Goal: Task Accomplishment & Management: Manage account settings

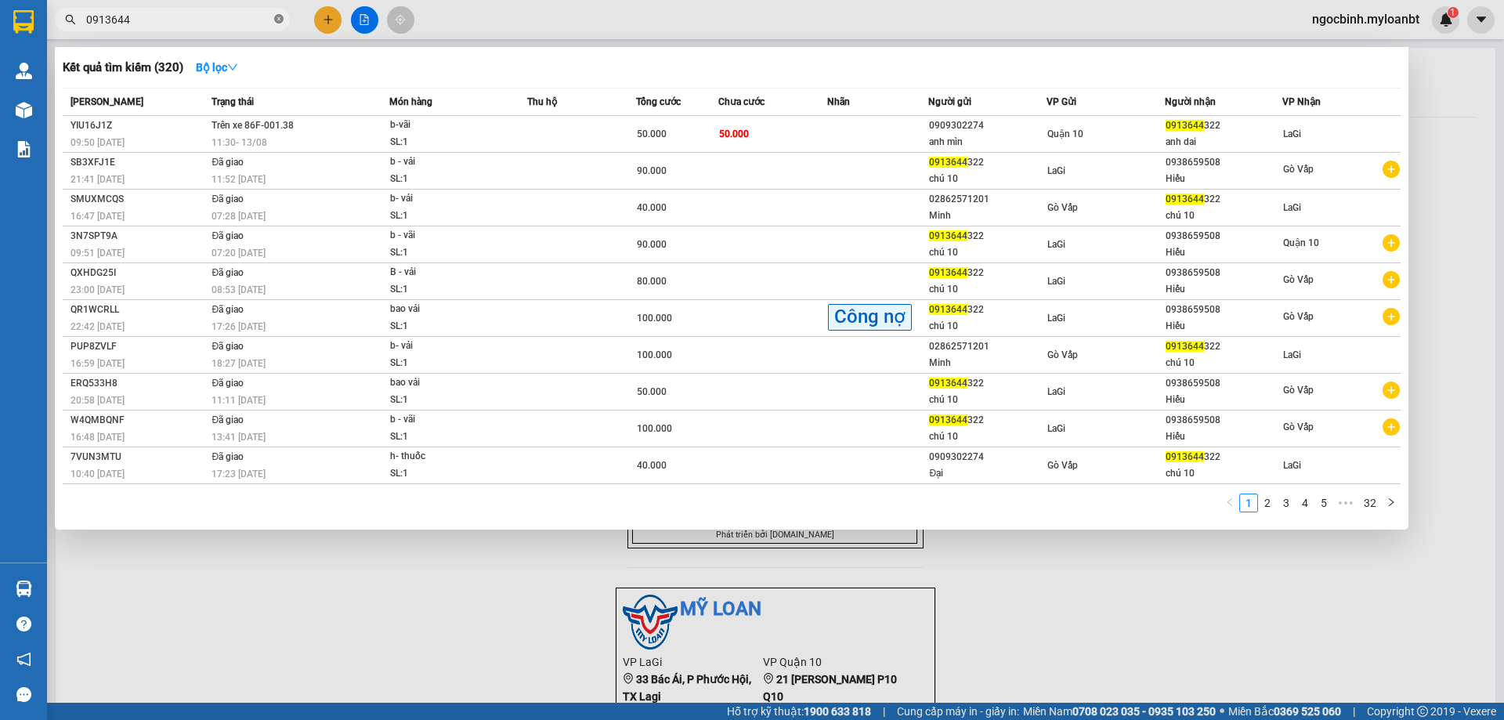
click at [282, 20] on icon "close-circle" at bounding box center [278, 18] width 9 height 9
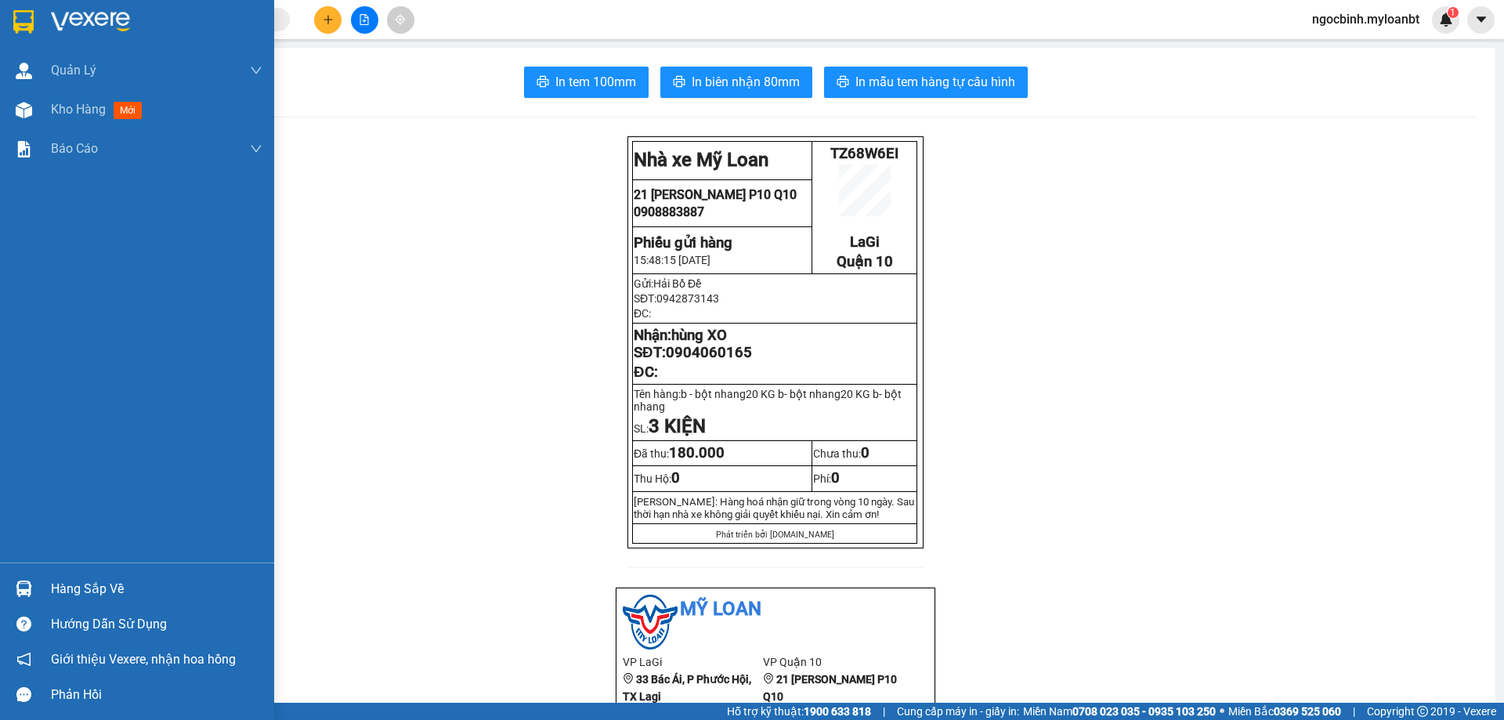
click at [37, 559] on div "Quản Lý Quản lý giao nhận mới Kho hàng mới Báo cáo Mẫu 1: Báo cáo dòng tiền the…" at bounding box center [137, 307] width 274 height 512
click at [34, 570] on div "Hàng sắp về Hướng dẫn sử dụng Giới thiệu Vexere, nhận hoa hồng Phản hồi" at bounding box center [137, 638] width 274 height 150
click at [83, 595] on div "Hàng sắp về" at bounding box center [157, 589] width 212 height 24
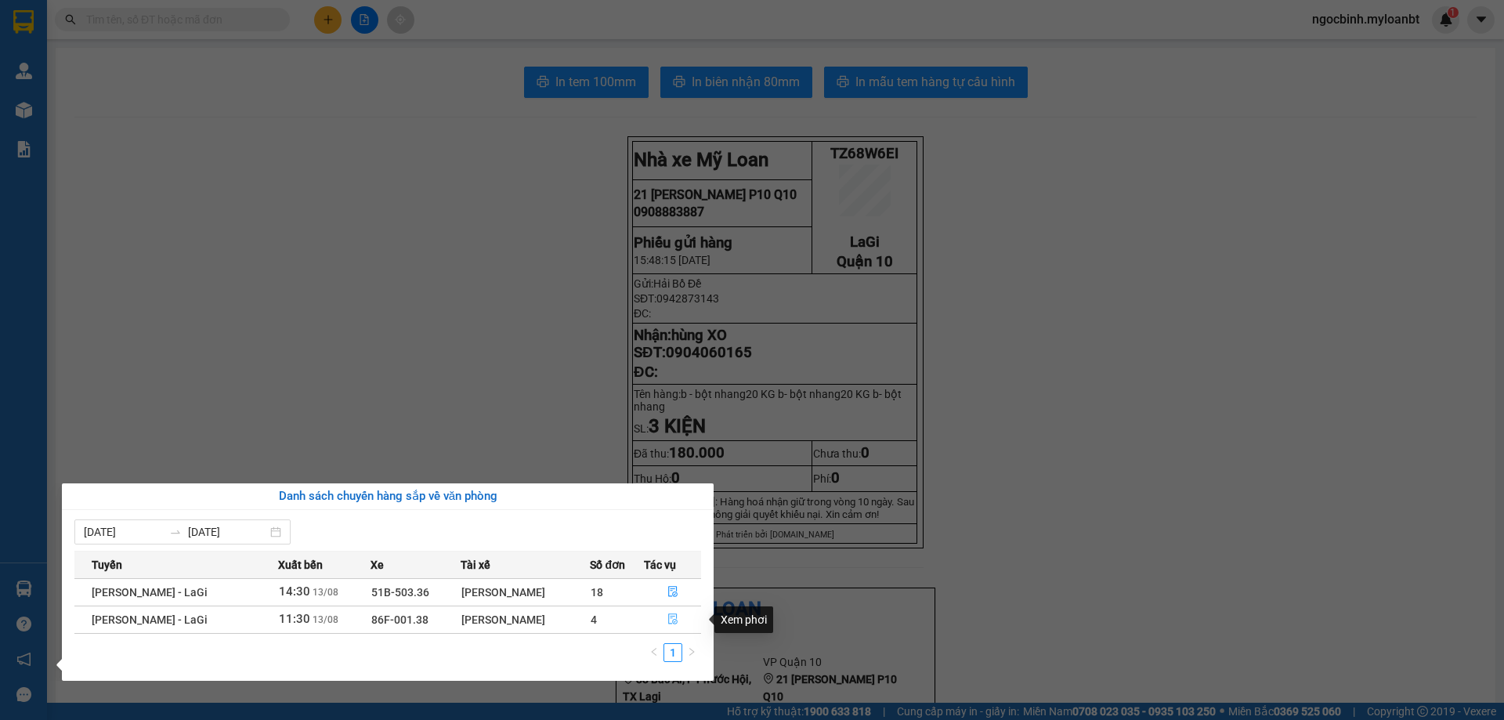
click at [669, 621] on icon "file-done" at bounding box center [673, 618] width 11 height 11
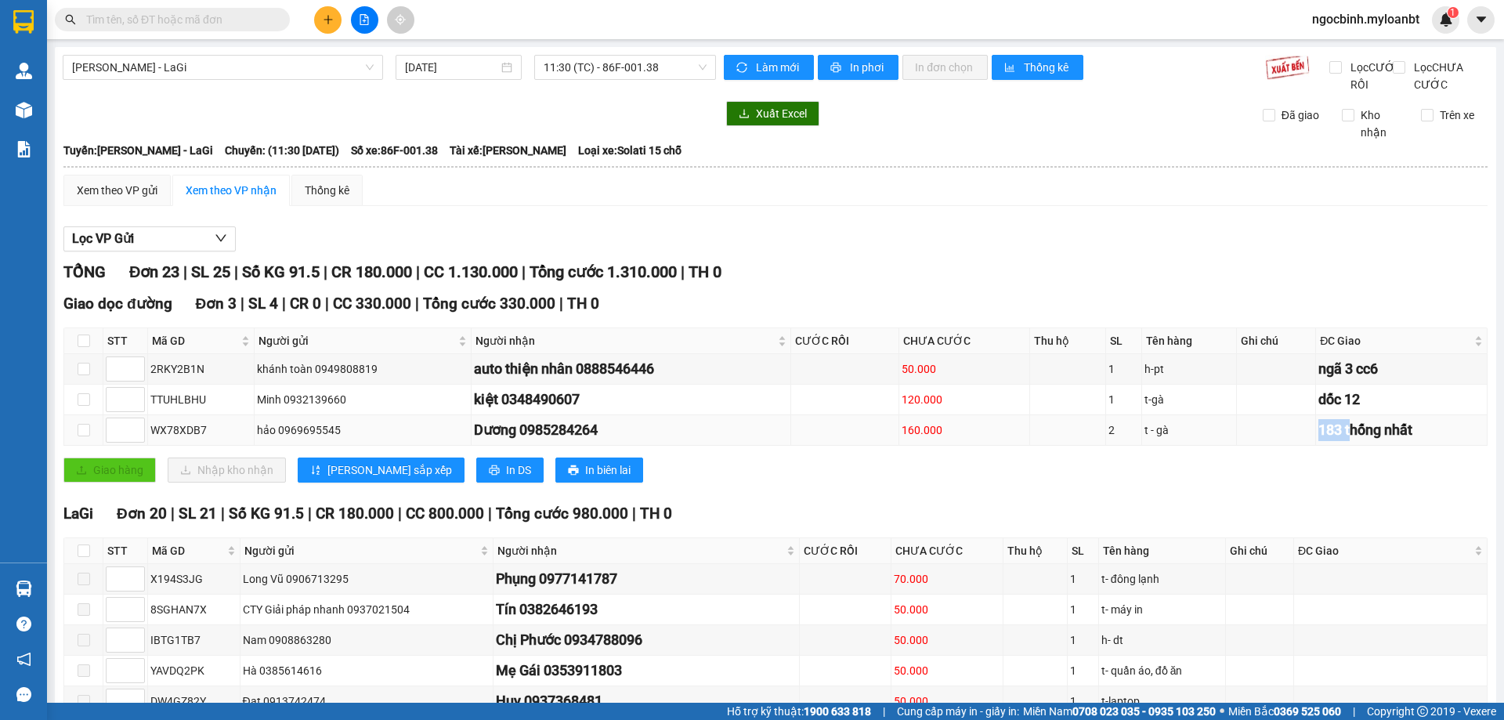
drag, startPoint x: 1282, startPoint y: 449, endPoint x: 1046, endPoint y: 444, distance: 235.9
click at [1151, 446] on tr "WX78XDB7 hảo 0969695545 Dương 0985284264 160.000 2 t - gà 183 thống nhất" at bounding box center [776, 430] width 1424 height 31
drag, startPoint x: 1046, startPoint y: 444, endPoint x: 885, endPoint y: 434, distance: 160.9
click at [885, 434] on tr "WX78XDB7 hảo 0969695545 Dương 0985284264 160.000 2 t - gà 183 thống nhất" at bounding box center [776, 430] width 1424 height 31
drag, startPoint x: 1260, startPoint y: 421, endPoint x: 949, endPoint y: 413, distance: 311.1
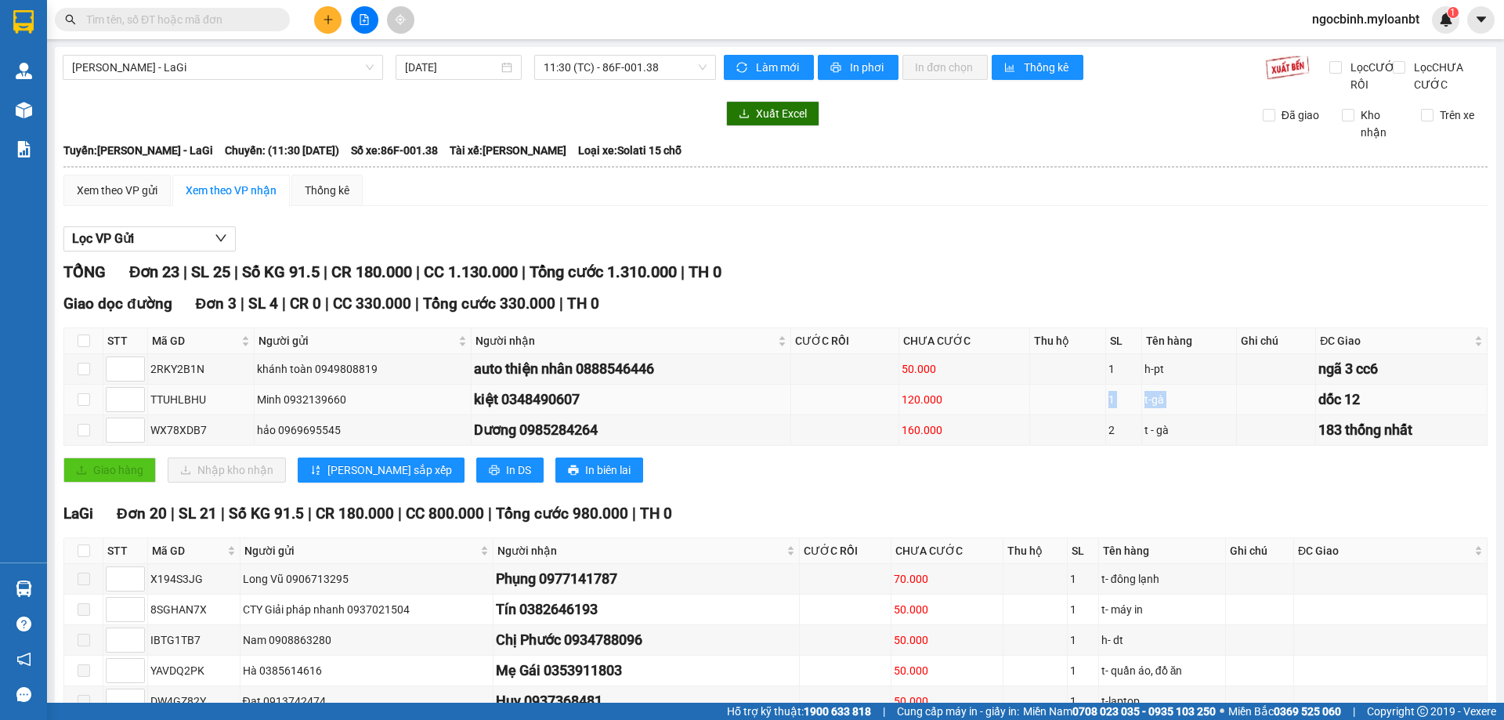
click at [955, 413] on tr "TTUHLBHU Minh 0932139660 kiệt 0348490607 120.000 1 t-gà dốc 12" at bounding box center [776, 400] width 1424 height 31
click at [905, 408] on div "120.000" at bounding box center [964, 399] width 125 height 17
click at [881, 411] on td at bounding box center [845, 400] width 108 height 31
click at [848, 415] on td at bounding box center [845, 400] width 108 height 31
drag, startPoint x: 876, startPoint y: 414, endPoint x: 885, endPoint y: 454, distance: 41.0
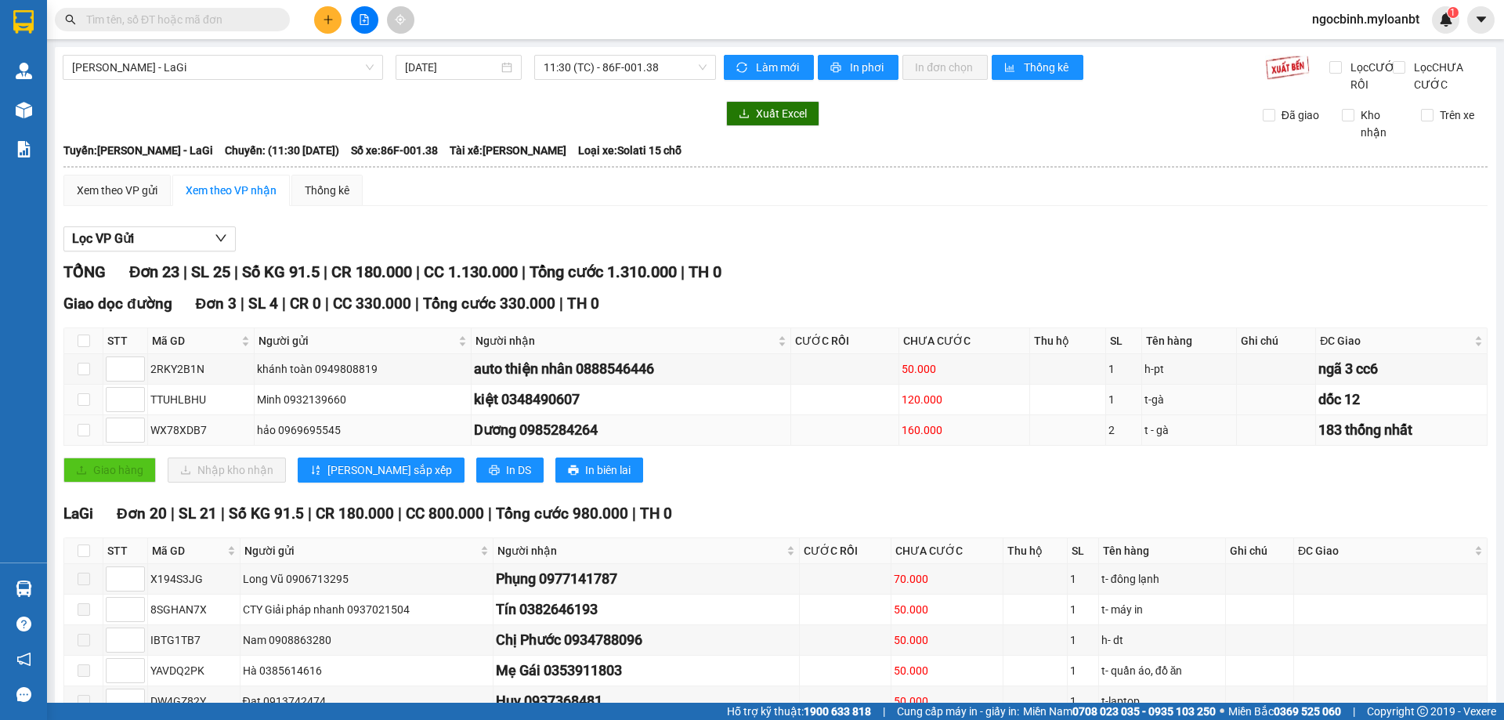
click at [884, 446] on tbody "2RKY2B1N khánh toàn 0949808819 auto thiện nhân 0888546446 50.000 1 h-pt ngã 3 c…" at bounding box center [776, 400] width 1424 height 92
click at [866, 412] on td at bounding box center [845, 400] width 108 height 31
click at [943, 378] on div "50.000" at bounding box center [964, 368] width 125 height 17
drag, startPoint x: 867, startPoint y: 388, endPoint x: 857, endPoint y: 387, distance: 9.4
click at [857, 385] on tr "2RKY2B1N khánh toàn 0949808819 auto thiện nhân 0888546446 50.000 1 h-pt ngã 3 c…" at bounding box center [776, 369] width 1424 height 31
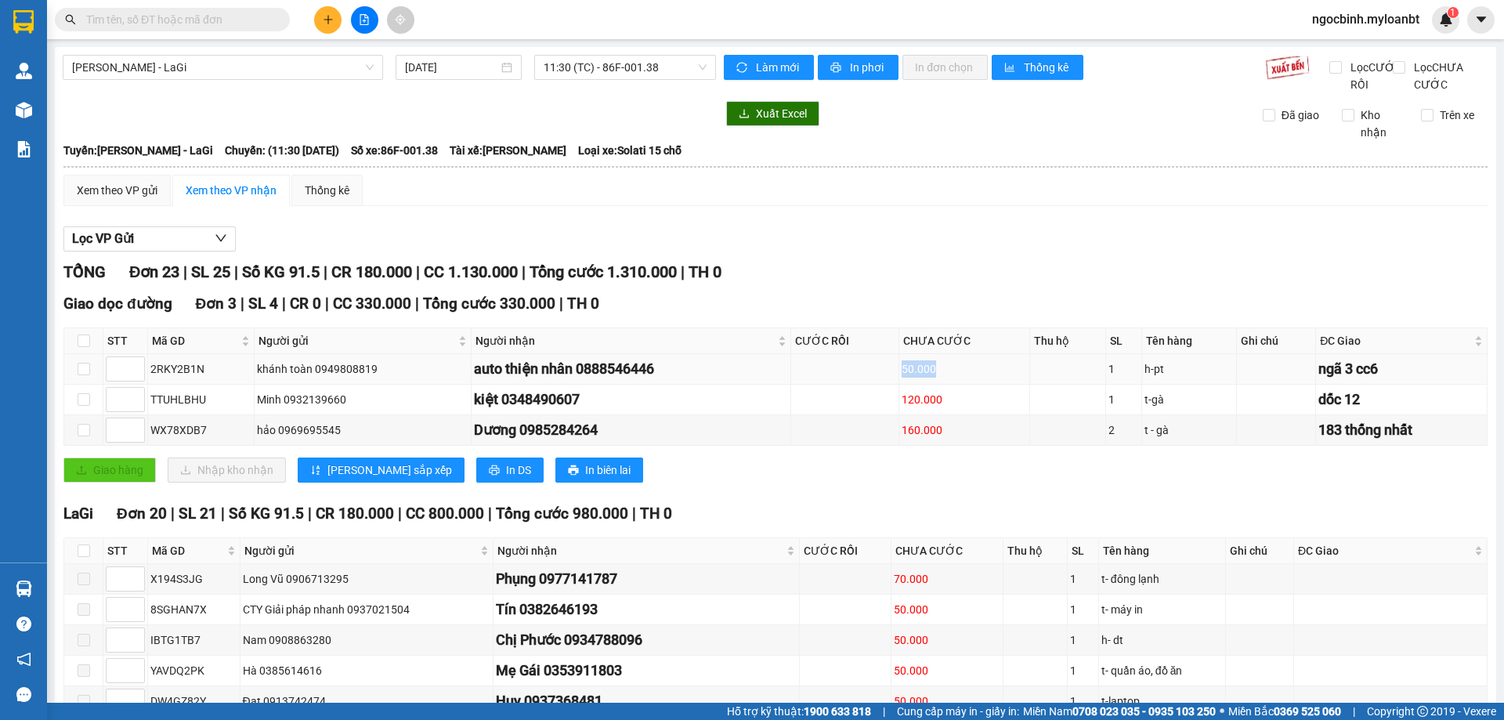
click at [857, 385] on td at bounding box center [845, 369] width 108 height 31
click at [869, 385] on td at bounding box center [845, 369] width 108 height 31
click at [70, 353] on th at bounding box center [83, 341] width 39 height 26
click at [78, 347] on input "checkbox" at bounding box center [84, 341] width 13 height 13
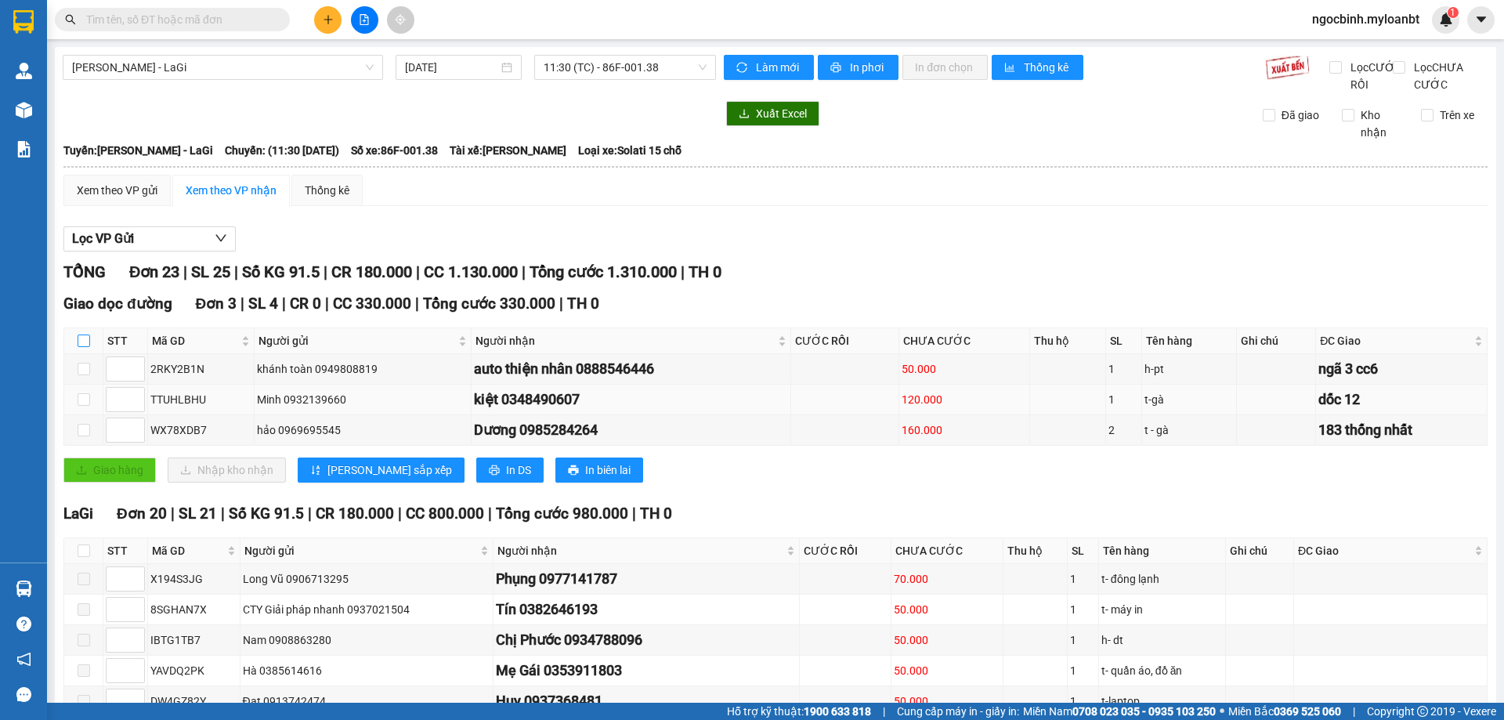
drag, startPoint x: 78, startPoint y: 353, endPoint x: 116, endPoint y: 431, distance: 86.9
click at [78, 347] on input "checkbox" at bounding box center [84, 341] width 13 height 13
checkbox input "false"
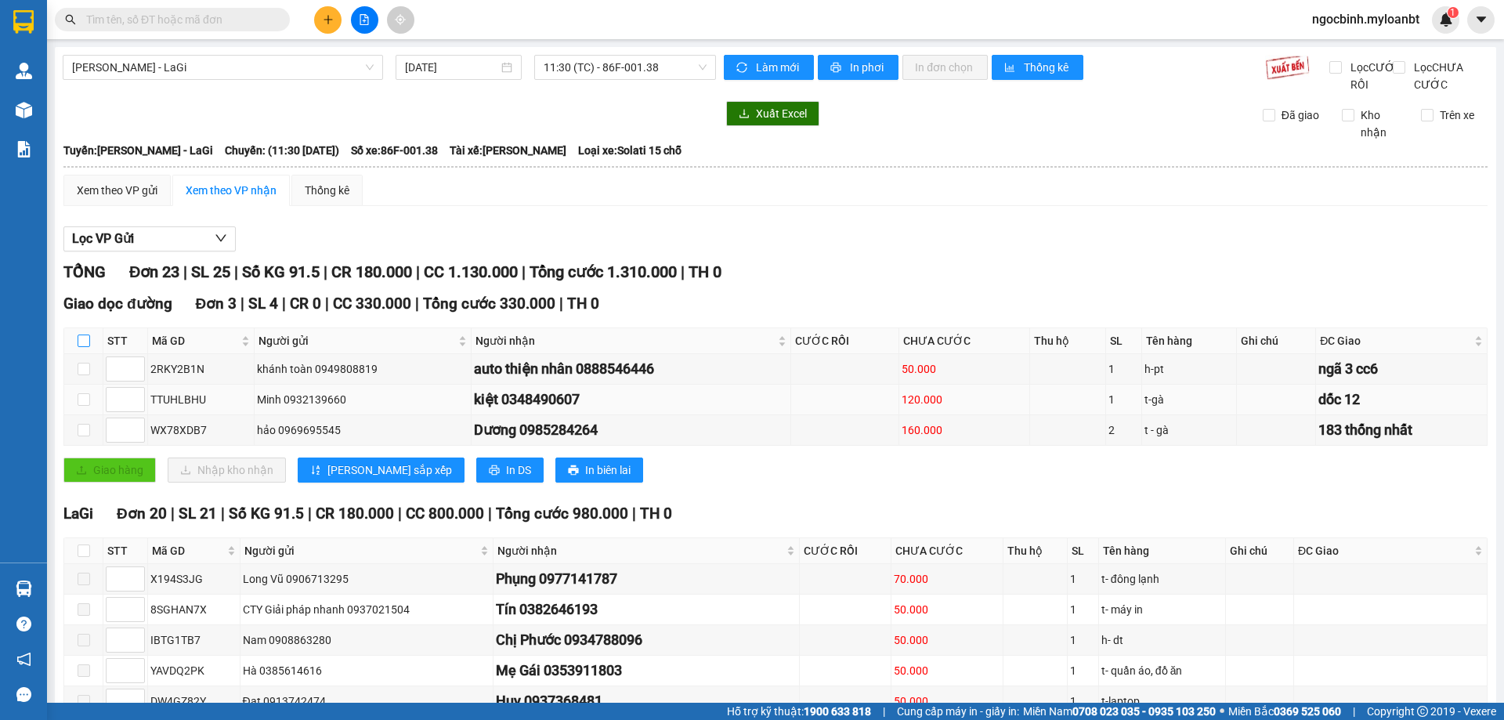
checkbox input "false"
click at [86, 347] on input "checkbox" at bounding box center [84, 341] width 13 height 13
checkbox input "true"
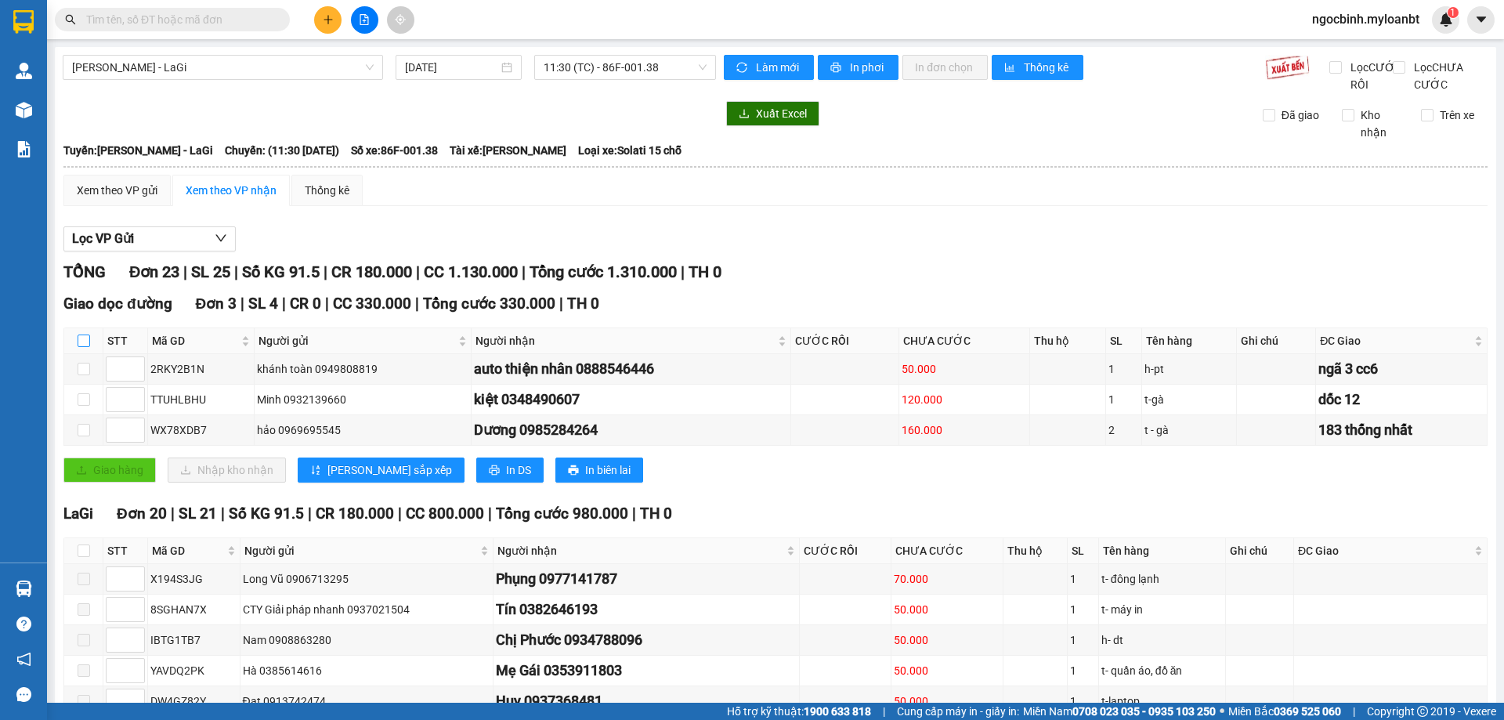
checkbox input "true"
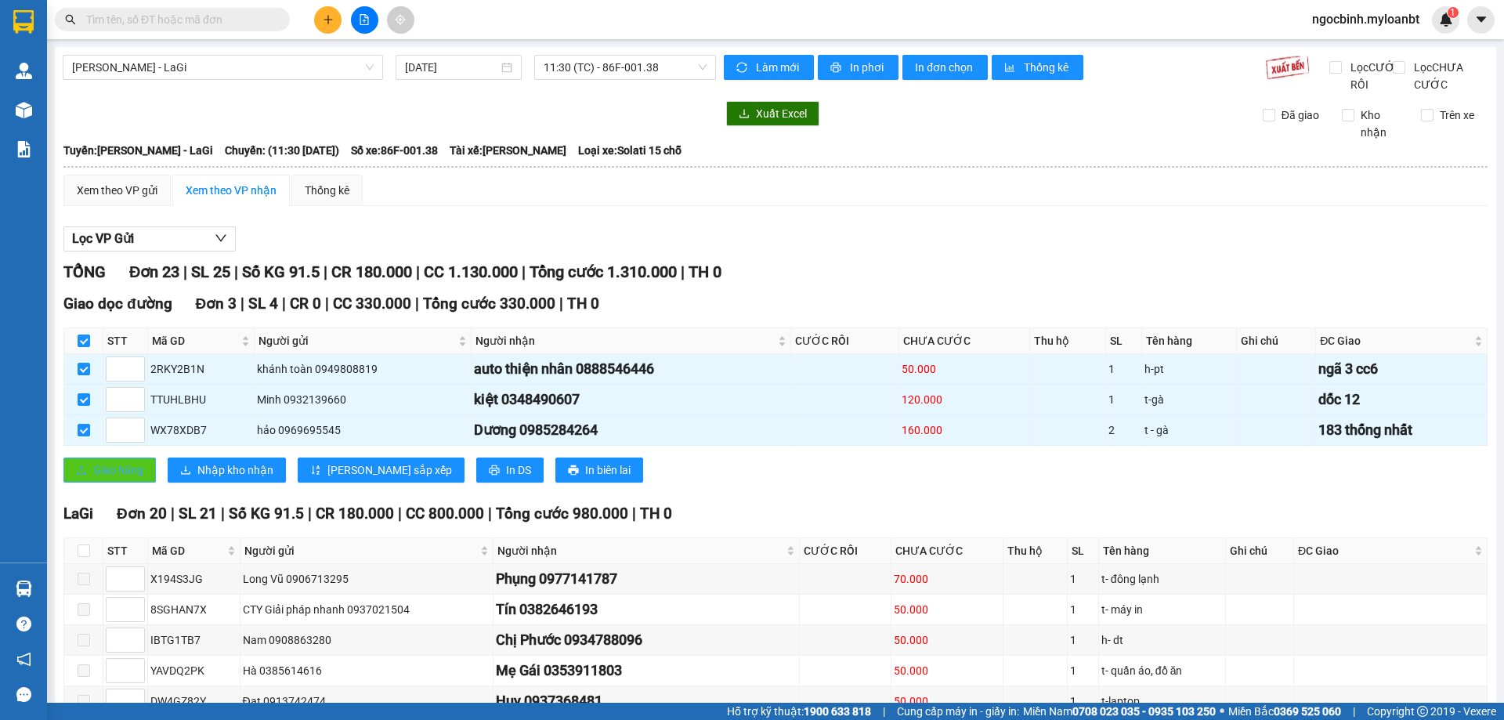
click at [122, 479] on span "Giao hàng" at bounding box center [118, 469] width 50 height 17
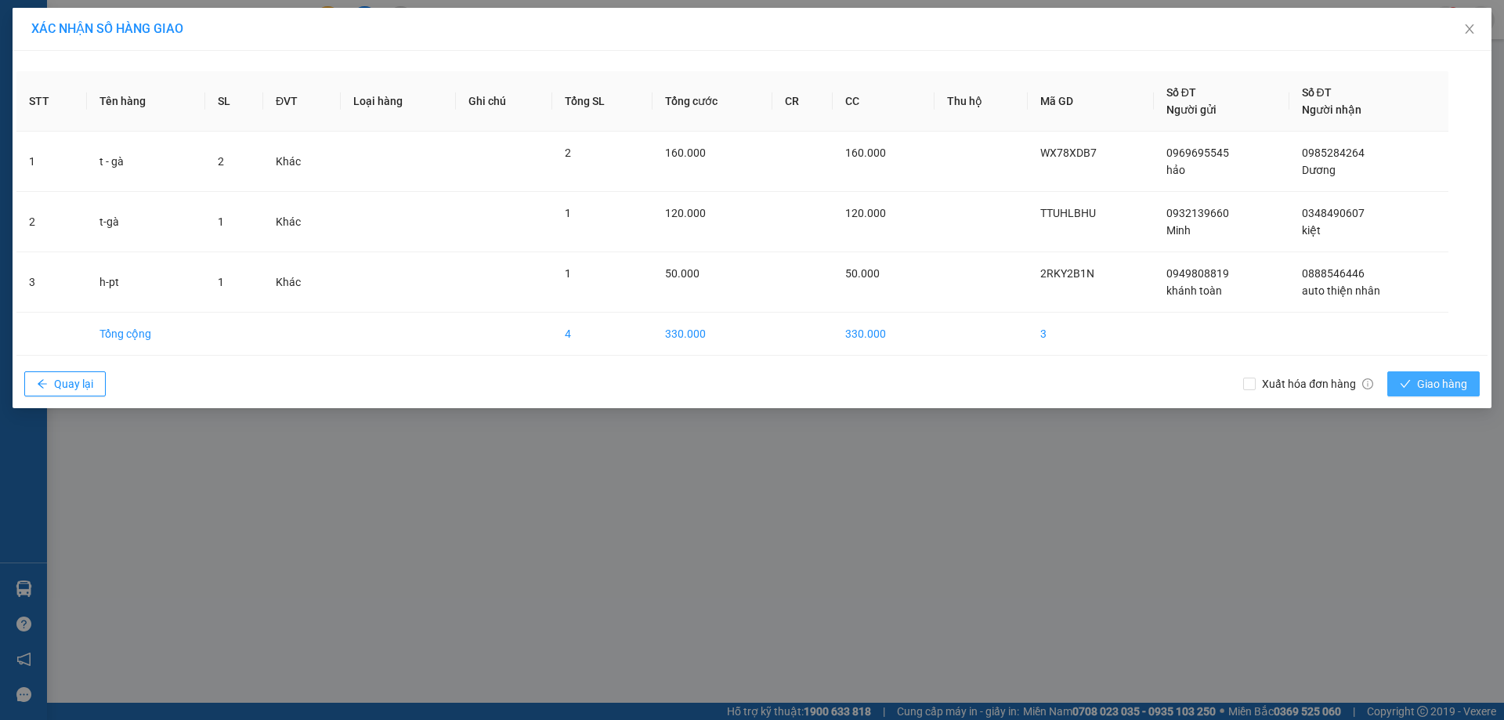
click at [1428, 385] on span "Giao hàng" at bounding box center [1442, 383] width 50 height 17
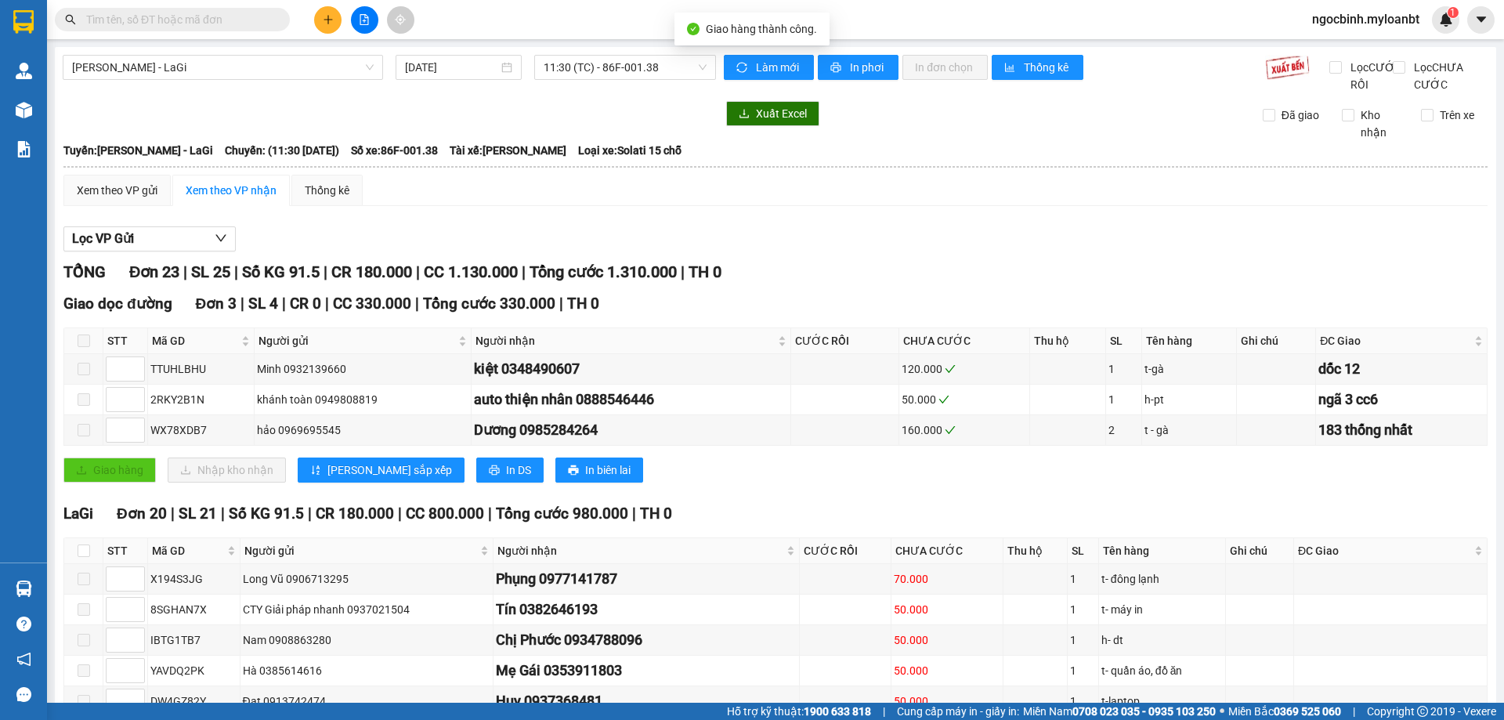
click at [25, 107] on img at bounding box center [24, 110] width 16 height 16
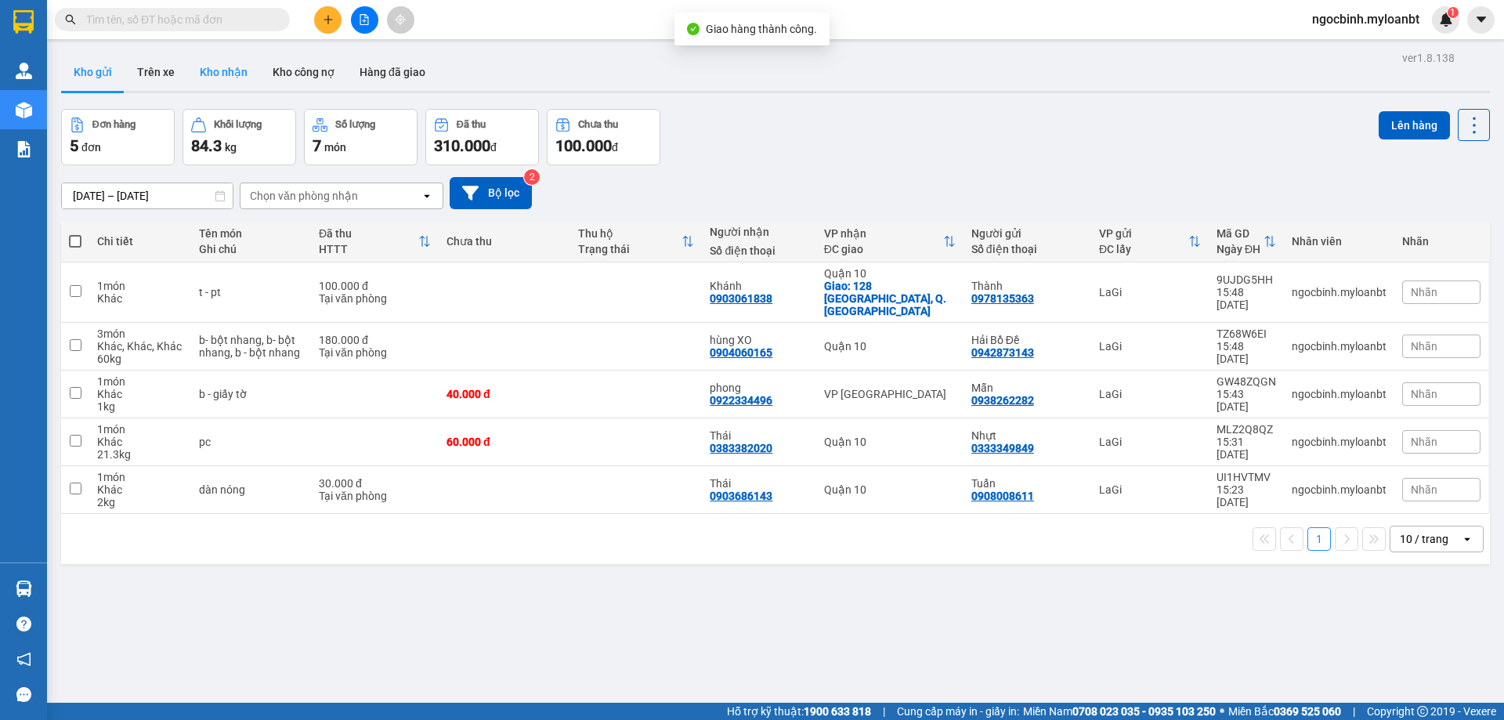
click at [226, 81] on button "Kho nhận" at bounding box center [223, 72] width 73 height 38
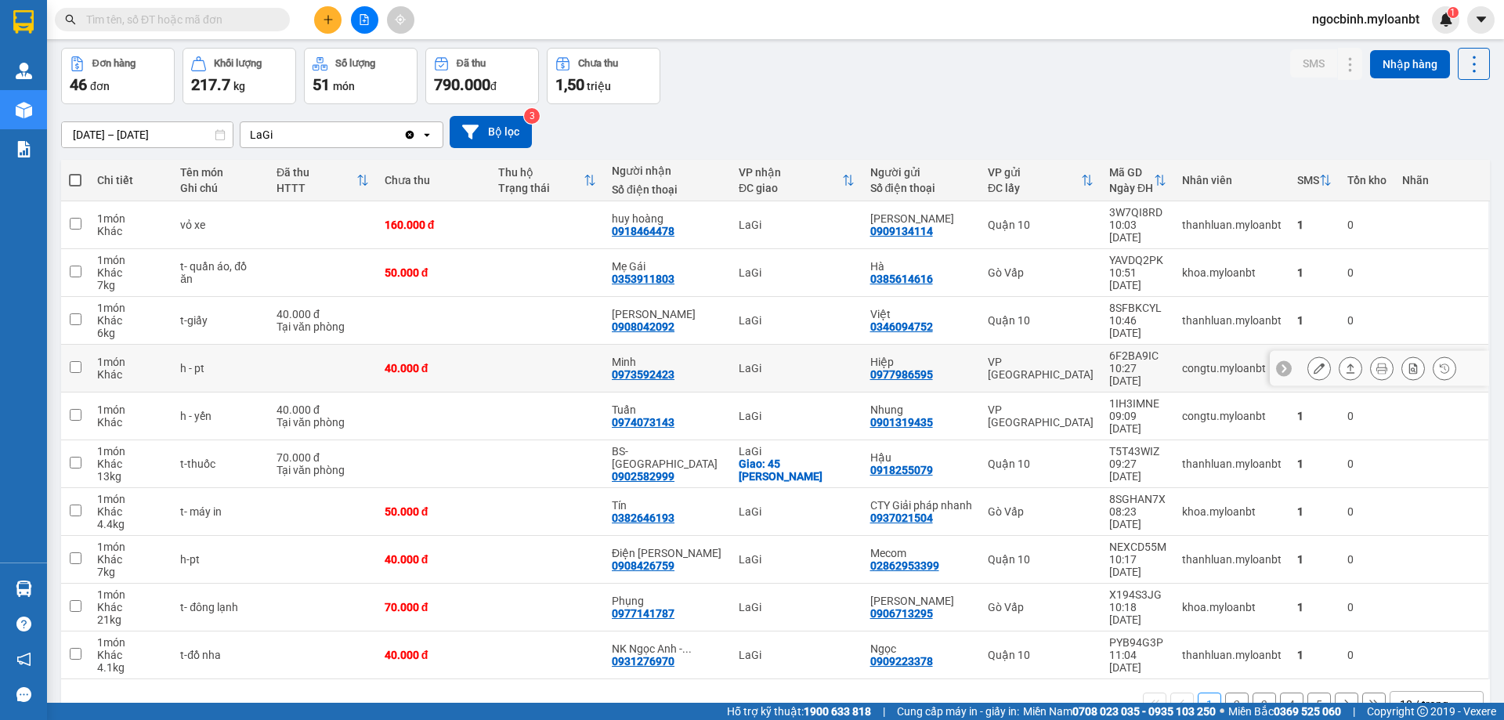
scroll to position [72, 0]
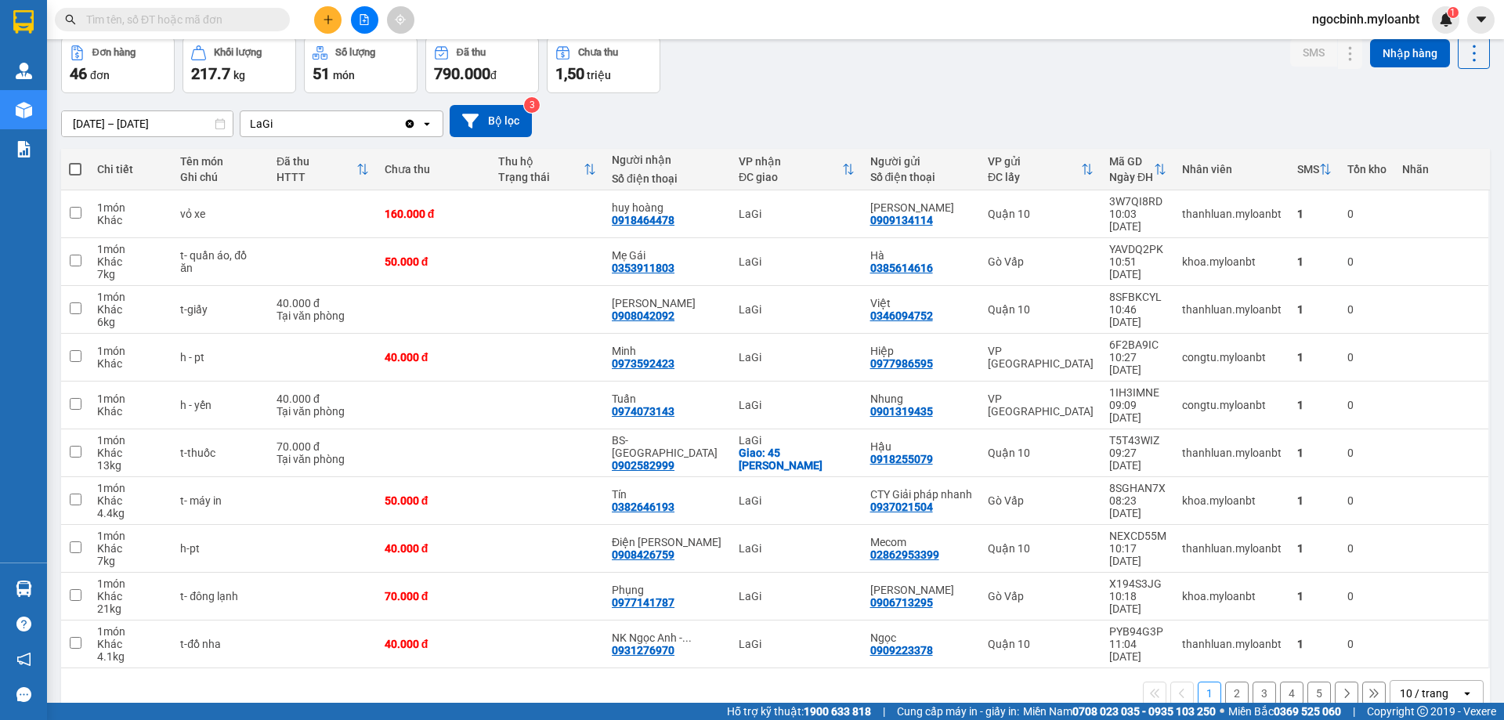
click at [1232, 682] on button "2" at bounding box center [1237, 694] width 24 height 24
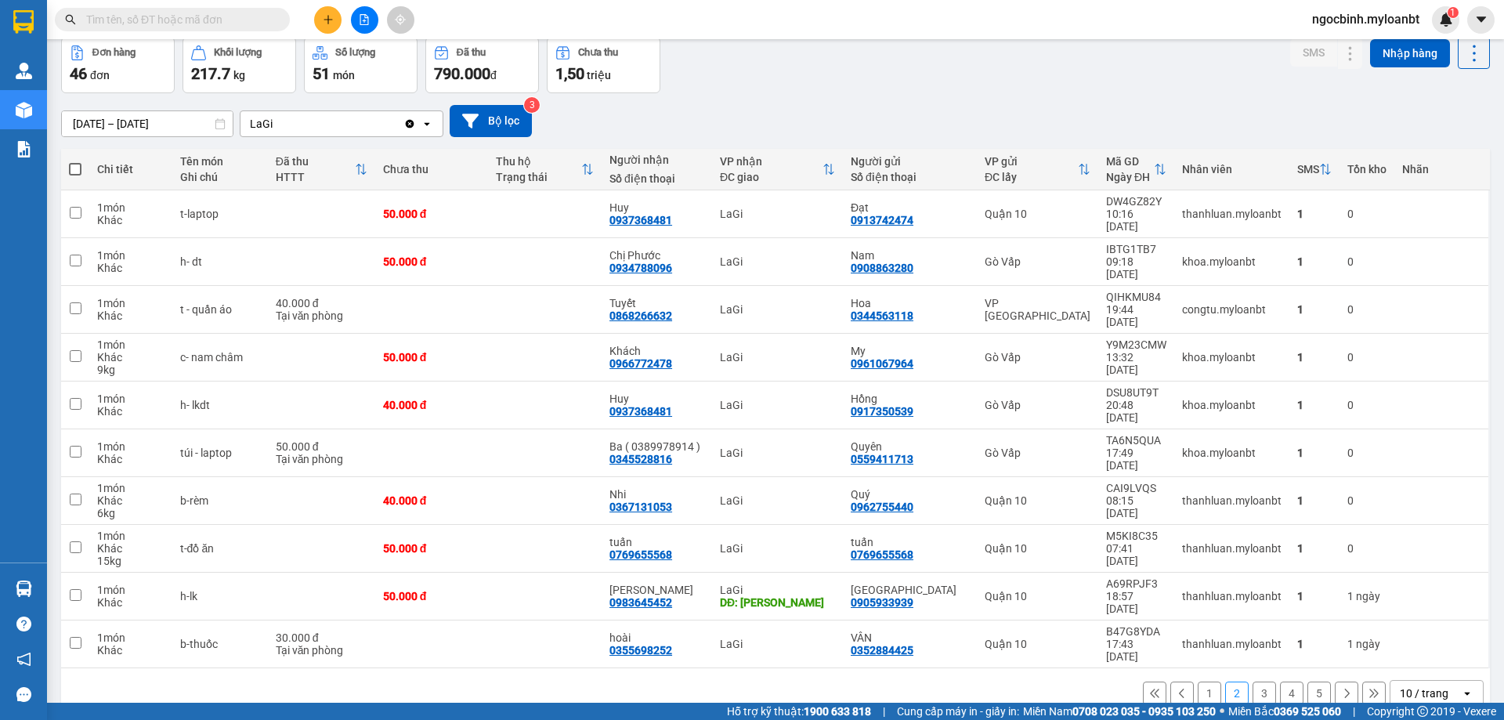
click at [1254, 682] on button "3" at bounding box center [1265, 694] width 24 height 24
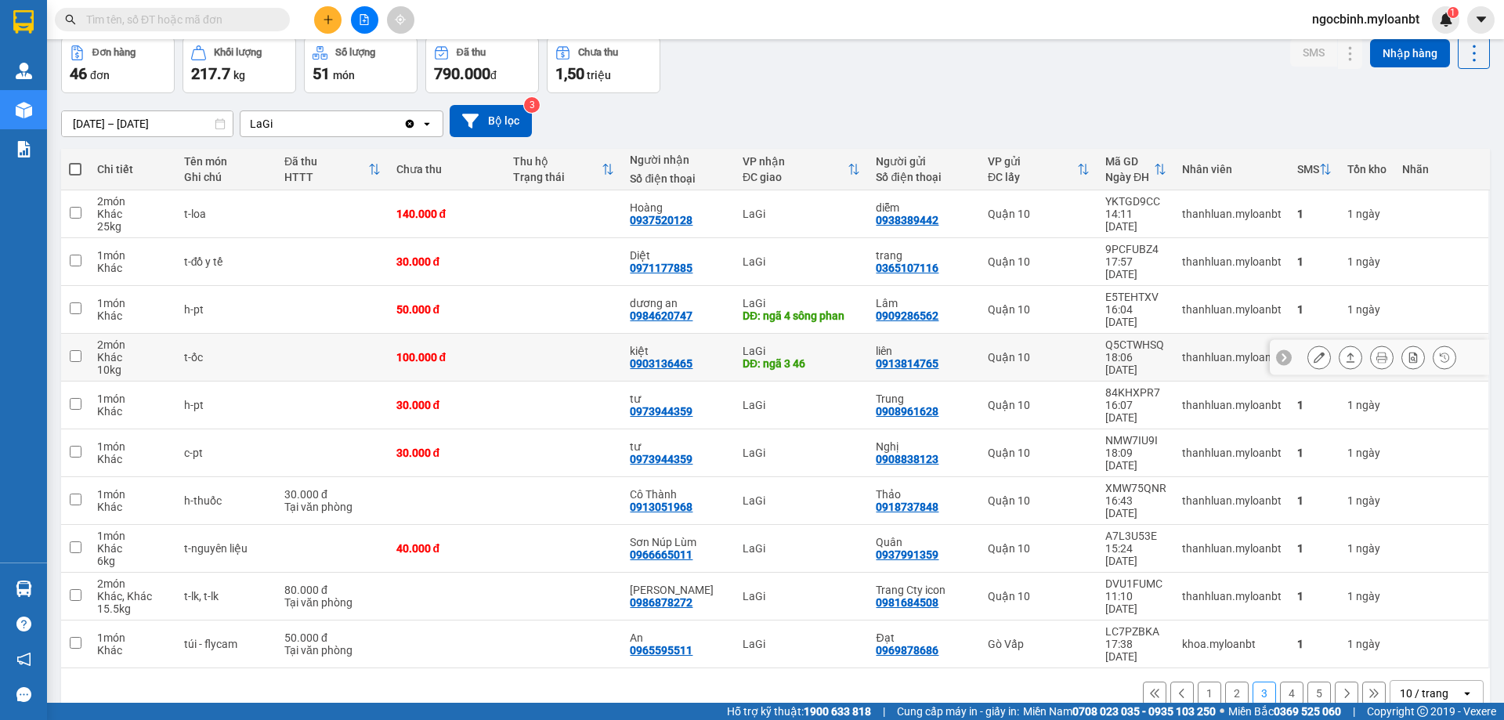
click at [1128, 338] on div "Q5CTWHSQ" at bounding box center [1136, 344] width 61 height 13
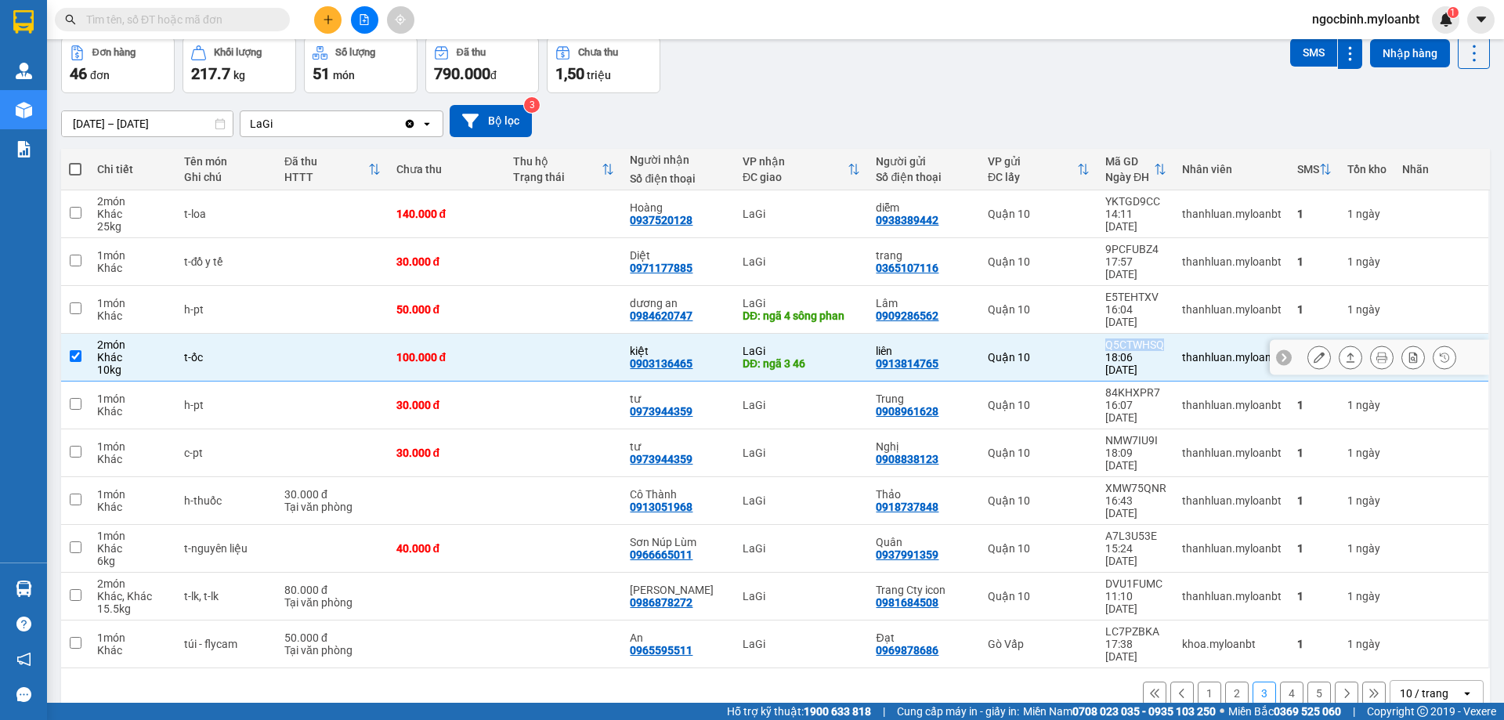
click at [1128, 338] on div "Q5CTWHSQ" at bounding box center [1136, 344] width 61 height 13
checkbox input "false"
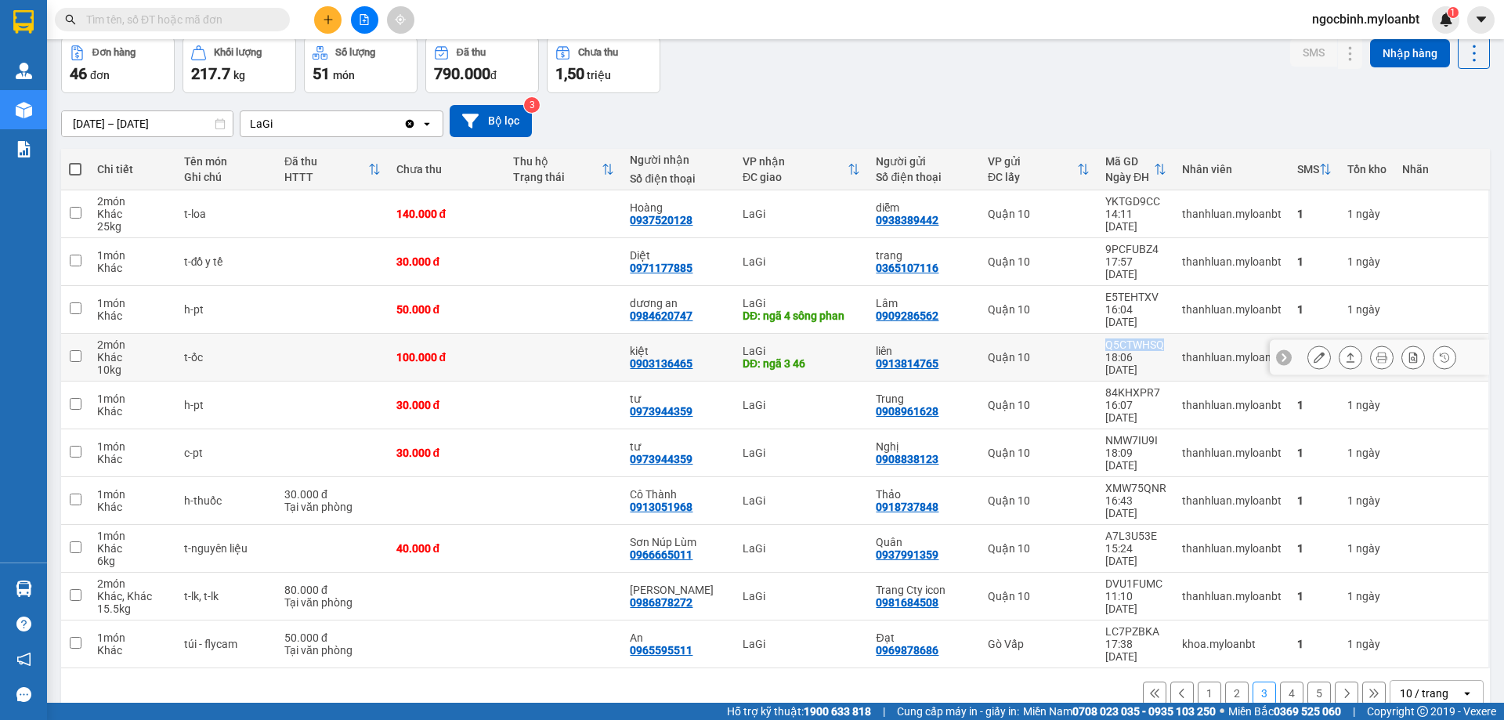
copy div "Q5CTWHSQ"
click at [247, 20] on input "text" at bounding box center [178, 19] width 185 height 17
paste input "Q5CTWHSQ"
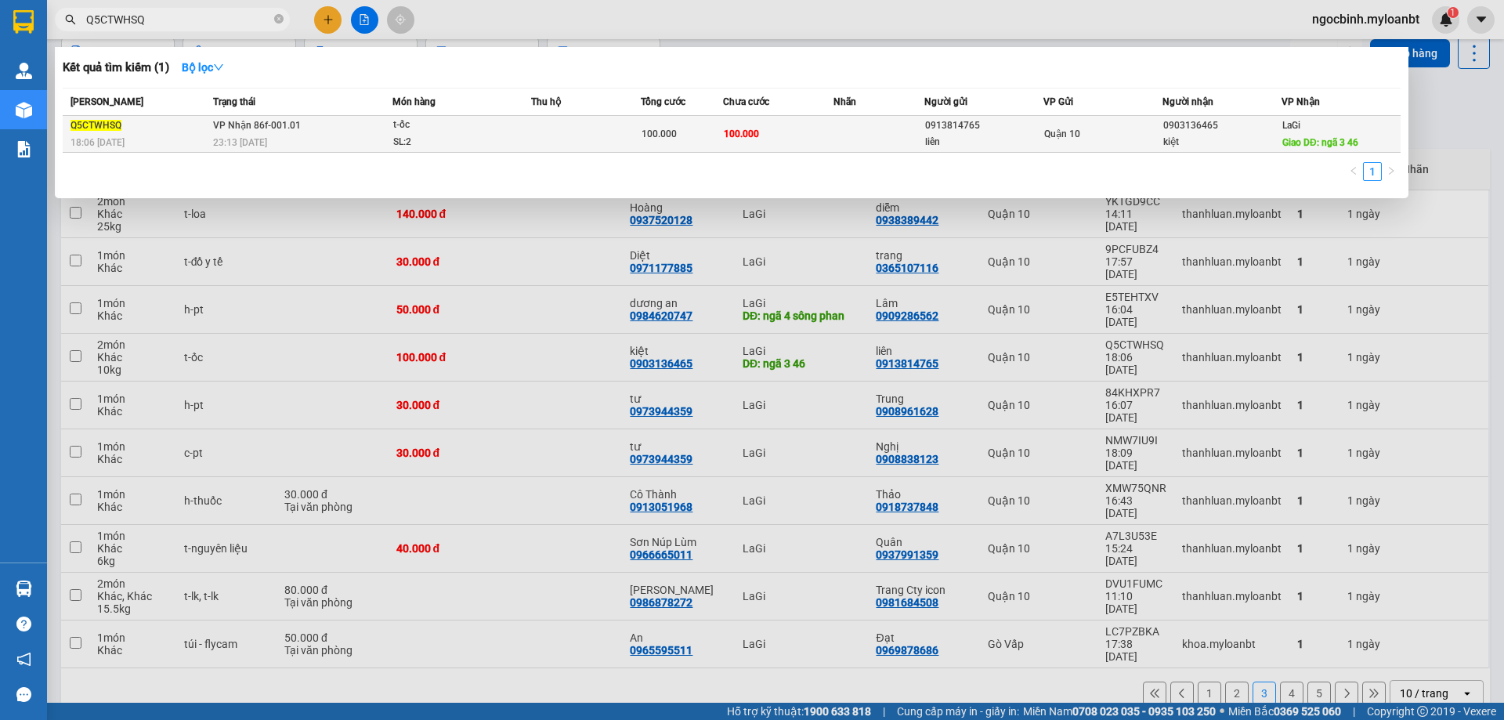
type input "Q5CTWHSQ"
click at [754, 139] on span "100.000" at bounding box center [741, 133] width 35 height 11
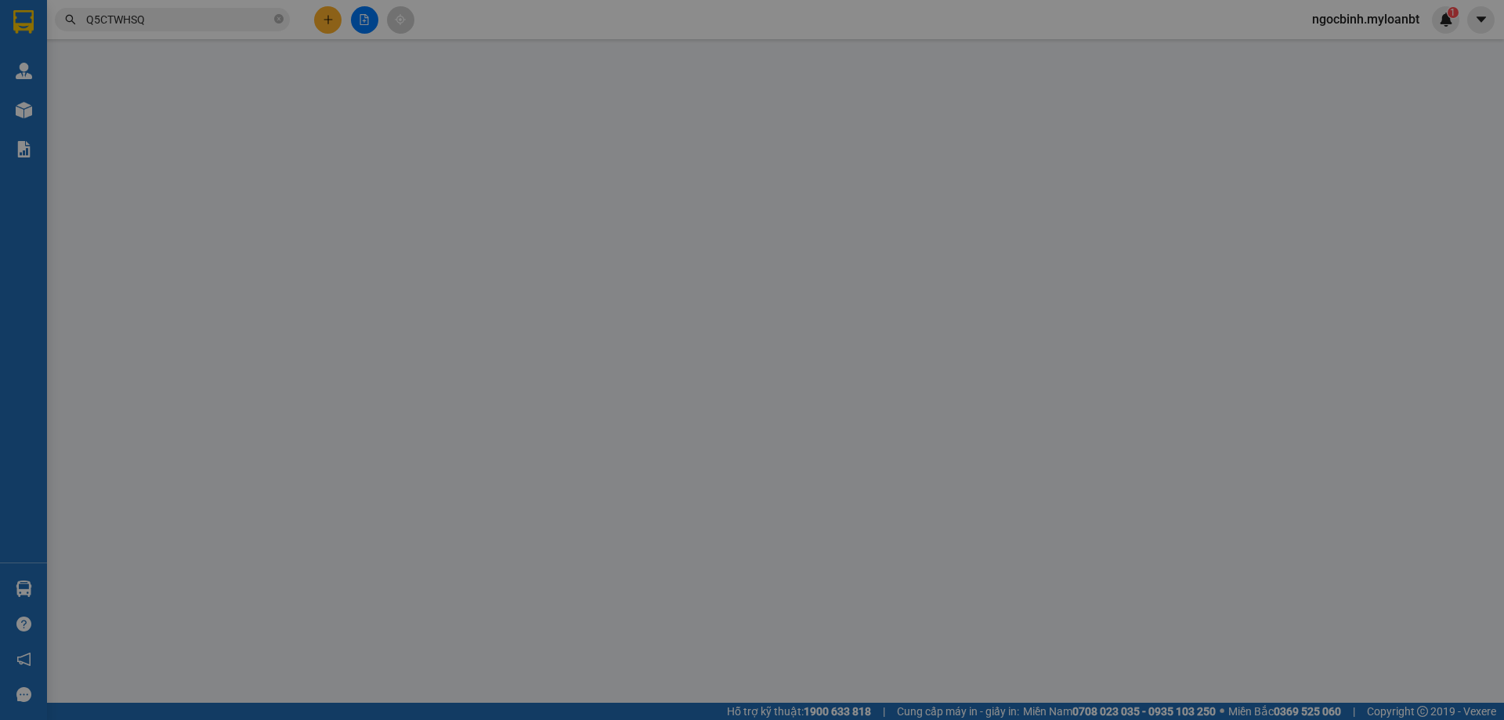
type input "0913814765"
type input "liên"
type input "0903136465"
type input "kiệt"
type input "ngã 3 46"
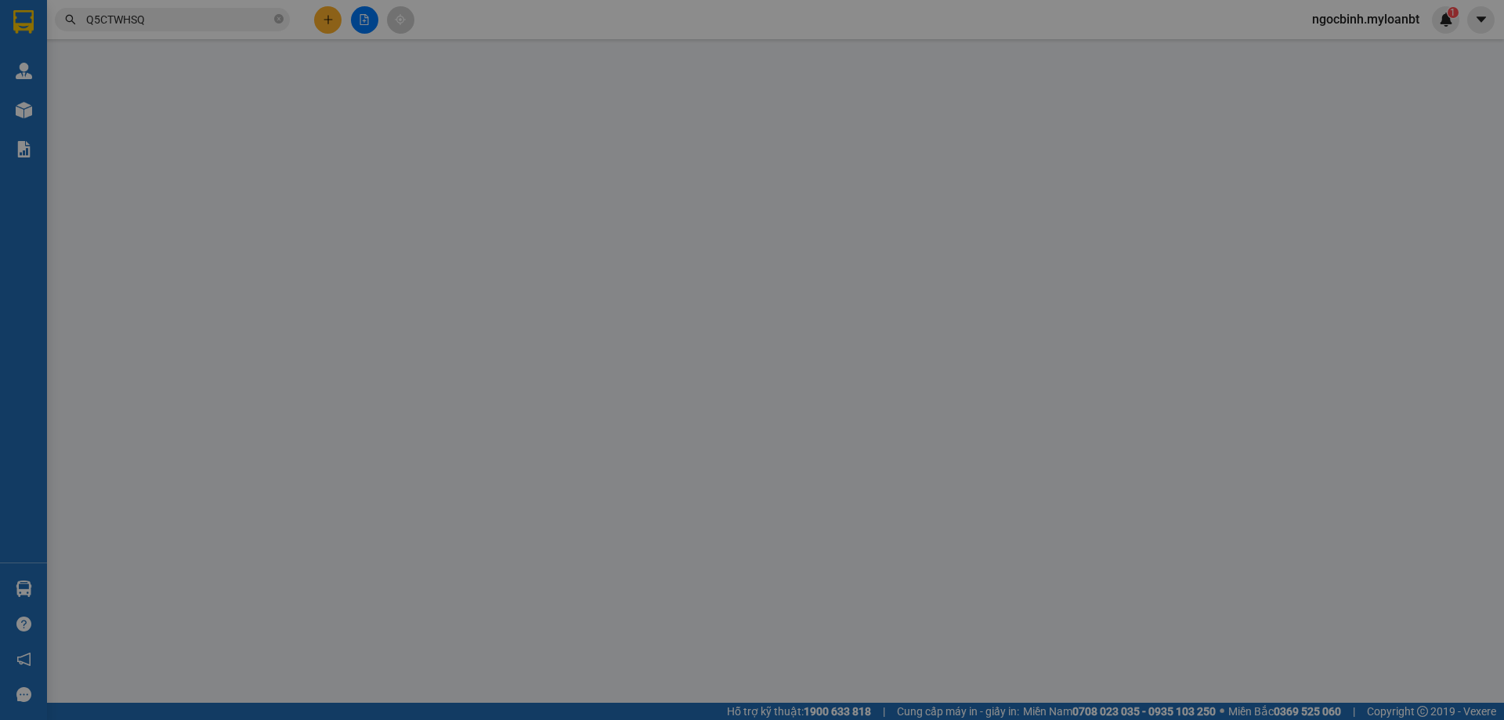
type input "100.000"
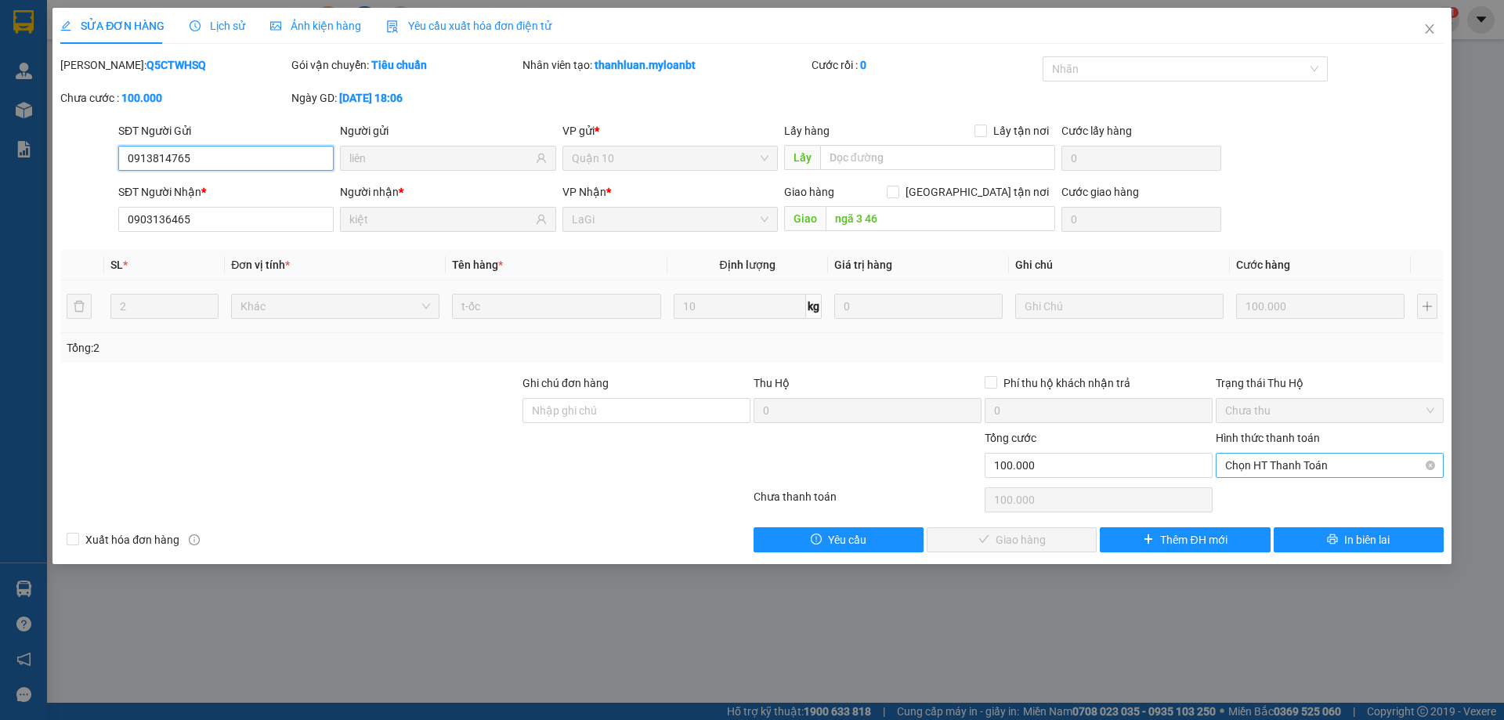
click at [1287, 476] on span "Chọn HT Thanh Toán" at bounding box center [1329, 466] width 209 height 24
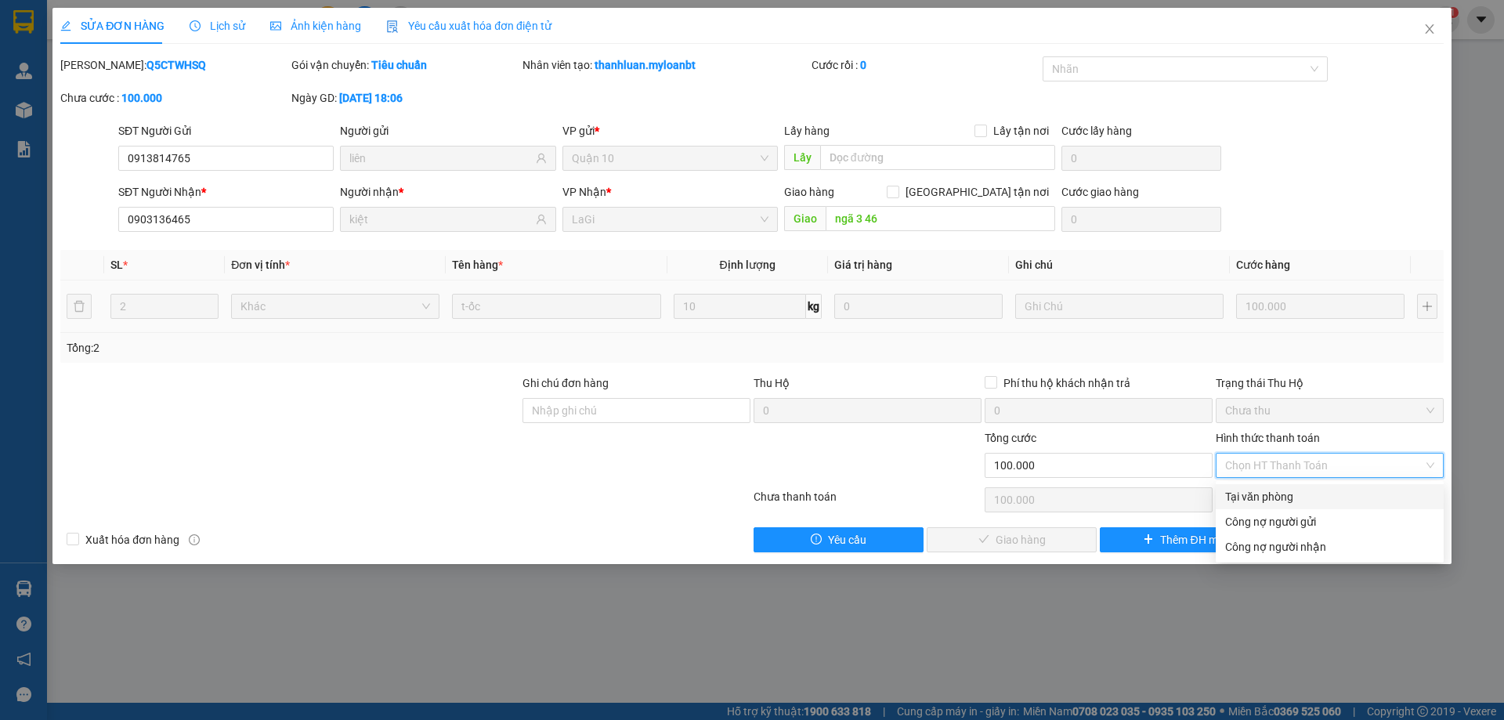
click at [1270, 490] on div "Tại văn phòng" at bounding box center [1329, 496] width 209 height 17
type input "0"
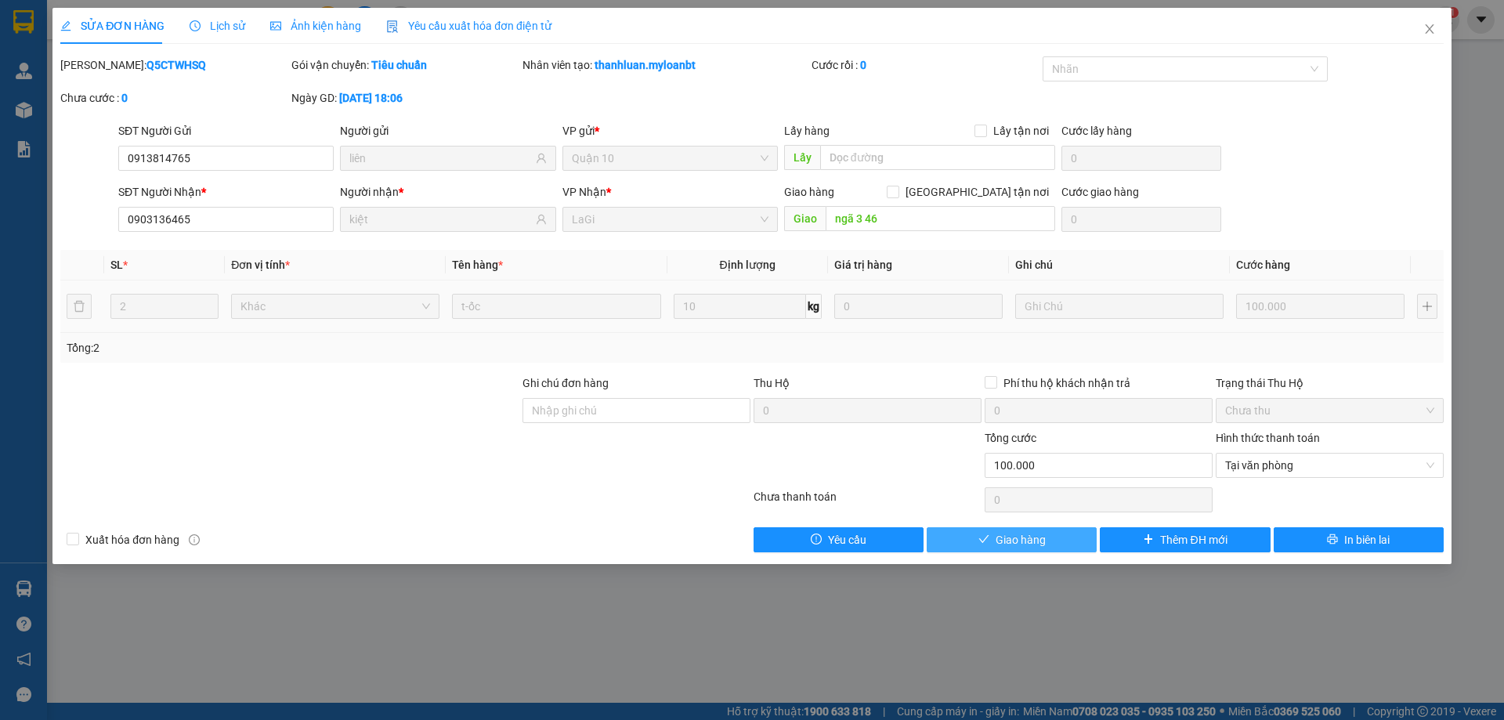
click at [1039, 533] on span "Giao hàng" at bounding box center [1021, 539] width 50 height 17
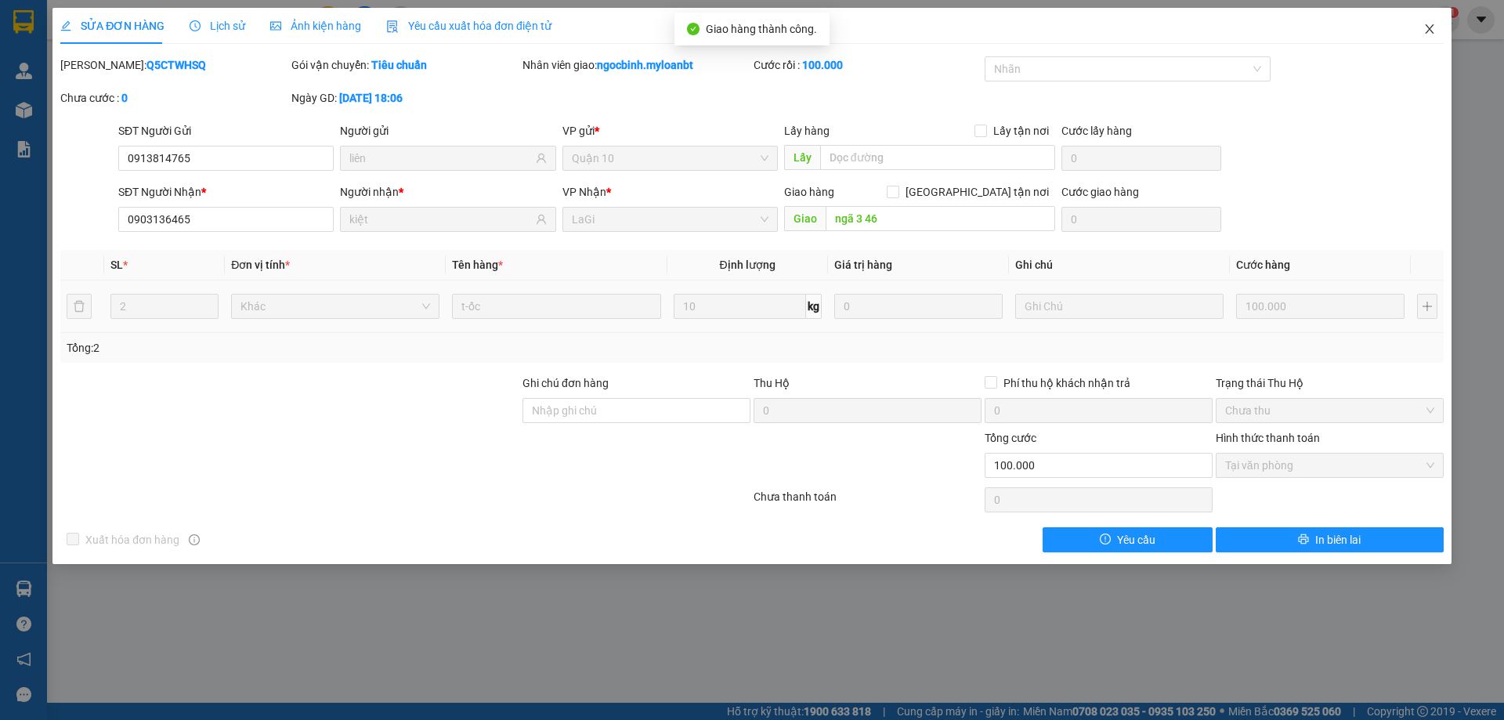
click at [1438, 34] on span "Close" at bounding box center [1430, 30] width 44 height 44
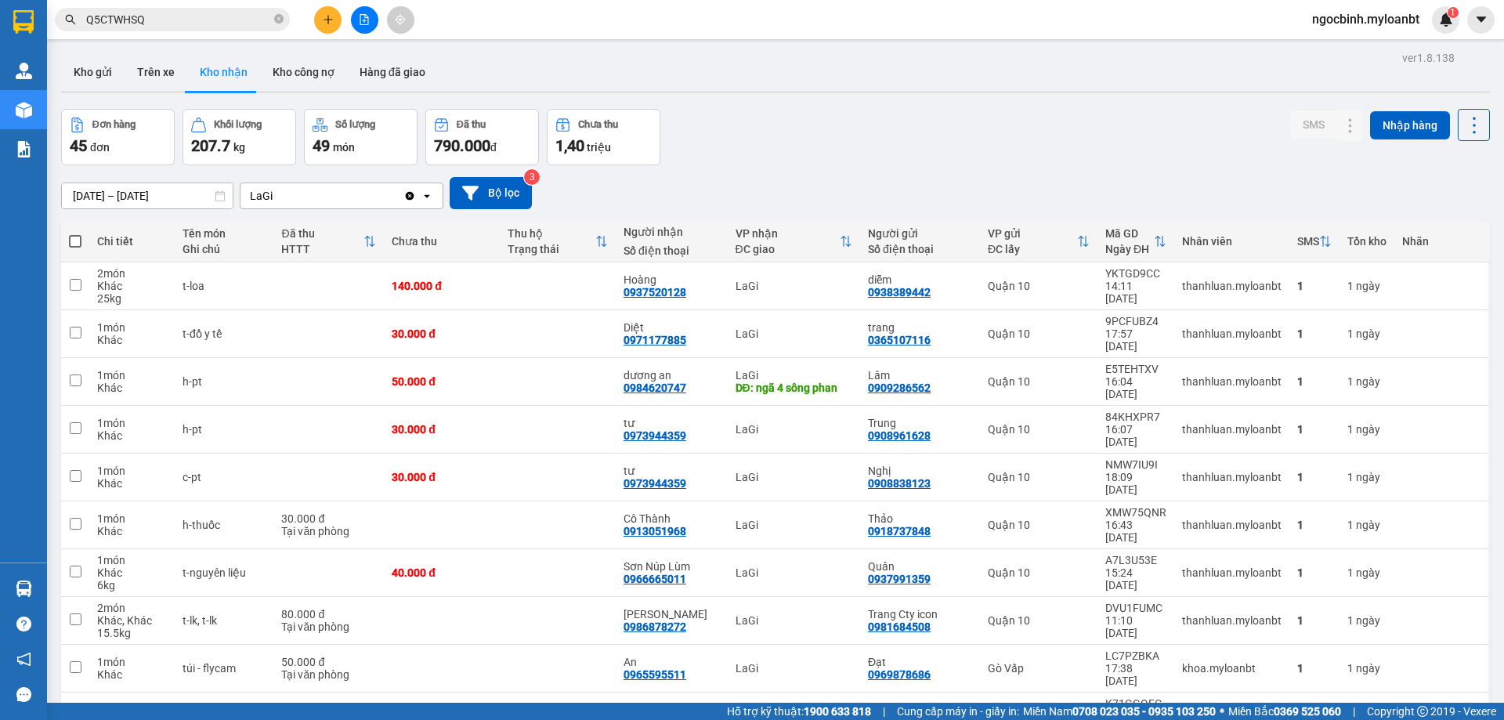
click at [128, 204] on div "ver 1.8.138 Kho gửi Trên xe Kho nhận Kho công nợ Hàng đã giao Đơn hàng 45 đơn K…" at bounding box center [776, 422] width 1442 height 750
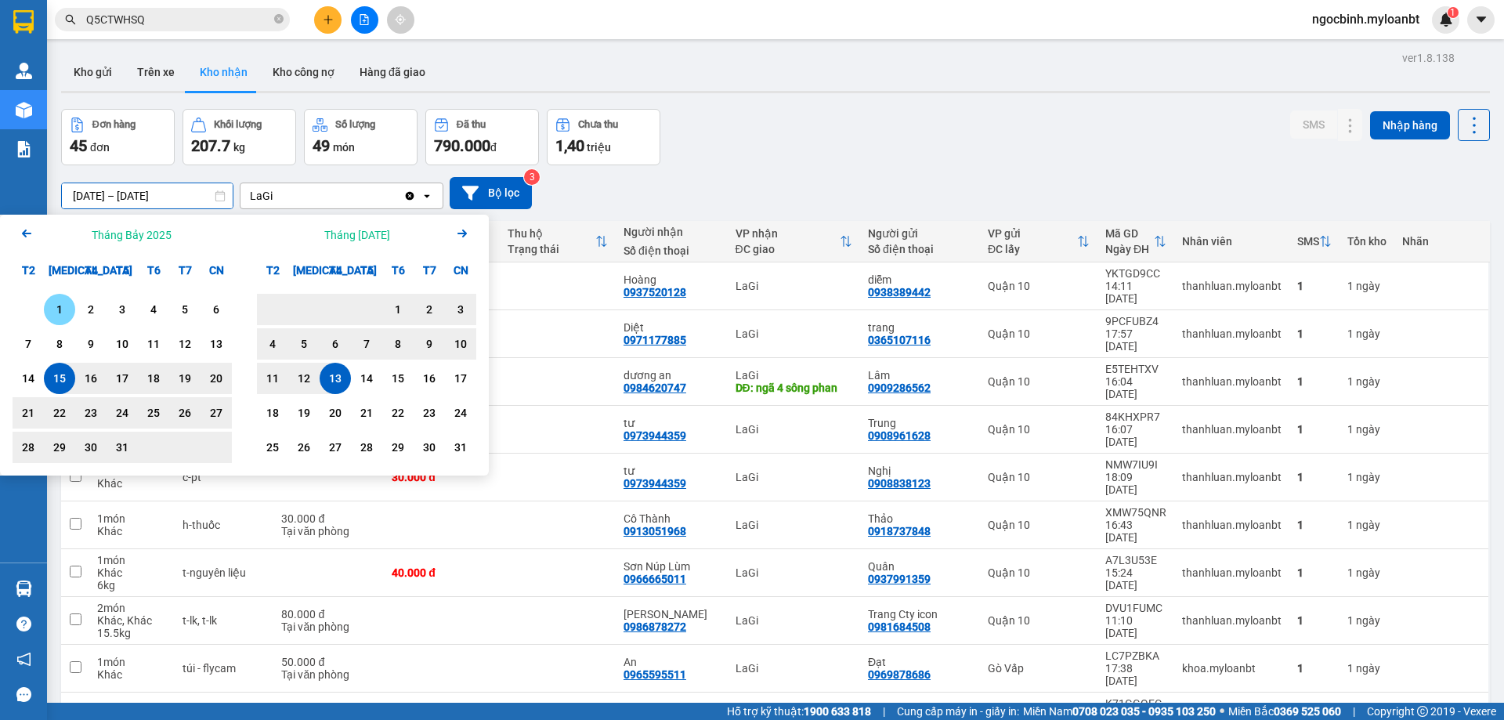
click at [63, 310] on div "1" at bounding box center [60, 309] width 22 height 19
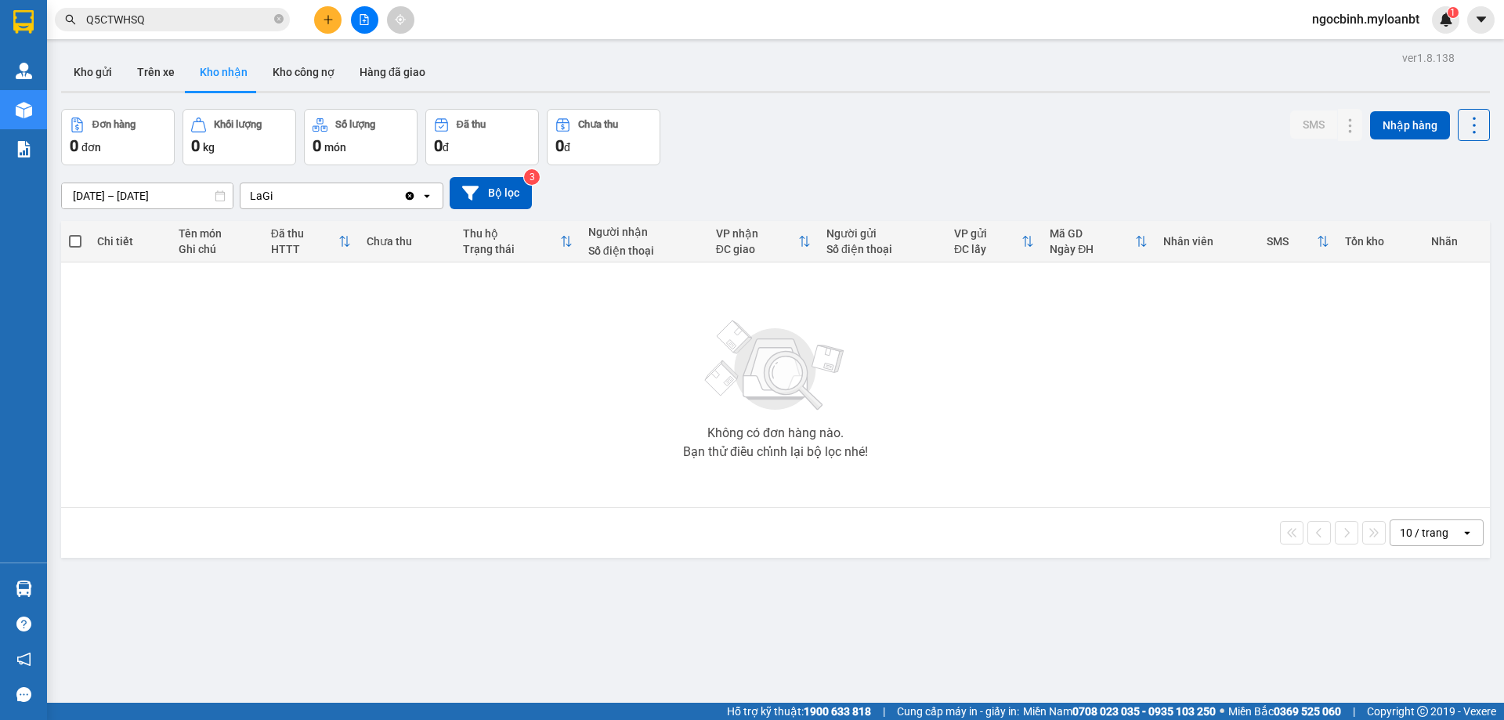
click at [154, 206] on div "ver 1.8.138 Kho gửi Trên xe Kho nhận Kho công nợ Hàng đã giao Đơn hàng 0 đơn Kh…" at bounding box center [776, 407] width 1442 height 720
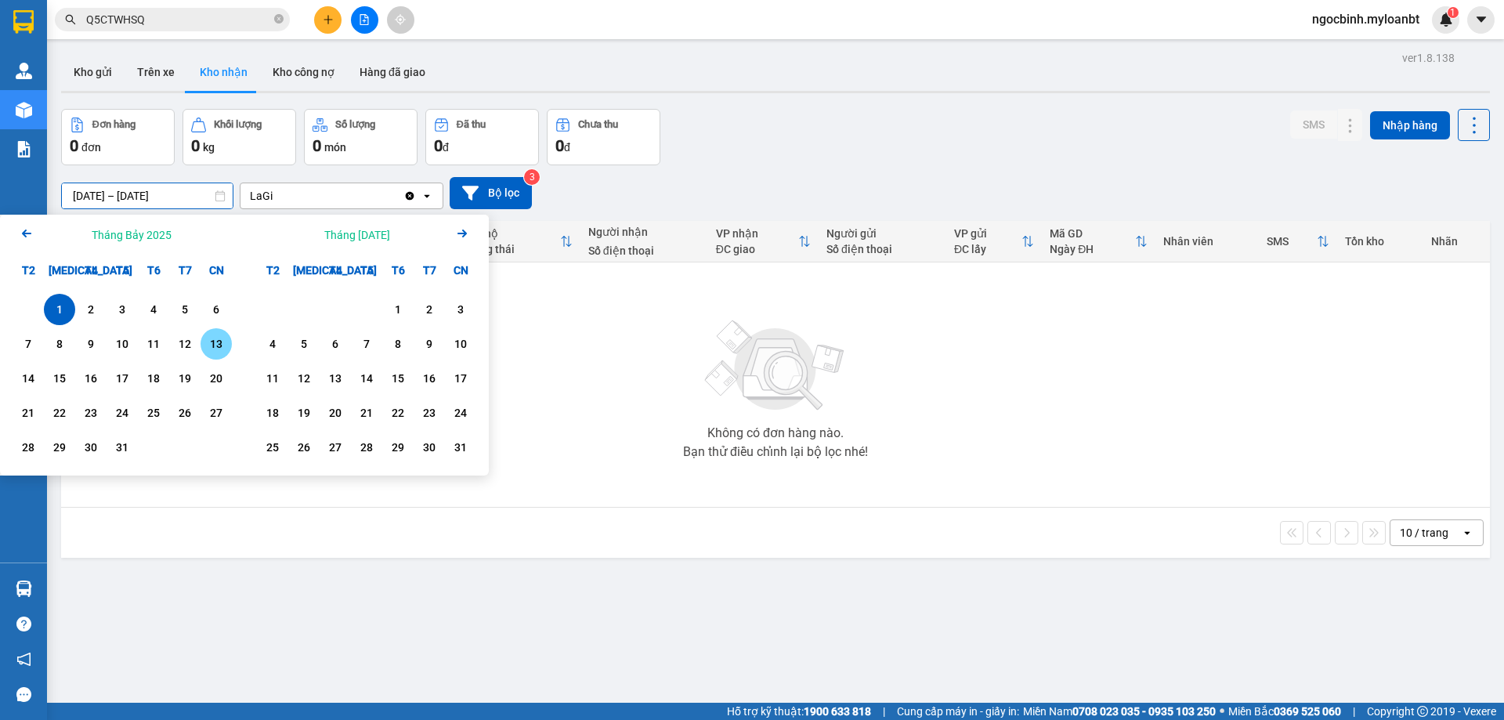
click at [212, 342] on div "13" at bounding box center [216, 344] width 22 height 19
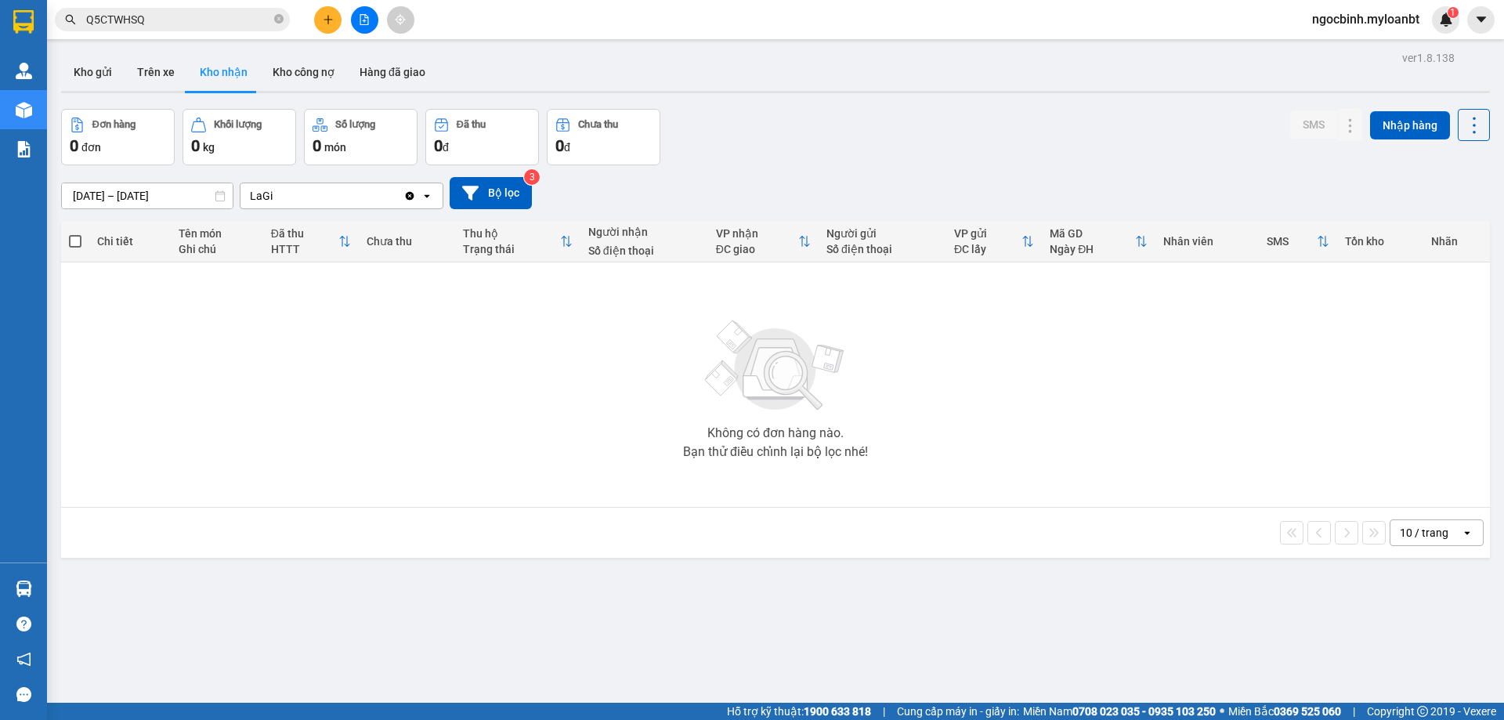
click at [402, 193] on div "LaGi" at bounding box center [322, 195] width 163 height 25
click at [406, 193] on icon "Clear value" at bounding box center [409, 196] width 13 height 13
click at [153, 199] on input "13/07/2025 – 13/07/2025" at bounding box center [147, 195] width 171 height 25
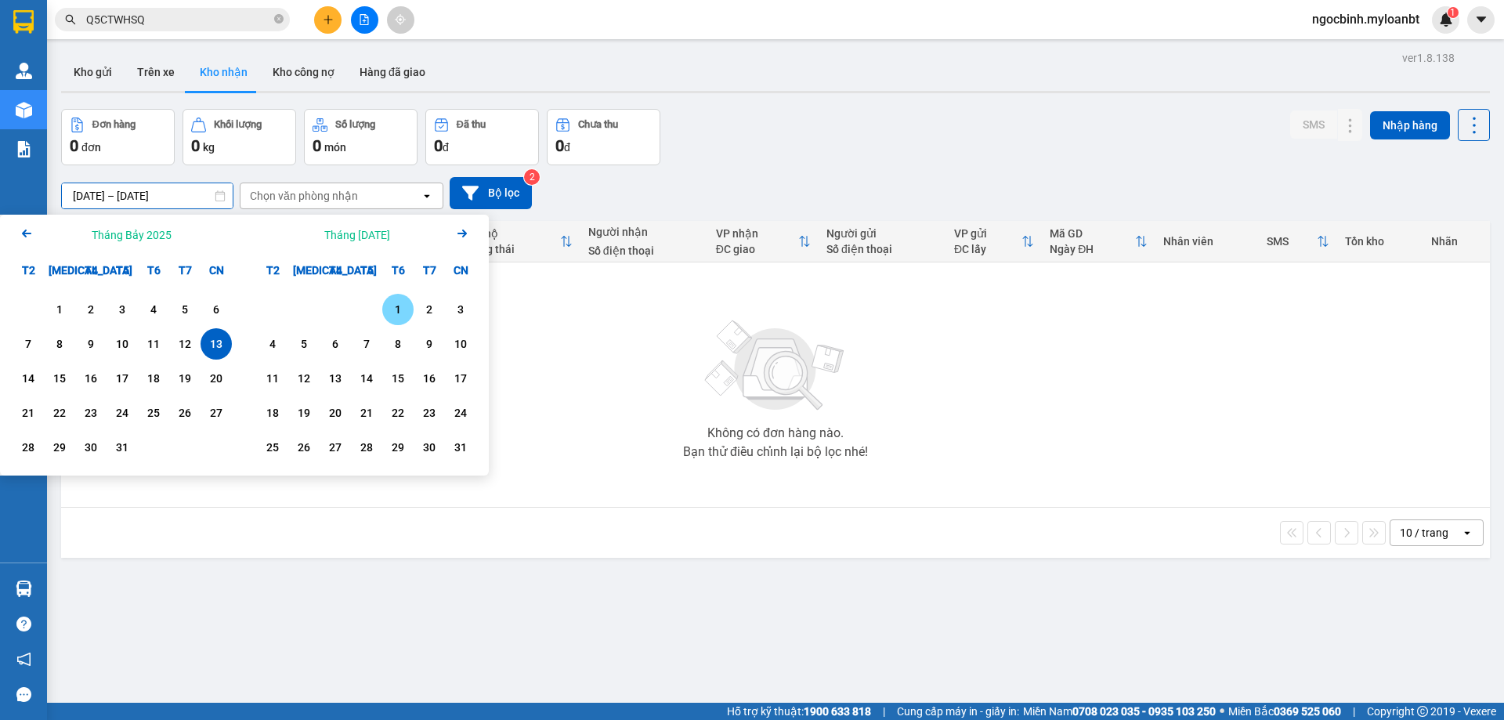
click at [386, 319] on div "1" at bounding box center [397, 309] width 31 height 31
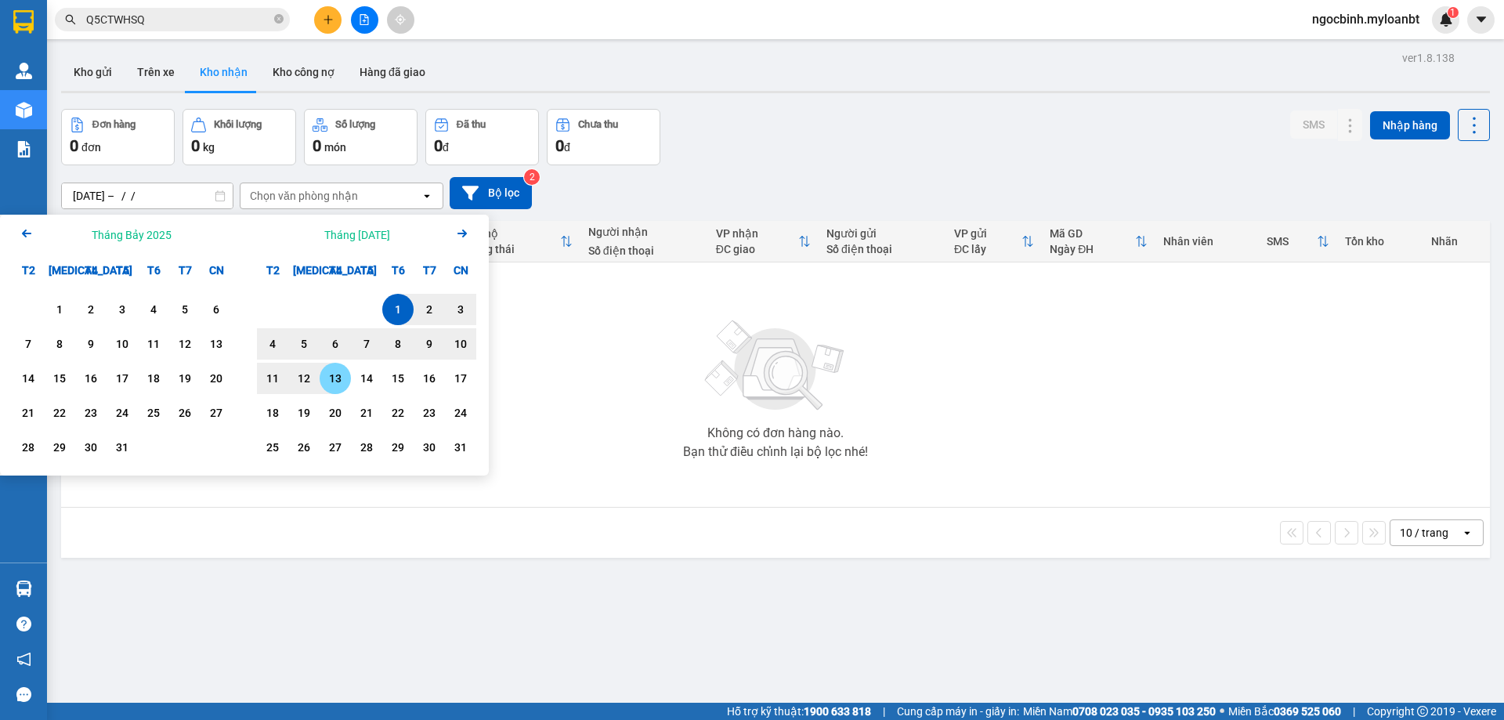
click at [335, 385] on div "13" at bounding box center [335, 378] width 22 height 19
type input "[DATE] – [DATE]"
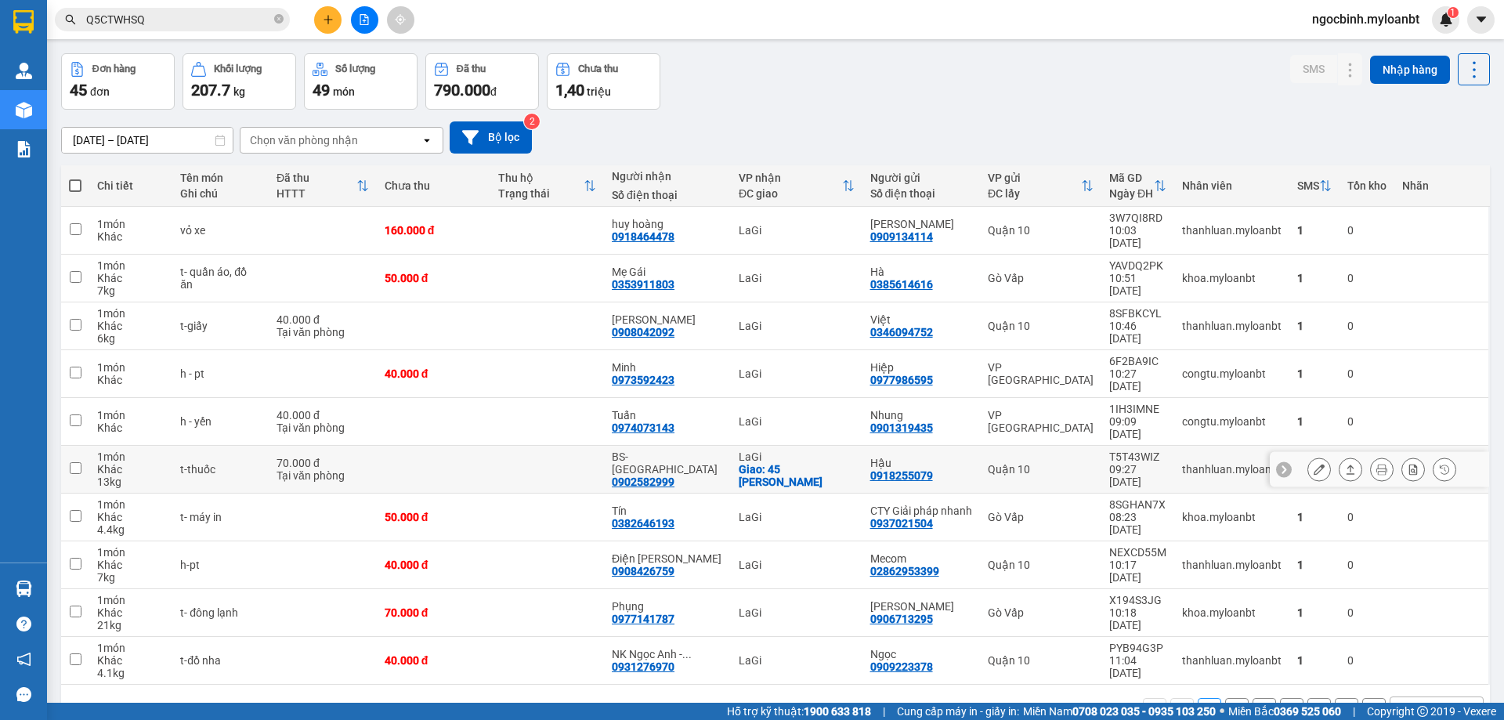
scroll to position [72, 0]
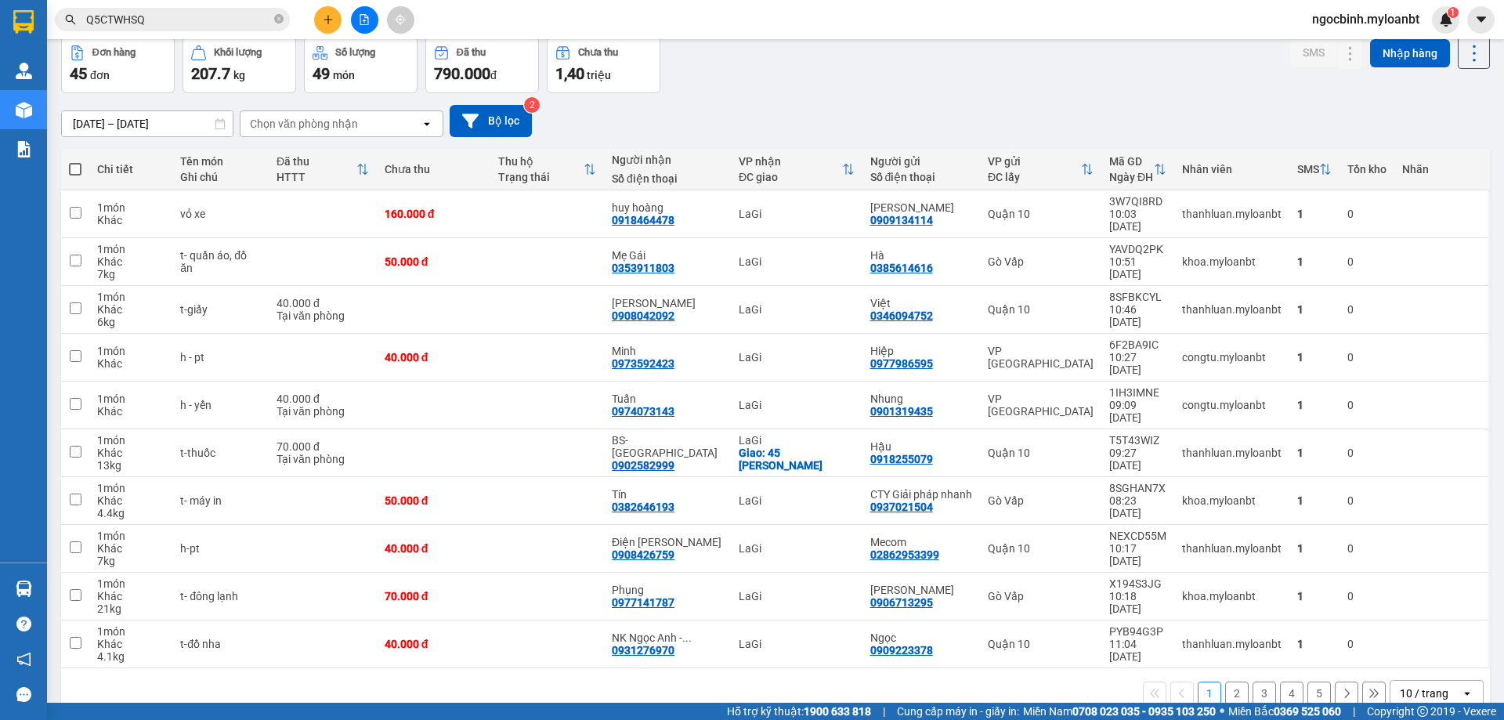
click at [1369, 688] on icon at bounding box center [1374, 693] width 11 height 11
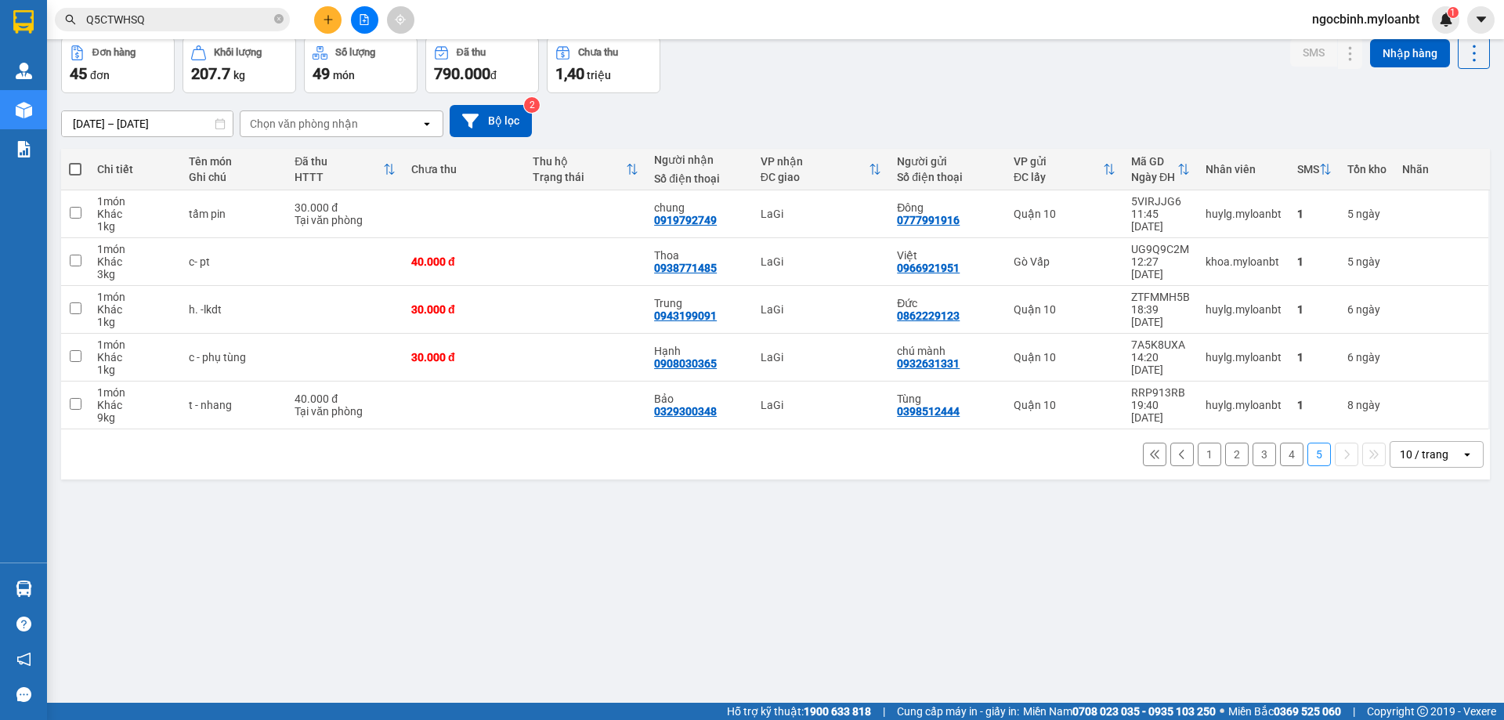
click at [1143, 454] on button at bounding box center [1155, 455] width 24 height 24
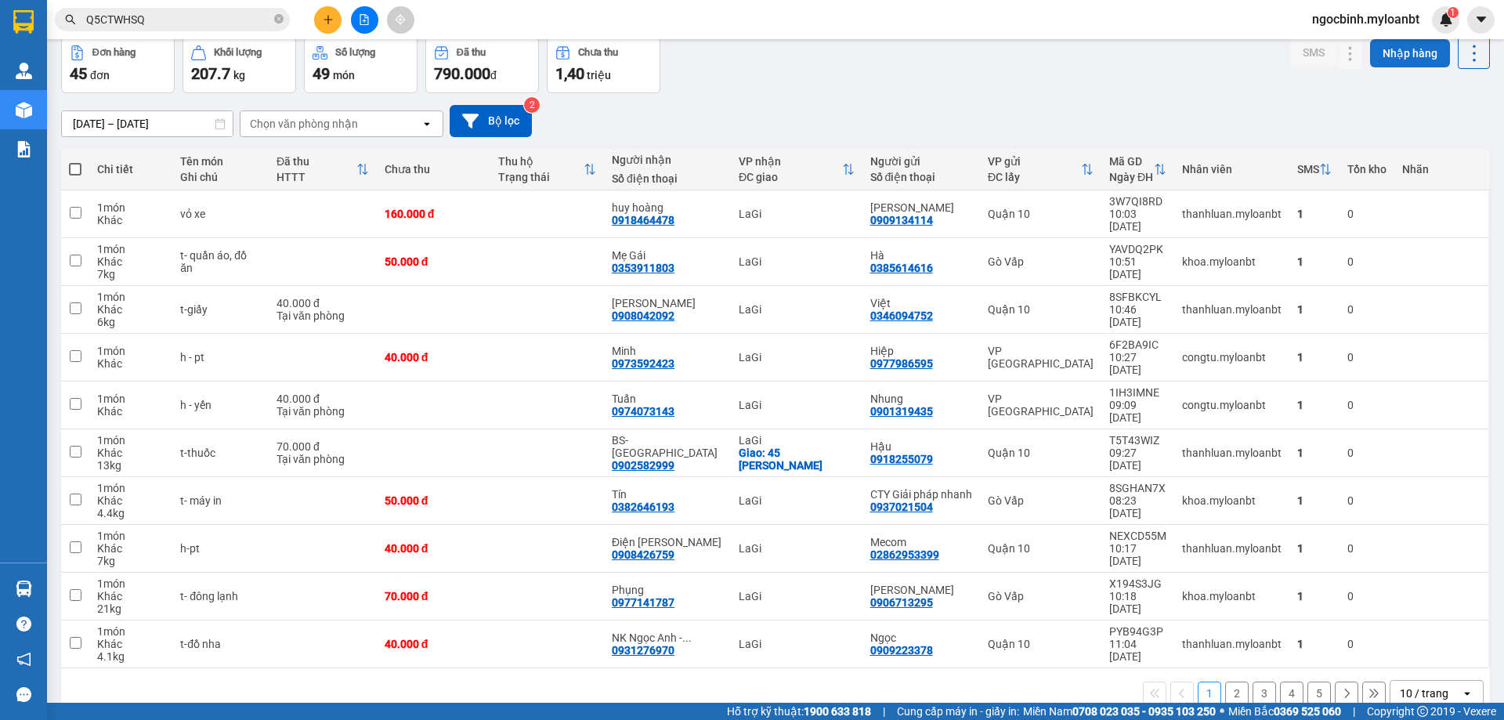
click at [1390, 63] on button "Nhập hàng" at bounding box center [1410, 53] width 80 height 28
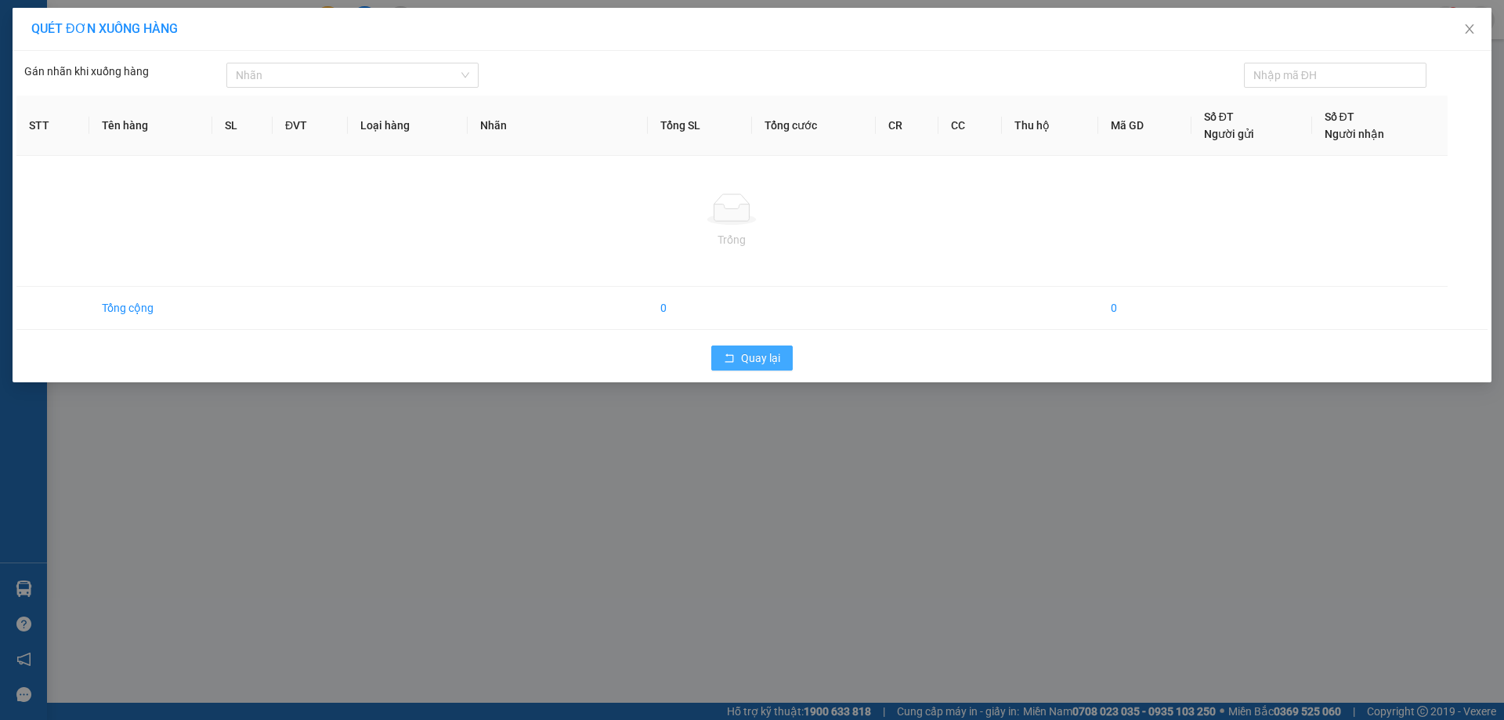
click at [777, 361] on span "Quay lại" at bounding box center [760, 357] width 39 height 17
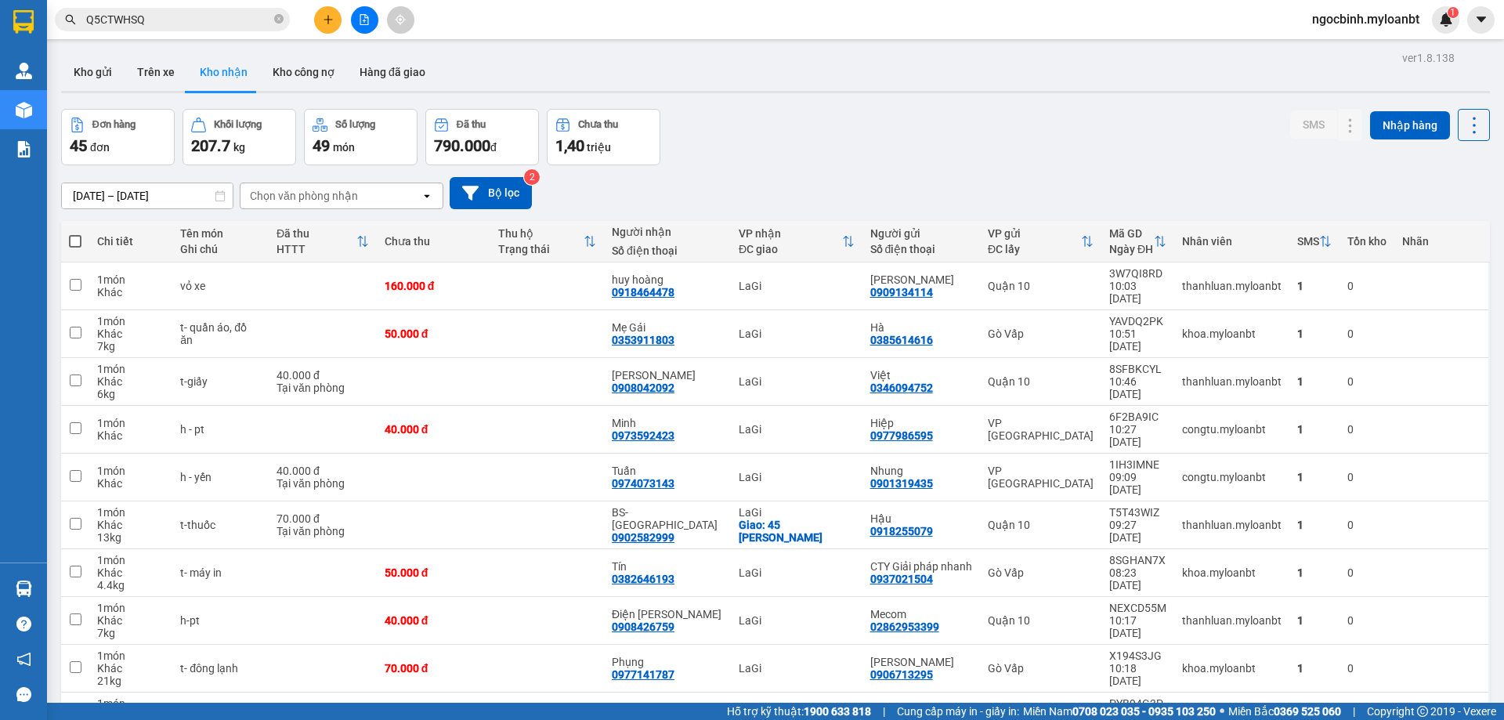
click at [1355, 23] on span "ngocbinh.myloanbt" at bounding box center [1366, 19] width 132 height 20
click at [1335, 41] on span "Đăng xuất" at bounding box center [1372, 48] width 101 height 17
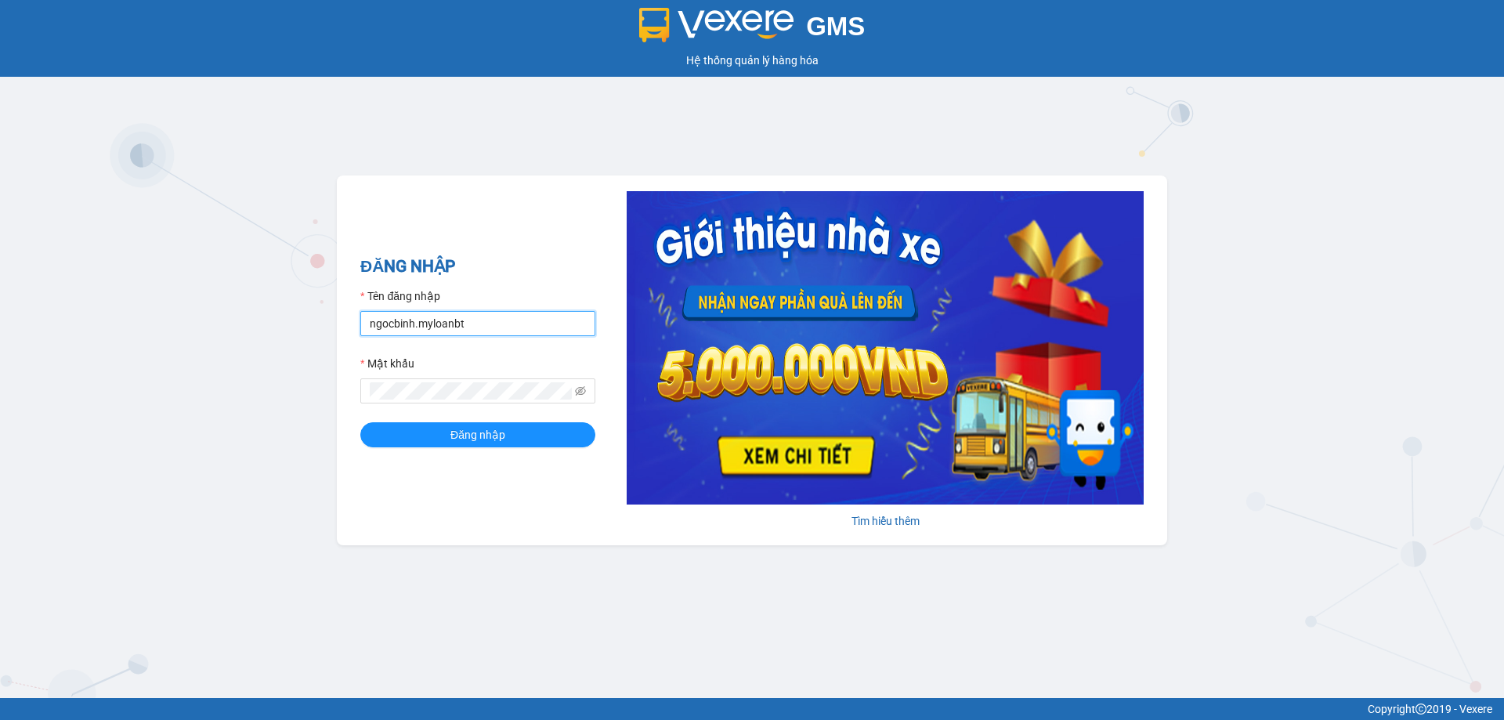
click at [523, 315] on input "ngocbinh.myloanbt" at bounding box center [477, 323] width 235 height 25
click at [513, 140] on div "GMS Hệ thống quản lý hàng hóa ĐĂNG NHẬP Tên đăng nhập ngocbinh.myloanbt Mật khẩ…" at bounding box center [752, 349] width 1504 height 698
click at [516, 325] on input "ngocbinh.myloanbt" at bounding box center [477, 323] width 235 height 25
type input "phantanthanh.myloanbt"
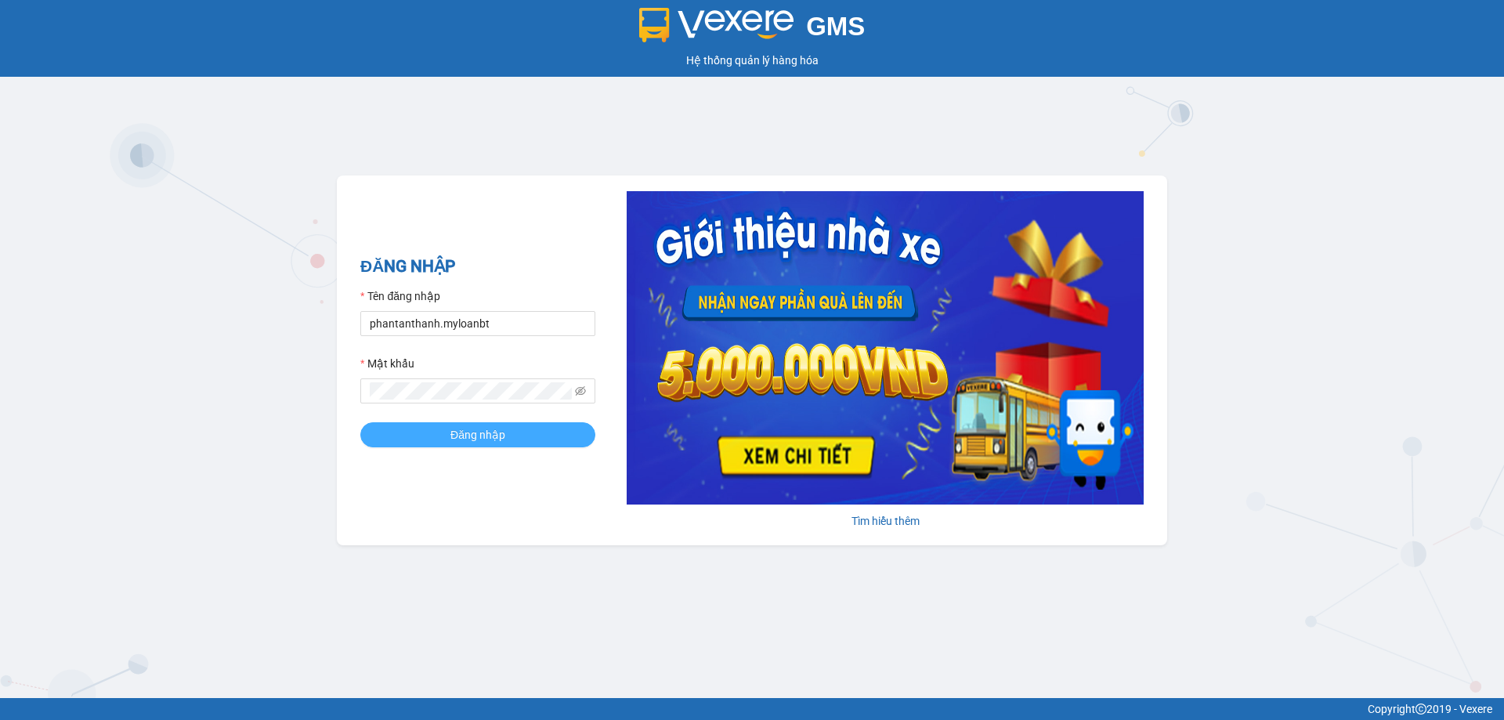
click at [498, 424] on button "Đăng nhập" at bounding box center [477, 434] width 235 height 25
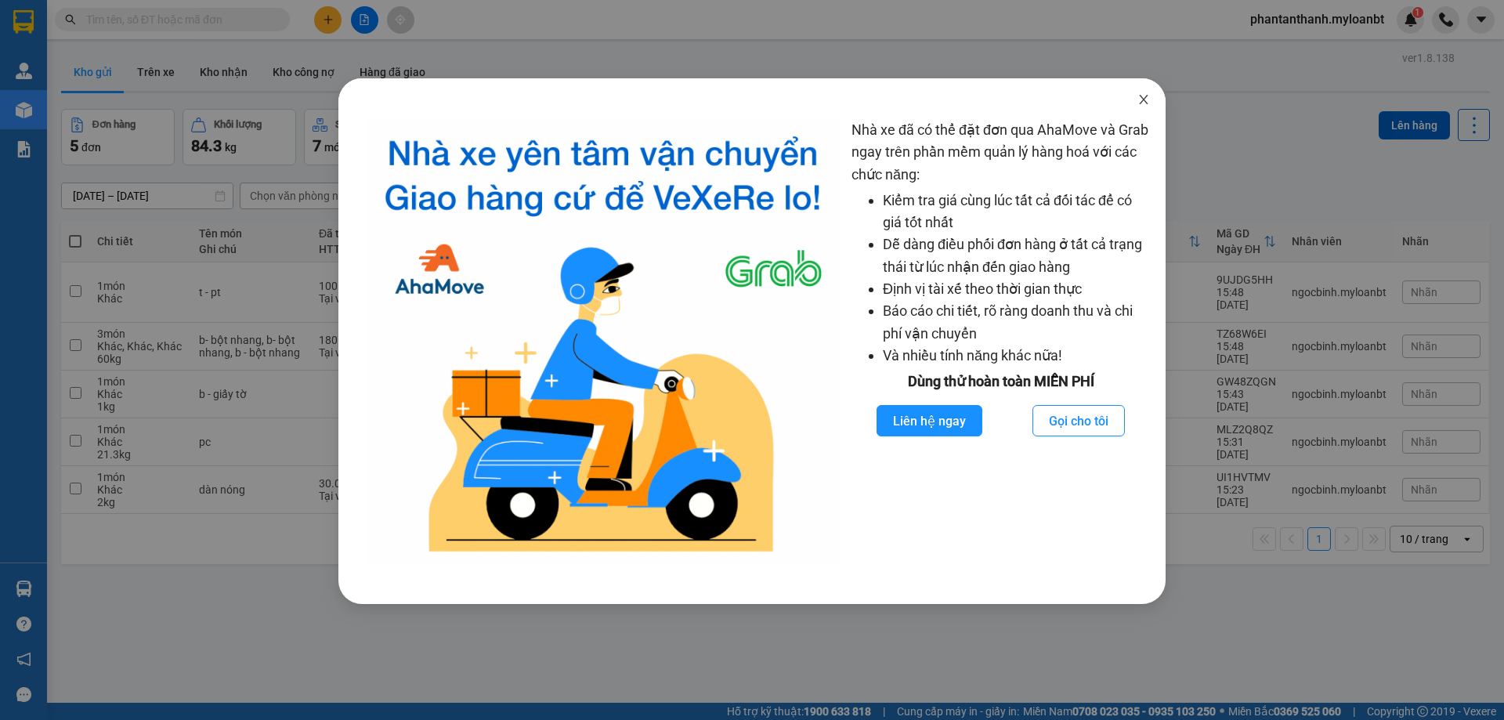
click at [1147, 103] on icon "close" at bounding box center [1144, 99] width 13 height 13
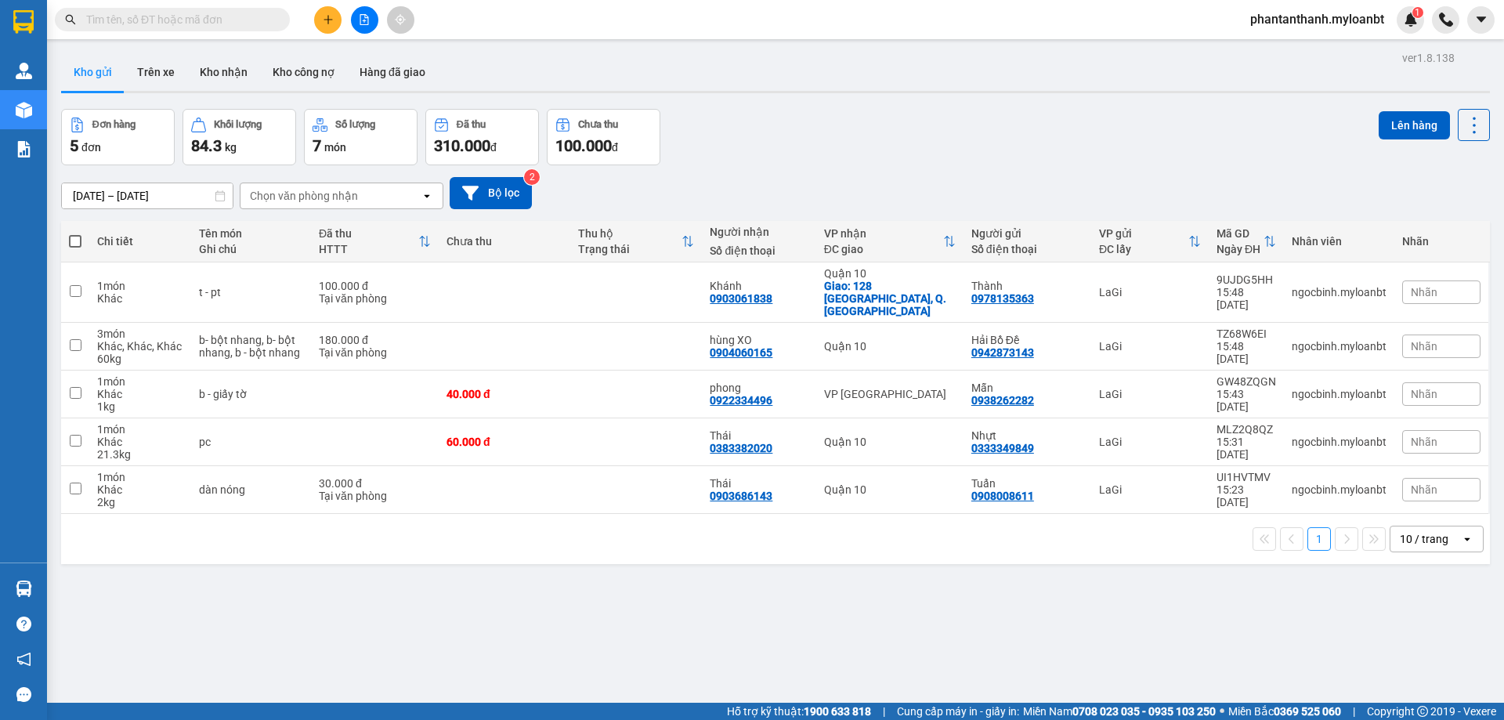
click at [174, 202] on div "ver 1.8.138 Kho gửi Trên xe Kho nhận Kho công nợ Hàng đã giao Đơn hàng 5 đơn Kh…" at bounding box center [776, 407] width 1442 height 720
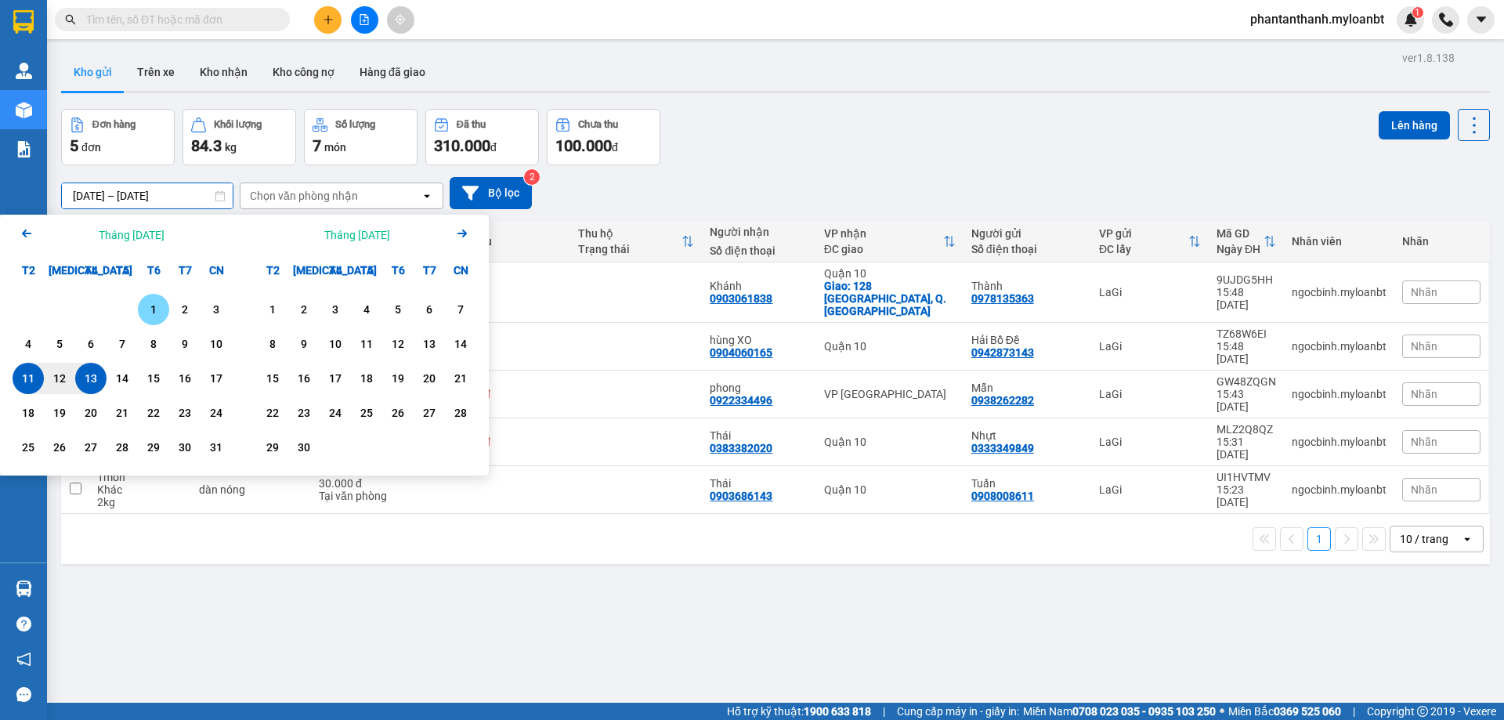
click at [153, 309] on div "1" at bounding box center [154, 309] width 22 height 19
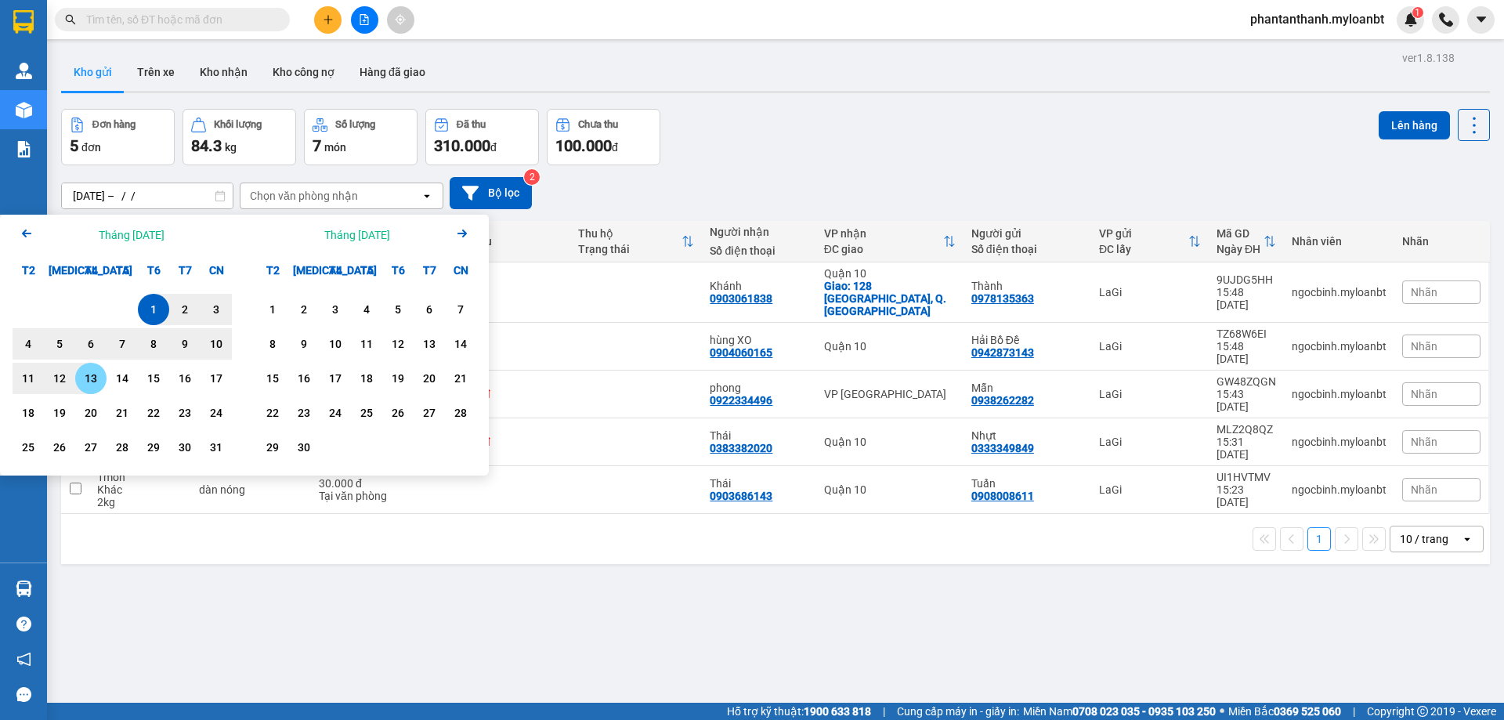
click at [83, 379] on div "13" at bounding box center [91, 378] width 22 height 19
type input "[DATE] – [DATE]"
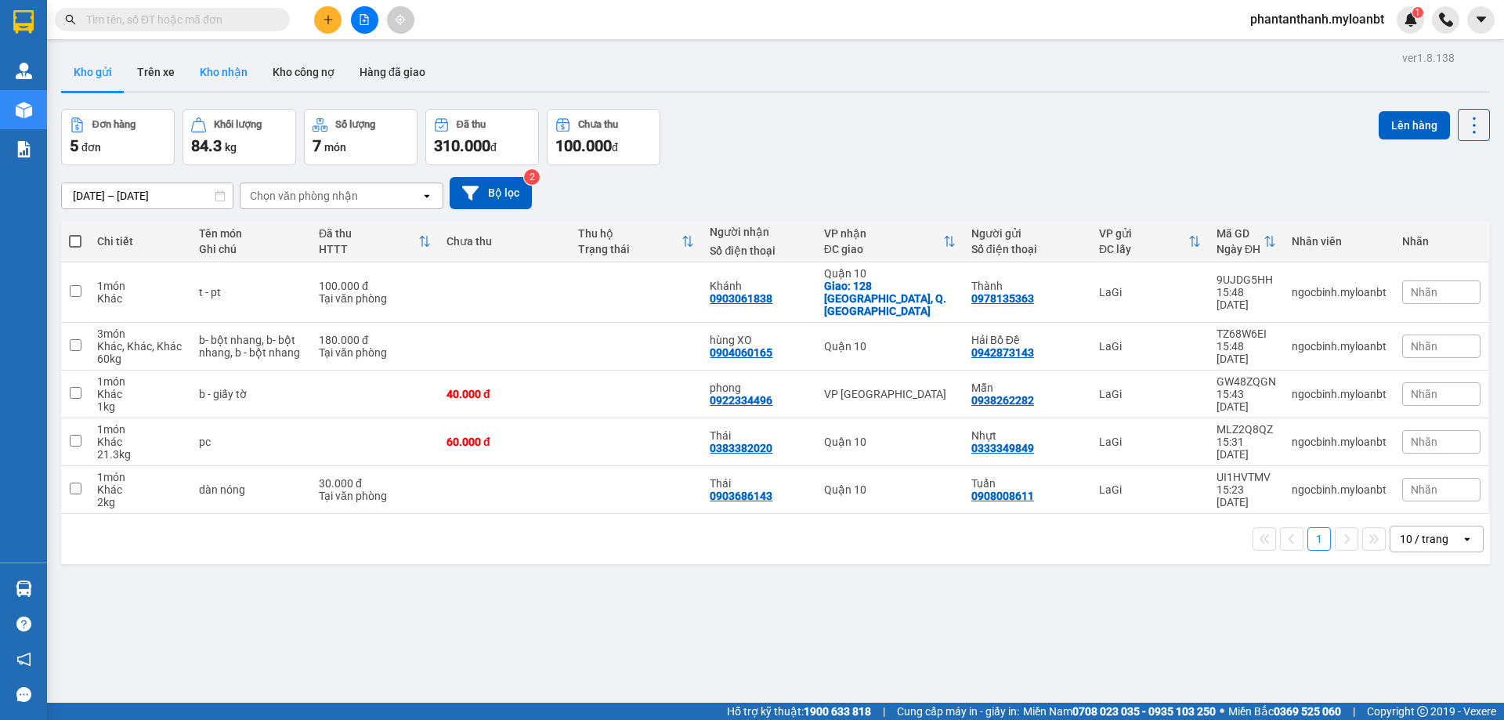
click at [245, 65] on button "Kho nhận" at bounding box center [223, 72] width 73 height 38
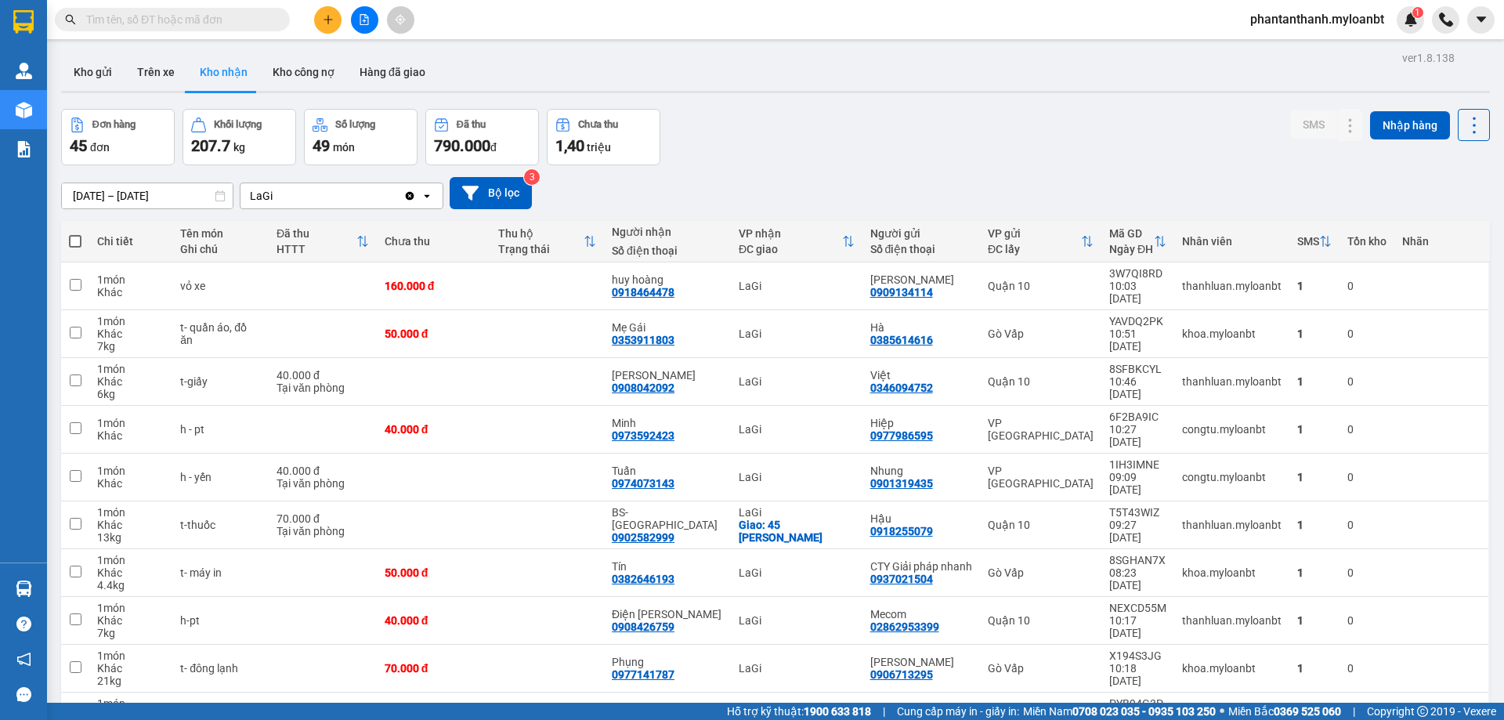
click at [1014, 136] on div "Đơn hàng 45 đơn Khối lượng 207.7 kg Số lượng 49 món Đã thu 790.000 đ Chưa thu 1…" at bounding box center [775, 137] width 1429 height 56
click at [1464, 118] on icon at bounding box center [1475, 125] width 22 height 22
click at [1478, 125] on button at bounding box center [1474, 125] width 32 height 32
click at [1435, 166] on span "Xuất excel" at bounding box center [1444, 168] width 50 height 16
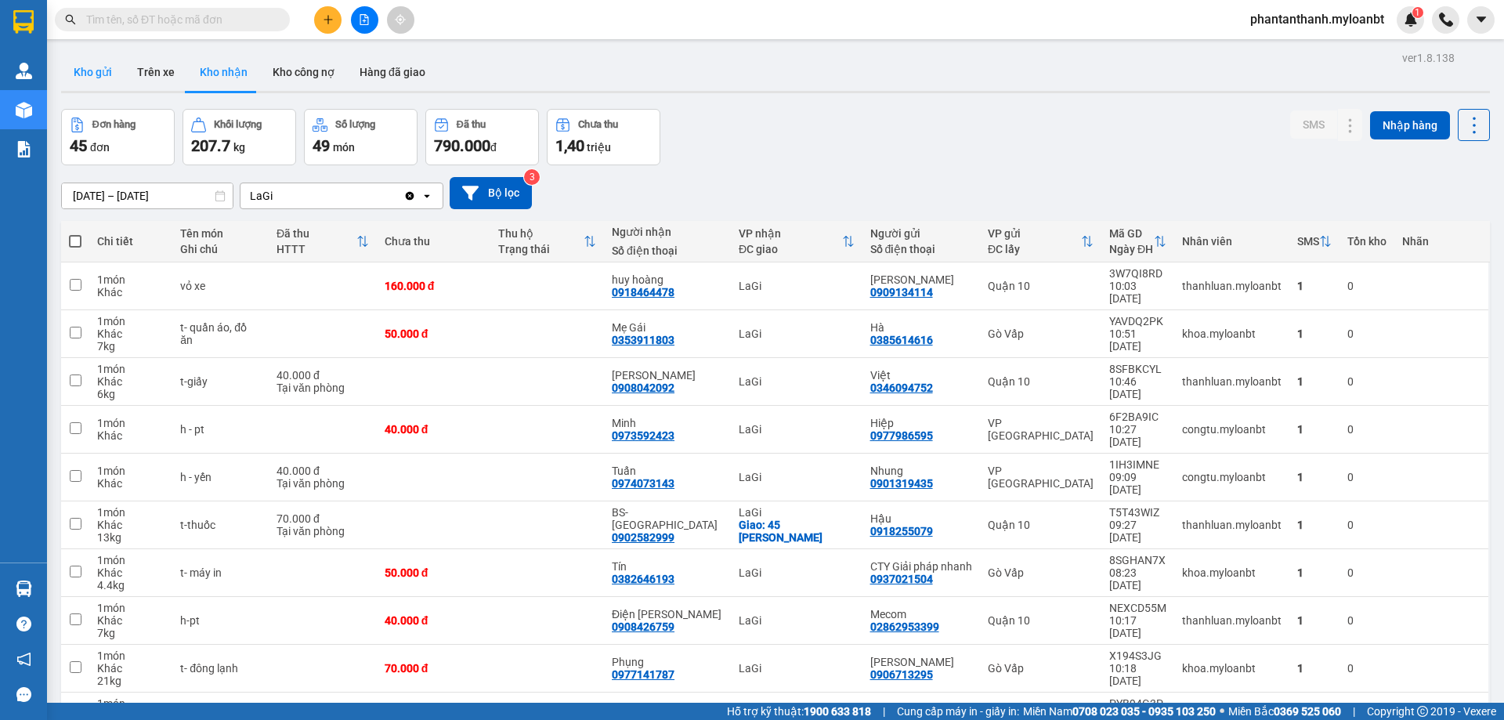
click at [102, 67] on button "Kho gửi" at bounding box center [92, 72] width 63 height 38
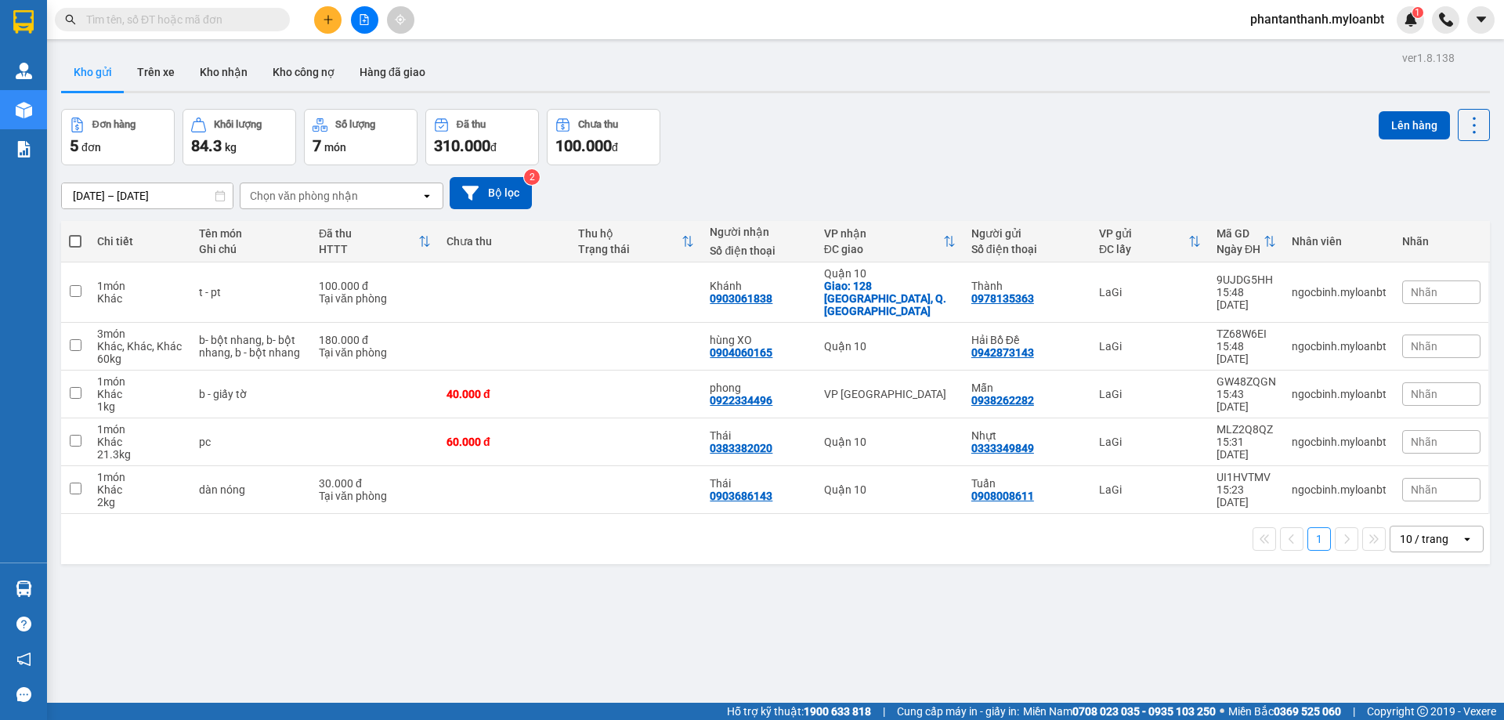
click at [234, 10] on span at bounding box center [172, 20] width 235 height 24
click at [219, 14] on input "text" at bounding box center [178, 19] width 185 height 17
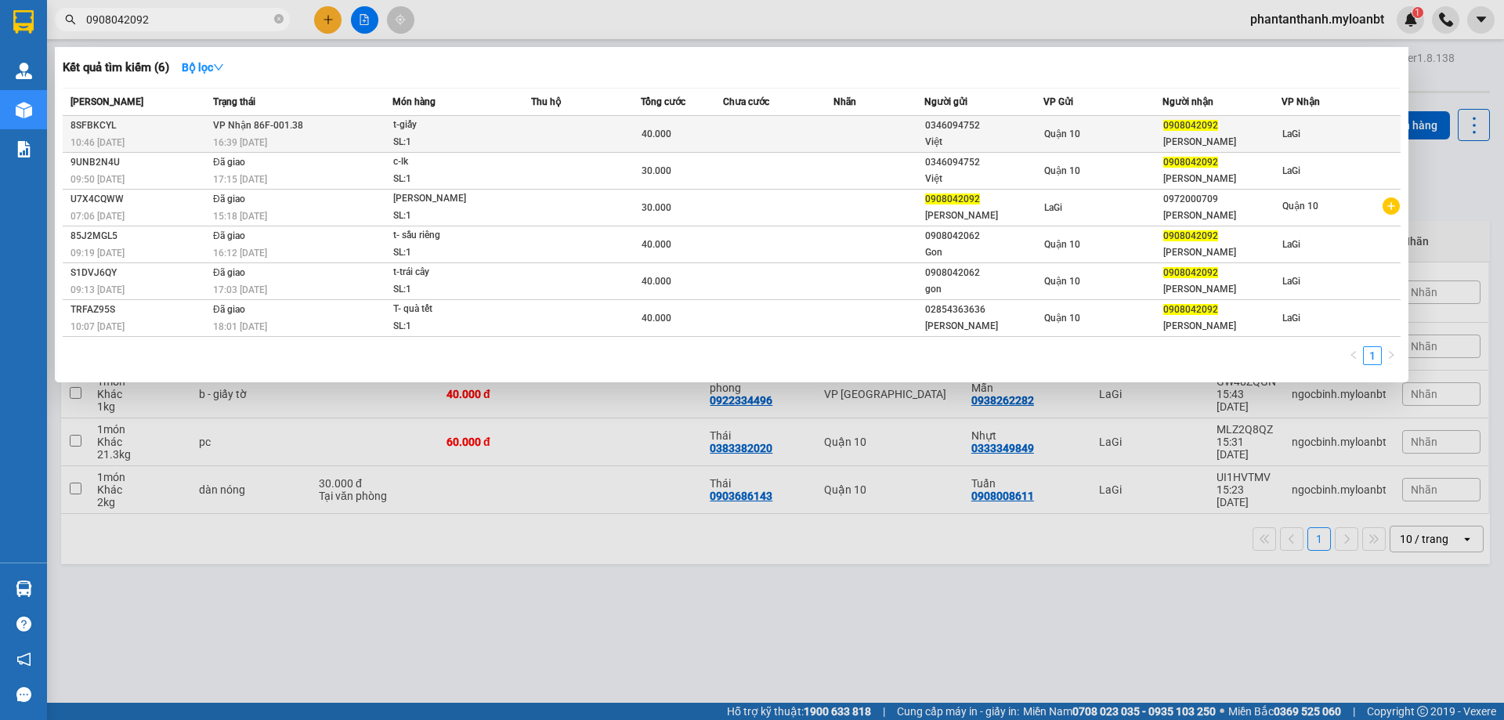
type input "0908042092"
click at [309, 125] on td "VP Nhận 86F-001.38 16:39 [DATE]" at bounding box center [300, 134] width 183 height 37
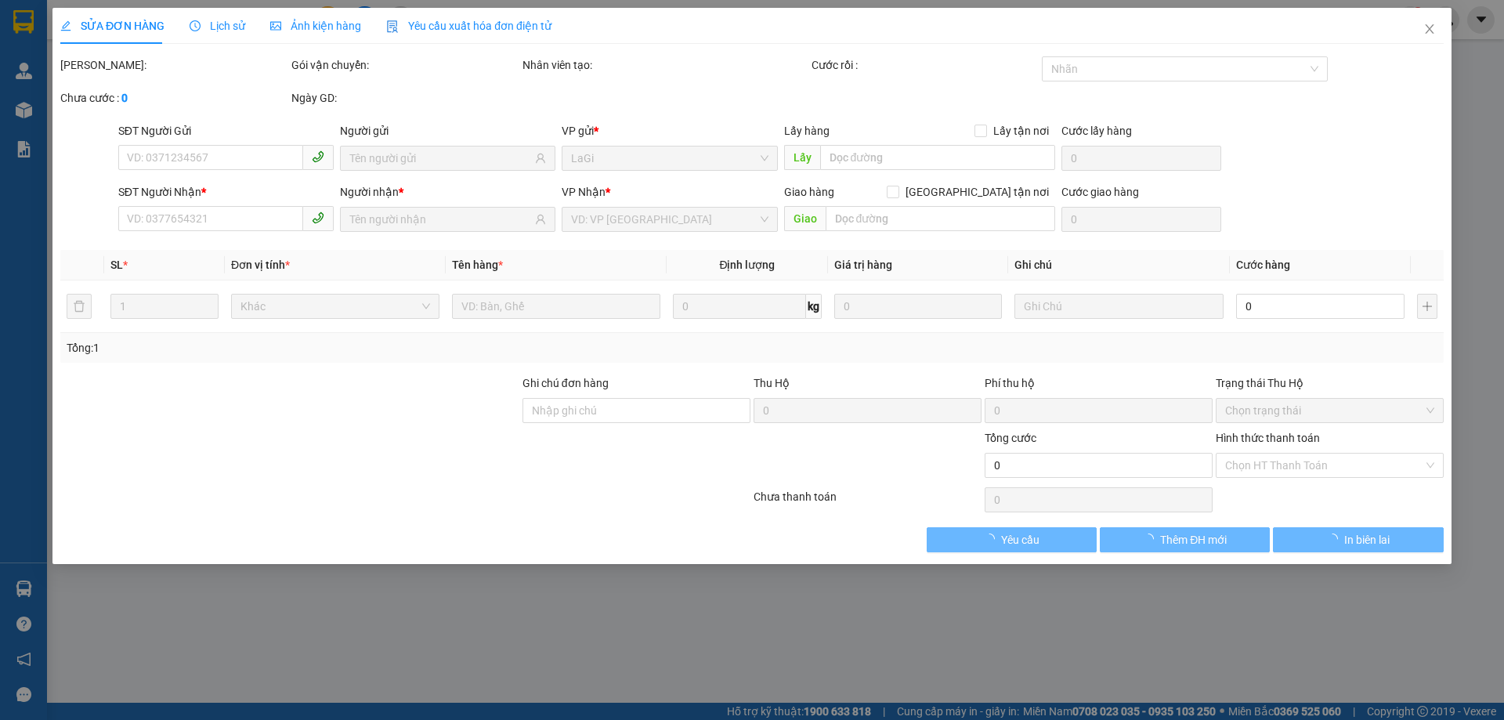
type input "0346094752"
type input "Việt"
type input "0908042092"
type input "[PERSON_NAME]"
type input "40.000"
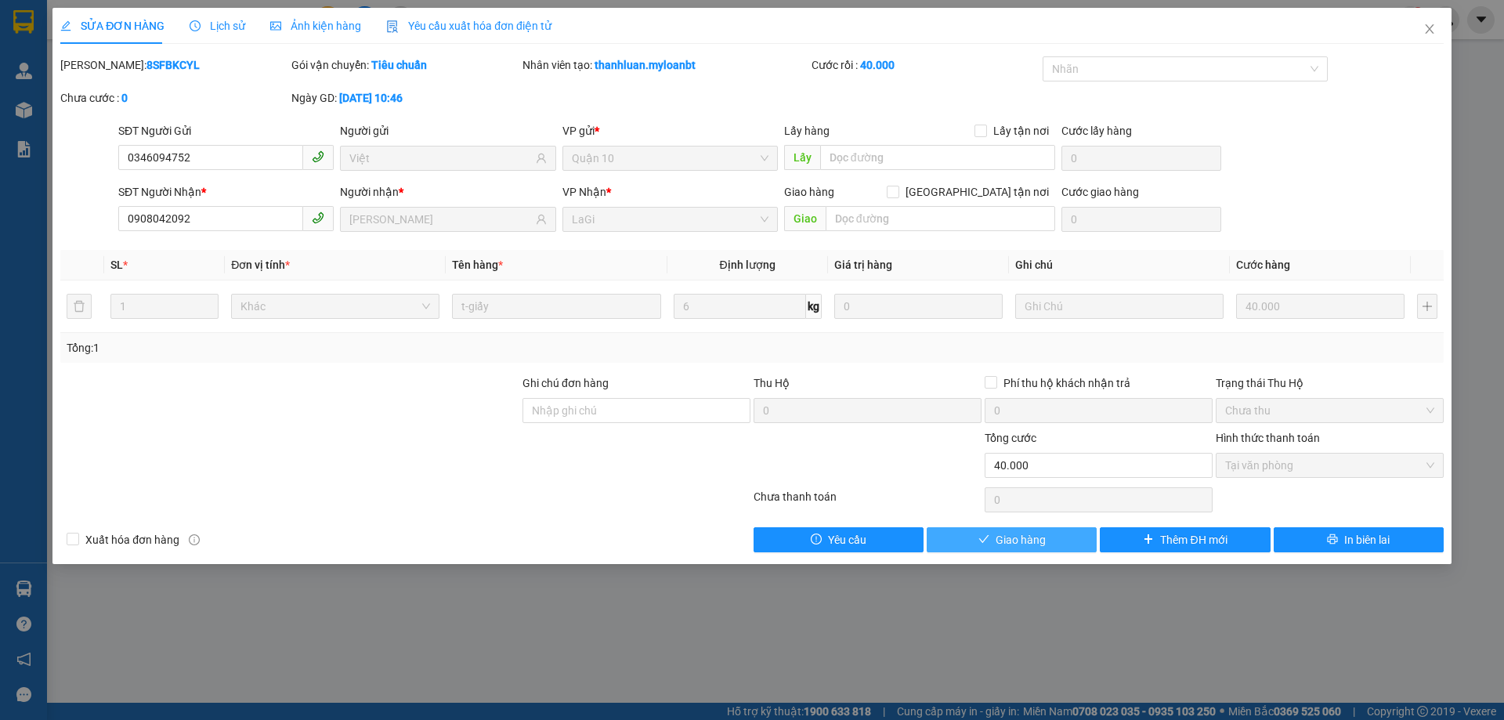
click at [1027, 551] on button "Giao hàng" at bounding box center [1012, 539] width 170 height 25
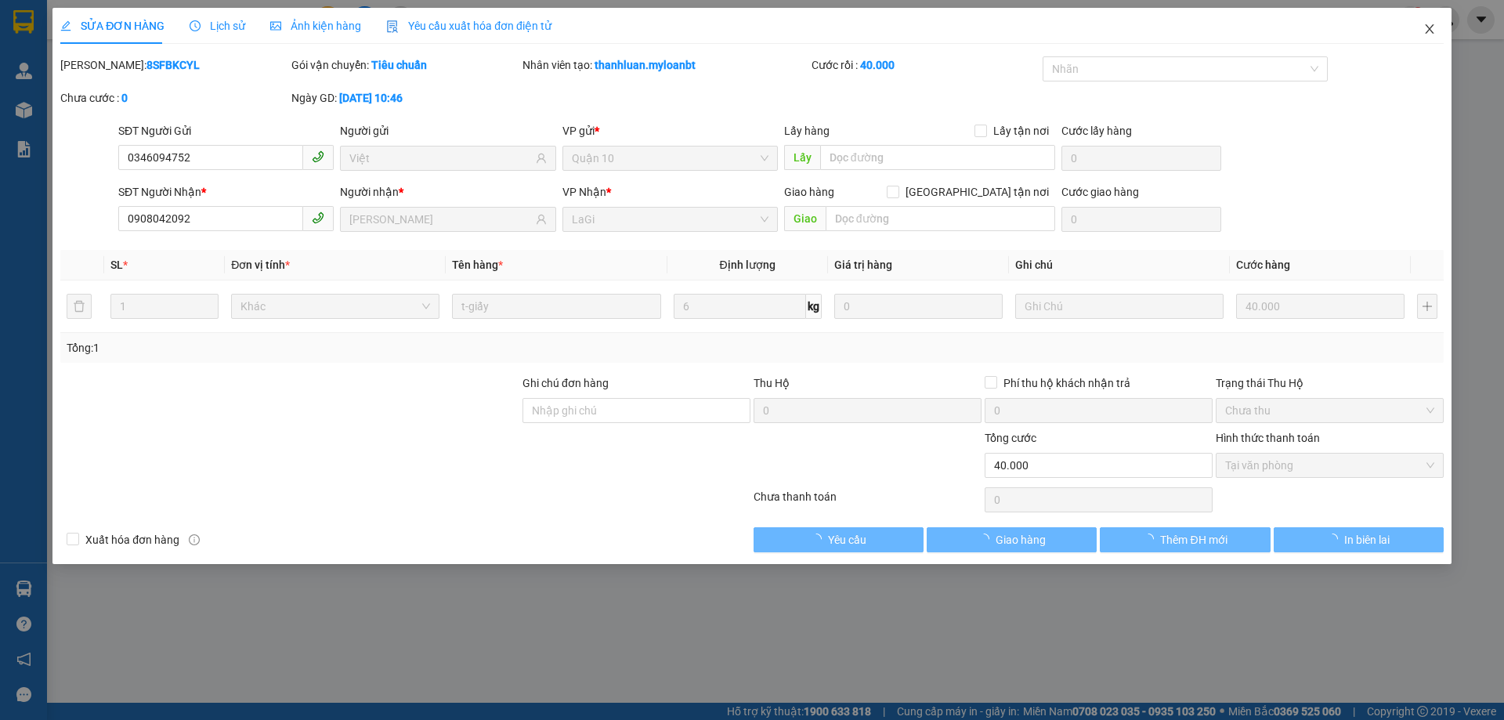
click at [1422, 31] on span "Close" at bounding box center [1430, 30] width 44 height 44
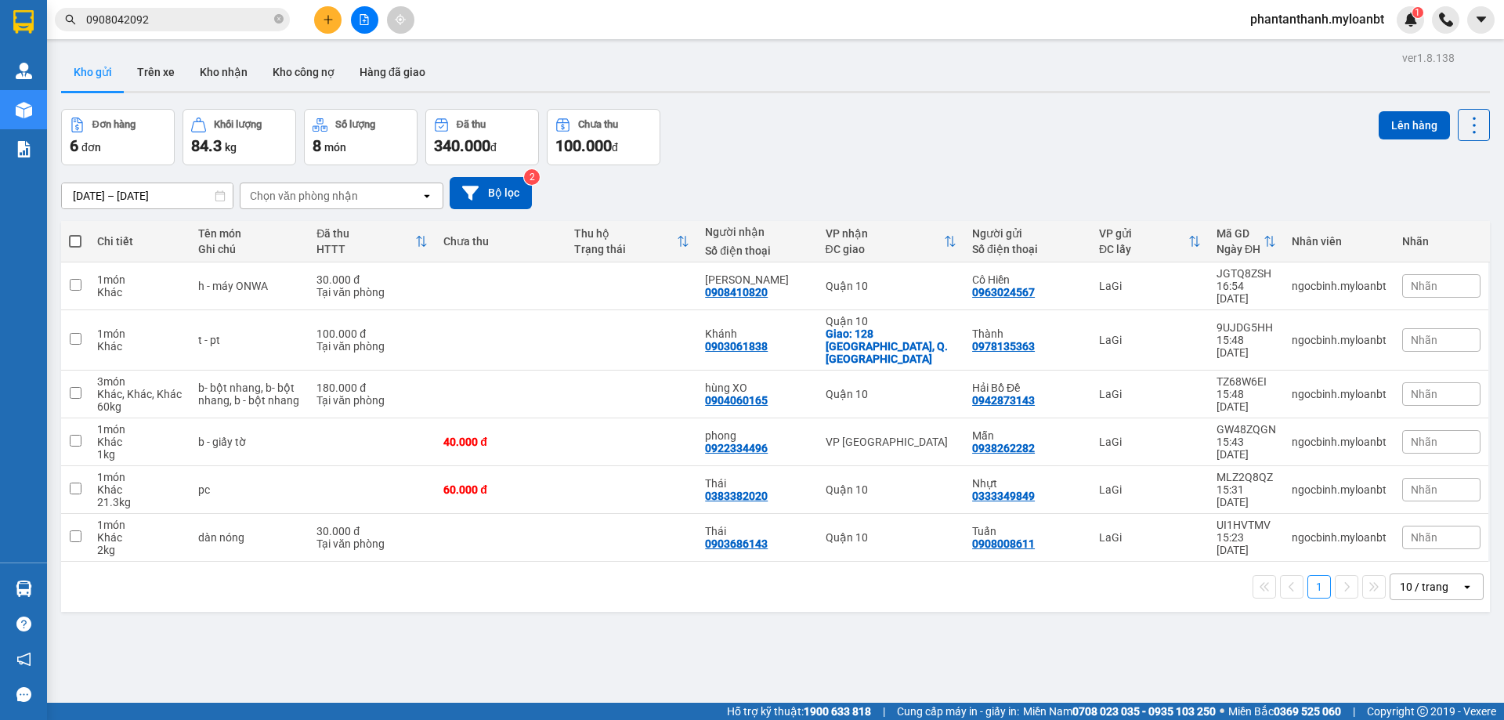
drag, startPoint x: 349, startPoint y: 17, endPoint x: 335, endPoint y: 21, distance: 15.4
click at [349, 18] on div at bounding box center [365, 19] width 118 height 27
click at [333, 21] on icon "plus" at bounding box center [328, 19] width 11 height 11
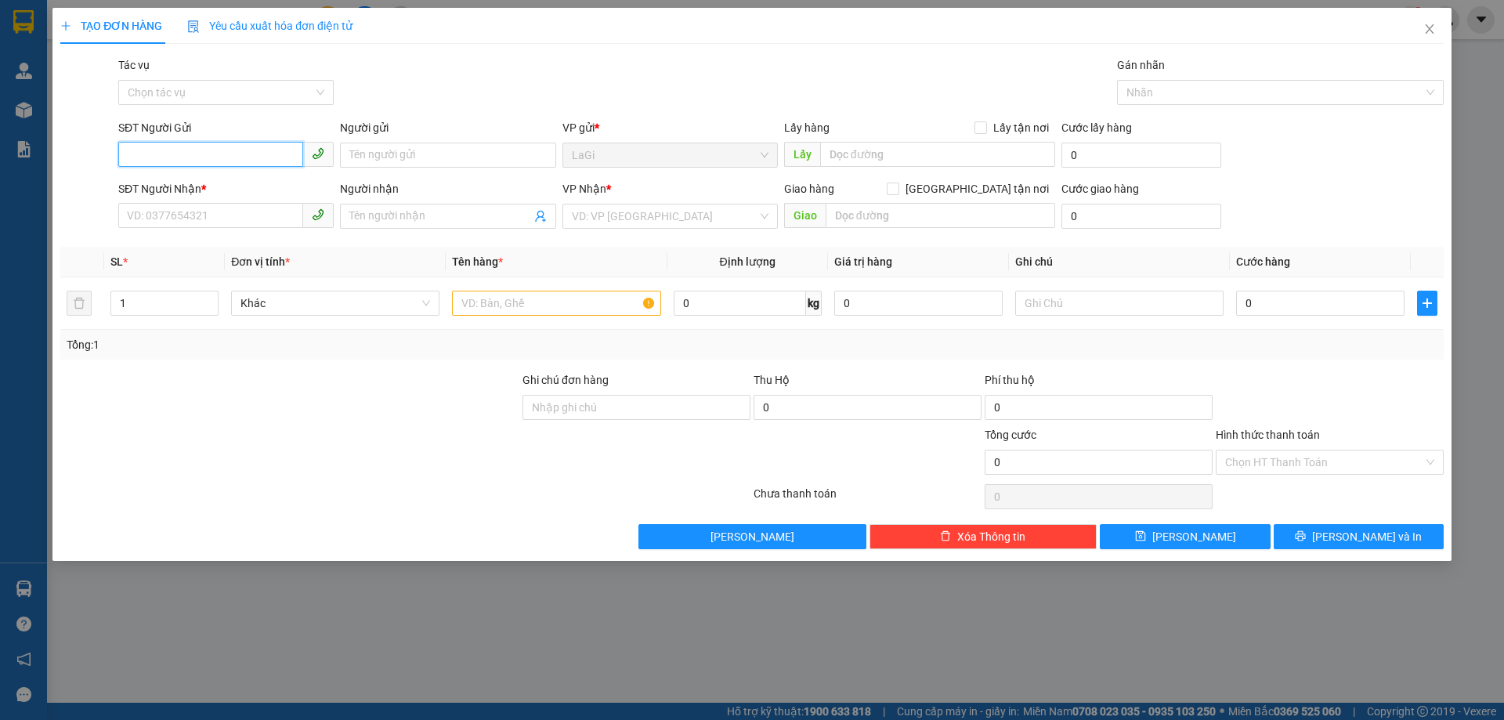
click at [209, 150] on input "SĐT Người Gửi" at bounding box center [210, 154] width 185 height 25
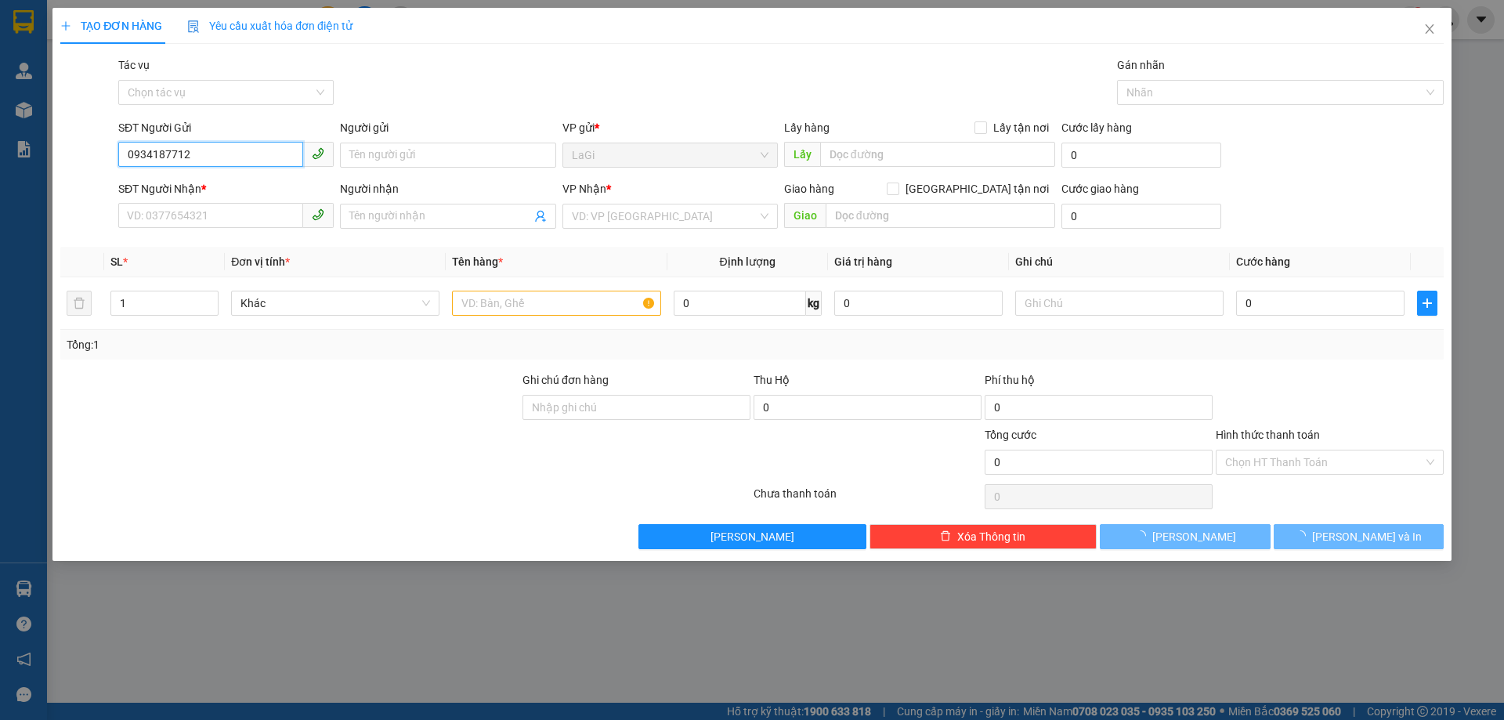
click at [209, 150] on input "0934187712" at bounding box center [210, 154] width 185 height 25
type input "0934187712"
click at [369, 153] on input "Người gửi" at bounding box center [447, 155] width 215 height 25
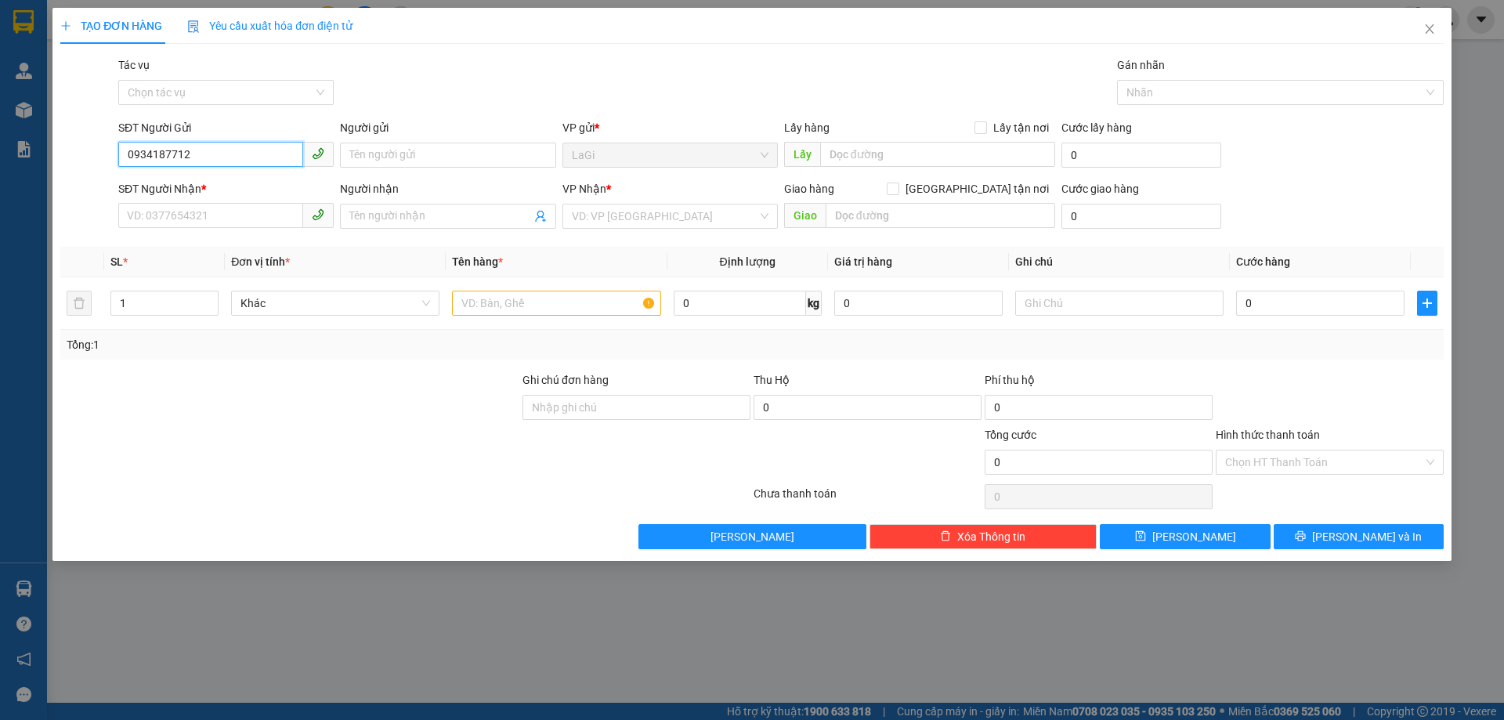
click at [243, 147] on input "0934187712" at bounding box center [210, 154] width 185 height 25
click at [215, 180] on div "0934187712 - Tuyết" at bounding box center [226, 186] width 197 height 17
type input "Tuyết"
type input "0336390333"
type input "Chiến"
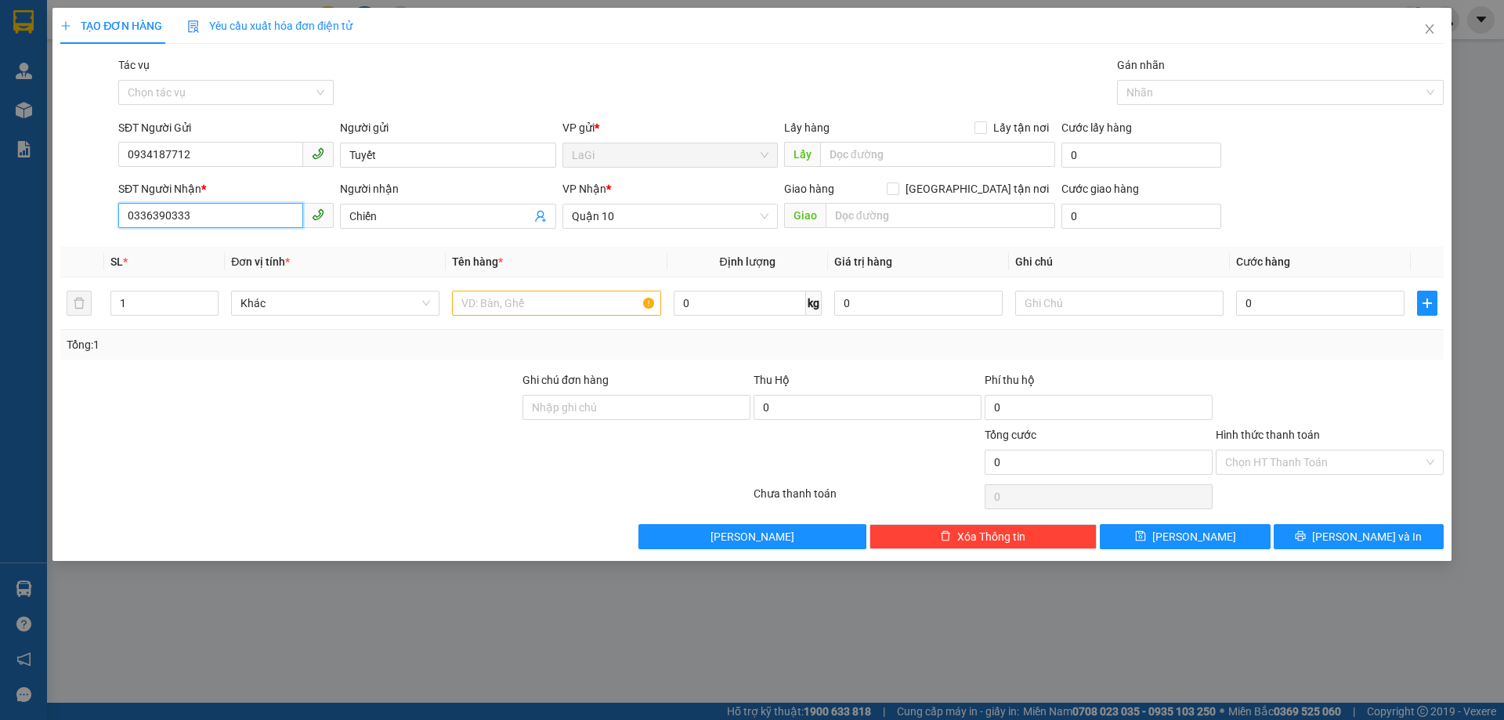
click at [280, 219] on input "0336390333" at bounding box center [210, 215] width 185 height 25
click at [551, 306] on input "text" at bounding box center [556, 303] width 208 height 25
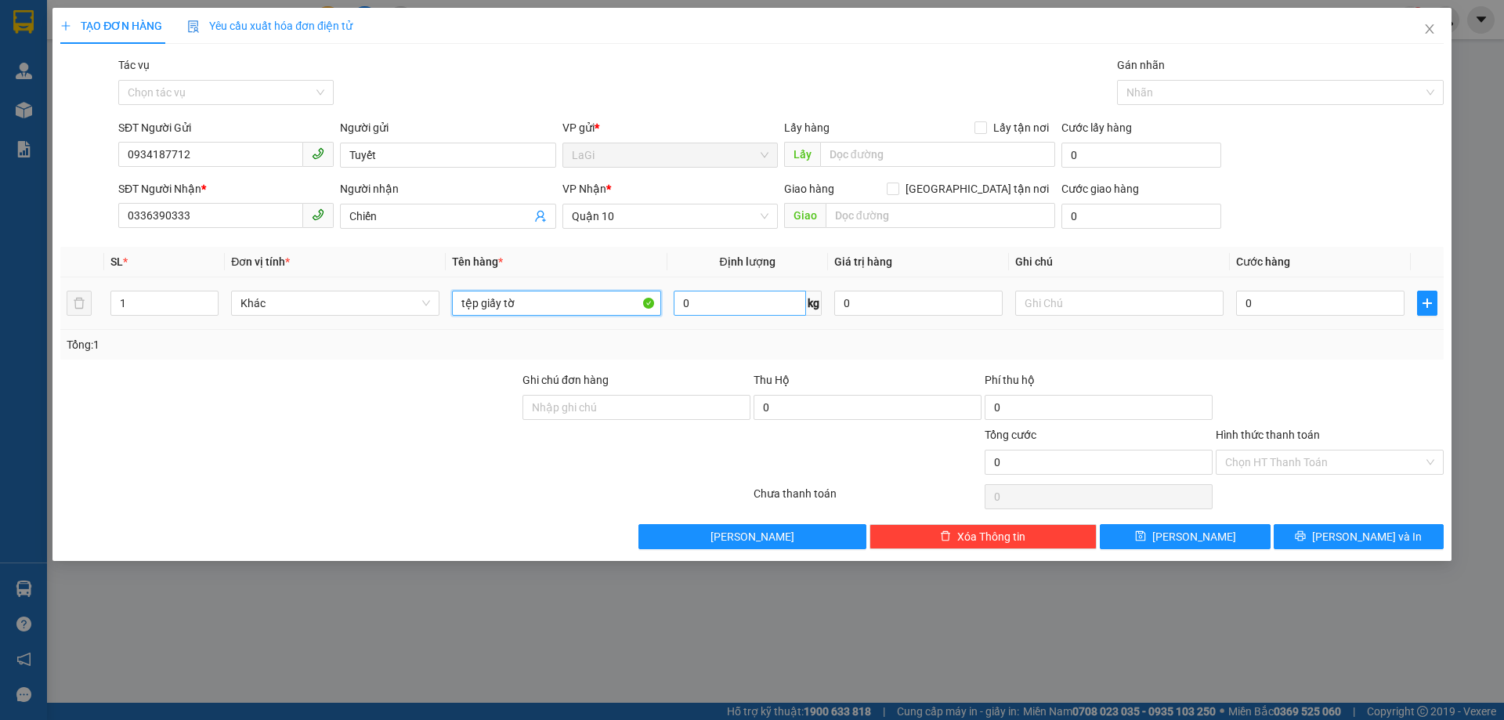
type input "tệp giấy tờ"
click at [717, 306] on input "0" at bounding box center [740, 303] width 132 height 25
click at [1295, 311] on input "0" at bounding box center [1320, 303] width 168 height 25
type input "3"
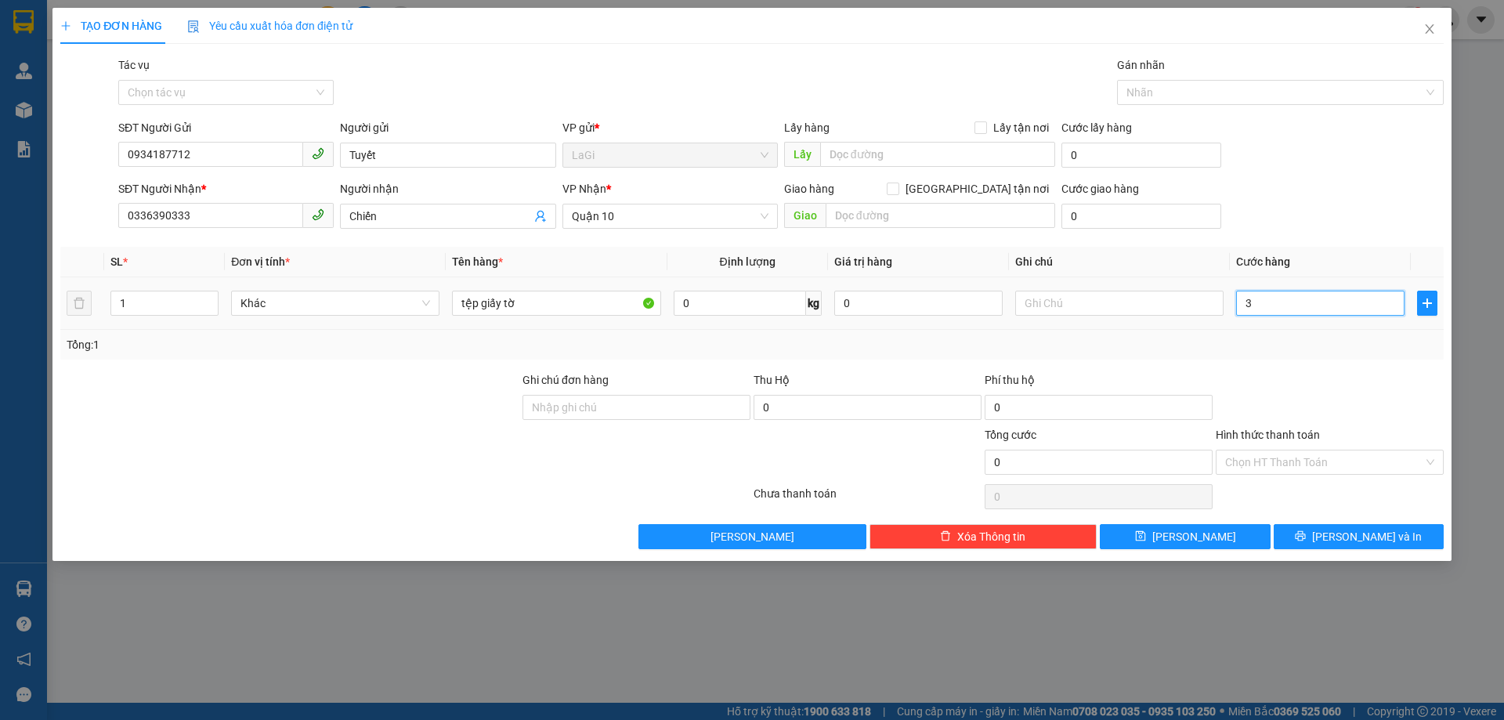
type input "3"
type input "30"
click at [1324, 398] on div at bounding box center [1329, 398] width 231 height 55
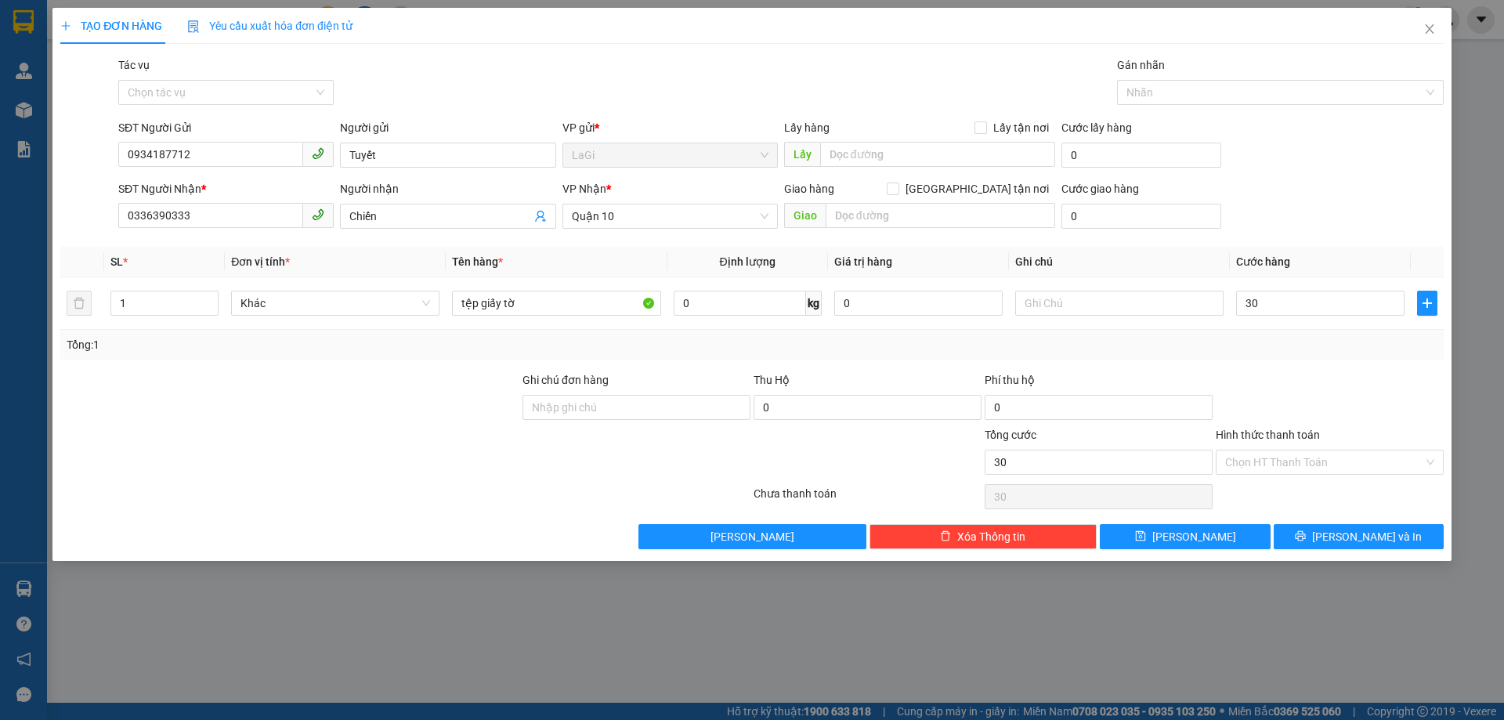
type input "30.000"
click at [1308, 476] on div "Hình thức thanh toán Chọn HT Thanh Toán" at bounding box center [1330, 453] width 228 height 55
click at [1310, 467] on input "Hình thức thanh toán" at bounding box center [1324, 463] width 198 height 24
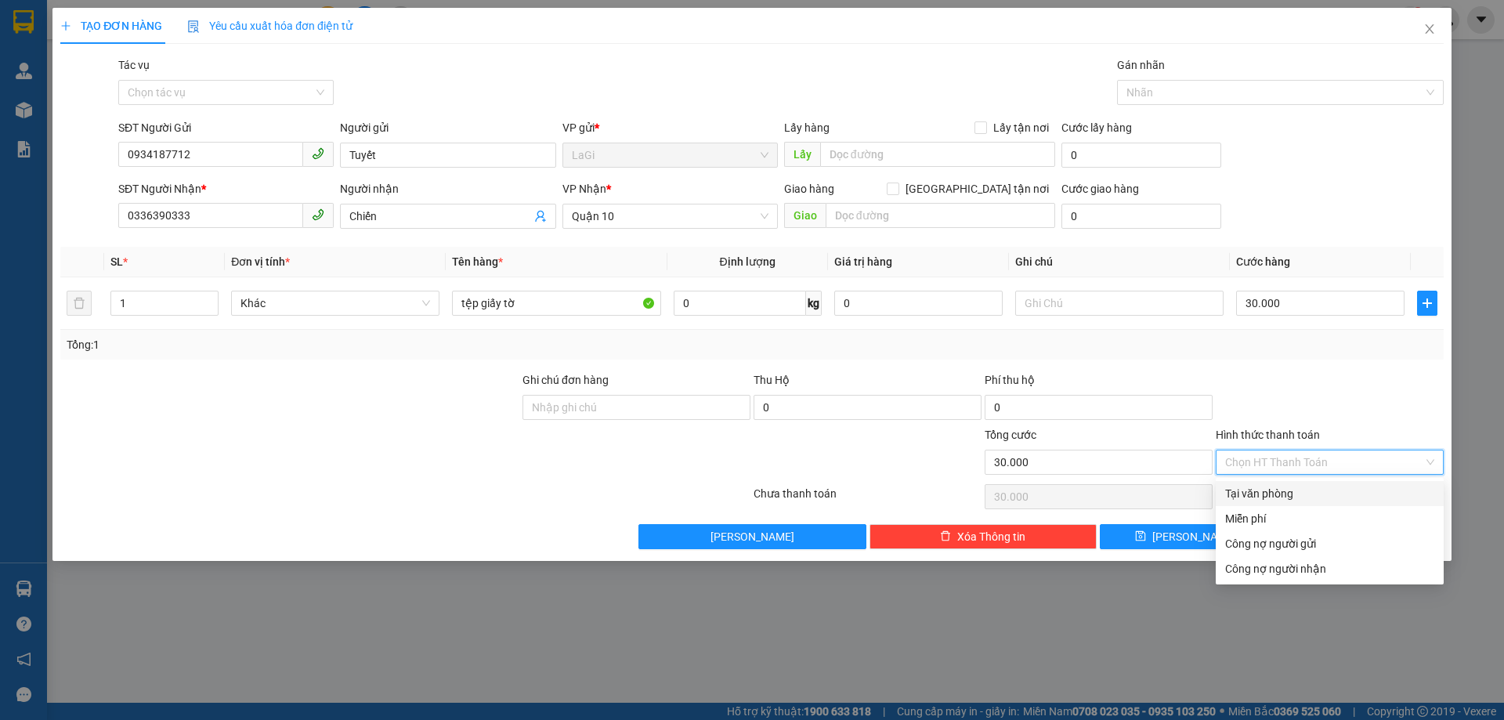
click at [1290, 489] on div "Tại văn phòng" at bounding box center [1329, 493] width 209 height 17
type input "0"
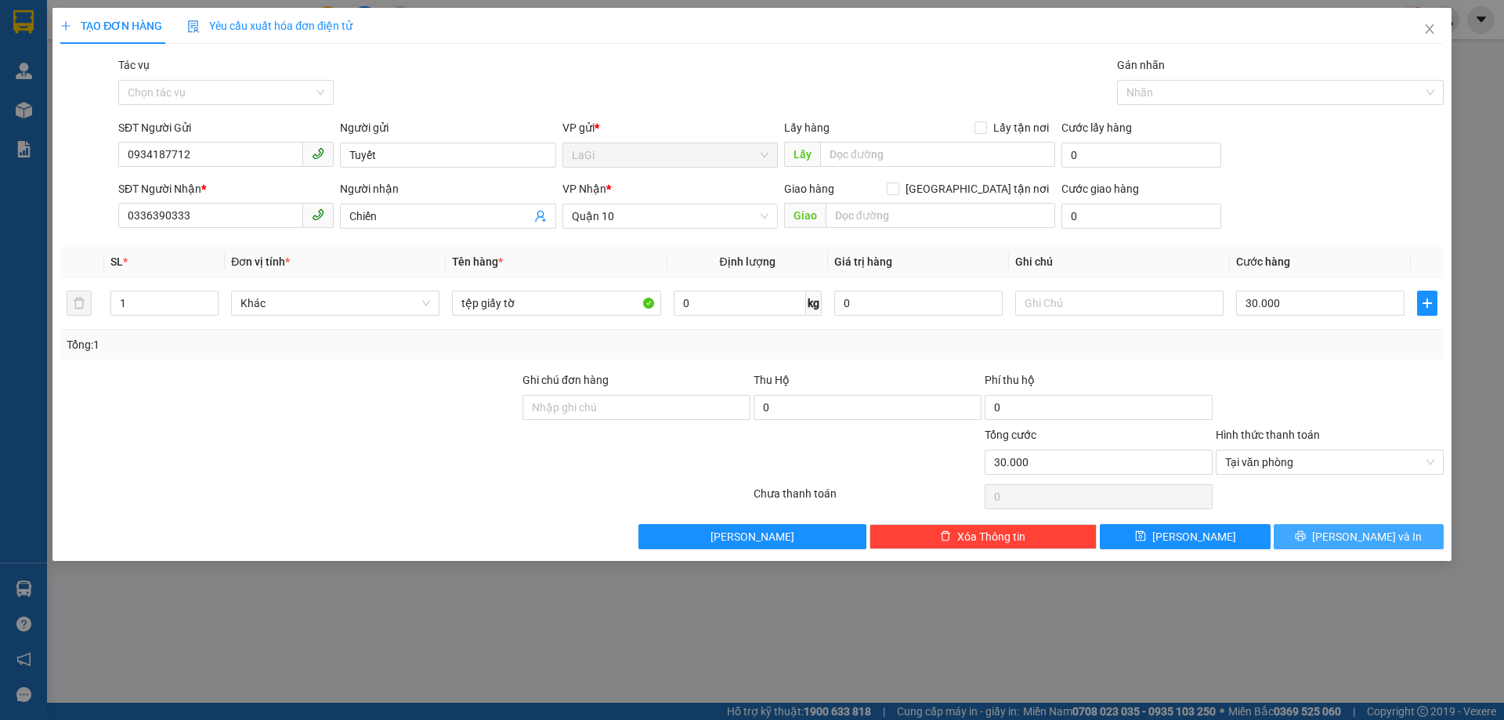
click at [1336, 525] on button "[PERSON_NAME] và In" at bounding box center [1359, 536] width 170 height 25
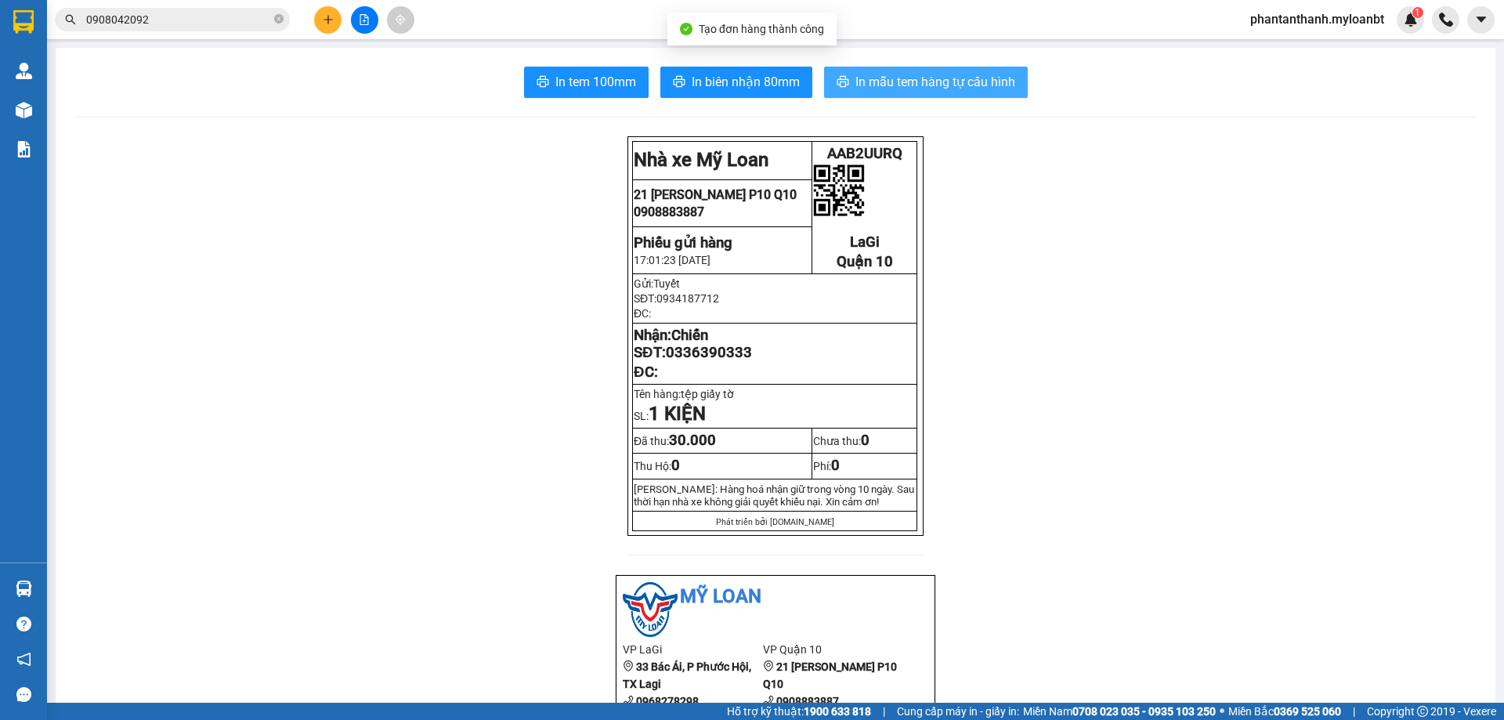
click at [864, 83] on span "In mẫu tem hàng tự cấu hình" at bounding box center [936, 82] width 160 height 20
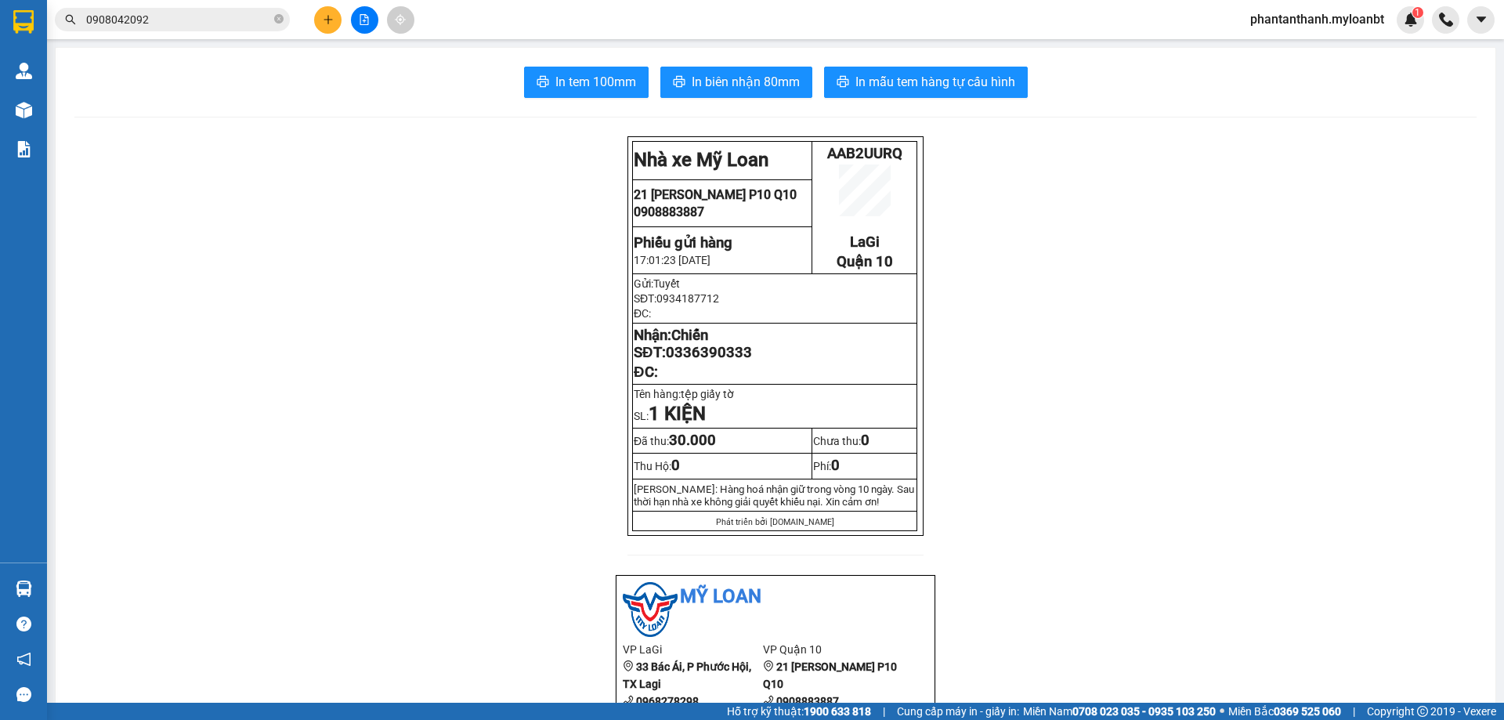
click at [157, 24] on input "0908042092" at bounding box center [178, 19] width 185 height 17
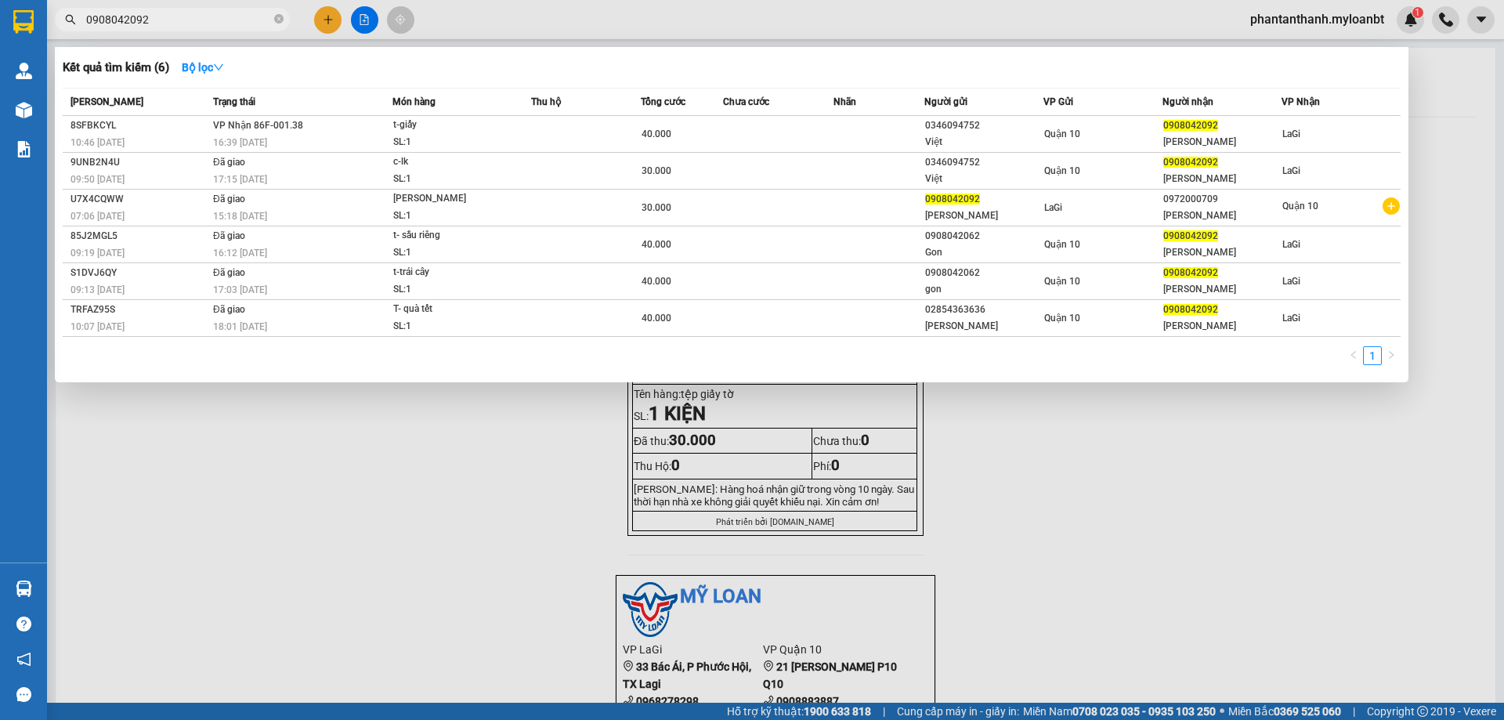
click at [157, 24] on input "0908042092" at bounding box center [178, 19] width 185 height 17
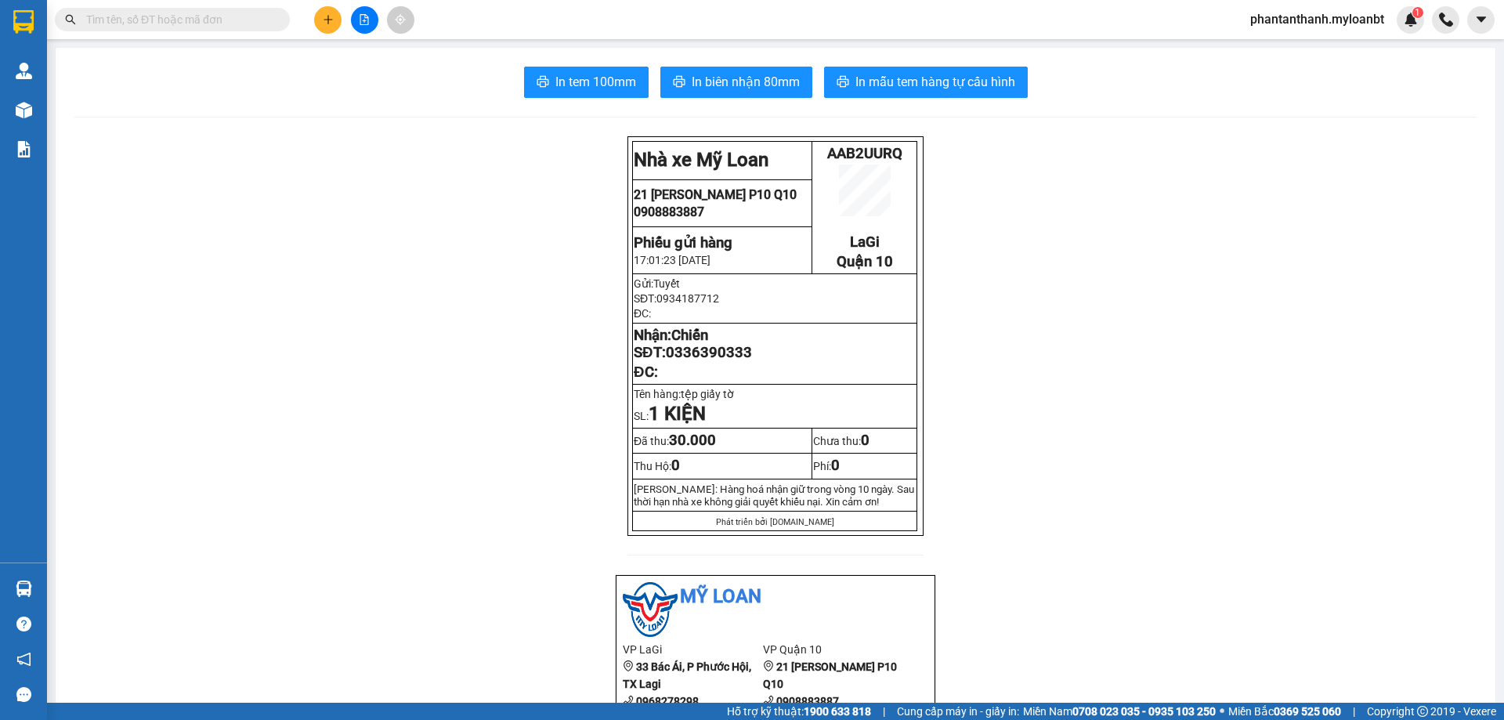
click at [157, 24] on input "text" at bounding box center [178, 19] width 185 height 17
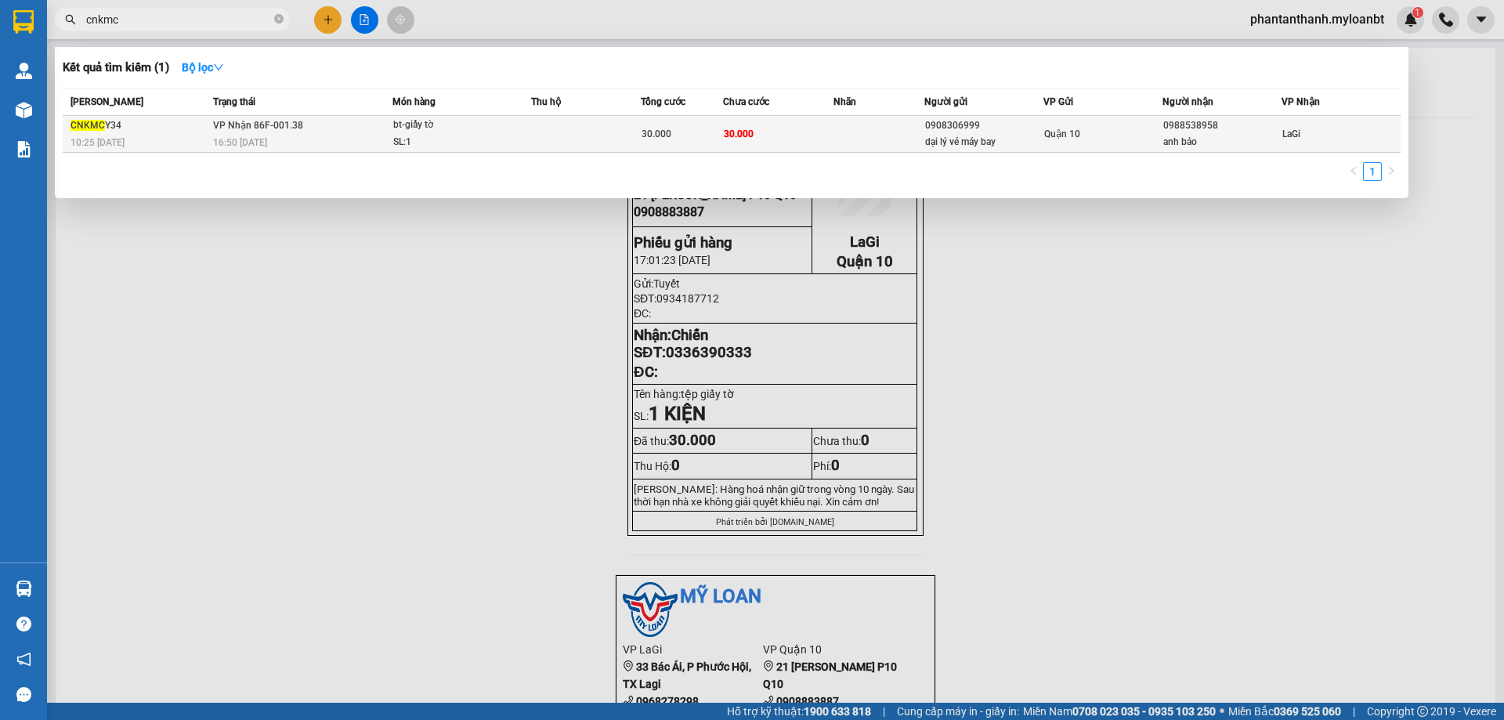
type input "cnkmc"
click at [835, 143] on td at bounding box center [880, 134] width 92 height 37
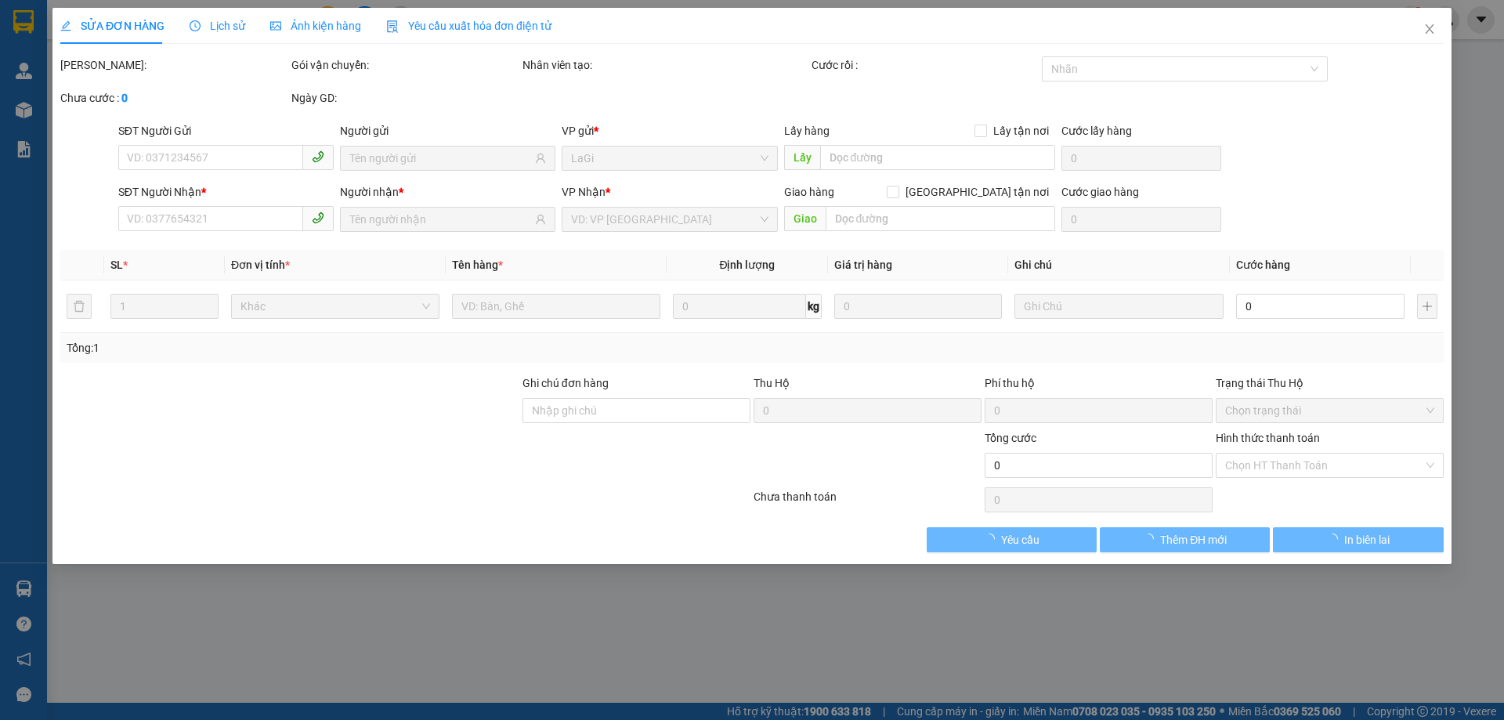
type input "0908306999"
type input "dại lý vé máy bay"
type input "0988538958"
type input "anh bảo"
type input "30.000"
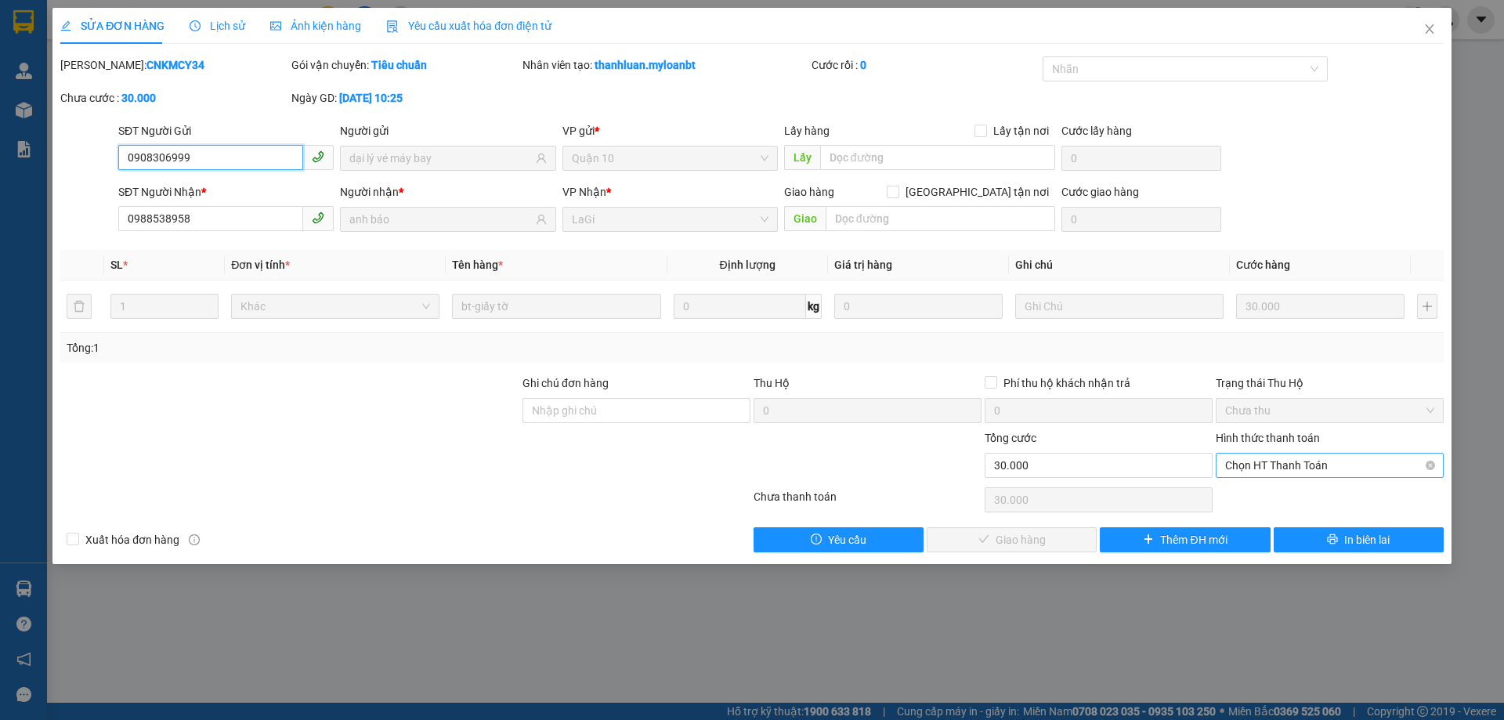
click at [1286, 473] on span "Chọn HT Thanh Toán" at bounding box center [1329, 466] width 209 height 24
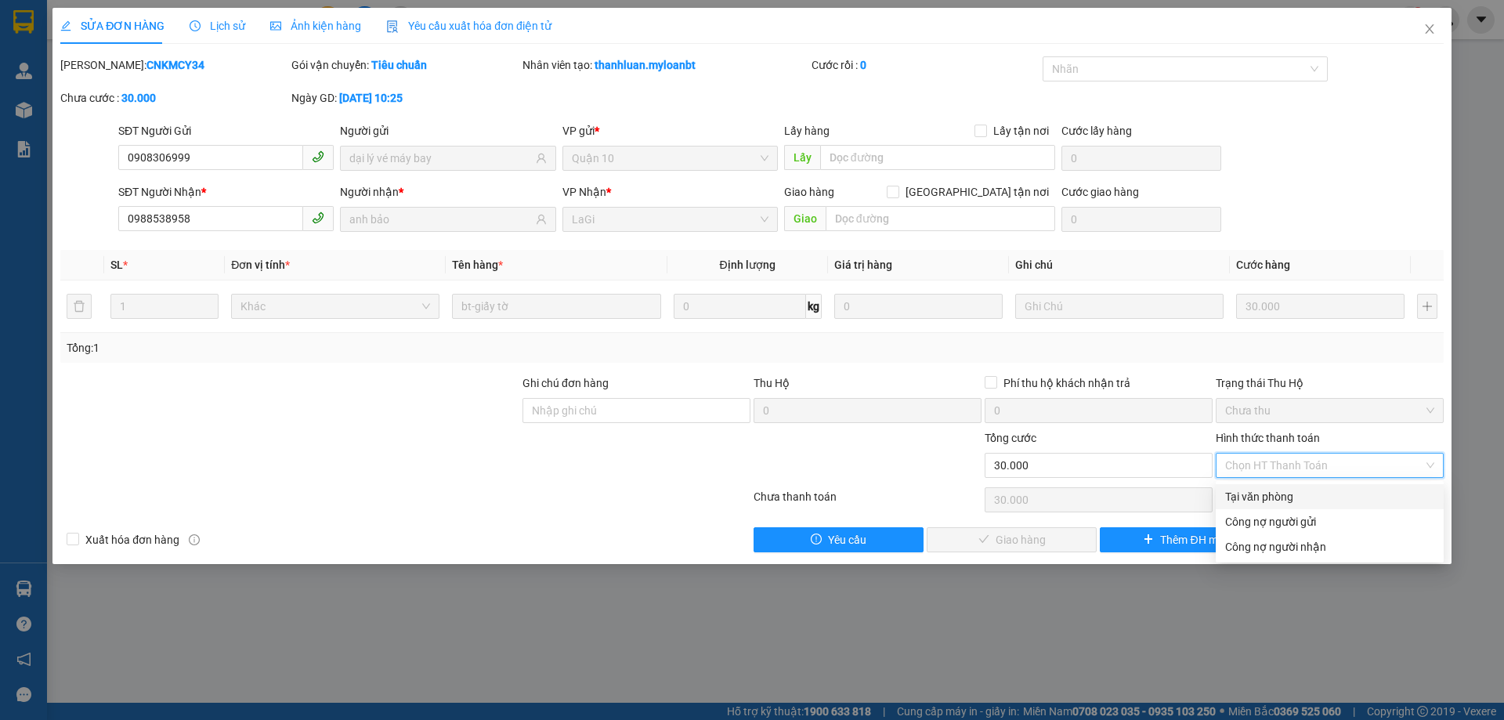
click at [1272, 494] on div "Tại văn phòng" at bounding box center [1329, 496] width 209 height 17
type input "0"
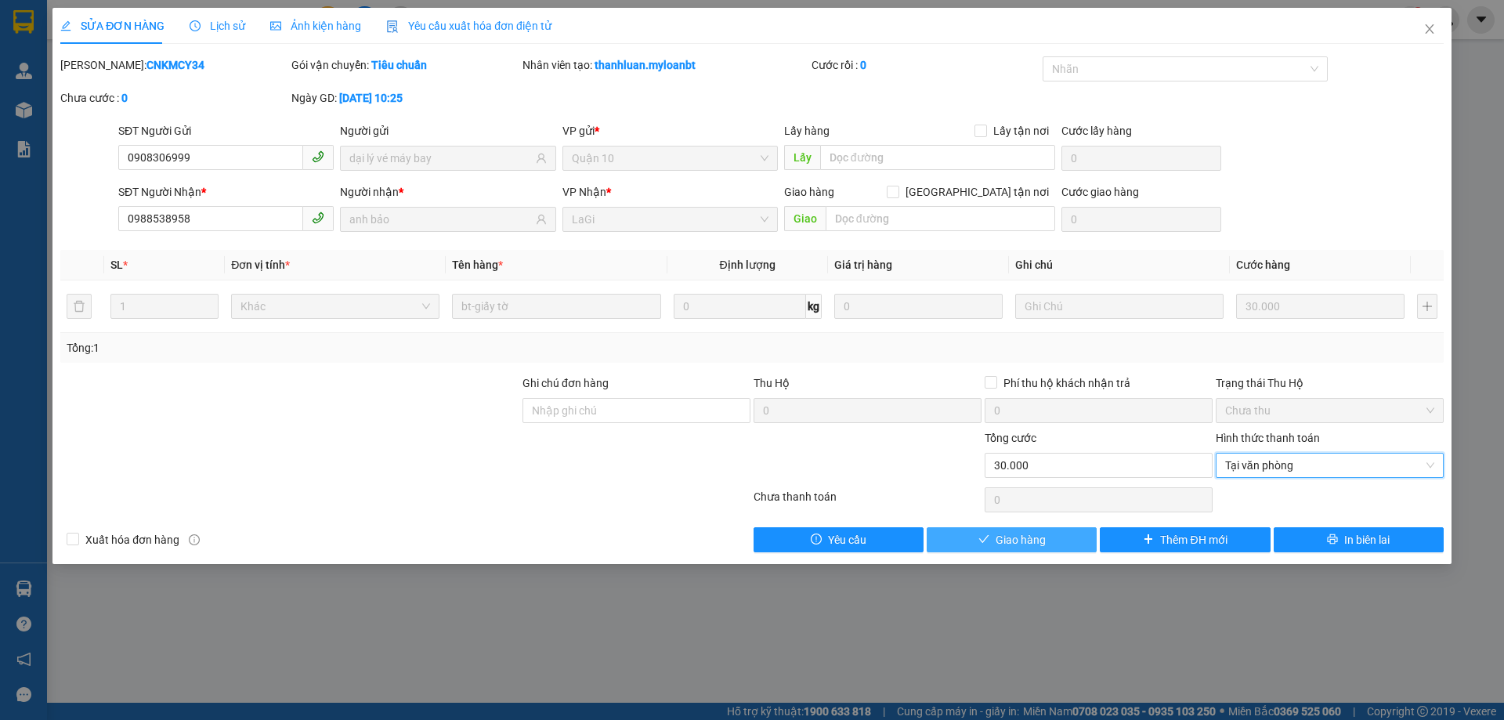
click at [1030, 538] on span "Giao hàng" at bounding box center [1021, 539] width 50 height 17
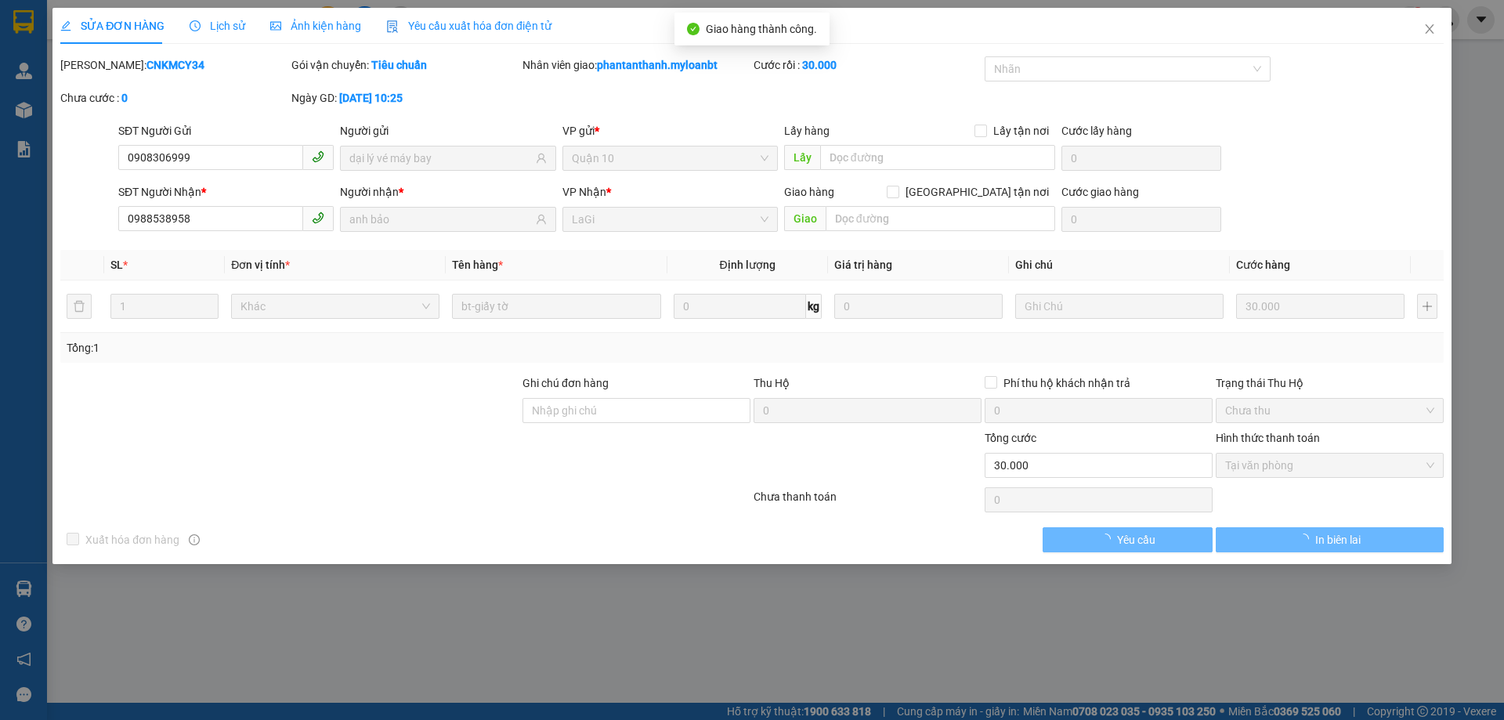
click at [1453, 34] on div "SỬA ĐƠN HÀNG Lịch sử Ảnh kiện hàng Yêu cầu xuất hóa đơn điện tử Total Paid Fee …" at bounding box center [752, 360] width 1504 height 720
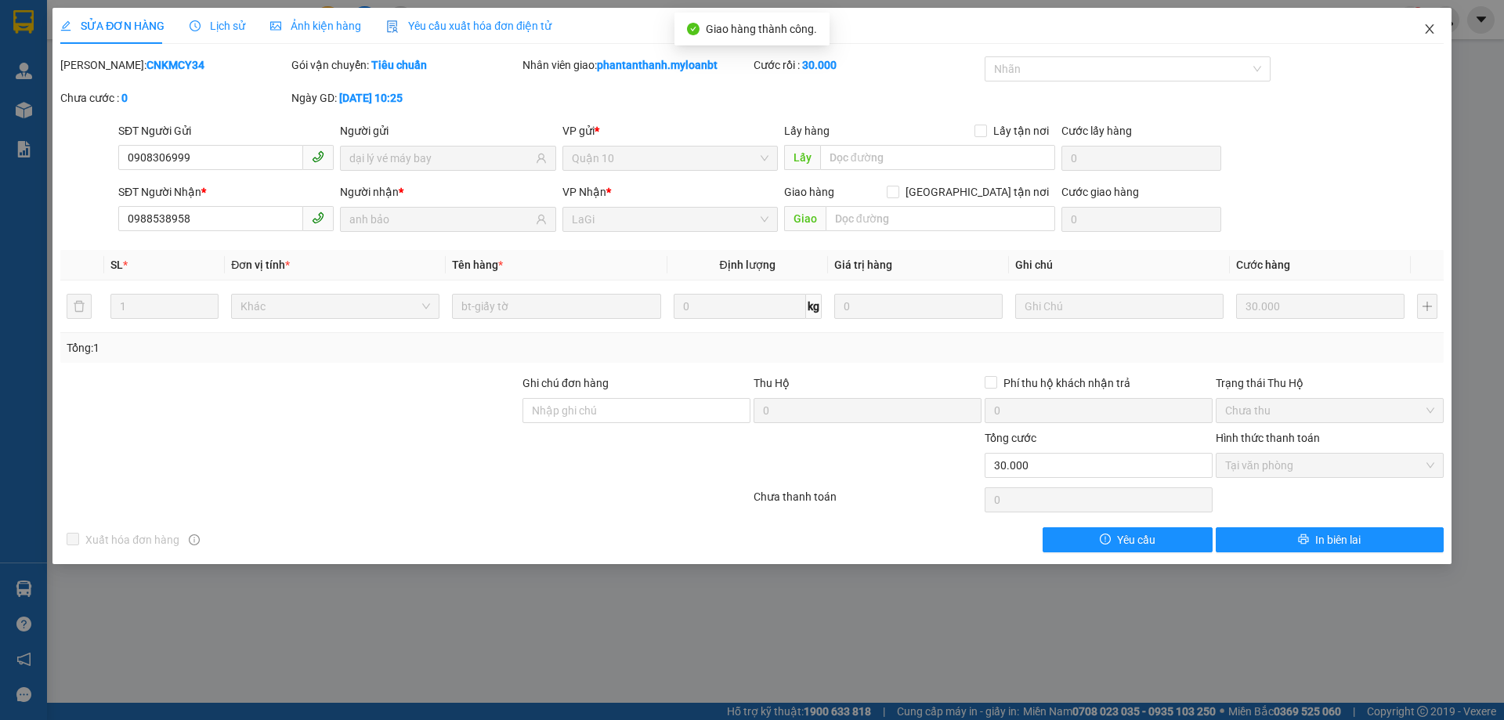
click at [1428, 36] on span "Close" at bounding box center [1430, 30] width 44 height 44
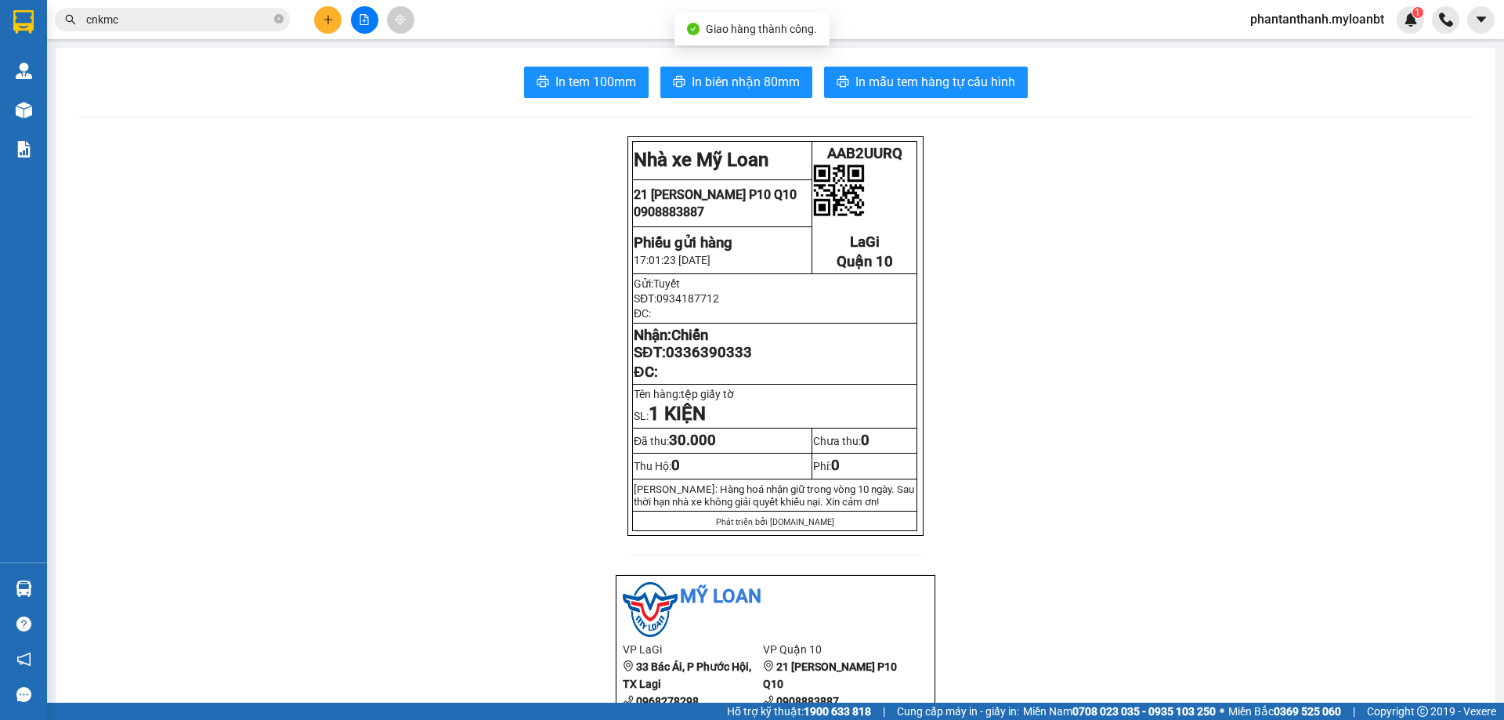
click at [244, 20] on input "cnkmc" at bounding box center [178, 19] width 185 height 17
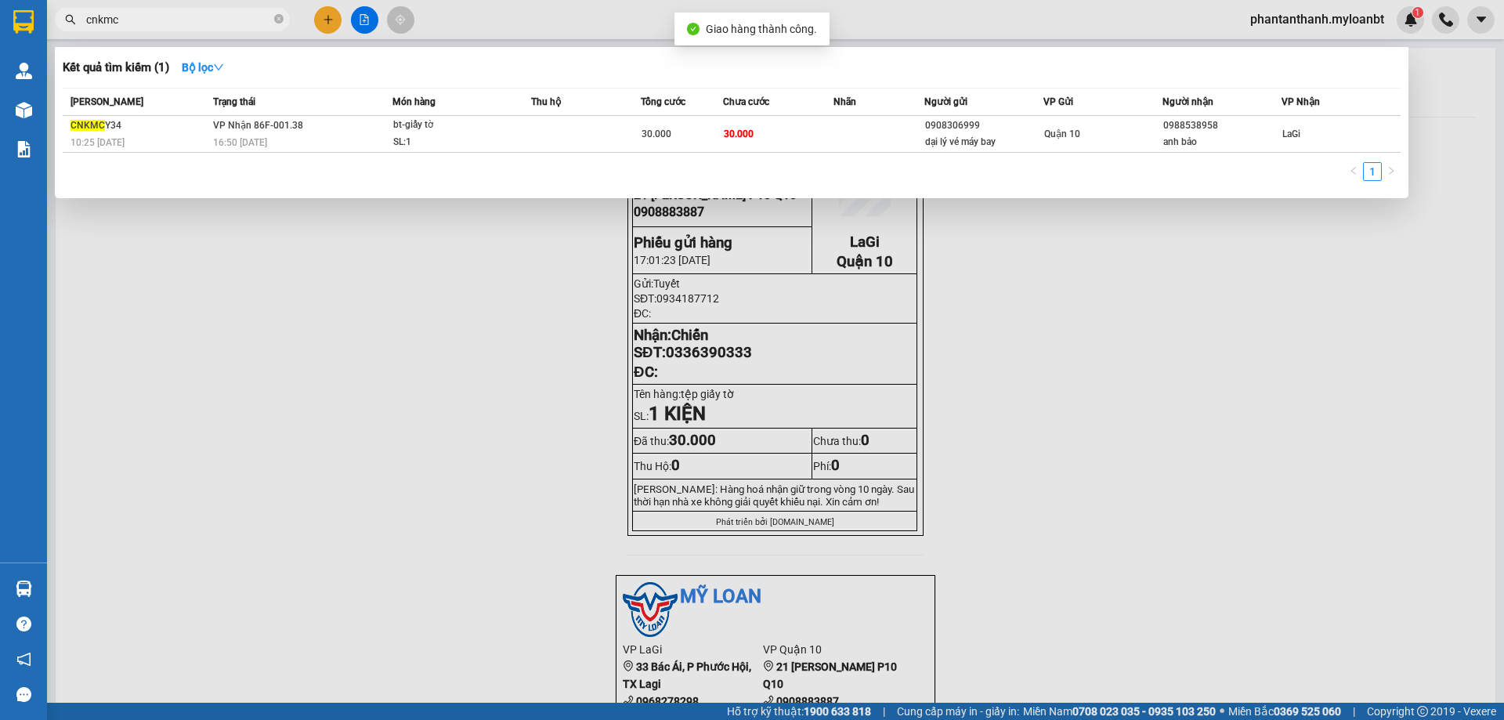
click at [244, 20] on input "cnkmc" at bounding box center [178, 19] width 185 height 17
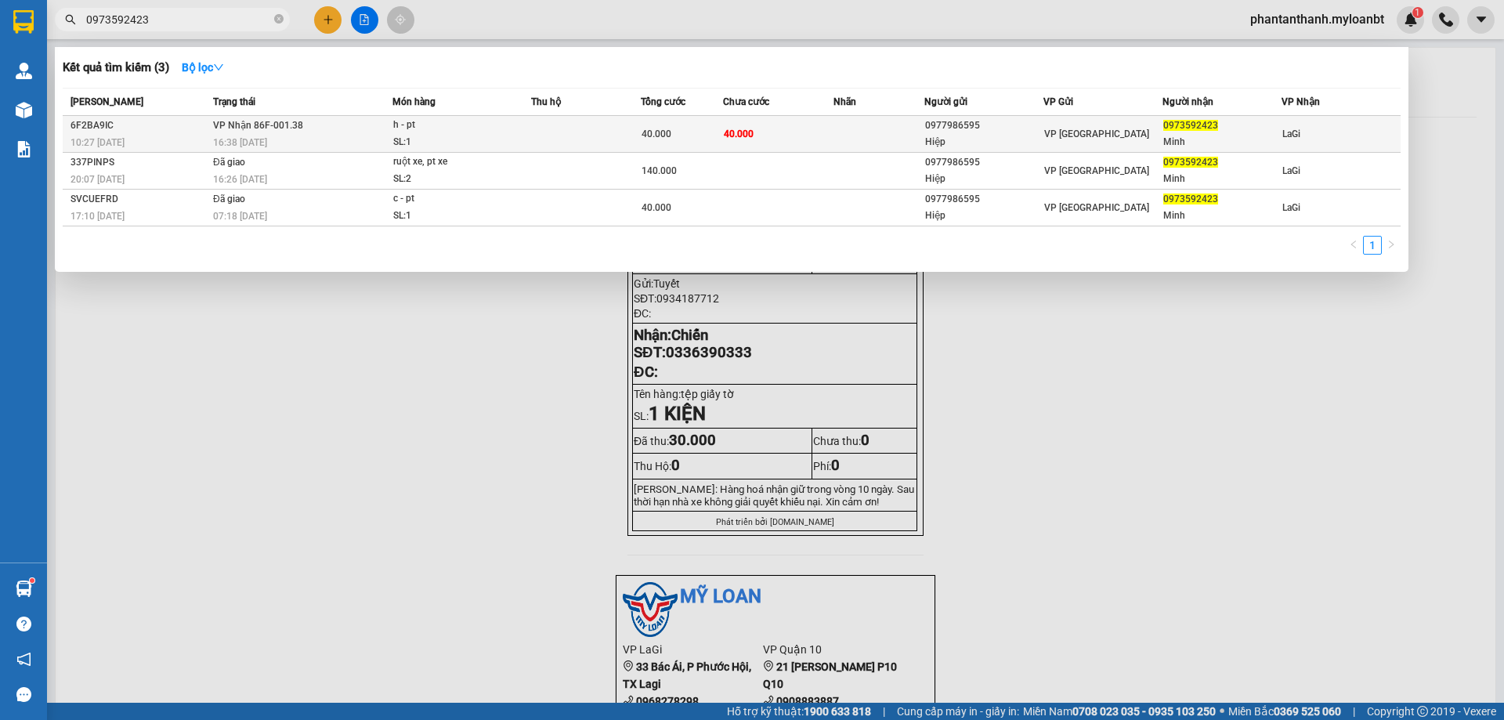
type input "0973592423"
click at [537, 129] on td at bounding box center [586, 134] width 110 height 37
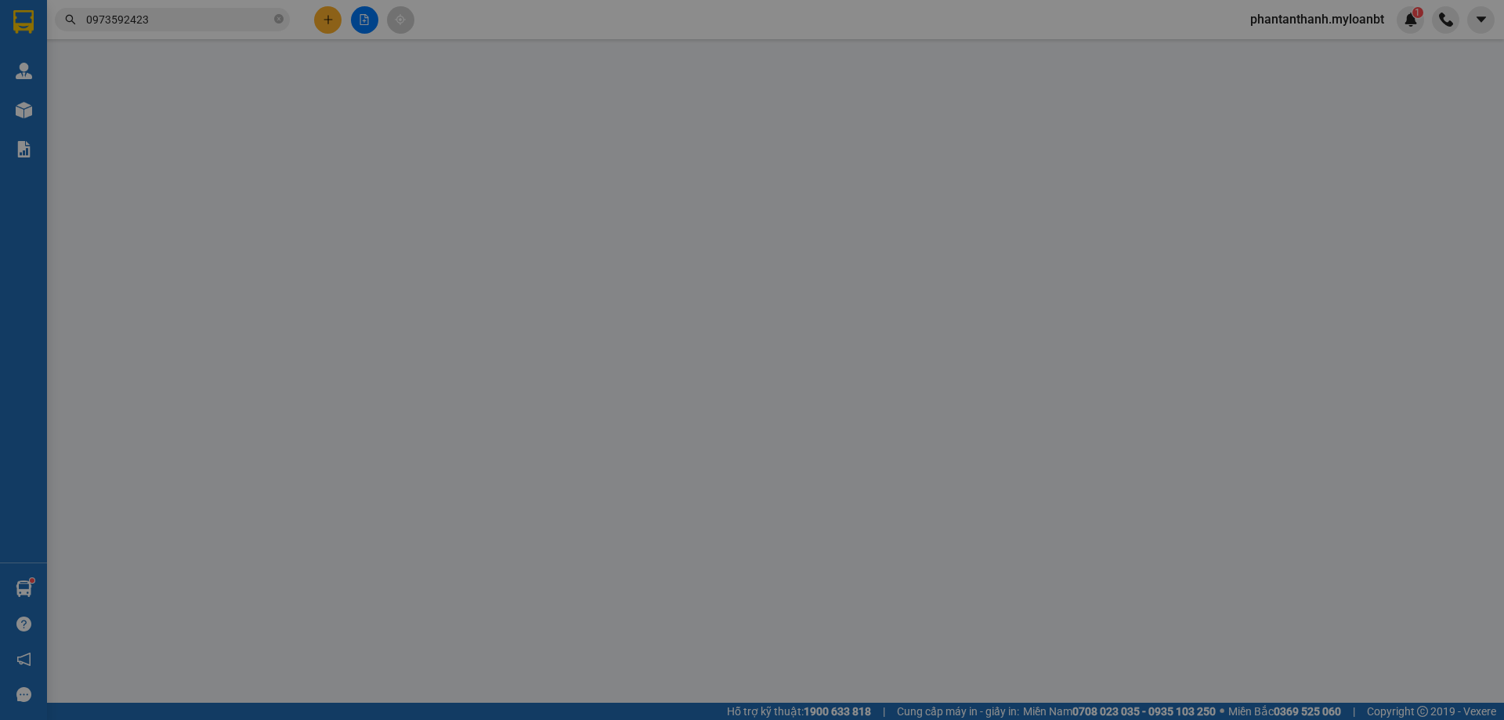
type input "0977986595"
type input "Hiệp"
type input "0973592423"
type input "Minh"
type input "40.000"
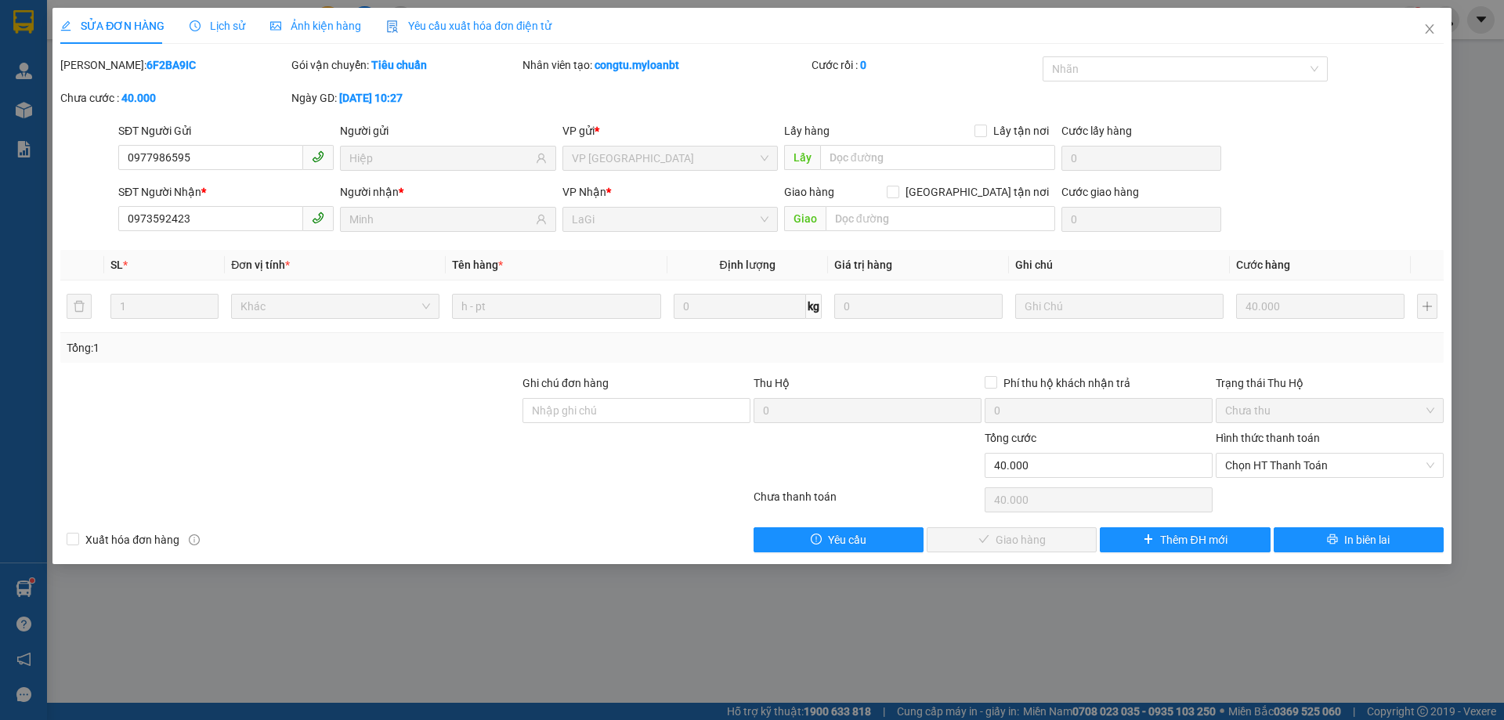
click at [1270, 449] on div "Hình thức thanh toán" at bounding box center [1330, 441] width 228 height 24
click at [1265, 455] on span "Chọn HT Thanh Toán" at bounding box center [1329, 466] width 209 height 24
click at [1258, 479] on div "Hình thức thanh toán Chọn HT Thanh Toán" at bounding box center [1330, 456] width 228 height 55
click at [1265, 467] on span "Chọn HT Thanh Toán" at bounding box center [1329, 466] width 209 height 24
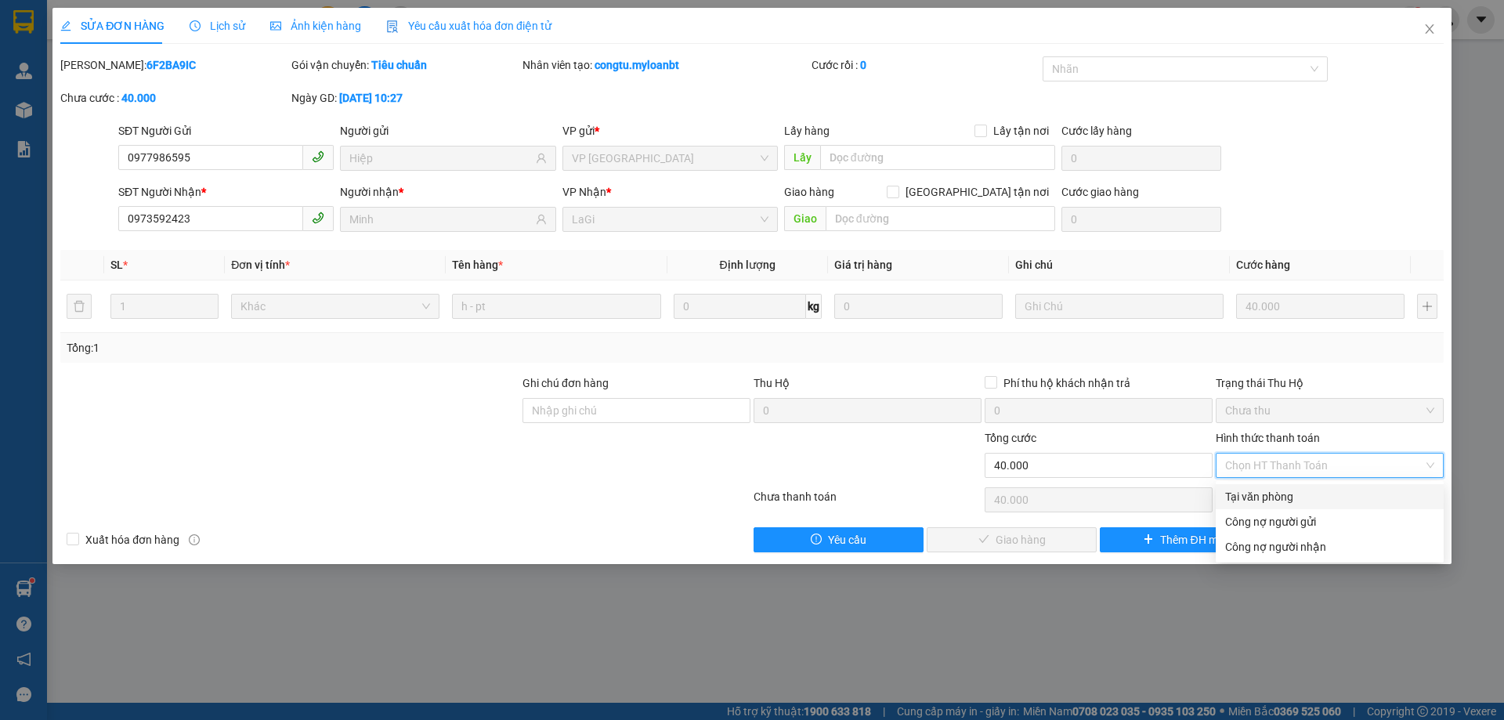
click at [1258, 487] on div "Tại văn phòng" at bounding box center [1330, 496] width 228 height 25
type input "0"
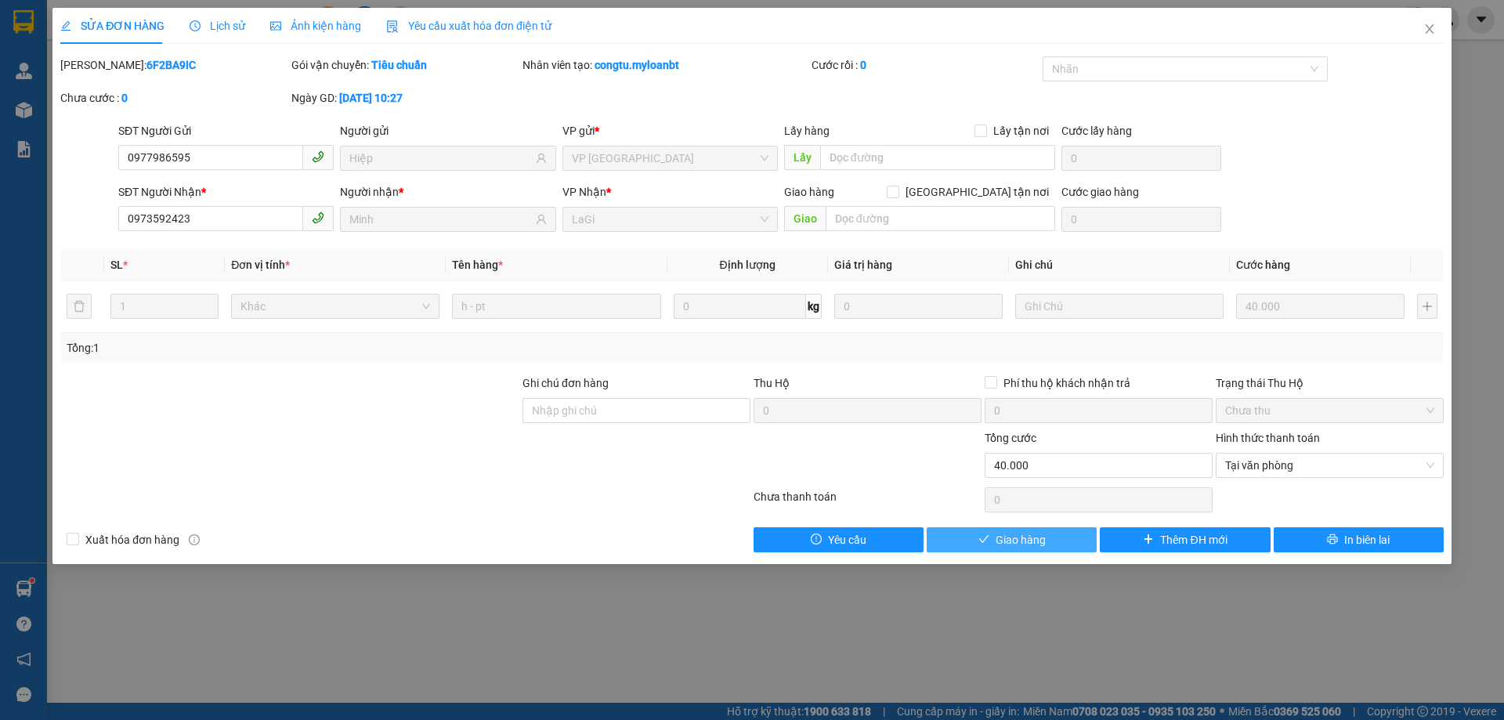
click at [995, 534] on button "Giao hàng" at bounding box center [1012, 539] width 170 height 25
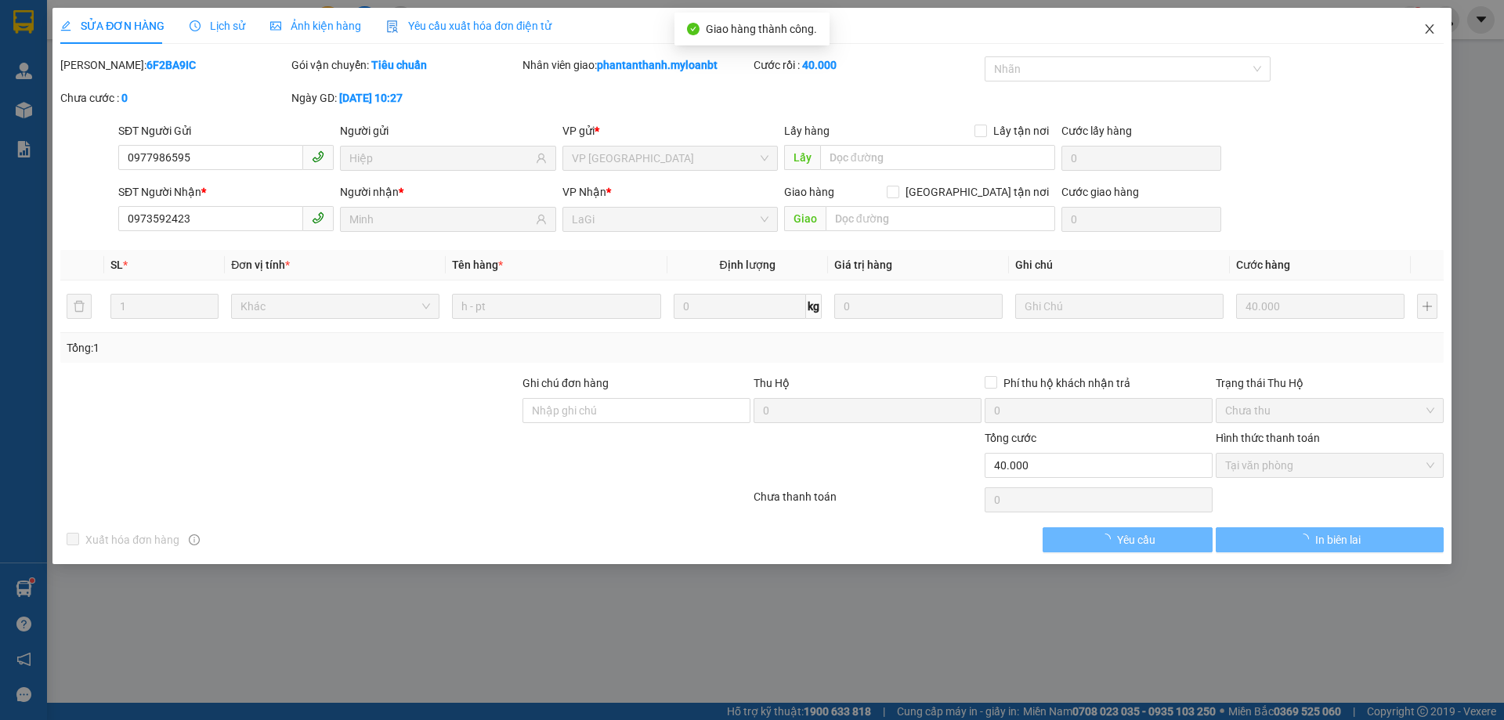
click at [1432, 34] on icon "close" at bounding box center [1430, 29] width 13 height 13
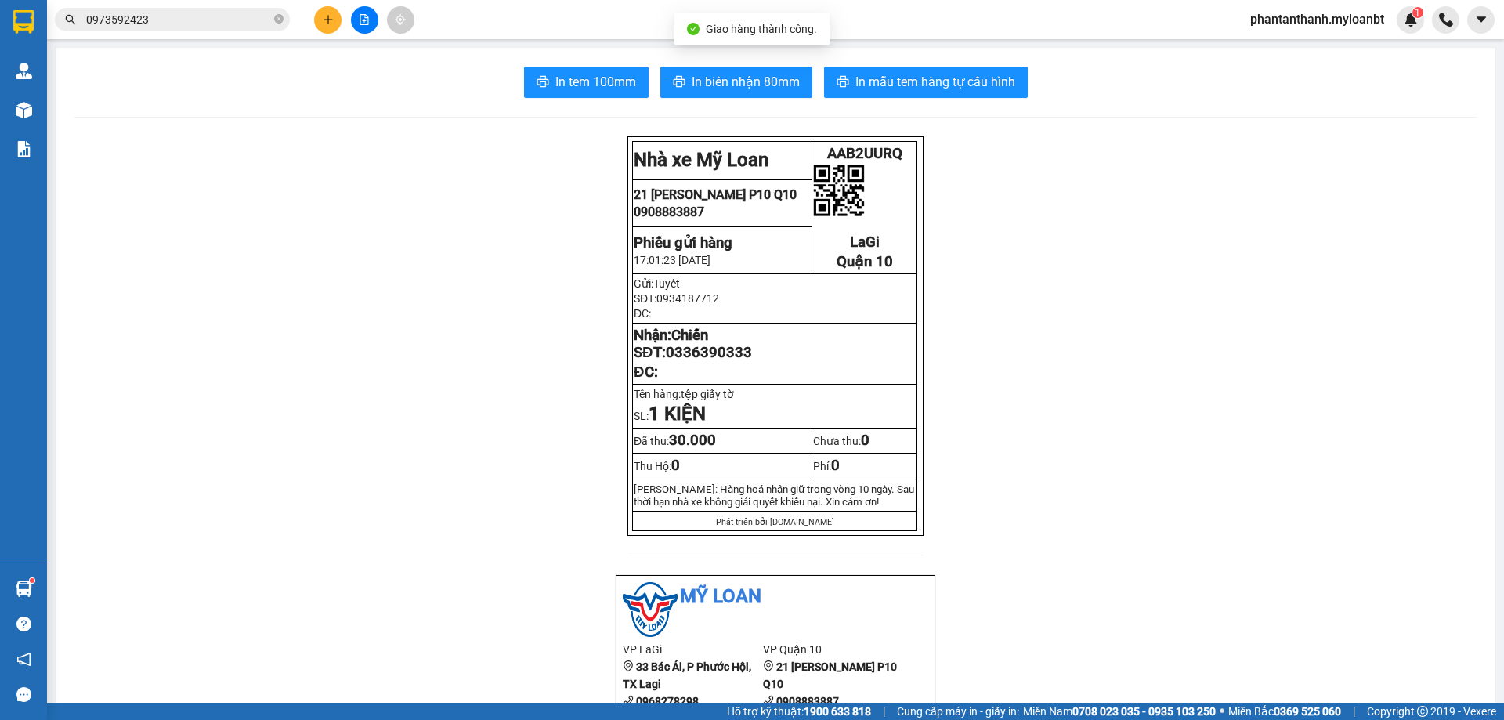
click at [161, 20] on input "0973592423" at bounding box center [178, 19] width 185 height 17
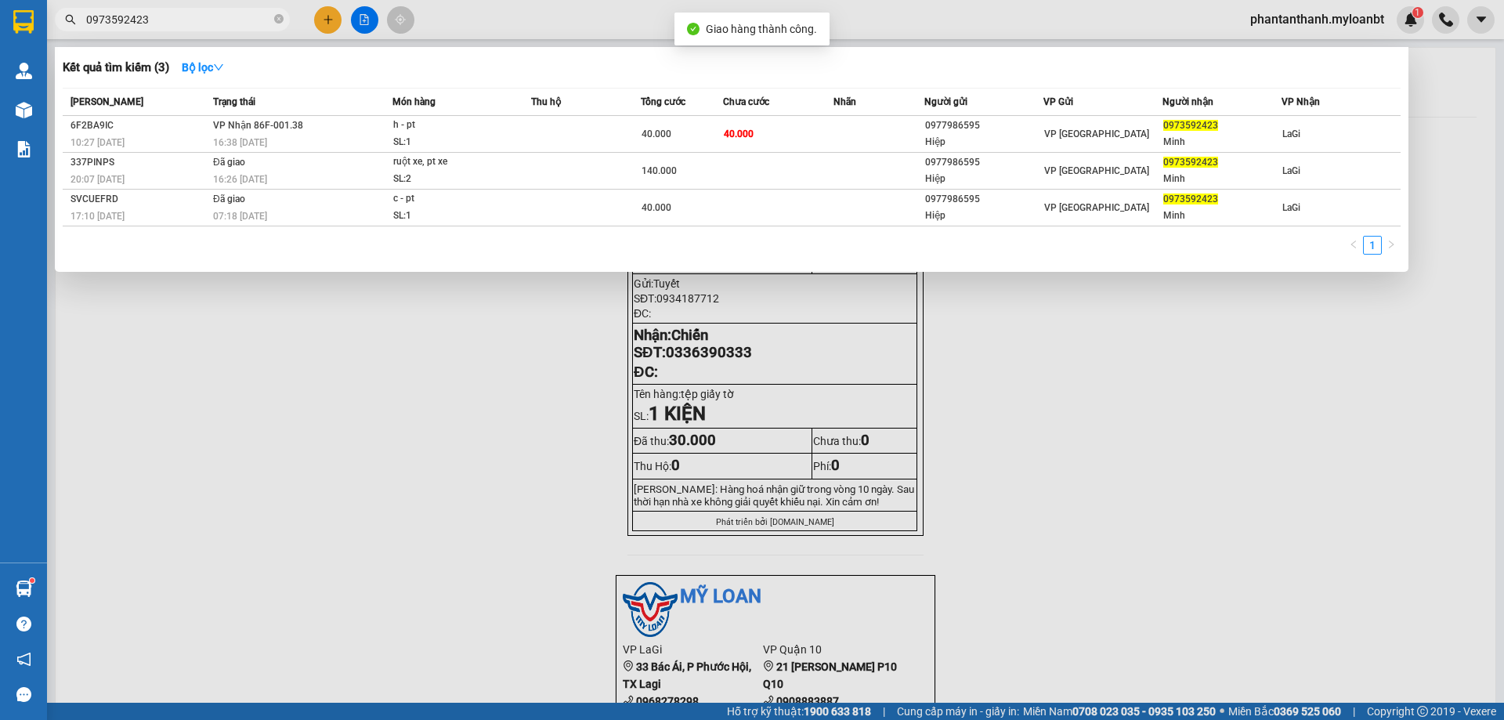
click at [161, 20] on input "0973592423" at bounding box center [178, 19] width 185 height 17
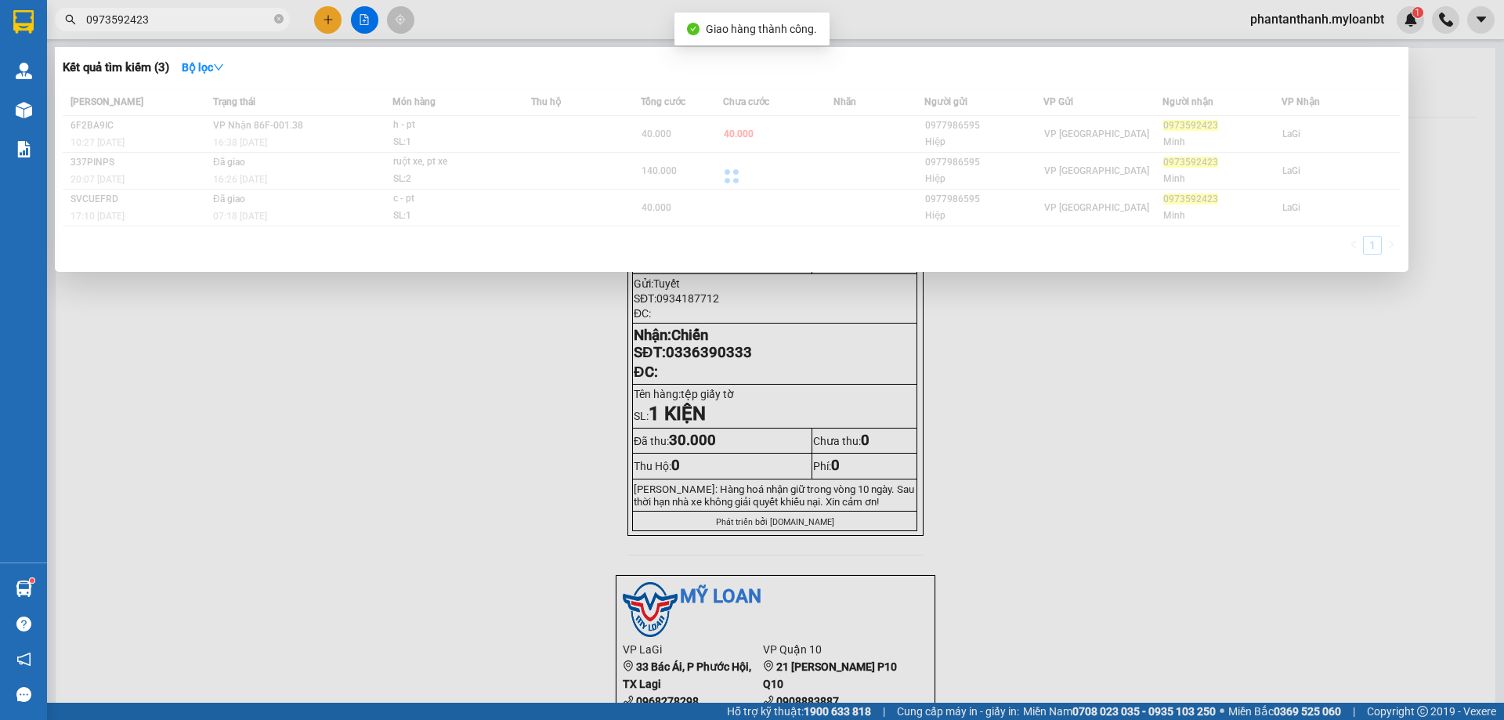
click at [161, 20] on input "0973592423" at bounding box center [178, 19] width 185 height 17
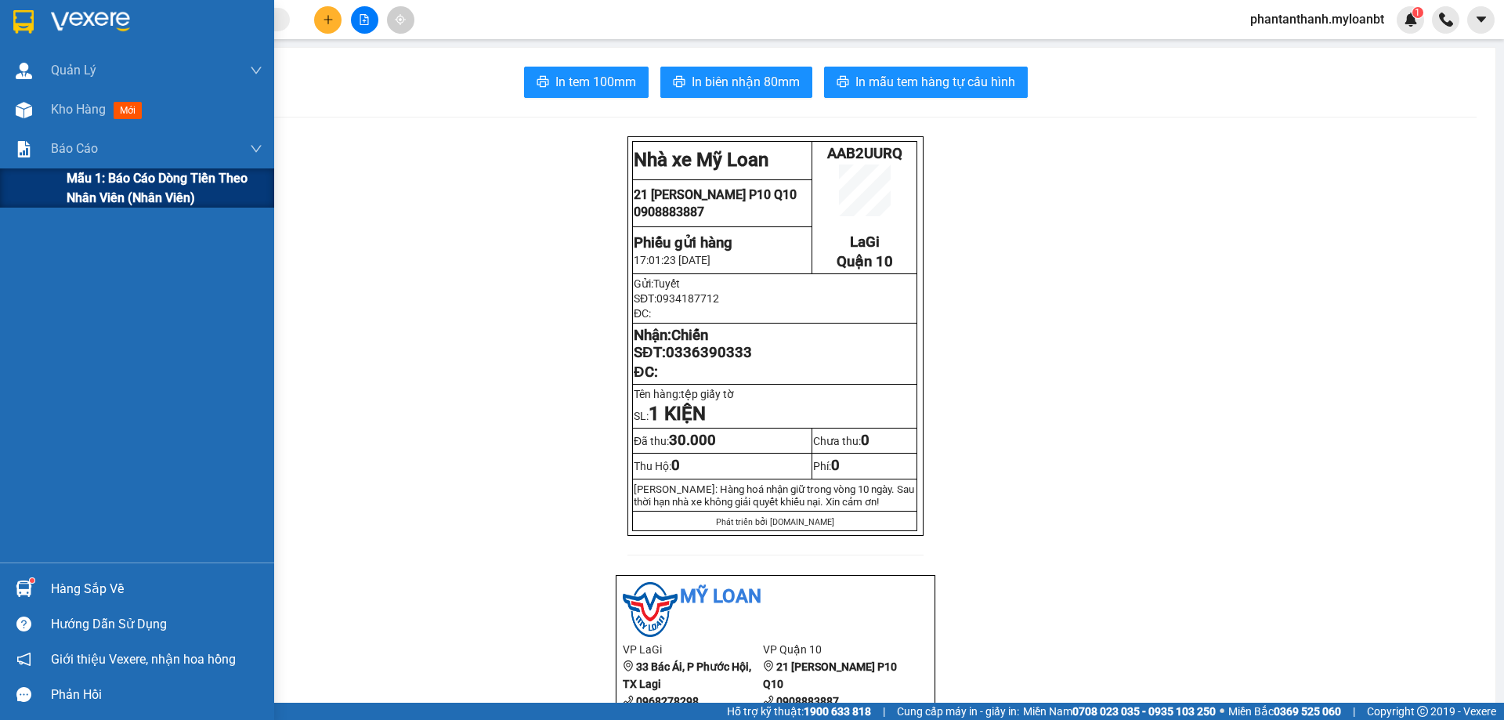
click at [122, 203] on span "Mẫu 1: Báo cáo dòng tiền theo nhân viên (Nhân viên)" at bounding box center [165, 187] width 196 height 39
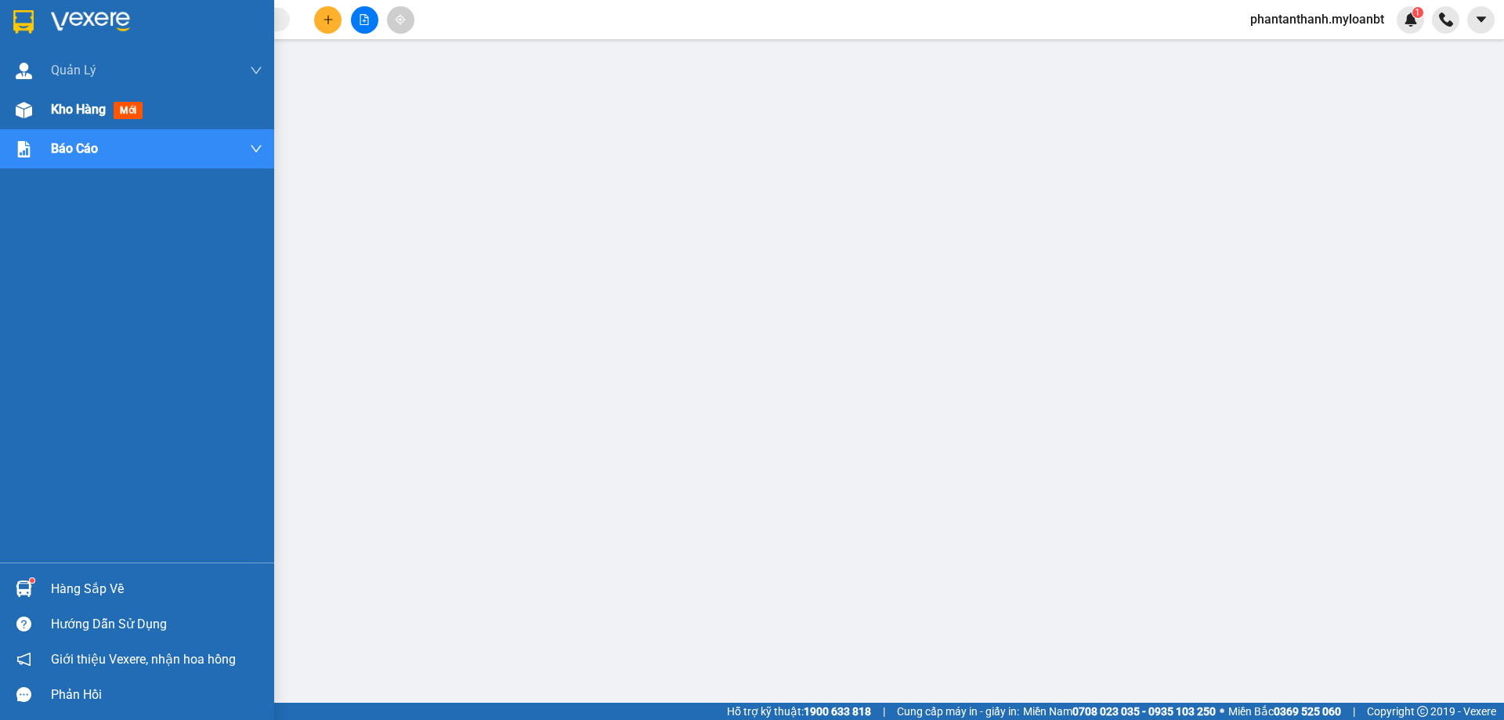
click at [37, 107] on div at bounding box center [23, 109] width 27 height 27
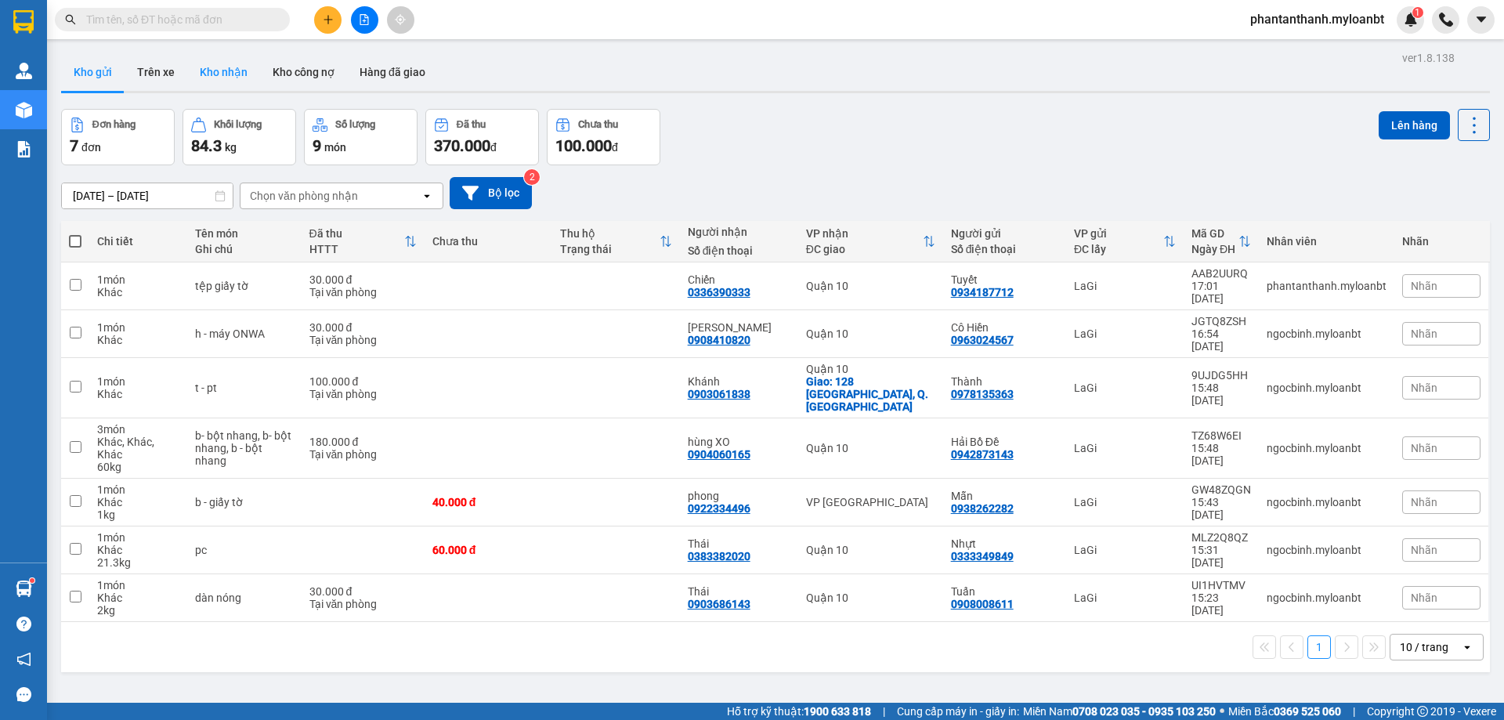
click at [243, 64] on button "Kho nhận" at bounding box center [223, 72] width 73 height 38
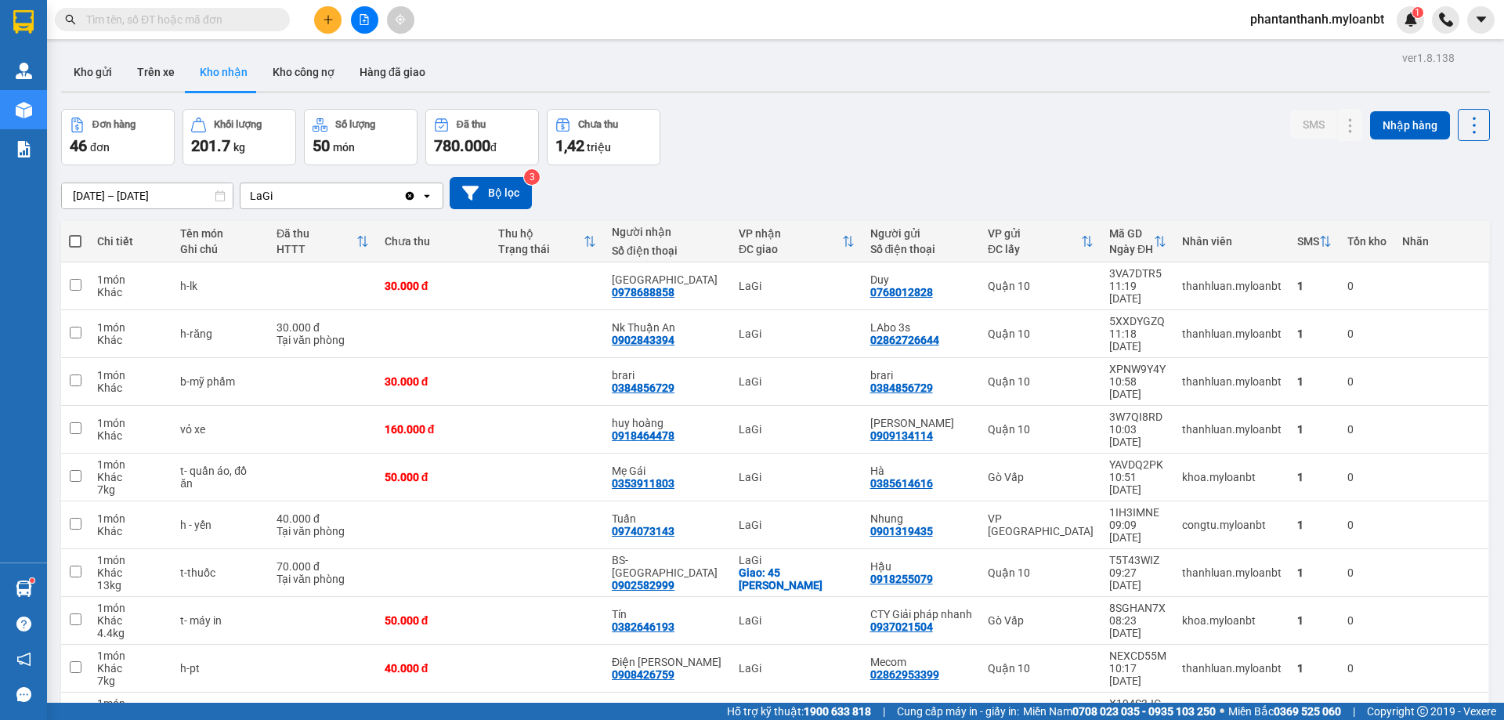
click at [148, 190] on input "[DATE] – [DATE]" at bounding box center [147, 195] width 171 height 25
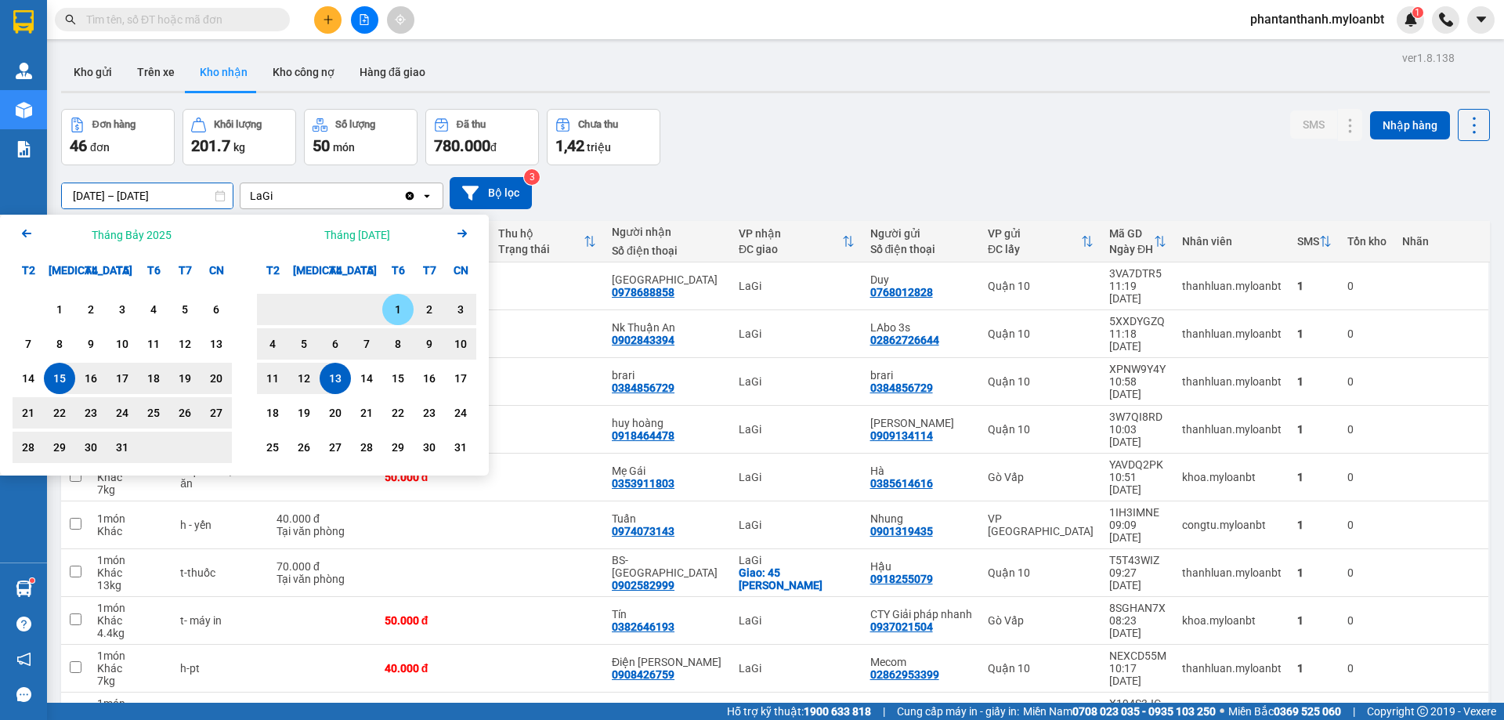
click at [395, 306] on div "1" at bounding box center [398, 309] width 22 height 19
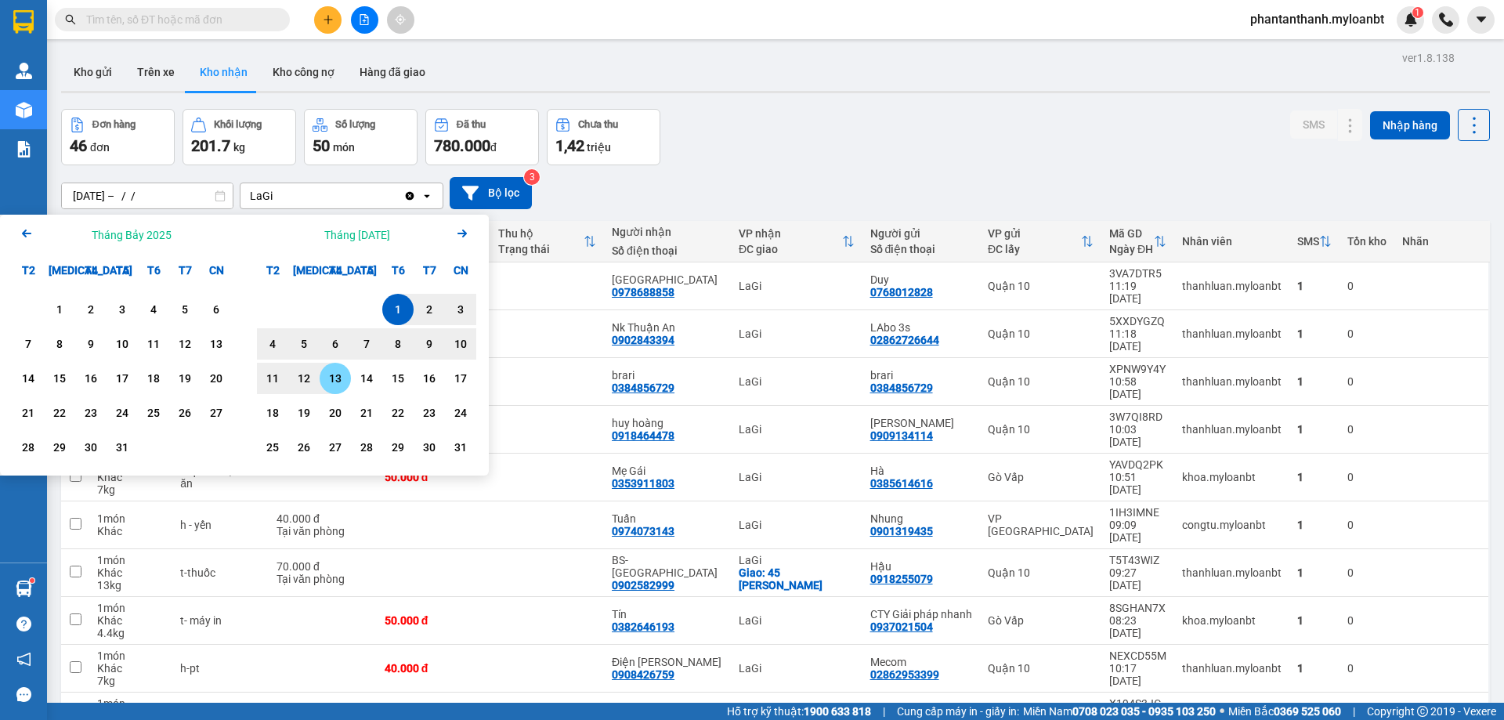
click at [340, 371] on div "13" at bounding box center [335, 378] width 22 height 19
type input "[DATE] – [DATE]"
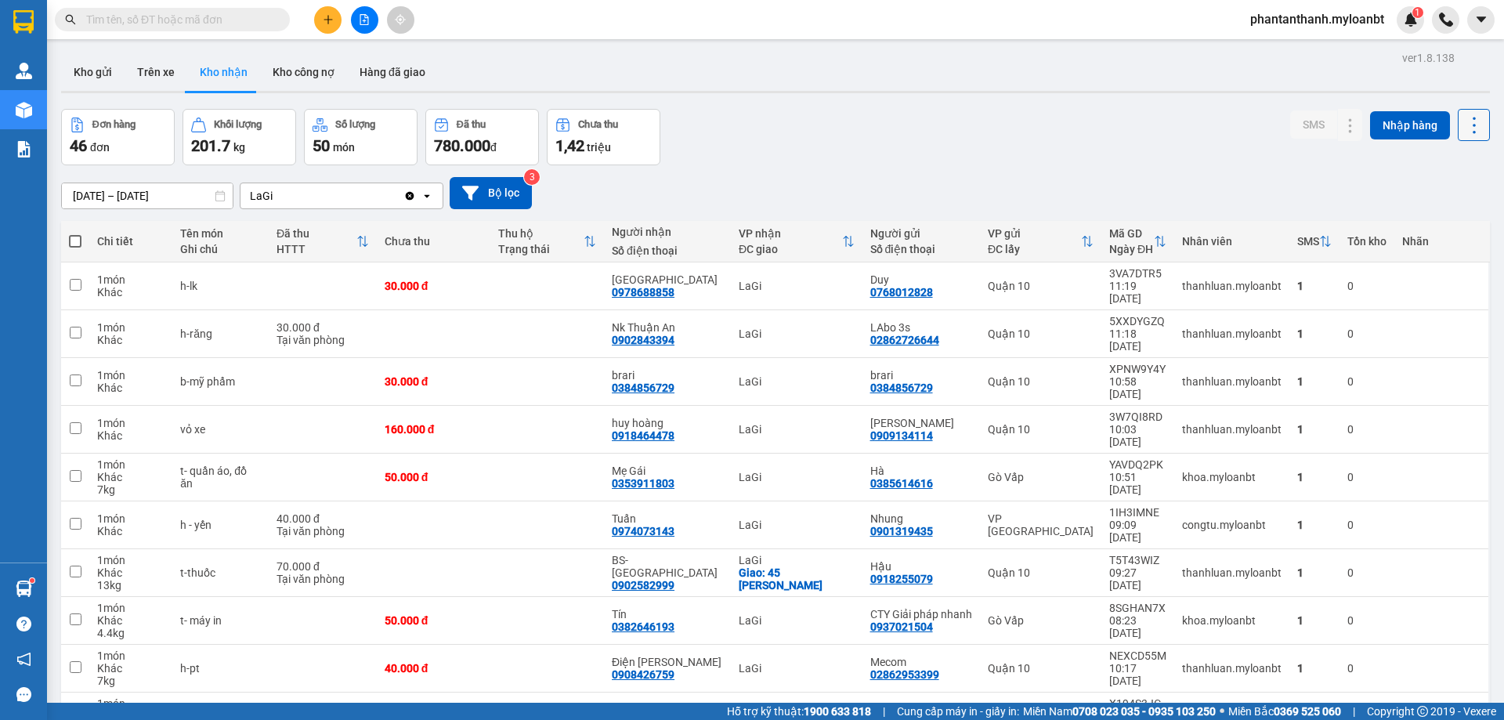
click at [1464, 121] on icon at bounding box center [1475, 125] width 22 height 22
click at [1457, 160] on span "Xuất excel" at bounding box center [1444, 168] width 50 height 16
click at [910, 147] on div "Đơn hàng 46 đơn Khối lượng 201.7 kg Số lượng 50 món Đã thu 780.000 đ Chưa thu 1…" at bounding box center [775, 137] width 1429 height 56
click at [176, 20] on input "text" at bounding box center [178, 19] width 185 height 17
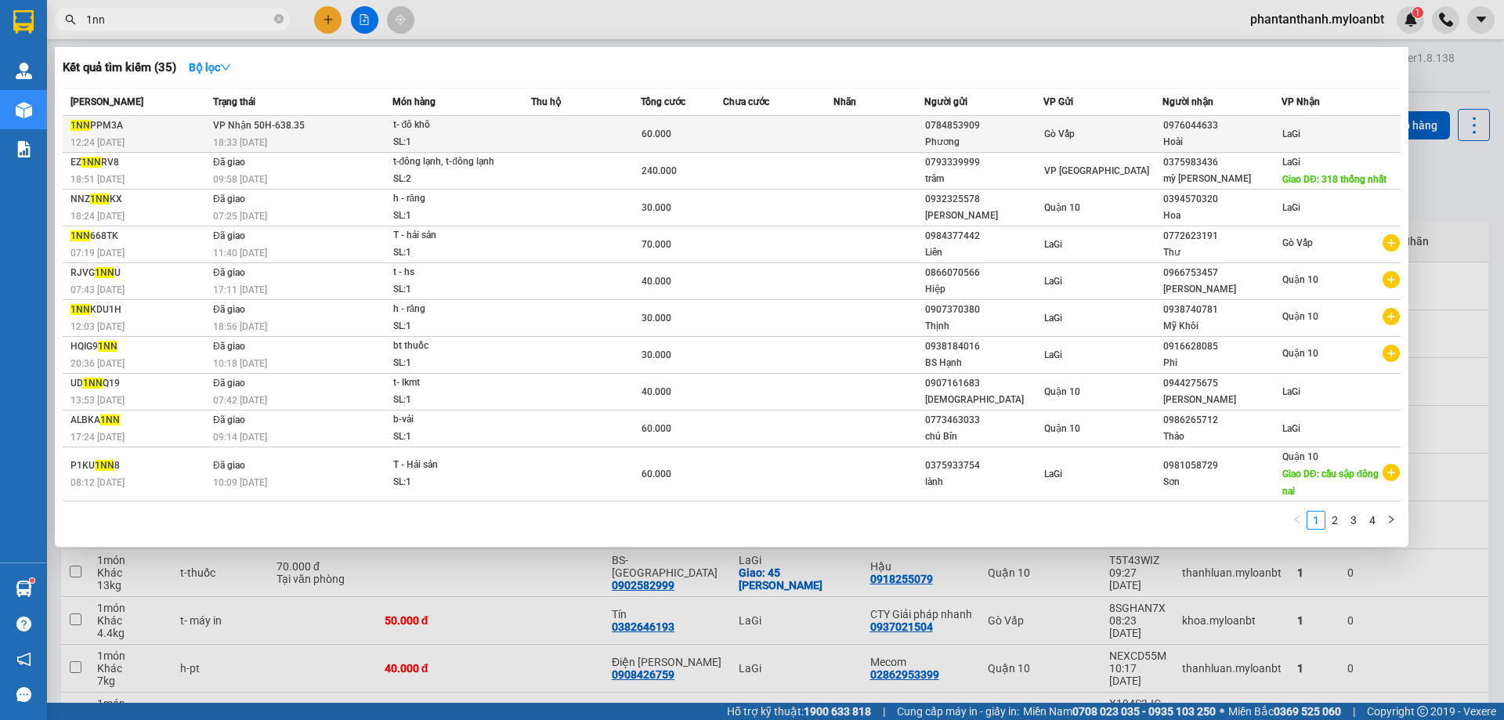
type input "1nn"
click at [582, 125] on td at bounding box center [586, 134] width 110 height 37
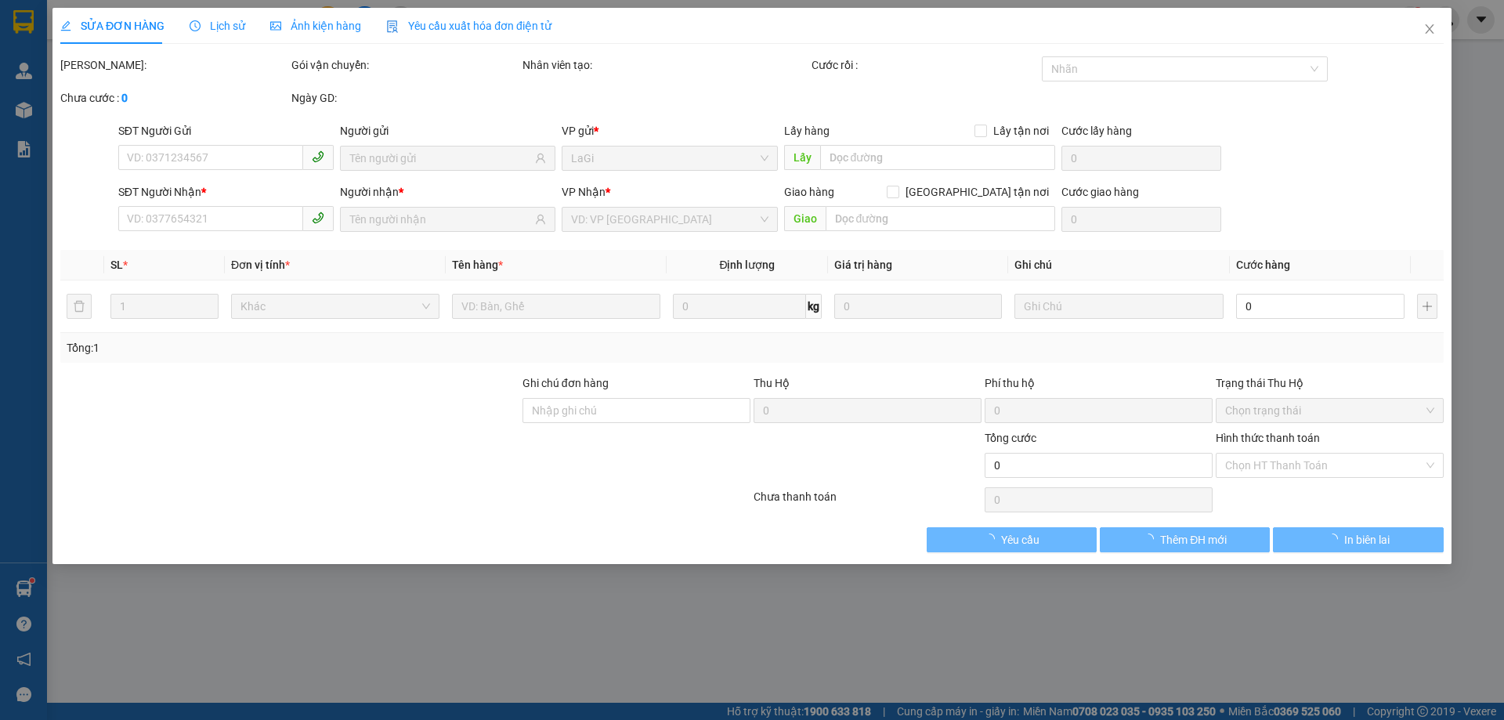
type input "0784853909"
type input "Phương"
type input "0976044633"
type input "Hoài"
type input "60.000"
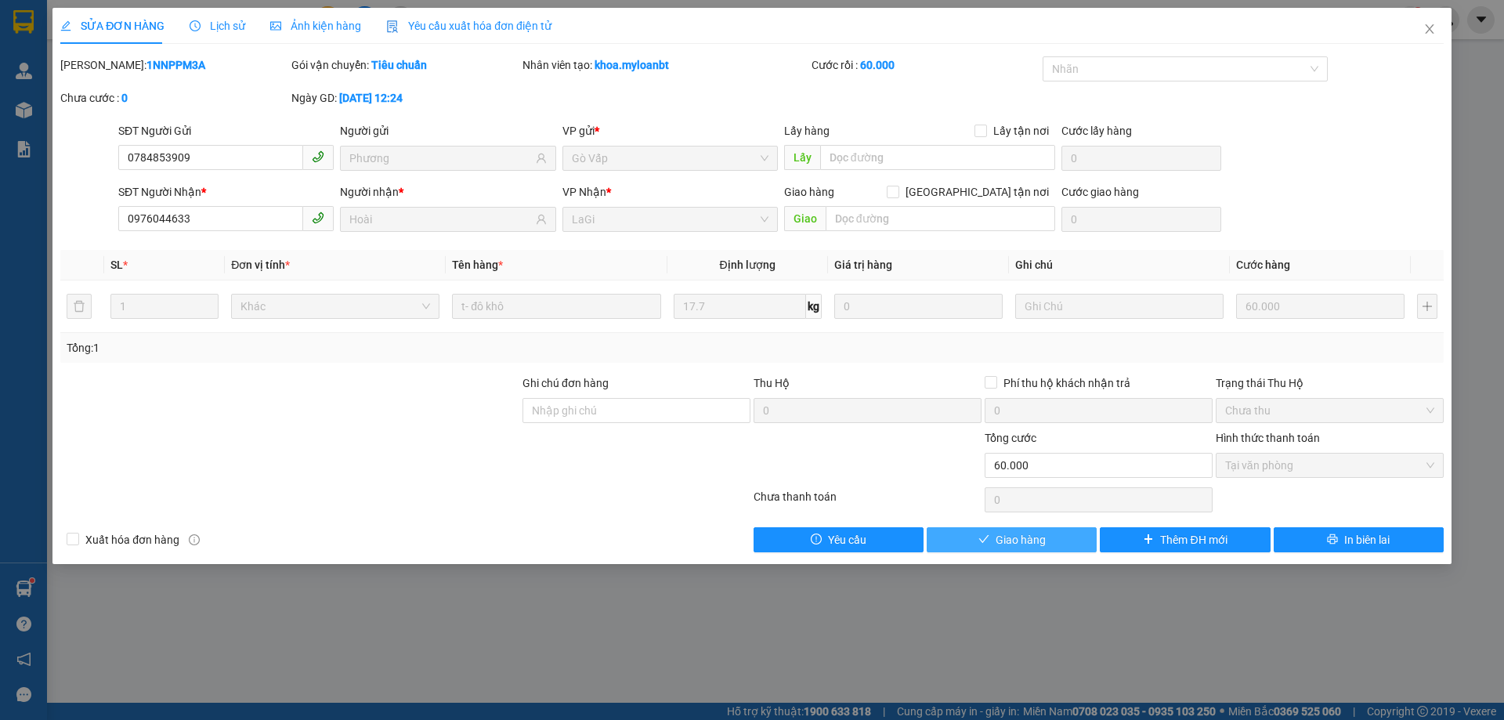
click at [1051, 538] on button "Giao hàng" at bounding box center [1012, 539] width 170 height 25
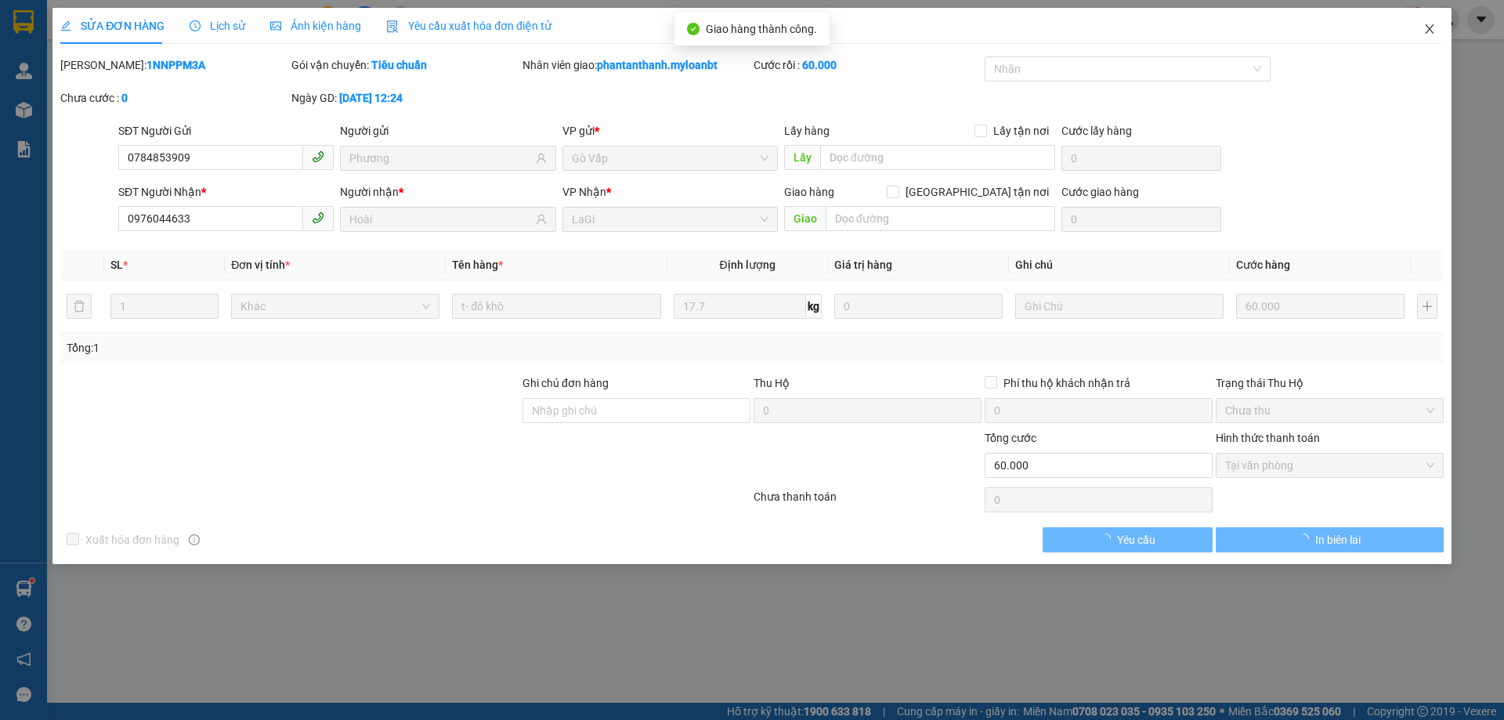
click at [1427, 29] on icon "close" at bounding box center [1430, 29] width 13 height 13
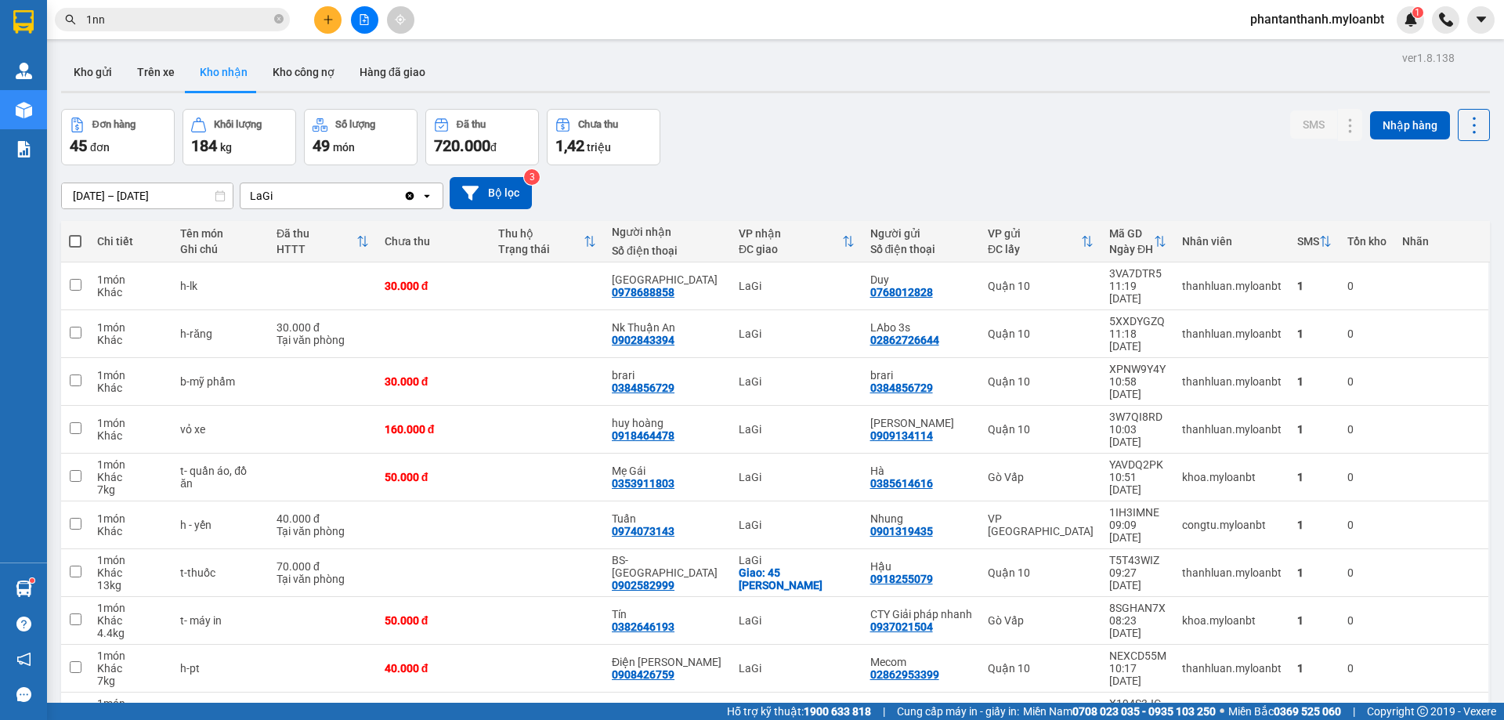
click at [199, 10] on span "1nn" at bounding box center [172, 20] width 235 height 24
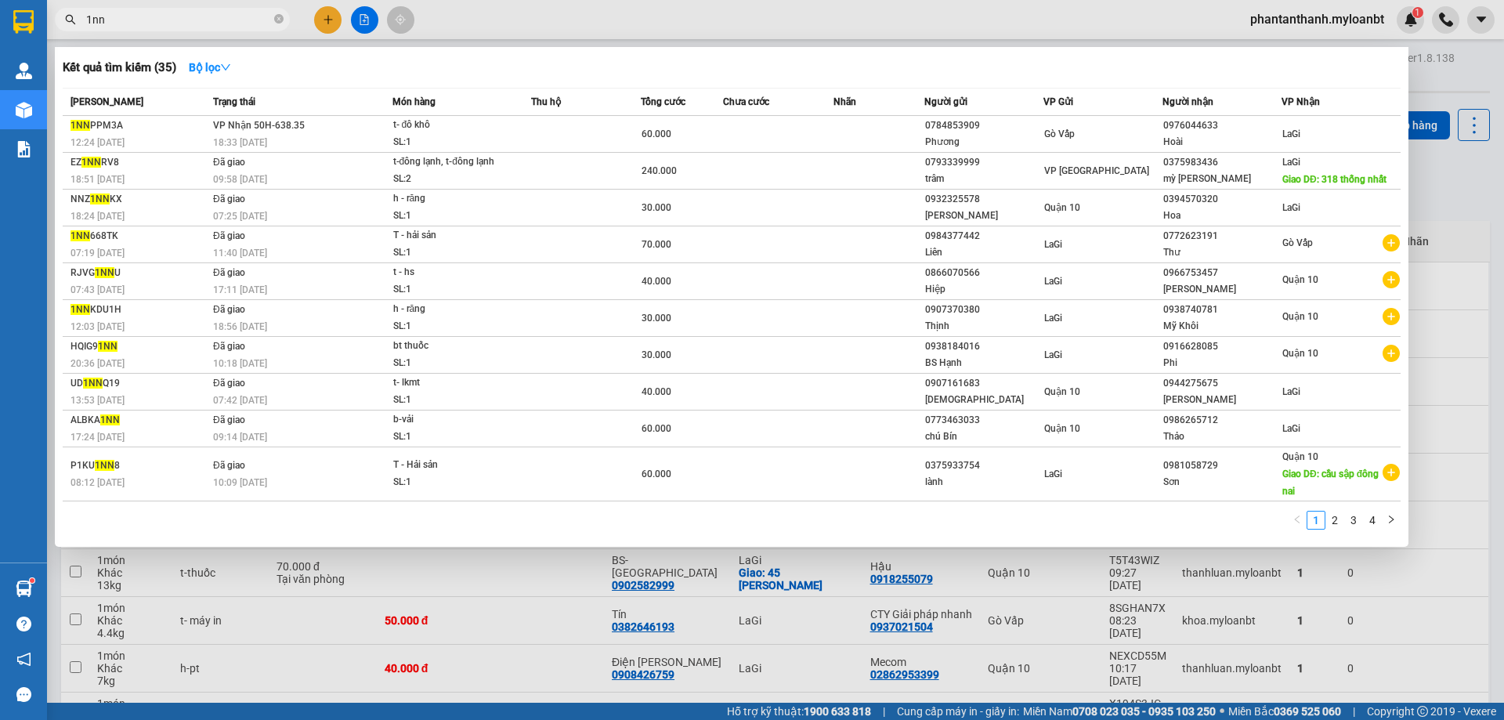
click at [193, 15] on input "1nn" at bounding box center [178, 19] width 185 height 17
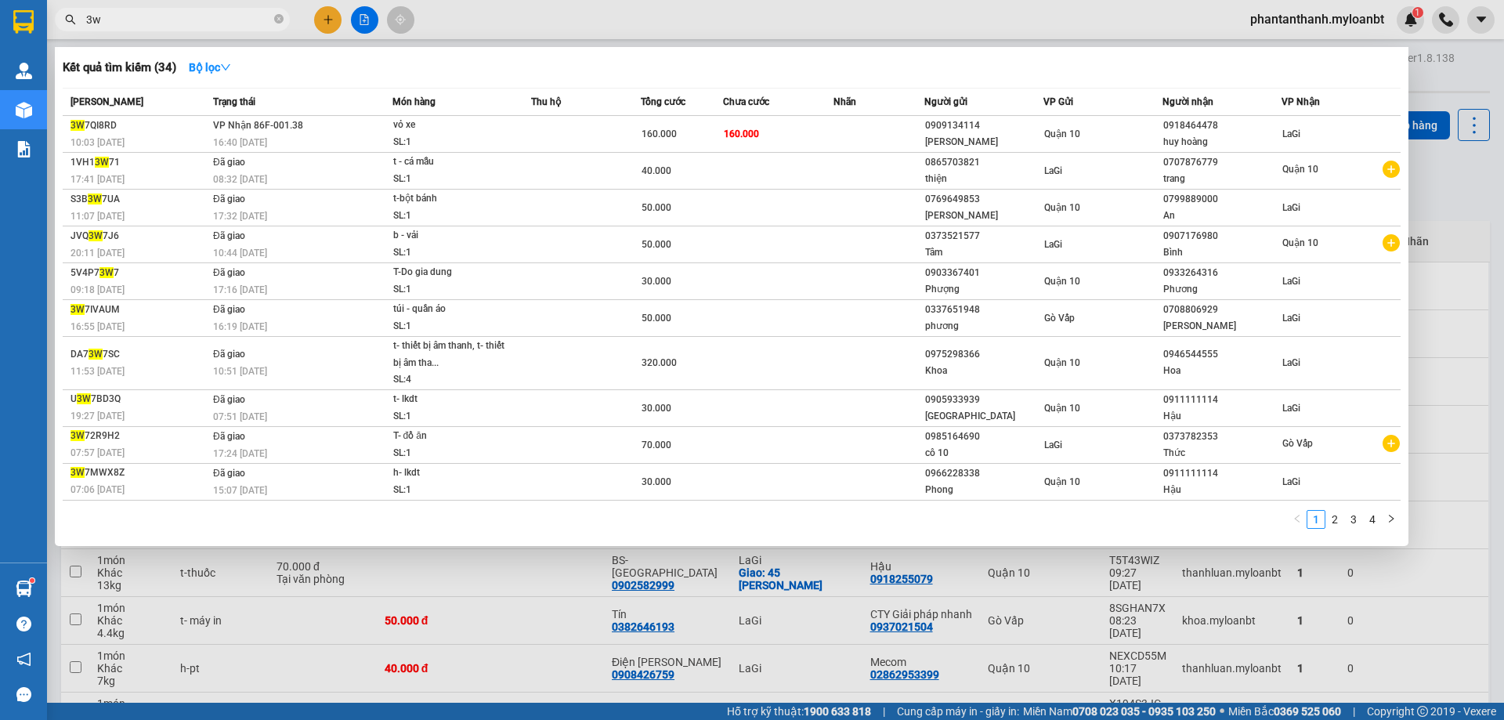
type input "3"
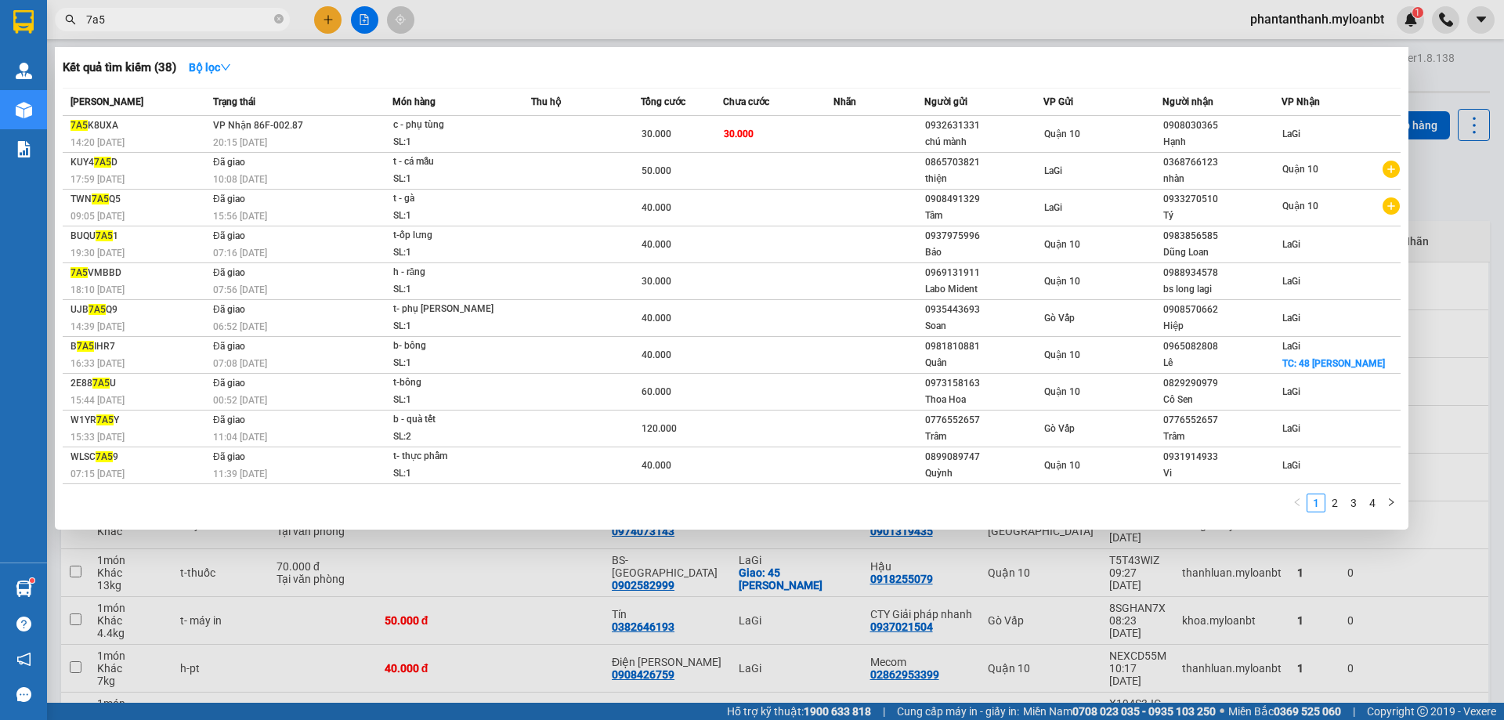
type input "7a5"
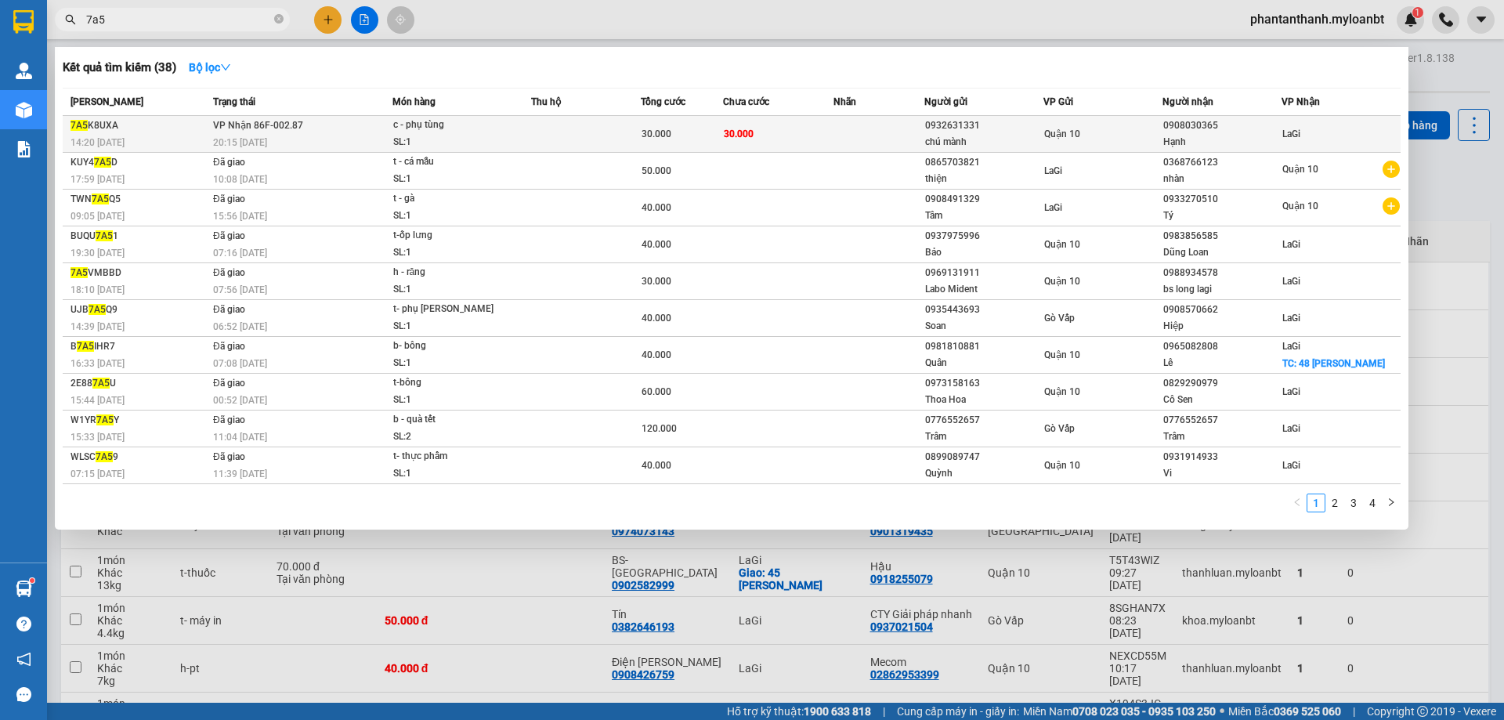
click at [188, 134] on div "14:20 [DATE]" at bounding box center [140, 142] width 138 height 17
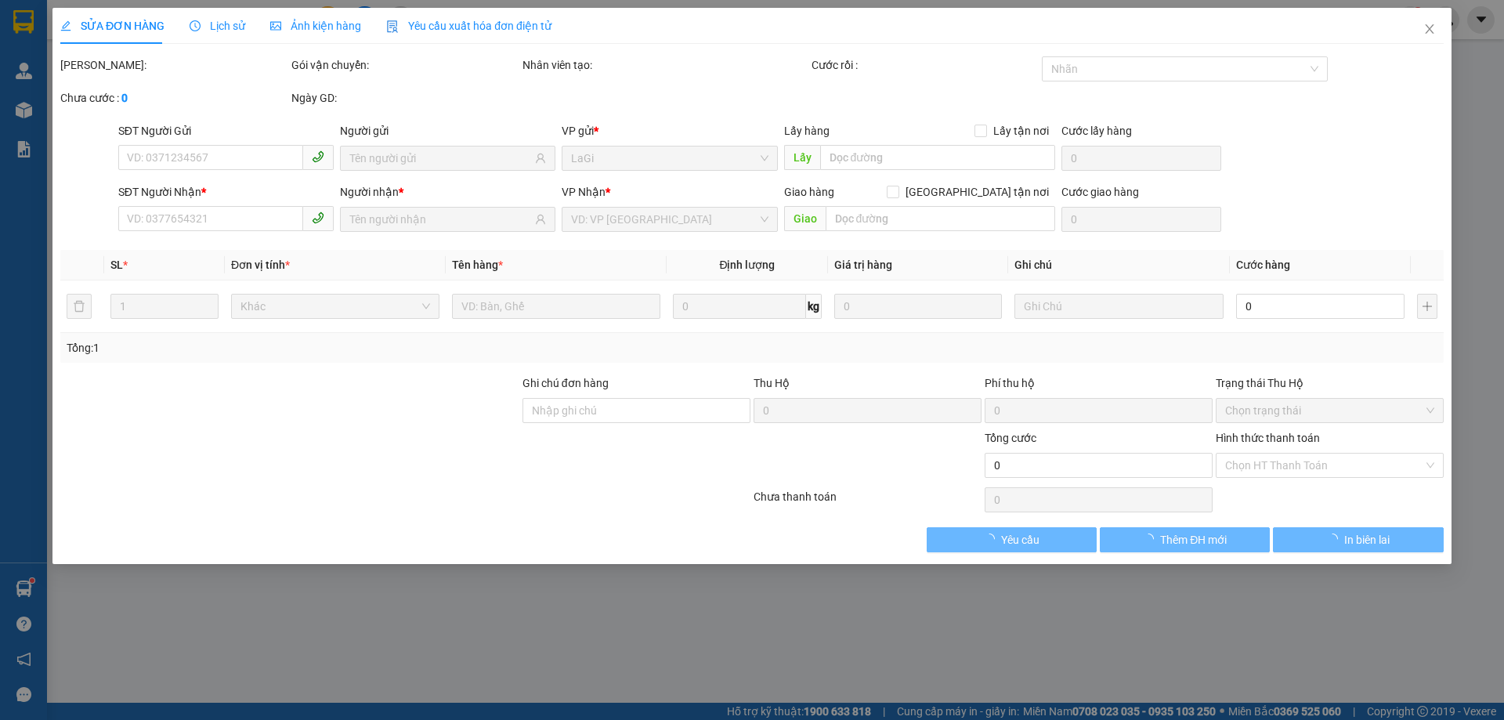
type input "0932631331"
type input "chú mành"
type input "0908030365"
type input "Hạnh"
type input "30.000"
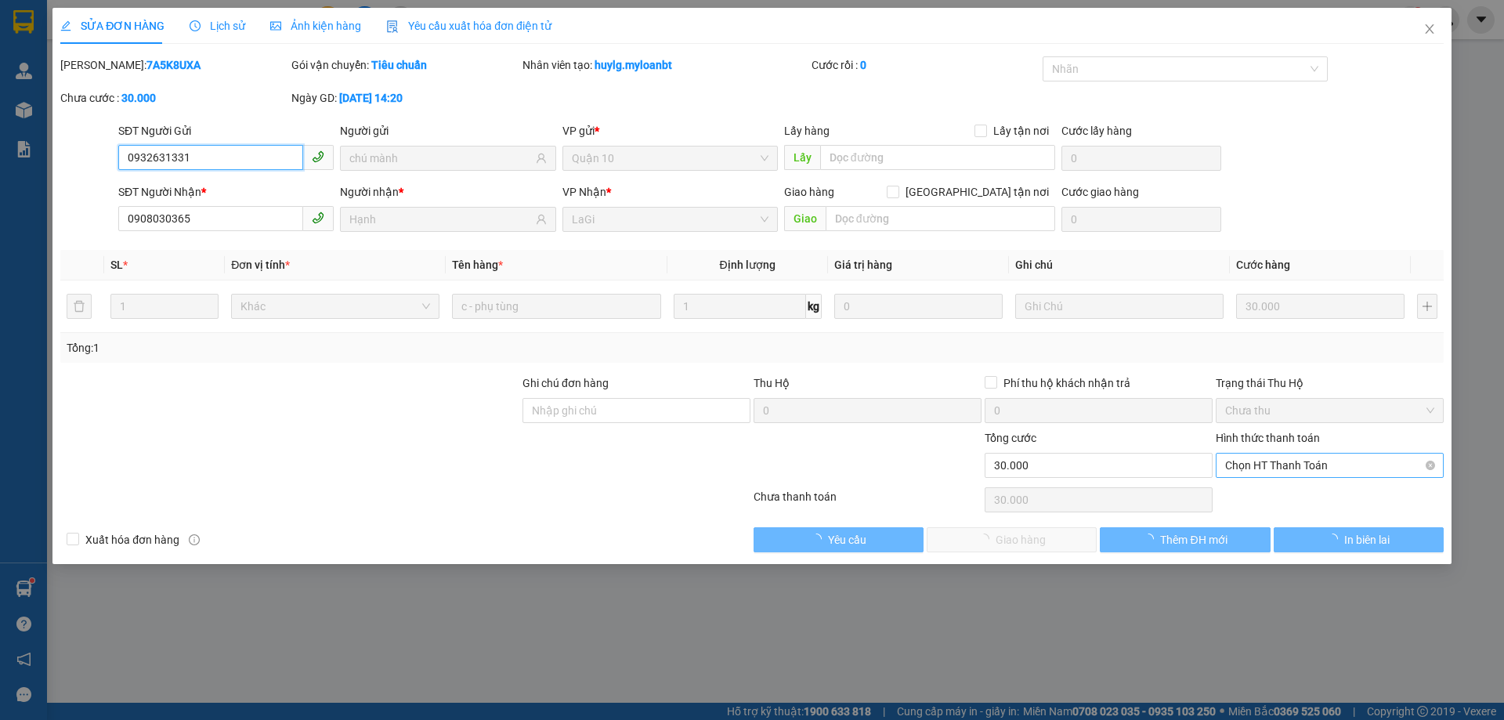
click at [1262, 464] on span "Chọn HT Thanh Toán" at bounding box center [1329, 466] width 209 height 24
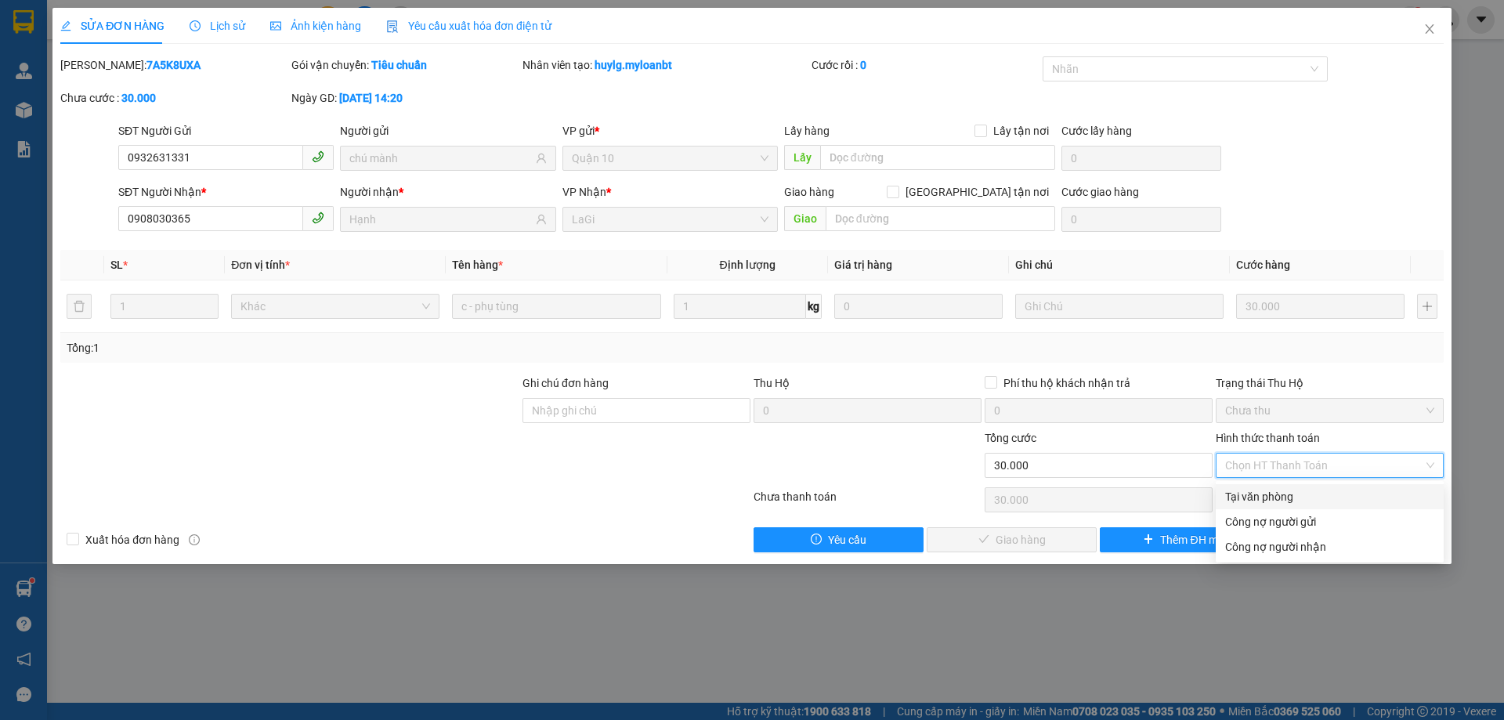
click at [1251, 496] on div "Tại văn phòng" at bounding box center [1329, 496] width 209 height 17
type input "0"
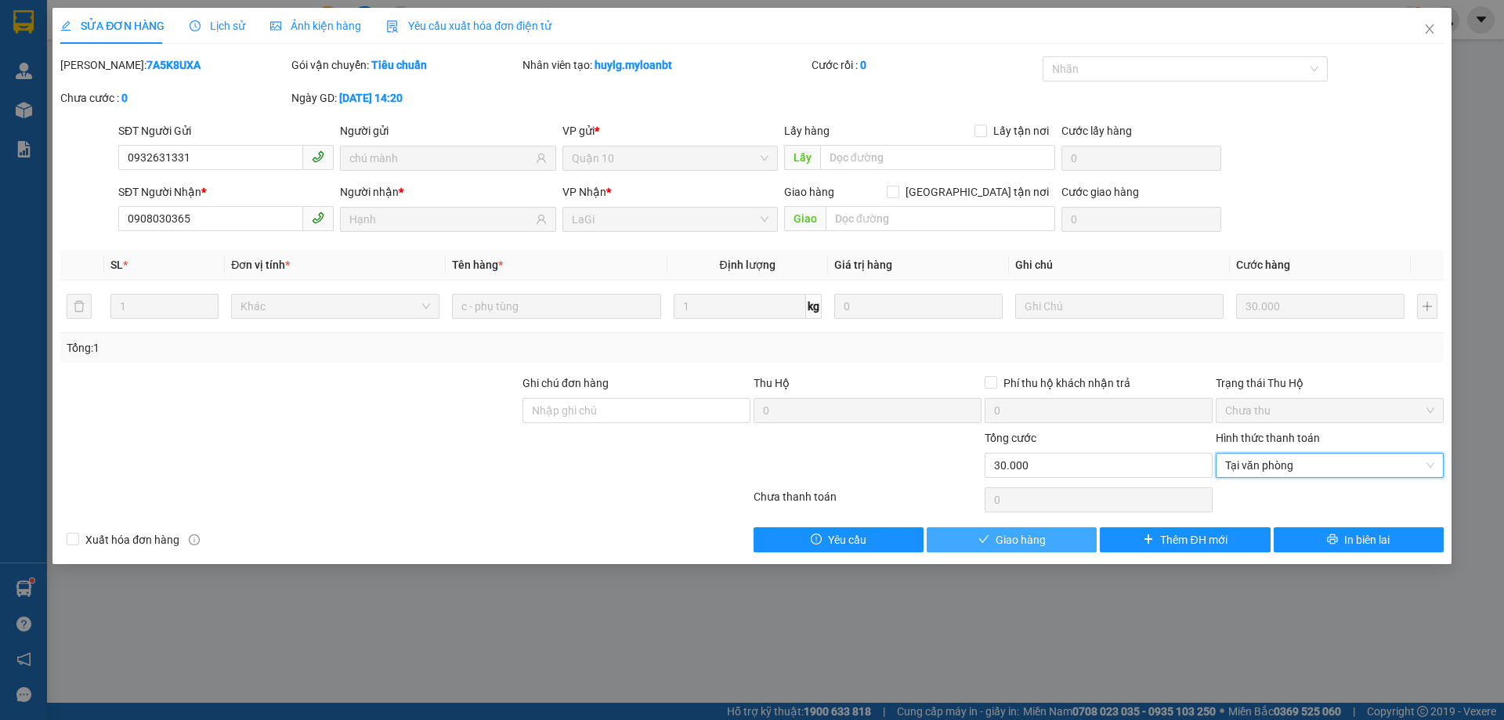
click at [1028, 531] on span "Giao hàng" at bounding box center [1021, 539] width 50 height 17
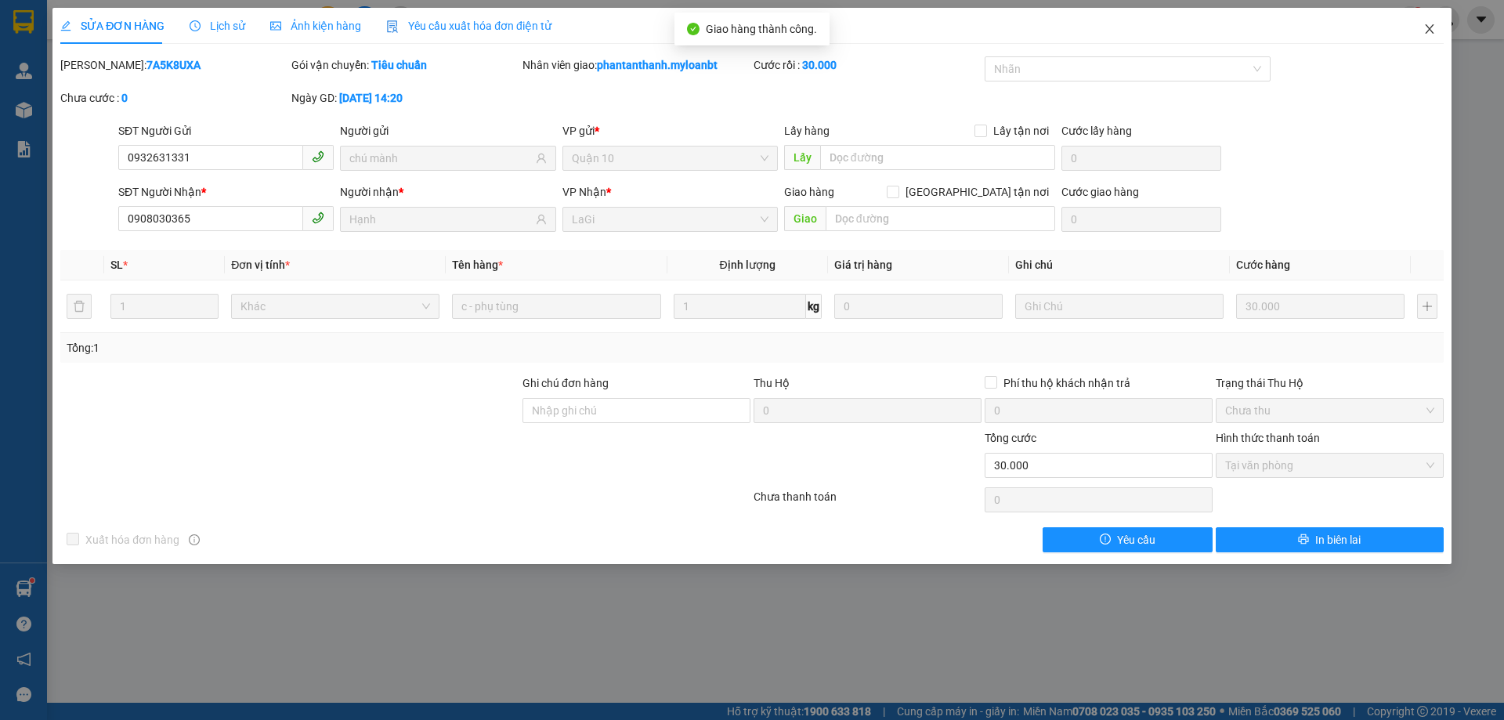
click at [1424, 31] on icon "close" at bounding box center [1430, 29] width 13 height 13
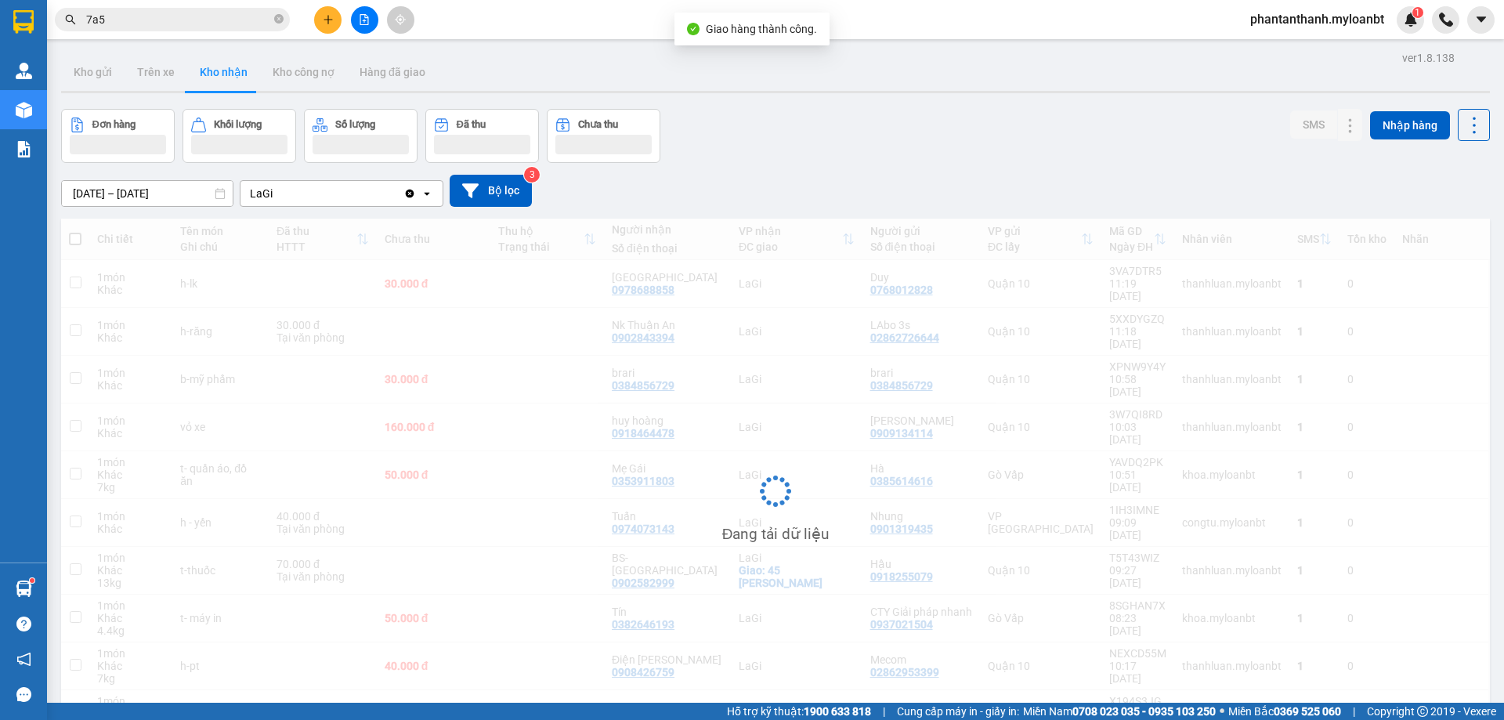
click at [189, 22] on input "7a5" at bounding box center [178, 19] width 185 height 17
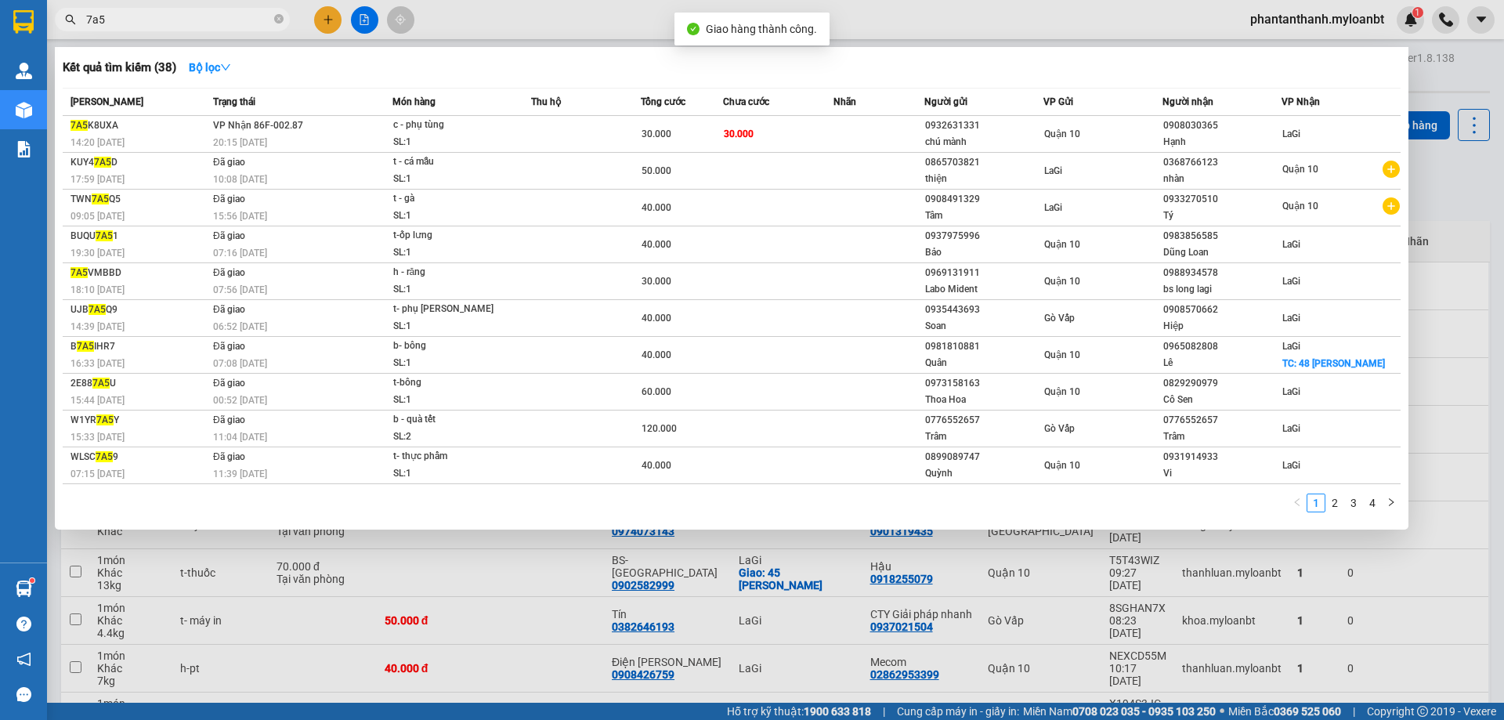
click at [189, 22] on input "7a5" at bounding box center [178, 19] width 185 height 17
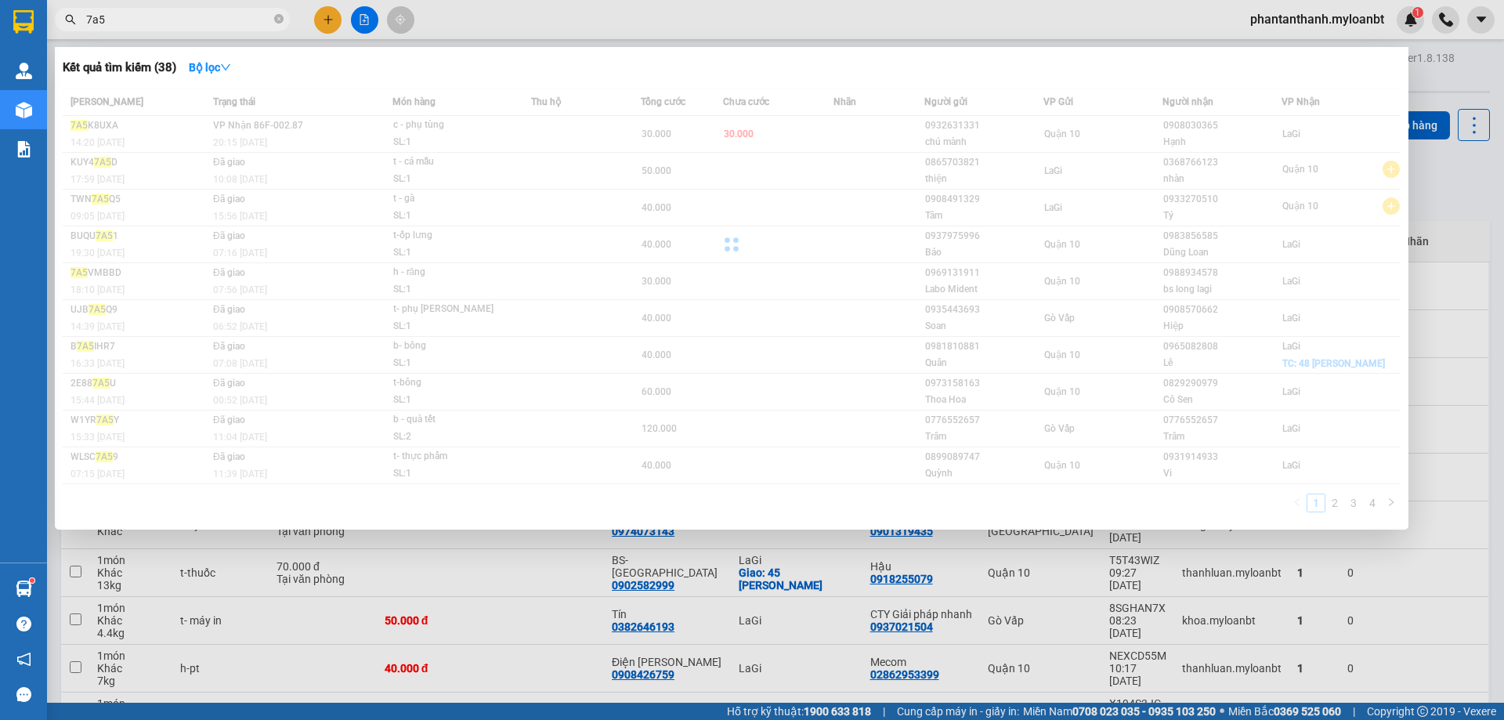
click at [189, 22] on input "7a5" at bounding box center [178, 19] width 185 height 17
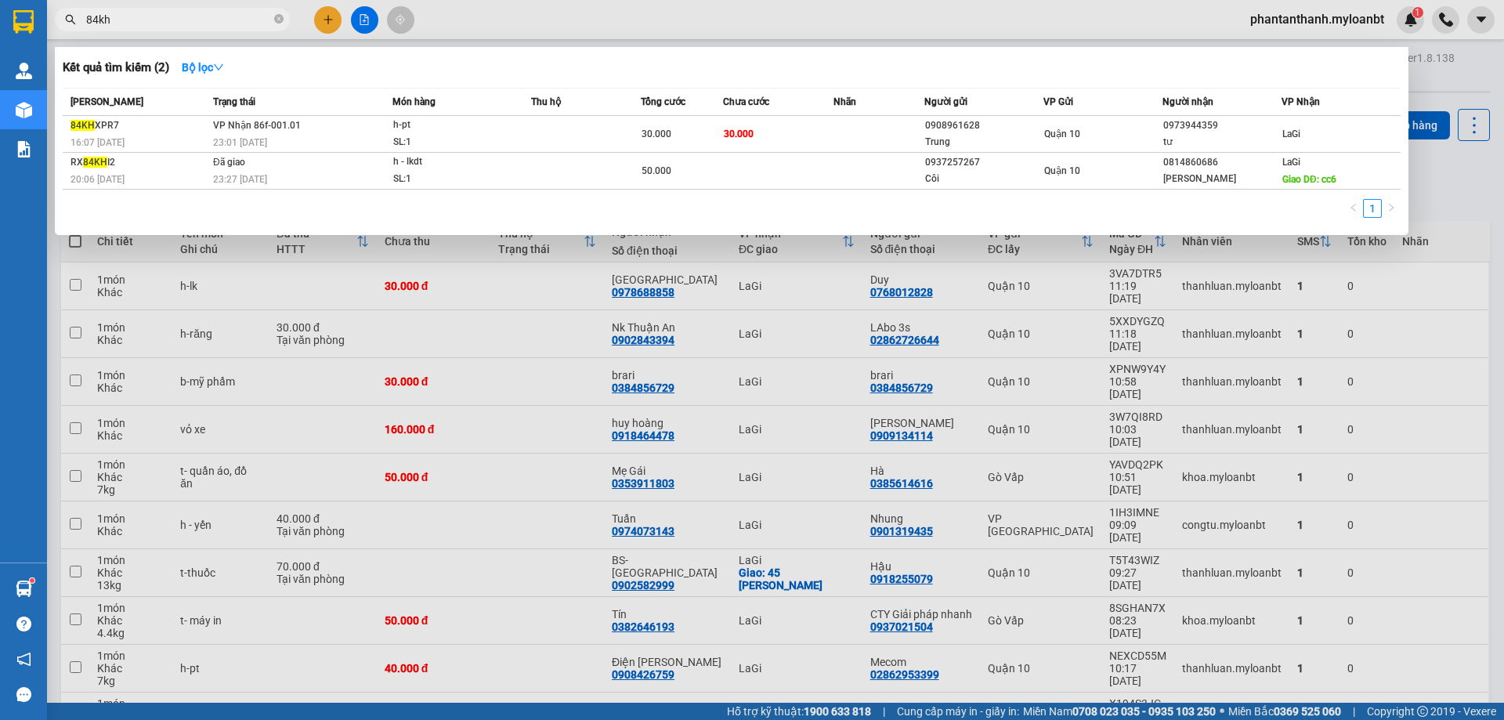
type input "84kh"
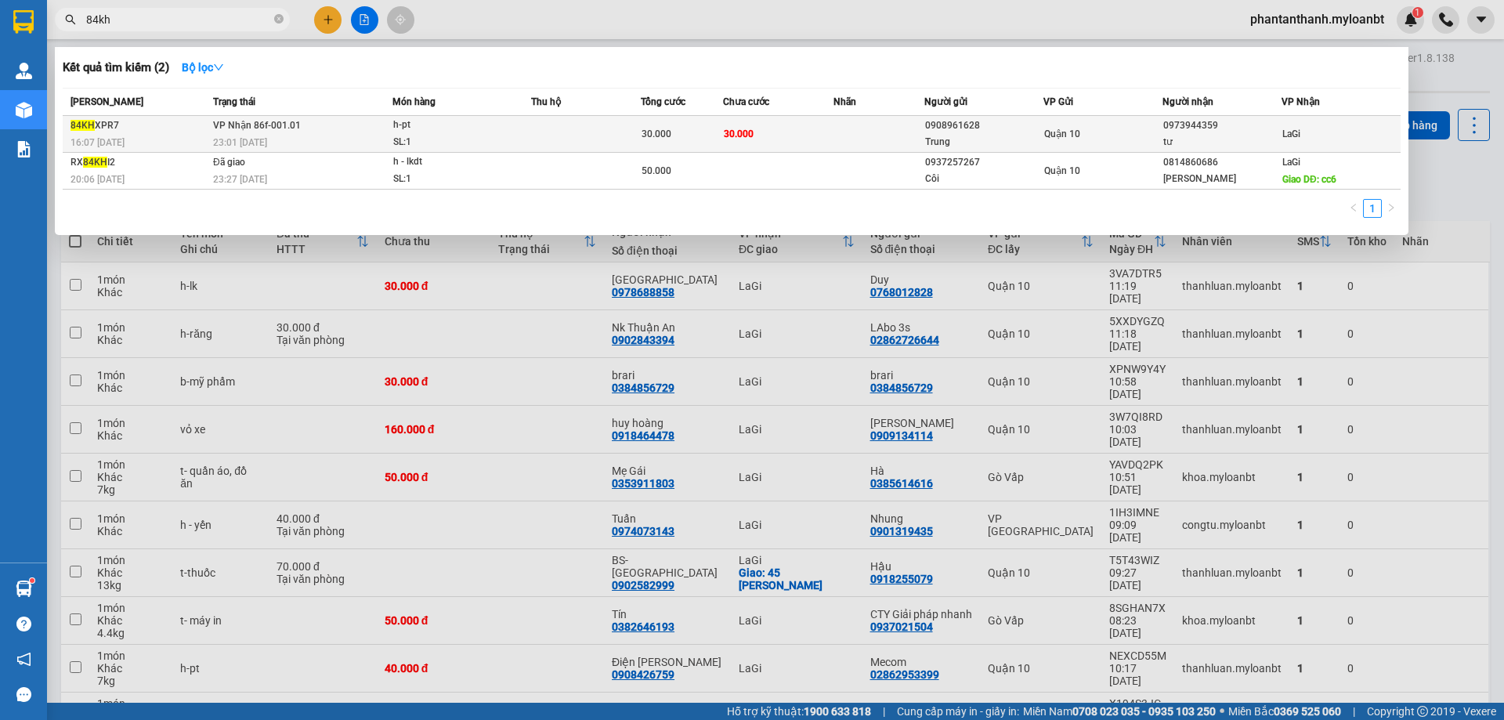
click at [686, 117] on td "30.000" at bounding box center [682, 134] width 82 height 37
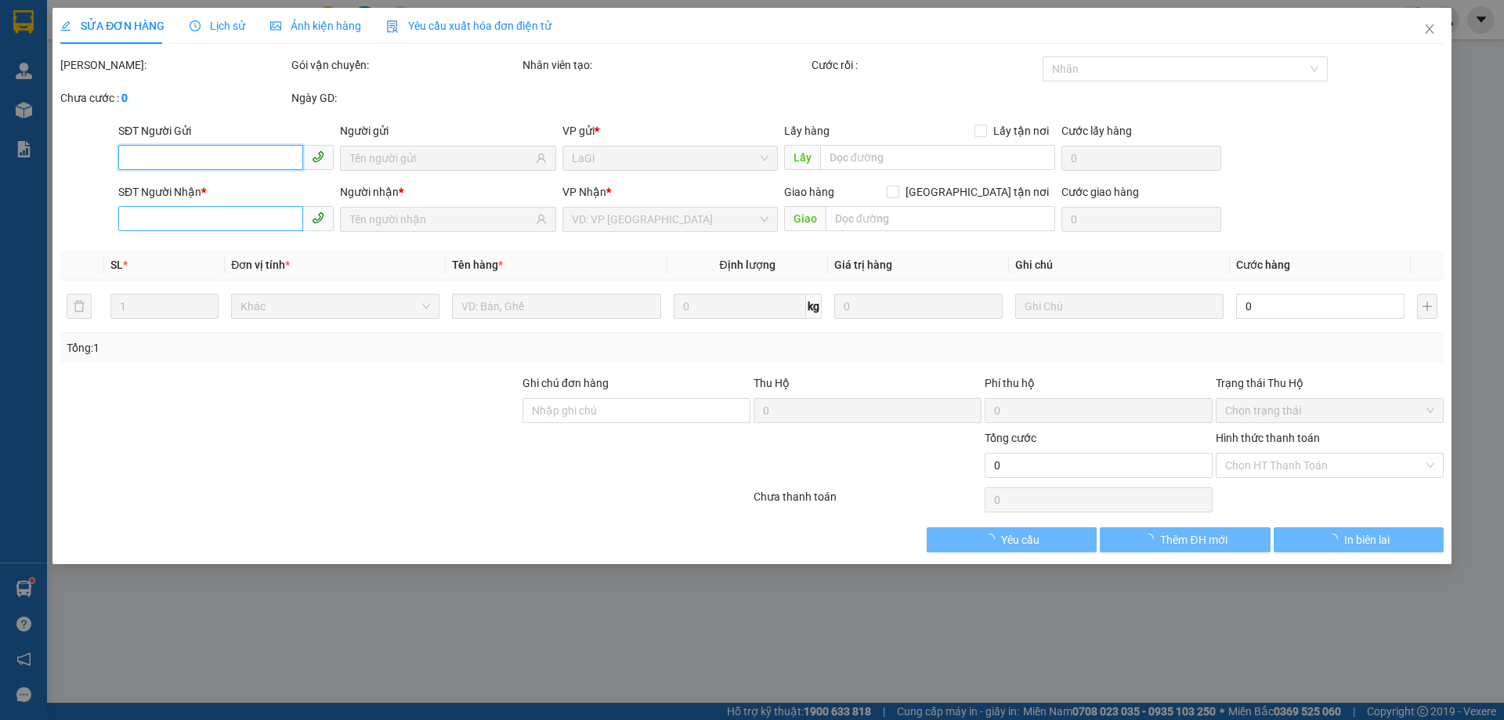
type input "0908961628"
type input "Trung"
type input "0973944359"
type input "tư"
type input "30.000"
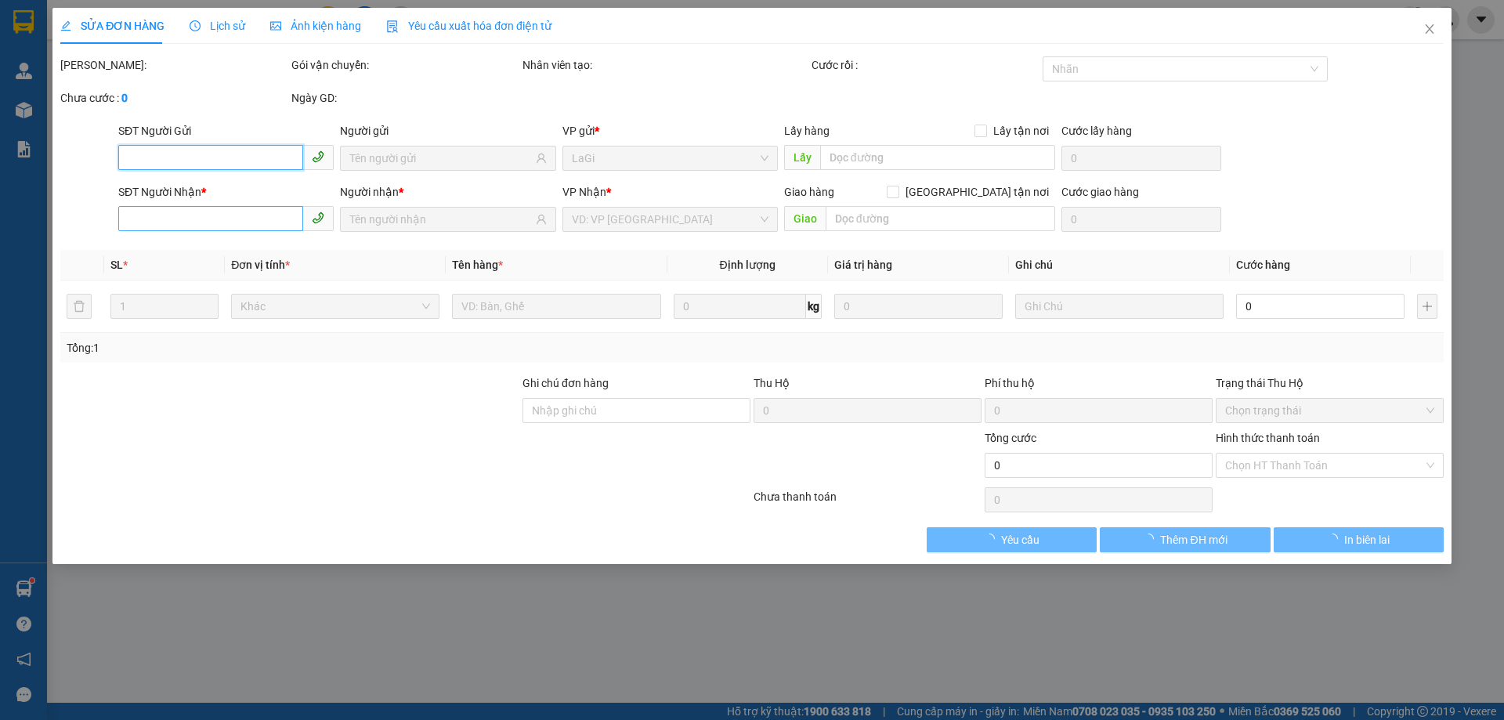
type input "30.000"
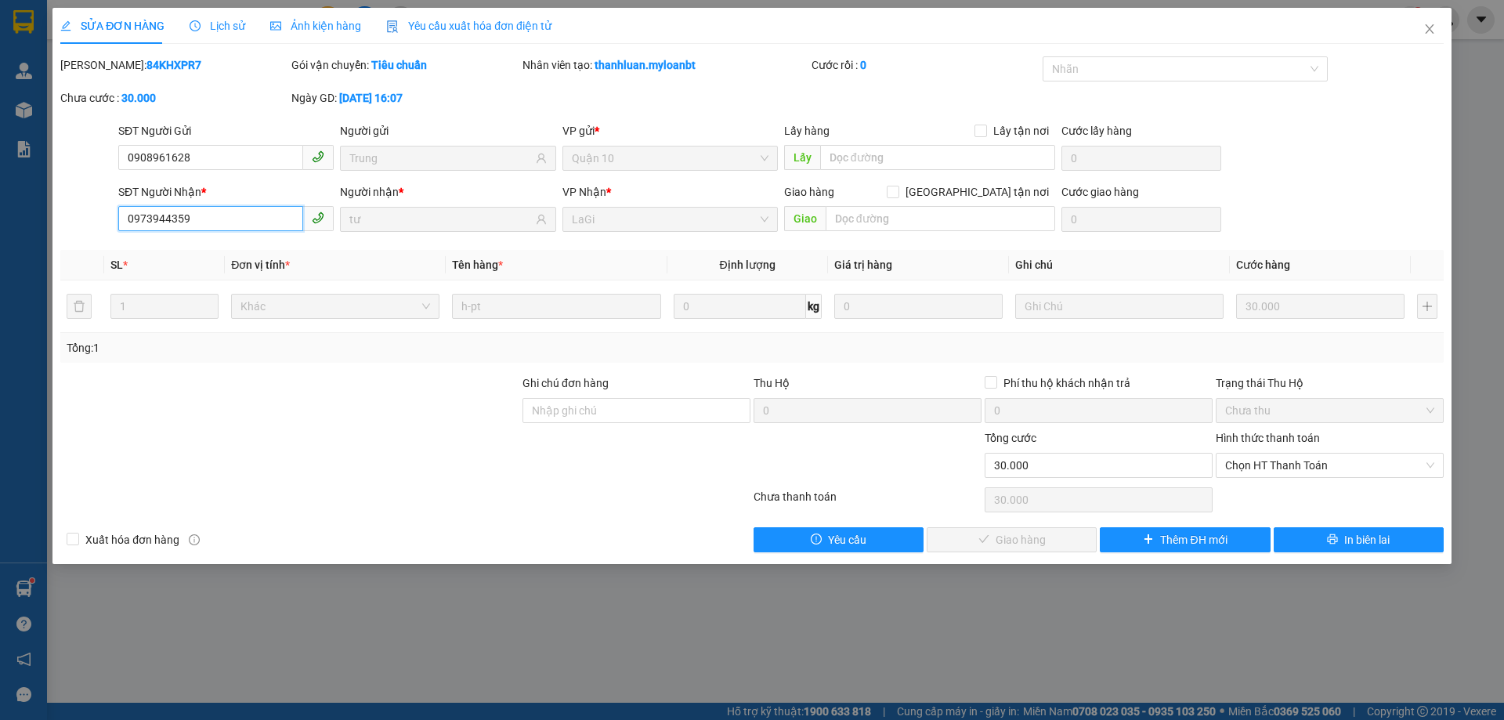
click at [230, 209] on input "0973944359" at bounding box center [210, 218] width 185 height 25
click at [1439, 33] on span "Close" at bounding box center [1430, 30] width 44 height 44
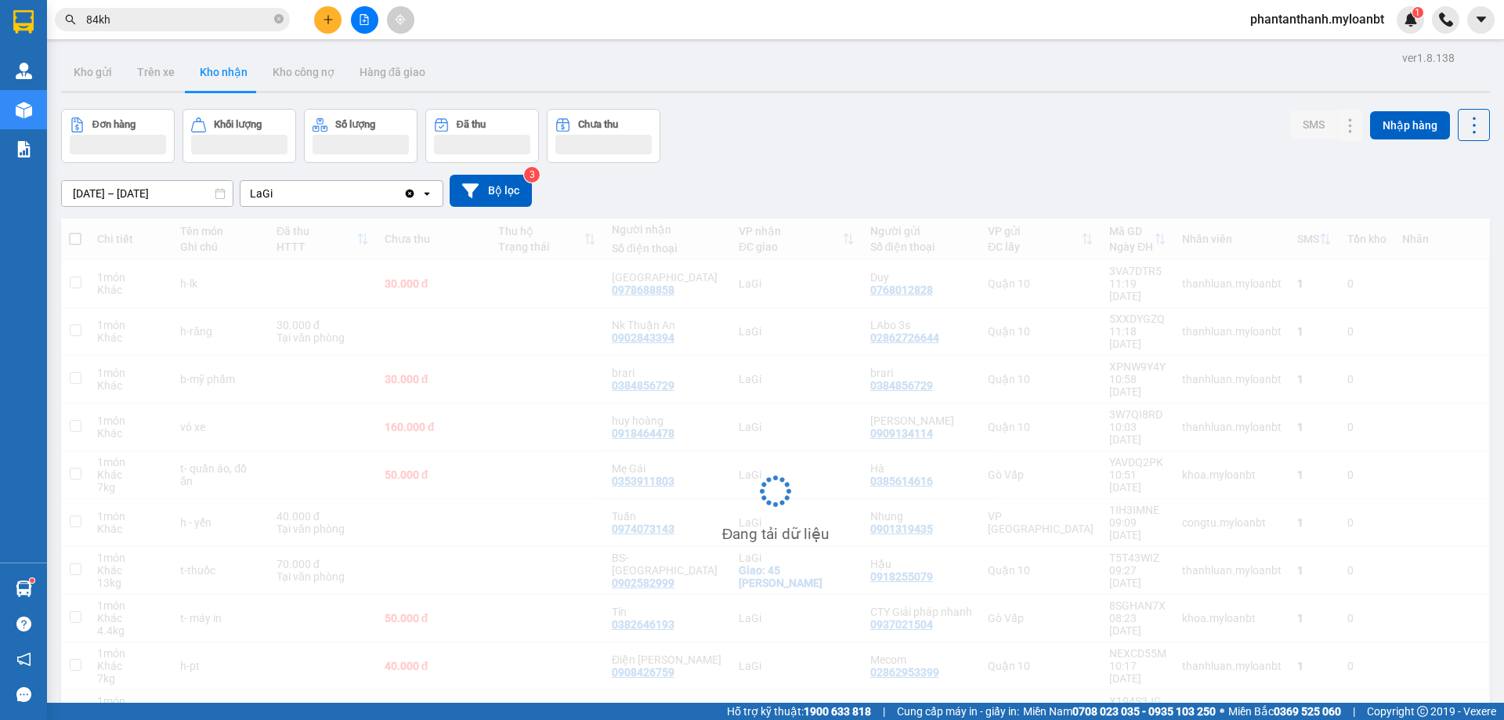
click at [143, 31] on span "84kh" at bounding box center [172, 20] width 235 height 24
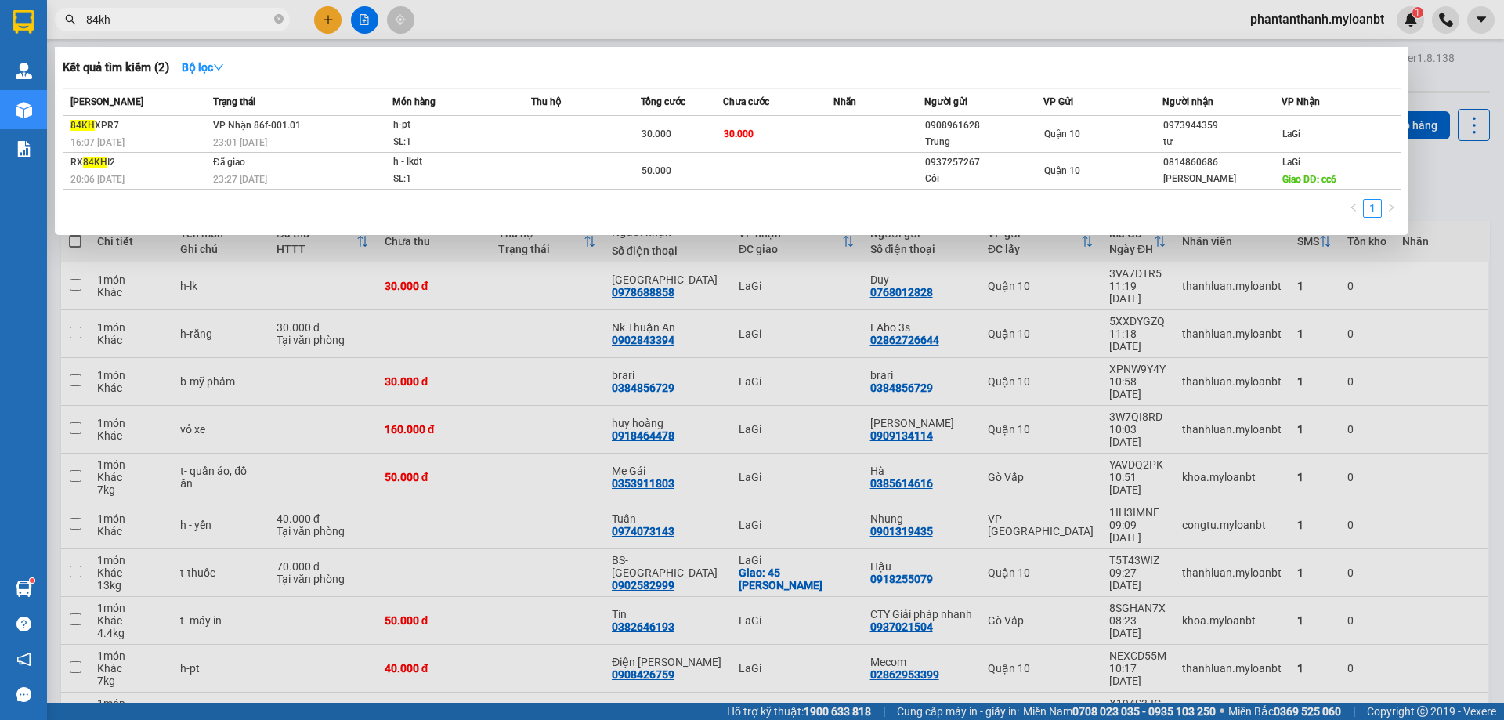
click at [147, 21] on input "84kh" at bounding box center [178, 19] width 185 height 17
paste input "0973944359"
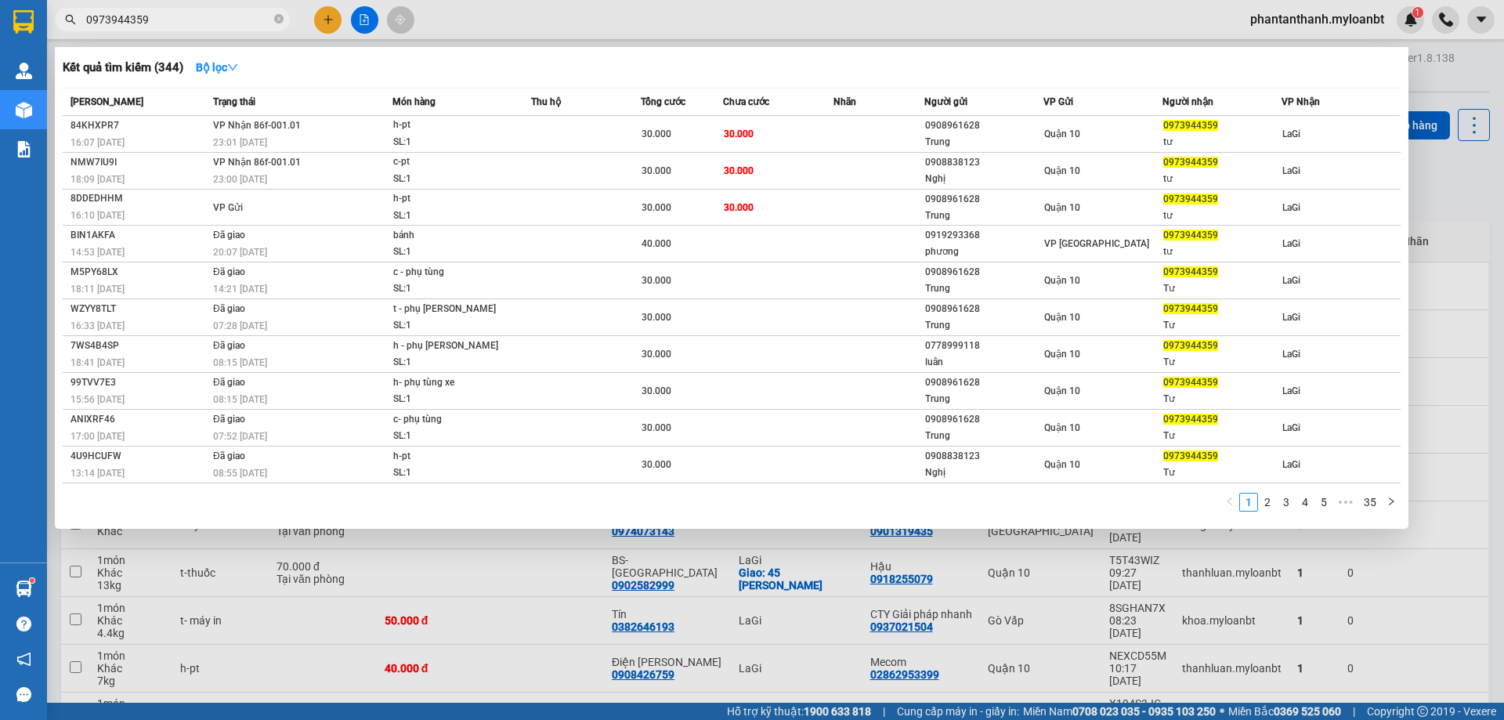
click at [194, 15] on input "0973944359" at bounding box center [178, 19] width 185 height 17
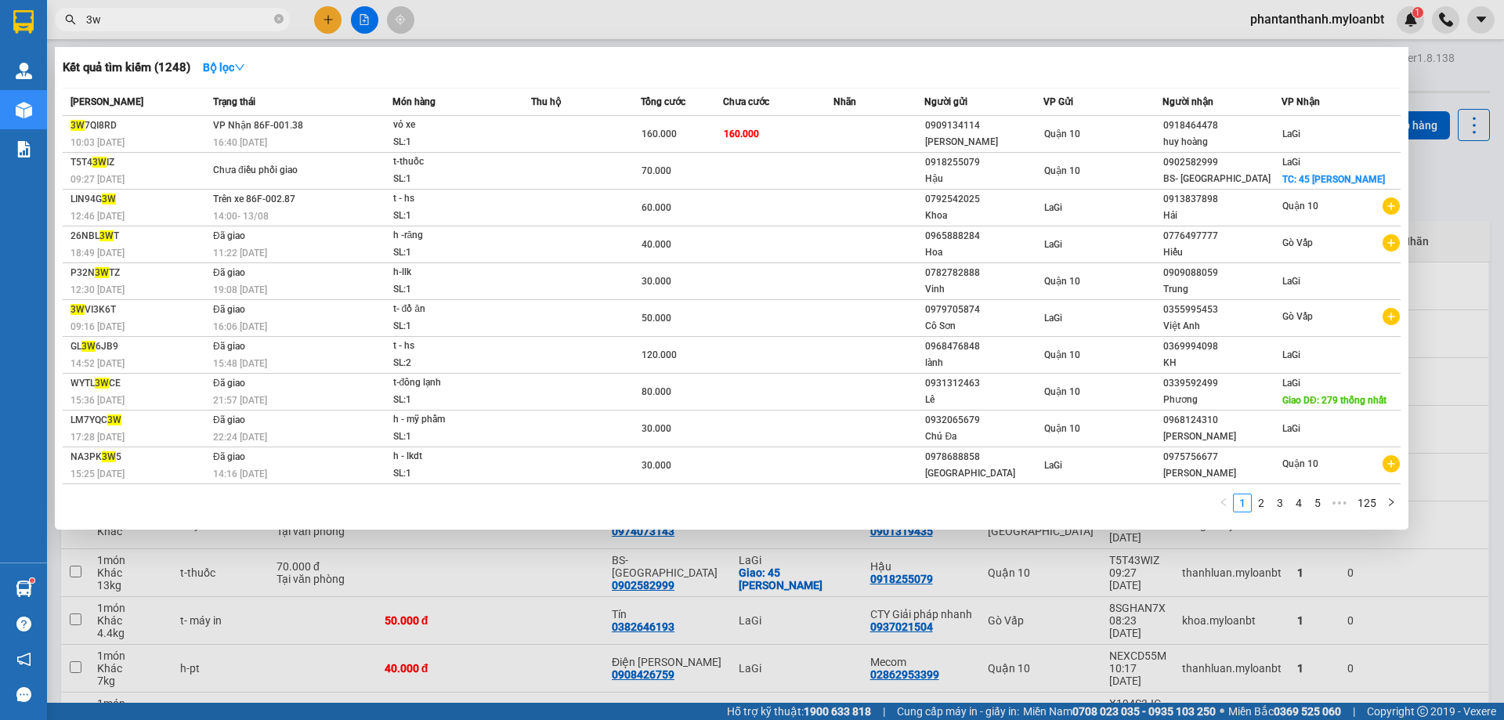
type input "3w7"
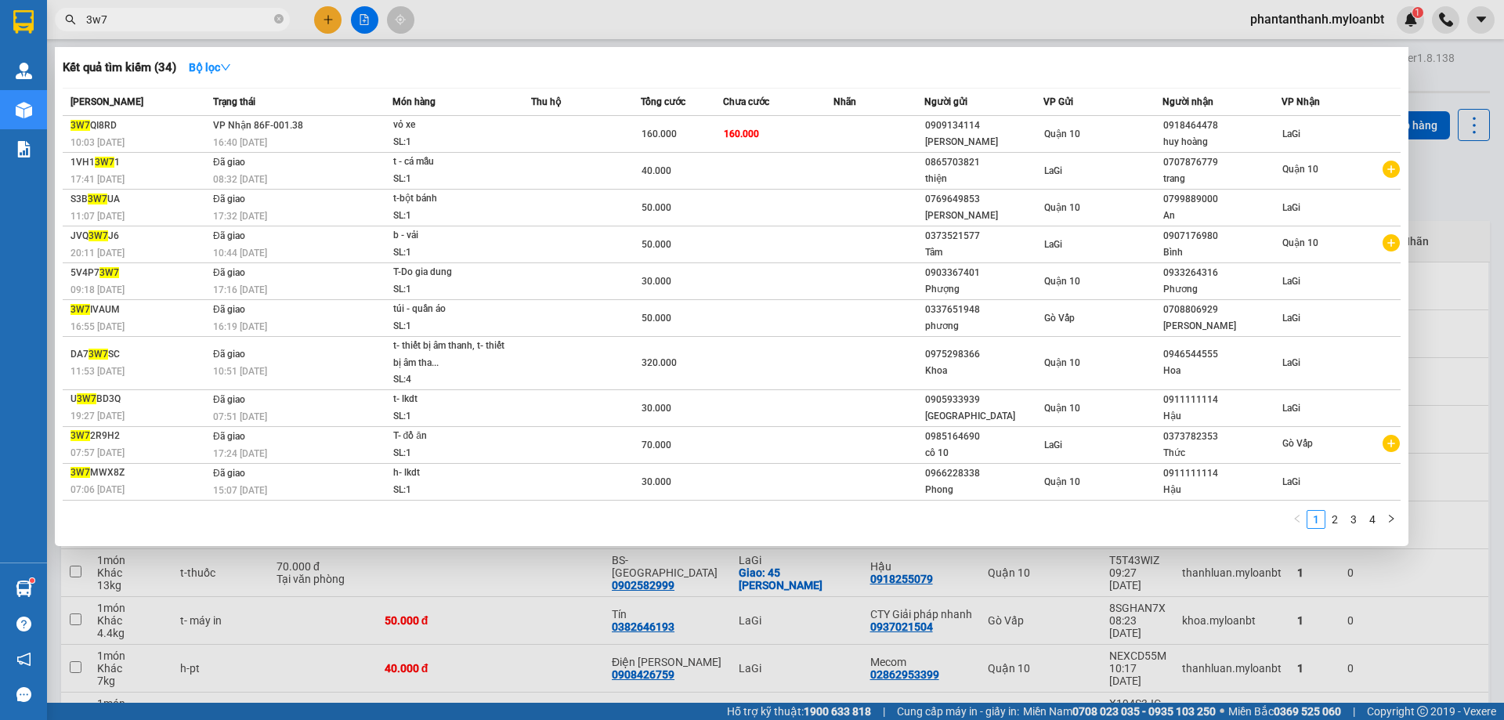
click at [201, 20] on input "3w7" at bounding box center [178, 19] width 185 height 17
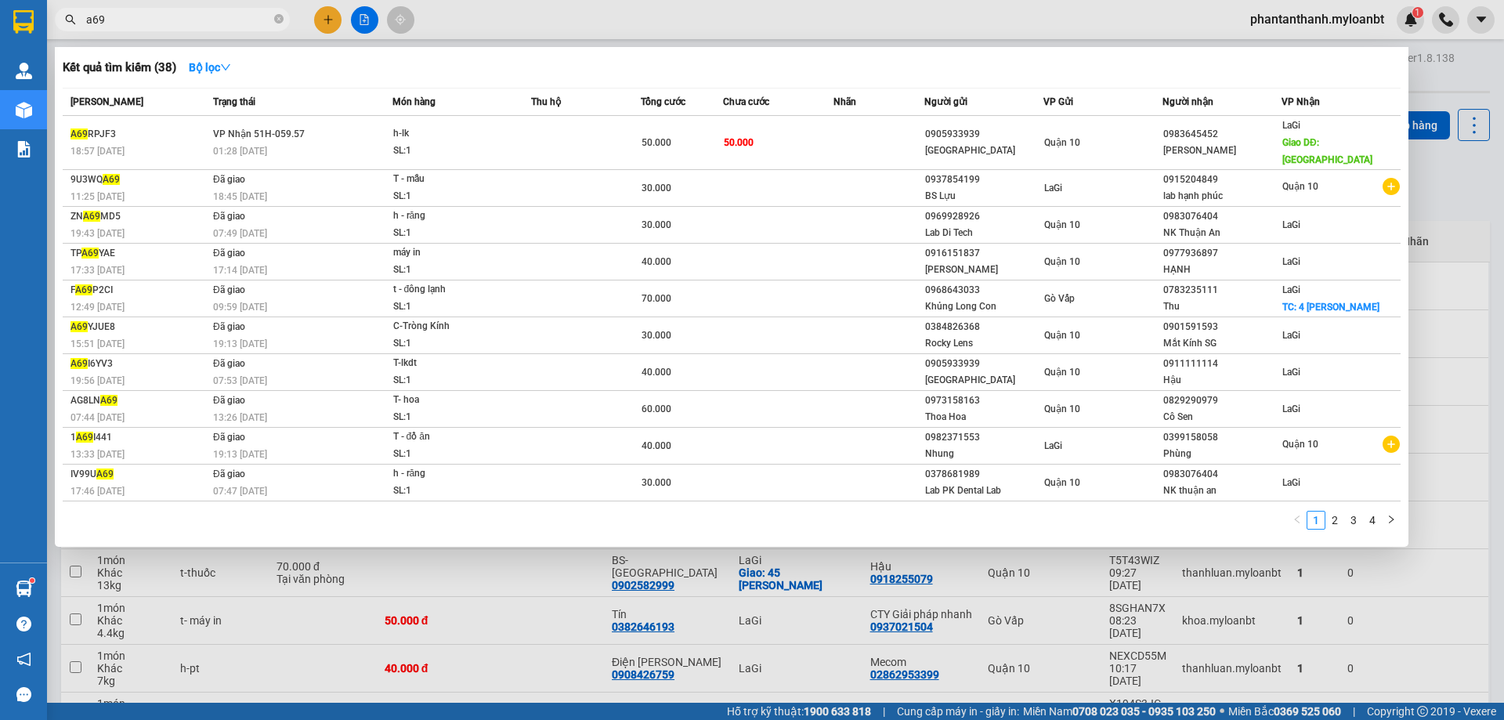
type input "a69"
click at [215, 13] on input "a69" at bounding box center [178, 19] width 185 height 17
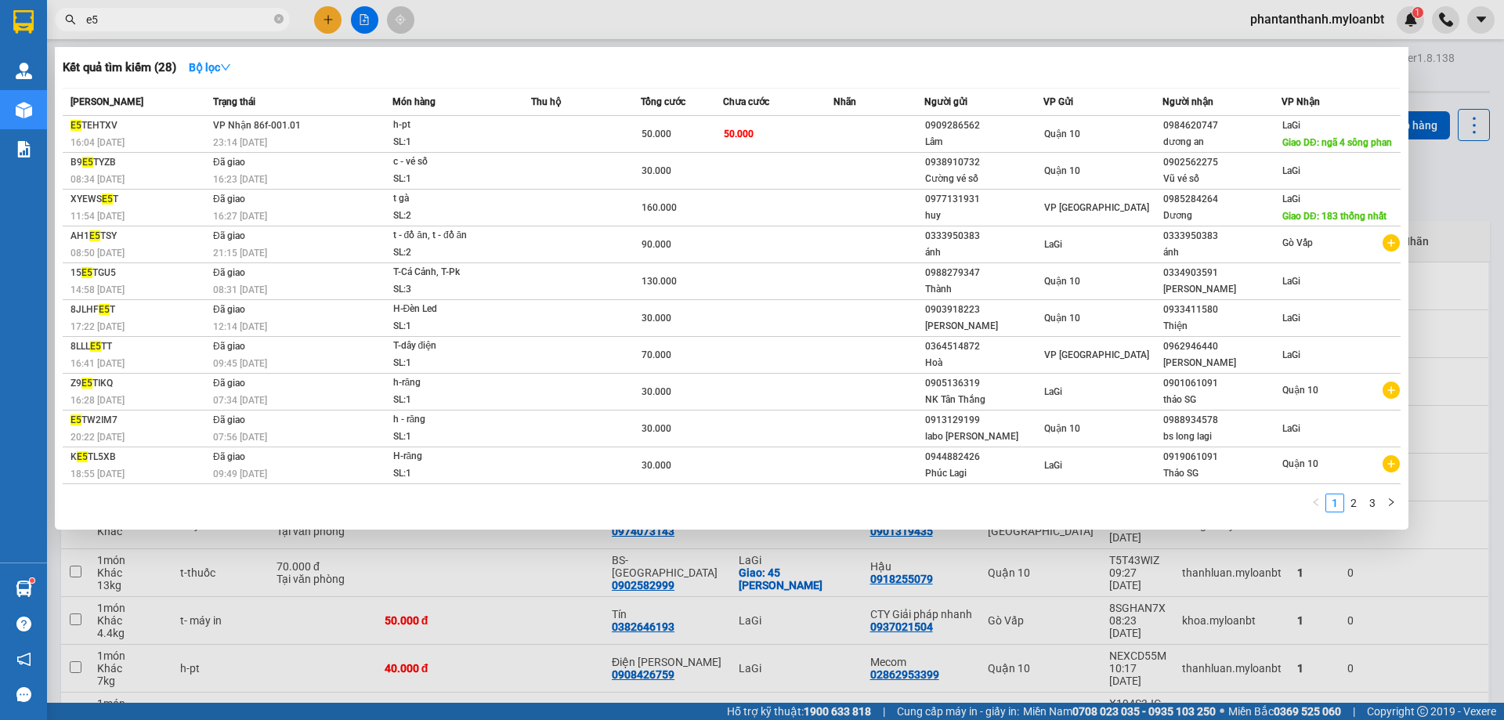
type input "e"
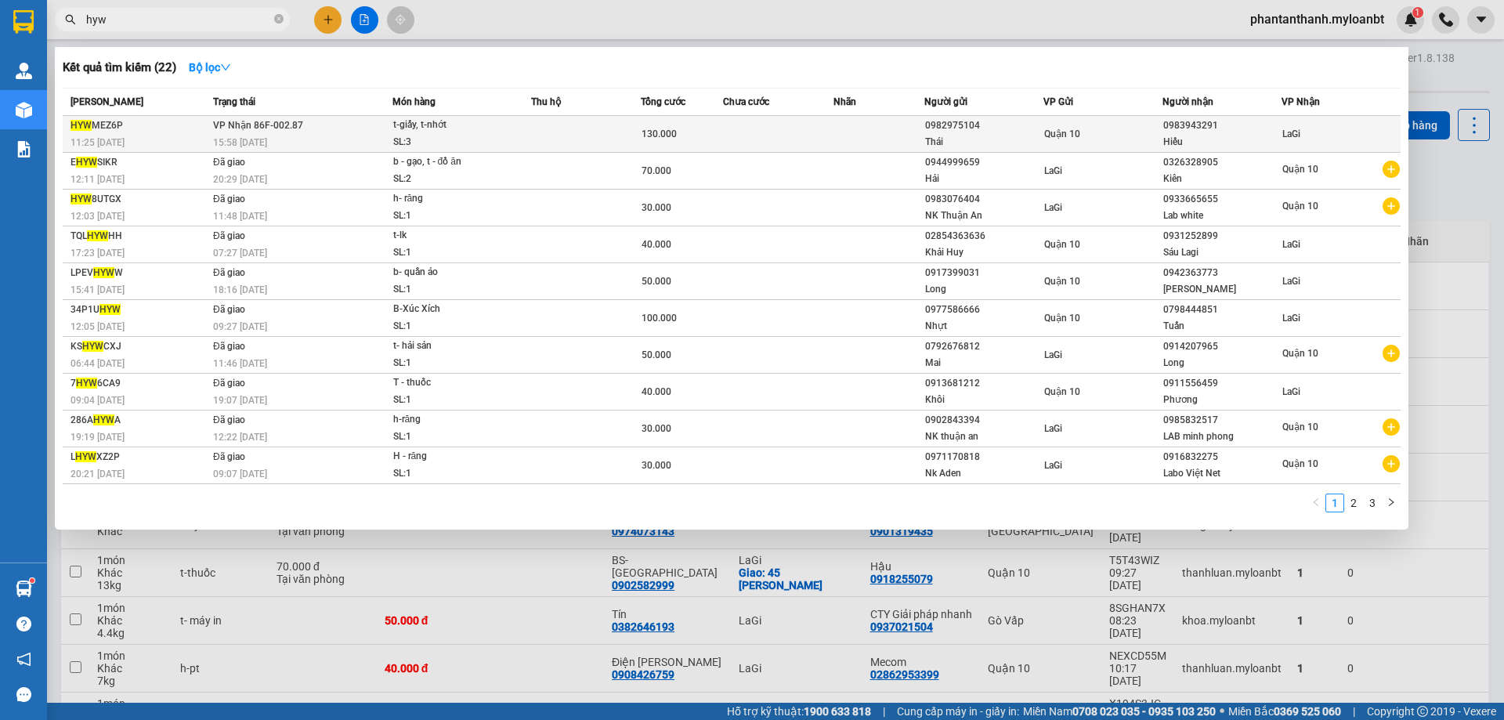
type input "hyw"
click at [487, 127] on div "t-giấy, t-nhớt" at bounding box center [452, 125] width 118 height 17
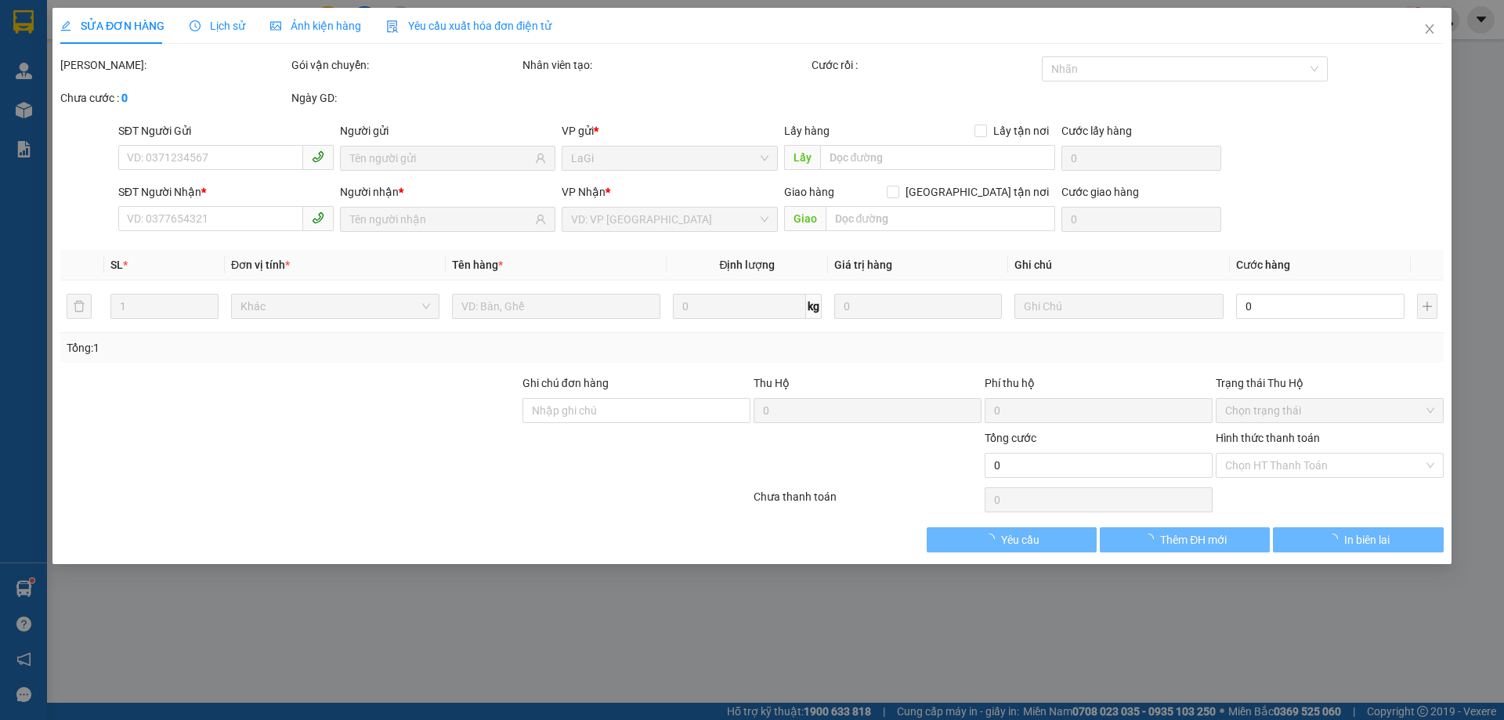
type input "0982975104"
type input "Thái"
type input "0983943291"
type input "Hiếu"
type input "130.000"
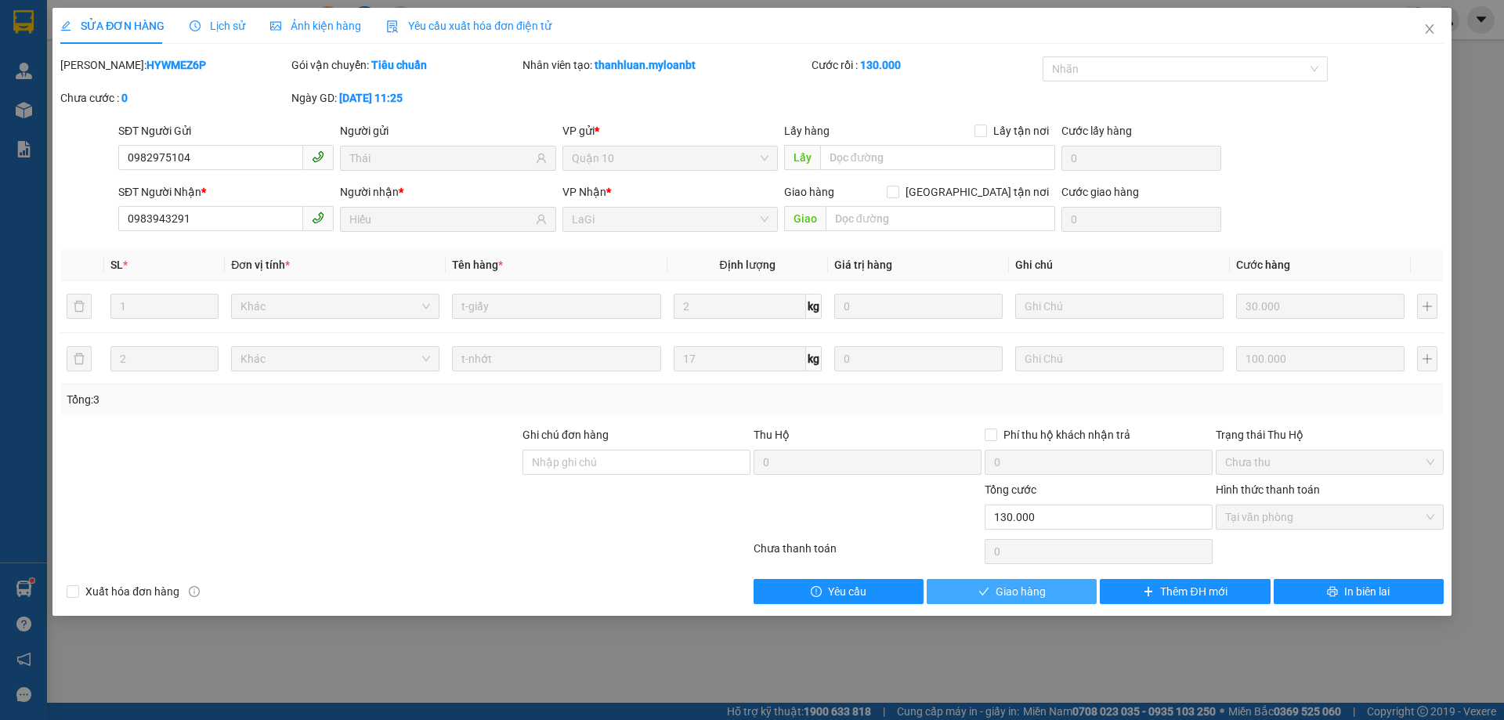
click at [1029, 588] on span "Giao hàng" at bounding box center [1021, 591] width 50 height 17
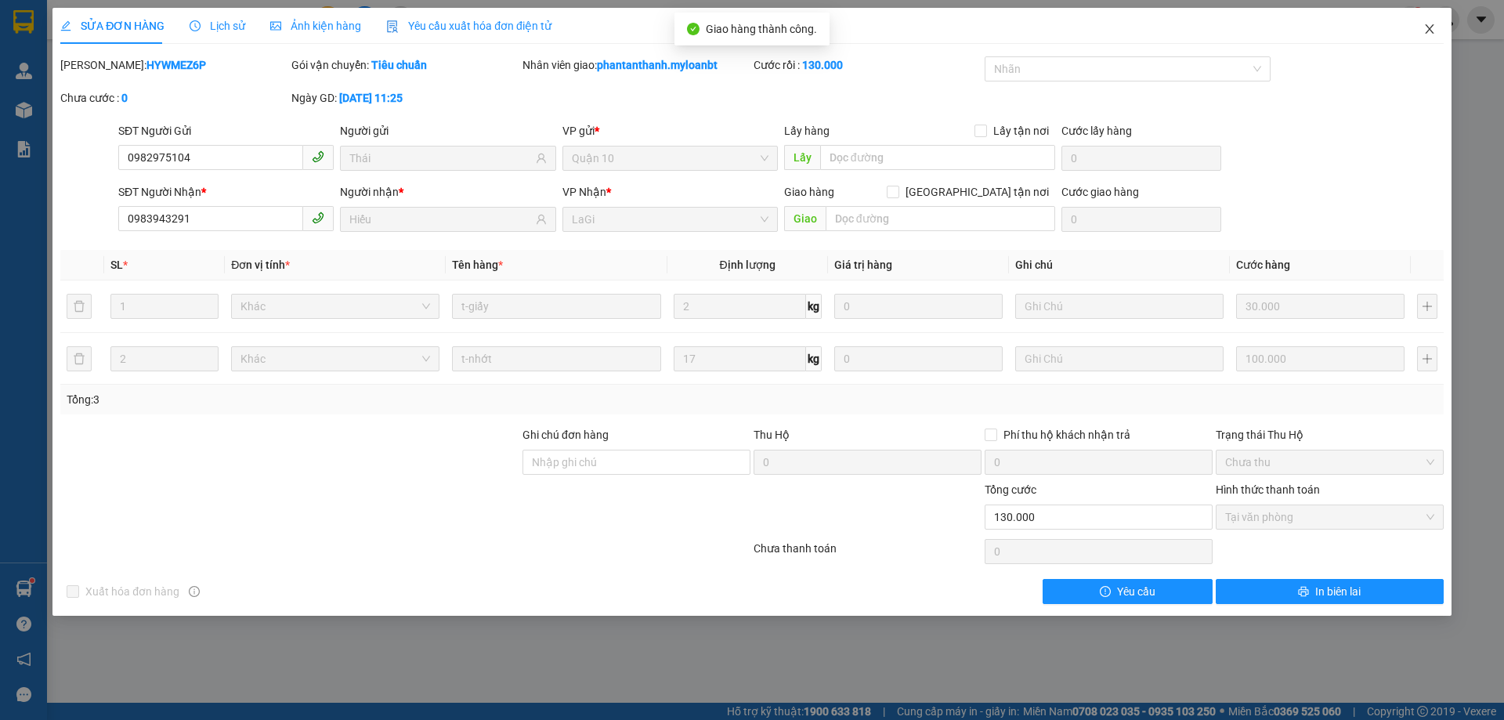
click at [1437, 32] on span "Close" at bounding box center [1430, 30] width 44 height 44
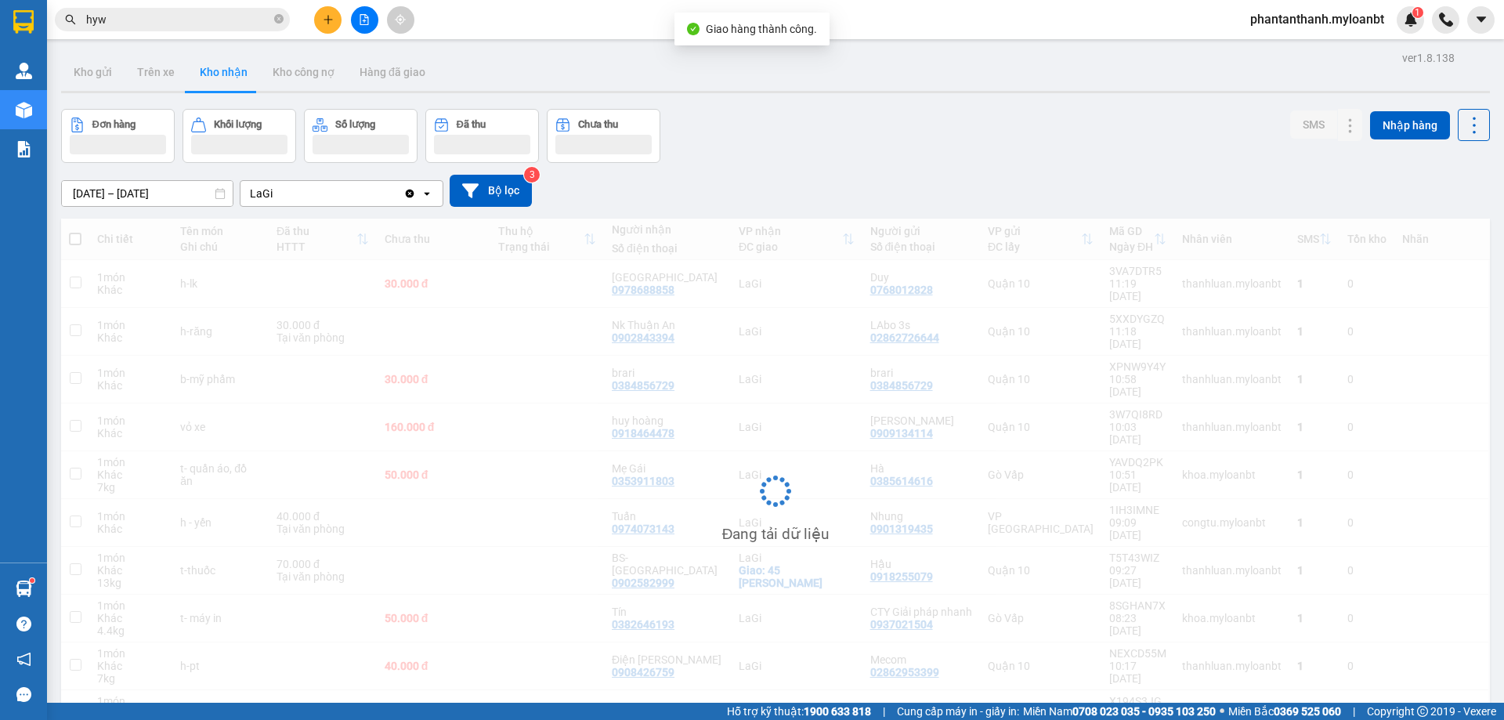
click at [176, 22] on input "hyw" at bounding box center [178, 19] width 185 height 17
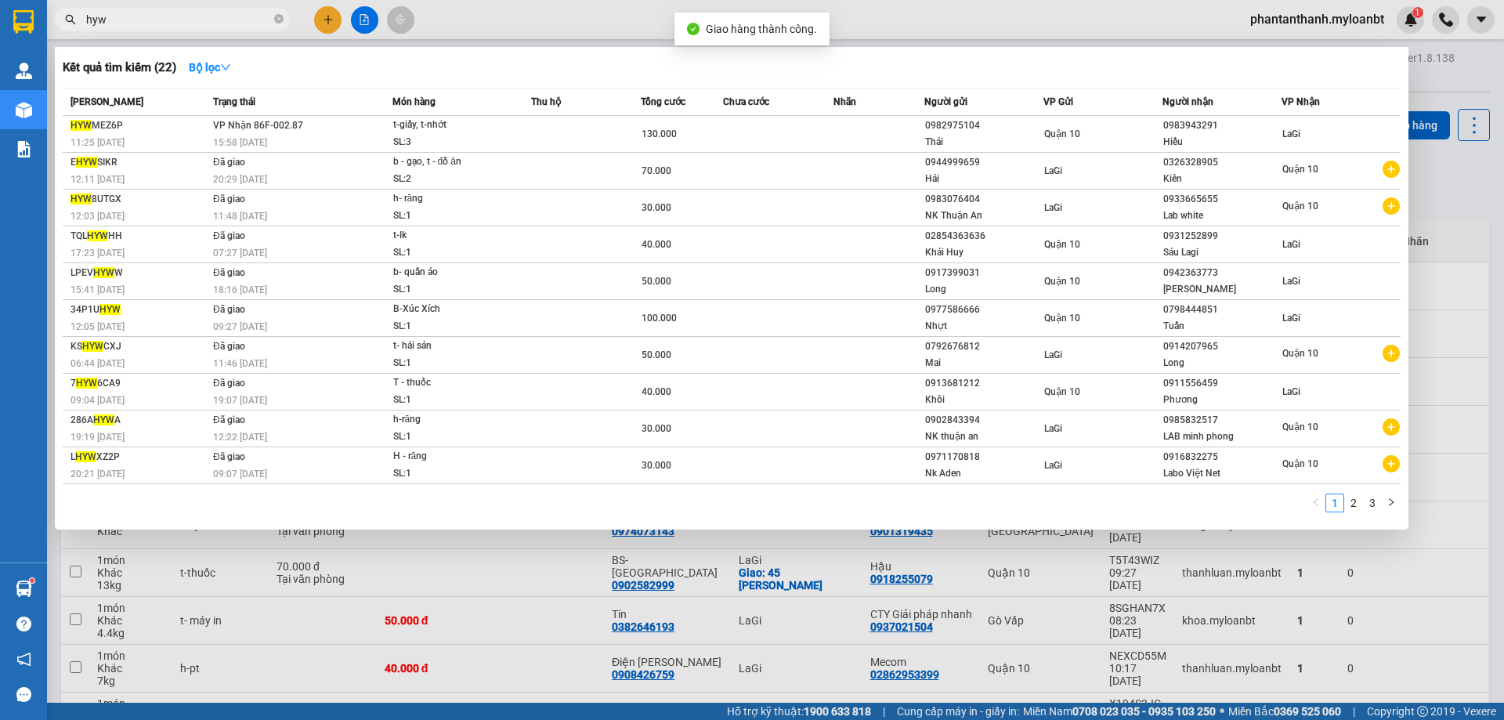
click at [176, 22] on input "hyw" at bounding box center [178, 19] width 185 height 17
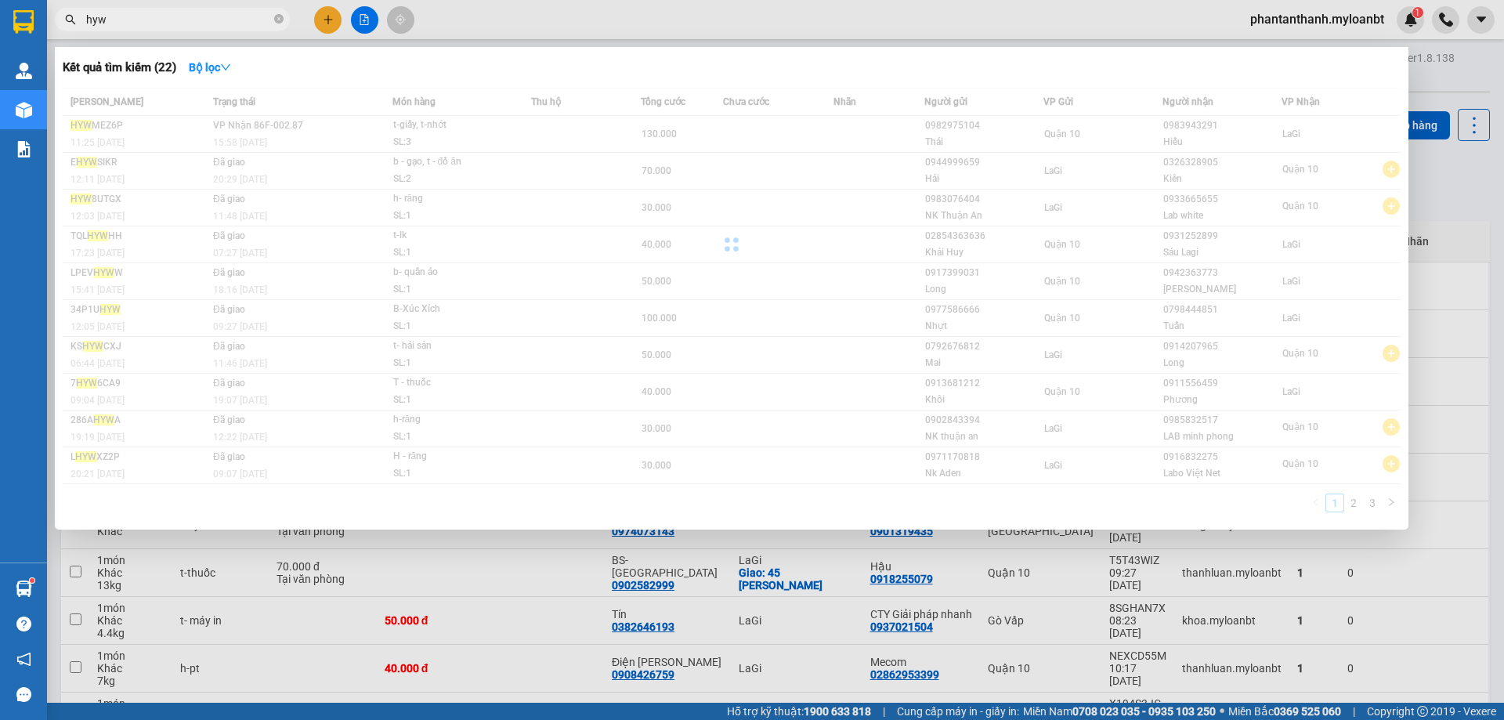
click at [176, 22] on input "hyw" at bounding box center [178, 19] width 185 height 17
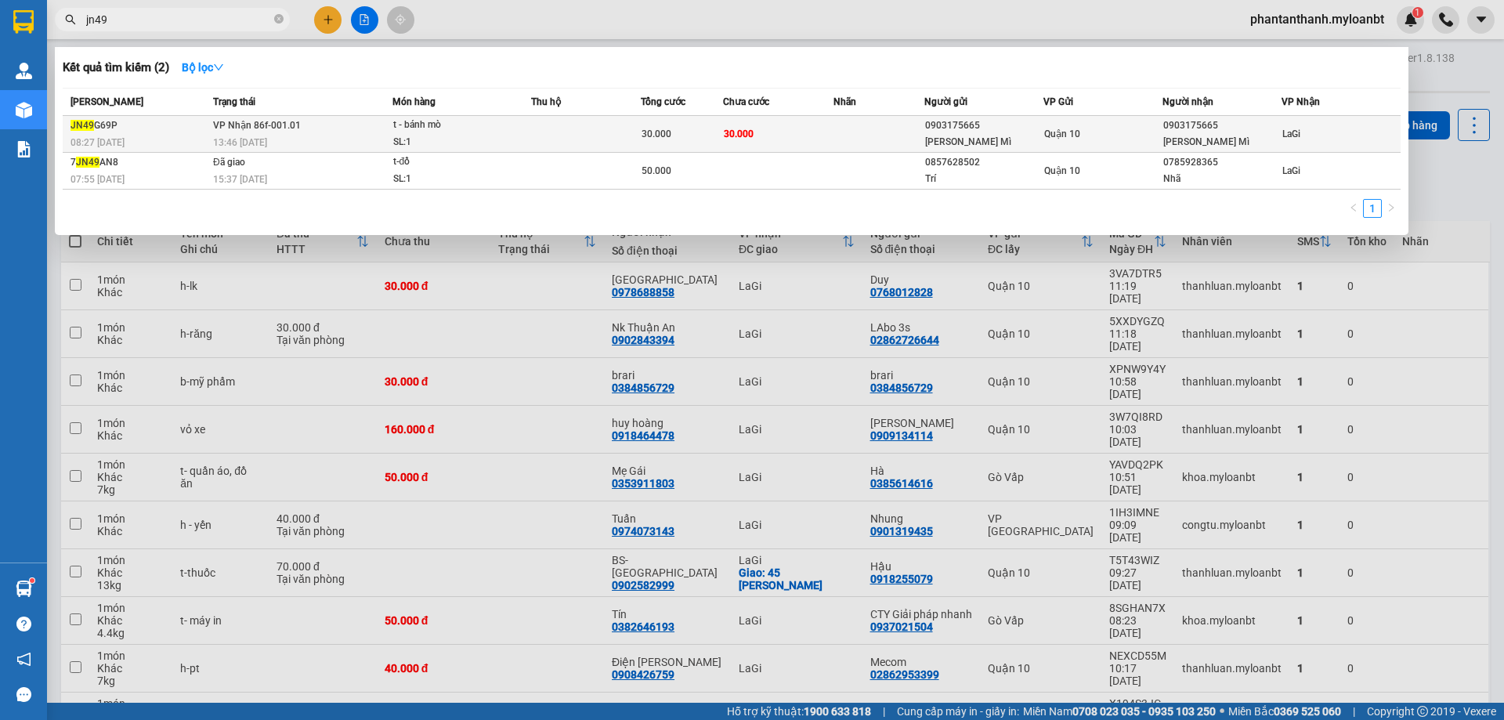
type input "jn49"
click at [542, 138] on td at bounding box center [586, 134] width 110 height 37
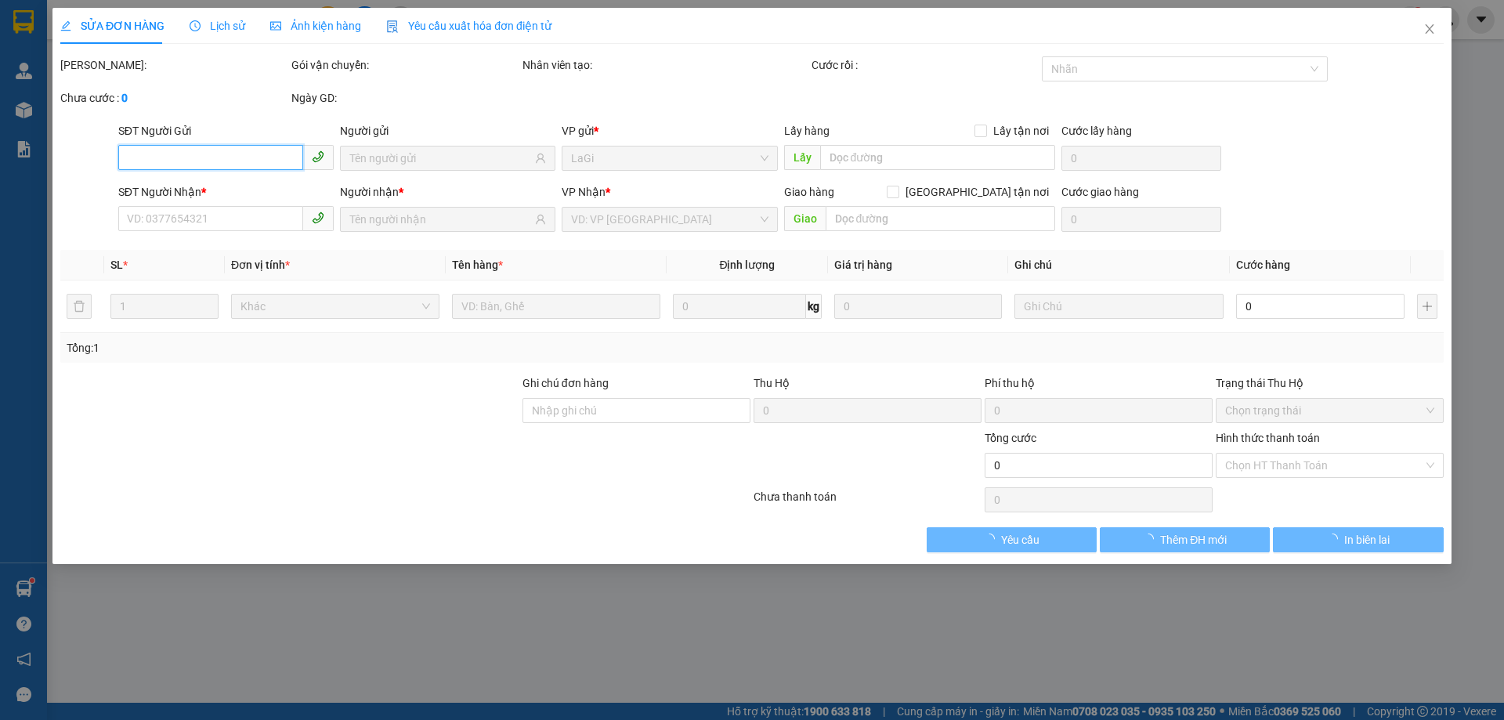
type input "0903175665"
type input "[PERSON_NAME] Mì"
type input "0903175665"
type input "[PERSON_NAME] Mì"
type input "30.000"
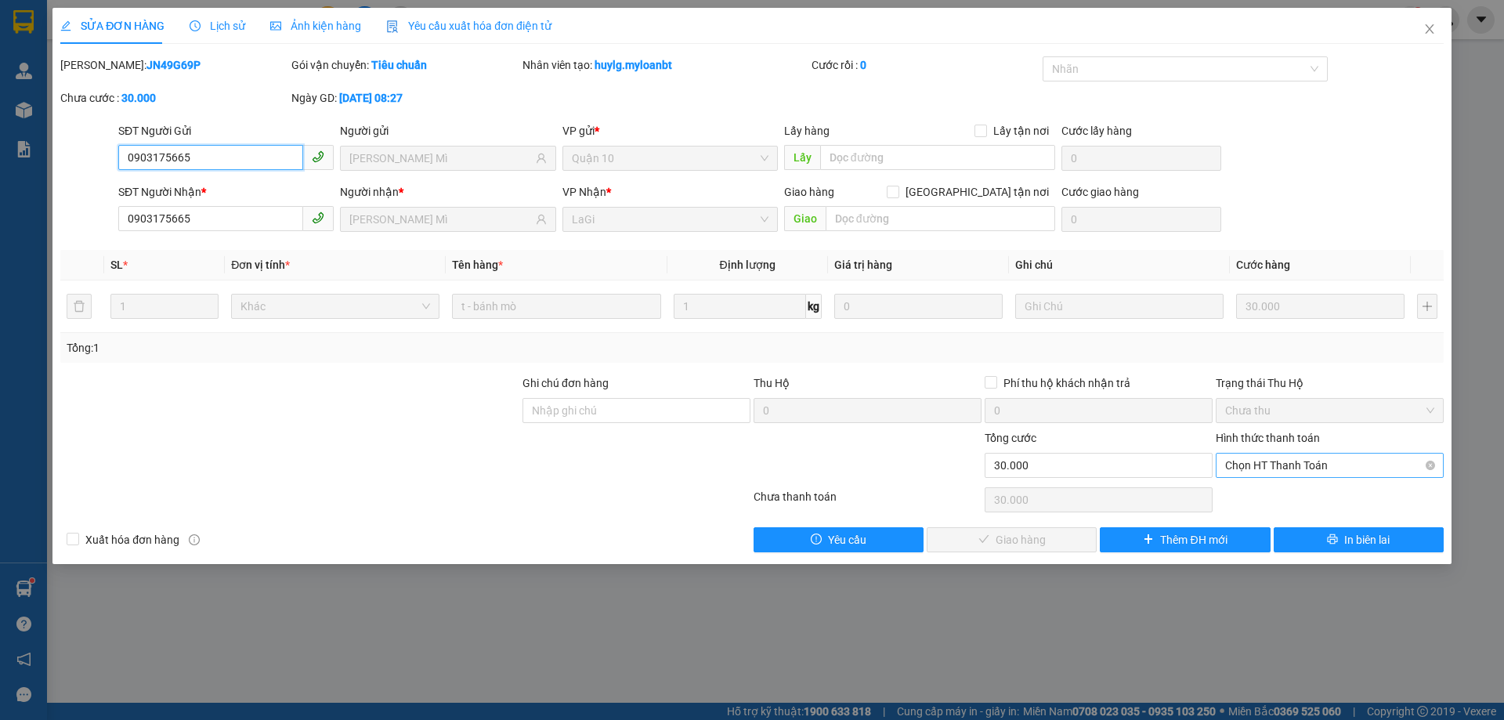
click at [1280, 477] on div "Chọn HT Thanh Toán" at bounding box center [1330, 465] width 228 height 25
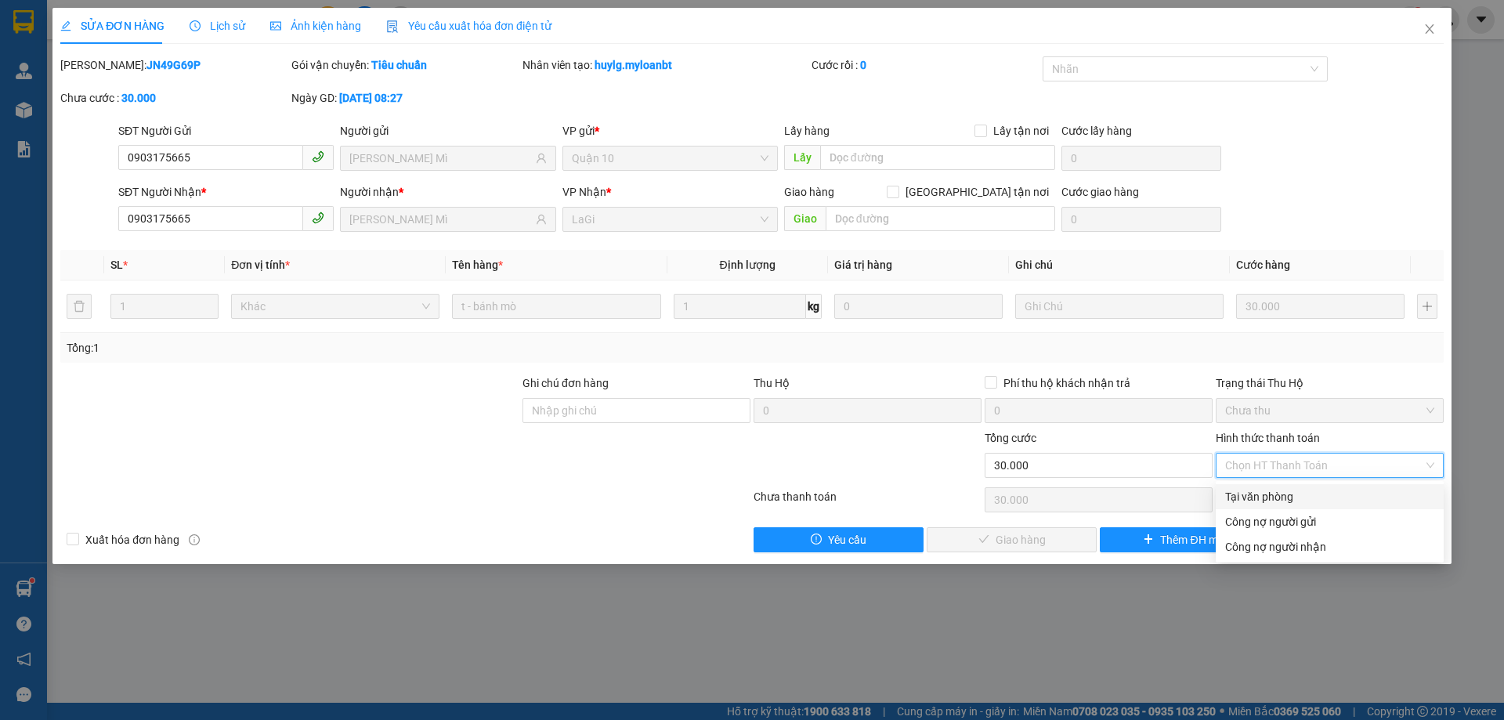
click at [1246, 499] on div "Tại văn phòng" at bounding box center [1329, 496] width 209 height 17
type input "0"
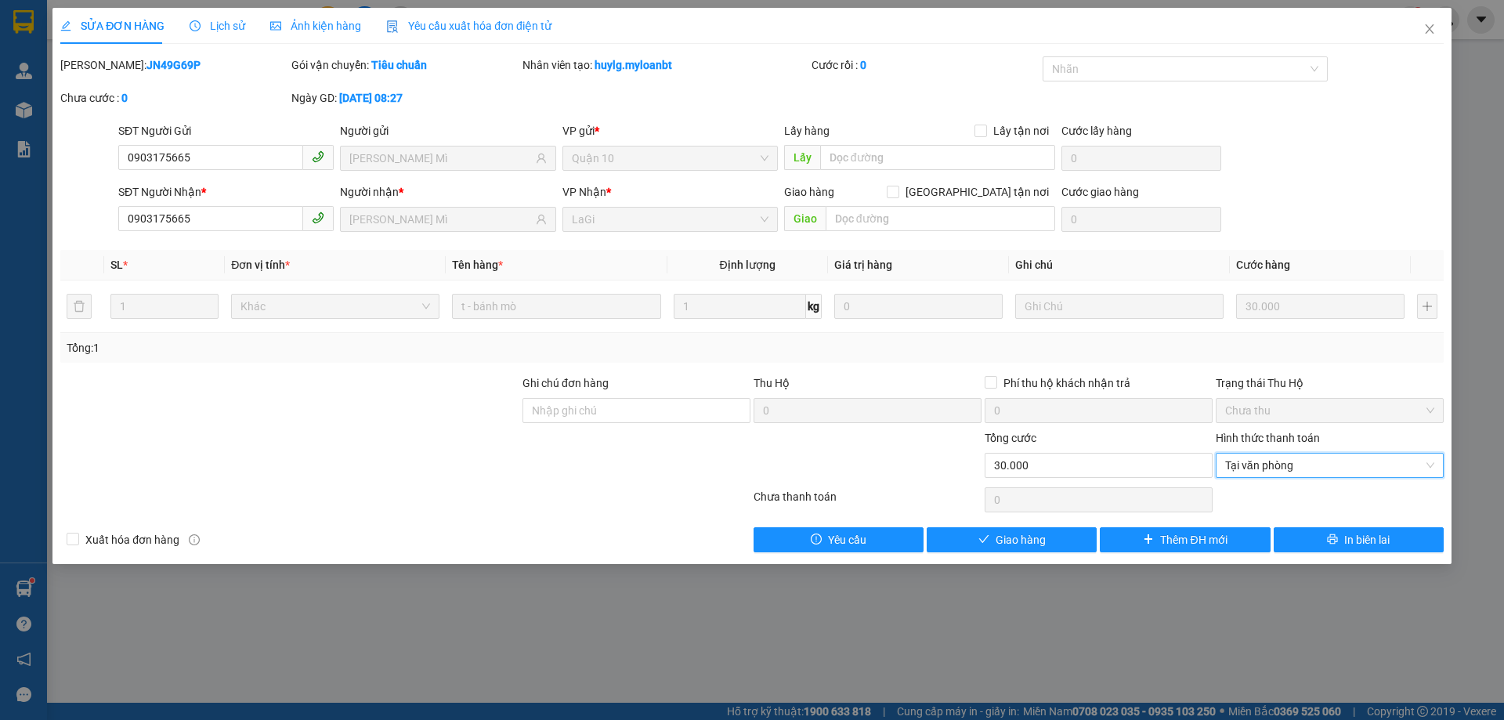
click at [1056, 525] on div "Total Paid Fee 0 Total UnPaid Fee 30.000 Cash Collection Total Fee Mã ĐH: JN49G…" at bounding box center [752, 304] width 1384 height 496
click at [1040, 529] on button "Giao hàng" at bounding box center [1012, 539] width 170 height 25
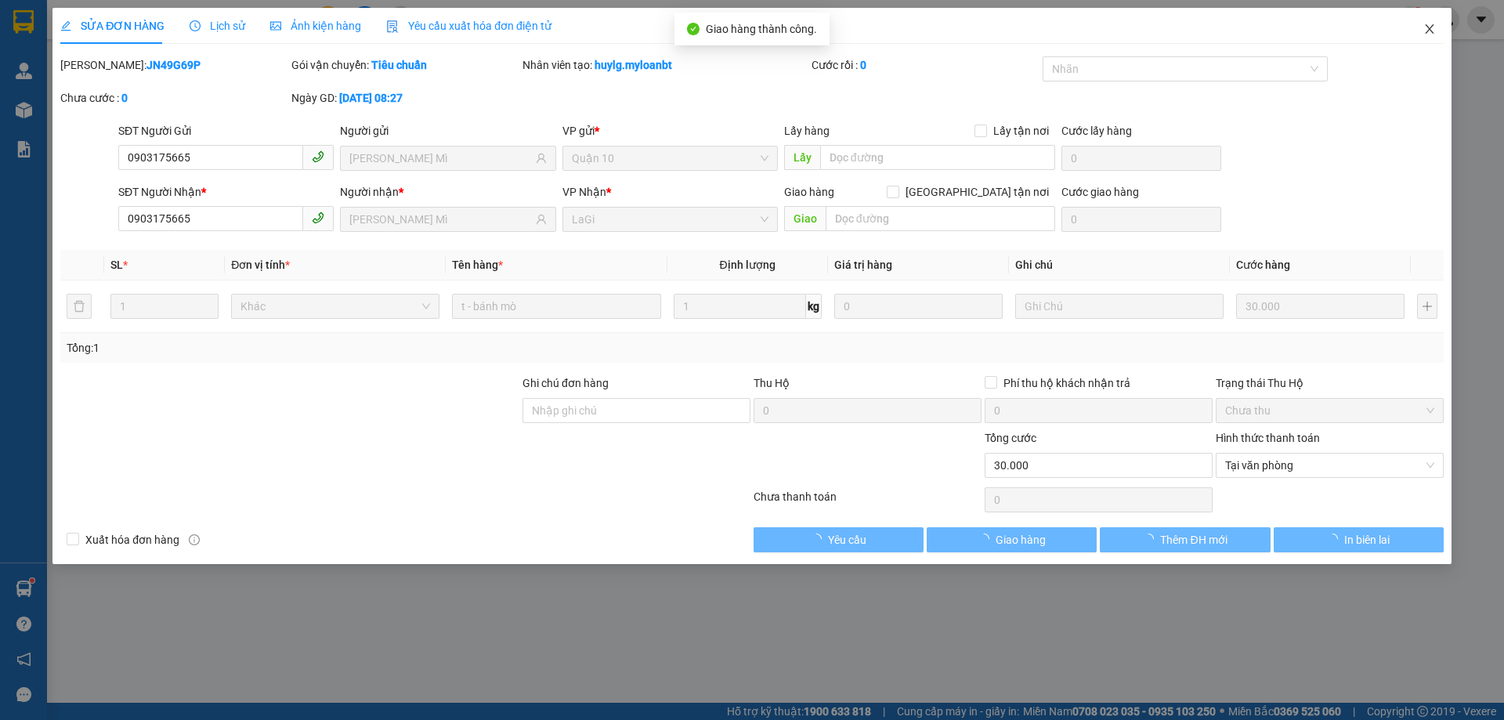
click at [1425, 34] on icon "close" at bounding box center [1430, 29] width 13 height 13
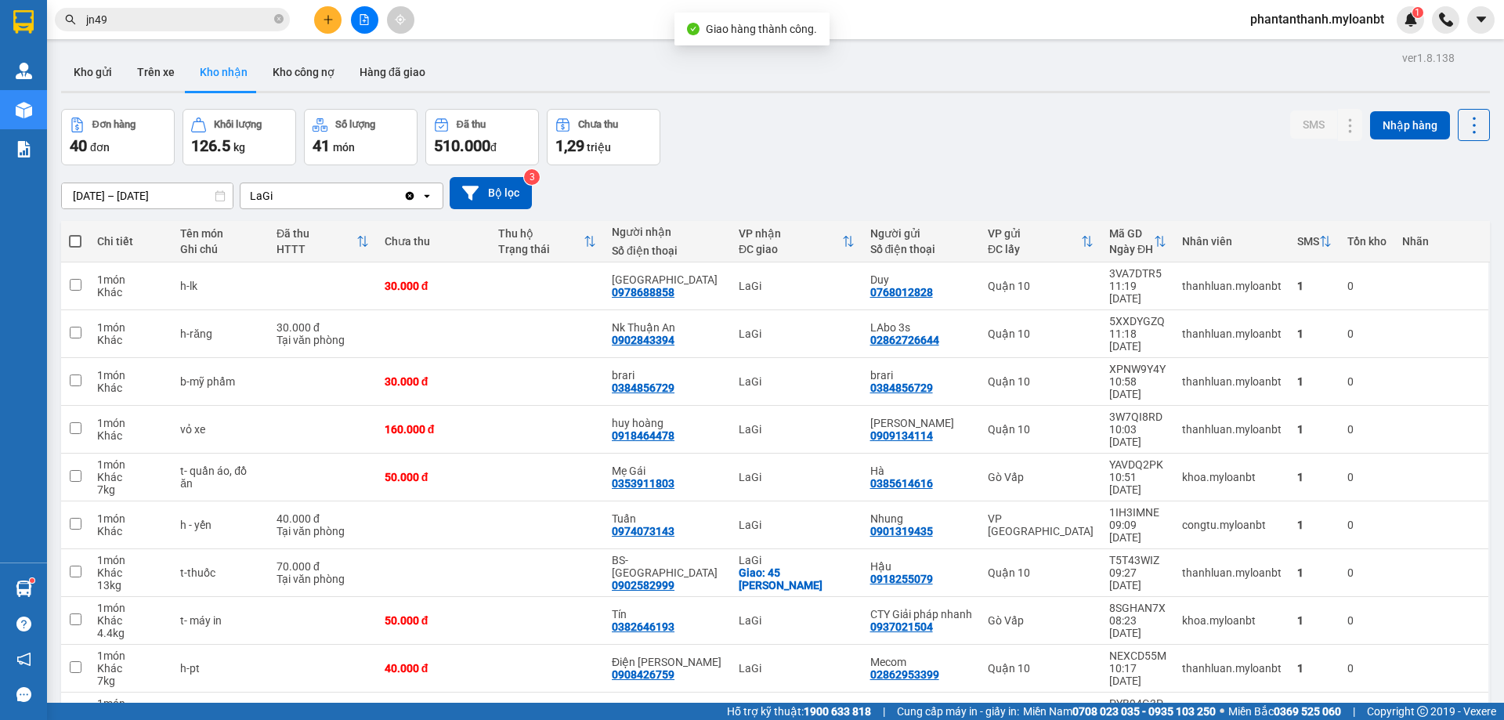
click at [166, 16] on input "jn49" at bounding box center [178, 19] width 185 height 17
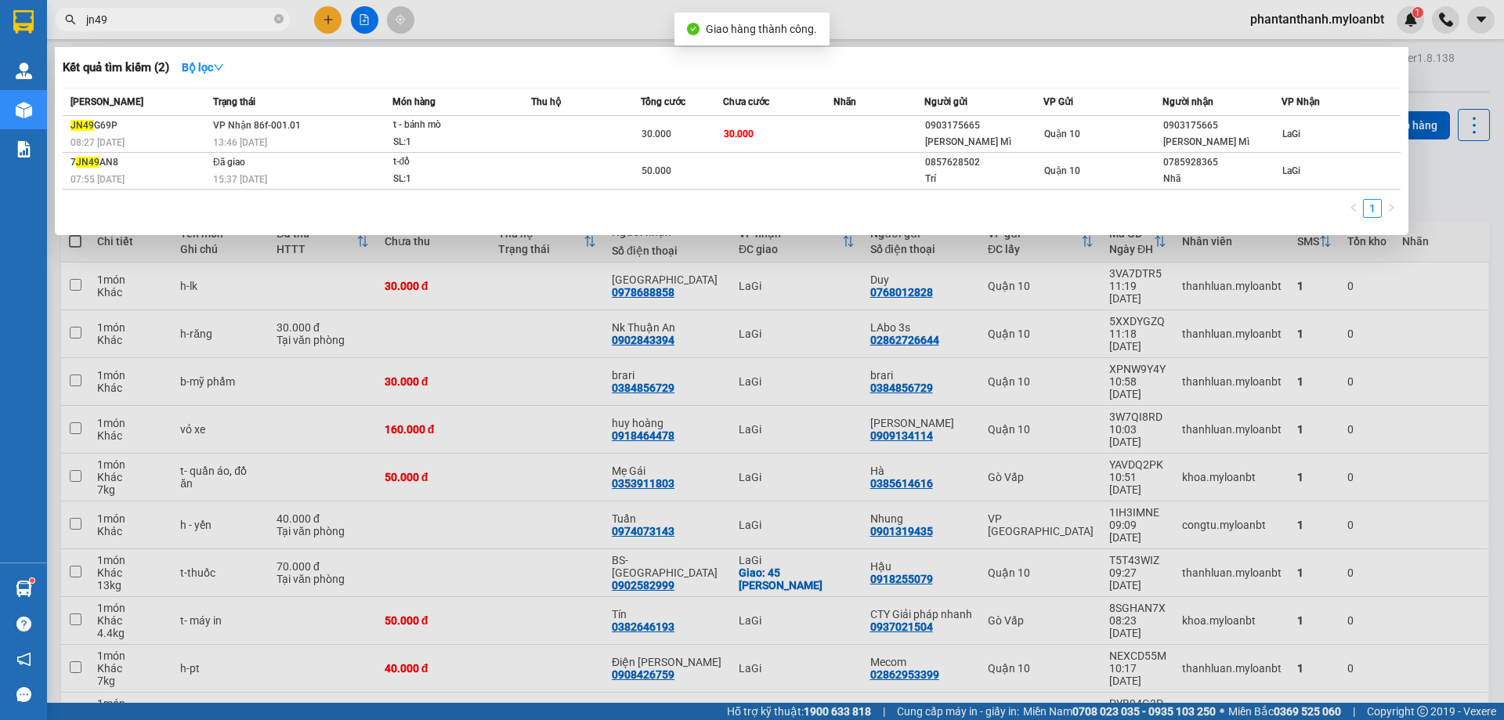
click at [166, 16] on input "jn49" at bounding box center [178, 19] width 185 height 17
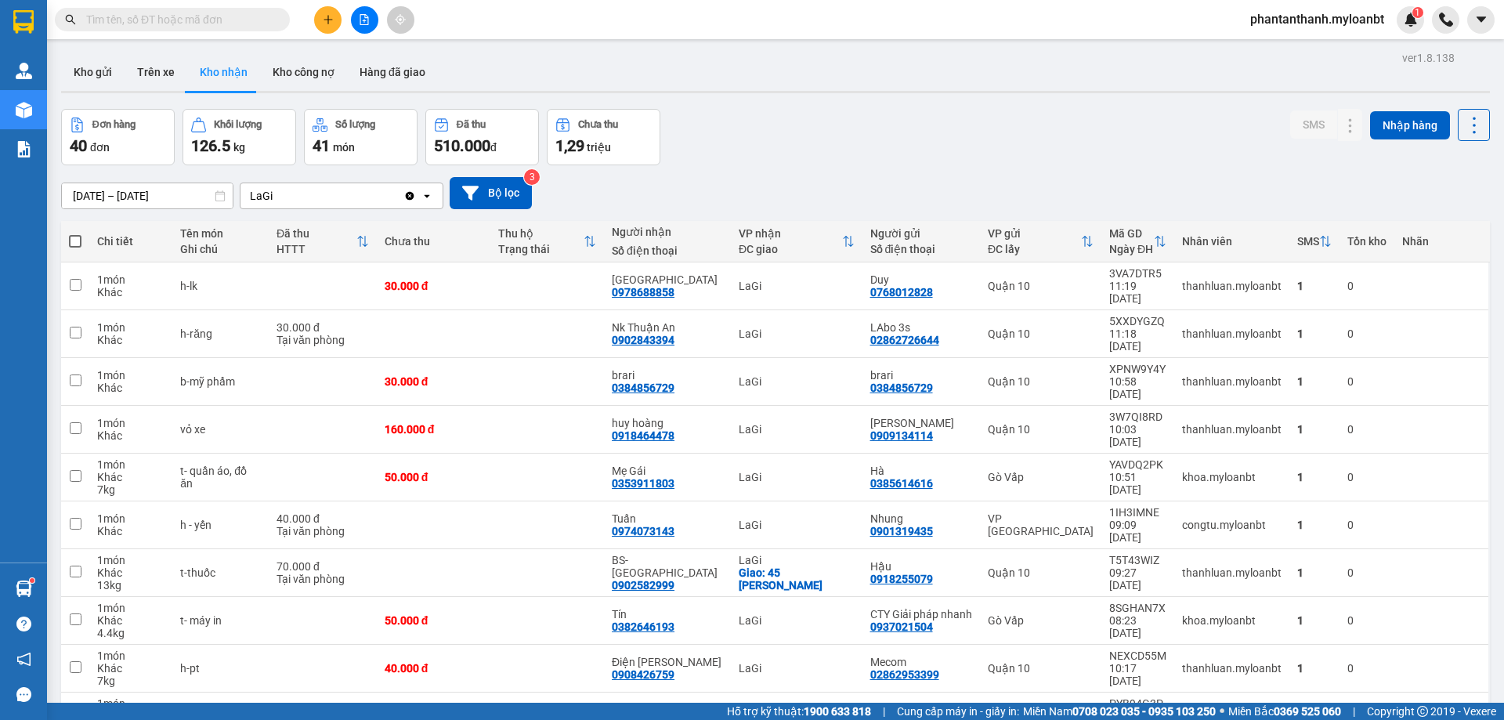
click at [166, 16] on input "text" at bounding box center [178, 19] width 185 height 17
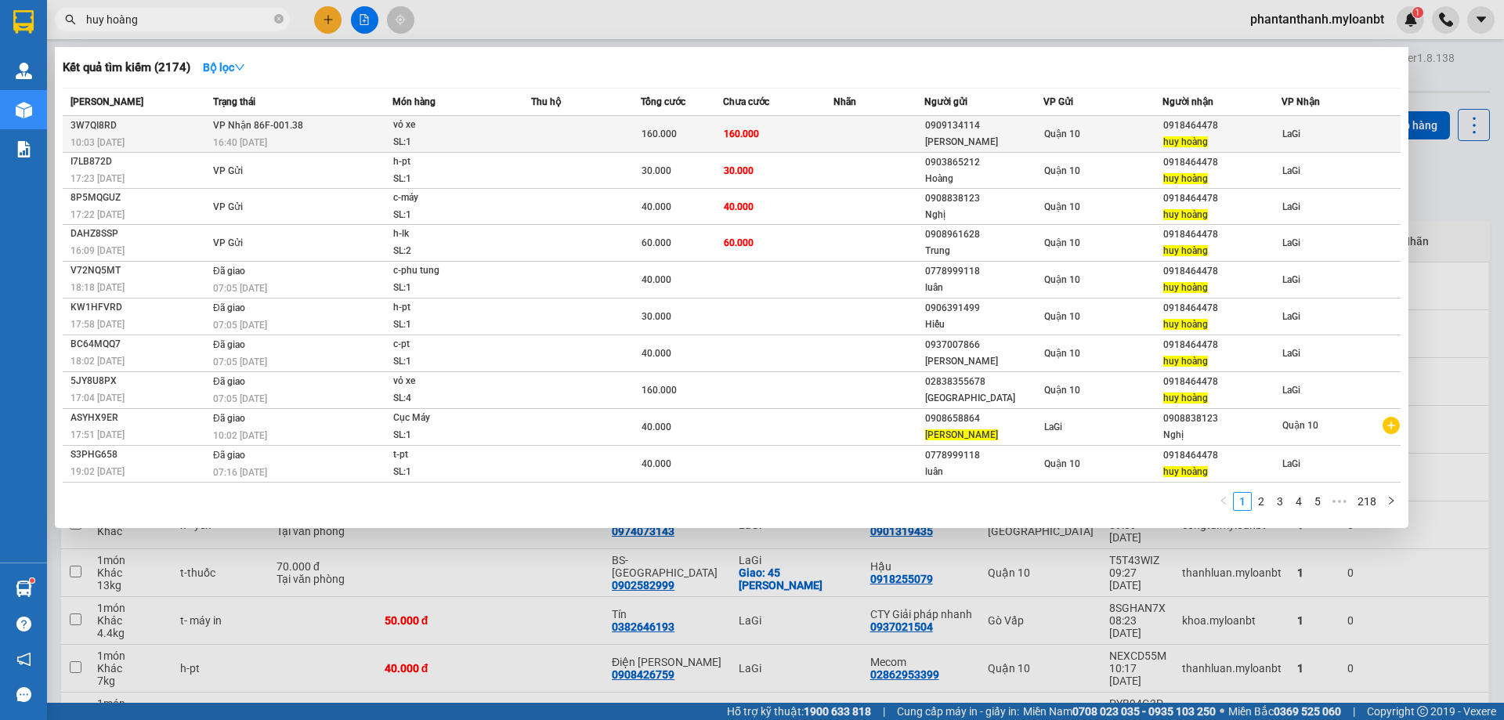
type input "huy hoàng"
click at [895, 136] on td at bounding box center [880, 134] width 92 height 37
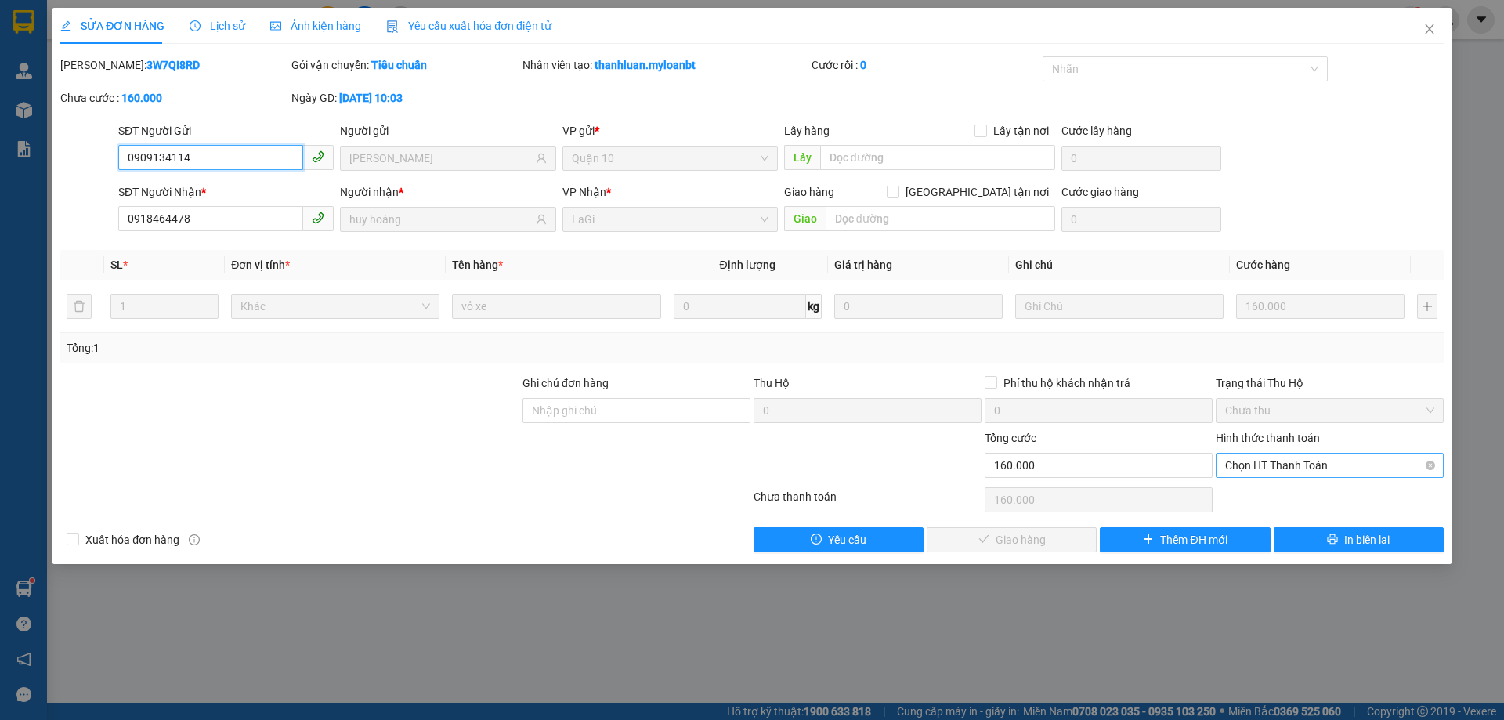
click at [1284, 465] on span "Chọn HT Thanh Toán" at bounding box center [1329, 466] width 209 height 24
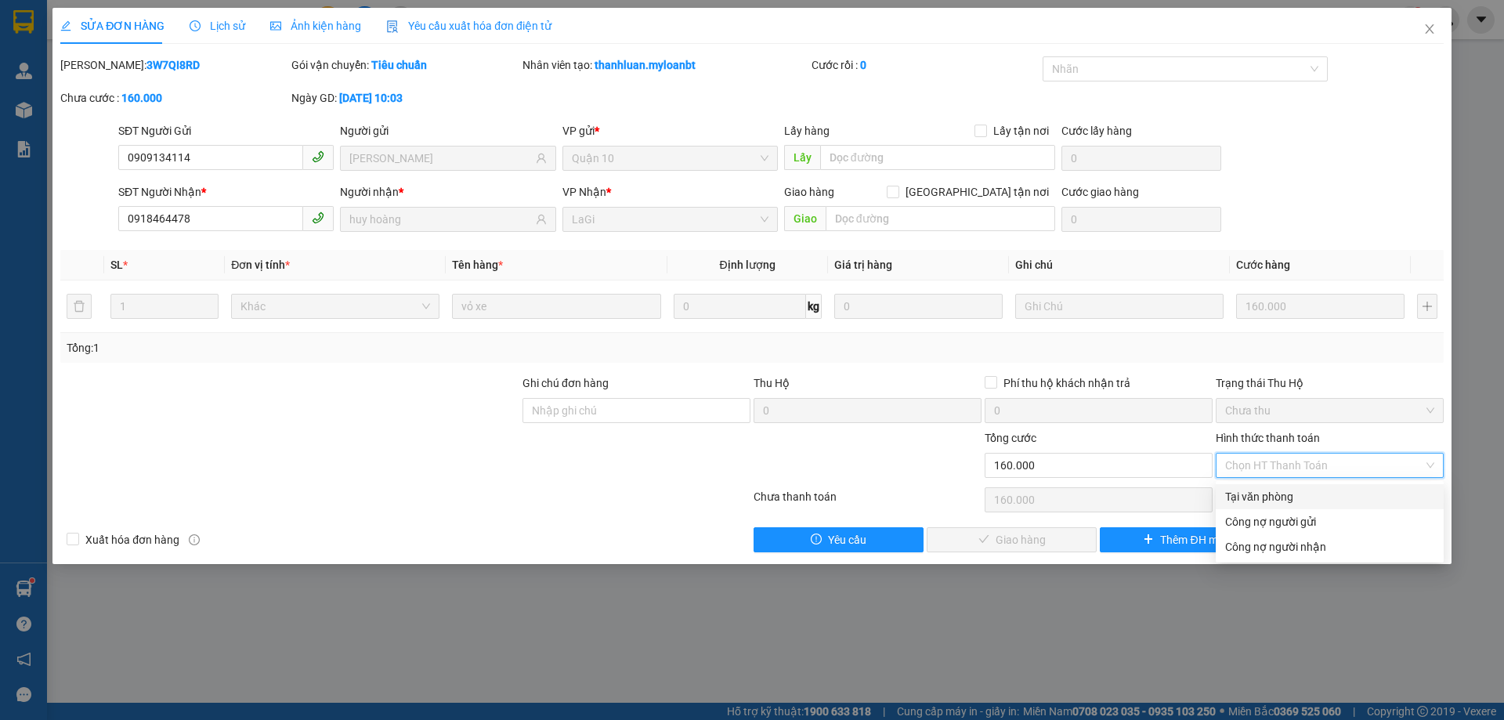
click at [1264, 497] on div "Tại văn phòng" at bounding box center [1329, 496] width 209 height 17
type input "0"
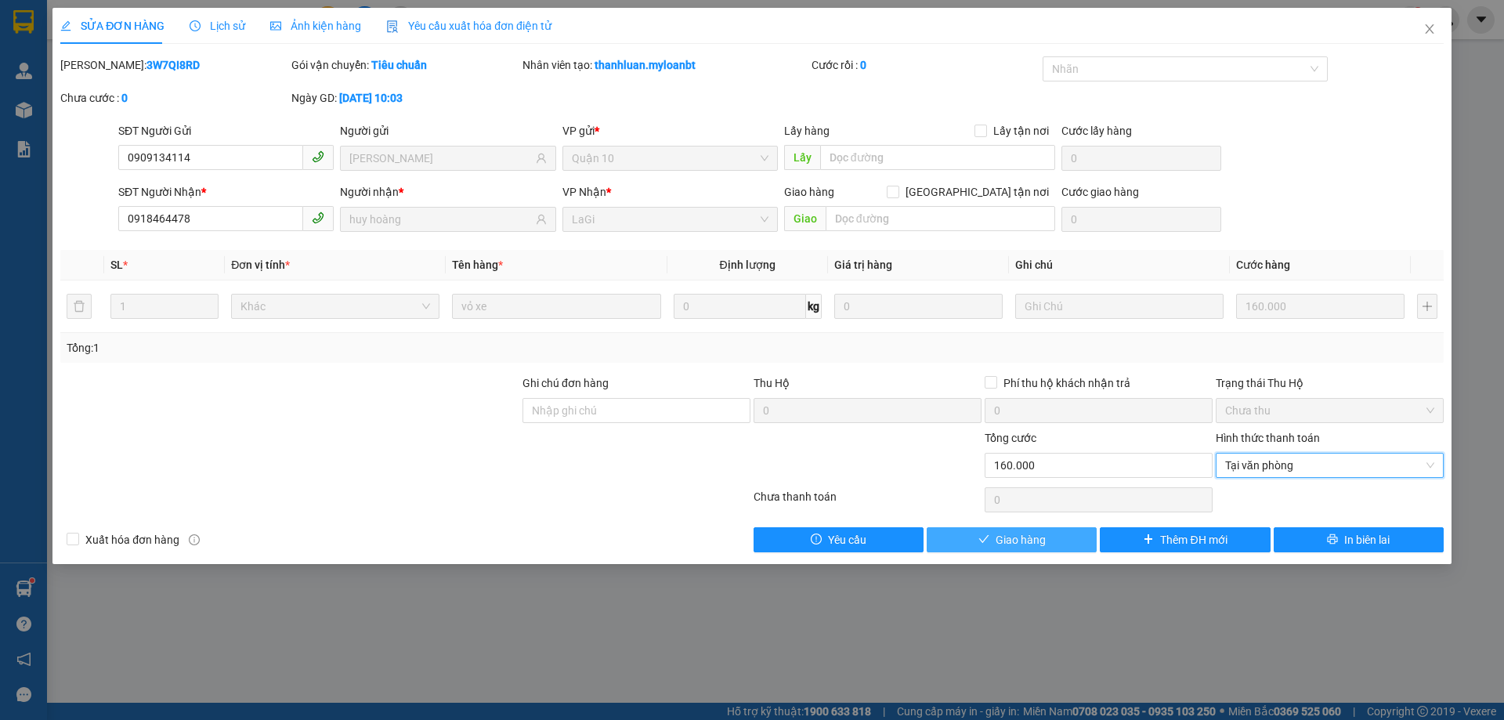
click at [1027, 533] on span "Giao hàng" at bounding box center [1021, 539] width 50 height 17
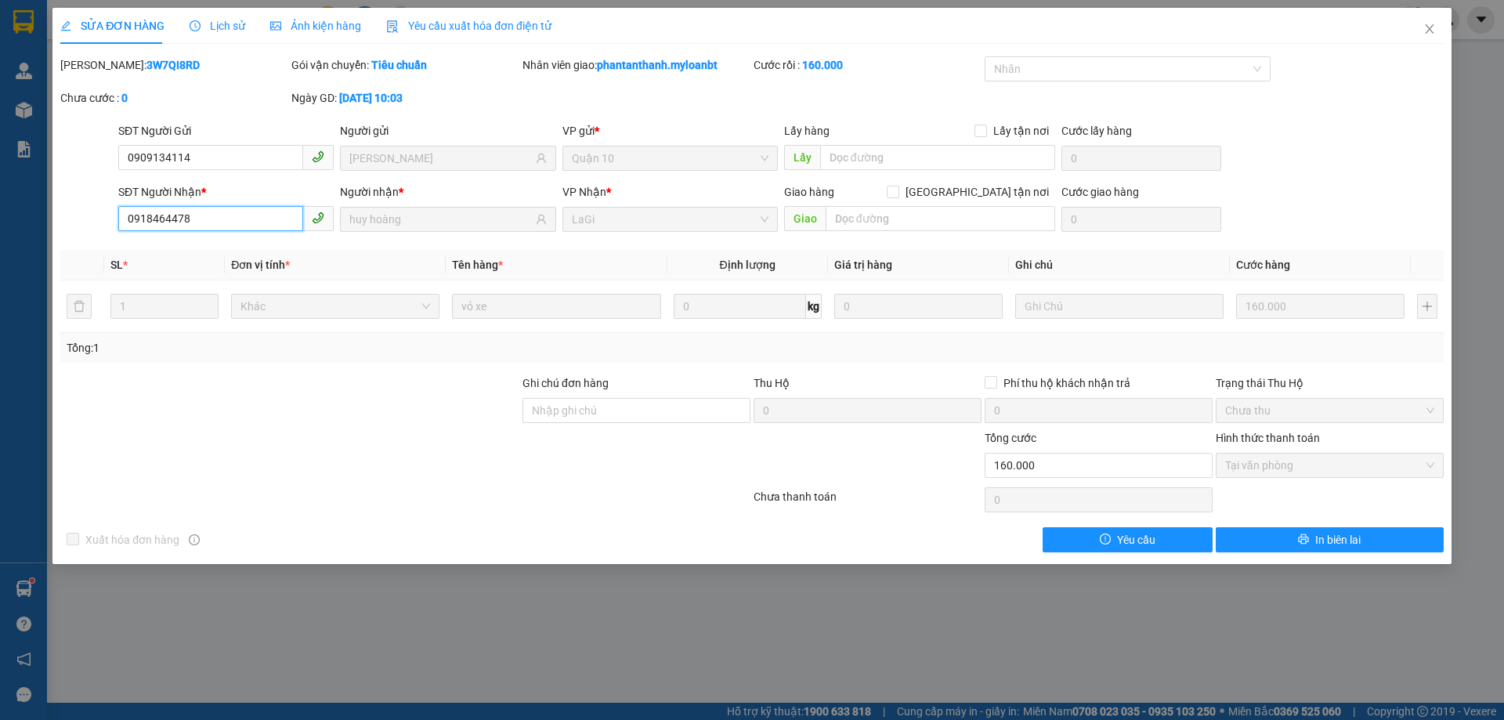
click at [248, 229] on input "0918464478" at bounding box center [210, 218] width 185 height 25
click at [1414, 34] on span "Close" at bounding box center [1430, 30] width 44 height 44
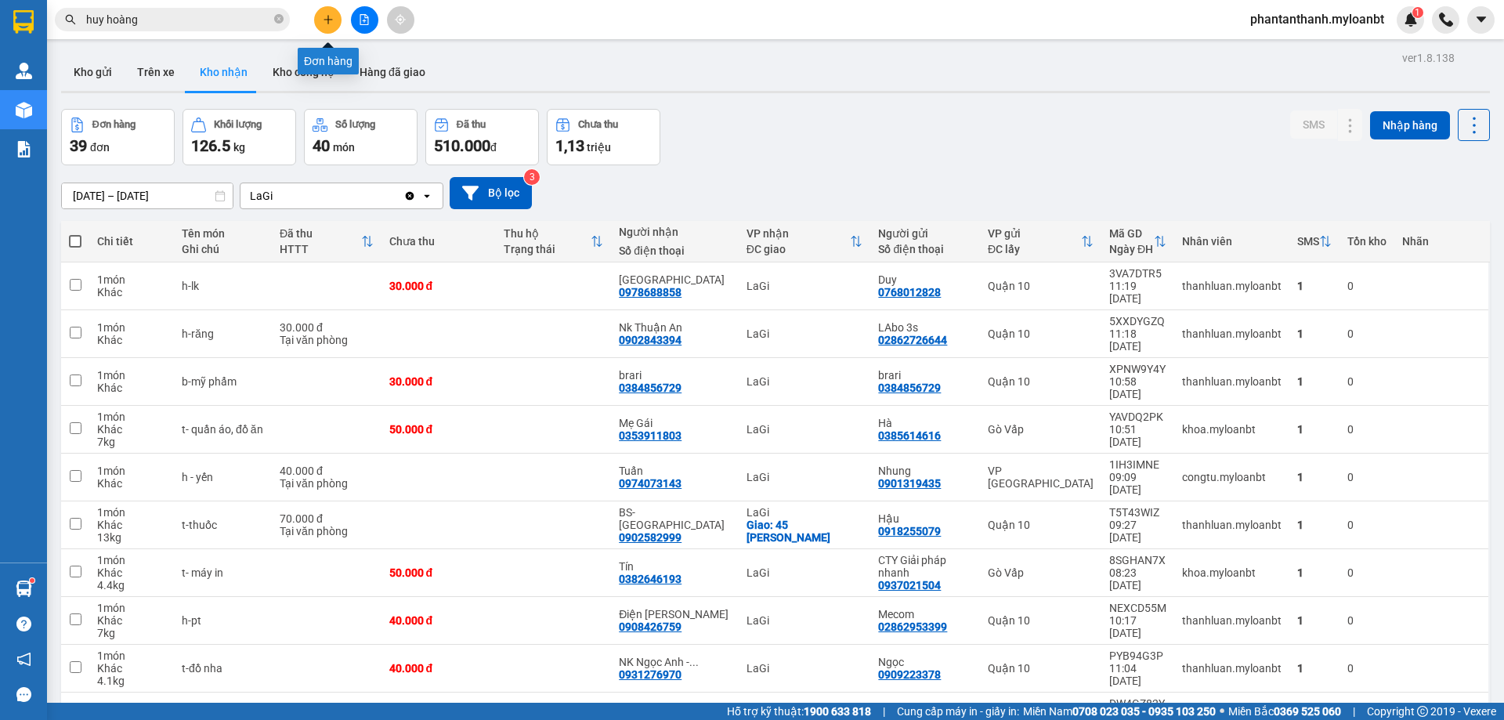
click at [325, 17] on icon "plus" at bounding box center [328, 19] width 11 height 11
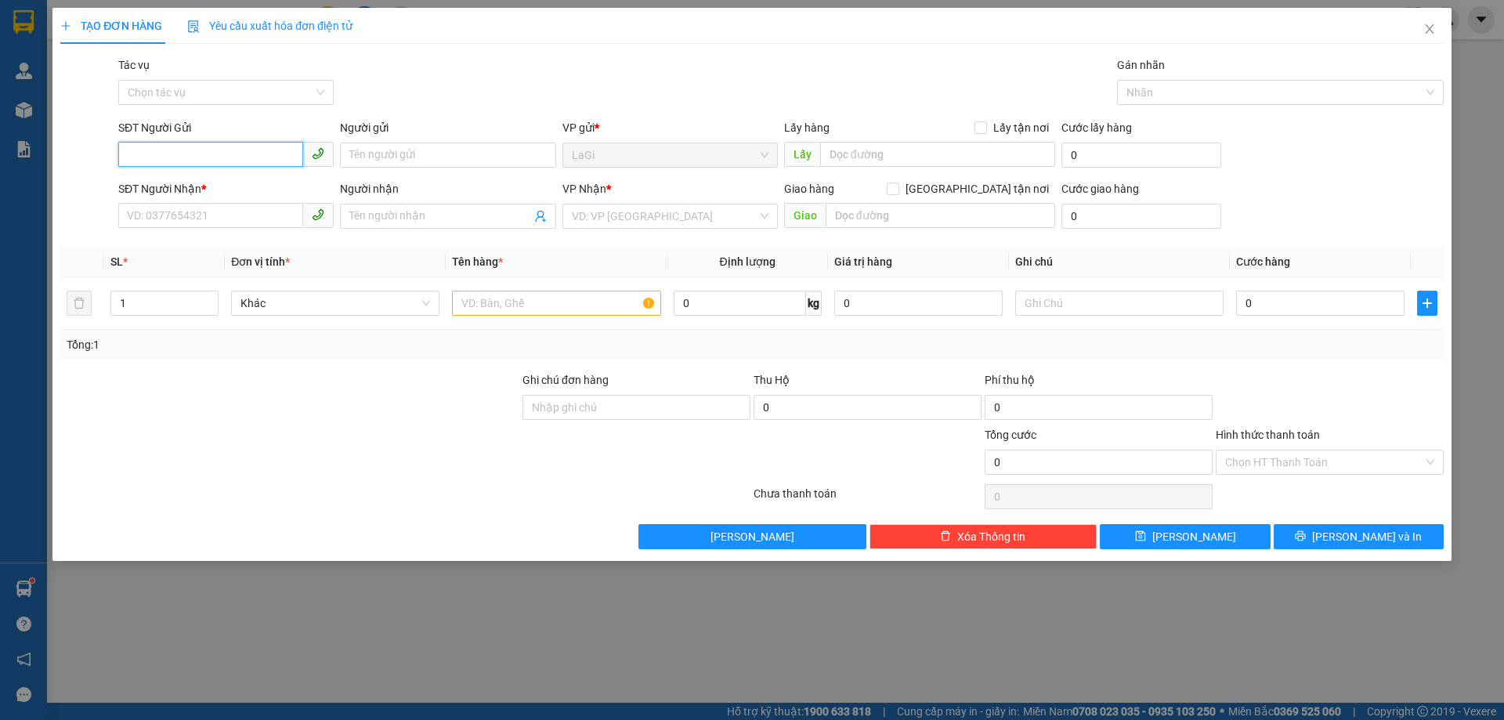
click at [246, 149] on input "SĐT Người Gửi" at bounding box center [210, 154] width 185 height 25
paste input "0918464478"
type input "0918464478"
click at [241, 150] on input "0918464478" at bounding box center [210, 154] width 185 height 25
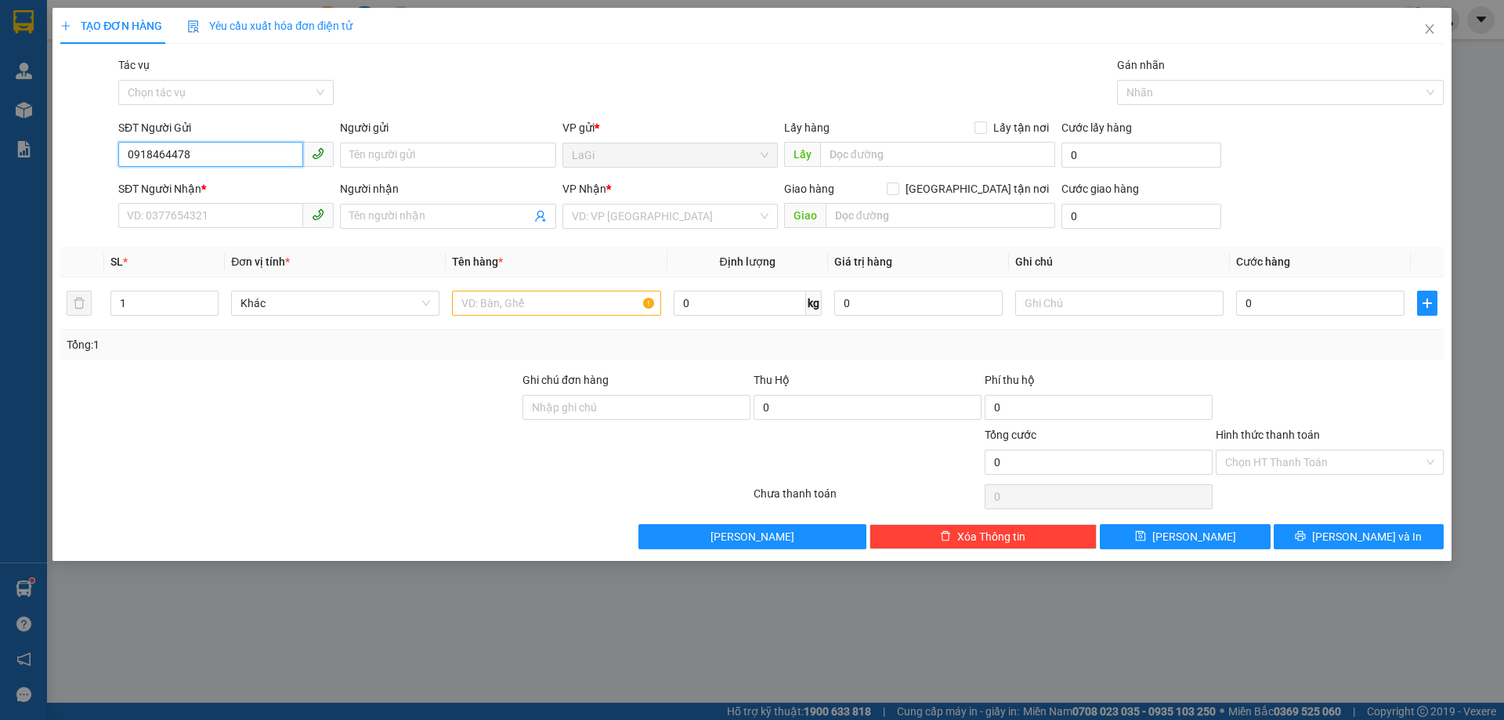
click at [241, 150] on input "0918464478" at bounding box center [210, 154] width 185 height 25
click at [231, 180] on div "0918464478 - [PERSON_NAME]" at bounding box center [226, 186] width 197 height 17
type input "huy hoàng"
type input "0908838123"
type input "Nghị"
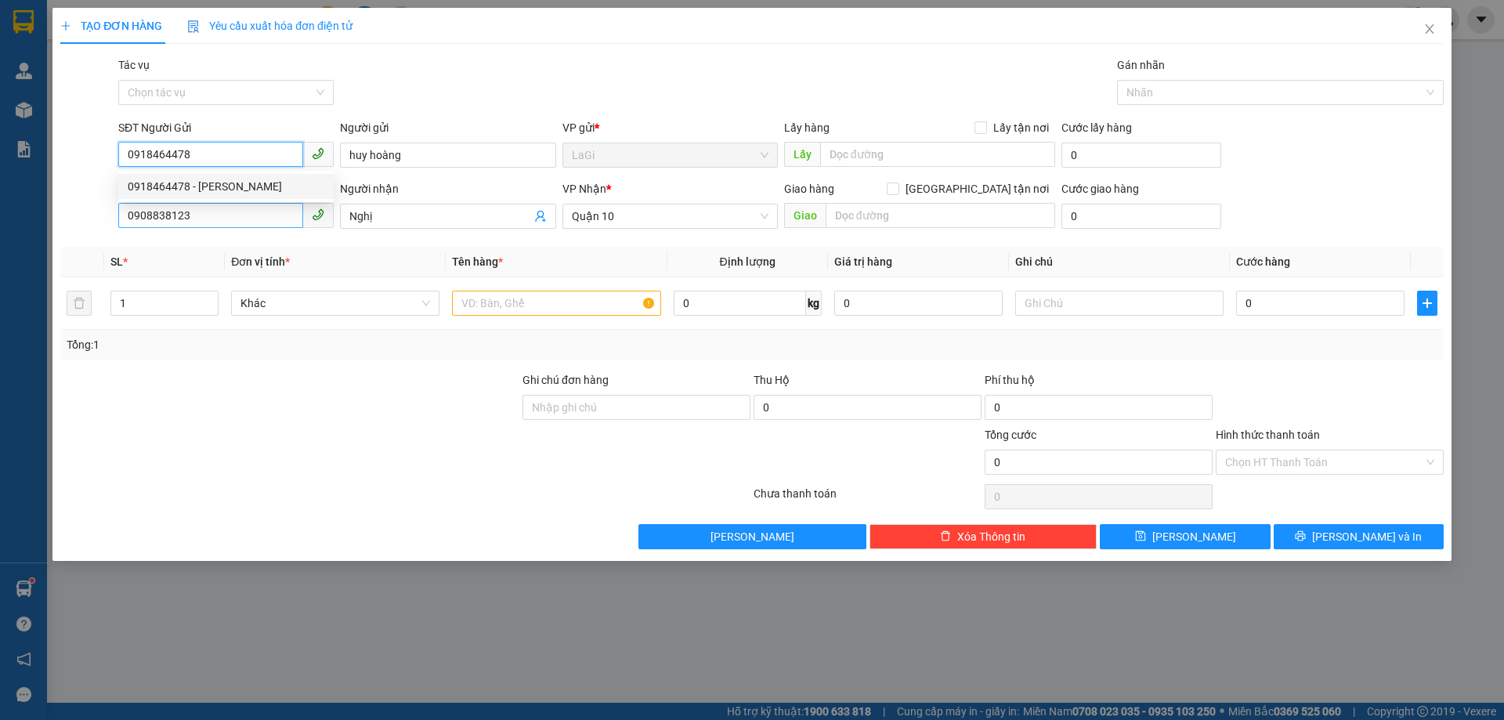
type input "0918464478"
click at [250, 206] on input "0908838123" at bounding box center [210, 215] width 185 height 25
click at [230, 220] on input "SĐT Người Nhận *" at bounding box center [210, 215] width 185 height 25
click at [230, 220] on input "02838355678" at bounding box center [210, 215] width 185 height 25
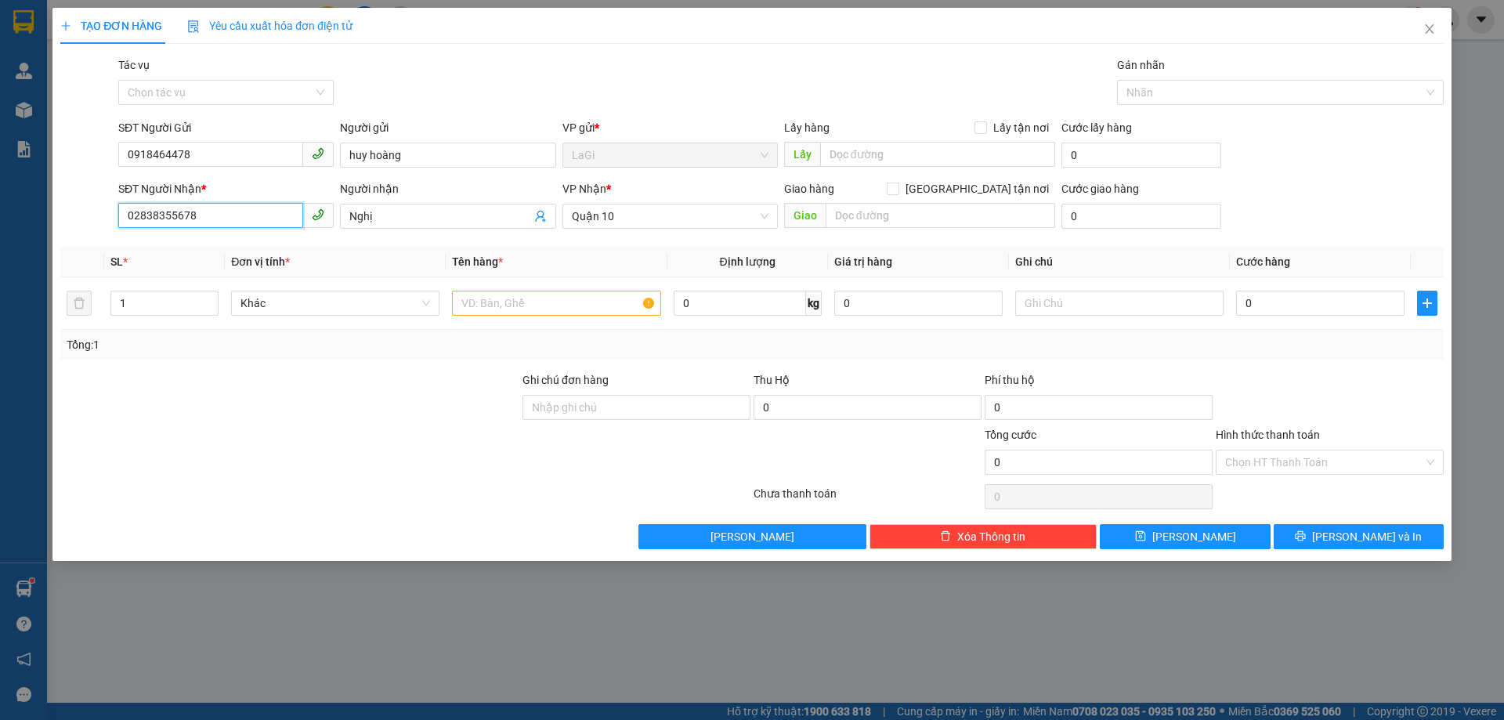
click at [230, 220] on input "02838355678" at bounding box center [210, 215] width 185 height 25
type input "02838355678"
click at [403, 219] on input "Nghị" at bounding box center [439, 216] width 181 height 17
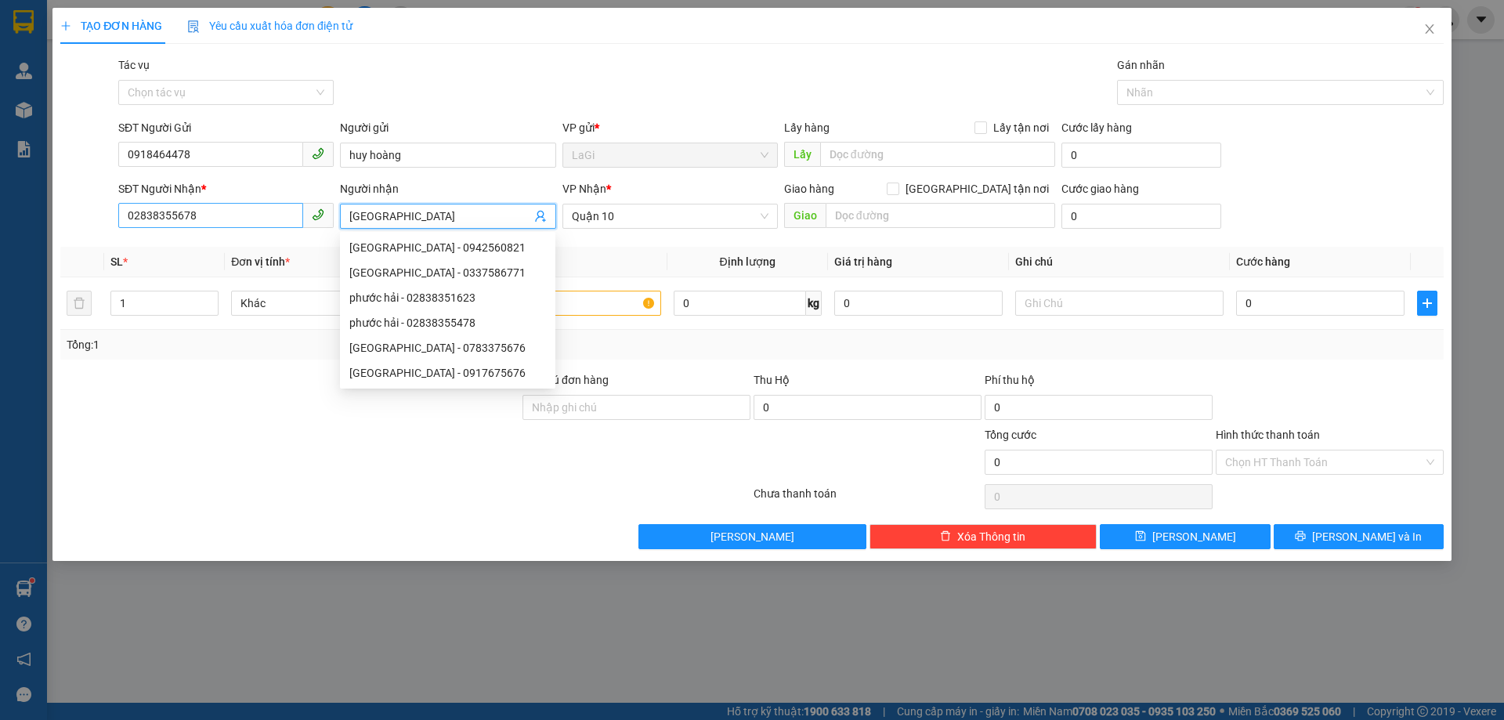
type input "[GEOGRAPHIC_DATA]"
click at [239, 221] on input "02838355678" at bounding box center [210, 215] width 185 height 25
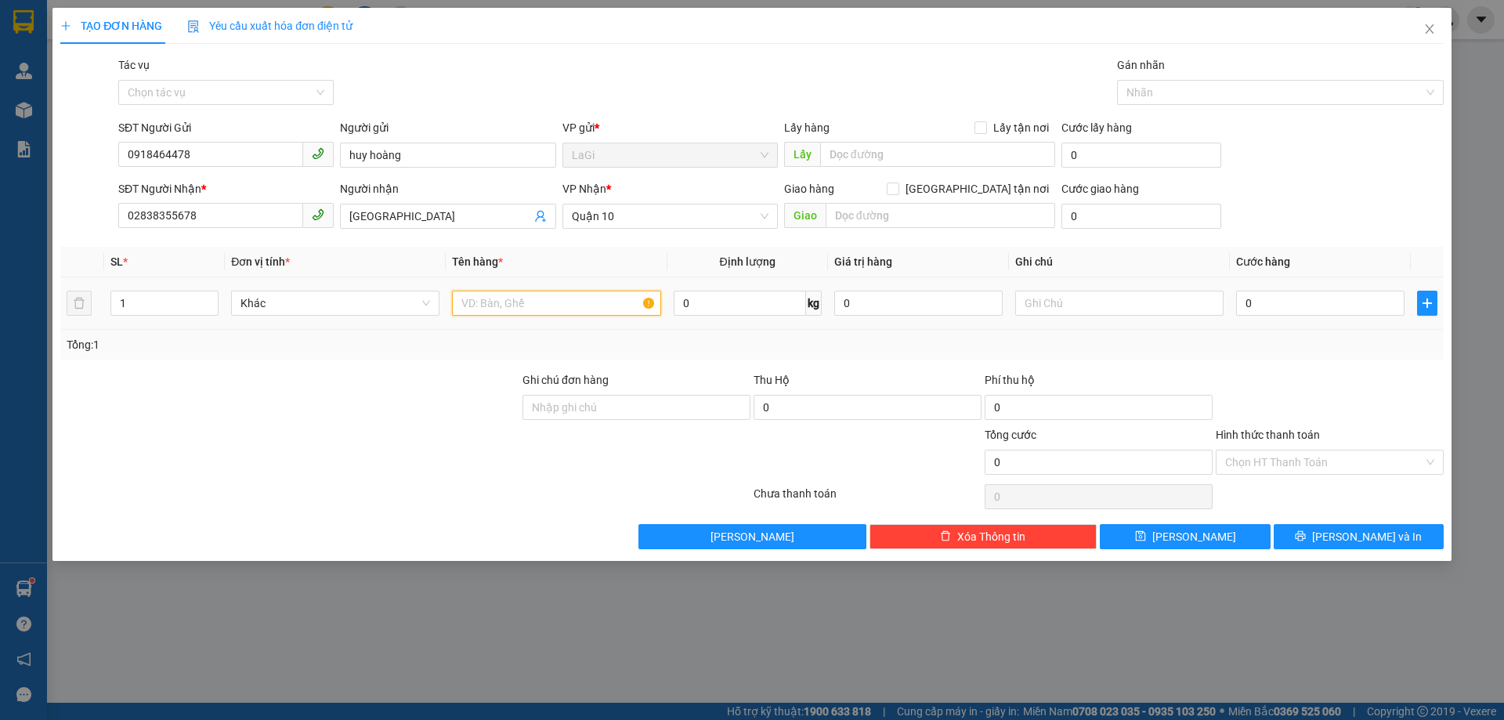
click at [535, 302] on input "text" at bounding box center [556, 303] width 208 height 25
type input "4 vỏ Xe"
click at [1290, 295] on input "0" at bounding box center [1320, 303] width 168 height 25
type input "1"
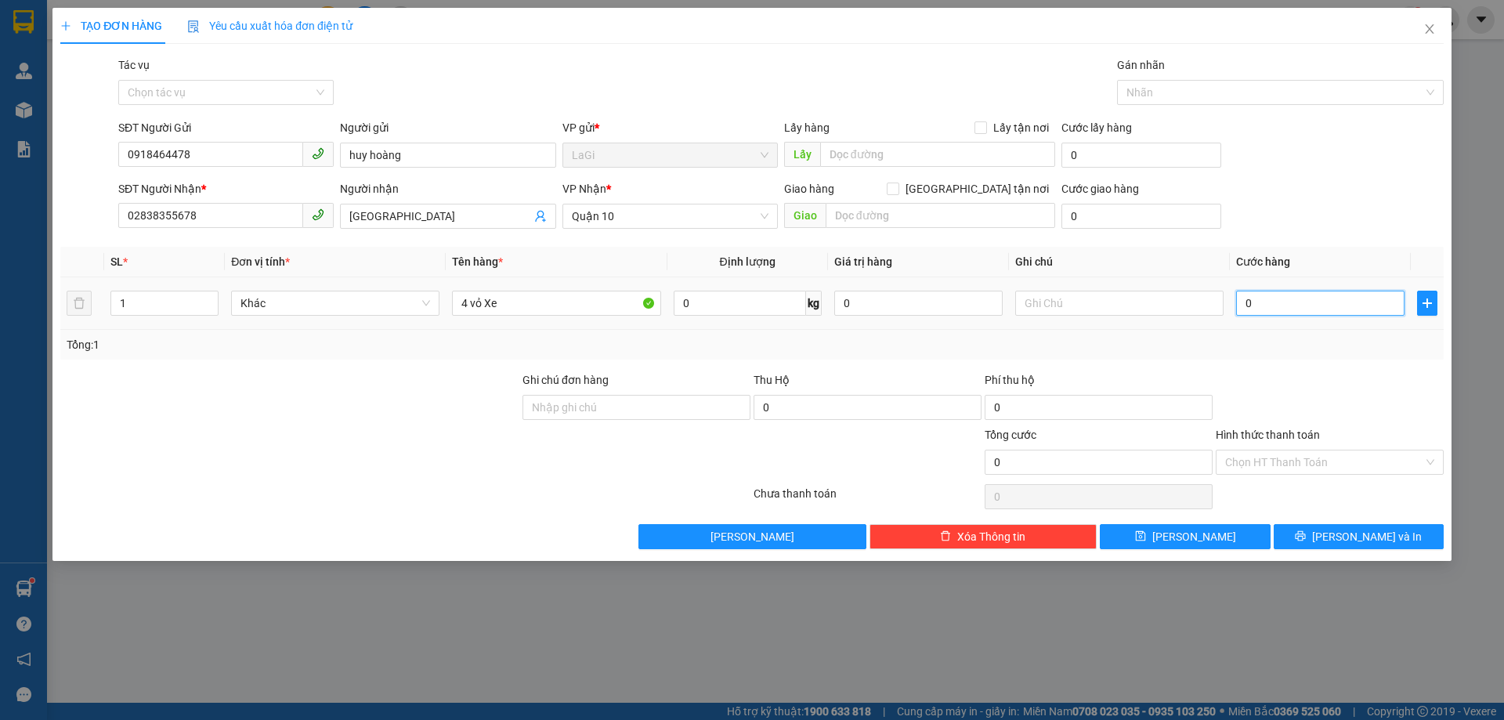
type input "1"
type input "16"
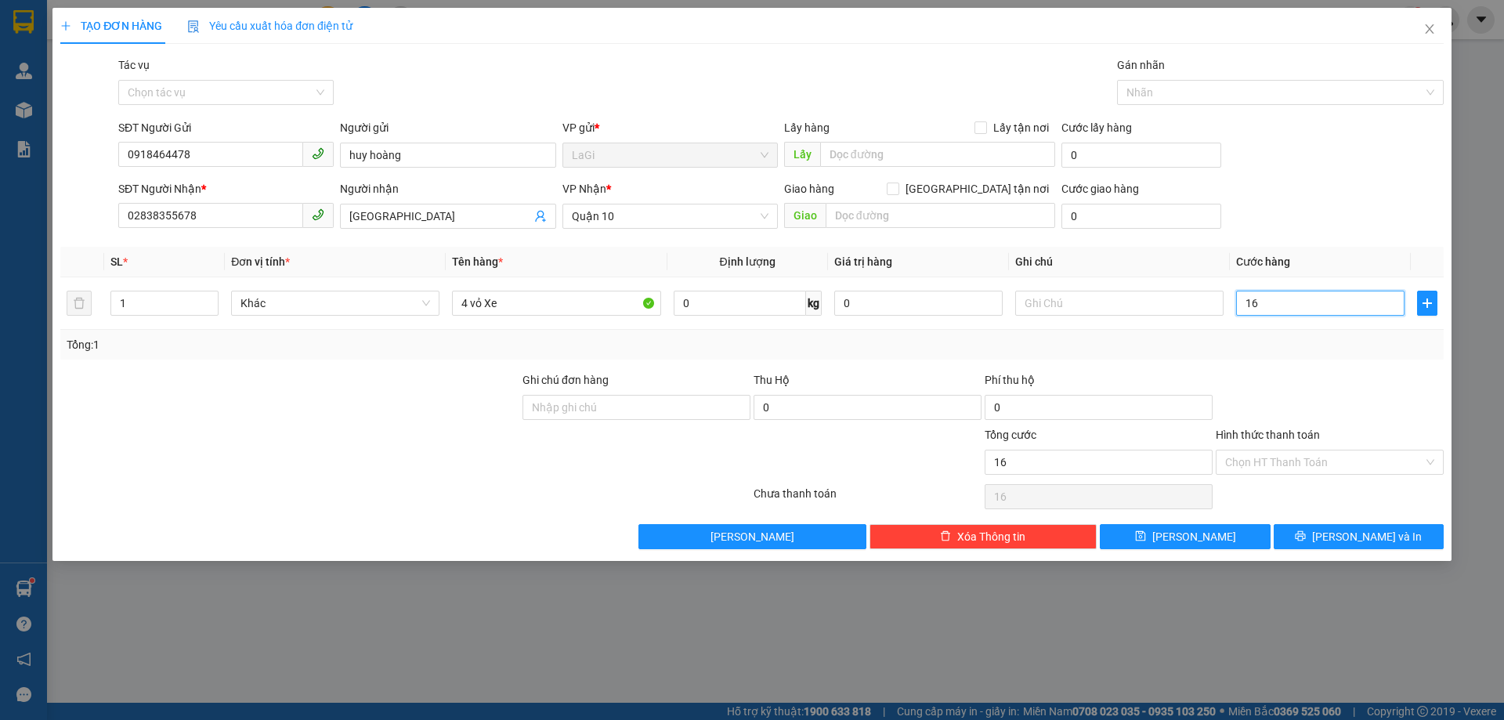
type input "160"
click at [1325, 377] on div at bounding box center [1329, 398] width 231 height 55
type input "160.000"
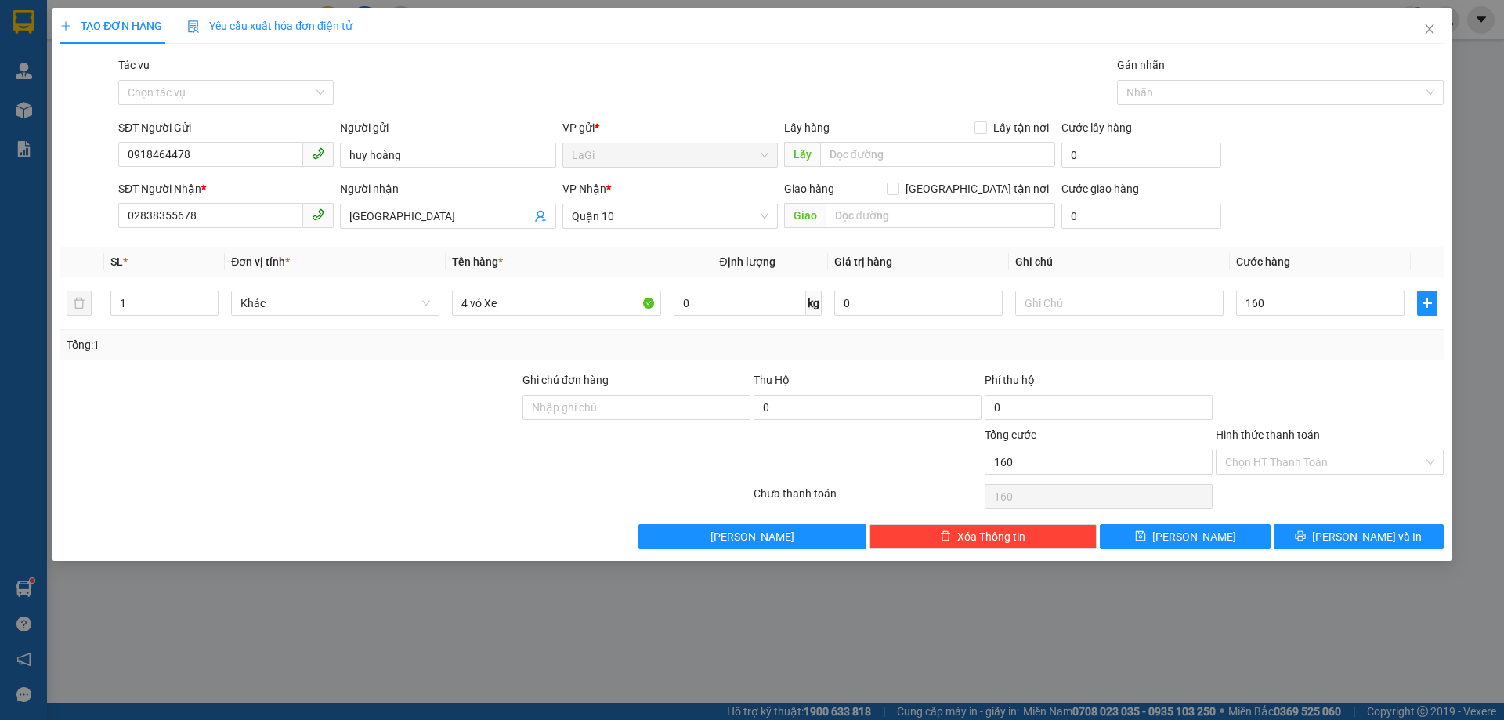
type input "160.000"
click at [1355, 535] on span "[PERSON_NAME] và In" at bounding box center [1367, 536] width 110 height 17
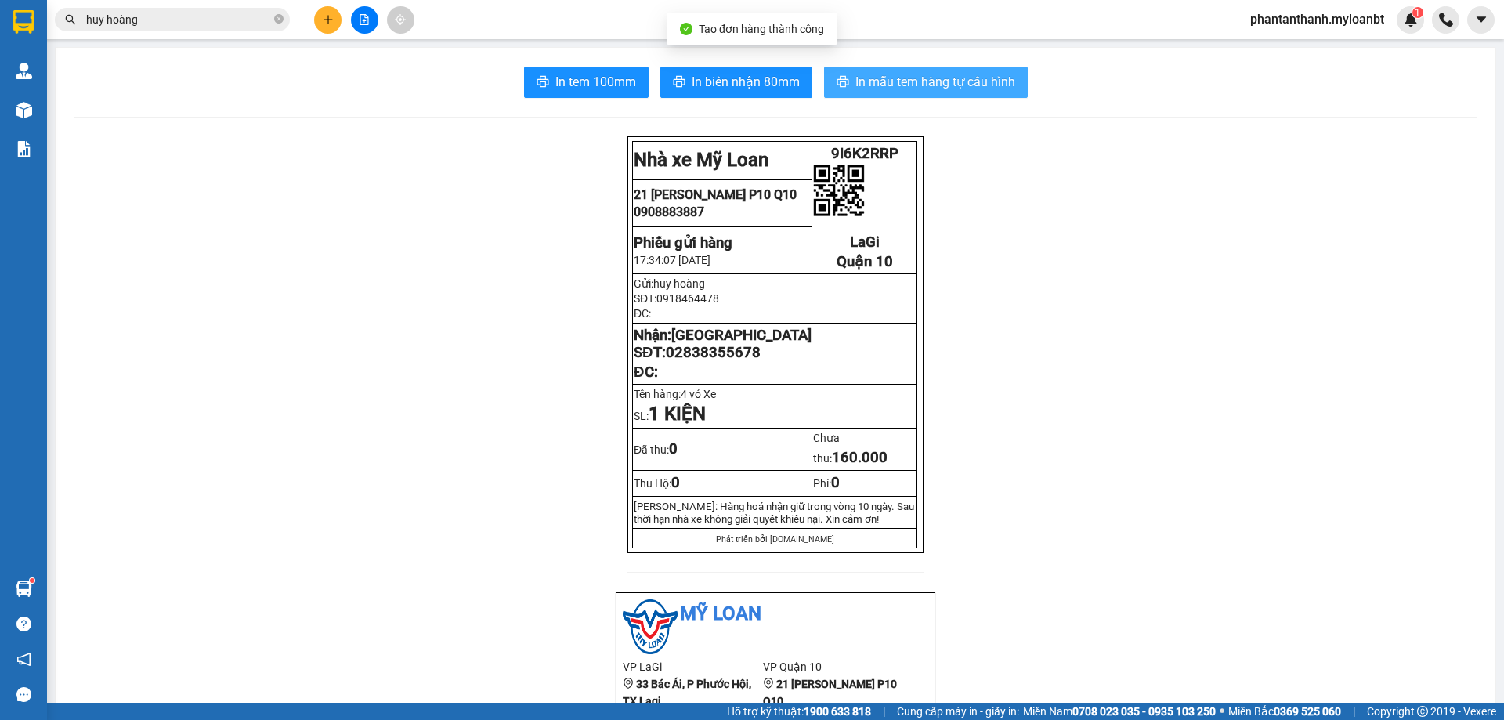
click at [914, 81] on span "In mẫu tem hàng tự cấu hình" at bounding box center [936, 82] width 160 height 20
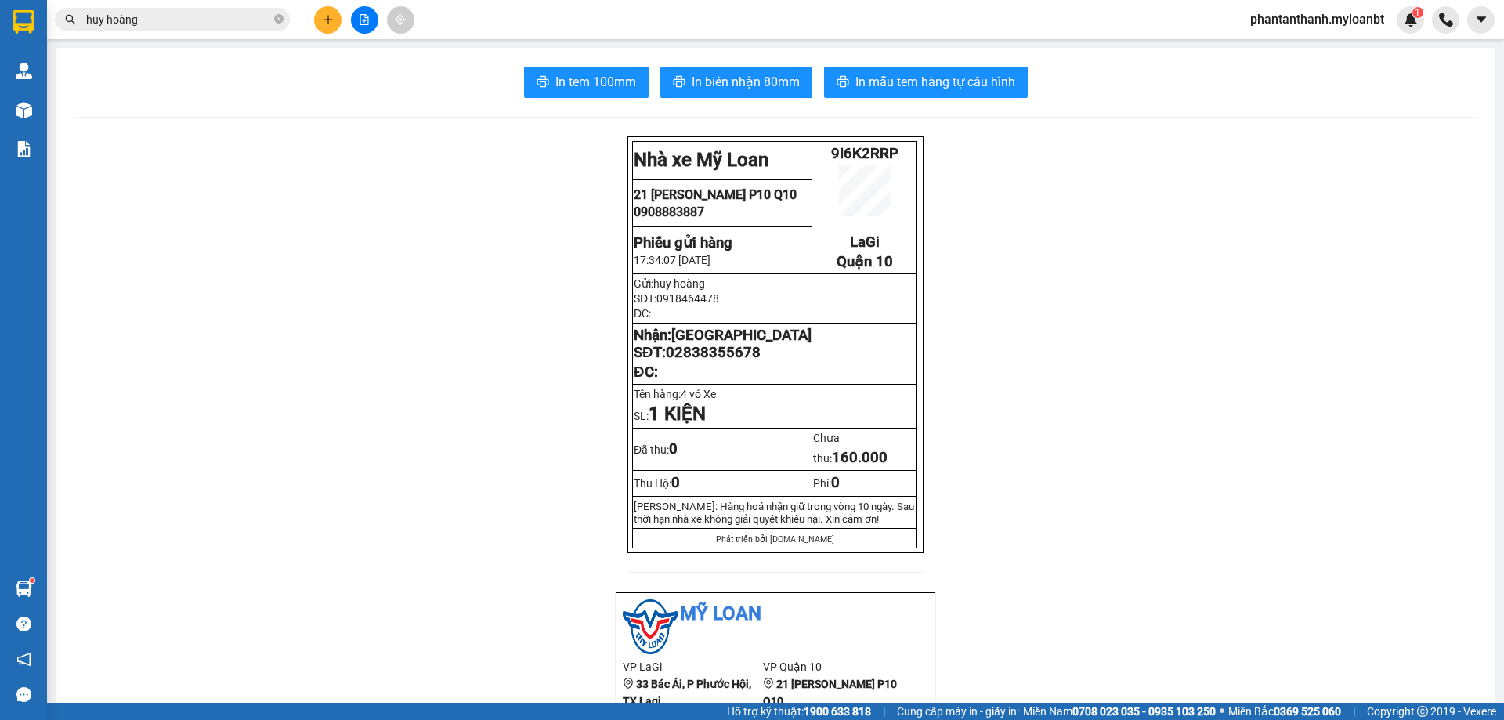
click at [178, 24] on input "huy hoàng" at bounding box center [178, 19] width 185 height 17
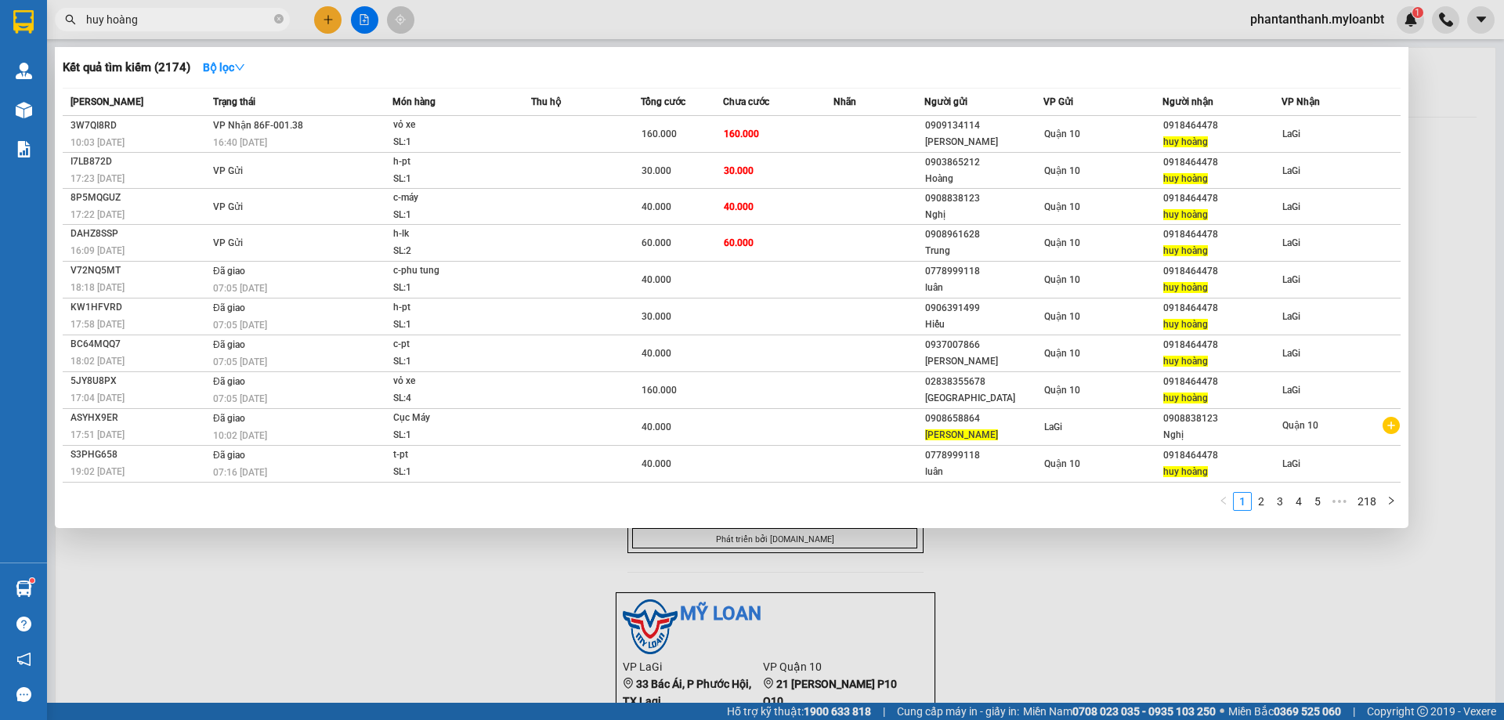
click at [178, 24] on input "huy hoàng" at bounding box center [178, 19] width 185 height 17
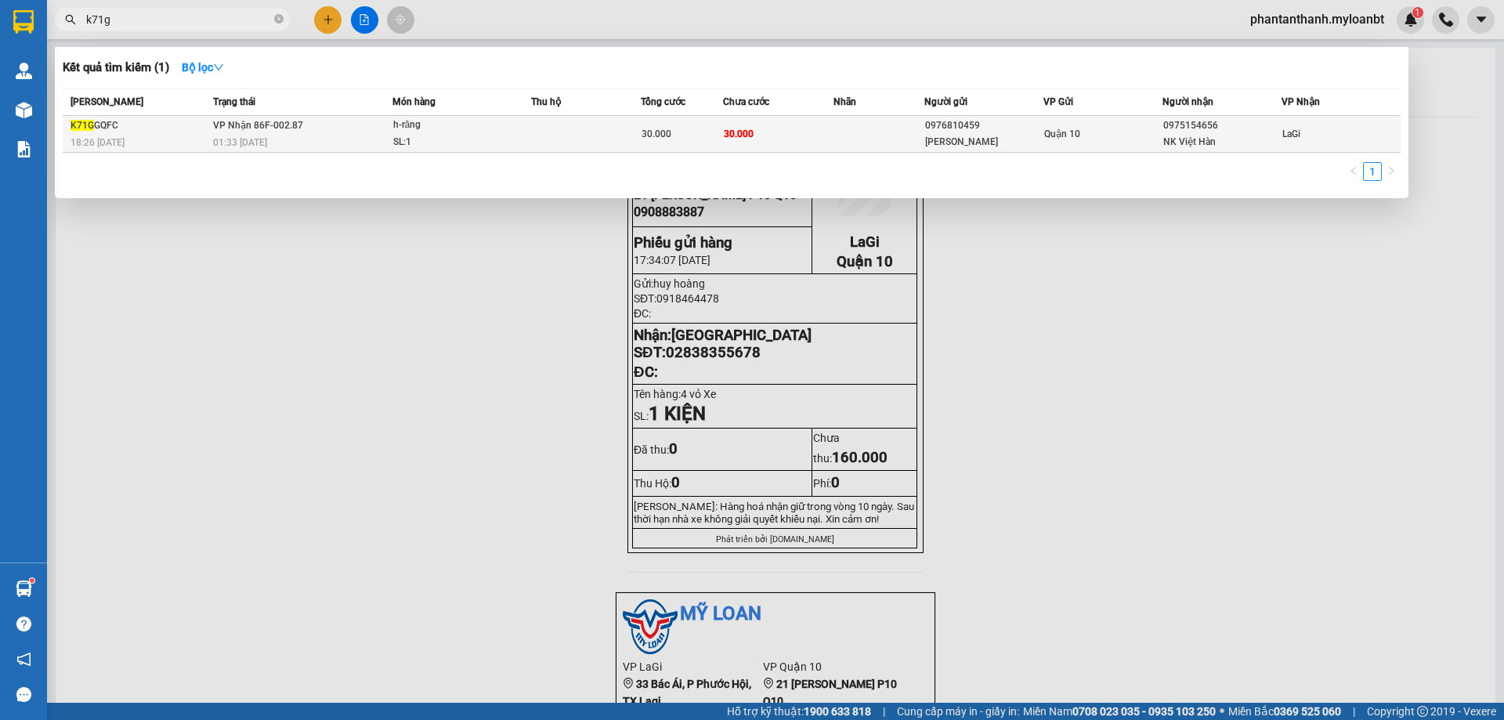
type input "k71g"
click at [473, 127] on div "h-răng" at bounding box center [452, 125] width 118 height 17
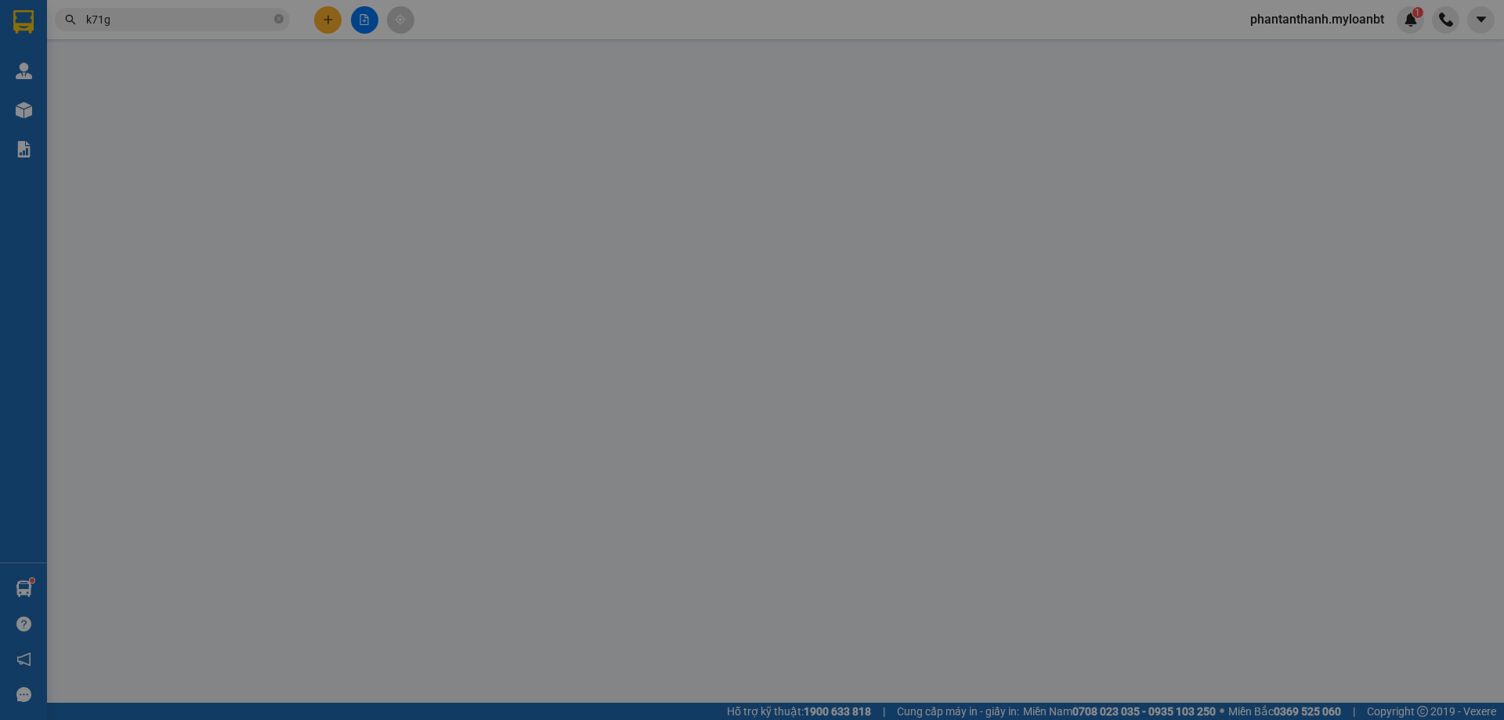
type input "0976810459"
type input "[PERSON_NAME]"
type input "0975154656"
type input "NK Việt Hàn"
type input "30.000"
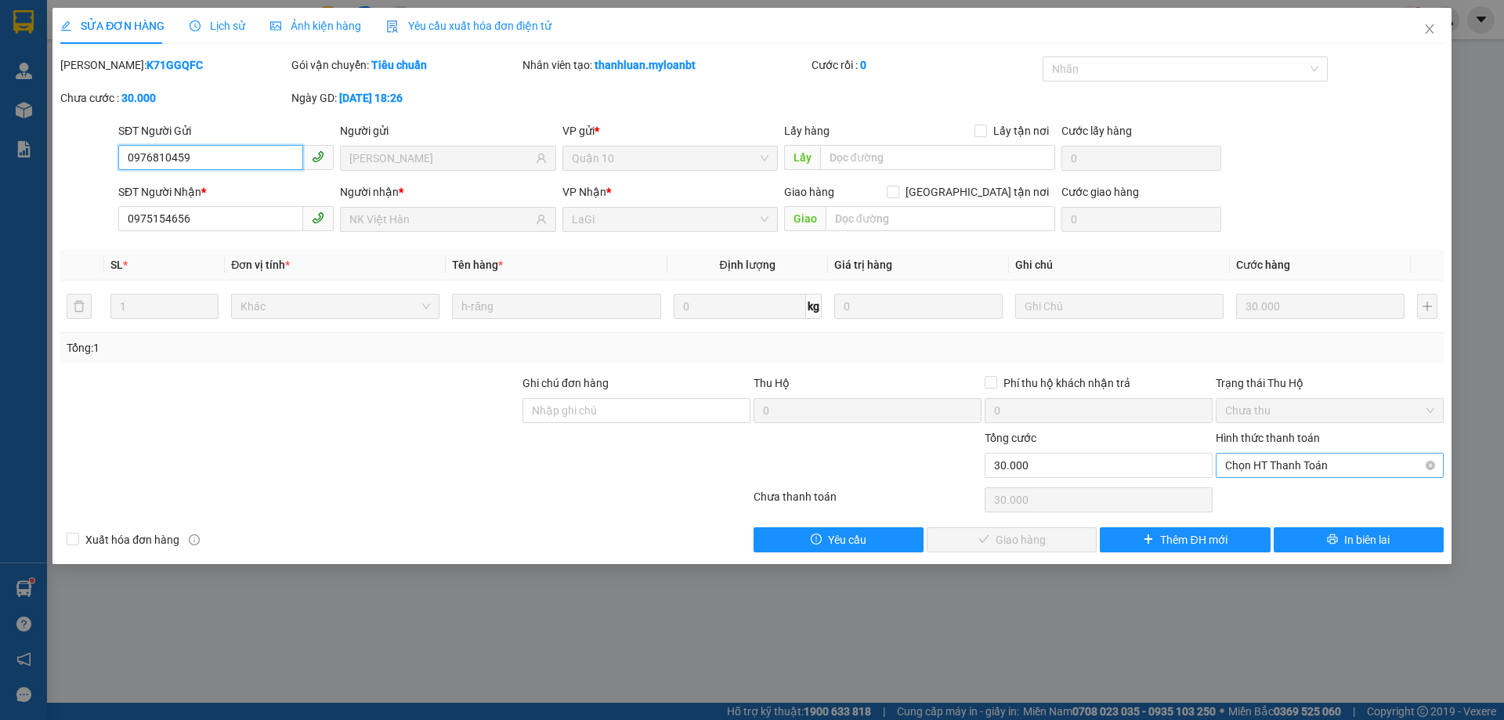
click at [1262, 472] on span "Chọn HT Thanh Toán" at bounding box center [1329, 466] width 209 height 24
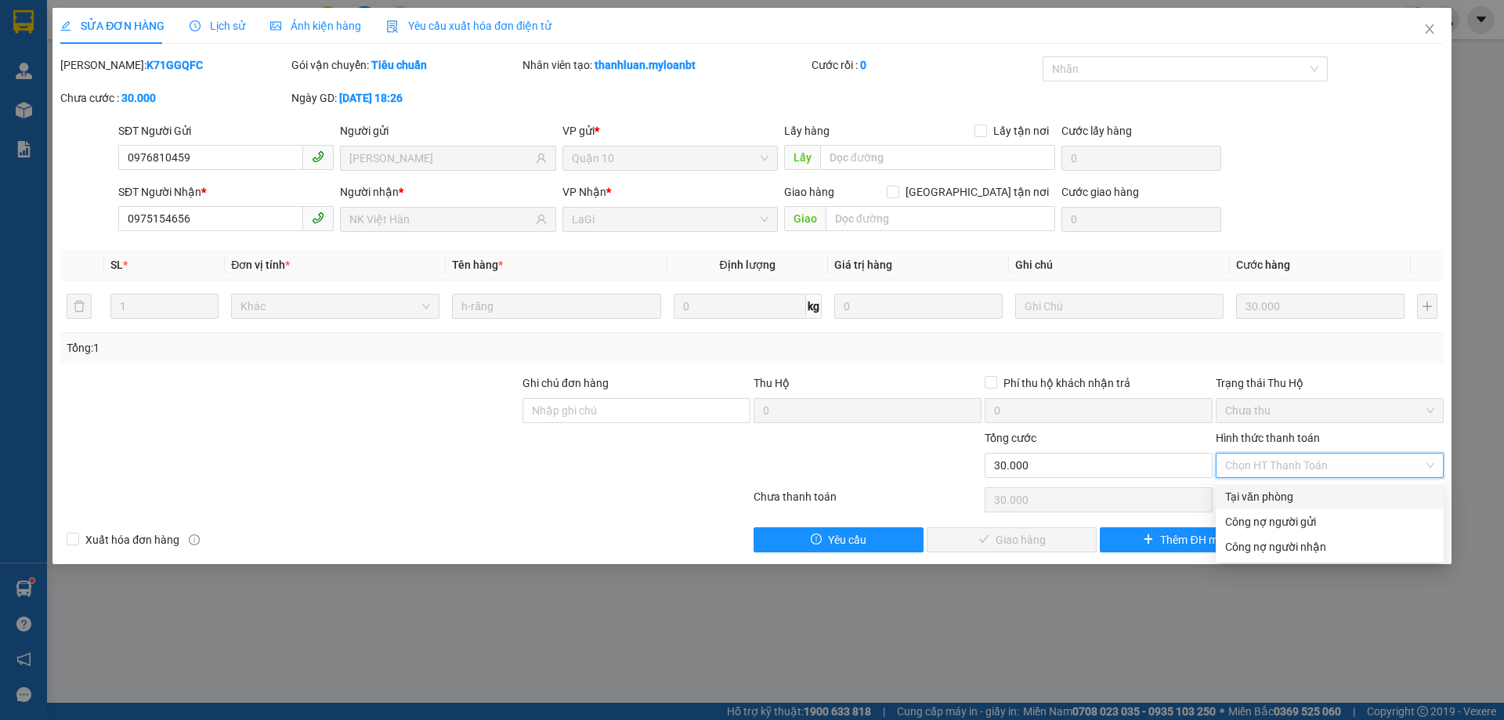
click at [1242, 479] on div "Hình thức thanh toán Chọn HT Thanh Toán" at bounding box center [1330, 456] width 228 height 55
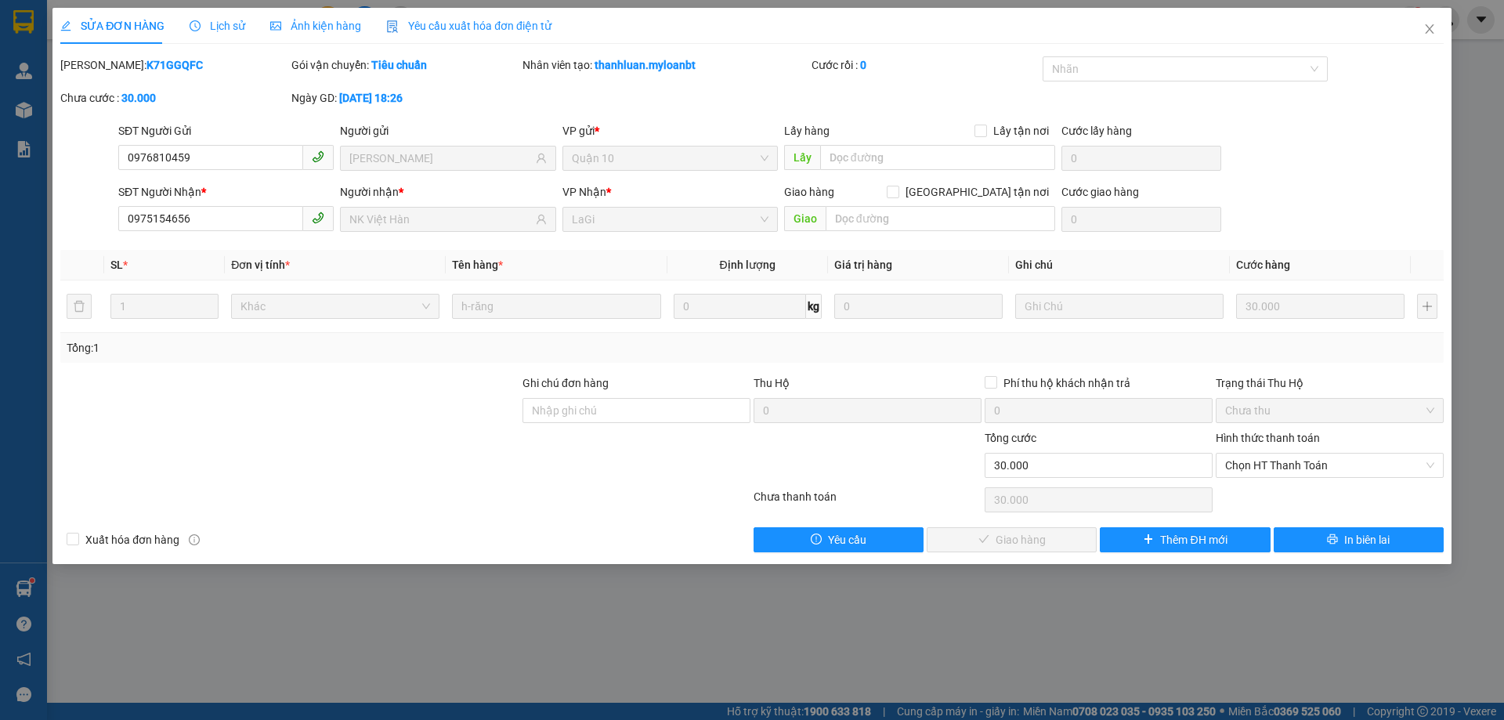
click at [1241, 490] on div "Chọn HT Thanh Toán" at bounding box center [1329, 499] width 231 height 31
click at [1274, 477] on div "Chọn HT Thanh Toán" at bounding box center [1330, 465] width 228 height 25
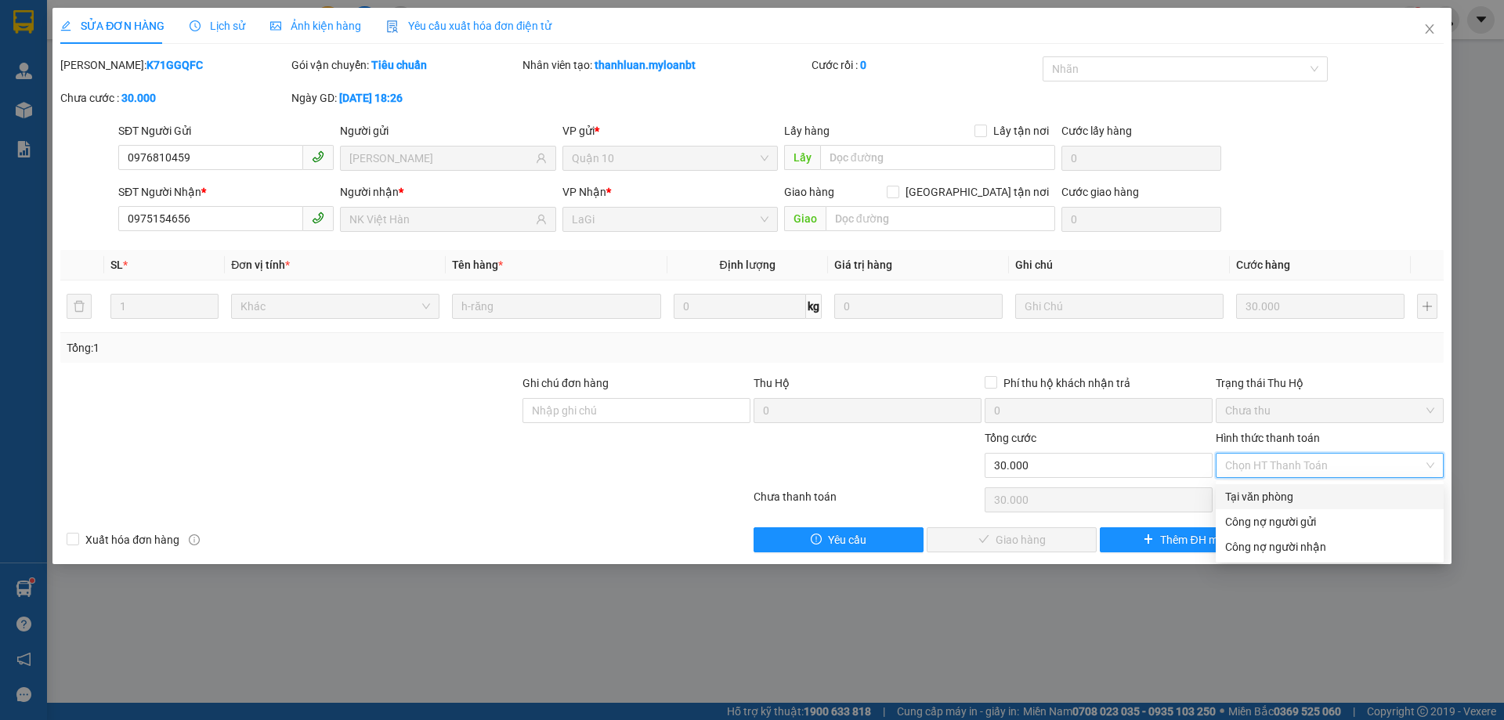
click at [1247, 501] on div "Tại văn phòng" at bounding box center [1329, 496] width 209 height 17
type input "0"
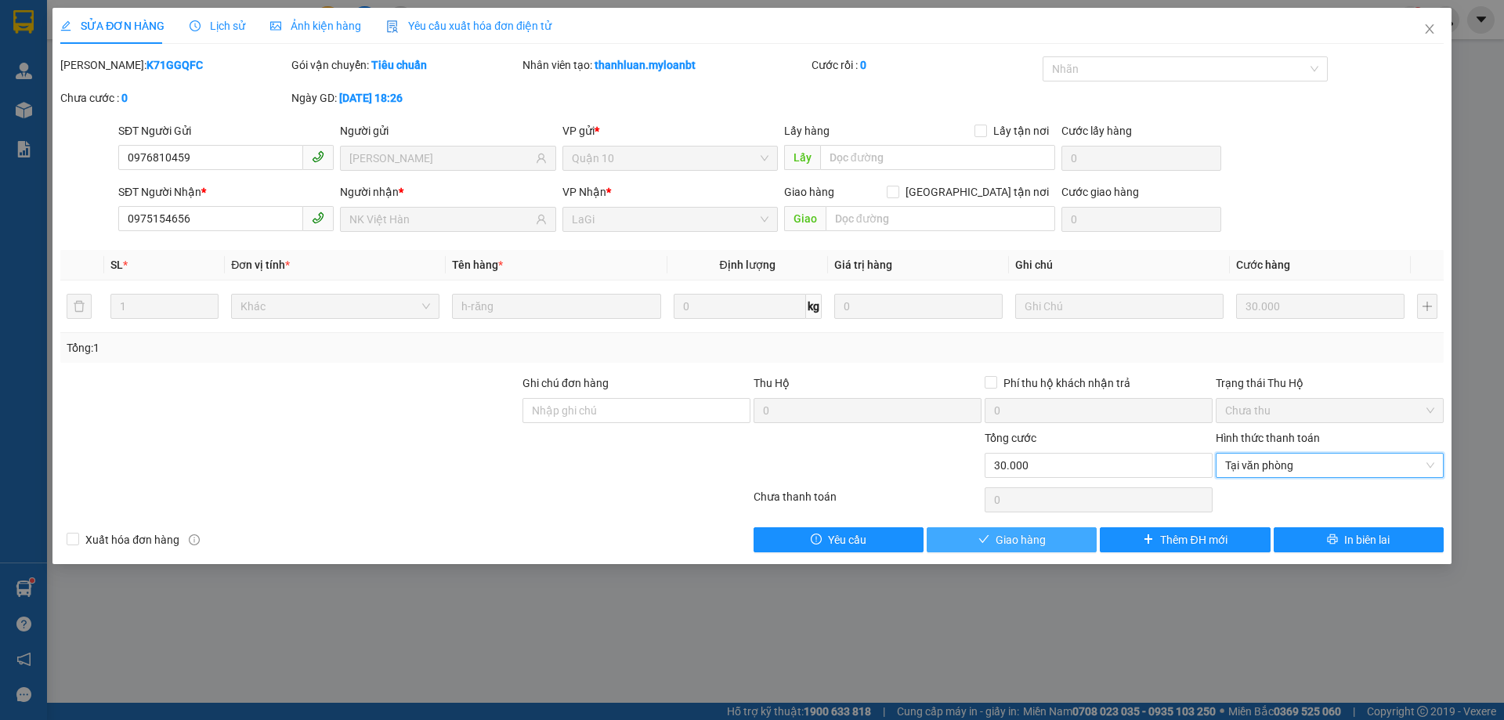
click at [1011, 533] on span "Giao hàng" at bounding box center [1021, 539] width 50 height 17
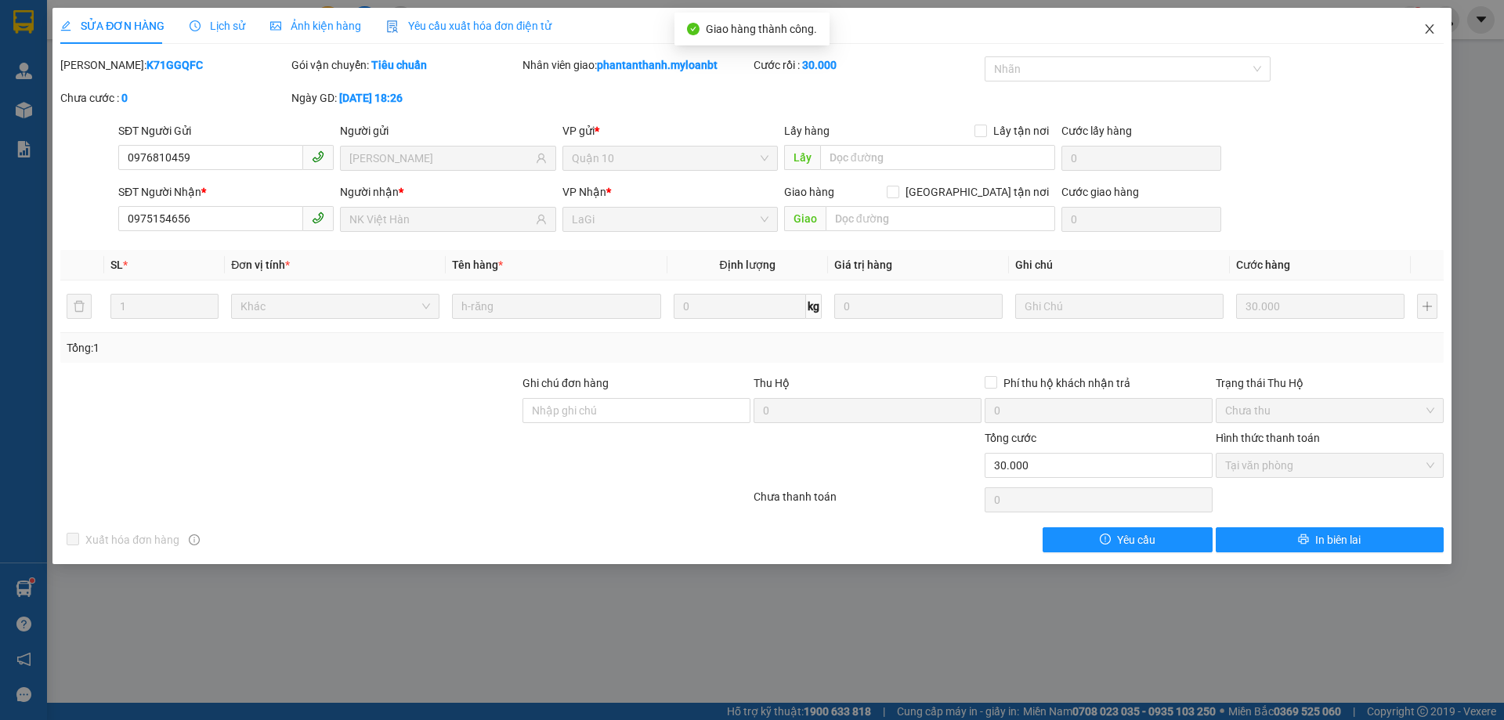
click at [1433, 41] on span "Close" at bounding box center [1430, 30] width 44 height 44
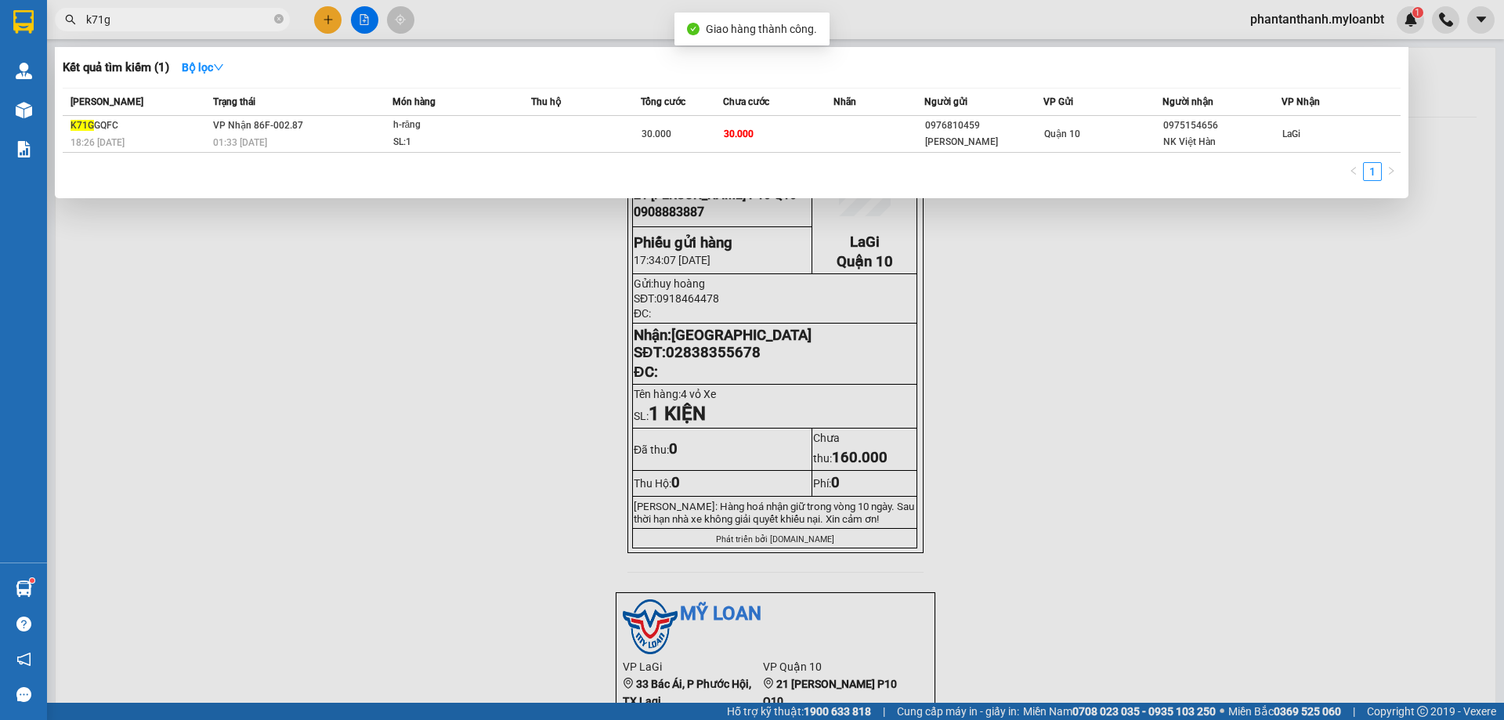
click at [172, 25] on input "k71g" at bounding box center [178, 19] width 185 height 17
type input "m6q"
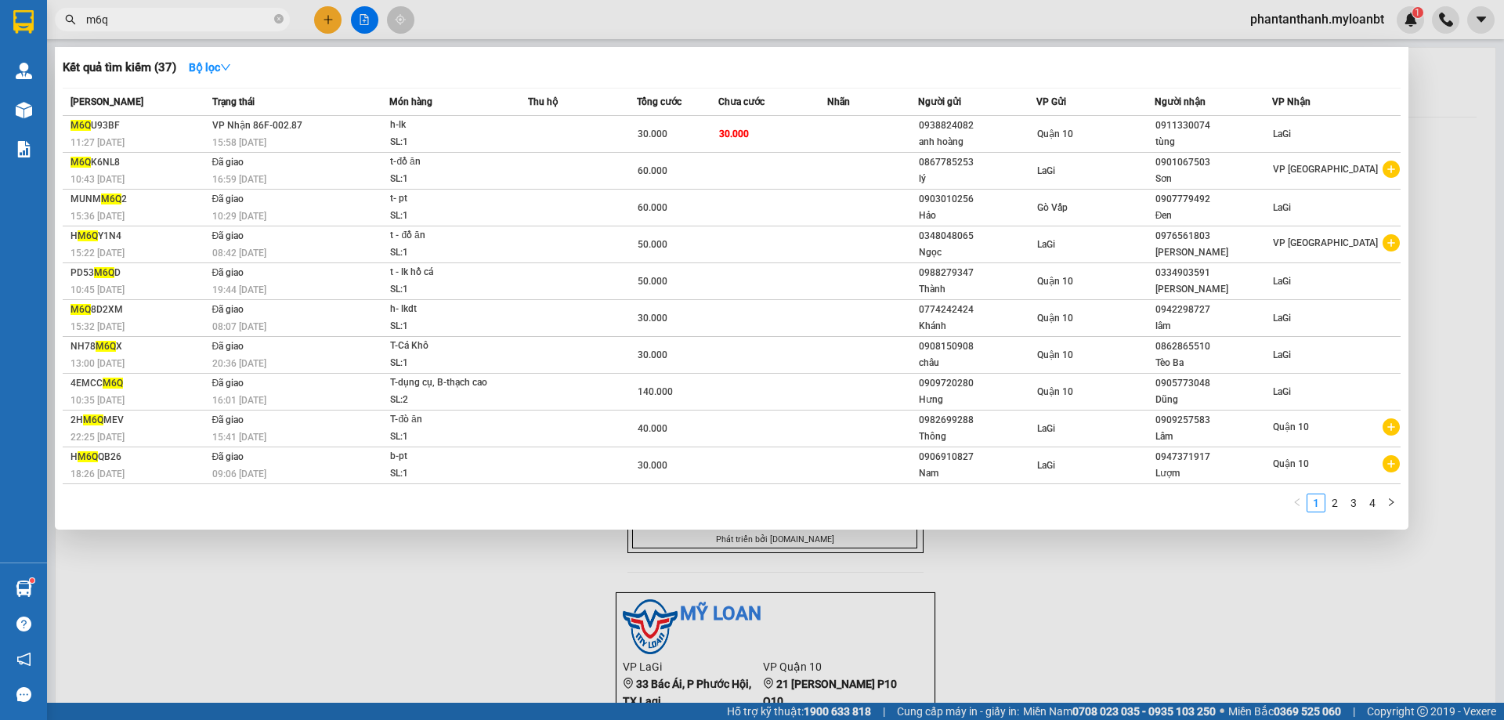
click at [213, 24] on input "m6q" at bounding box center [178, 19] width 185 height 17
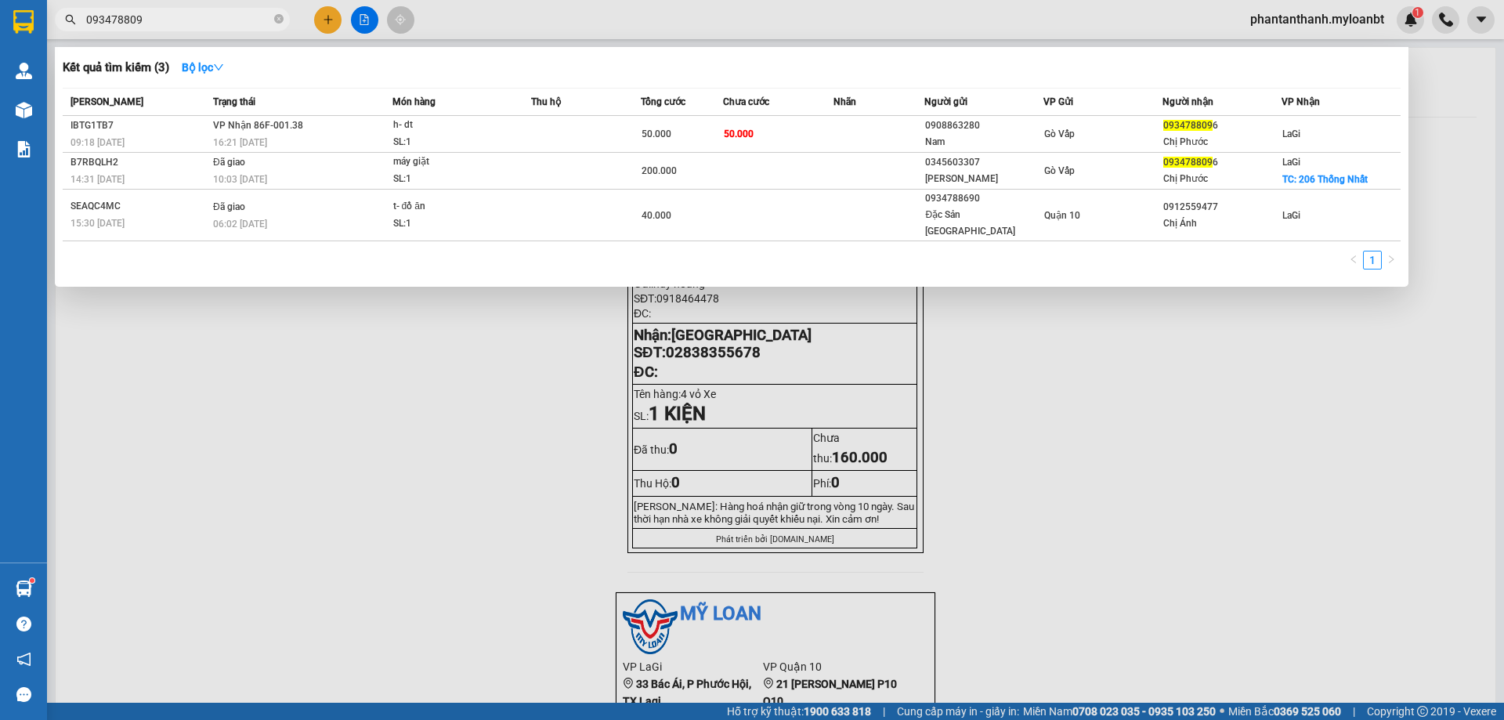
type input "0934788096"
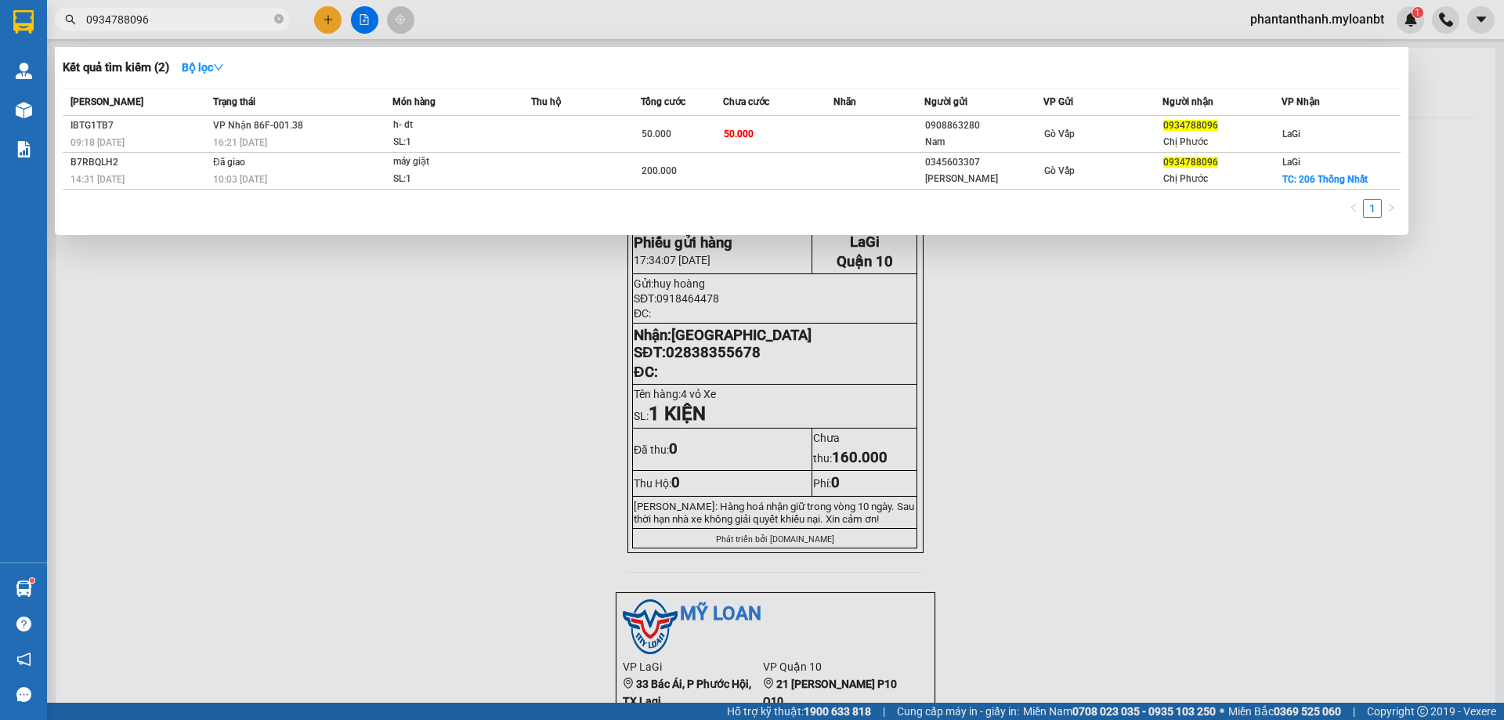
click at [219, 24] on input "0934788096" at bounding box center [178, 19] width 185 height 17
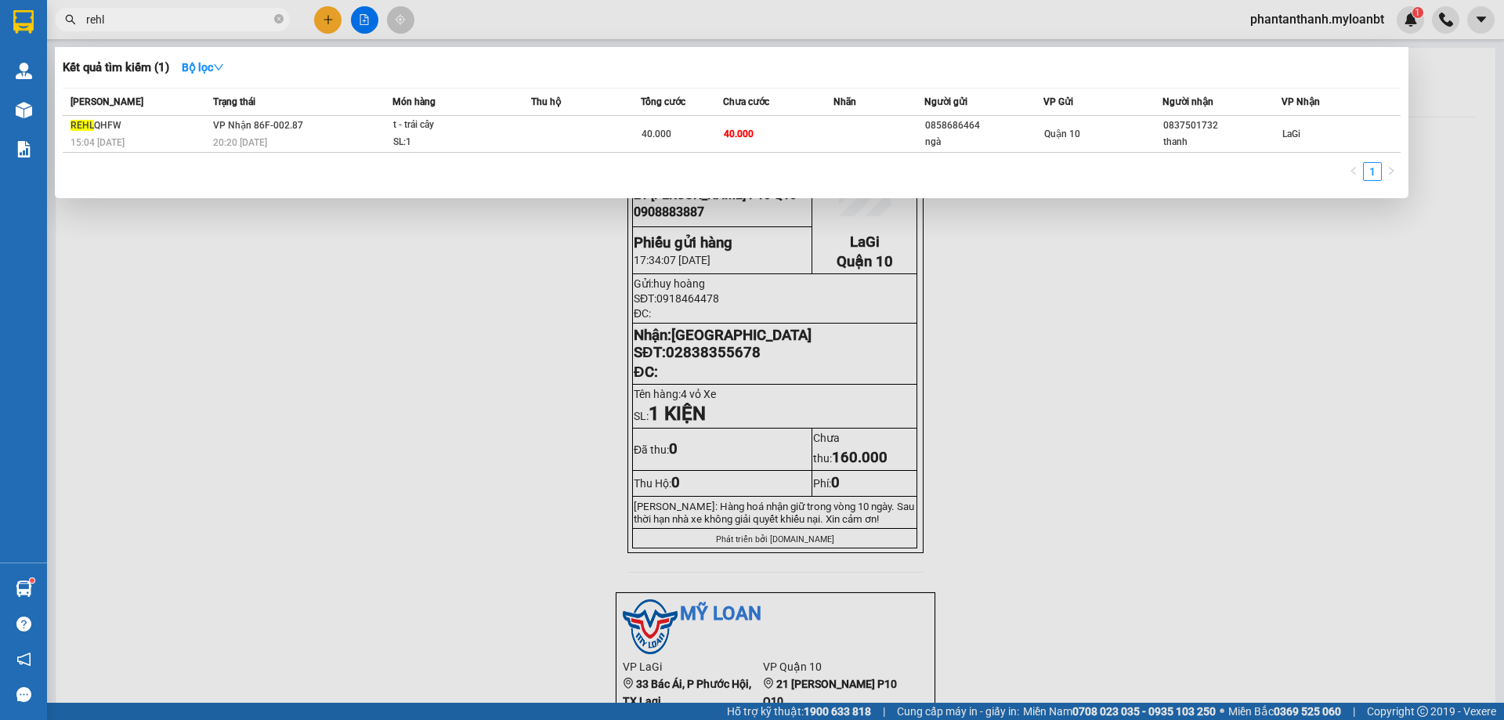
click at [224, 27] on input "rehl" at bounding box center [178, 19] width 185 height 17
click at [228, 26] on input "rehl" at bounding box center [178, 19] width 185 height 17
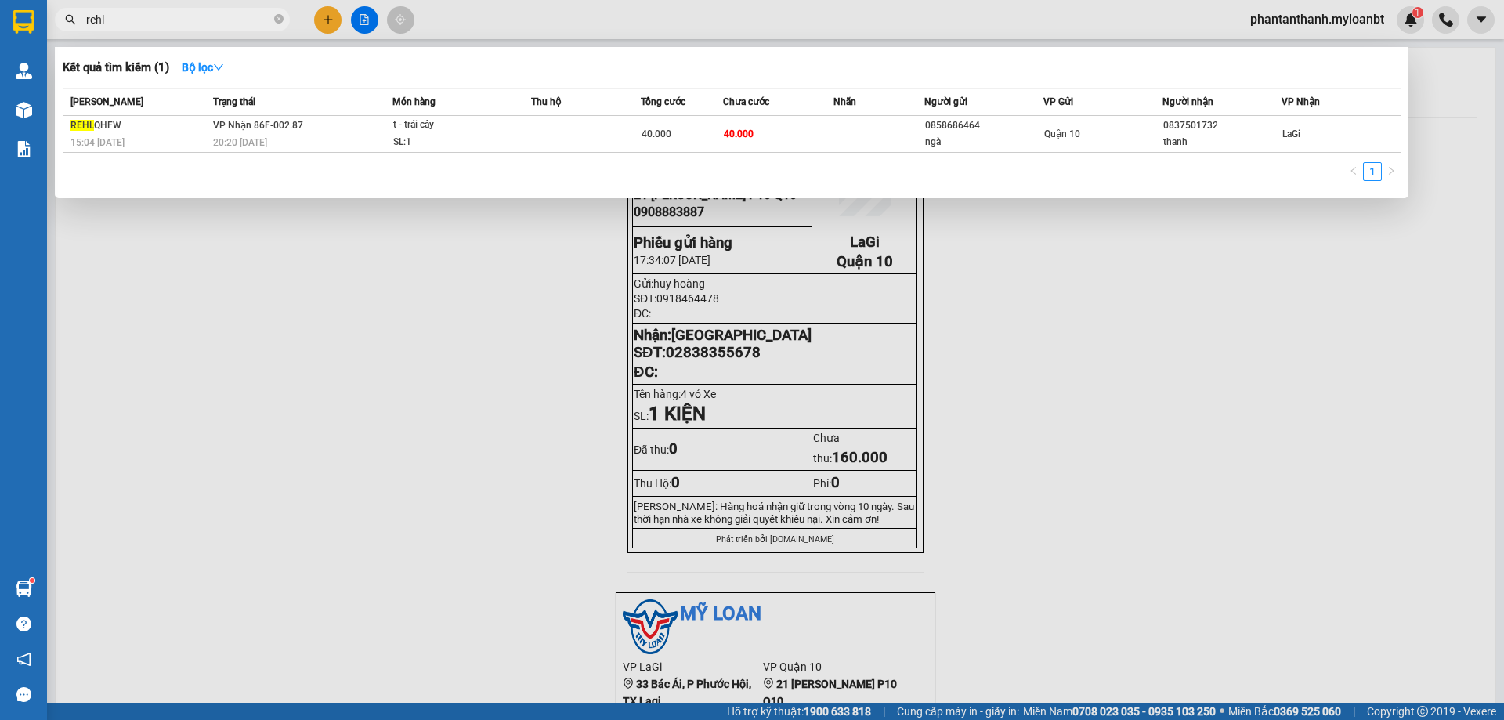
click at [228, 26] on input "rehl" at bounding box center [178, 19] width 185 height 17
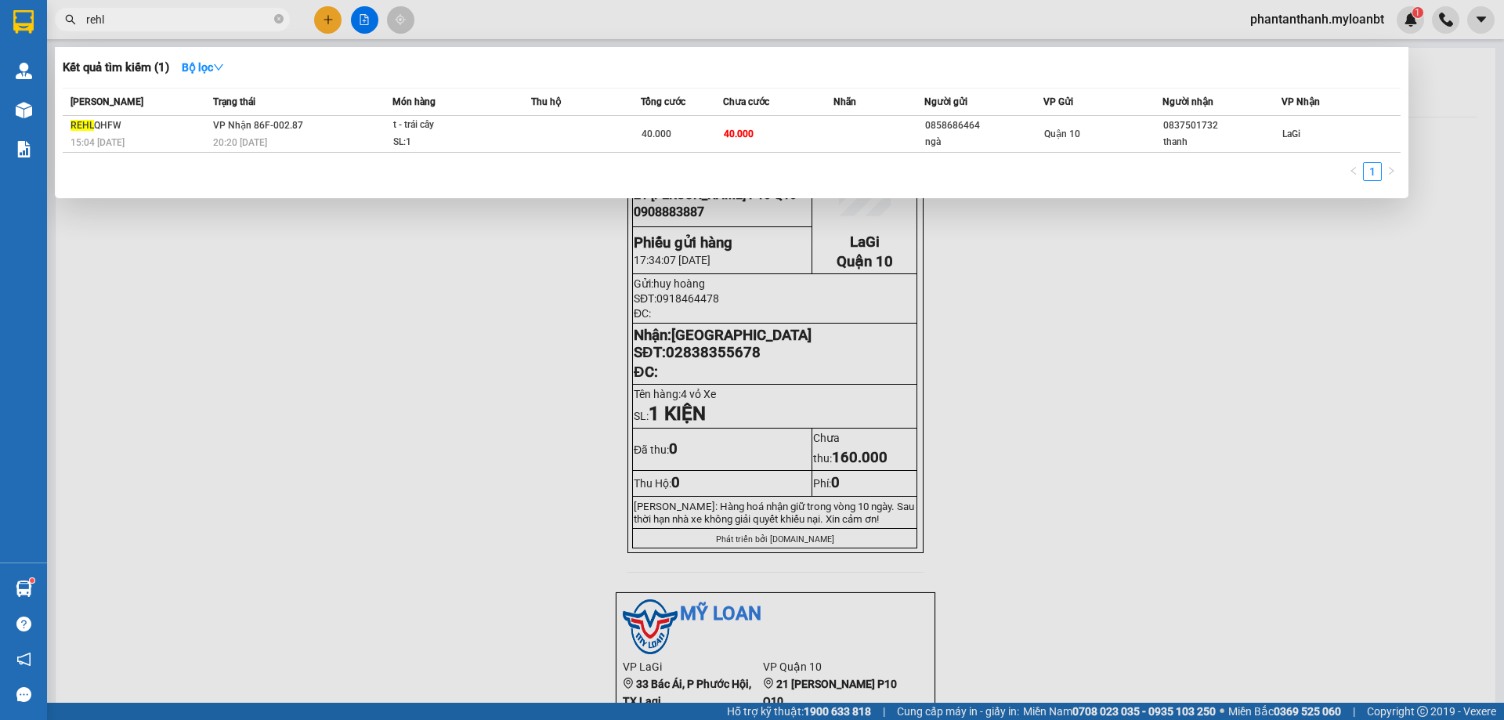
click at [228, 26] on input "rehl" at bounding box center [178, 19] width 185 height 17
type input "rehl"
click at [1195, 265] on div at bounding box center [752, 360] width 1504 height 720
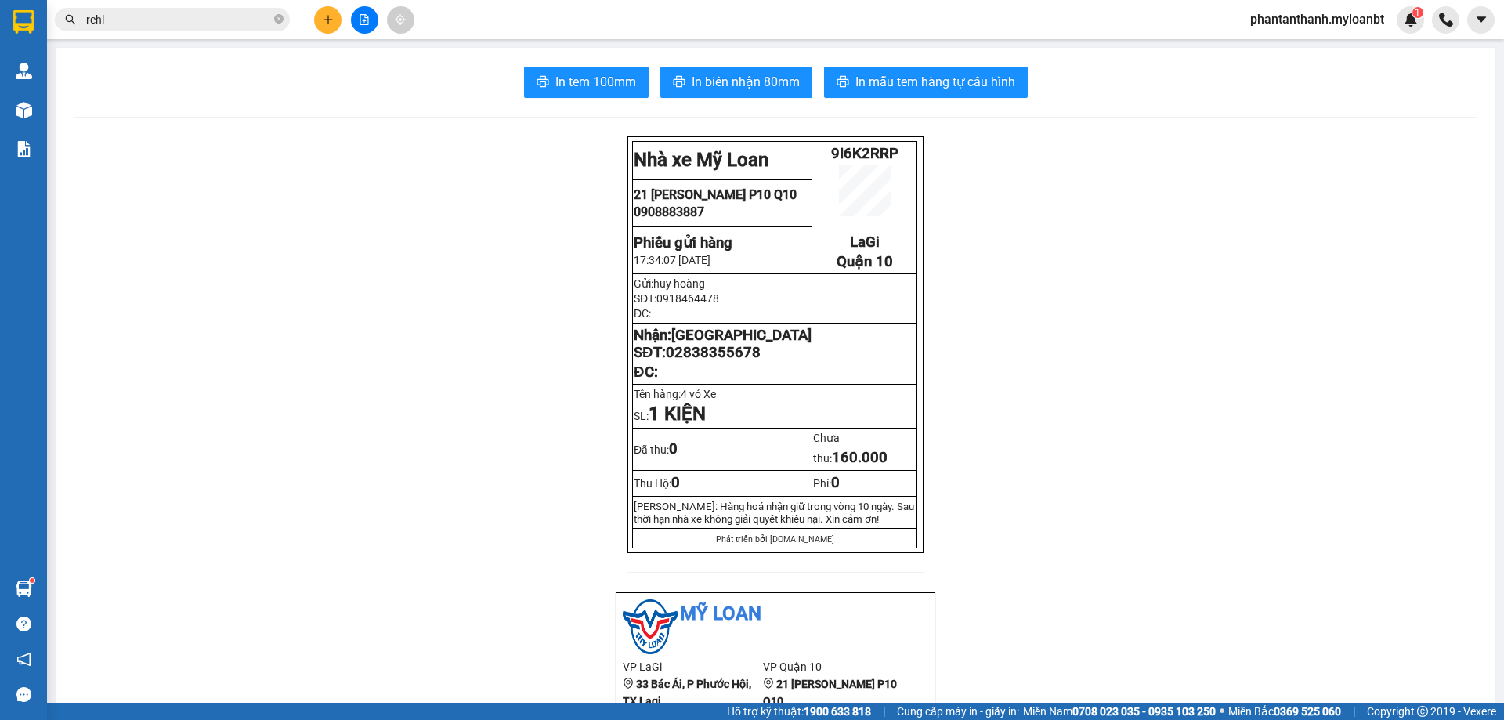
click at [205, 19] on input "rehl" at bounding box center [178, 19] width 185 height 17
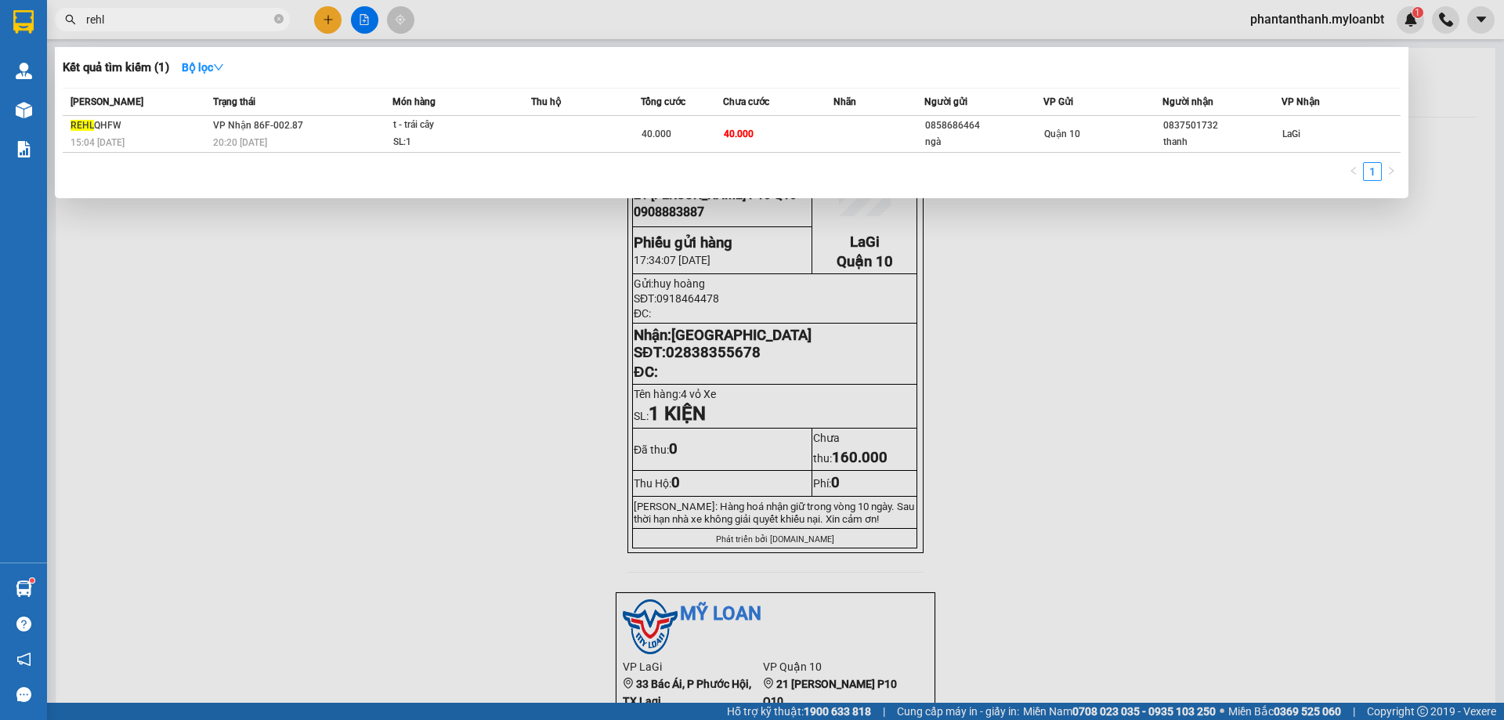
click at [379, 68] on div "Kết quả tìm kiếm ( 1 ) Bộ lọc" at bounding box center [732, 67] width 1338 height 25
click at [459, 54] on div "Kết quả tìm kiếm ( 1 ) Bộ lọc Mã ĐH Trạng thái Món hàng Thu hộ Tổng cước Chưa c…" at bounding box center [732, 122] width 1354 height 151
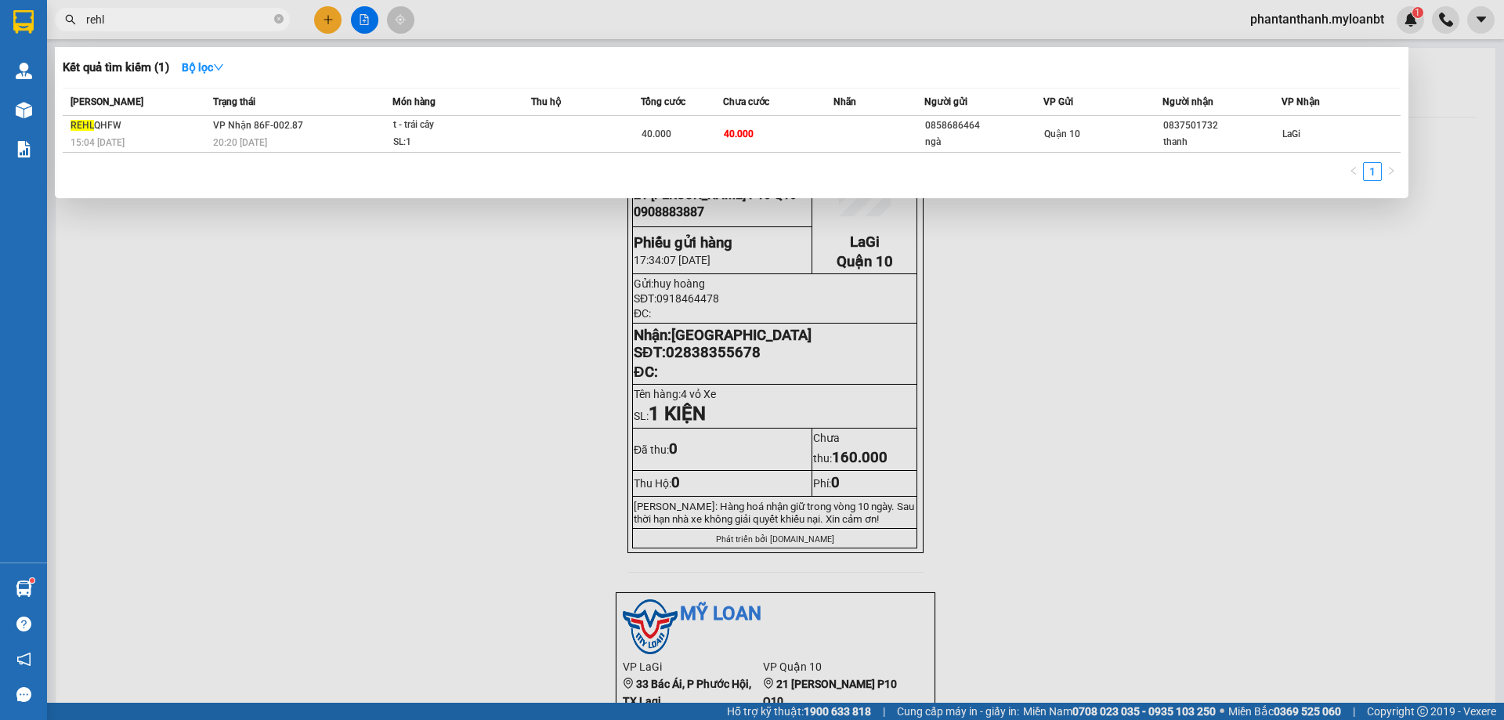
click at [581, 45] on div at bounding box center [752, 360] width 1504 height 720
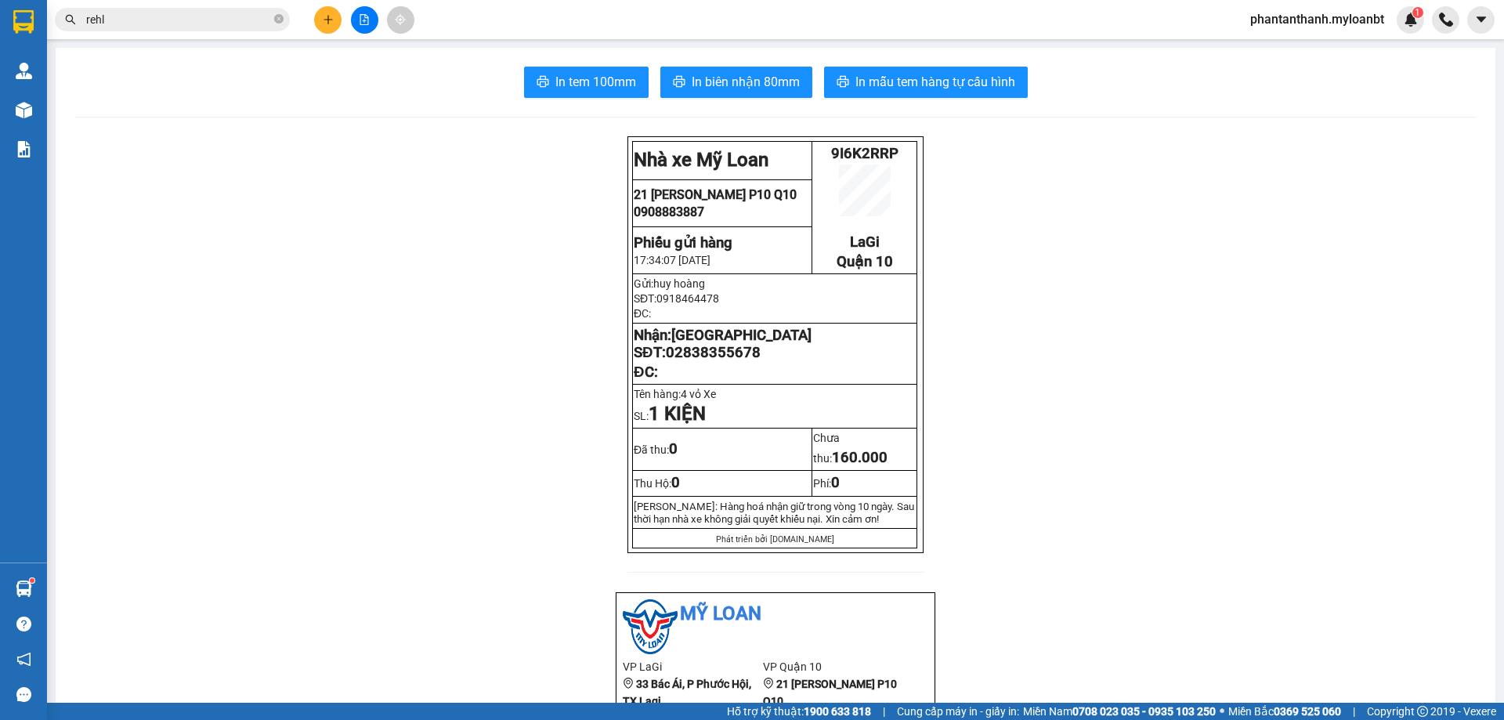
click at [171, 19] on input "rehl" at bounding box center [178, 19] width 185 height 17
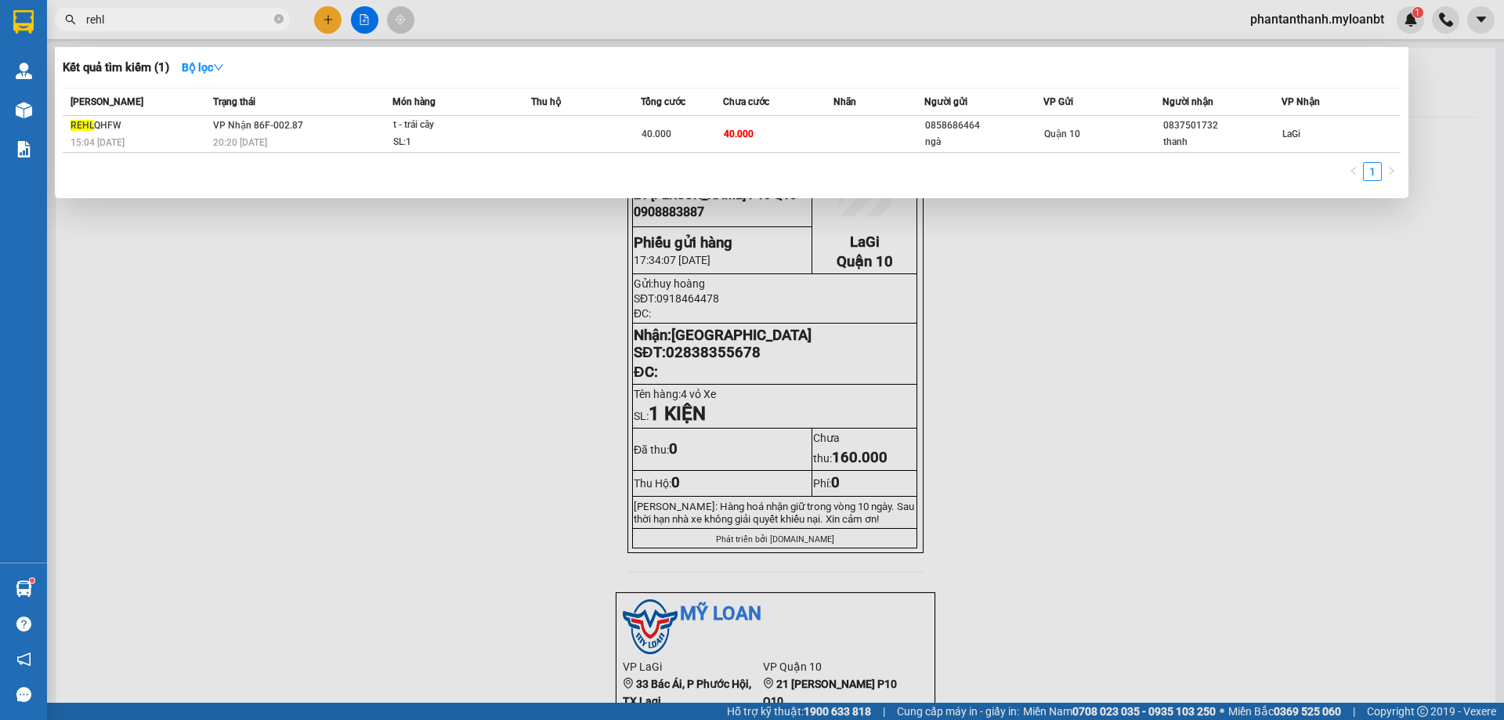
click at [171, 19] on input "rehl" at bounding box center [178, 19] width 185 height 17
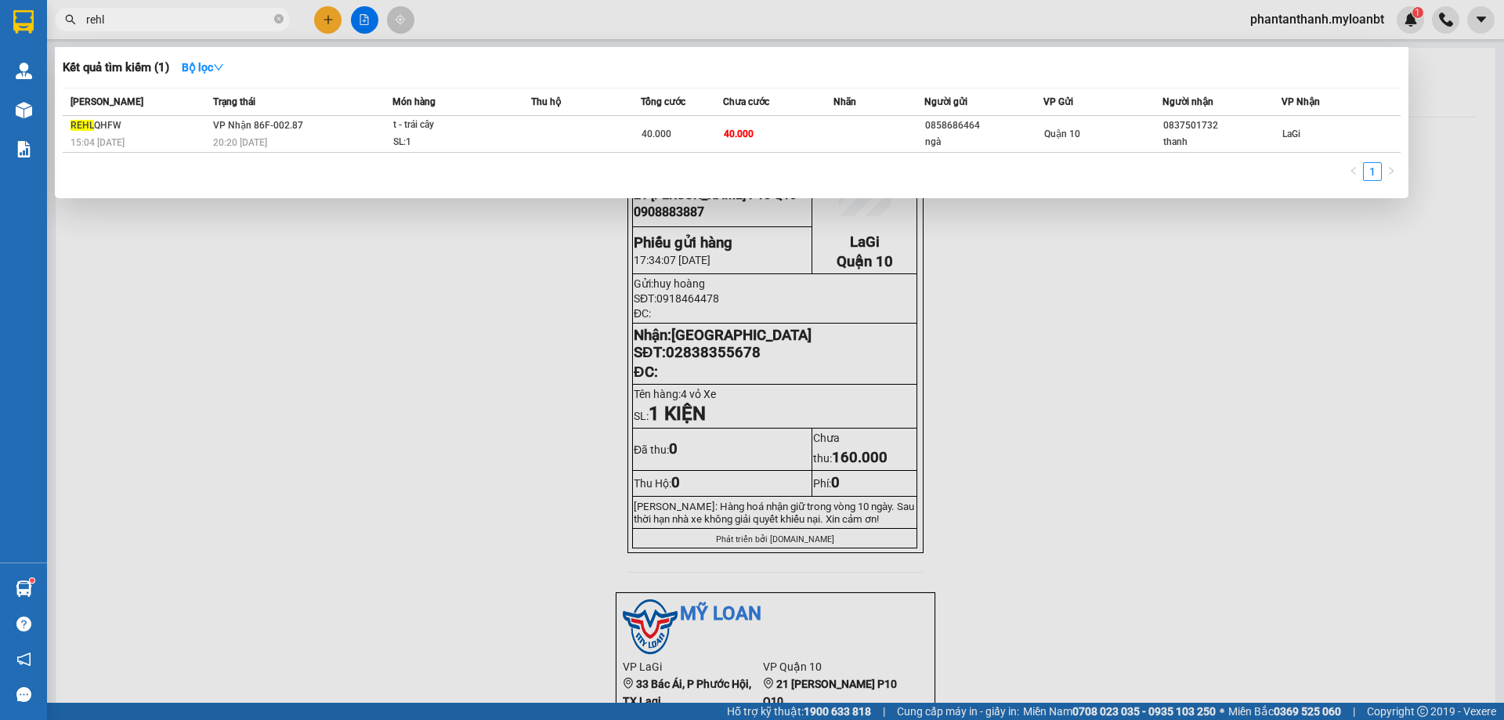
click at [171, 19] on input "rehl" at bounding box center [178, 19] width 185 height 17
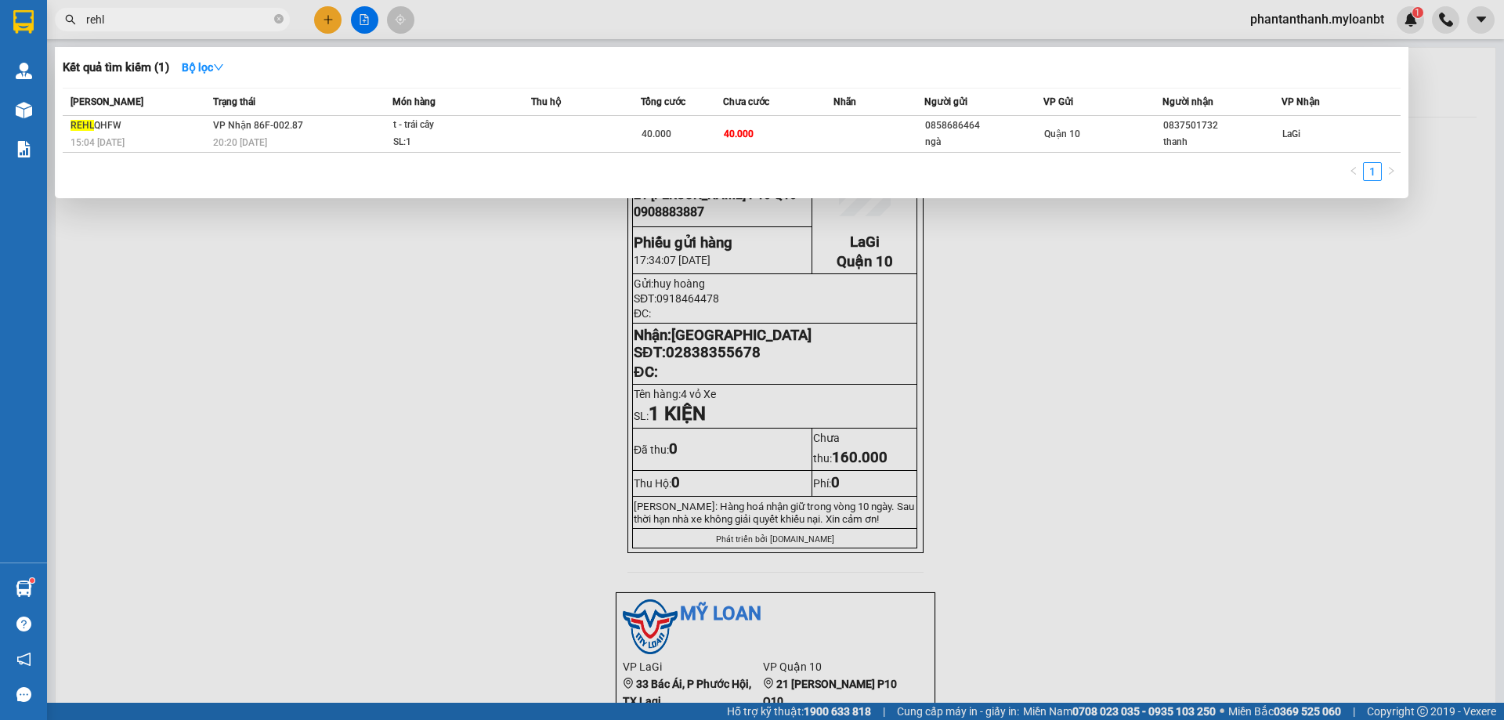
click at [171, 19] on input "rehl" at bounding box center [178, 19] width 185 height 17
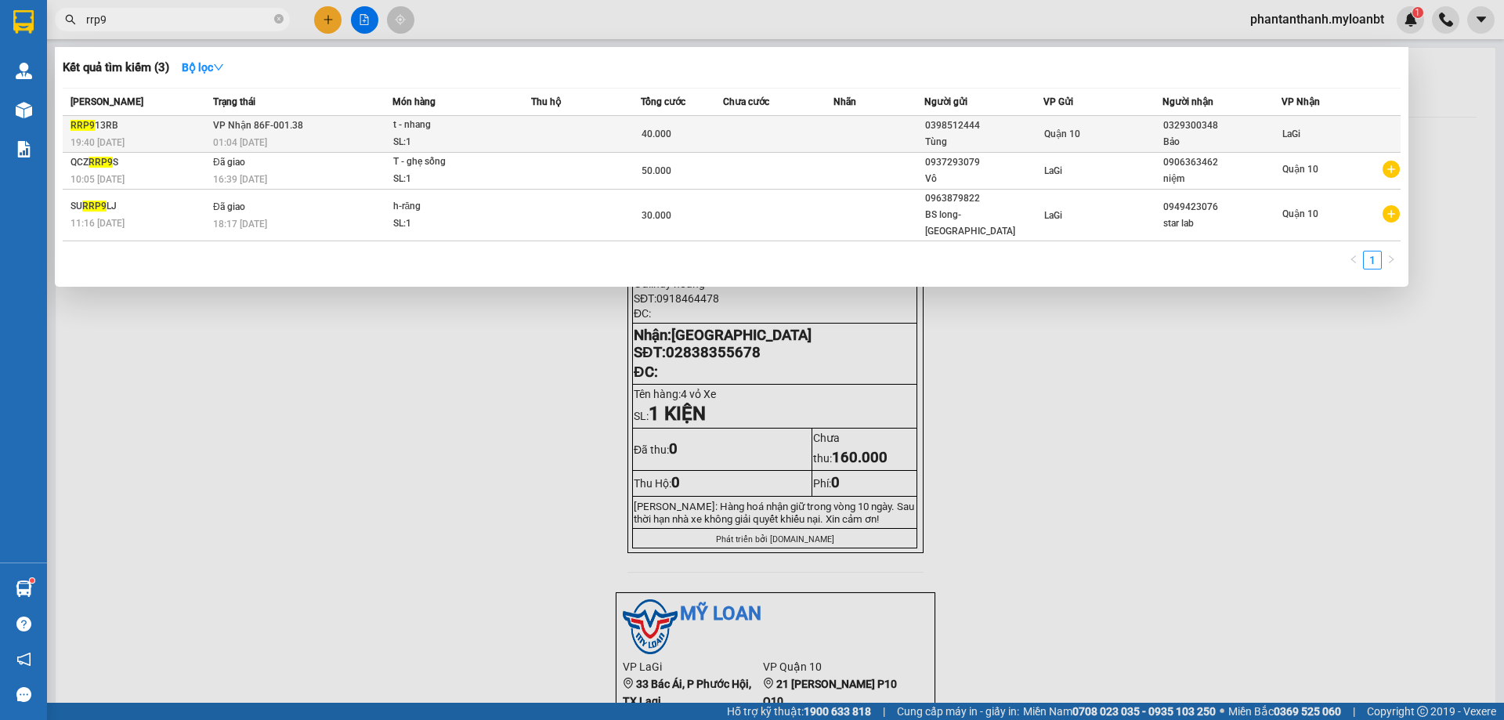
type input "rrp9"
click at [562, 126] on td at bounding box center [586, 134] width 110 height 37
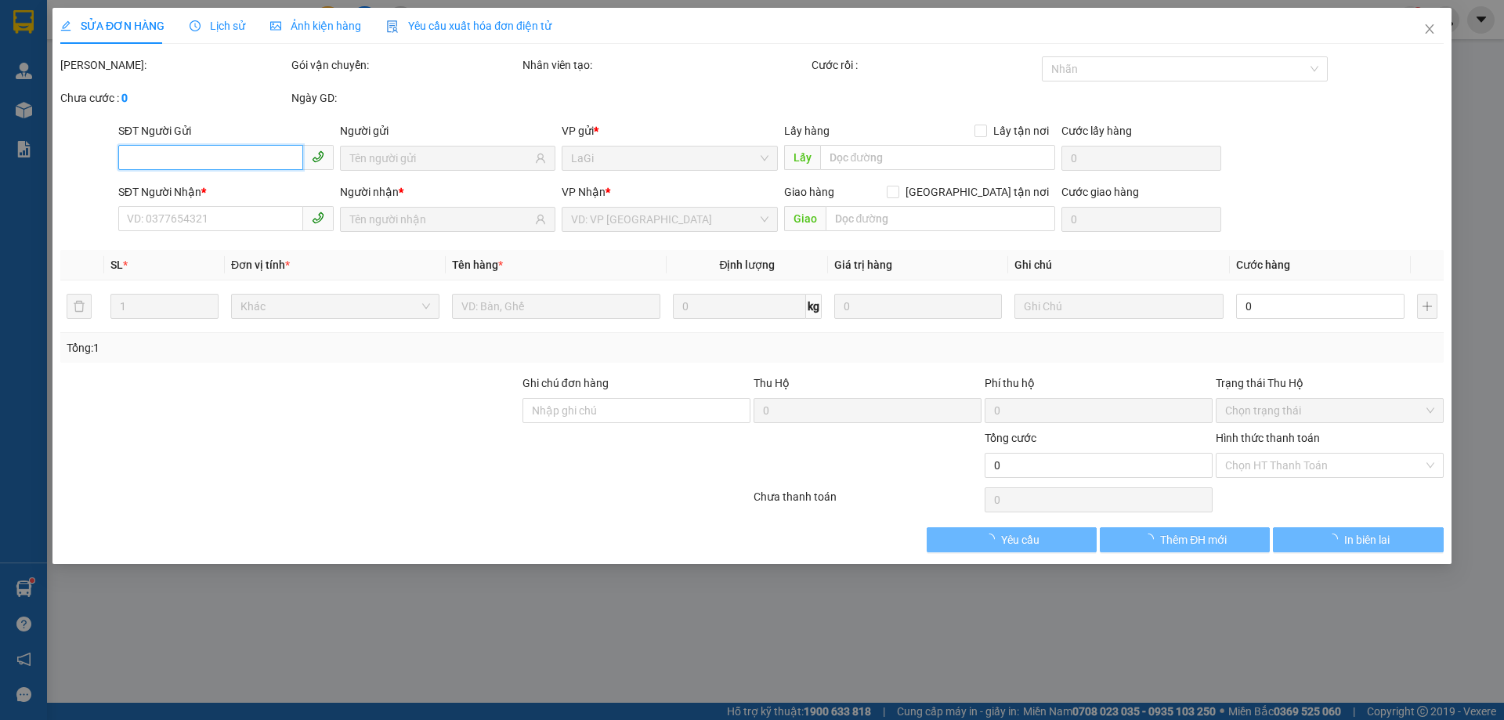
type input "0398512444"
type input "Tùng"
type input "0329300348"
type input "Bảo"
type input "40.000"
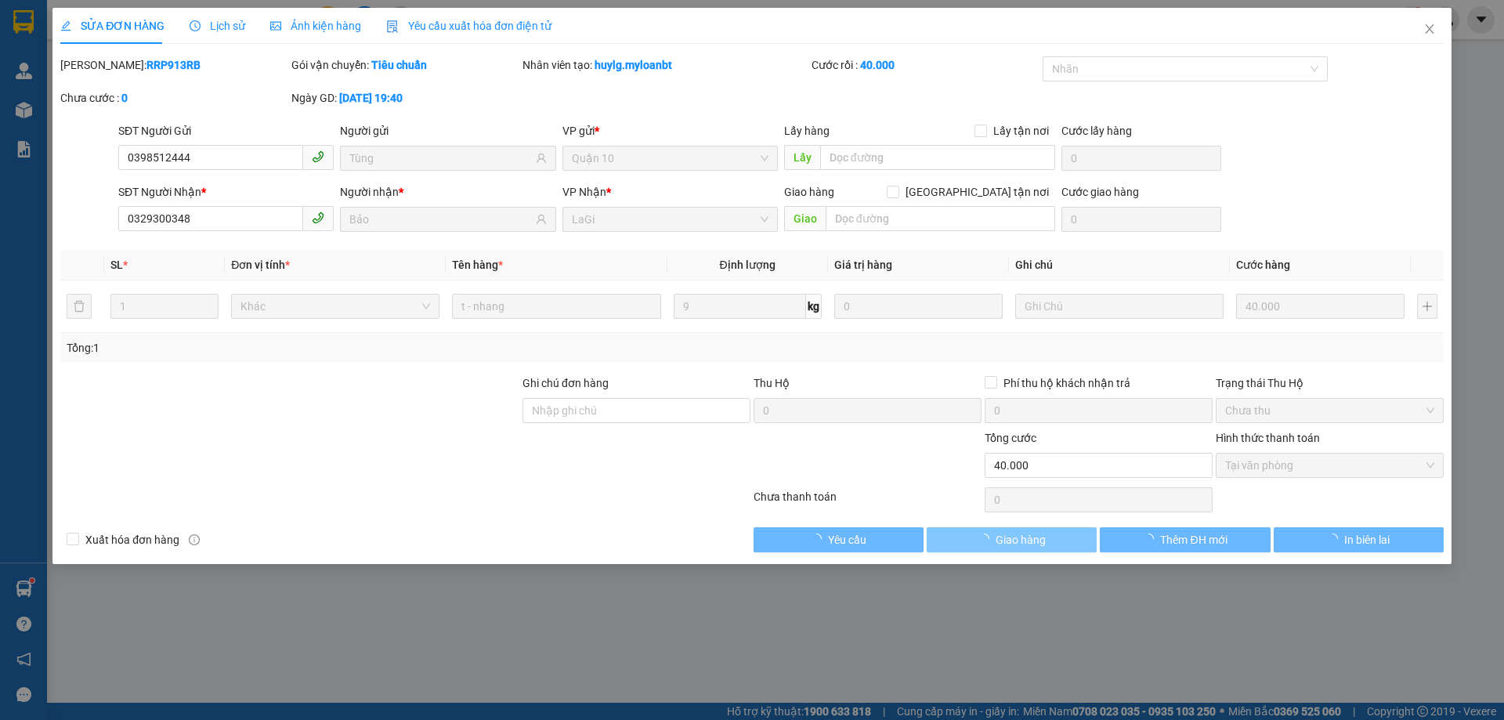
click at [1025, 541] on span "Giao hàng" at bounding box center [1021, 539] width 50 height 17
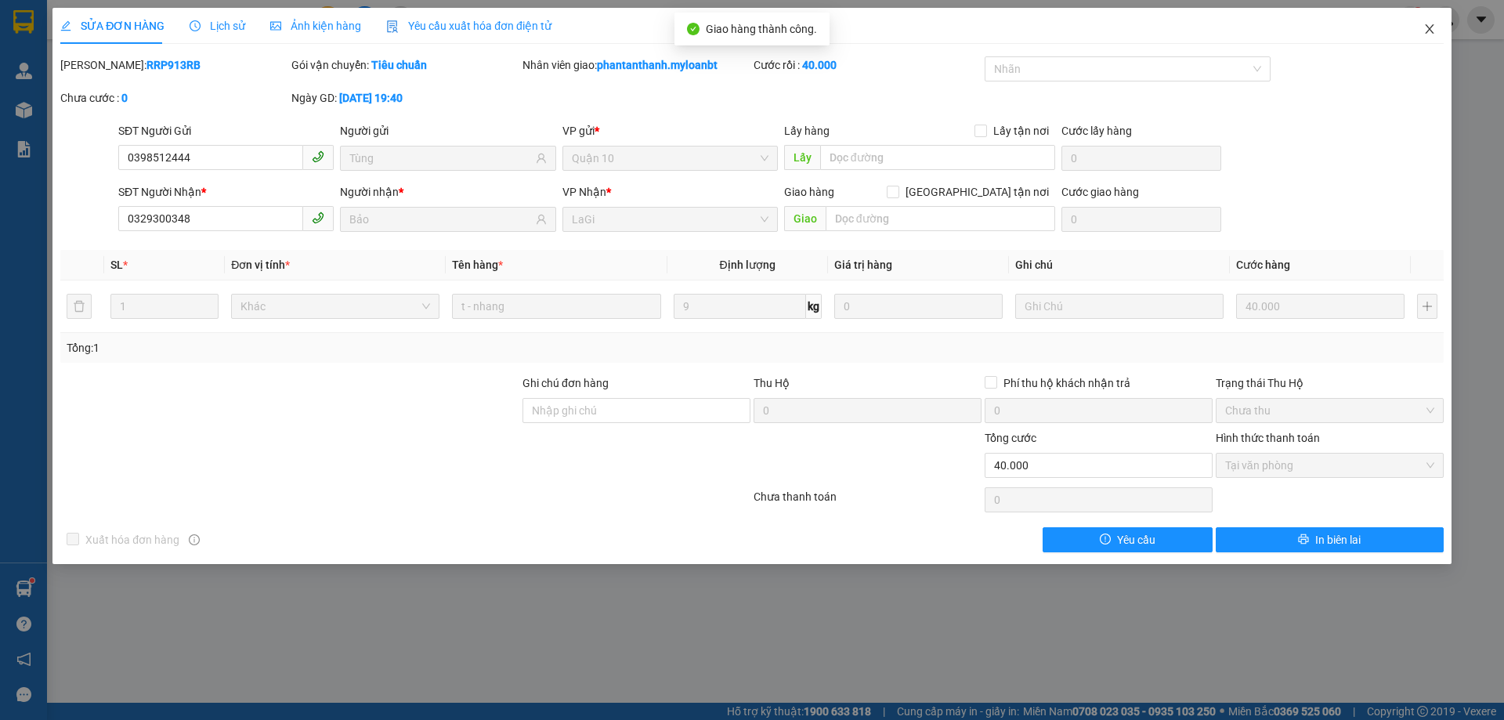
click at [1441, 31] on span "Close" at bounding box center [1430, 30] width 44 height 44
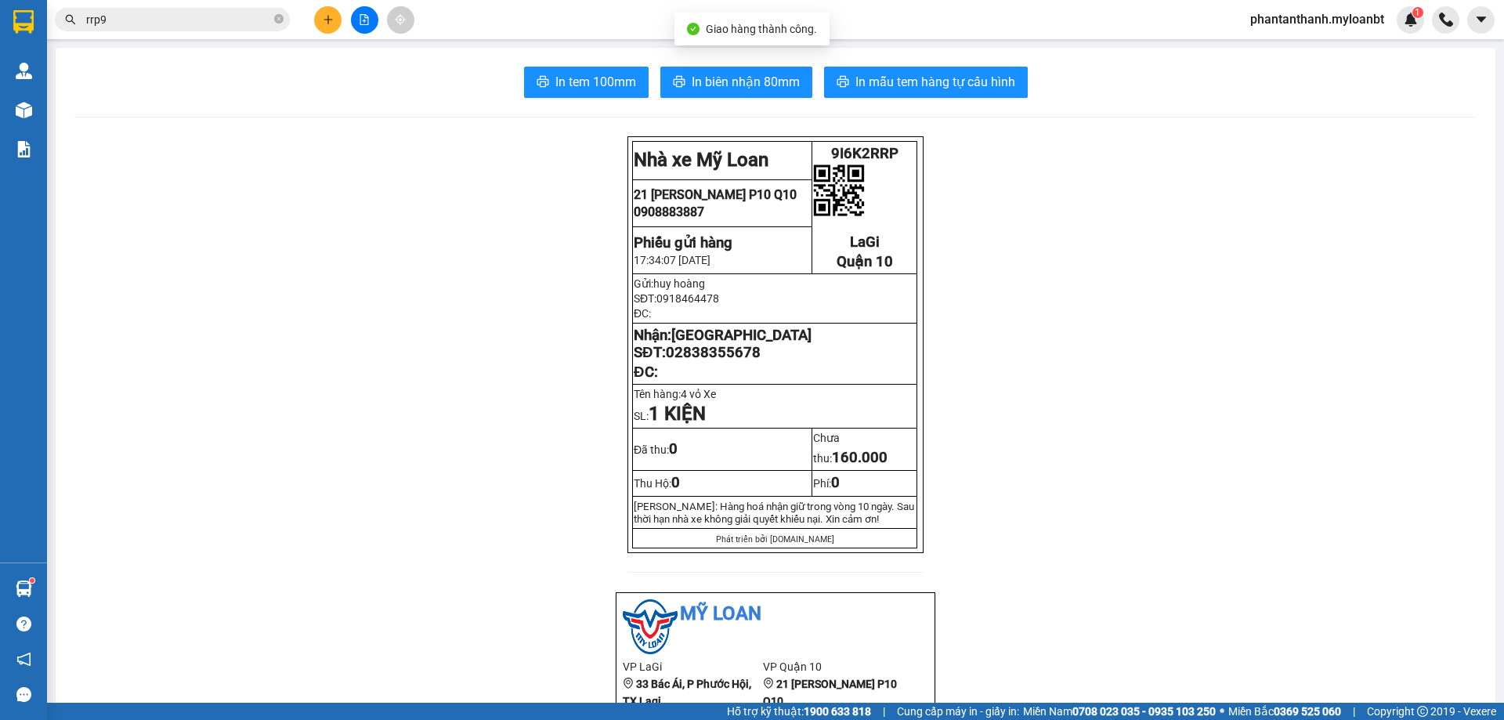
click at [232, 27] on input "rrp9" at bounding box center [178, 19] width 185 height 17
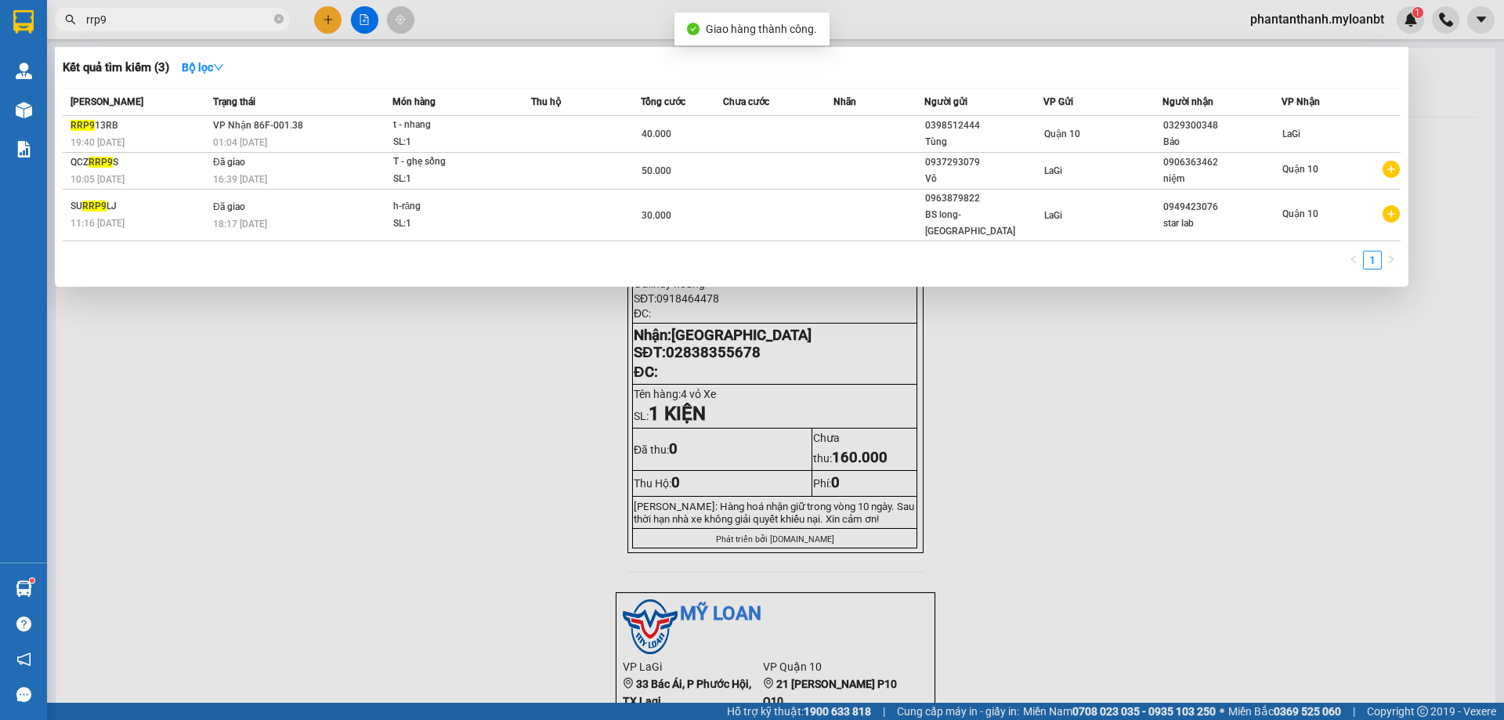
click at [232, 27] on input "rrp9" at bounding box center [178, 19] width 185 height 17
paste input "ehl"
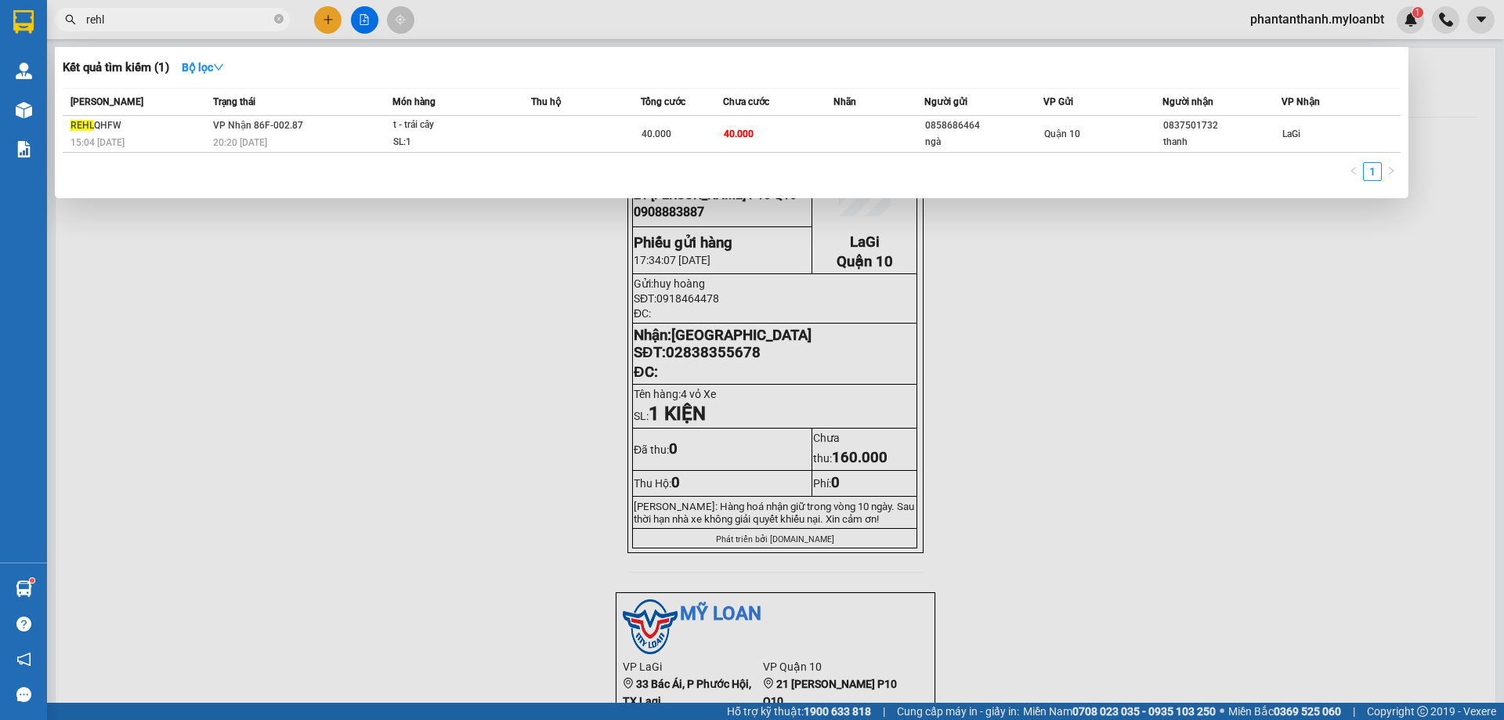
click at [368, 23] on div at bounding box center [752, 360] width 1504 height 720
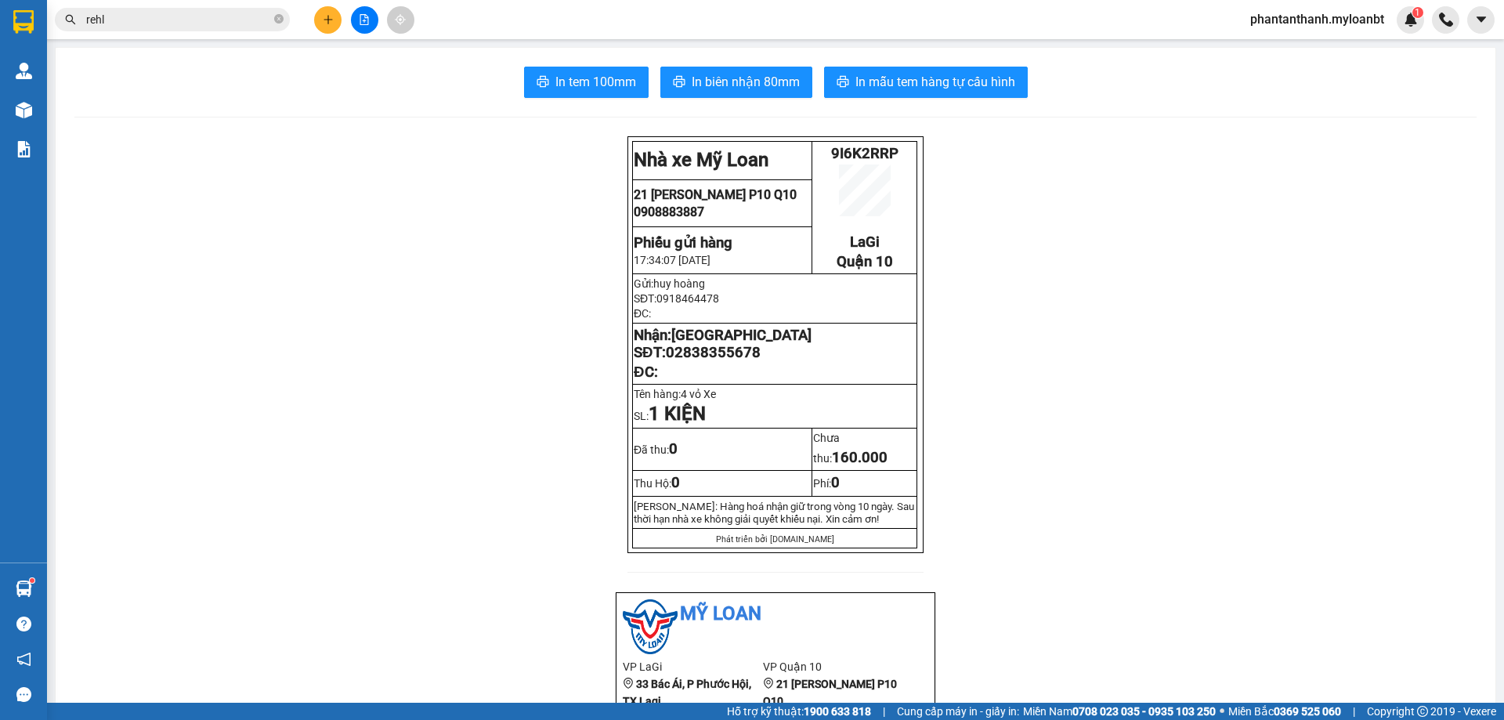
click at [368, 23] on icon "file-add" at bounding box center [364, 19] width 9 height 11
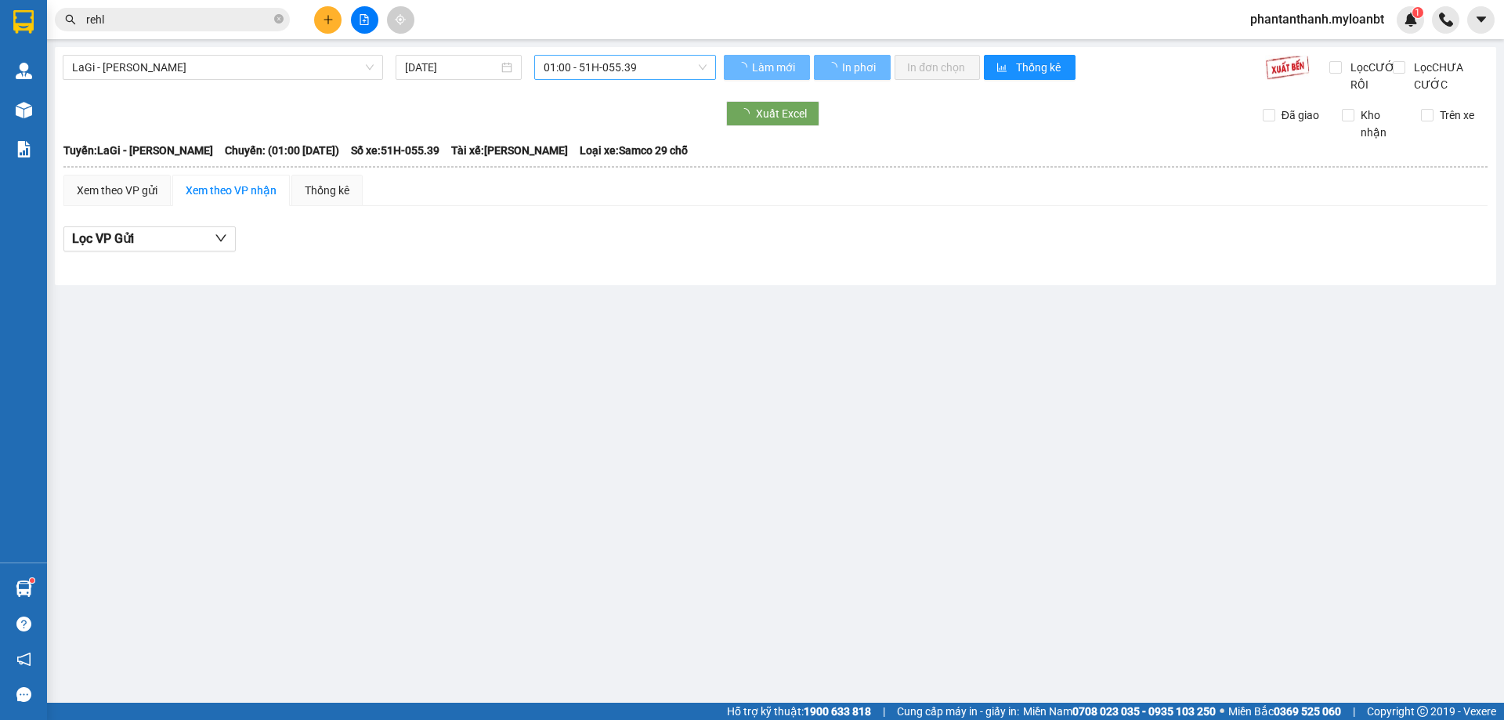
click at [576, 65] on span "01:00 - 51H-055.39" at bounding box center [625, 68] width 163 height 24
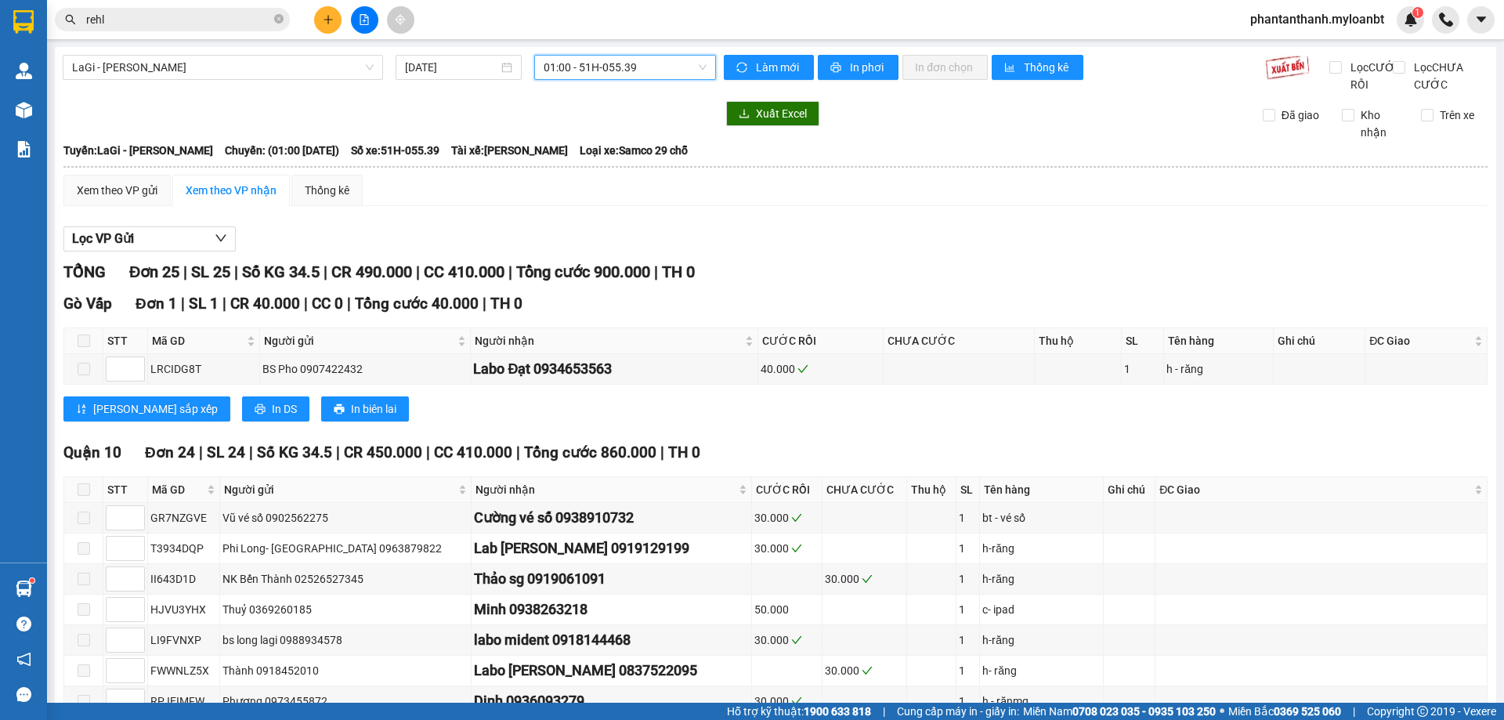
click at [574, 60] on span "01:00 - 51H-055.39" at bounding box center [625, 68] width 163 height 24
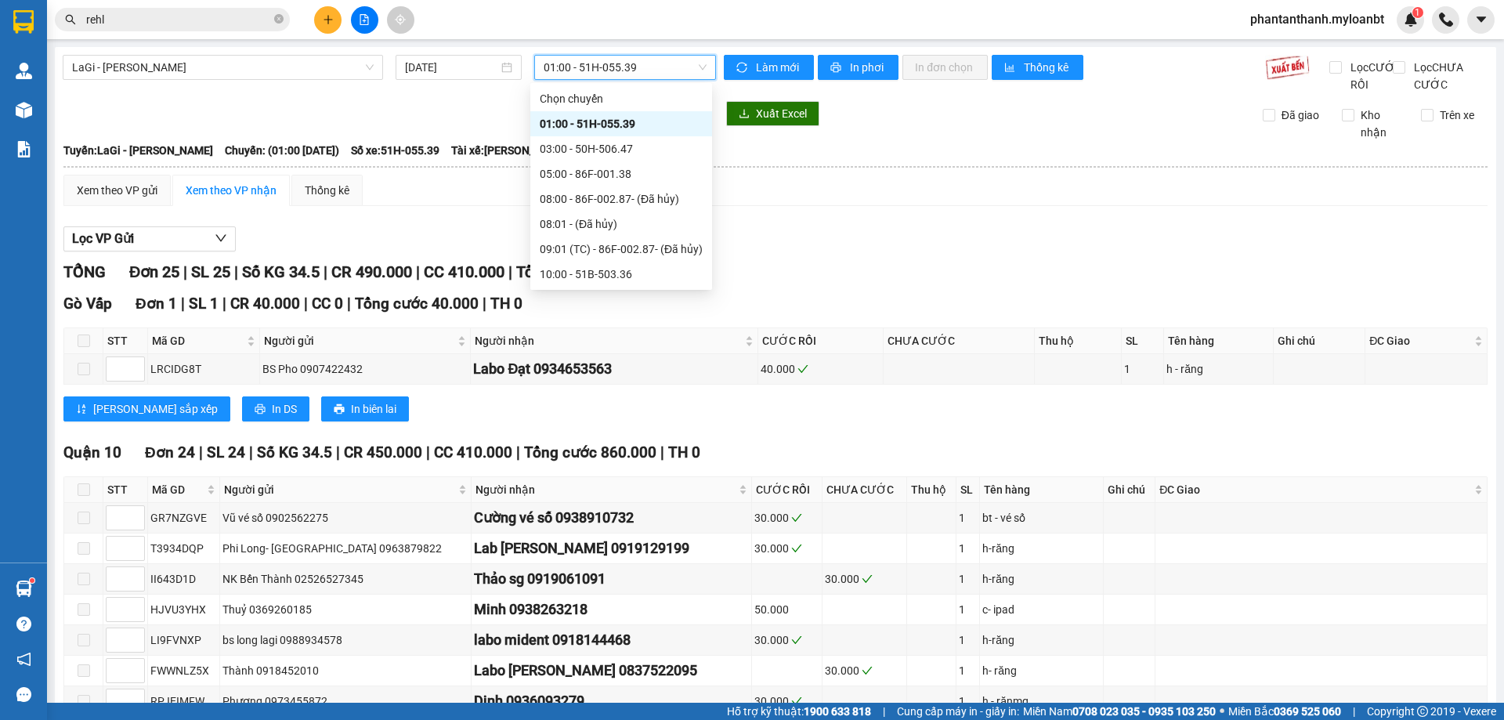
click at [574, 60] on span "01:00 - 51H-055.39" at bounding box center [625, 68] width 163 height 24
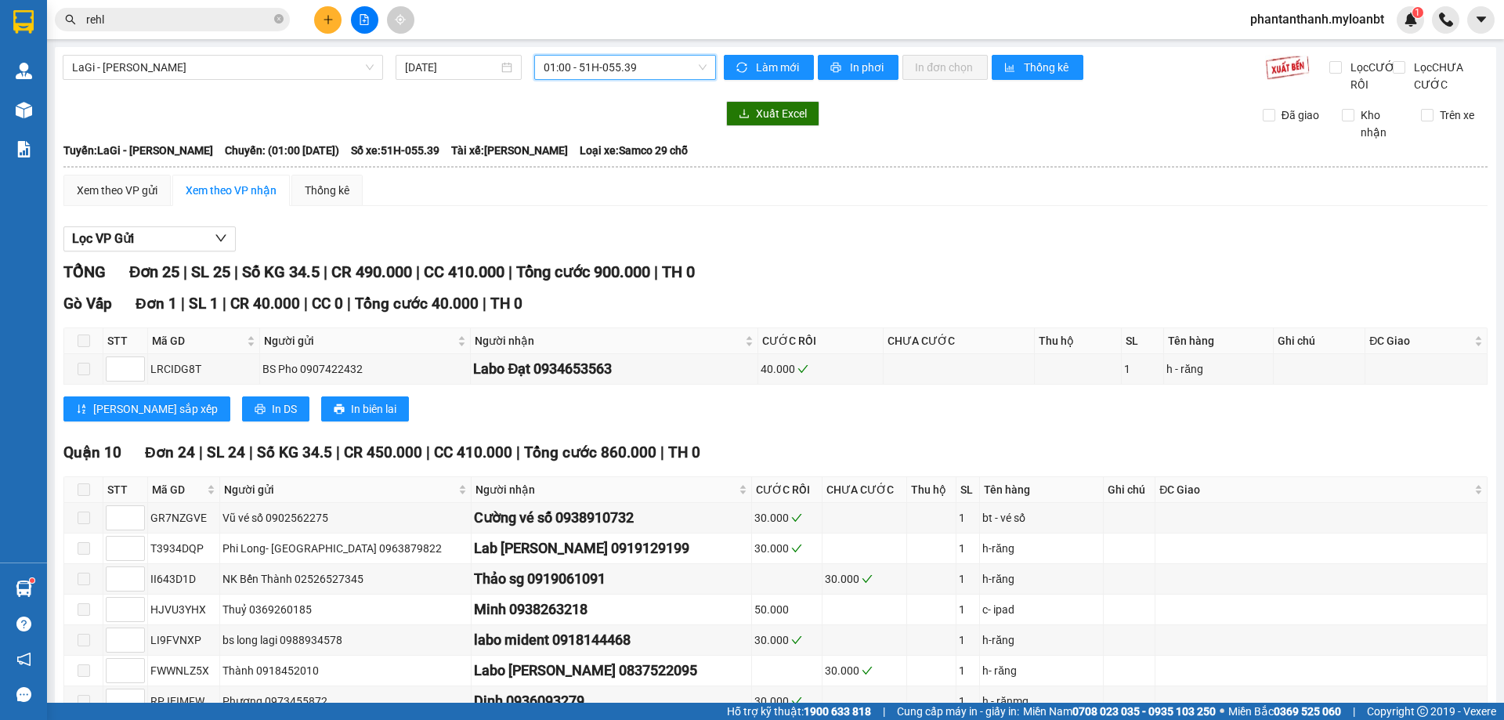
click at [616, 78] on span "01:00 - 51H-055.39" at bounding box center [625, 68] width 163 height 24
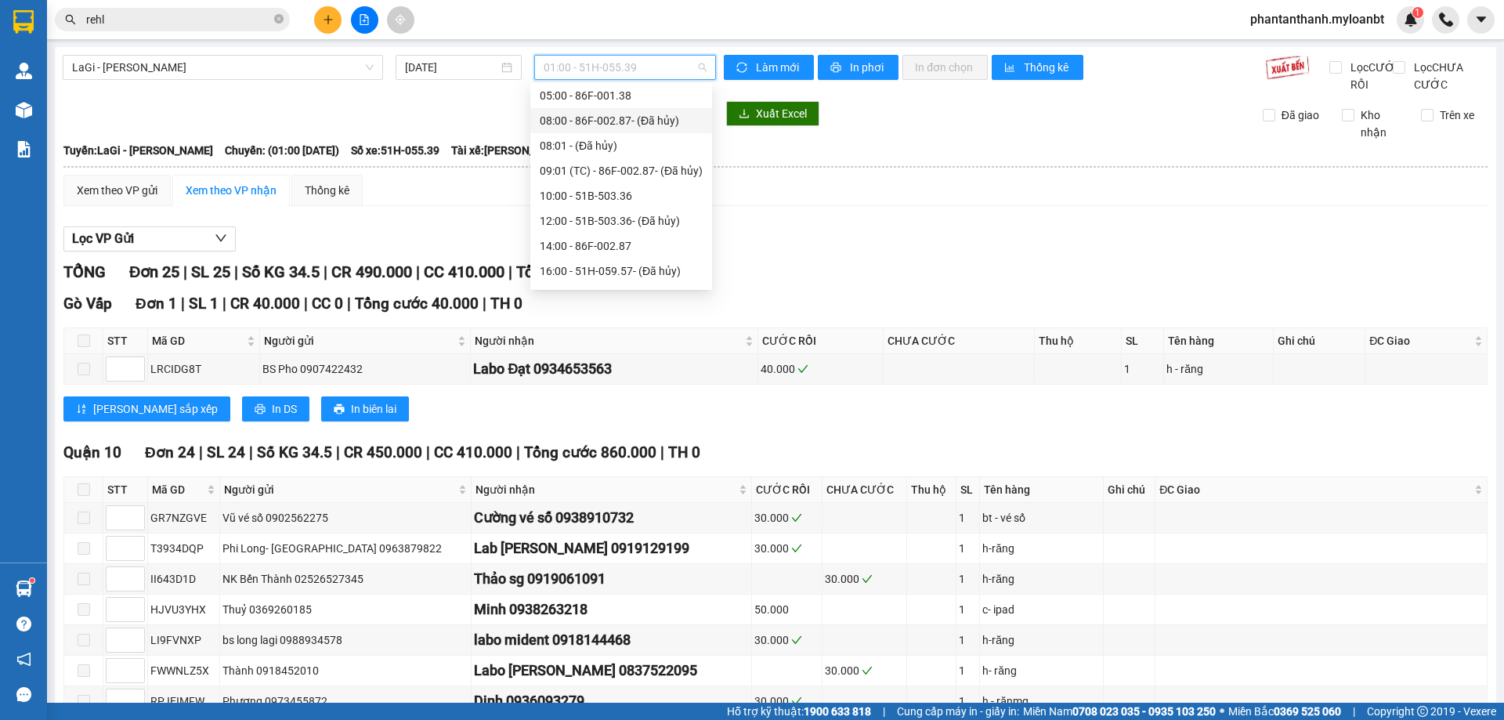
scroll to position [100, 0]
click at [589, 217] on div "14:00 - 86F-002.87" at bounding box center [621, 223] width 163 height 17
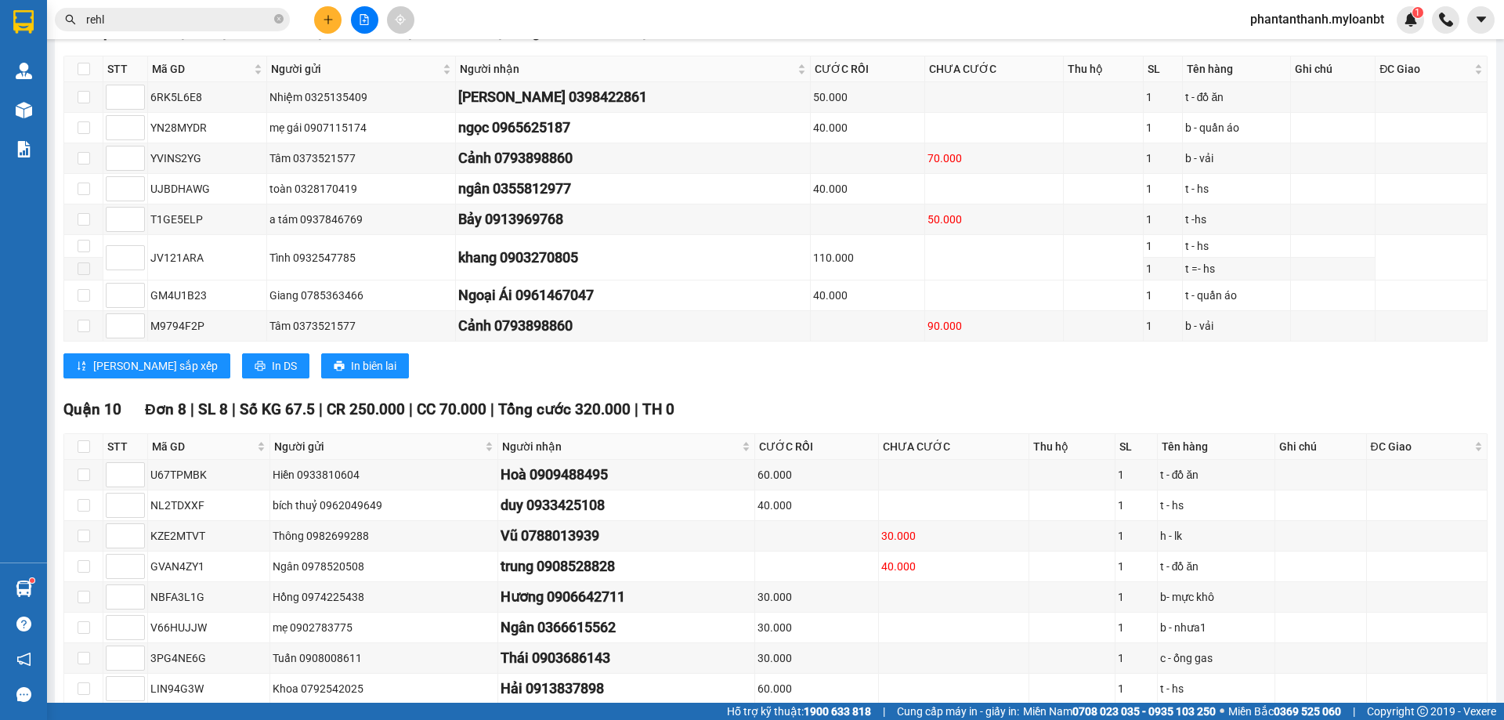
scroll to position [235, 0]
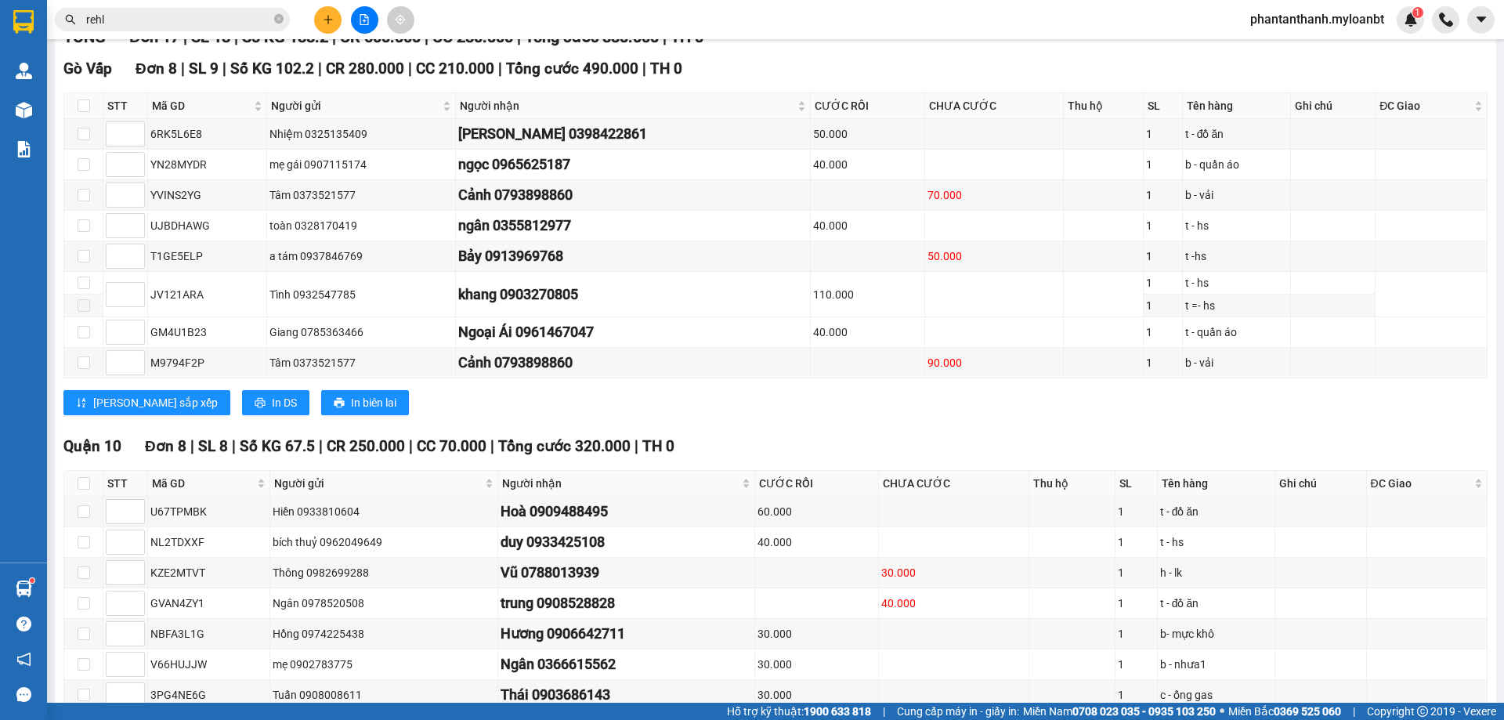
click at [845, 49] on div "TỔNG Đơn 17 | SL 18 | Số KG 188.2 | CR 600.000 | CC 280.000 | Tổng cước 880.000…" at bounding box center [775, 37] width 1424 height 24
click at [192, 21] on input "rehl" at bounding box center [178, 19] width 185 height 17
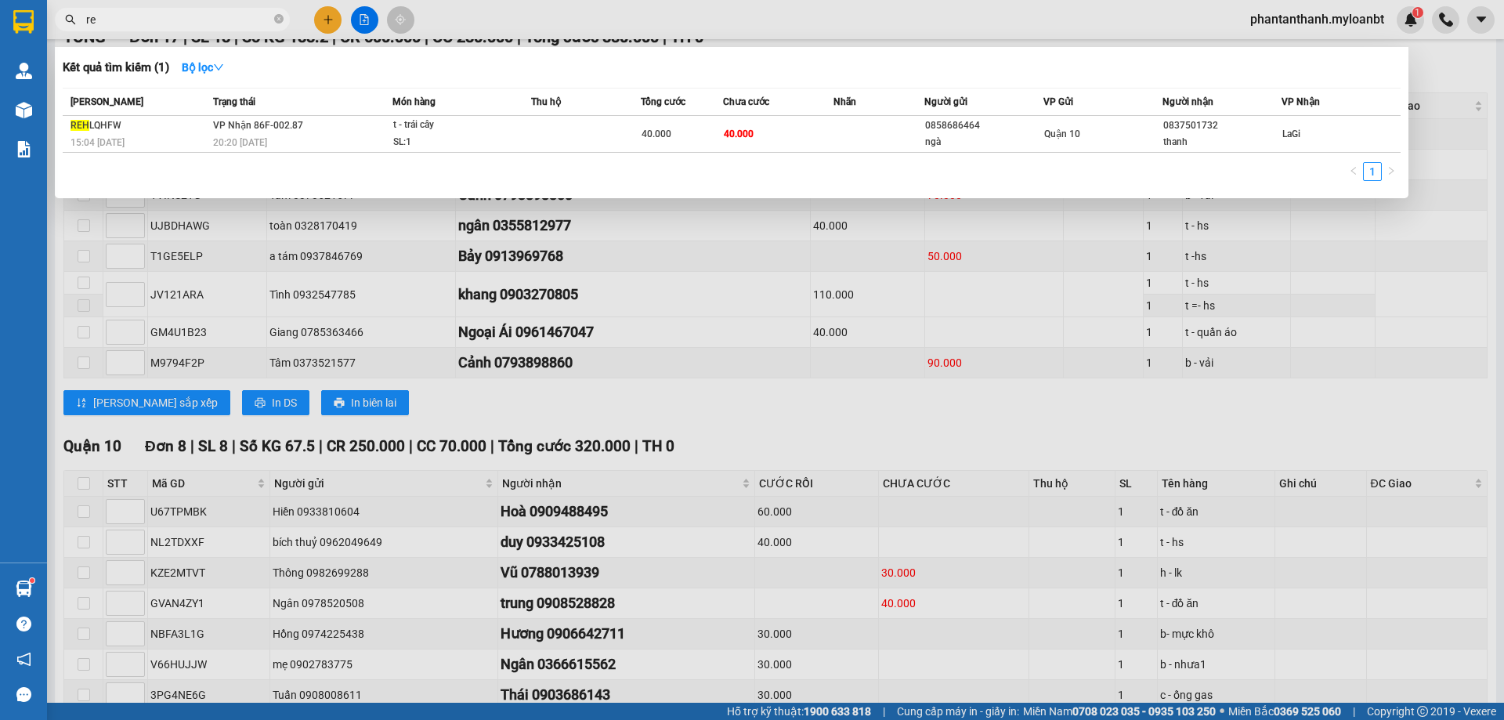
type input "r"
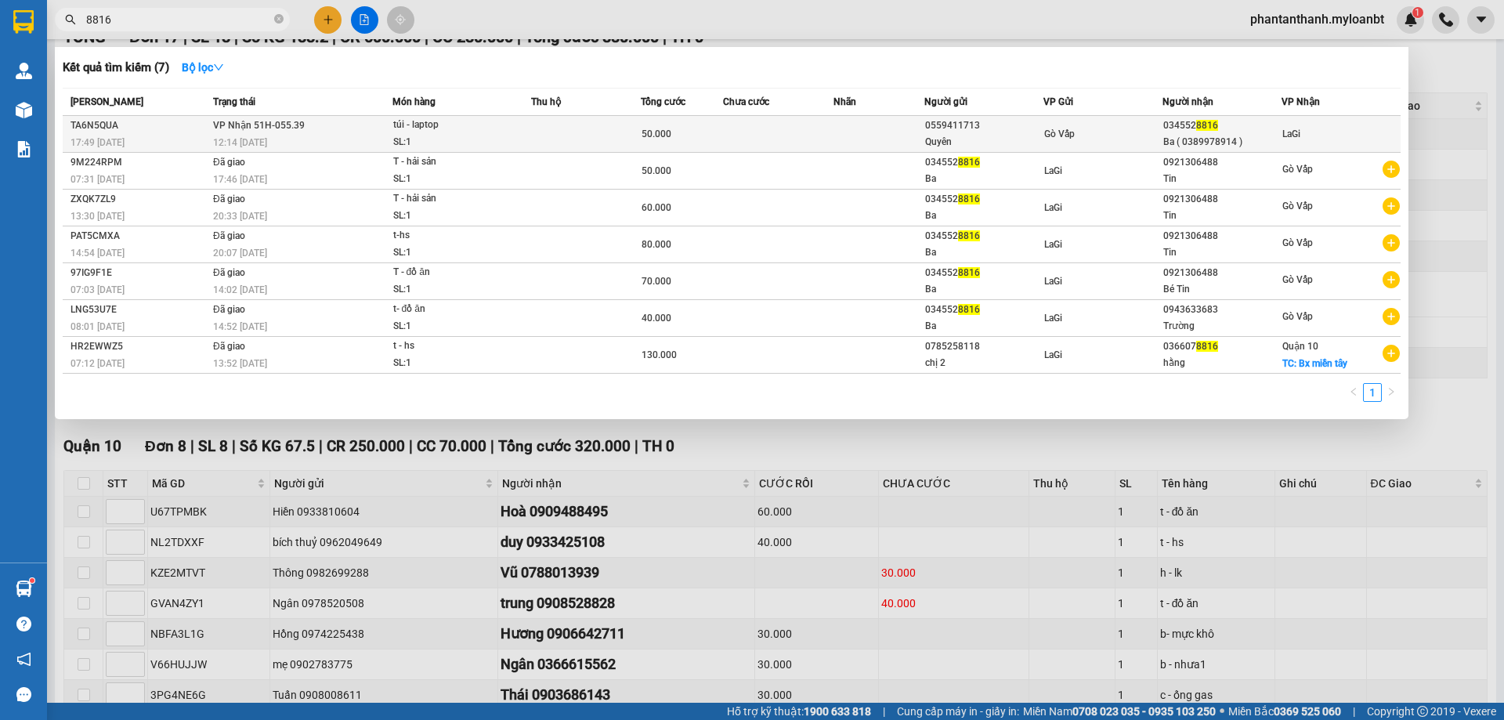
type input "8816"
click at [430, 136] on div "SL: 1" at bounding box center [452, 142] width 118 height 17
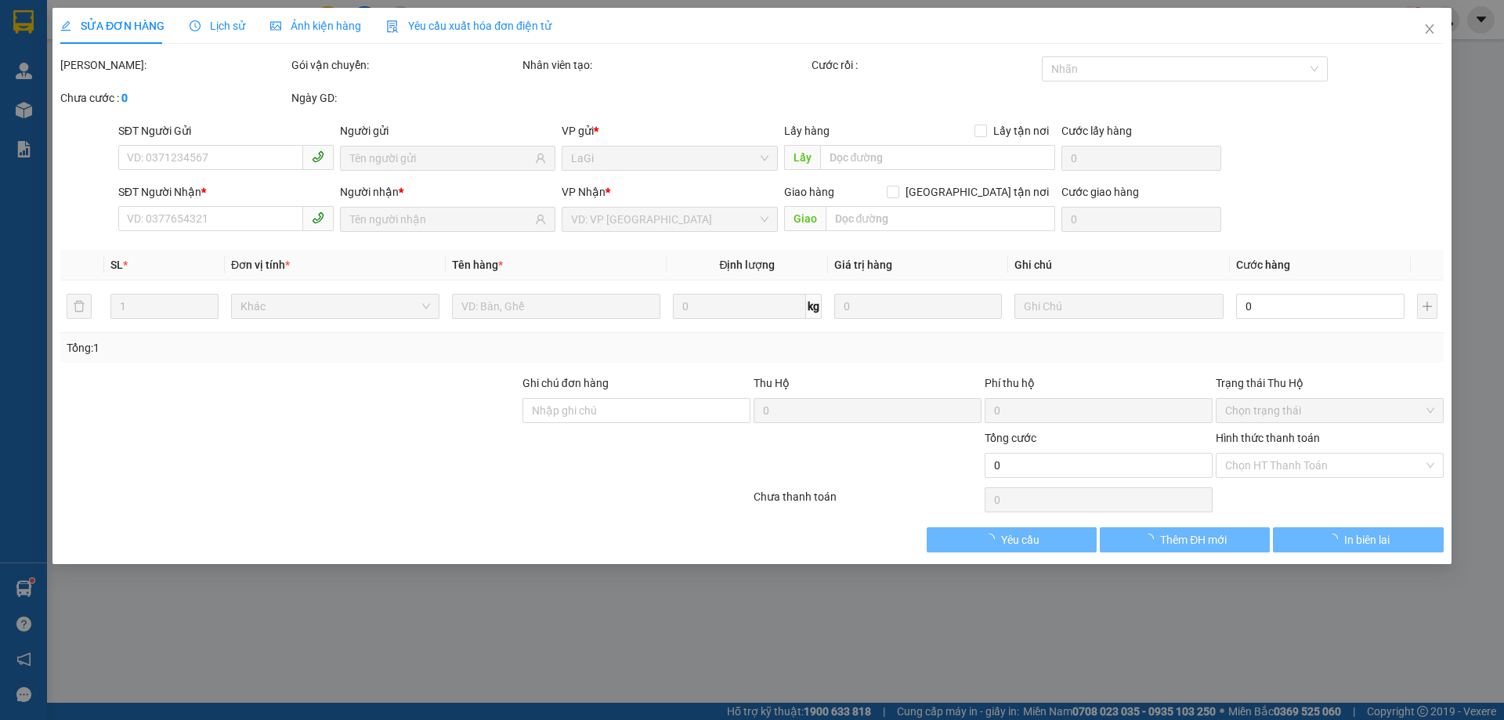
type input "0559411713"
type input "Quyên"
type input "0345528816"
type input "Ba ( 0389978914 )"
type input "50.000"
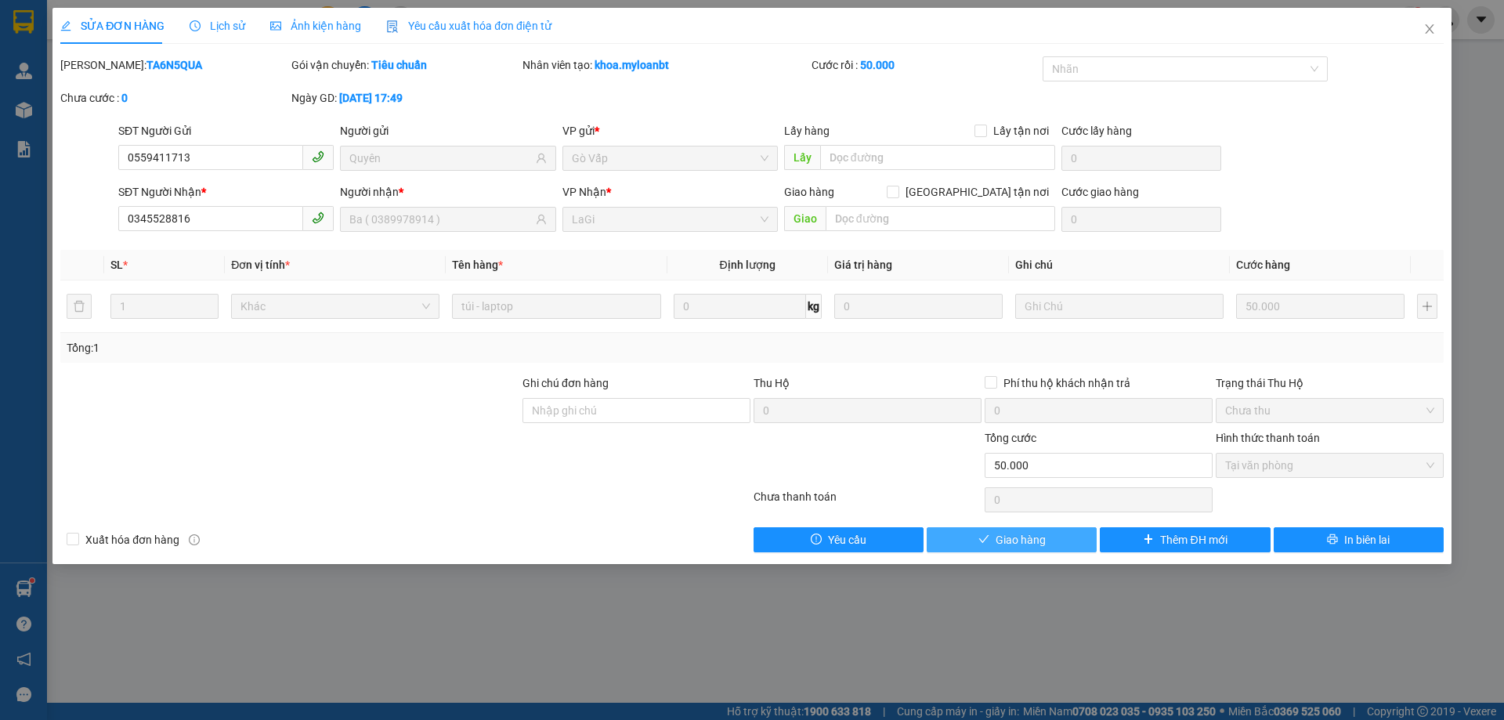
click at [1011, 532] on span "Giao hàng" at bounding box center [1021, 539] width 50 height 17
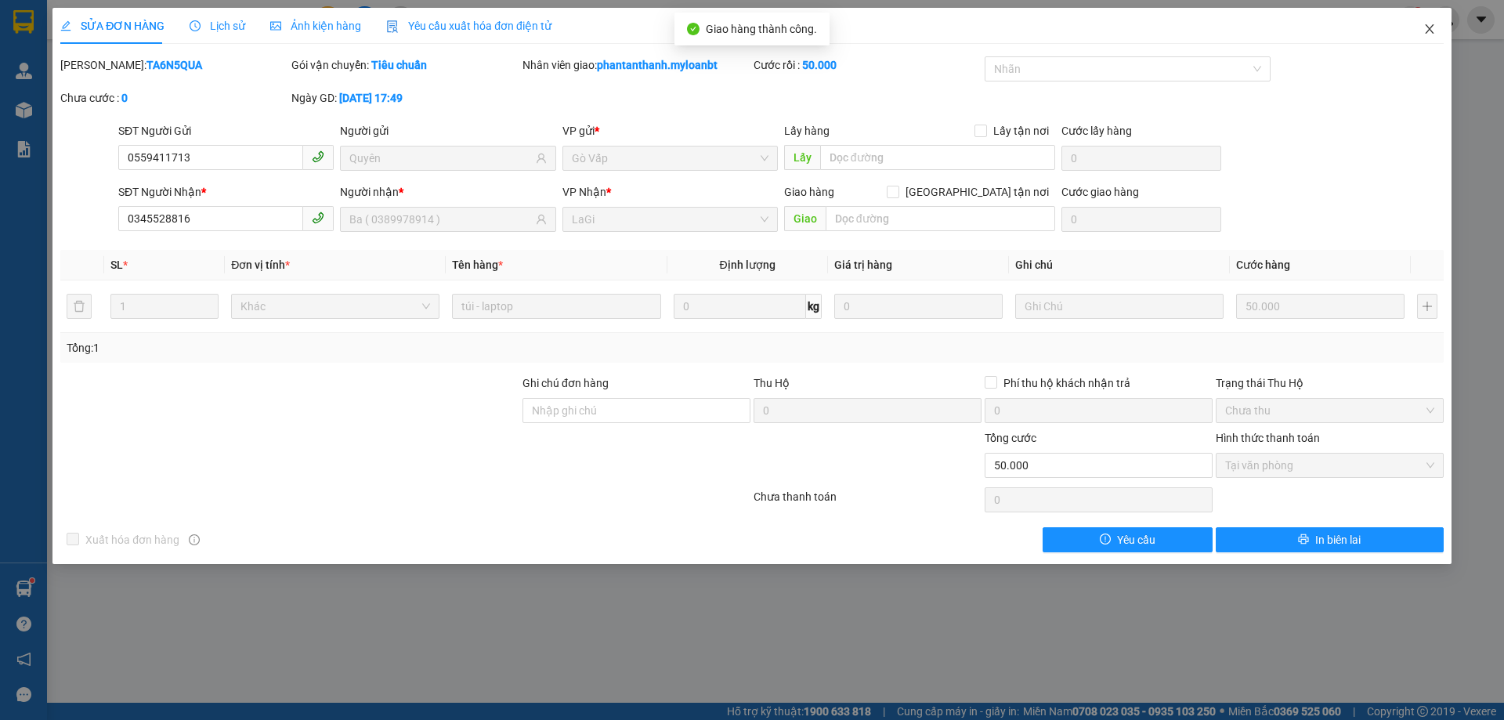
click at [1421, 32] on span "Close" at bounding box center [1430, 30] width 44 height 44
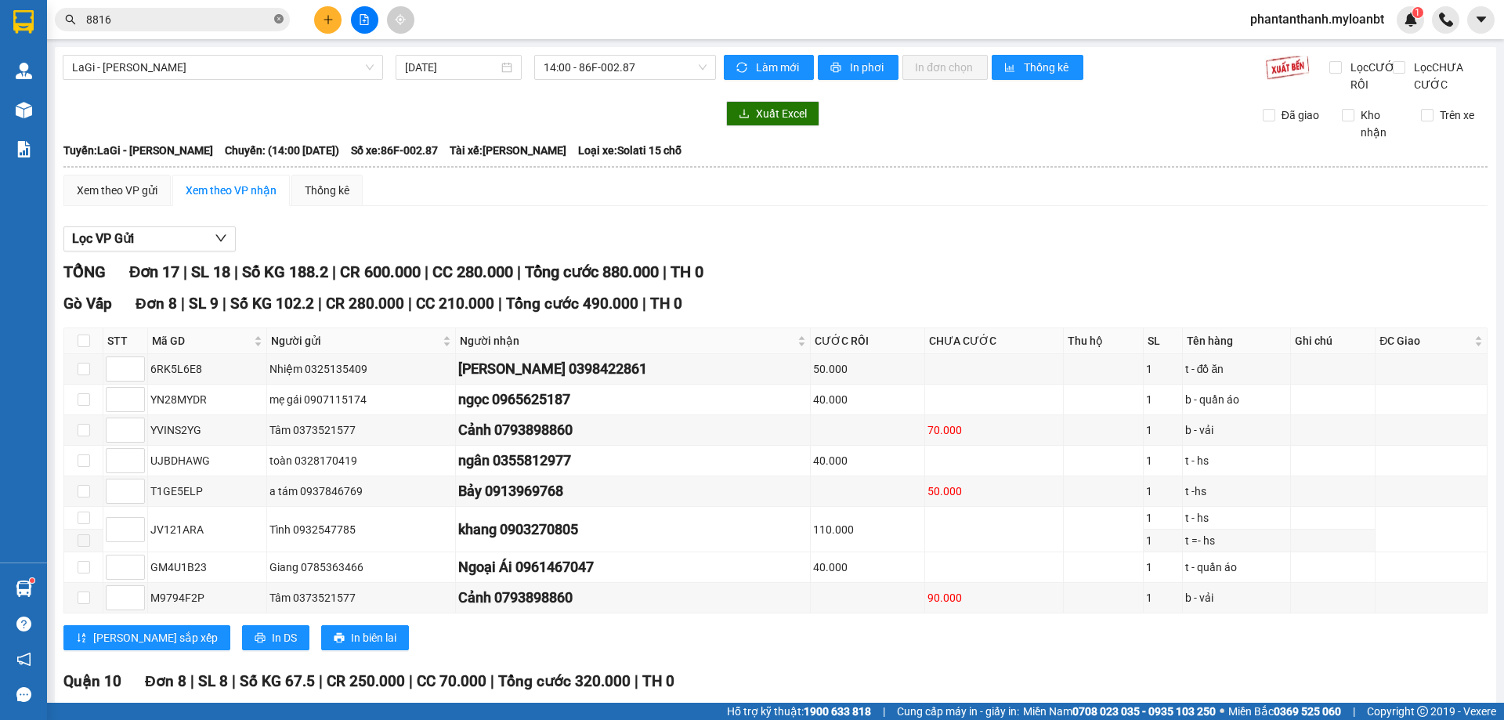
click at [281, 20] on icon "close-circle" at bounding box center [278, 18] width 9 height 9
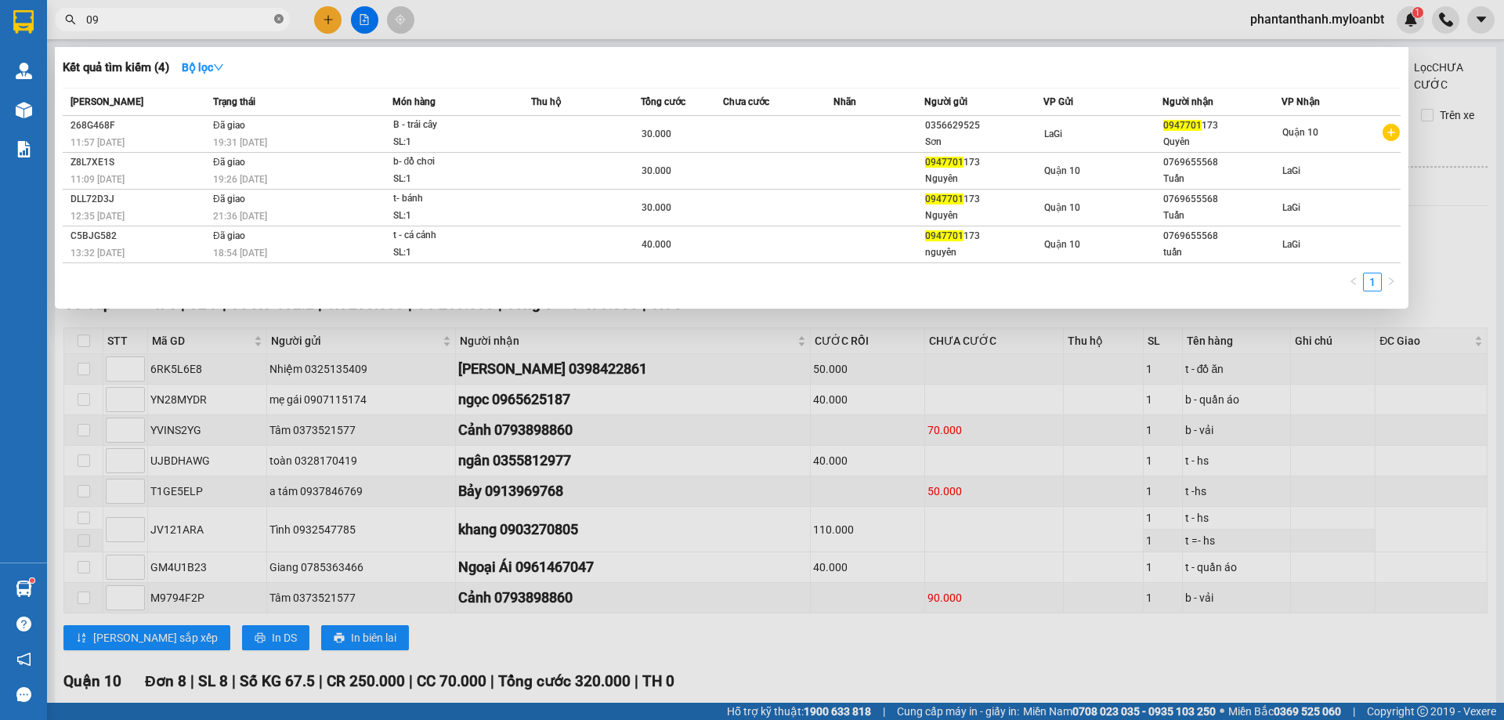
type input "0"
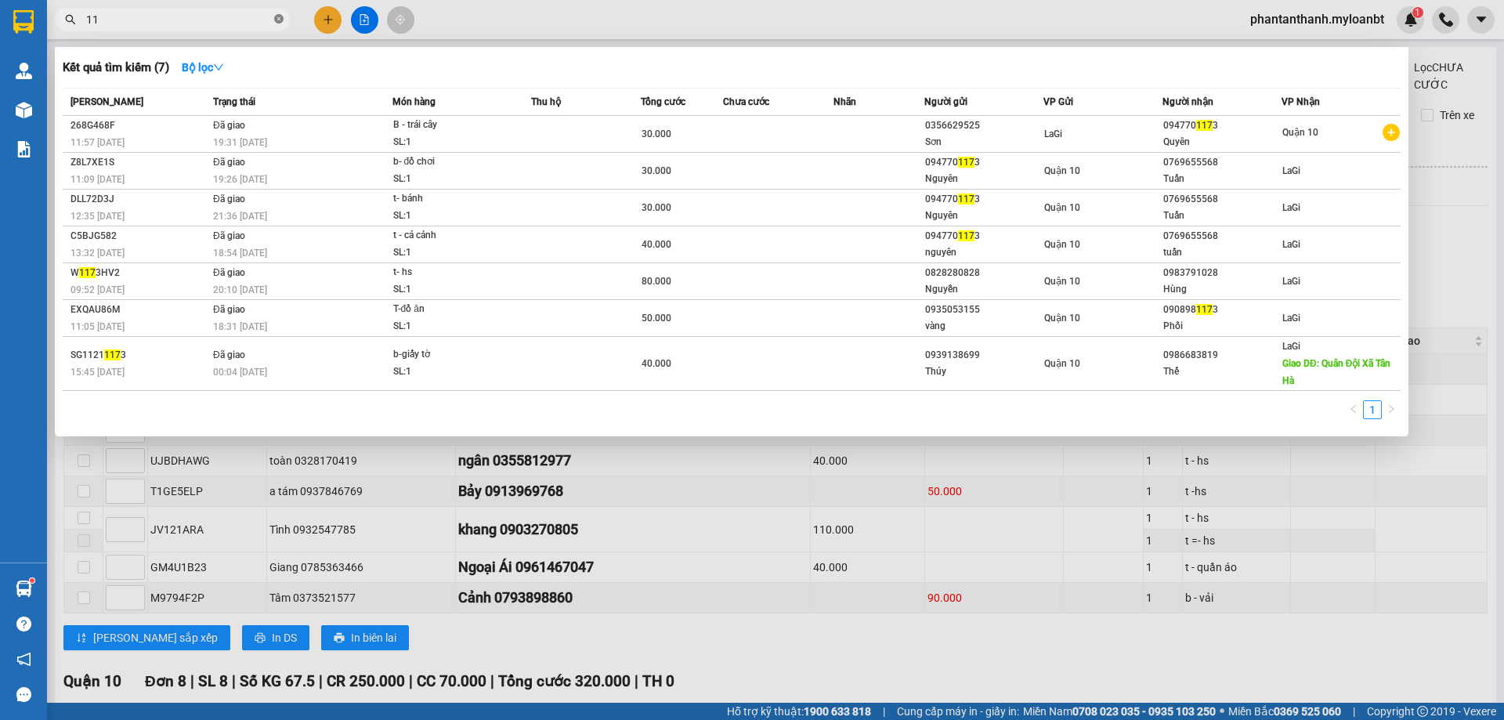
type input "1"
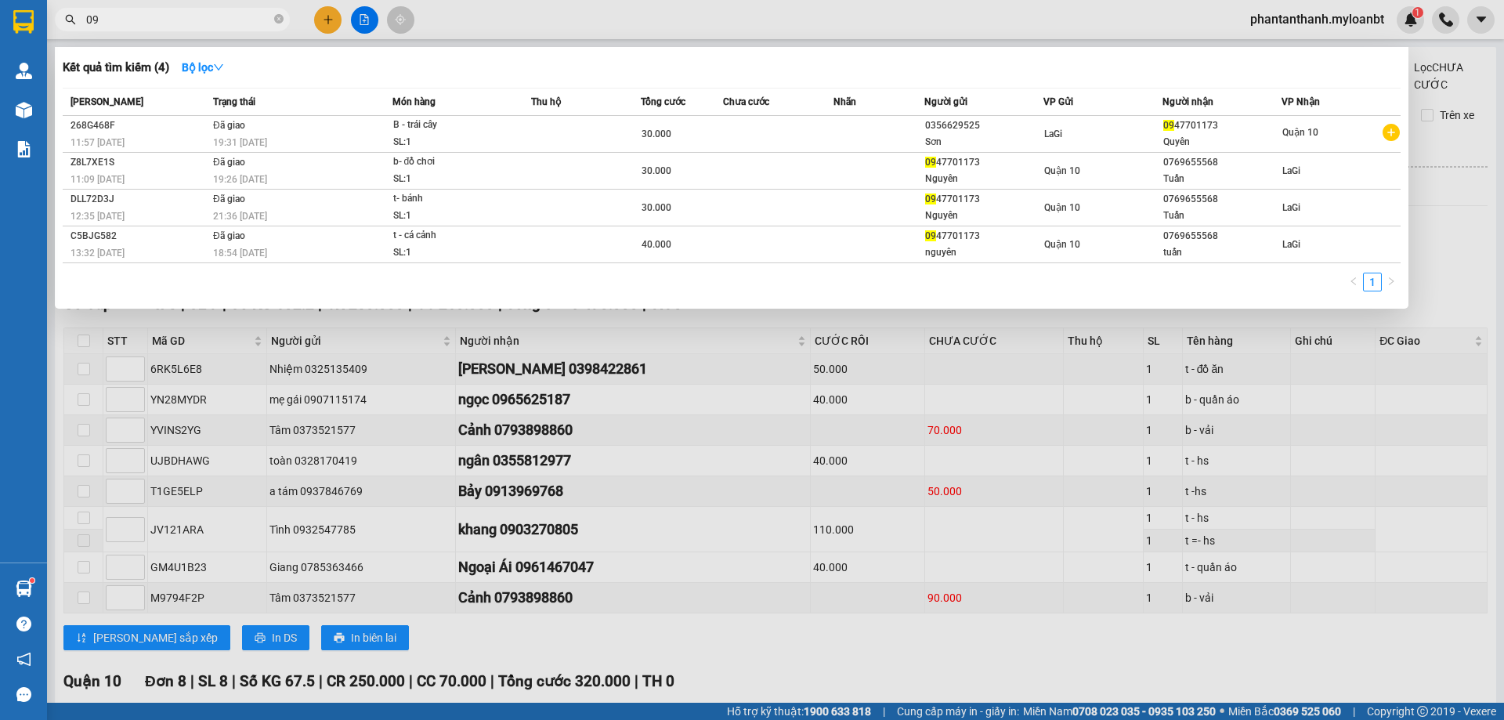
type input "0"
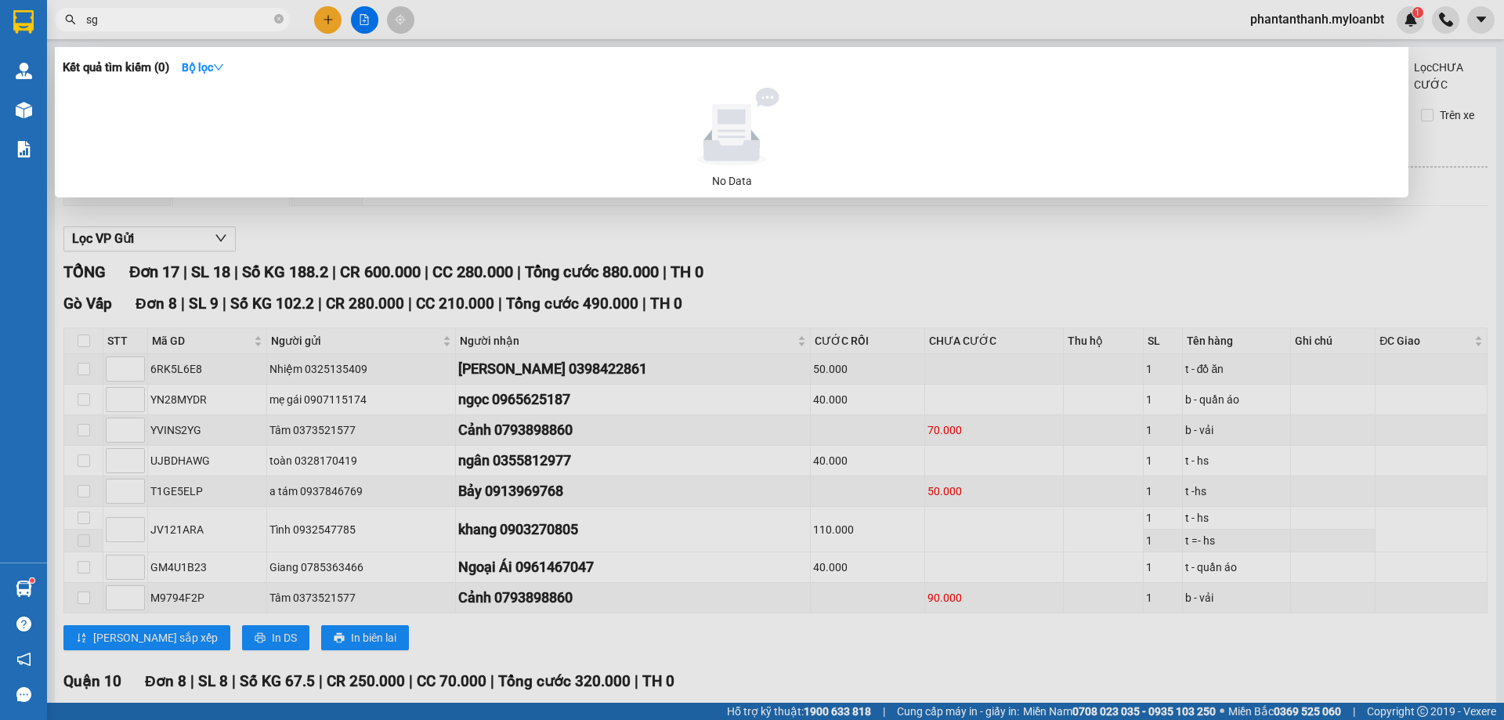
type input "s"
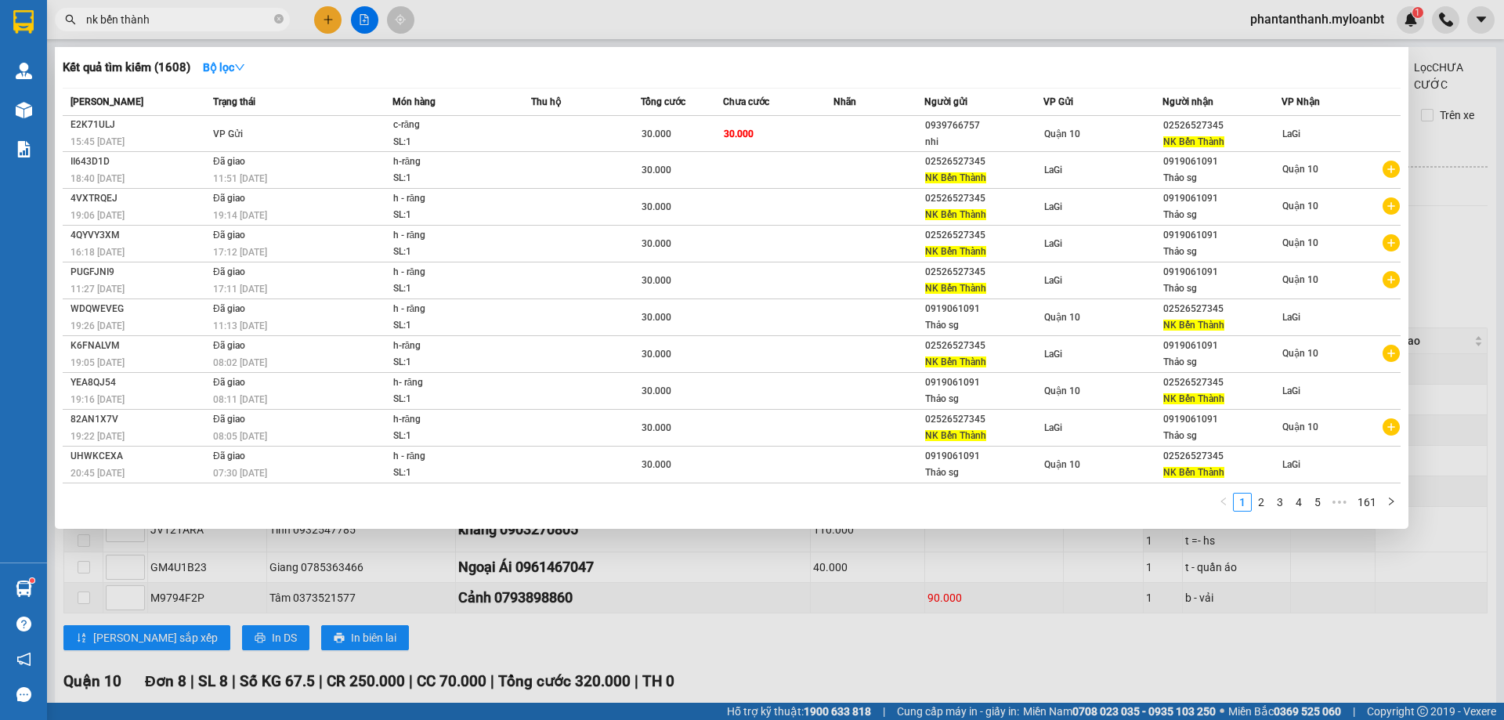
type input "nk bến thành"
click at [282, 18] on icon "close-circle" at bounding box center [278, 18] width 9 height 9
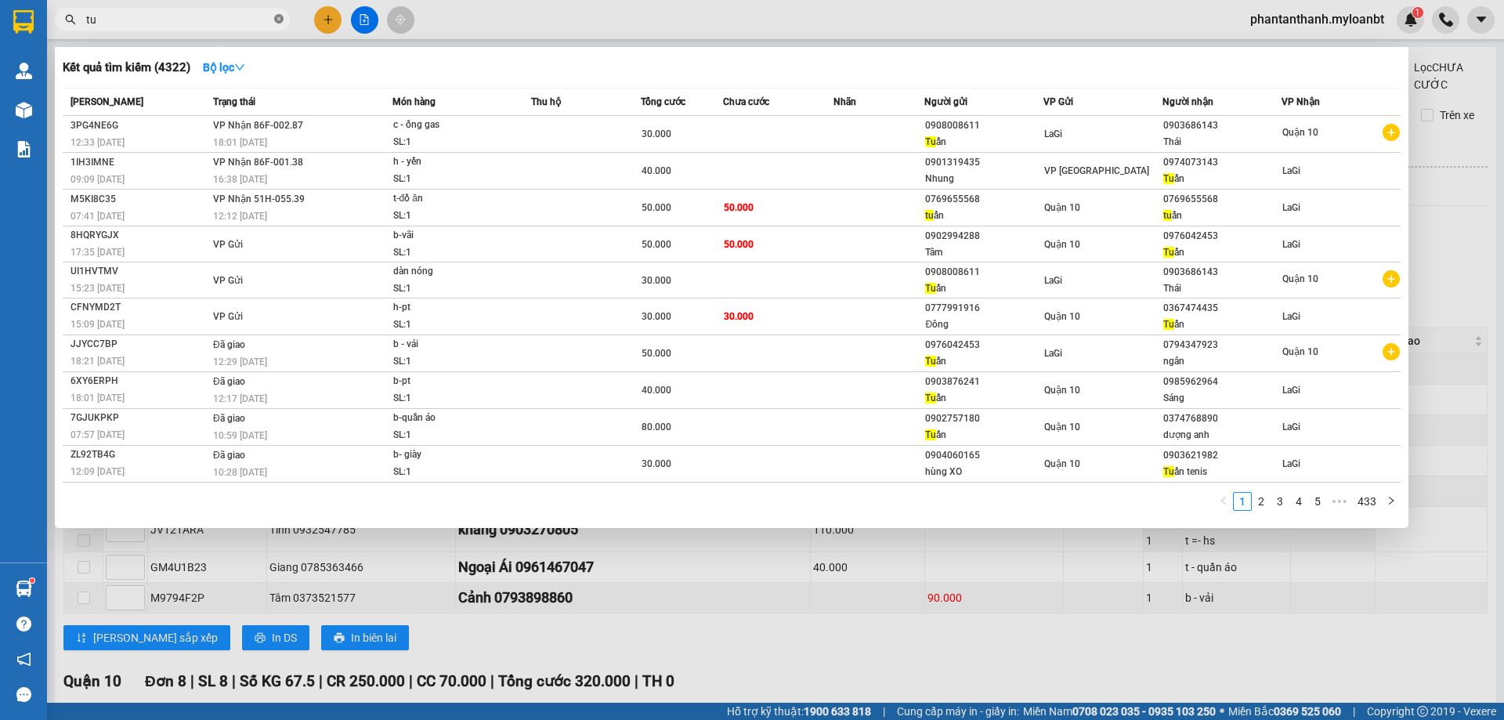
type input "t"
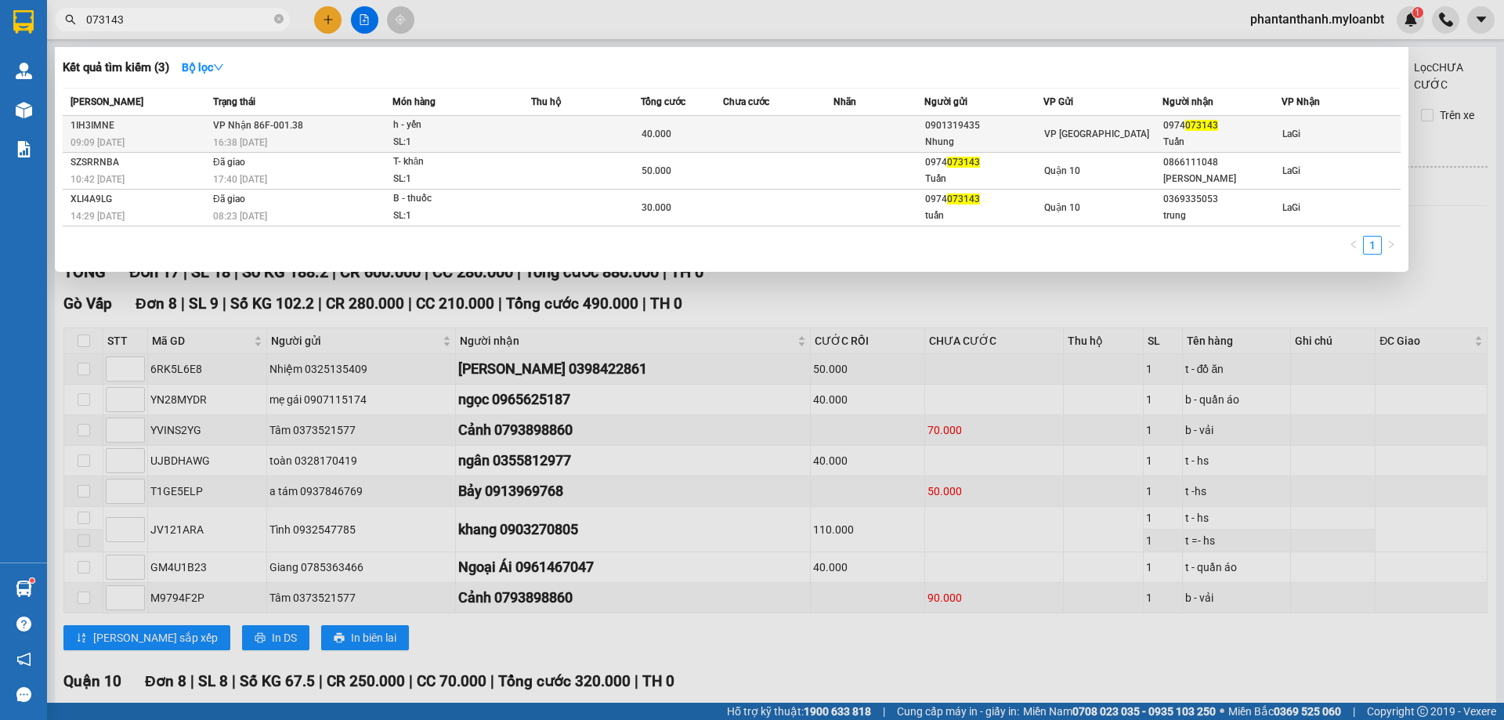
type input "073143"
click at [827, 120] on td at bounding box center [778, 134] width 110 height 37
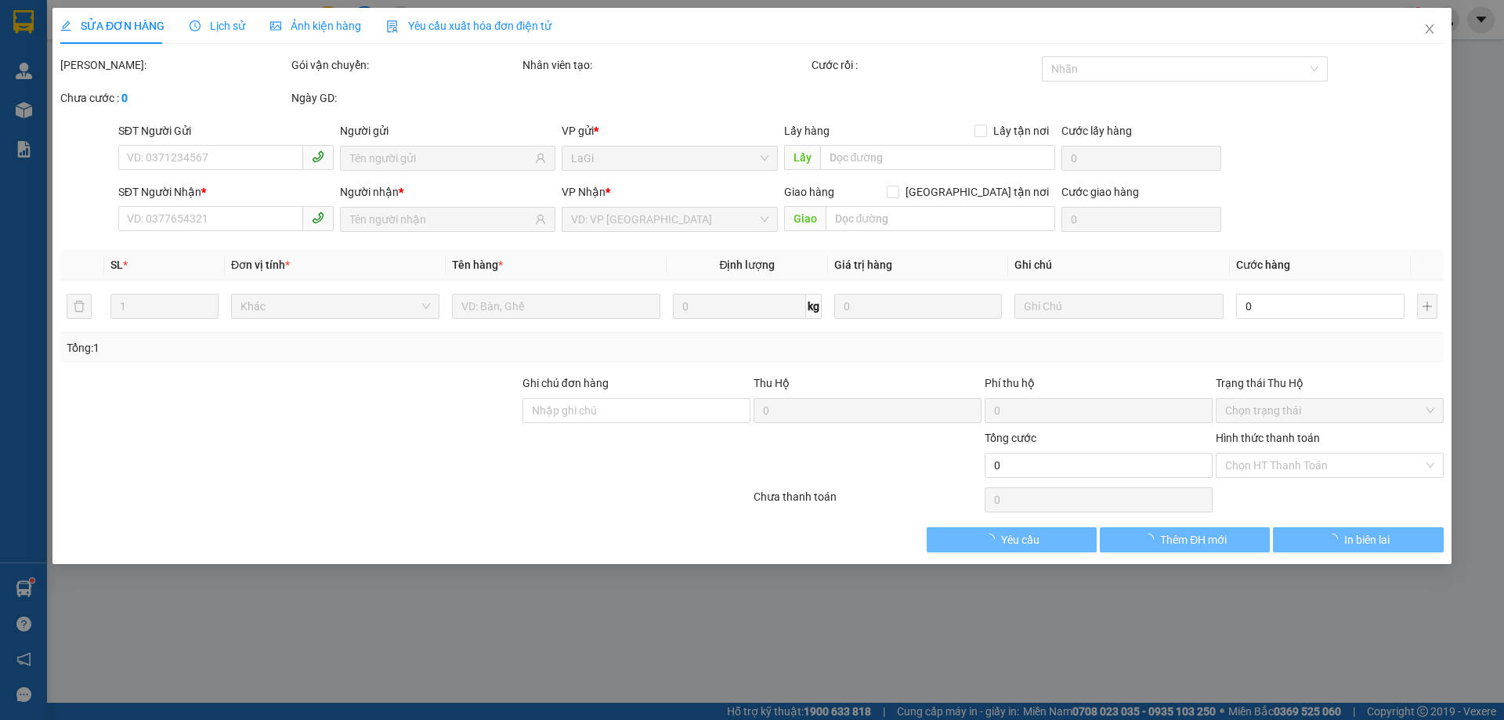
type input "0901319435"
type input "Nhung"
type input "0974073143"
type input "Tuấn"
type input "40.000"
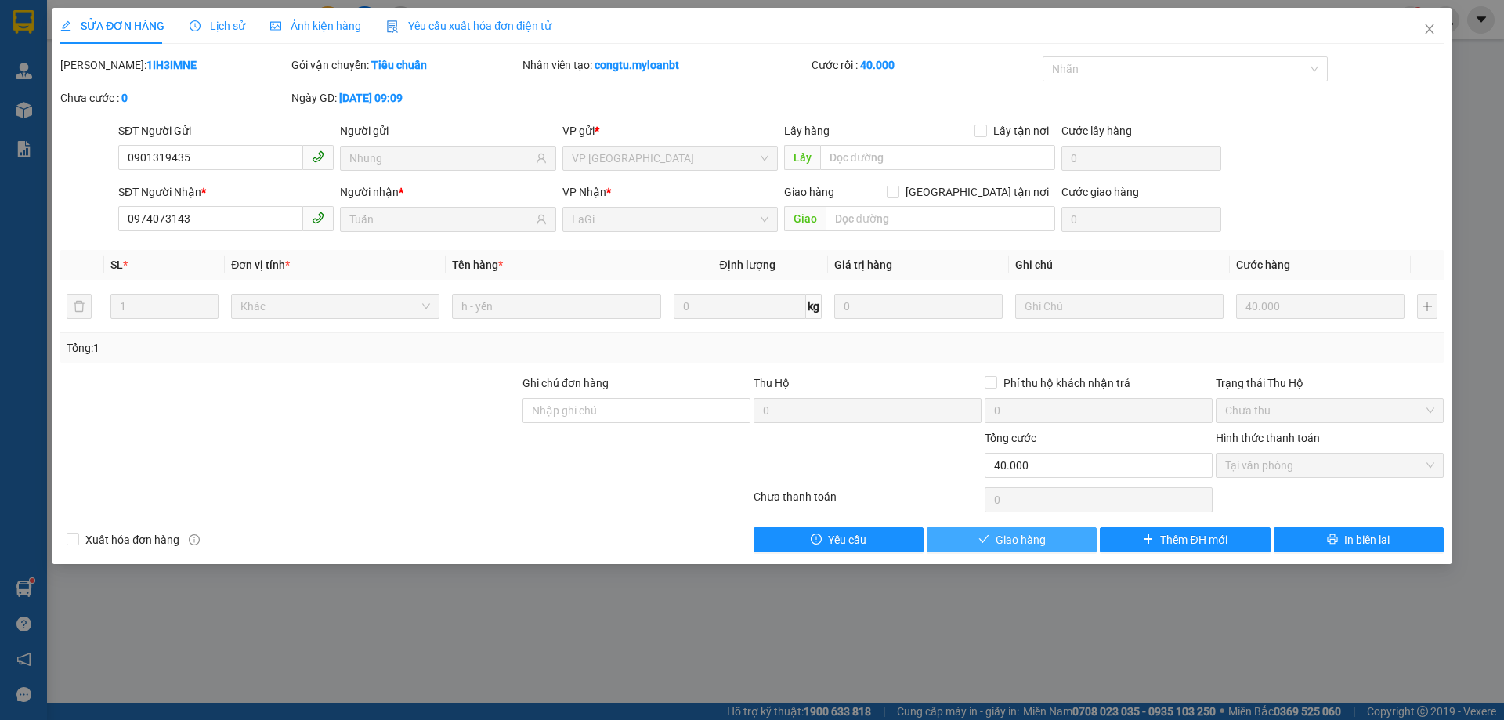
click at [1048, 537] on button "Giao hàng" at bounding box center [1012, 539] width 170 height 25
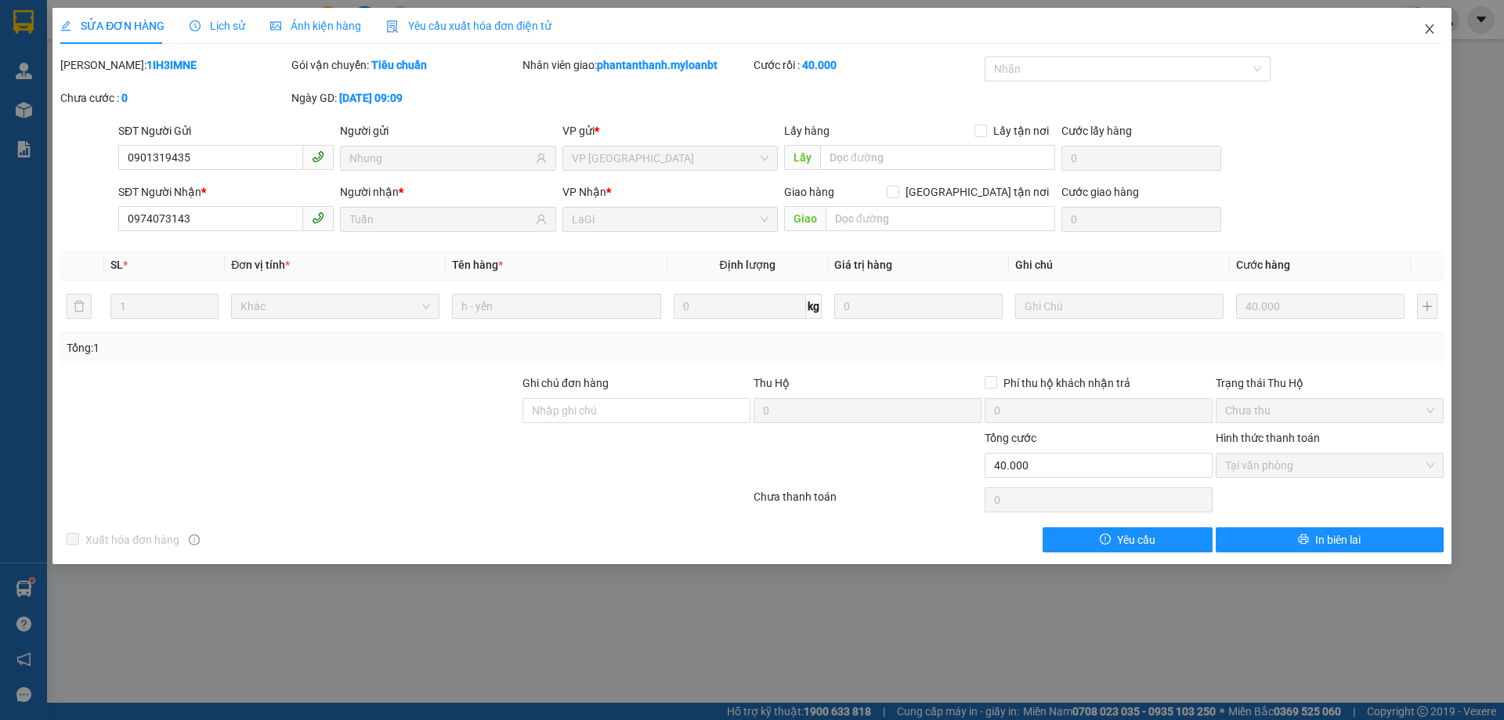
click at [1424, 26] on icon "close" at bounding box center [1430, 29] width 13 height 13
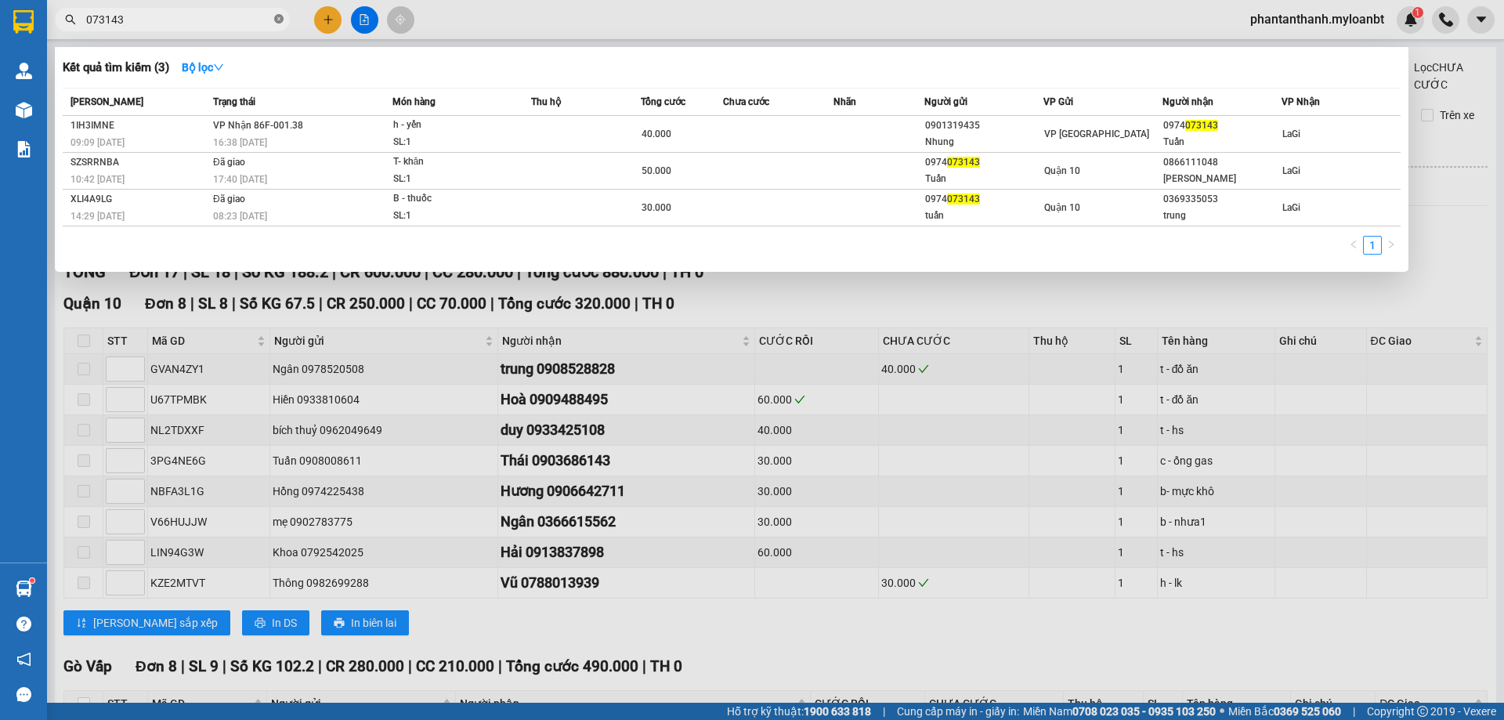
click at [279, 13] on span at bounding box center [278, 20] width 9 height 15
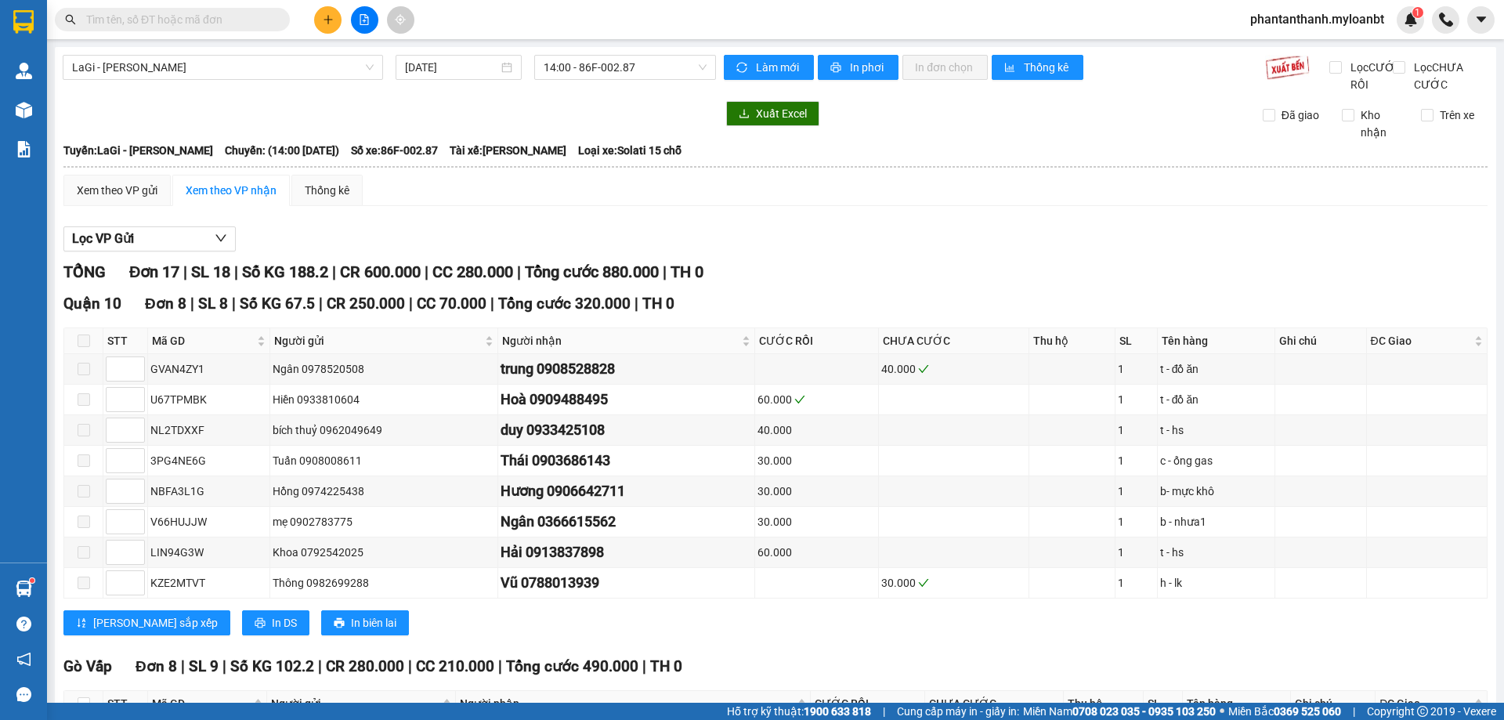
click at [268, 20] on input "text" at bounding box center [178, 19] width 185 height 17
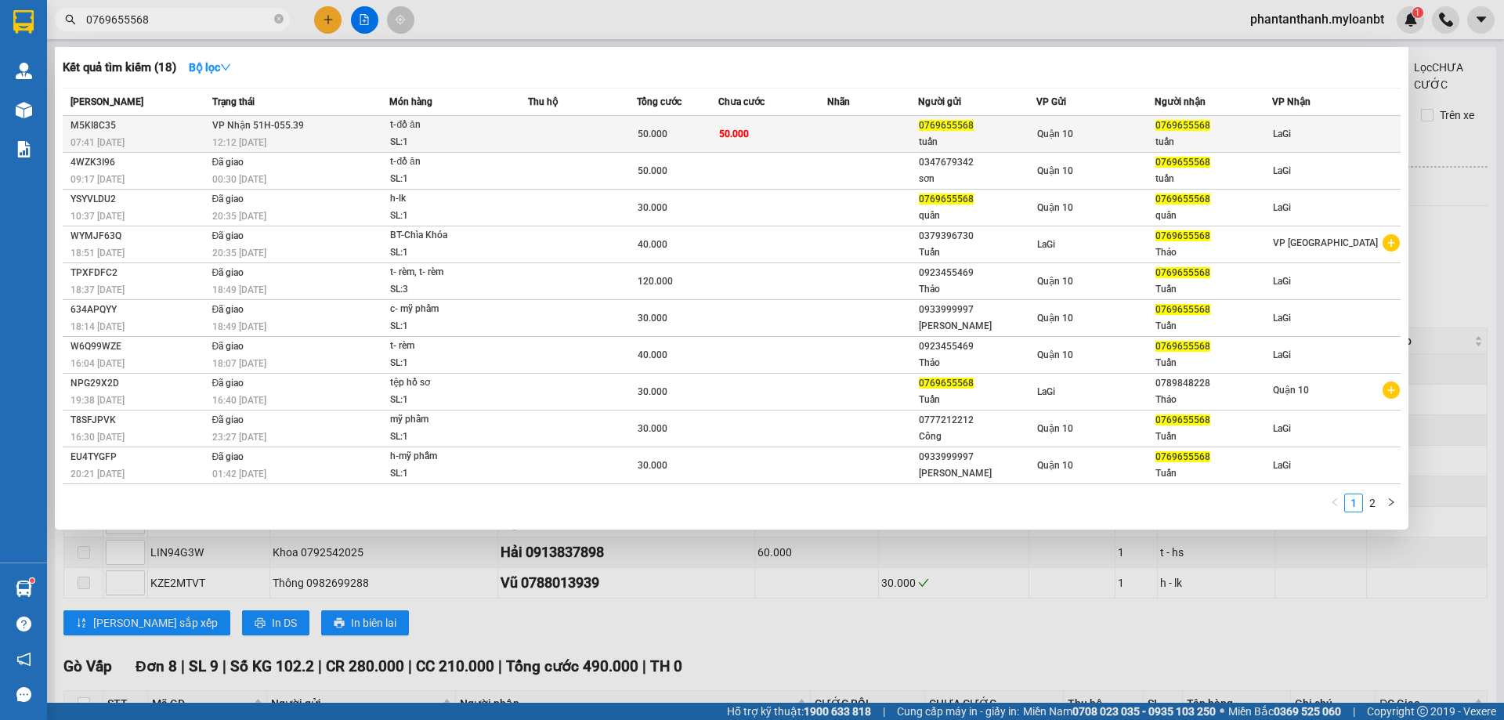
type input "0769655568"
click at [914, 135] on td at bounding box center [872, 134] width 91 height 37
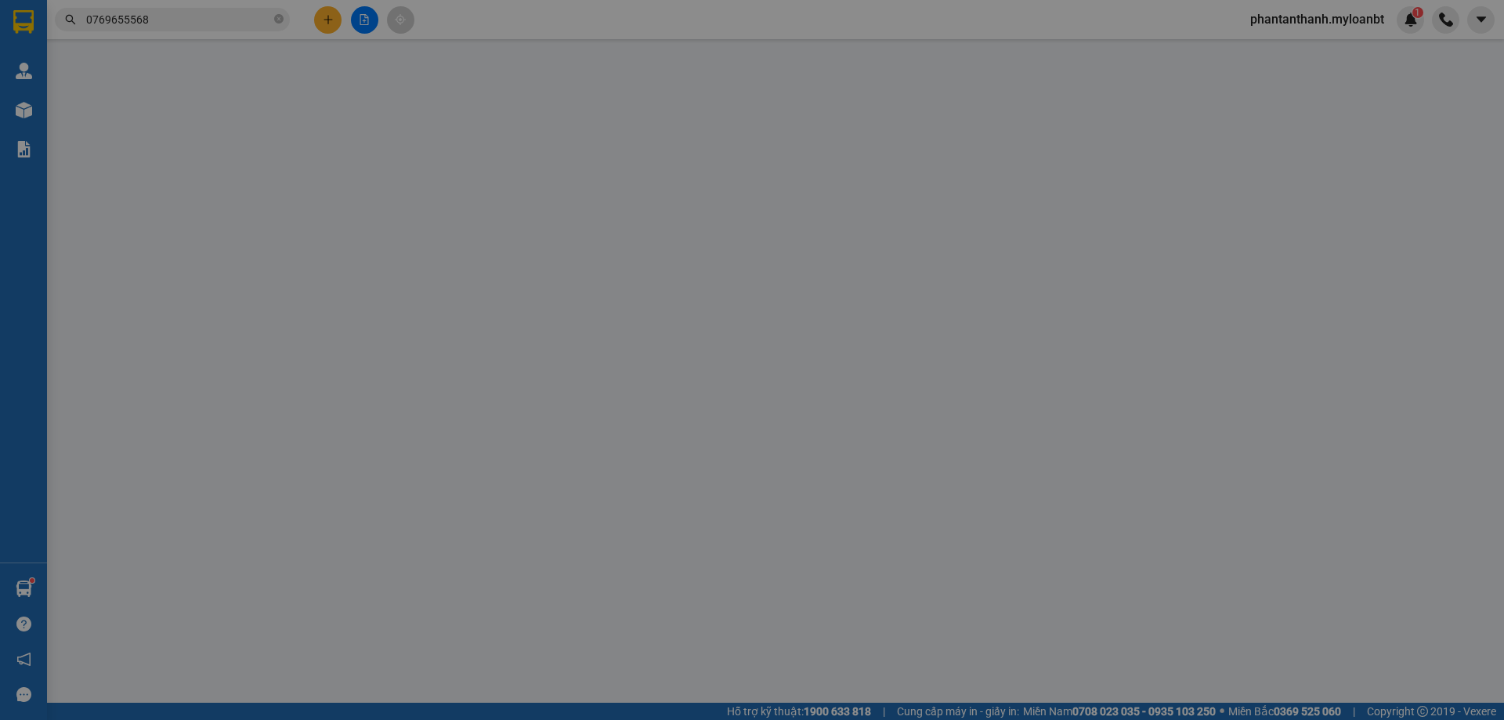
type input "0769655568"
type input "tuấn"
type input "0769655568"
type input "tuấn"
type input "50.000"
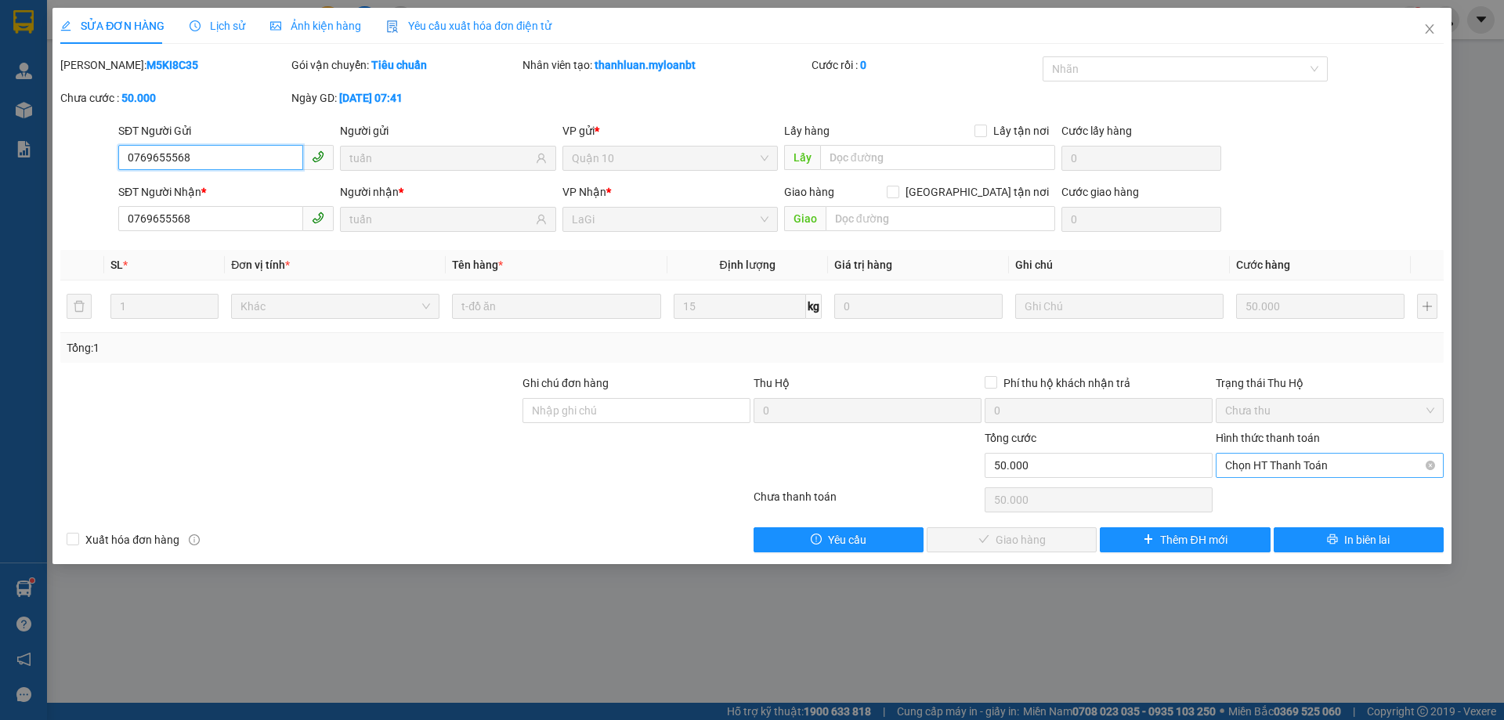
click at [1291, 461] on span "Chọn HT Thanh Toán" at bounding box center [1329, 466] width 209 height 24
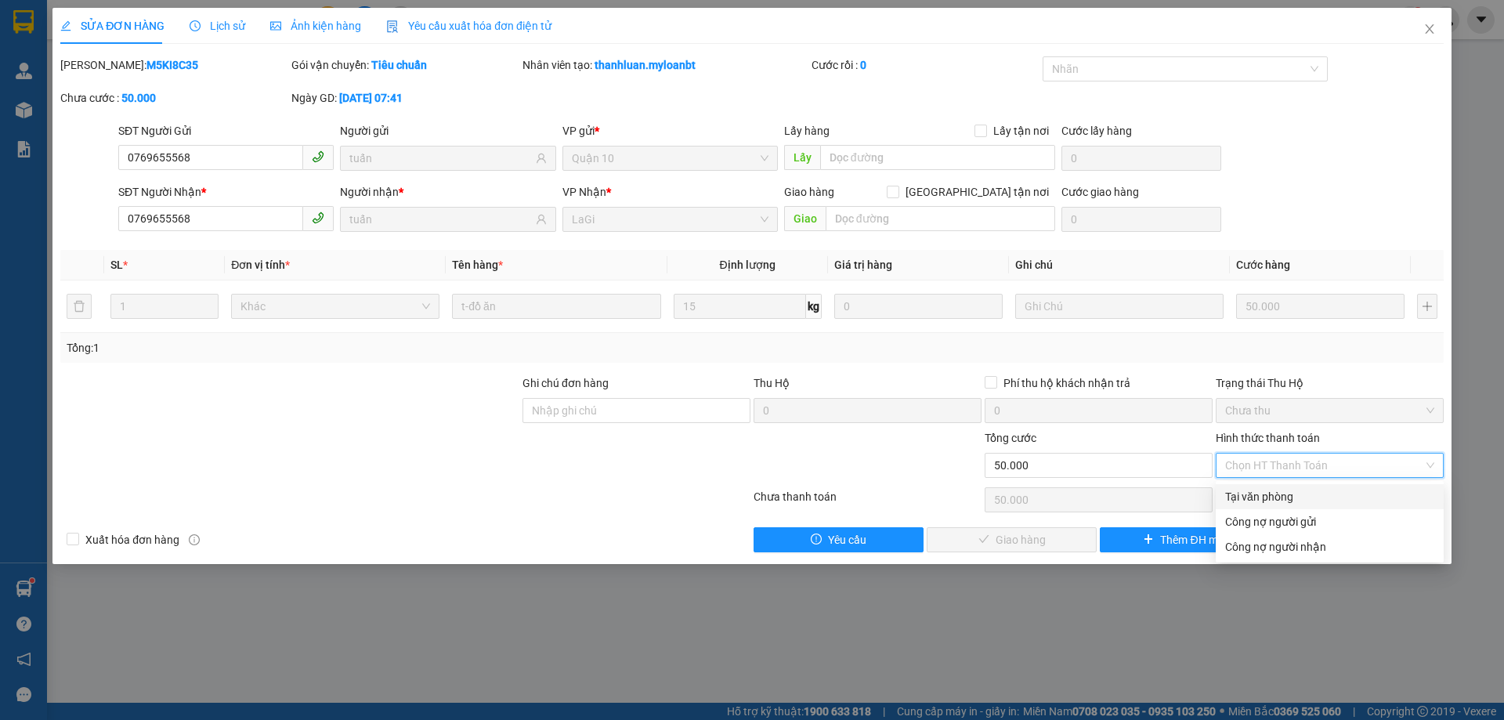
click at [1296, 494] on div "Tại văn phòng" at bounding box center [1329, 496] width 209 height 17
type input "0"
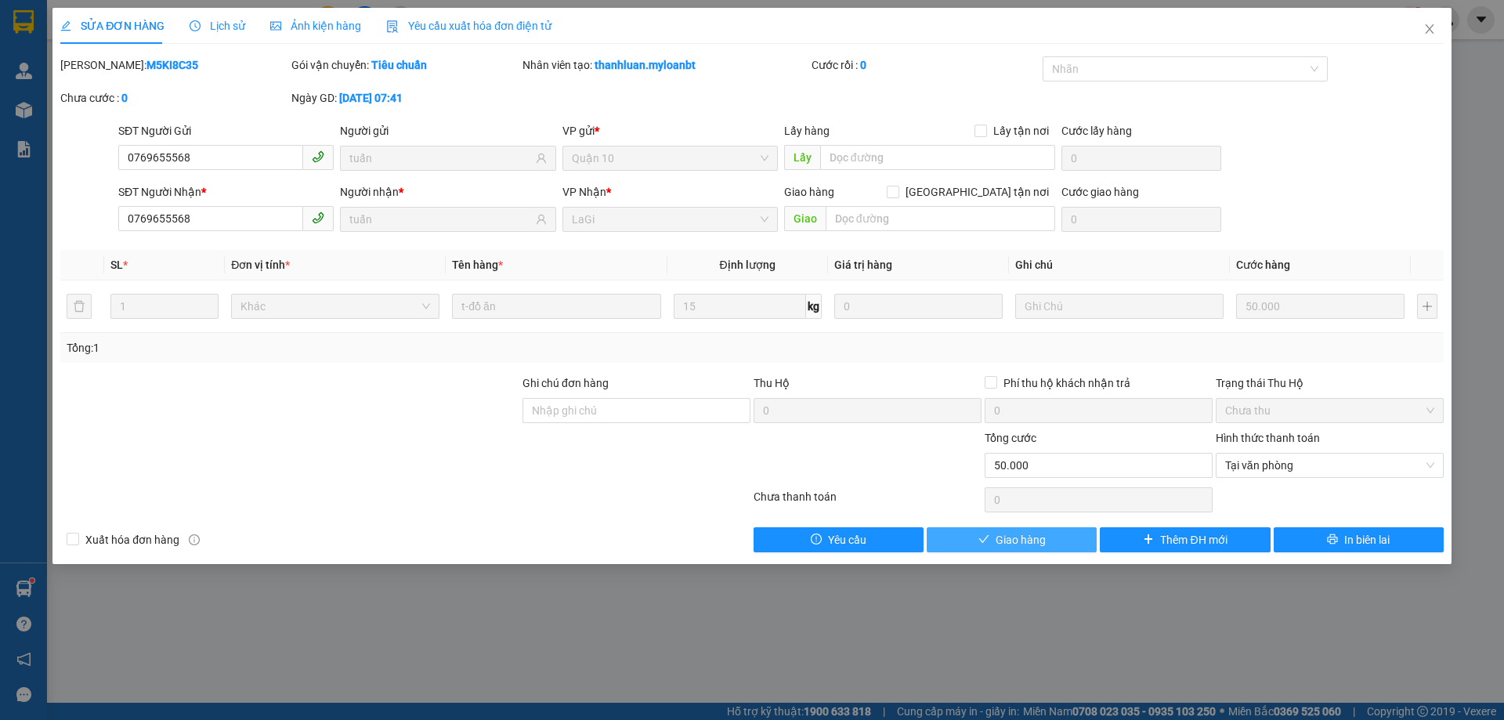
click at [1054, 537] on button "Giao hàng" at bounding box center [1012, 539] width 170 height 25
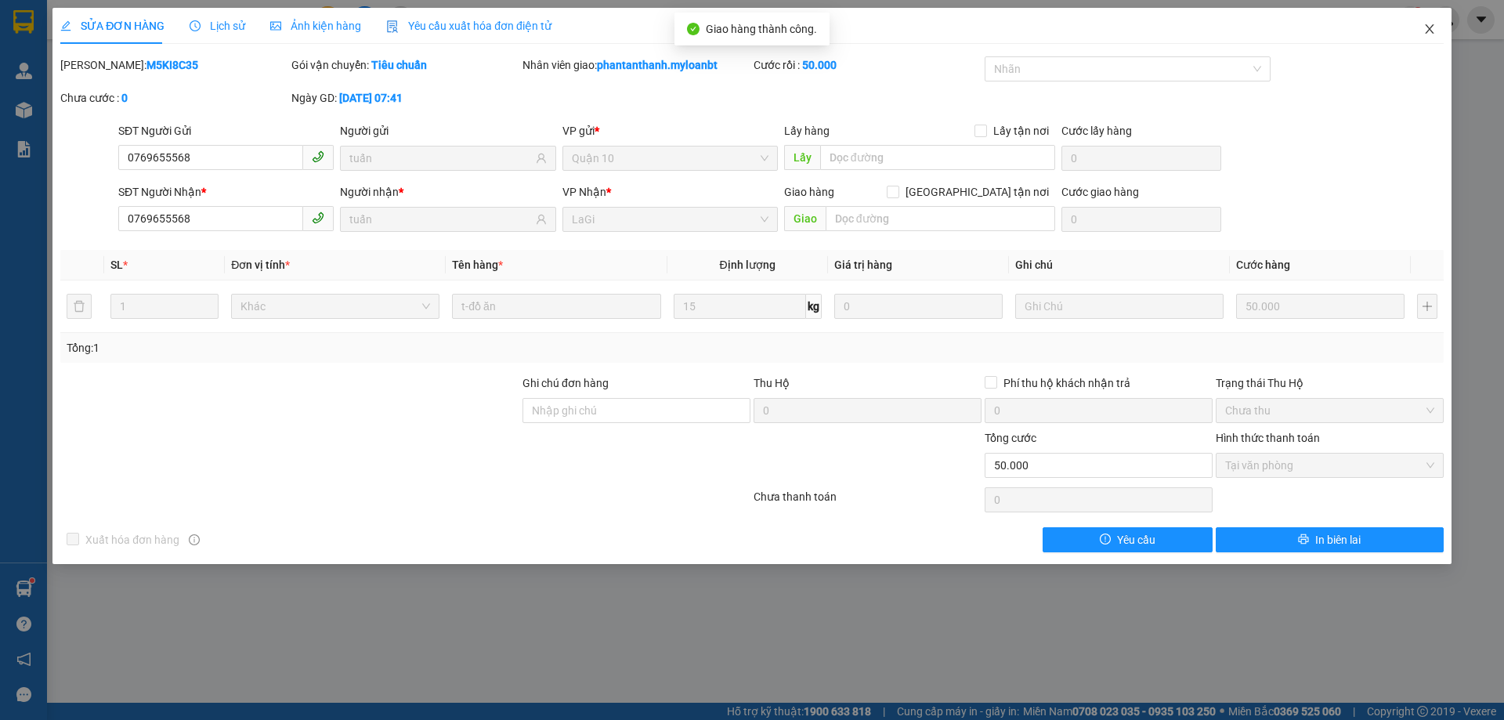
click at [1433, 28] on icon "close" at bounding box center [1430, 29] width 13 height 13
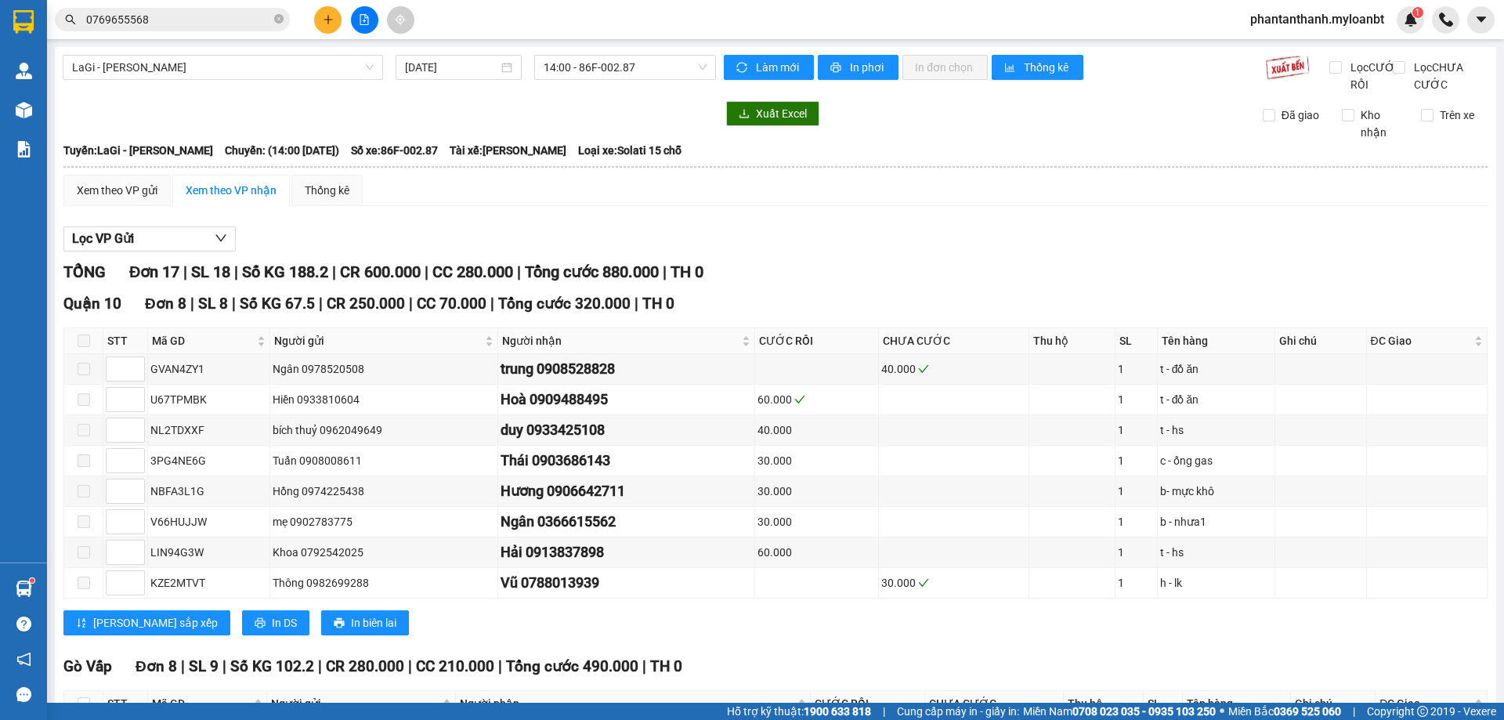
click at [197, 11] on input "0769655568" at bounding box center [178, 19] width 185 height 17
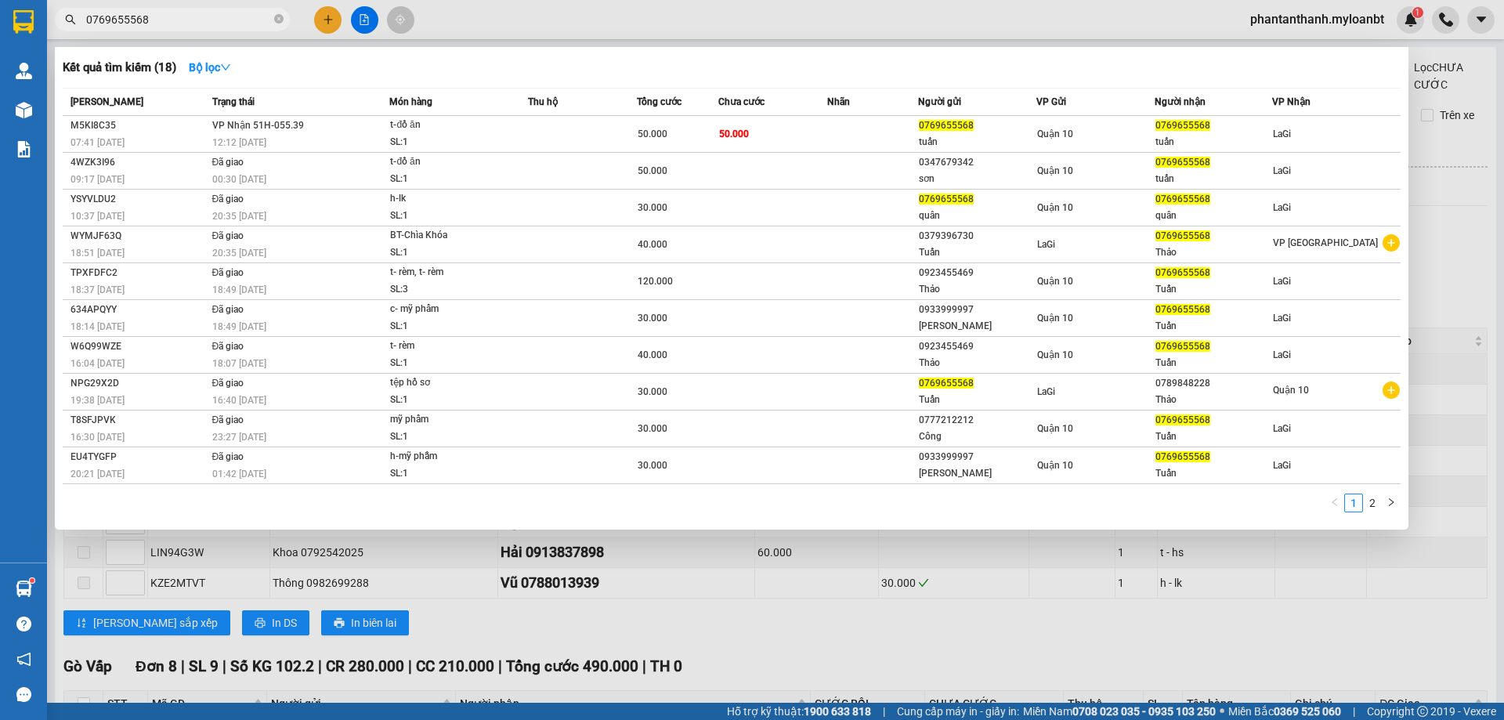
click at [186, 20] on input "0769655568" at bounding box center [178, 19] width 185 height 17
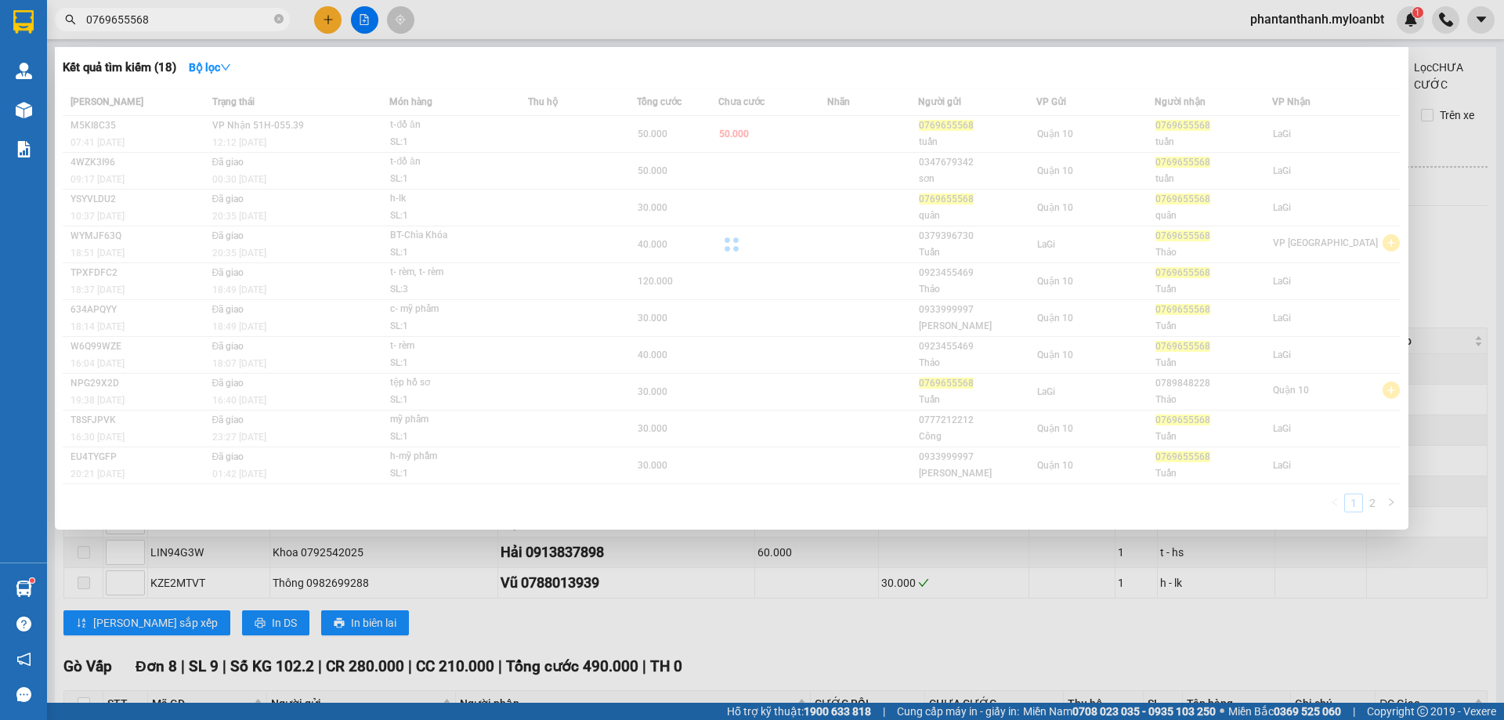
click at [197, 26] on input "0769655568" at bounding box center [178, 19] width 185 height 17
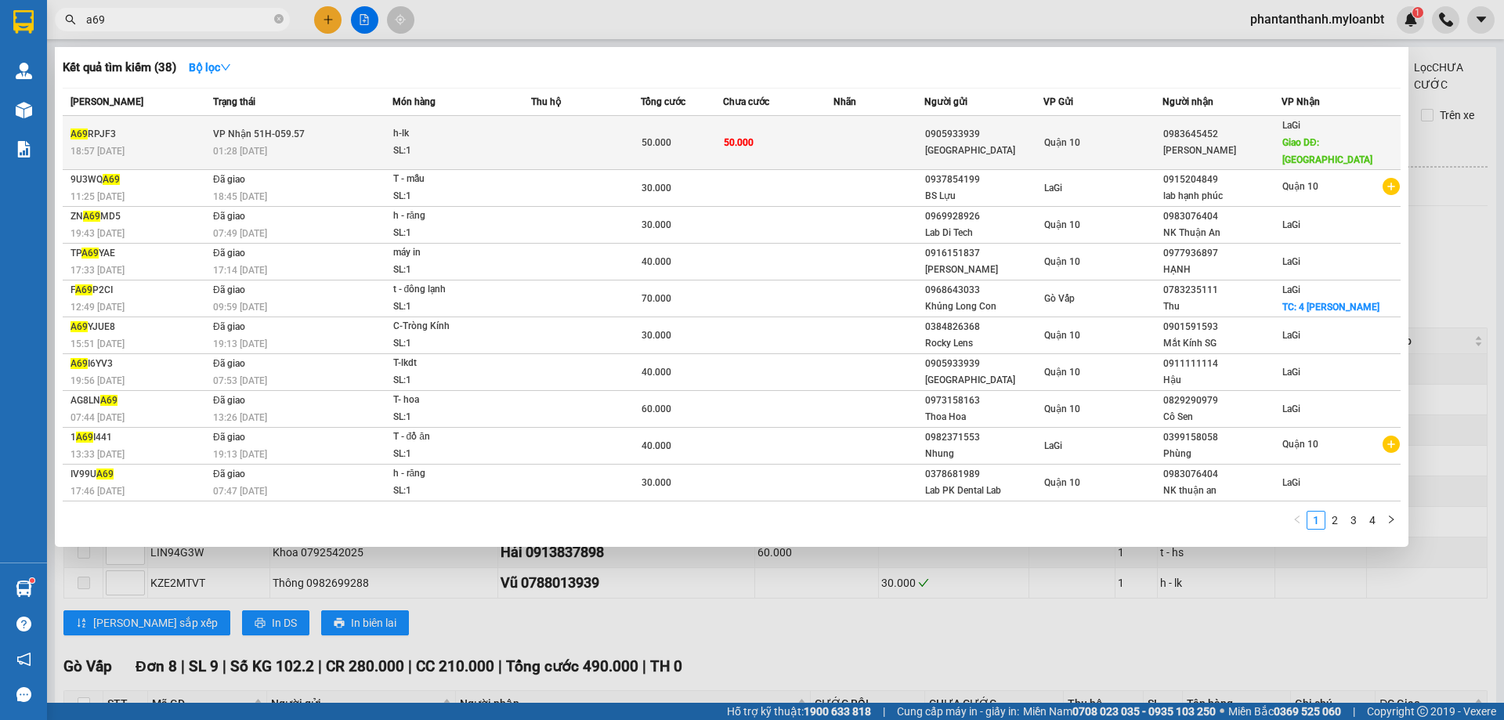
type input "a69"
click at [273, 116] on td "VP Nhận 51H-059.57 01:28 [DATE]" at bounding box center [300, 143] width 183 height 54
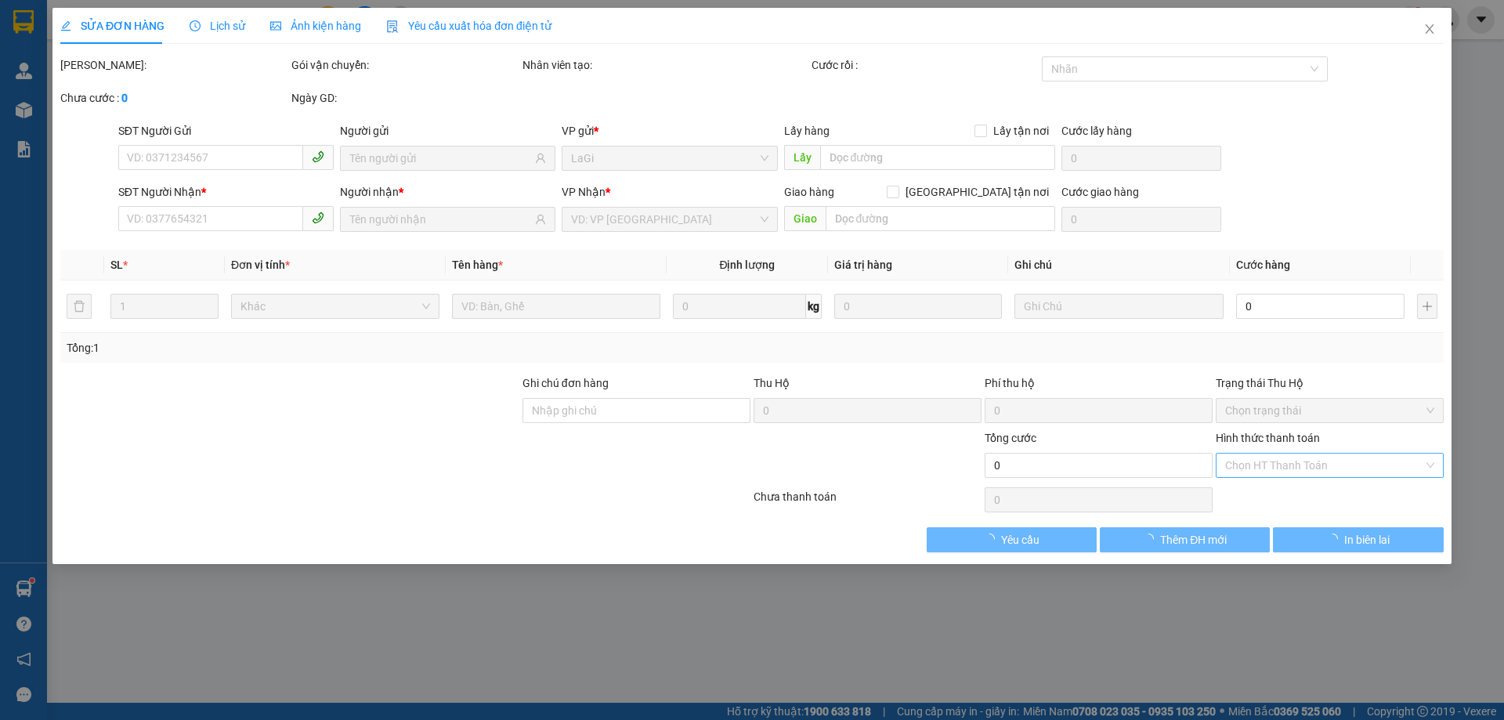
type input "0905933939"
type input "[GEOGRAPHIC_DATA]"
type input "0983645452"
type input "[PERSON_NAME]"
type input "Tân Xuân"
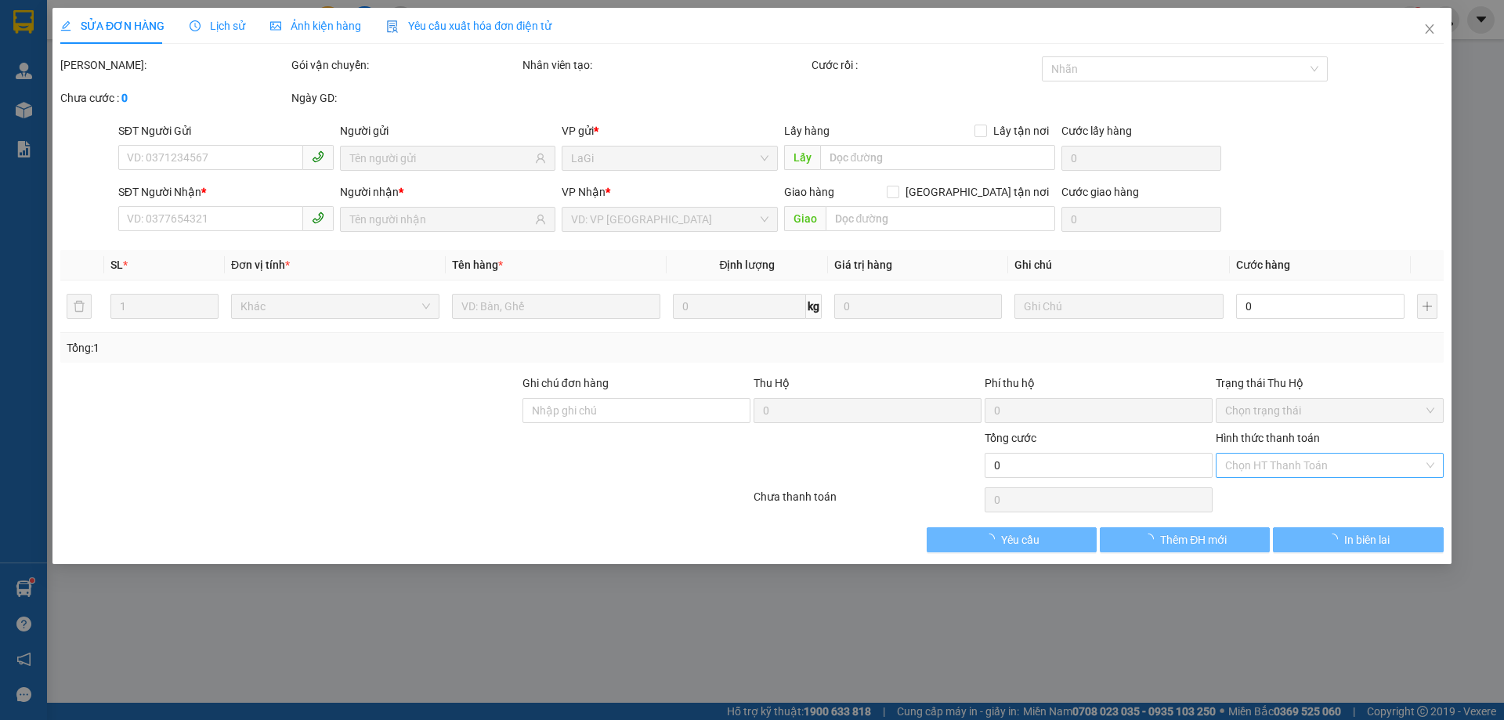
type input "50.000"
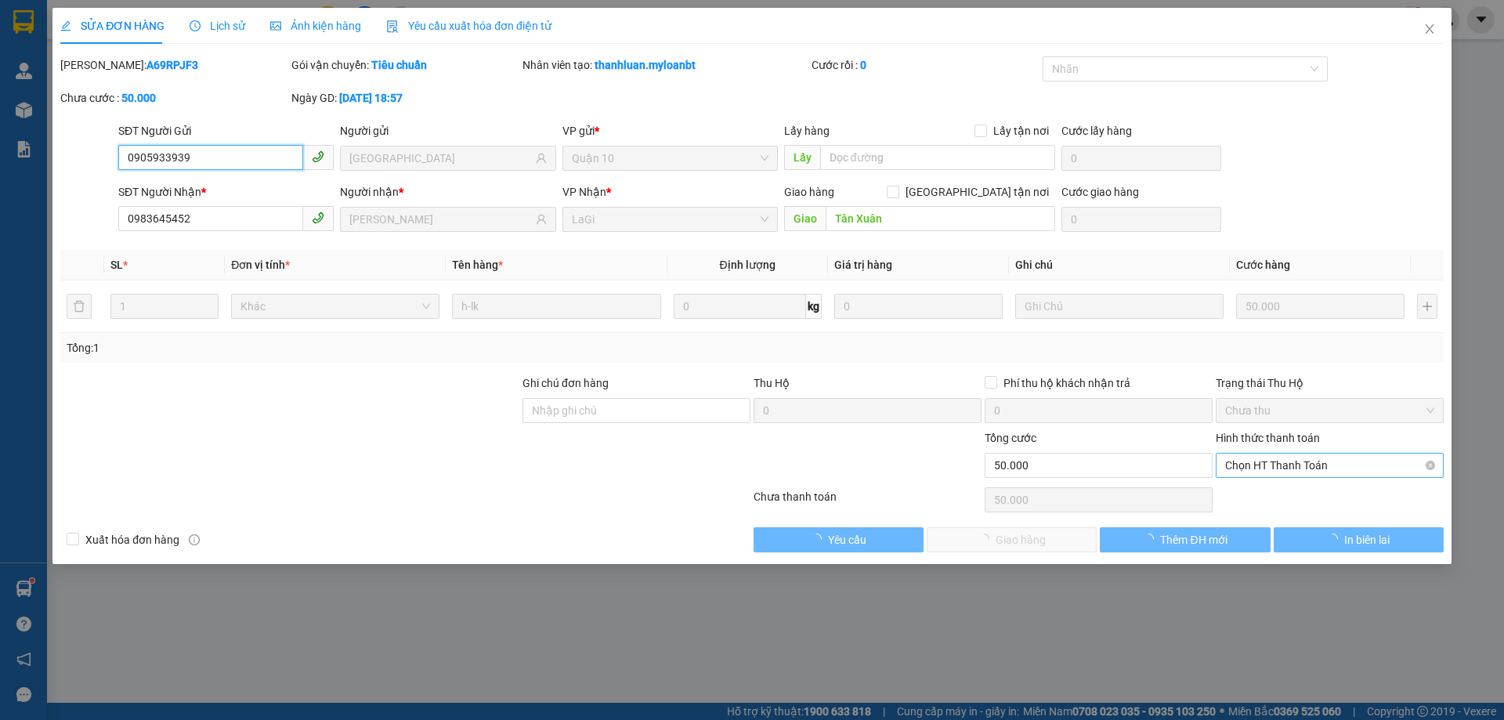
click at [1254, 472] on span "Chọn HT Thanh Toán" at bounding box center [1329, 466] width 209 height 24
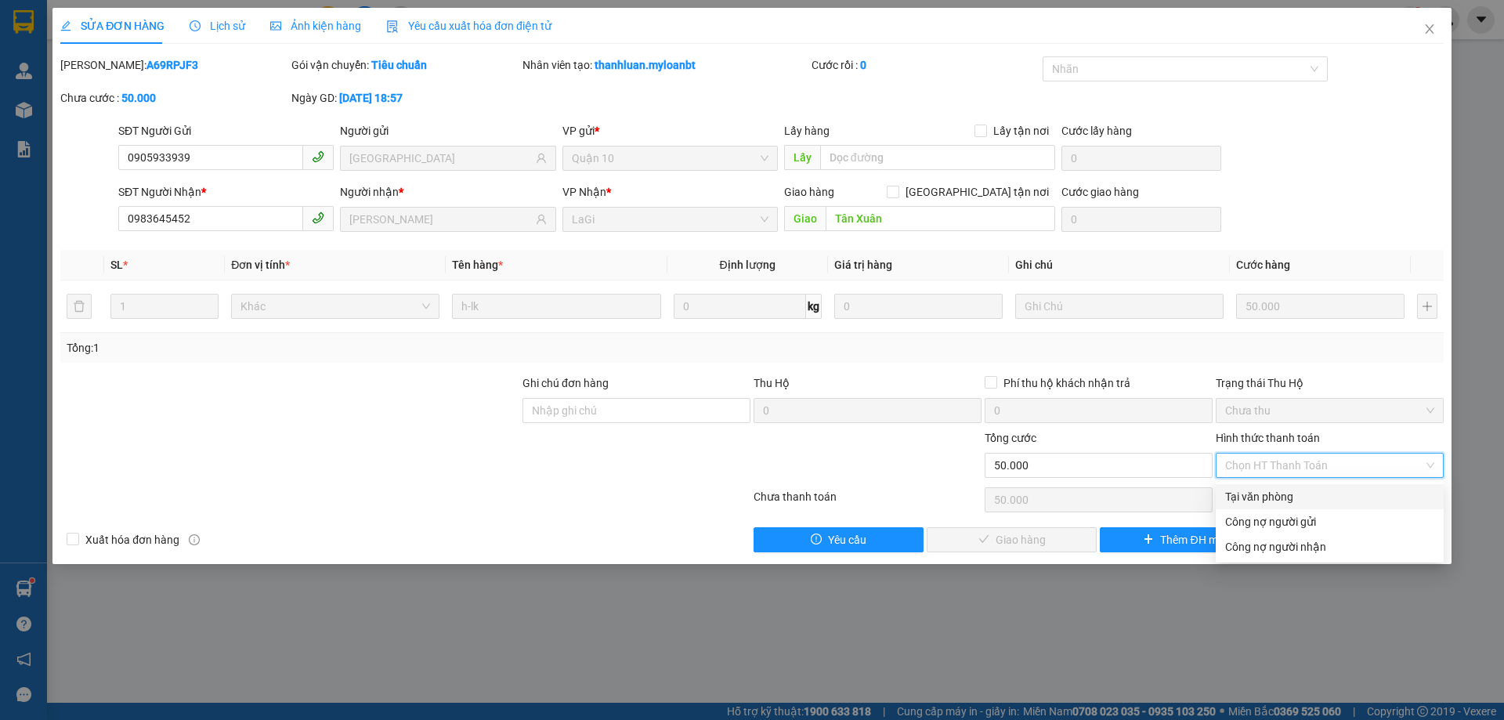
click at [1250, 504] on div "Tại văn phòng" at bounding box center [1329, 496] width 209 height 17
type input "0"
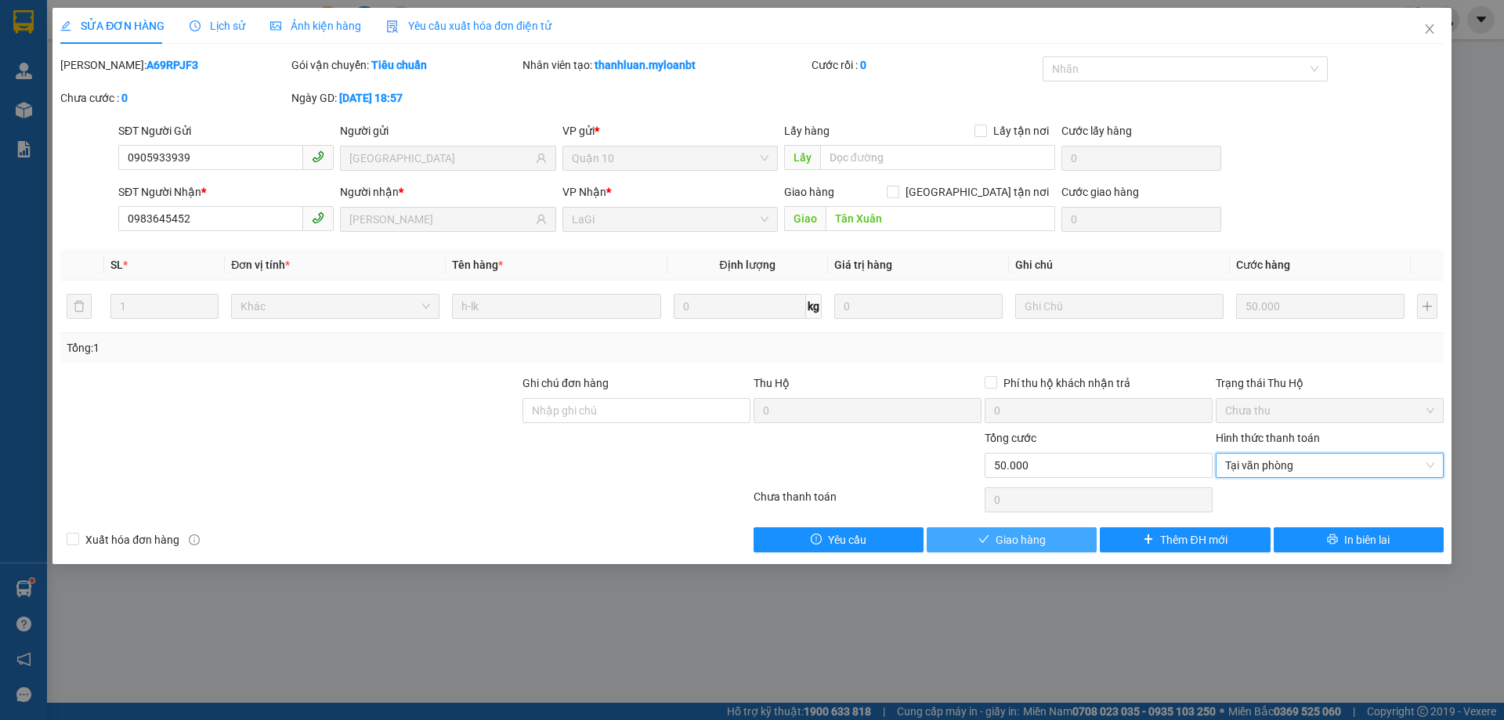
click at [1077, 536] on button "Giao hàng" at bounding box center [1012, 539] width 170 height 25
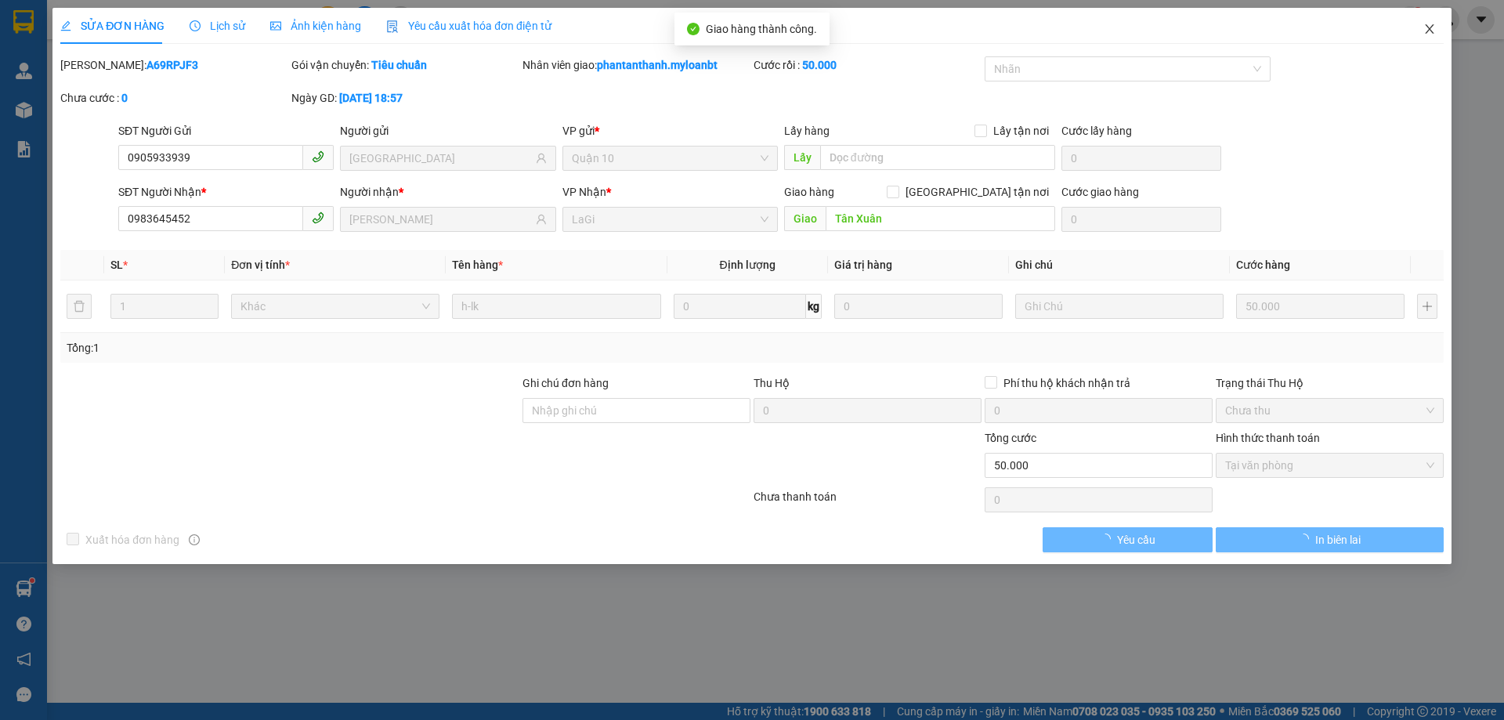
click at [1422, 27] on span "Close" at bounding box center [1430, 30] width 44 height 44
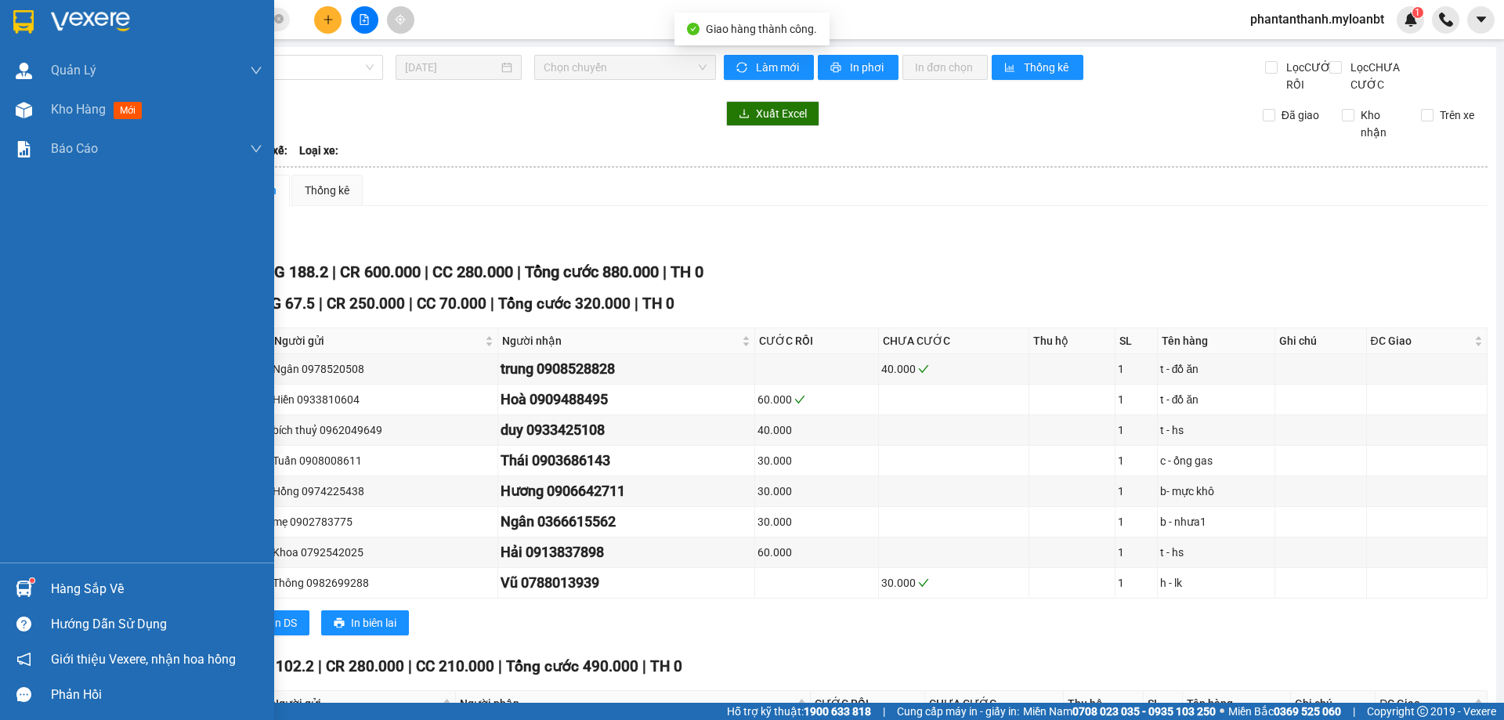
click at [24, 581] on img at bounding box center [24, 589] width 16 height 16
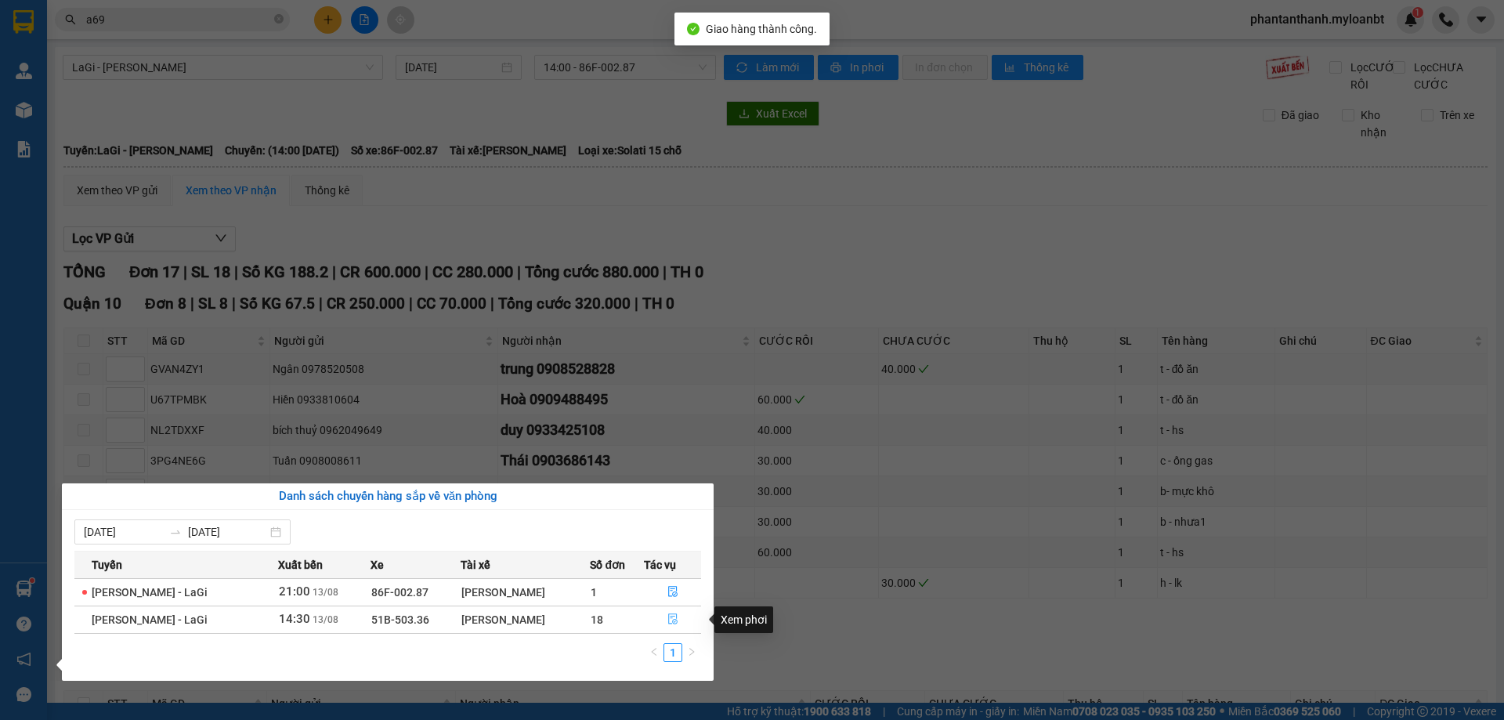
click at [667, 613] on button "button" at bounding box center [673, 619] width 56 height 25
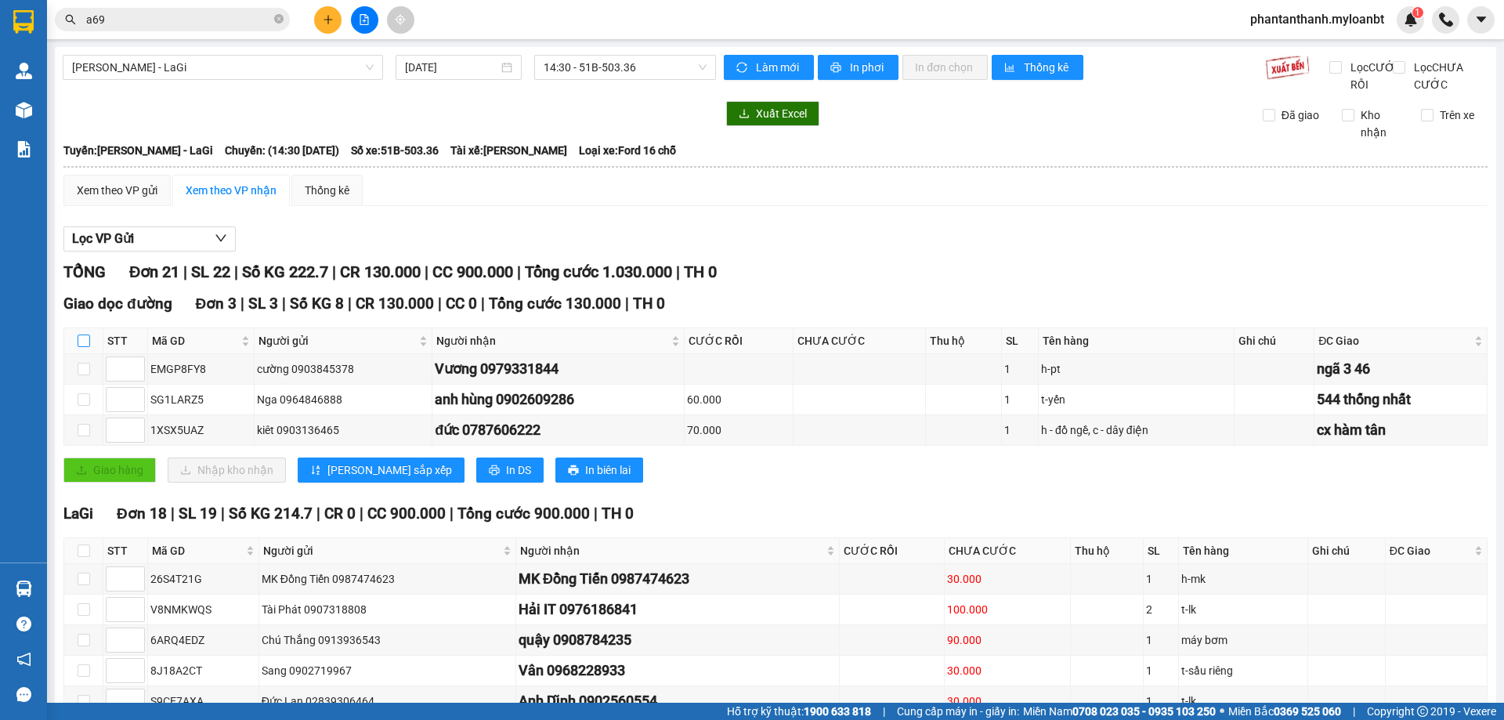
click at [85, 347] on input "checkbox" at bounding box center [84, 341] width 13 height 13
checkbox input "true"
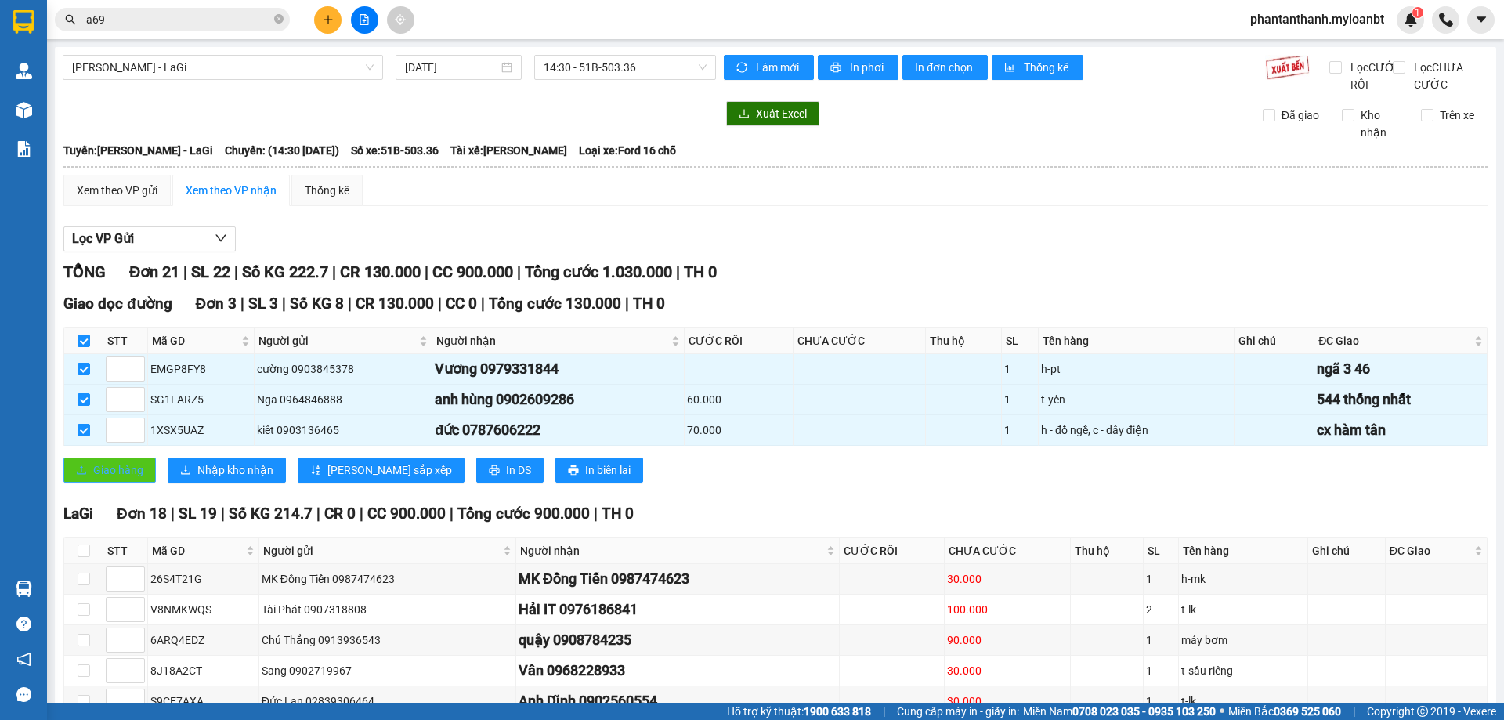
click at [130, 479] on span "Giao hàng" at bounding box center [118, 469] width 50 height 17
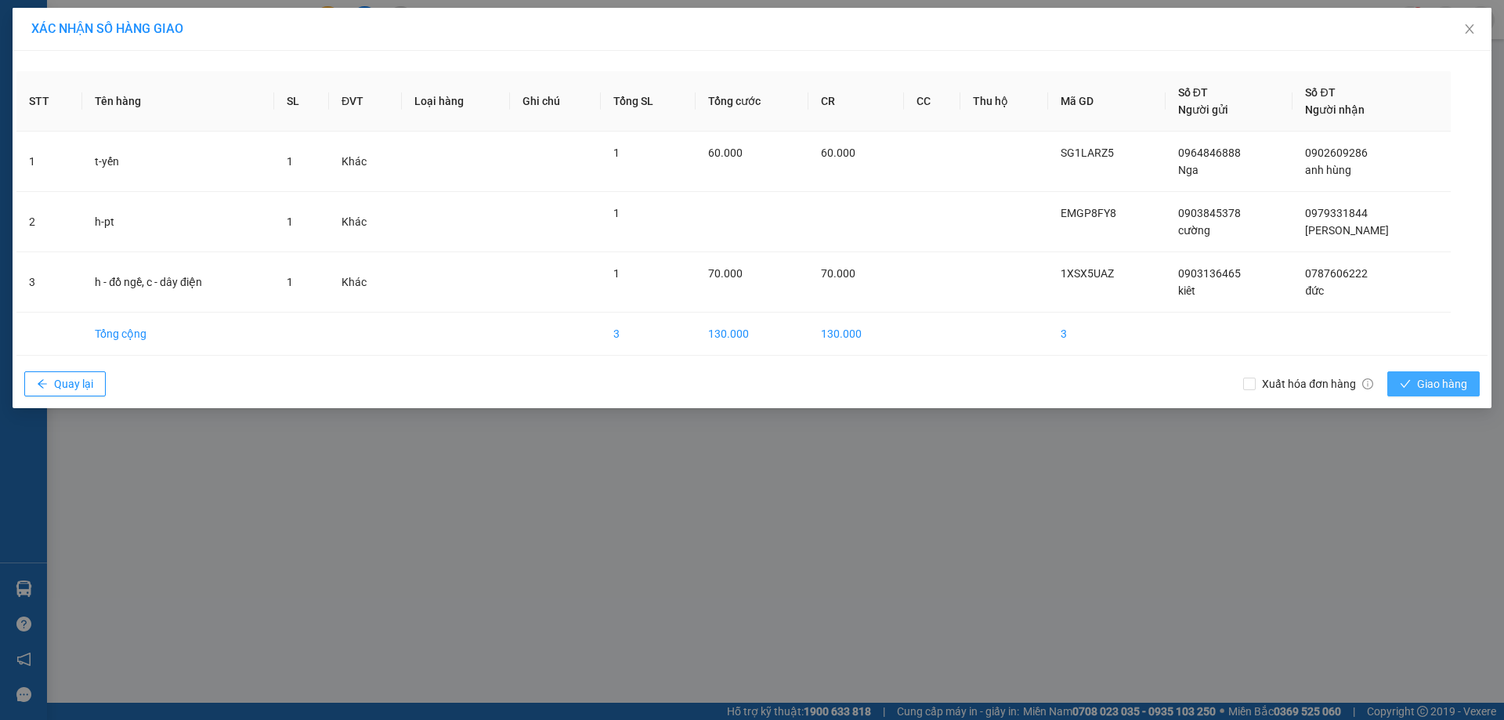
click at [1424, 386] on span "Giao hàng" at bounding box center [1442, 383] width 50 height 17
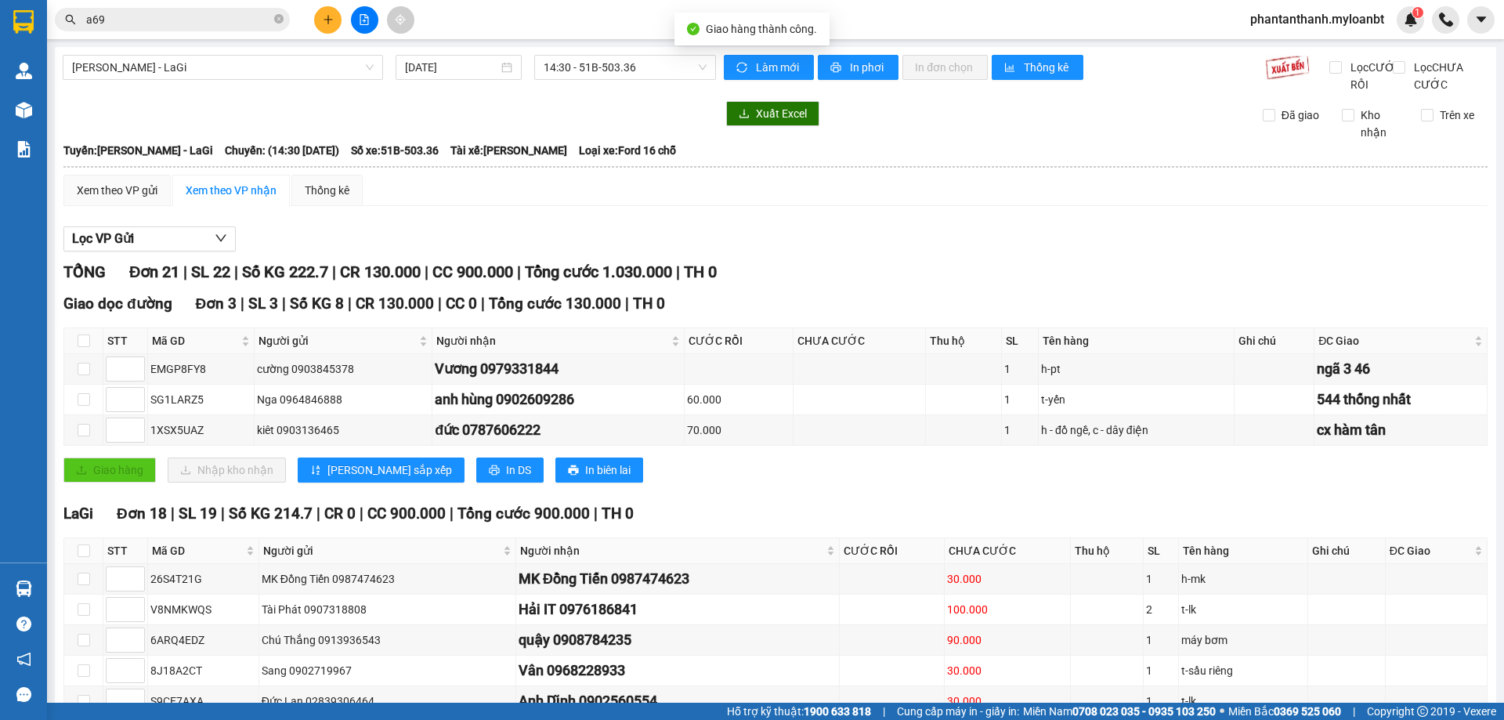
click at [1474, 31] on button at bounding box center [1480, 19] width 27 height 27
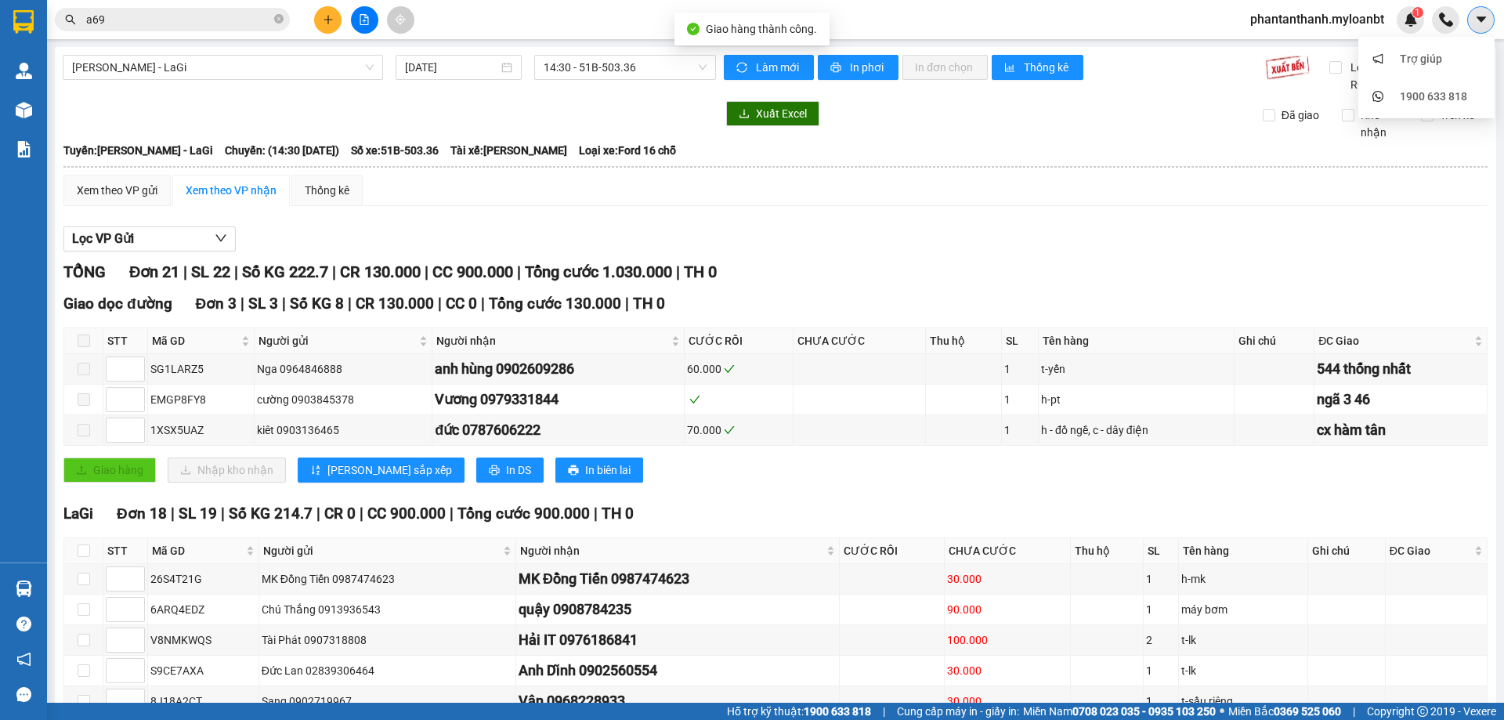
click at [1476, 31] on button at bounding box center [1480, 19] width 27 height 27
click at [1145, 115] on div "[PERSON_NAME] - LaGi [DATE] 14:30 - 51B-503.36 Làm mới In phơi In đơn chọn Thốn…" at bounding box center [776, 617] width 1442 height 1140
click at [205, 28] on span "a69" at bounding box center [172, 20] width 235 height 24
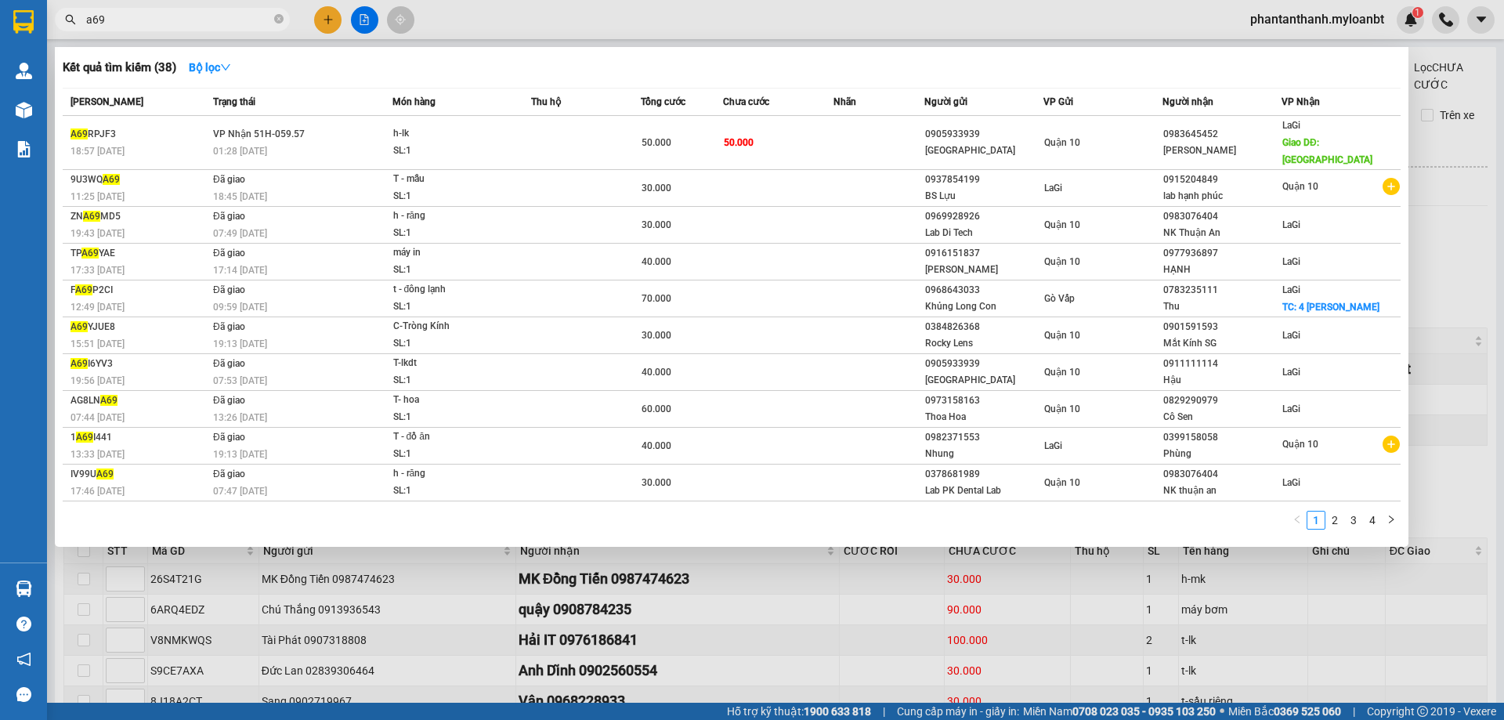
click at [207, 25] on input "a69" at bounding box center [178, 19] width 185 height 17
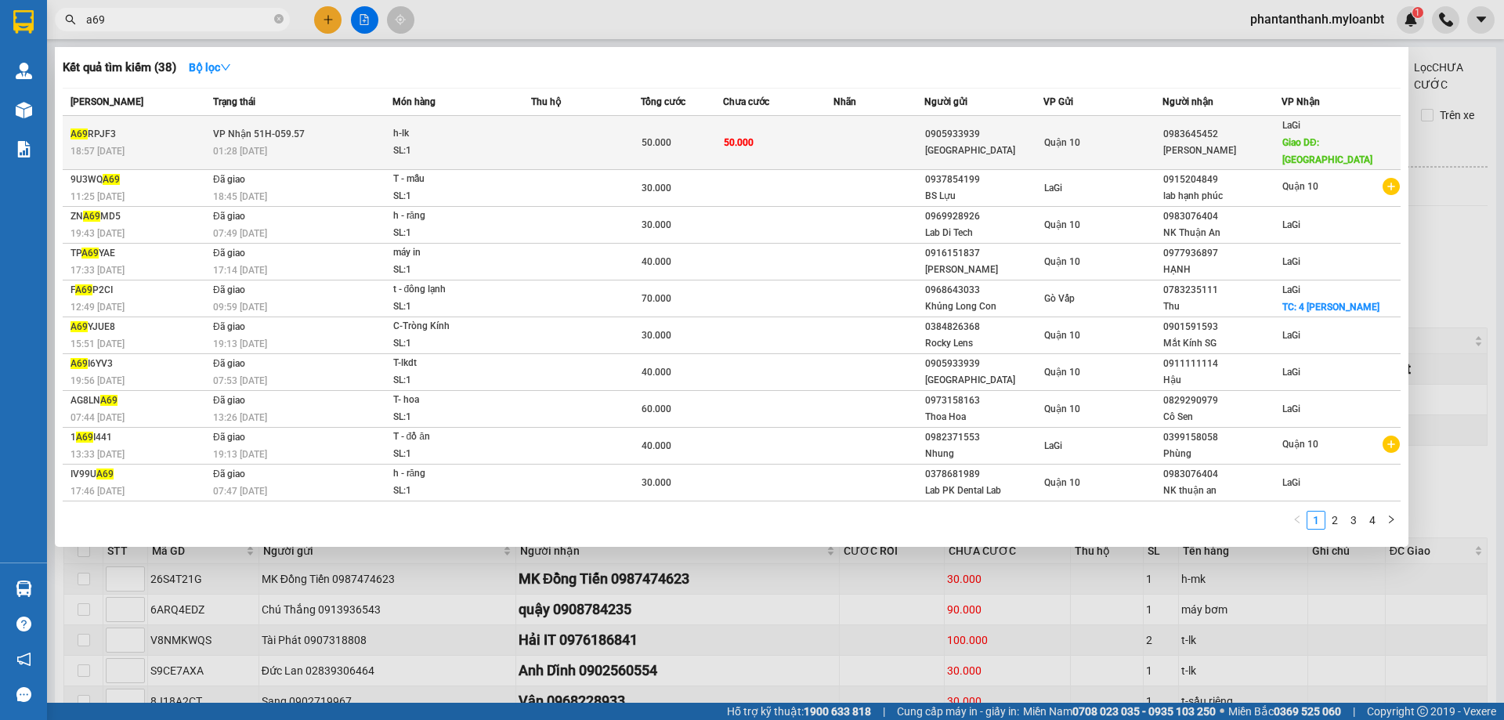
click at [436, 127] on div "h-lk" at bounding box center [452, 133] width 118 height 17
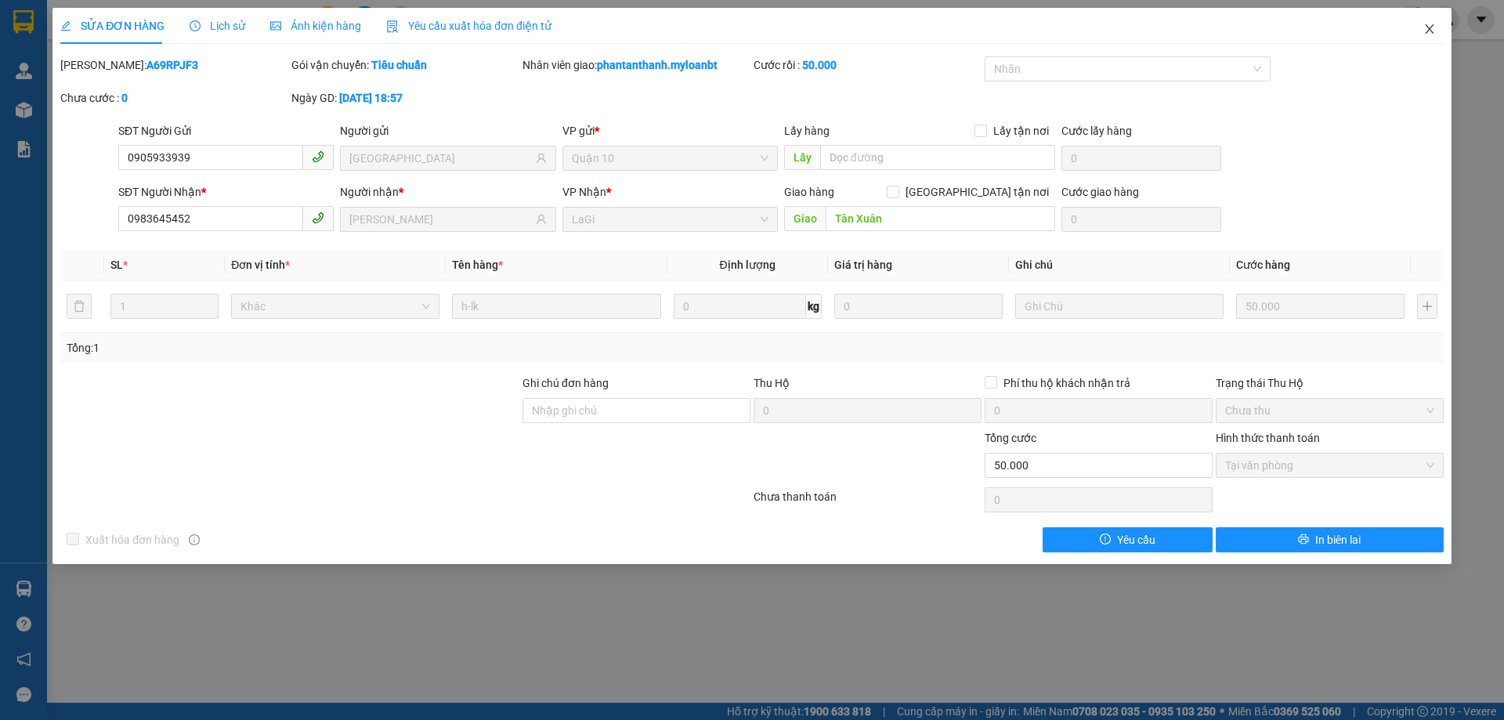
click at [1421, 10] on span "Close" at bounding box center [1430, 30] width 44 height 44
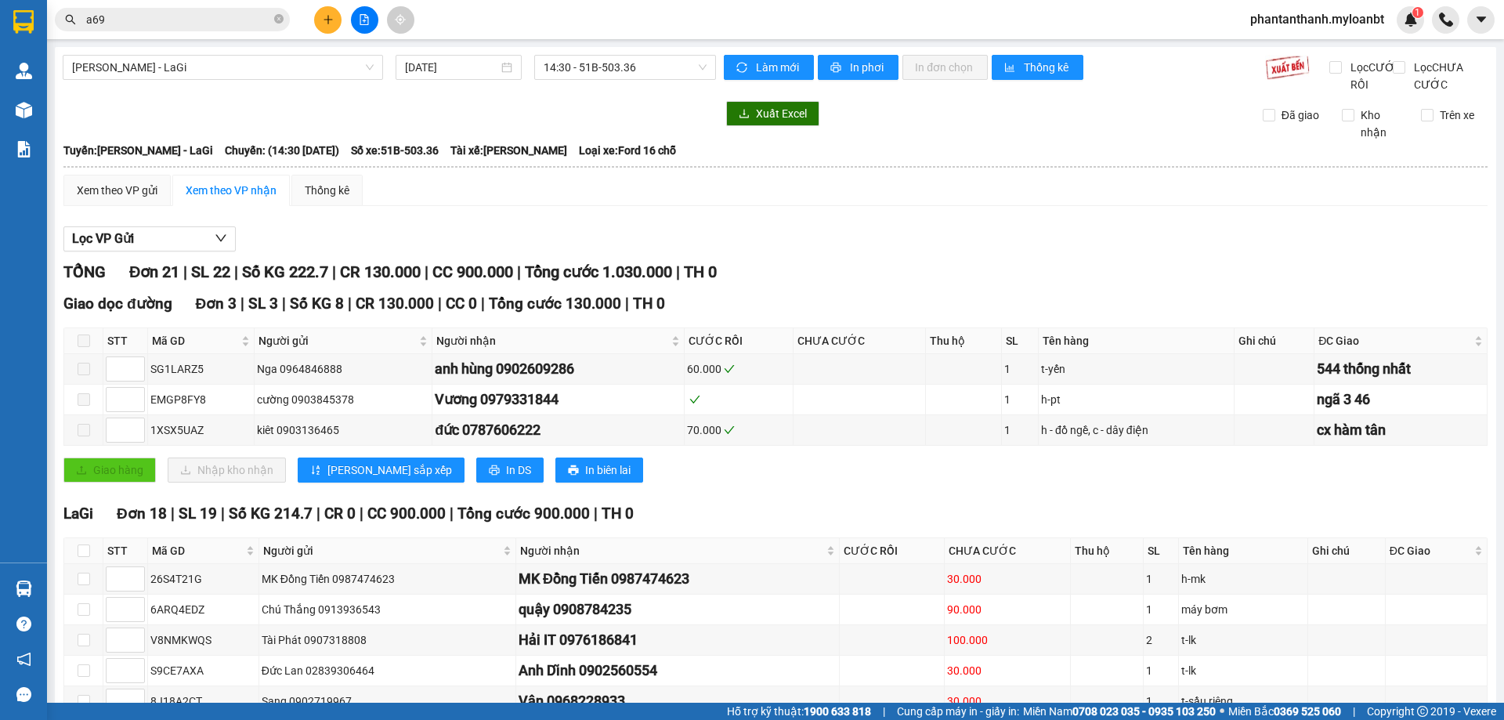
click at [227, 20] on input "a69" at bounding box center [178, 19] width 185 height 17
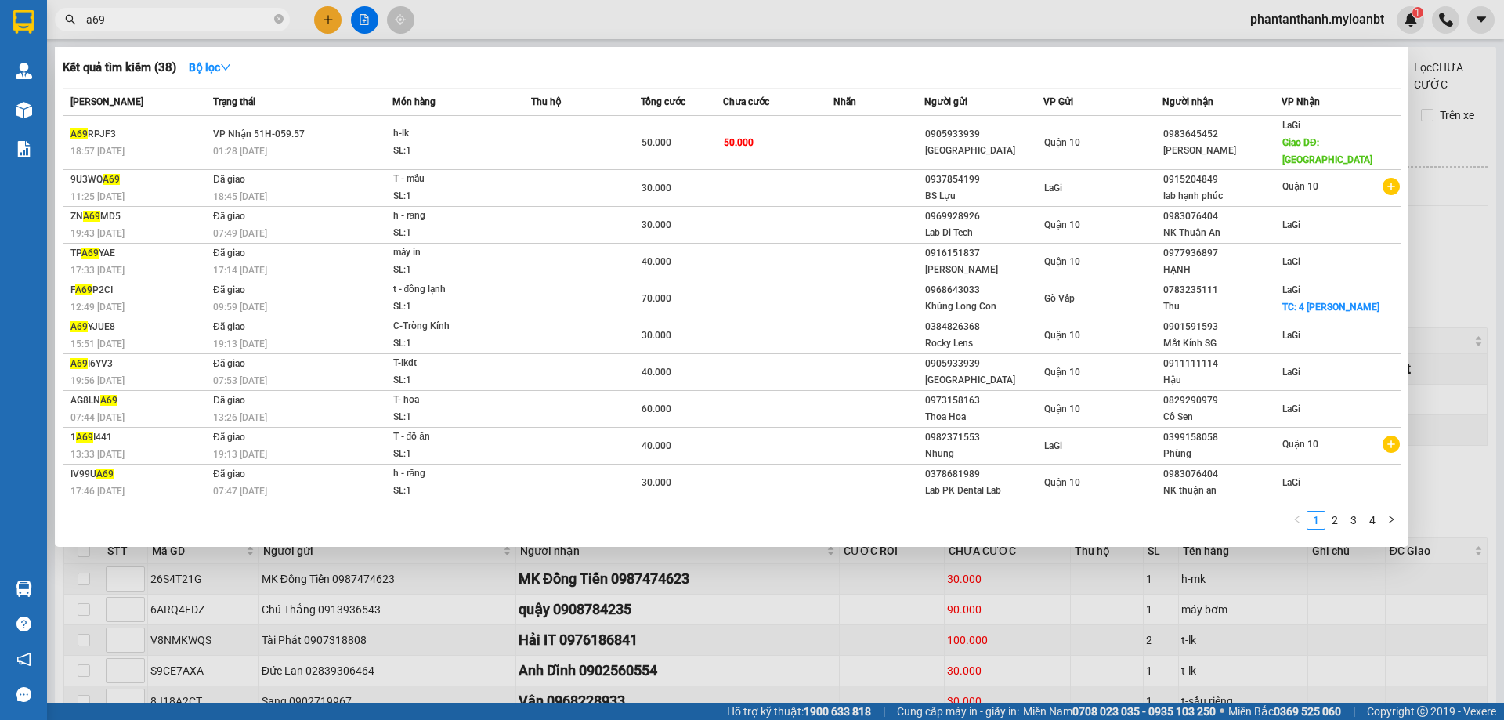
click at [227, 20] on input "a69" at bounding box center [178, 19] width 185 height 17
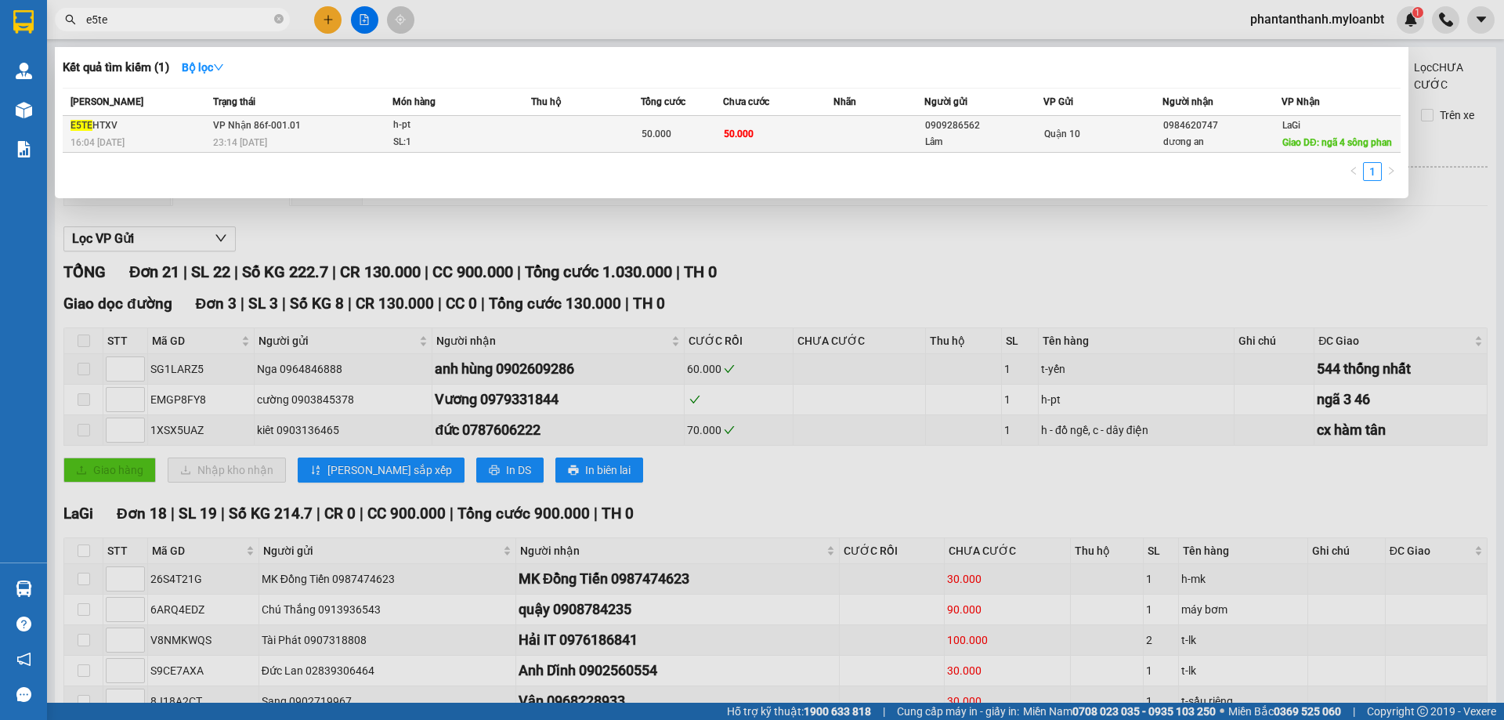
type input "e5te"
click at [382, 132] on td "VP Nhận 86f-001.01 23:14 [DATE]" at bounding box center [300, 134] width 183 height 37
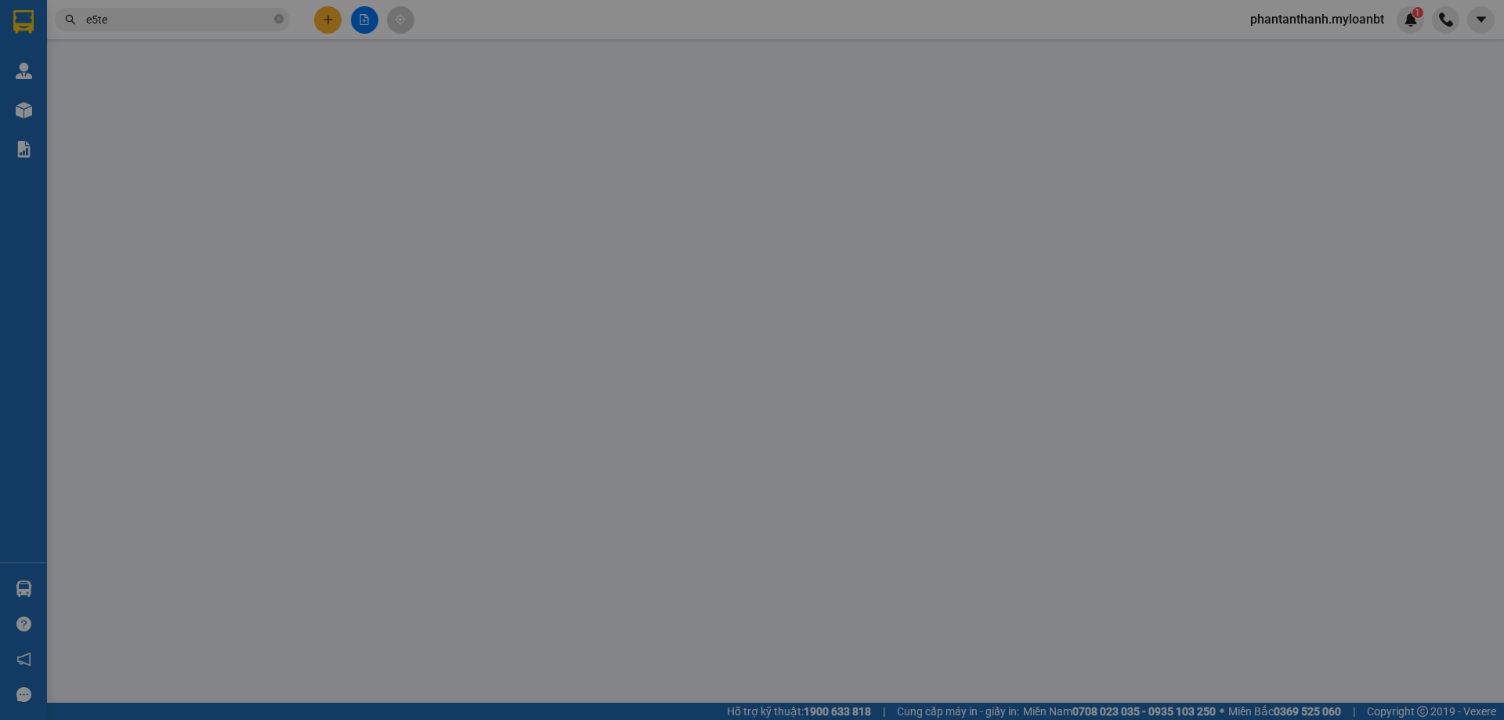
type input "0909286562"
type input "Lâm"
type input "0984620747"
type input "dương an"
type input "ngã 4 sông phan"
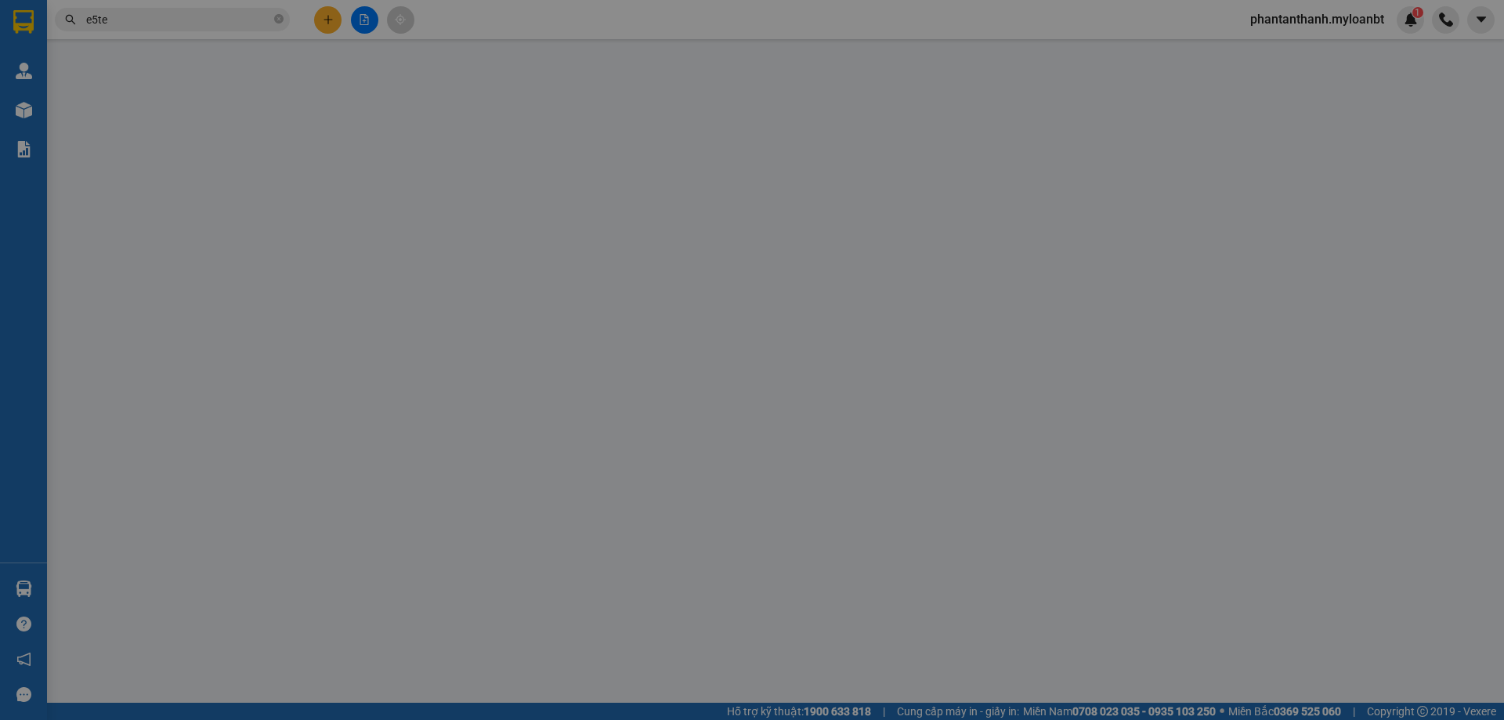
type input "50.000"
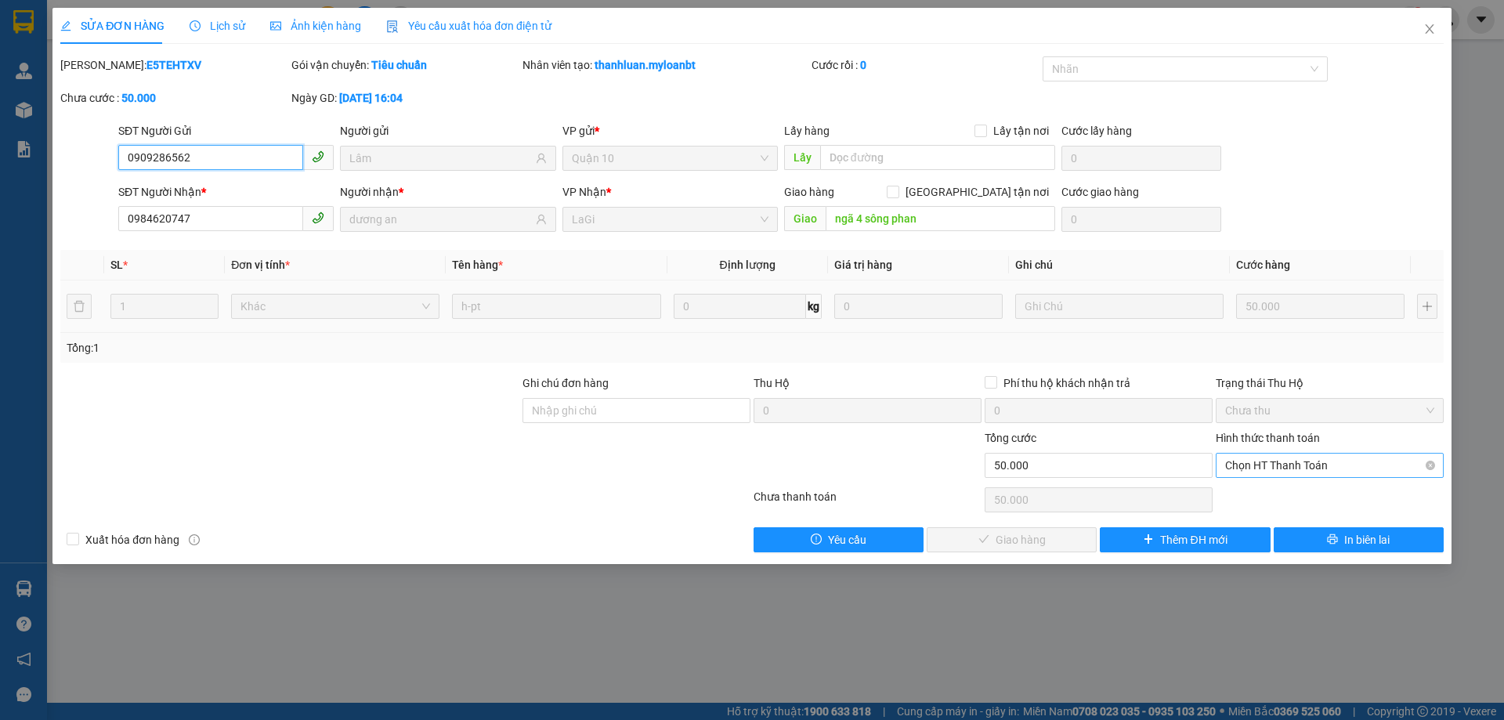
click at [1294, 460] on span "Chọn HT Thanh Toán" at bounding box center [1329, 466] width 209 height 24
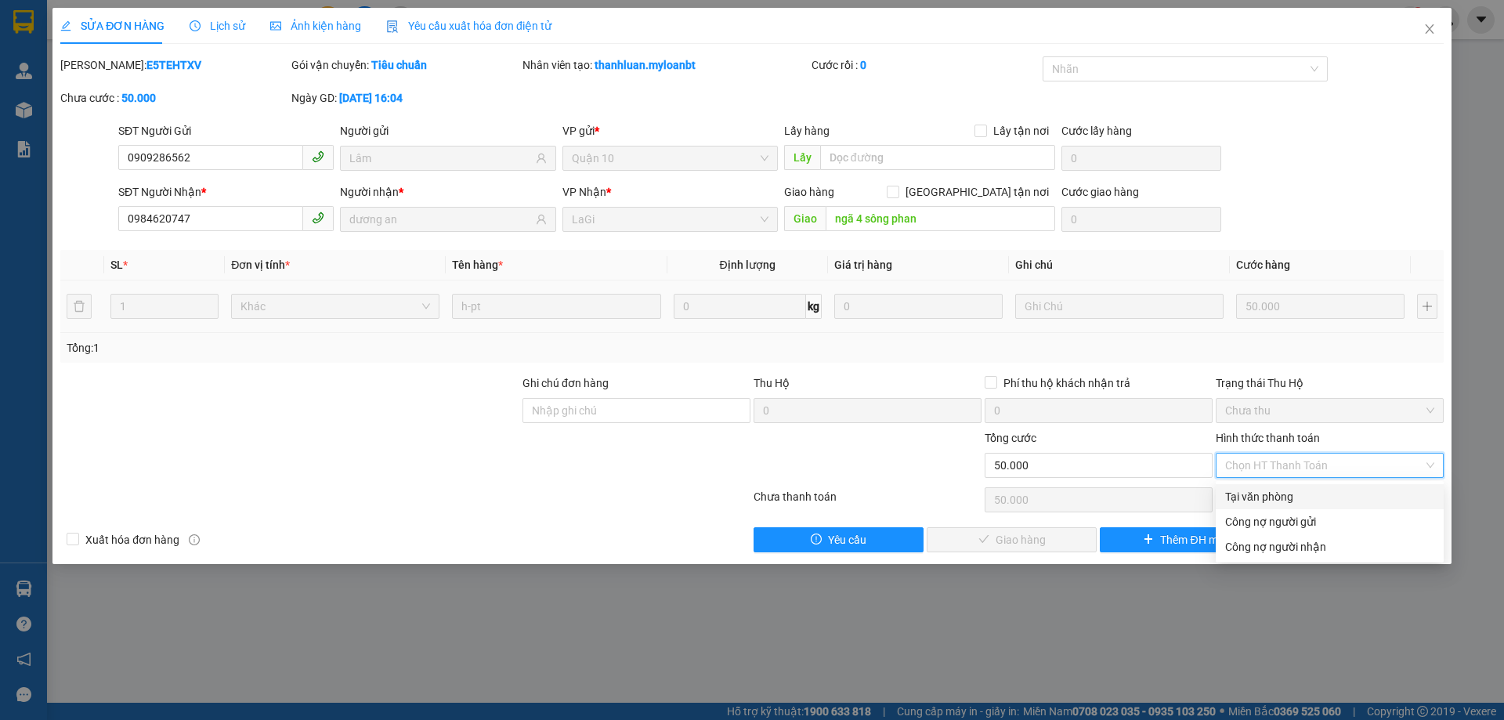
click at [1276, 488] on div "Tại văn phòng" at bounding box center [1329, 496] width 209 height 17
type input "0"
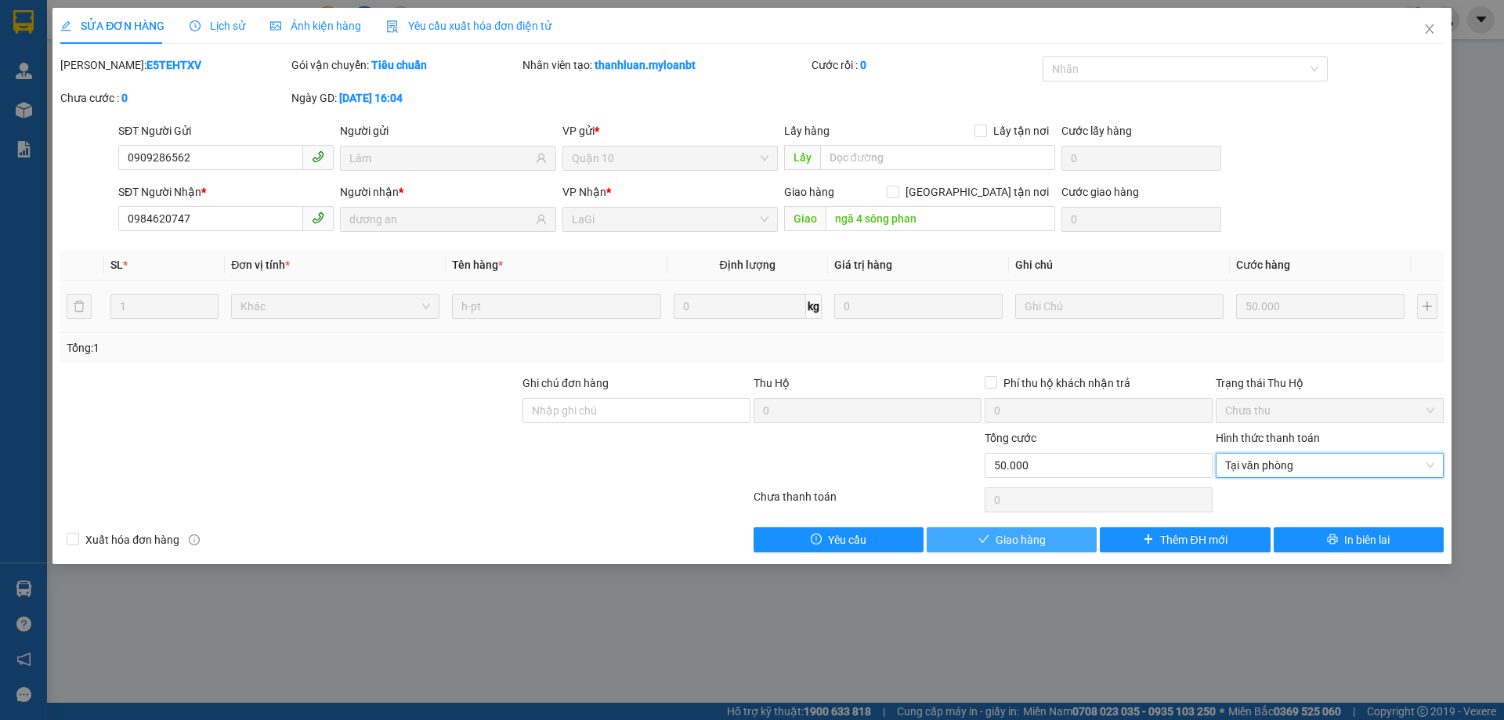
click at [1010, 535] on span "Giao hàng" at bounding box center [1021, 539] width 50 height 17
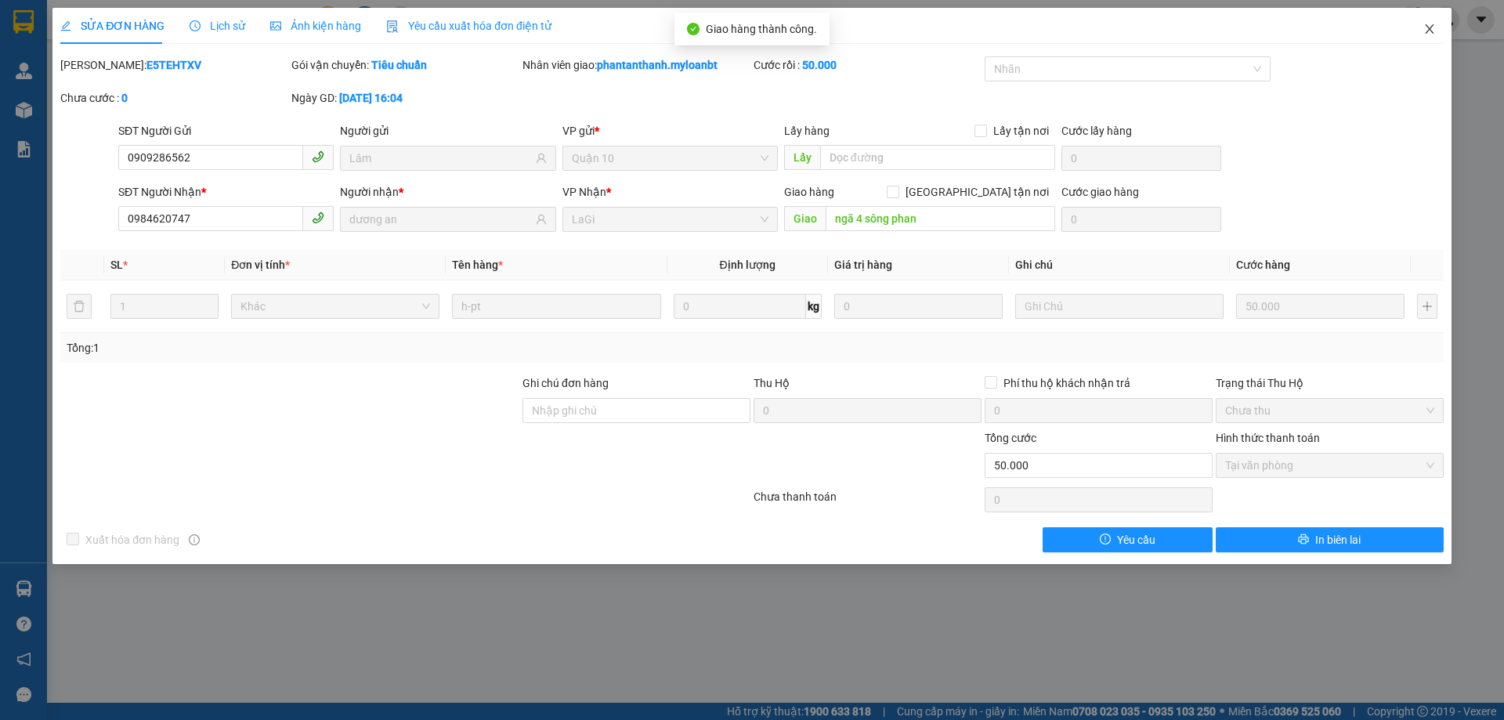
click at [1431, 33] on icon "close" at bounding box center [1430, 29] width 13 height 13
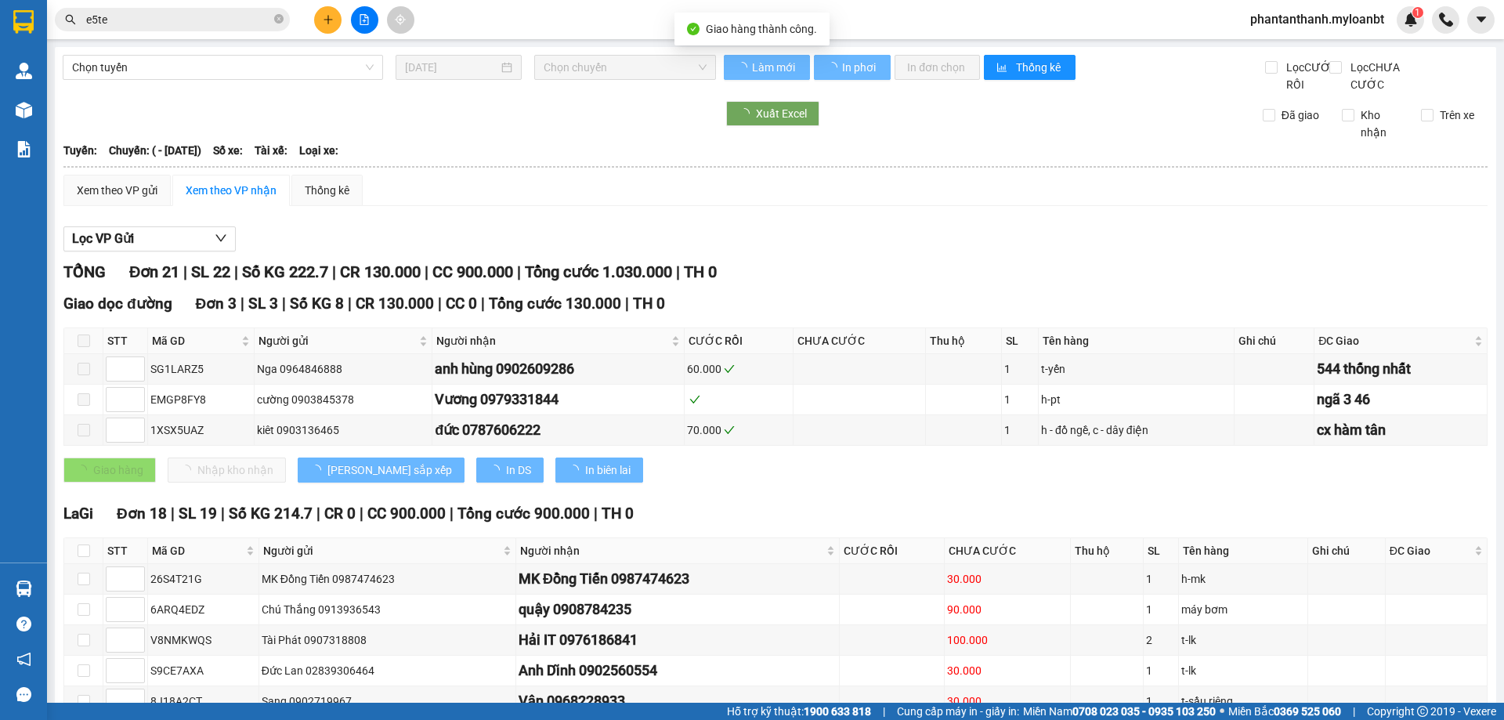
click at [191, 19] on input "e5te" at bounding box center [178, 19] width 185 height 17
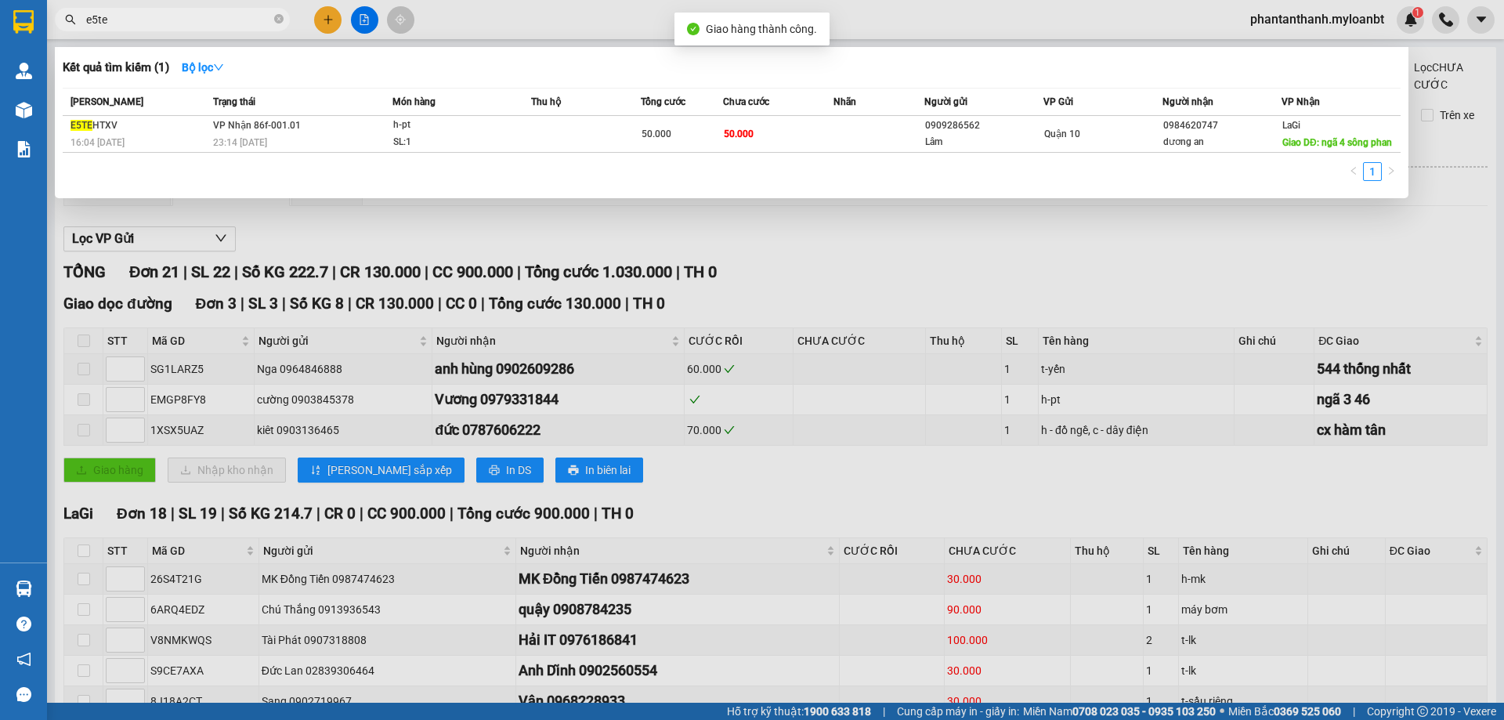
click at [191, 19] on input "e5te" at bounding box center [178, 19] width 185 height 17
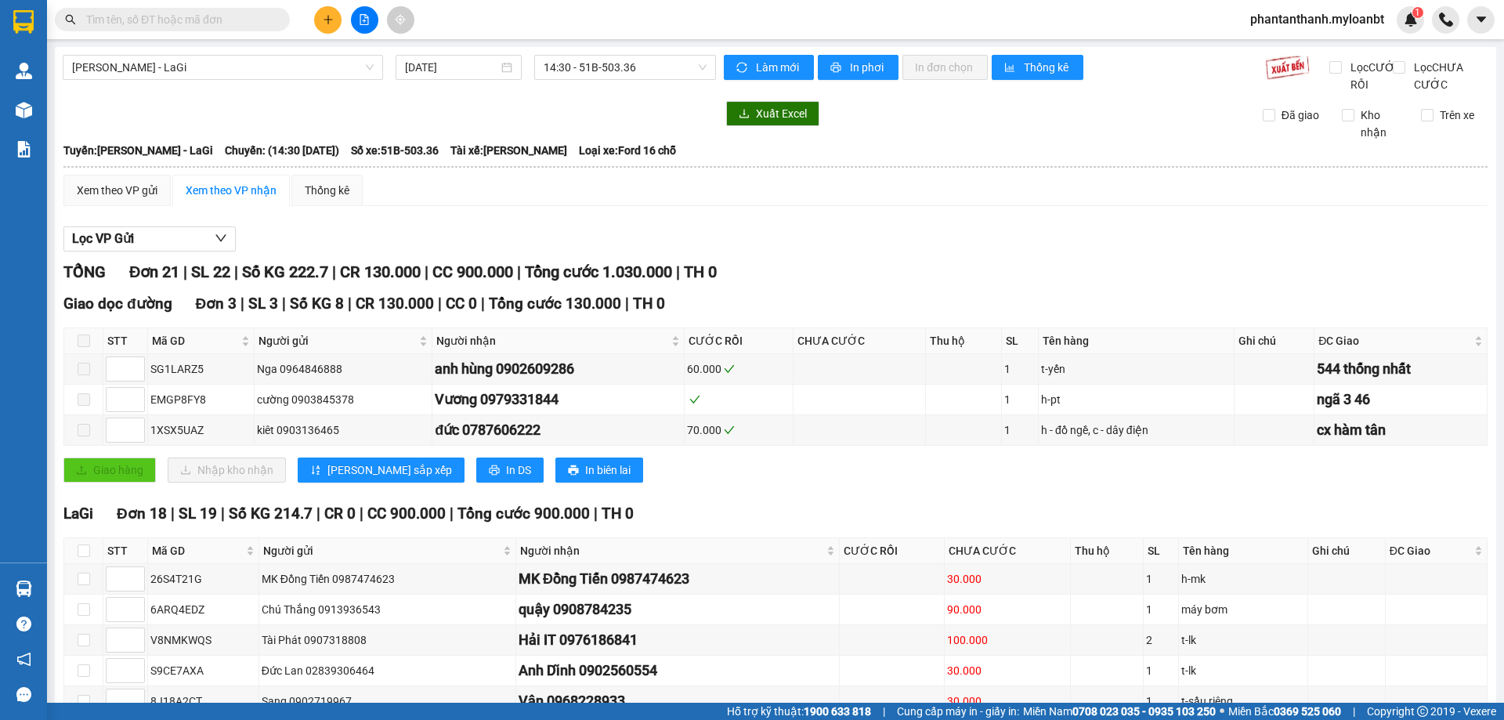
click at [324, 11] on button at bounding box center [327, 19] width 27 height 27
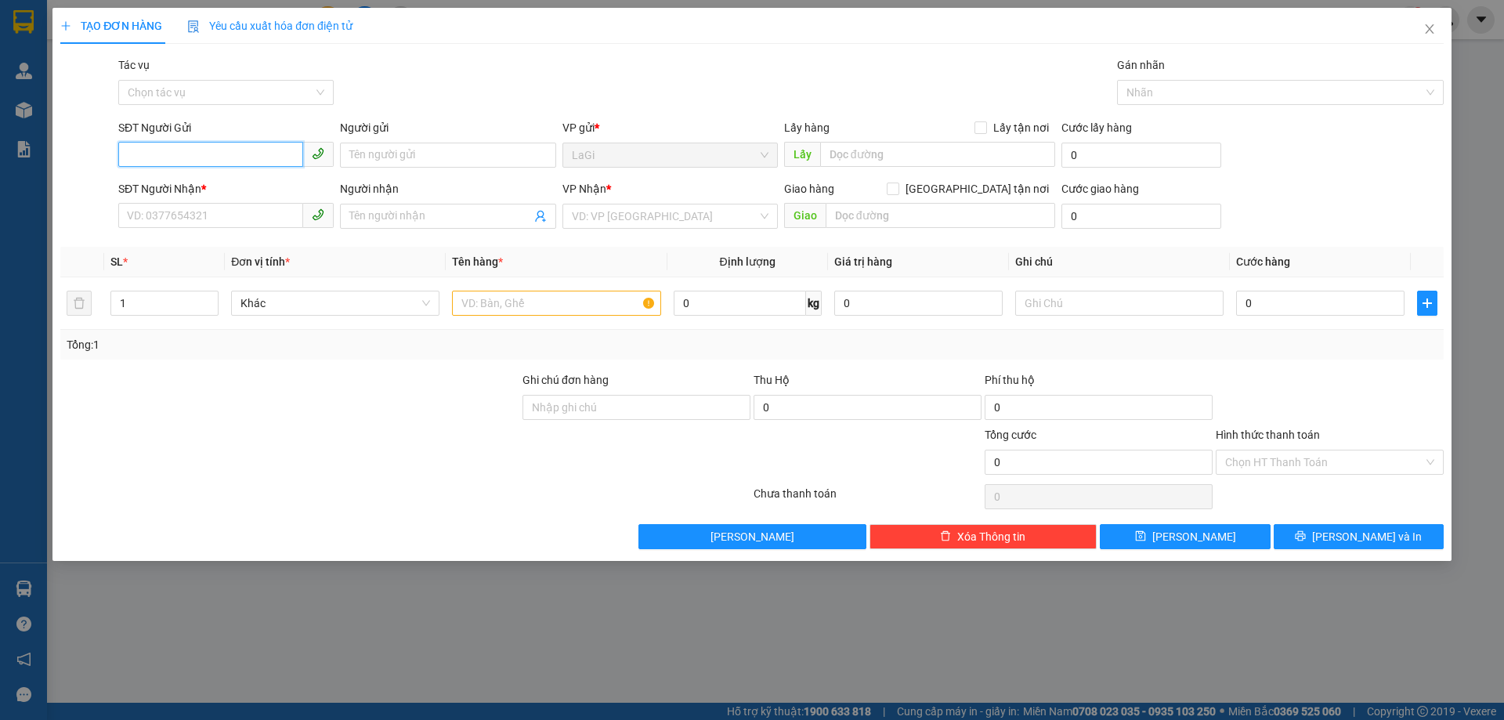
click at [233, 151] on input "SĐT Người Gửi" at bounding box center [210, 154] width 185 height 25
click at [538, 305] on input "text" at bounding box center [556, 303] width 208 height 25
type input "vải"
click at [733, 313] on input "0" at bounding box center [740, 303] width 132 height 25
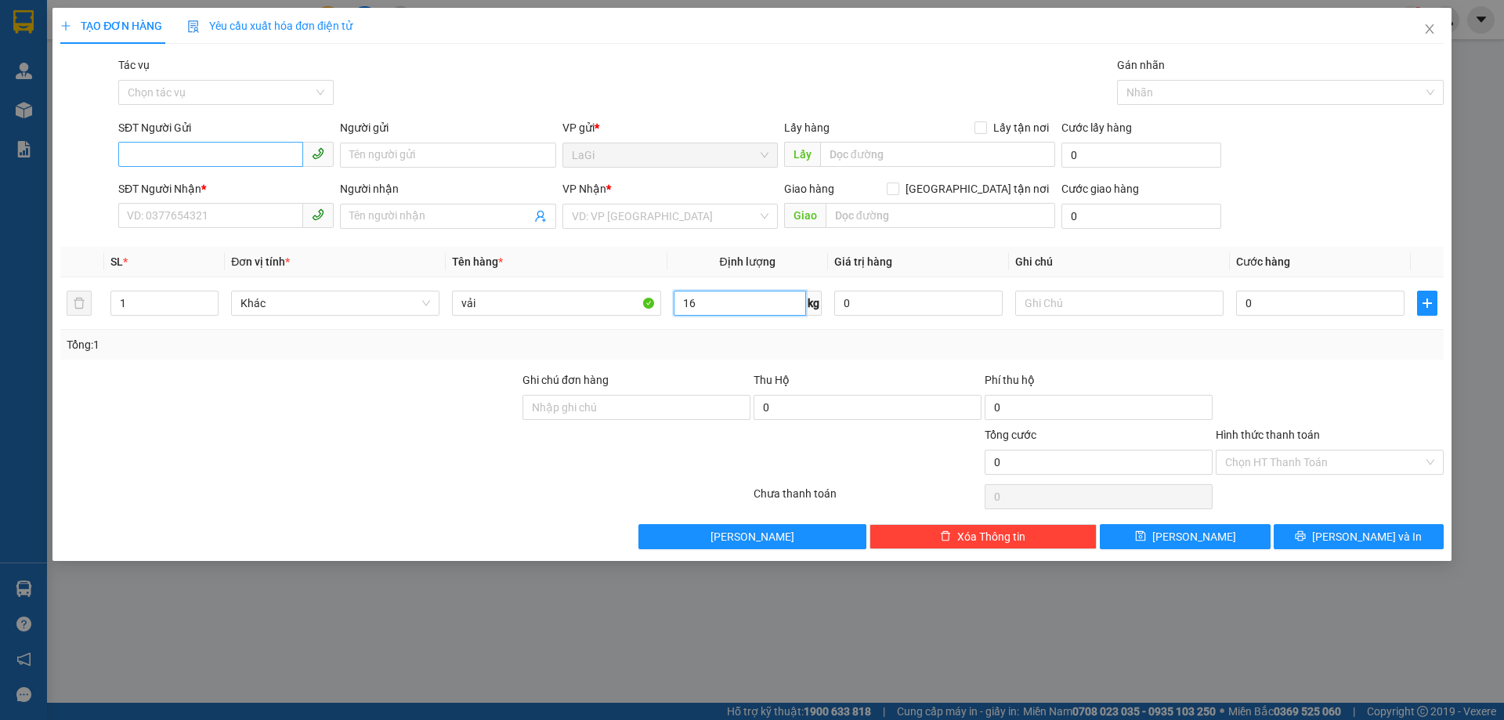
type input "16"
click at [280, 157] on input "SĐT Người Gửi" at bounding box center [210, 154] width 185 height 25
type input "0976047245"
click at [254, 154] on input "0976047245" at bounding box center [210, 154] width 185 height 25
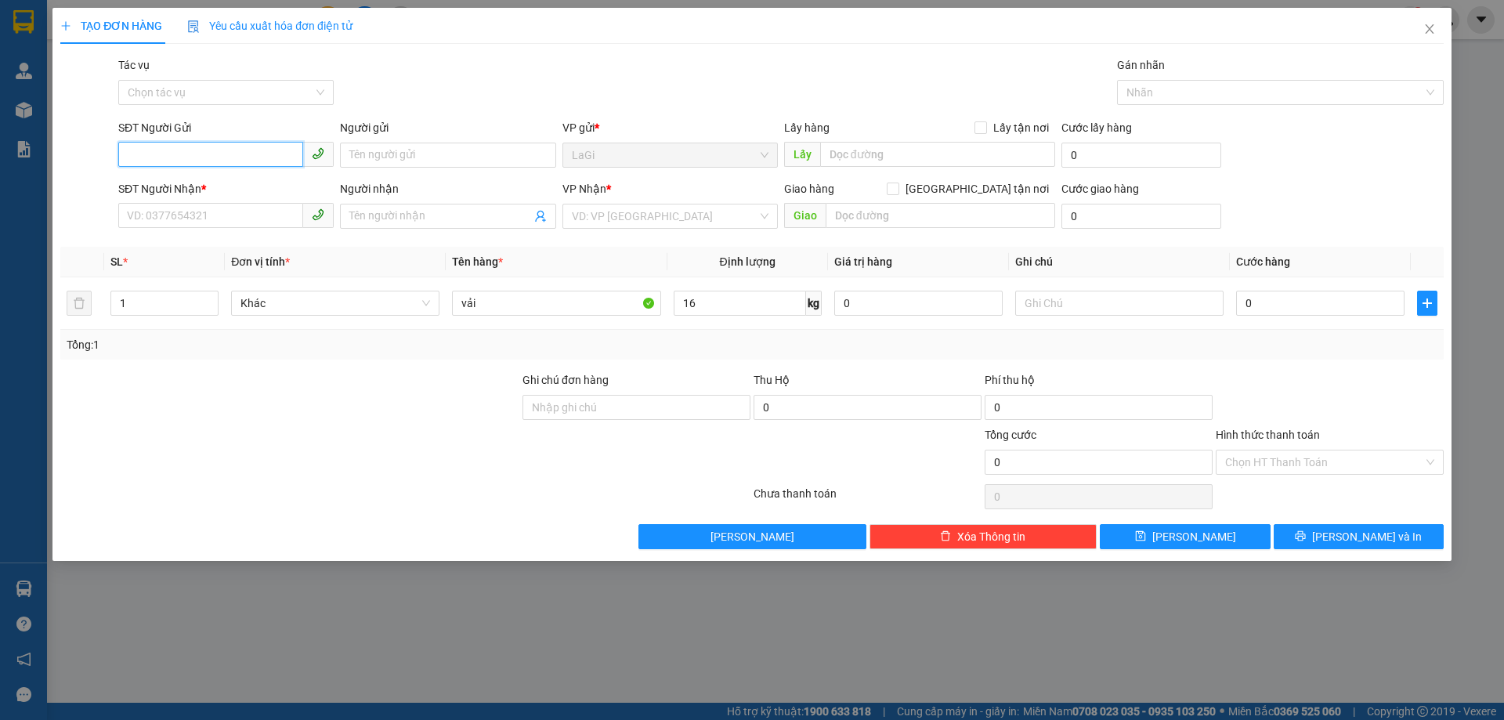
paste input "0976047245"
click at [166, 150] on input "09760472453" at bounding box center [210, 154] width 185 height 25
click at [177, 153] on input "09760472453" at bounding box center [210, 154] width 185 height 25
type input "0976042453"
click at [262, 156] on input "0976042453" at bounding box center [210, 154] width 185 height 25
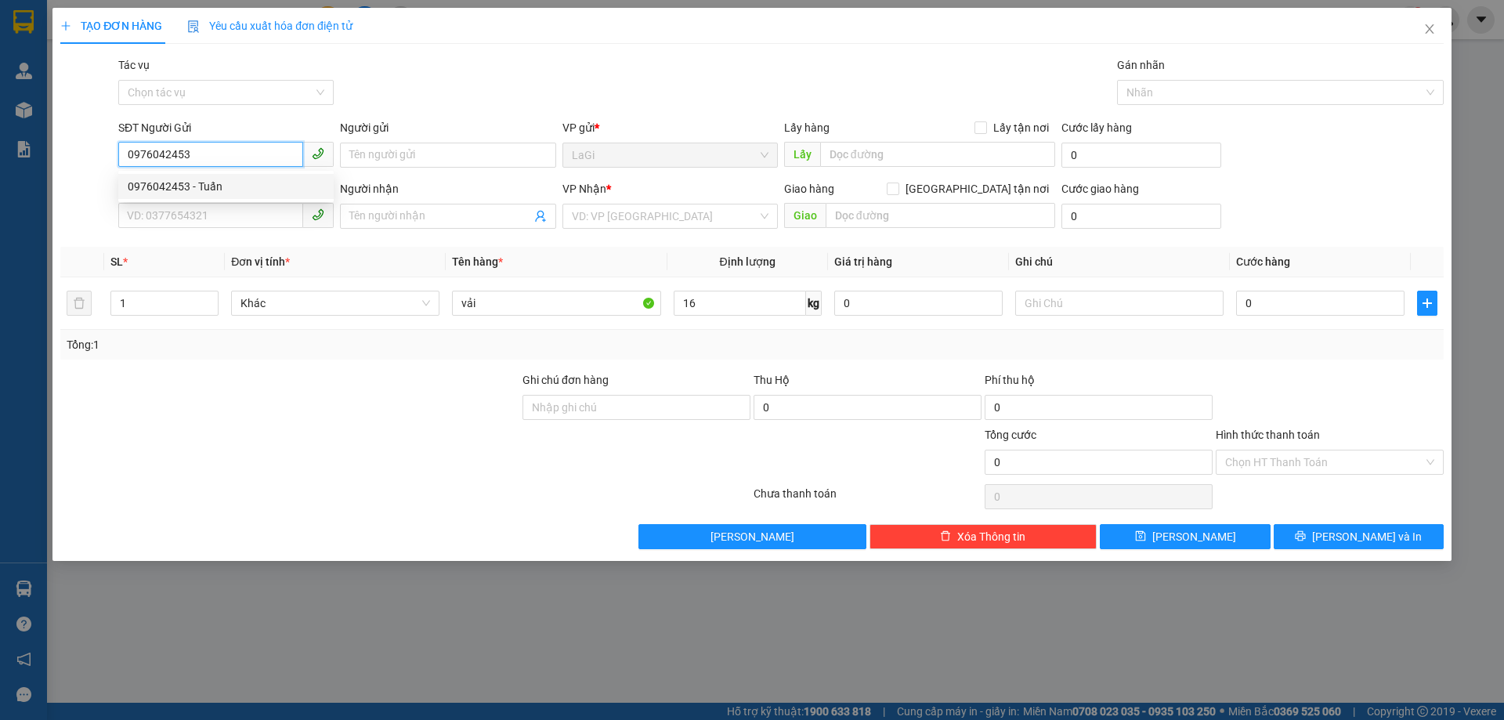
click at [240, 186] on div "0976042453 - Tuấn" at bounding box center [226, 186] width 197 height 17
type input "Tuấn"
type input "0794347923"
type input "ngân"
type input "0976042453"
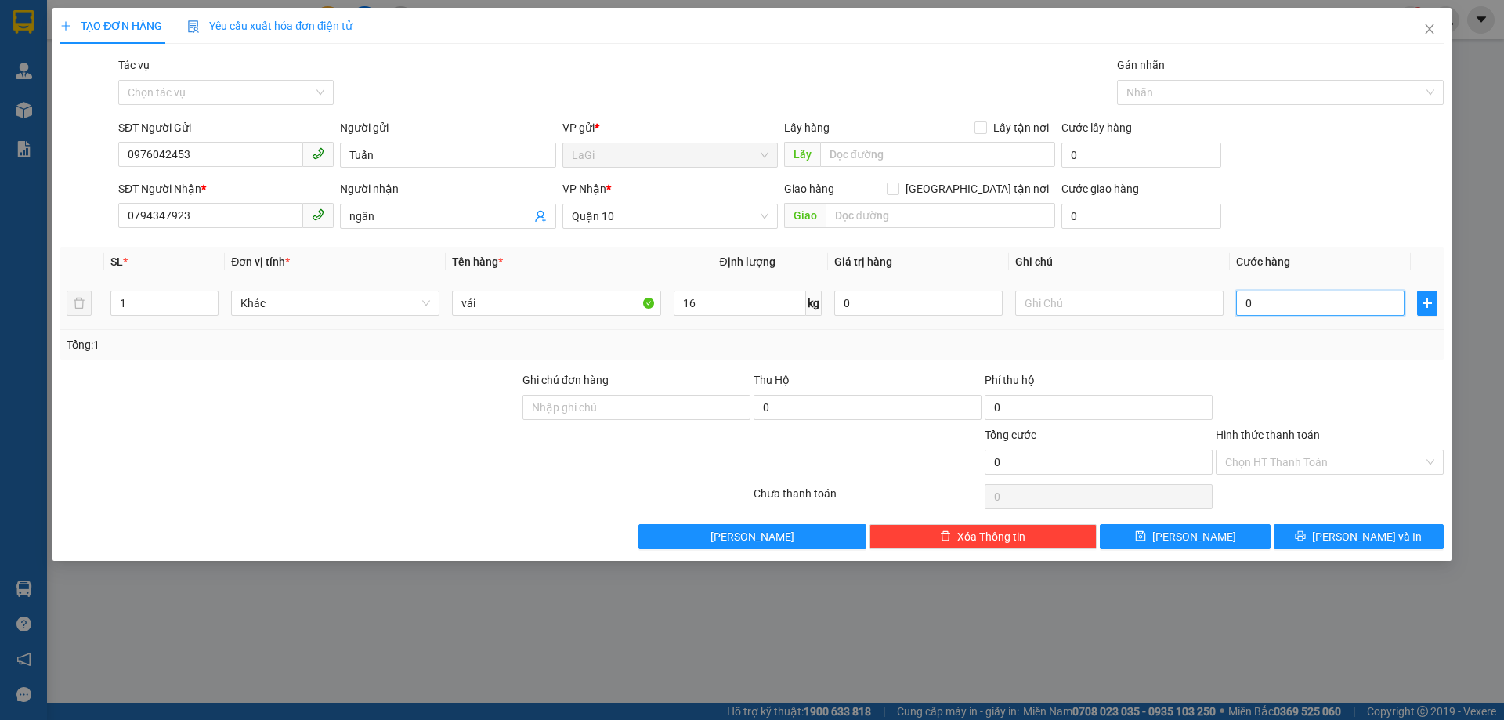
click at [1283, 305] on input "0" at bounding box center [1320, 303] width 168 height 25
type input "5"
type input "50"
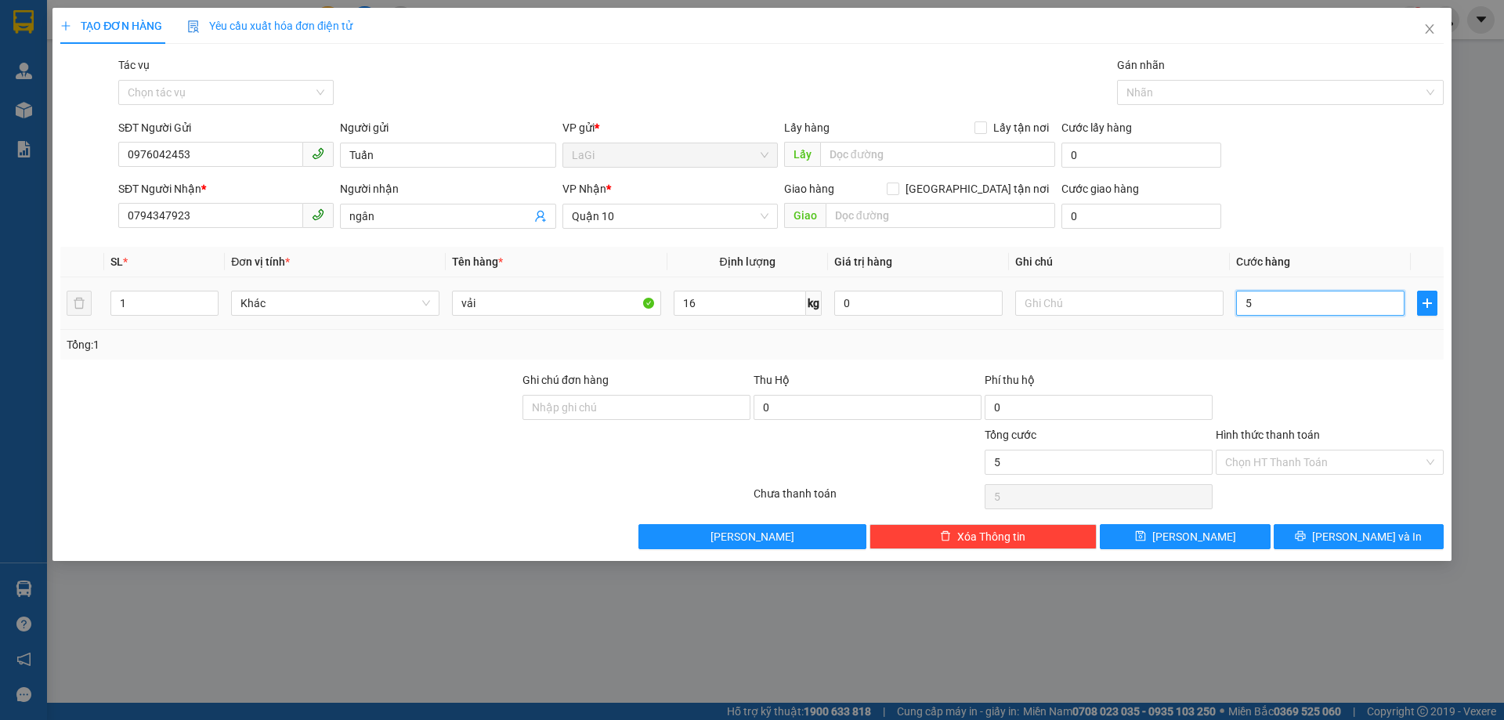
type input "50"
type input "500"
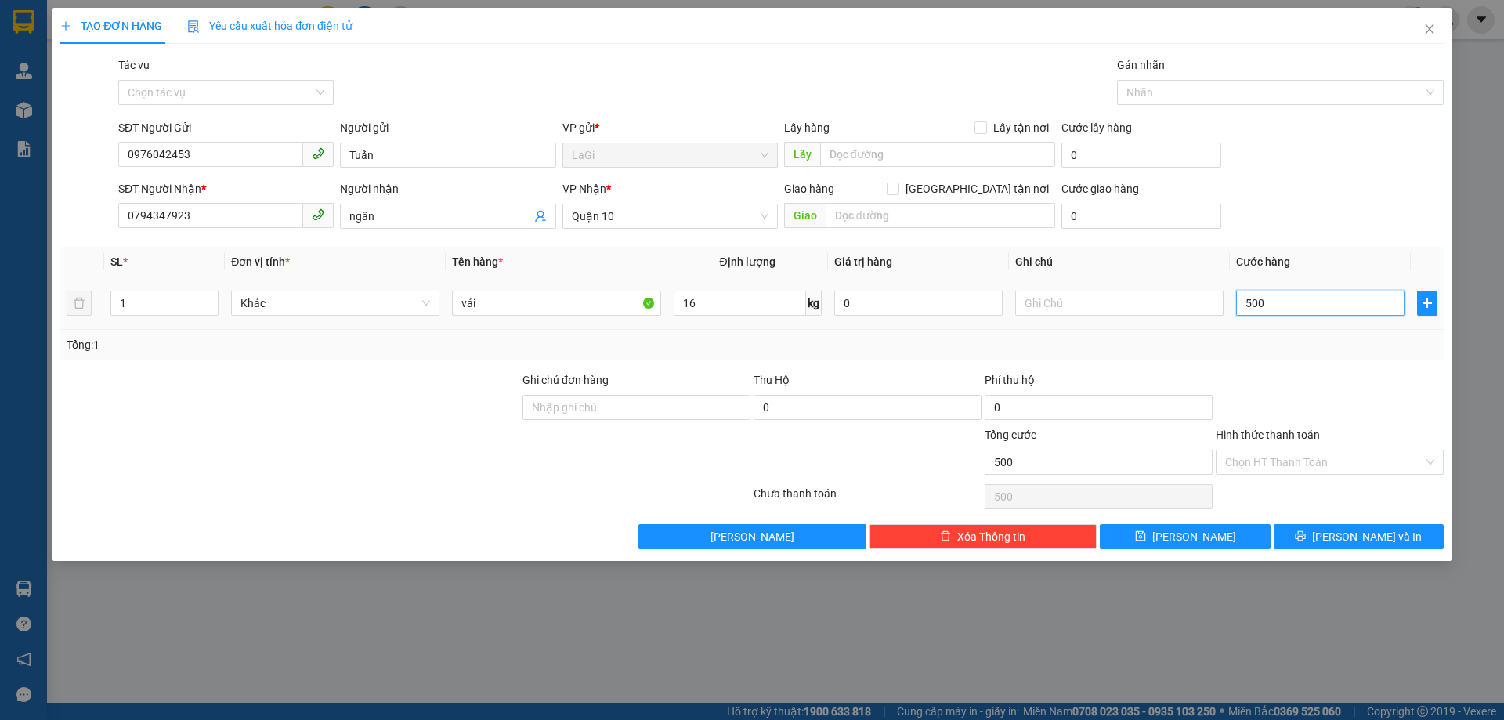
type input "5.000"
type input "50.000"
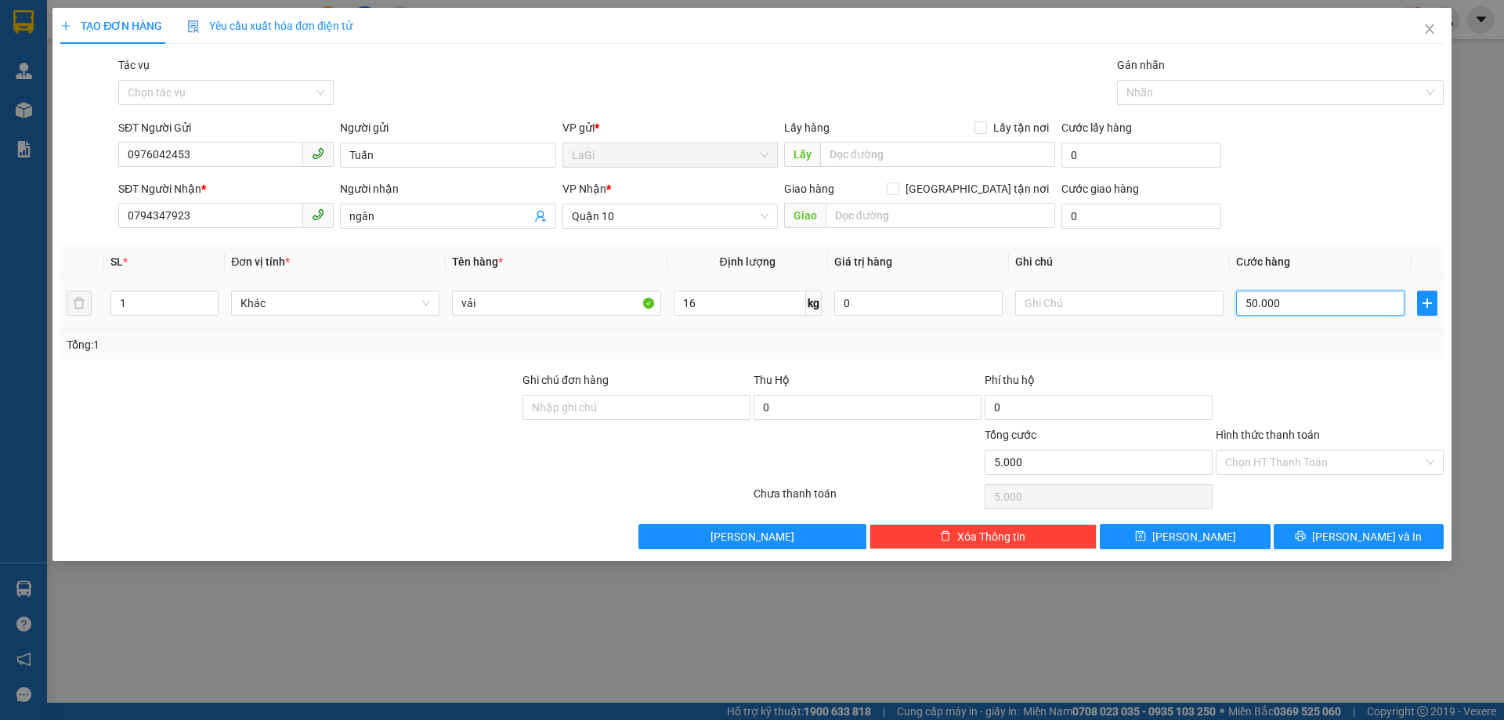
type input "50.000"
click at [1308, 453] on input "Hình thức thanh toán" at bounding box center [1324, 463] width 198 height 24
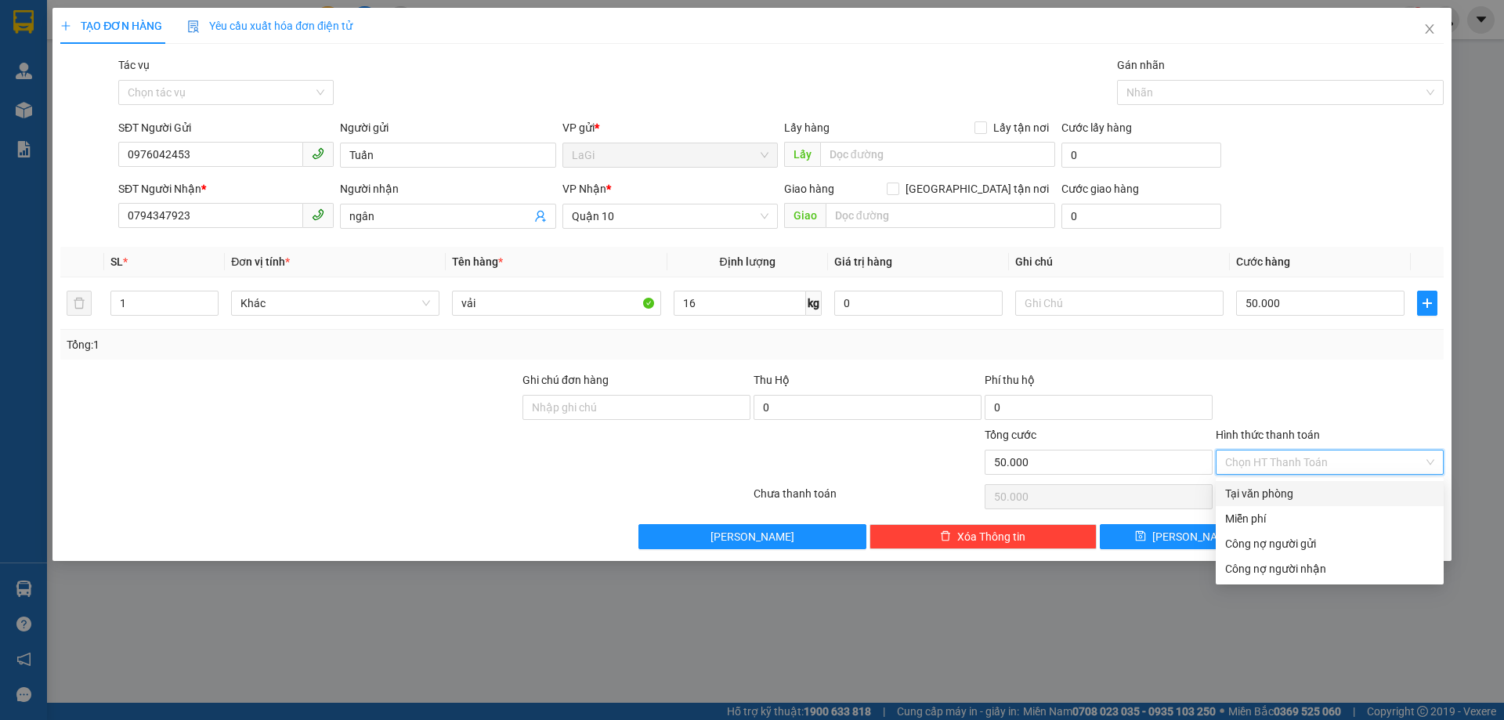
click at [1294, 489] on div "Tại văn phòng" at bounding box center [1329, 493] width 209 height 17
type input "0"
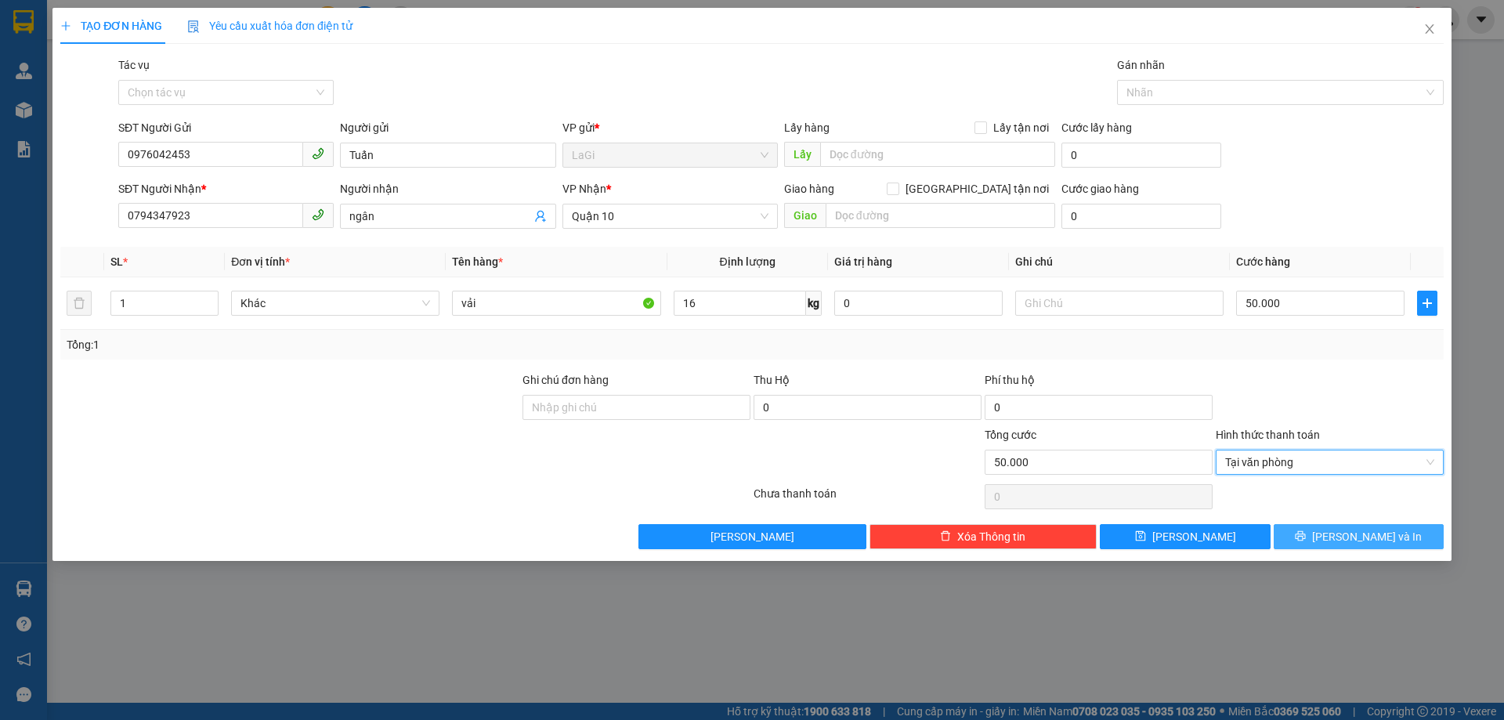
click at [1327, 535] on button "[PERSON_NAME] và In" at bounding box center [1359, 536] width 170 height 25
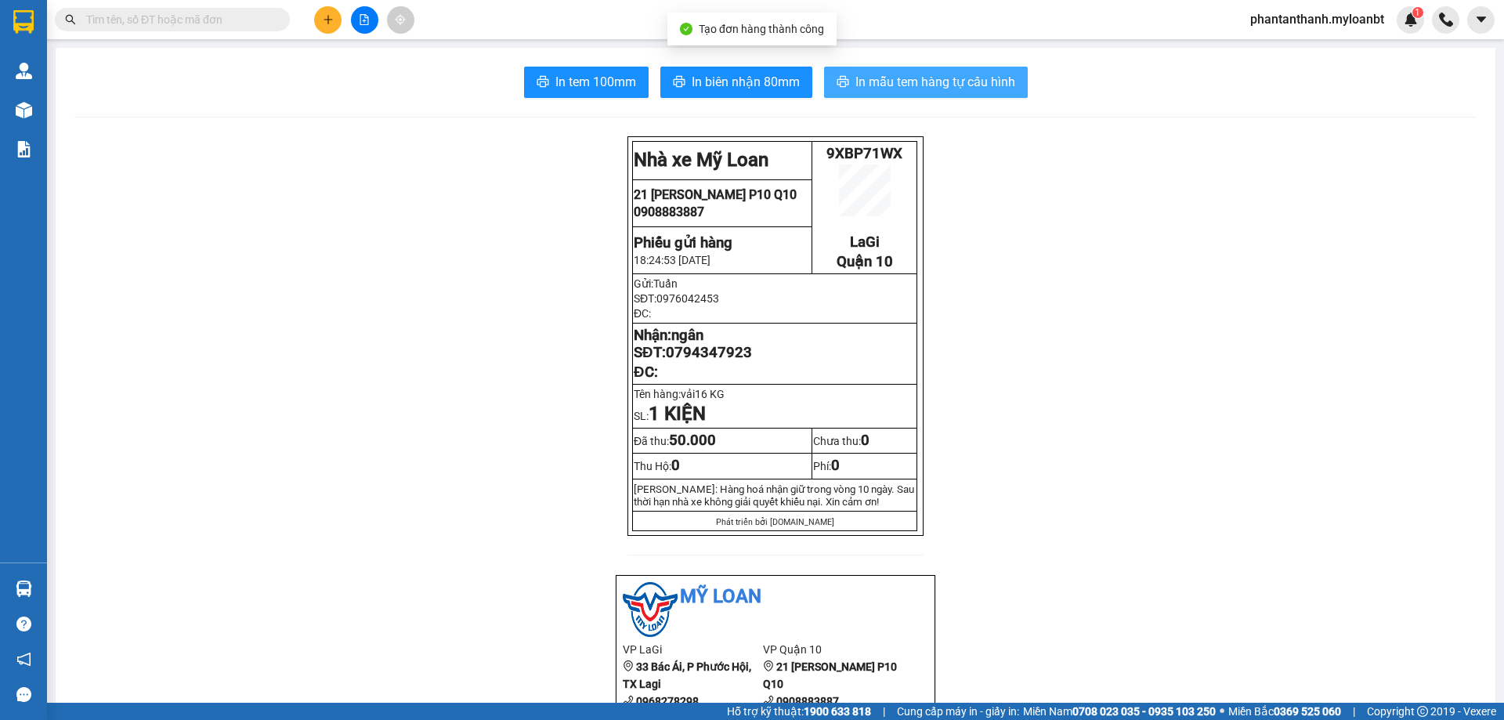
click at [952, 81] on span "In mẫu tem hàng tự cấu hình" at bounding box center [936, 82] width 160 height 20
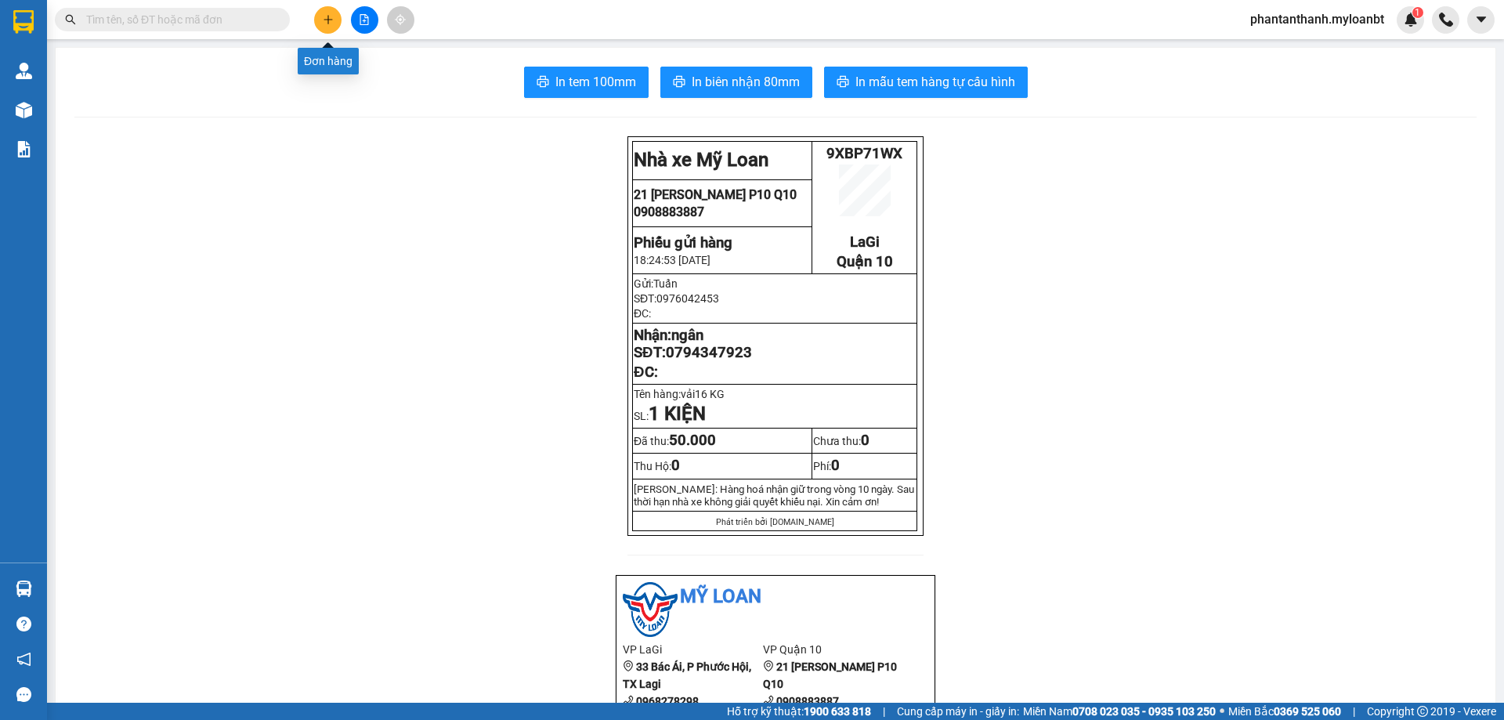
click at [333, 23] on icon "plus" at bounding box center [328, 19] width 11 height 11
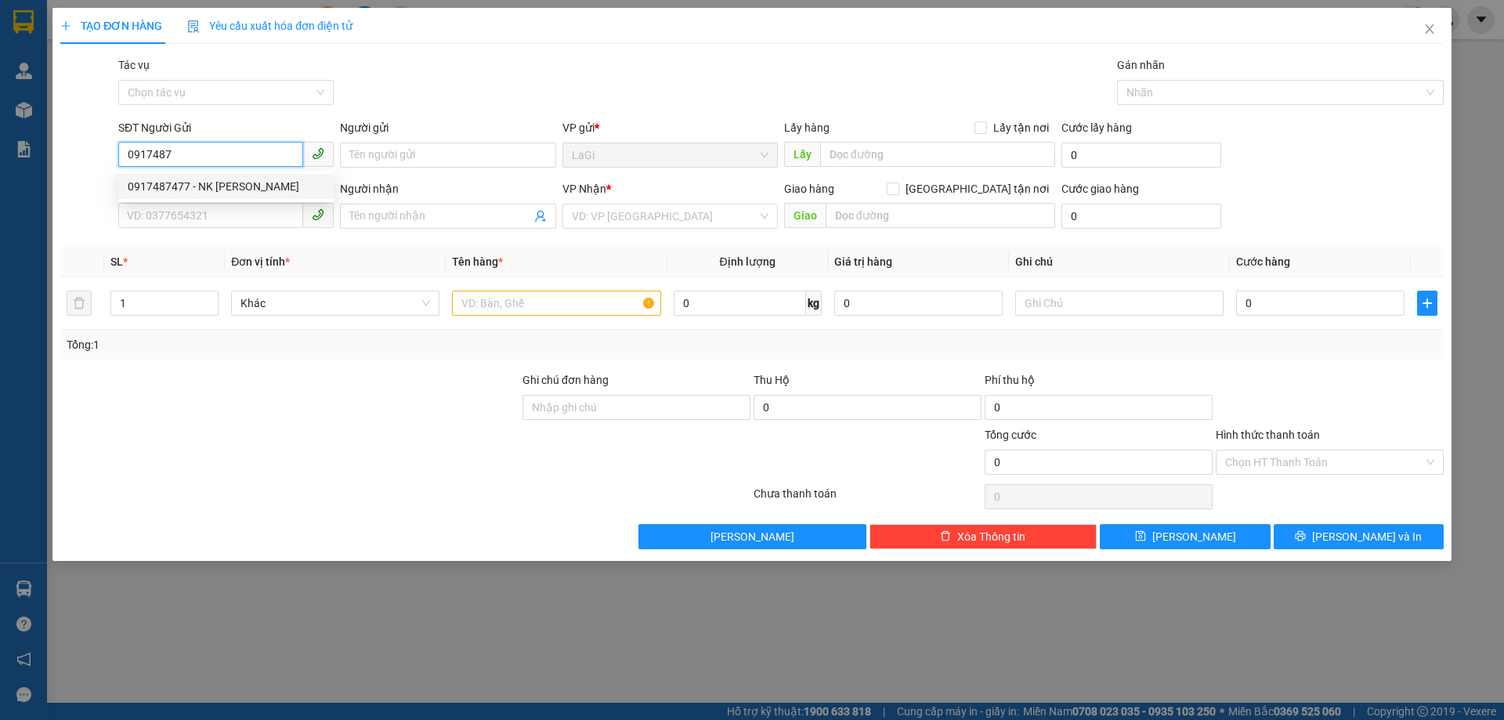
click at [248, 188] on div "0917487477 - NK [PERSON_NAME]" at bounding box center [226, 186] width 197 height 17
type input "0917487477"
type input "NK Quách Dũng"
type input "0945737776"
type input "Labo HD"
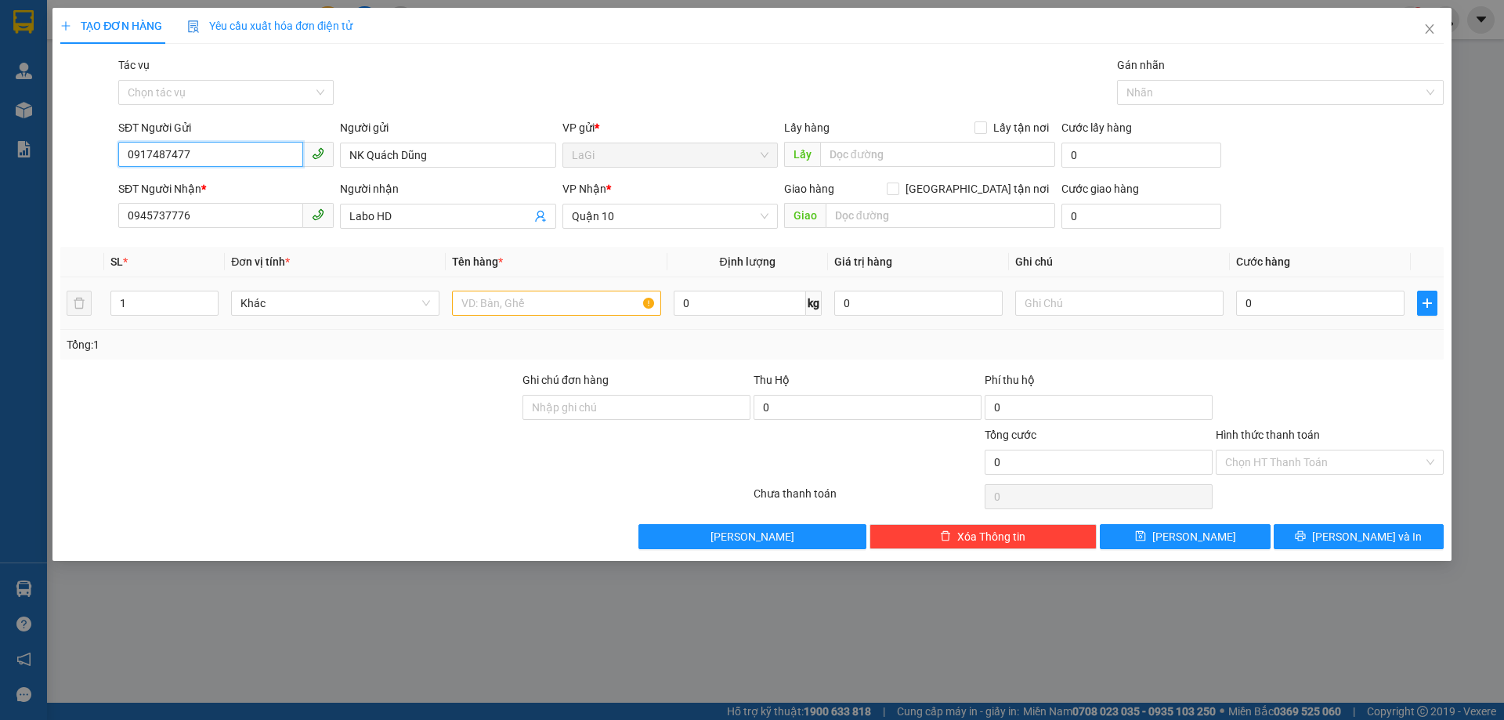
type input "0917487477"
click at [496, 298] on input "text" at bounding box center [556, 303] width 208 height 25
type input "h - răng"
click at [715, 309] on input "0" at bounding box center [740, 303] width 132 height 25
type input "1"
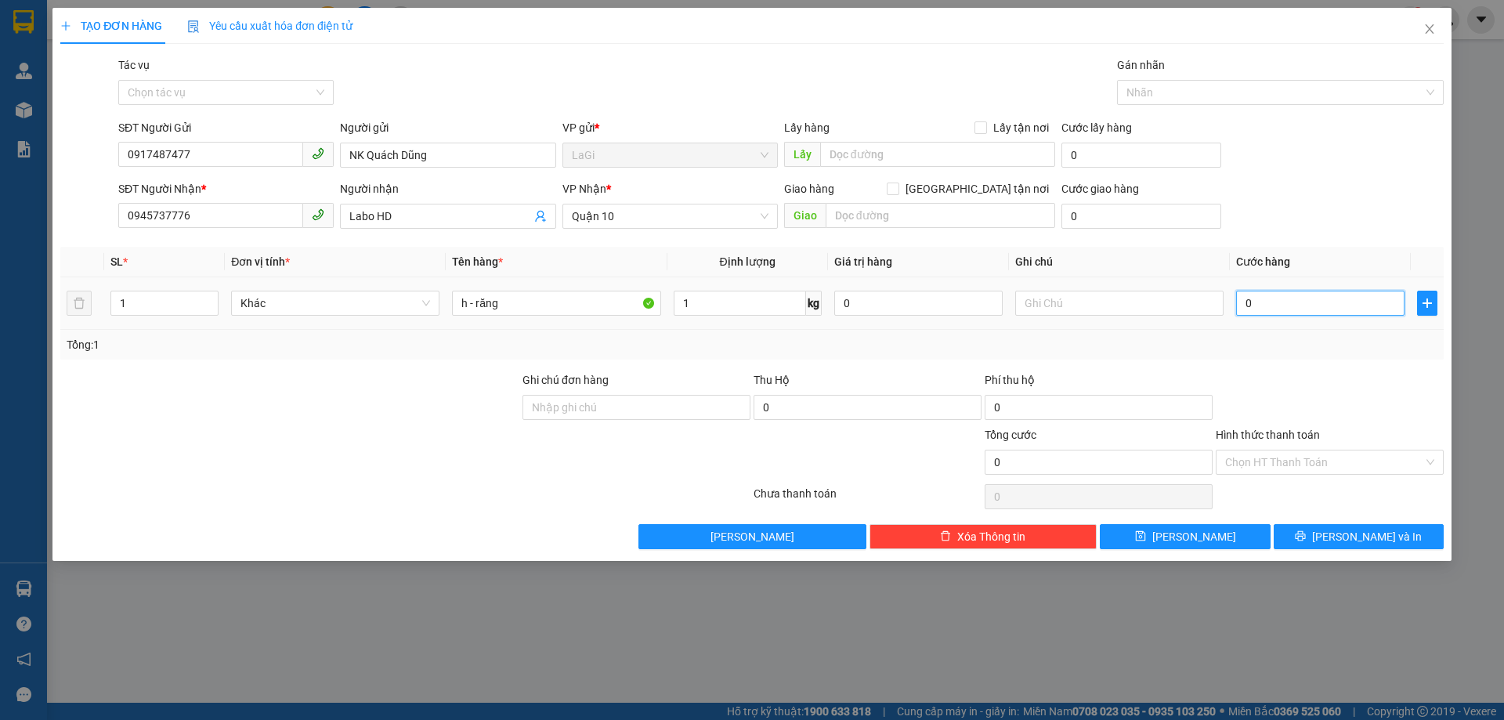
click at [1302, 299] on input "0" at bounding box center [1320, 303] width 168 height 25
type input "3"
type input "30"
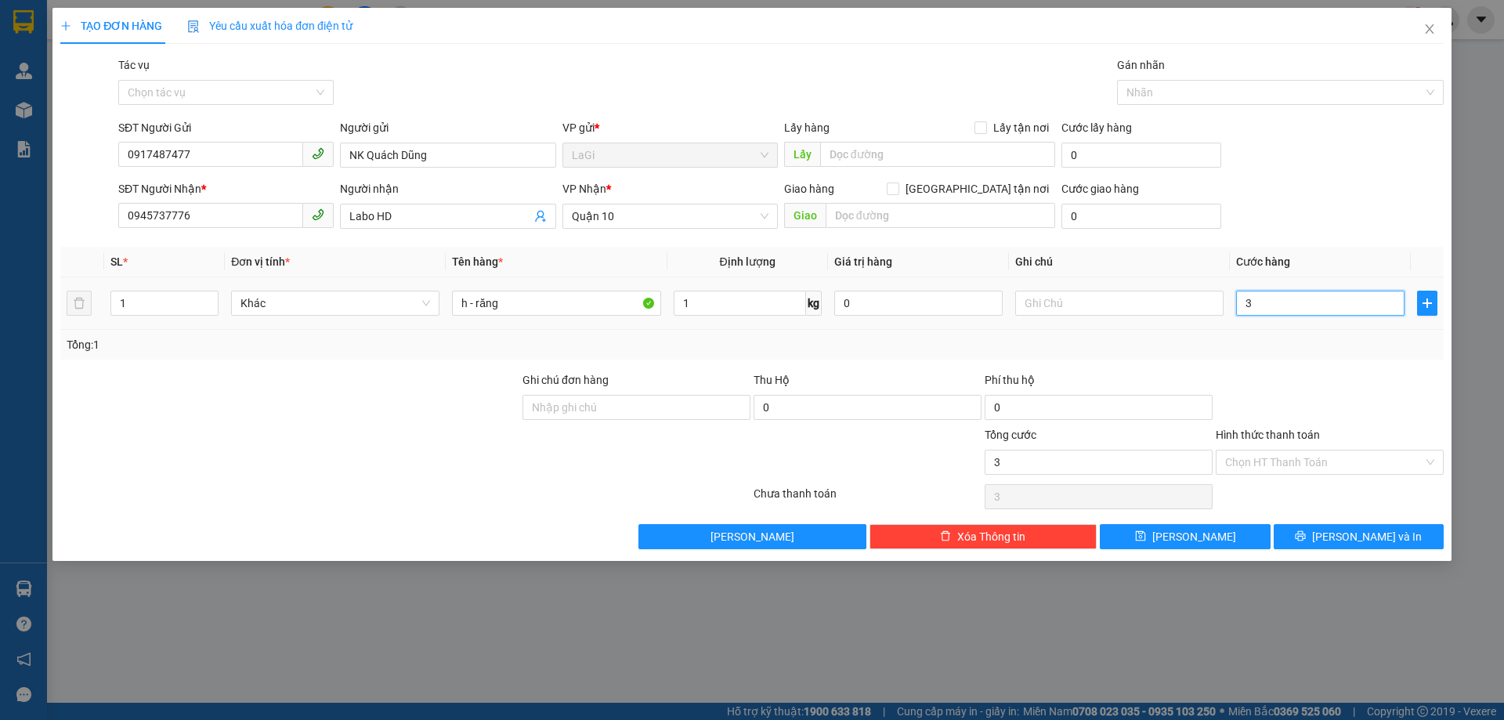
type input "30"
type input "300"
click at [1326, 454] on input "Hình thức thanh toán" at bounding box center [1324, 463] width 198 height 24
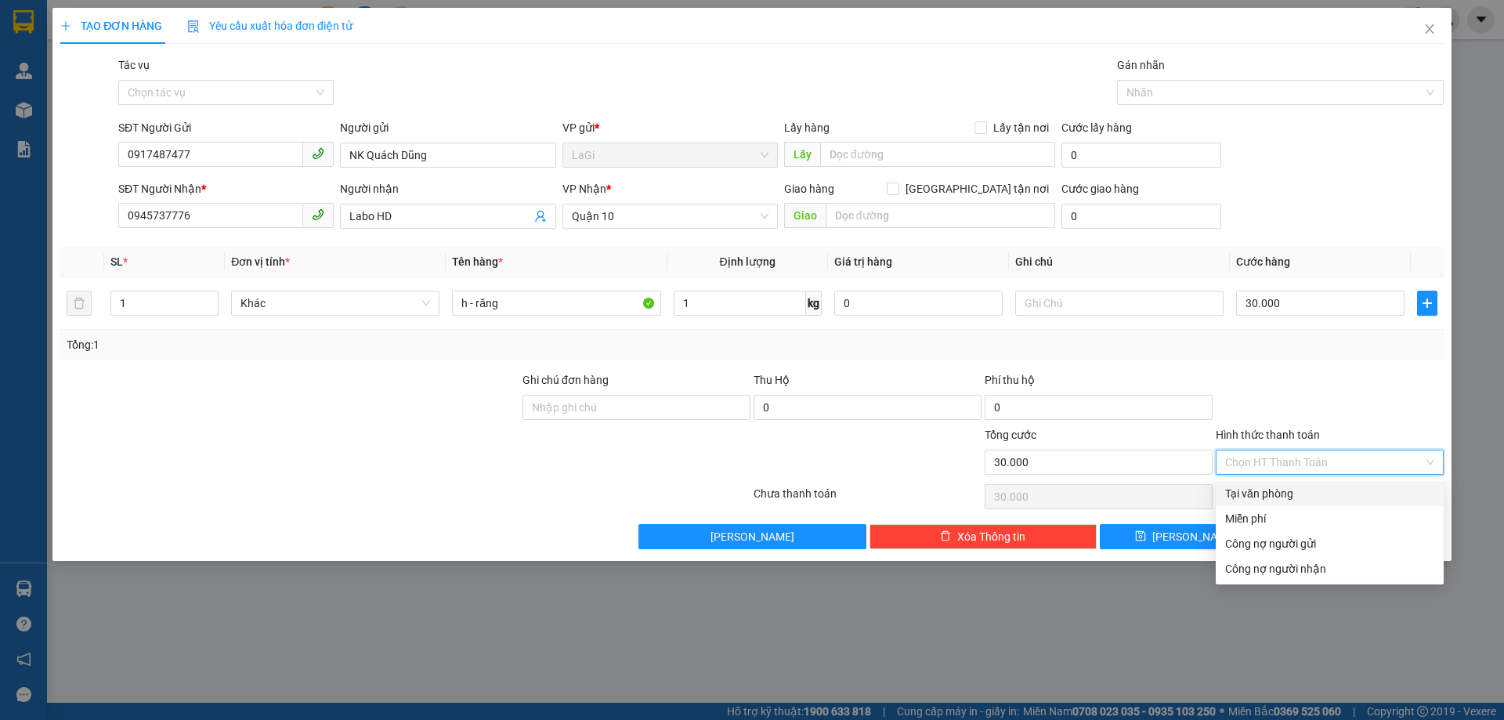
click at [1323, 490] on div "Tại văn phòng" at bounding box center [1329, 493] width 209 height 17
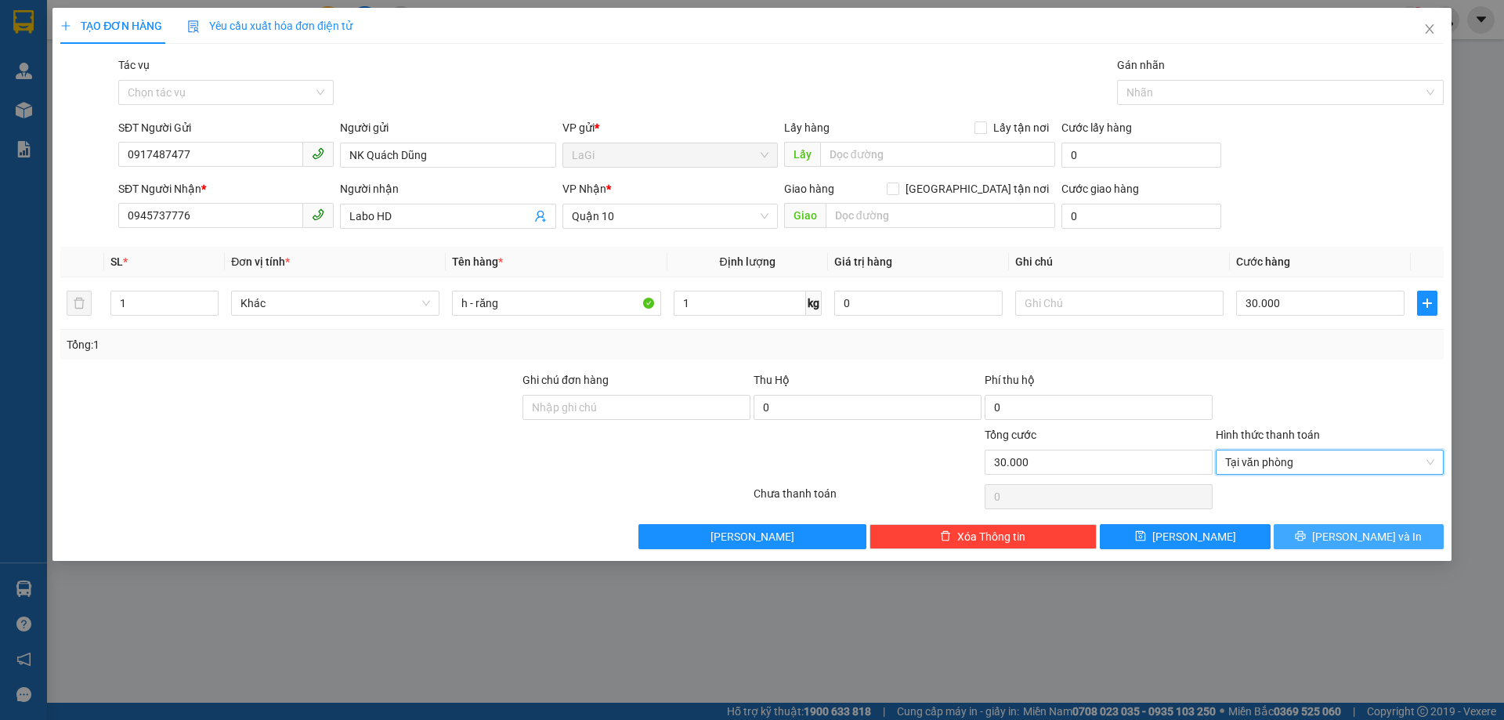
click at [1344, 534] on button "[PERSON_NAME] và In" at bounding box center [1359, 536] width 170 height 25
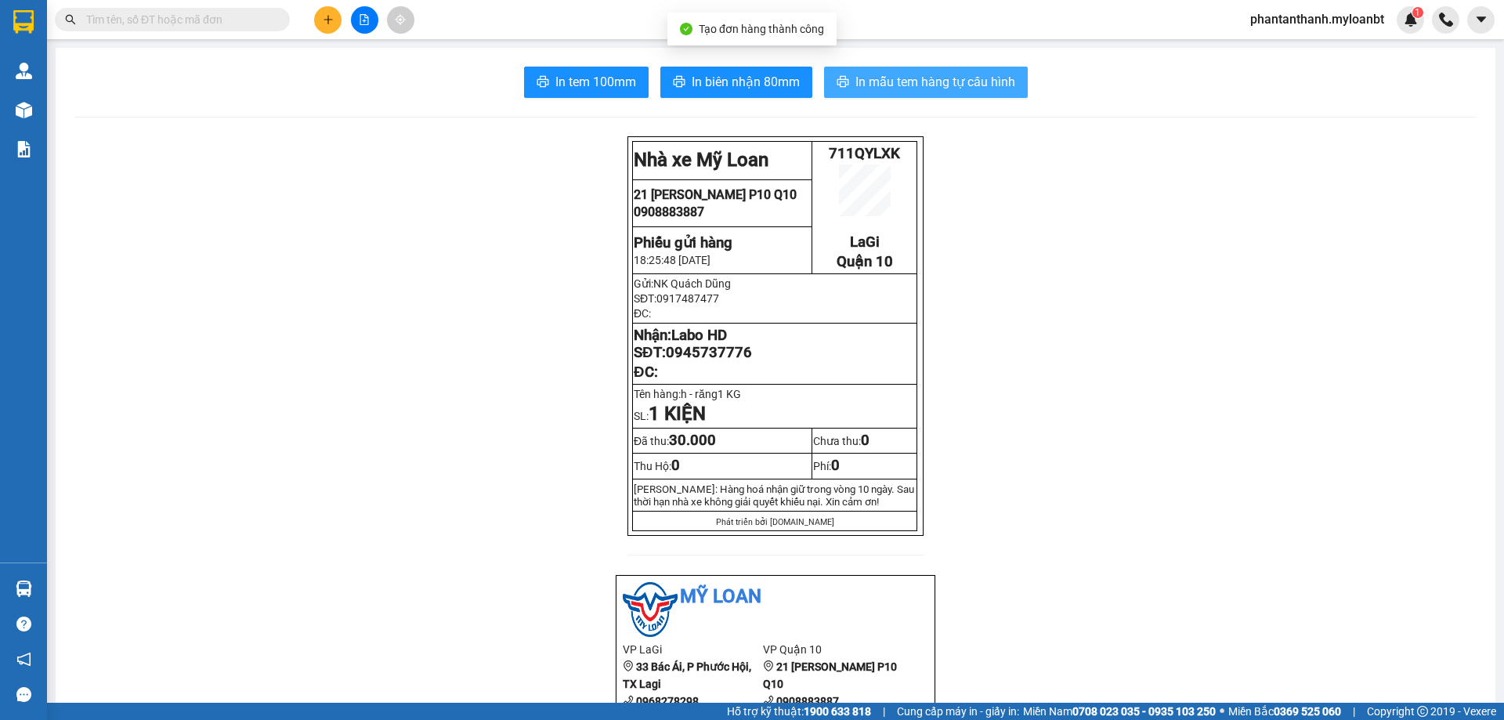
click at [896, 73] on span "In mẫu tem hàng tự cấu hình" at bounding box center [936, 82] width 160 height 20
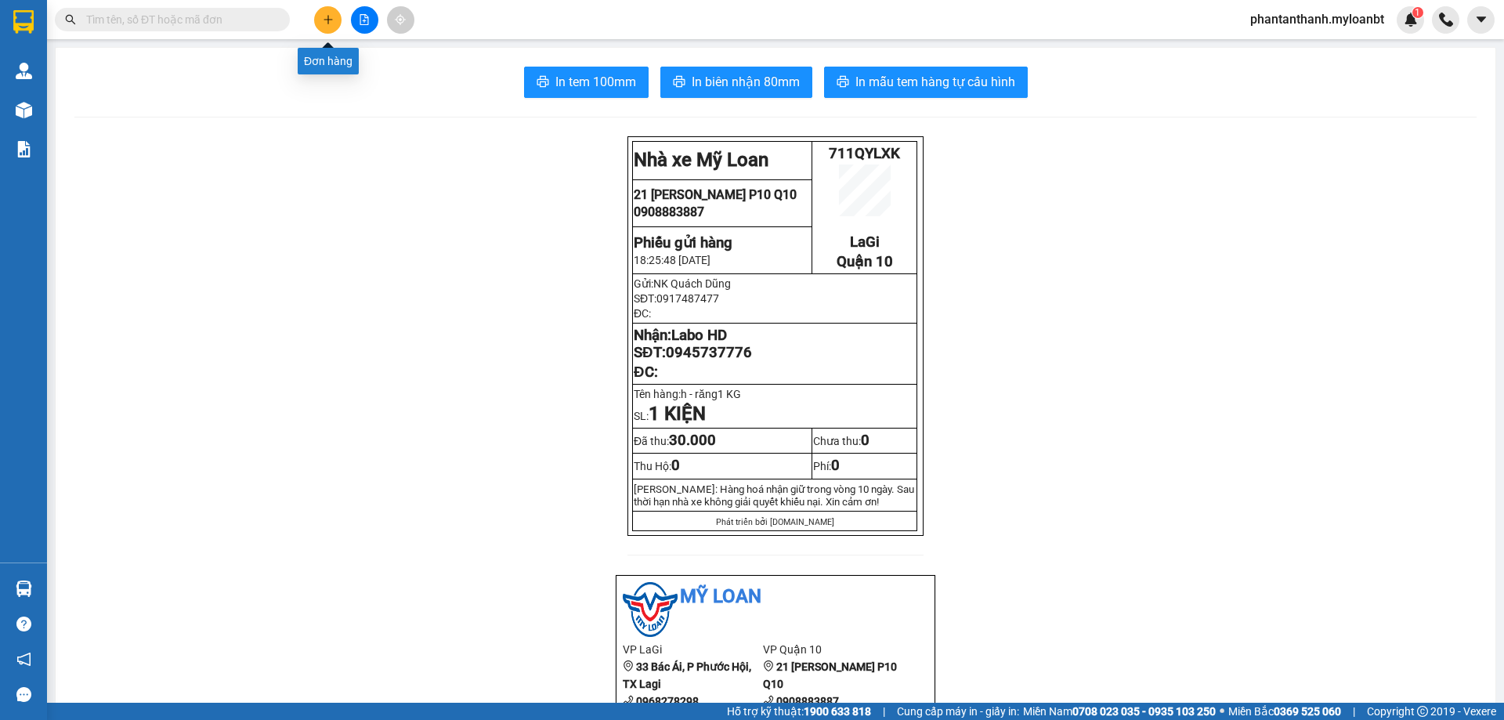
click at [329, 8] on button at bounding box center [327, 19] width 27 height 27
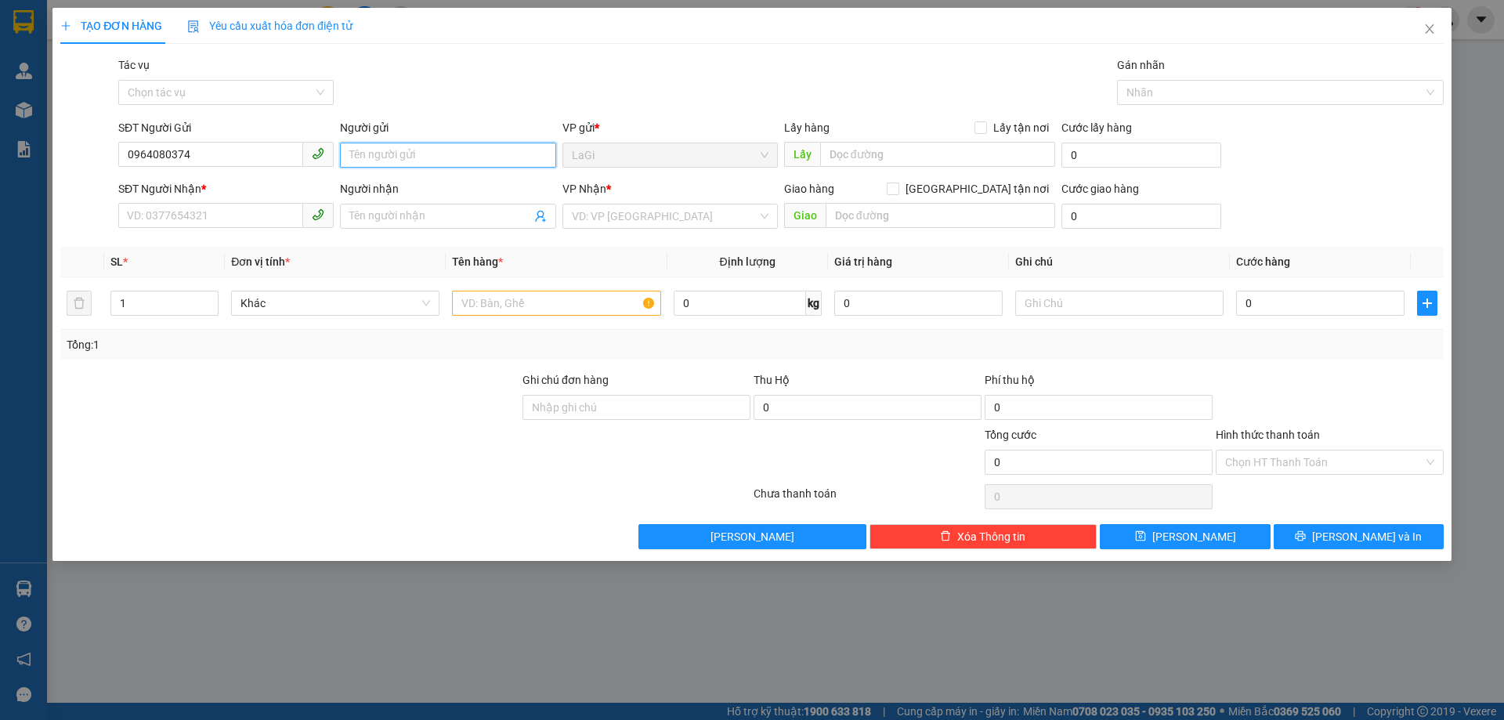
click at [377, 150] on input "Người gửi" at bounding box center [447, 155] width 215 height 25
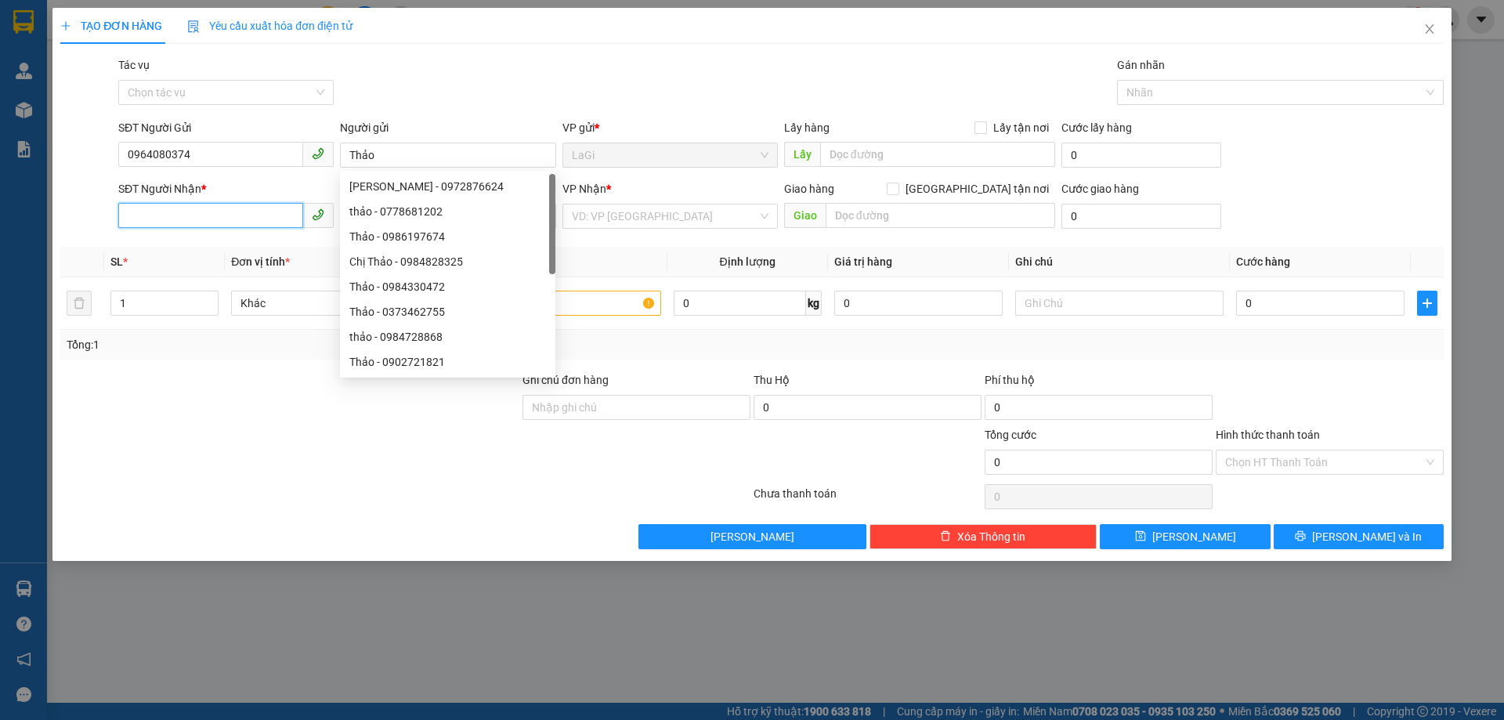
click at [265, 212] on input "SĐT Người Nhận *" at bounding box center [210, 215] width 185 height 25
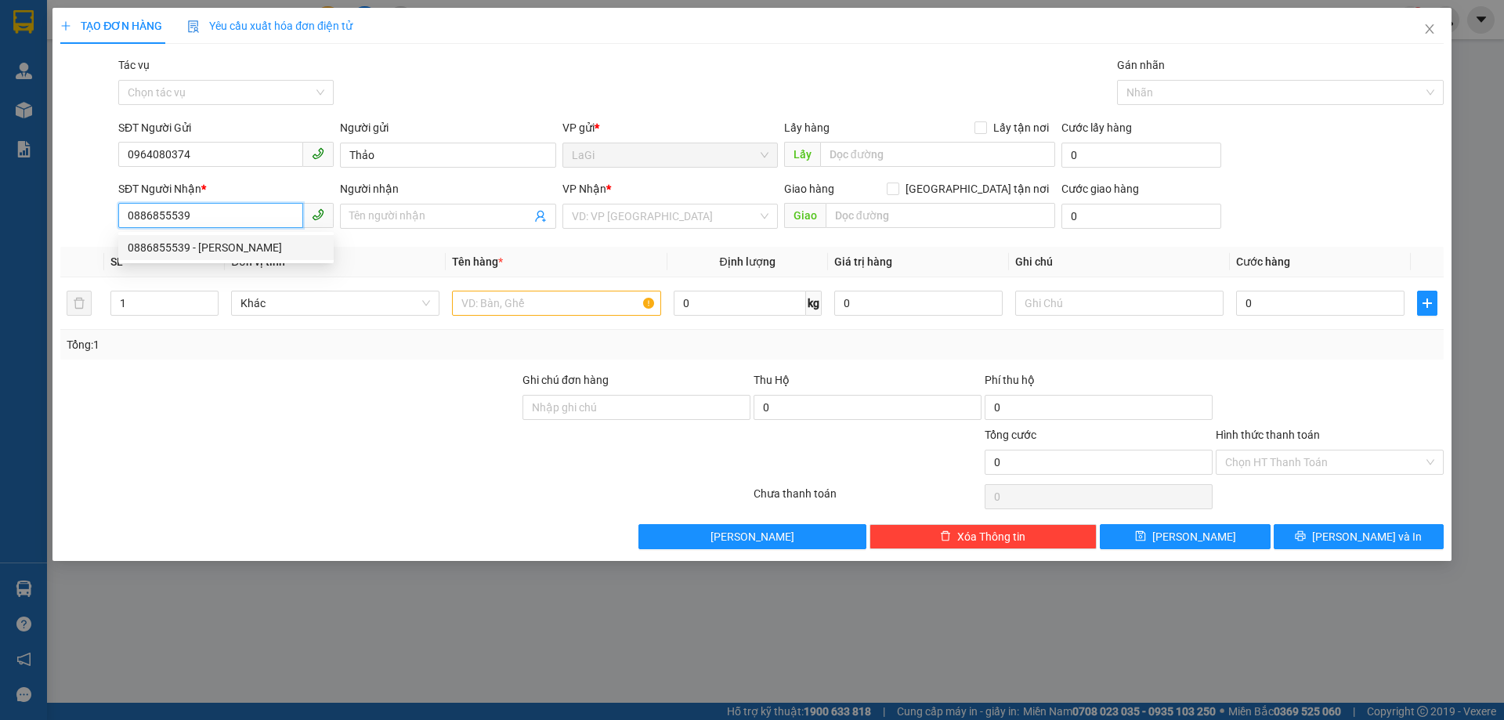
click at [291, 247] on div "0886855539 - [PERSON_NAME]" at bounding box center [226, 247] width 197 height 17
click at [543, 302] on input "text" at bounding box center [556, 303] width 208 height 25
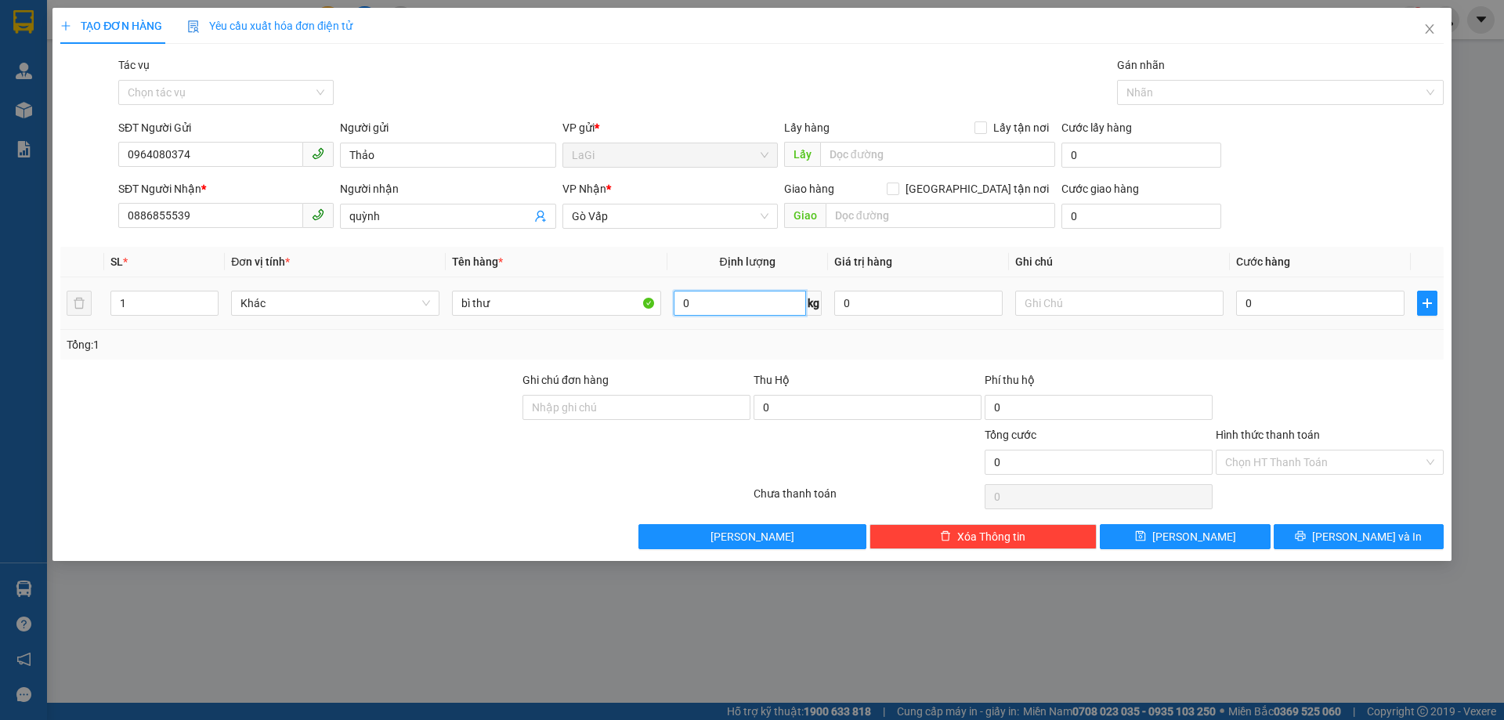
click at [729, 303] on input "0" at bounding box center [740, 303] width 132 height 25
click at [1280, 299] on input "0" at bounding box center [1320, 303] width 168 height 25
click at [1328, 529] on button "[PERSON_NAME] và In" at bounding box center [1359, 536] width 170 height 25
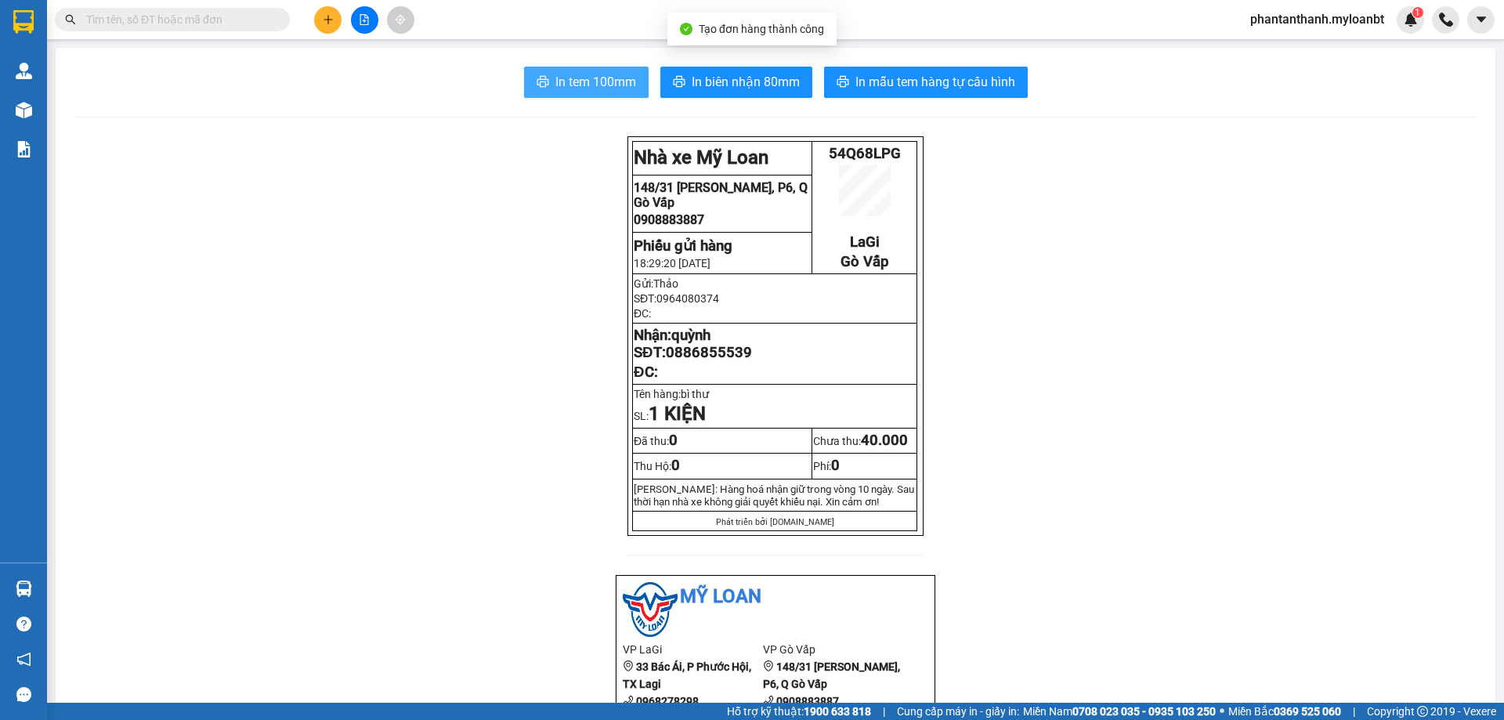
click at [562, 78] on span "In tem 100mm" at bounding box center [595, 82] width 81 height 20
click at [320, 5] on div "Kết quả tìm kiếm ( 1 ) Bộ lọc Mã ĐH Trạng thái Món hàng Thu hộ Tổng cước Chưa c…" at bounding box center [752, 19] width 1504 height 39
click at [323, 16] on icon "plus" at bounding box center [328, 19] width 11 height 11
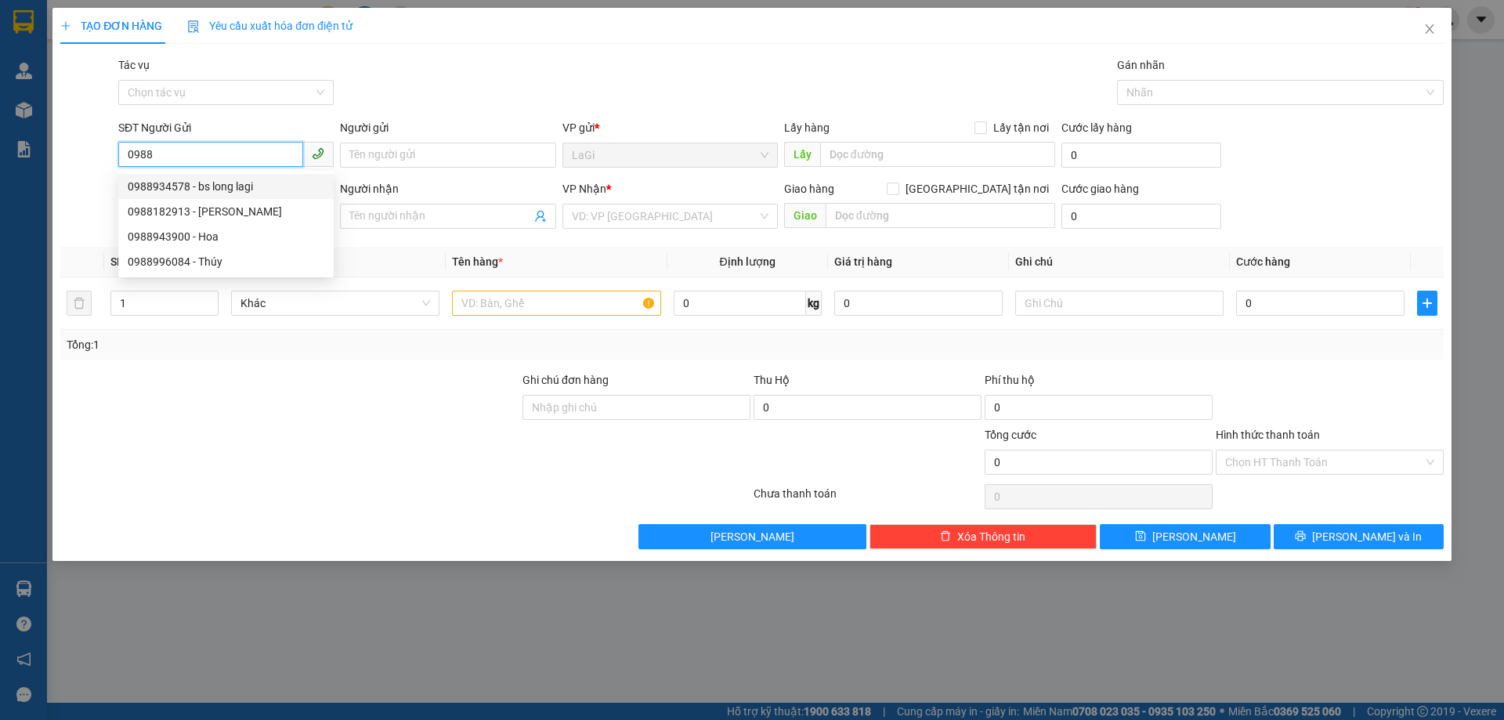
click at [264, 176] on div "0988934578 - bs long lagi" at bounding box center [225, 186] width 215 height 25
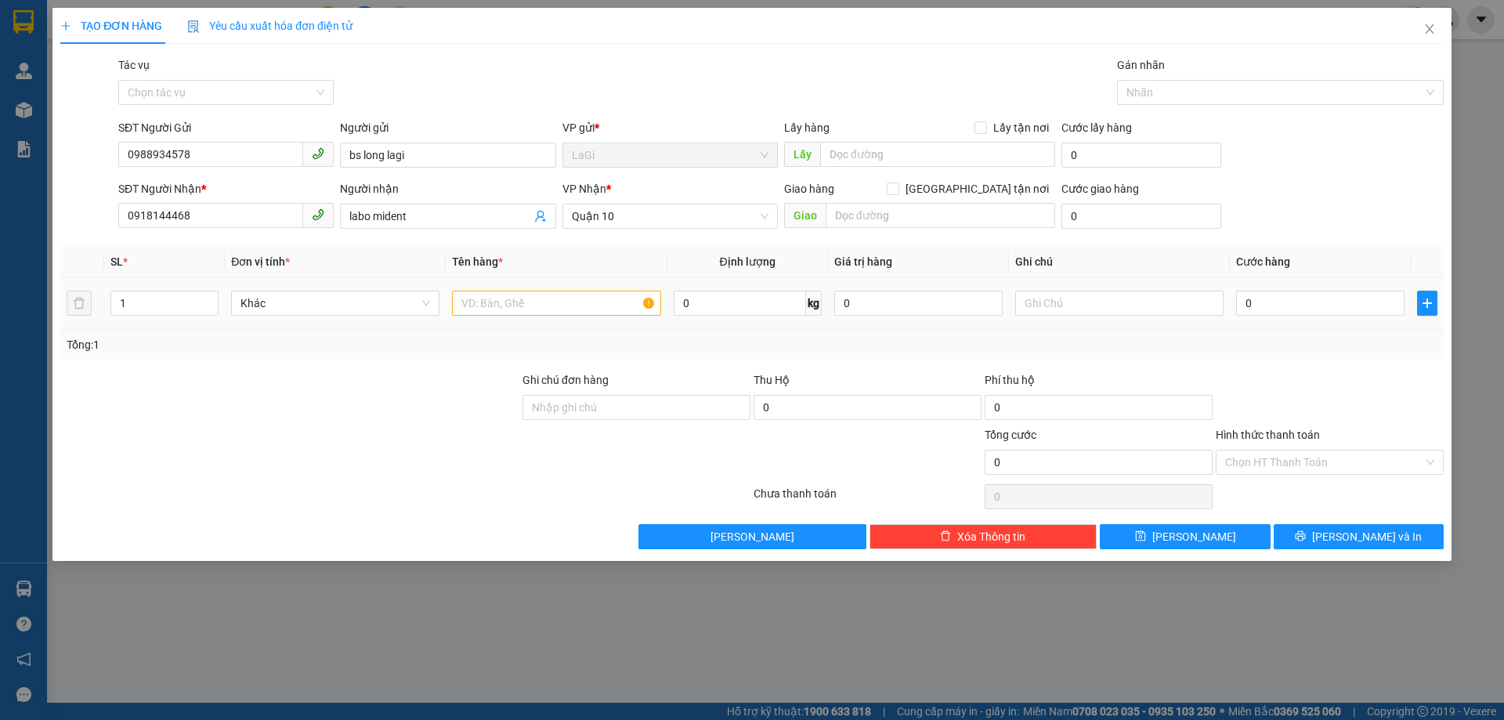
click at [536, 290] on div at bounding box center [556, 303] width 208 height 31
click at [537, 297] on input "text" at bounding box center [556, 303] width 208 height 25
click at [769, 302] on input "0" at bounding box center [740, 303] width 132 height 25
click at [1301, 292] on input "0" at bounding box center [1320, 303] width 168 height 25
click at [1332, 460] on input "Hình thức thanh toán" at bounding box center [1324, 463] width 198 height 24
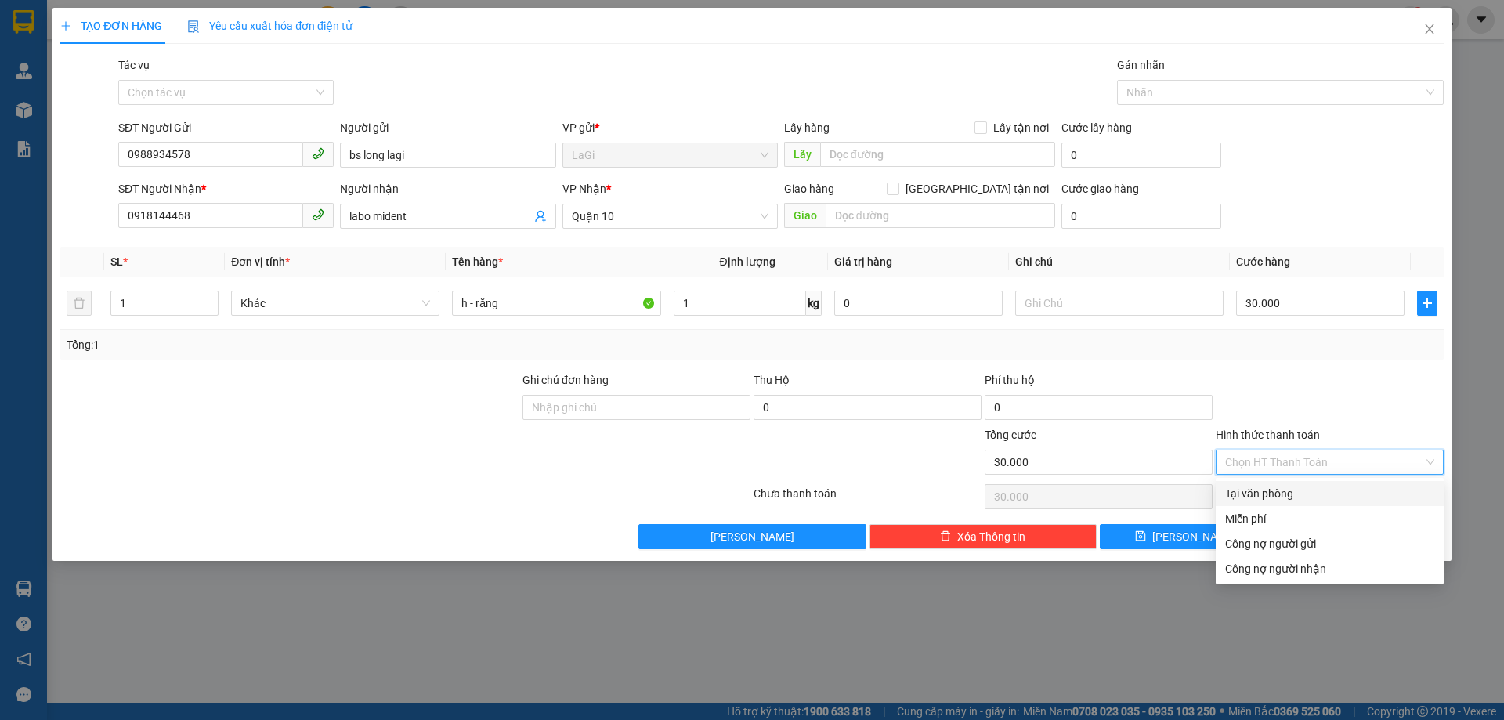
click at [1286, 494] on div "Tại văn phòng" at bounding box center [1329, 493] width 209 height 17
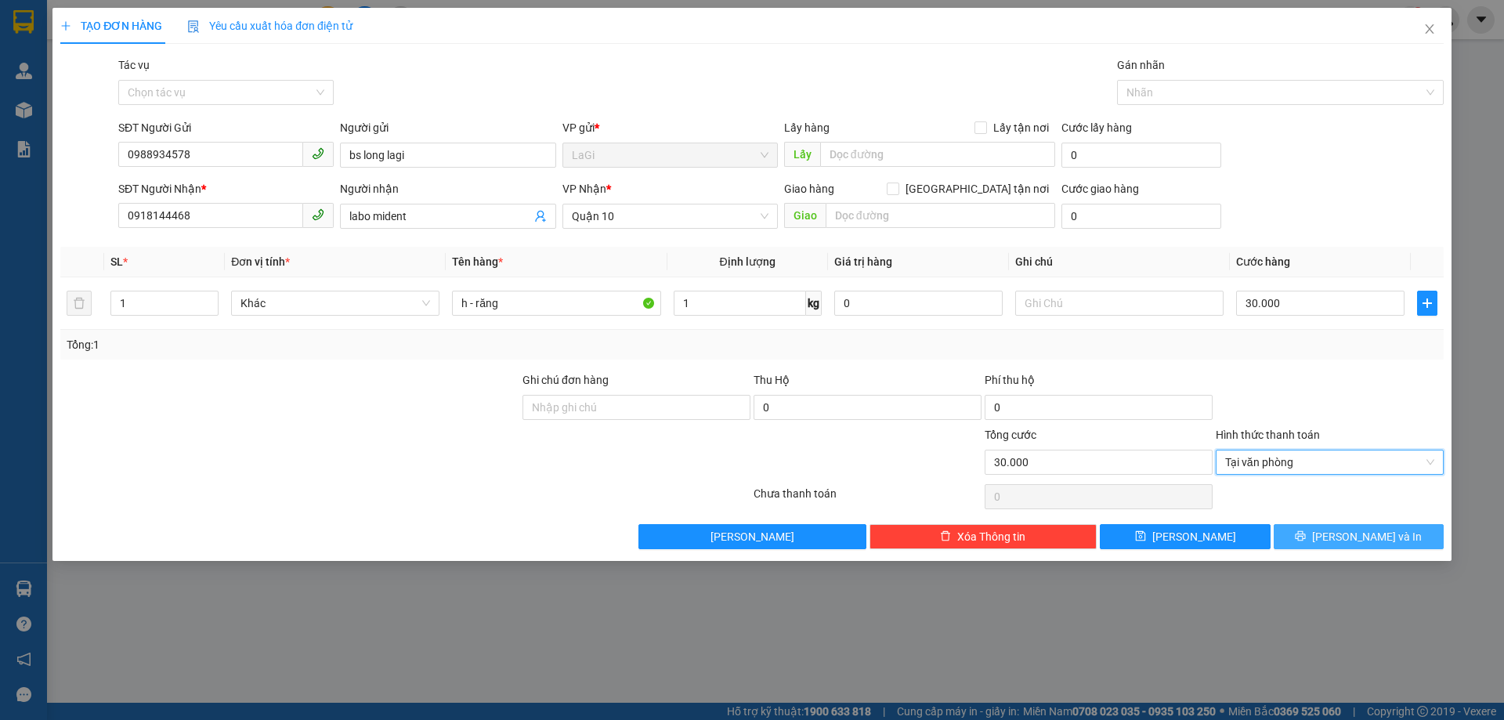
click at [1306, 539] on icon "printer" at bounding box center [1301, 536] width 10 height 10
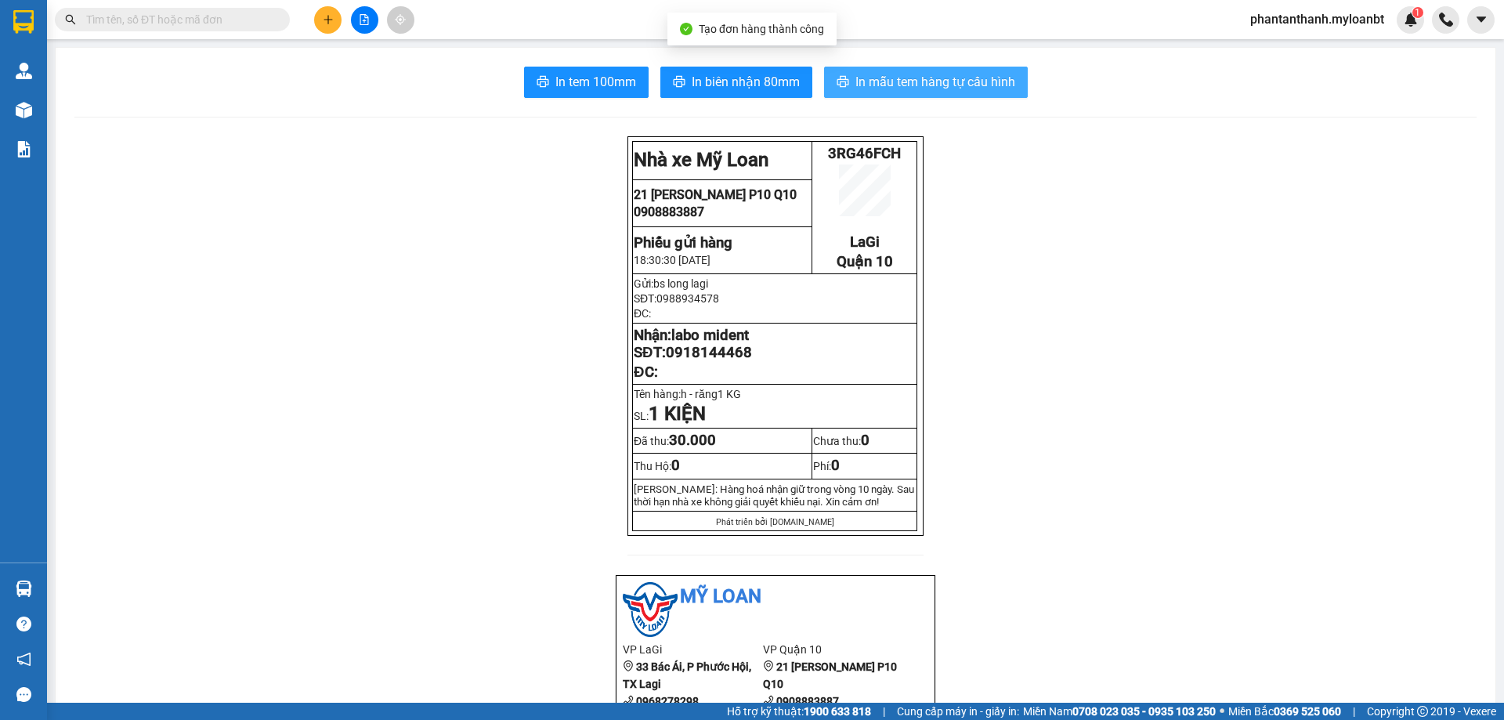
click at [985, 86] on span "In mẫu tem hàng tự cấu hình" at bounding box center [936, 82] width 160 height 20
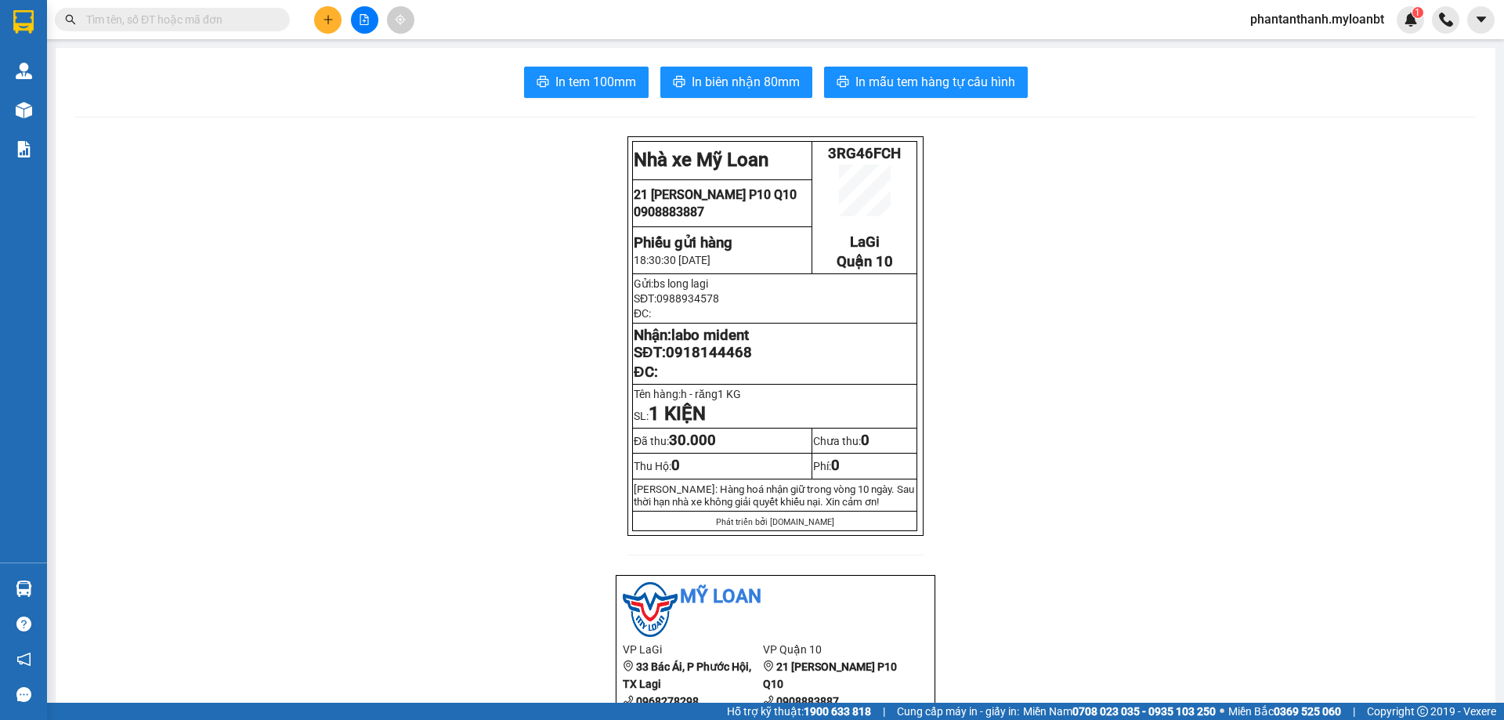
click at [324, 15] on icon "plus" at bounding box center [328, 19] width 11 height 11
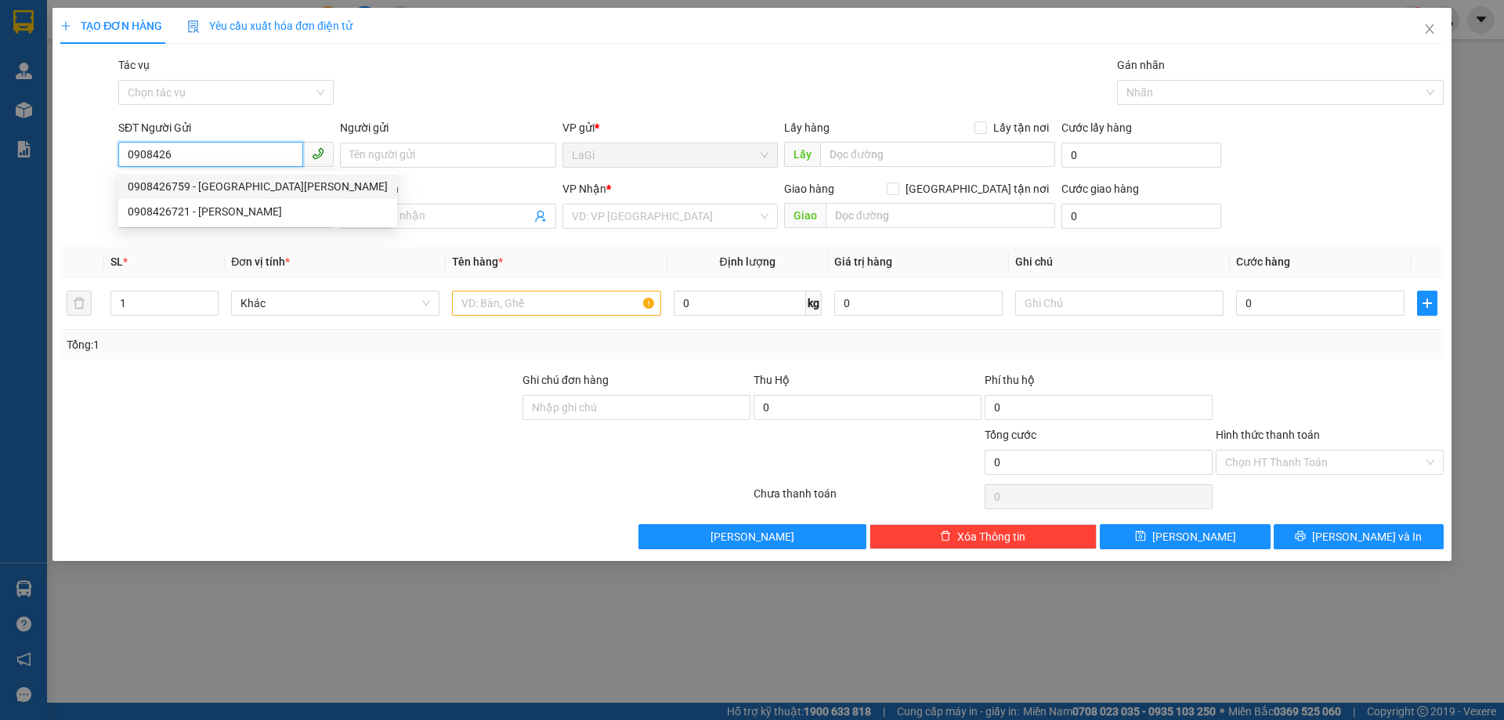
click at [256, 177] on div "0908426759 - [GEOGRAPHIC_DATA][PERSON_NAME]" at bounding box center [257, 186] width 279 height 25
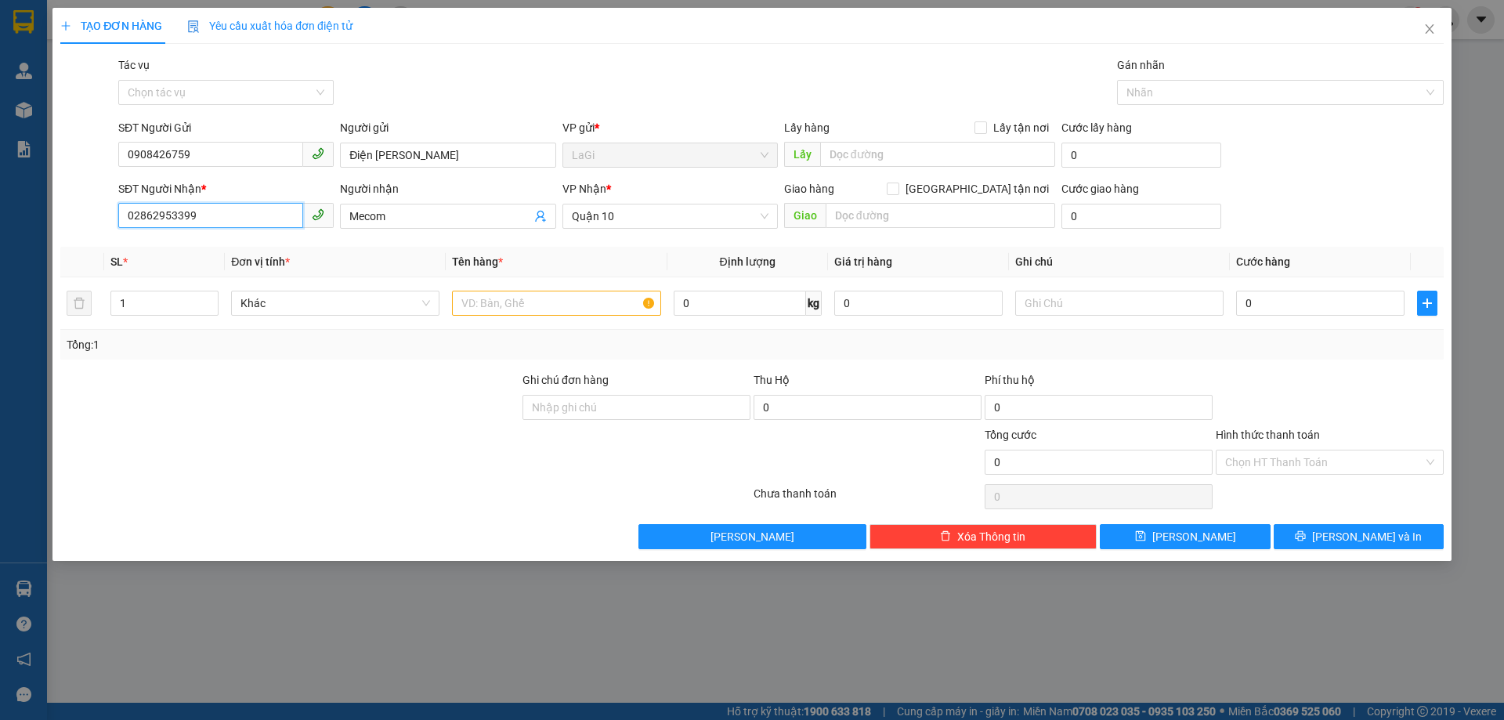
click at [244, 215] on input "02862953399" at bounding box center [210, 215] width 185 height 25
click at [255, 246] on div "0903948545 - A long" at bounding box center [226, 247] width 197 height 17
click at [594, 303] on input "text" at bounding box center [556, 303] width 208 height 25
click at [700, 297] on input "0" at bounding box center [740, 303] width 132 height 25
click at [1319, 302] on input "0" at bounding box center [1320, 303] width 168 height 25
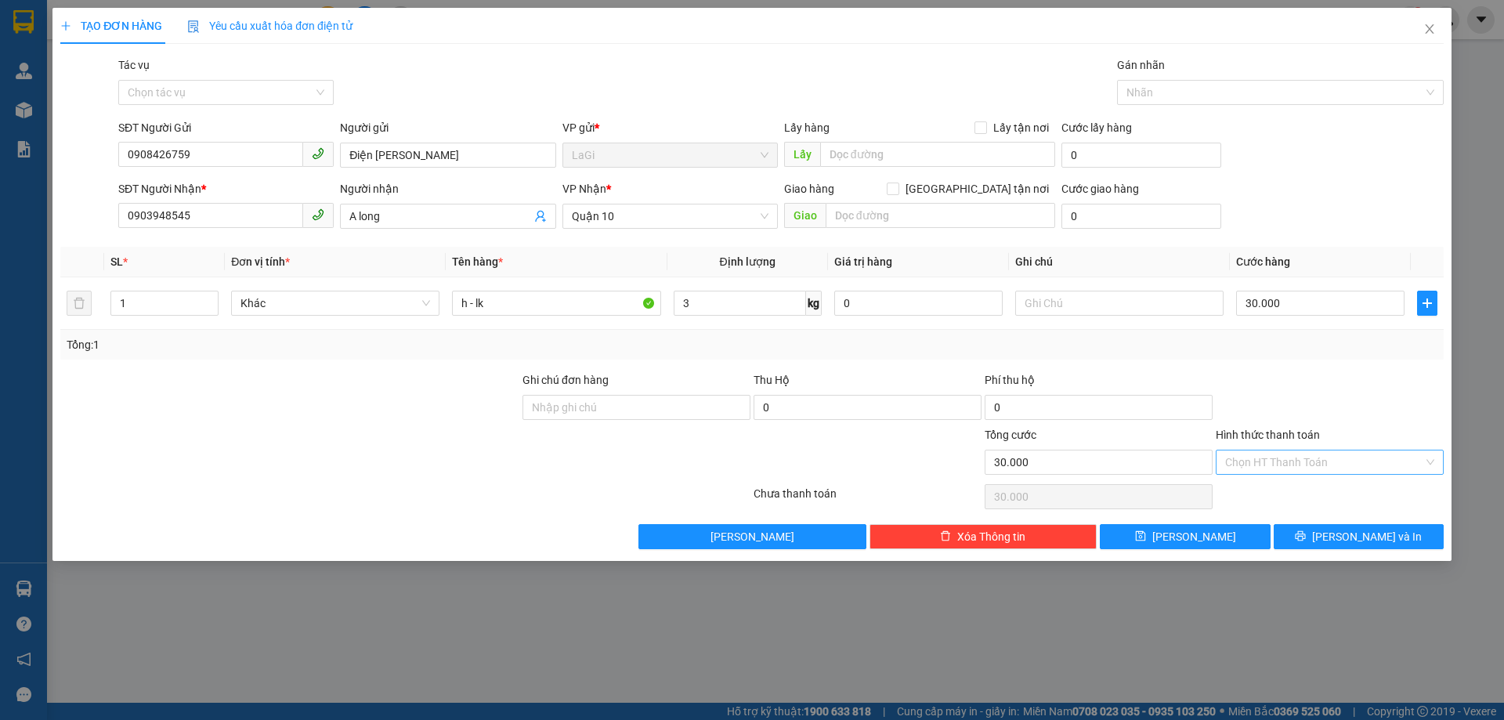
click at [1354, 454] on input "Hình thức thanh toán" at bounding box center [1324, 463] width 198 height 24
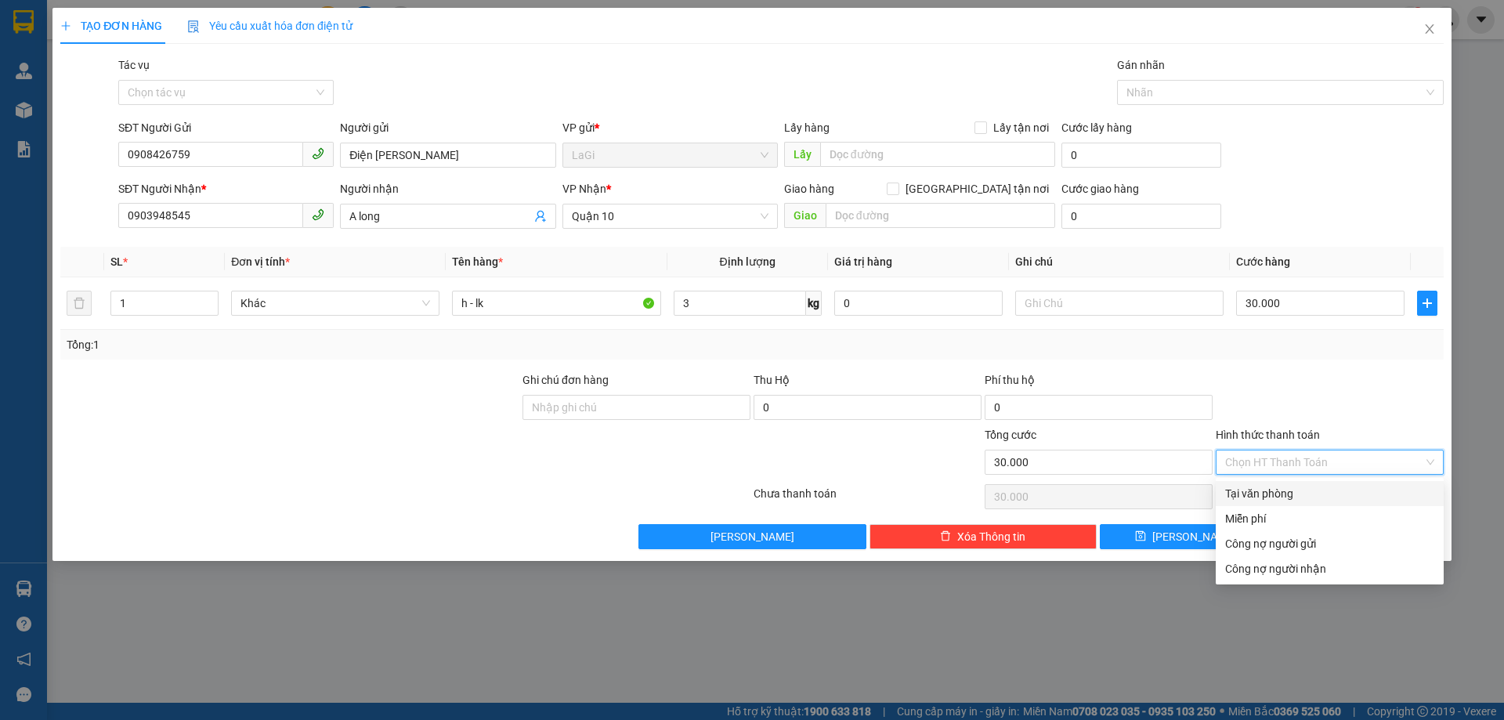
click at [1333, 486] on div "Tại văn phòng" at bounding box center [1329, 493] width 209 height 17
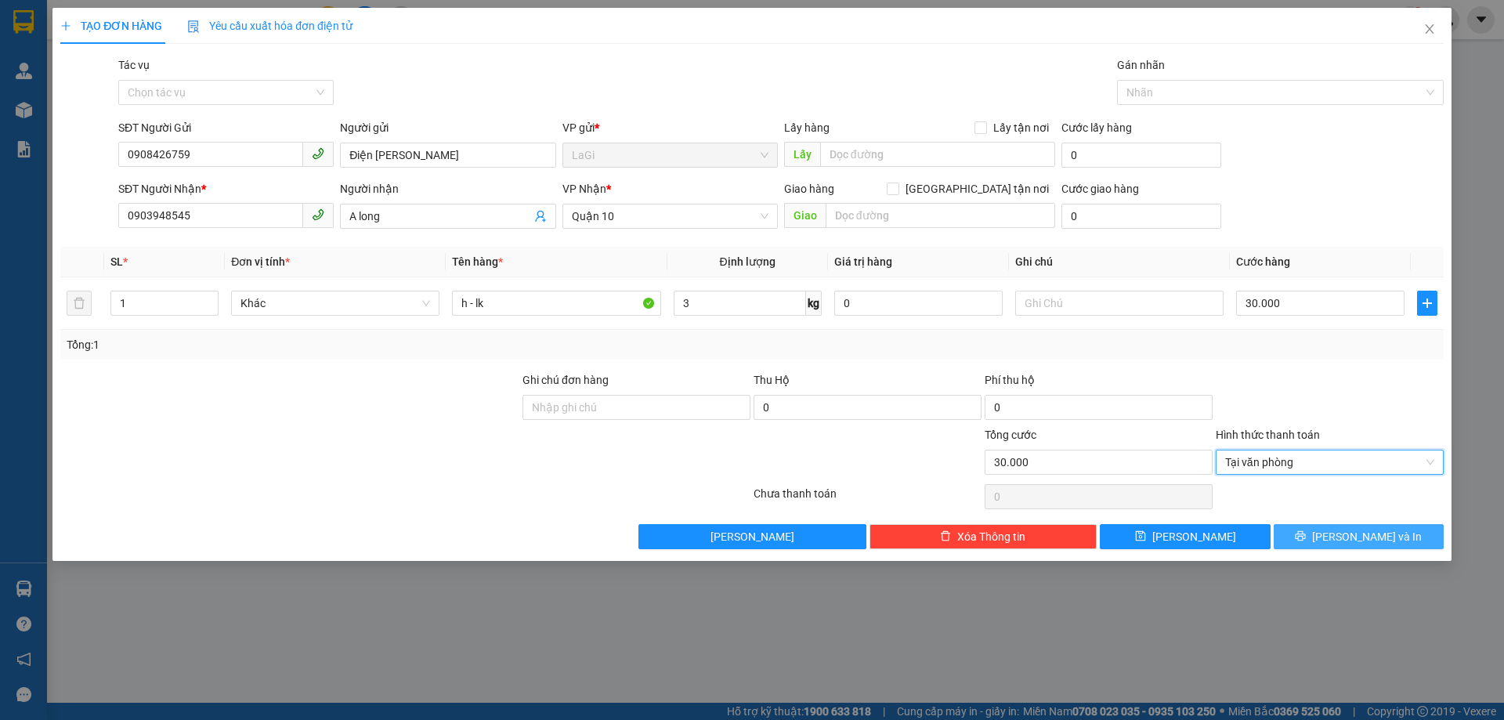
click at [1348, 541] on span "[PERSON_NAME] và In" at bounding box center [1367, 536] width 110 height 17
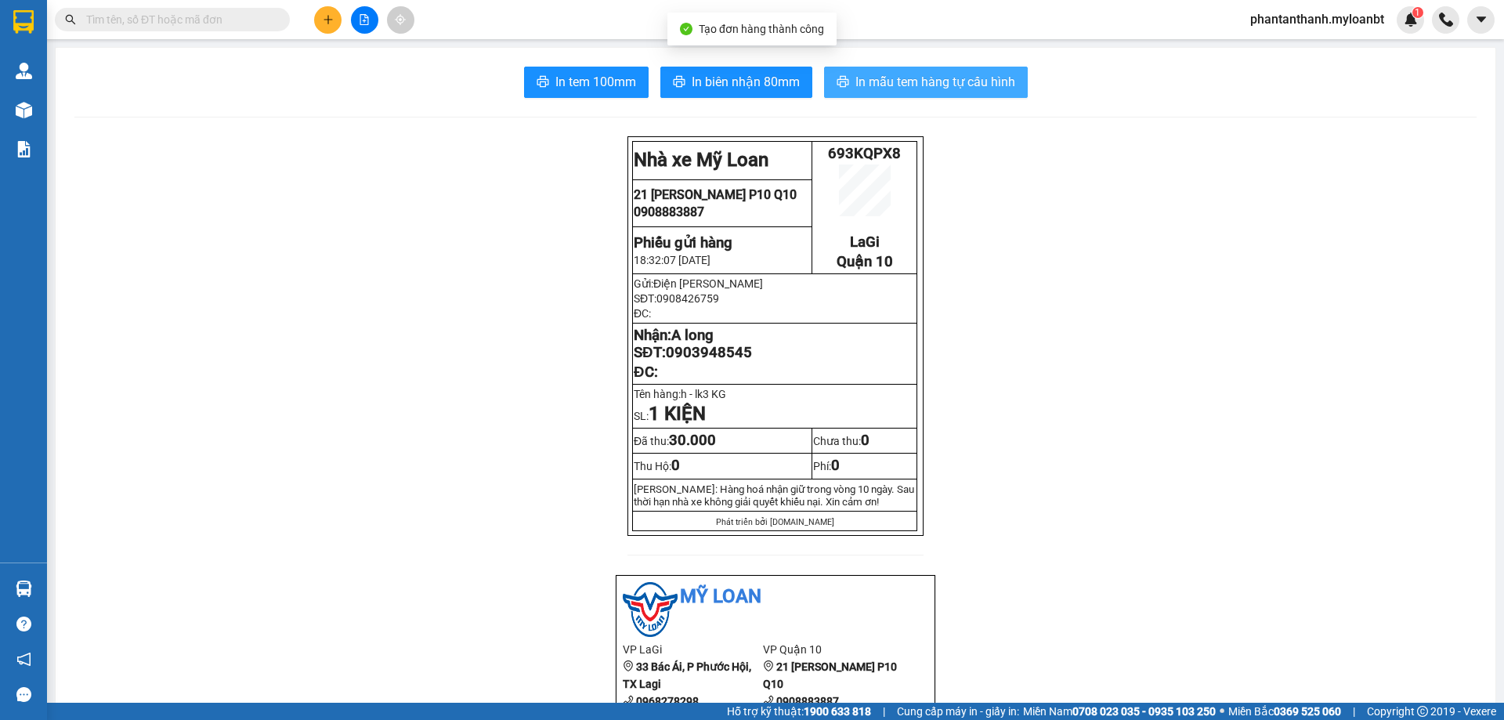
click at [984, 92] on button "In mẫu tem hàng tự cấu hình" at bounding box center [926, 82] width 204 height 31
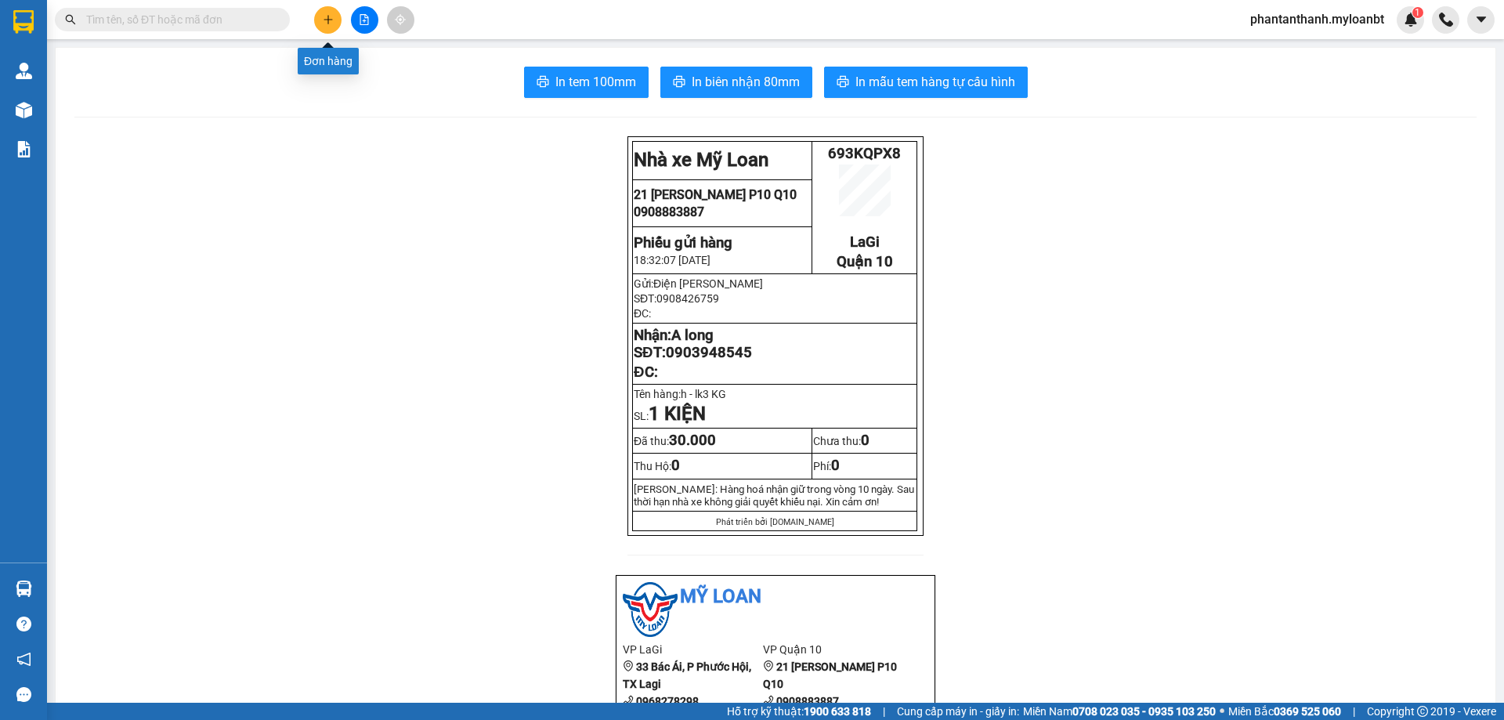
click at [320, 13] on button at bounding box center [327, 19] width 27 height 27
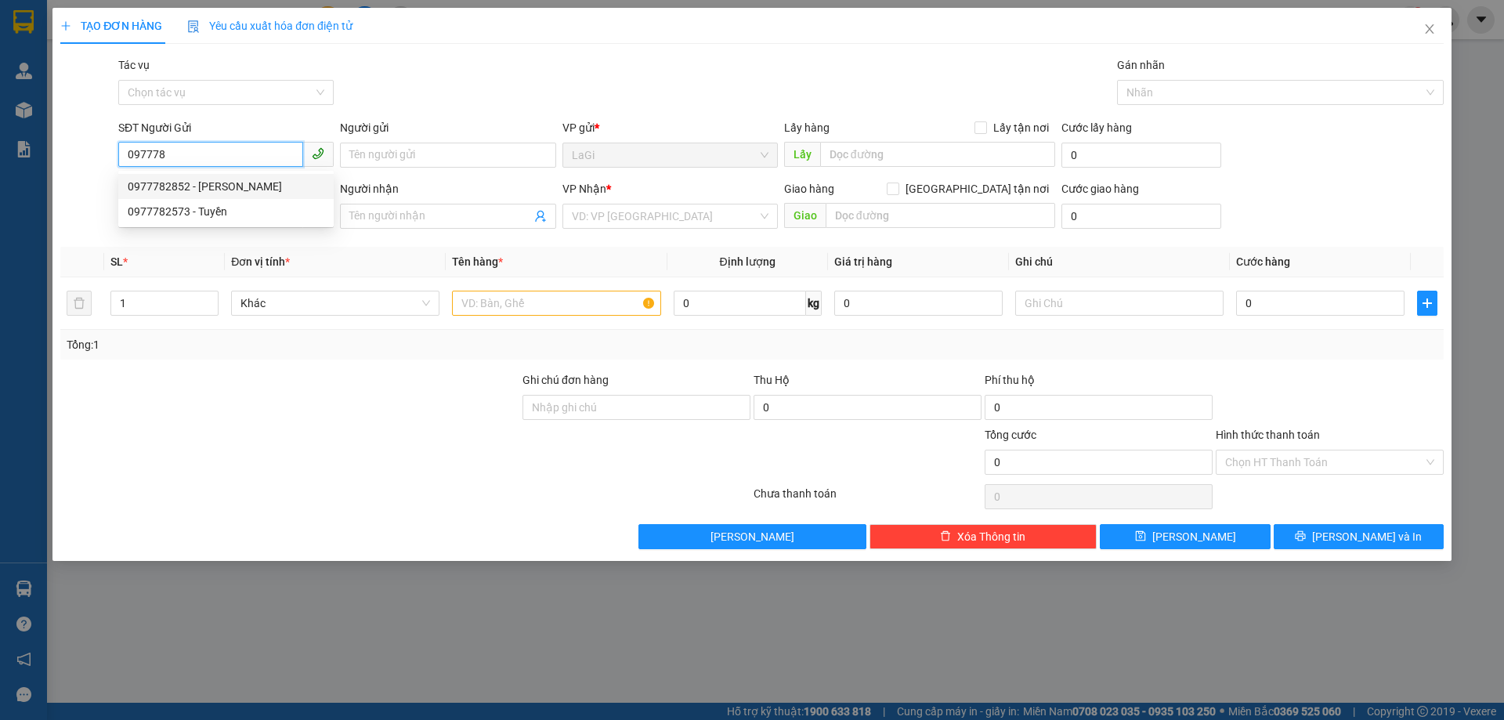
click at [253, 185] on div "0977782852 - [PERSON_NAME]" at bounding box center [226, 186] width 197 height 17
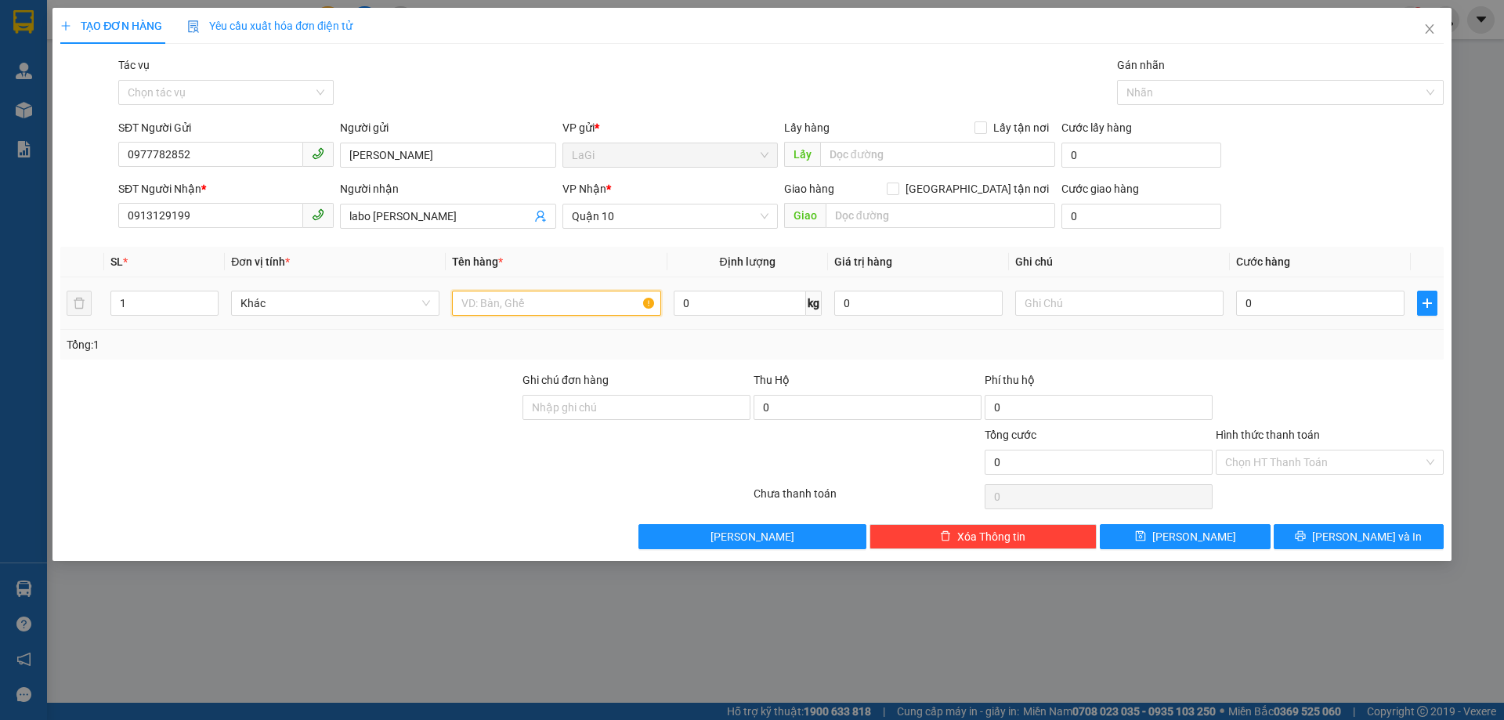
click at [538, 300] on input "text" at bounding box center [556, 303] width 208 height 25
click at [793, 303] on input "0" at bounding box center [740, 303] width 132 height 25
click at [1266, 306] on input "0" at bounding box center [1320, 303] width 168 height 25
click at [1314, 461] on input "Hình thức thanh toán" at bounding box center [1324, 463] width 198 height 24
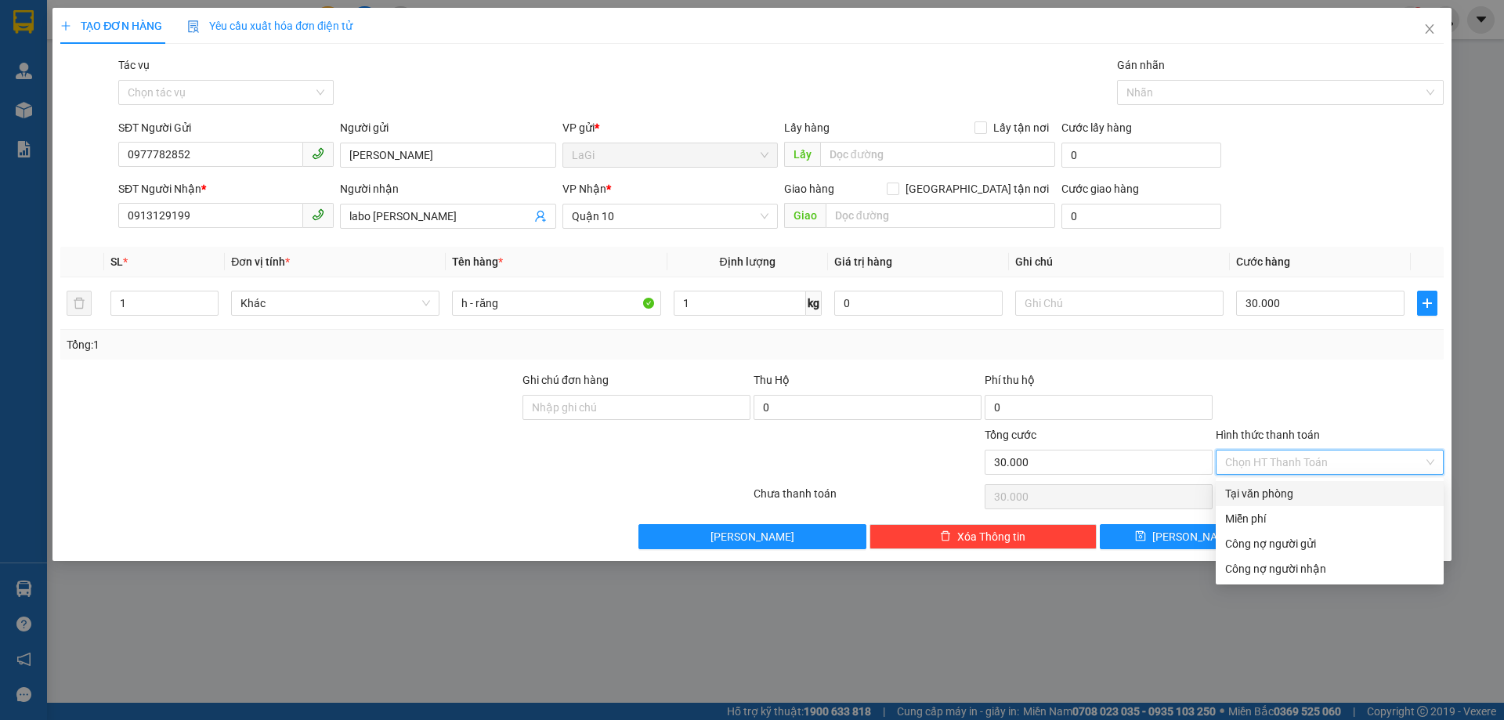
click at [1292, 486] on div "Tại văn phòng" at bounding box center [1329, 493] width 209 height 17
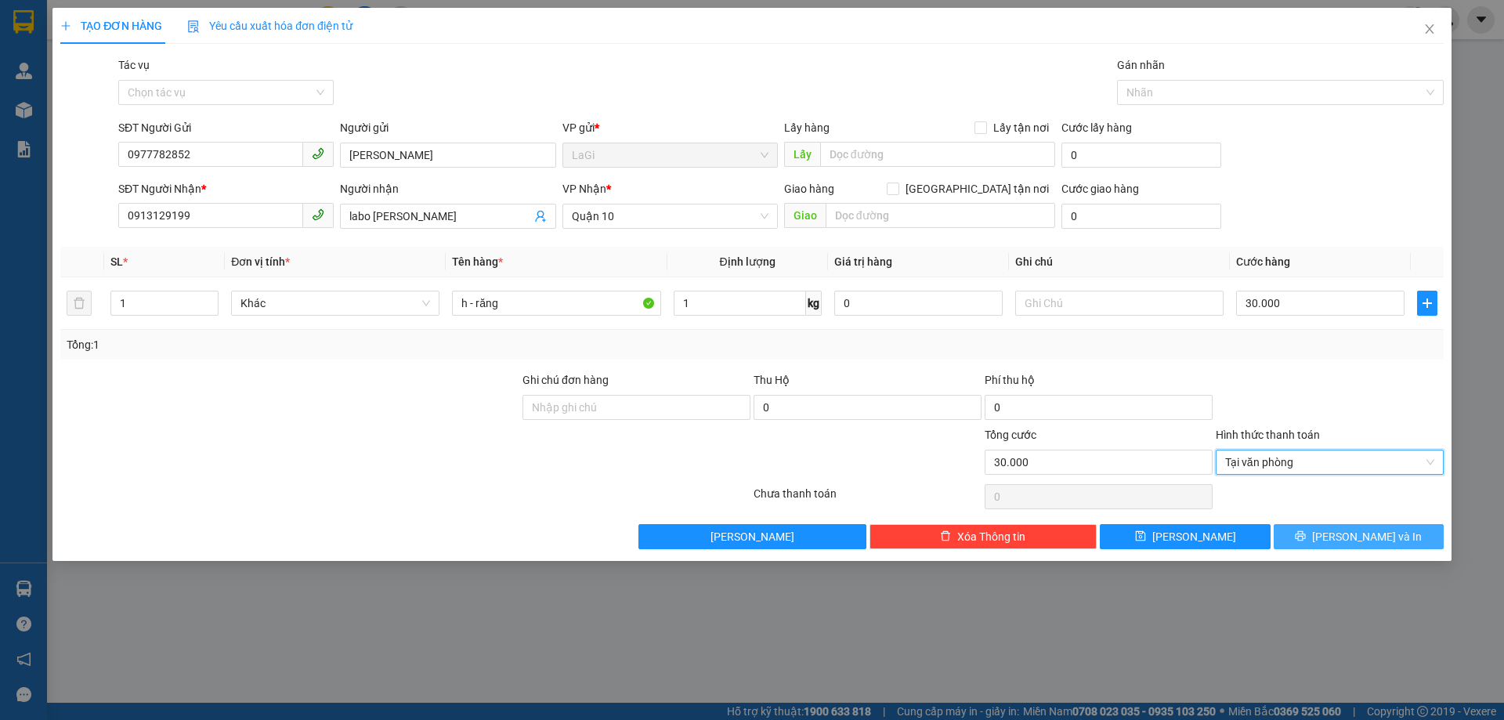
click at [1340, 543] on button "[PERSON_NAME] và In" at bounding box center [1359, 536] width 170 height 25
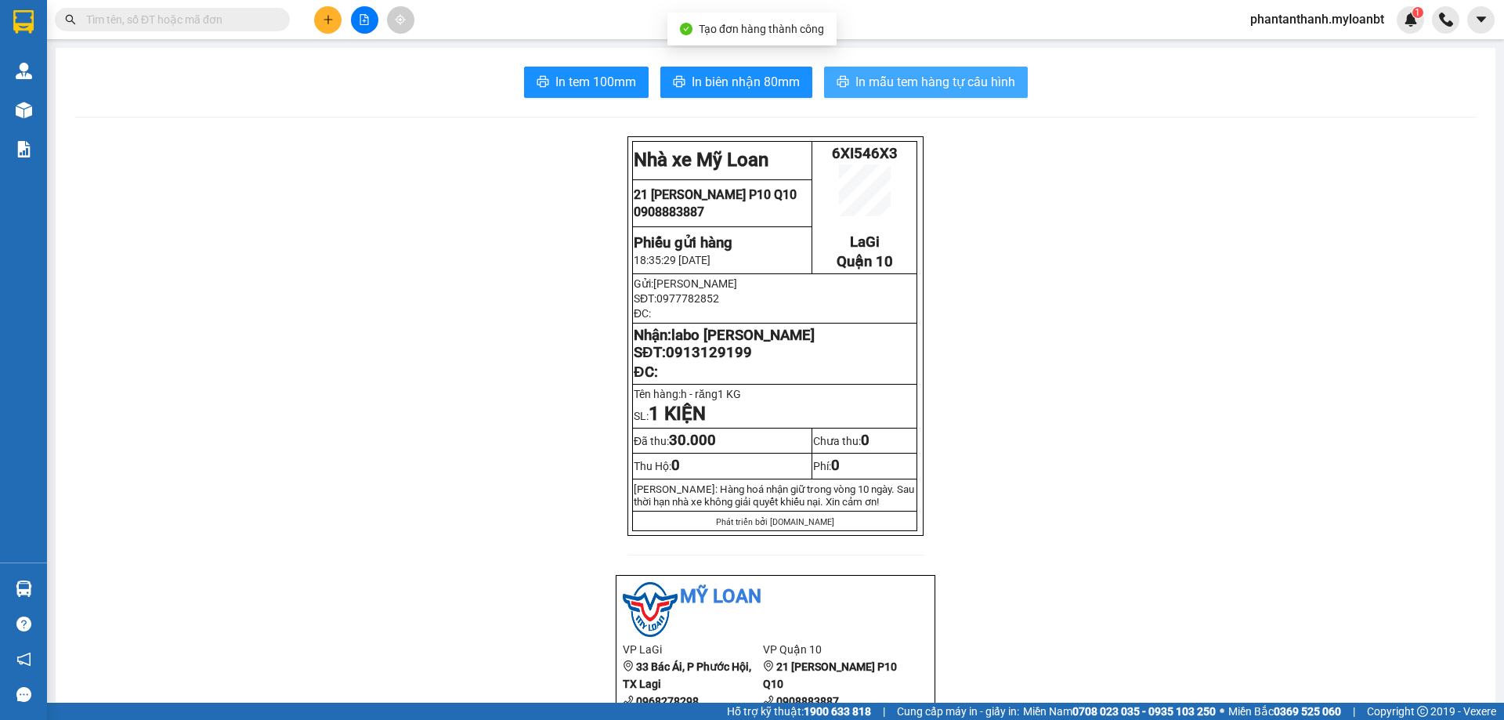
click at [910, 80] on span "In mẫu tem hàng tự cấu hình" at bounding box center [936, 82] width 160 height 20
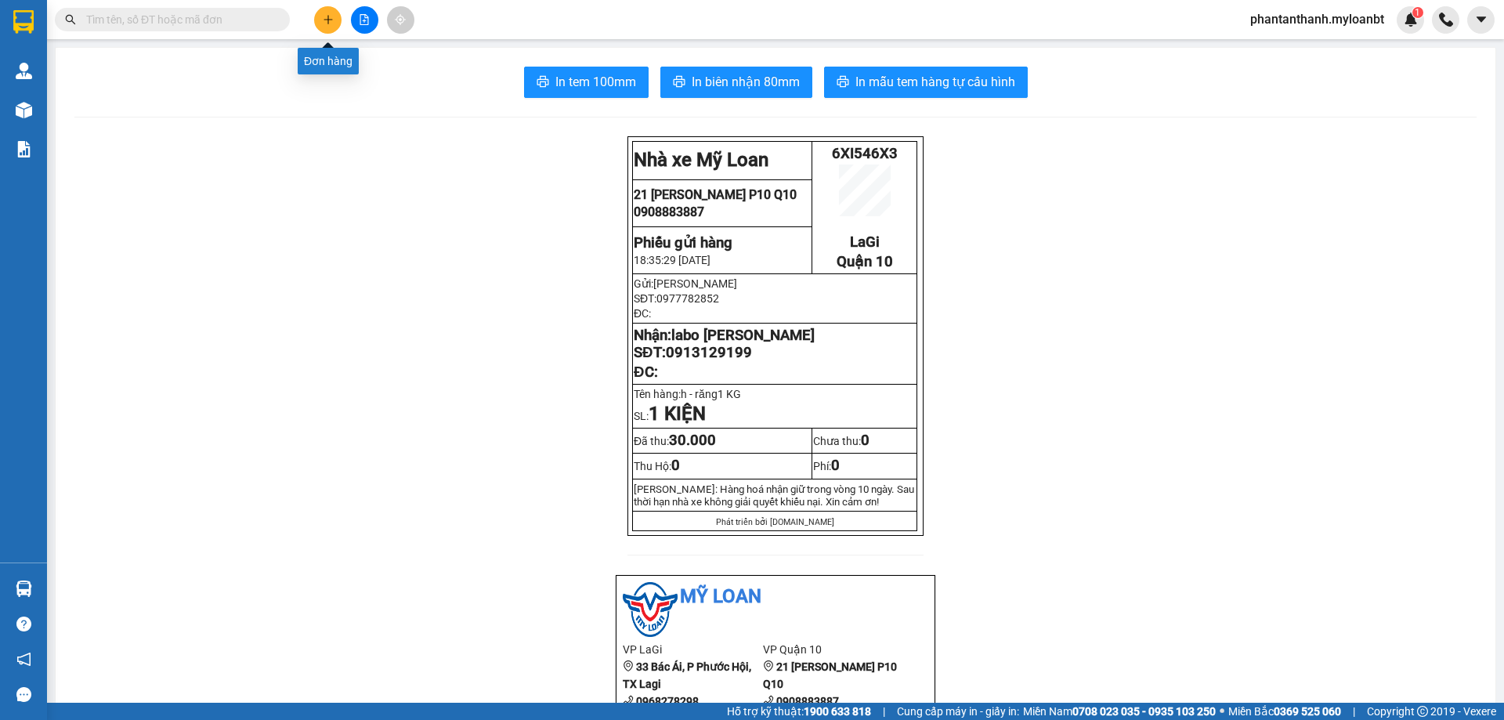
click at [324, 15] on icon "plus" at bounding box center [328, 19] width 11 height 11
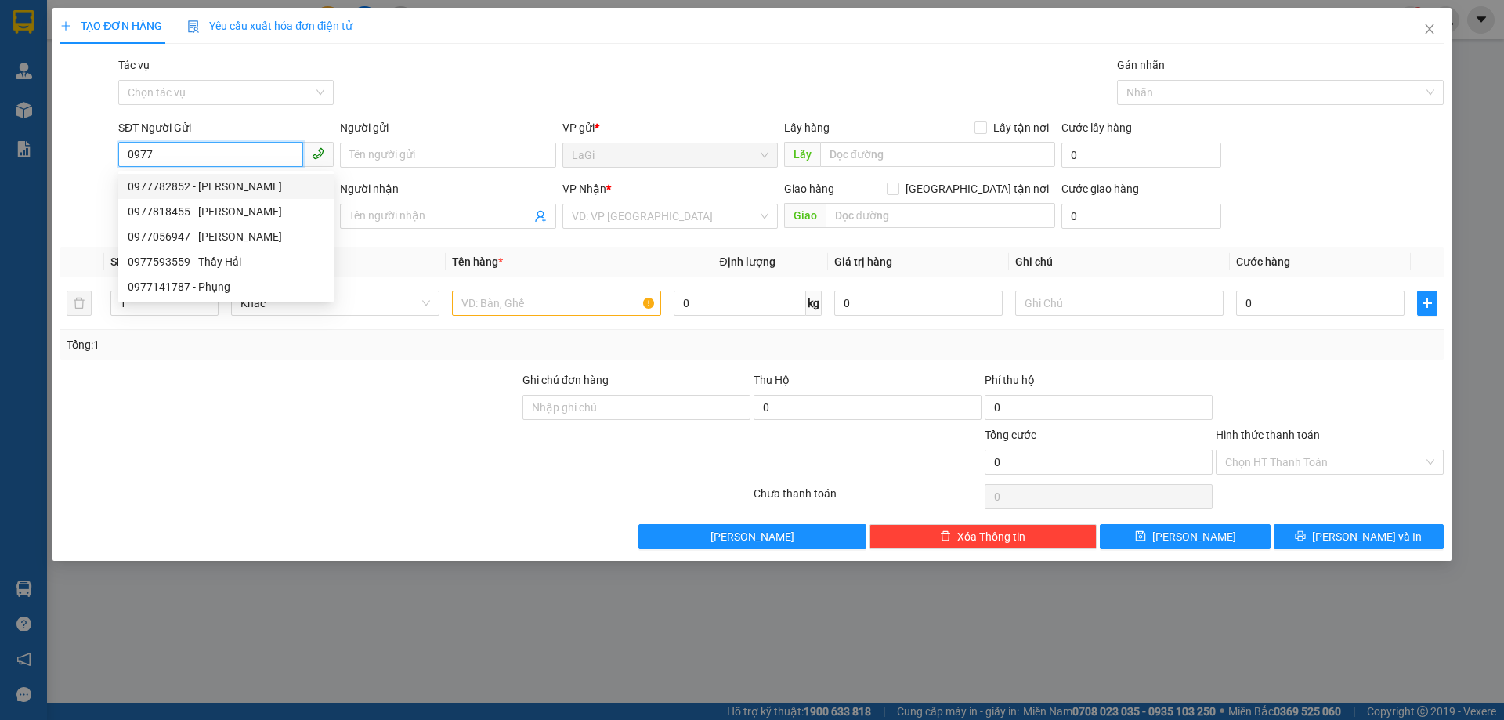
click at [252, 181] on div "0977782852 - [PERSON_NAME]" at bounding box center [226, 186] width 197 height 17
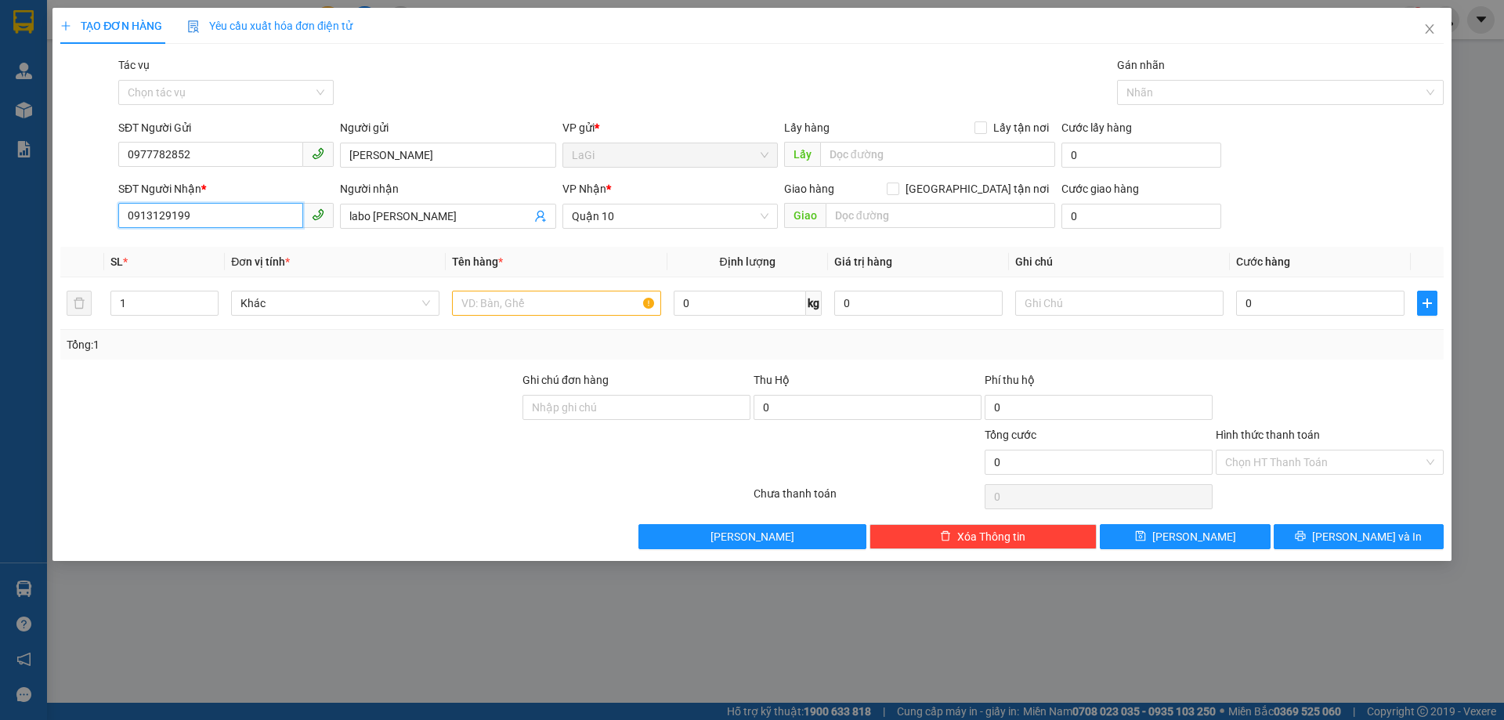
click at [269, 212] on input "0913129199" at bounding box center [210, 215] width 185 height 25
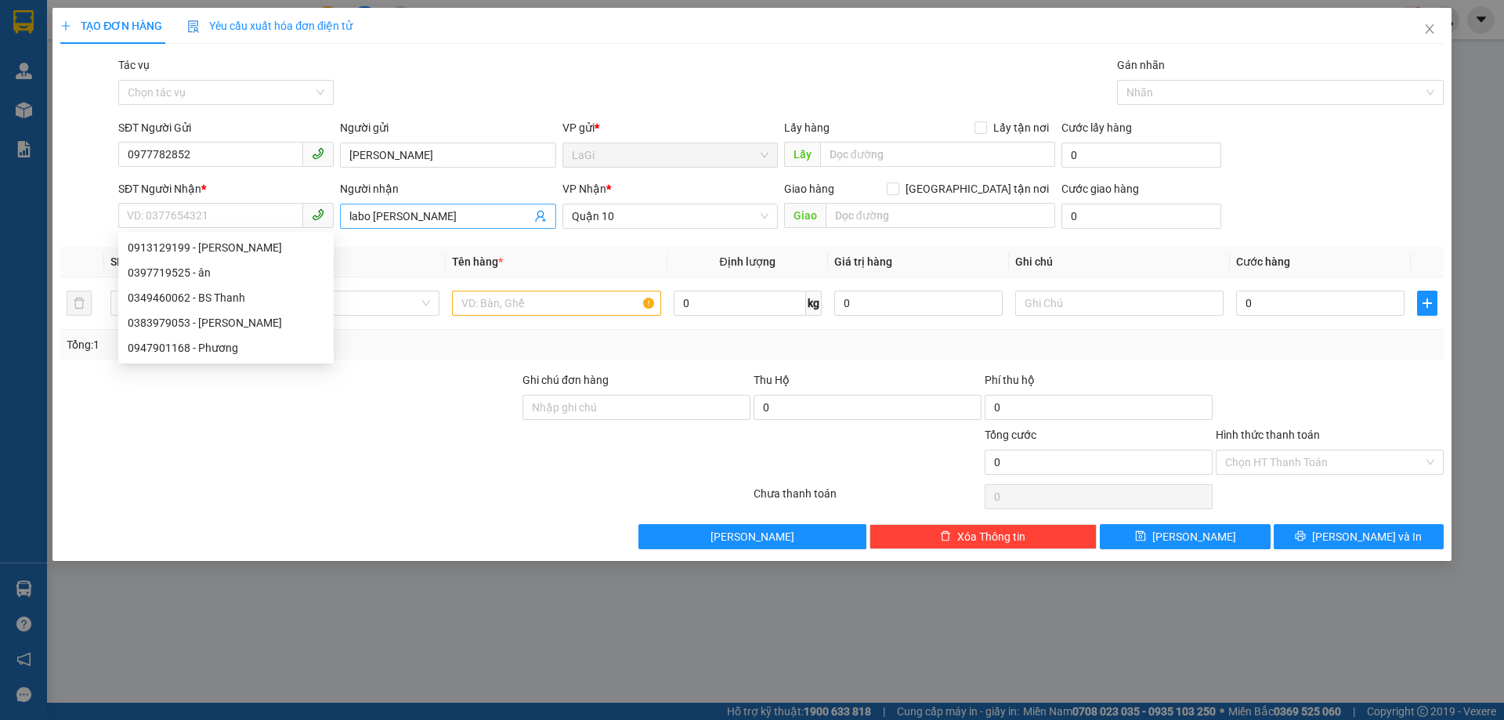
click at [459, 217] on input "labo [PERSON_NAME]" at bounding box center [439, 216] width 181 height 17
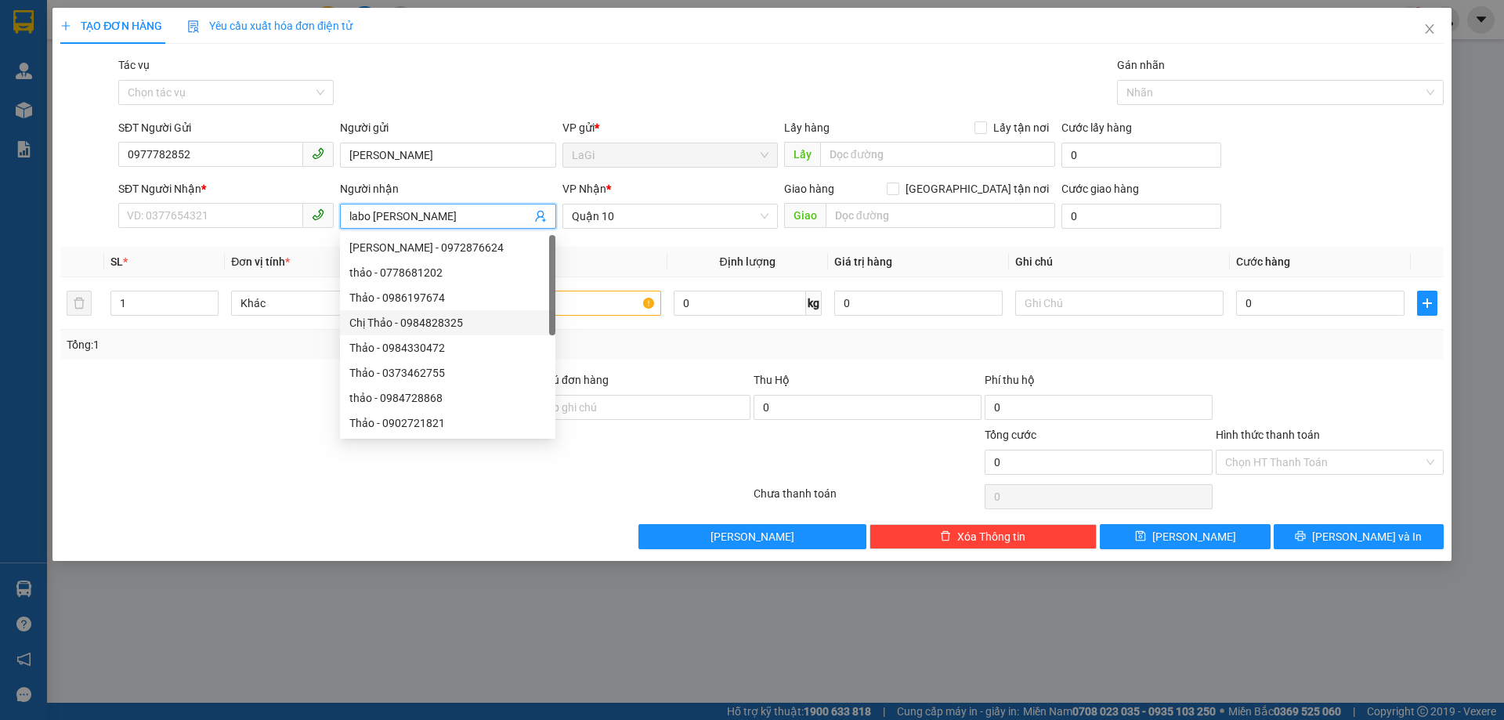
scroll to position [50, 0]
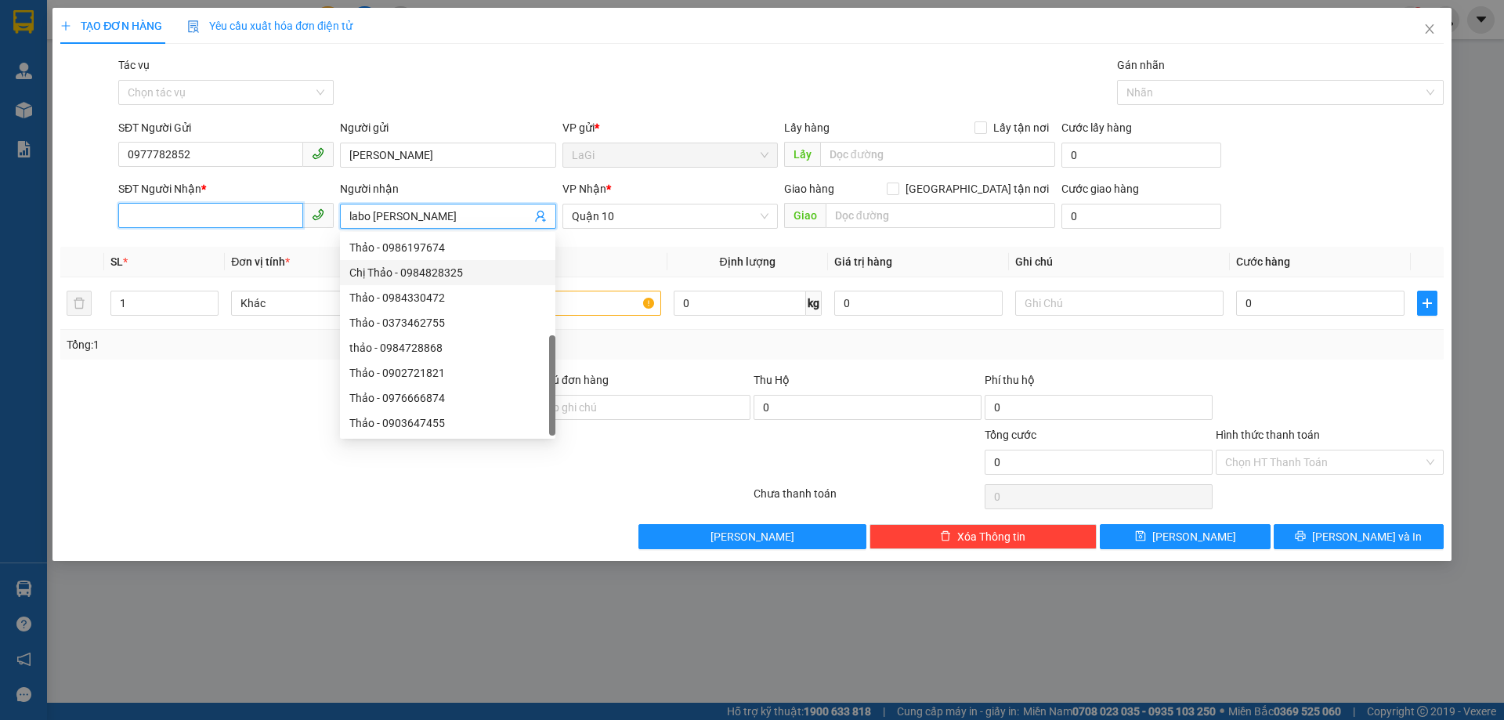
click at [233, 209] on input "SĐT Người Nhận *" at bounding box center [210, 215] width 185 height 25
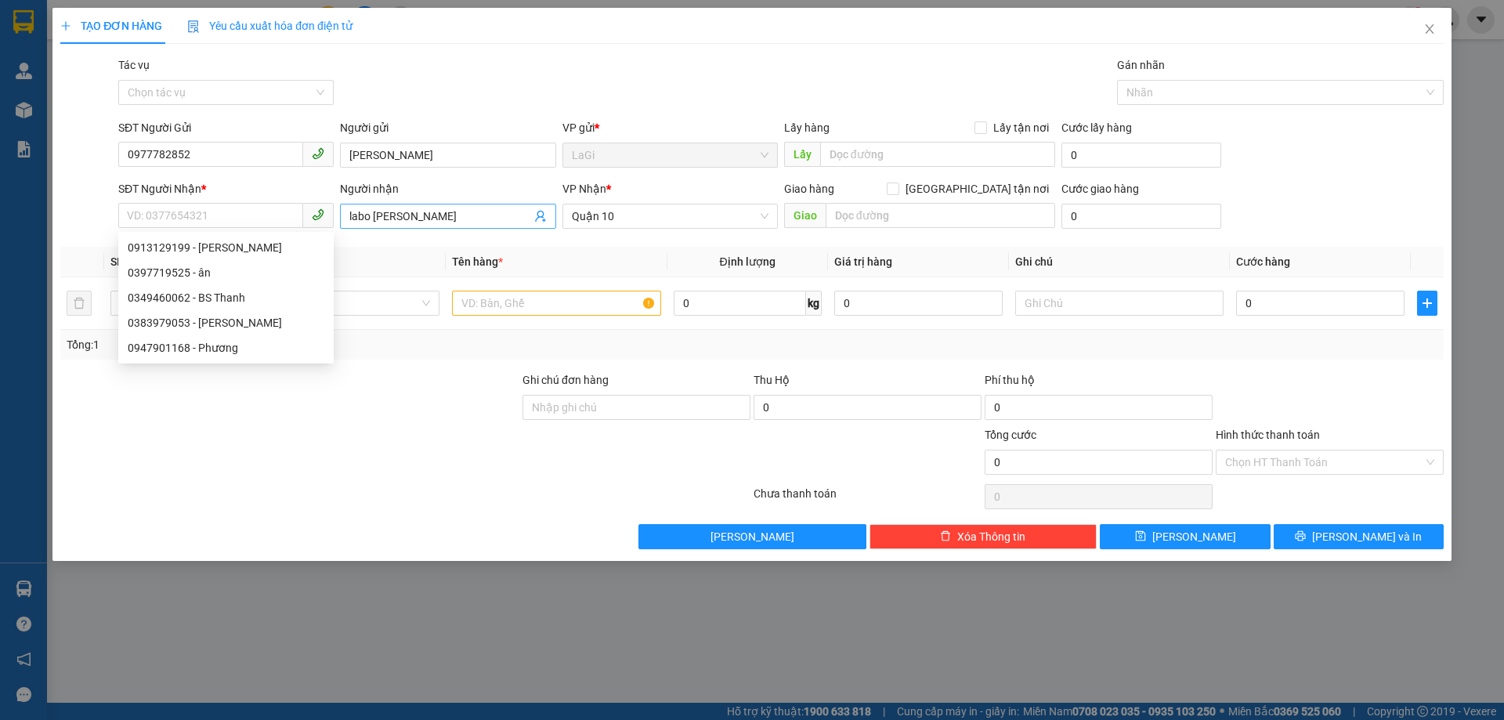
click at [490, 214] on input "labo [PERSON_NAME]" at bounding box center [439, 216] width 181 height 17
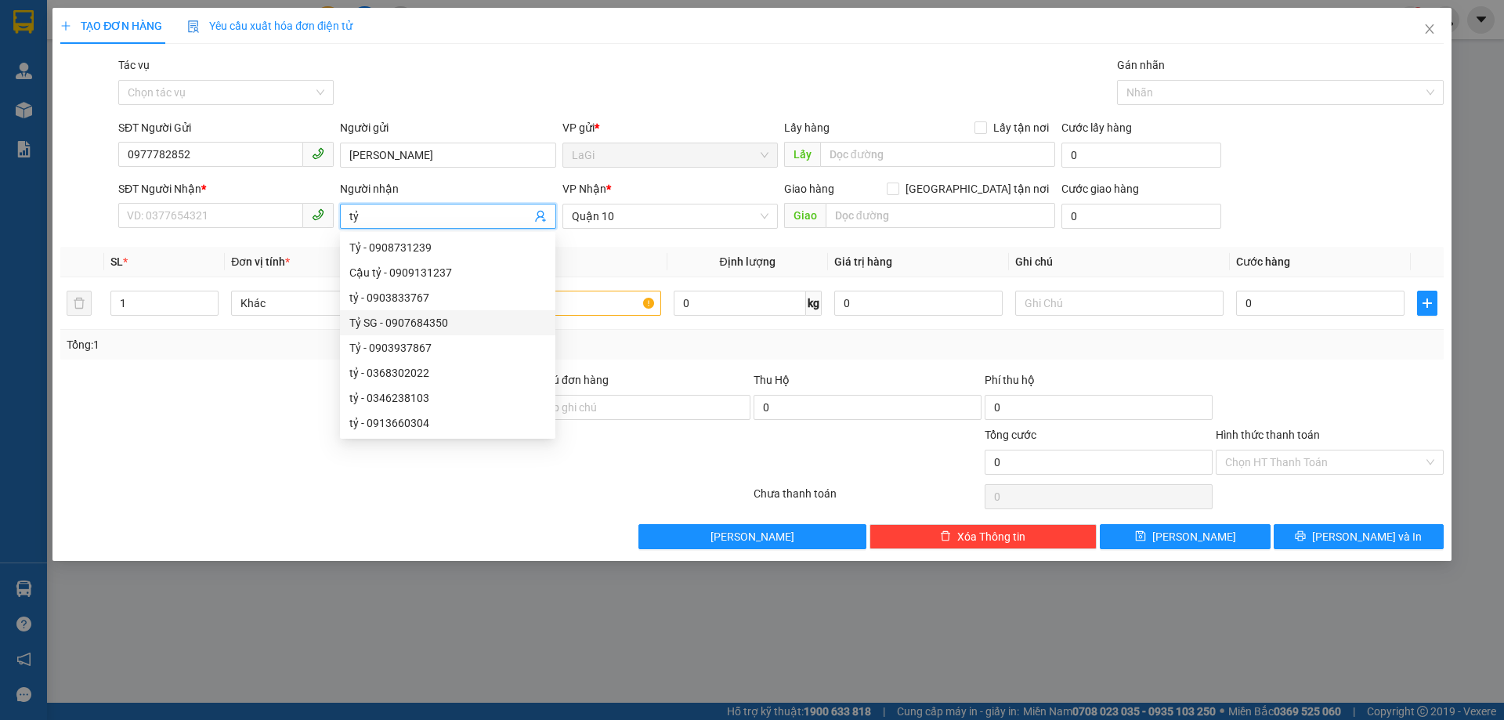
click at [476, 315] on div "Tỷ SG - 0907684350" at bounding box center [447, 322] width 197 height 17
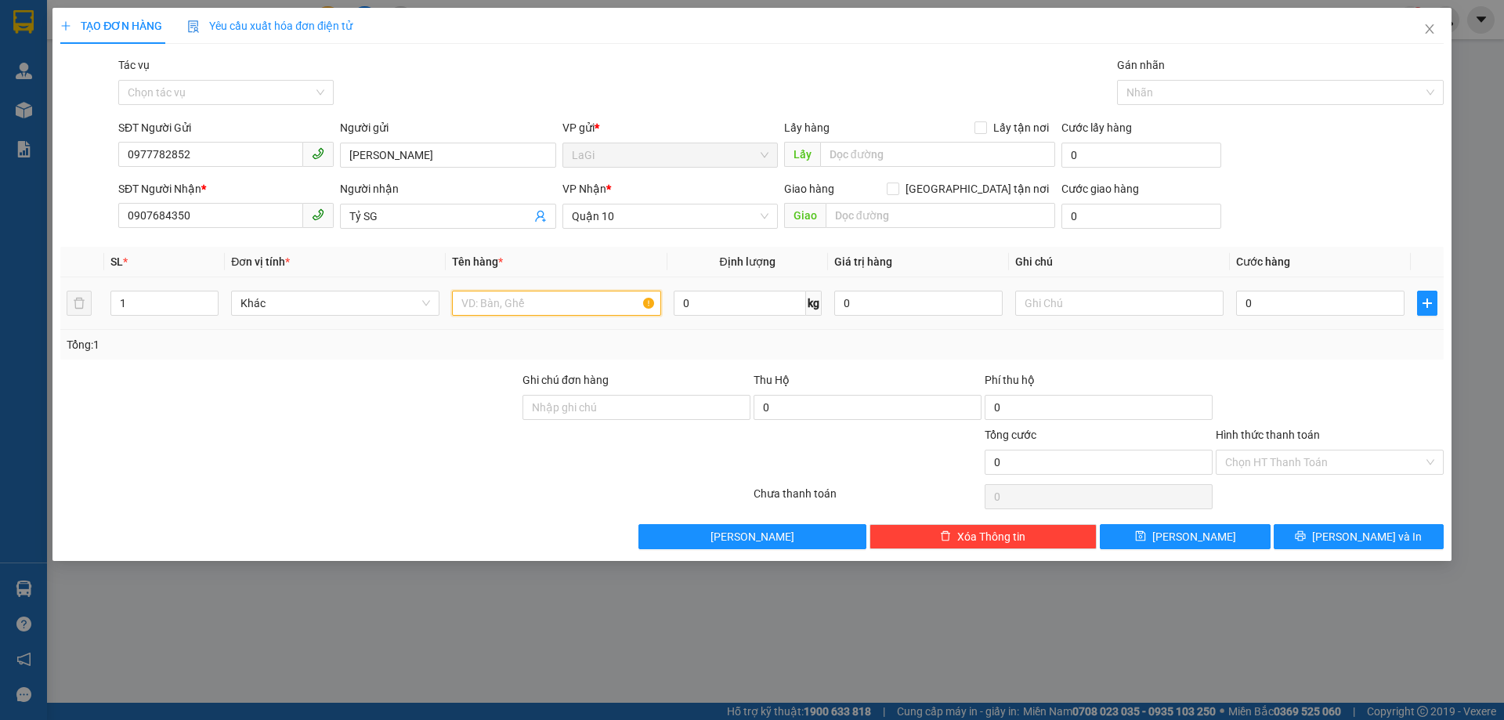
click at [585, 305] on input "text" at bounding box center [556, 303] width 208 height 25
click at [759, 299] on input "0" at bounding box center [740, 303] width 132 height 25
click at [1283, 301] on input "0" at bounding box center [1320, 303] width 168 height 25
click at [1294, 454] on input "Hình thức thanh toán" at bounding box center [1324, 463] width 198 height 24
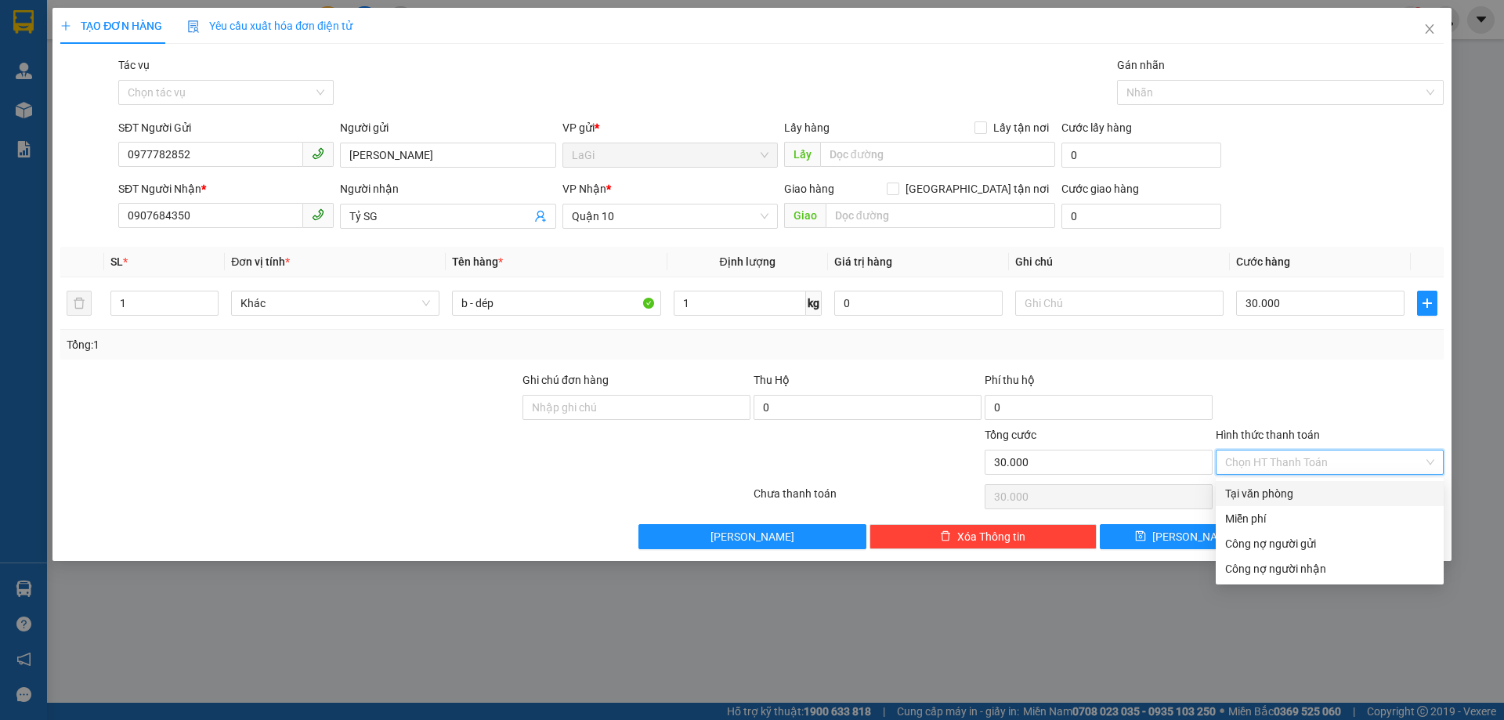
click at [1276, 486] on div "Tại văn phòng" at bounding box center [1329, 493] width 209 height 17
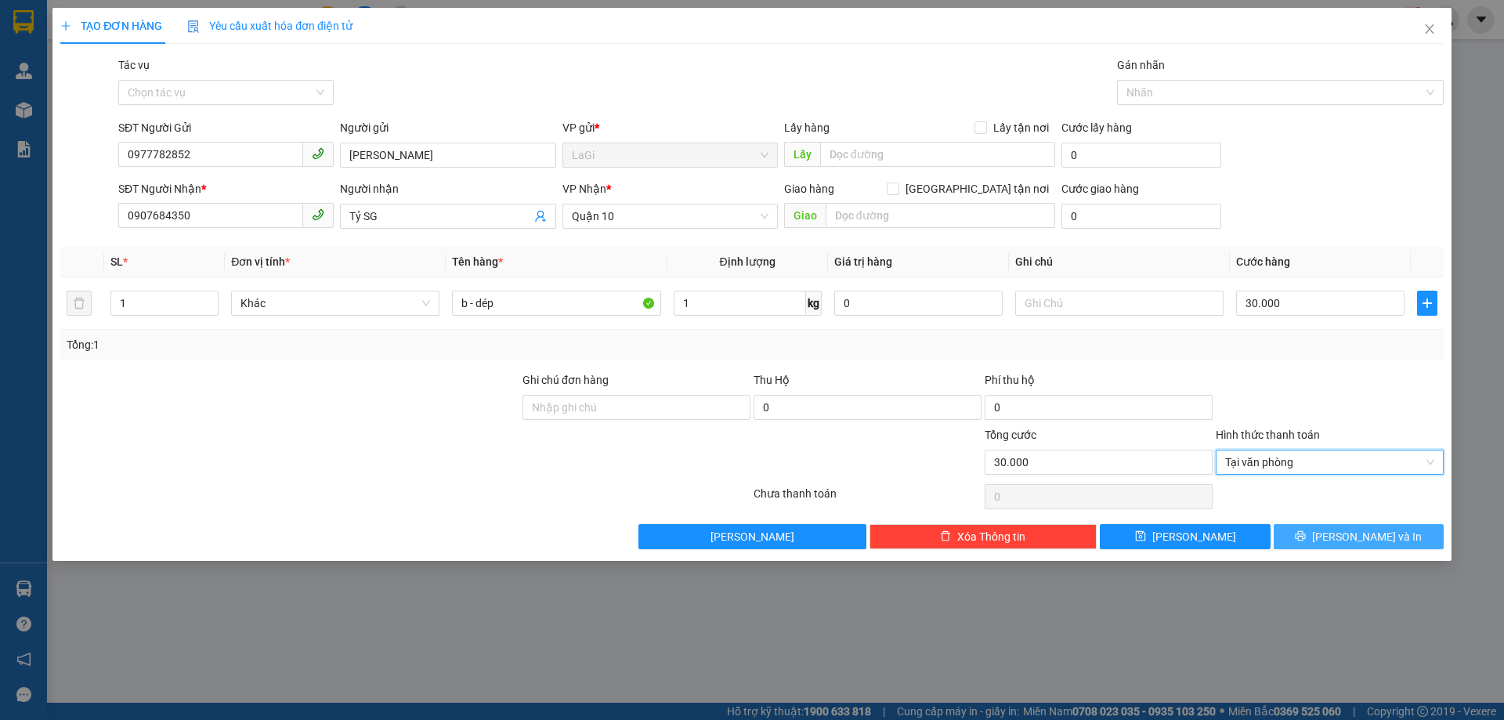
click at [1343, 528] on button "[PERSON_NAME] và In" at bounding box center [1359, 536] width 170 height 25
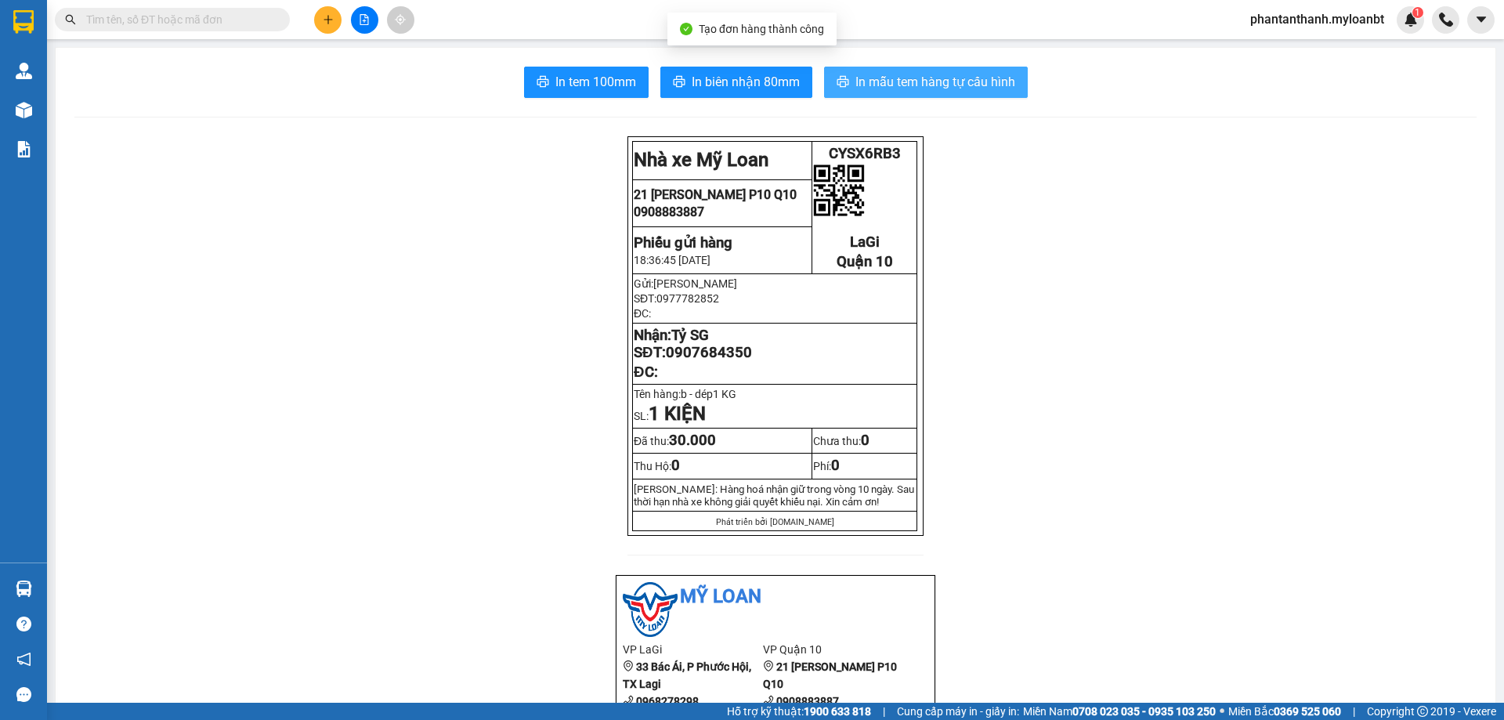
click at [924, 91] on span "In mẫu tem hàng tự cấu hình" at bounding box center [936, 82] width 160 height 20
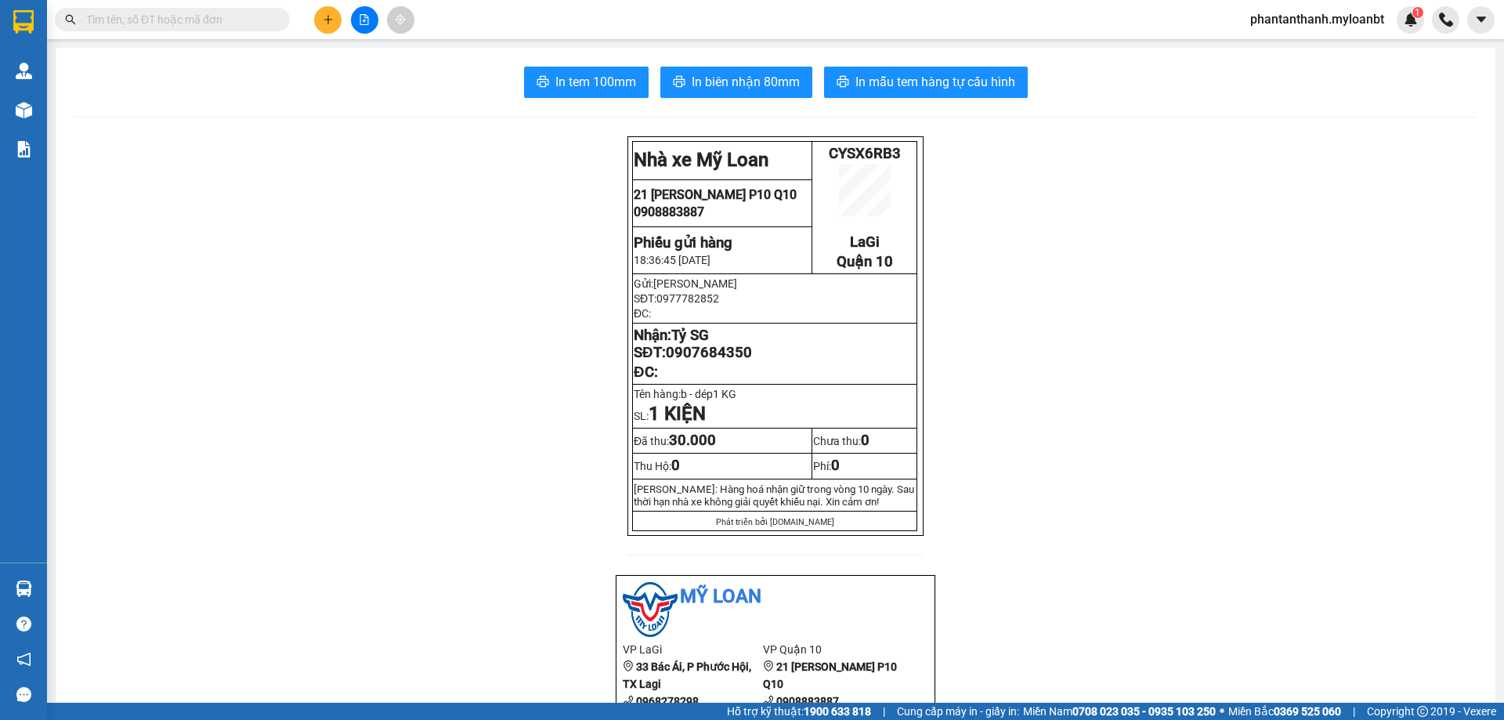
click at [181, 13] on input "text" at bounding box center [178, 19] width 185 height 17
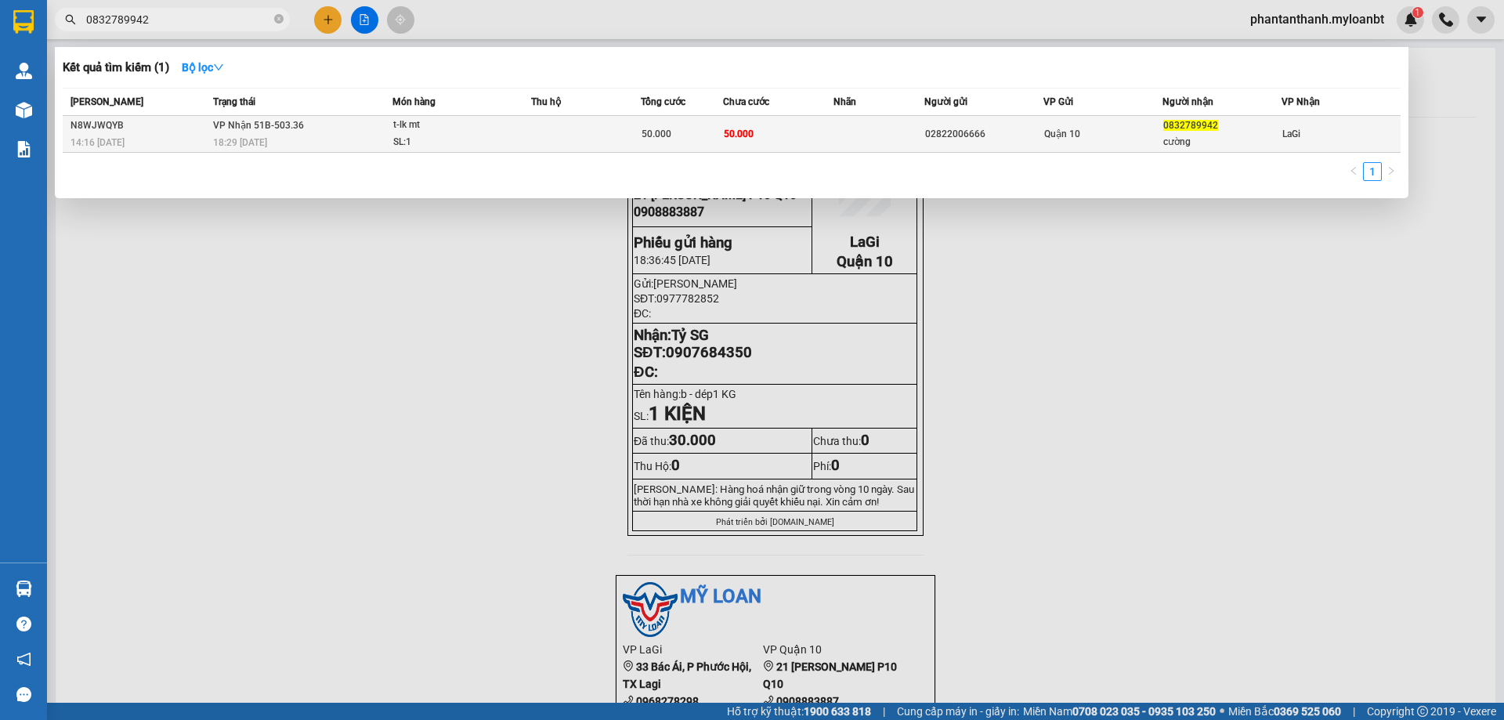
click at [426, 128] on div "t-lk mt" at bounding box center [452, 125] width 118 height 17
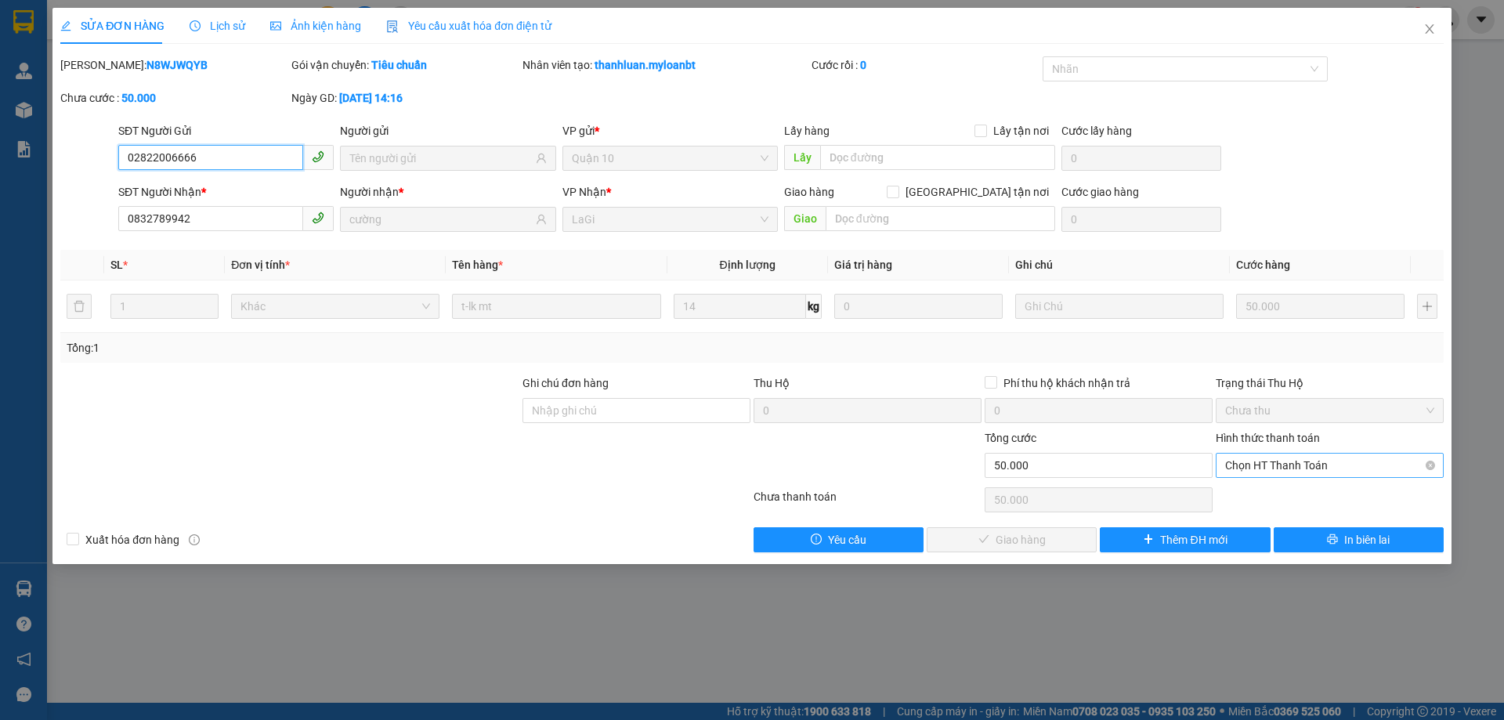
click at [1268, 454] on span "Chọn HT Thanh Toán" at bounding box center [1329, 466] width 209 height 24
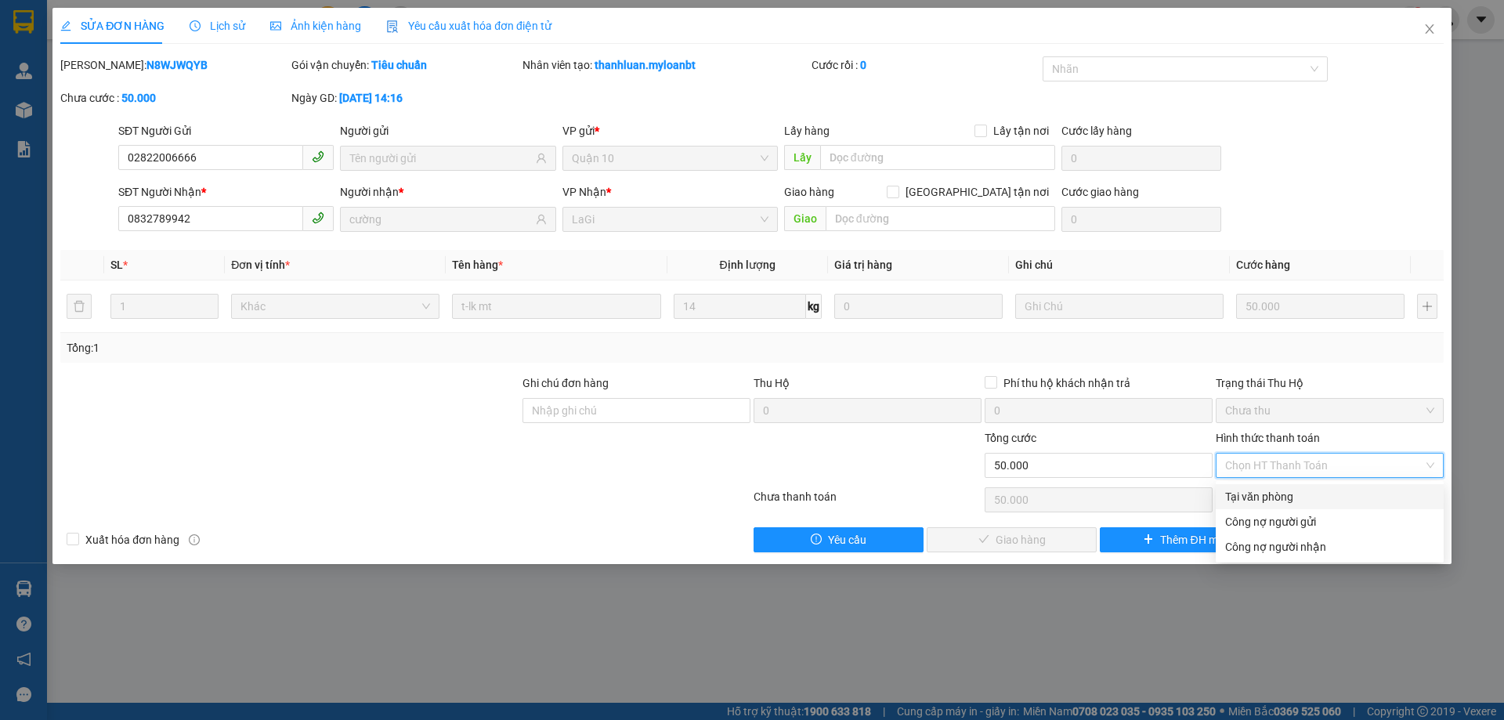
click at [1276, 493] on div "Tại văn phòng" at bounding box center [1329, 496] width 209 height 17
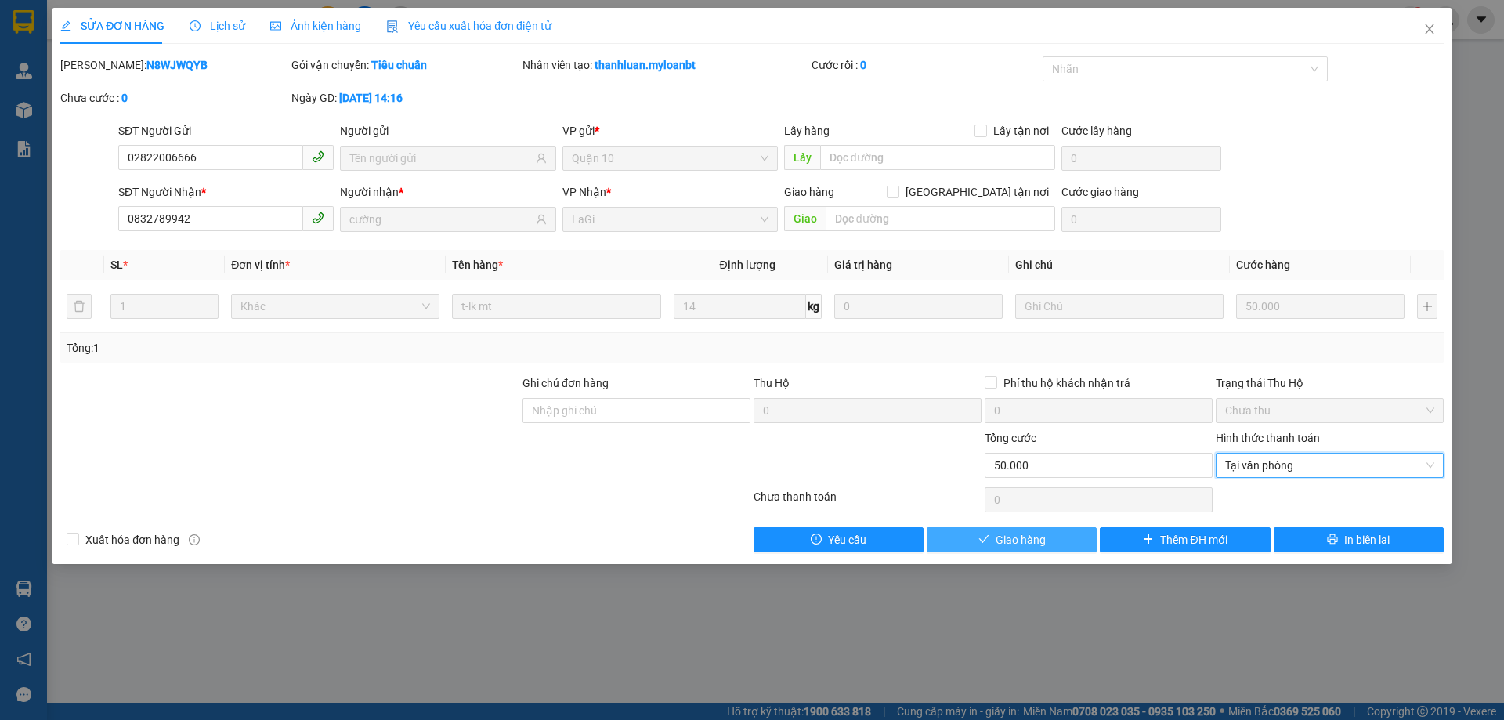
click at [1036, 534] on span "Giao hàng" at bounding box center [1021, 539] width 50 height 17
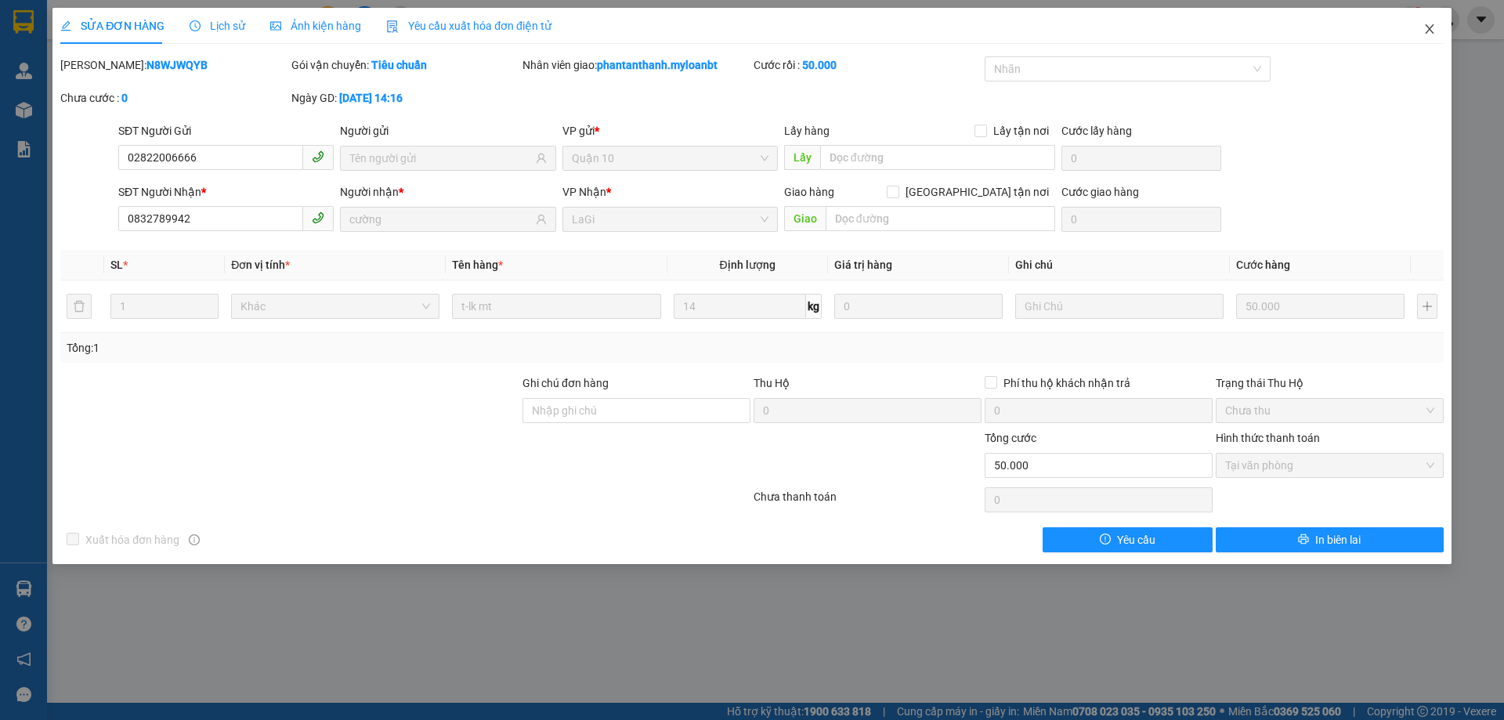
click at [1428, 38] on span "Close" at bounding box center [1430, 30] width 44 height 44
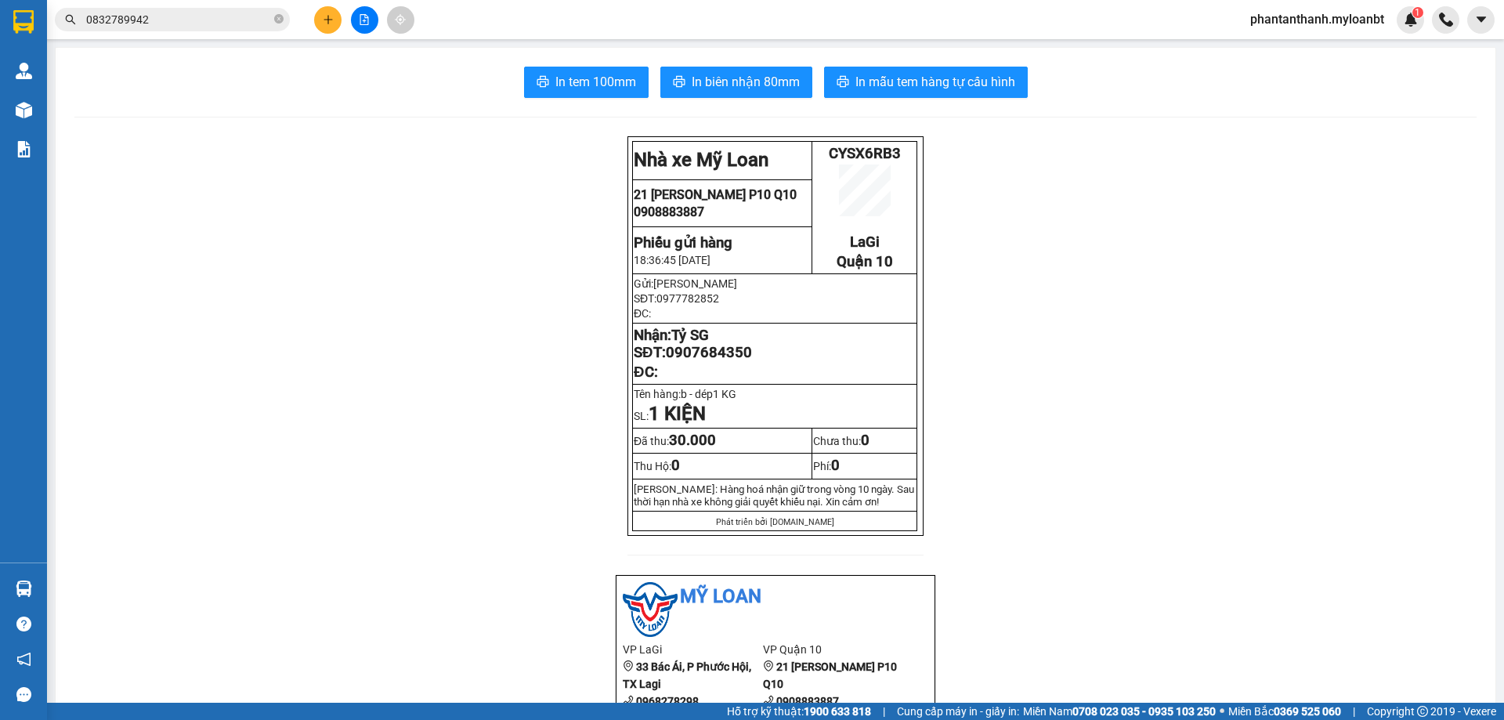
click at [332, 27] on button at bounding box center [327, 19] width 27 height 27
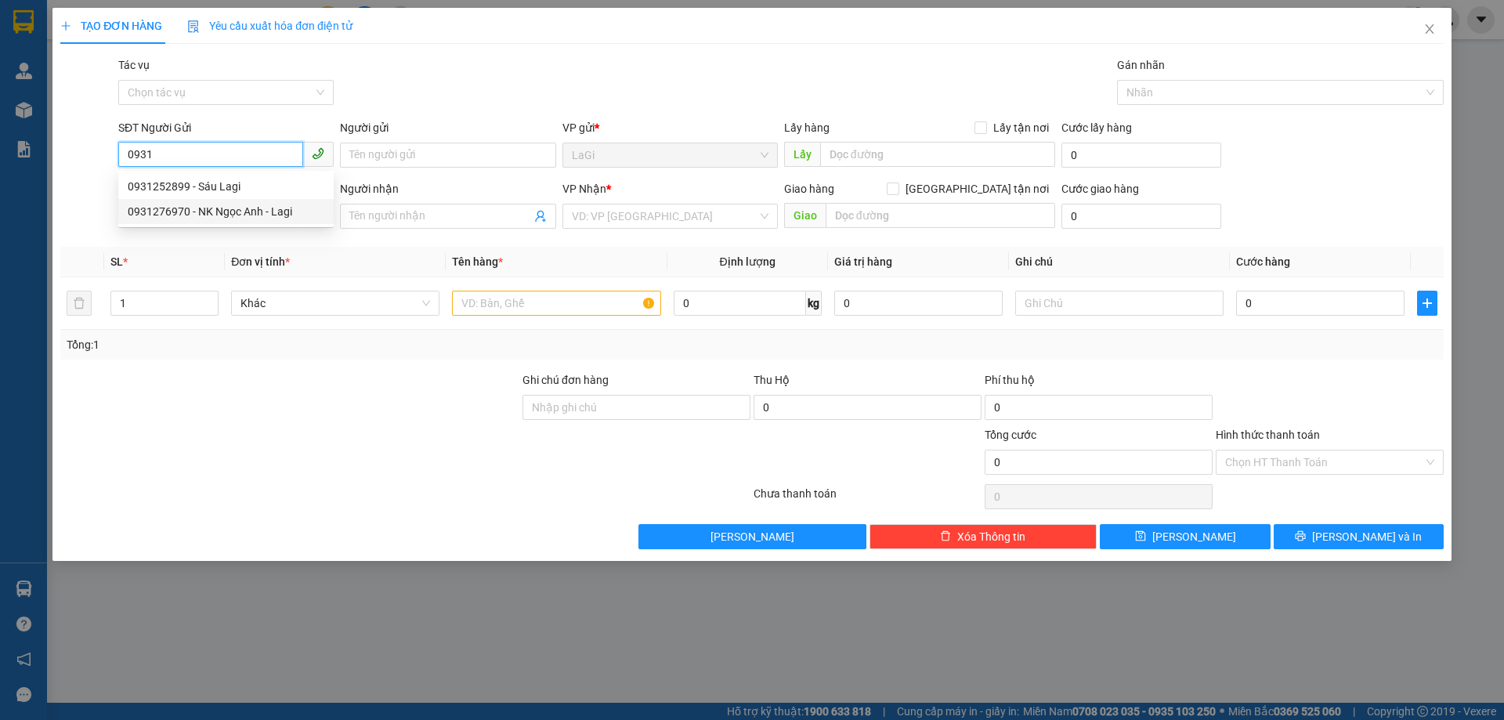
click at [248, 207] on div "0931276970 - NK Ngọc Anh - Lagi" at bounding box center [226, 211] width 197 height 17
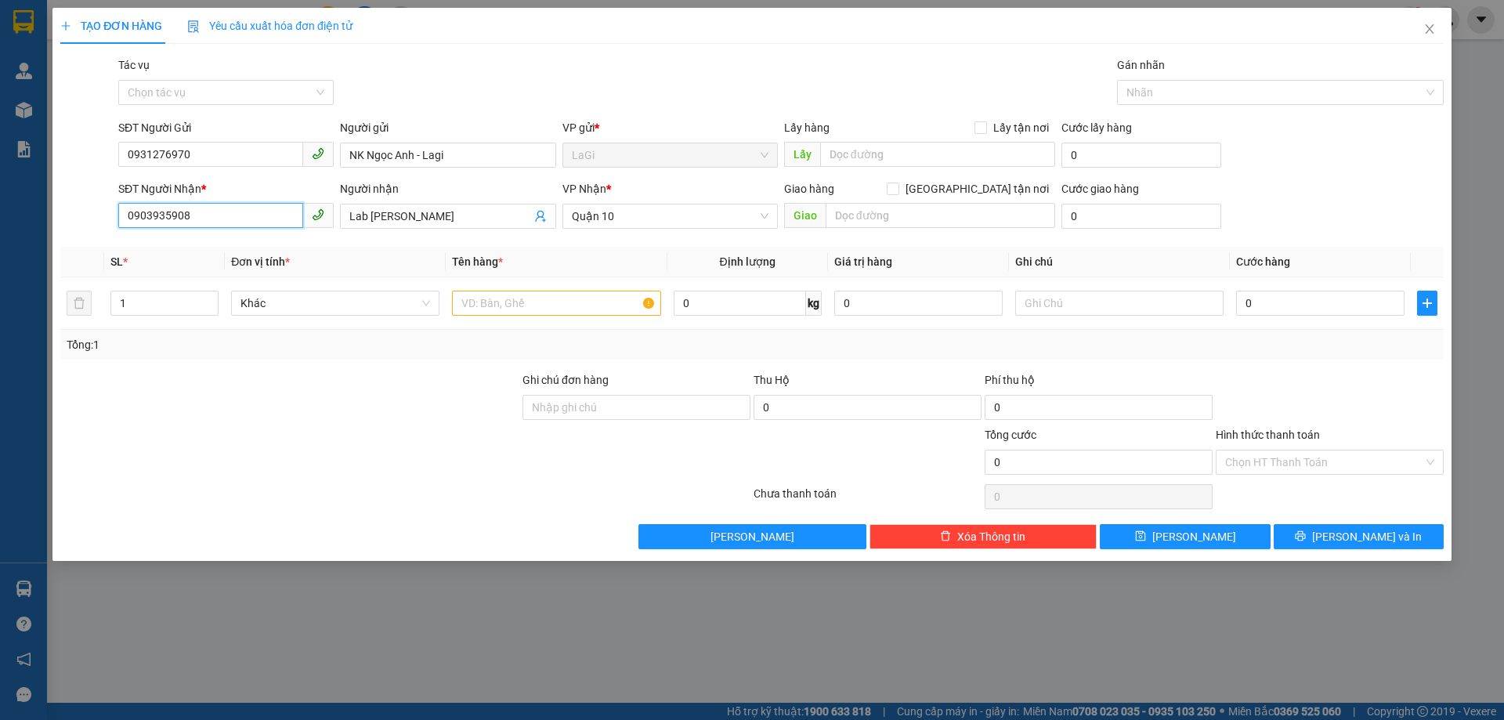
click at [264, 216] on input "0903935908" at bounding box center [210, 215] width 185 height 25
click at [252, 242] on div "0976666879 - Thảo SG" at bounding box center [226, 247] width 197 height 17
click at [626, 304] on input "text" at bounding box center [556, 303] width 208 height 25
click at [1289, 289] on div "0" at bounding box center [1320, 303] width 168 height 31
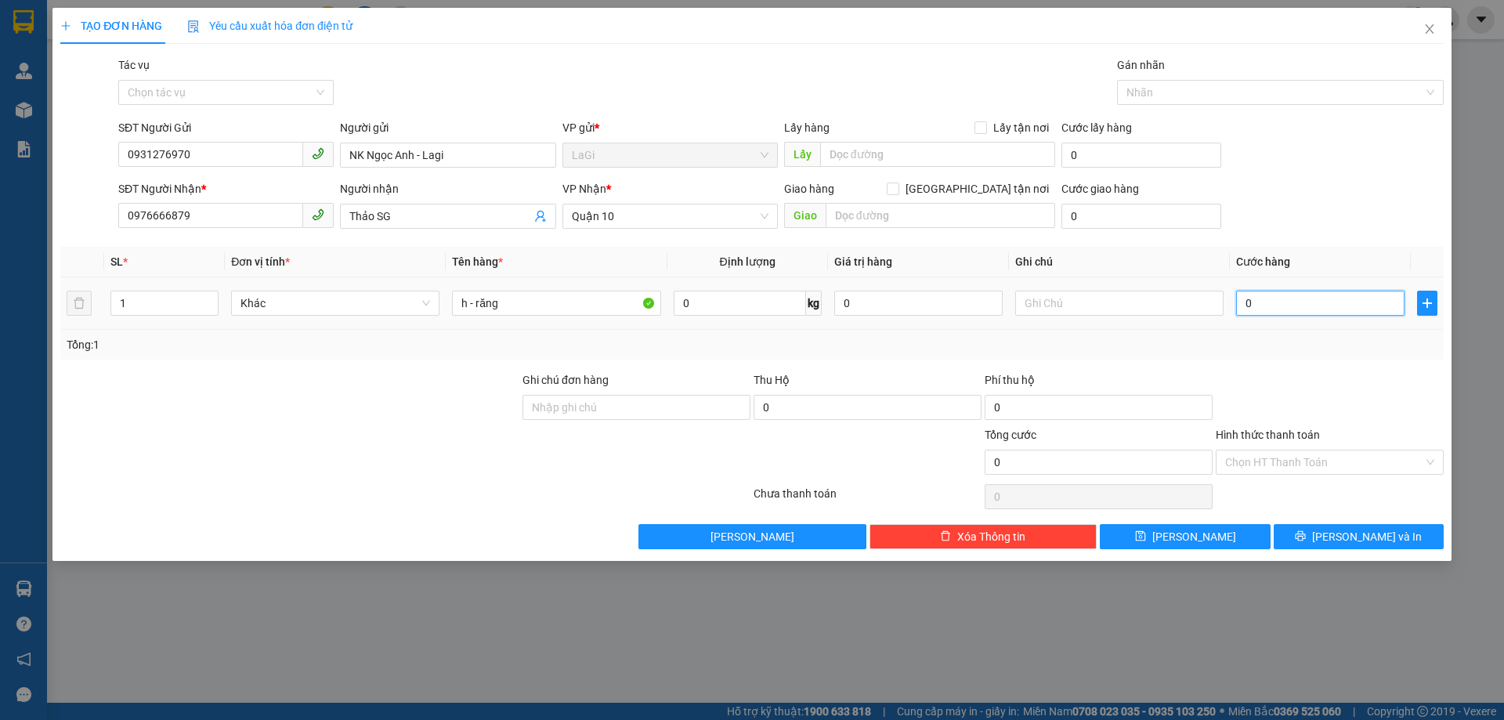
click at [1294, 302] on input "0" at bounding box center [1320, 303] width 168 height 25
click at [1345, 528] on span "[PERSON_NAME] và In" at bounding box center [1367, 536] width 110 height 17
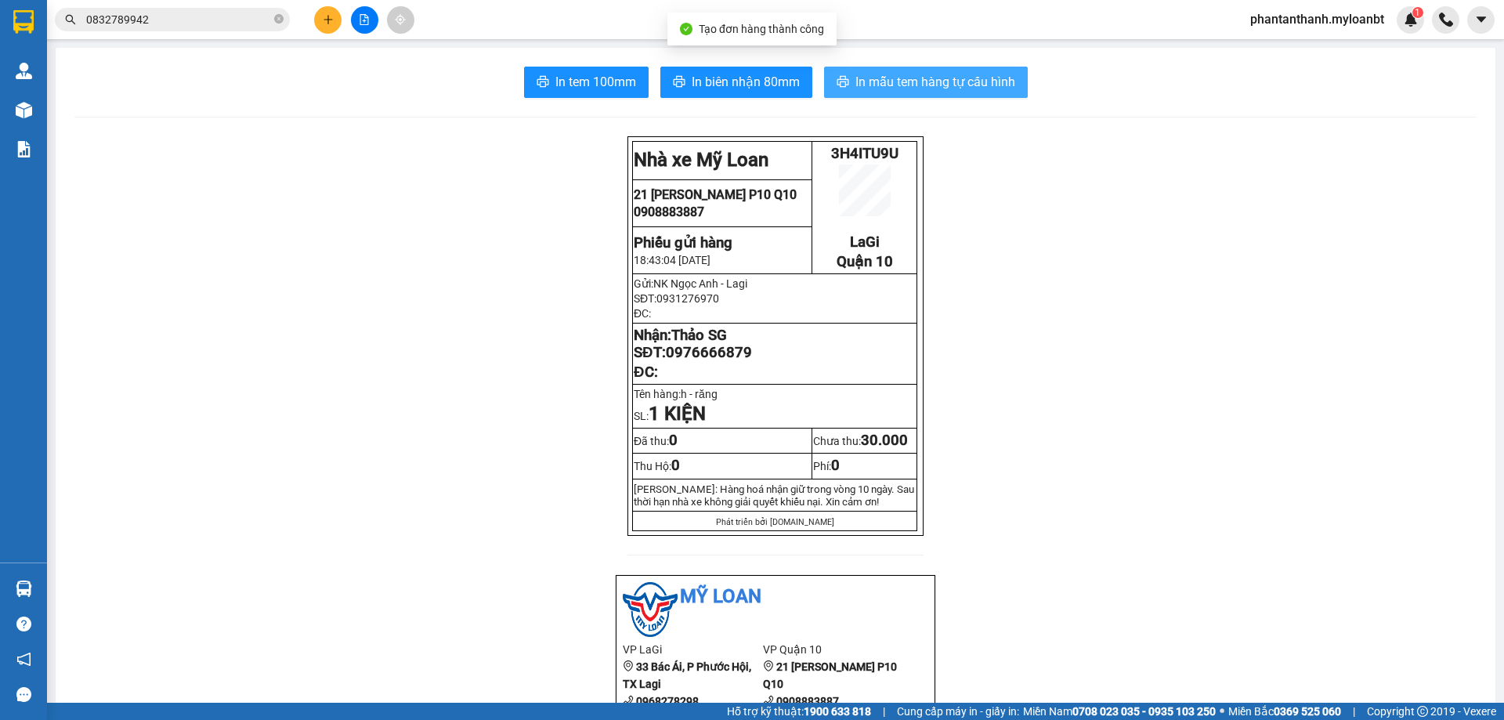
click at [967, 90] on span "In mẫu tem hàng tự cấu hình" at bounding box center [936, 82] width 160 height 20
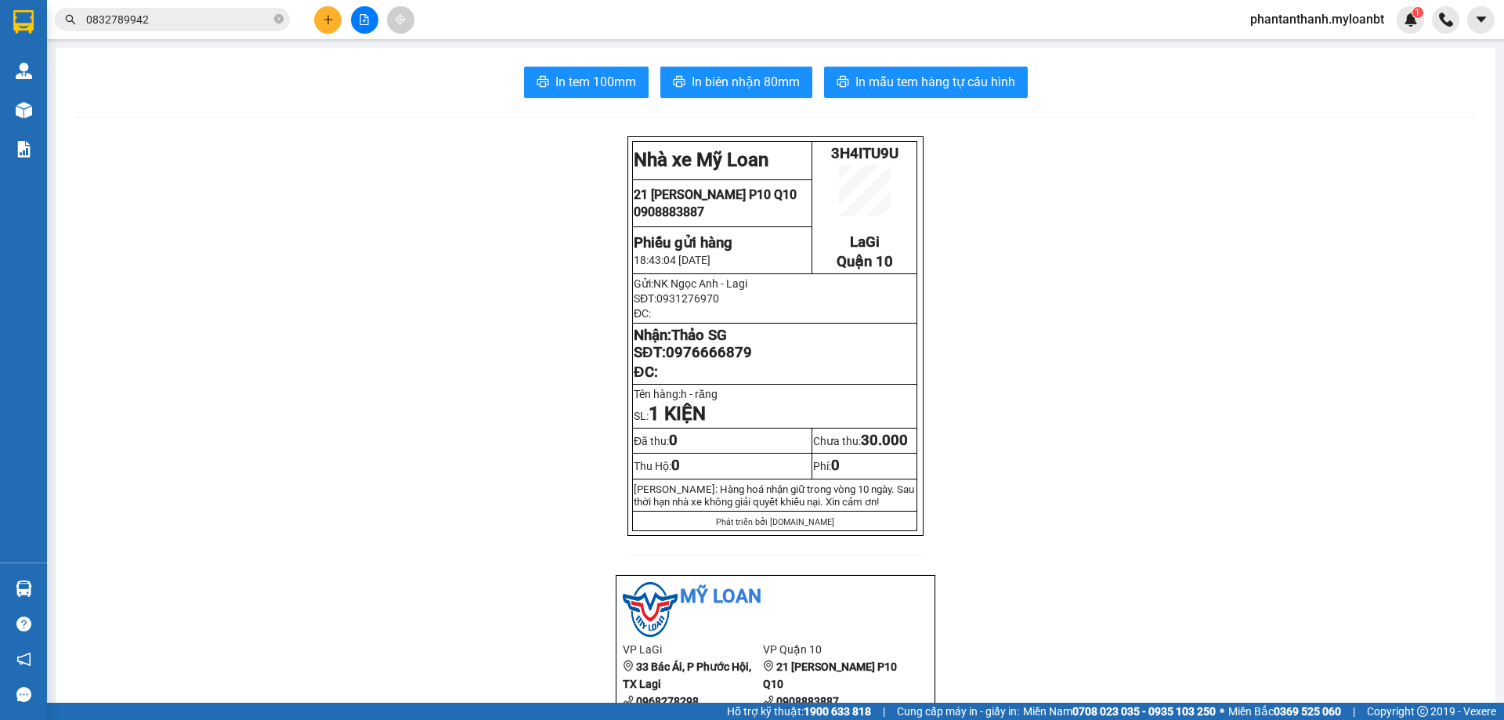
click at [325, 19] on icon "plus" at bounding box center [328, 19] width 11 height 11
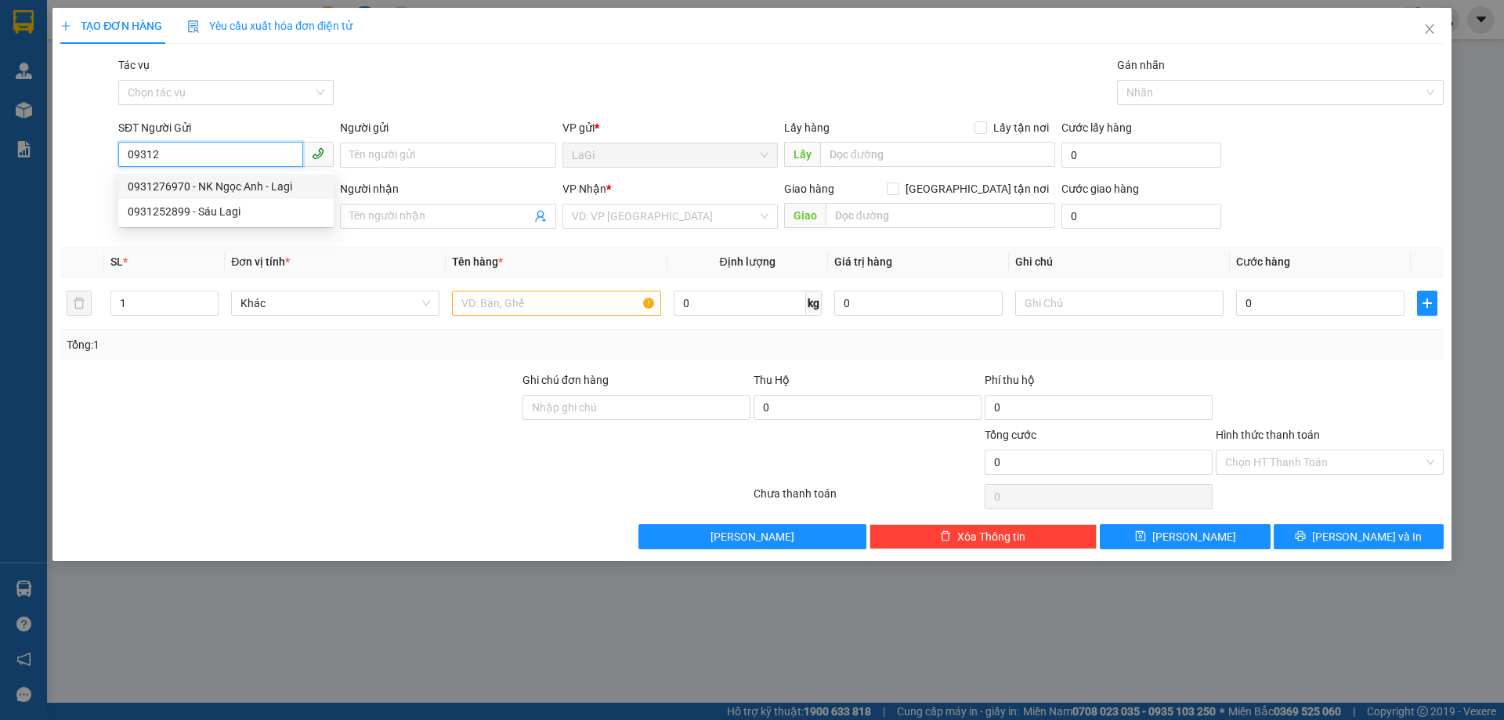
click at [238, 179] on div "0931276970 - NK Ngọc Anh - Lagi" at bounding box center [226, 186] width 197 height 17
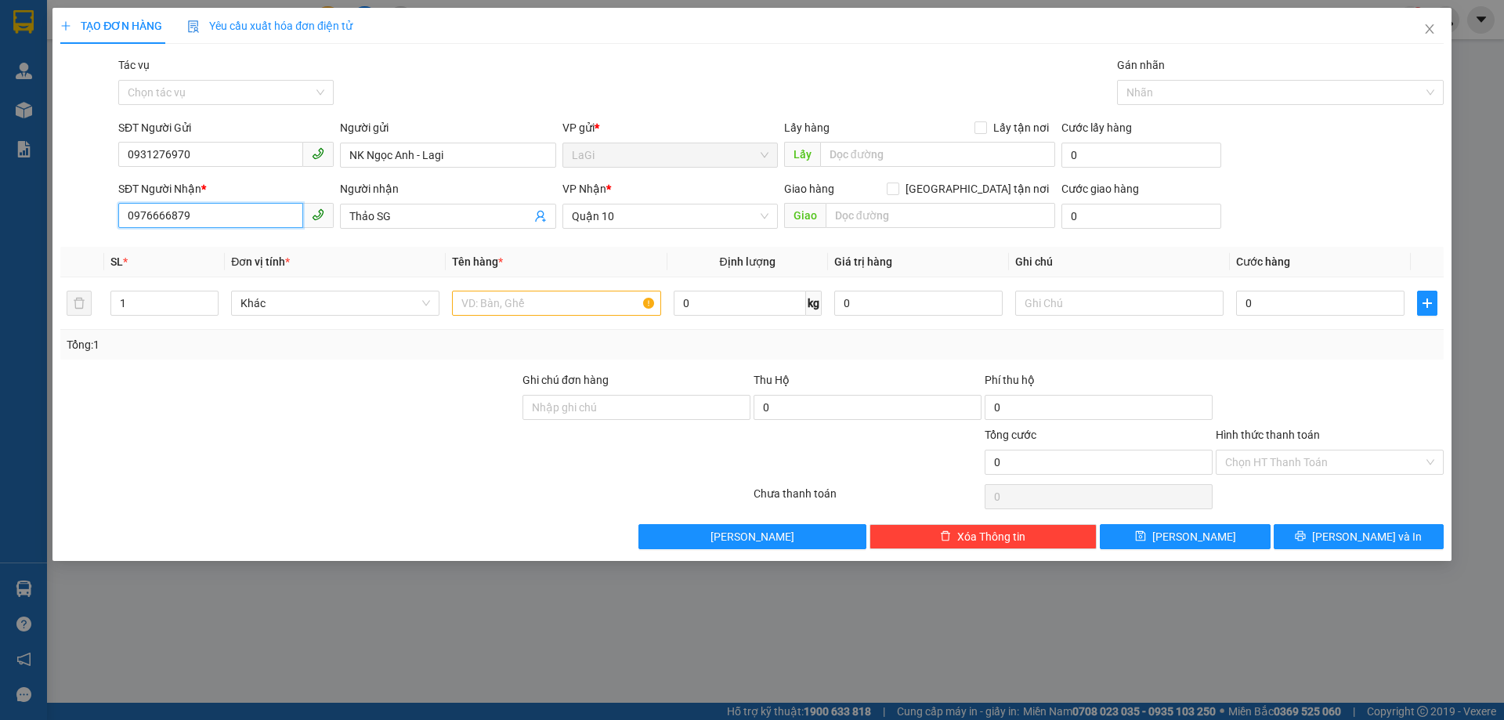
click at [265, 223] on input "0976666879" at bounding box center [210, 215] width 185 height 25
click at [260, 240] on div "0903935908 - Lab [PERSON_NAME]" at bounding box center [226, 247] width 197 height 17
click at [584, 313] on input "text" at bounding box center [556, 303] width 208 height 25
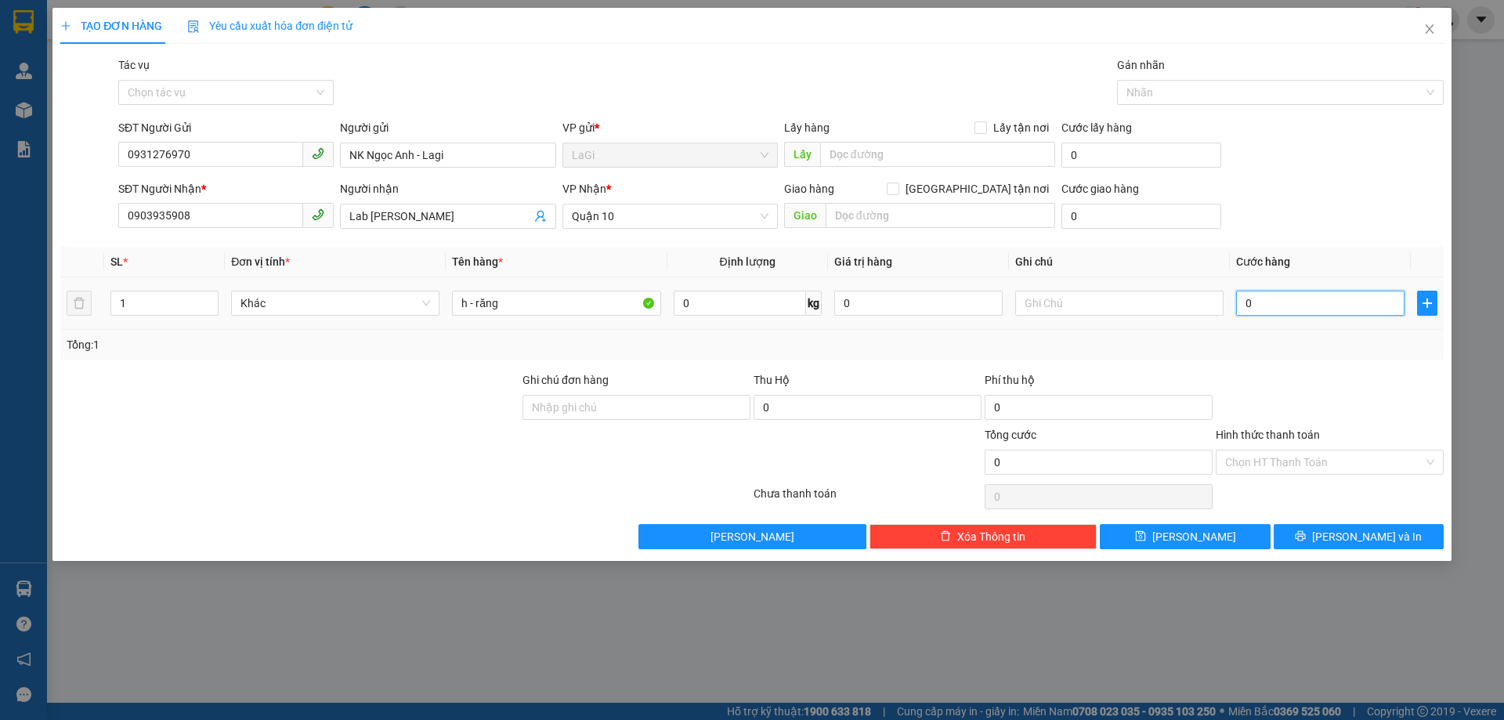
click at [1310, 303] on input "0" at bounding box center [1320, 303] width 168 height 25
click at [698, 299] on input "0" at bounding box center [740, 303] width 132 height 25
click at [1337, 528] on button "[PERSON_NAME] và In" at bounding box center [1359, 536] width 170 height 25
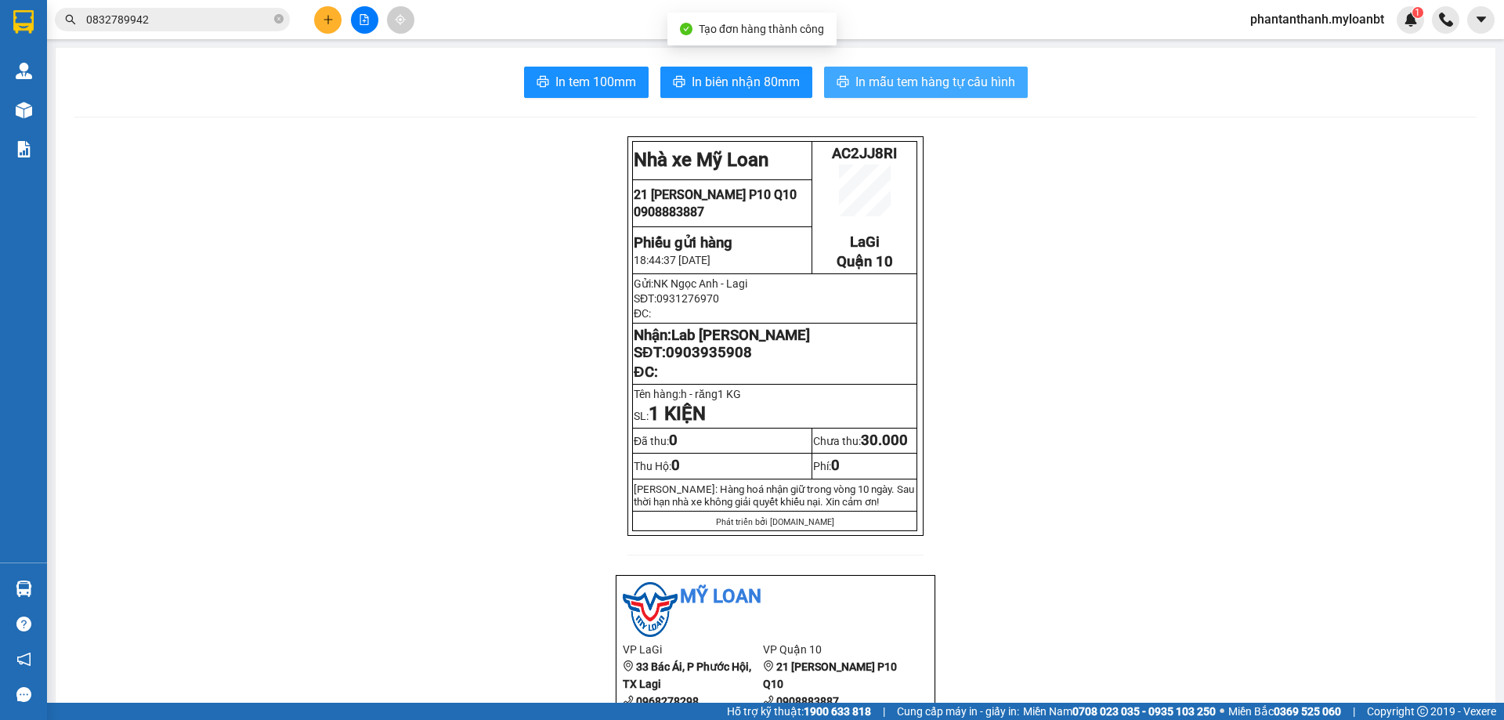
click at [903, 81] on span "In mẫu tem hàng tự cấu hình" at bounding box center [936, 82] width 160 height 20
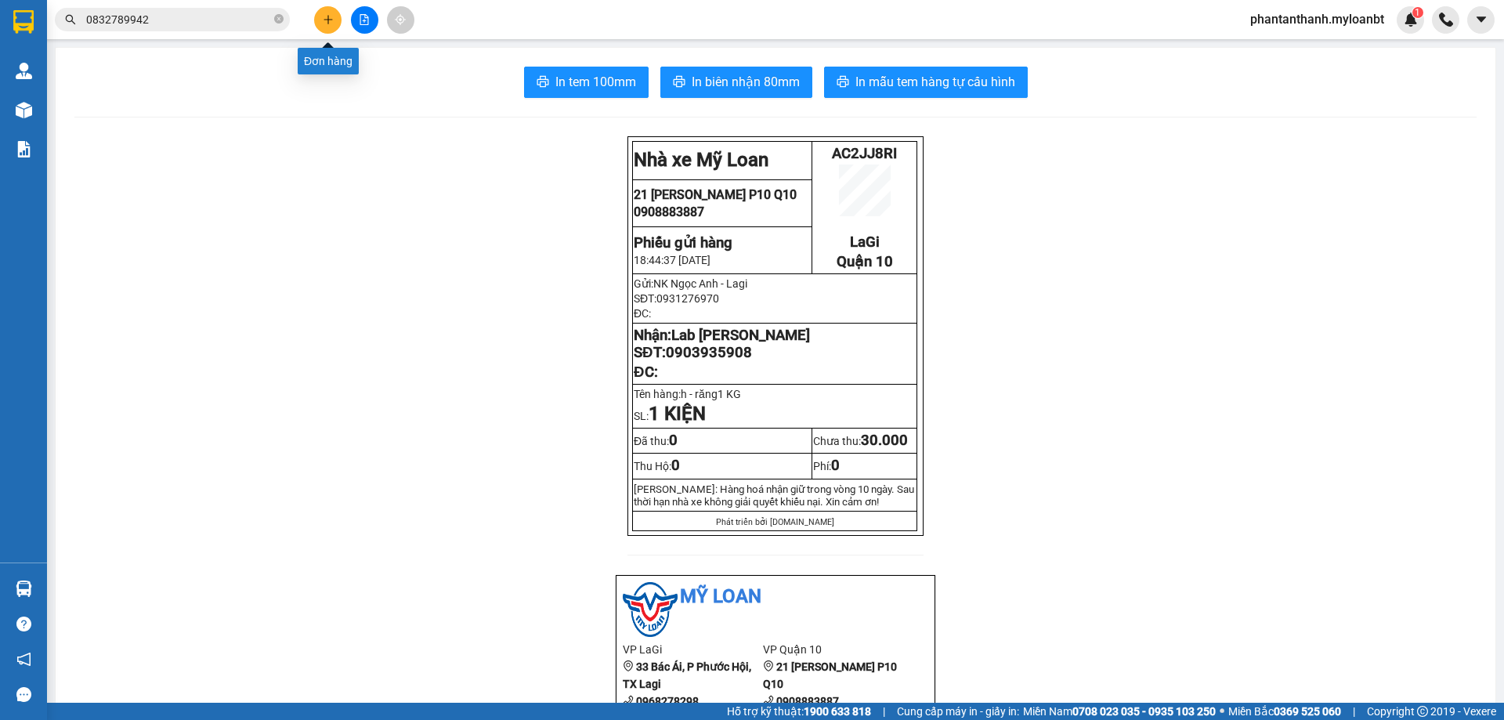
click at [326, 30] on button at bounding box center [327, 19] width 27 height 27
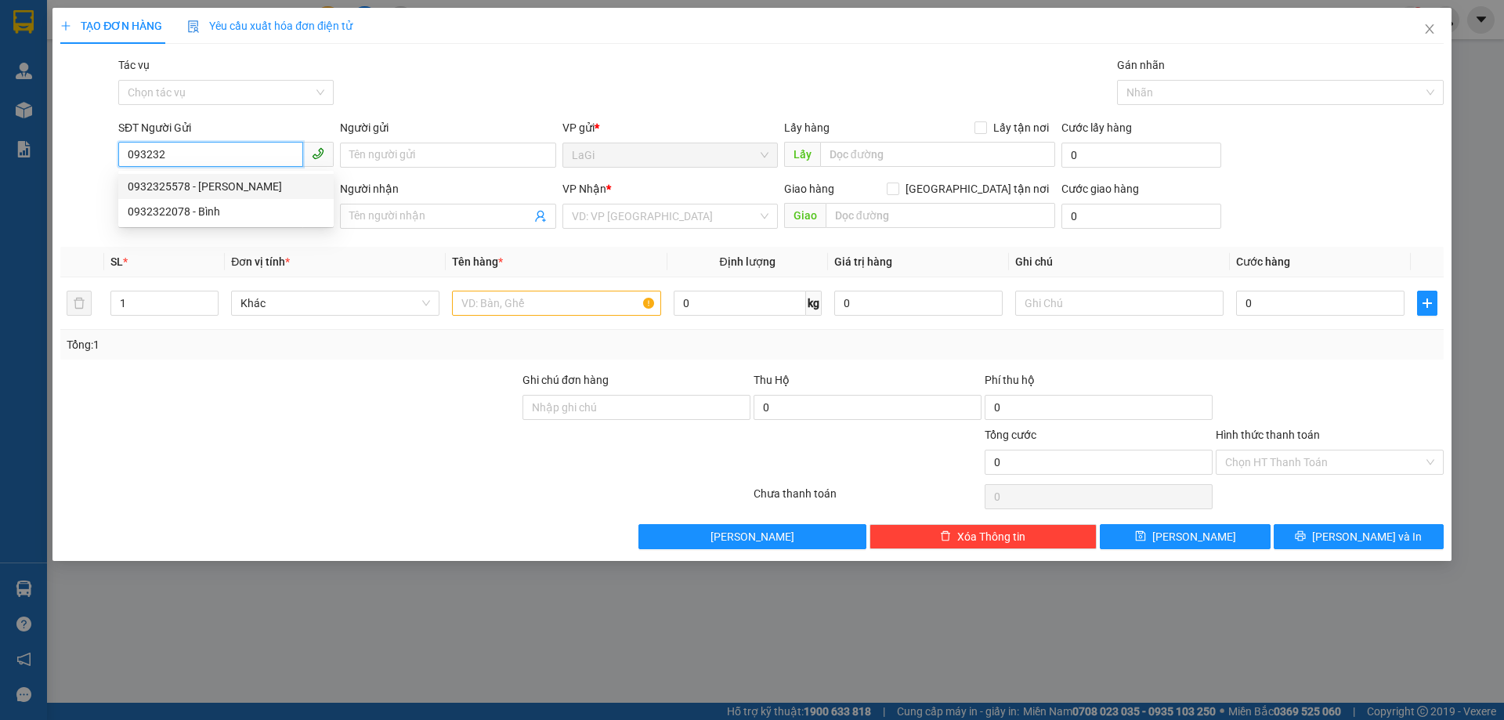
click at [274, 188] on div "0932325578 - [PERSON_NAME]" at bounding box center [226, 186] width 197 height 17
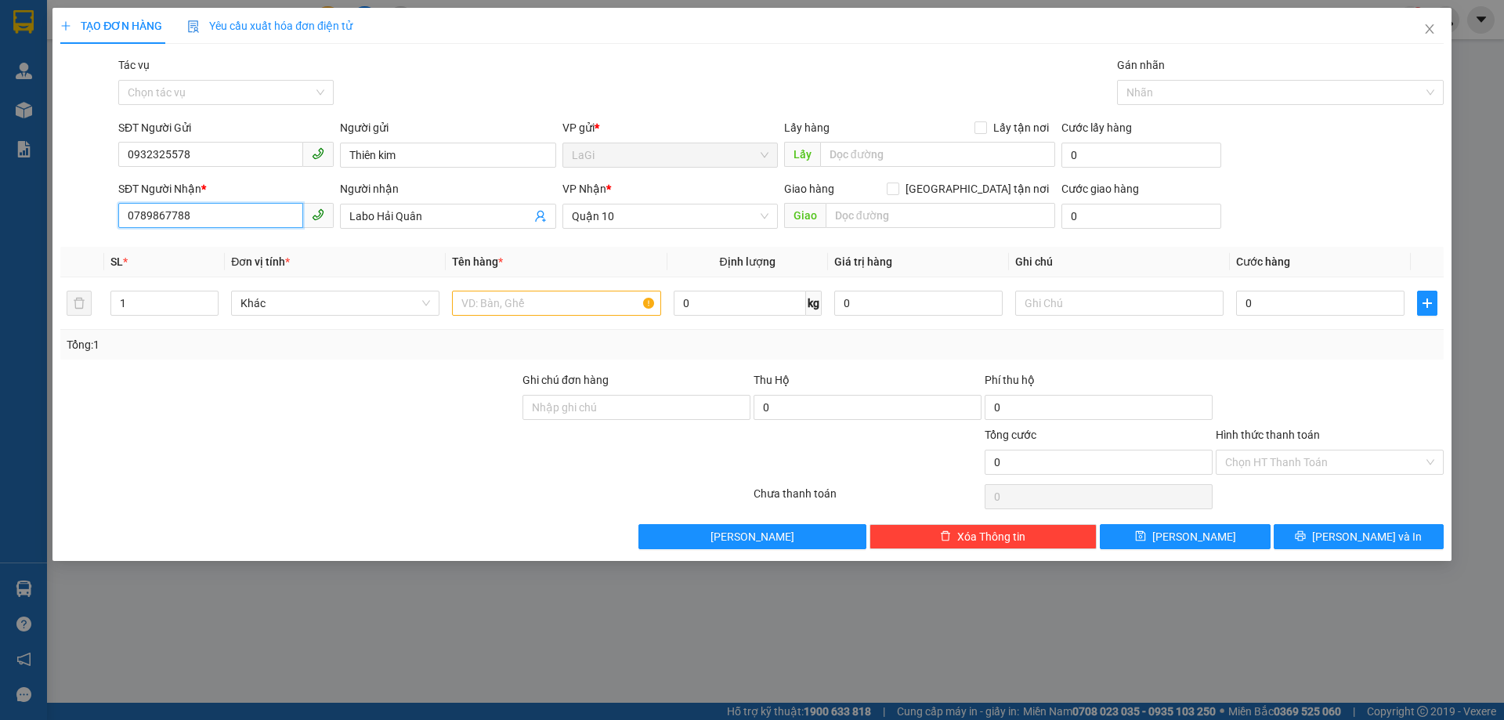
click at [241, 212] on input "0789867788" at bounding box center [210, 215] width 185 height 25
click at [491, 212] on input "Labo Hải Quân" at bounding box center [439, 216] width 181 height 17
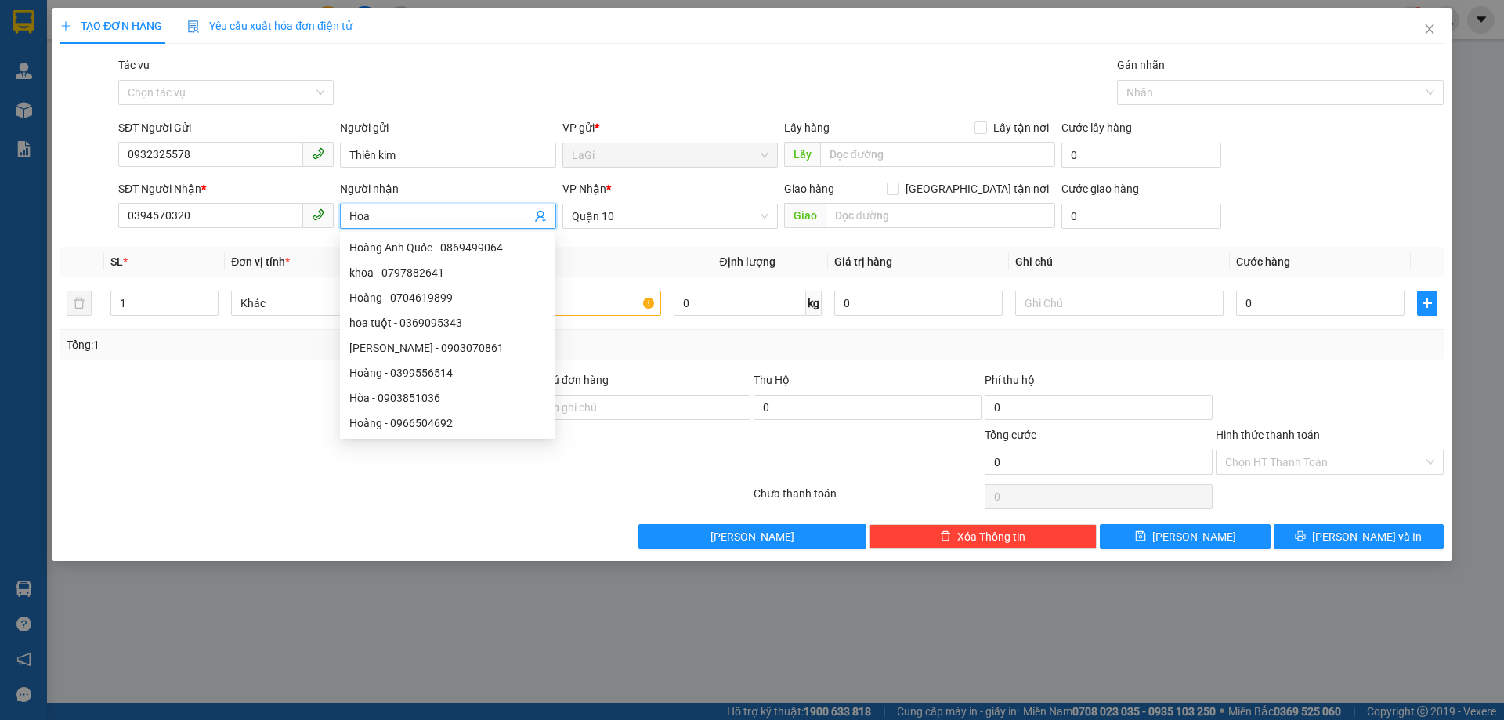
click at [233, 404] on div at bounding box center [290, 398] width 462 height 55
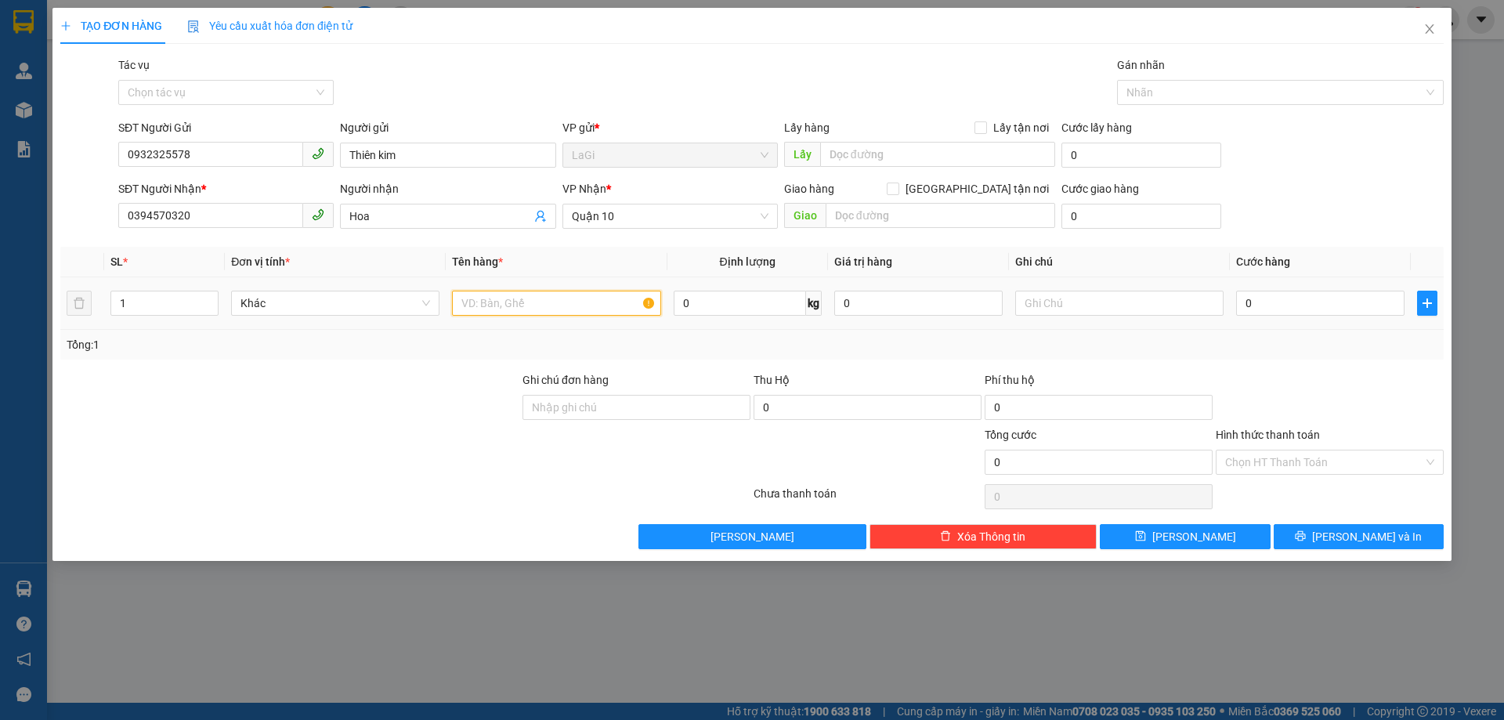
click at [566, 297] on input "text" at bounding box center [556, 303] width 208 height 25
click at [1301, 304] on input "0" at bounding box center [1320, 303] width 168 height 25
click at [559, 302] on input "h - răng 30" at bounding box center [556, 303] width 208 height 25
click at [1266, 305] on input "0" at bounding box center [1320, 303] width 168 height 25
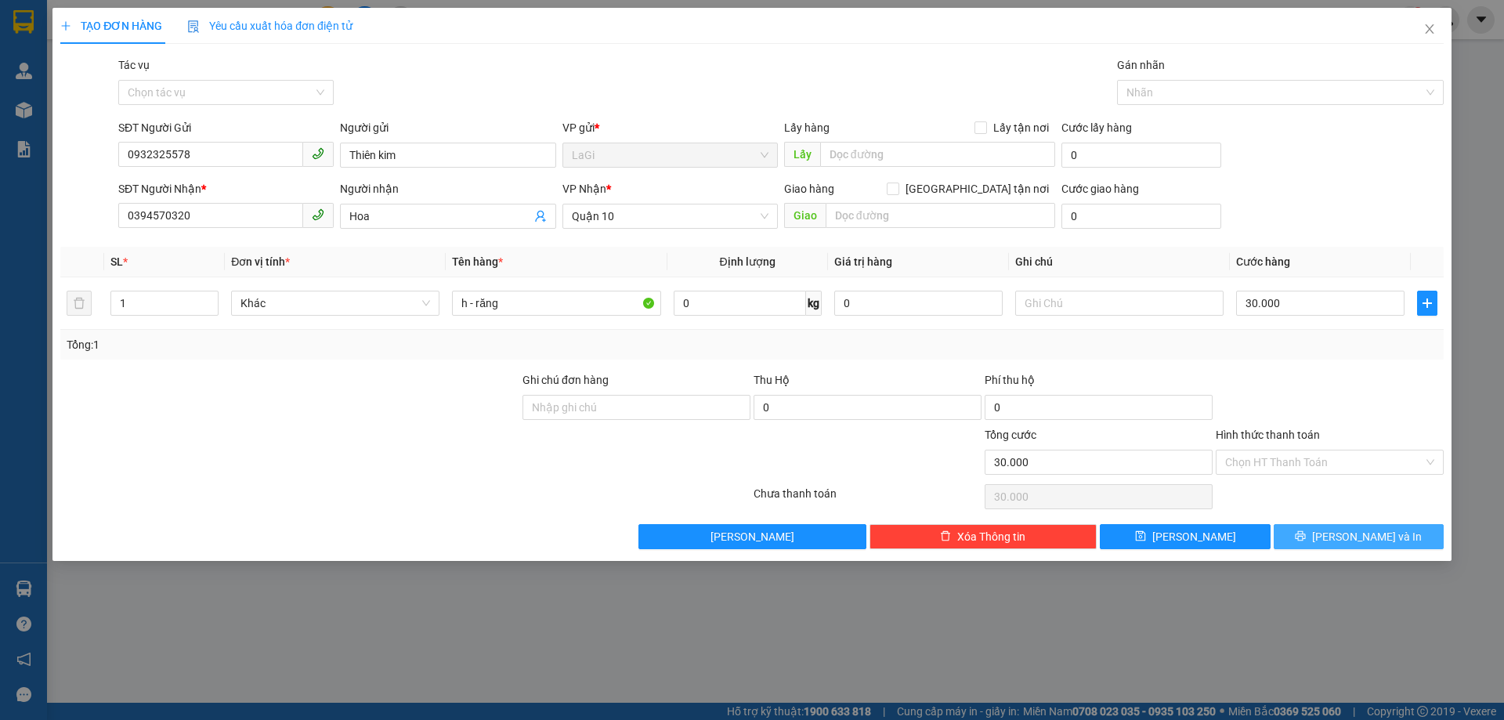
click at [1326, 530] on button "[PERSON_NAME] và In" at bounding box center [1359, 536] width 170 height 25
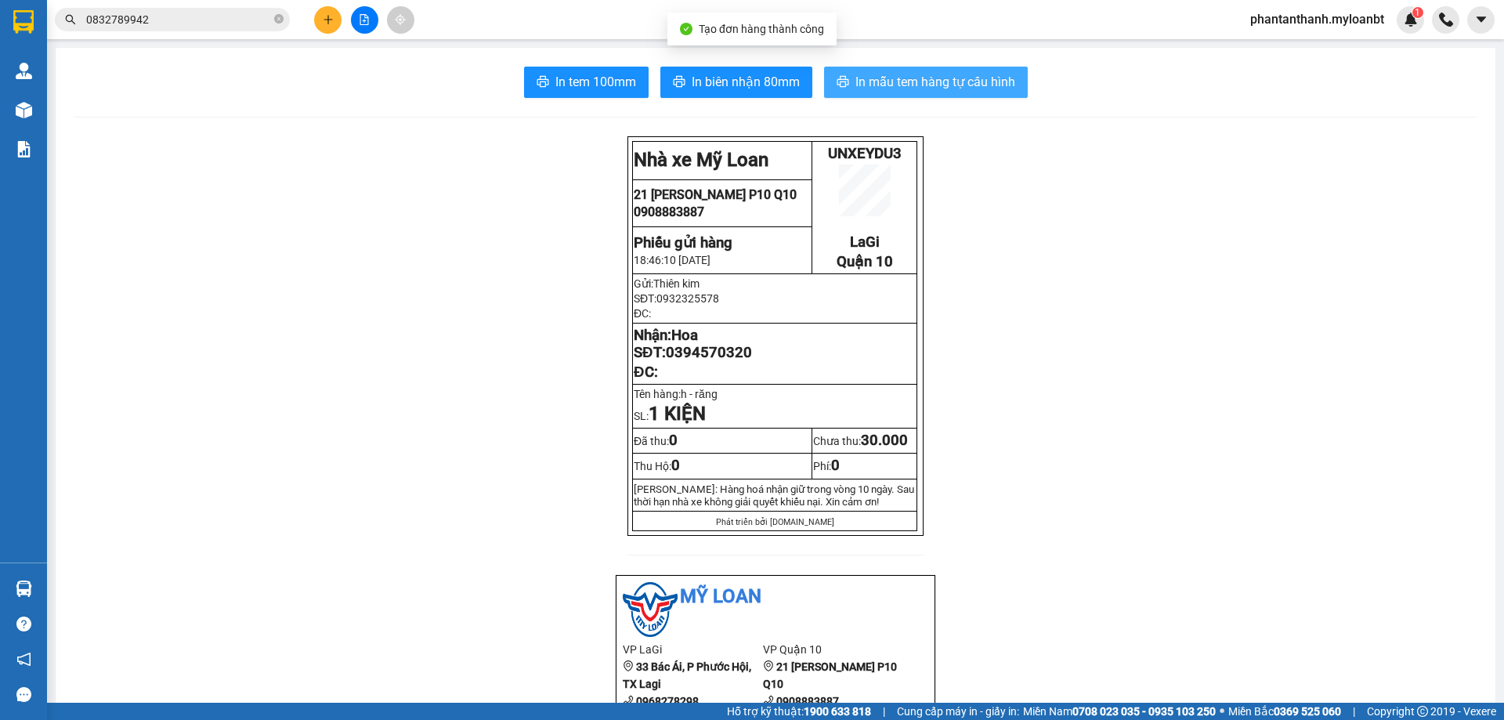
click at [925, 75] on span "In mẫu tem hàng tự cấu hình" at bounding box center [936, 82] width 160 height 20
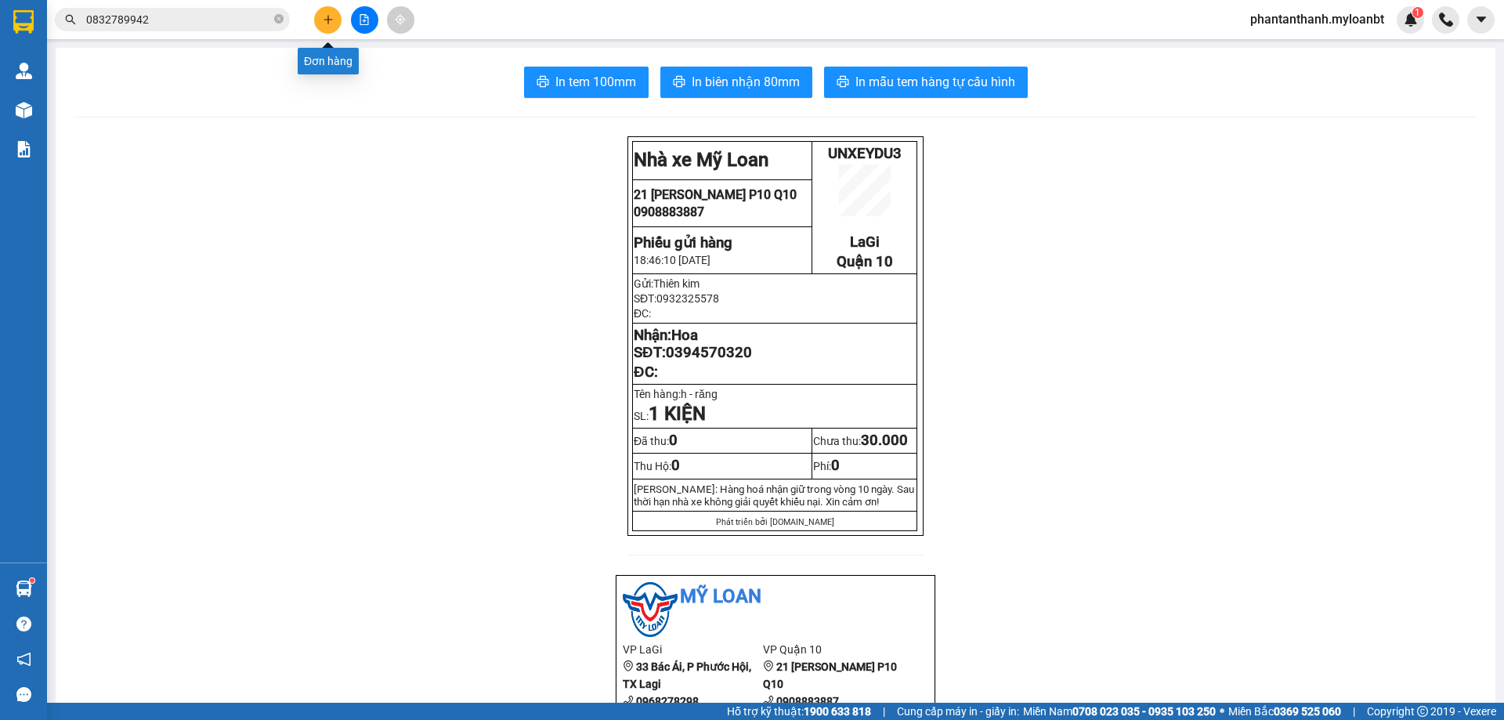
click at [323, 22] on icon "plus" at bounding box center [328, 19] width 11 height 11
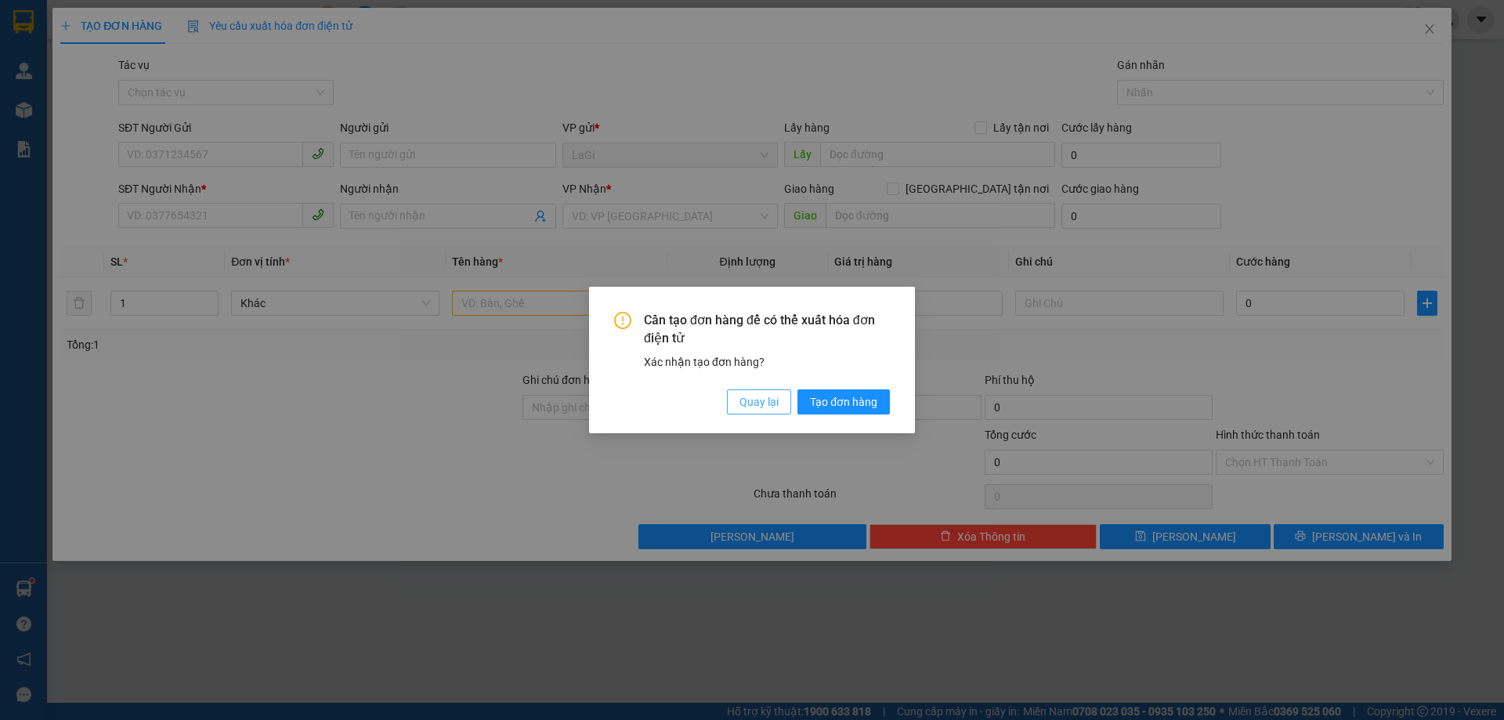
click at [778, 403] on span "Quay lại" at bounding box center [759, 401] width 39 height 17
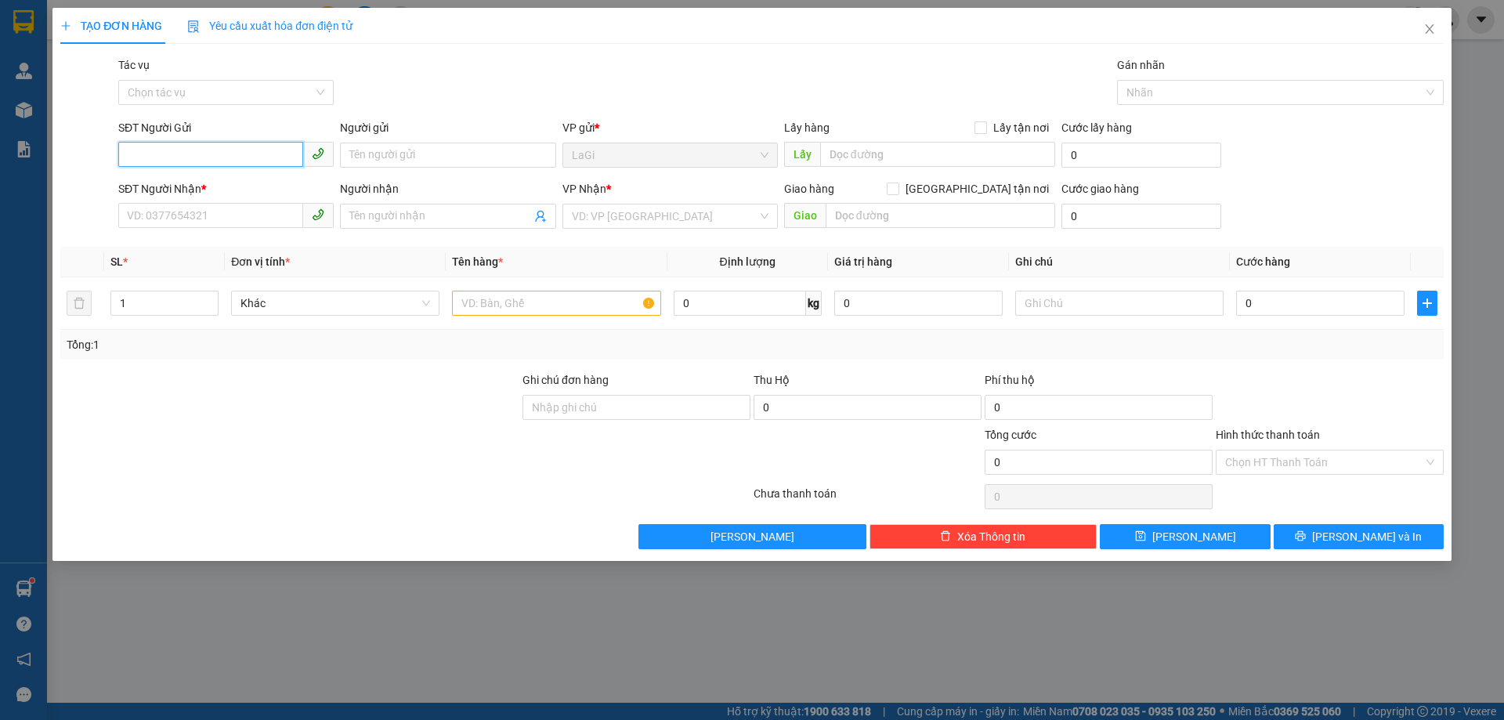
click at [216, 157] on input "SĐT Người Gửi" at bounding box center [210, 154] width 185 height 25
click at [373, 144] on input "Người gửi" at bounding box center [447, 155] width 215 height 25
click at [241, 201] on div "SĐT Người Nhận *" at bounding box center [225, 192] width 215 height 24
click at [230, 203] on input "SĐT Người Nhận *" at bounding box center [210, 215] width 185 height 25
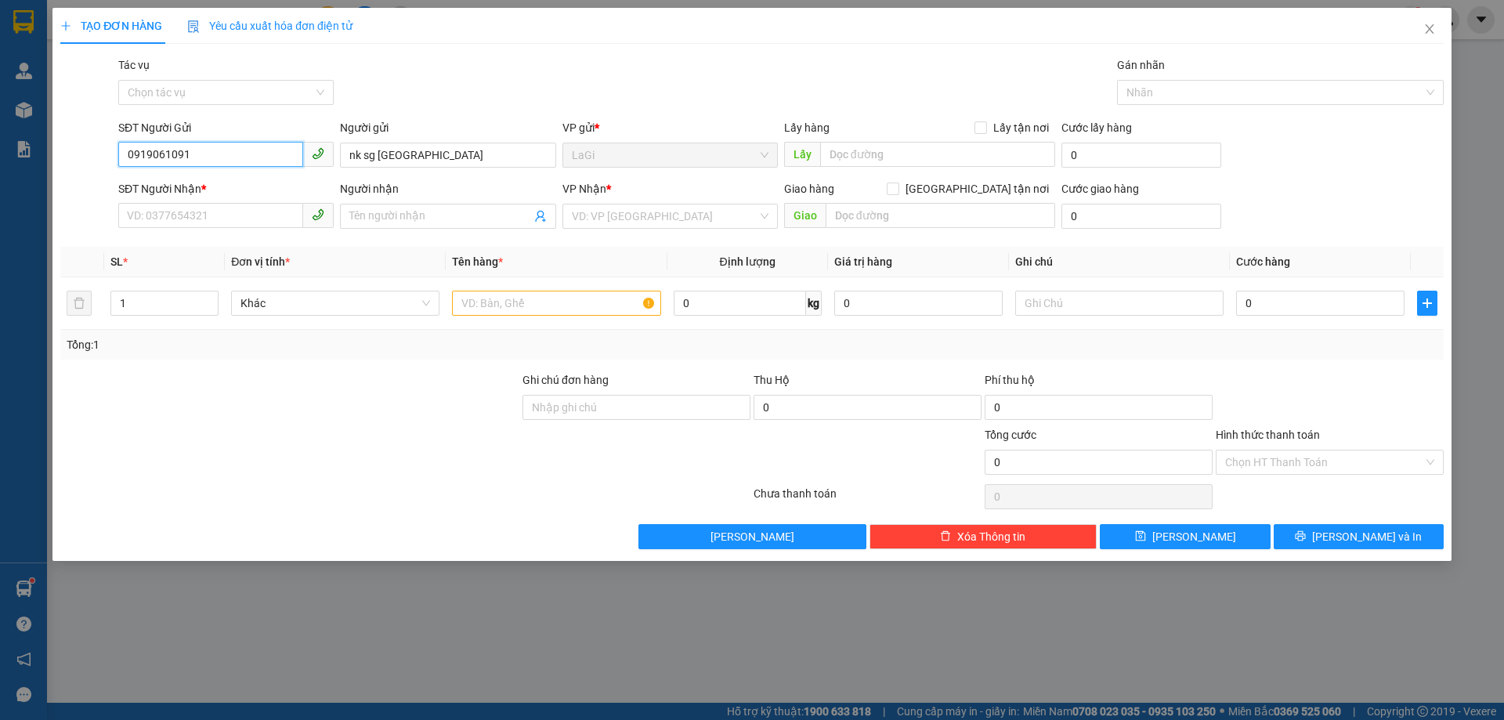
click at [254, 163] on input "0919061091" at bounding box center [210, 154] width 185 height 25
click at [250, 163] on input "7345" at bounding box center [210, 154] width 185 height 25
click at [273, 186] on div "02526527345 - [GEOGRAPHIC_DATA]" at bounding box center [226, 186] width 197 height 17
click at [491, 305] on input "text" at bounding box center [556, 303] width 208 height 25
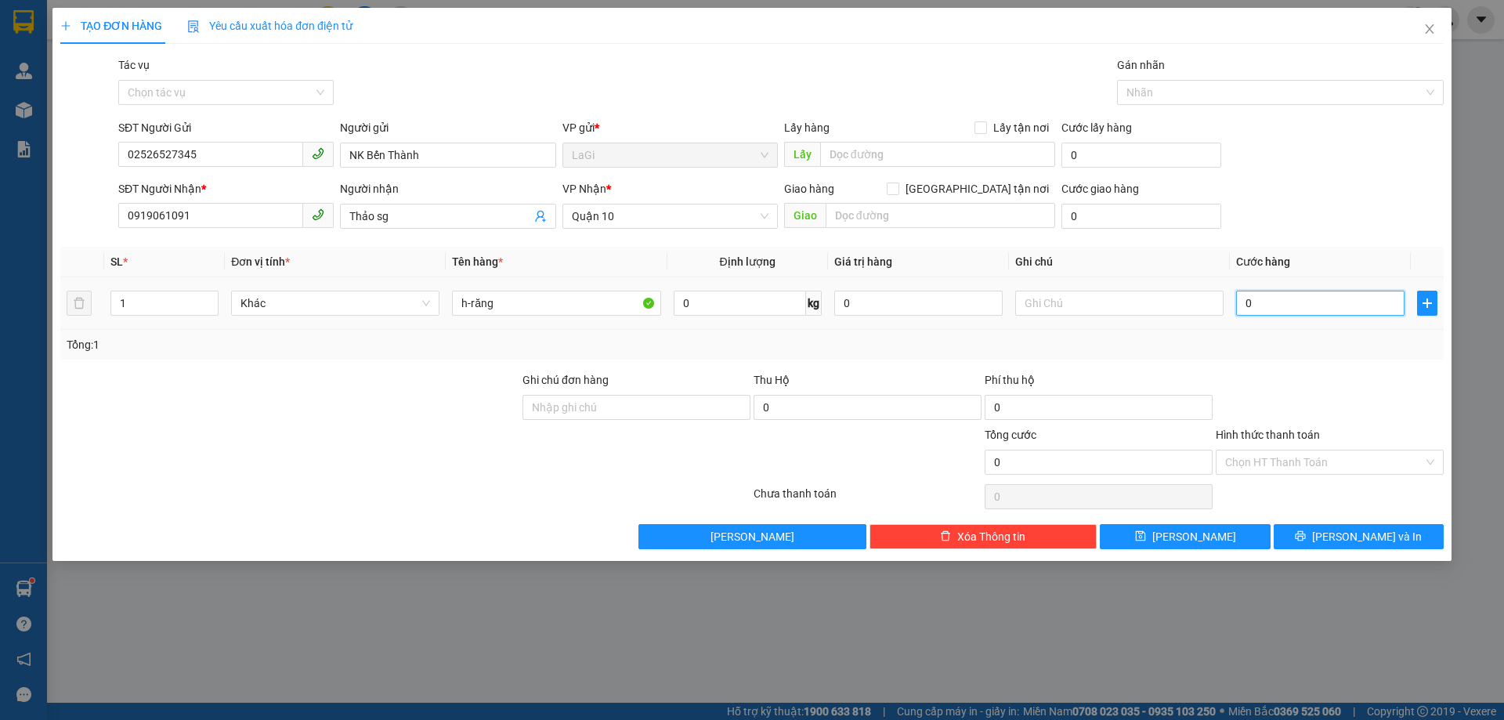
click at [1292, 295] on input "0" at bounding box center [1320, 303] width 168 height 25
click at [1346, 365] on div "Transit Pickup Surcharge Ids Transit Deliver Surcharge Ids Transit Deliver Surc…" at bounding box center [752, 302] width 1384 height 493
click at [1353, 523] on div "Transit Pickup Surcharge Ids Transit Deliver Surcharge Ids Transit Deliver Surc…" at bounding box center [752, 302] width 1384 height 493
click at [1306, 534] on icon "printer" at bounding box center [1301, 536] width 10 height 10
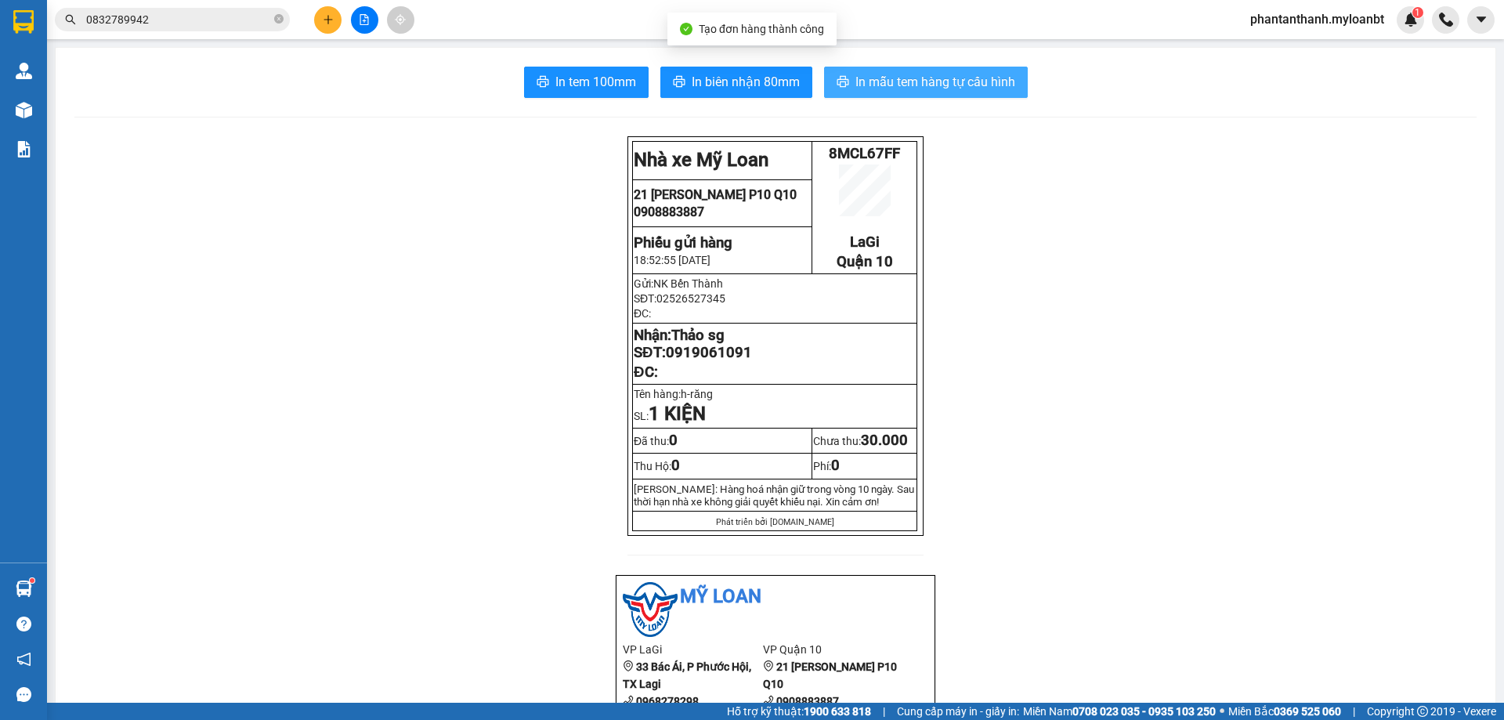
click at [877, 86] on span "In mẫu tem hàng tự cấu hình" at bounding box center [936, 82] width 160 height 20
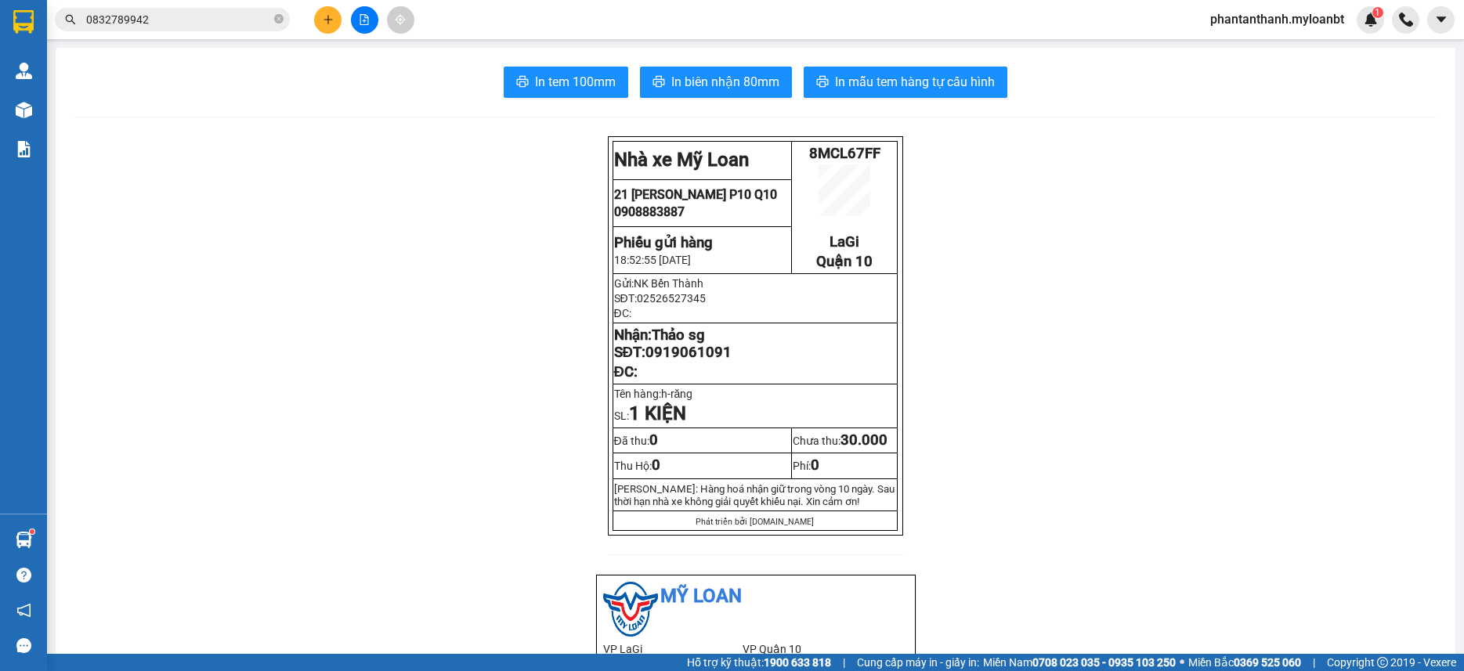
click at [215, 20] on input "0832789942" at bounding box center [178, 19] width 185 height 17
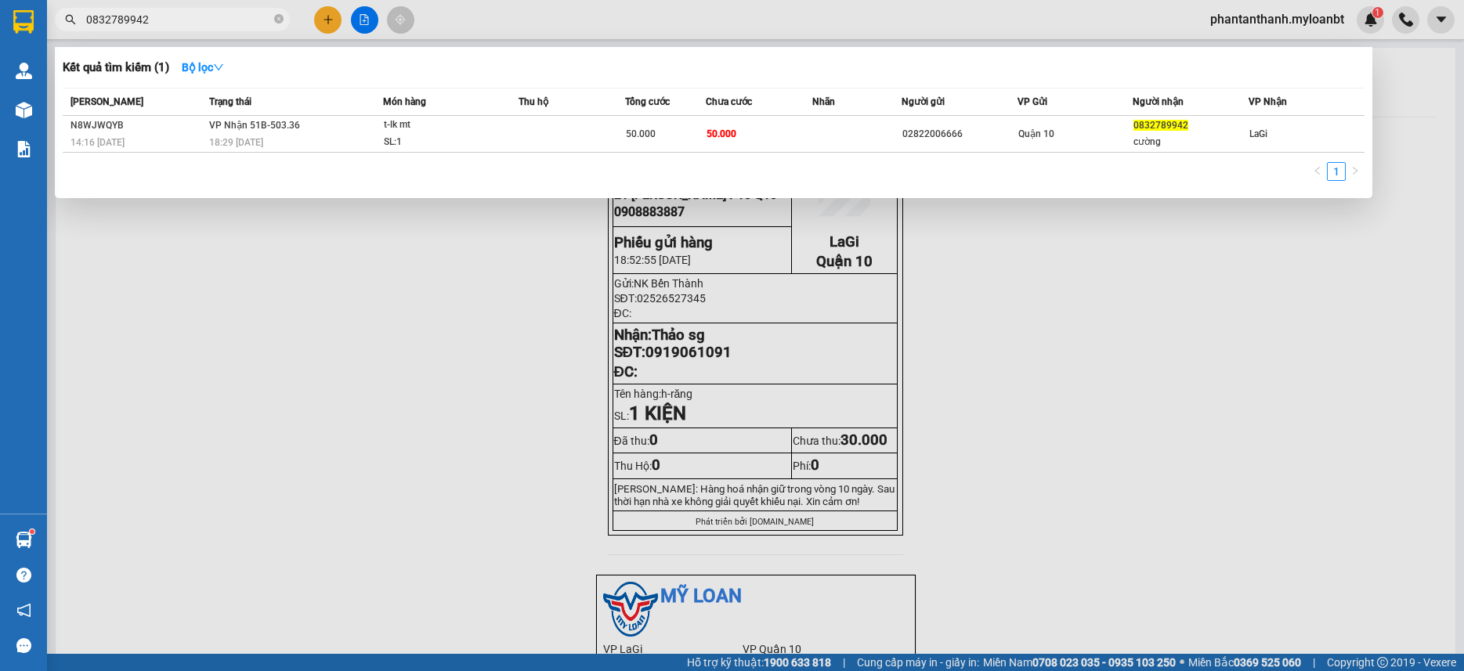
click at [215, 20] on input "0832789942" at bounding box center [178, 19] width 185 height 17
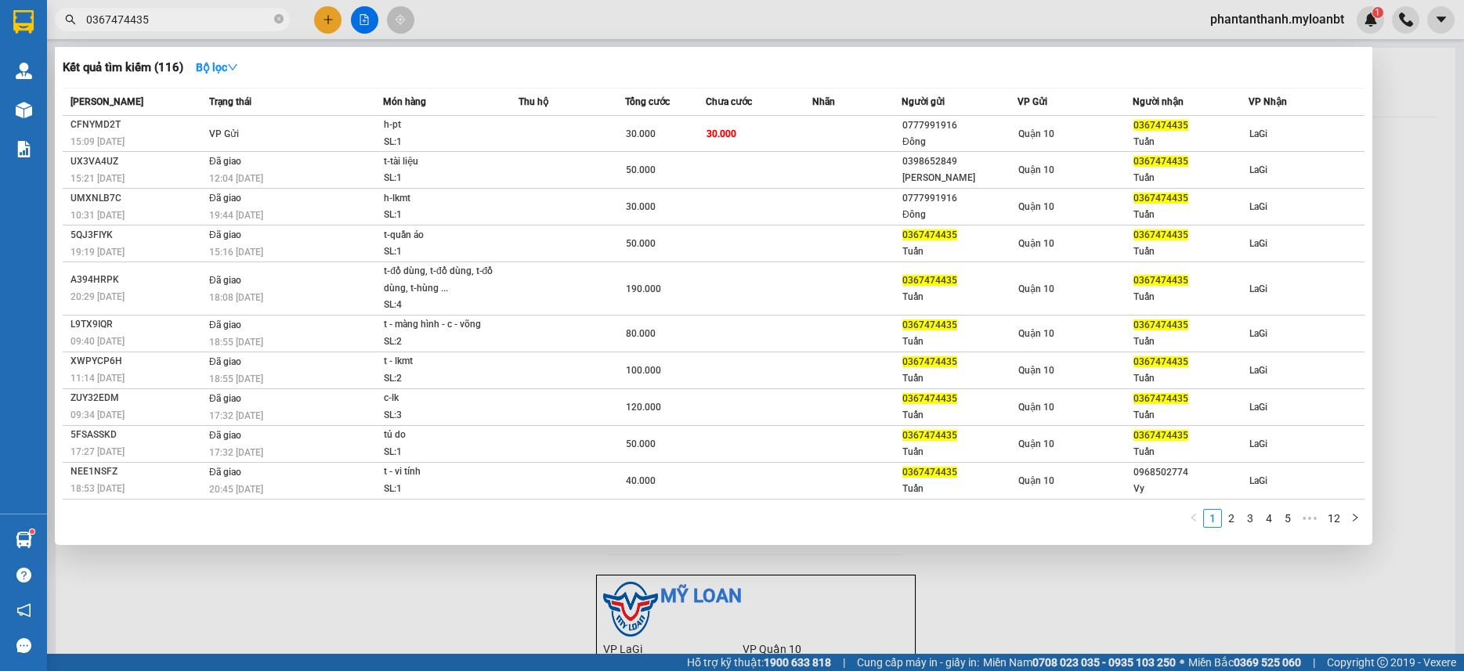
click at [328, 22] on div at bounding box center [732, 335] width 1464 height 671
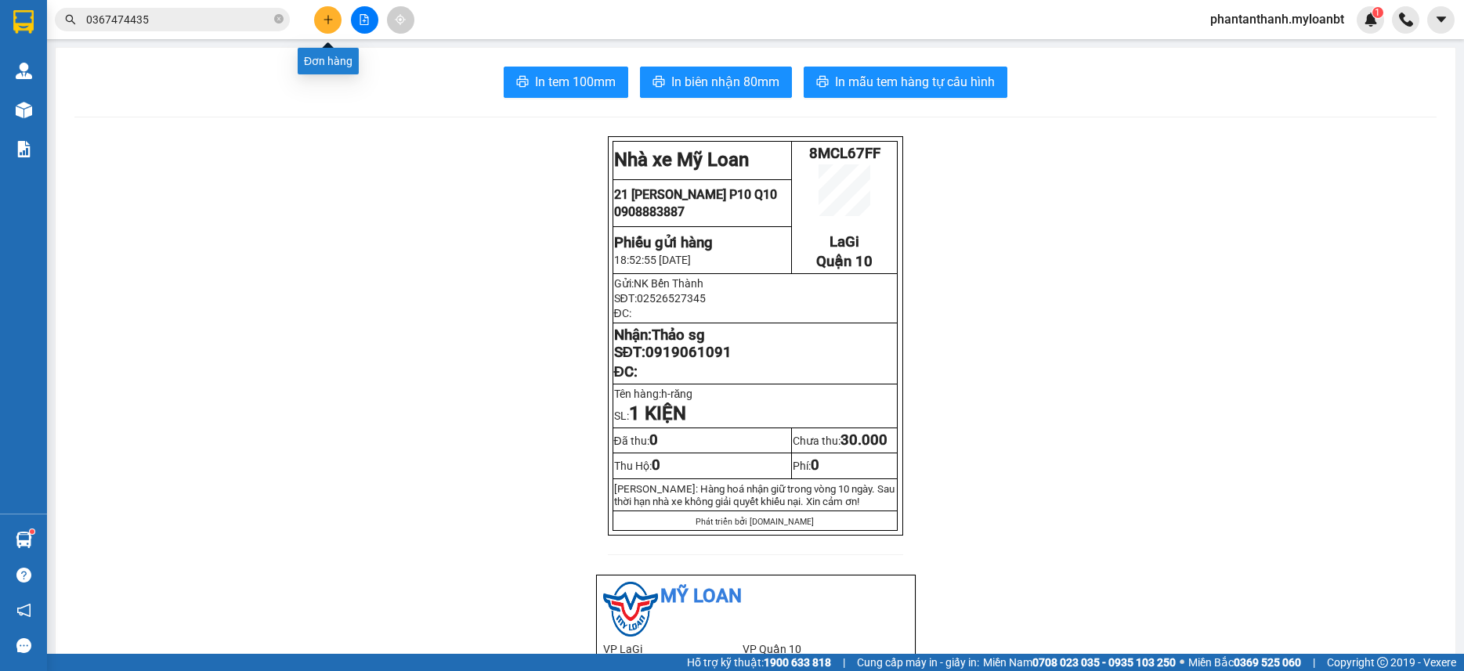
click at [338, 20] on button at bounding box center [327, 19] width 27 height 27
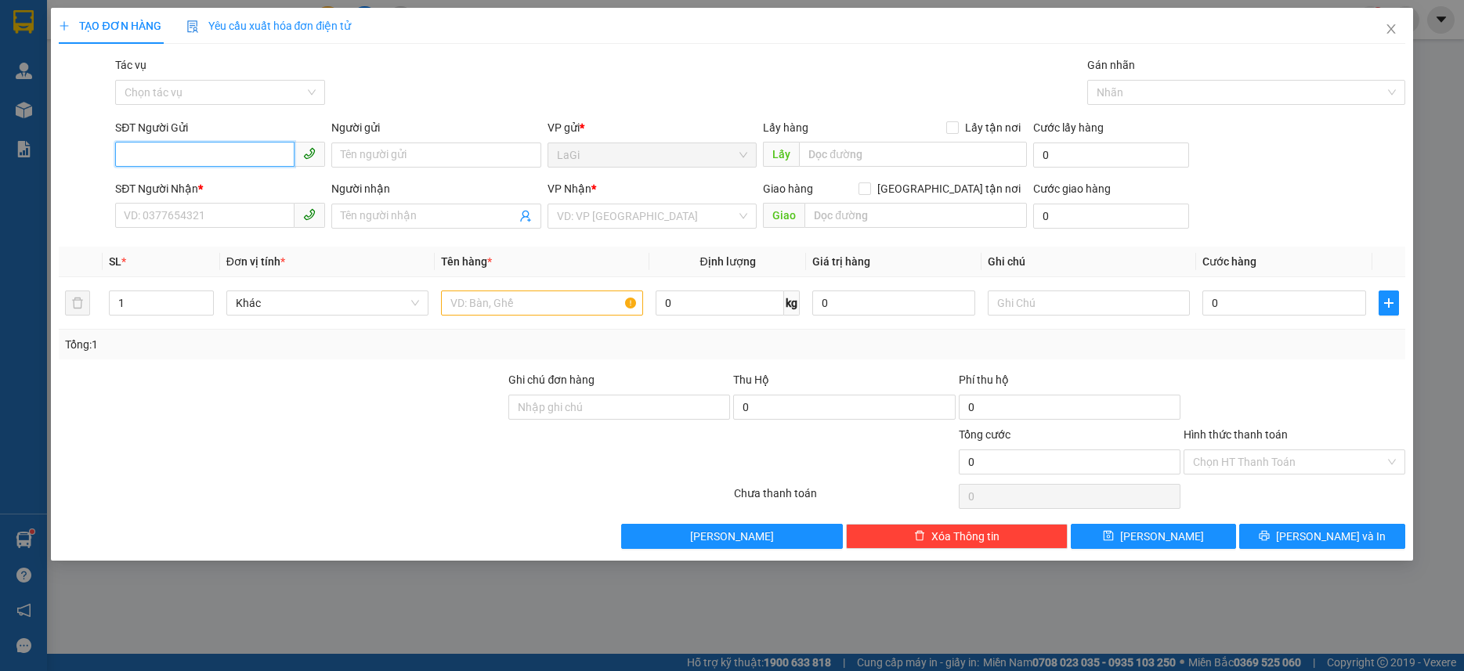
click at [249, 161] on input "SĐT Người Gửi" at bounding box center [204, 154] width 179 height 25
click at [373, 151] on input "Người gửi" at bounding box center [436, 155] width 210 height 25
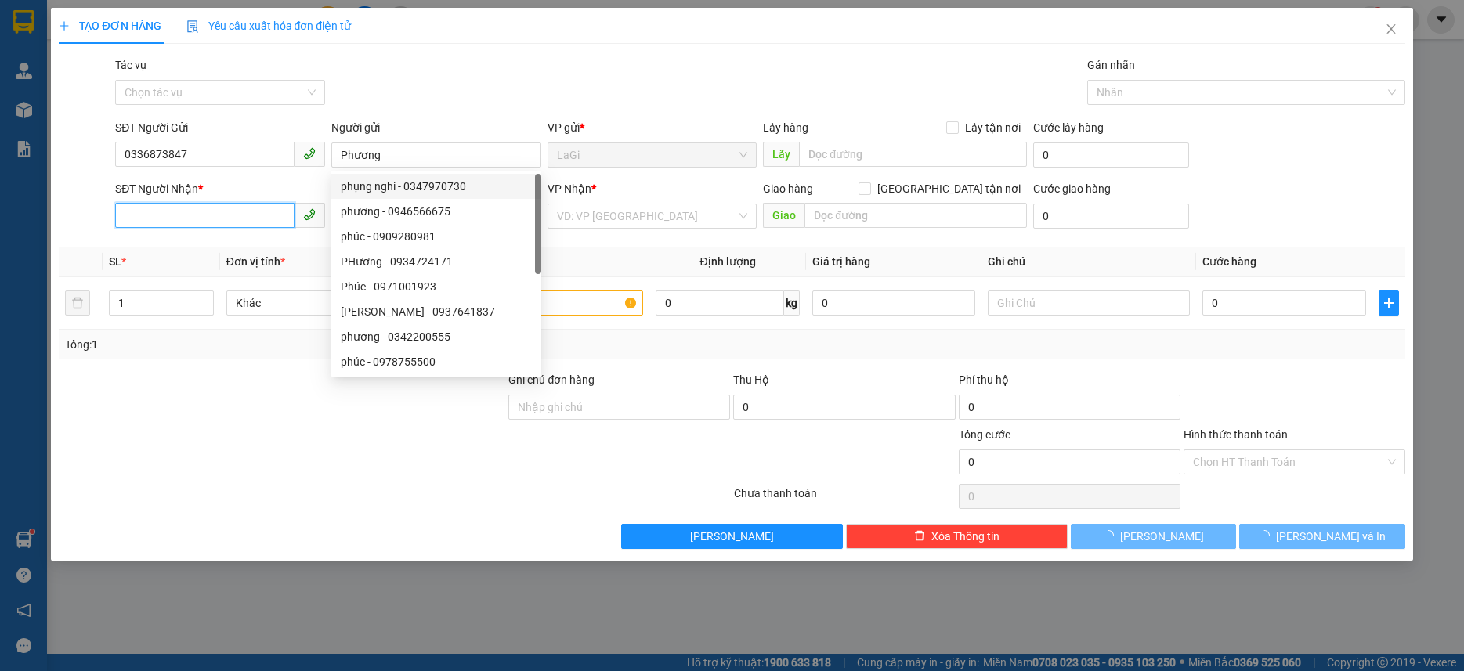
click at [254, 219] on input "SĐT Người Nhận *" at bounding box center [204, 215] width 179 height 25
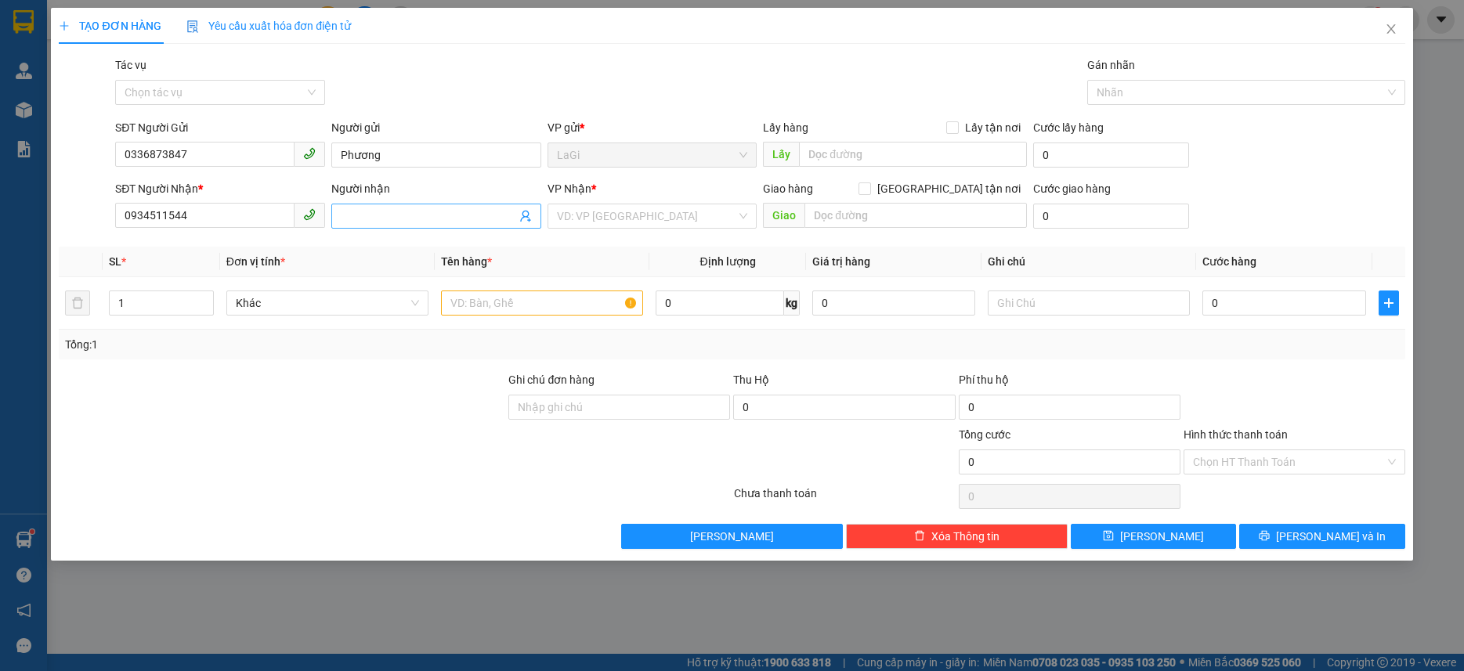
click at [365, 209] on input "Người nhận" at bounding box center [429, 216] width 176 height 17
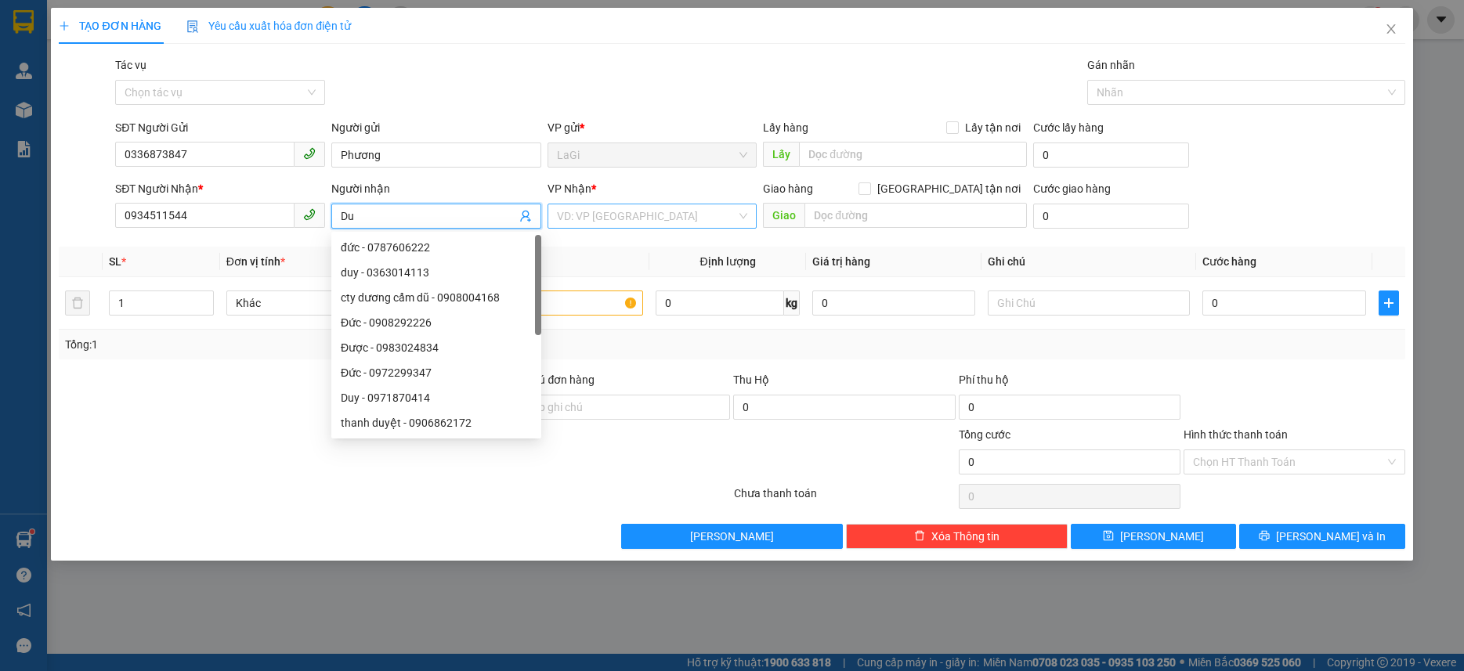
click at [606, 223] on input "search" at bounding box center [647, 216] width 180 height 24
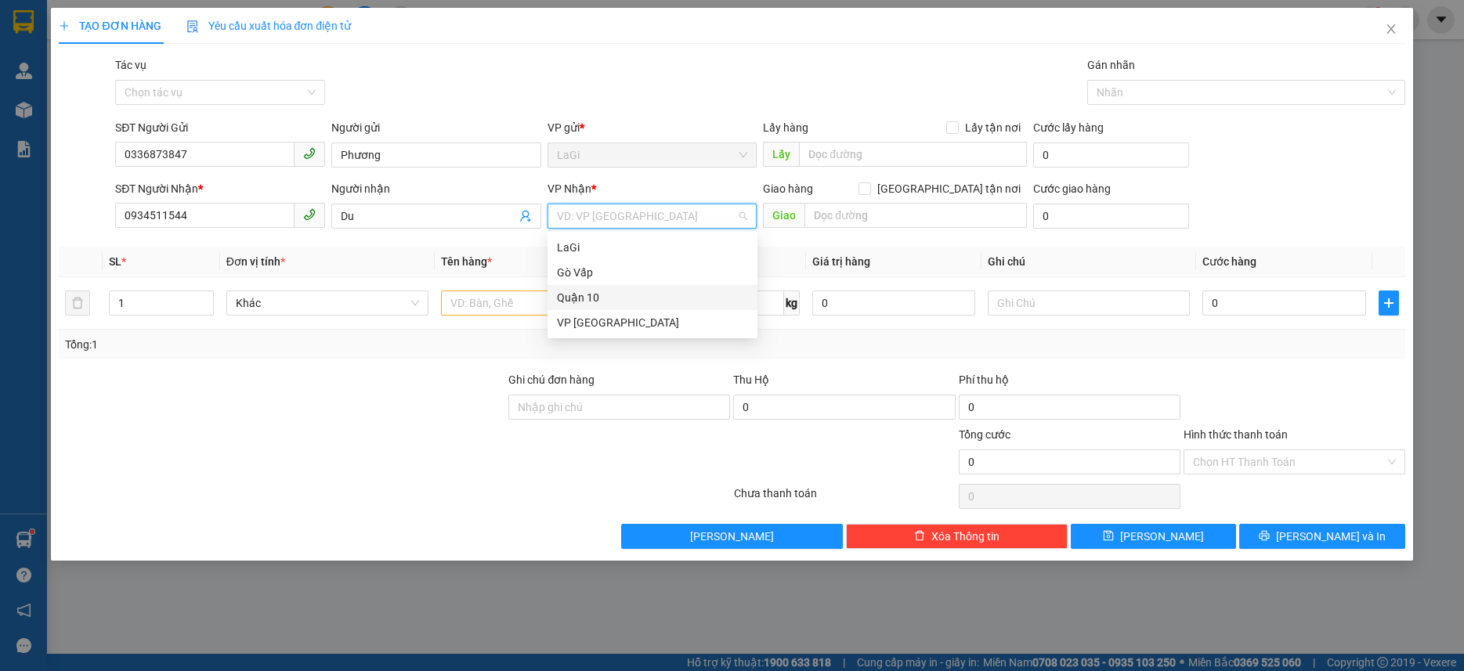
click at [592, 300] on div "Quận 10" at bounding box center [652, 297] width 191 height 17
click at [600, 301] on input "text" at bounding box center [542, 303] width 202 height 25
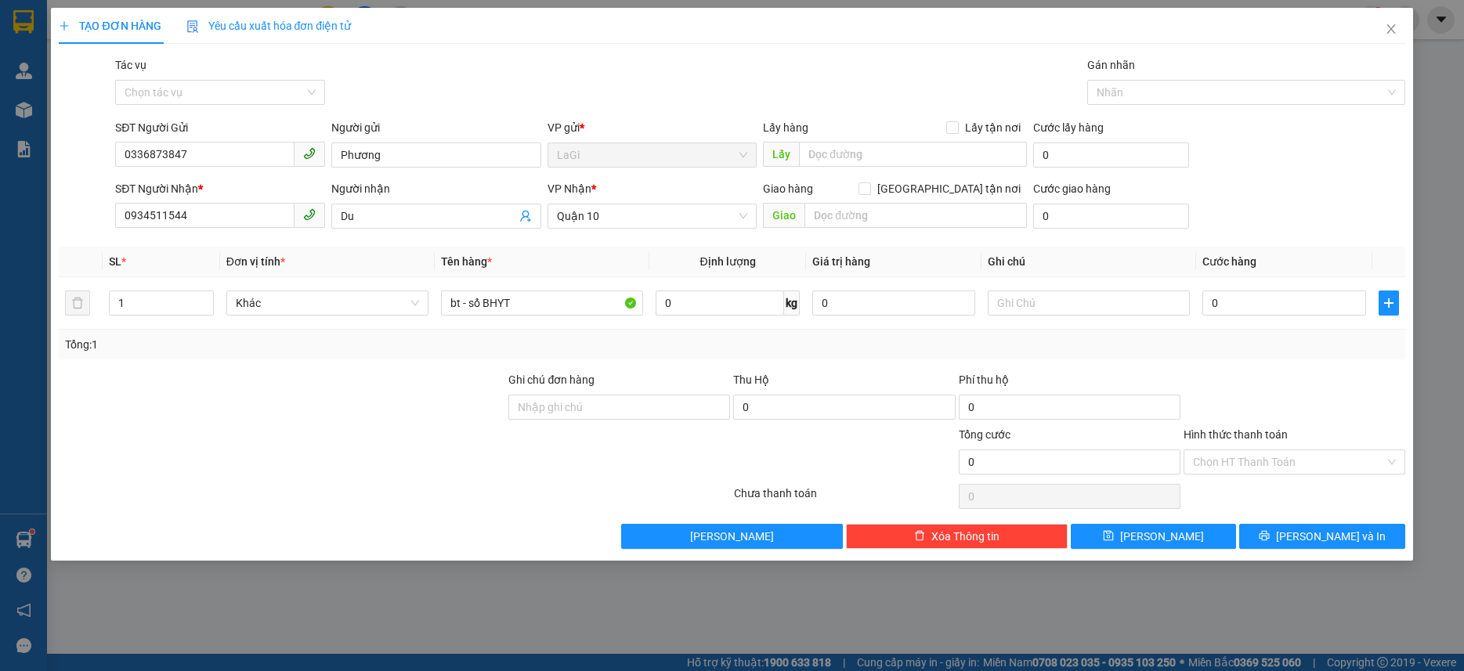
click at [1299, 333] on div "Tổng: 1" at bounding box center [732, 345] width 1346 height 30
click at [1301, 286] on td "0" at bounding box center [1284, 303] width 176 height 52
click at [1290, 295] on input "0" at bounding box center [1284, 303] width 163 height 25
click at [1297, 331] on div "Tổng: 1" at bounding box center [732, 345] width 1346 height 30
click at [1297, 461] on input "Hình thức thanh toán" at bounding box center [1289, 463] width 192 height 24
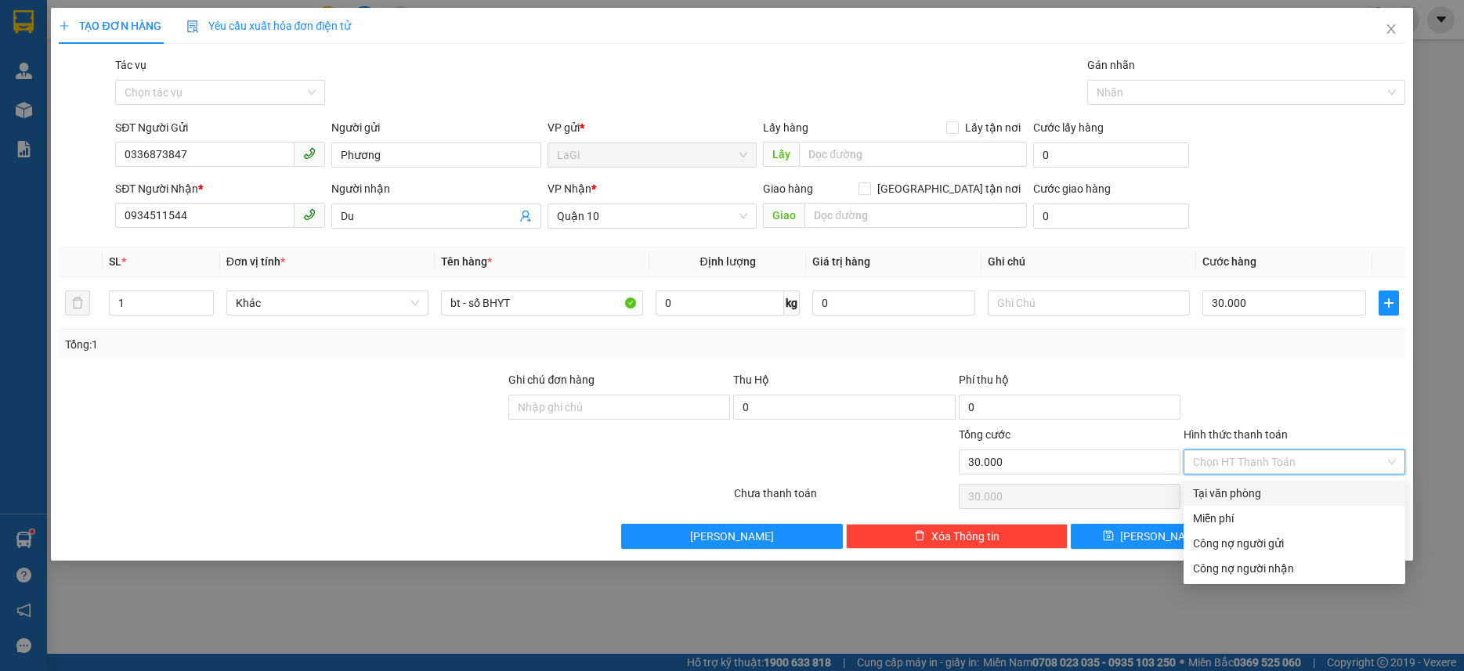
click at [1333, 402] on div at bounding box center [1294, 398] width 225 height 55
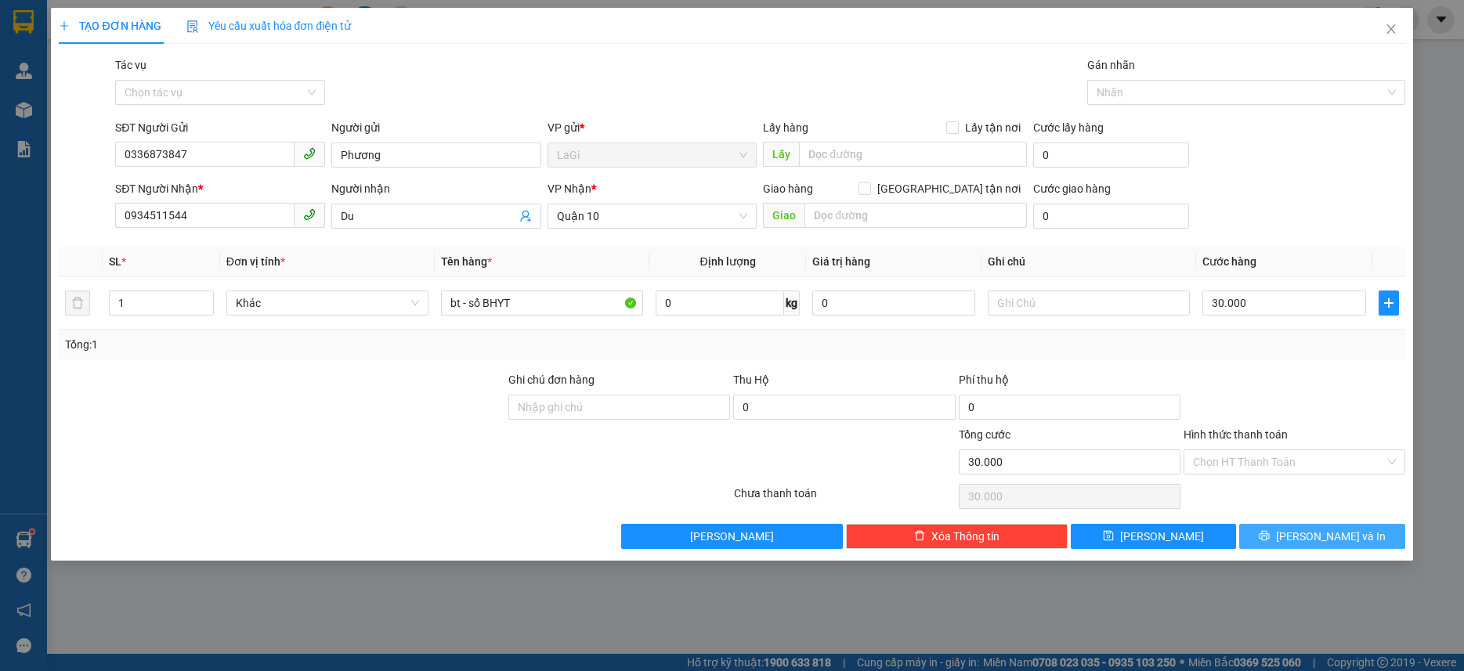
click at [1327, 535] on span "[PERSON_NAME] và In" at bounding box center [1331, 536] width 110 height 17
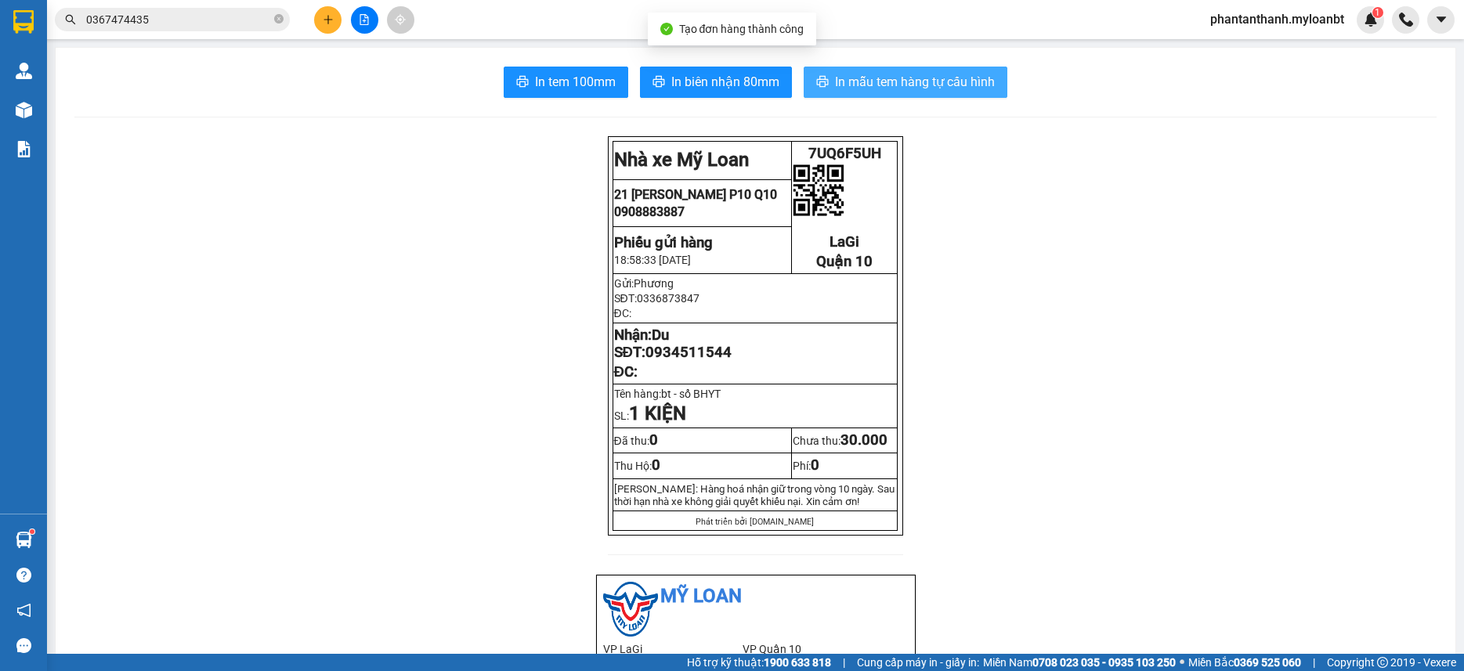
click at [867, 71] on button "In mẫu tem hàng tự cấu hình" at bounding box center [906, 82] width 204 height 31
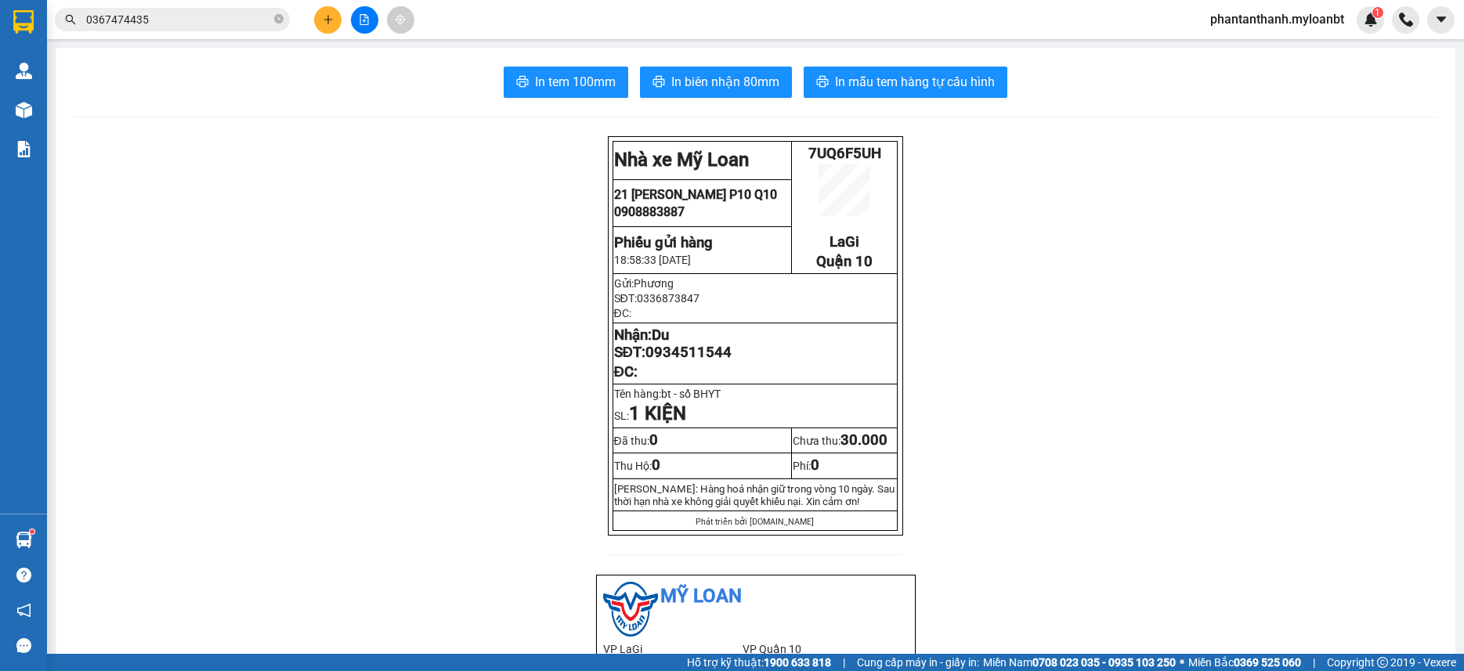
click at [208, 7] on div "Kết quả tìm kiếm ( 116 ) Bộ lọc Mã ĐH Trạng thái Món hàng Thu hộ Tổng cước Chưa…" at bounding box center [153, 19] width 306 height 27
click at [187, 31] on div "Kết quả tìm kiếm ( 116 ) Bộ lọc Mã ĐH Trạng thái Món hàng Thu hộ Tổng cước Chưa…" at bounding box center [153, 19] width 306 height 27
click at [202, 22] on input "0367474435" at bounding box center [178, 19] width 185 height 17
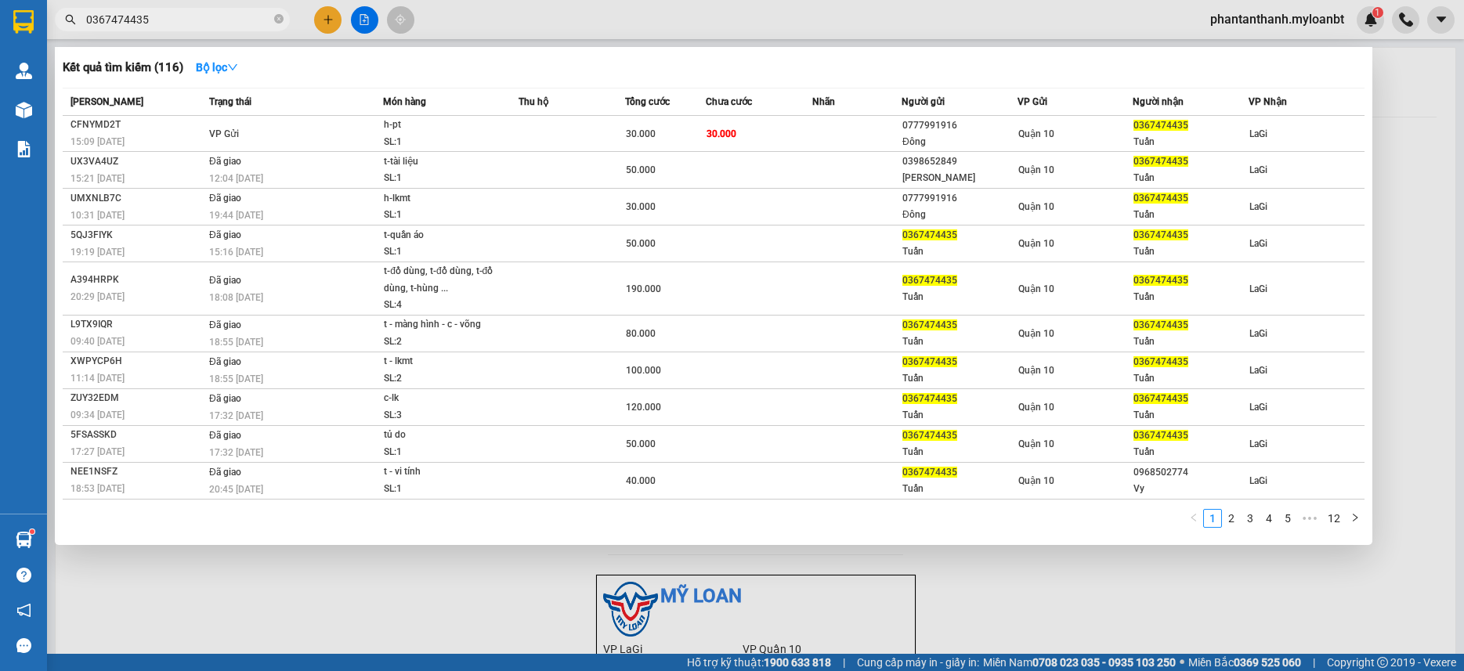
click at [202, 22] on input "0367474435" at bounding box center [178, 19] width 185 height 17
click at [219, 24] on input "0367474435" at bounding box center [178, 19] width 185 height 17
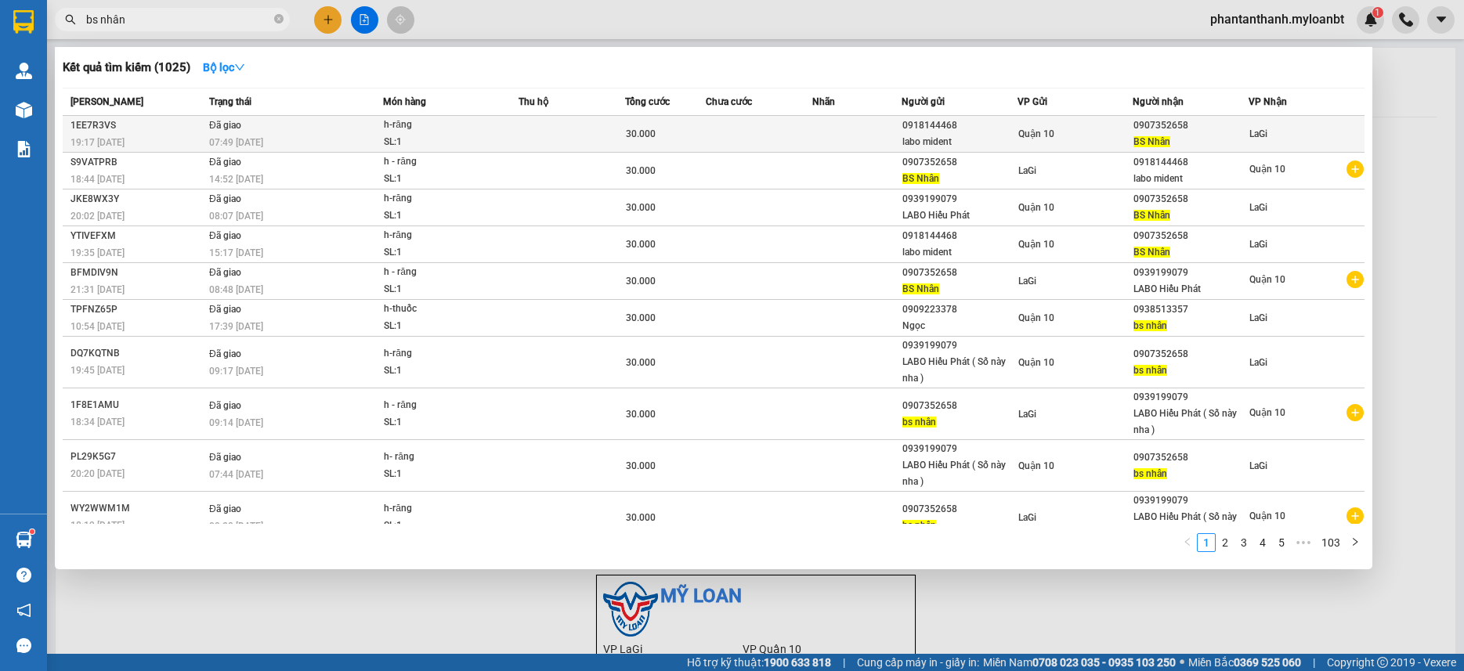
type input "bs nhân"
click at [876, 127] on td at bounding box center [856, 134] width 89 height 37
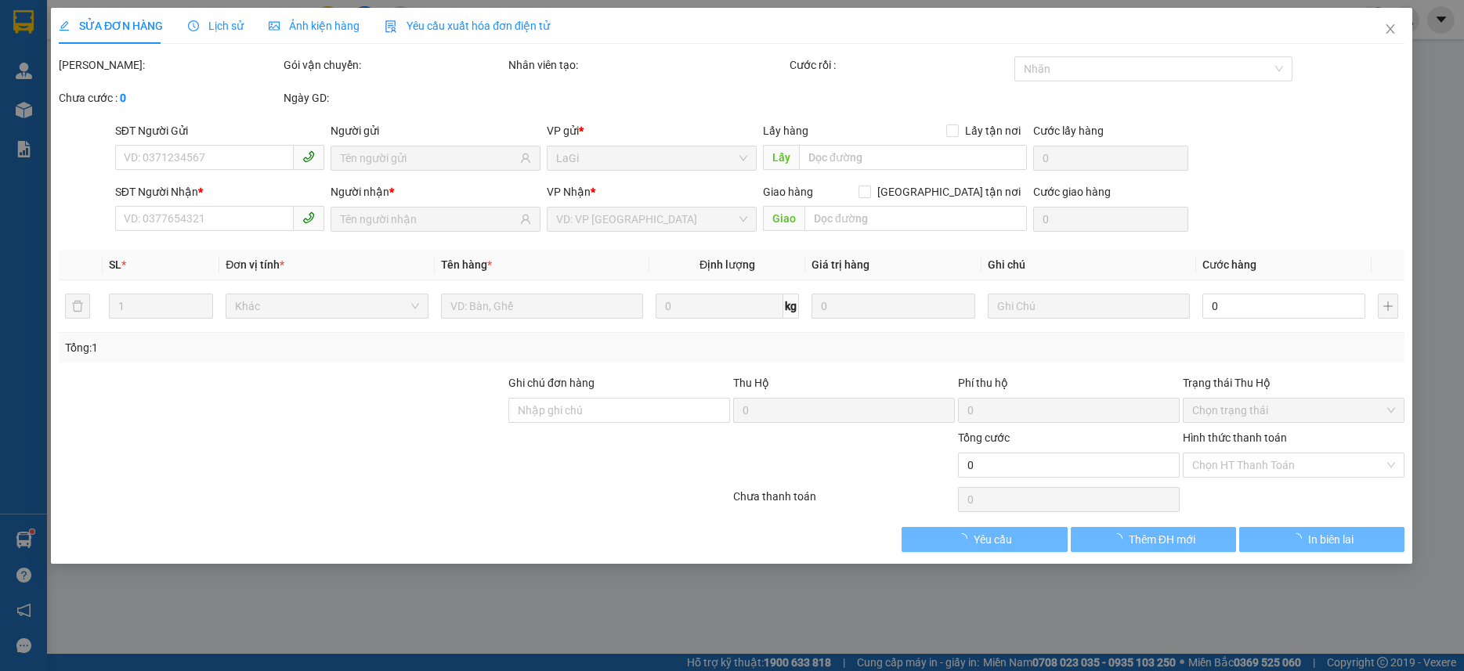
type input "0918144468"
type input "labo mident"
type input "0907352658"
type input "BS Nhân"
type input "30.000"
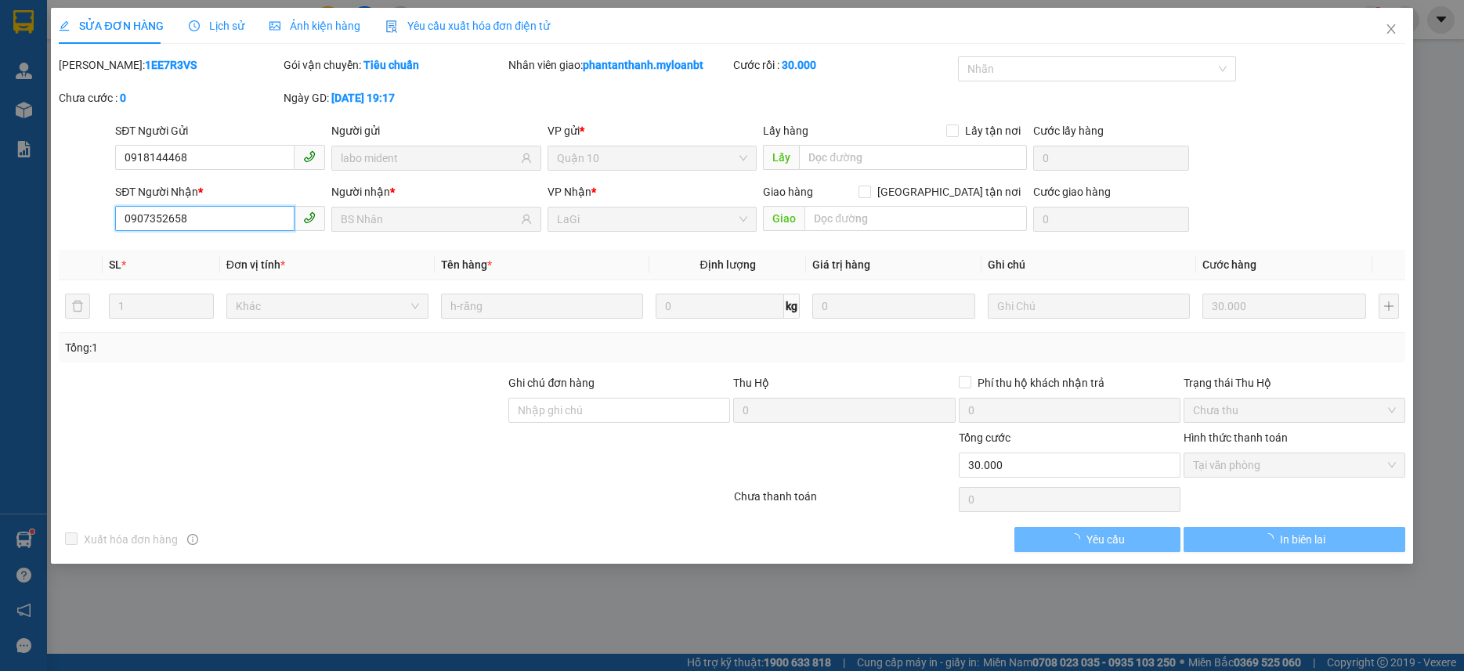
click at [226, 213] on input "0907352658" at bounding box center [204, 218] width 179 height 25
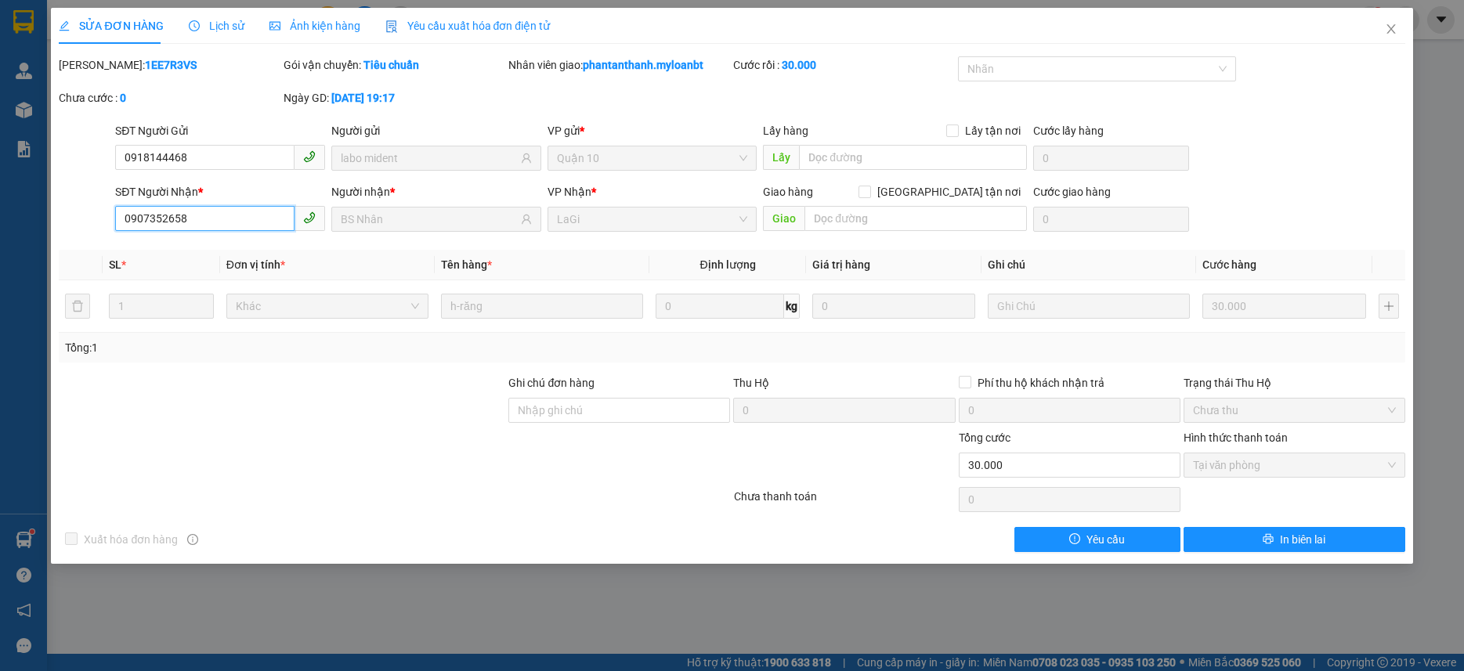
click at [226, 213] on input "0907352658" at bounding box center [204, 218] width 179 height 25
click at [1391, 38] on span "Close" at bounding box center [1392, 30] width 44 height 44
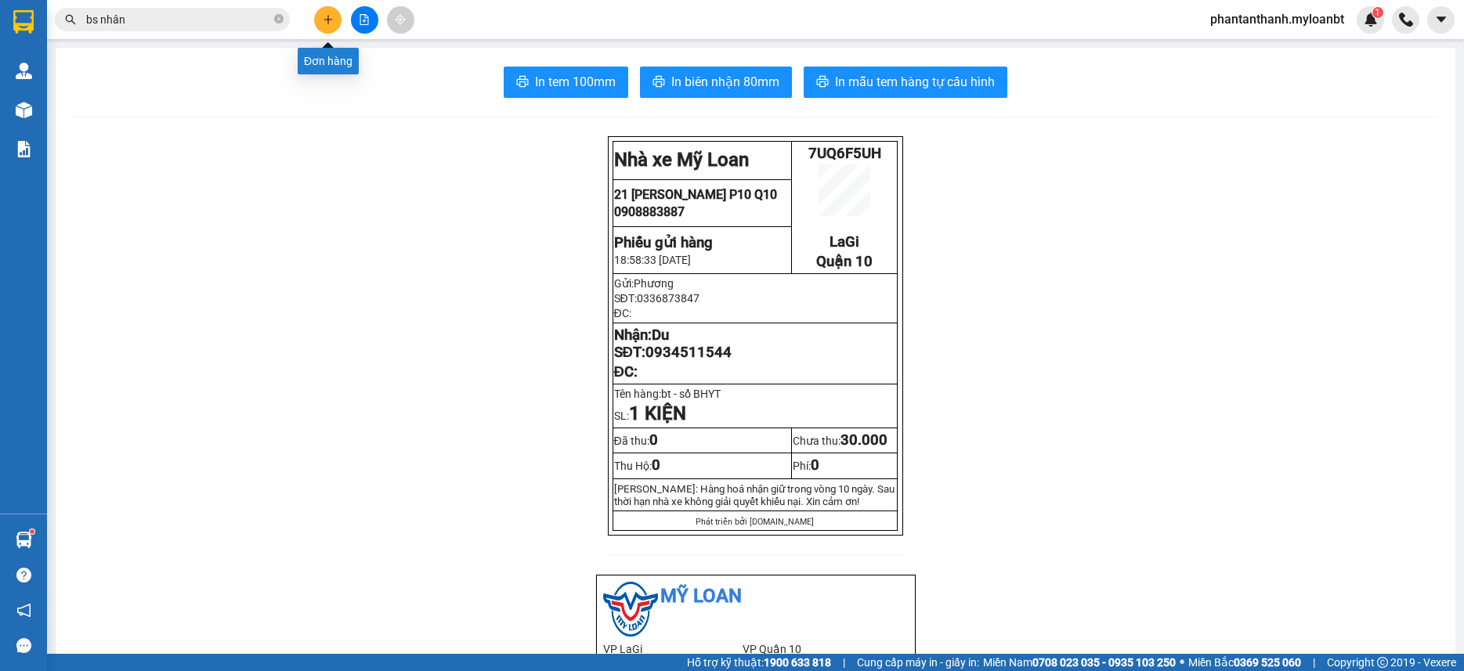
click at [324, 21] on icon "plus" at bounding box center [328, 19] width 11 height 11
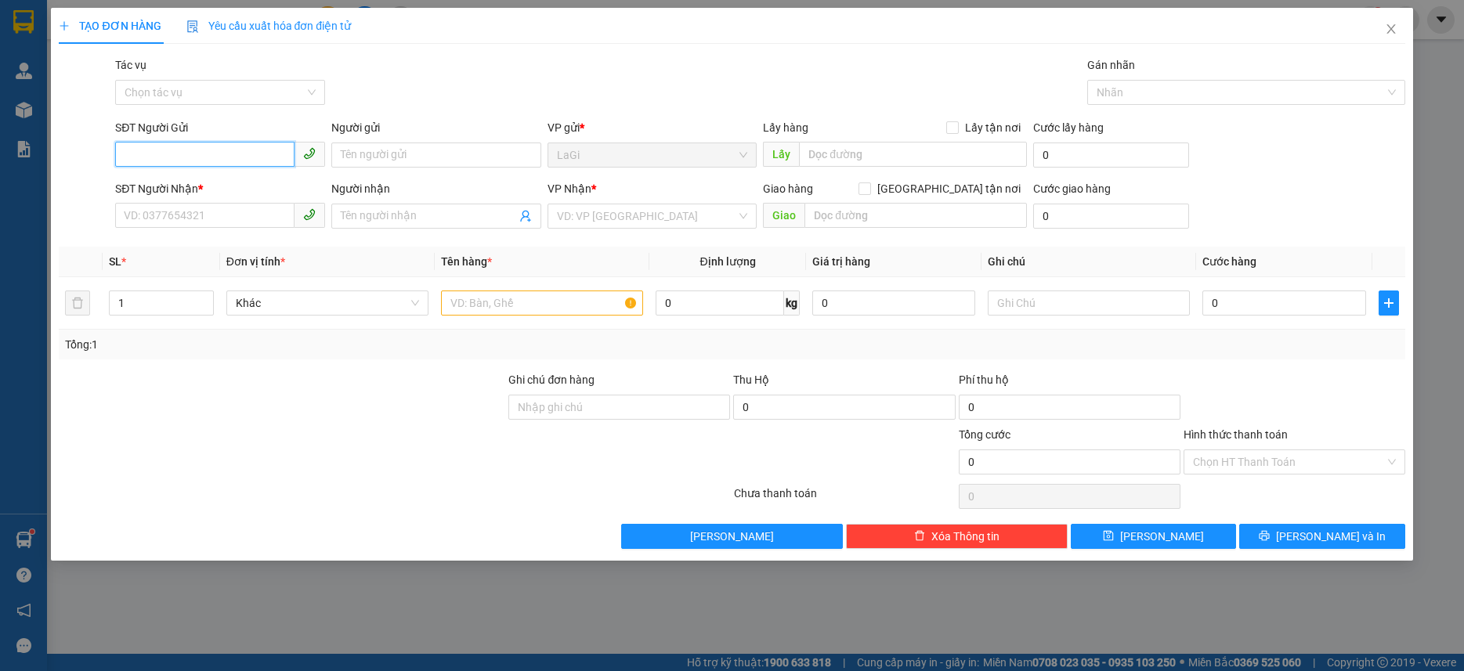
click at [223, 161] on input "SĐT Người Gửi" at bounding box center [204, 154] width 179 height 25
paste input "0907352658"
type input "0907352658"
click at [247, 160] on input "0907352658" at bounding box center [204, 154] width 179 height 25
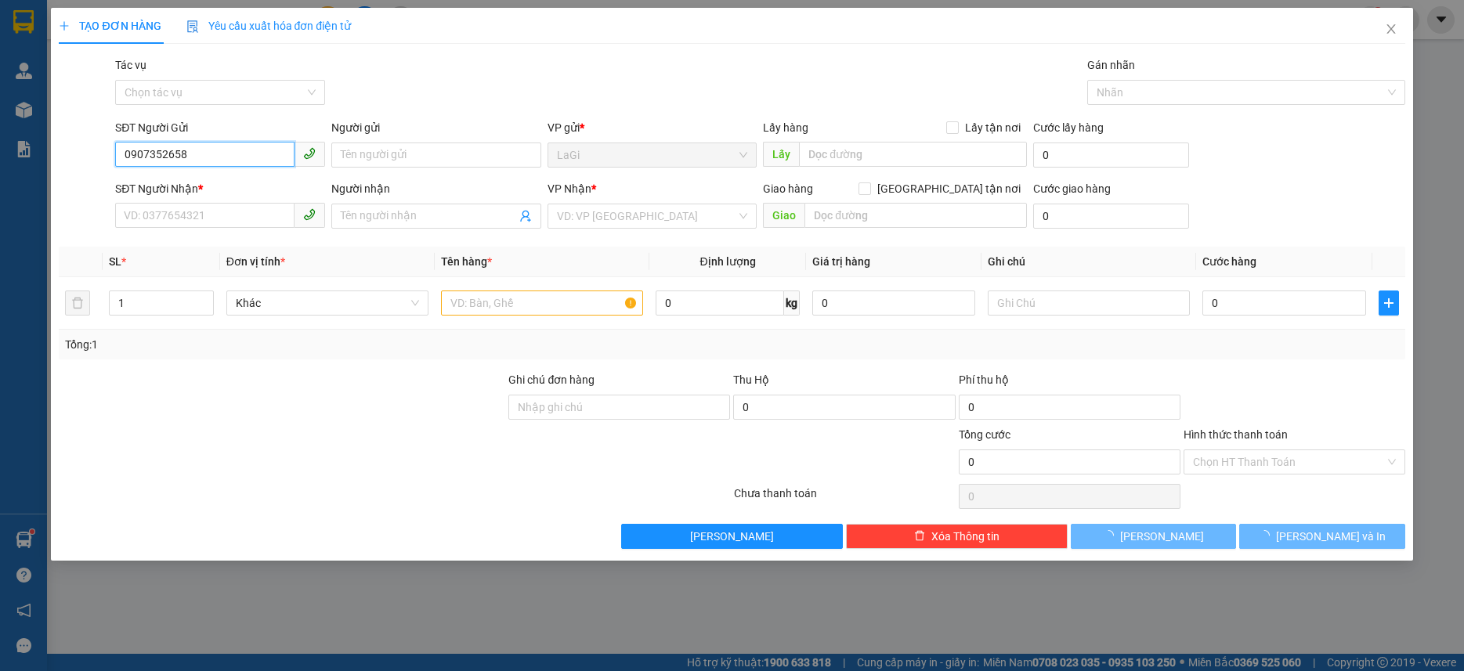
click at [247, 160] on input "0907352658" at bounding box center [204, 154] width 179 height 25
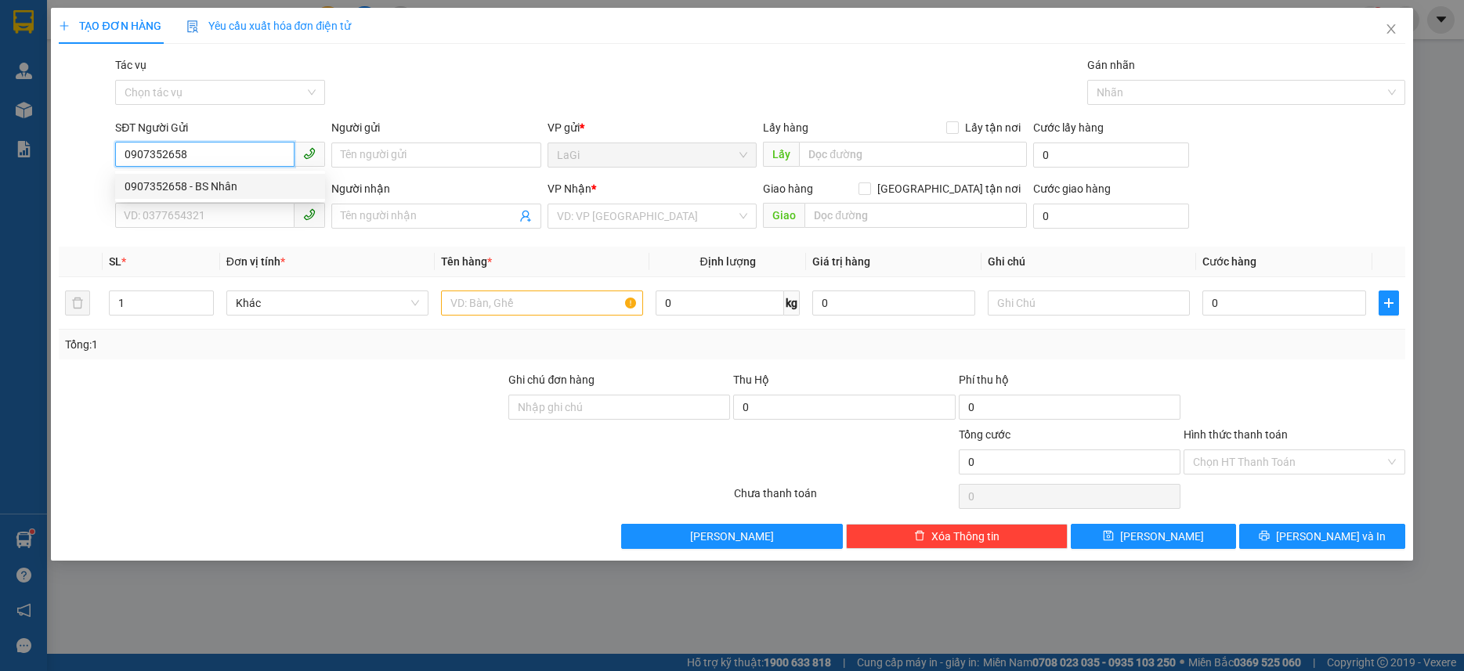
click at [227, 179] on div "0907352658 - BS Nhân" at bounding box center [220, 186] width 191 height 17
type input "BS Nhân"
type input "0939199079"
type input "LABO Hiếu Phát"
type input "0907352658"
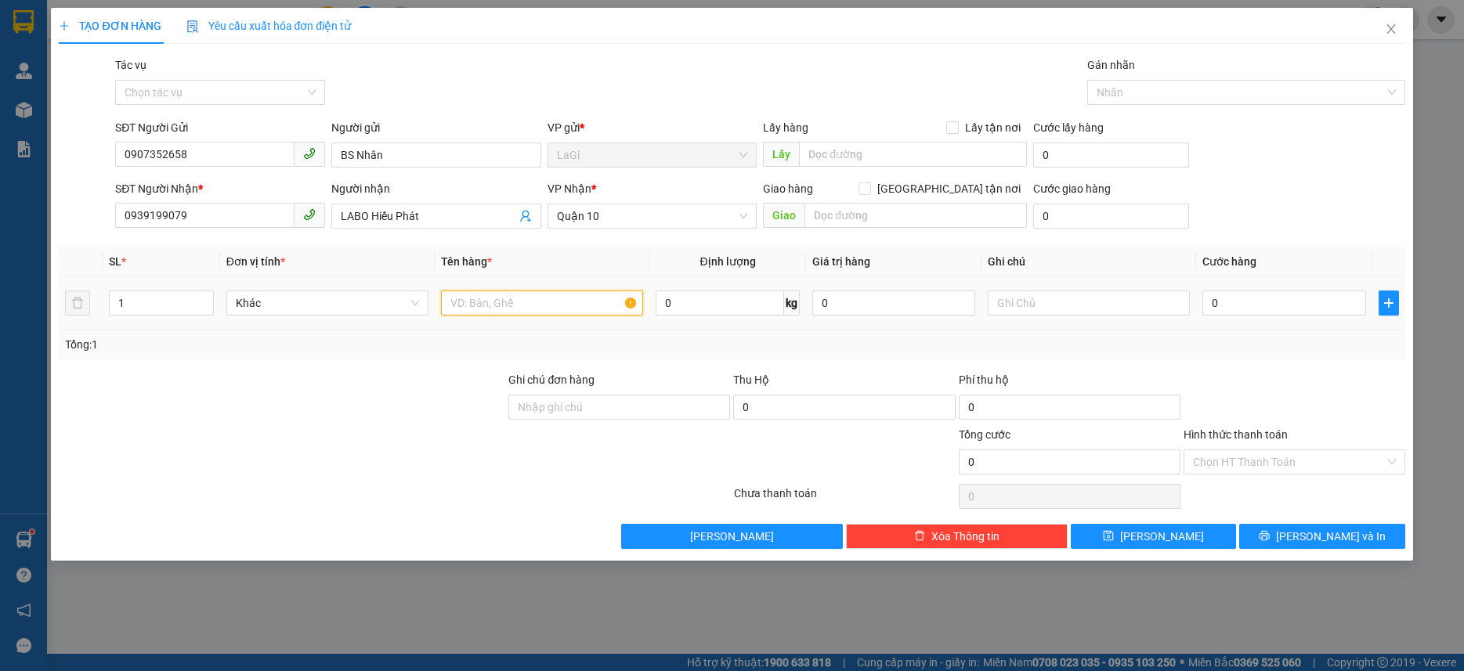
click at [572, 294] on input "text" at bounding box center [542, 303] width 202 height 25
type input "h-răng"
click at [1294, 307] on input "0" at bounding box center [1284, 303] width 163 height 25
type input "3"
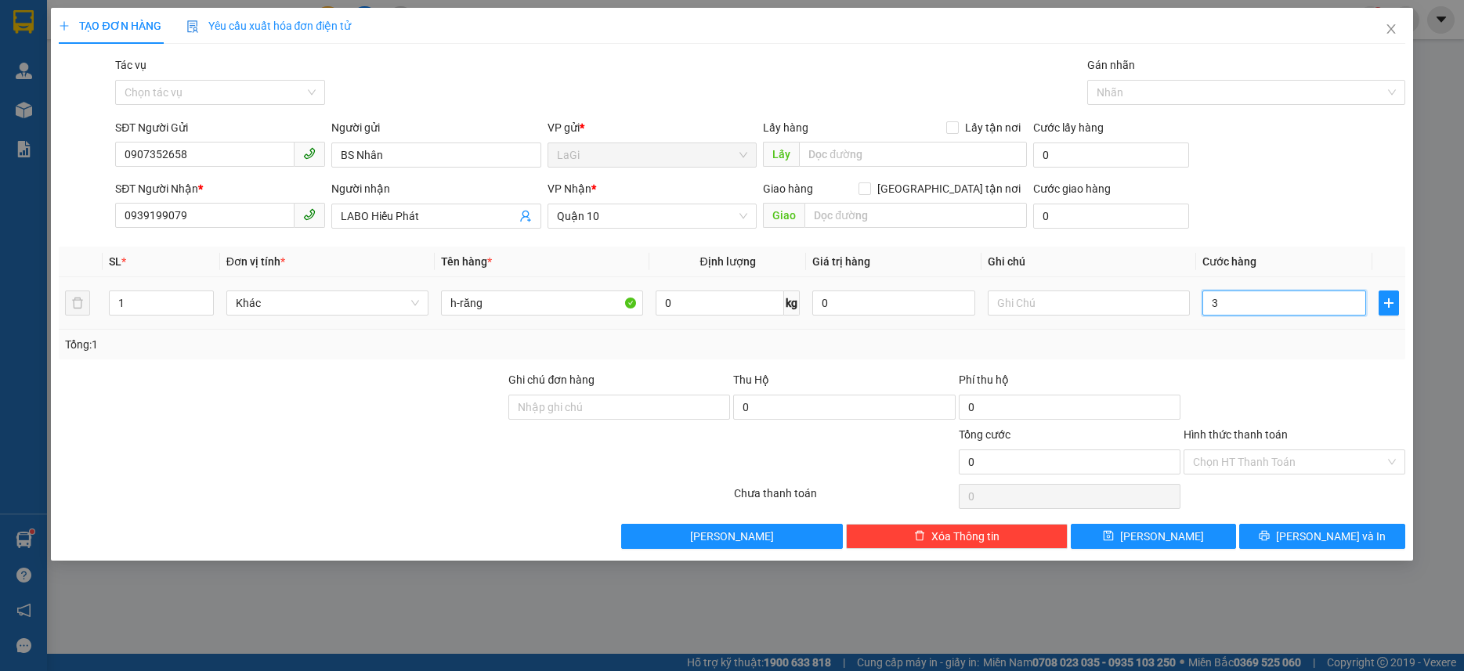
type input "3"
type input "30"
click at [1290, 324] on td "30" at bounding box center [1284, 303] width 176 height 52
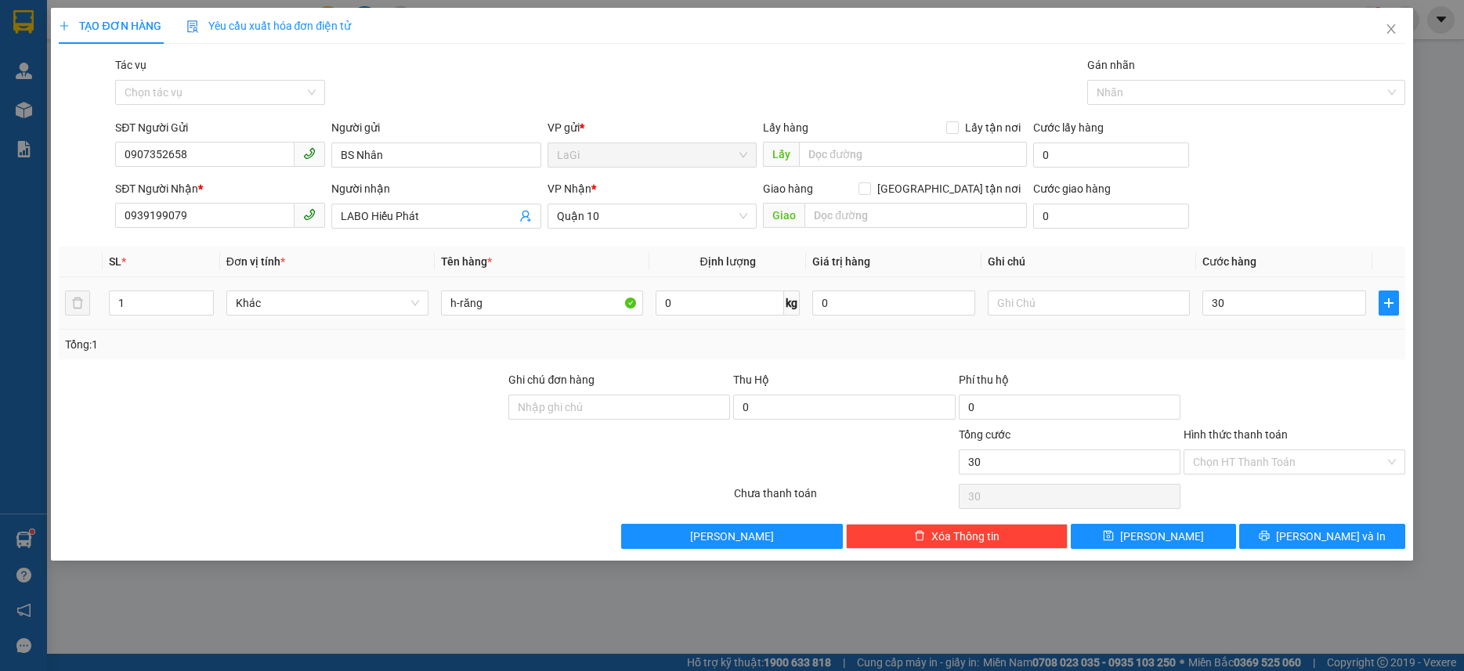
type input "30.000"
click at [1245, 451] on input "Hình thức thanh toán" at bounding box center [1289, 463] width 192 height 24
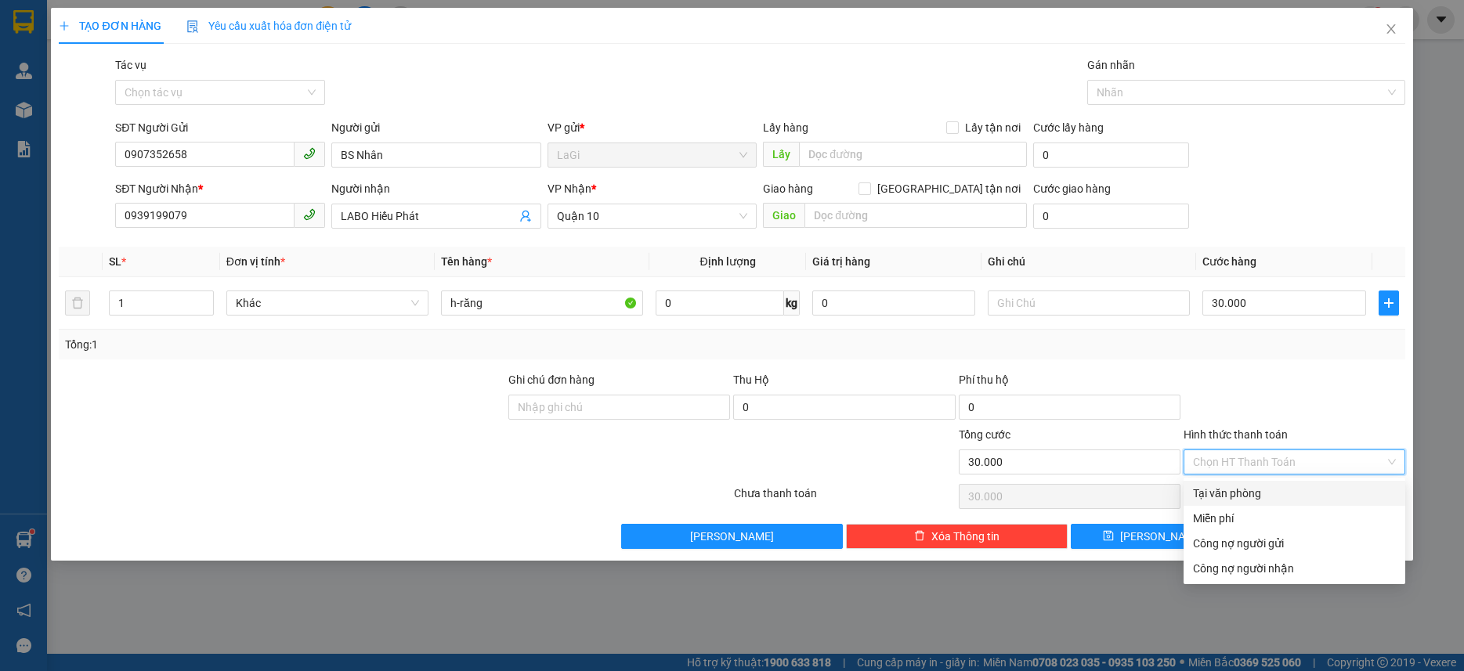
click at [1232, 484] on div "Tại văn phòng" at bounding box center [1295, 493] width 222 height 25
type input "0"
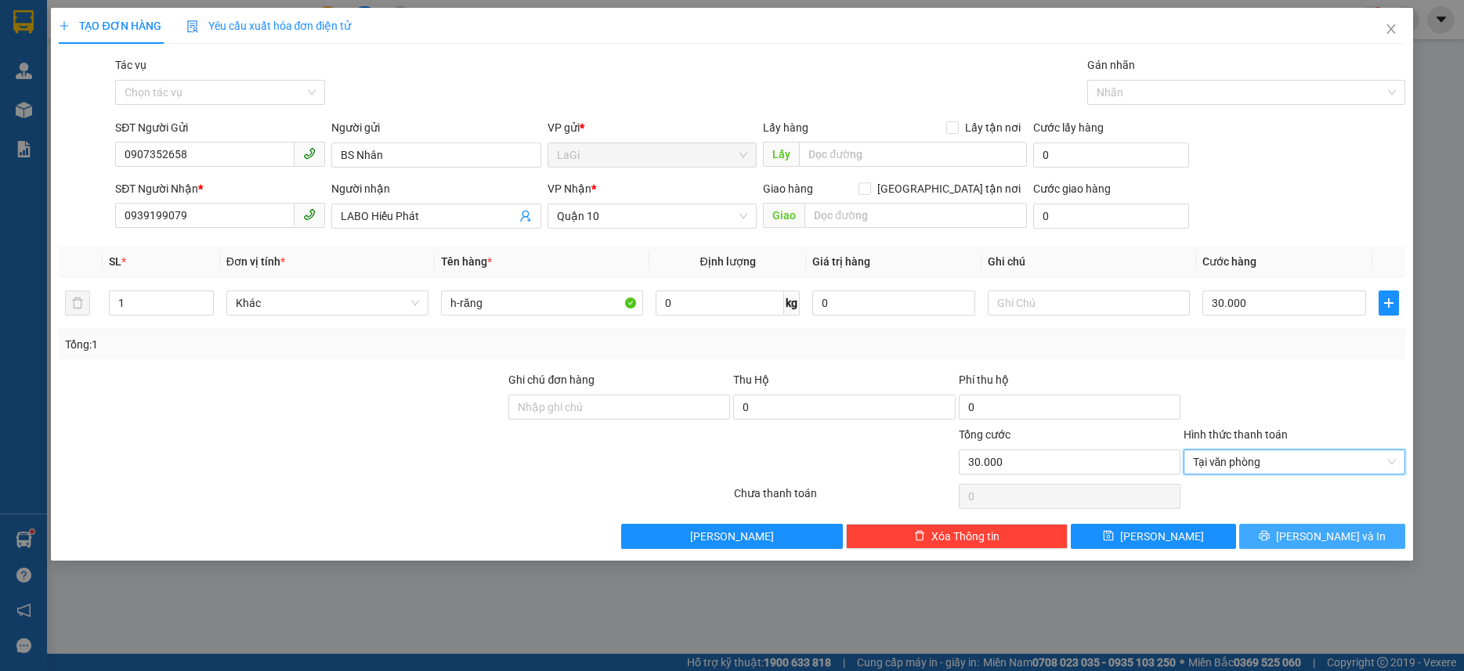
click at [1279, 526] on button "[PERSON_NAME] và In" at bounding box center [1321, 536] width 165 height 25
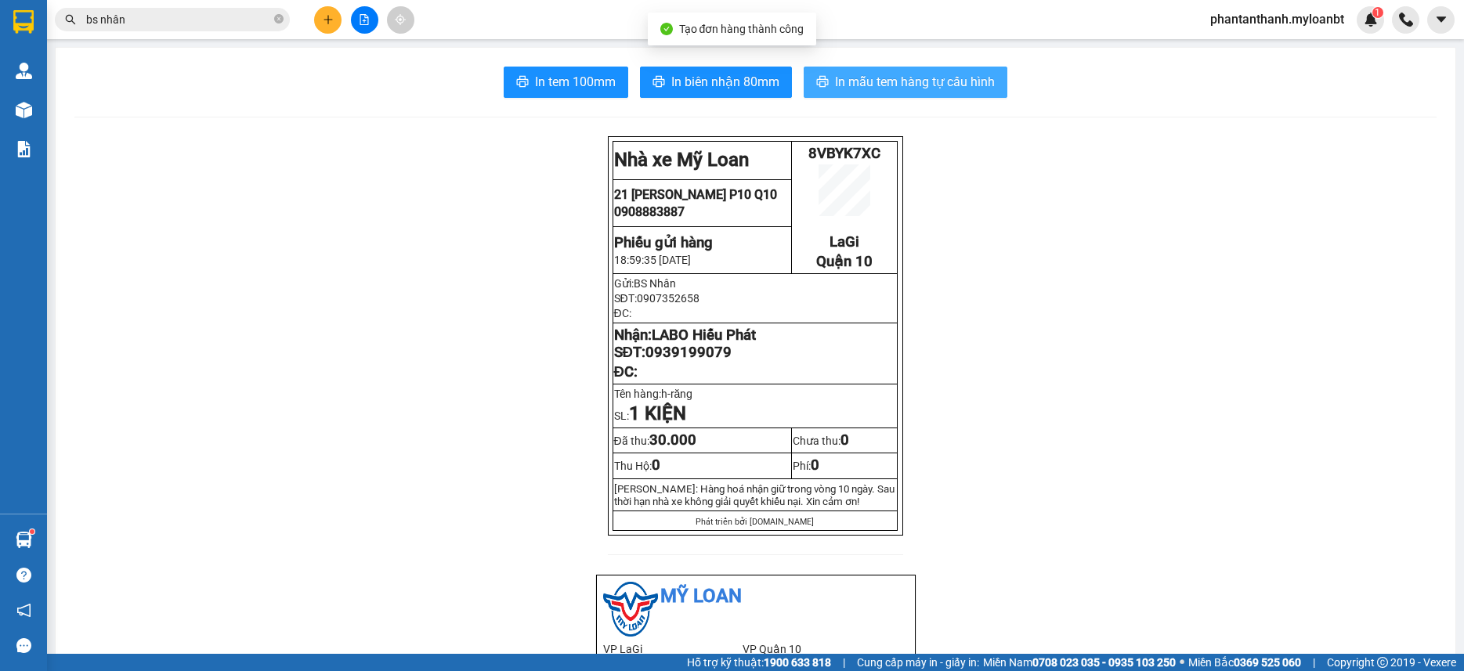
click at [856, 89] on span "In mẫu tem hàng tự cấu hình" at bounding box center [915, 82] width 160 height 20
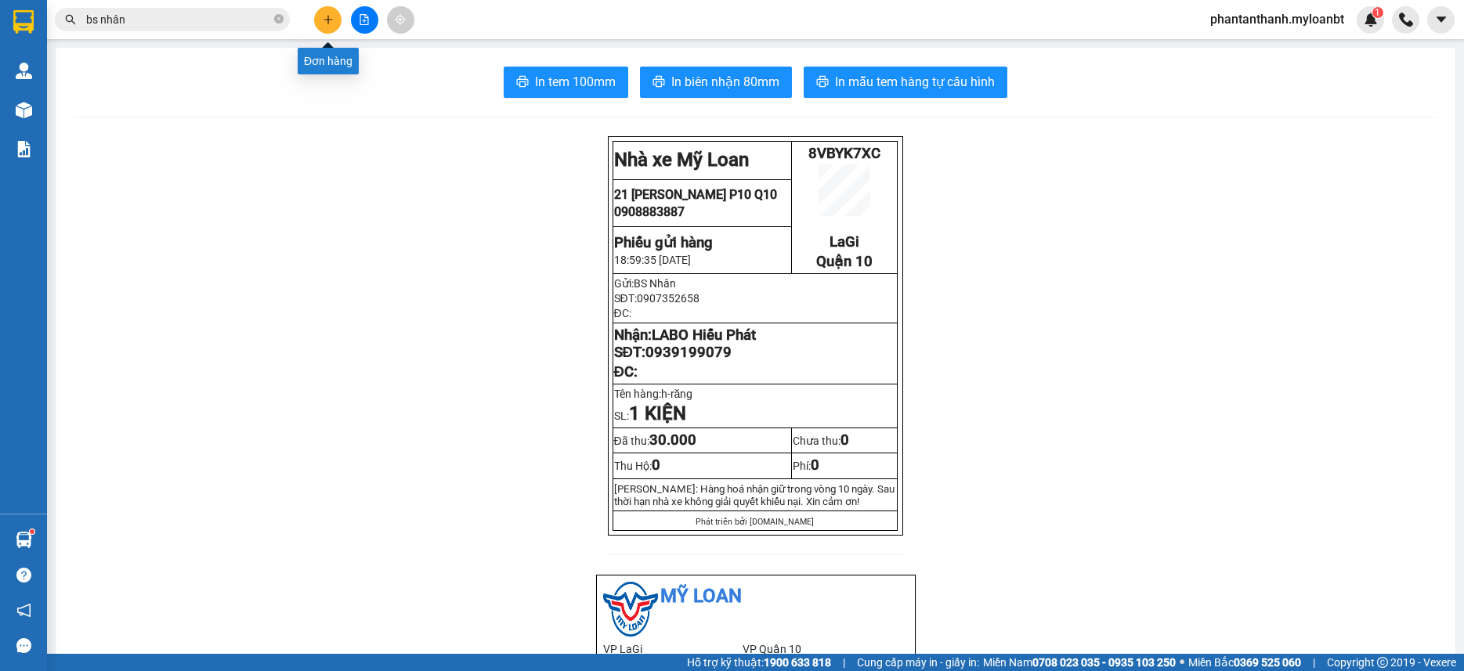
click at [332, 16] on icon "plus" at bounding box center [328, 19] width 11 height 11
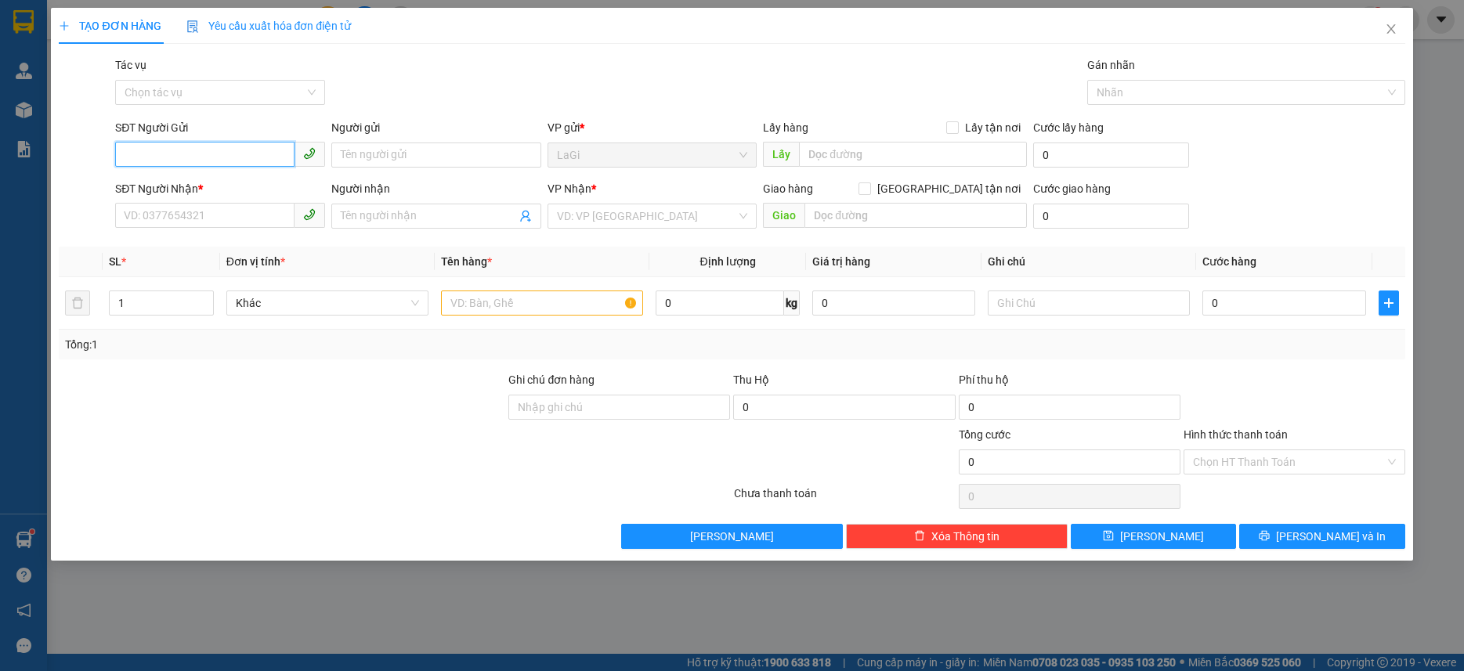
click at [210, 149] on input "SĐT Người Gửi" at bounding box center [204, 154] width 179 height 25
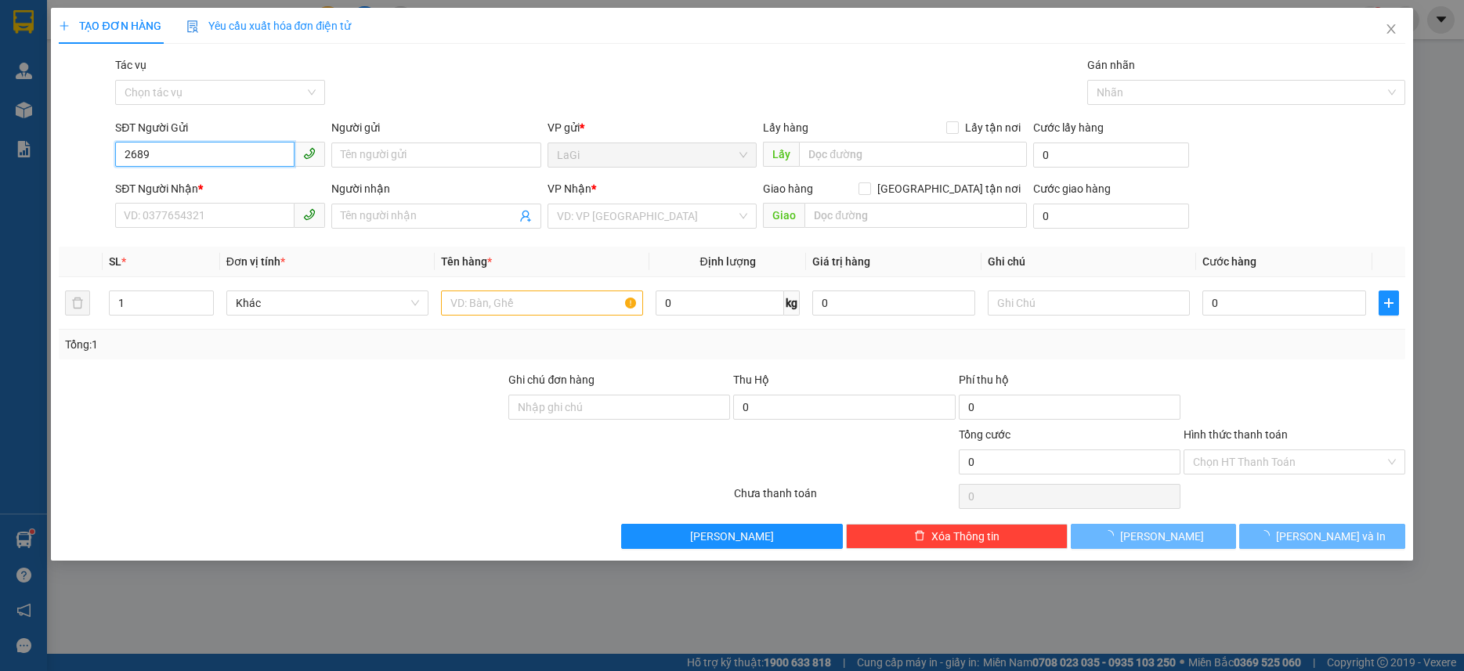
click at [210, 149] on input "2689" at bounding box center [204, 154] width 179 height 25
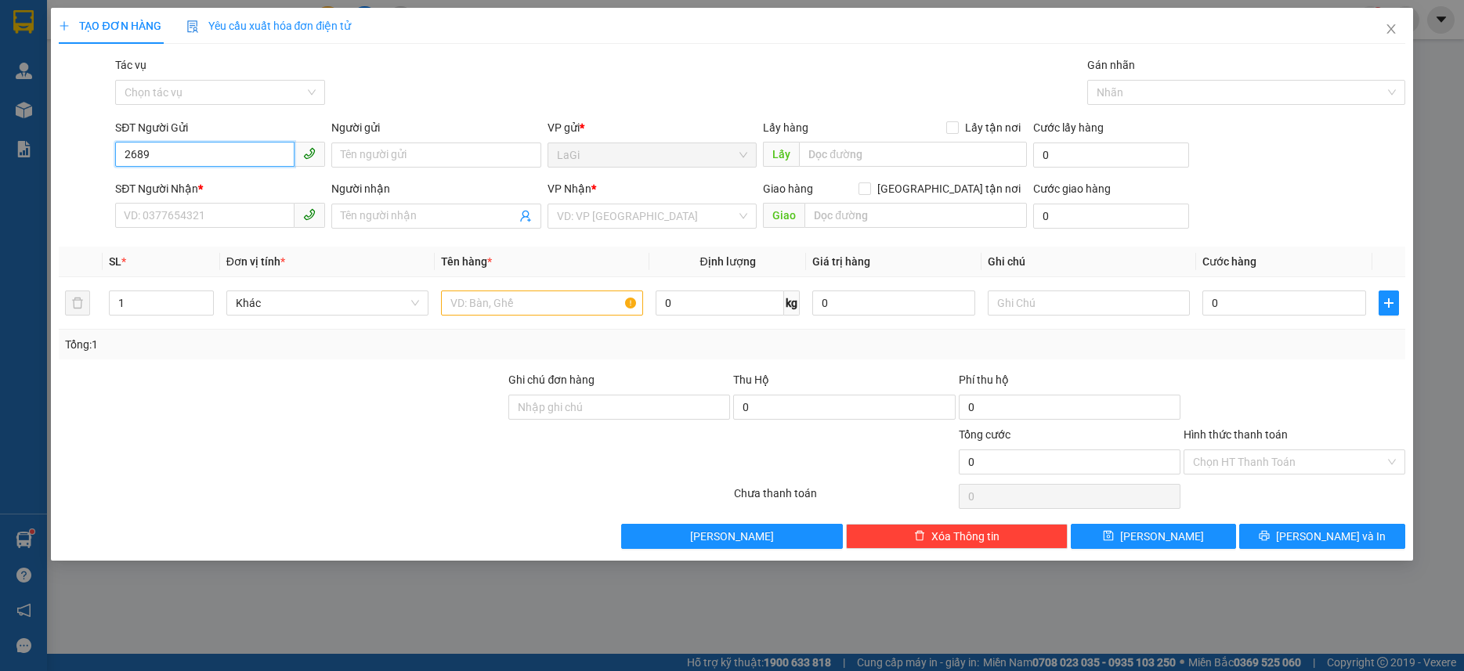
click at [210, 149] on input "2689" at bounding box center [204, 154] width 179 height 25
click at [249, 190] on div "02526502689 - NK TÂM ĐỨC" at bounding box center [220, 186] width 191 height 17
type input "02526502689"
type input "NK TÂM ĐỨC"
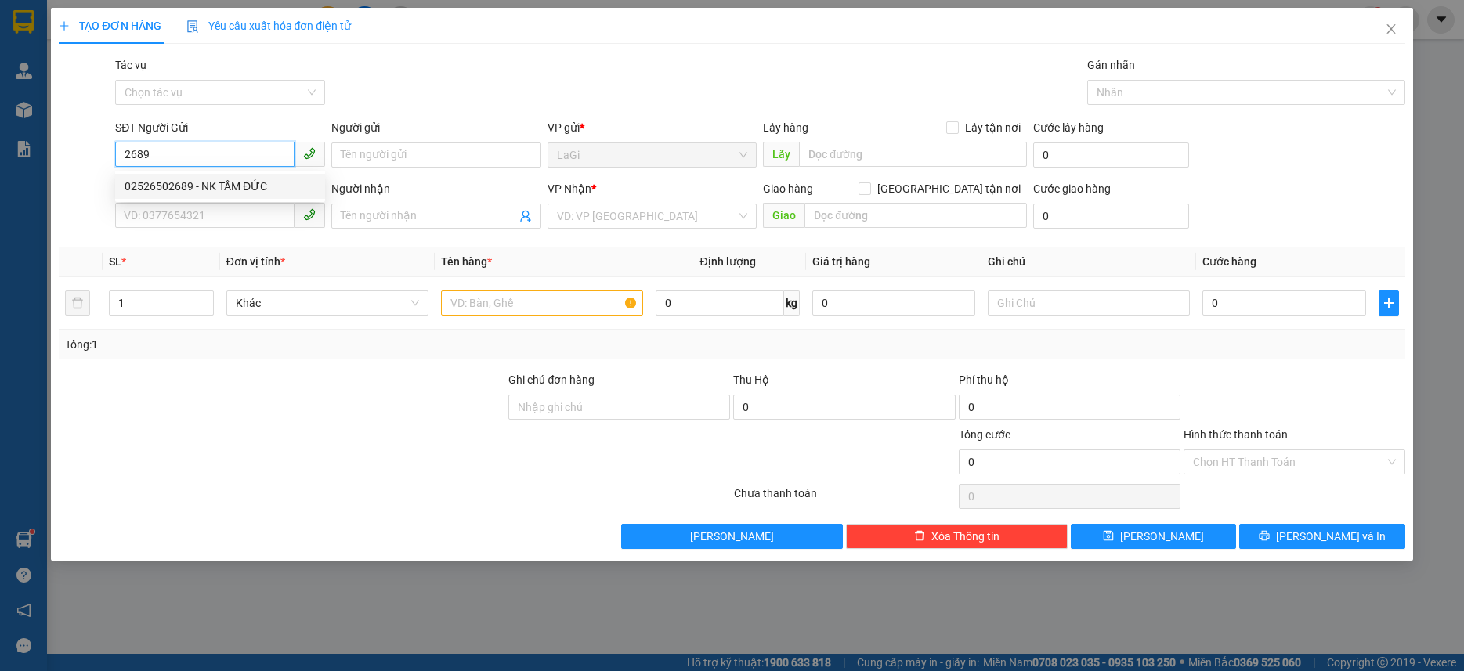
type input "0919061091"
type input "Thảo sg"
type input "02526502689"
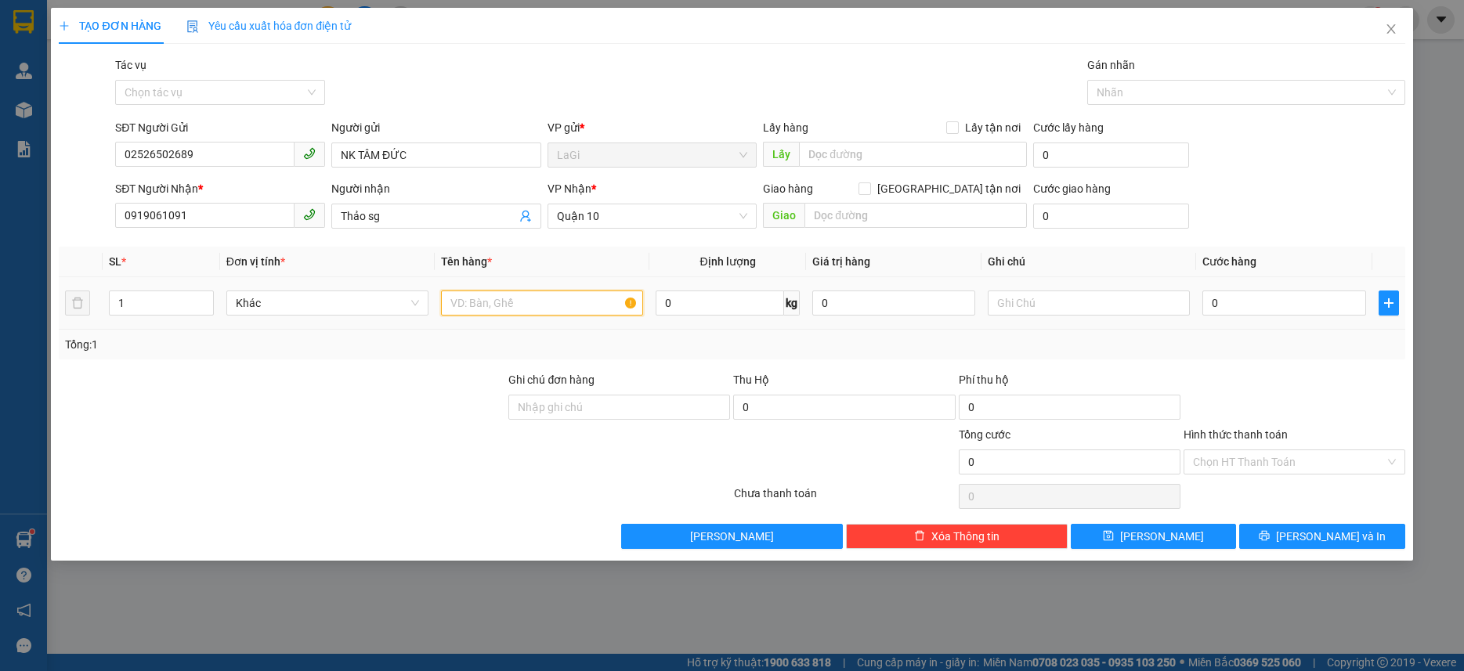
click at [523, 313] on input "text" at bounding box center [542, 303] width 202 height 25
type input "h-răng"
click at [1309, 302] on input "0" at bounding box center [1284, 303] width 163 height 25
type input "3"
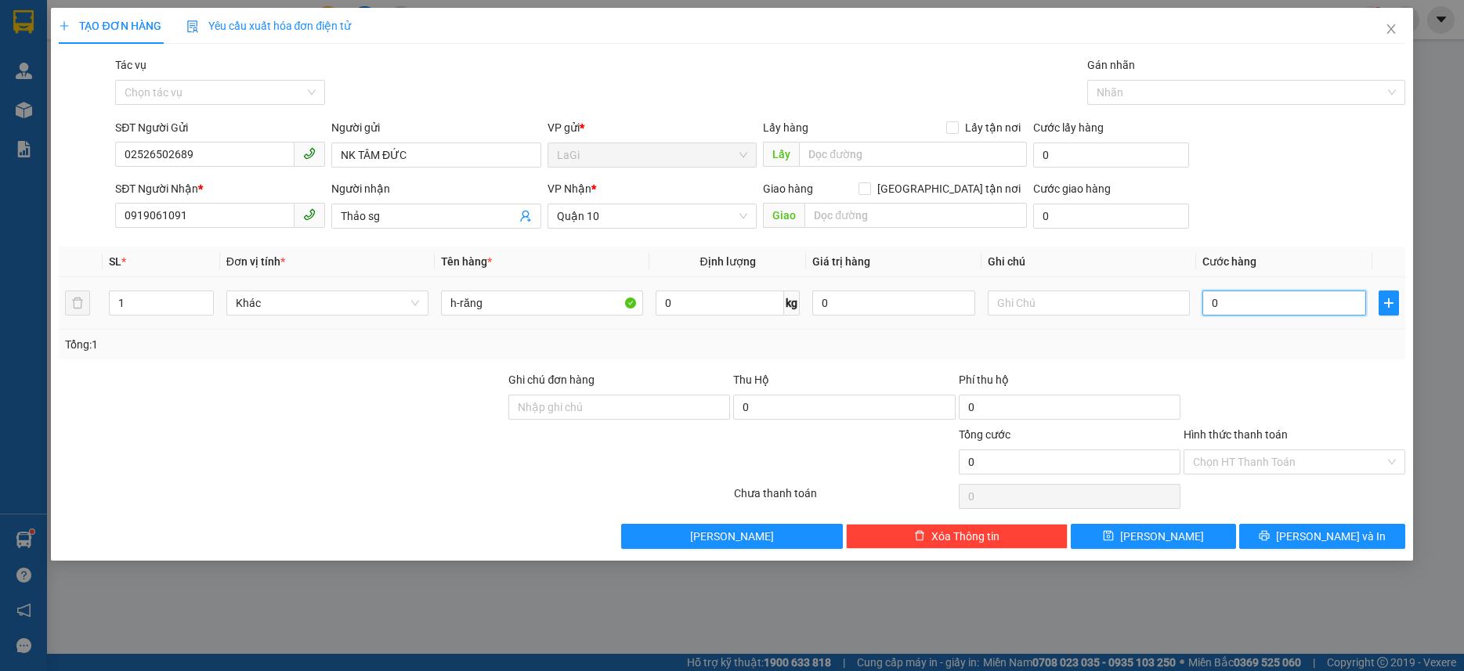
type input "3"
type input "30"
click at [1348, 408] on div at bounding box center [1294, 398] width 225 height 55
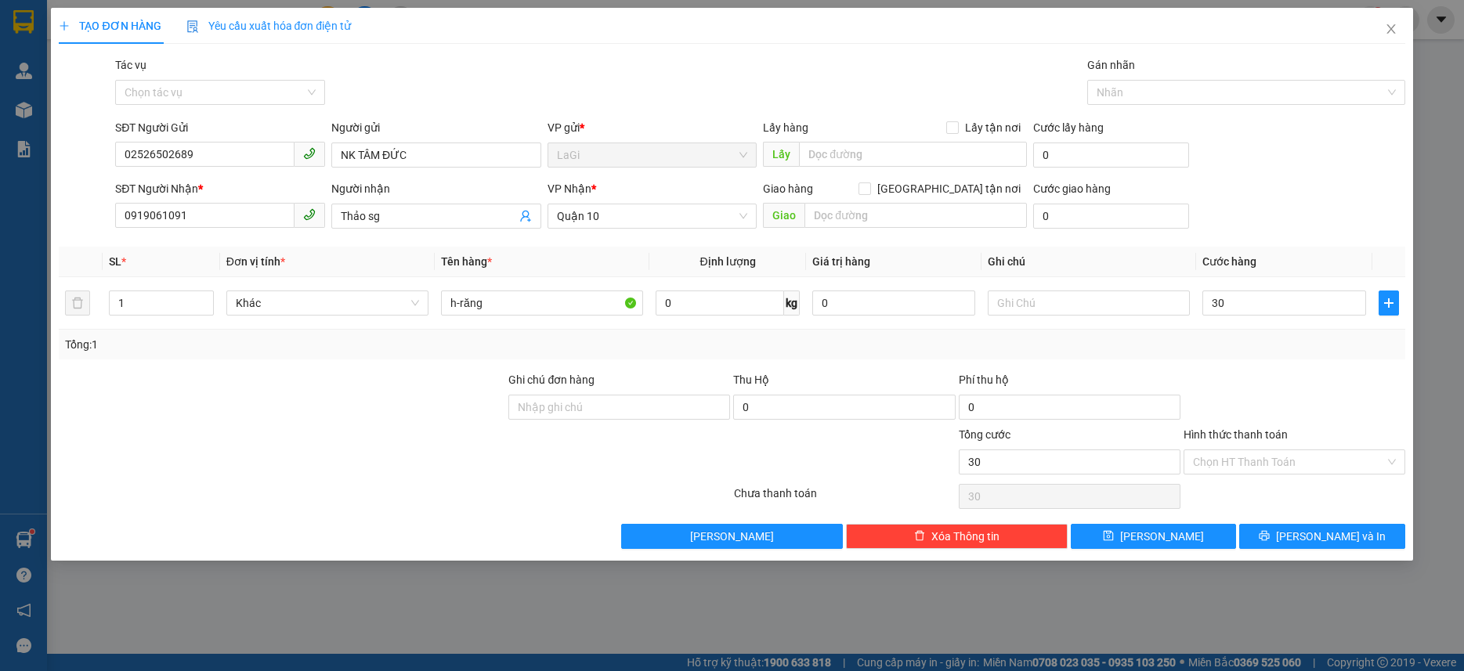
type input "30.000"
click at [1341, 524] on button "[PERSON_NAME] và In" at bounding box center [1321, 536] width 165 height 25
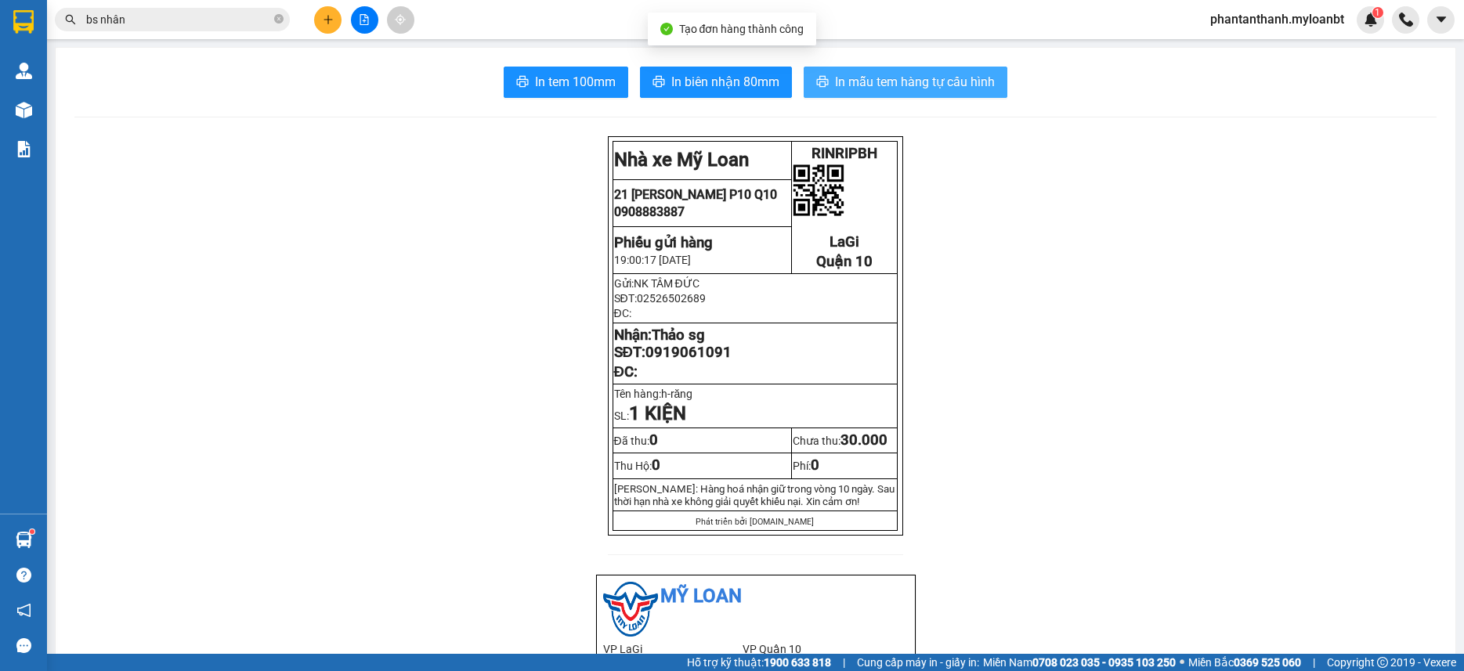
click at [852, 75] on span "In mẫu tem hàng tự cấu hình" at bounding box center [915, 82] width 160 height 20
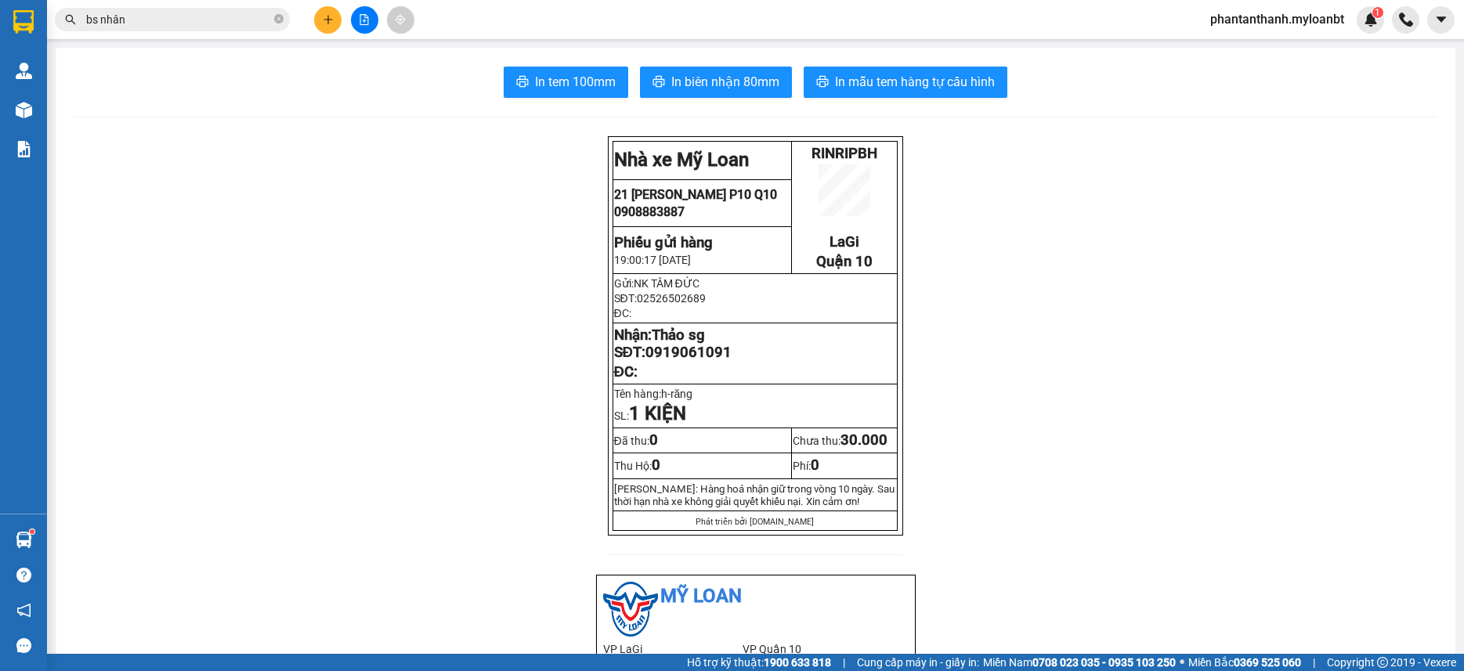
click at [323, 13] on button at bounding box center [327, 19] width 27 height 27
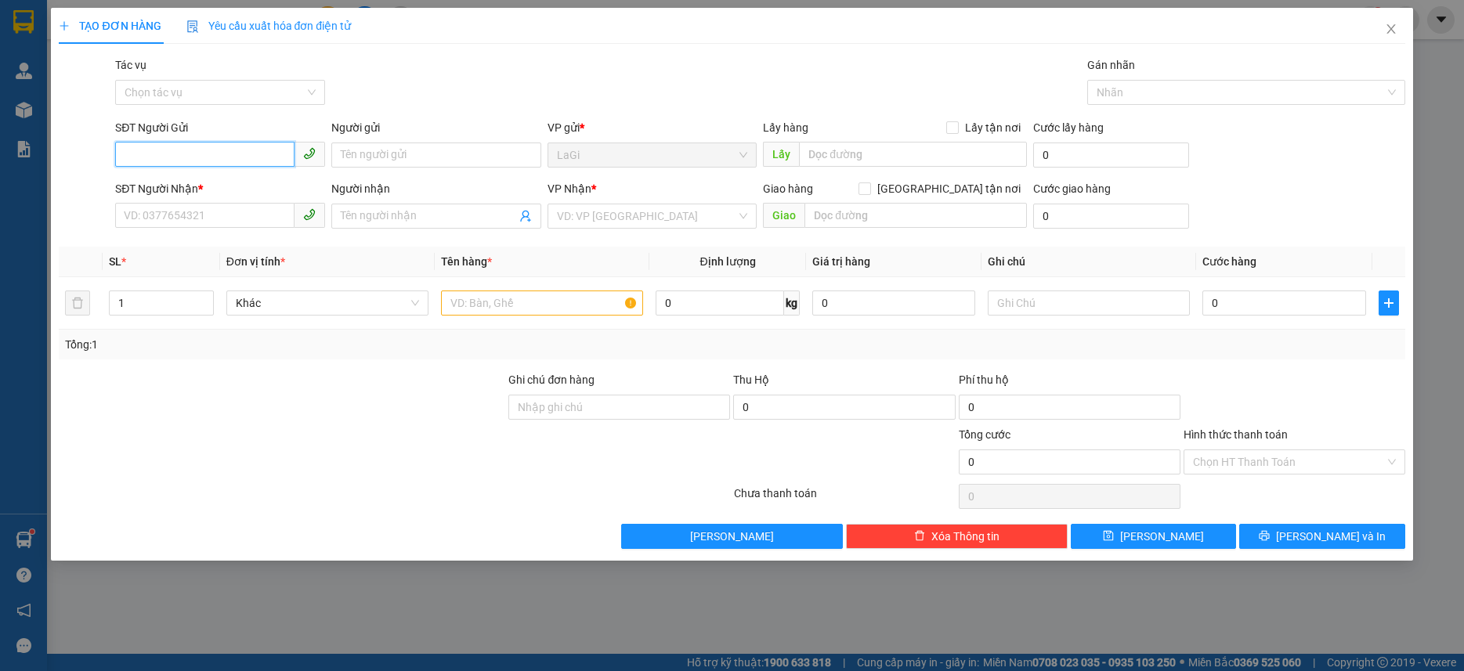
click at [252, 157] on input "SĐT Người Gửi" at bounding box center [204, 154] width 179 height 25
type input "0944882426"
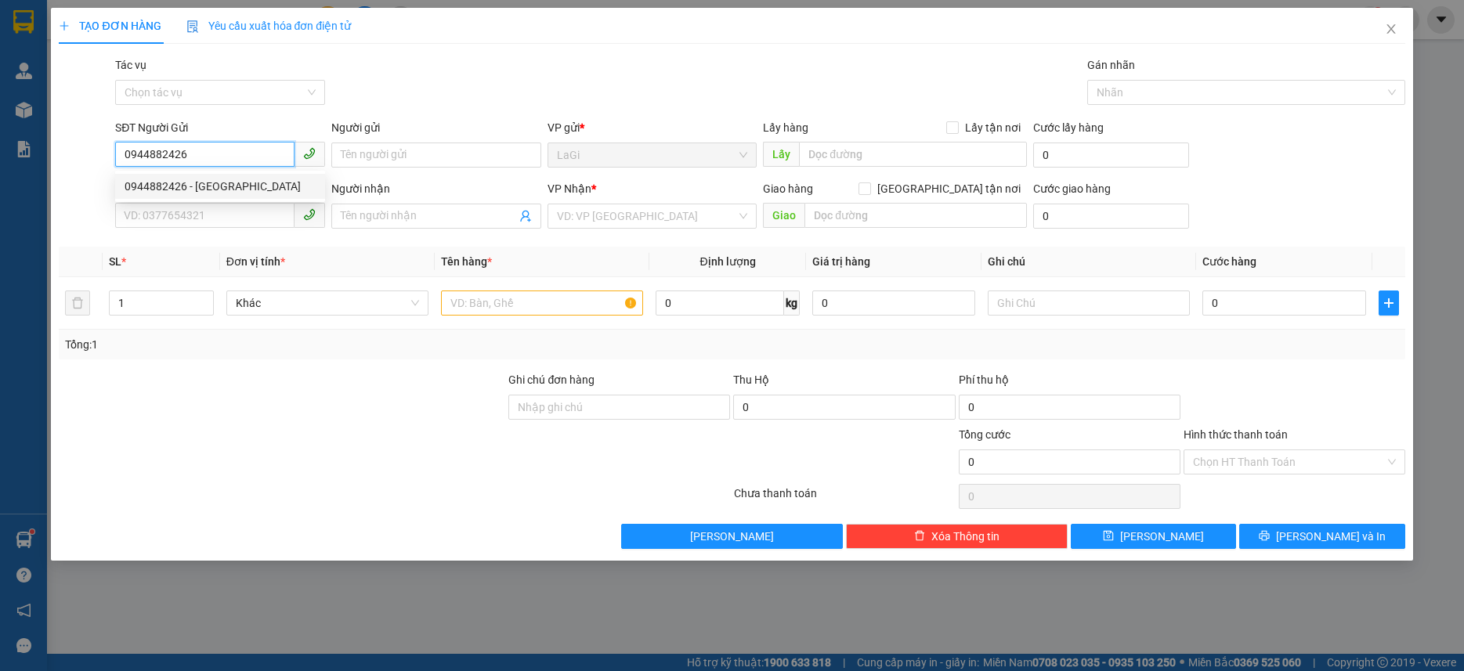
click at [253, 186] on div "0944882426 - Phúc Lagi" at bounding box center [220, 186] width 191 height 17
type input "Phúc Lagi"
type input "0919061091"
type input "Thảo sg"
type input "0944882426"
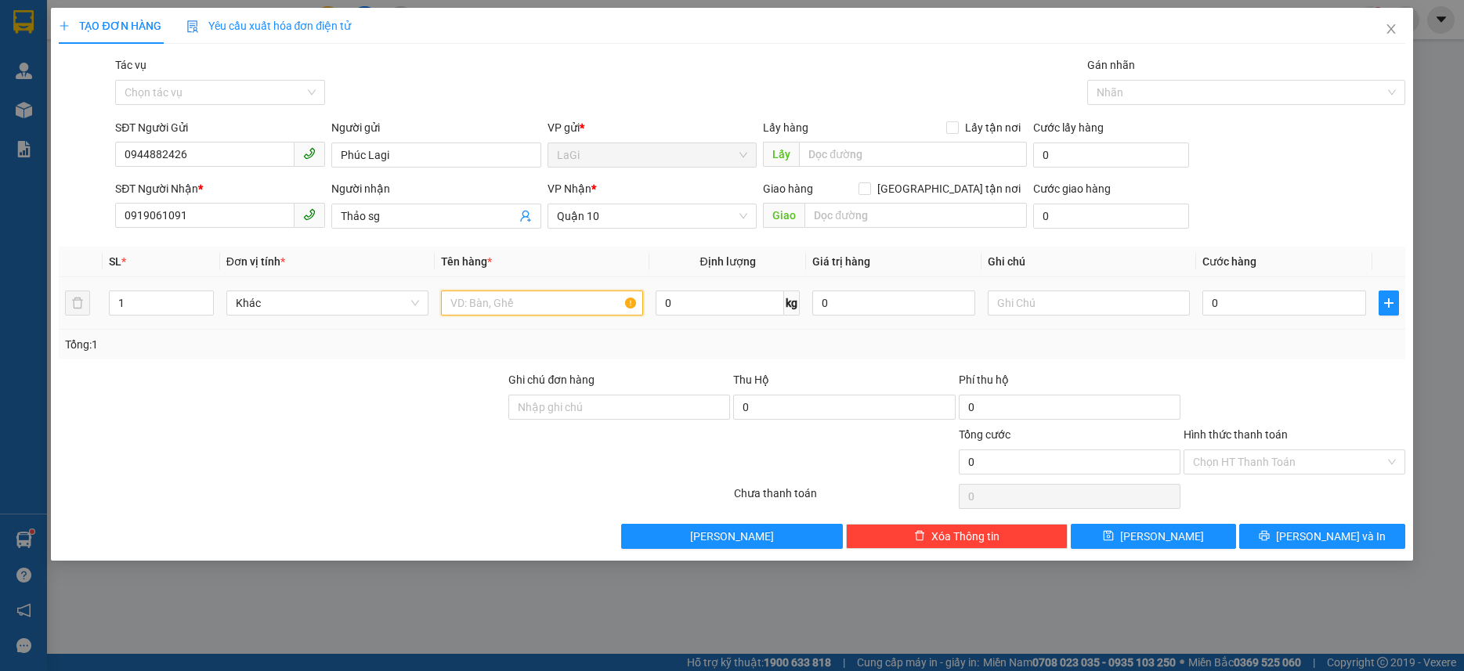
click at [527, 313] on input "text" at bounding box center [542, 303] width 202 height 25
type input "h-răng"
click at [1229, 294] on input "0" at bounding box center [1284, 303] width 163 height 25
type input "3"
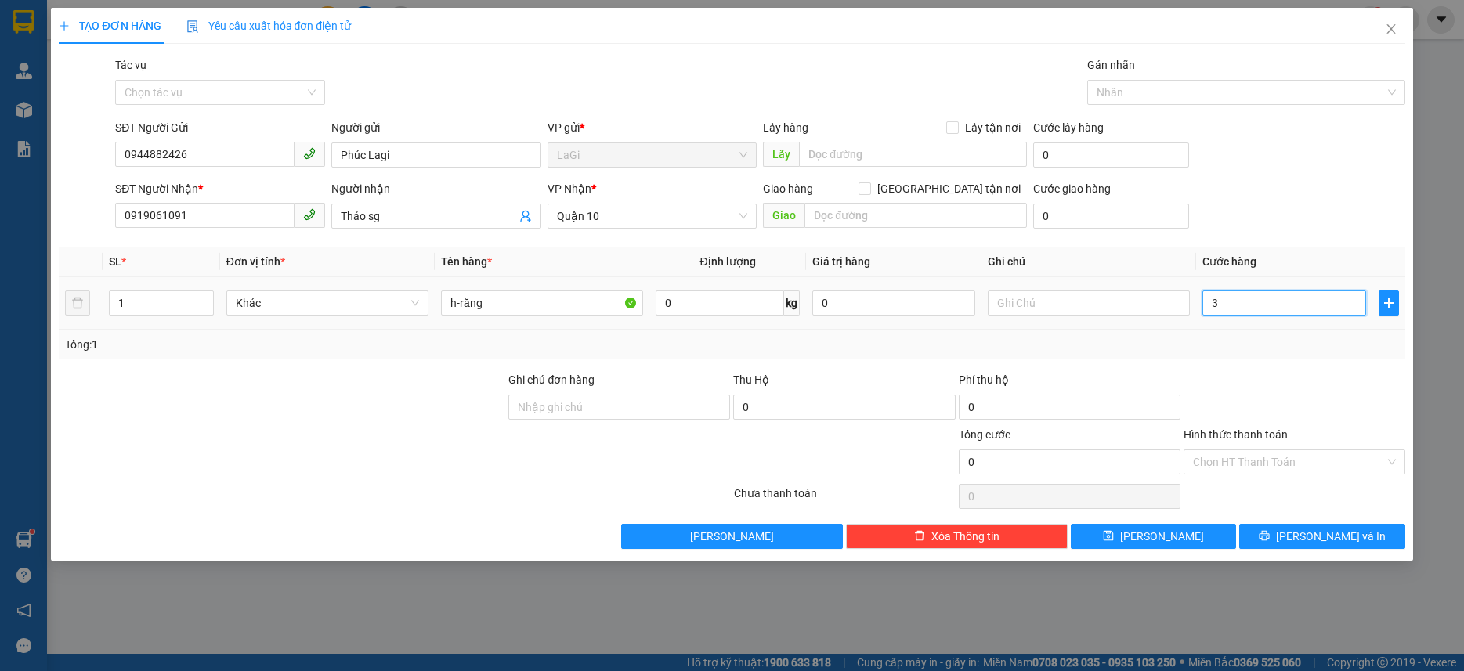
type input "3"
type input "30"
click at [1300, 388] on div at bounding box center [1294, 398] width 225 height 55
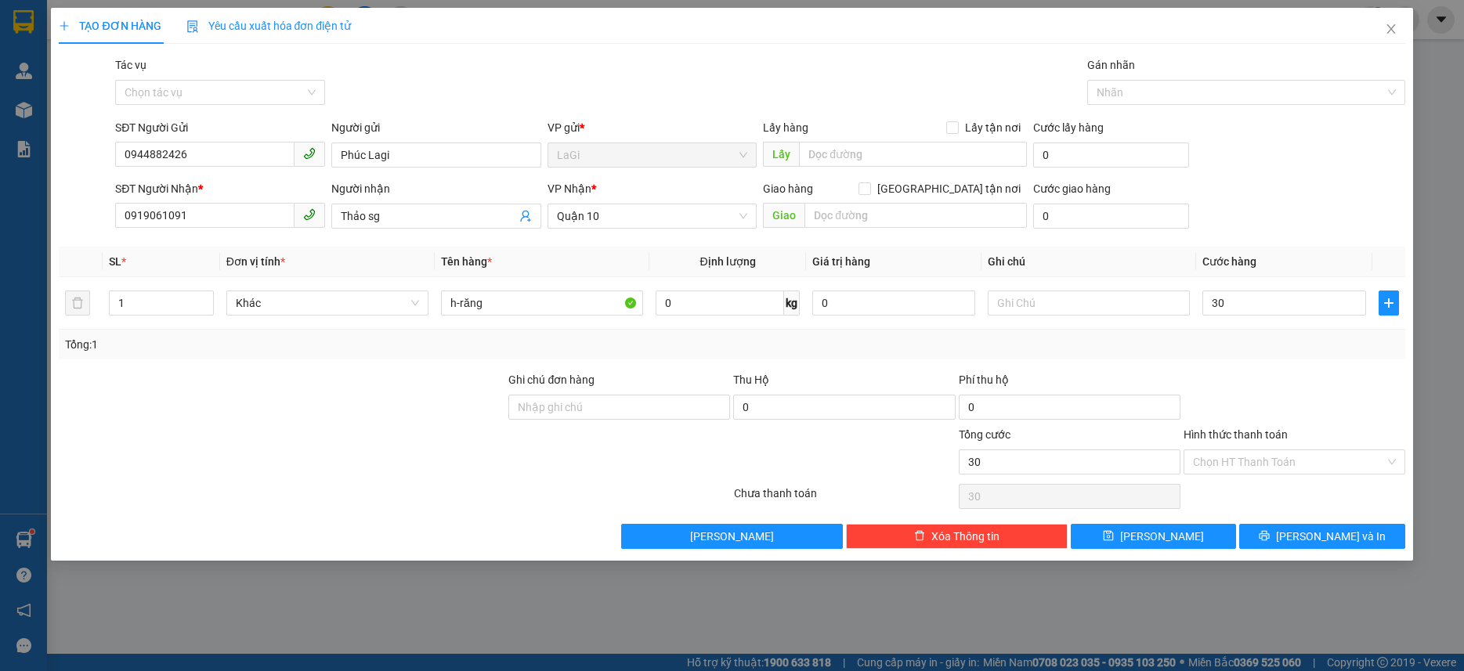
type input "30.000"
click at [1320, 471] on input "Hình thức thanh toán" at bounding box center [1289, 463] width 192 height 24
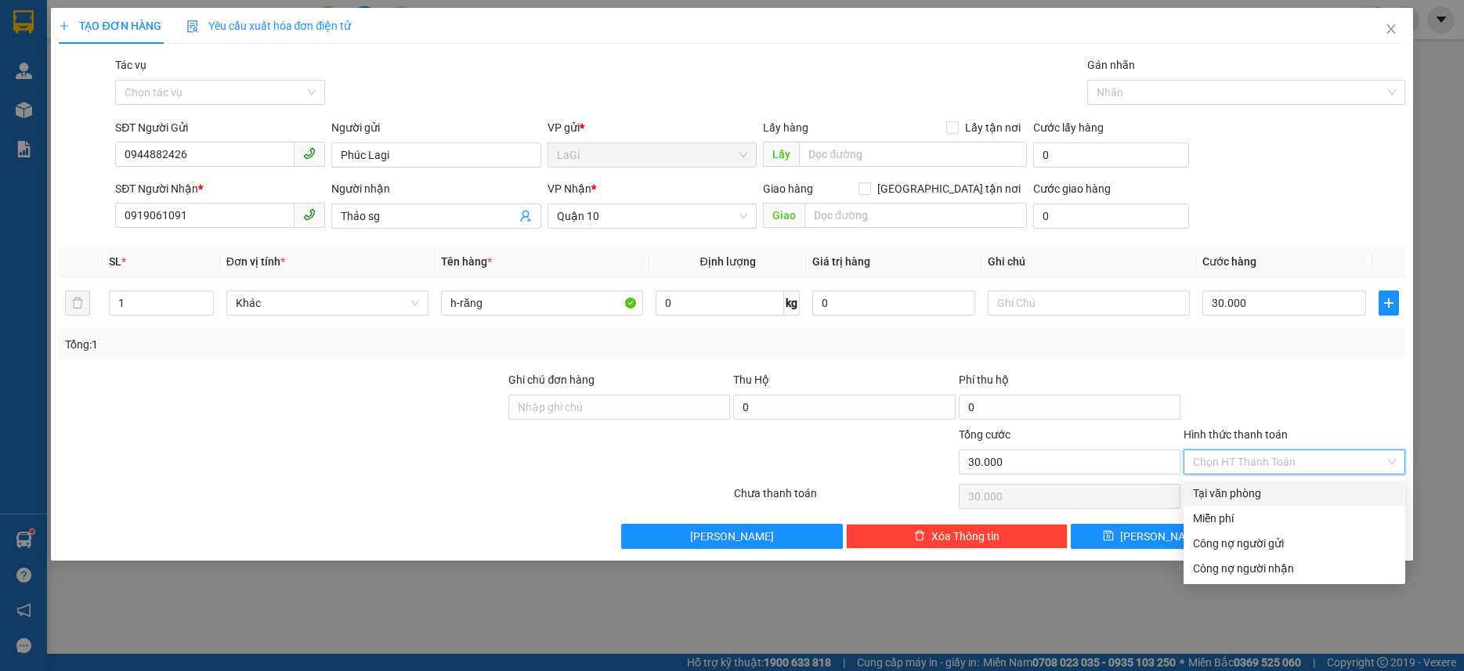
click at [1298, 502] on div "Tại văn phòng" at bounding box center [1295, 493] width 222 height 25
type input "0"
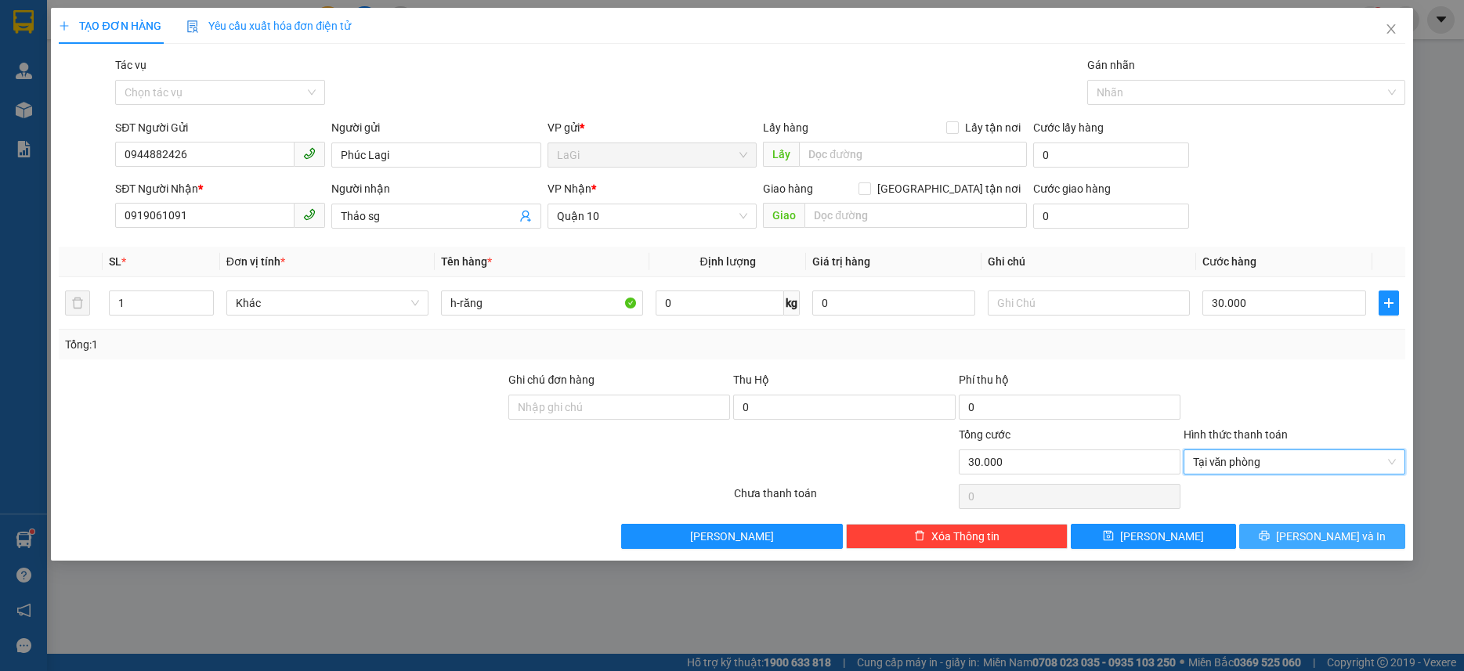
click at [1301, 525] on button "[PERSON_NAME] và In" at bounding box center [1321, 536] width 165 height 25
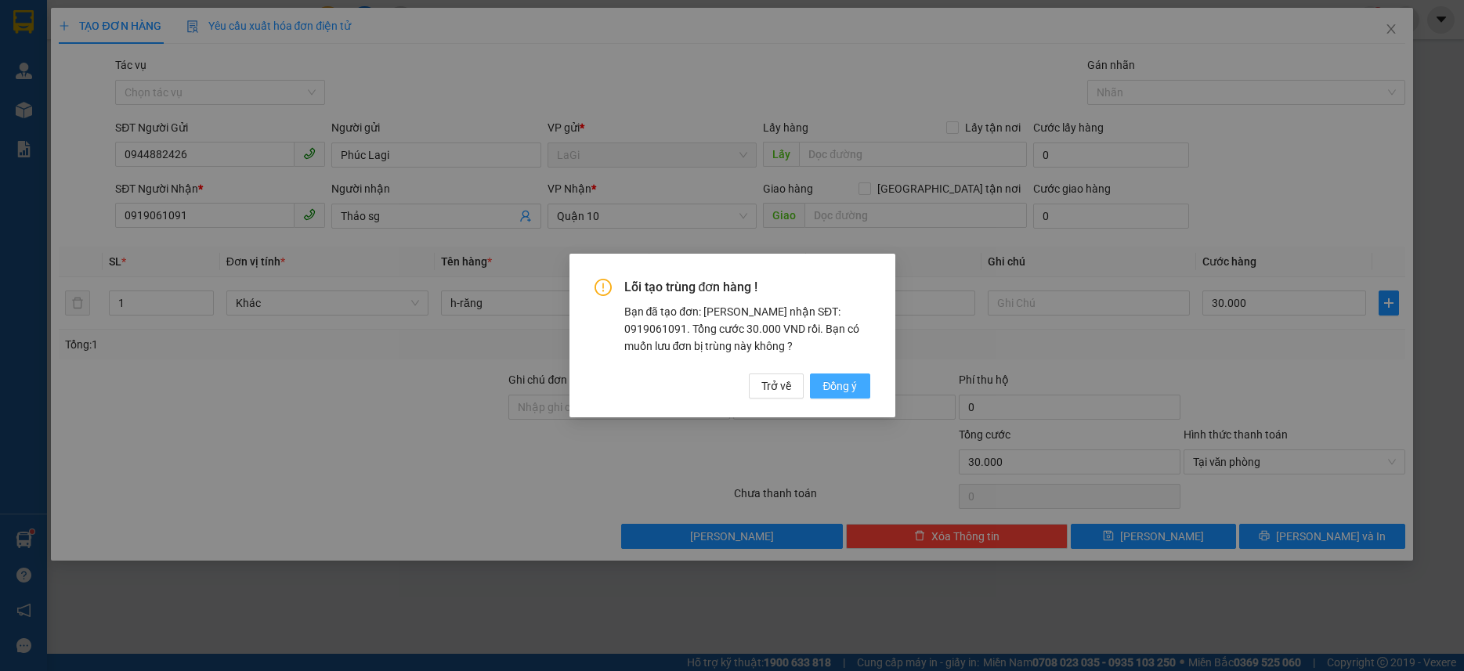
click at [841, 384] on span "Đồng ý" at bounding box center [840, 386] width 34 height 17
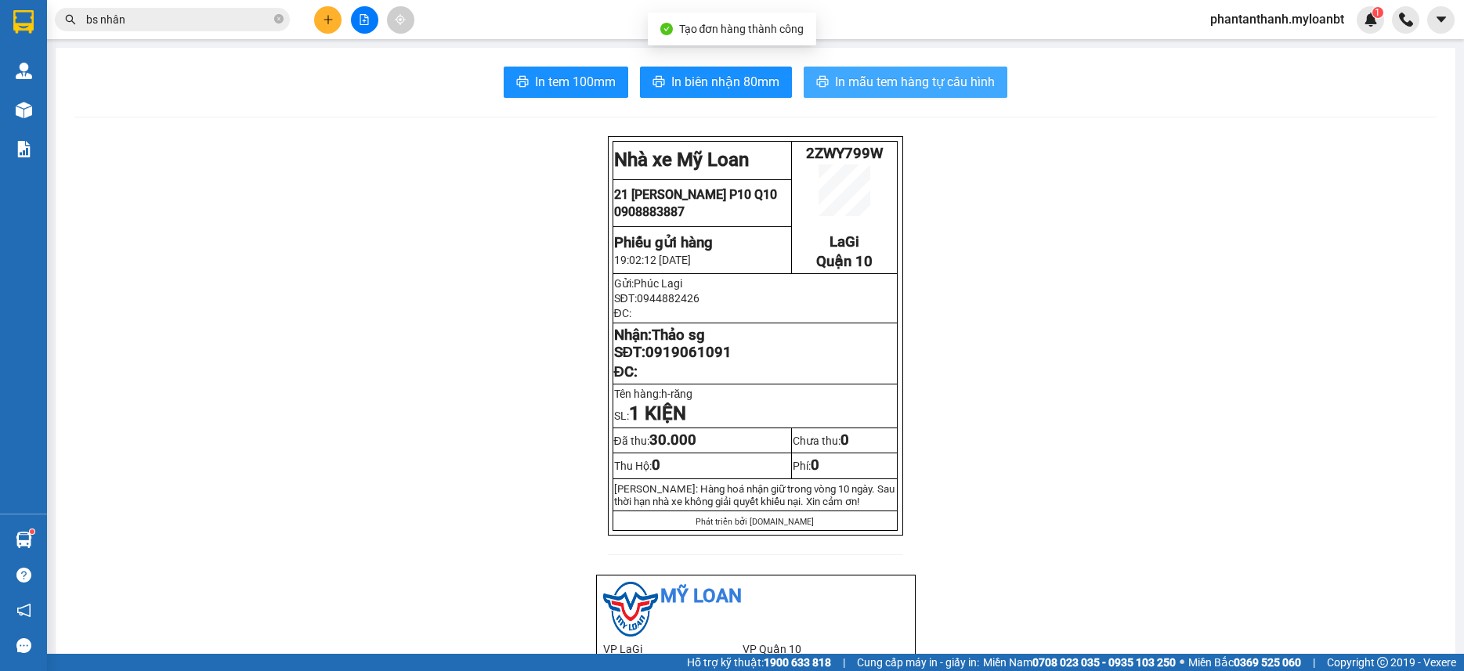
click at [868, 78] on span "In mẫu tem hàng tự cấu hình" at bounding box center [915, 82] width 160 height 20
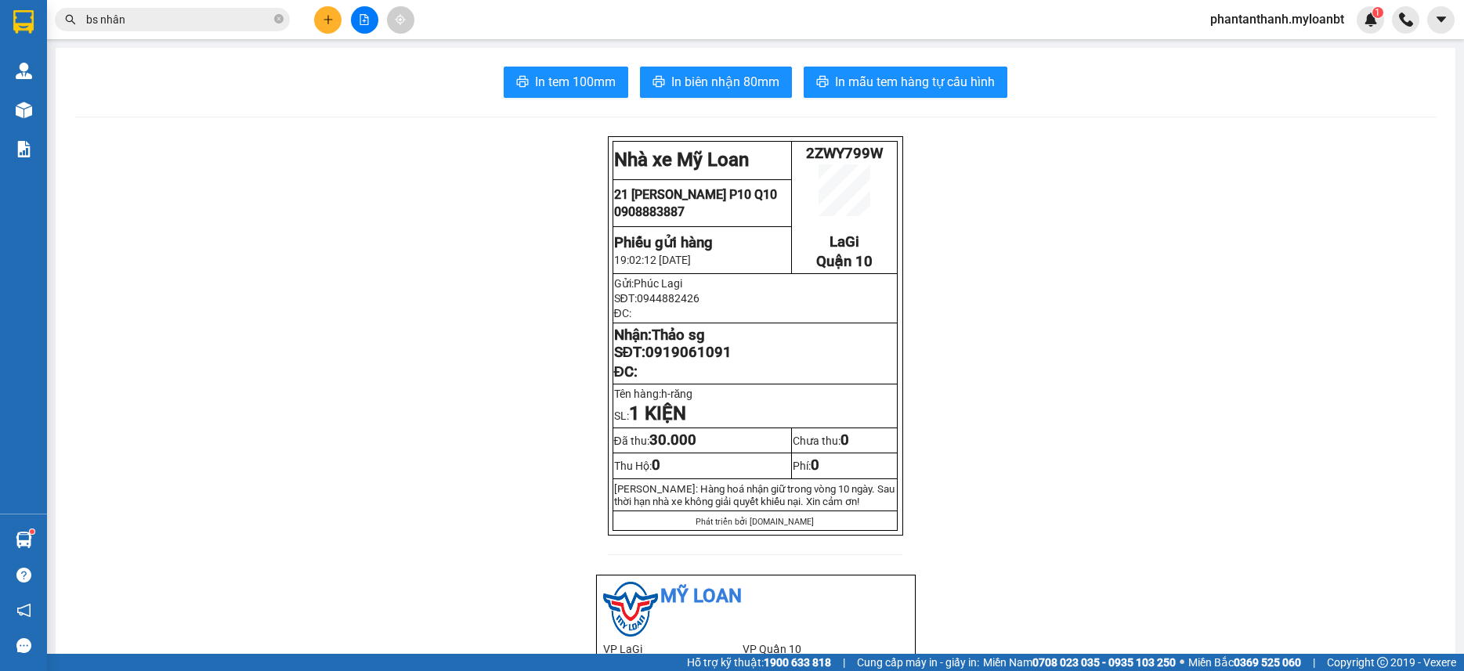
click at [338, 27] on button at bounding box center [327, 19] width 27 height 27
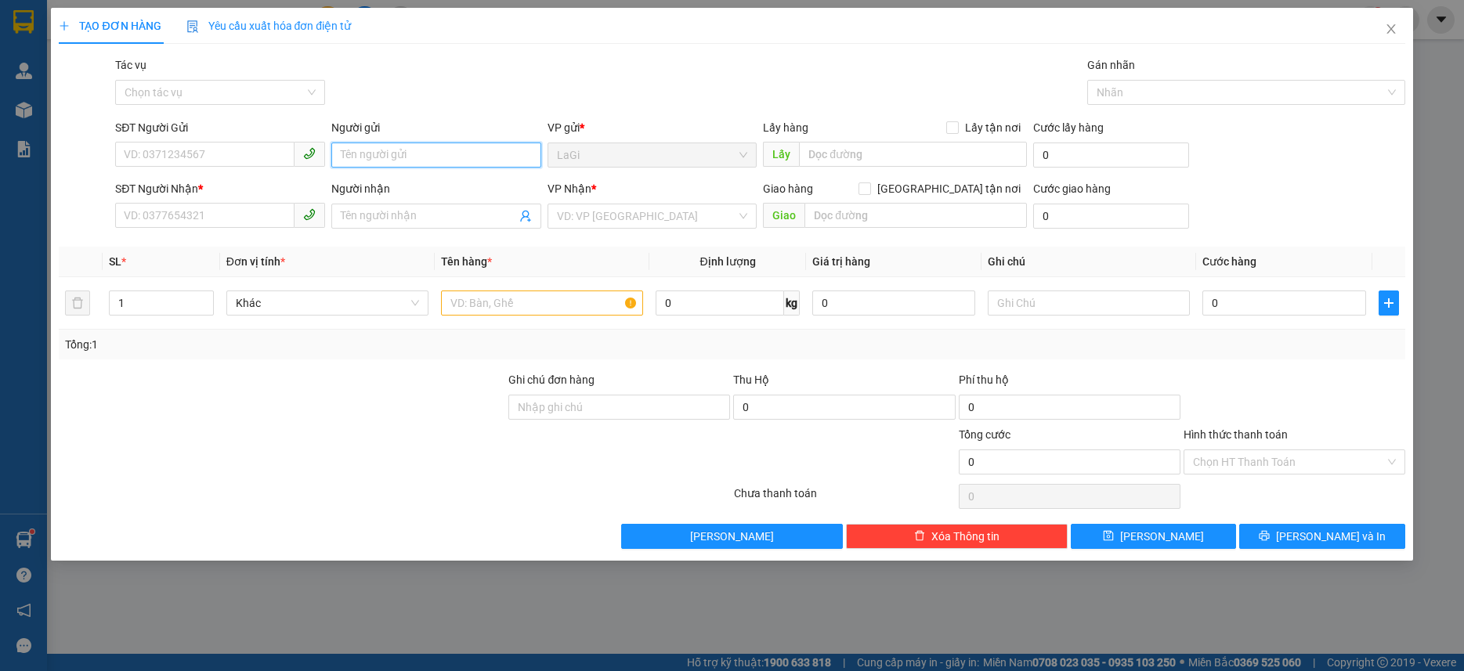
click at [368, 165] on input "Người gửi" at bounding box center [436, 155] width 210 height 25
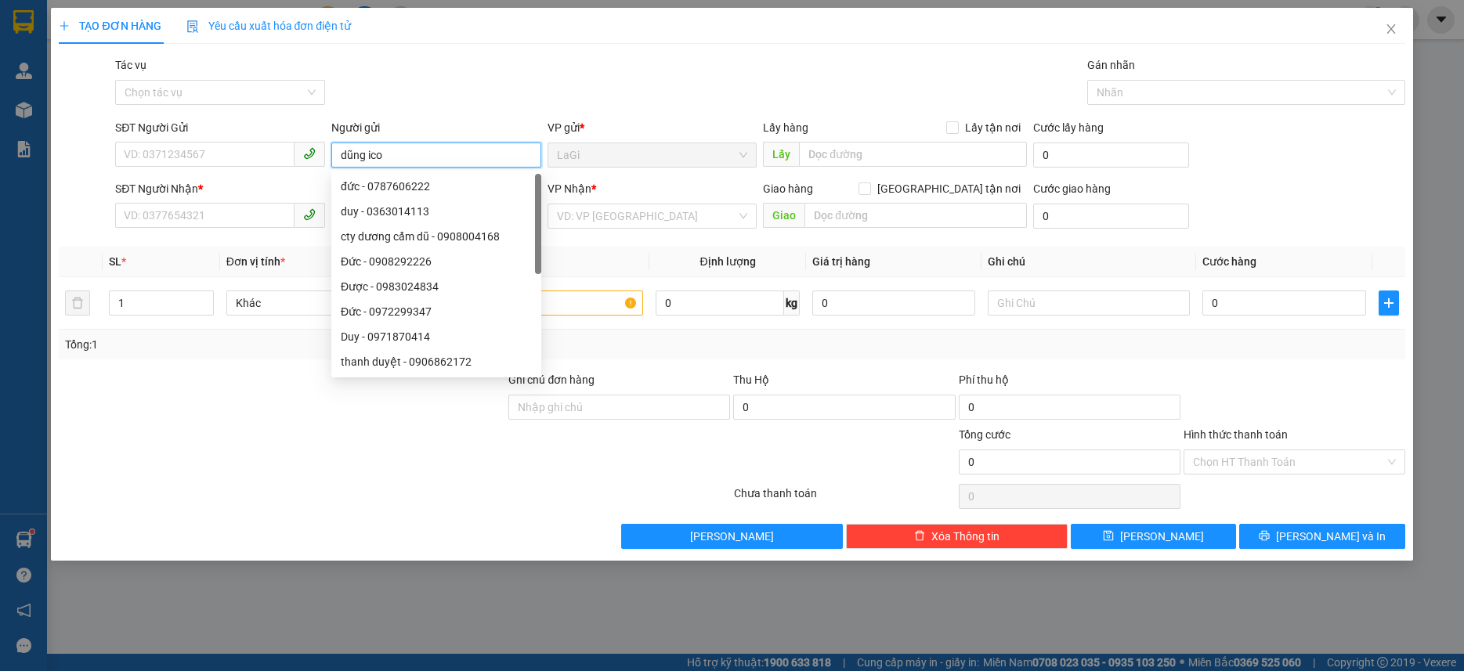
type input "dũng icon"
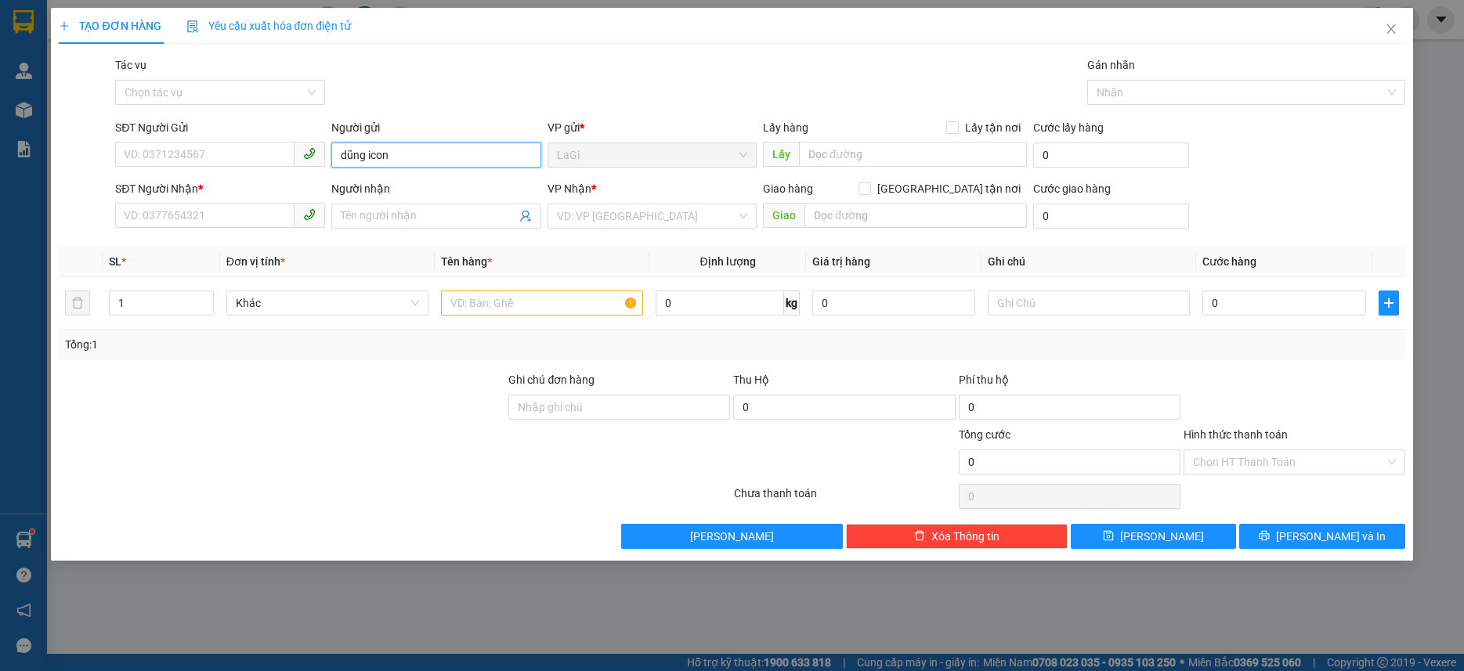
click at [421, 154] on input "dũng icon" at bounding box center [436, 155] width 210 height 25
click at [232, 223] on input "SĐT Người Nhận *" at bounding box center [204, 215] width 179 height 25
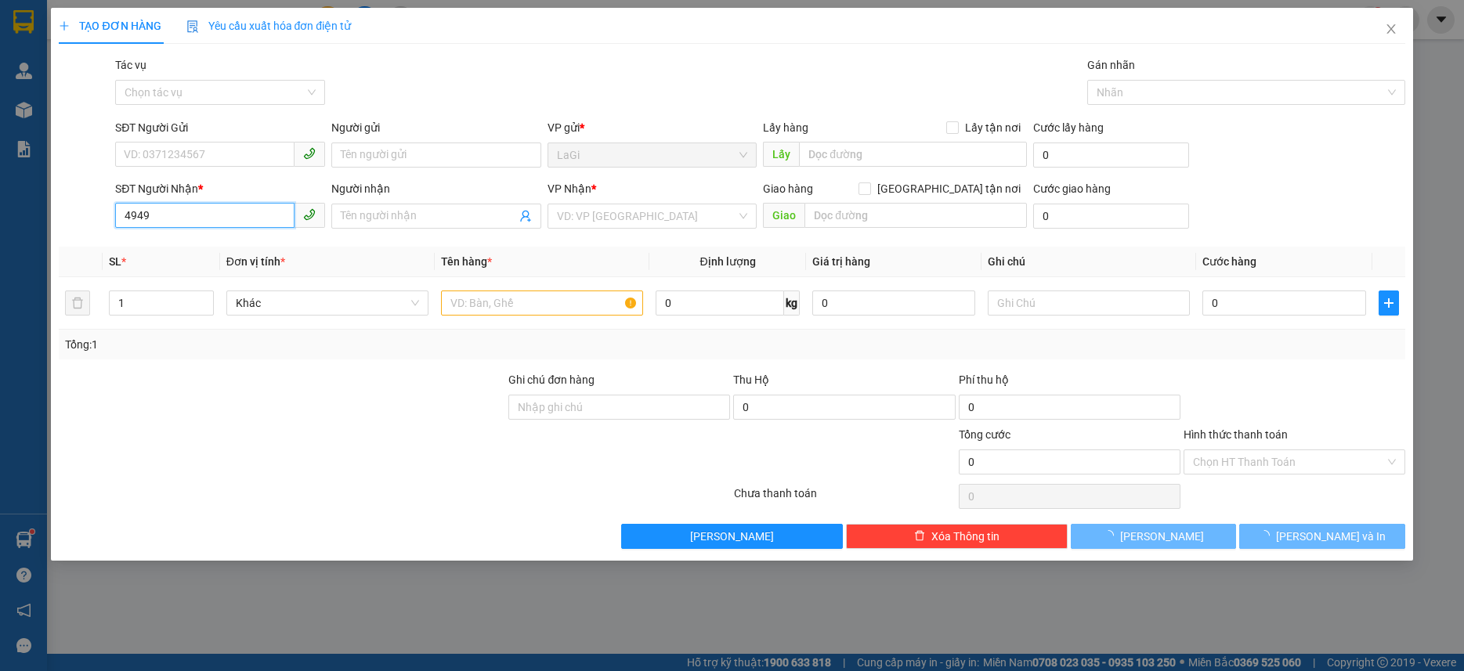
click at [232, 223] on input "4949" at bounding box center [204, 215] width 179 height 25
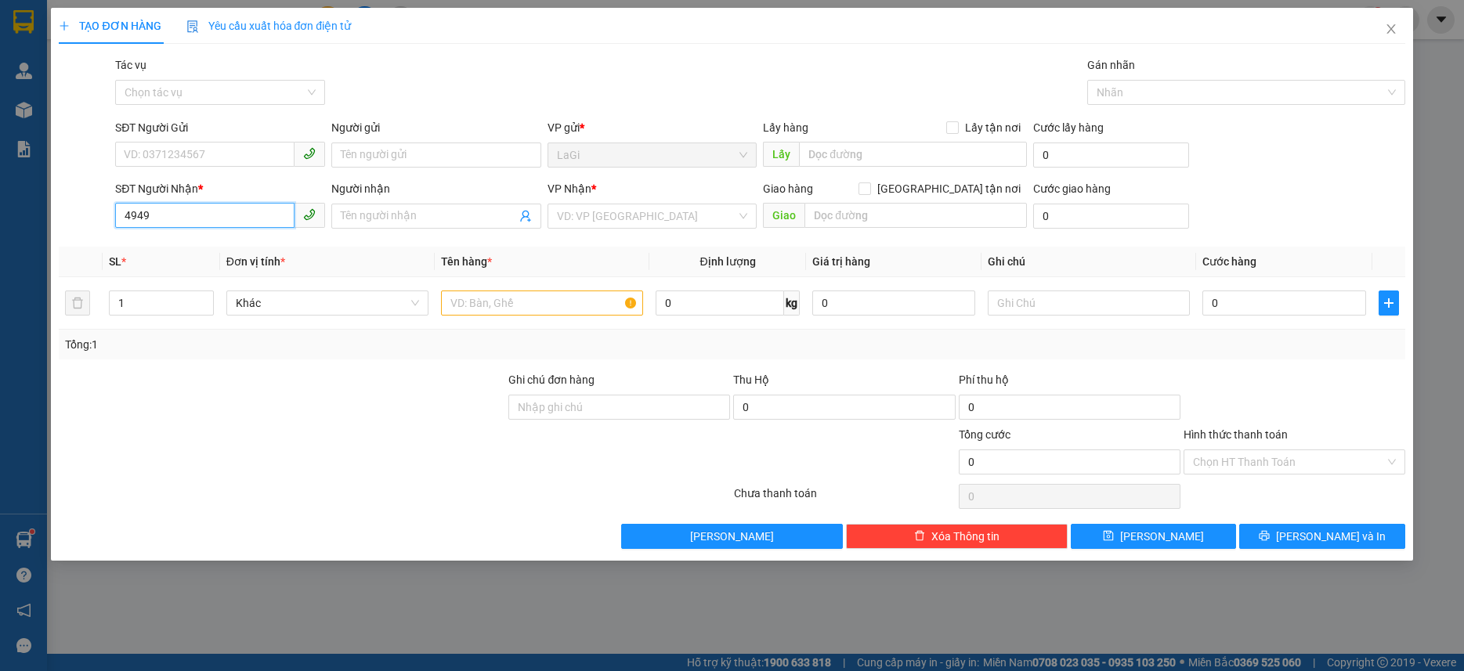
click at [232, 223] on input "4949" at bounding box center [204, 215] width 179 height 25
click at [225, 250] on div "0562494949 - dương" at bounding box center [220, 247] width 191 height 17
type input "0562494949"
type input "dương"
type input "0562494949"
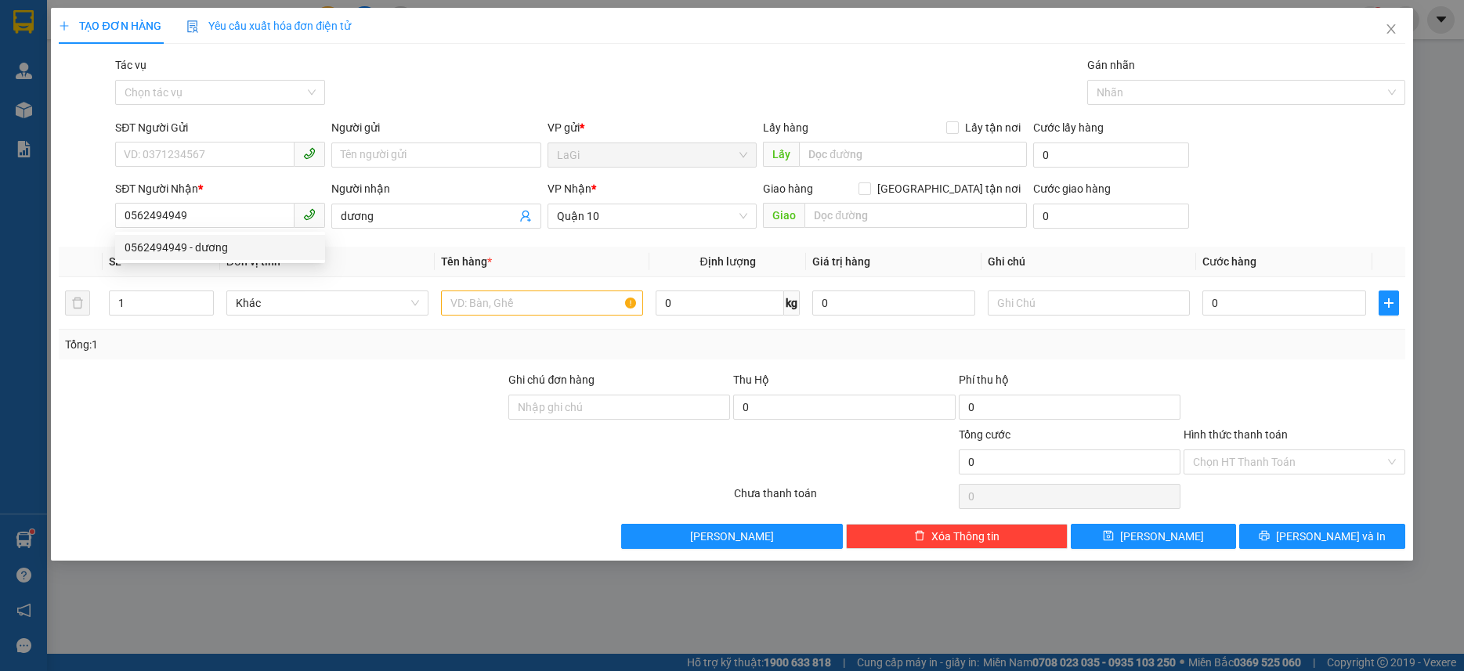
click at [194, 113] on div "Transit Pickup Surcharge Ids Transit Deliver Surcharge Ids Transit Deliver Surc…" at bounding box center [732, 302] width 1346 height 493
click at [201, 154] on input "SĐT Người Gửi" at bounding box center [204, 154] width 179 height 25
click at [251, 183] on div "0937393688 - Dũng icon" at bounding box center [220, 186] width 191 height 17
type input "0937393688"
type input "Dũng icon"
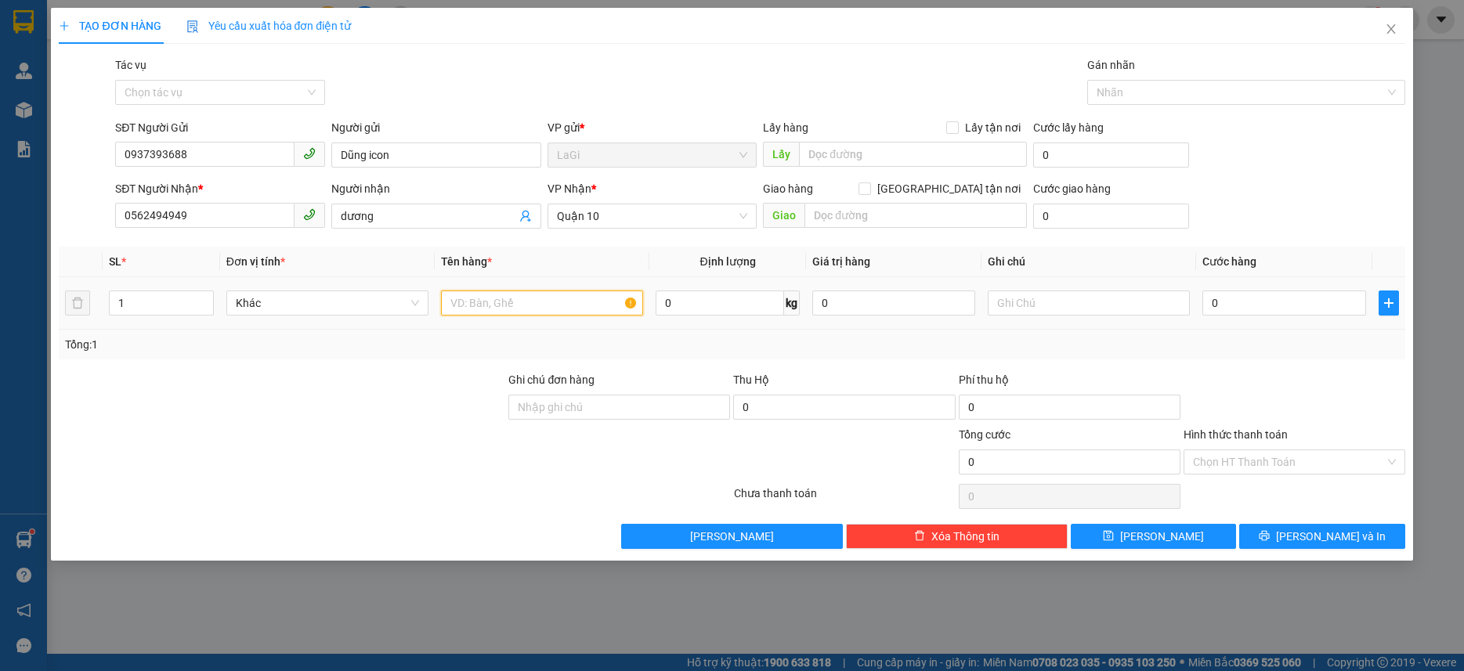
click at [562, 311] on input "text" at bounding box center [542, 303] width 202 height 25
type input "h"
type input "Cục - lk"
click at [1241, 302] on input "0" at bounding box center [1284, 303] width 163 height 25
type input "3"
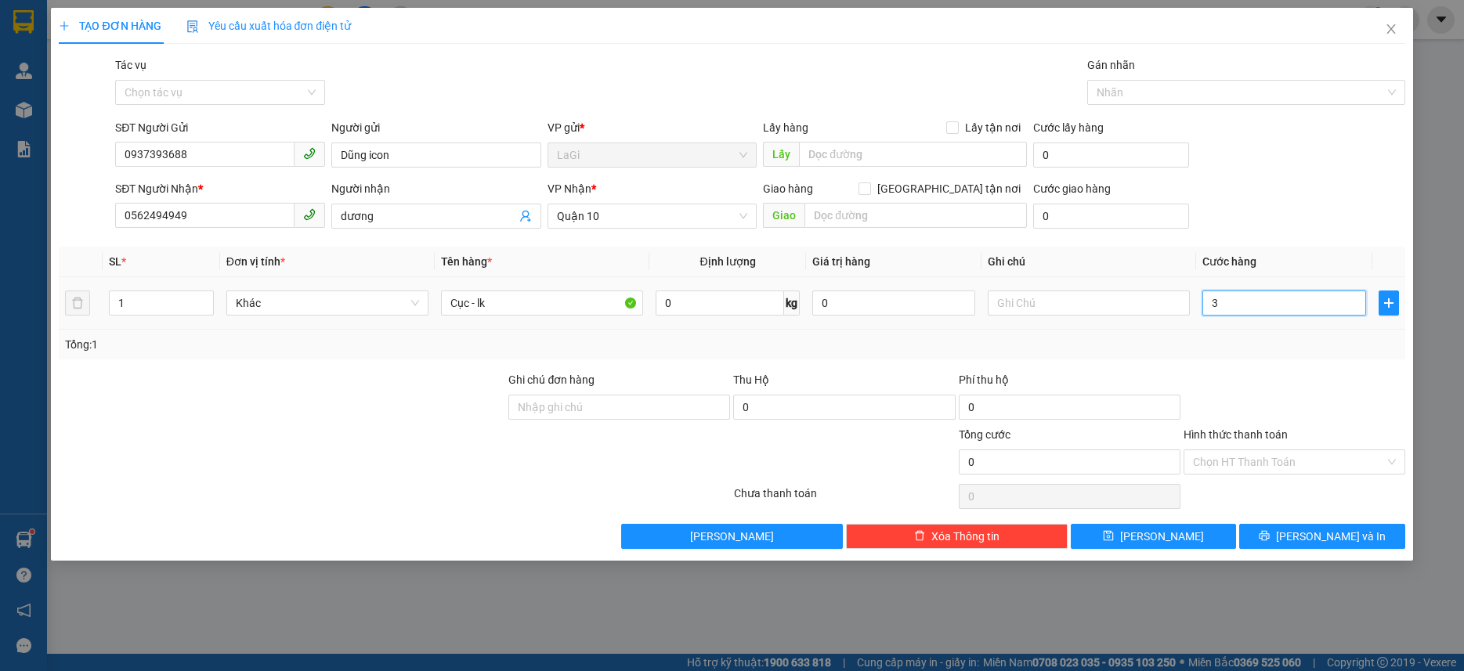
type input "3"
type input "30"
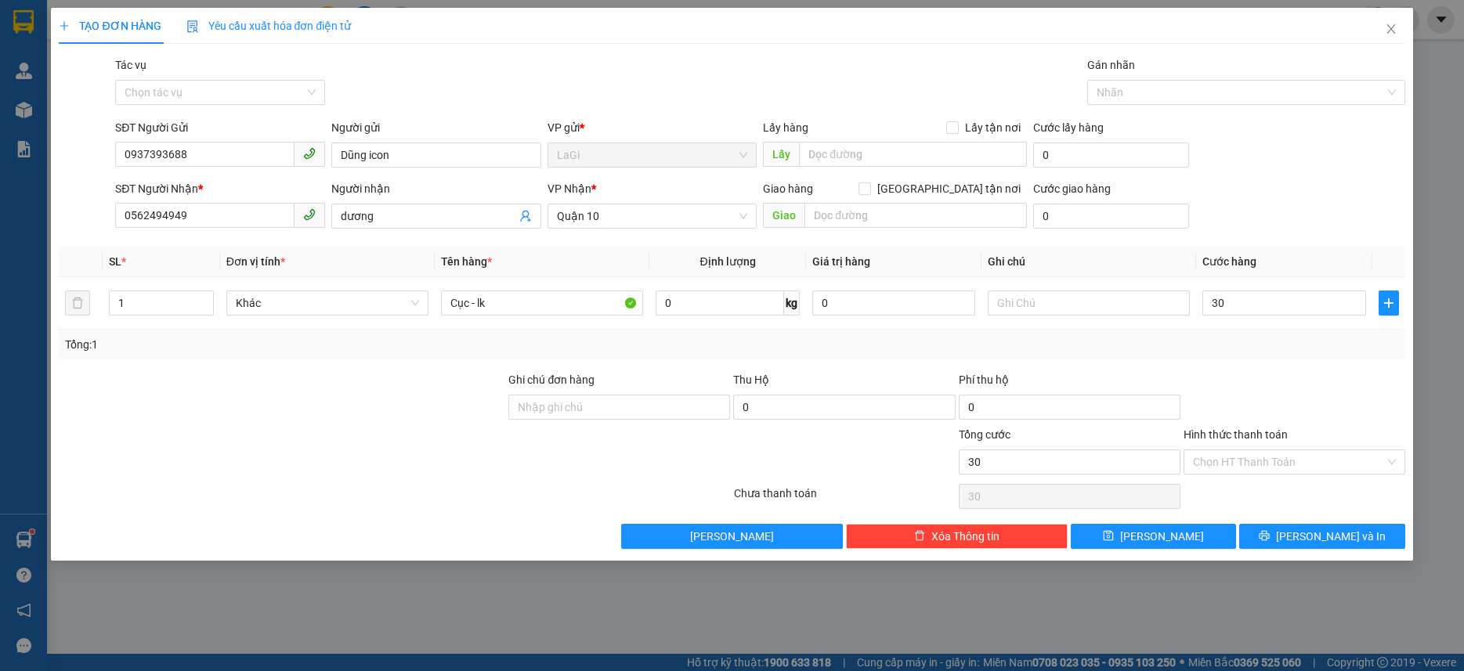
click at [1271, 366] on div "Transit Pickup Surcharge Ids Transit Deliver Surcharge Ids Transit Deliver Surc…" at bounding box center [732, 302] width 1346 height 493
type input "30.000"
drag, startPoint x: 1294, startPoint y: 527, endPoint x: 1188, endPoint y: 376, distance: 184.3
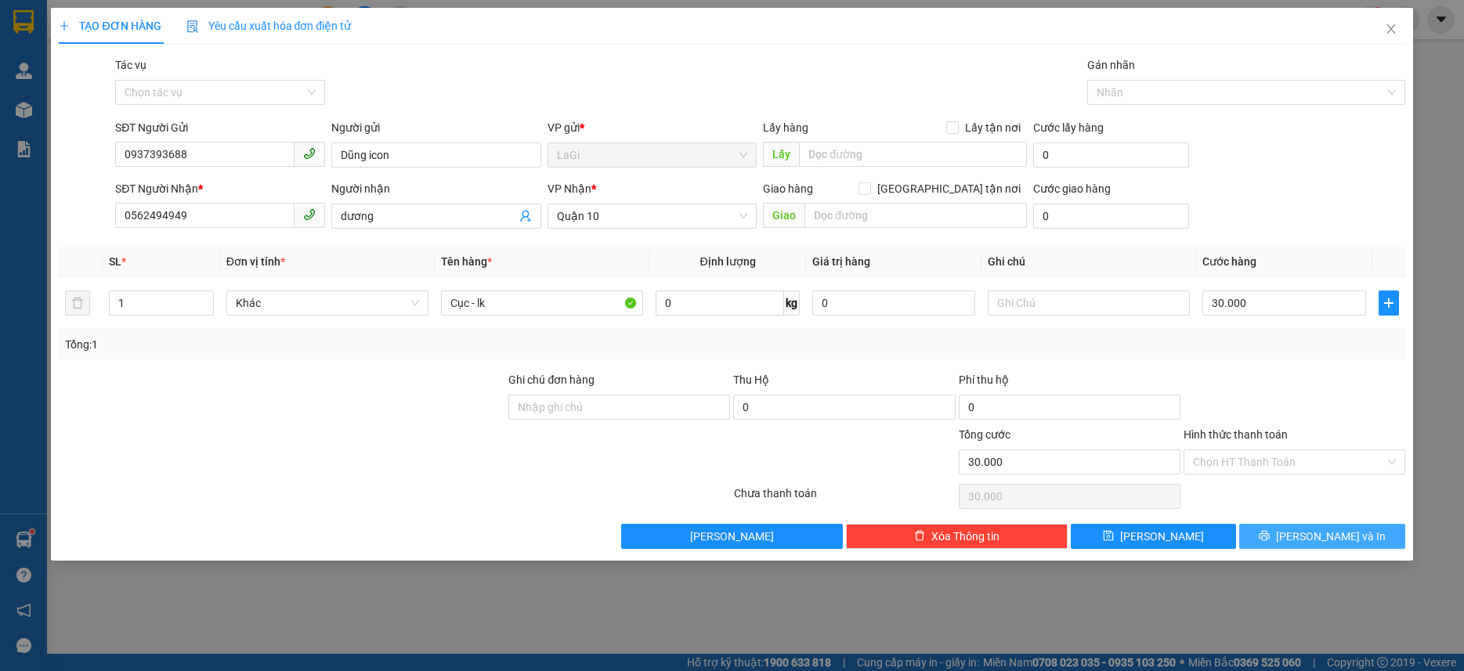
click at [1296, 527] on button "[PERSON_NAME] và In" at bounding box center [1321, 536] width 165 height 25
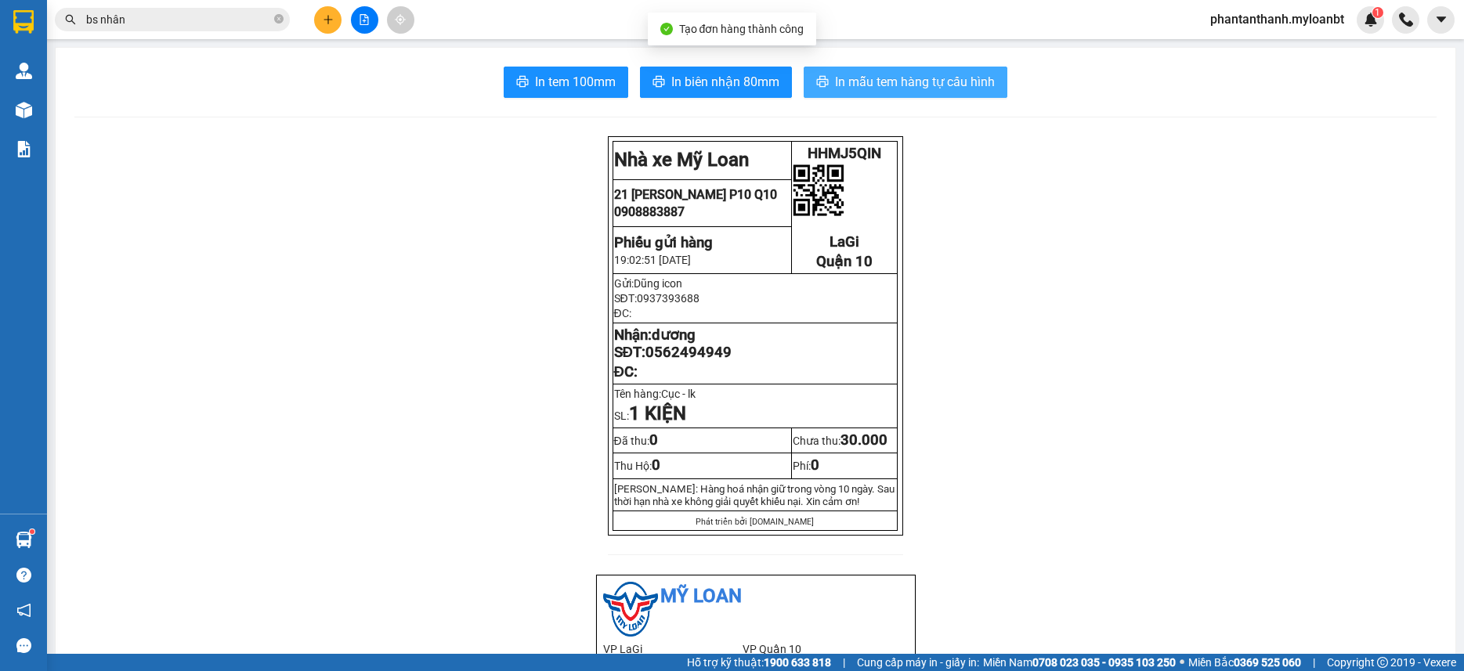
click at [847, 83] on span "In mẫu tem hàng tự cấu hình" at bounding box center [915, 82] width 160 height 20
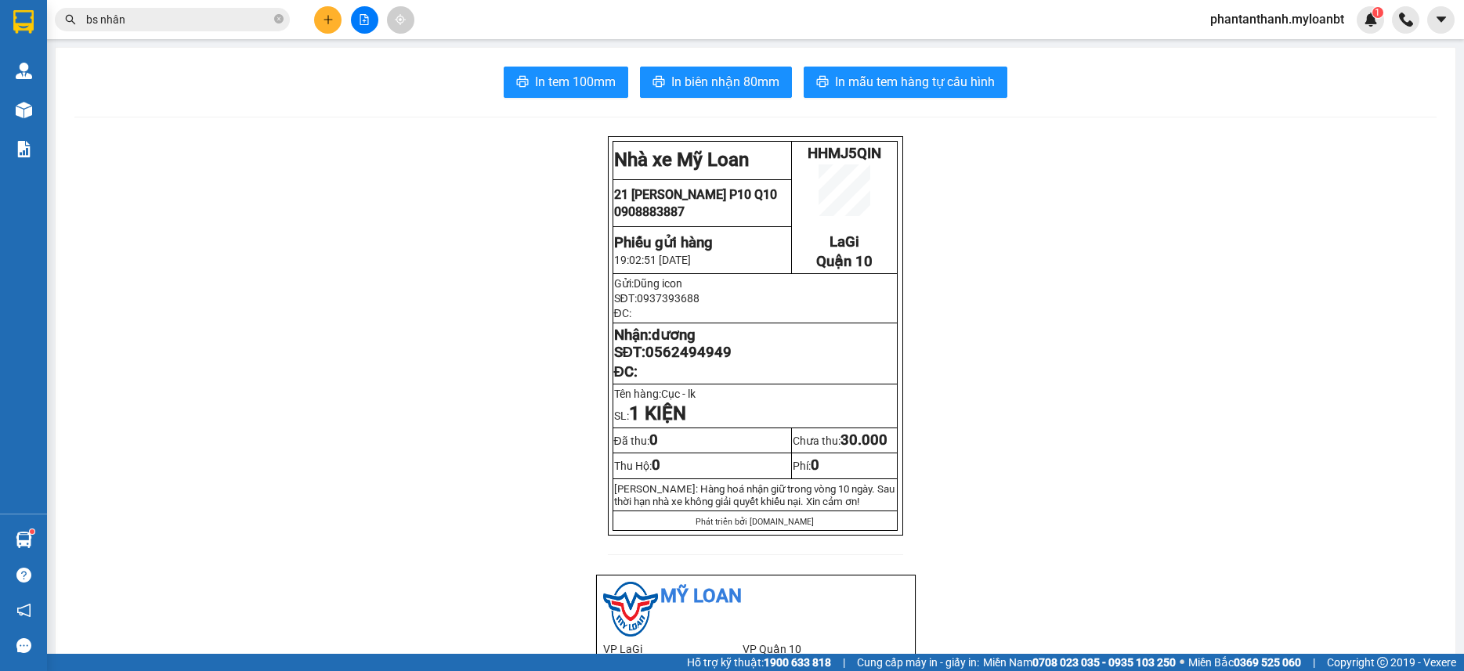
click at [314, 15] on button at bounding box center [327, 19] width 27 height 27
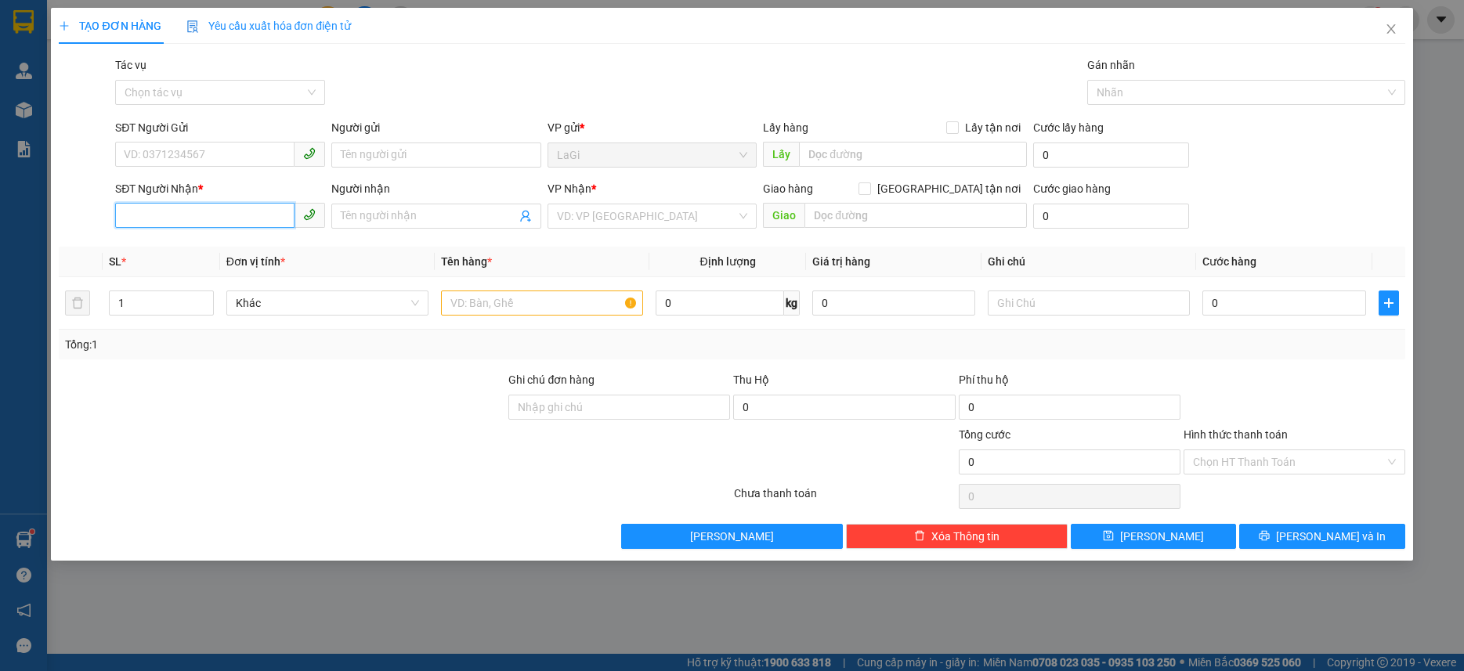
click at [231, 214] on input "SĐT Người Nhận *" at bounding box center [204, 215] width 179 height 25
click at [224, 215] on input "7256" at bounding box center [204, 215] width 179 height 25
type input "0333267256"
click at [283, 251] on div "0333267256 - Quang" at bounding box center [220, 247] width 191 height 17
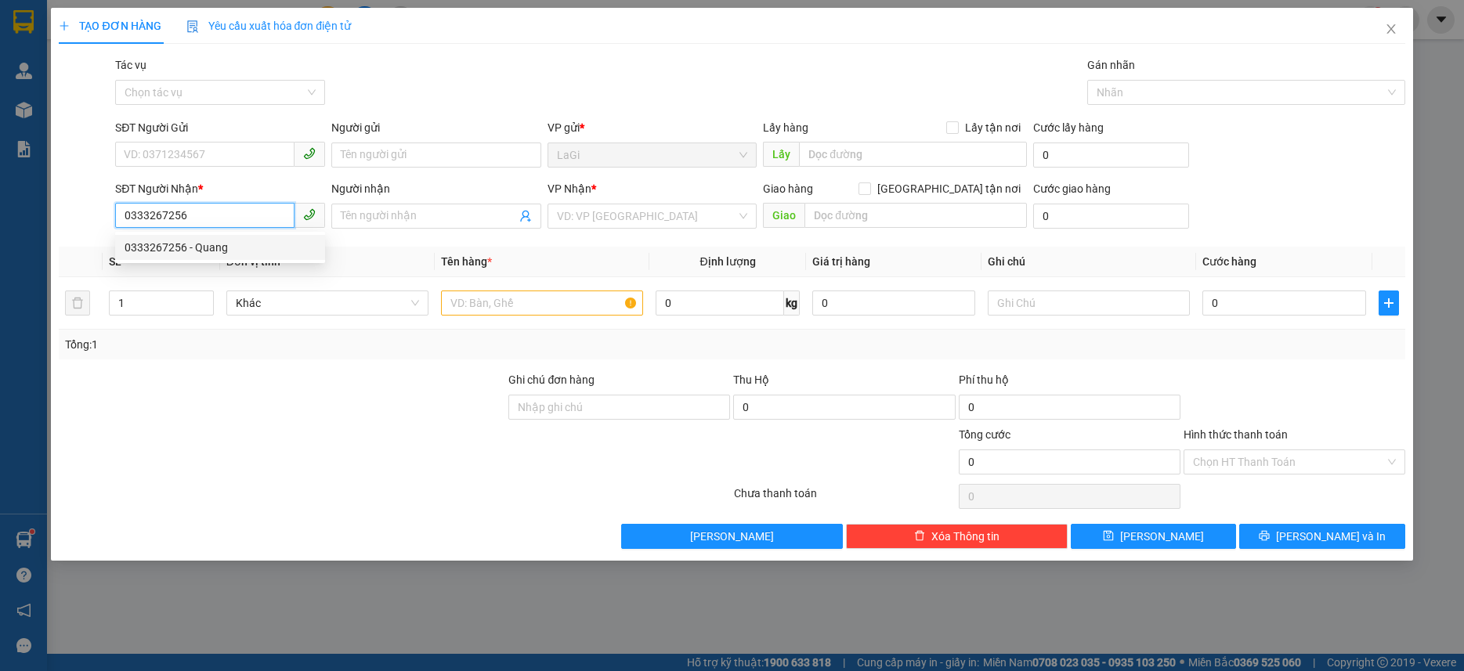
type input "Quang"
type input "0333267256"
click at [213, 134] on div "SĐT Người Gửi" at bounding box center [220, 127] width 210 height 17
click at [213, 142] on input "SĐT Người Gửi" at bounding box center [204, 154] width 179 height 25
click at [204, 155] on input "SĐT Người Gửi" at bounding box center [204, 154] width 179 height 25
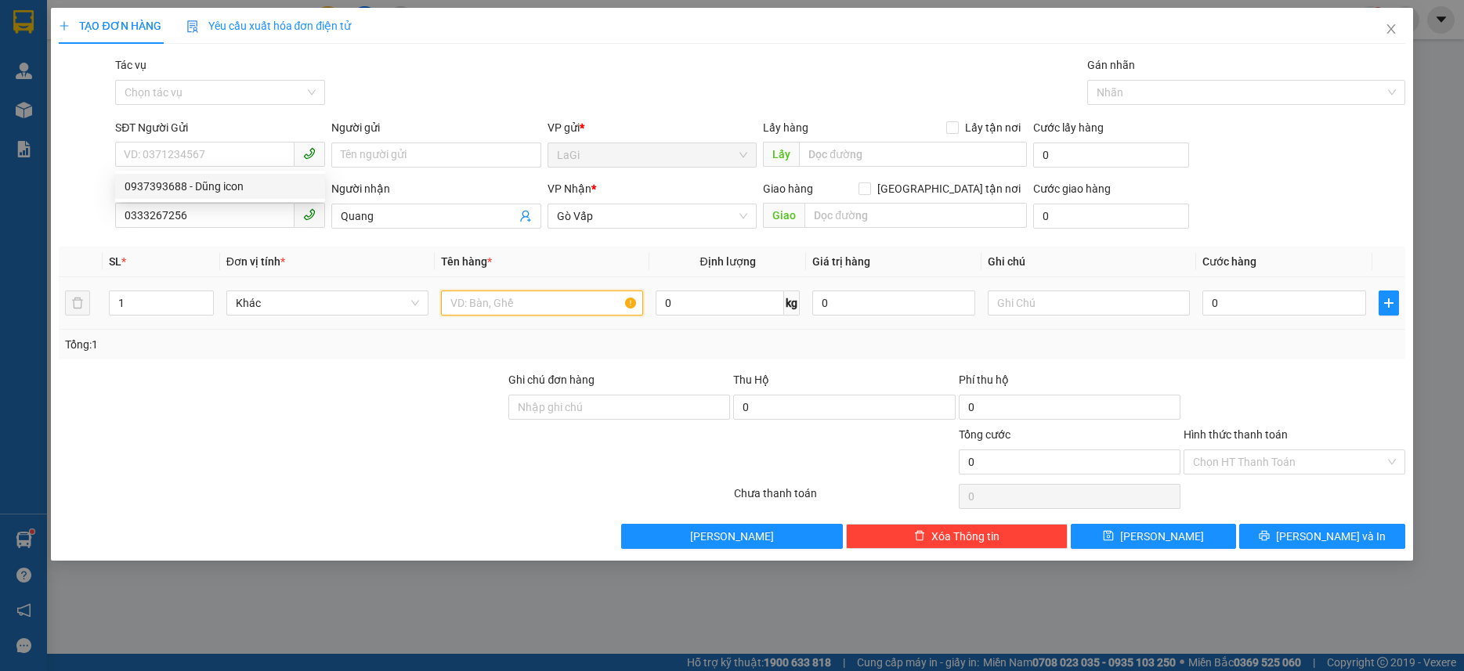
click at [494, 309] on input "text" at bounding box center [542, 303] width 202 height 25
click at [248, 160] on input "SĐT Người Gửi" at bounding box center [204, 154] width 179 height 25
click at [233, 184] on div "0937393688 - Dũng icon" at bounding box center [220, 186] width 191 height 17
type input "0937393688"
type input "Dũng icon"
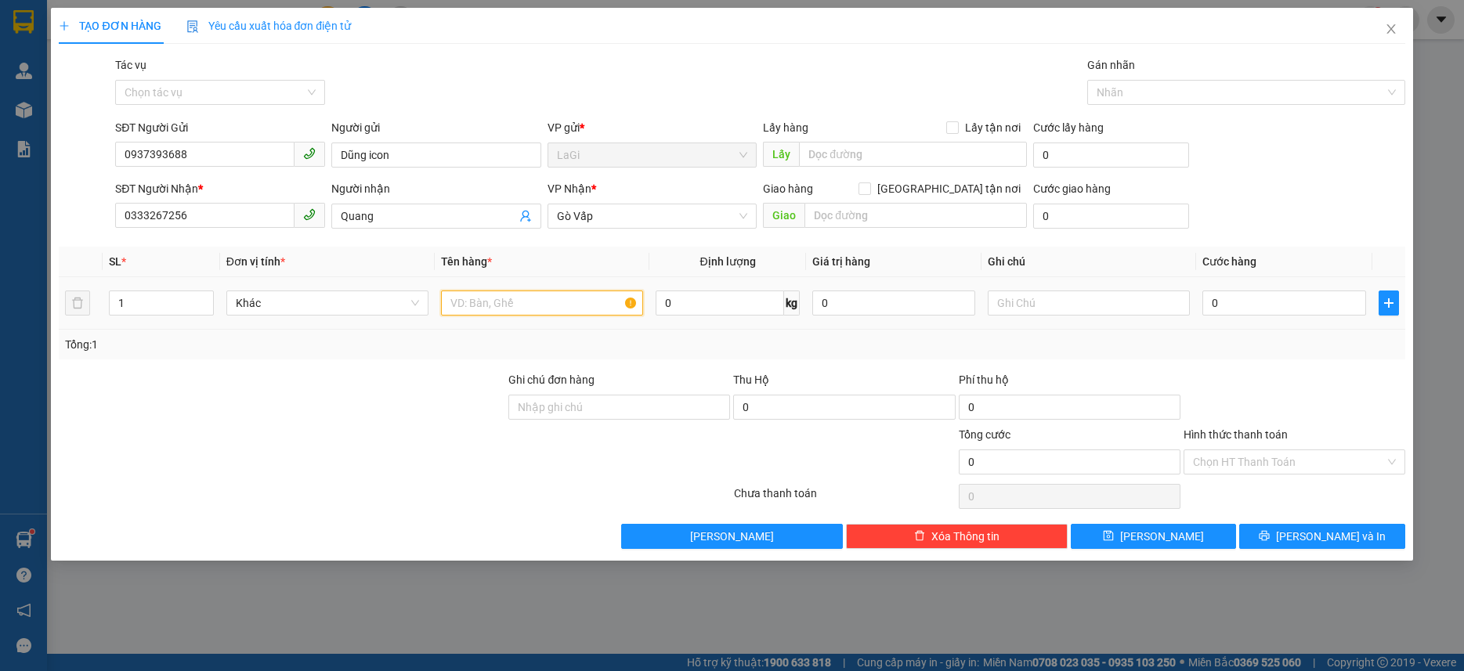
click at [537, 296] on input "text" at bounding box center [542, 303] width 202 height 25
type input "H - lk"
click at [1258, 303] on input "0" at bounding box center [1284, 303] width 163 height 25
type input "4"
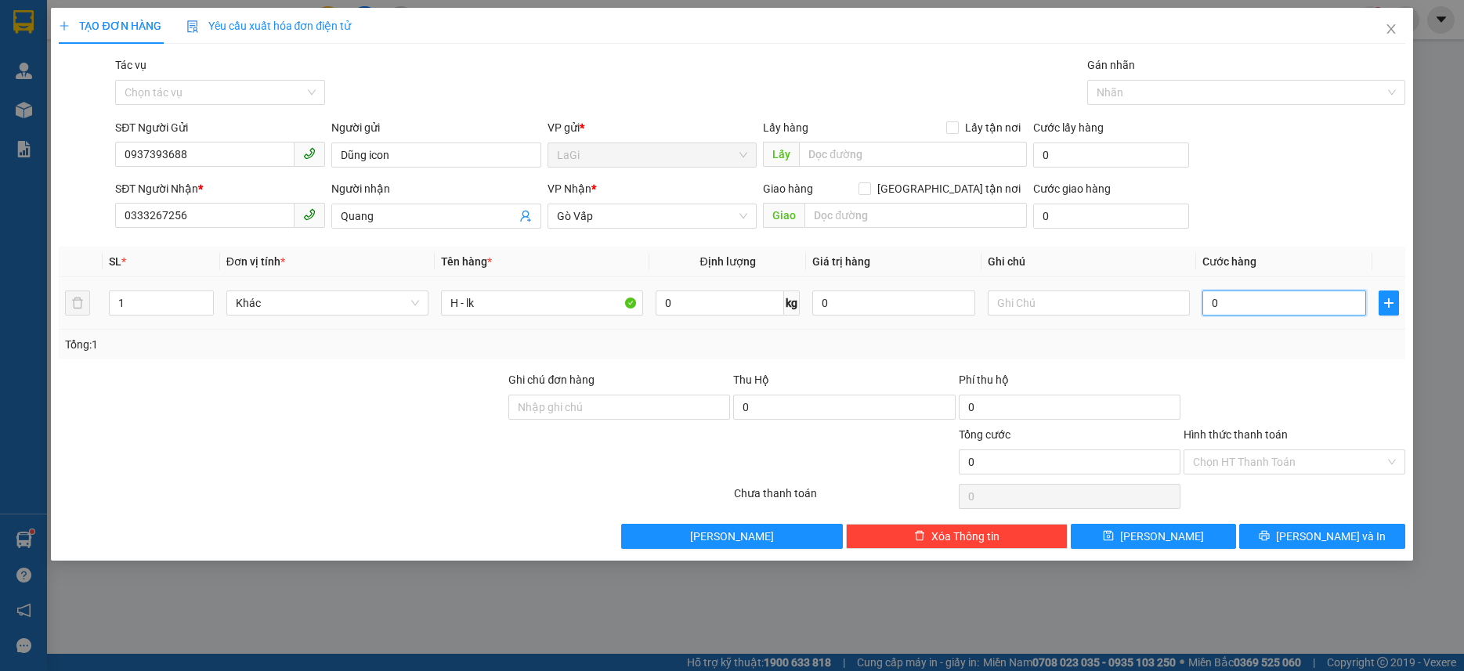
type input "4"
type input "40"
click at [1276, 365] on div "Transit Pickup Surcharge Ids Transit Deliver Surcharge Ids Transit Deliver Surc…" at bounding box center [732, 302] width 1346 height 493
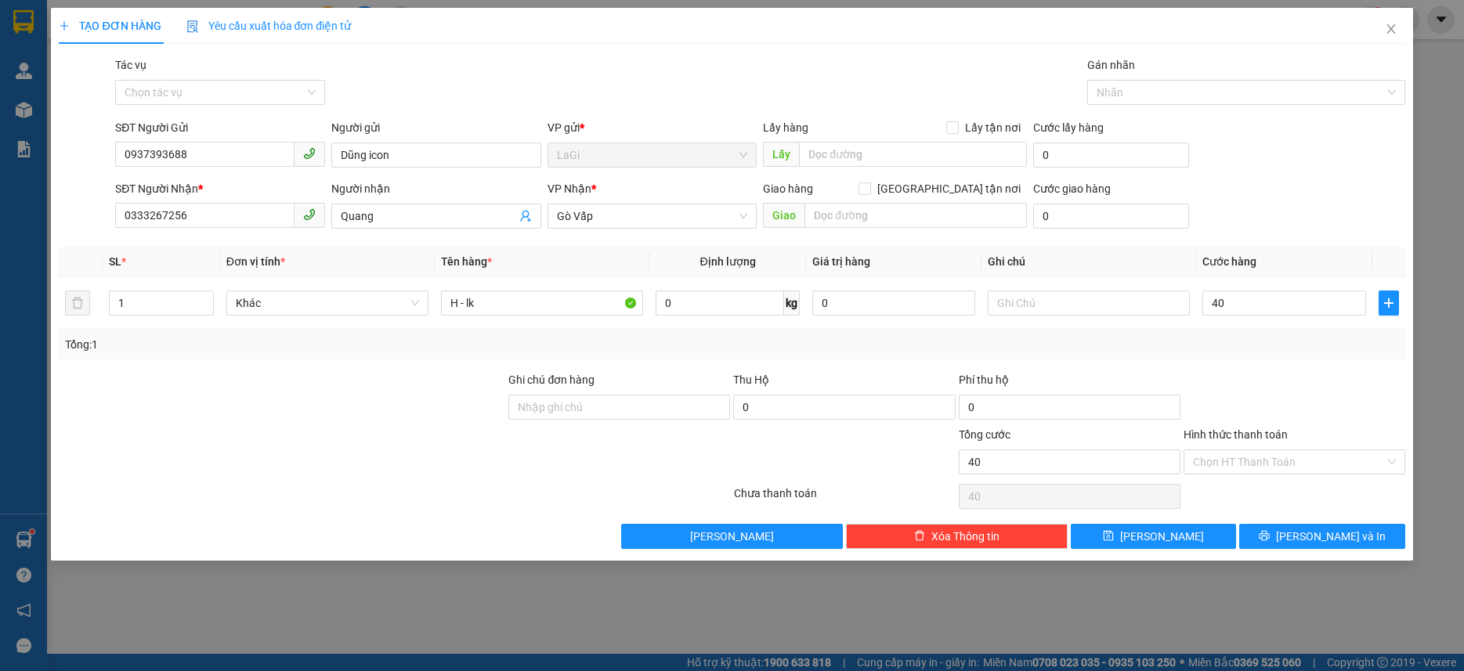
type input "40.000"
click at [1325, 534] on span "[PERSON_NAME] và In" at bounding box center [1331, 536] width 110 height 17
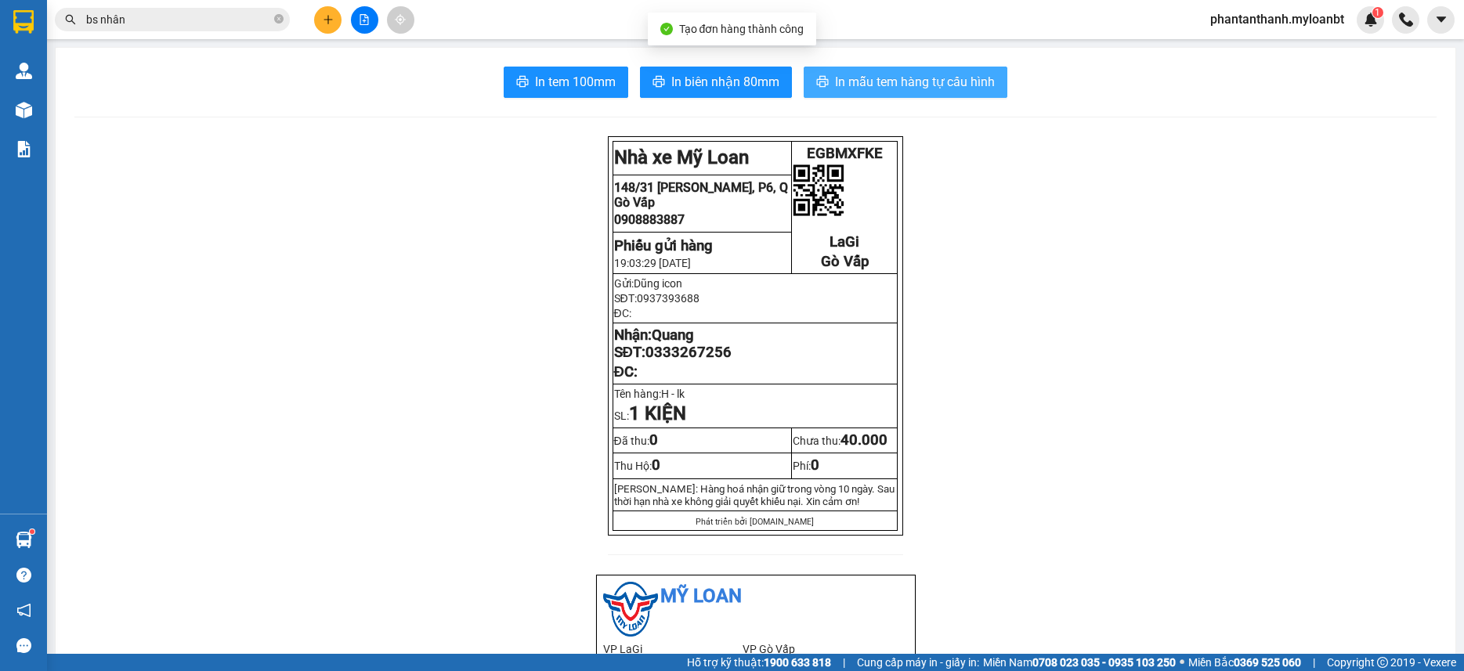
click at [855, 81] on span "In mẫu tem hàng tự cấu hình" at bounding box center [915, 82] width 160 height 20
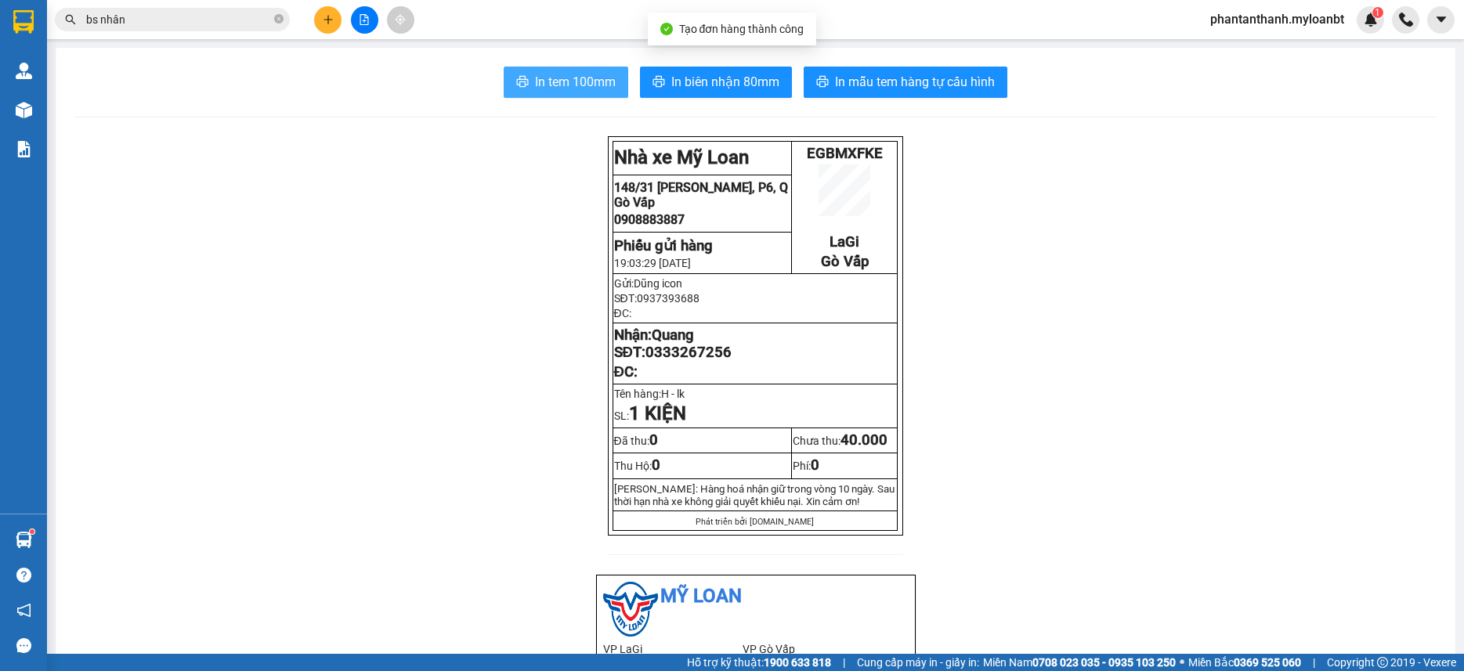
click at [570, 86] on span "In tem 100mm" at bounding box center [575, 82] width 81 height 20
click at [176, 11] on input "bs nhân" at bounding box center [178, 19] width 185 height 17
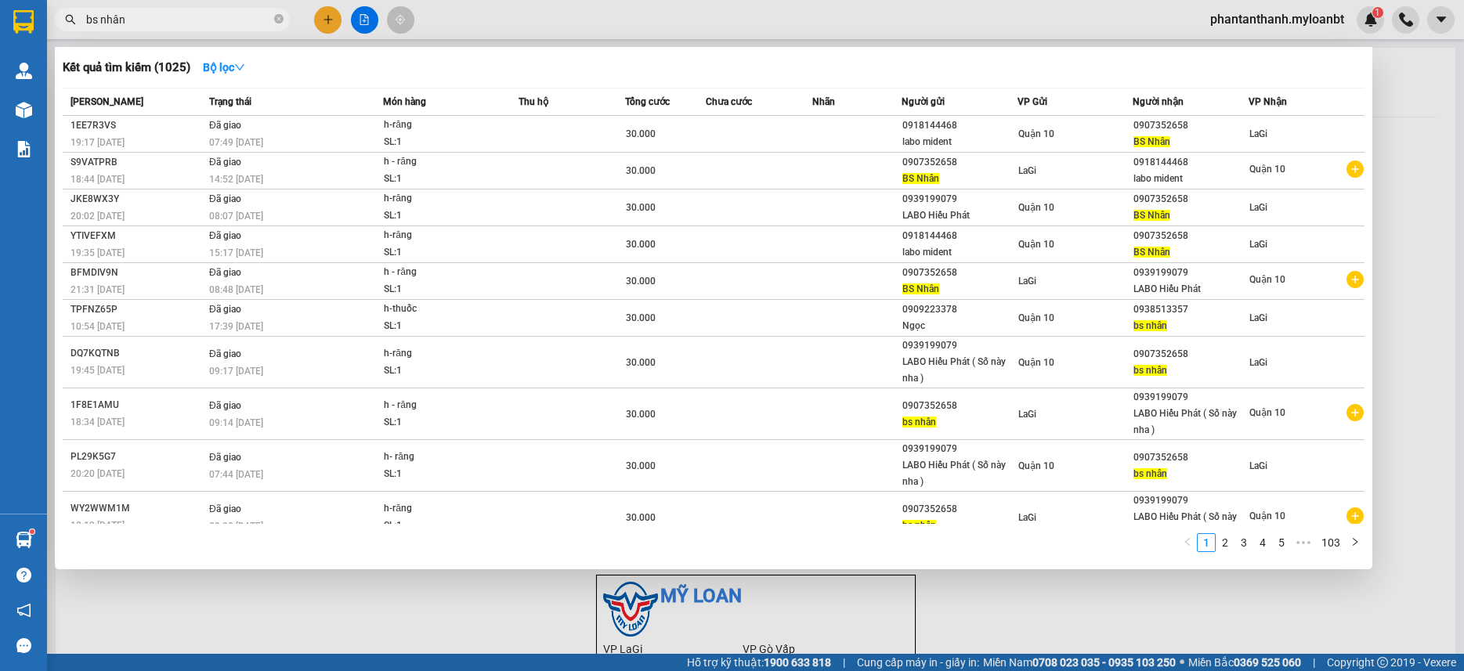
click at [170, 14] on input "bs nhân" at bounding box center [178, 19] width 185 height 17
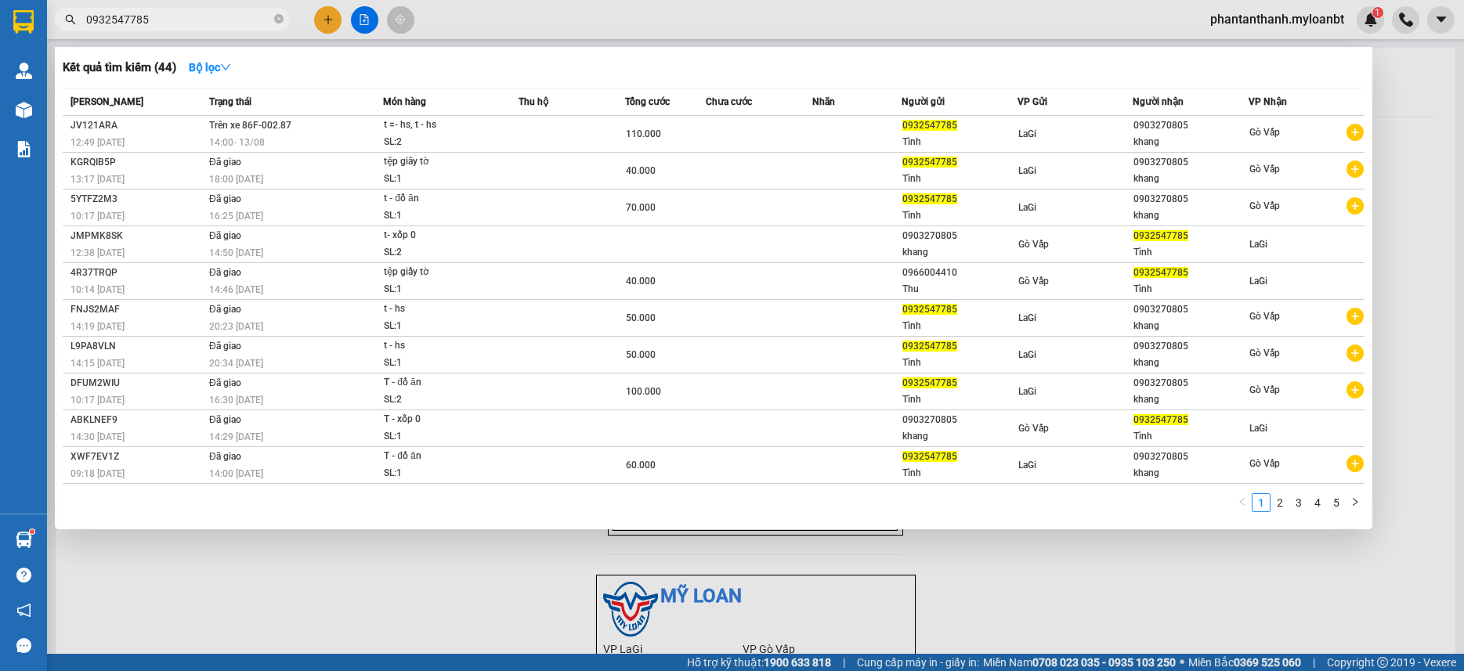
type input "0932547785"
click at [534, 23] on div at bounding box center [732, 335] width 1464 height 671
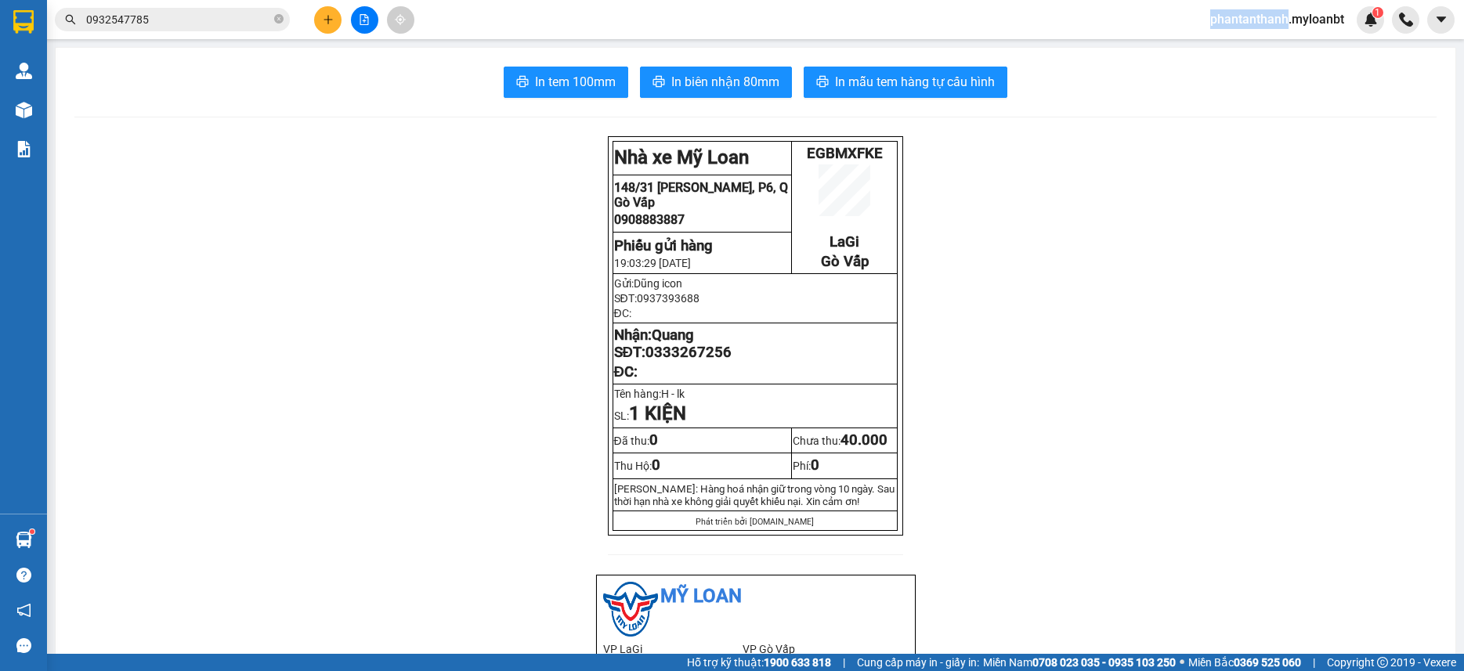
click at [534, 23] on div "Kết quả tìm kiếm ( 44 ) Bộ lọc Mã ĐH Trạng thái Món hàng Thu hộ Tổng cước Chưa …" at bounding box center [732, 19] width 1464 height 39
click at [209, 22] on input "0932547785" at bounding box center [178, 19] width 185 height 17
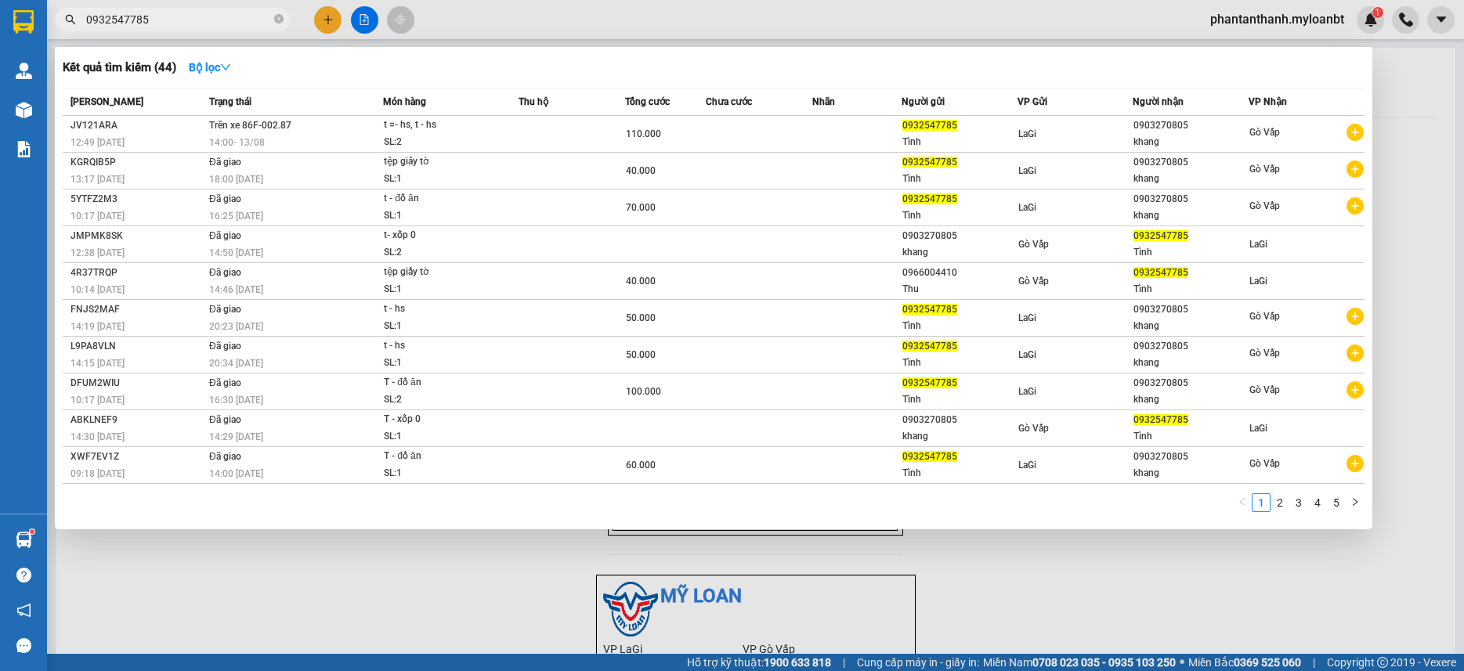
click at [209, 22] on input "0932547785" at bounding box center [178, 19] width 185 height 17
click at [465, 9] on div at bounding box center [732, 335] width 1464 height 671
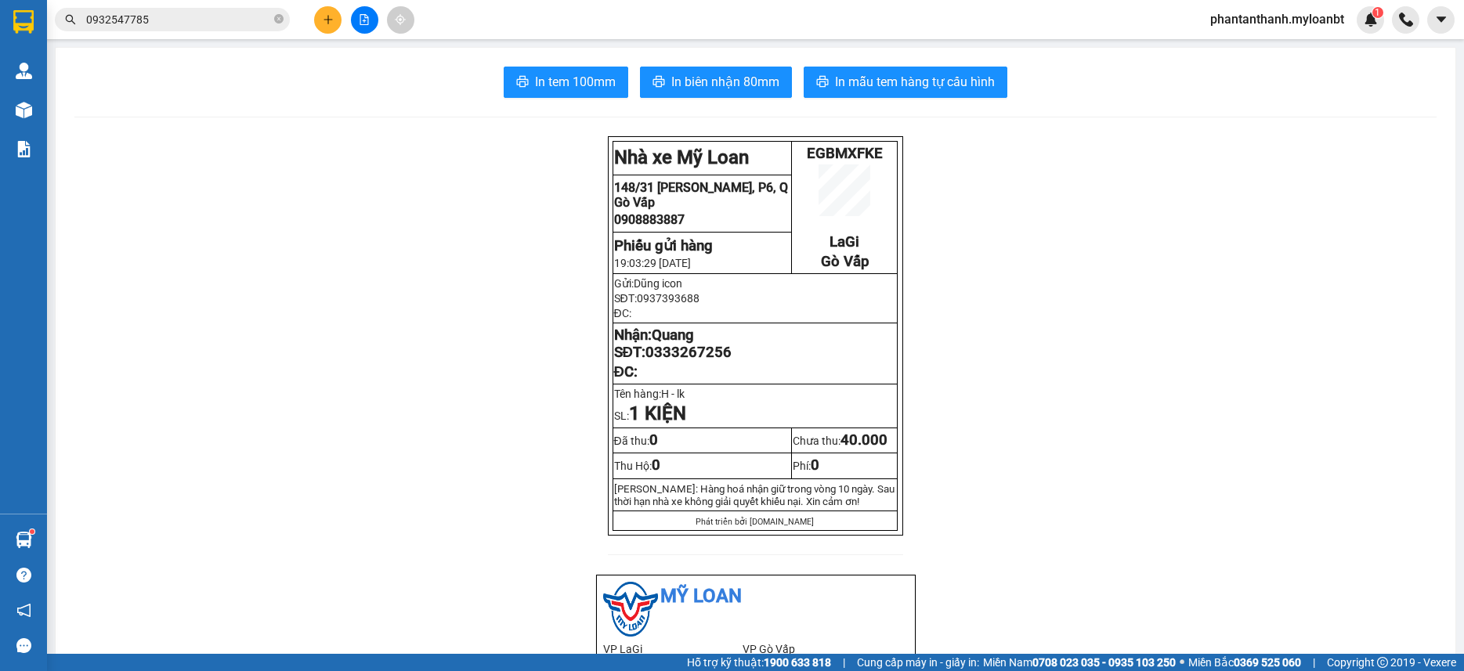
click at [465, 9] on div "Kết quả tìm kiếm ( 44 ) Bộ lọc Mã ĐH Trạng thái Món hàng Thu hộ Tổng cước Chưa …" at bounding box center [732, 19] width 1464 height 39
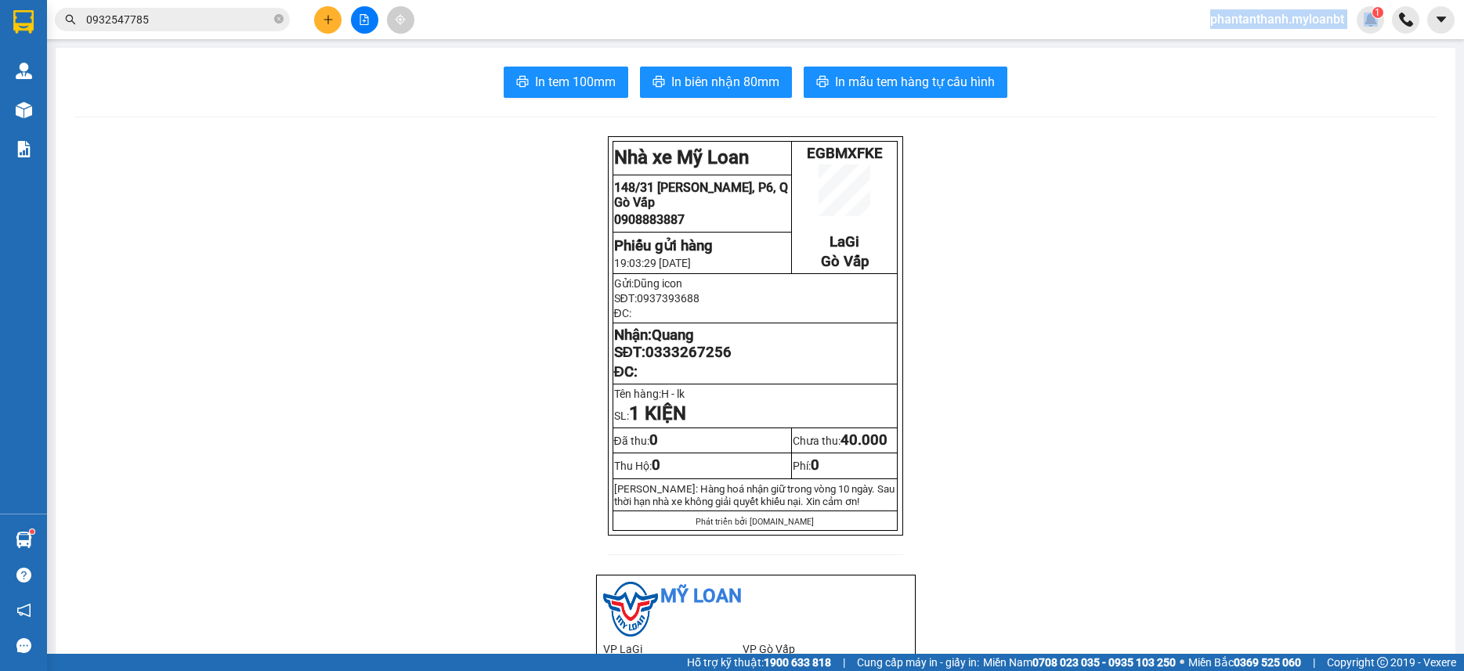
click at [197, 20] on input "0932547785" at bounding box center [178, 19] width 185 height 17
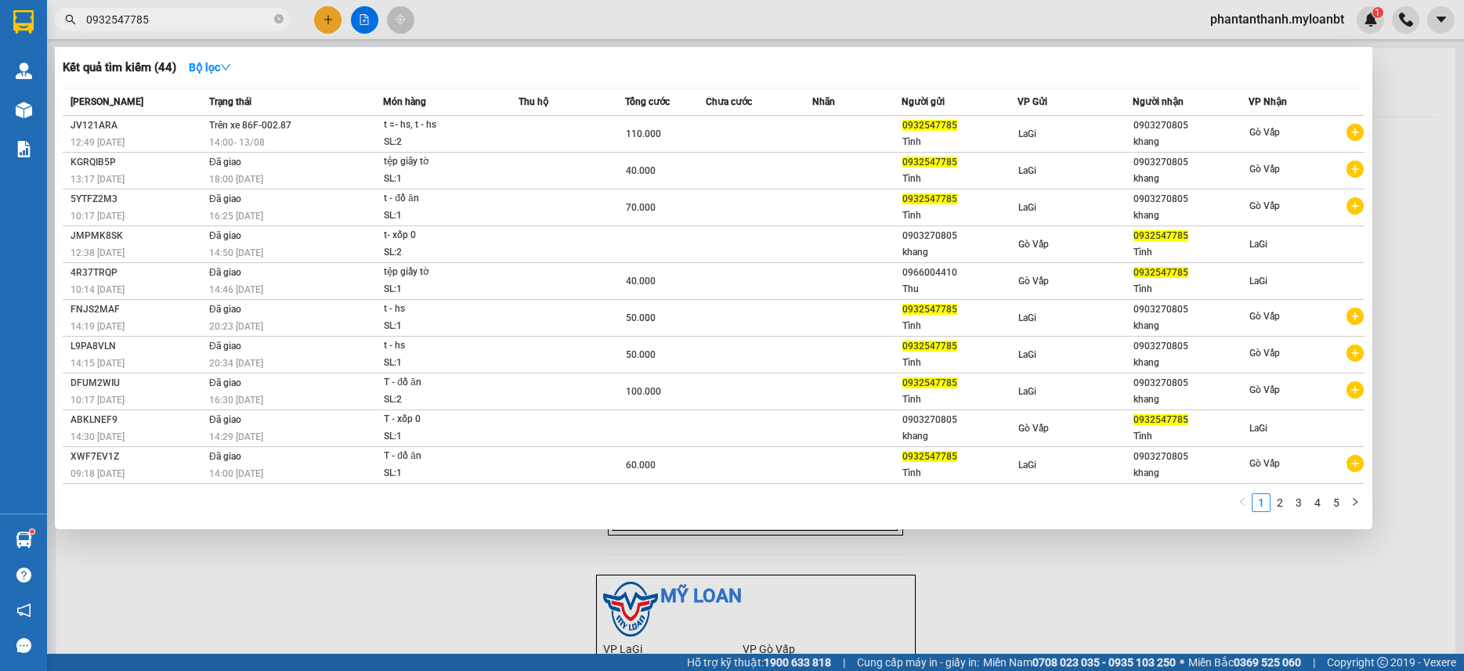
click at [519, 20] on div at bounding box center [732, 335] width 1464 height 671
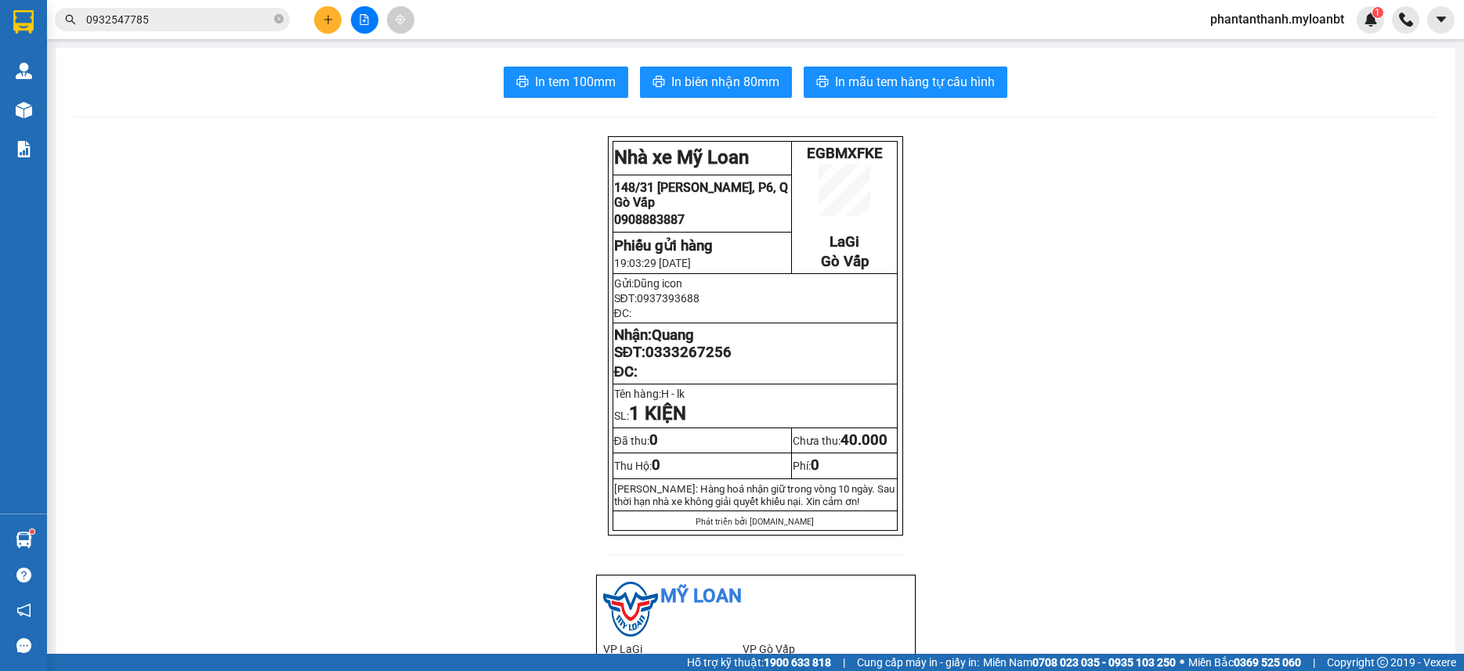
click at [519, 20] on div "Kết quả tìm kiếm ( 44 ) Bộ lọc Mã ĐH Trạng thái Món hàng Thu hộ Tổng cước Chưa …" at bounding box center [732, 19] width 1464 height 39
click at [185, 20] on input "0932547785" at bounding box center [178, 19] width 185 height 17
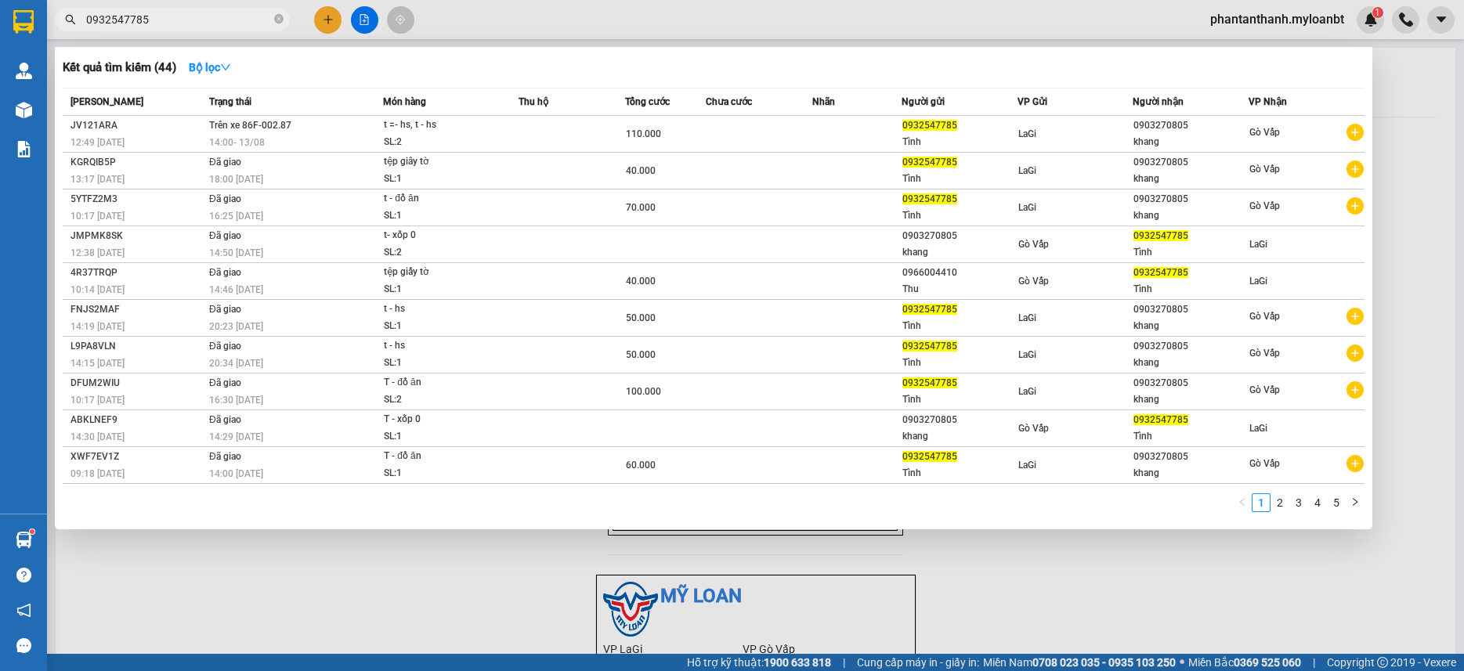
click at [185, 20] on input "0932547785" at bounding box center [178, 19] width 185 height 17
click at [626, 27] on div at bounding box center [732, 335] width 1464 height 671
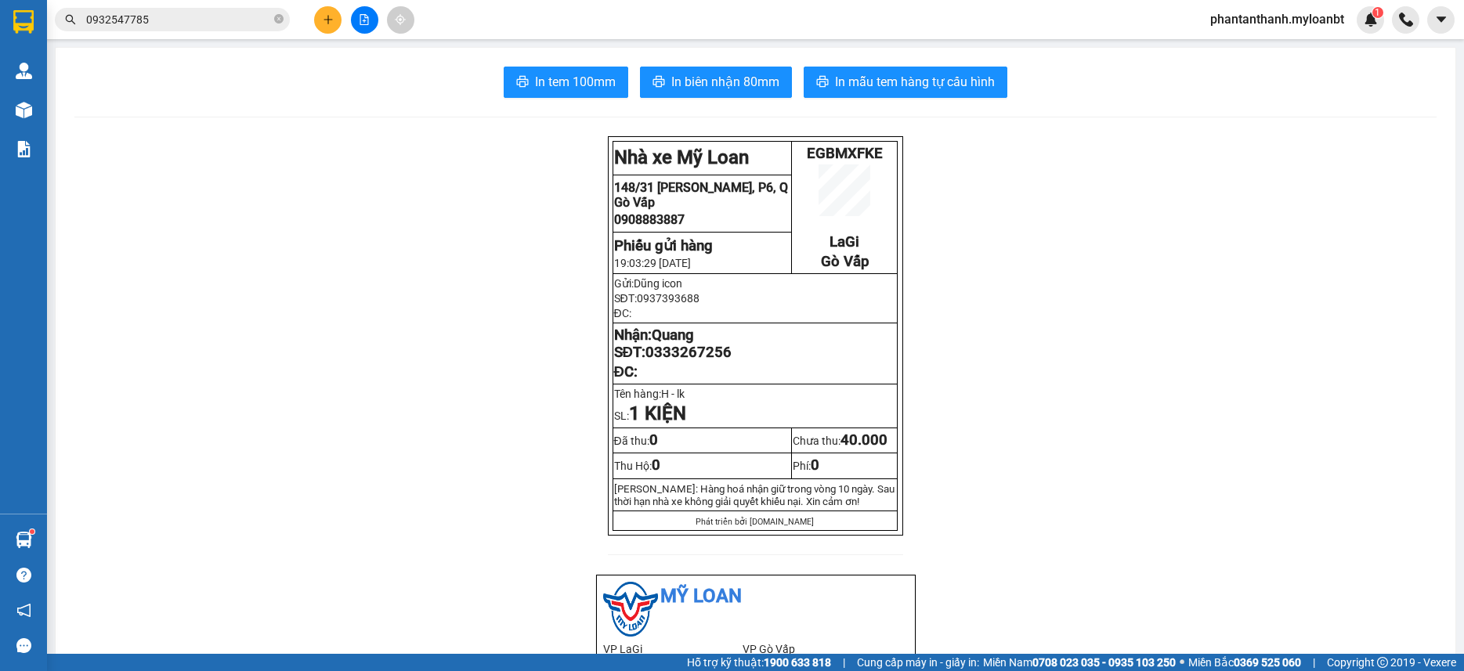
click at [151, 9] on span "0932547785" at bounding box center [172, 20] width 235 height 24
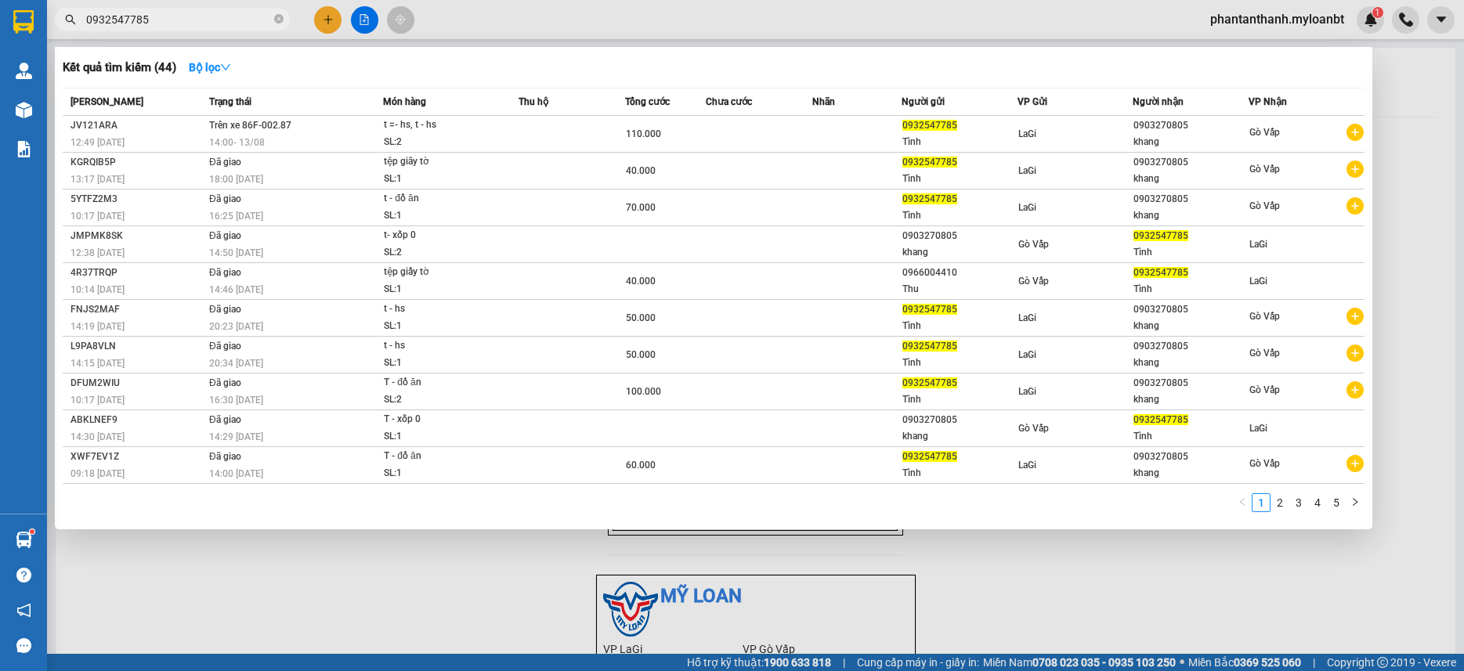
click at [164, 19] on input "0932547785" at bounding box center [178, 19] width 185 height 17
click at [750, 9] on div at bounding box center [732, 335] width 1464 height 671
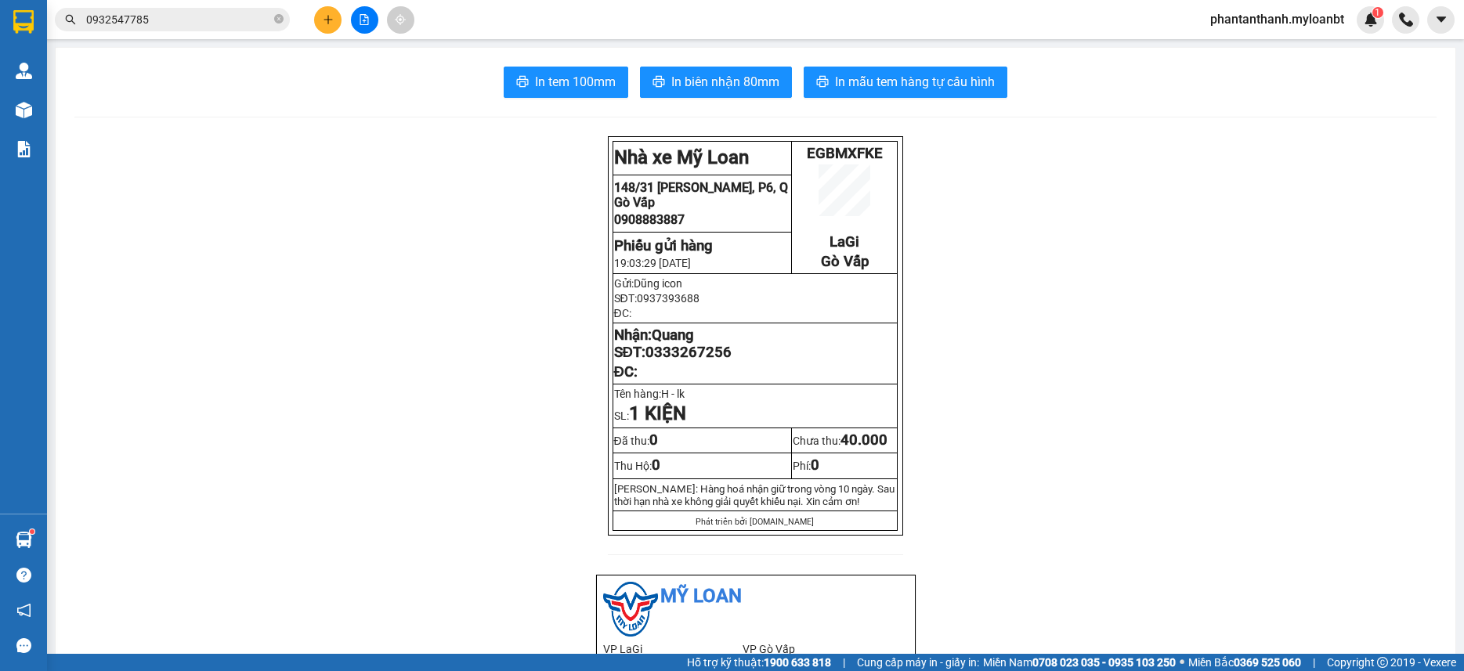
click at [170, 19] on input "0932547785" at bounding box center [178, 19] width 185 height 17
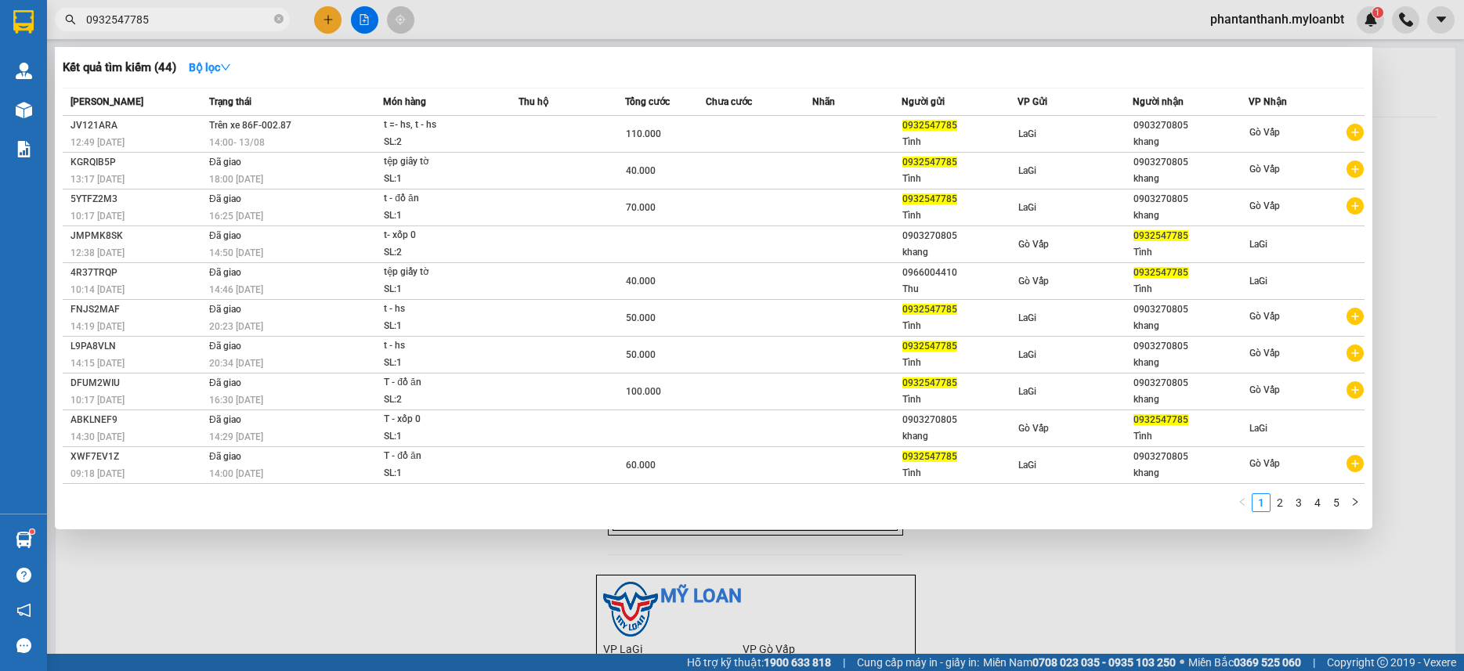
click at [170, 19] on input "0932547785" at bounding box center [178, 19] width 185 height 17
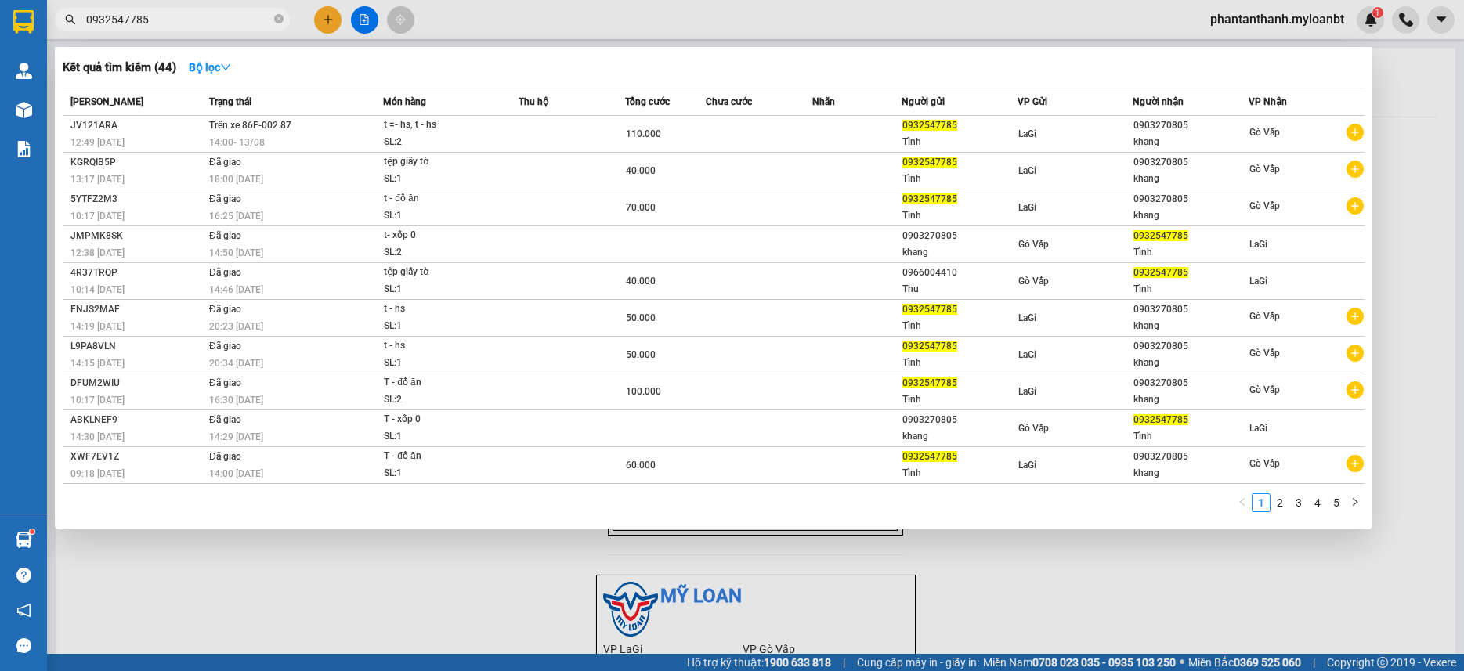
click at [170, 19] on input "0932547785" at bounding box center [178, 19] width 185 height 17
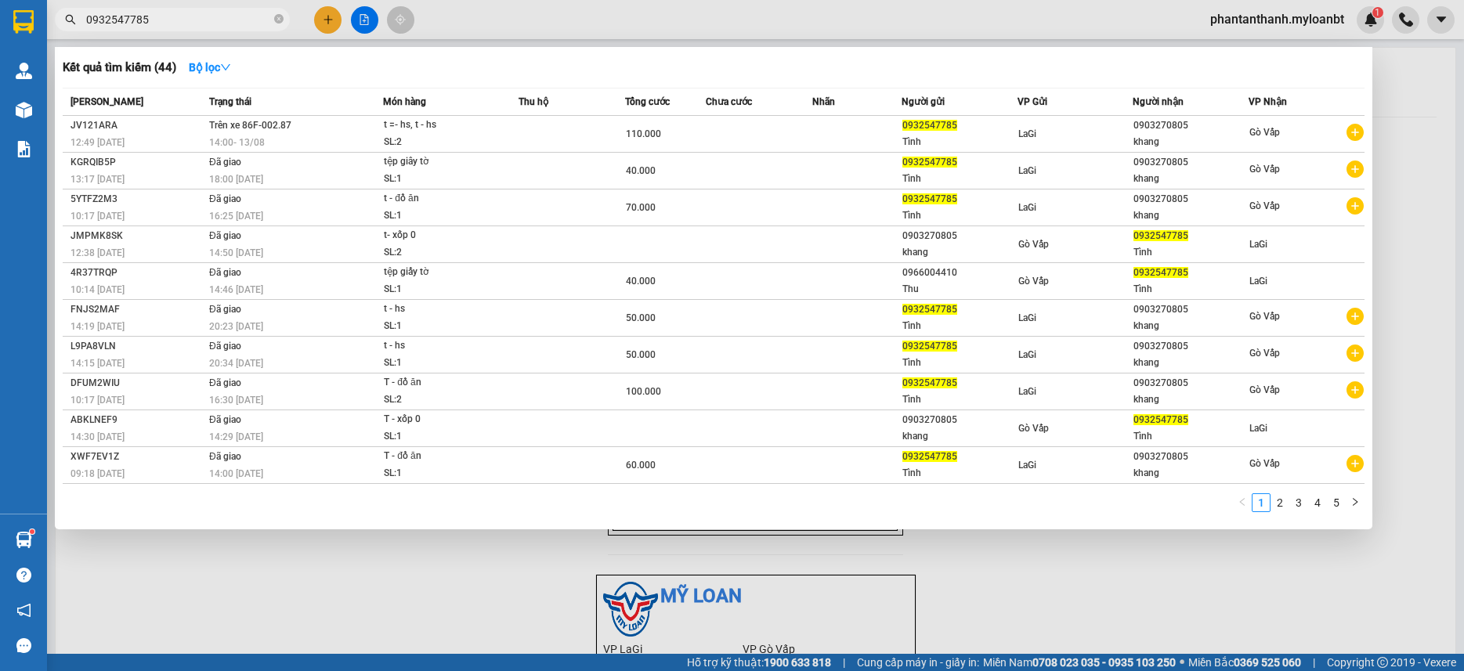
click at [170, 19] on input "0932547785" at bounding box center [178, 19] width 185 height 17
click at [181, 18] on input "0932547785" at bounding box center [178, 19] width 185 height 17
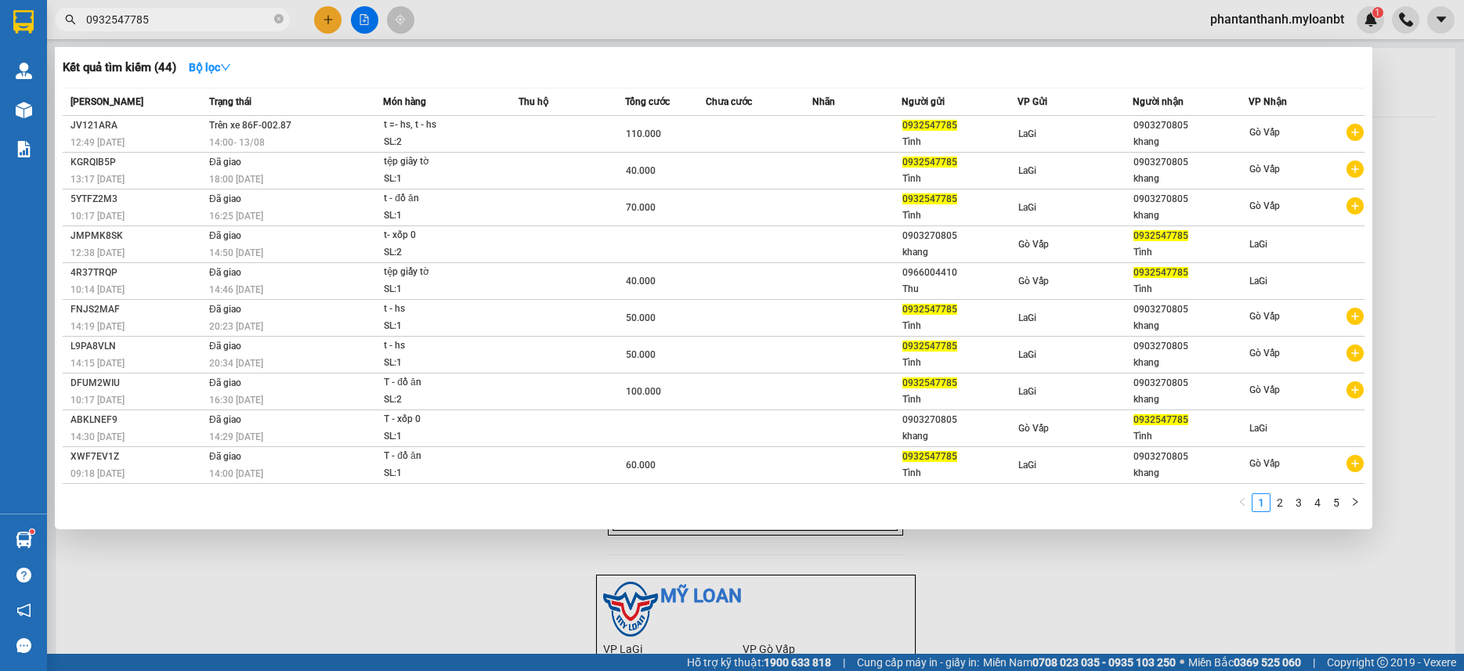
click at [181, 18] on input "0932547785" at bounding box center [178, 19] width 185 height 17
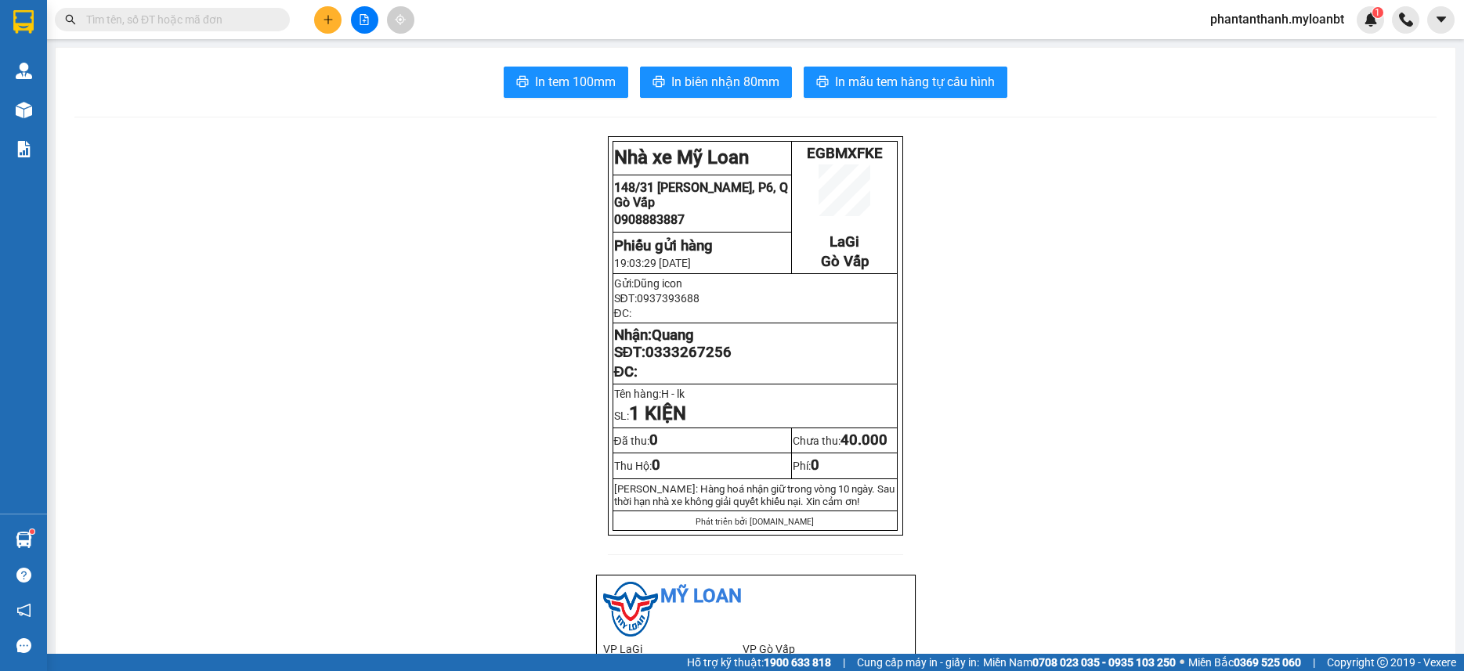
click at [184, 13] on input "text" at bounding box center [178, 19] width 185 height 17
click at [173, 17] on input "text" at bounding box center [178, 19] width 185 height 17
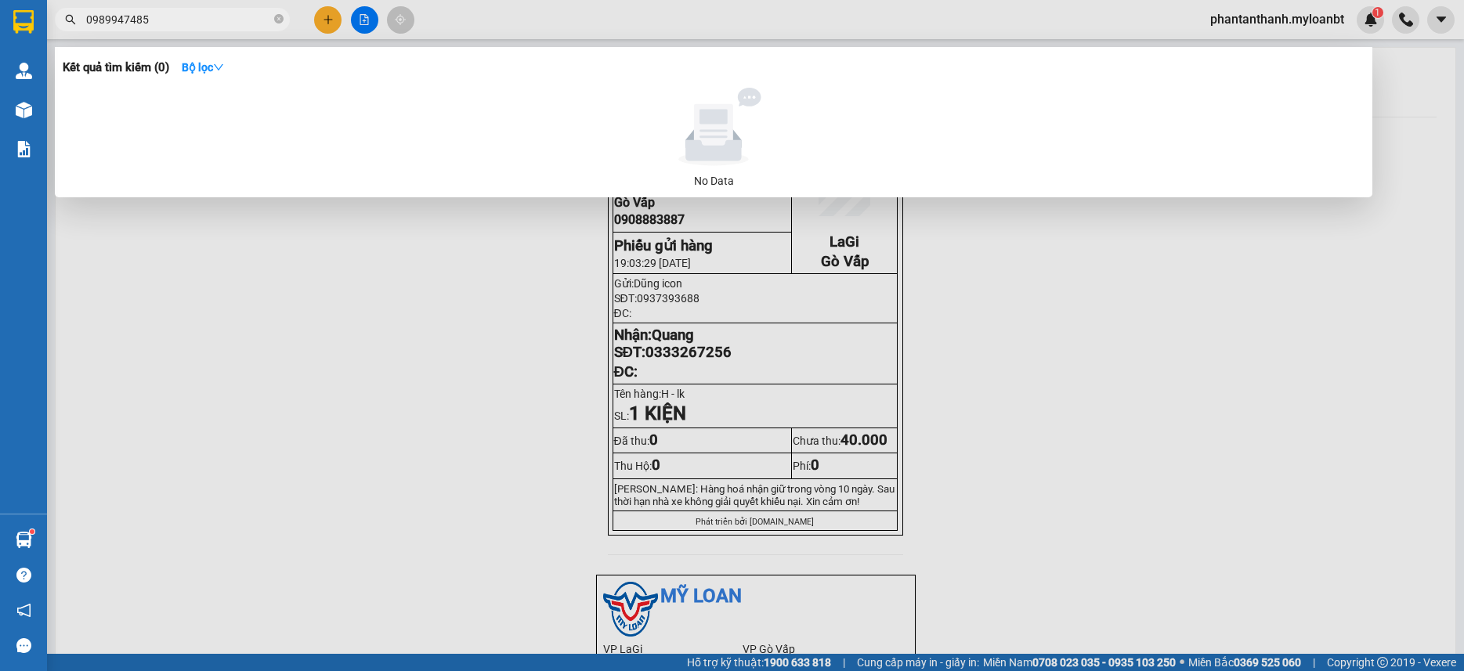
click at [215, 20] on input "0989947485" at bounding box center [178, 19] width 185 height 17
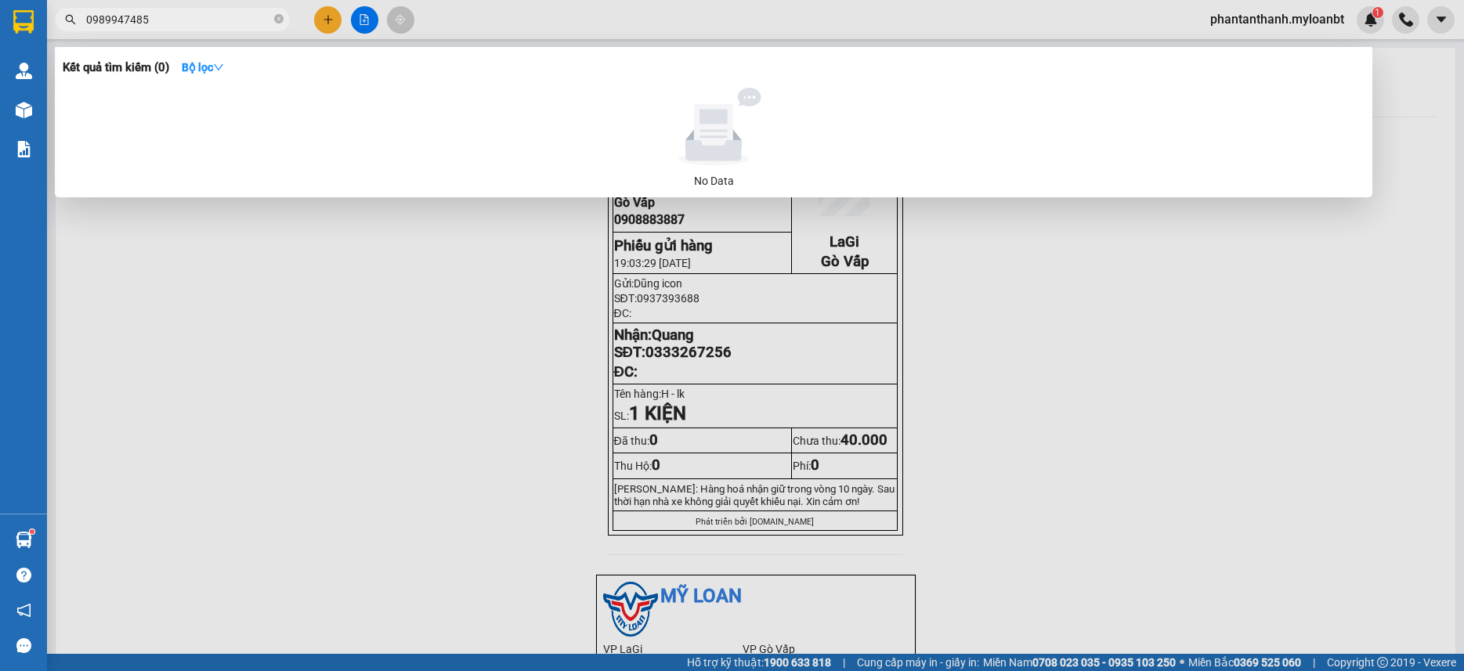
click at [215, 20] on input "0989947485" at bounding box center [178, 19] width 185 height 17
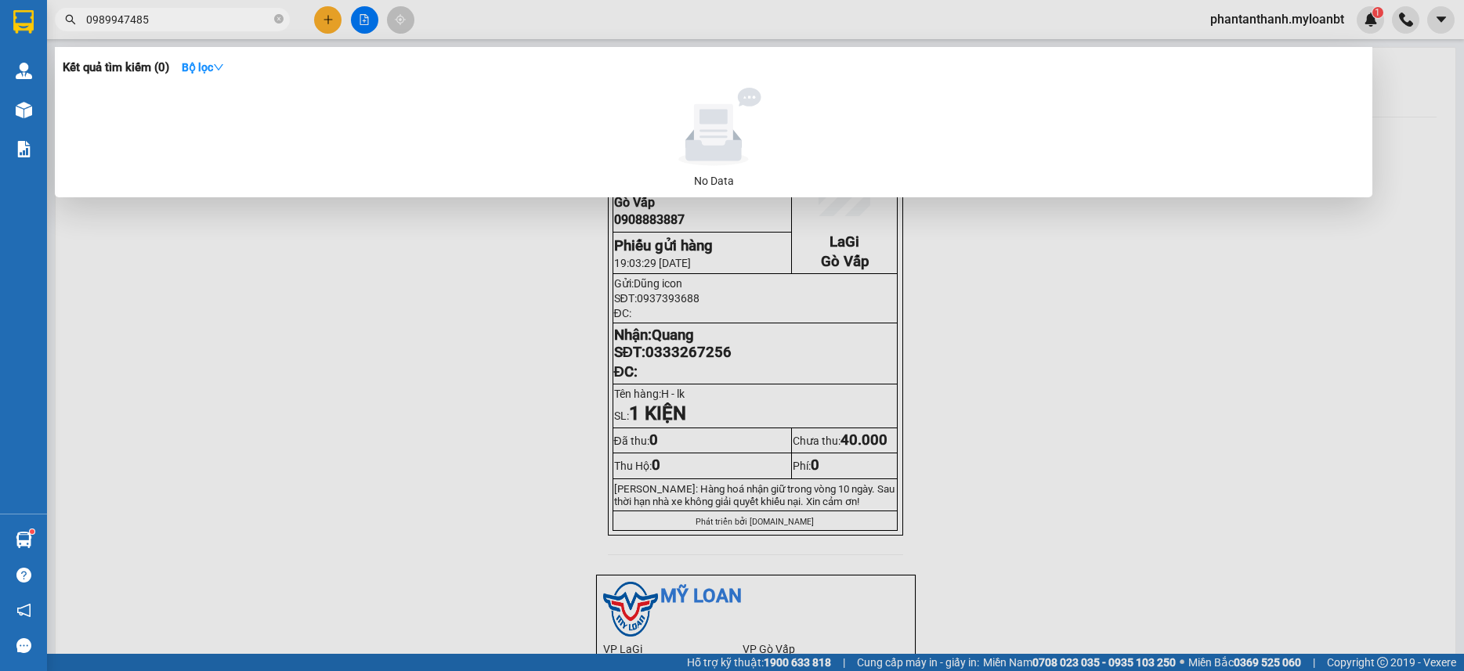
click at [215, 20] on input "0989947485" at bounding box center [178, 19] width 185 height 17
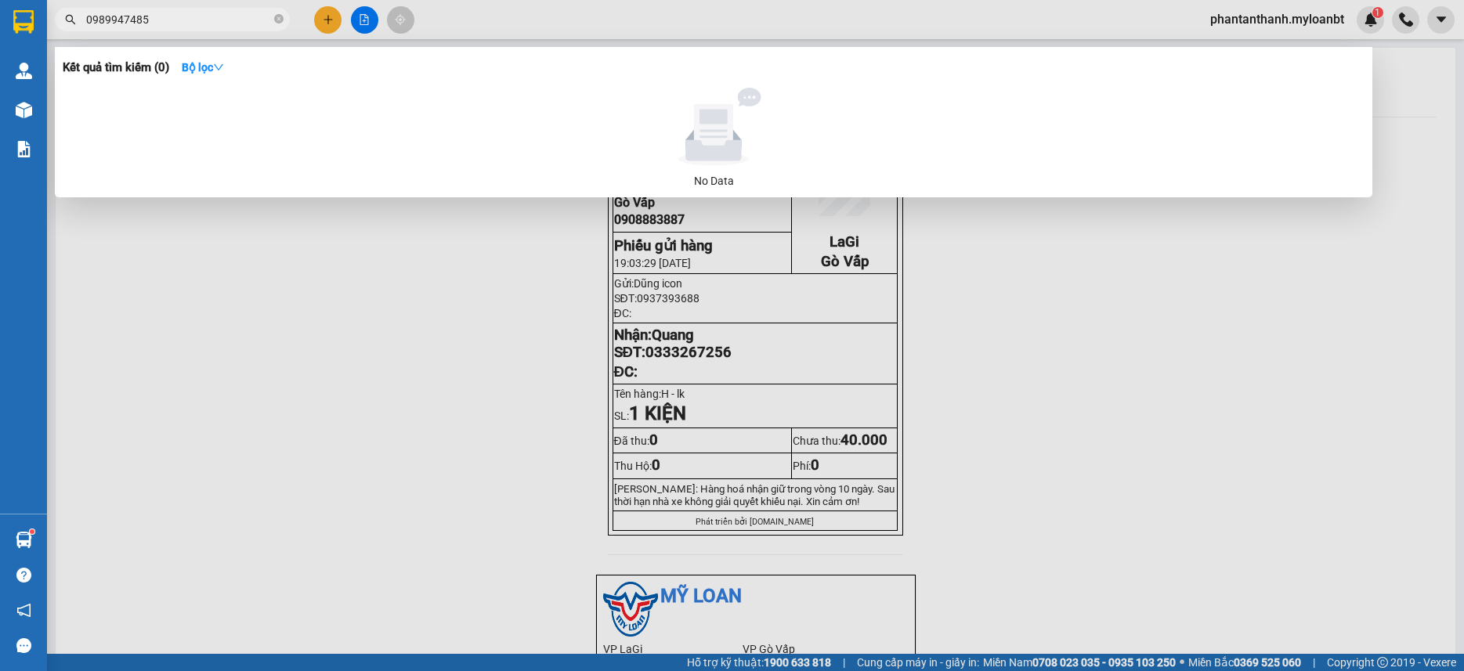
click at [215, 20] on input "0989947485" at bounding box center [178, 19] width 185 height 17
click at [195, 14] on input "0989947485" at bounding box center [178, 19] width 185 height 17
type input "7785"
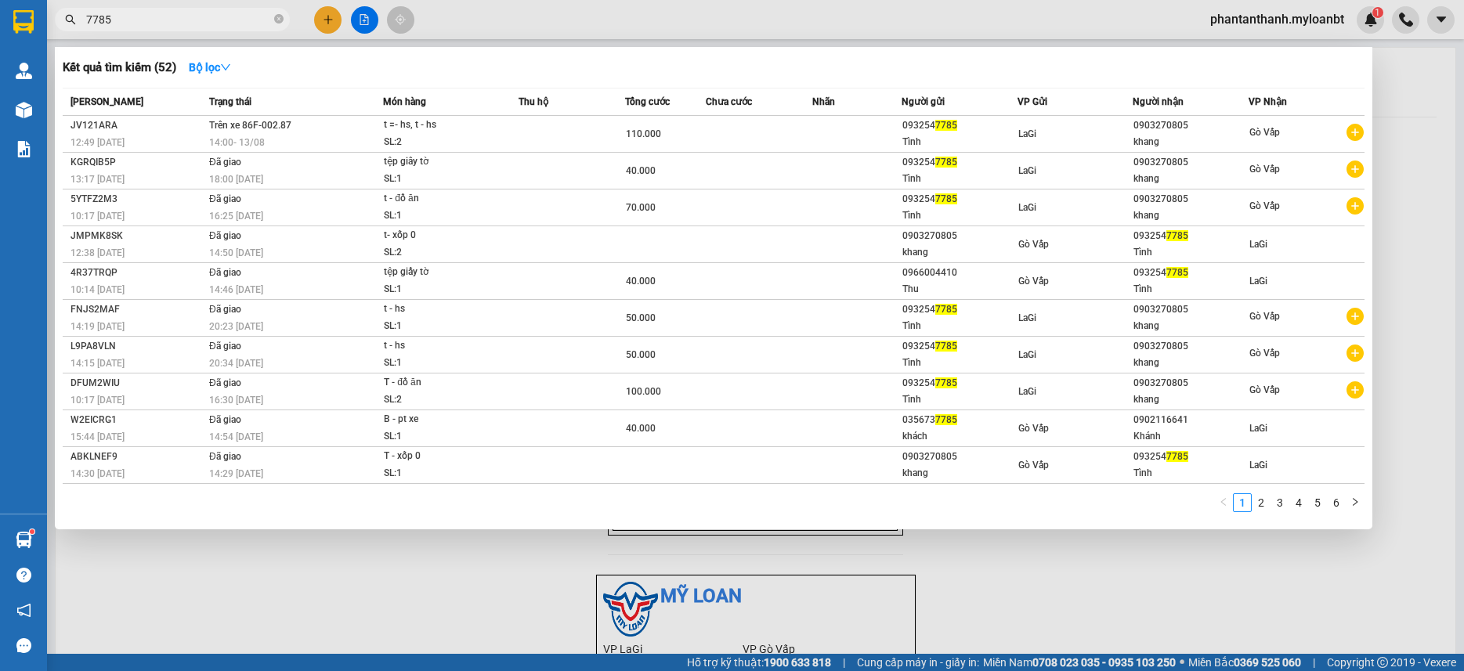
click at [248, 12] on input "7785" at bounding box center [178, 19] width 185 height 17
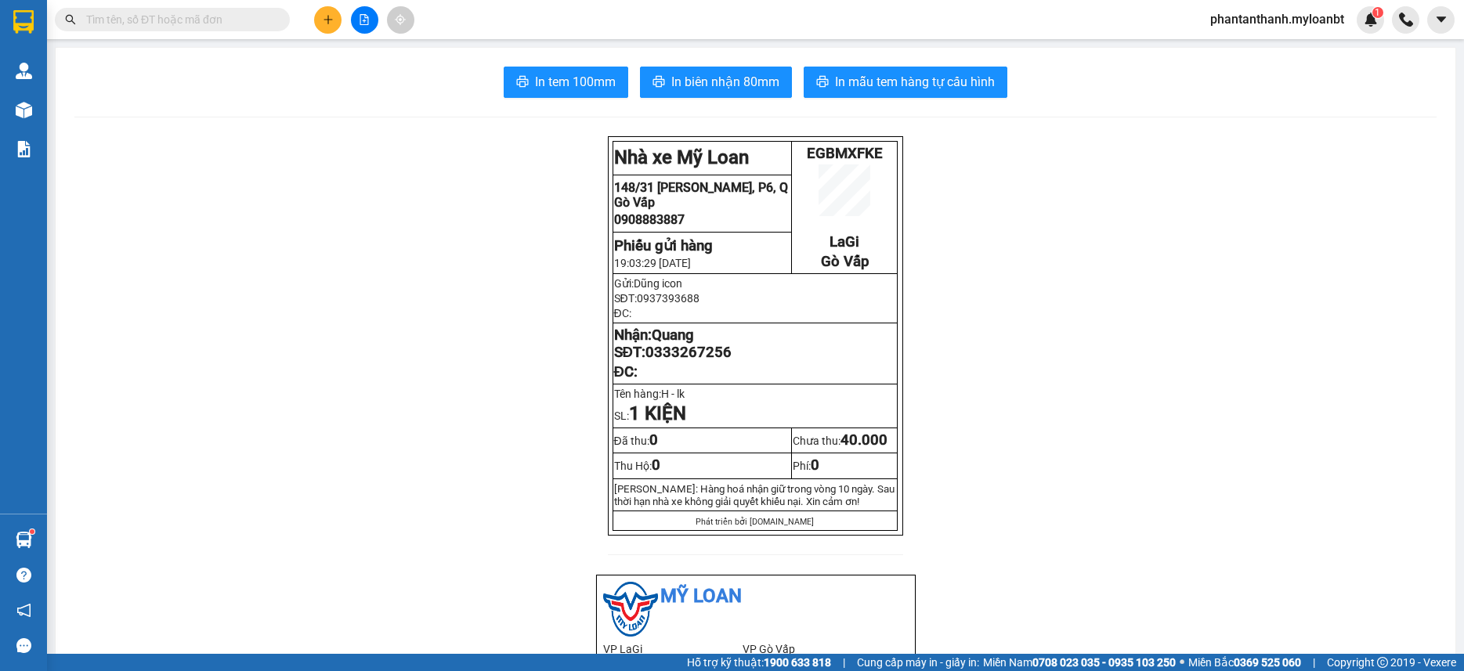
click at [231, 22] on input "text" at bounding box center [178, 19] width 185 height 17
click at [314, 17] on button at bounding box center [327, 19] width 27 height 27
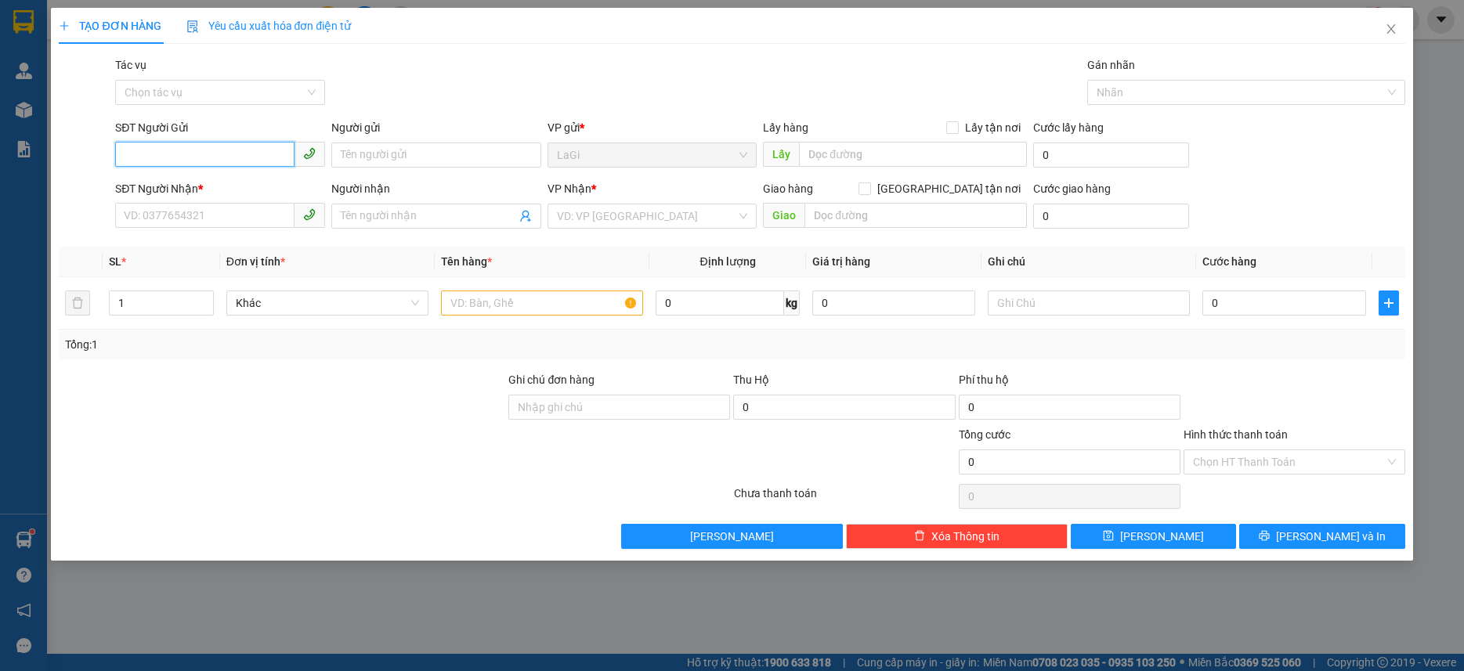
click at [257, 150] on input "SĐT Người Gửi" at bounding box center [204, 154] width 179 height 25
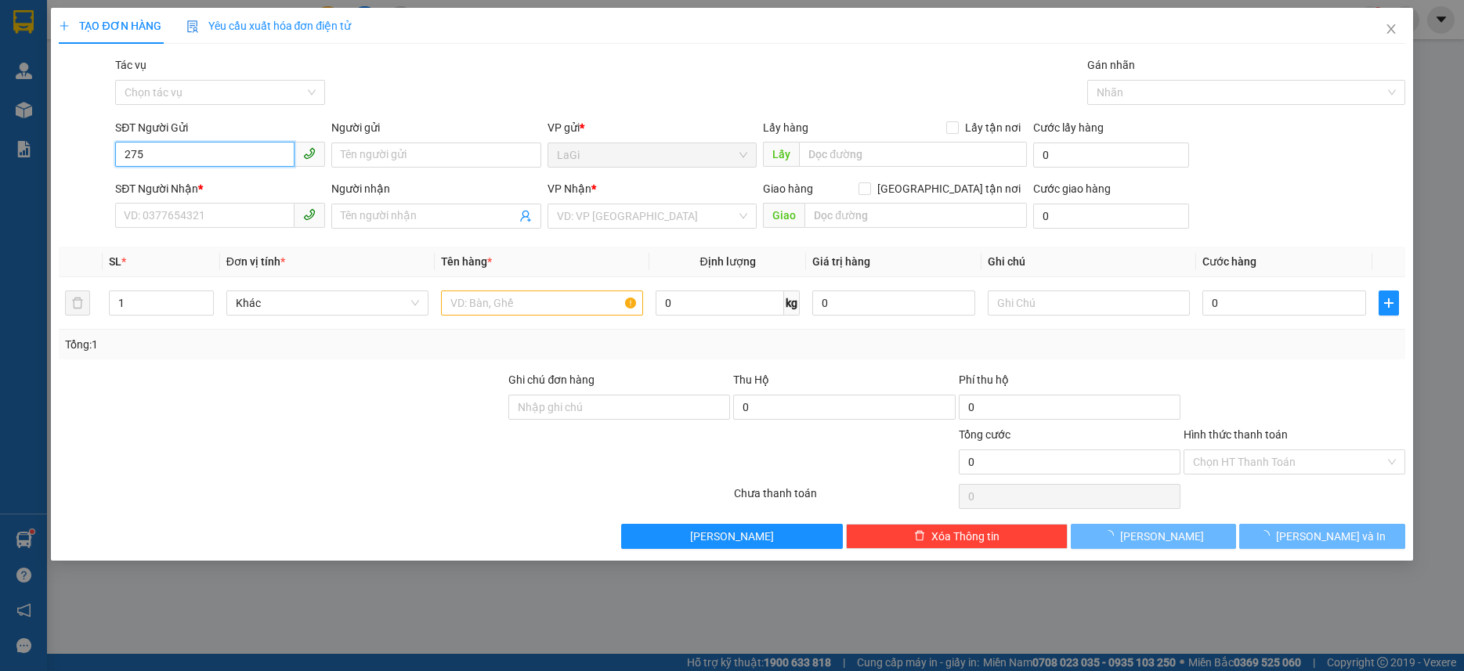
click at [255, 150] on input "275" at bounding box center [204, 154] width 179 height 25
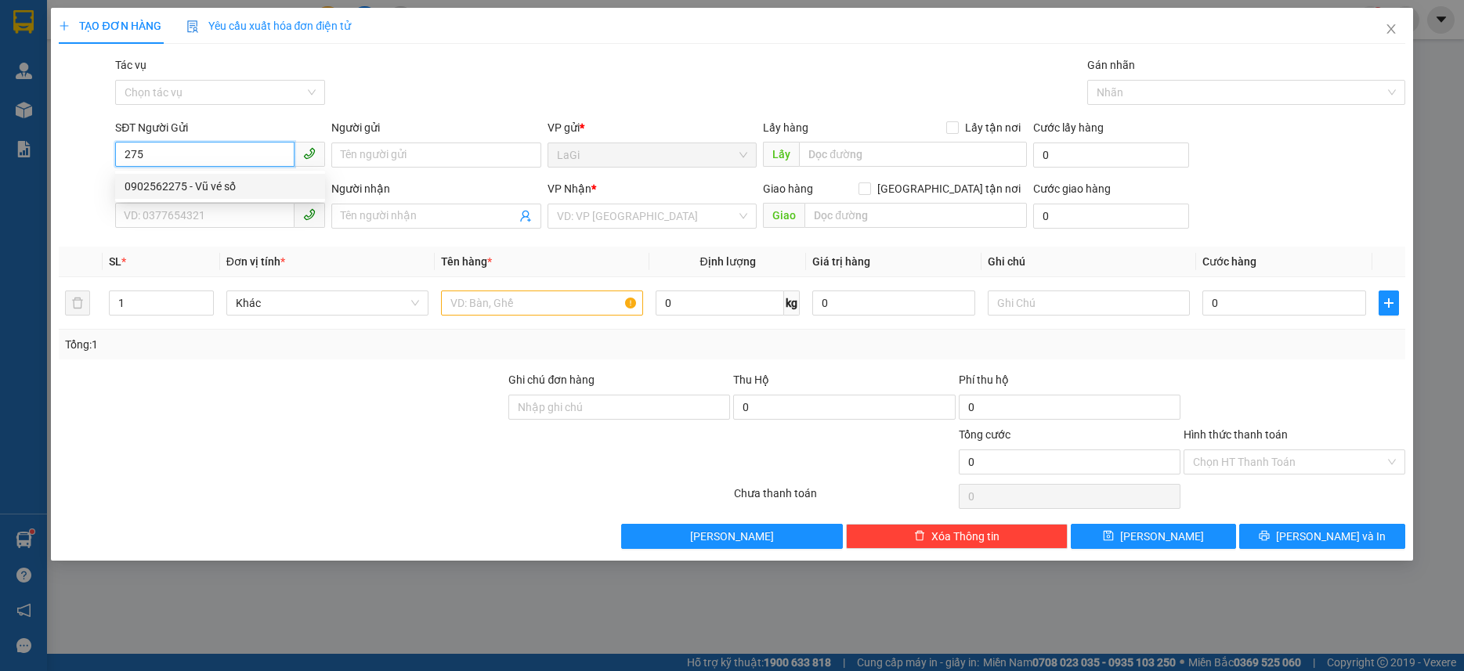
click at [255, 190] on div "0902562275 - Vũ vé số" at bounding box center [220, 186] width 191 height 17
type input "0902562275"
type input "Vũ vé số"
type input "0938910732"
type input "Cường vé số"
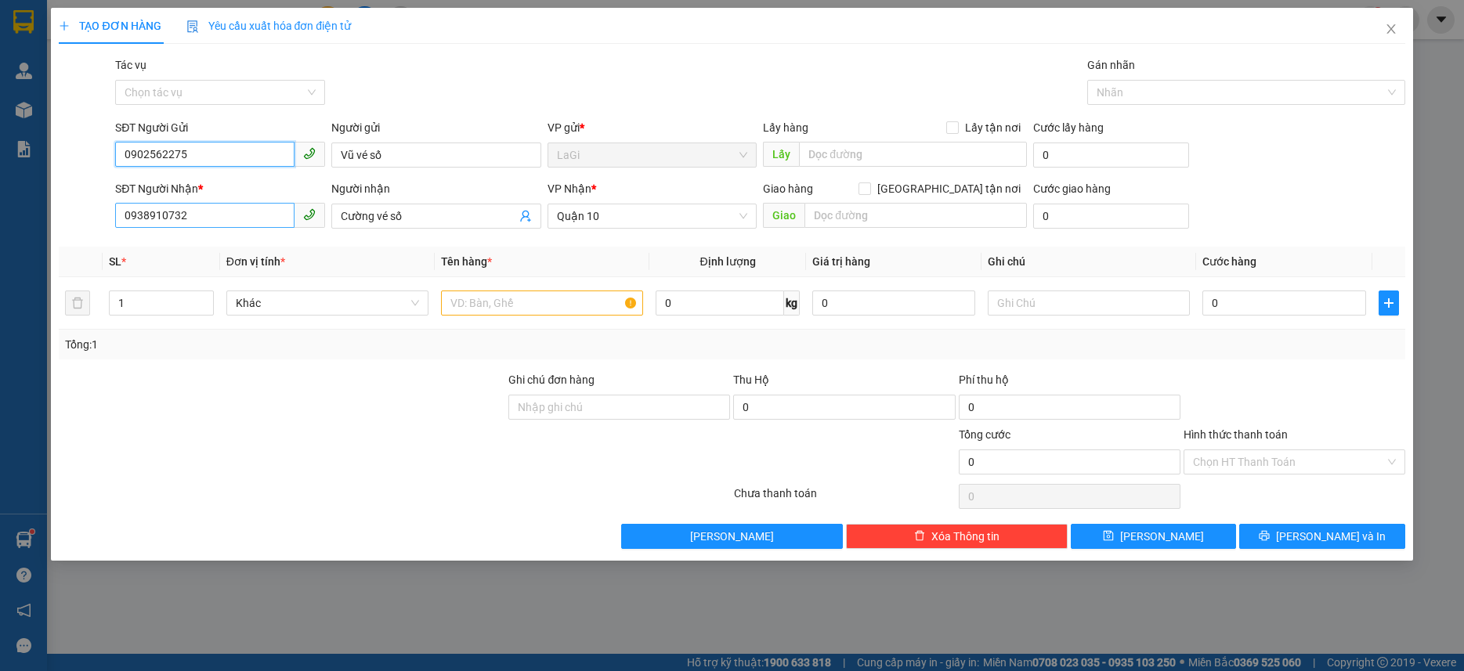
type input "0902562275"
click at [270, 220] on input "0938910732" at bounding box center [204, 215] width 179 height 25
click at [476, 302] on input "text" at bounding box center [542, 303] width 202 height 25
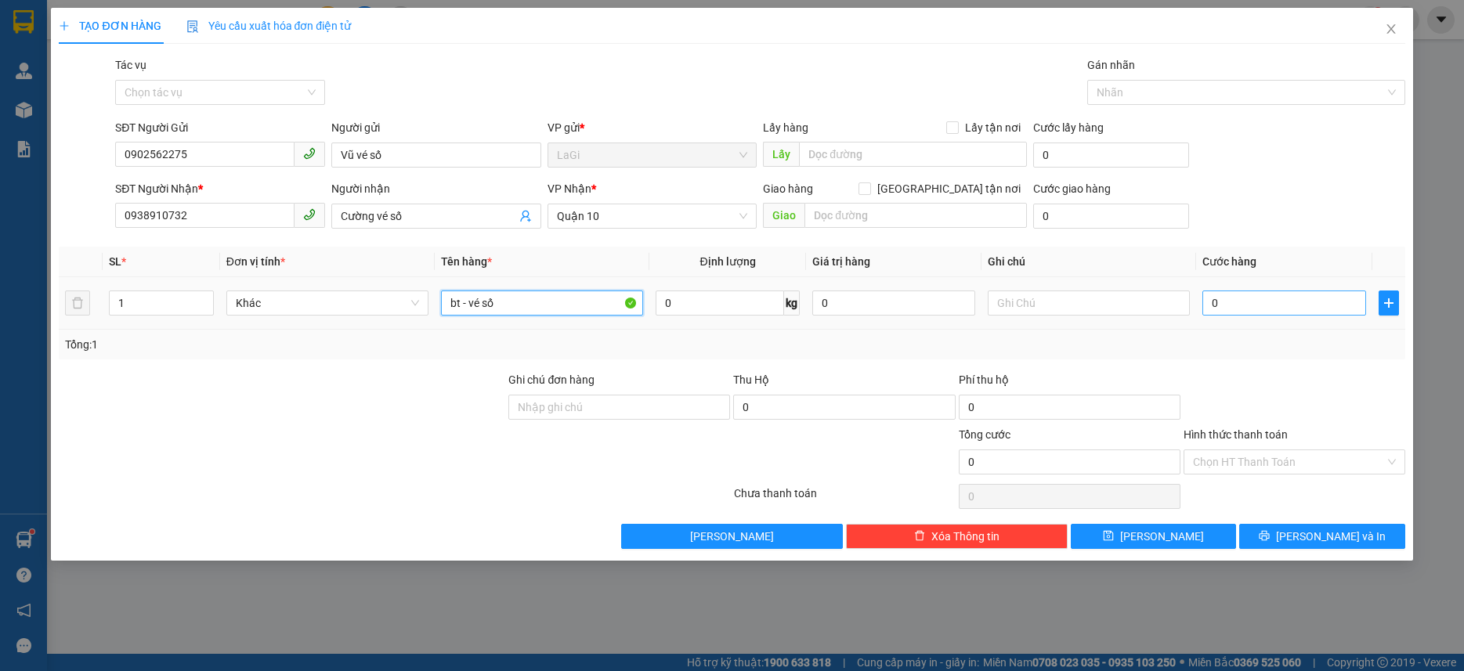
type input "bt - vé số"
click at [1257, 309] on input "0" at bounding box center [1284, 303] width 163 height 25
type input "3"
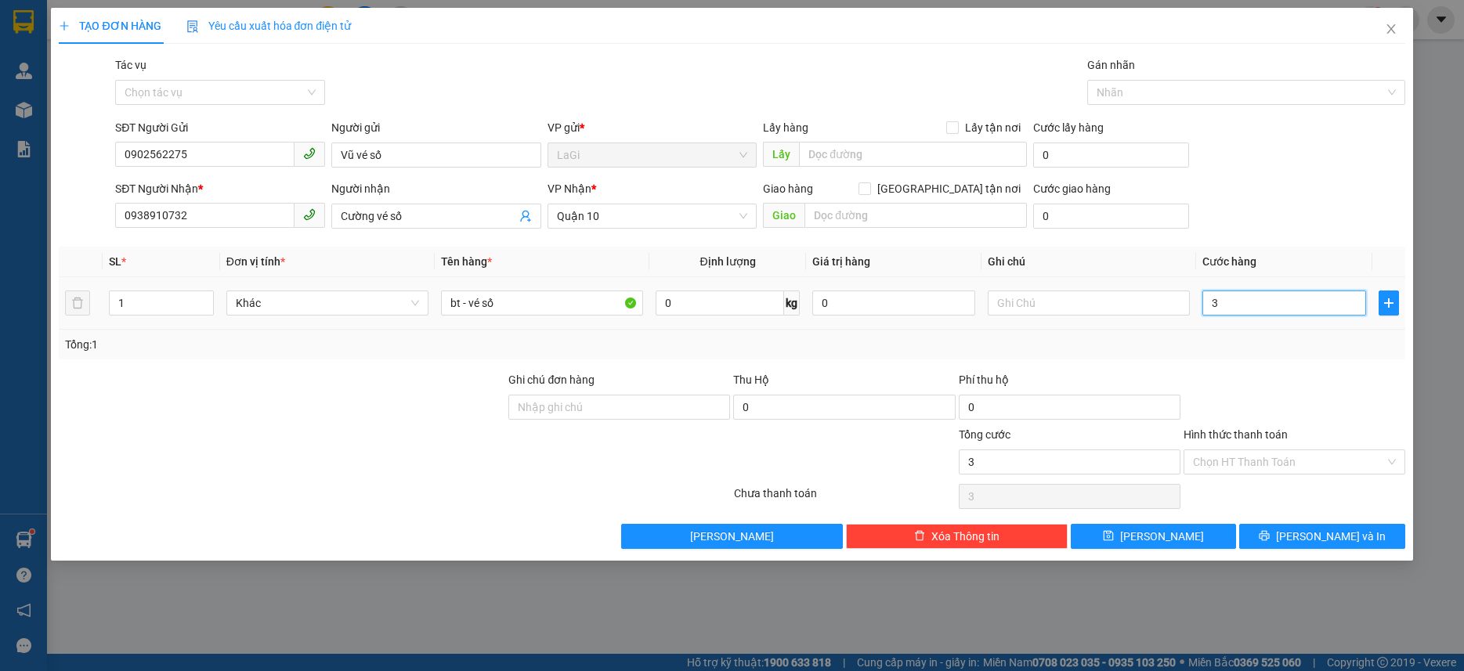
type input "30"
type input "30.000"
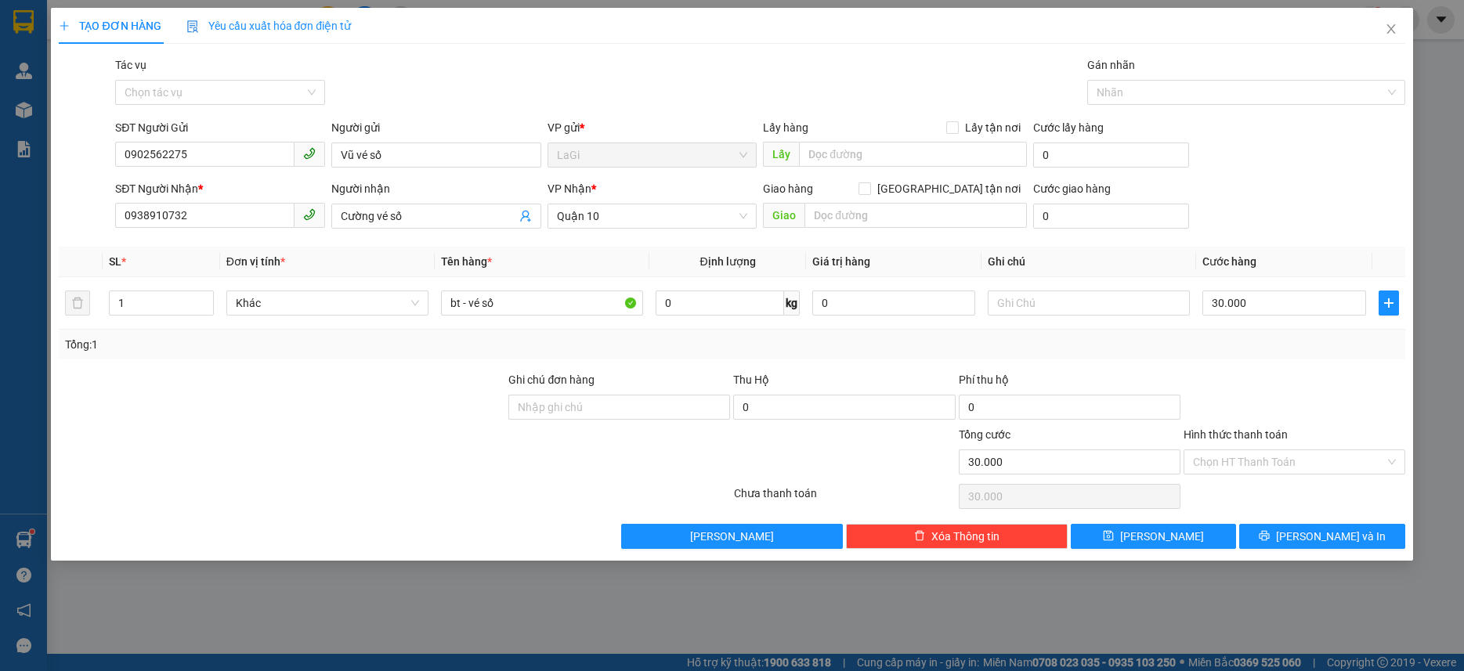
click at [1207, 375] on div at bounding box center [1294, 398] width 225 height 55
click at [1227, 356] on div "Tổng: 1" at bounding box center [732, 345] width 1346 height 30
click at [1268, 391] on div at bounding box center [1294, 398] width 225 height 55
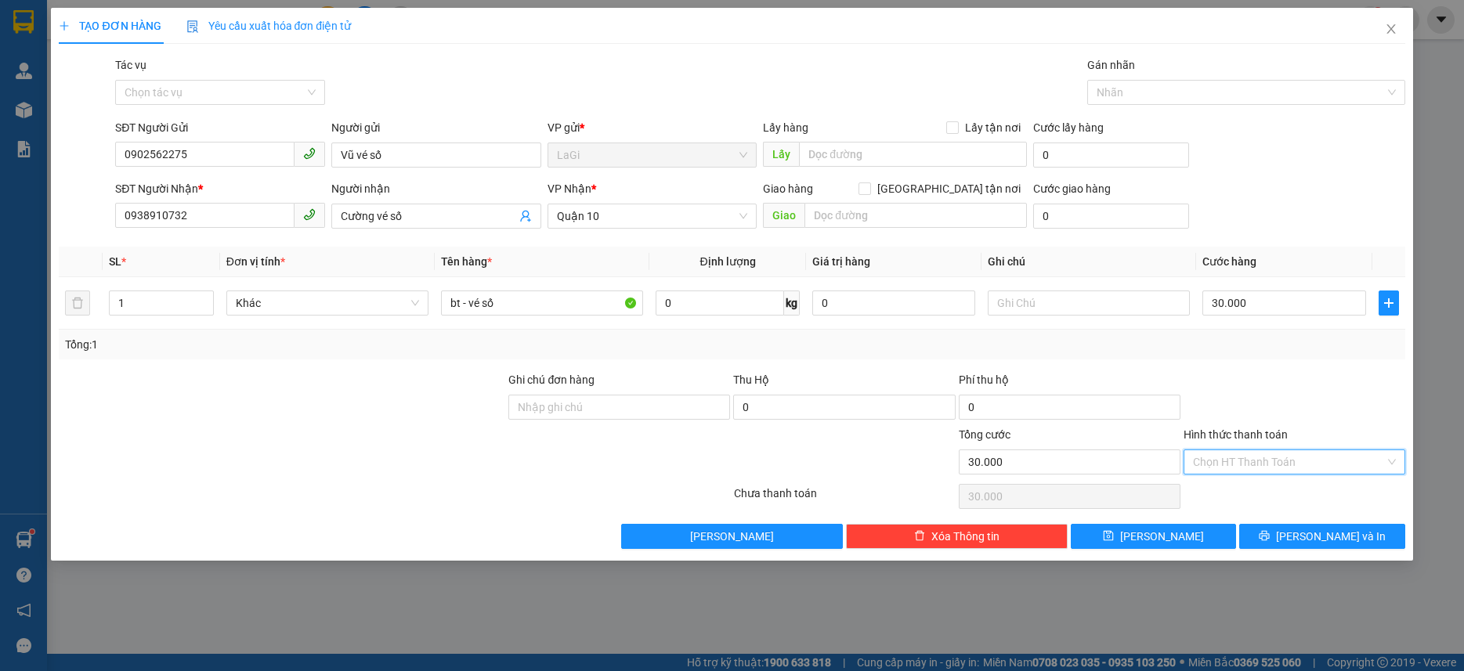
click at [1284, 464] on input "Hình thức thanh toán" at bounding box center [1289, 463] width 192 height 24
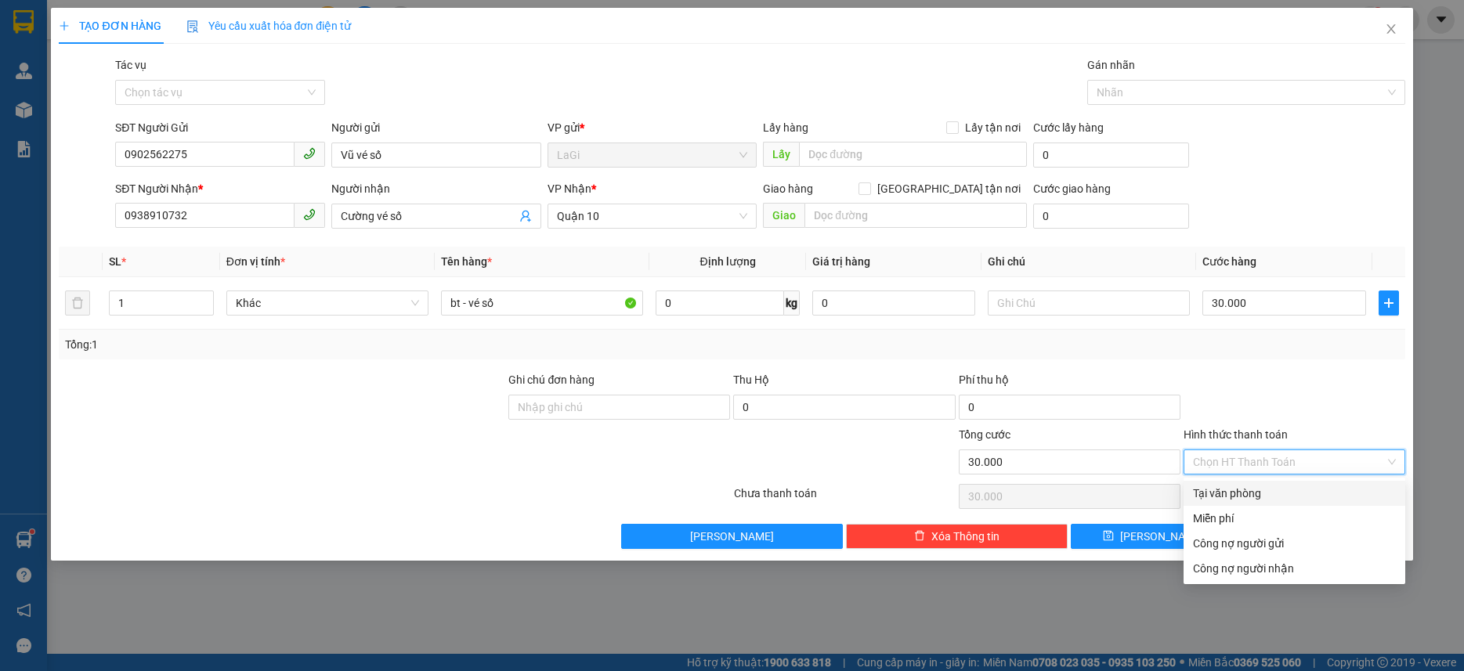
click at [1254, 487] on div "Tại văn phòng" at bounding box center [1294, 493] width 203 height 17
type input "0"
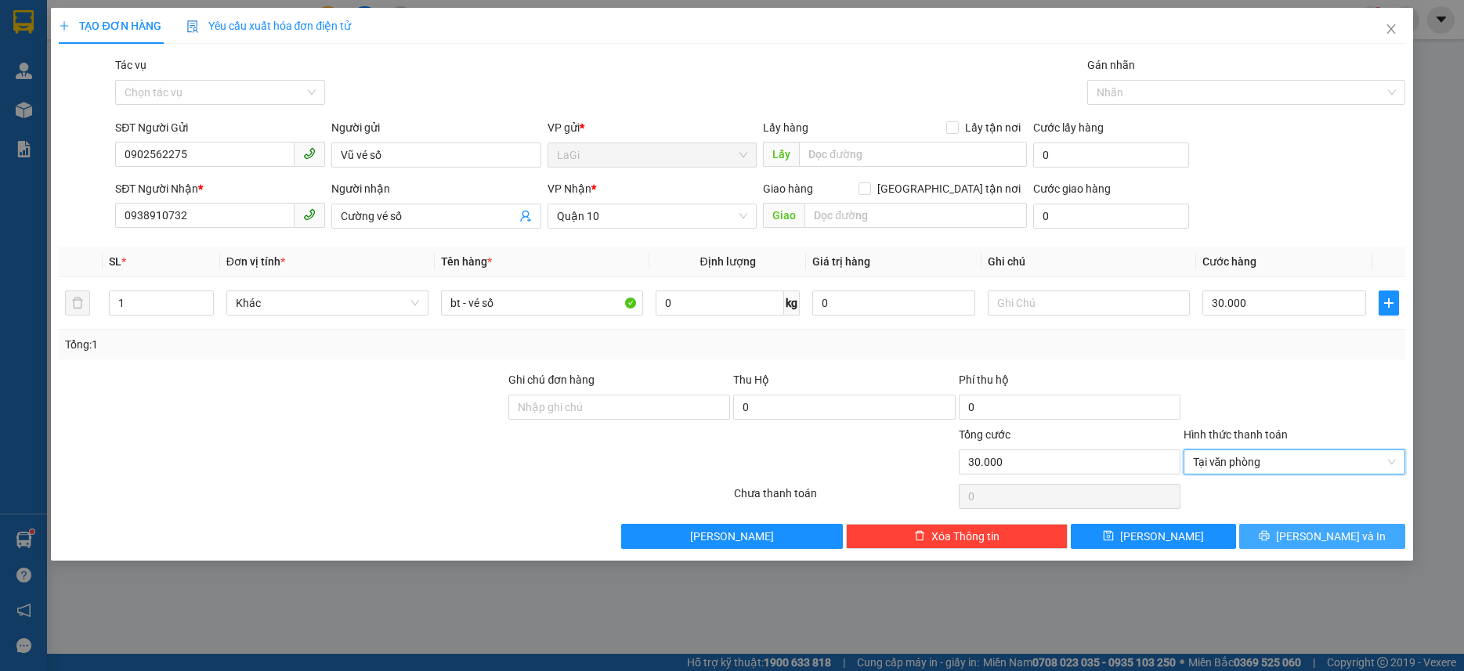
click at [1261, 532] on button "[PERSON_NAME] và In" at bounding box center [1321, 536] width 165 height 25
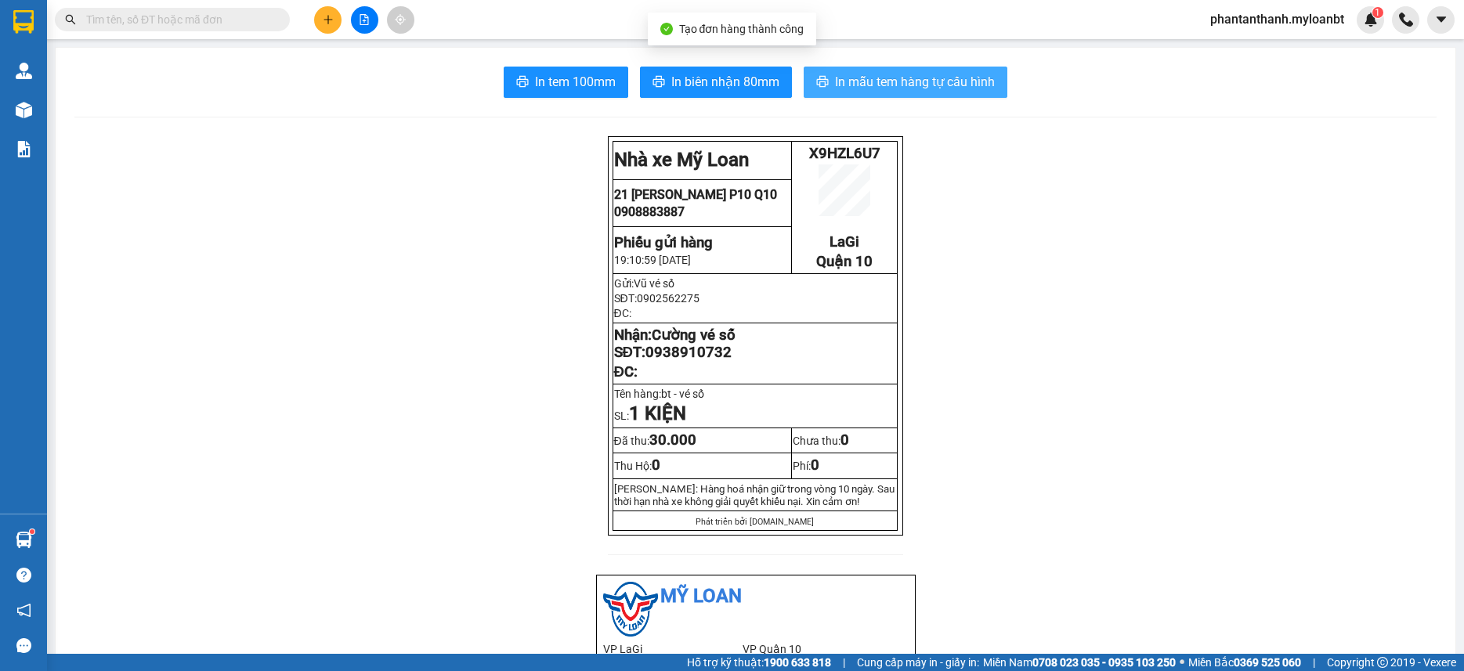
click at [914, 74] on span "In mẫu tem hàng tự cấu hình" at bounding box center [915, 82] width 160 height 20
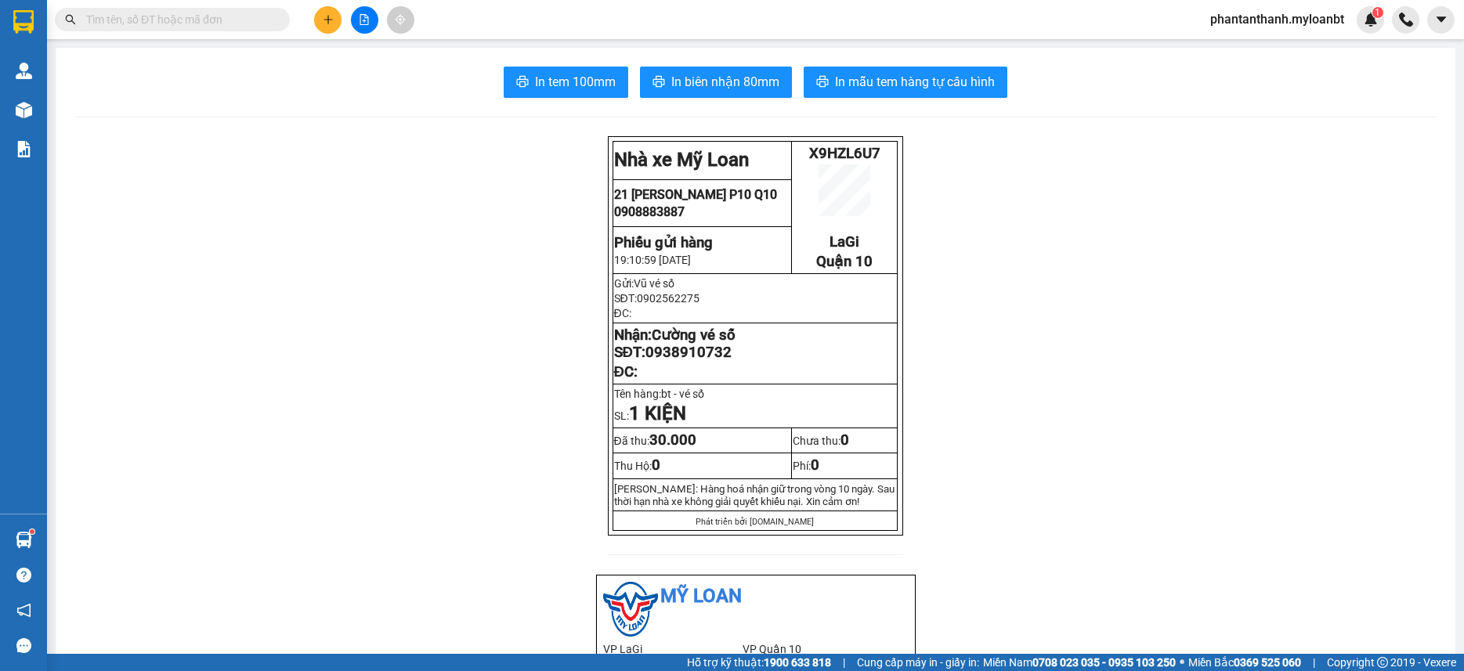
click at [220, 18] on input "text" at bounding box center [178, 19] width 185 height 17
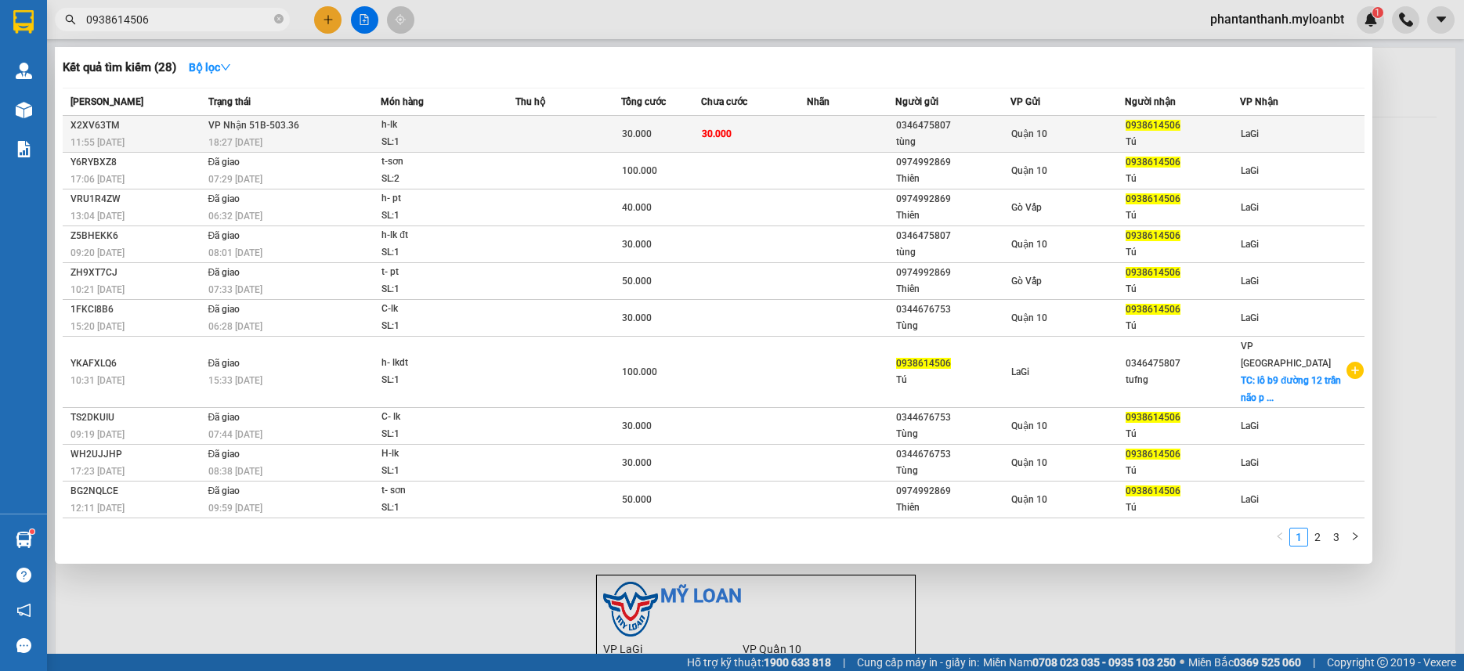
type input "0938614506"
click at [650, 120] on td "30.000" at bounding box center [661, 134] width 80 height 37
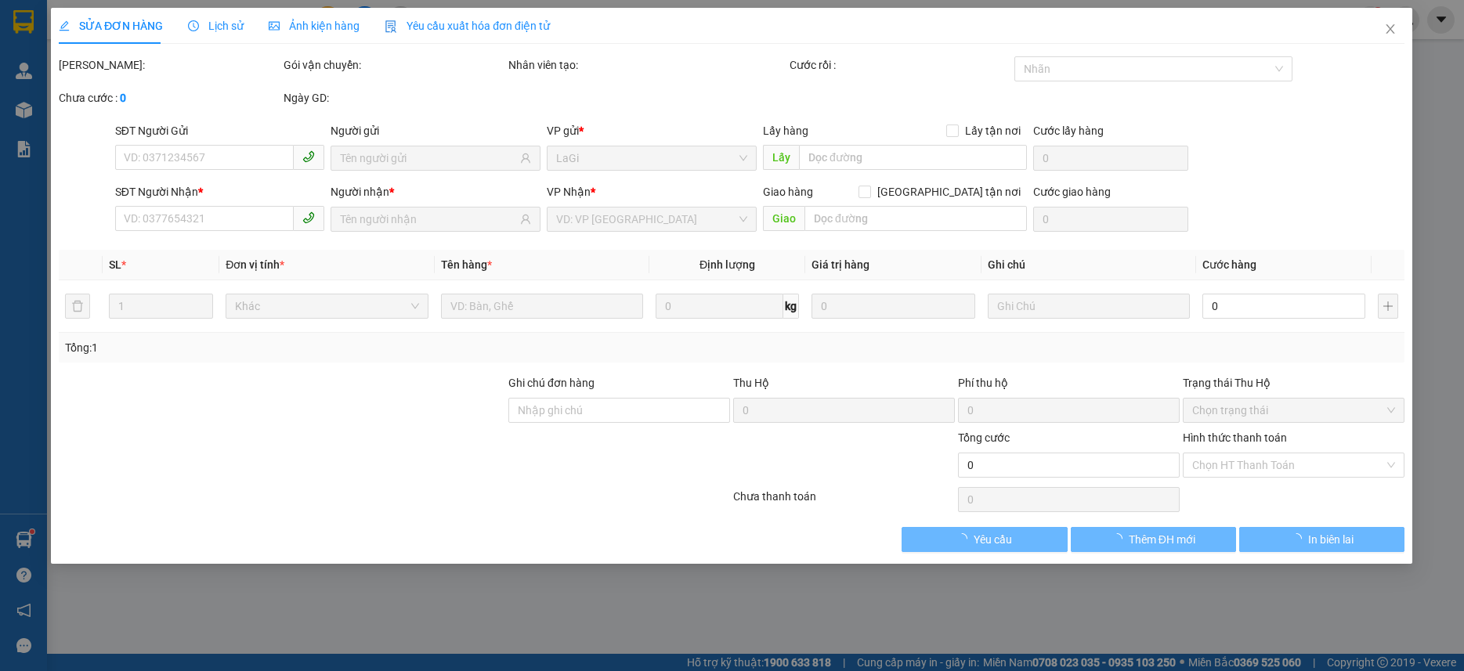
type input "0346475807"
type input "tùng"
type input "0938614506"
type input "Tú"
type input "30.000"
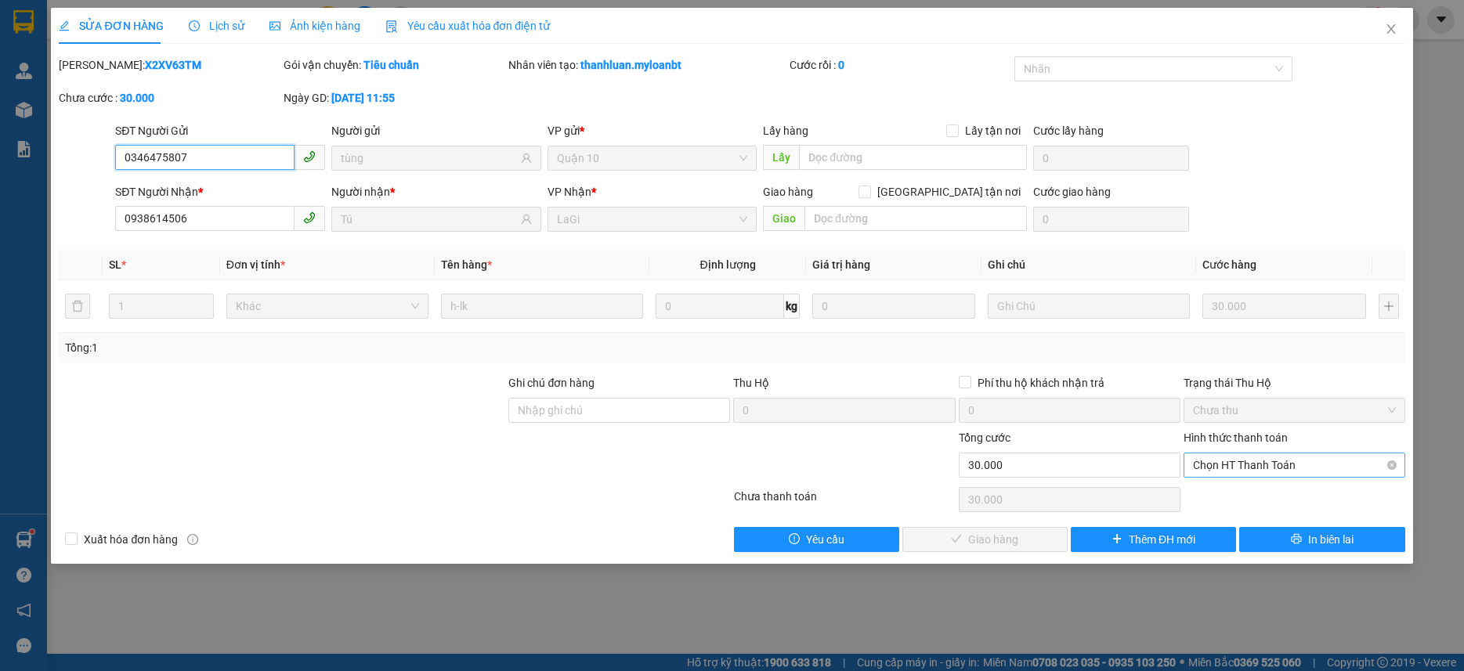
click at [1263, 473] on span "Chọn HT Thanh Toán" at bounding box center [1294, 466] width 203 height 24
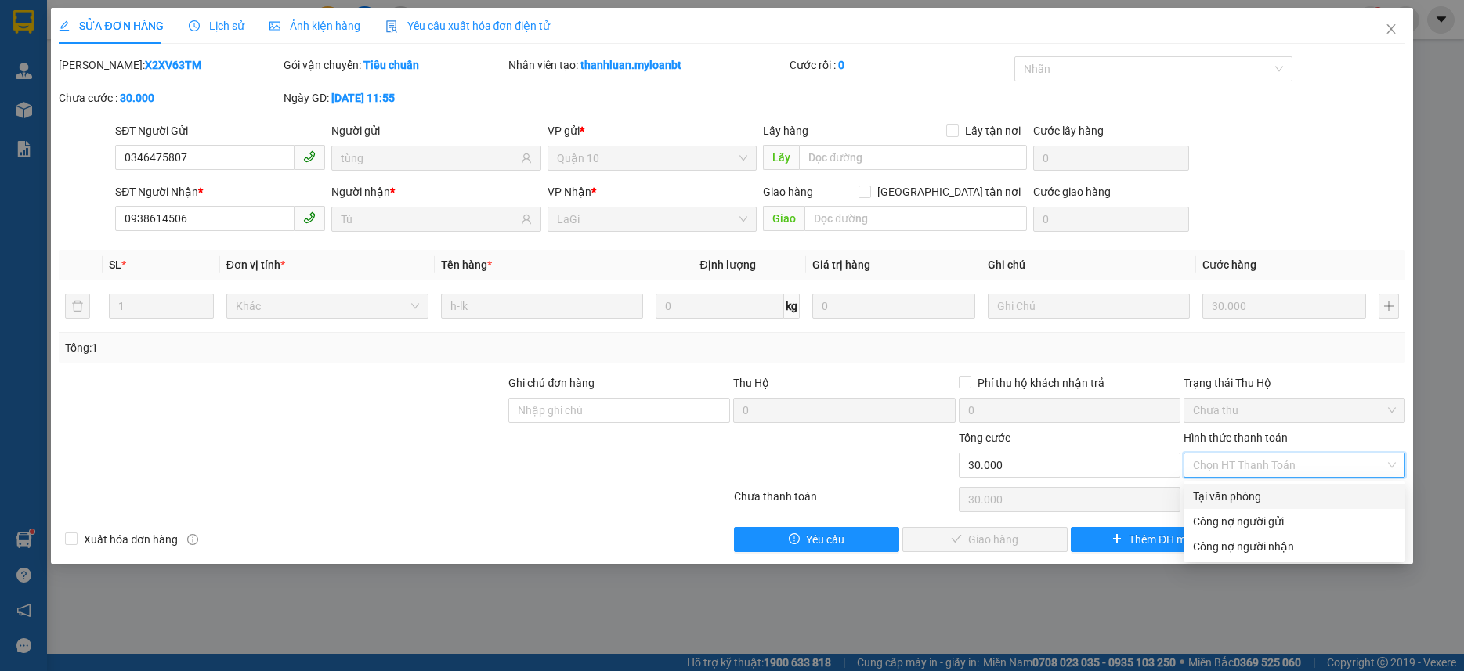
click at [1241, 490] on div "Tại văn phòng" at bounding box center [1294, 496] width 203 height 17
type input "0"
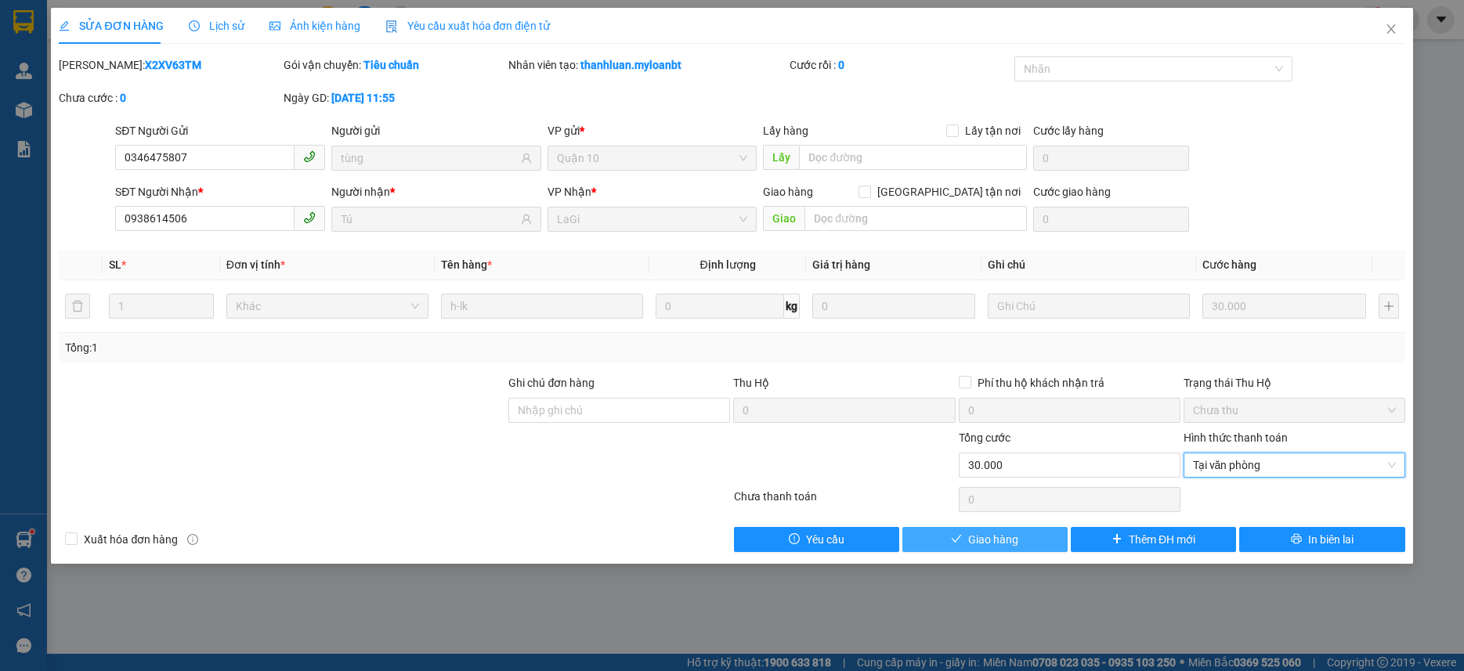
click at [1048, 538] on button "Giao hàng" at bounding box center [985, 539] width 165 height 25
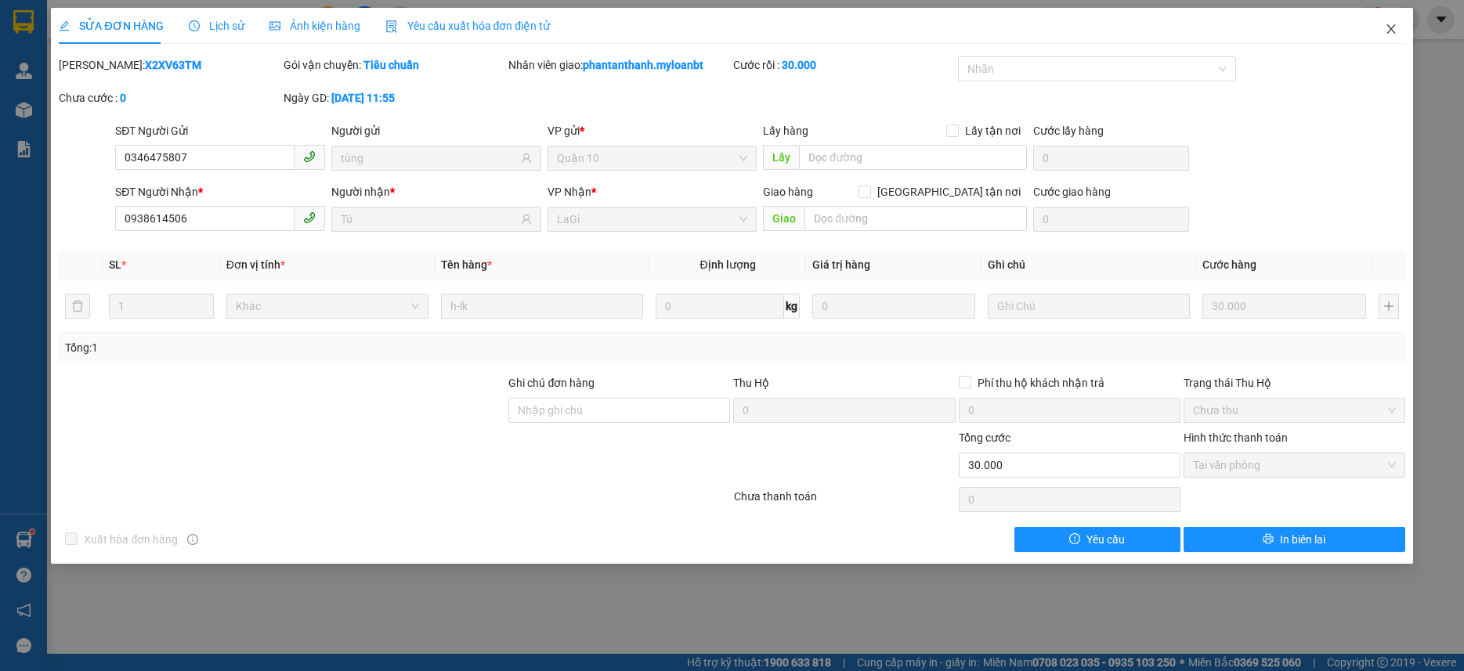
click at [1390, 31] on icon "close" at bounding box center [1391, 28] width 9 height 9
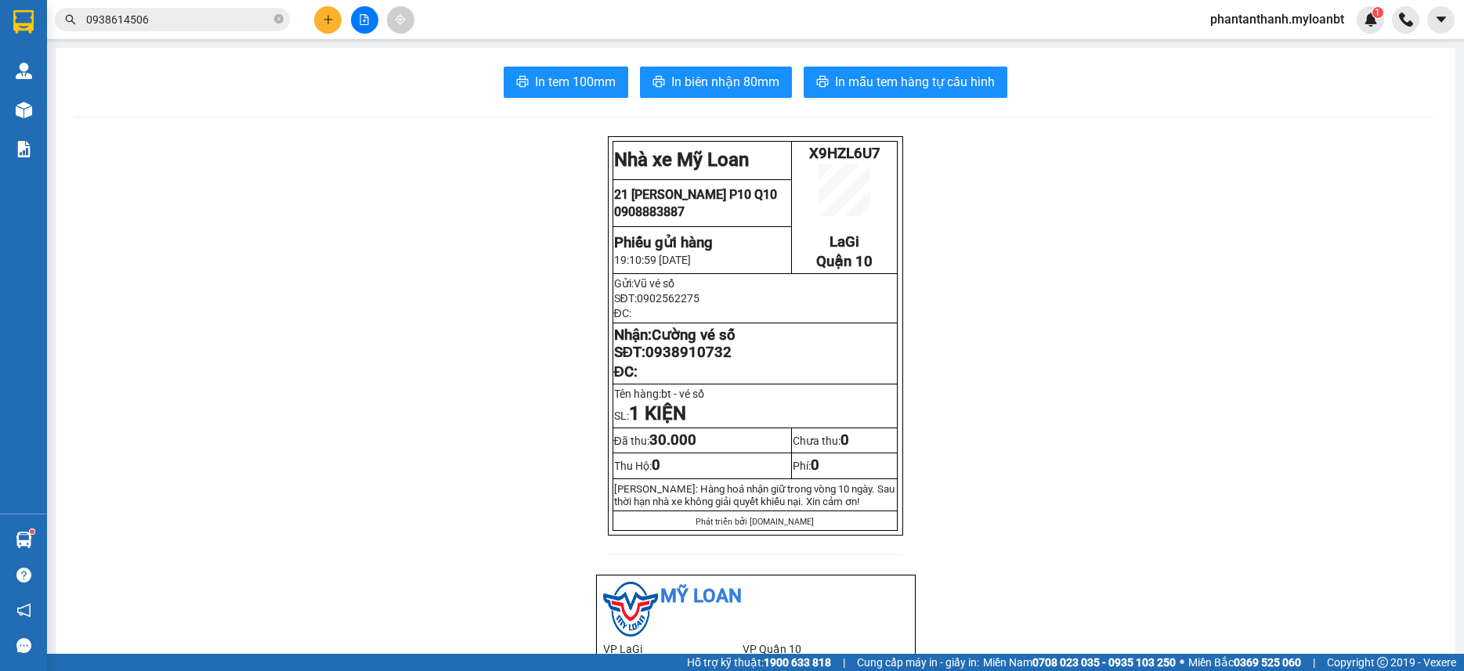
click at [217, 16] on input "0938614506" at bounding box center [178, 19] width 185 height 17
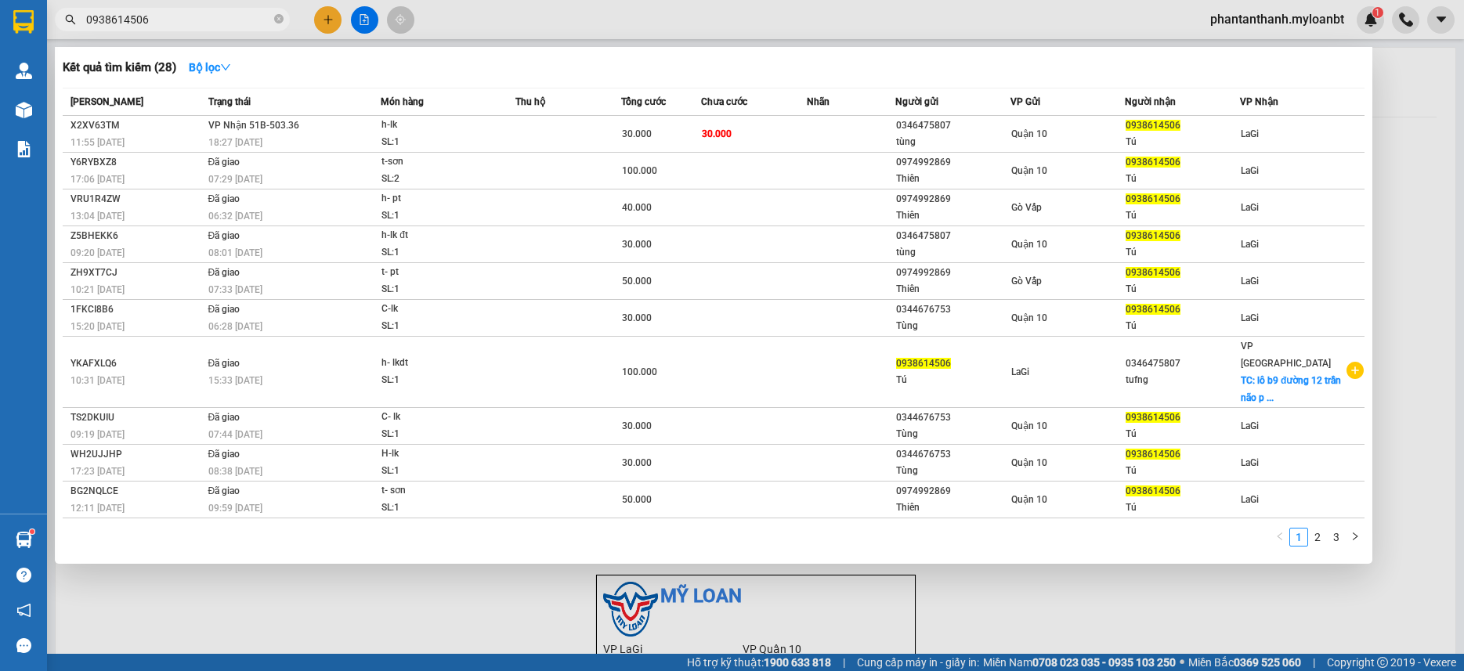
click at [217, 16] on input "0938614506" at bounding box center [178, 19] width 185 height 17
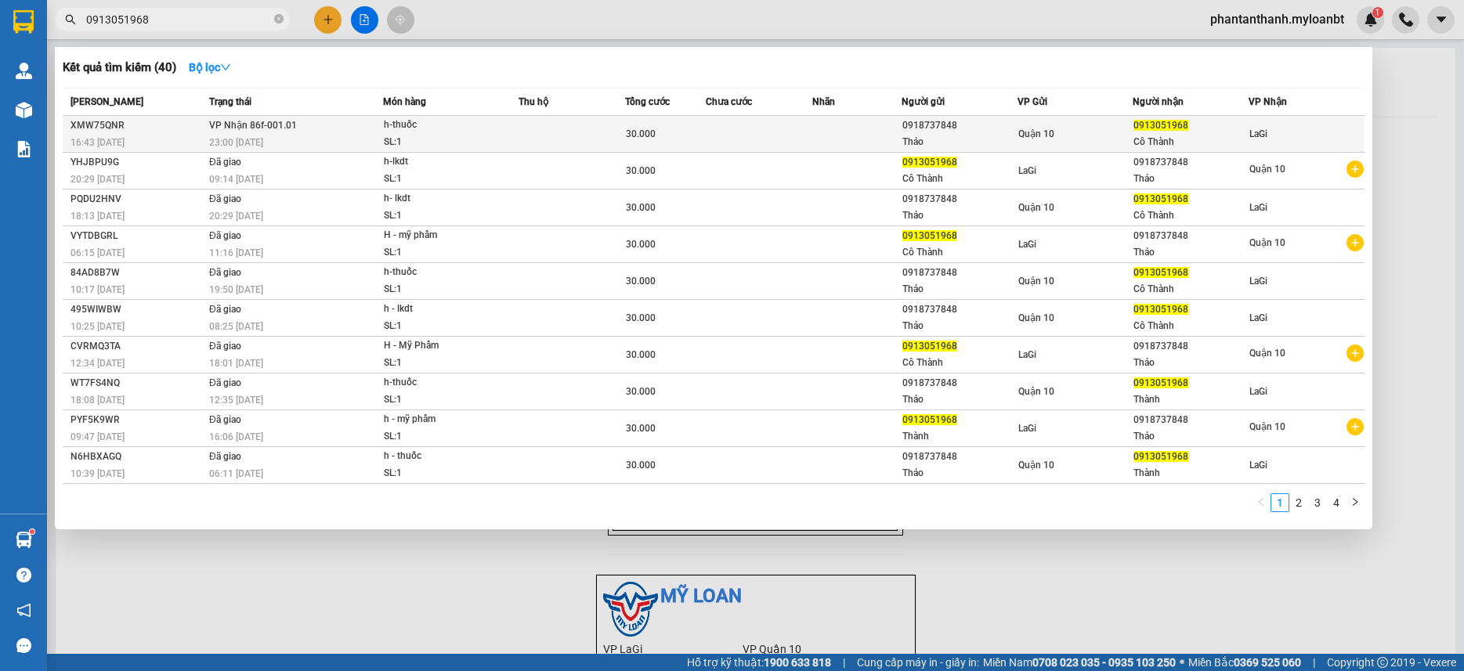
type input "0913051968"
click at [704, 120] on td "30.000" at bounding box center [665, 134] width 80 height 37
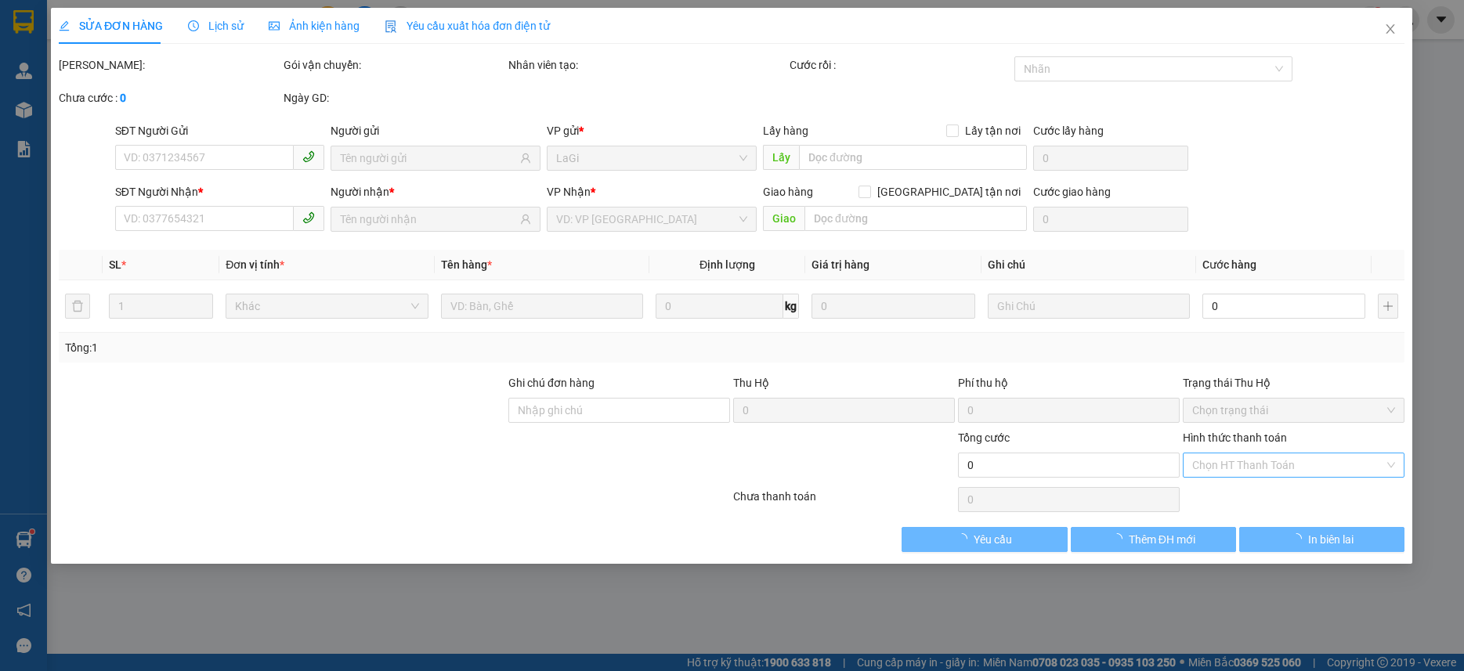
type input "0918737848"
type input "Thảo"
type input "0913051968"
type input "Cô Thành"
type input "30.000"
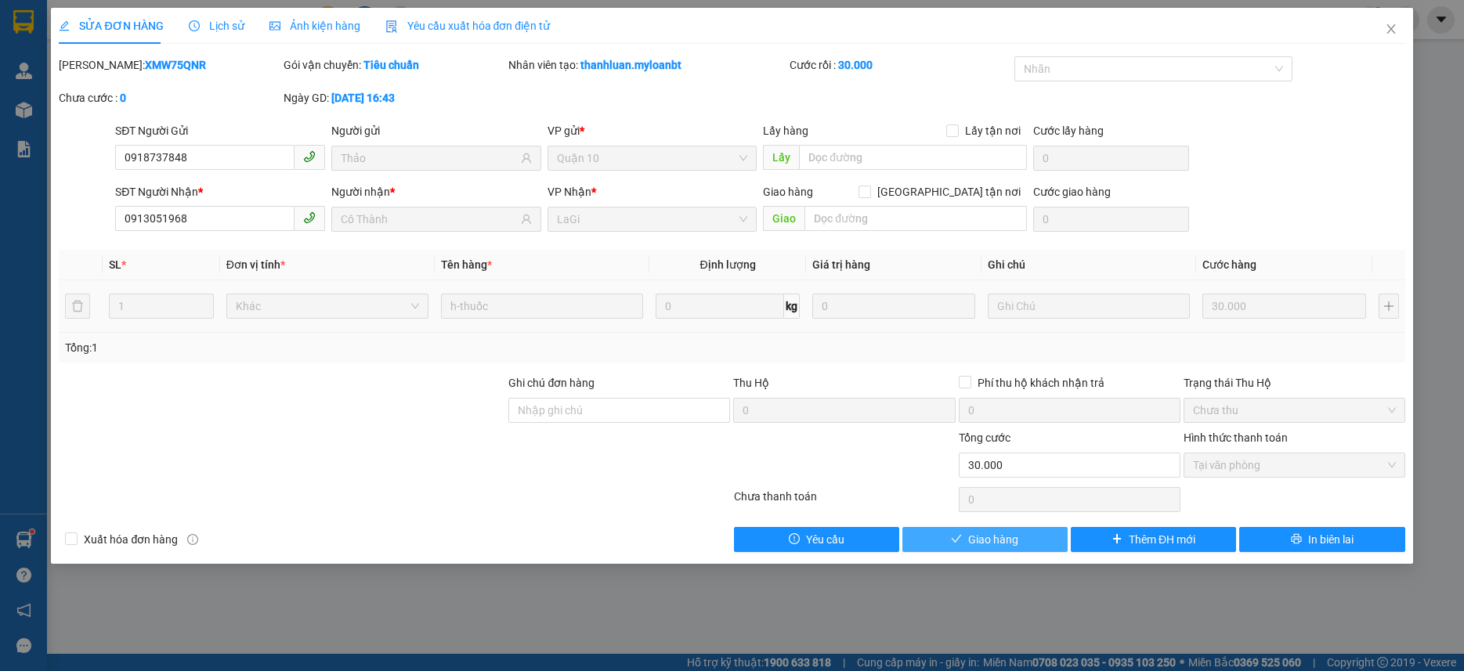
click at [1031, 545] on button "Giao hàng" at bounding box center [985, 539] width 165 height 25
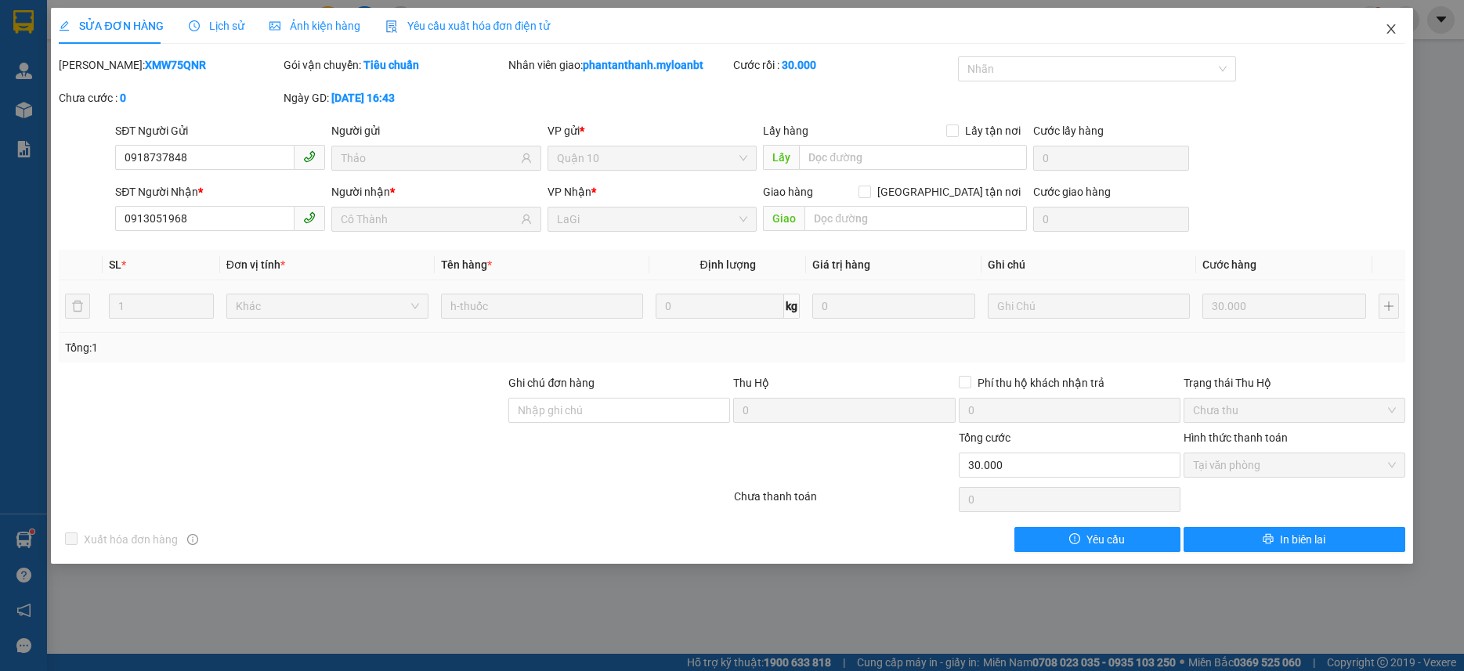
click at [1377, 33] on span "Close" at bounding box center [1392, 30] width 44 height 44
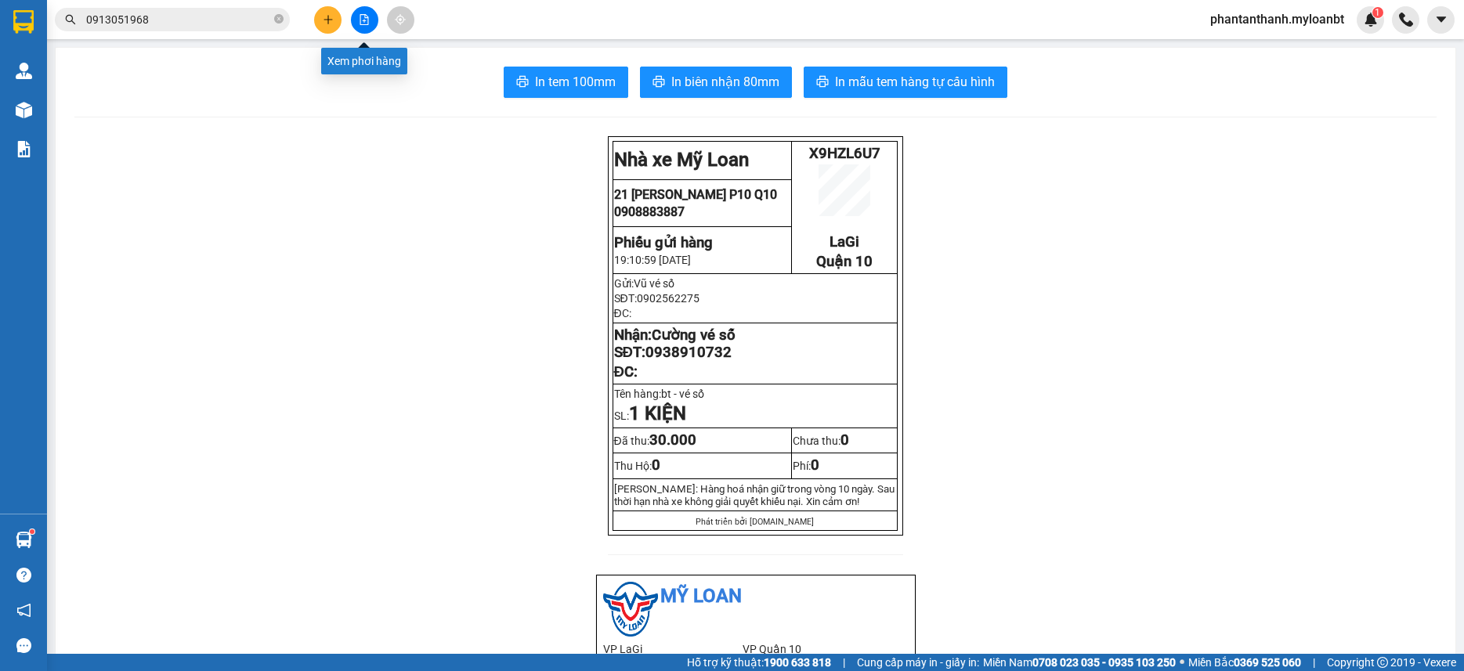
click at [371, 20] on button at bounding box center [364, 19] width 27 height 27
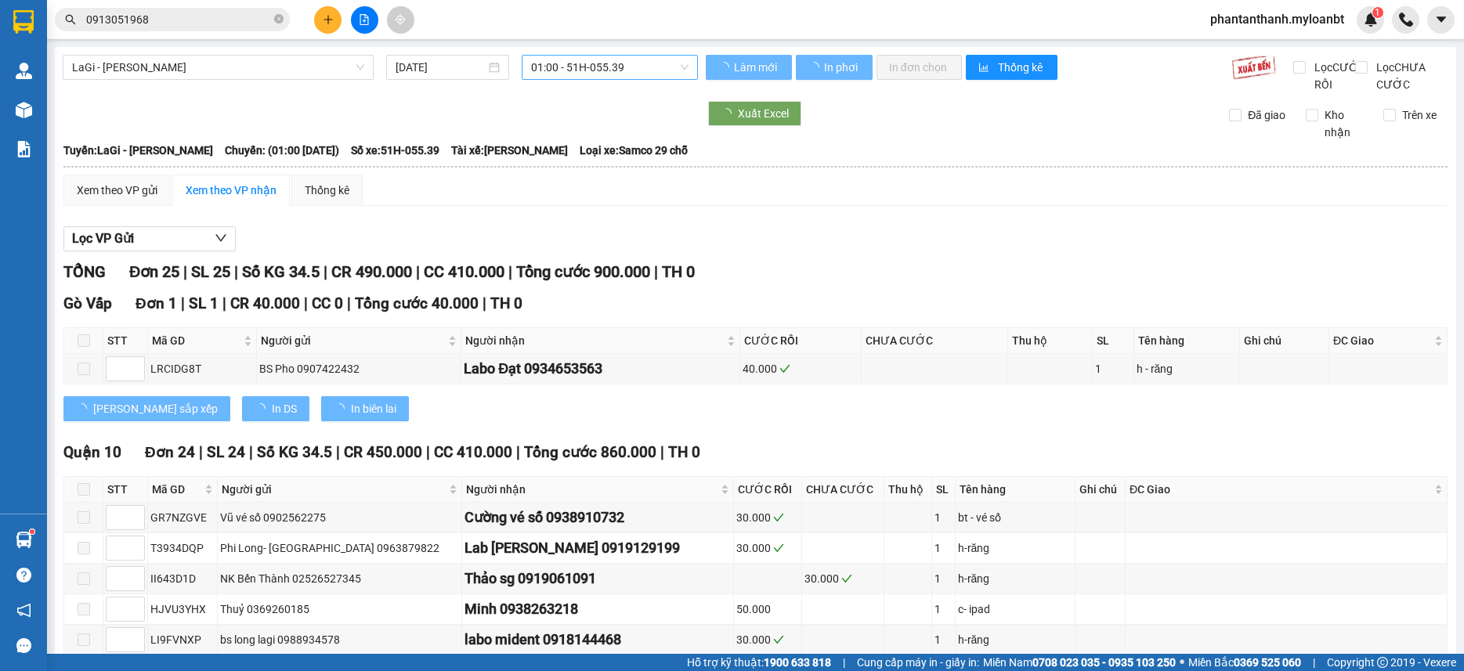
click at [559, 74] on span "01:00 - 51H-055.39" at bounding box center [609, 68] width 157 height 24
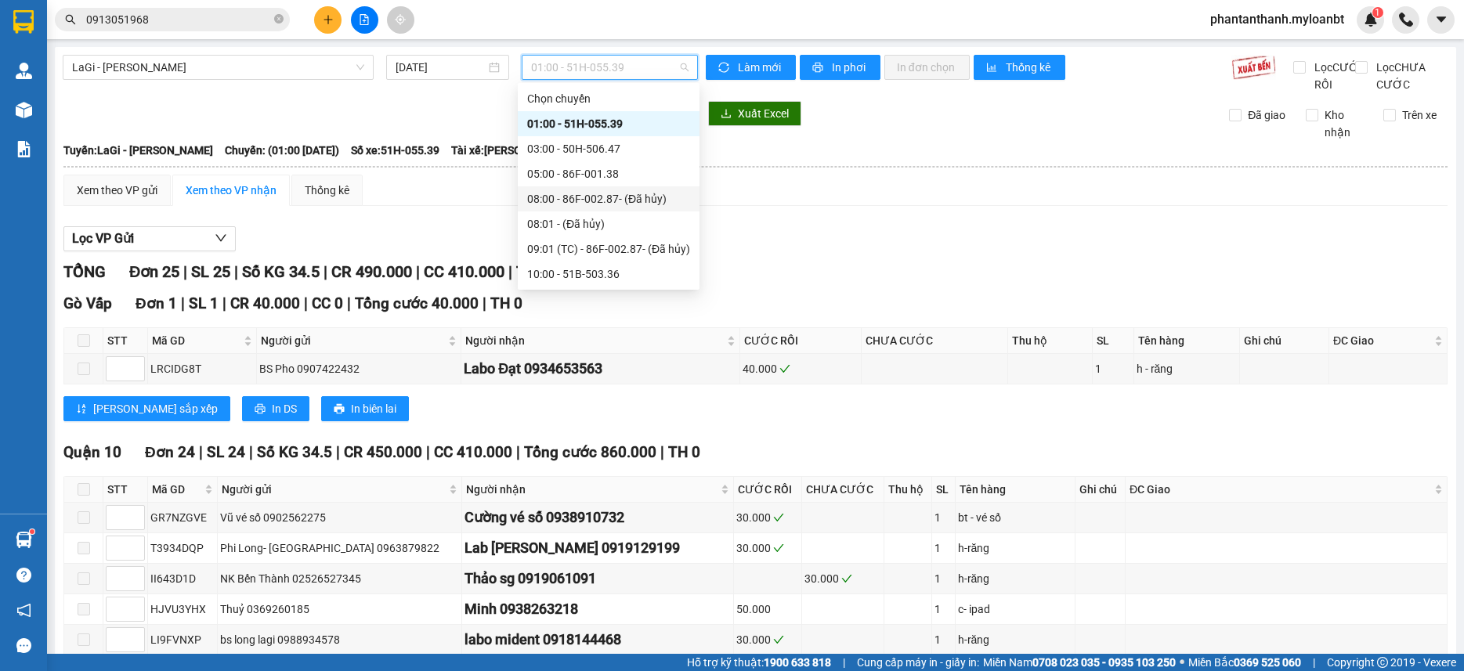
click at [409, 126] on div at bounding box center [380, 113] width 635 height 25
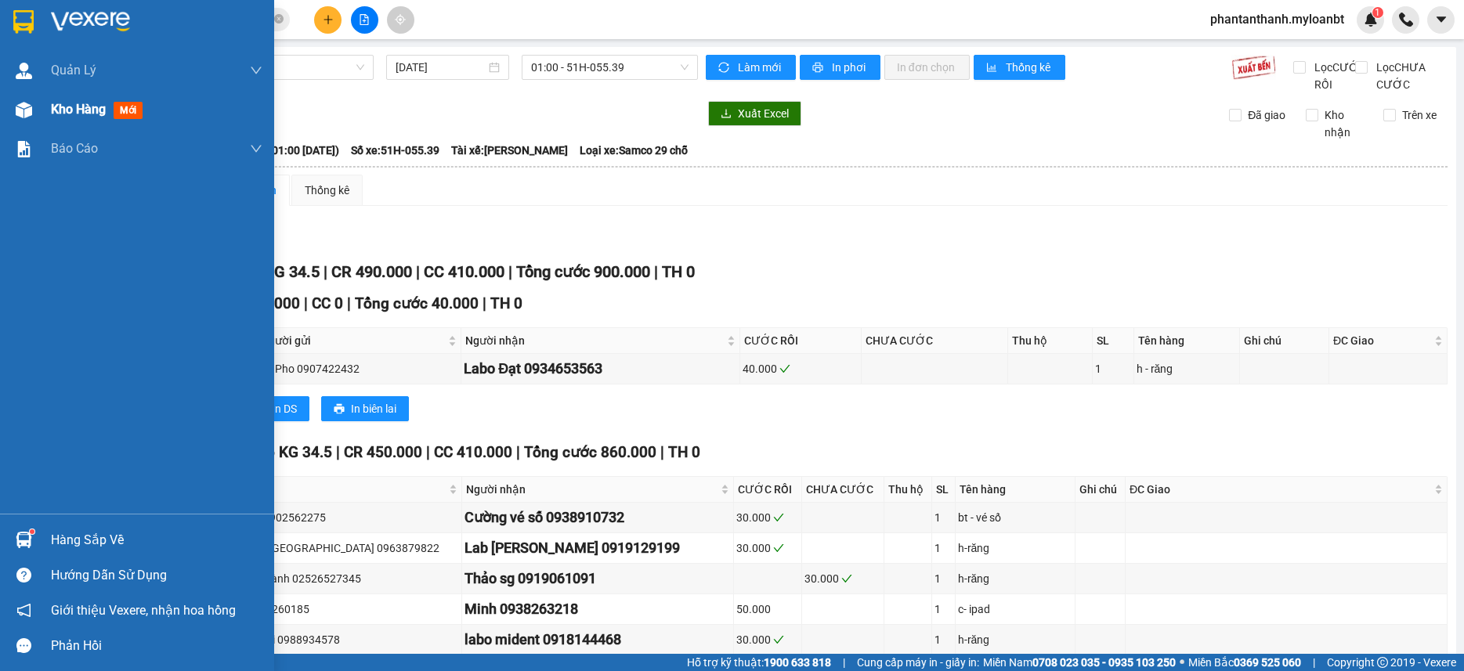
click at [28, 108] on img at bounding box center [24, 110] width 16 height 16
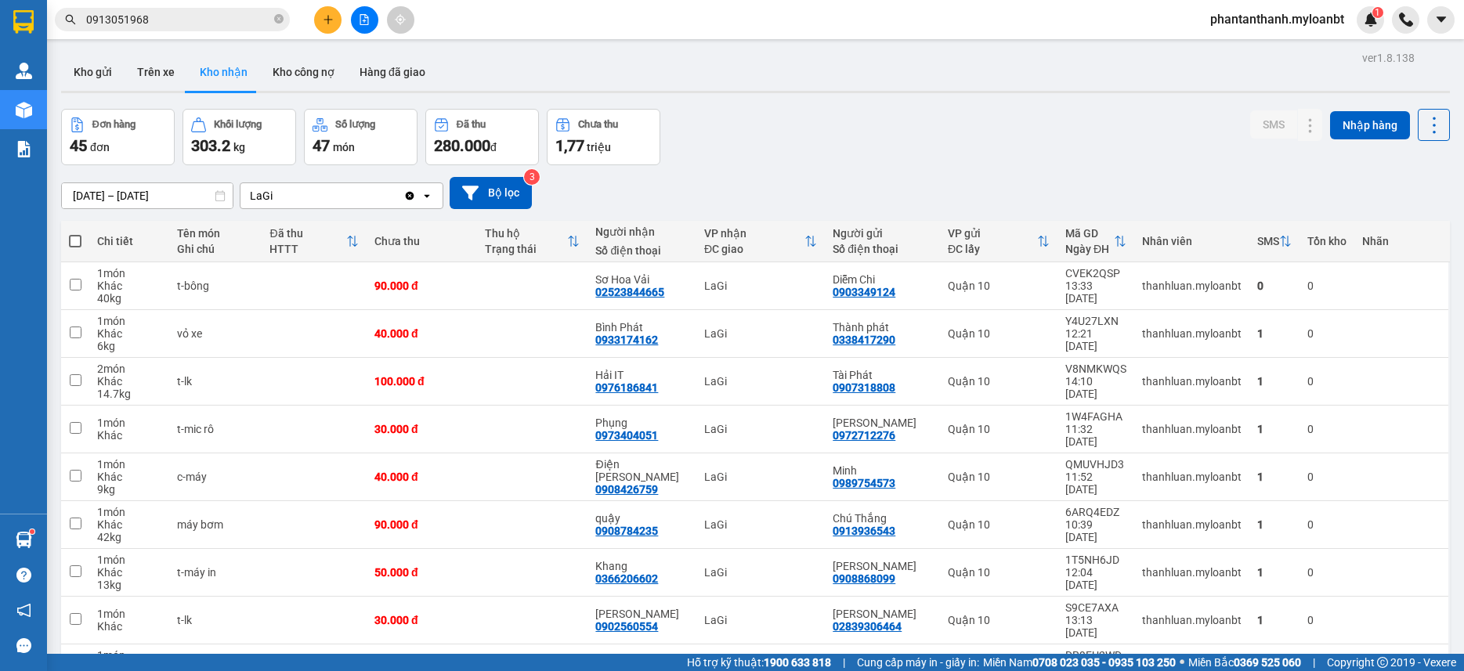
click at [346, 192] on div "LaGi" at bounding box center [322, 195] width 163 height 25
click at [822, 168] on div "01/08/2025 – 13/08/2025 Press the down arrow key to interact with the calendar …" at bounding box center [755, 193] width 1389 height 56
click at [411, 199] on icon "Clear value" at bounding box center [410, 195] width 9 height 9
click at [417, 198] on div "Chọn văn phòng nhận" at bounding box center [331, 195] width 180 height 25
click at [774, 185] on div "01/08/2025 – 13/08/2025 Press the down arrow key to interact with the calendar …" at bounding box center [755, 193] width 1389 height 32
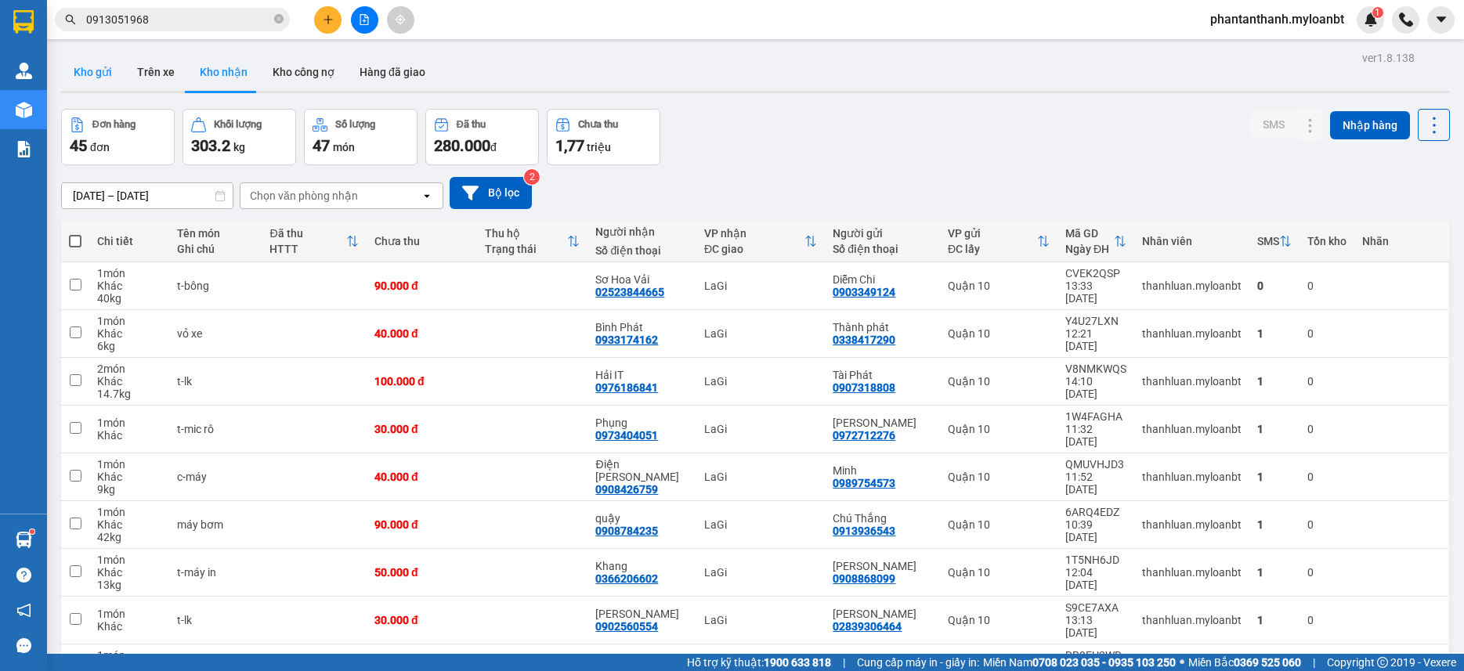
click at [83, 71] on button "Kho gửi" at bounding box center [92, 72] width 63 height 38
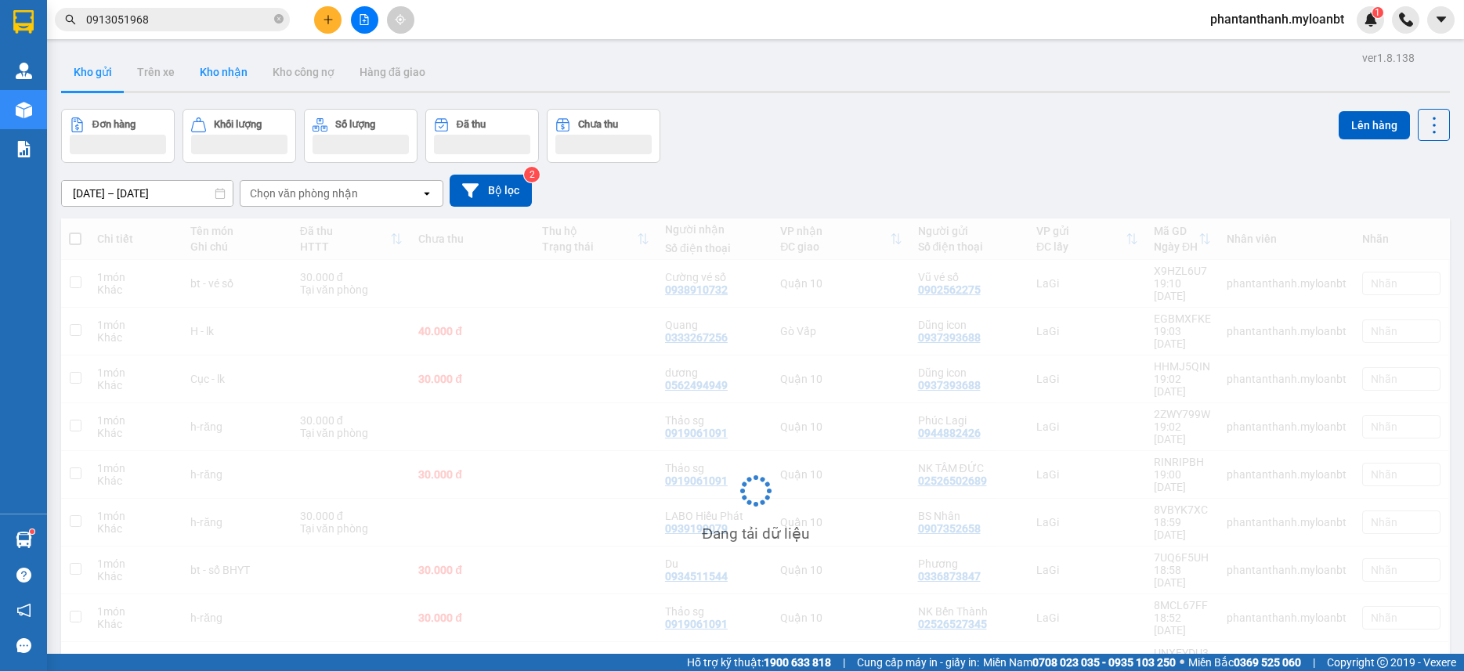
click at [237, 81] on button "Kho nhận" at bounding box center [223, 72] width 73 height 38
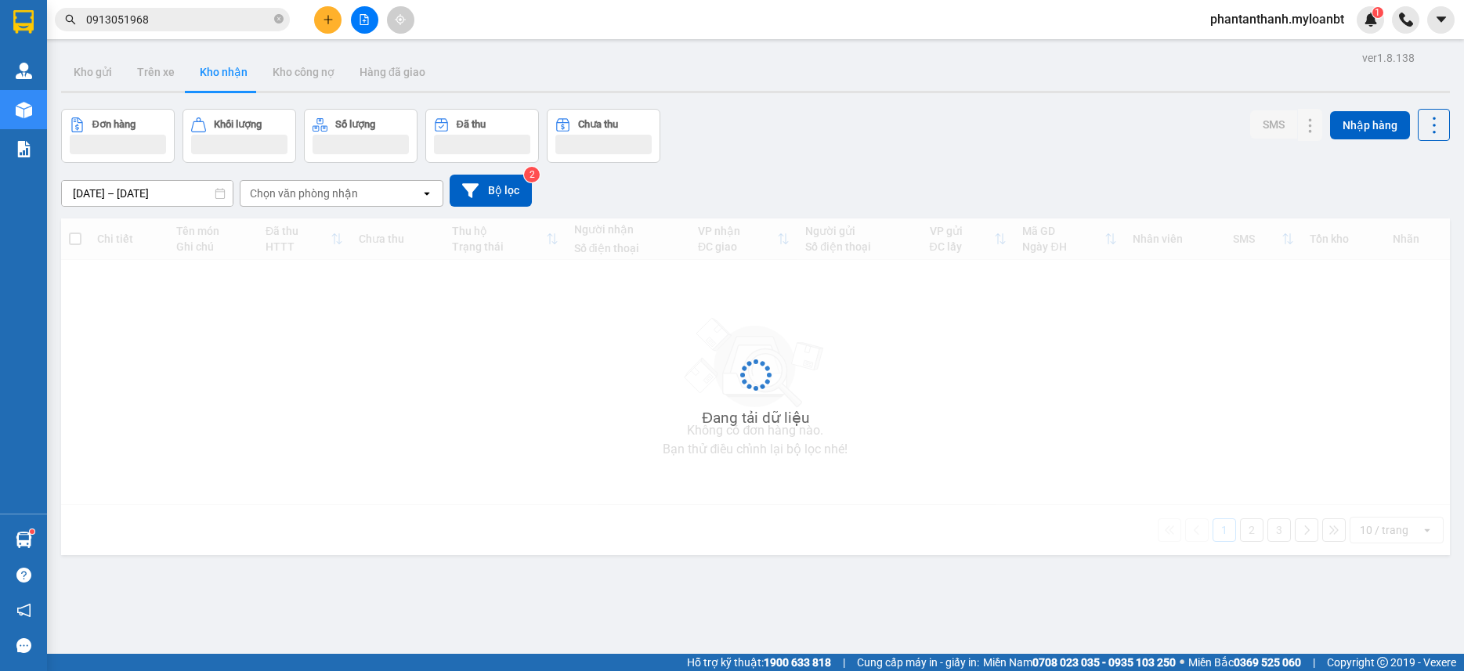
click at [237, 81] on button "Kho nhận" at bounding box center [223, 72] width 73 height 38
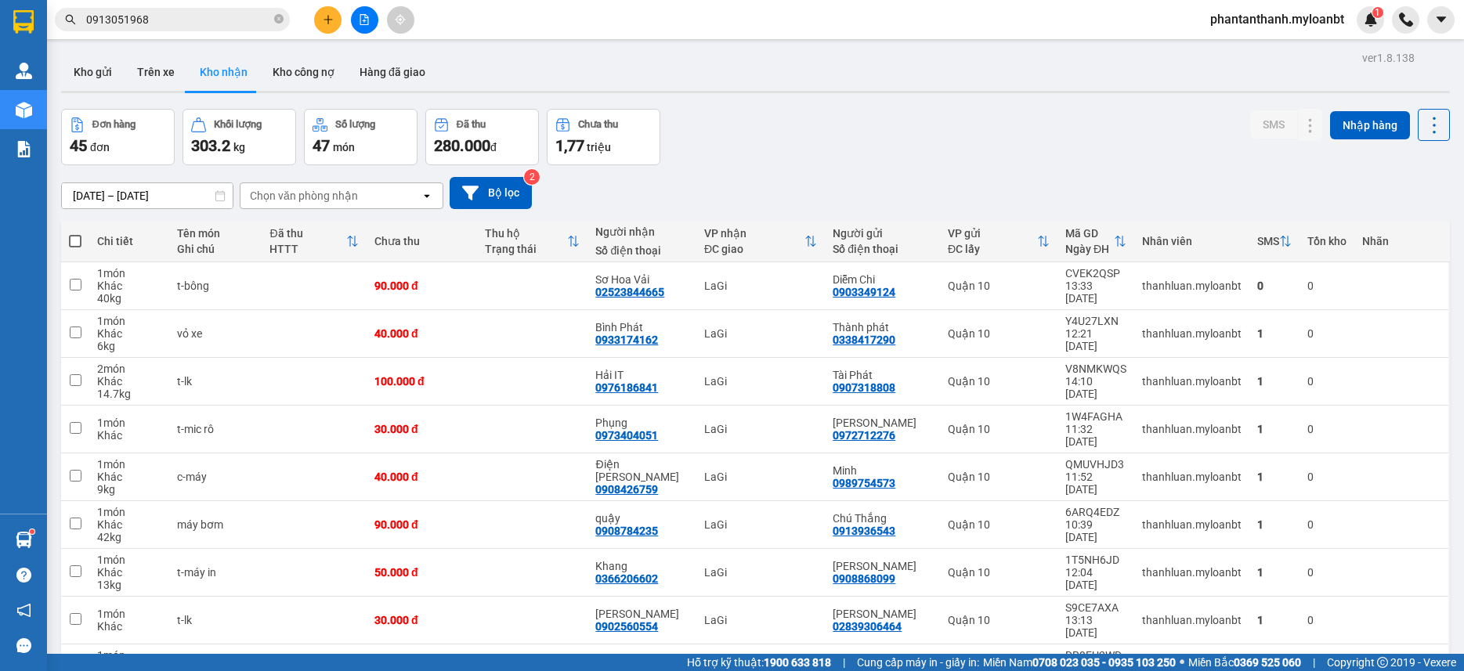
click at [164, 16] on input "0913051968" at bounding box center [178, 19] width 185 height 17
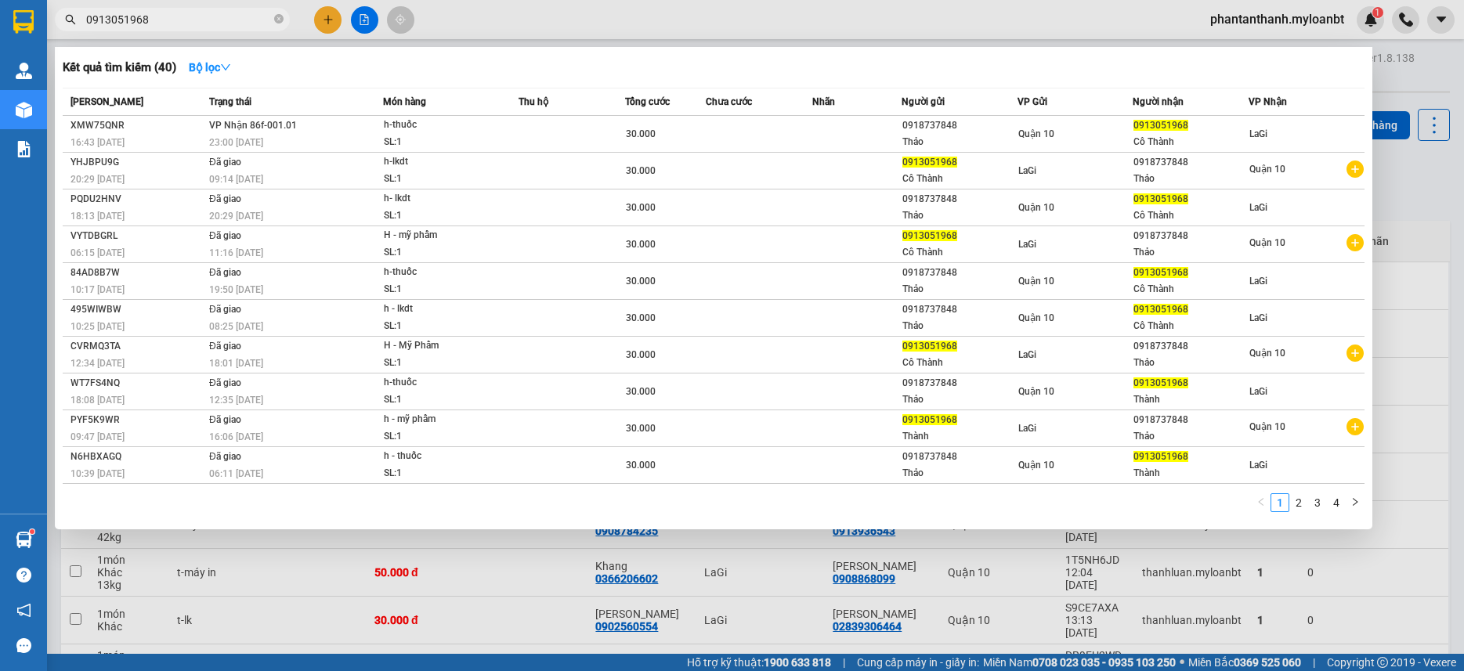
click at [164, 16] on input "0913051968" at bounding box center [178, 19] width 185 height 17
click at [231, 31] on span "0913051968" at bounding box center [172, 20] width 235 height 24
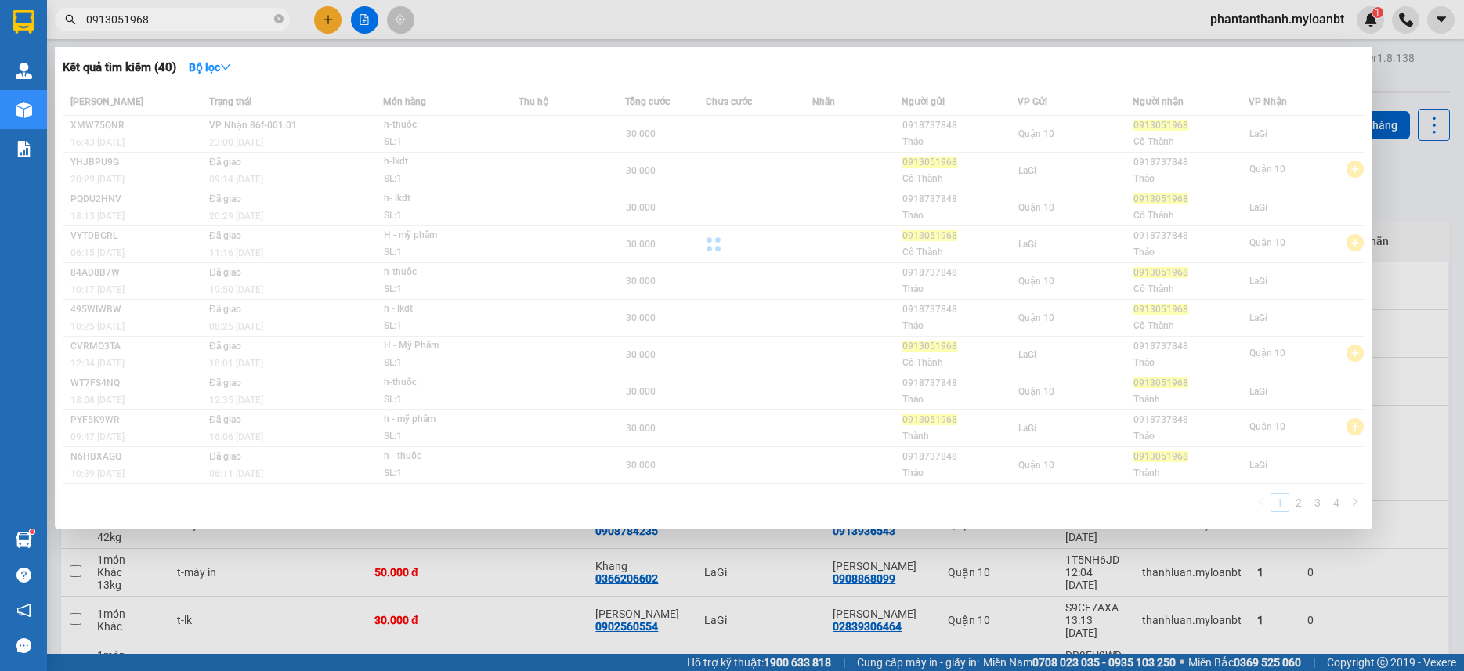
click at [236, 26] on input "0913051968" at bounding box center [178, 19] width 185 height 17
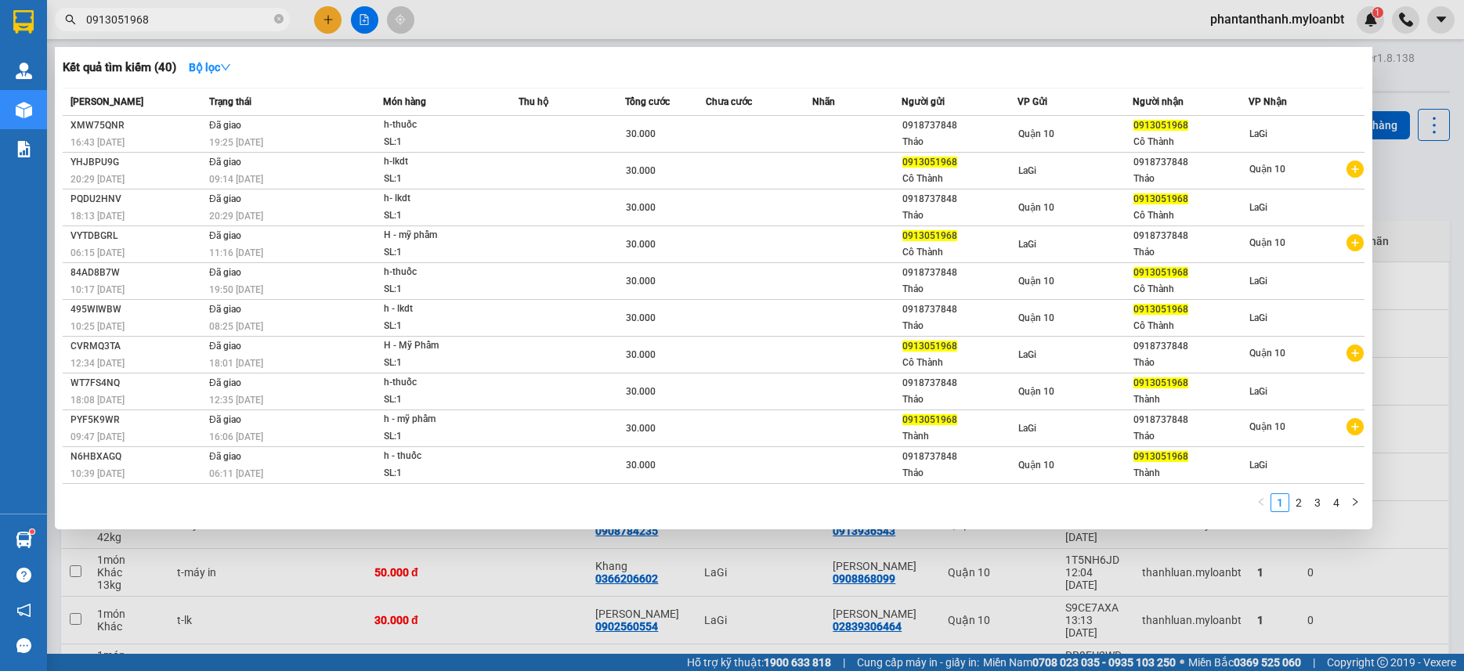
click at [327, 18] on div at bounding box center [732, 335] width 1464 height 671
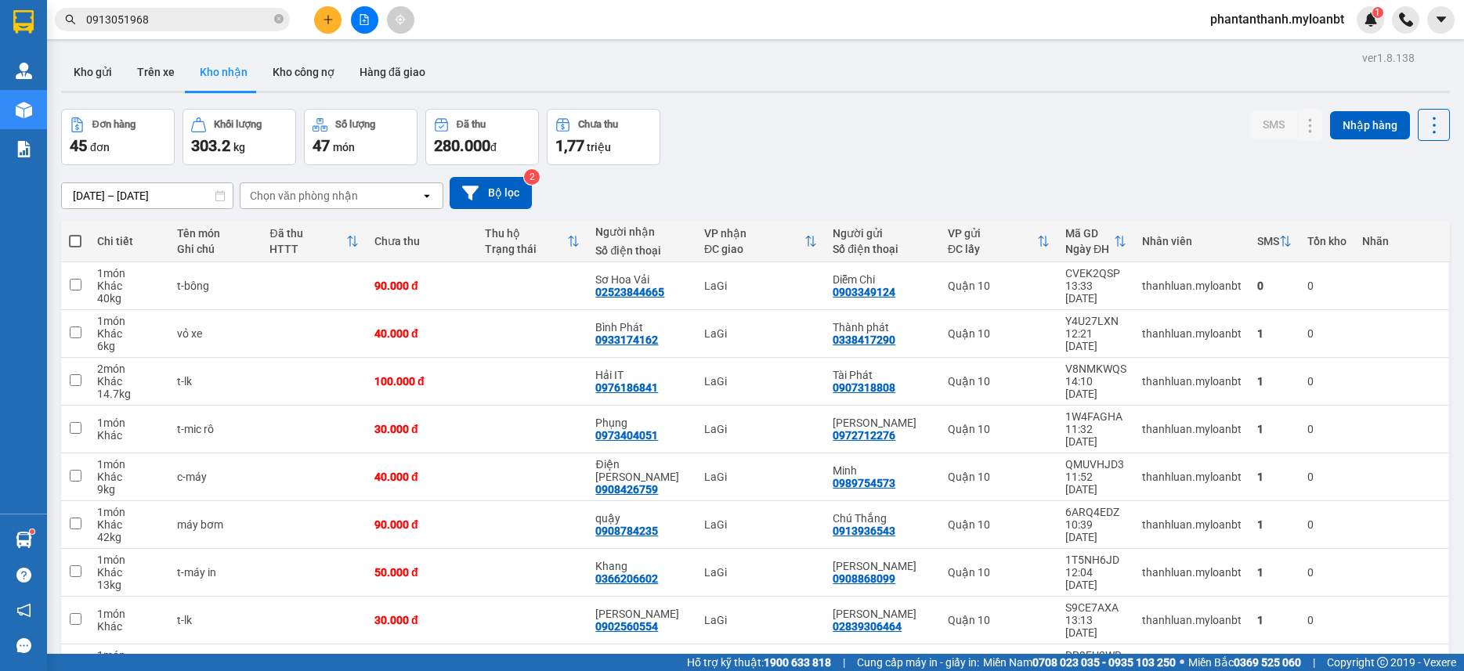
click at [327, 18] on icon "plus" at bounding box center [328, 19] width 11 height 11
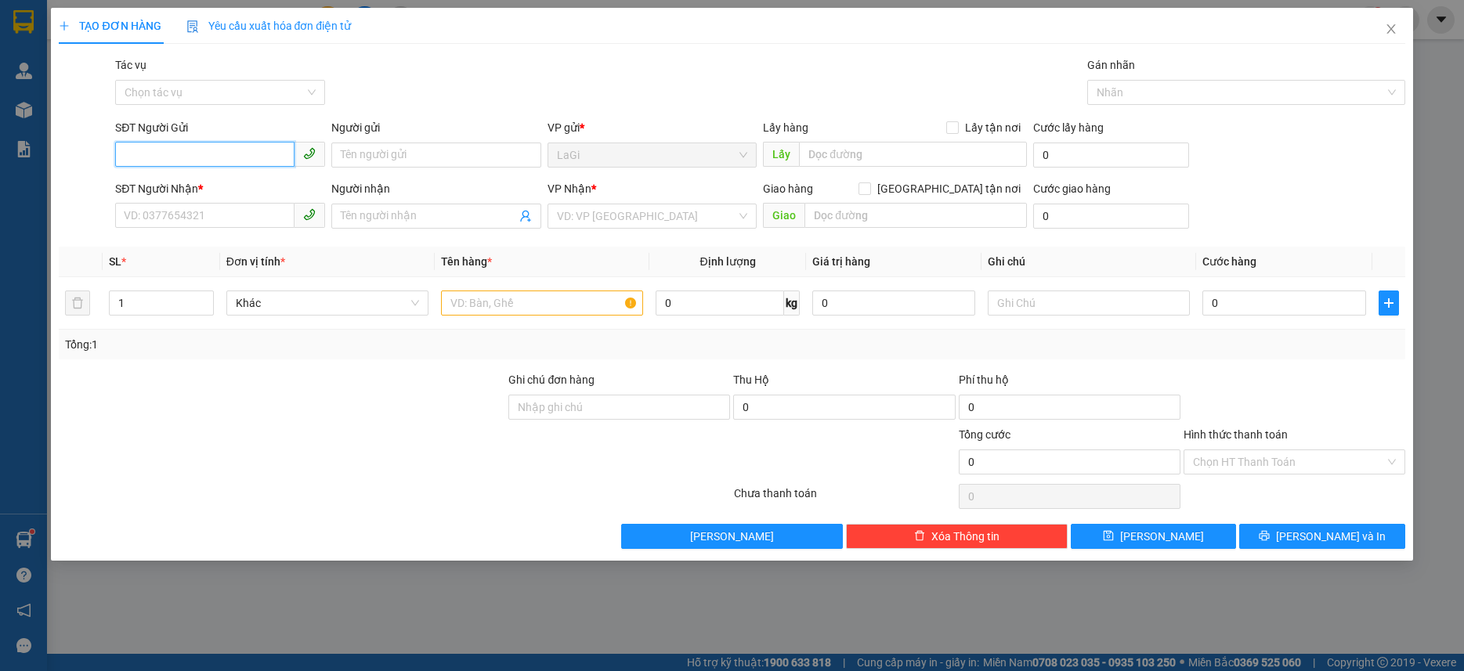
click at [188, 157] on input "SĐT Người Gửi" at bounding box center [204, 154] width 179 height 25
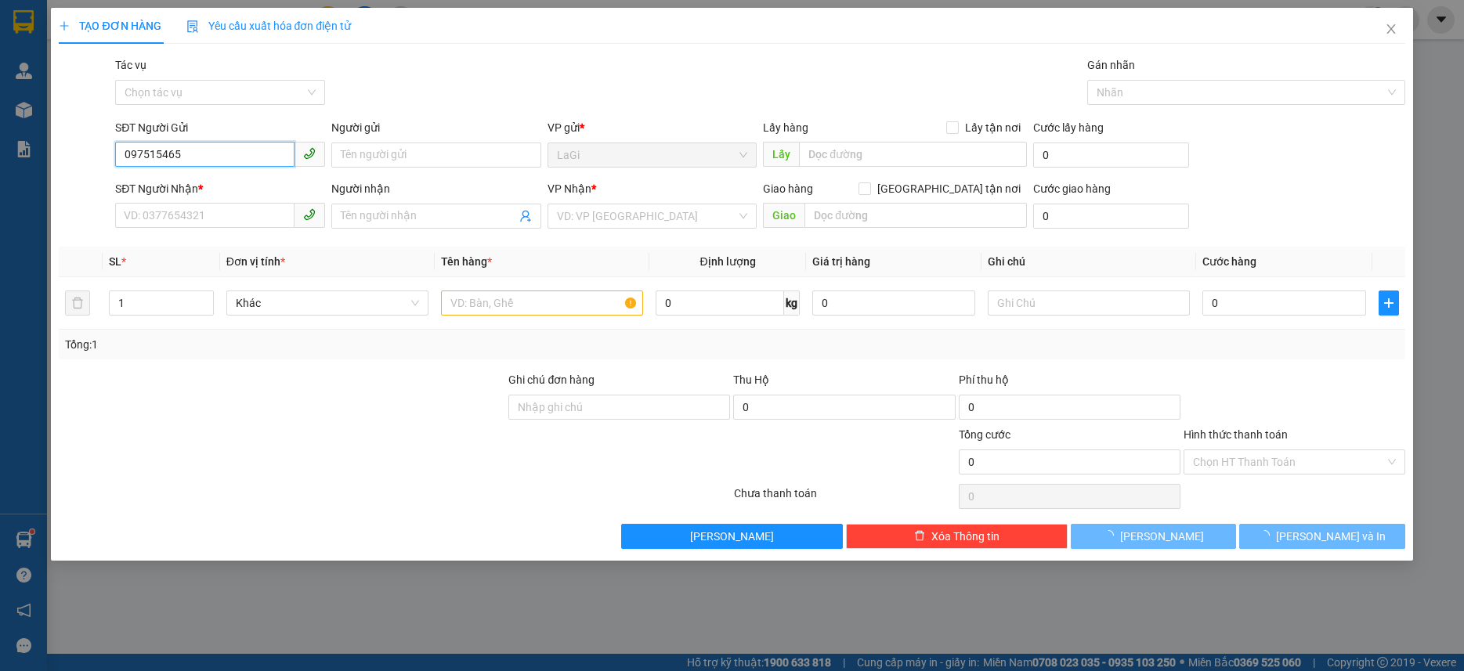
type input "0975154656"
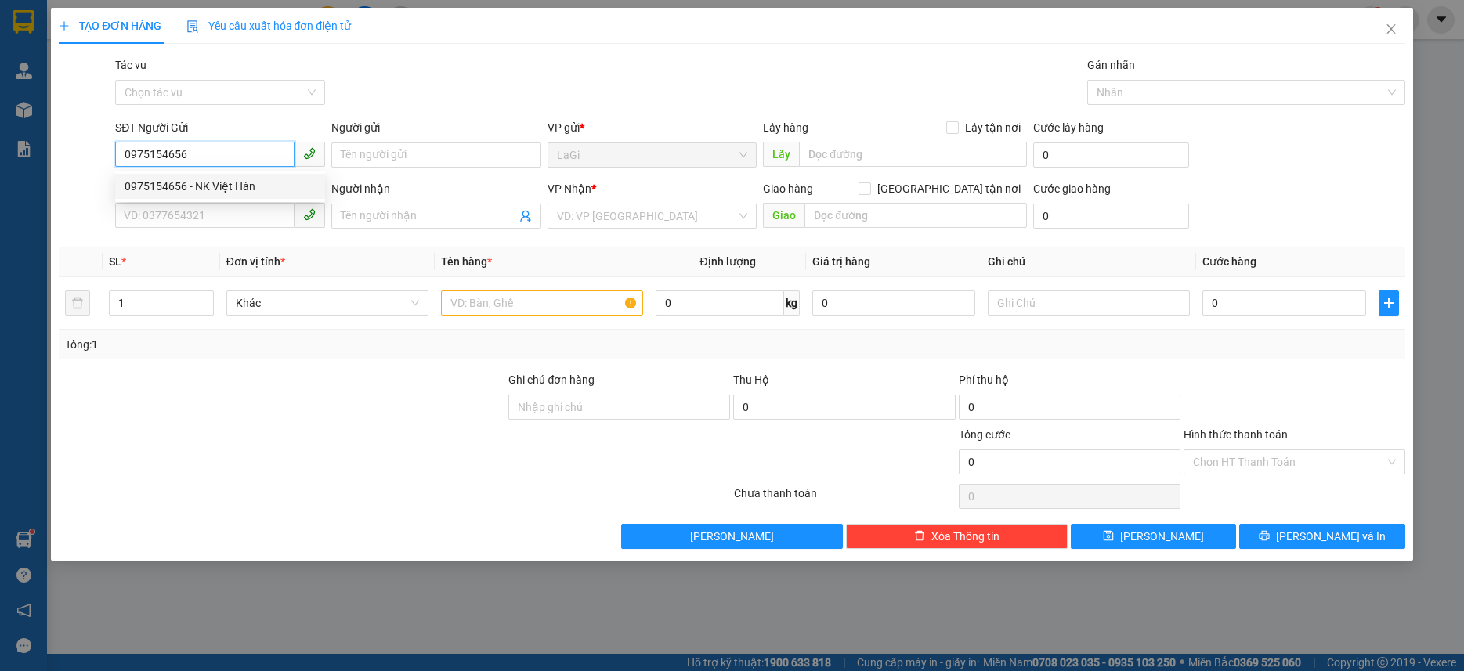
click at [236, 176] on div "0975154656 - NK Việt Hàn" at bounding box center [220, 186] width 210 height 25
type input "NK Việt Hàn"
type input "0976810459"
type input "[PERSON_NAME]"
type input "0975154656"
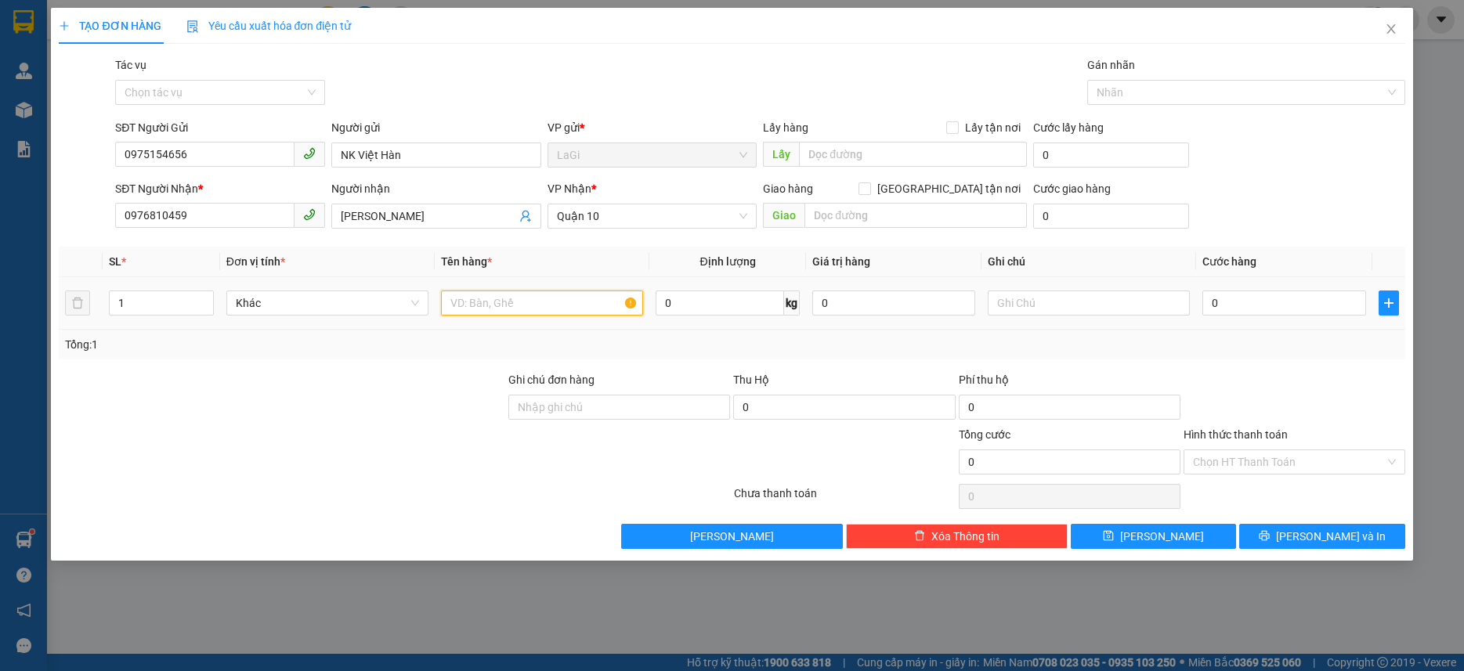
click at [548, 309] on input "text" at bounding box center [542, 303] width 202 height 25
type input "H - răng"
click at [1257, 291] on input "0" at bounding box center [1284, 303] width 163 height 25
type input "3"
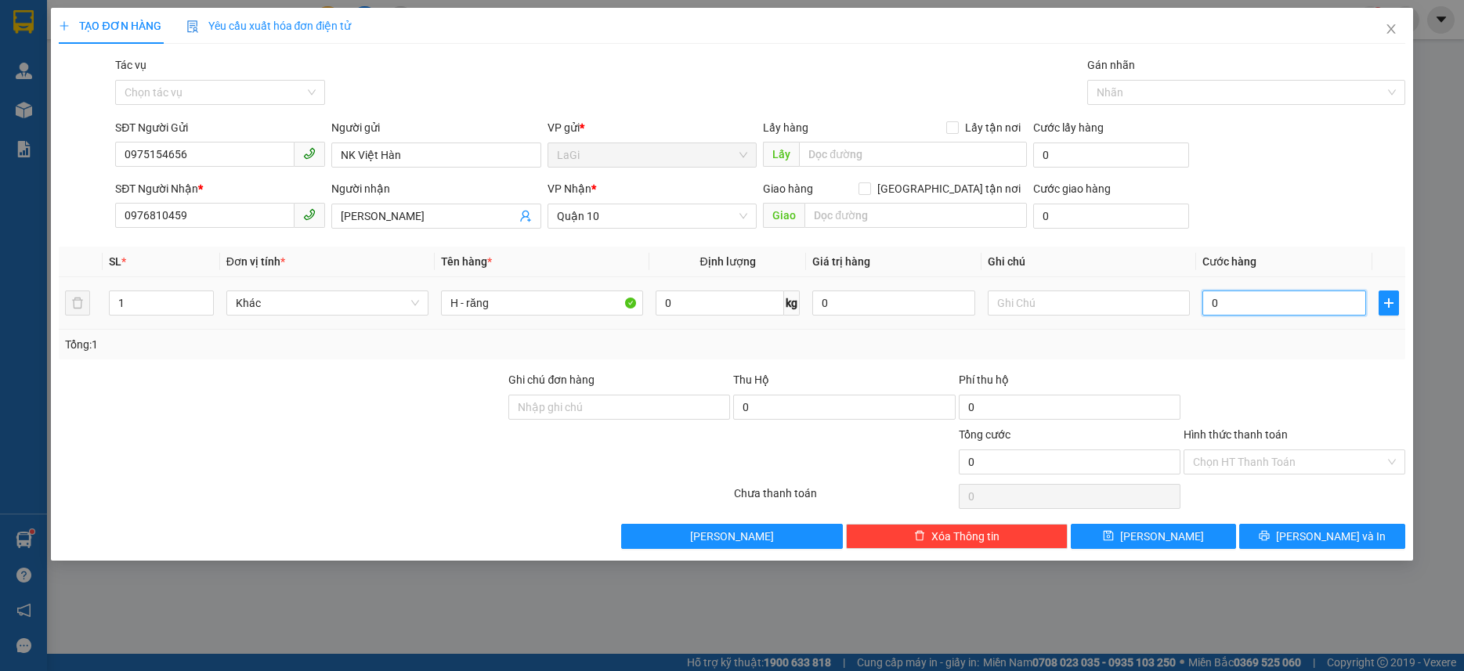
type input "3"
type input "30"
type input "30.000"
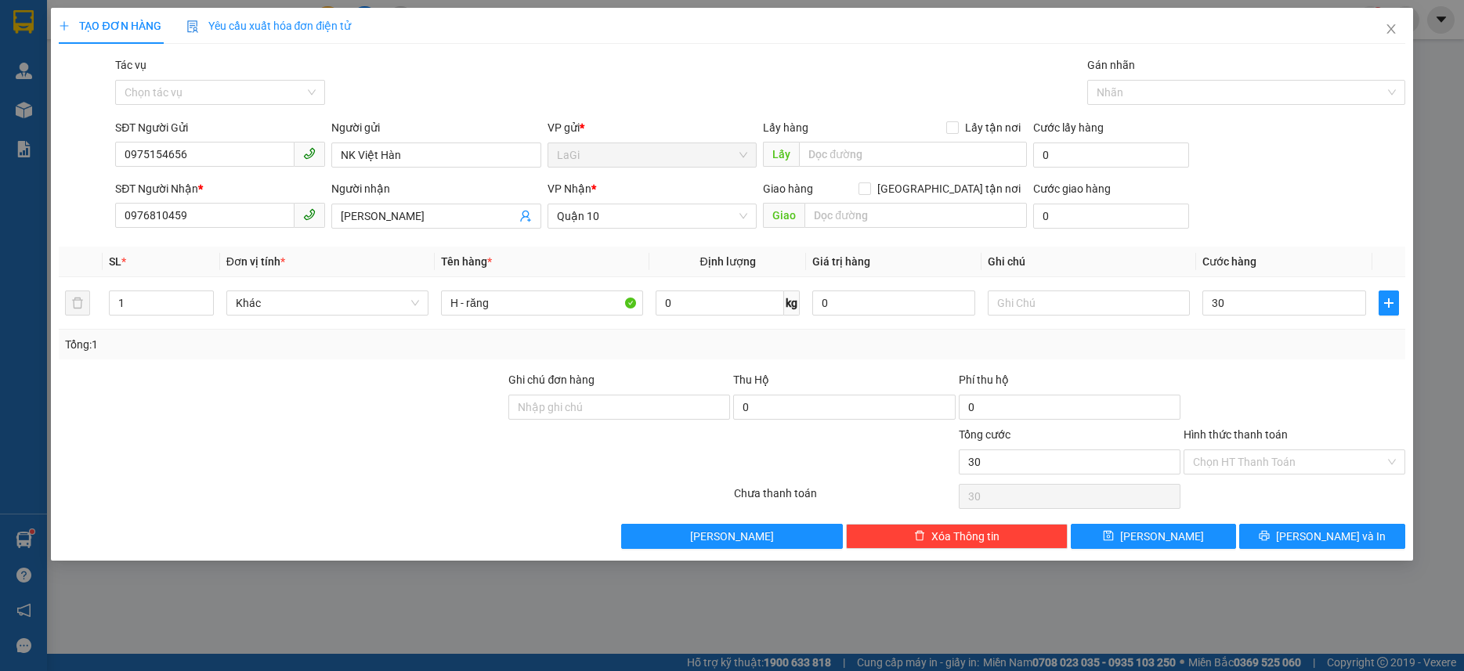
type input "30.000"
click at [1254, 352] on div "Tổng: 1" at bounding box center [731, 344] width 1333 height 17
click at [1324, 540] on span "[PERSON_NAME] và In" at bounding box center [1331, 536] width 110 height 17
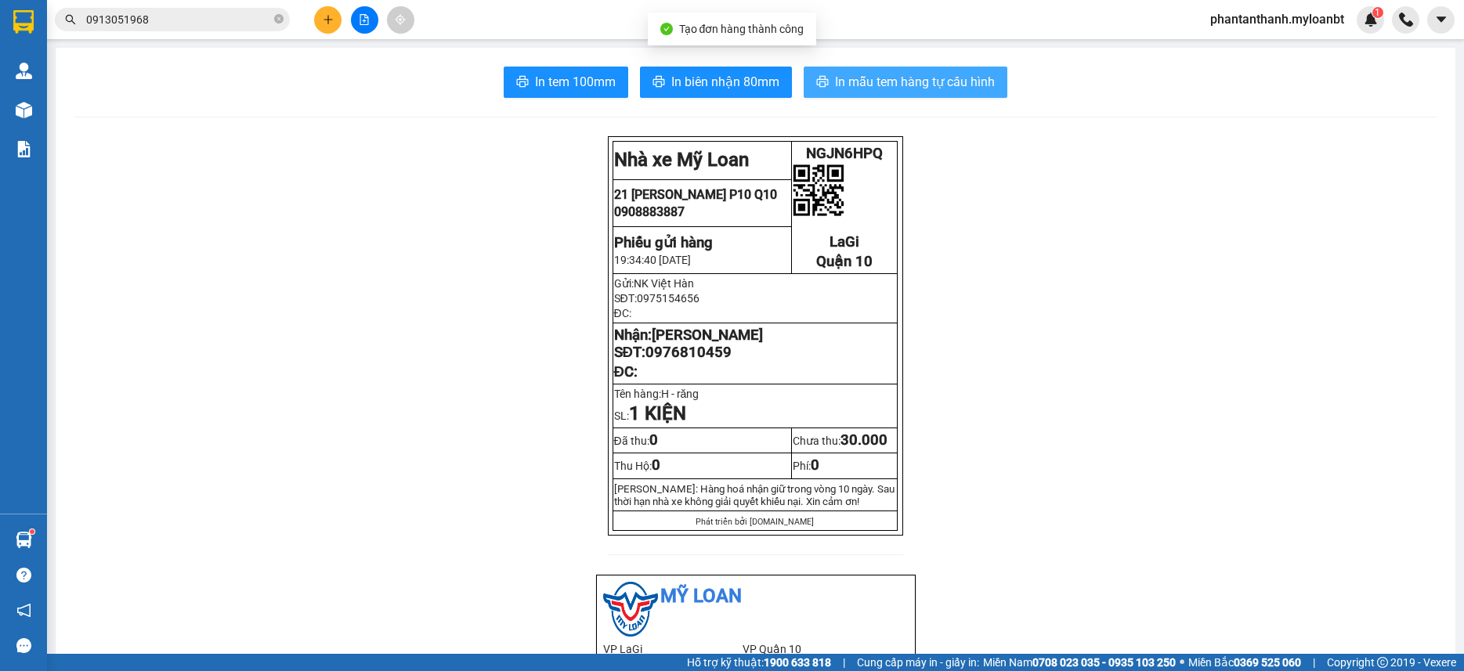
click at [900, 95] on button "In mẫu tem hàng tự cấu hình" at bounding box center [906, 82] width 204 height 31
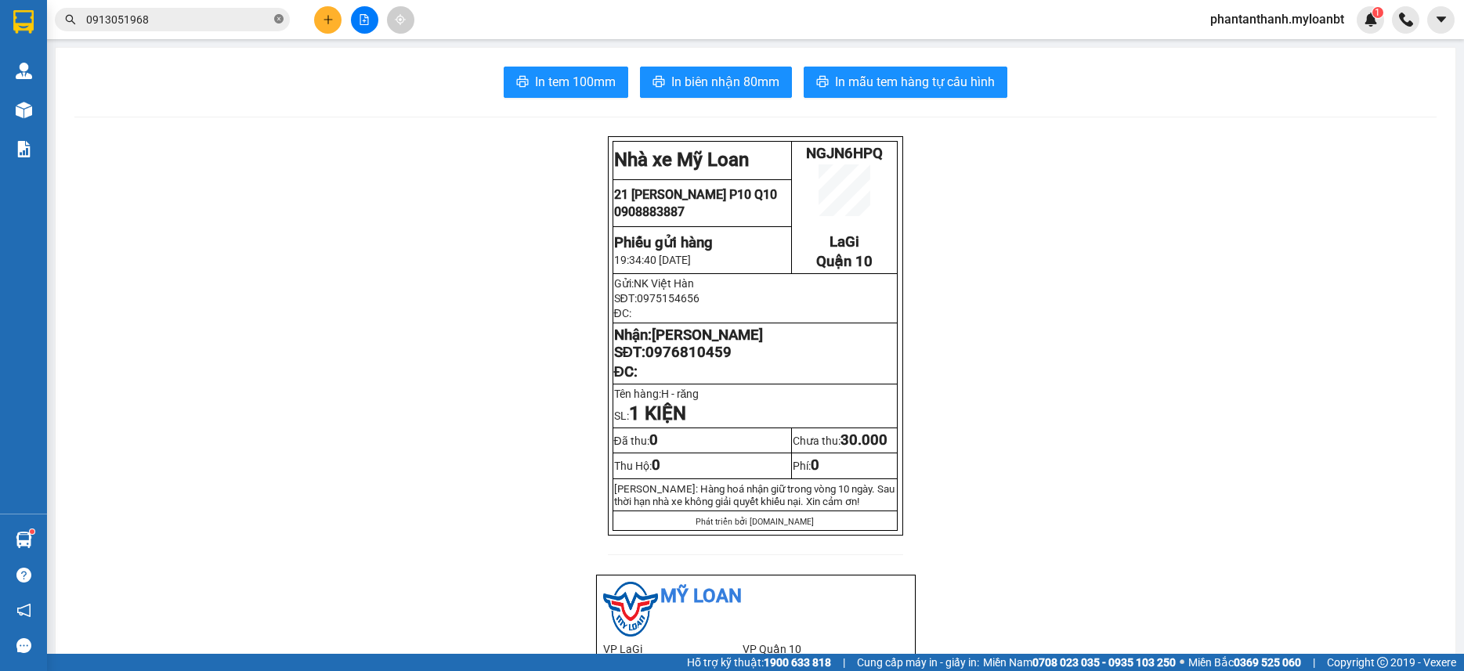
click at [277, 22] on icon "close-circle" at bounding box center [278, 18] width 9 height 9
click at [180, 19] on input "text" at bounding box center [178, 19] width 185 height 17
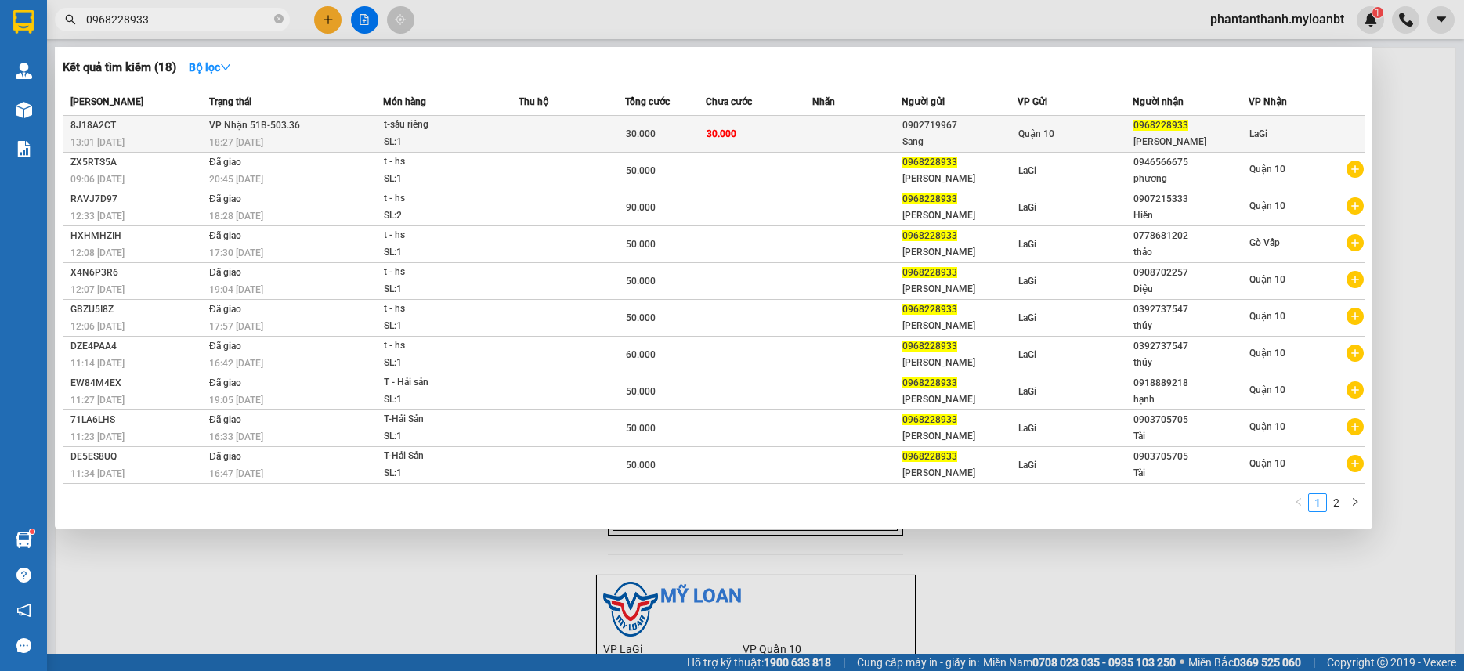
type input "0968228933"
click at [400, 141] on div "SL: 1" at bounding box center [443, 142] width 118 height 17
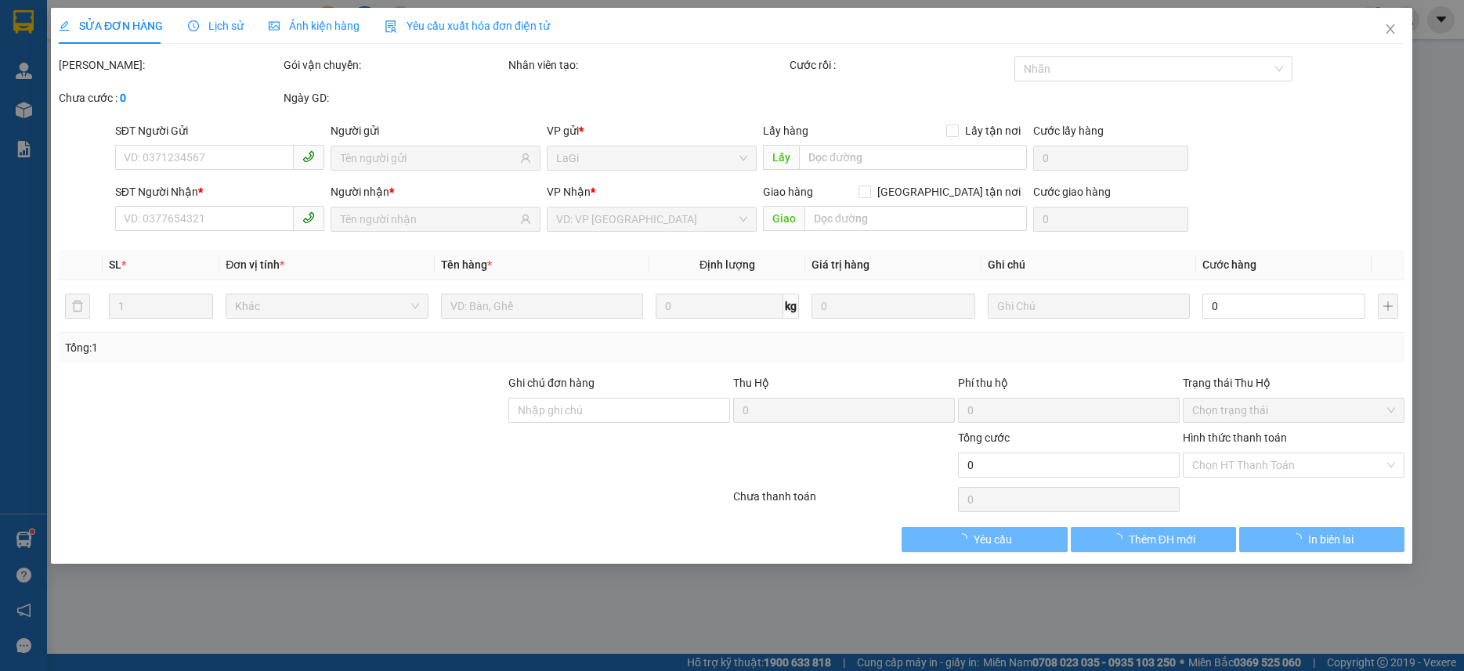
type input "0902719967"
type input "Sang"
type input "0968228933"
type input "Vân"
type input "30.000"
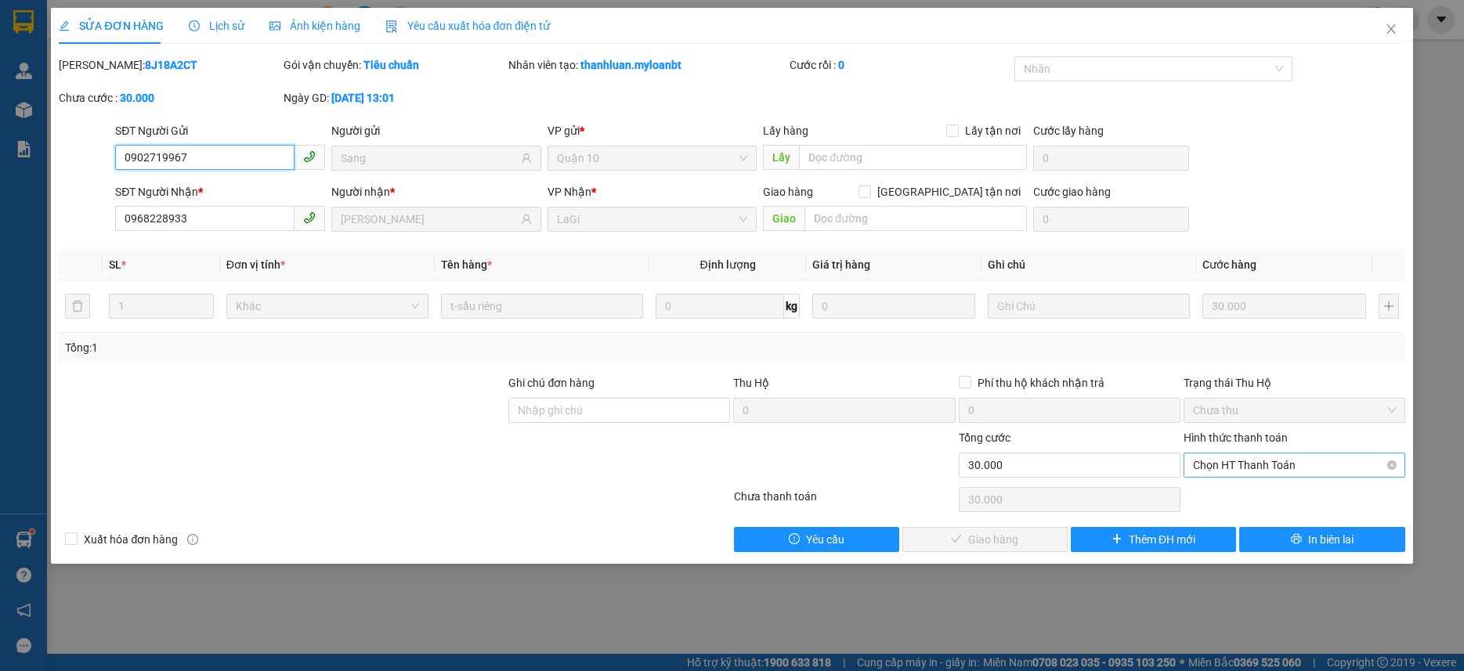
click at [1262, 477] on div "Chọn HT Thanh Toán" at bounding box center [1295, 465] width 222 height 25
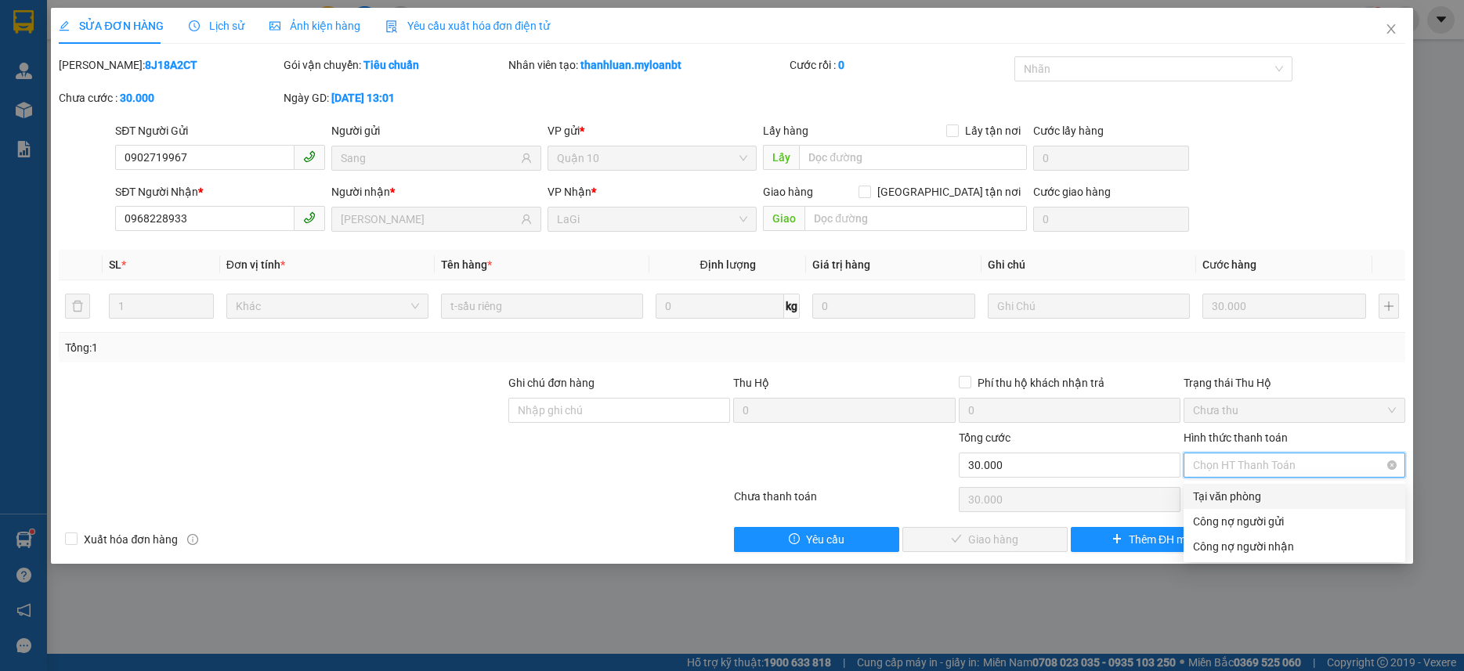
click at [1271, 465] on span "Chọn HT Thanh Toán" at bounding box center [1294, 466] width 203 height 24
click at [1251, 497] on div "Tại văn phòng" at bounding box center [1294, 496] width 203 height 17
type input "0"
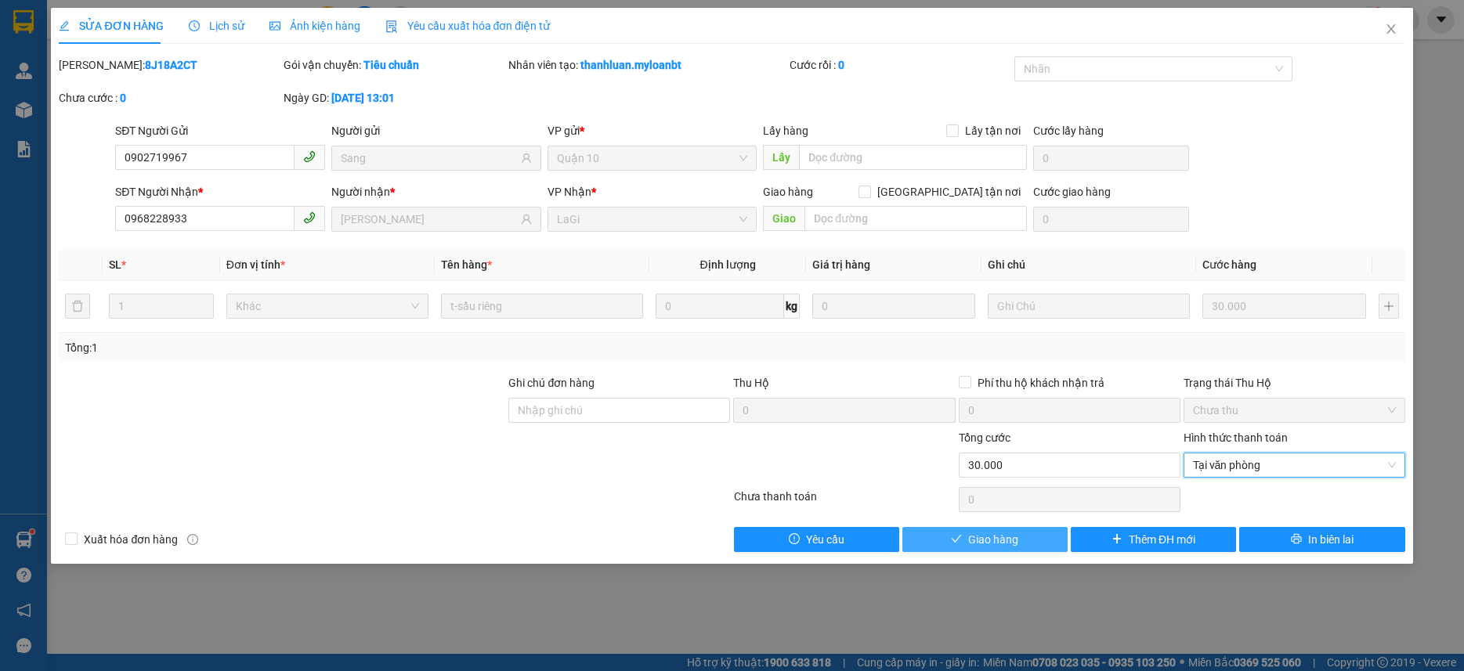
click at [1016, 547] on span "Giao hàng" at bounding box center [993, 539] width 50 height 17
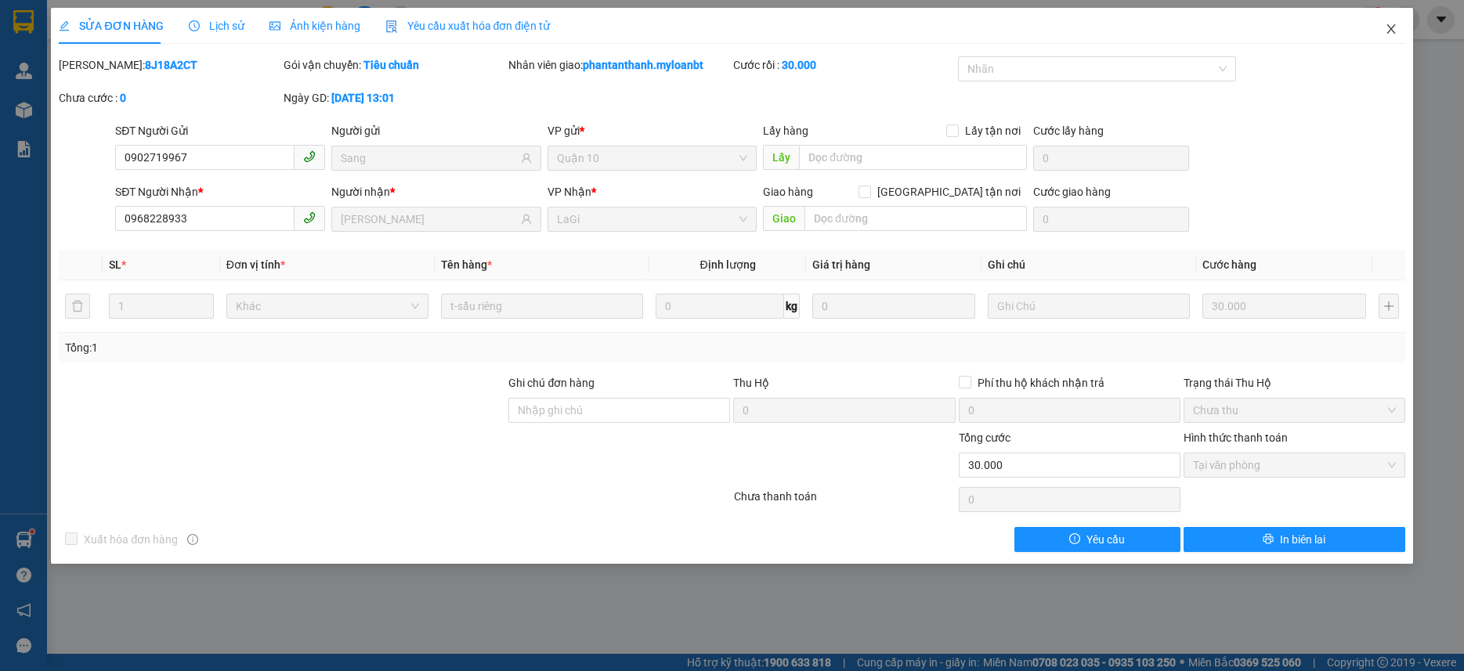
click at [1376, 26] on span "Close" at bounding box center [1392, 30] width 44 height 44
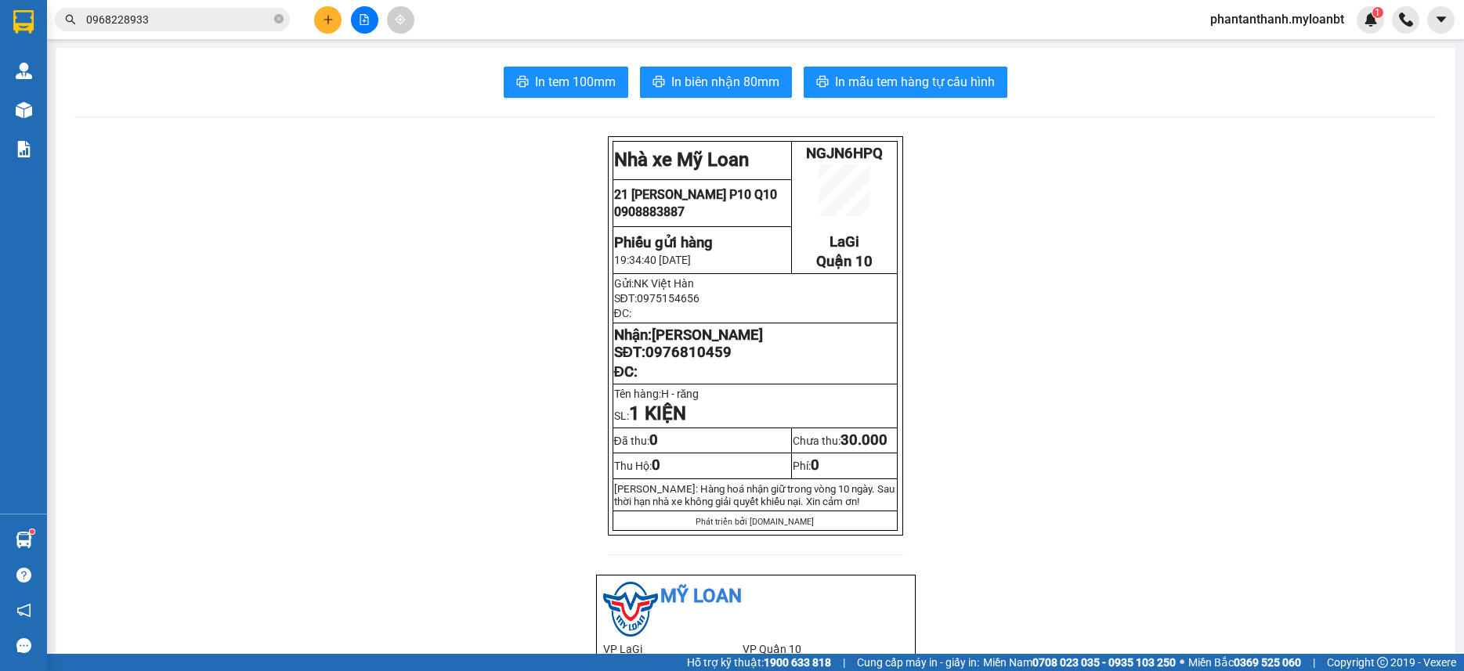
click at [173, 20] on input "0968228933" at bounding box center [178, 19] width 185 height 17
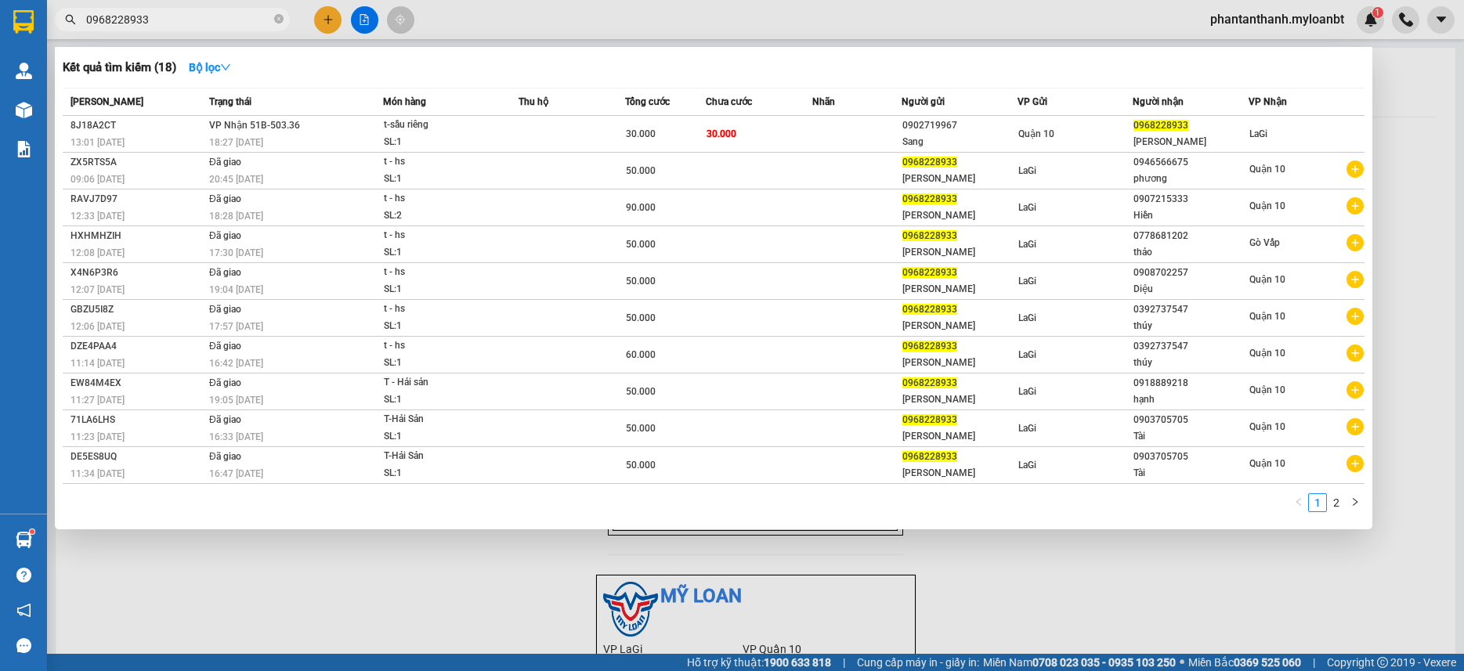
click at [173, 20] on input "0968228933" at bounding box center [178, 19] width 185 height 17
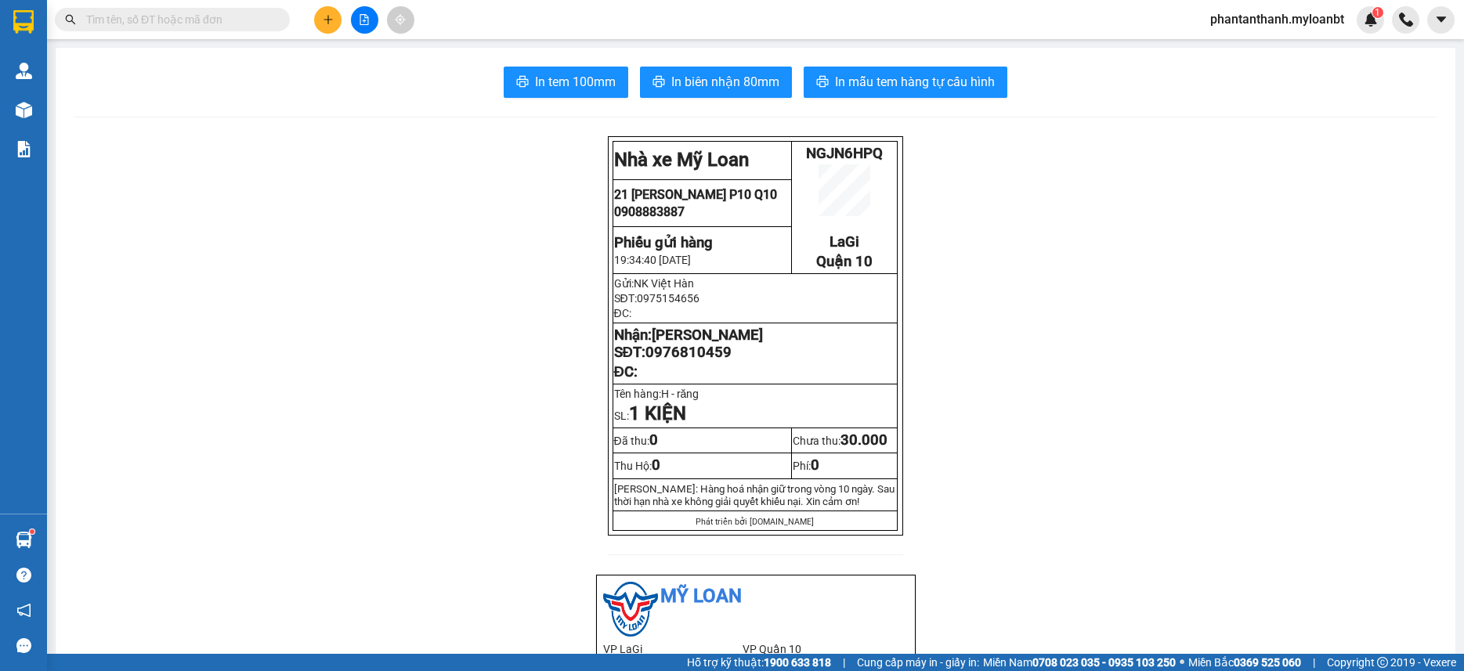
click at [199, 16] on input "text" at bounding box center [178, 19] width 185 height 17
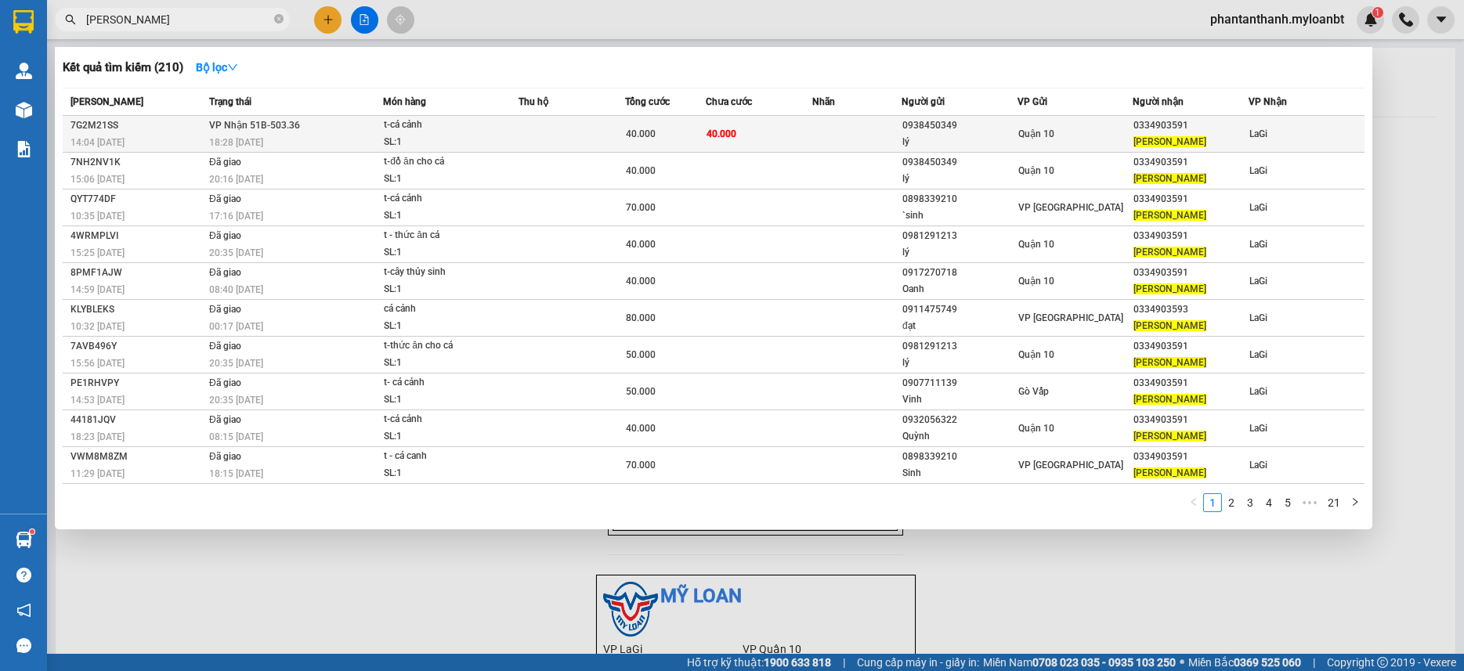
type input "lâm vũ"
click at [727, 124] on td "40.000" at bounding box center [759, 134] width 107 height 37
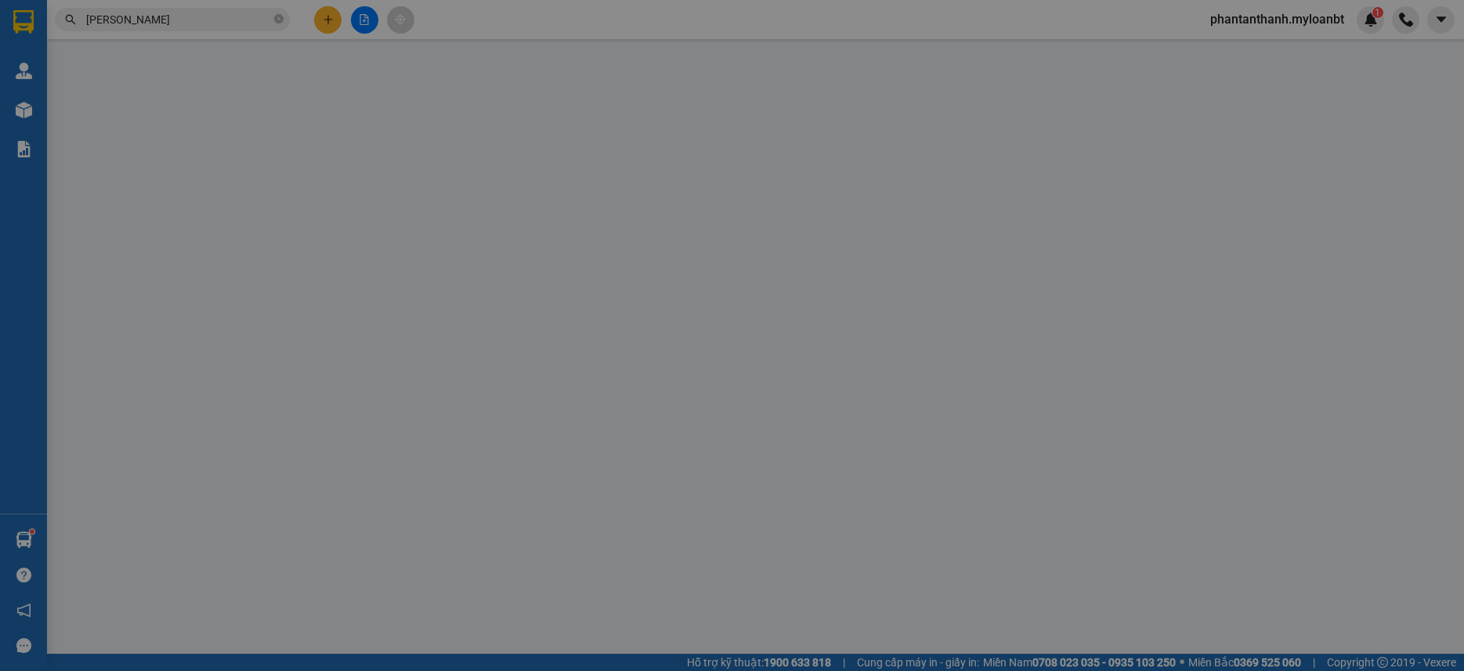
type input "0938450349"
type input "lý"
type input "0334903591"
type input "[PERSON_NAME]"
type input "40.000"
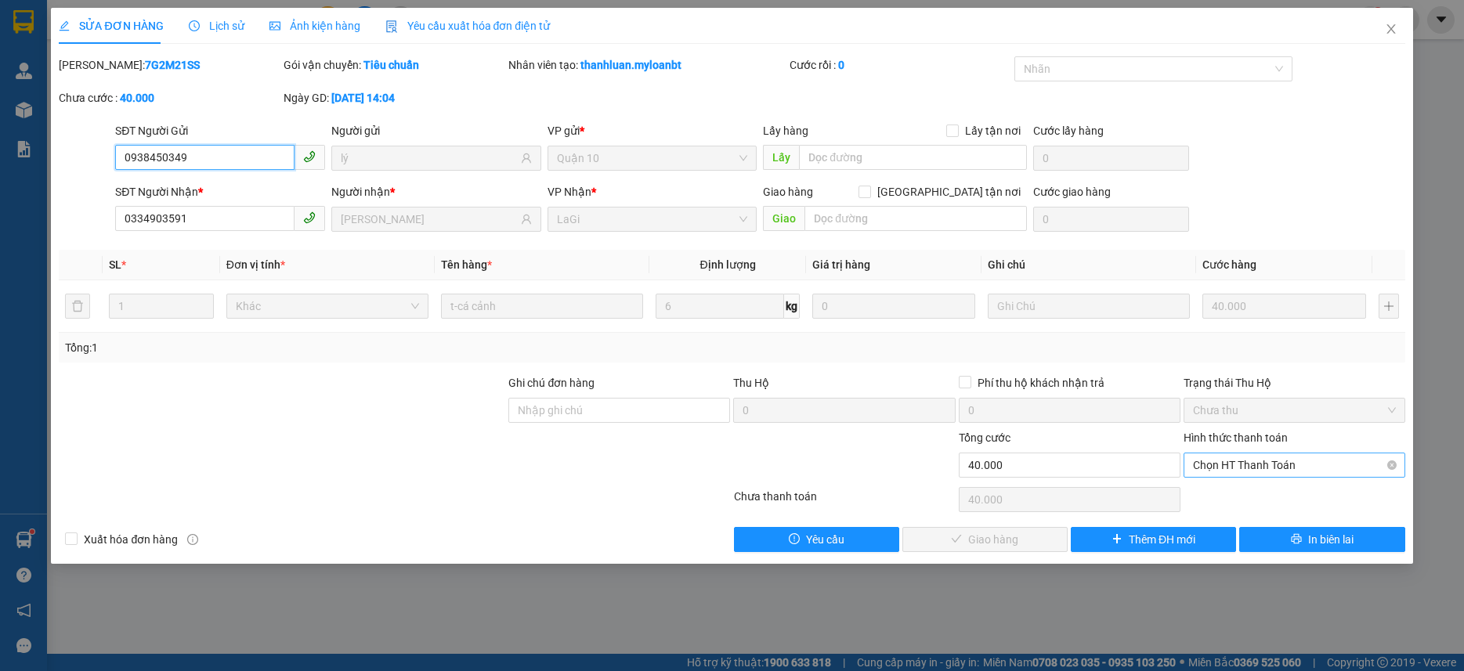
click at [1276, 469] on span "Chọn HT Thanh Toán" at bounding box center [1294, 466] width 203 height 24
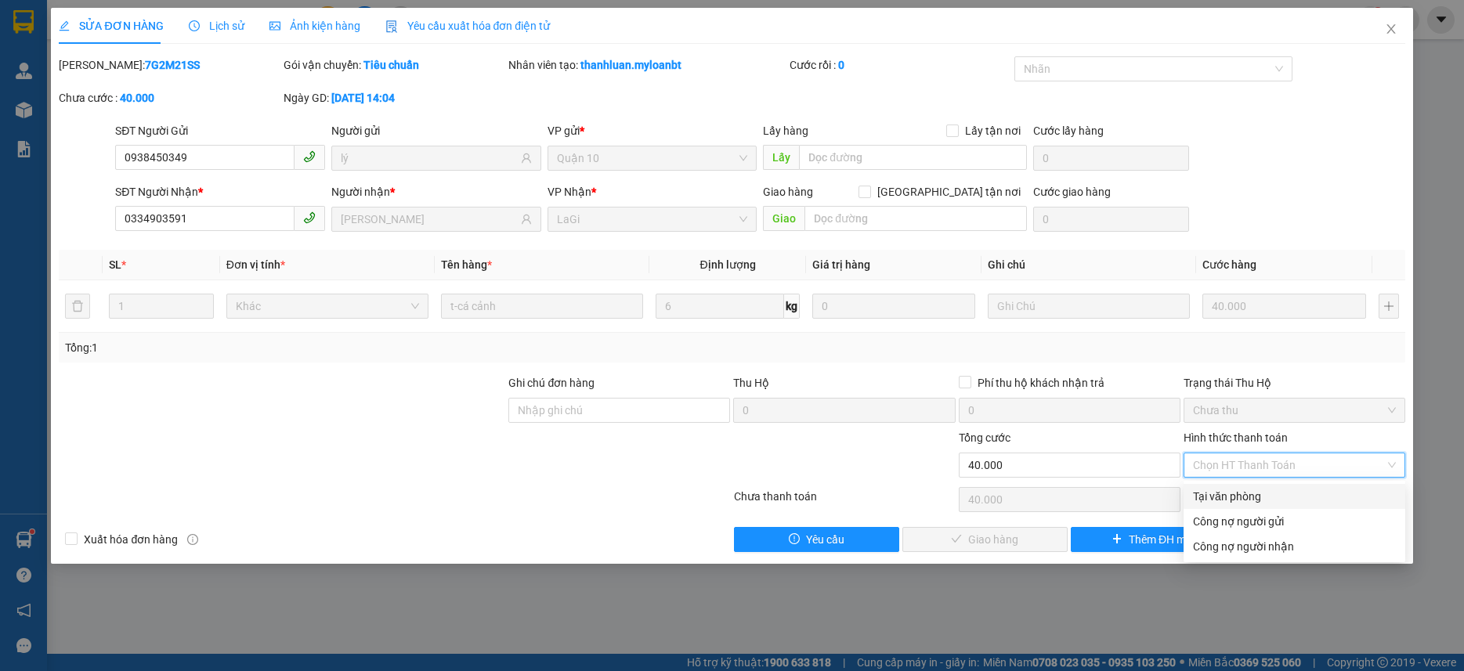
click at [1247, 490] on div "Tại văn phòng" at bounding box center [1294, 496] width 203 height 17
type input "0"
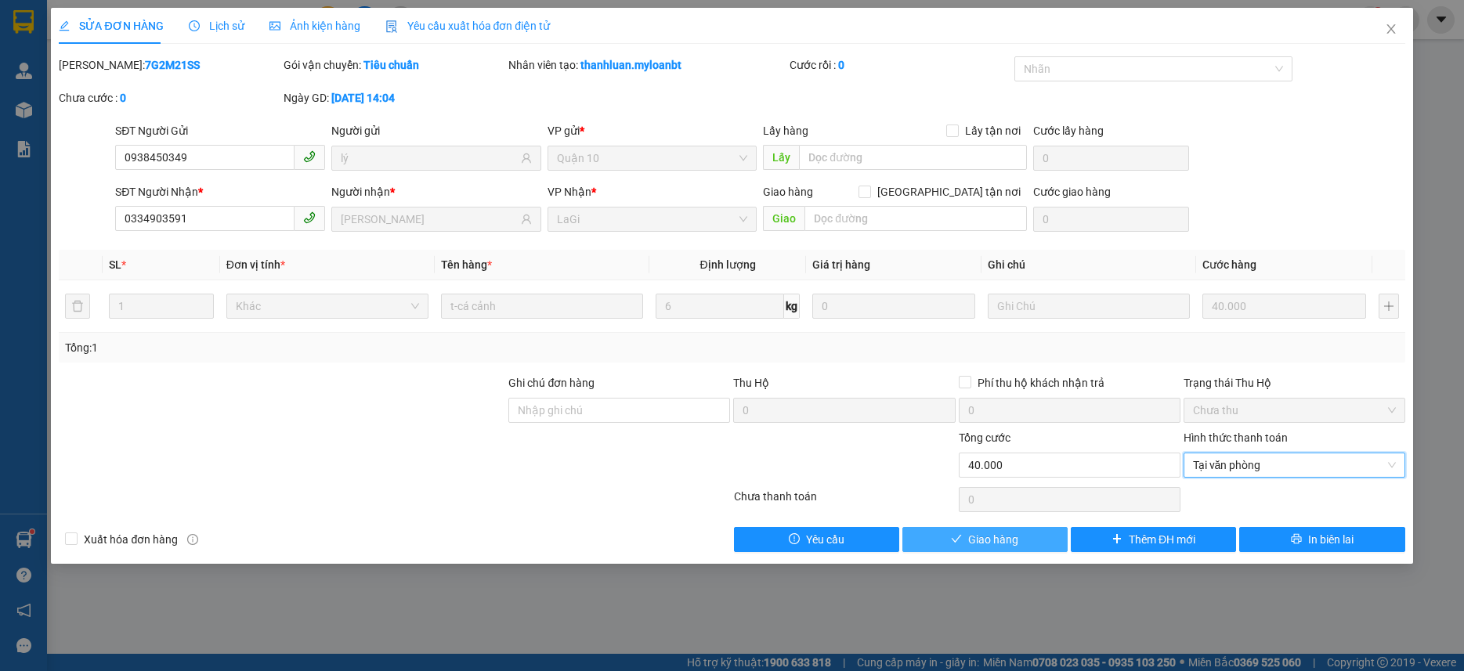
click at [993, 539] on span "Giao hàng" at bounding box center [993, 539] width 50 height 17
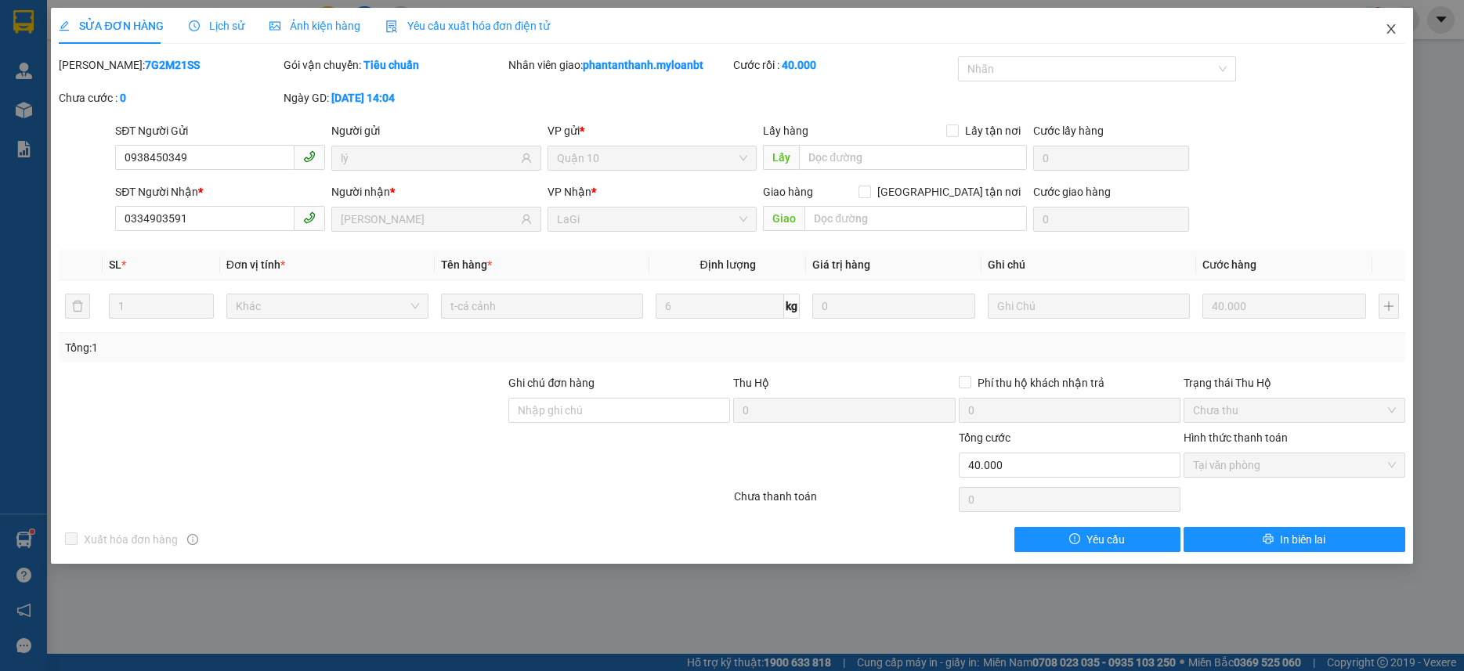
click at [1395, 36] on span "Close" at bounding box center [1392, 30] width 44 height 44
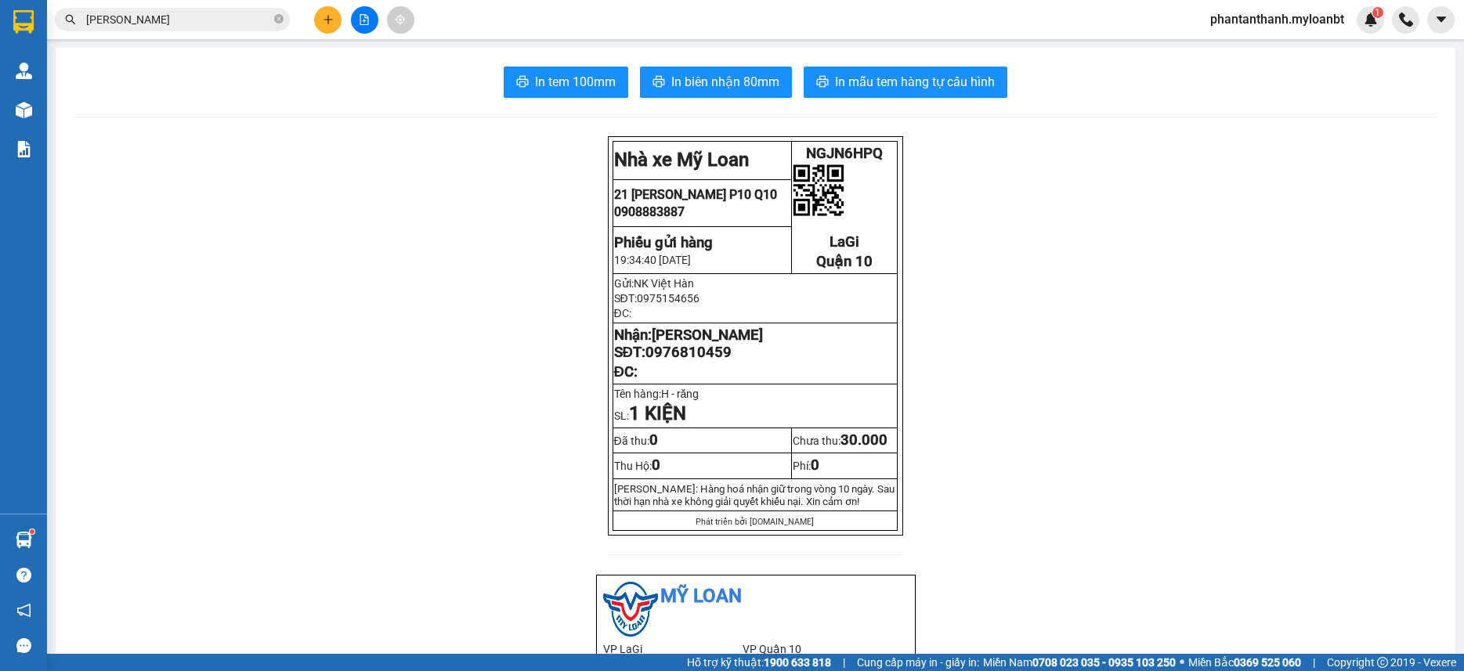
click at [201, 21] on input "lâm vũ" at bounding box center [178, 19] width 185 height 17
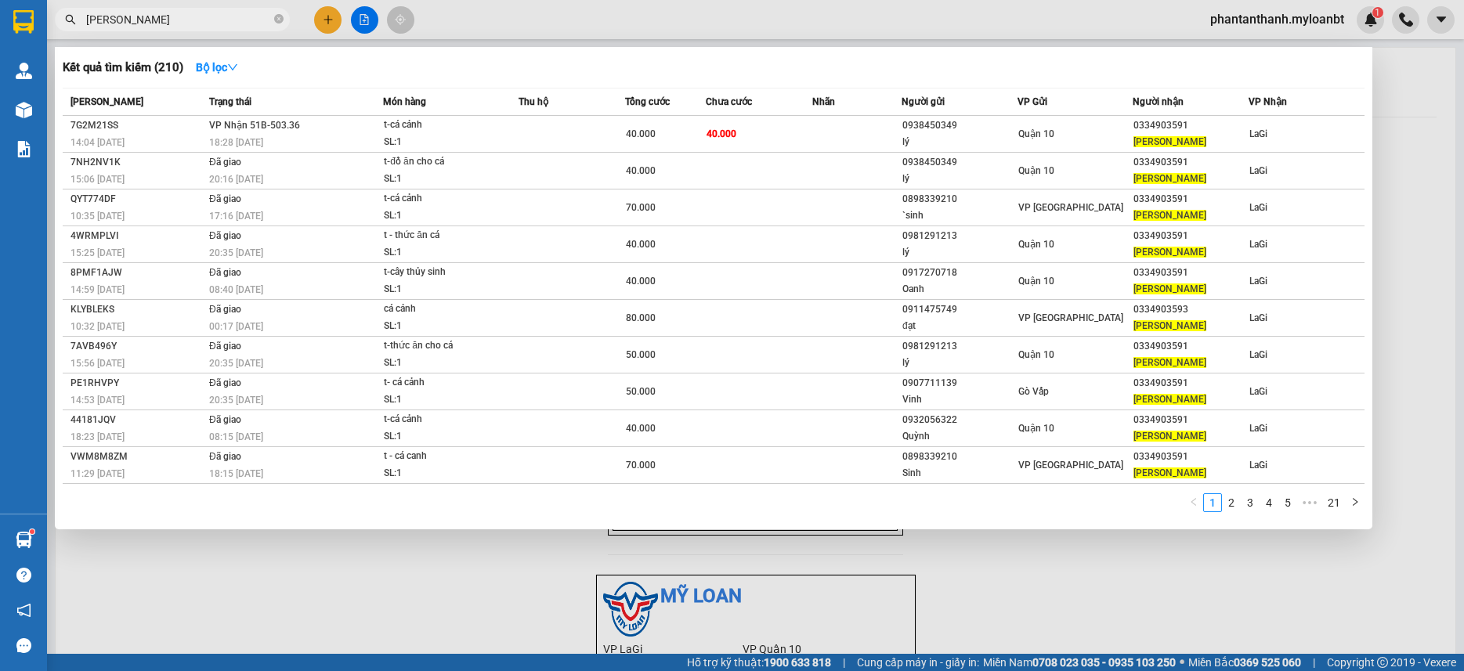
click at [201, 21] on input "lâm vũ" at bounding box center [178, 19] width 185 height 17
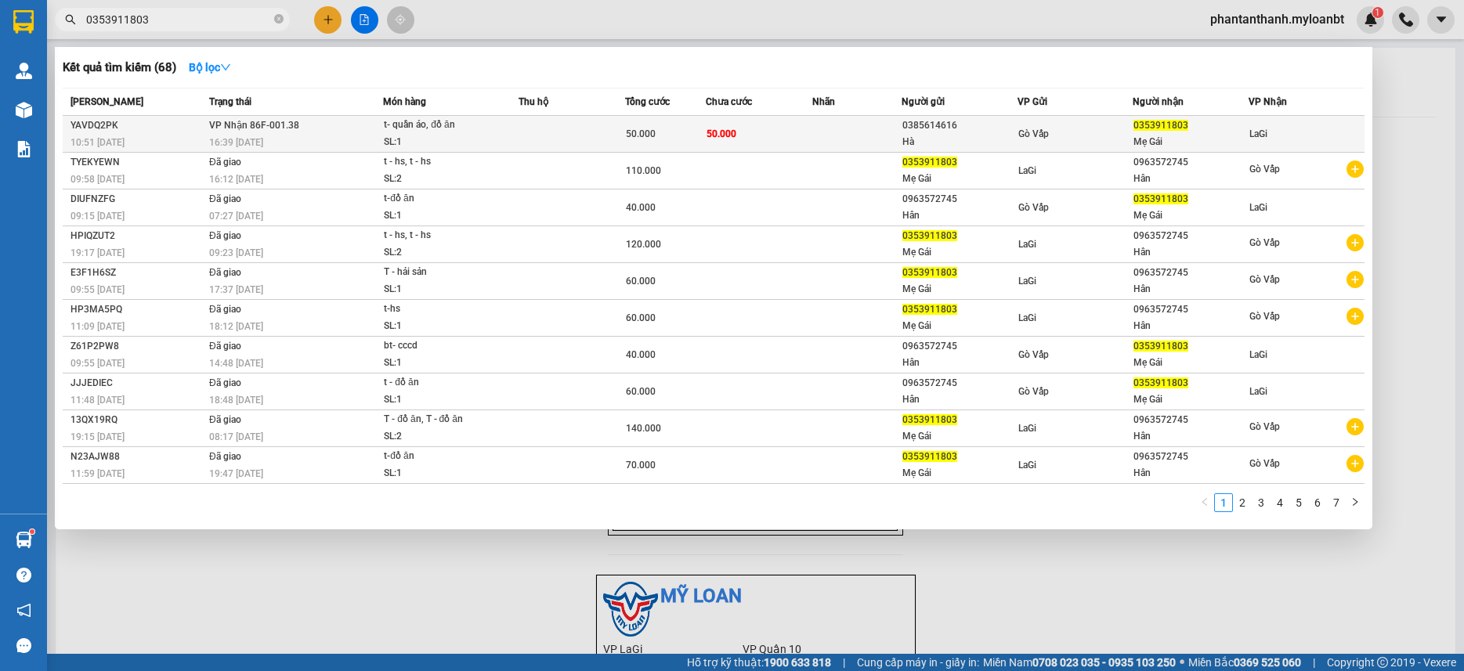
type input "0353911803"
click at [464, 128] on div "t- quần áo, đồ ăn" at bounding box center [443, 125] width 118 height 17
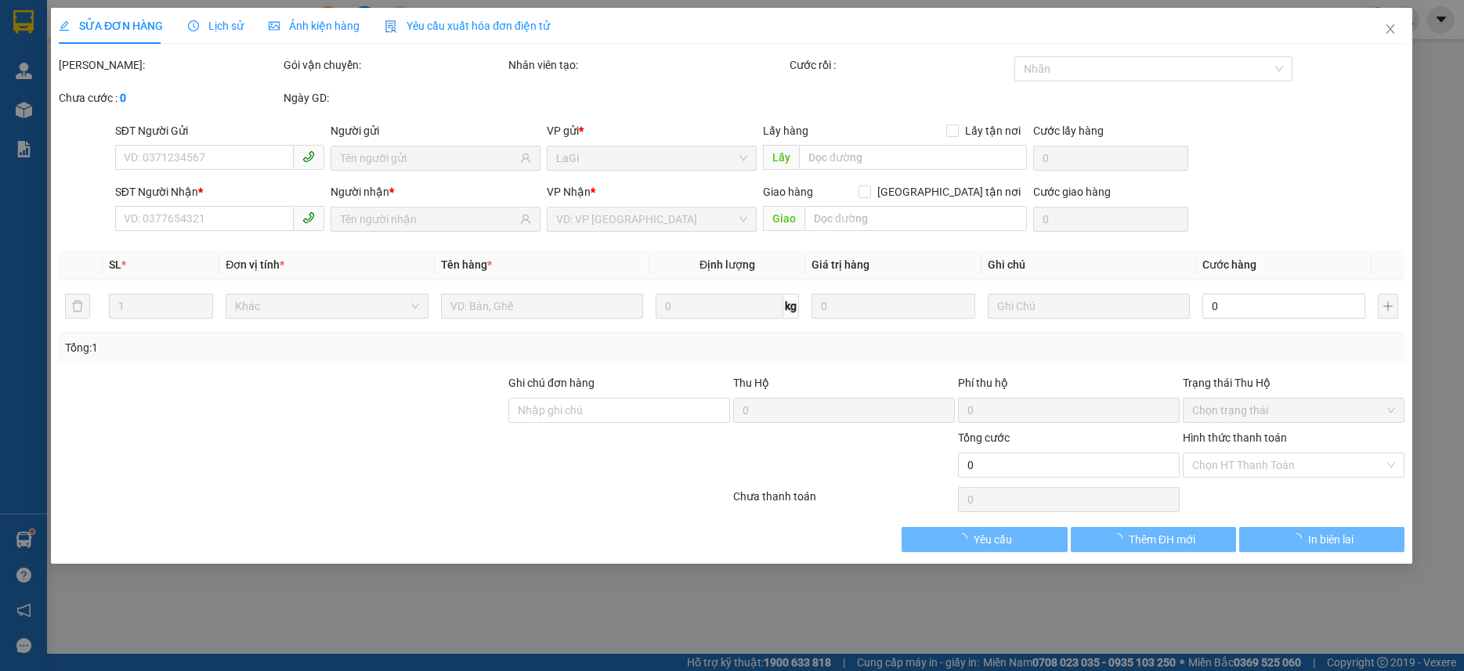
type input "0385614616"
type input "Hà"
type input "0353911803"
type input "Mẹ Gái"
type input "50.000"
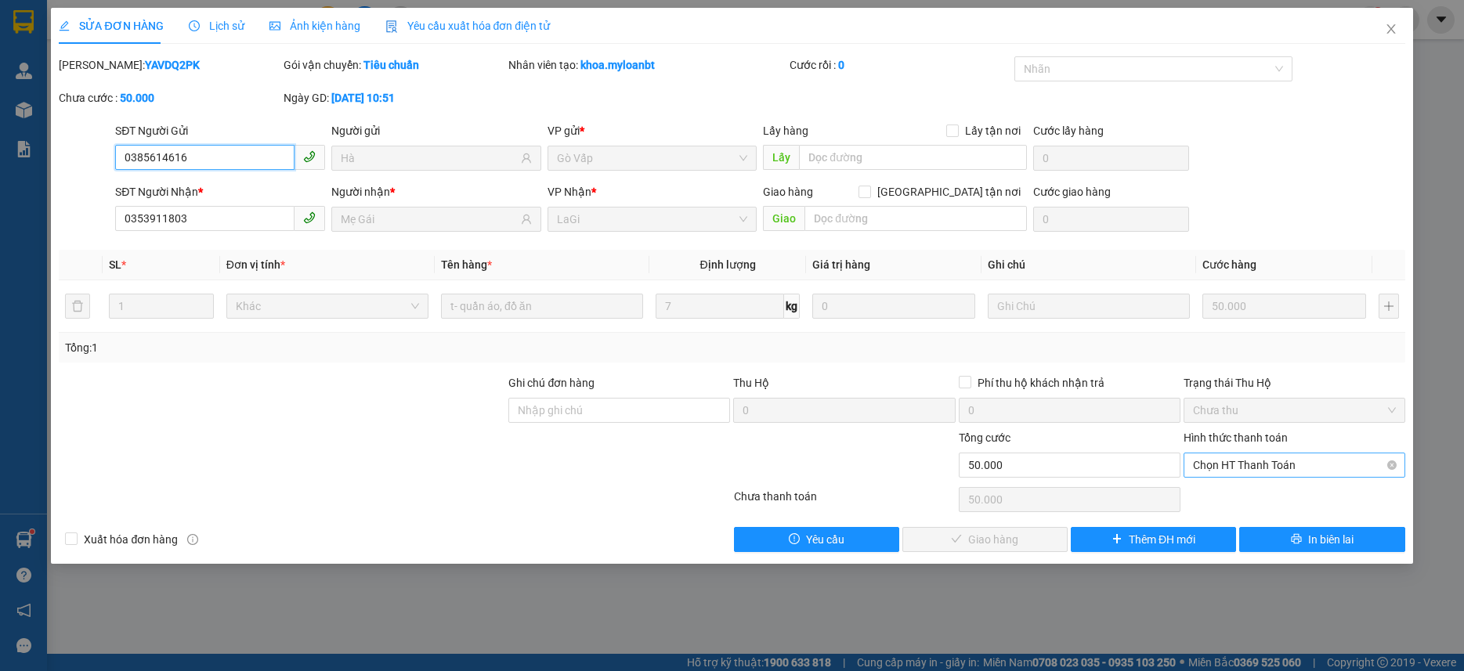
click at [1231, 466] on span "Chọn HT Thanh Toán" at bounding box center [1294, 466] width 203 height 24
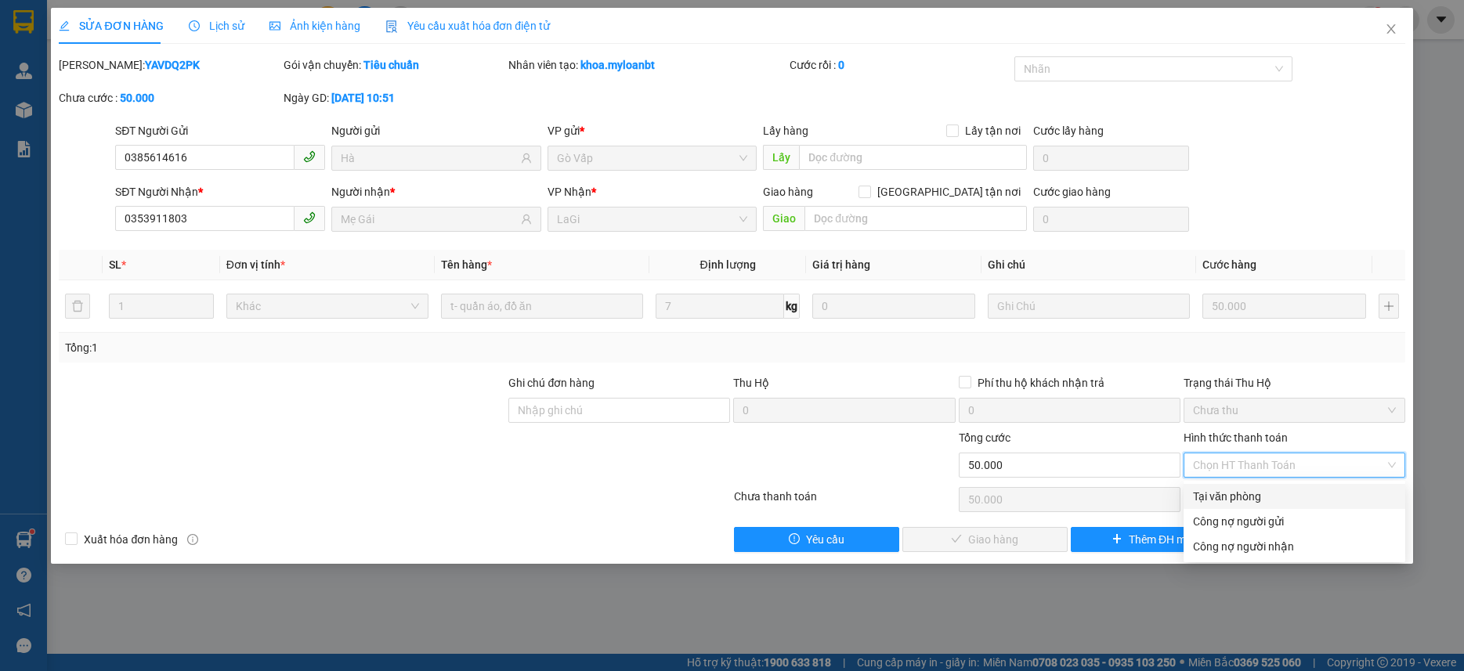
click at [1225, 496] on div "Tại văn phòng" at bounding box center [1294, 496] width 203 height 17
type input "0"
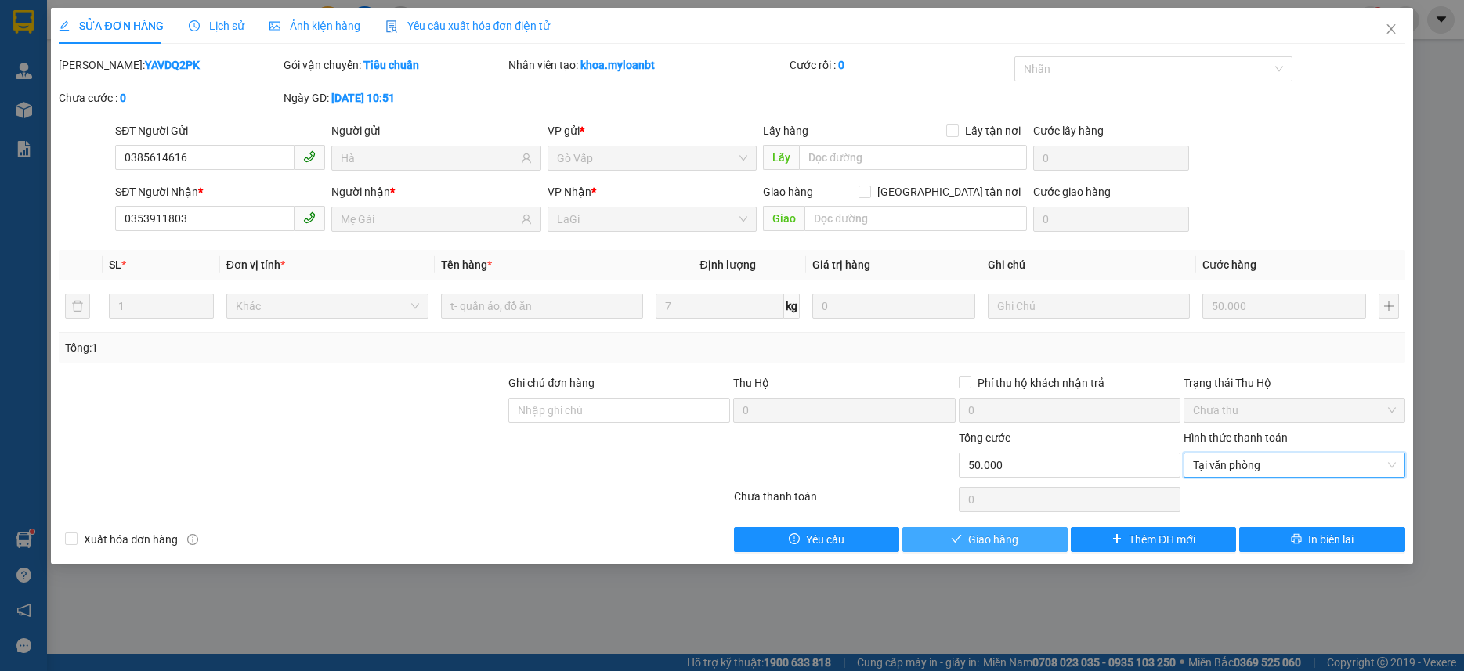
click at [994, 542] on span "Giao hàng" at bounding box center [993, 539] width 50 height 17
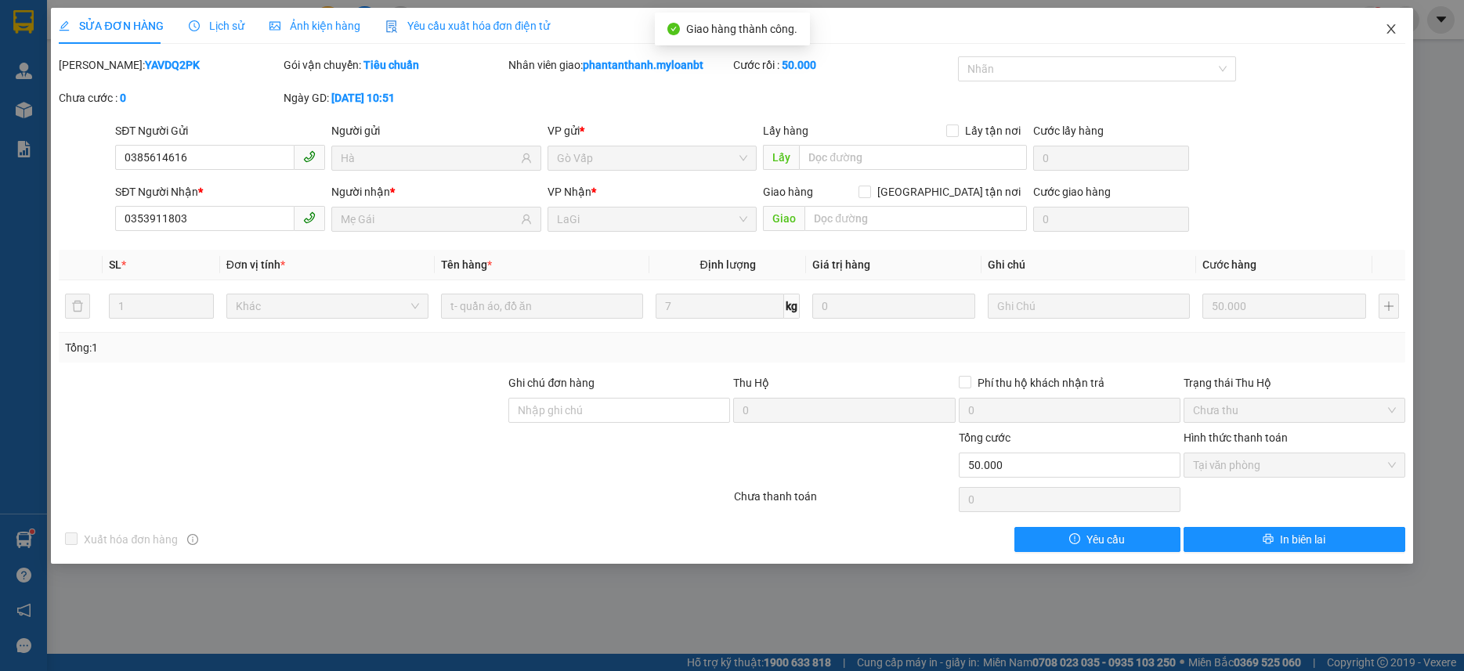
click at [1392, 27] on icon "close" at bounding box center [1391, 29] width 13 height 13
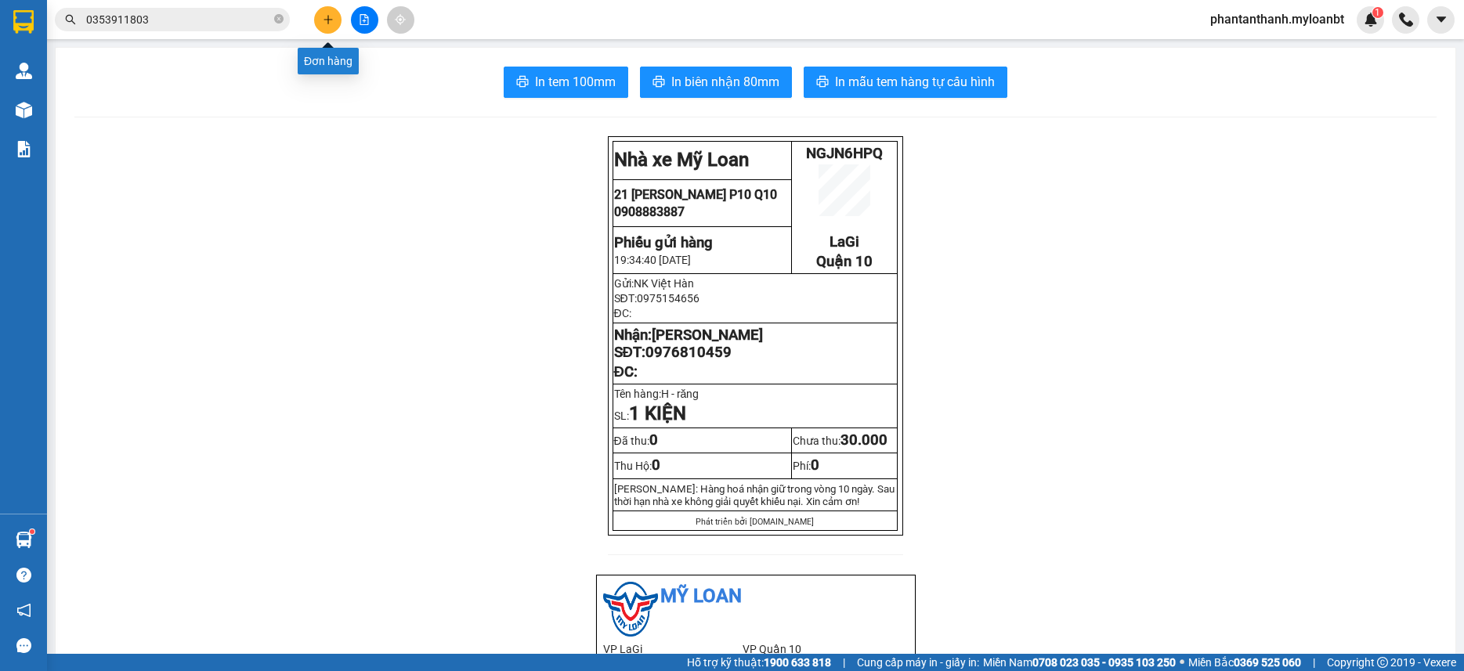
click at [332, 25] on button at bounding box center [327, 19] width 27 height 27
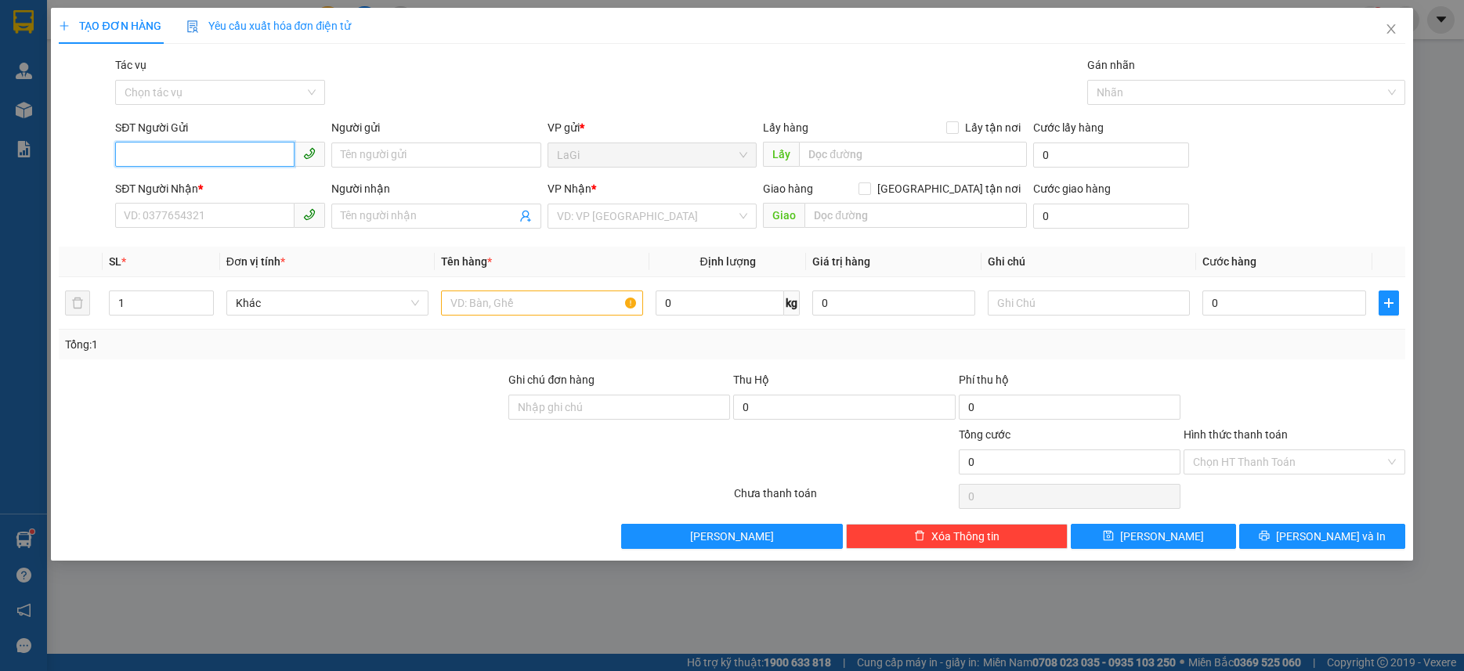
click at [257, 150] on input "SĐT Người Gửi" at bounding box center [204, 154] width 179 height 25
click at [1402, 28] on span "Close" at bounding box center [1392, 30] width 44 height 44
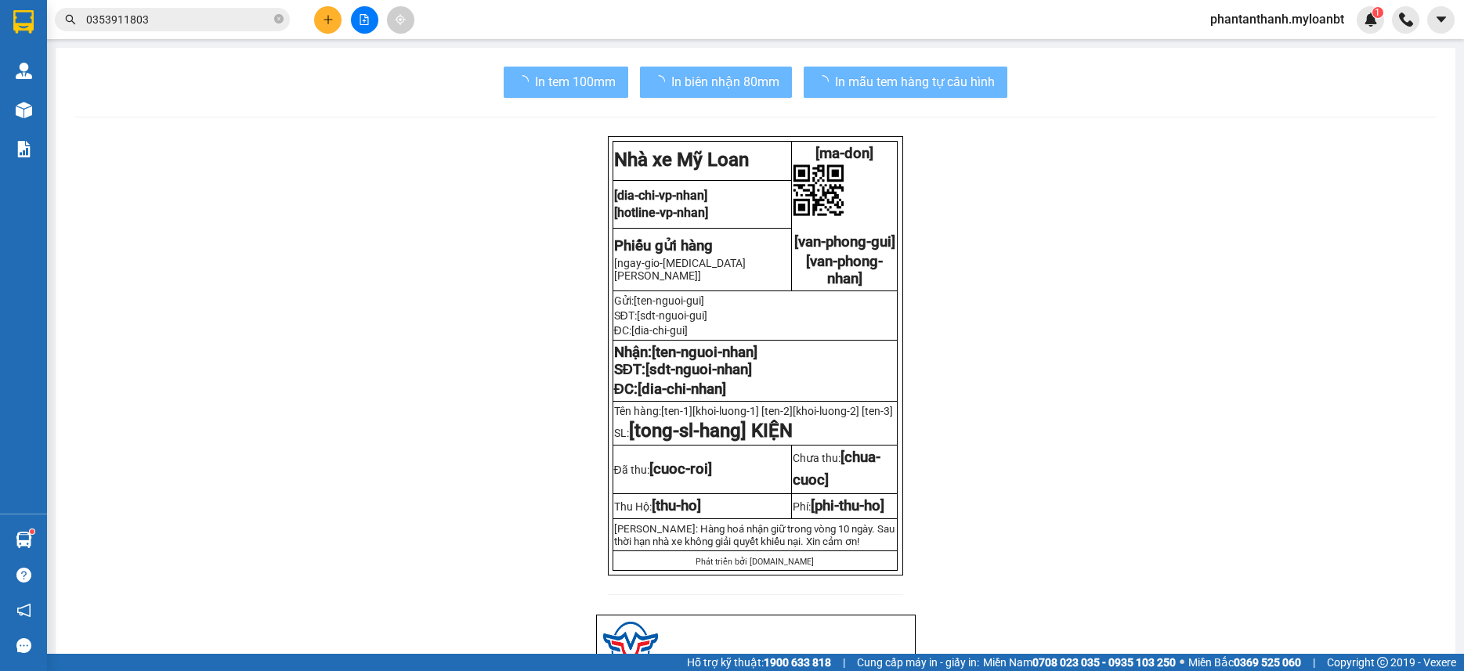
click at [231, 12] on input "0353911803" at bounding box center [178, 19] width 185 height 17
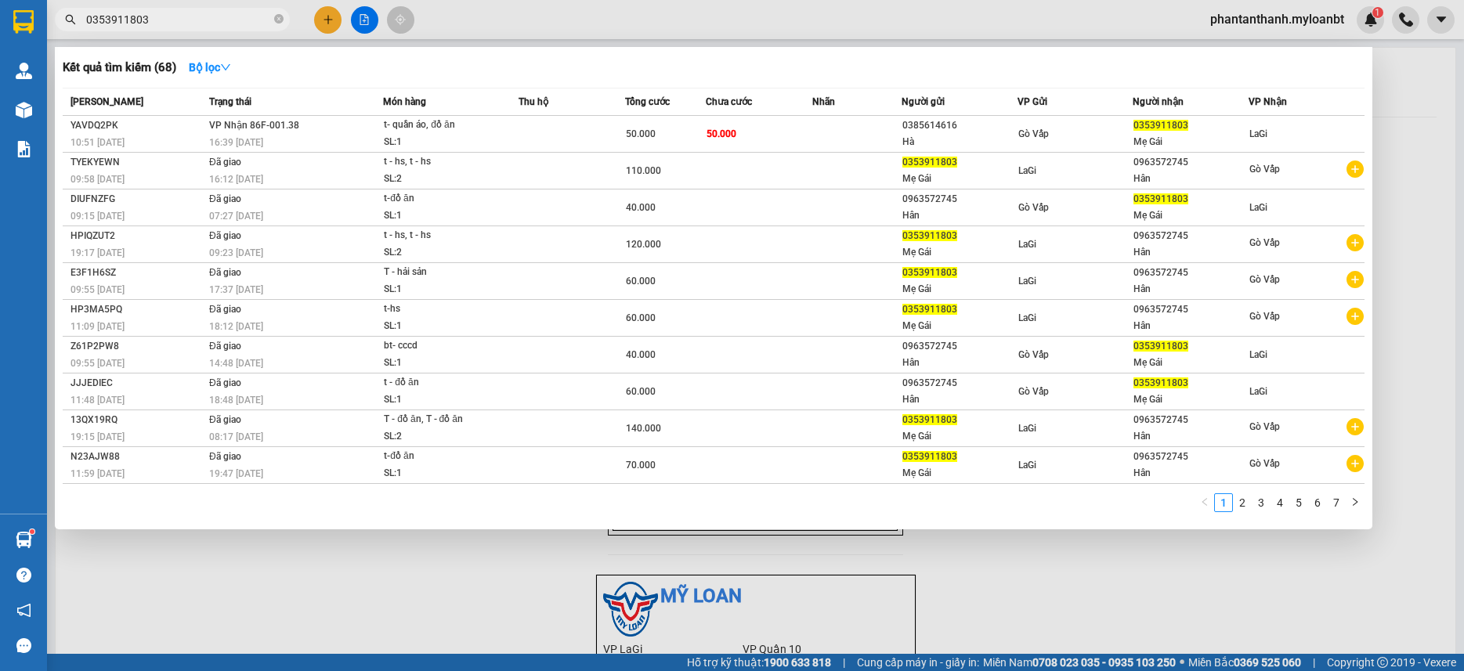
click at [231, 12] on input "0353911803" at bounding box center [178, 19] width 185 height 17
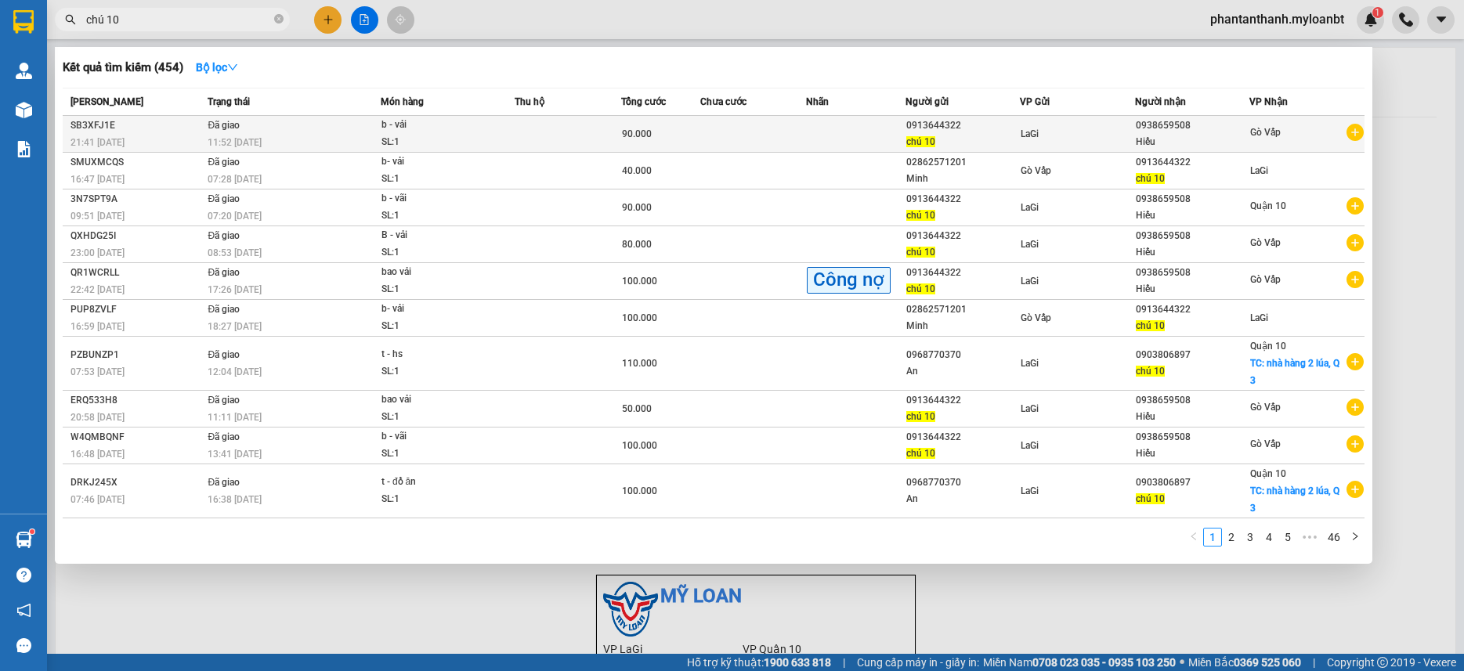
type input "chú 10"
click at [878, 141] on td at bounding box center [855, 134] width 99 height 37
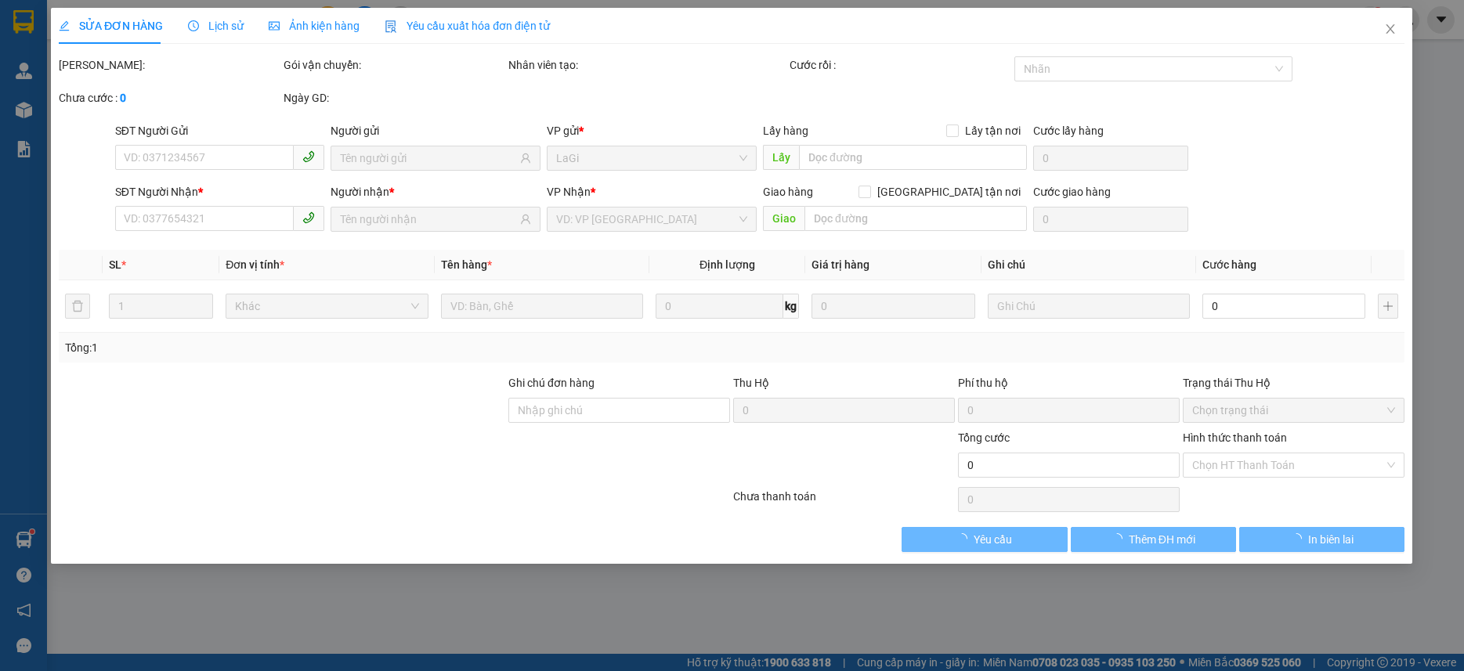
type input "0913644322"
type input "0938659508"
type input "90.000"
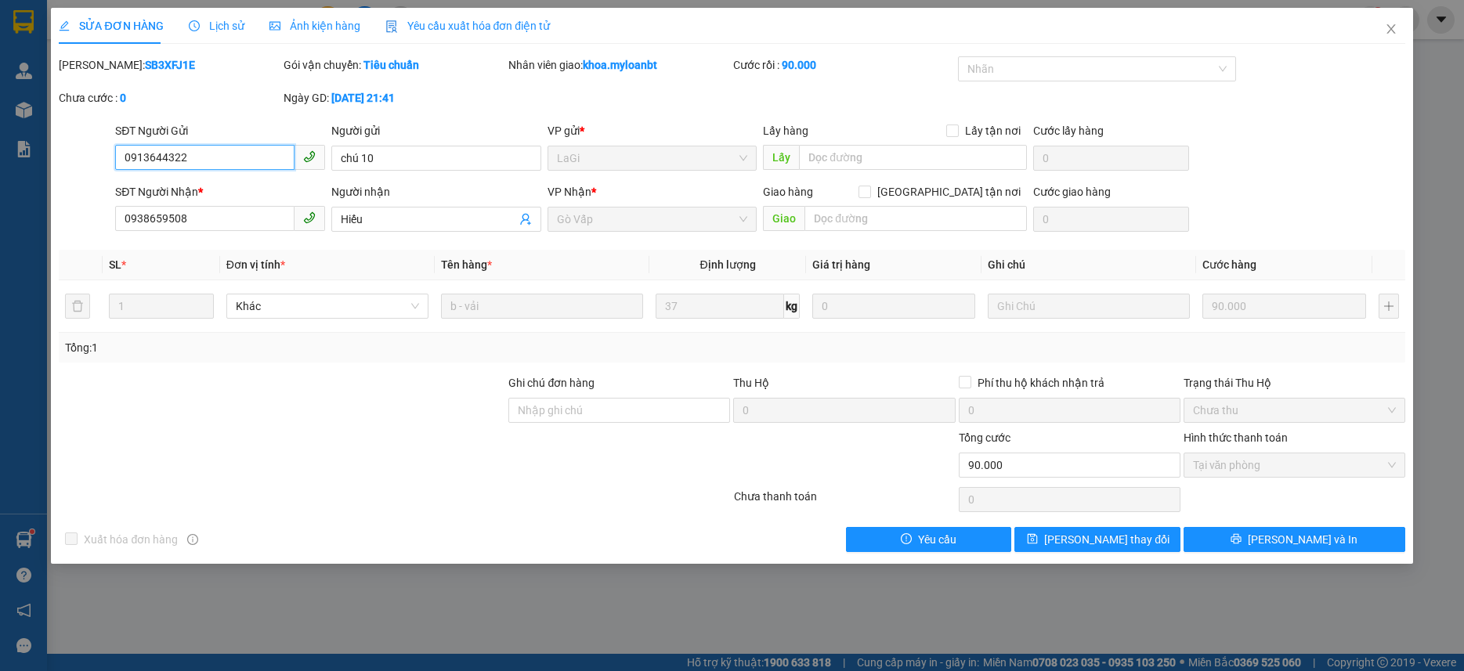
click at [262, 167] on input "0913644322" at bounding box center [204, 157] width 179 height 25
click at [1398, 36] on span "Close" at bounding box center [1392, 30] width 44 height 44
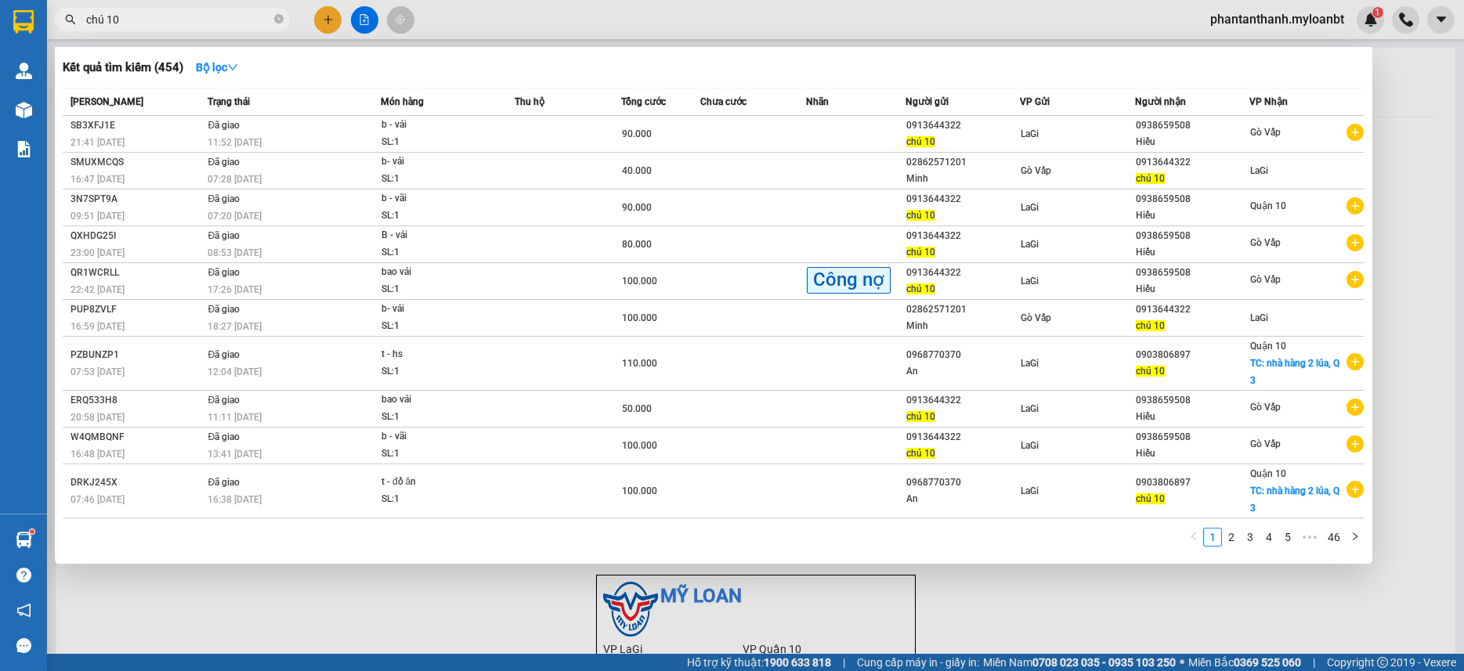
click at [144, 24] on input "chú 10" at bounding box center [178, 19] width 185 height 17
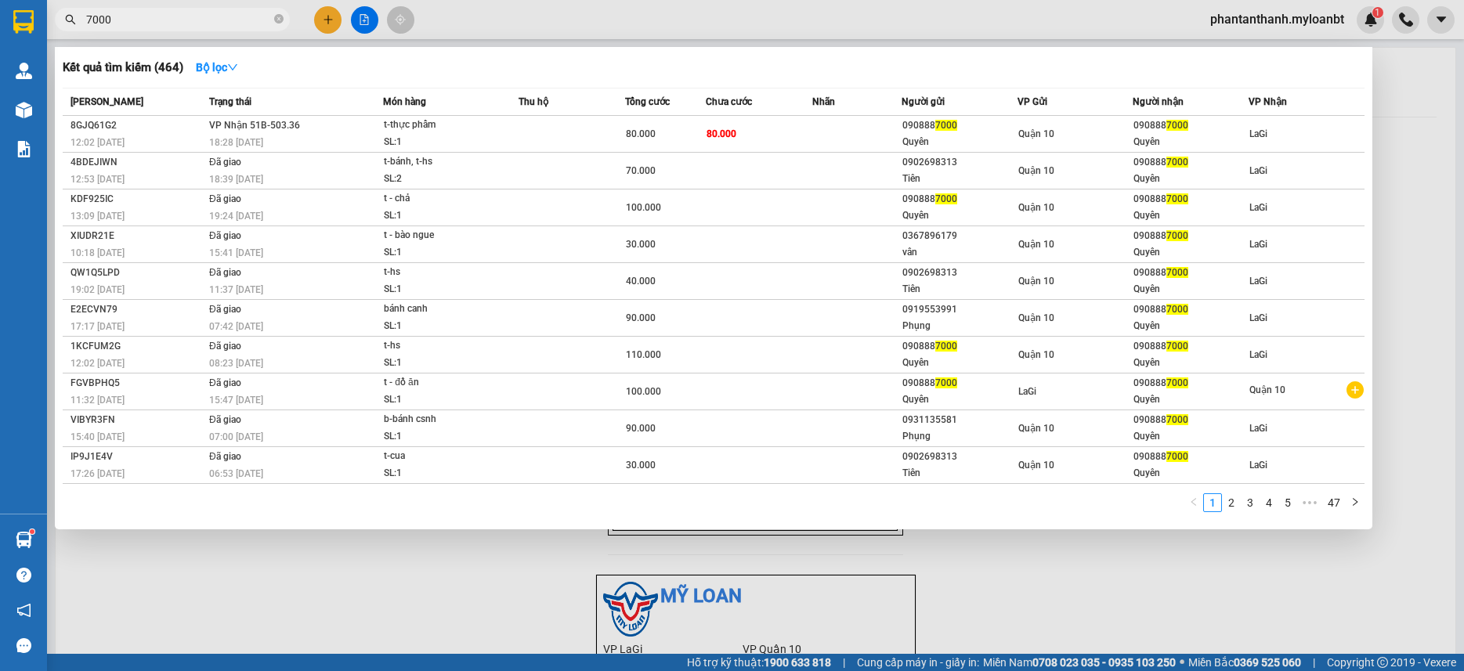
type input "7000"
click at [325, 16] on div at bounding box center [732, 335] width 1464 height 671
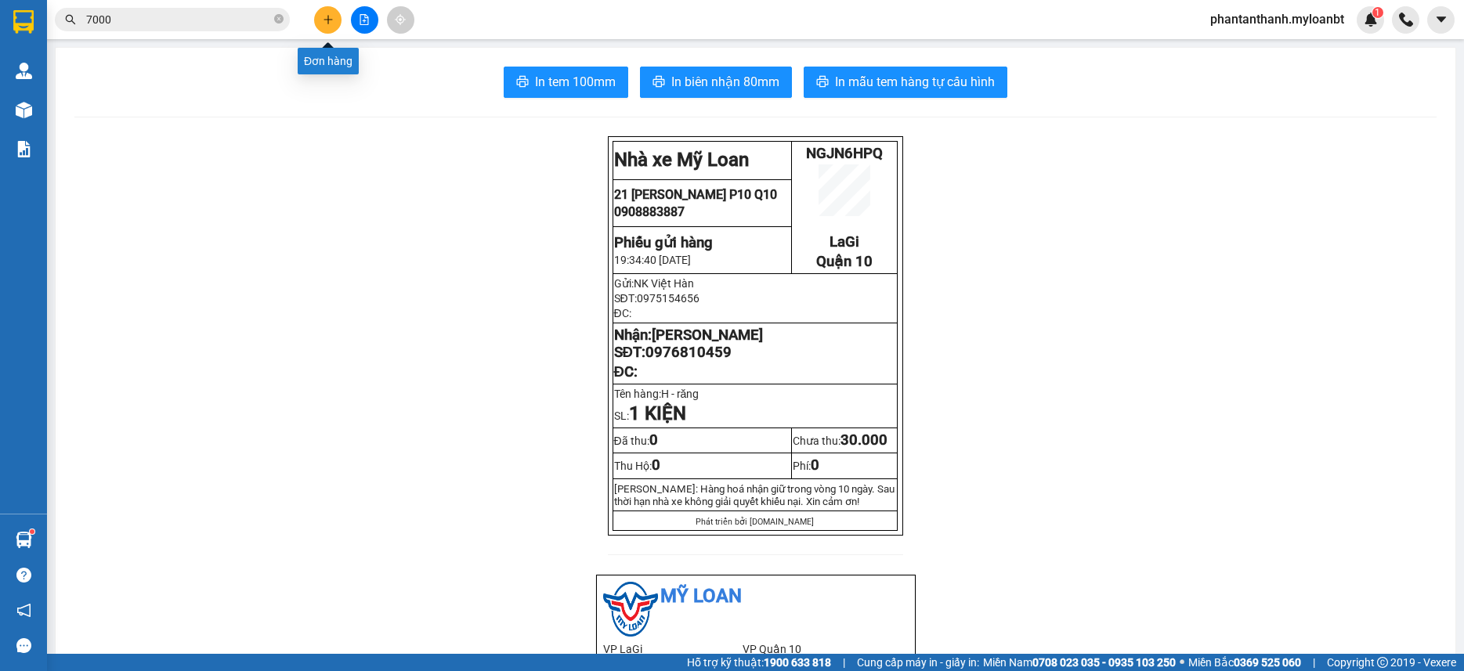
click at [325, 16] on icon "plus" at bounding box center [328, 19] width 11 height 11
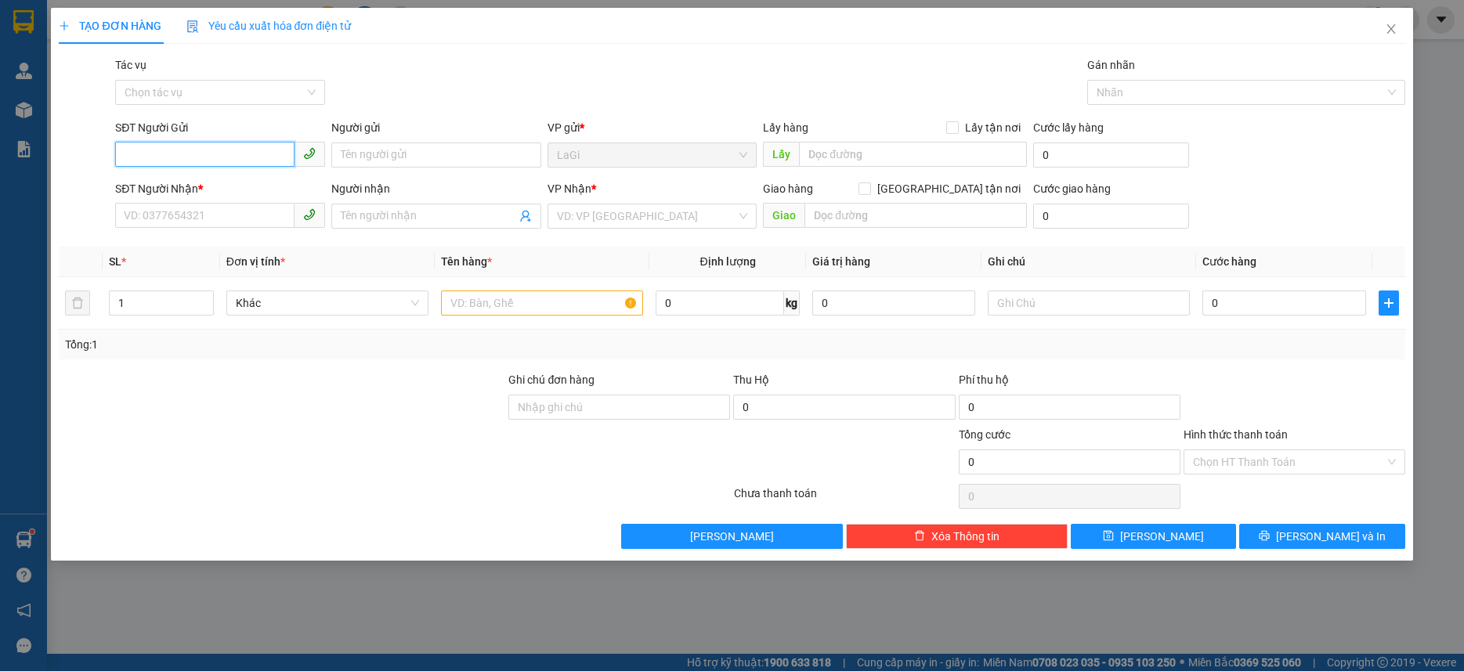
click at [243, 158] on input "SĐT Người Gửi" at bounding box center [204, 154] width 179 height 25
paste input "0913644322"
type input "0913644322"
click at [265, 157] on input "0913644322" at bounding box center [204, 154] width 179 height 25
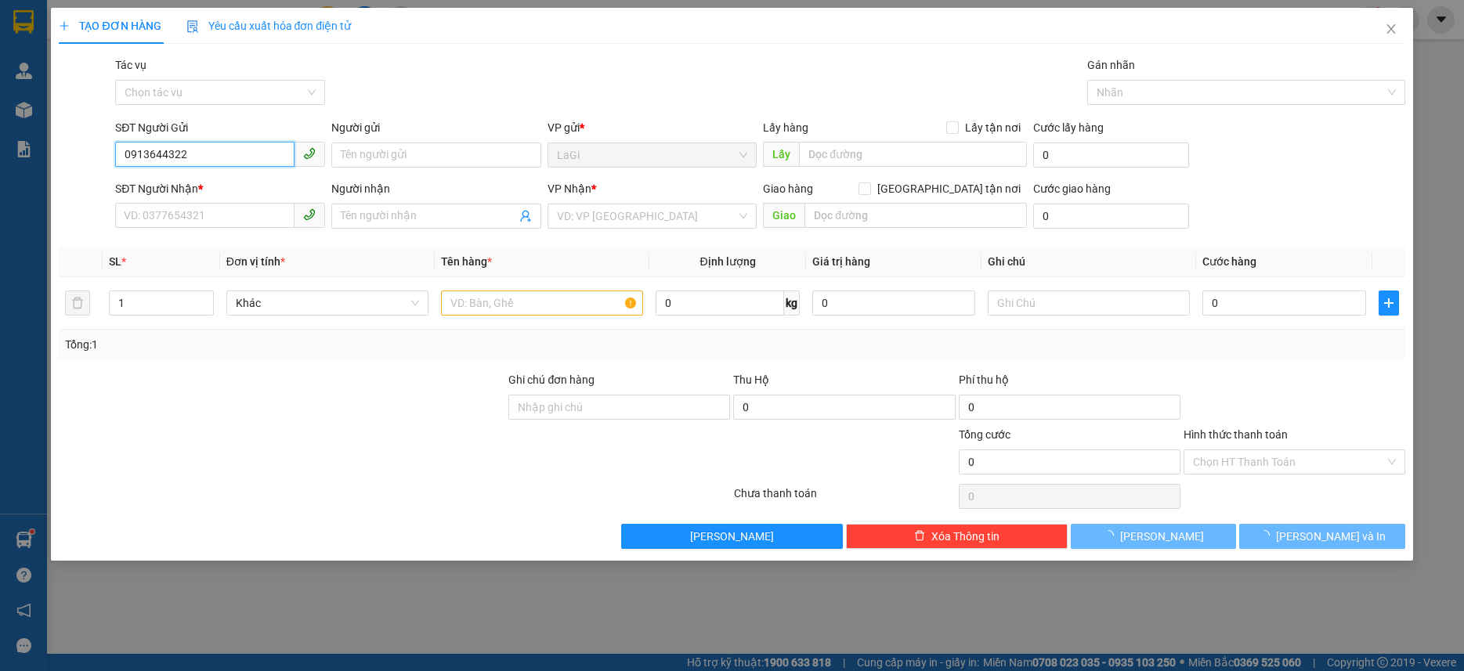
click at [265, 157] on input "0913644322" at bounding box center [204, 154] width 179 height 25
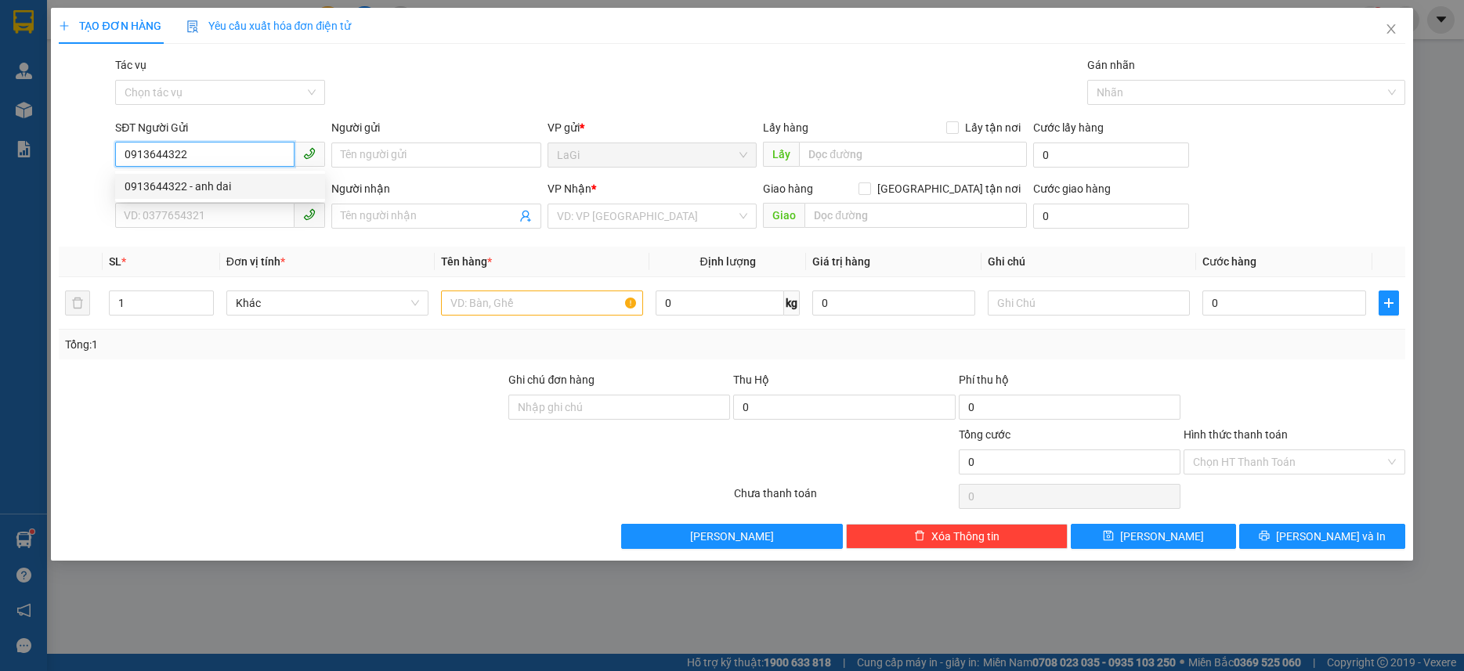
click at [258, 186] on div "0913644322 - anh dai" at bounding box center [220, 186] width 191 height 17
type input "anh dai"
type input "0938659508"
type input "Hiếu"
type input "0913644322"
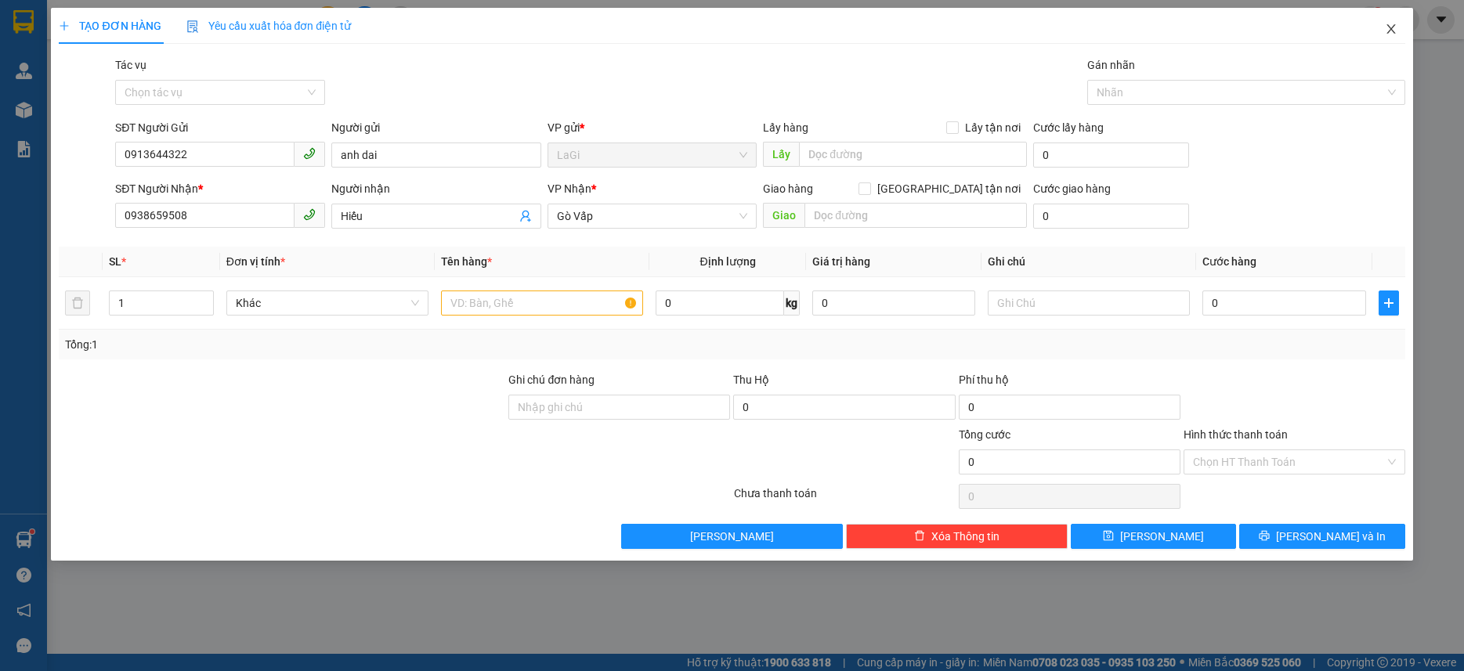
click at [1391, 41] on span "Close" at bounding box center [1392, 30] width 44 height 44
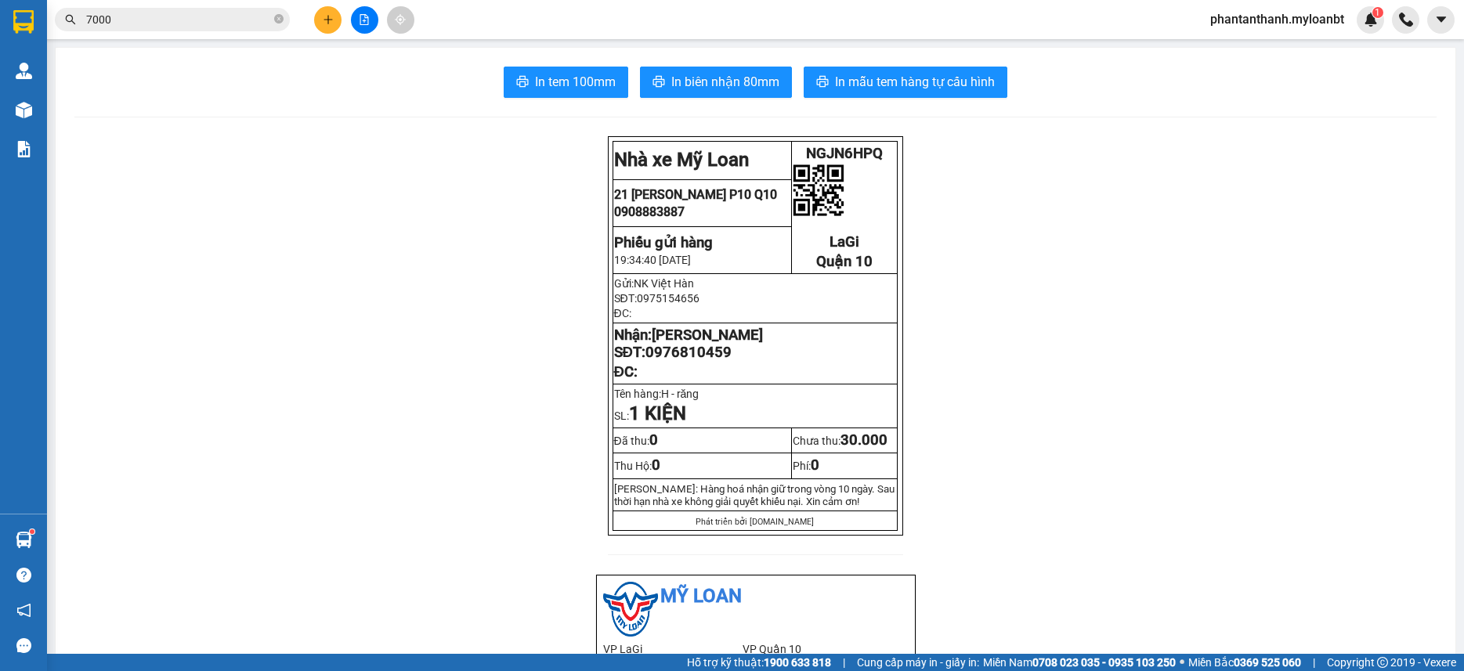
click at [212, 24] on input "7000" at bounding box center [178, 19] width 185 height 17
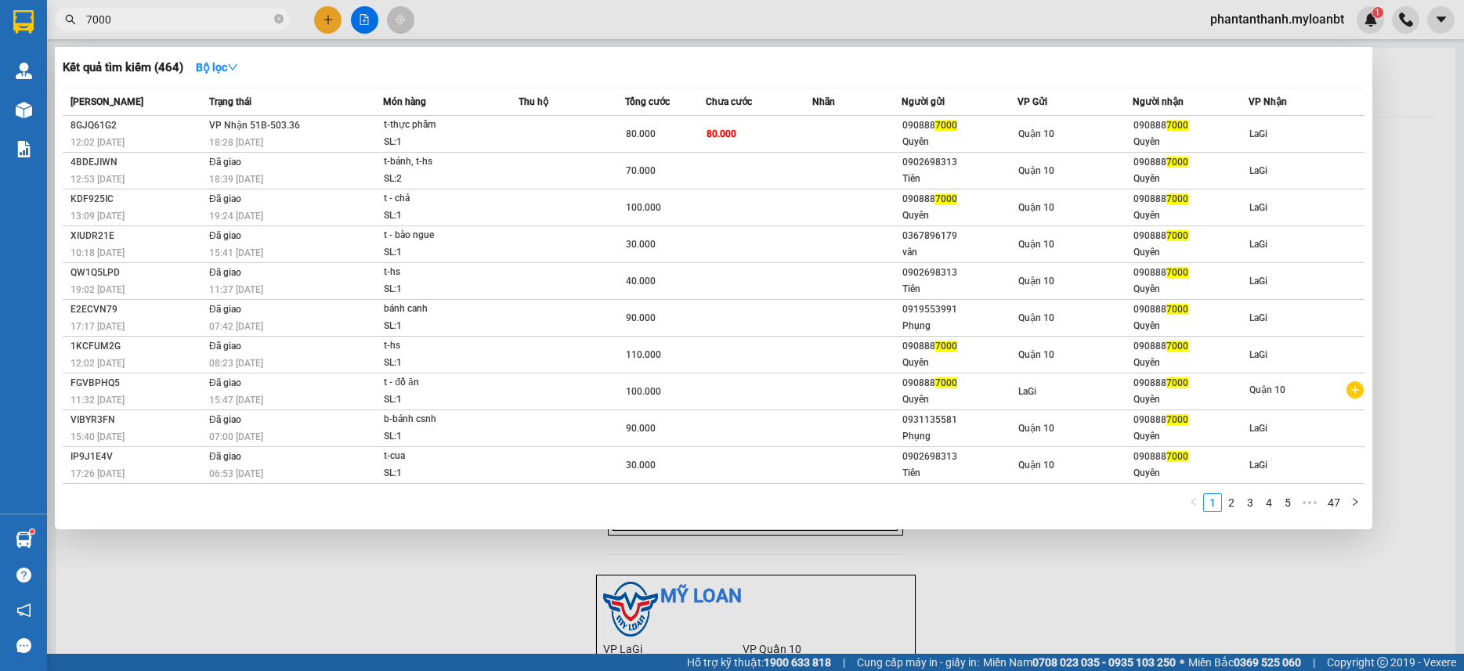
click at [165, 16] on input "7000" at bounding box center [178, 19] width 185 height 17
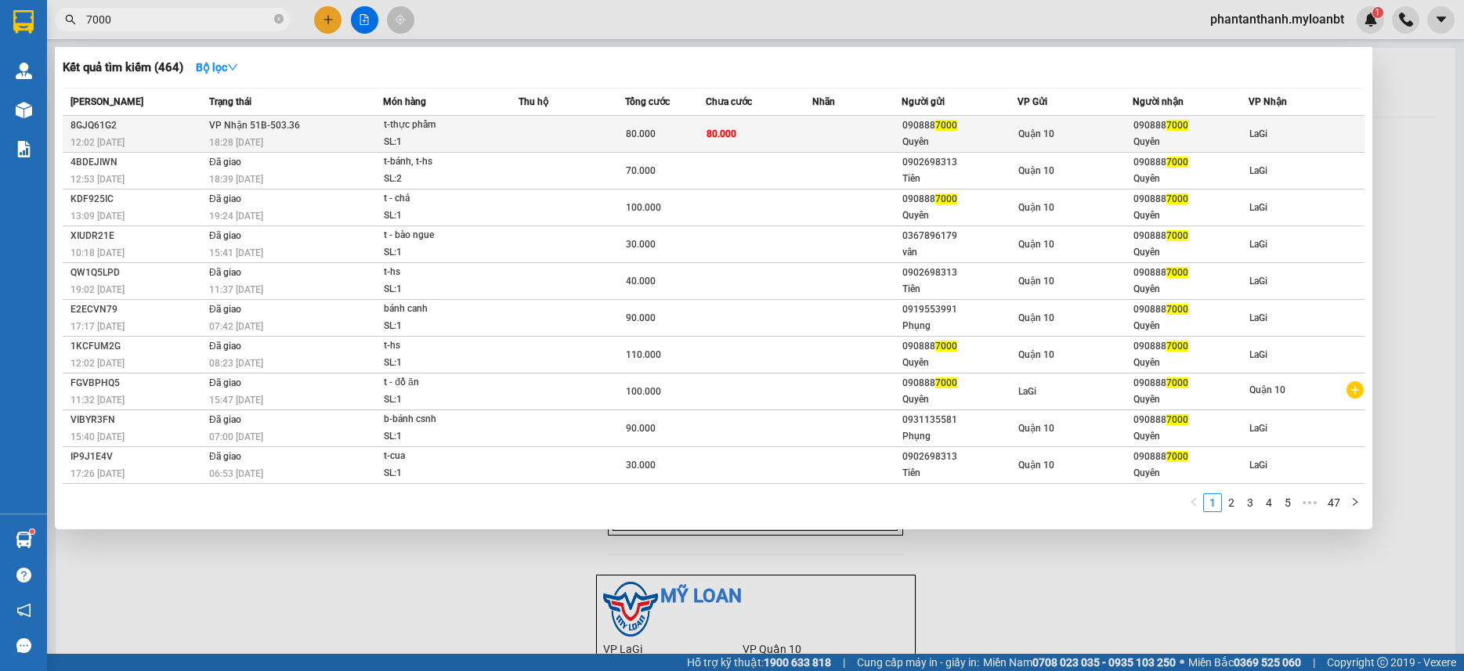
click at [226, 131] on span "VP Nhận 51B-503.36" at bounding box center [254, 124] width 91 height 13
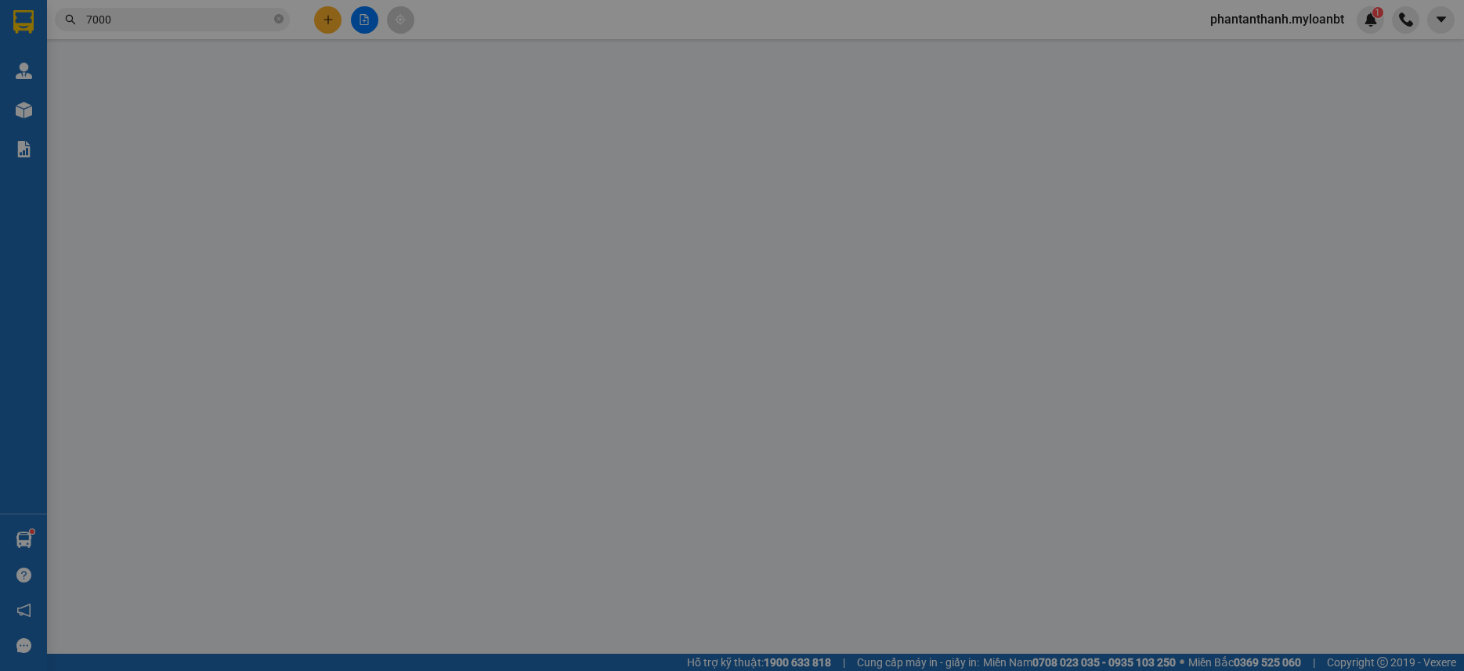
type input "0908887000"
type input "Quyên"
type input "0908887000"
type input "Quyên"
type input "80.000"
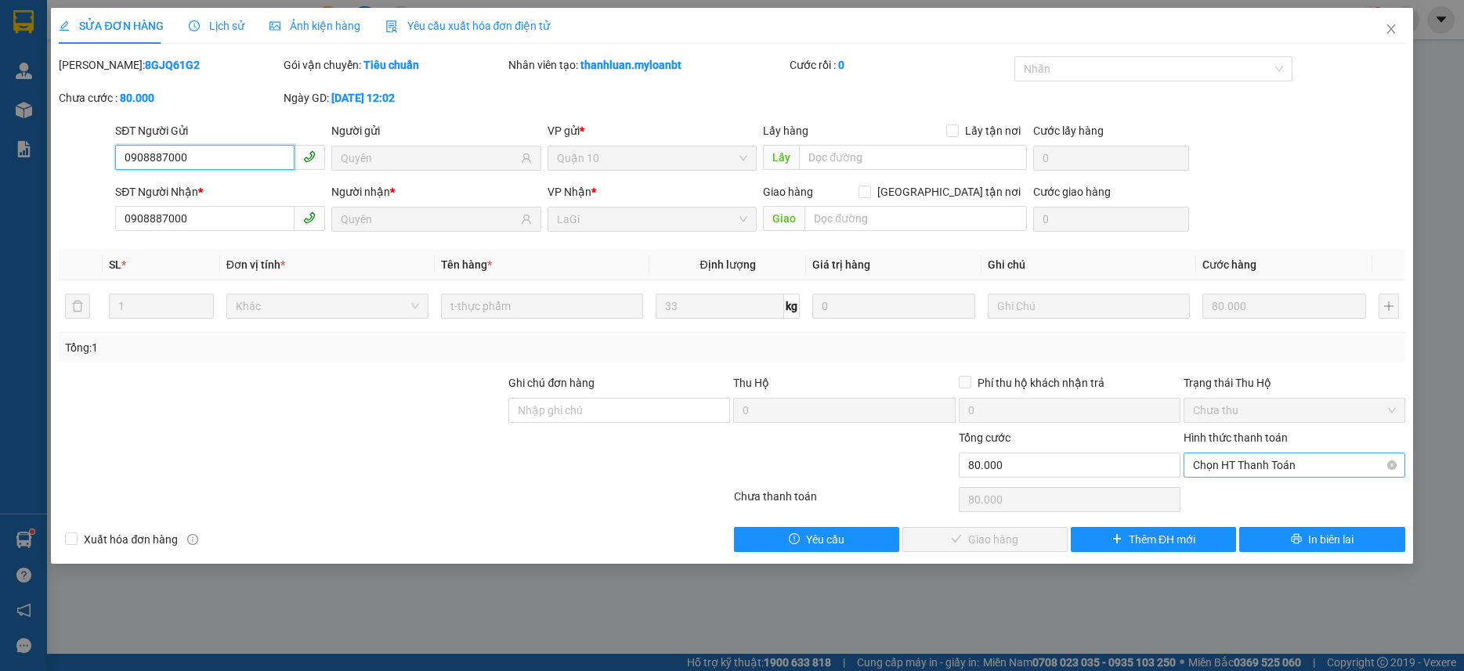
click at [1226, 468] on span "Chọn HT Thanh Toán" at bounding box center [1294, 466] width 203 height 24
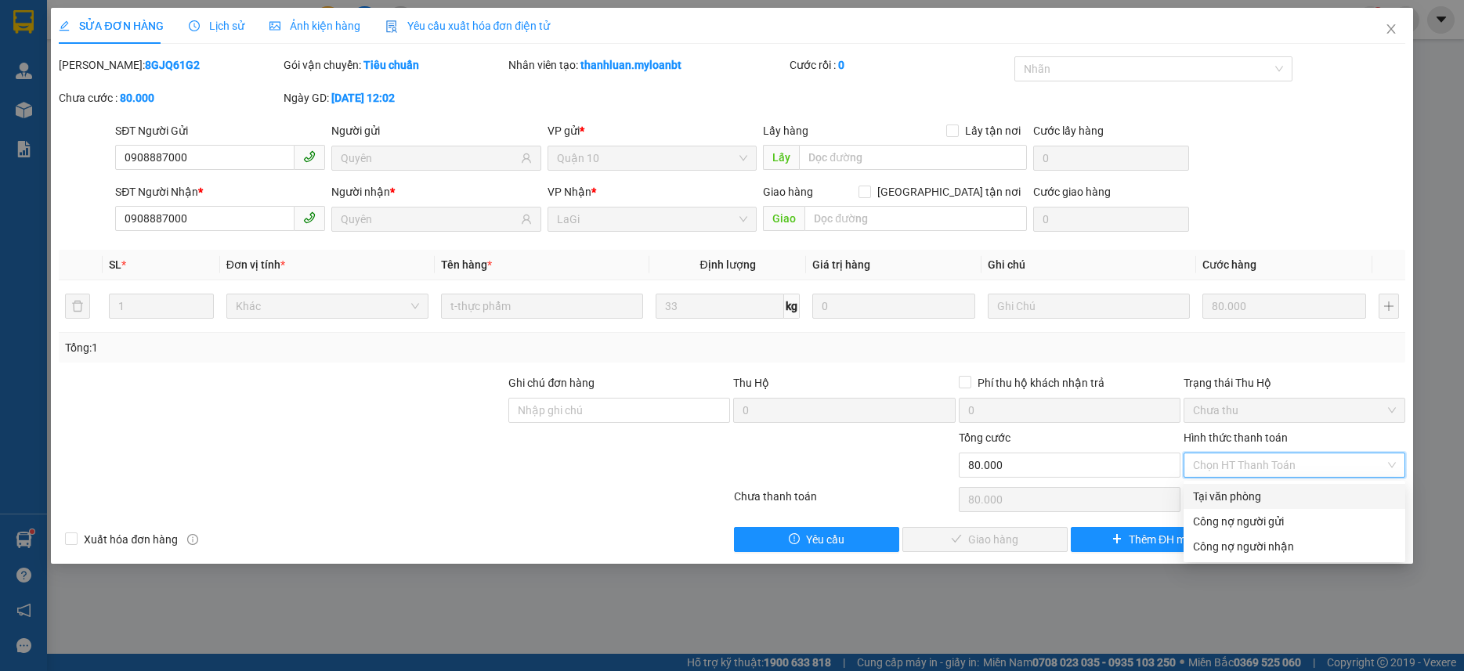
click at [1214, 490] on div "Tại văn phòng" at bounding box center [1294, 496] width 203 height 17
type input "0"
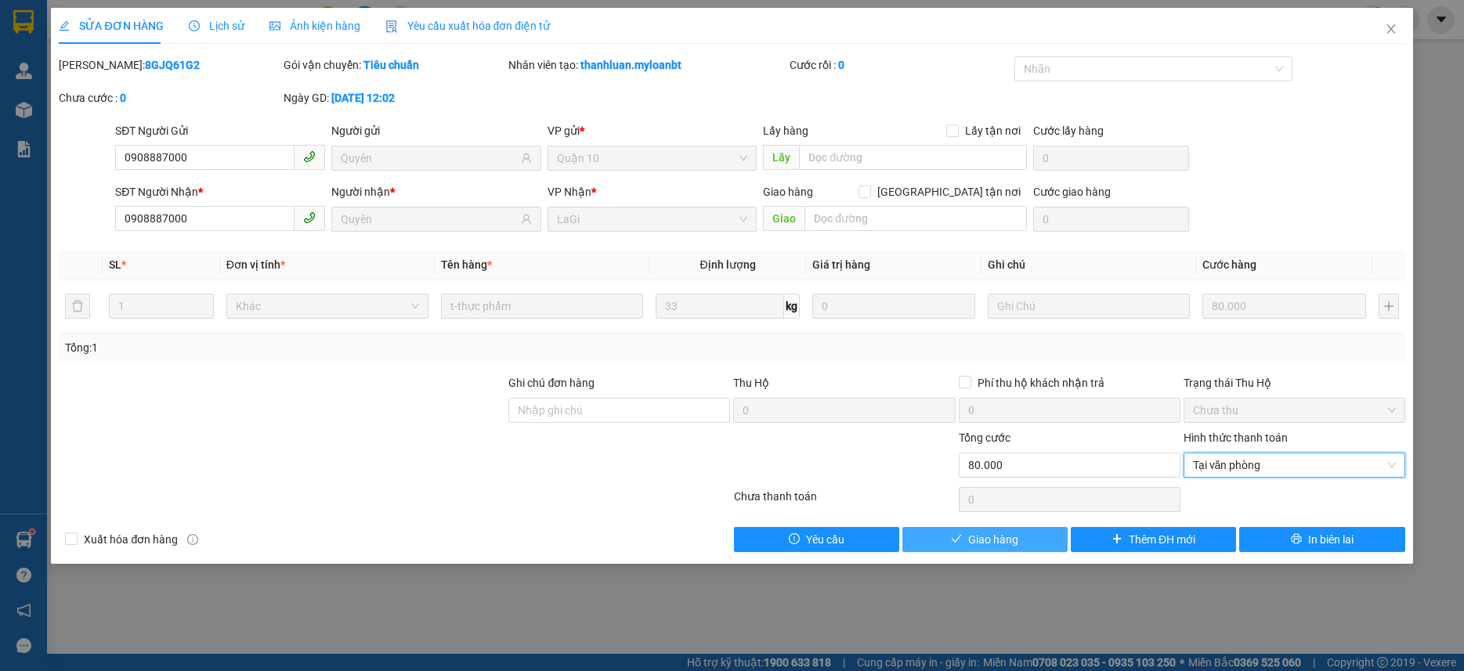
click at [993, 535] on span "Giao hàng" at bounding box center [993, 539] width 50 height 17
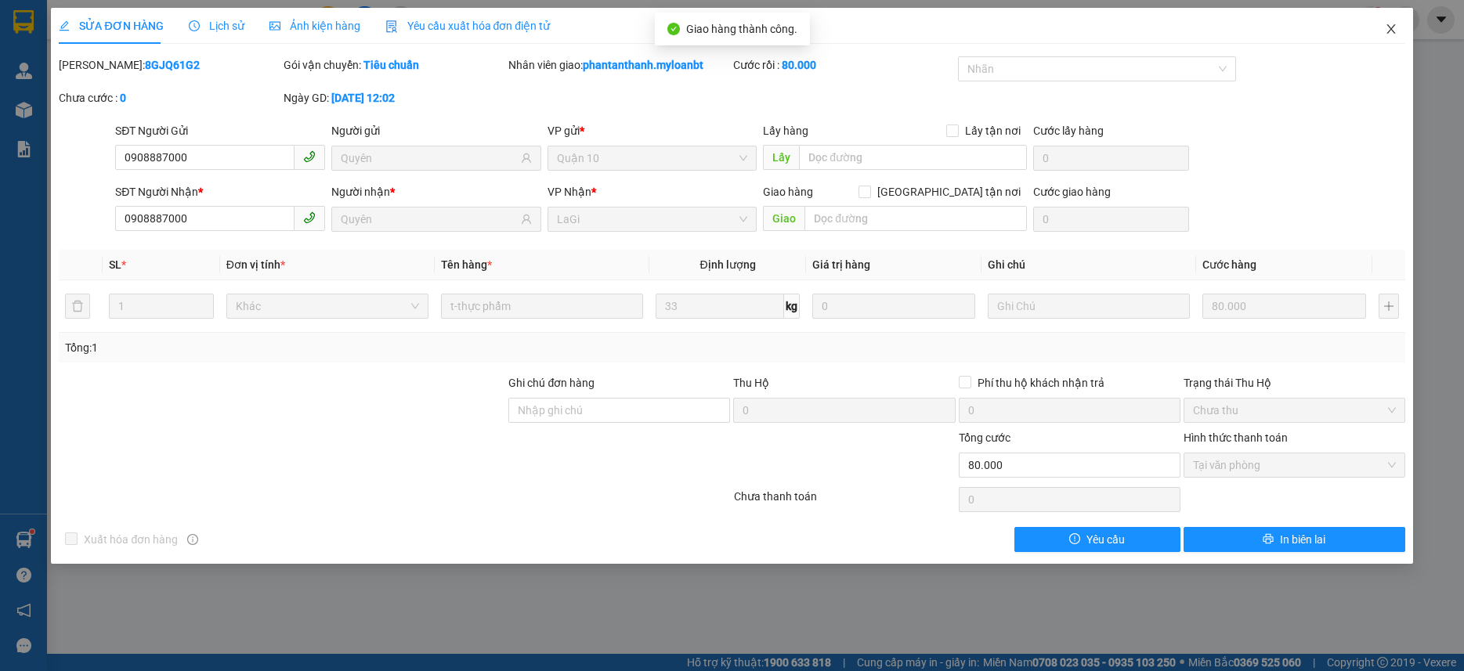
click at [1392, 18] on span "Close" at bounding box center [1392, 30] width 44 height 44
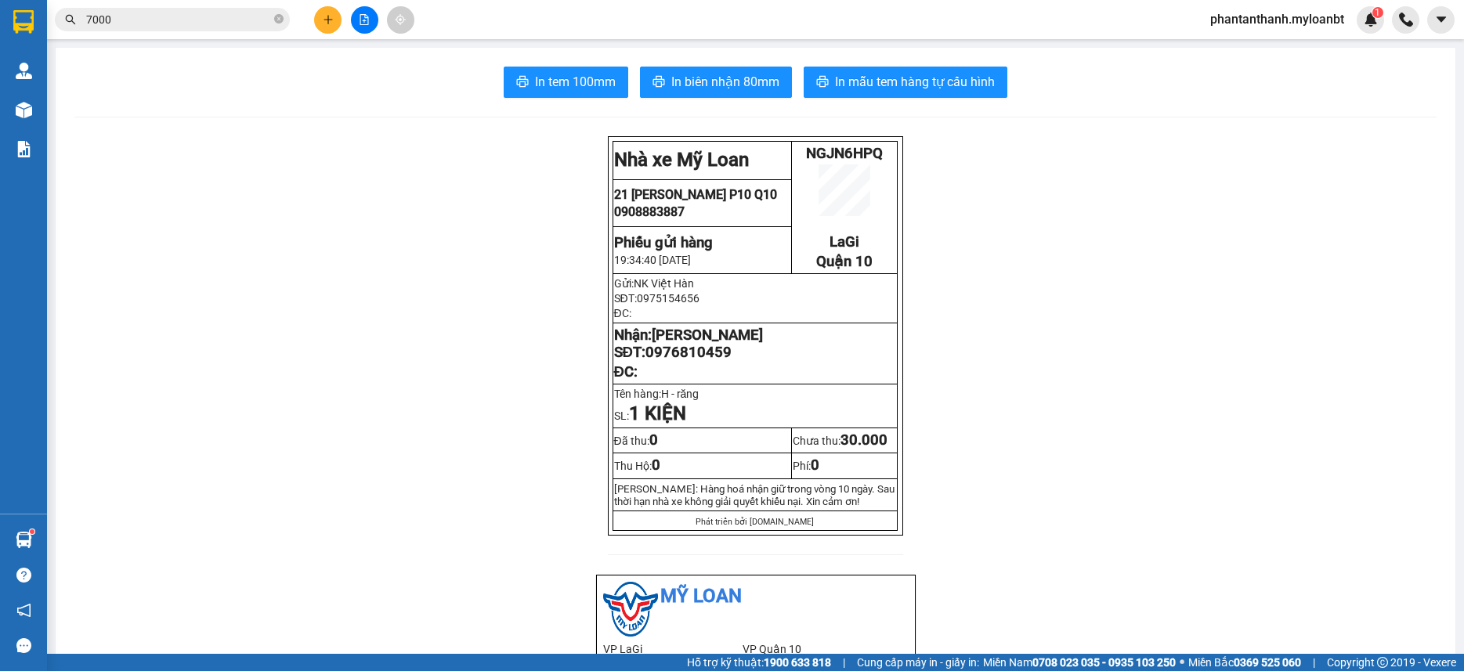
click at [265, 28] on span "7000" at bounding box center [172, 20] width 235 height 24
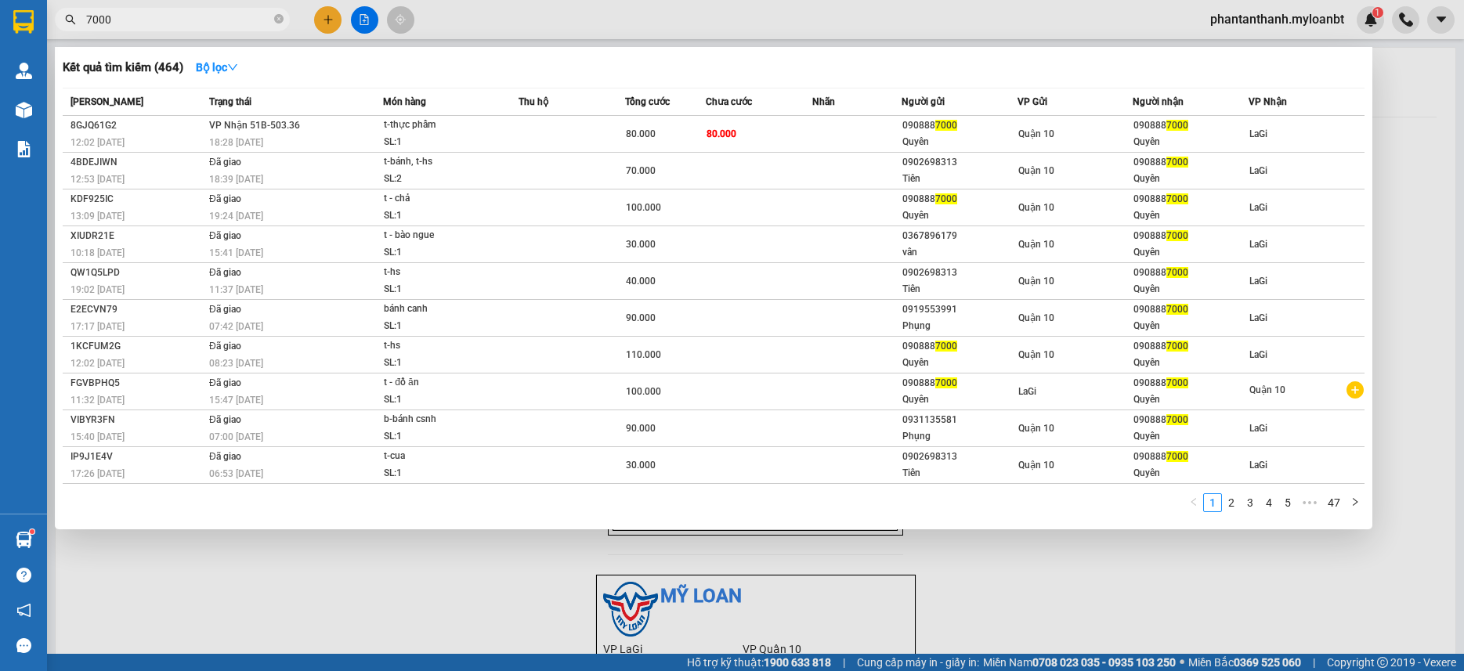
click at [205, 22] on input "7000" at bounding box center [178, 19] width 185 height 17
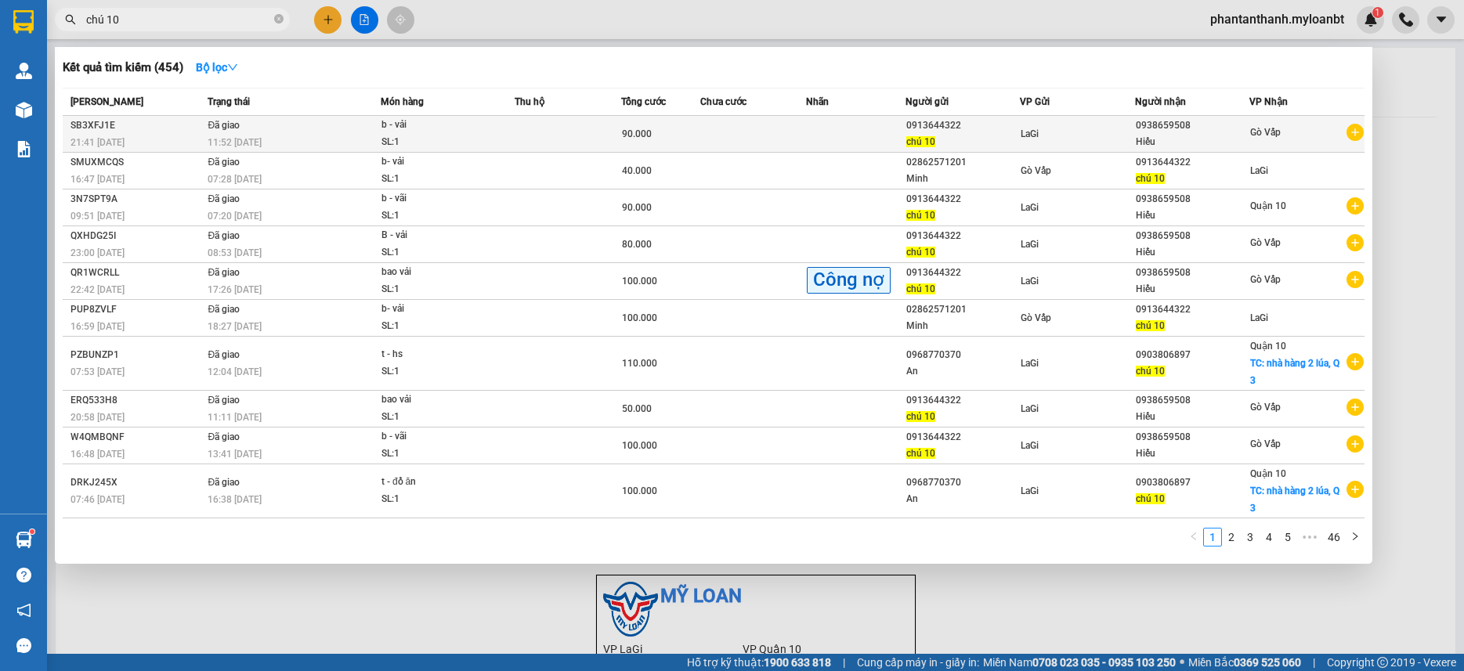
type input "chú 10"
click at [682, 125] on div "90.000" at bounding box center [661, 133] width 78 height 17
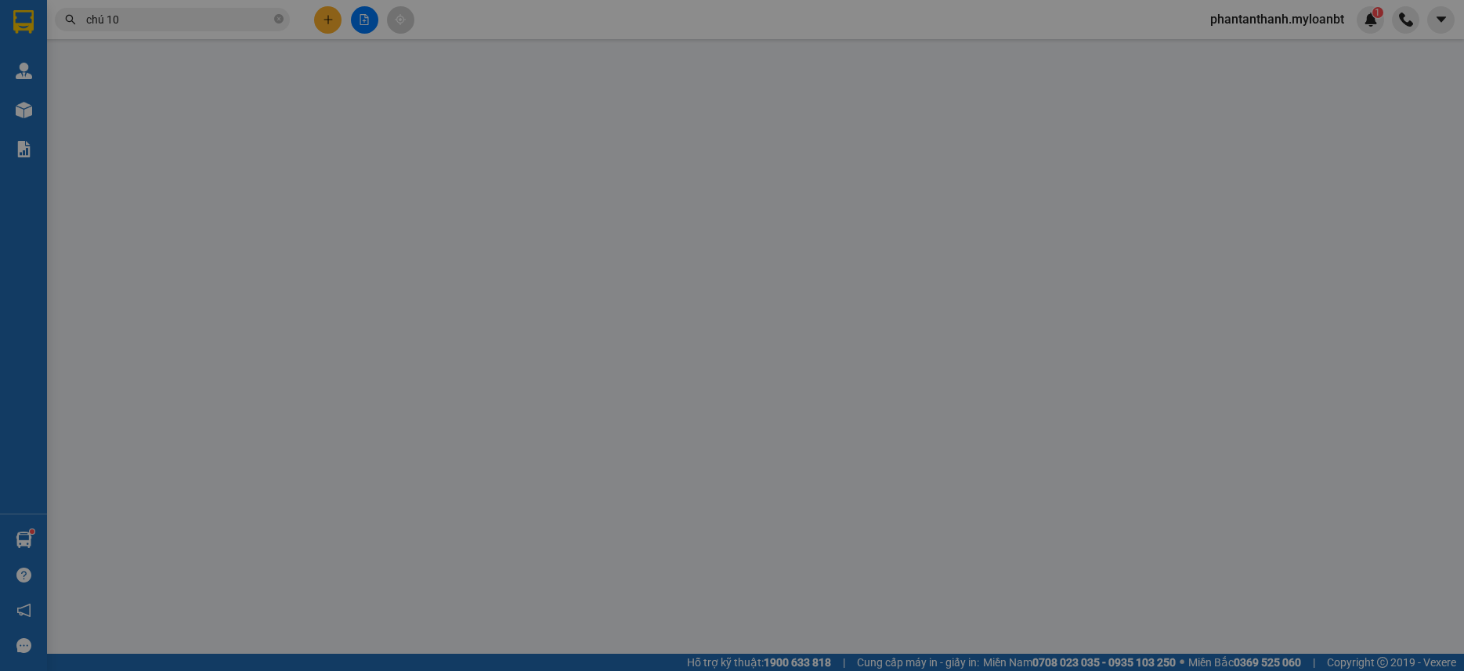
type input "0913644322"
type input "0938659508"
type input "90.000"
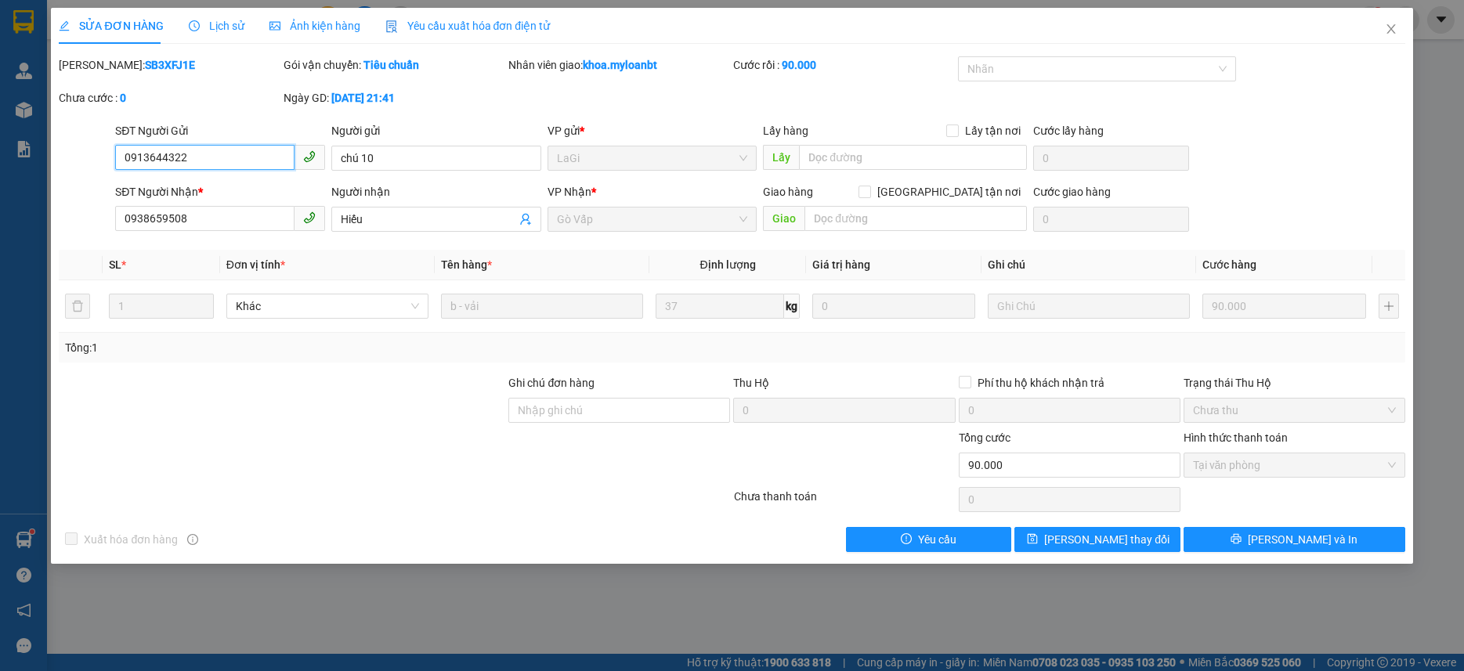
click at [259, 165] on input "0913644322" at bounding box center [204, 157] width 179 height 25
click at [1412, 30] on span "Close" at bounding box center [1392, 30] width 44 height 44
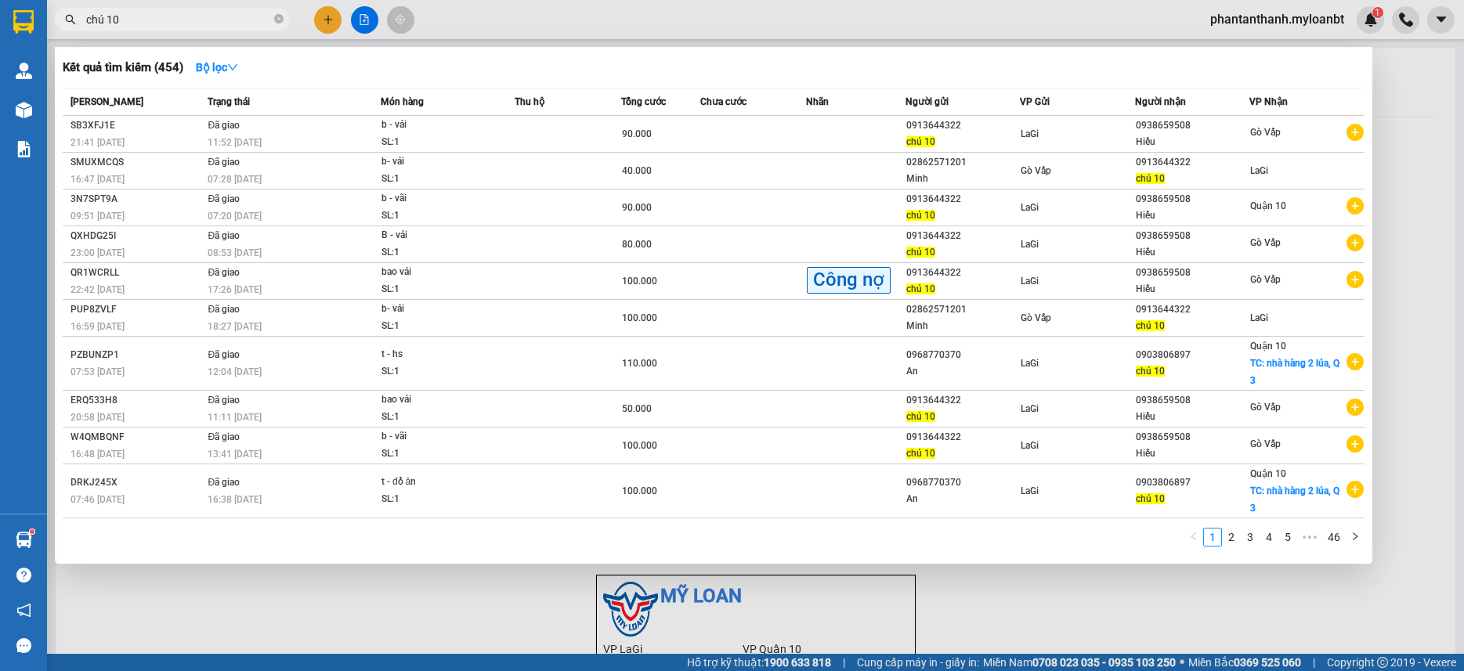
click at [241, 22] on input "chú 10" at bounding box center [178, 19] width 185 height 17
click at [329, 20] on div at bounding box center [732, 335] width 1464 height 671
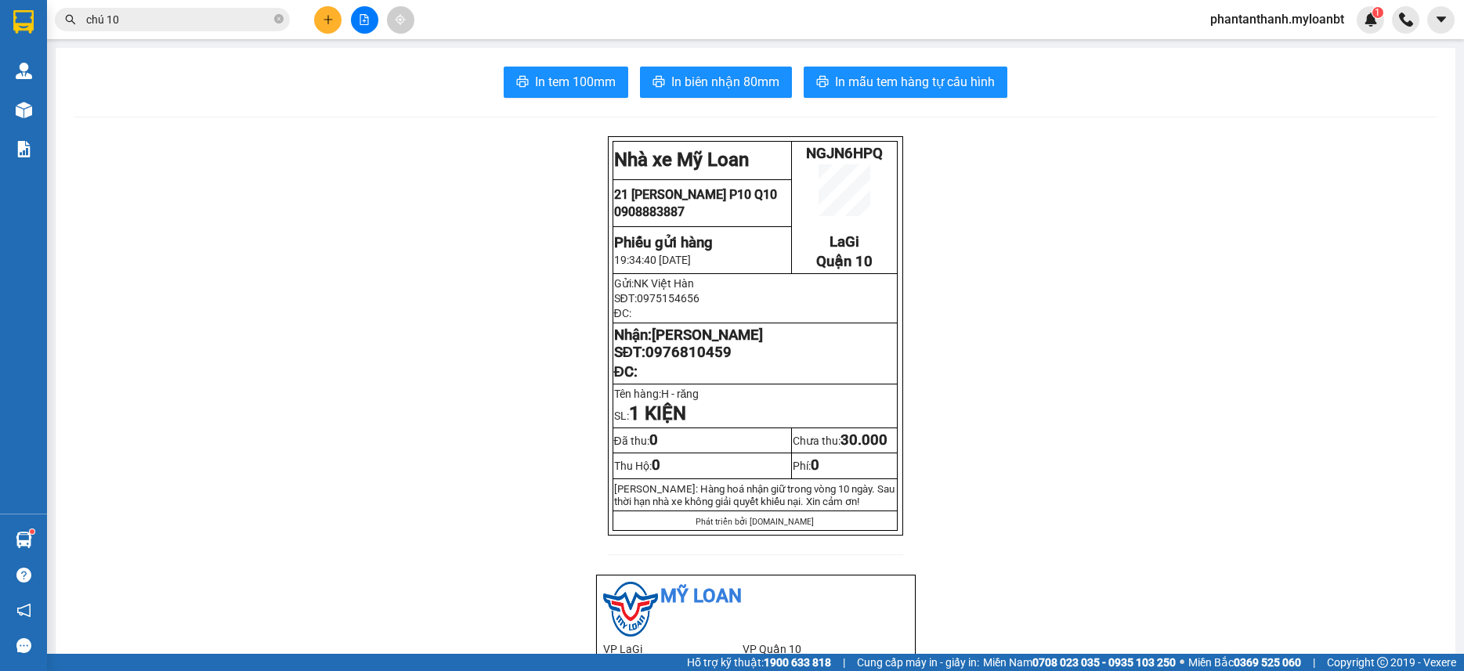
click at [329, 20] on icon "plus" at bounding box center [328, 19] width 11 height 11
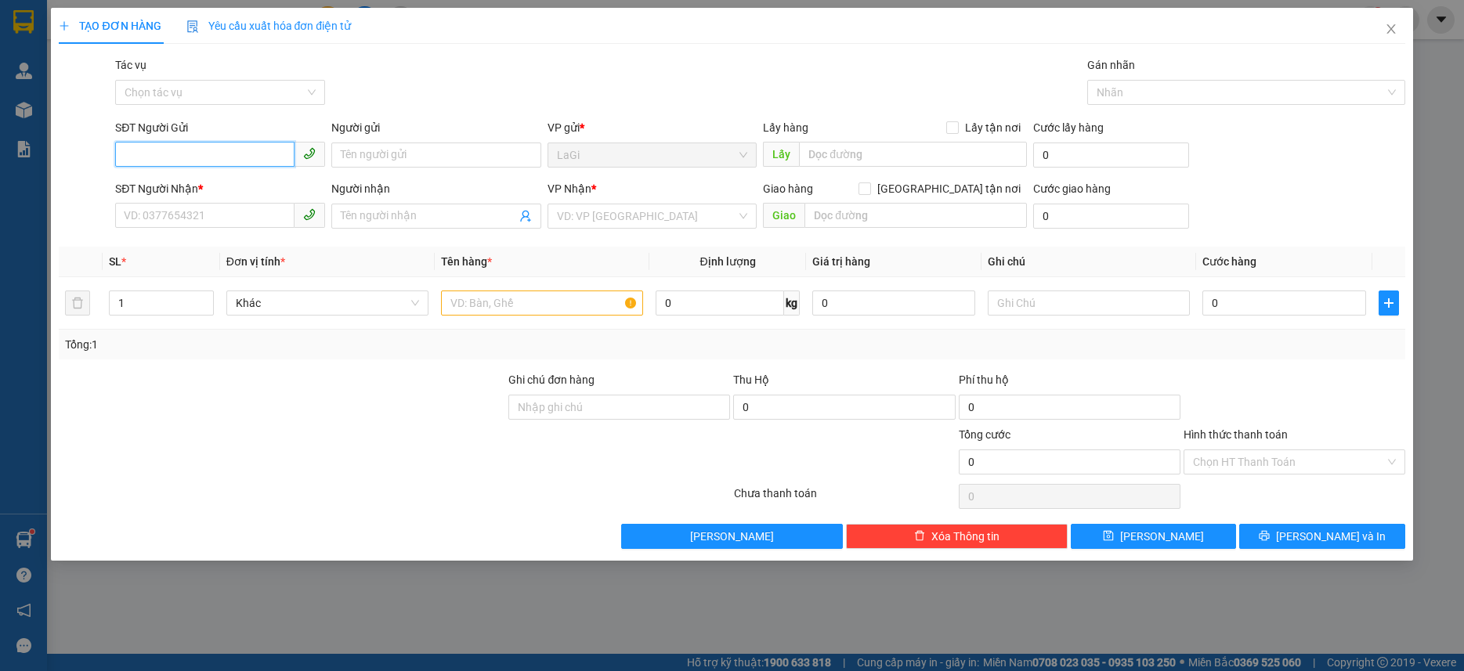
click at [215, 144] on input "SĐT Người Gửi" at bounding box center [204, 154] width 179 height 25
paste input "0913644322"
type input "0913644322"
click at [264, 157] on input "0913644322" at bounding box center [204, 154] width 179 height 25
click at [233, 186] on div "0913644322 - anh dai" at bounding box center [220, 186] width 191 height 17
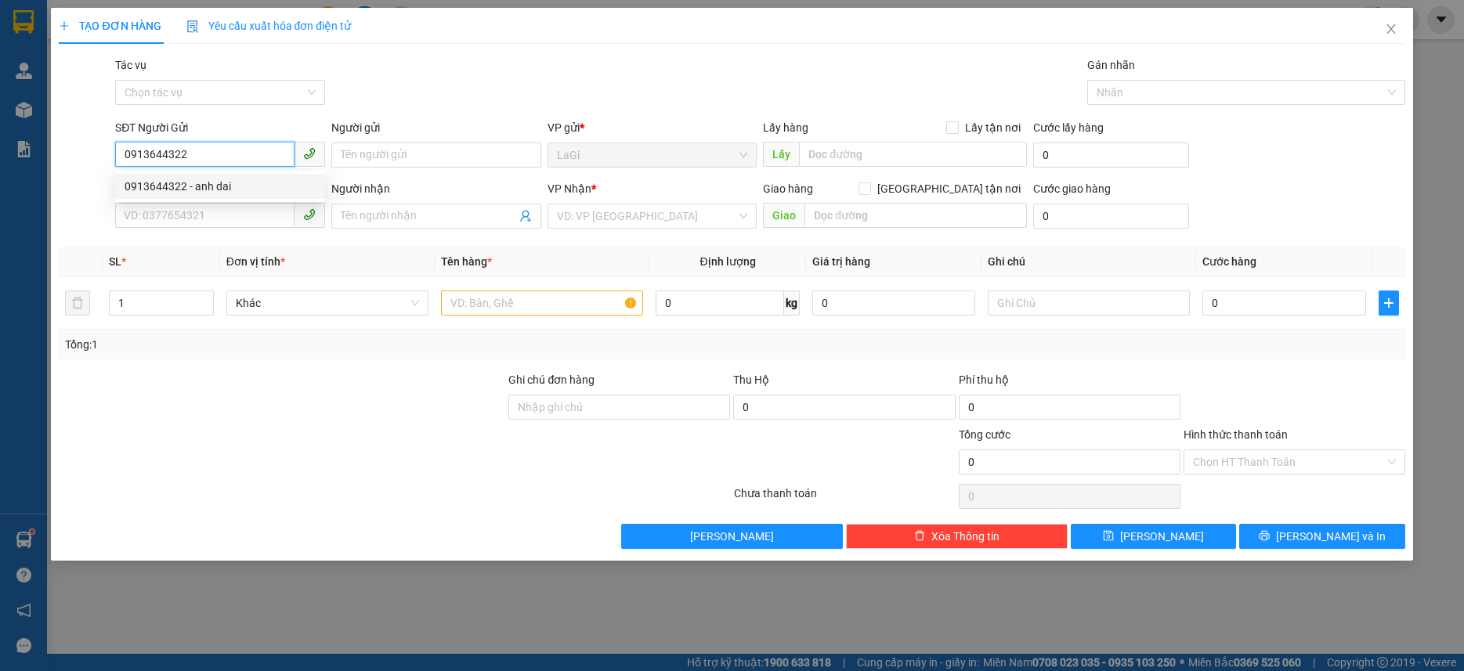
type input "anh dai"
type input "0938659508"
type input "Hiếu"
type input "0913644322"
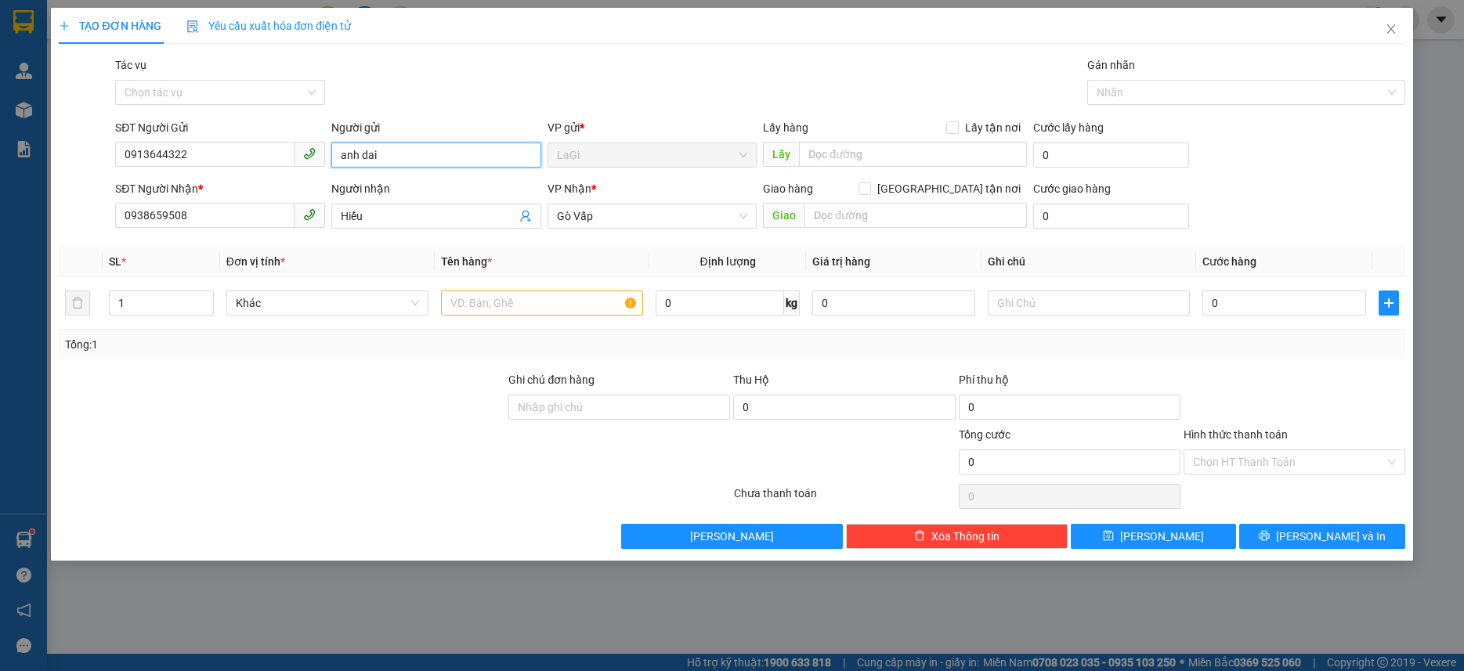
click at [393, 162] on input "anh dai" at bounding box center [436, 155] width 210 height 25
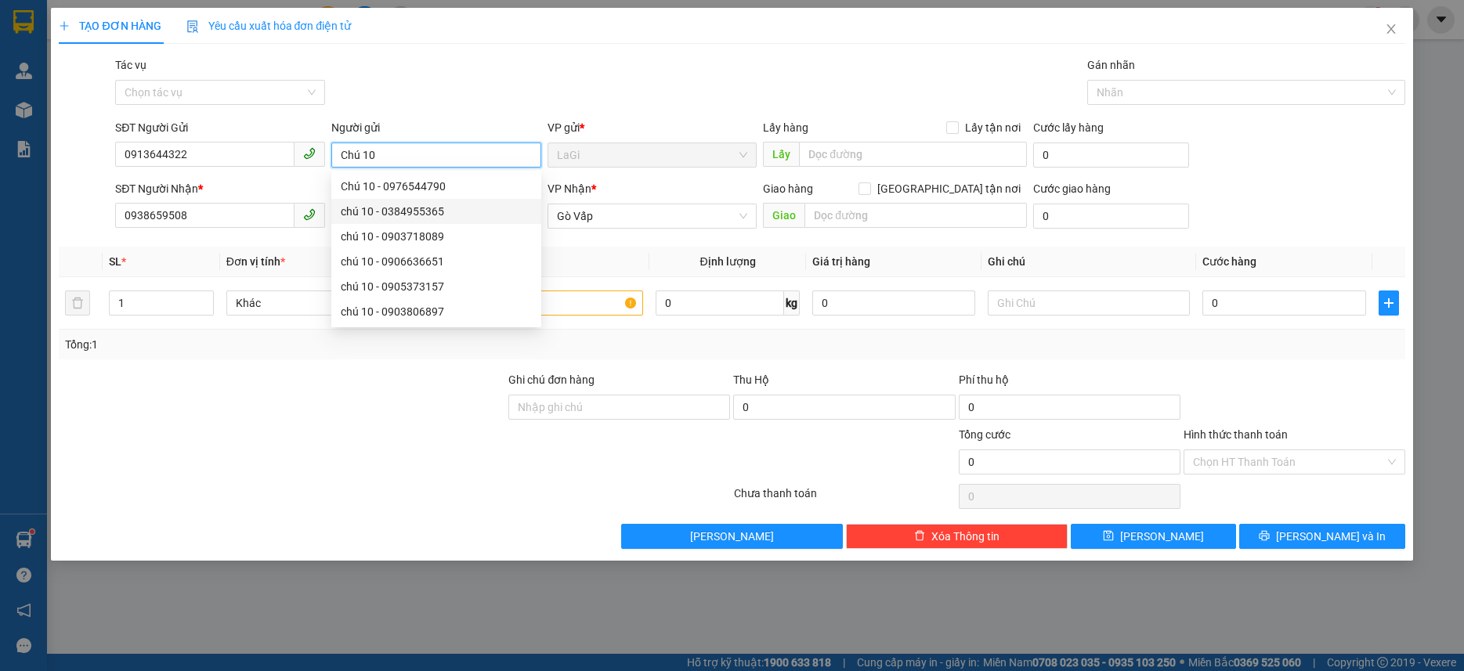
type input "Chú 10"
click at [226, 252] on th "Đơn vị tính *" at bounding box center [327, 262] width 215 height 31
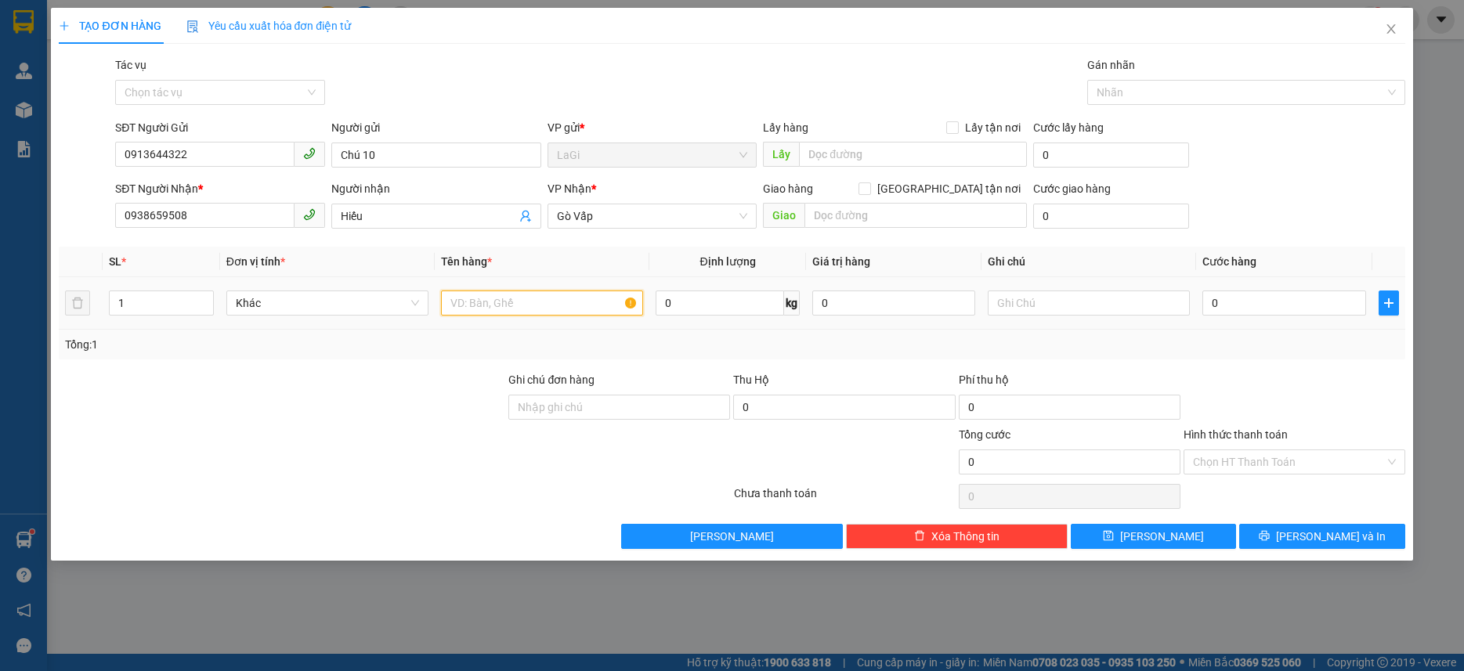
click at [583, 307] on input "text" at bounding box center [542, 303] width 202 height 25
type input "B - vải"
click at [735, 304] on input "0" at bounding box center [720, 303] width 128 height 25
type input "5"
type input "41"
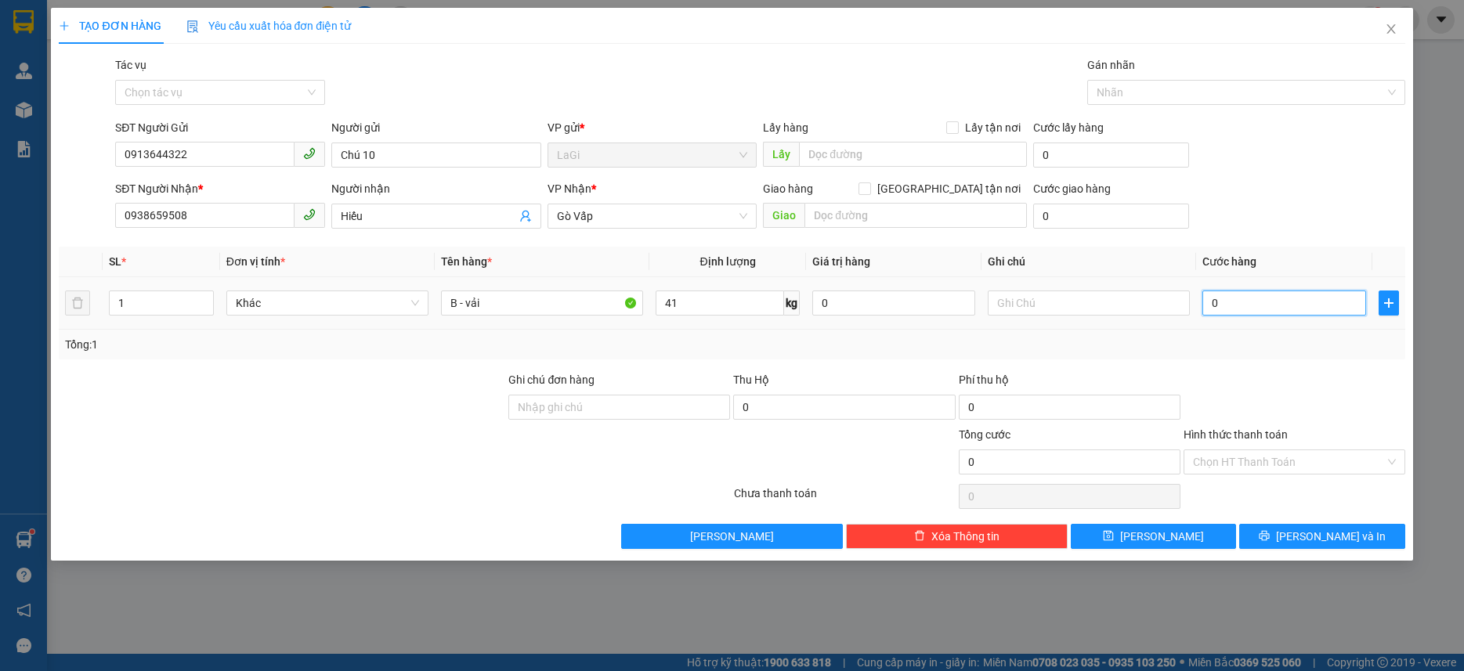
click at [1230, 305] on input "0" at bounding box center [1284, 303] width 163 height 25
type input "9"
type input "90"
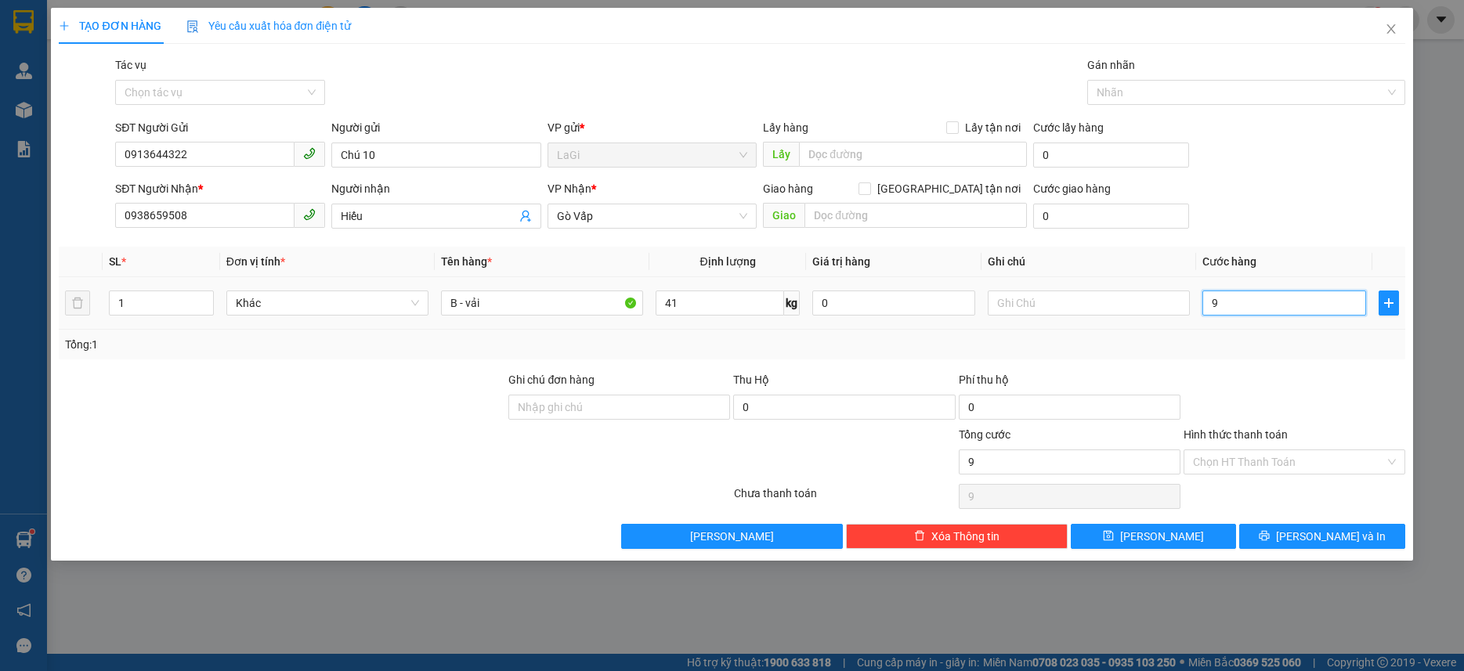
type input "90"
type input "90.000"
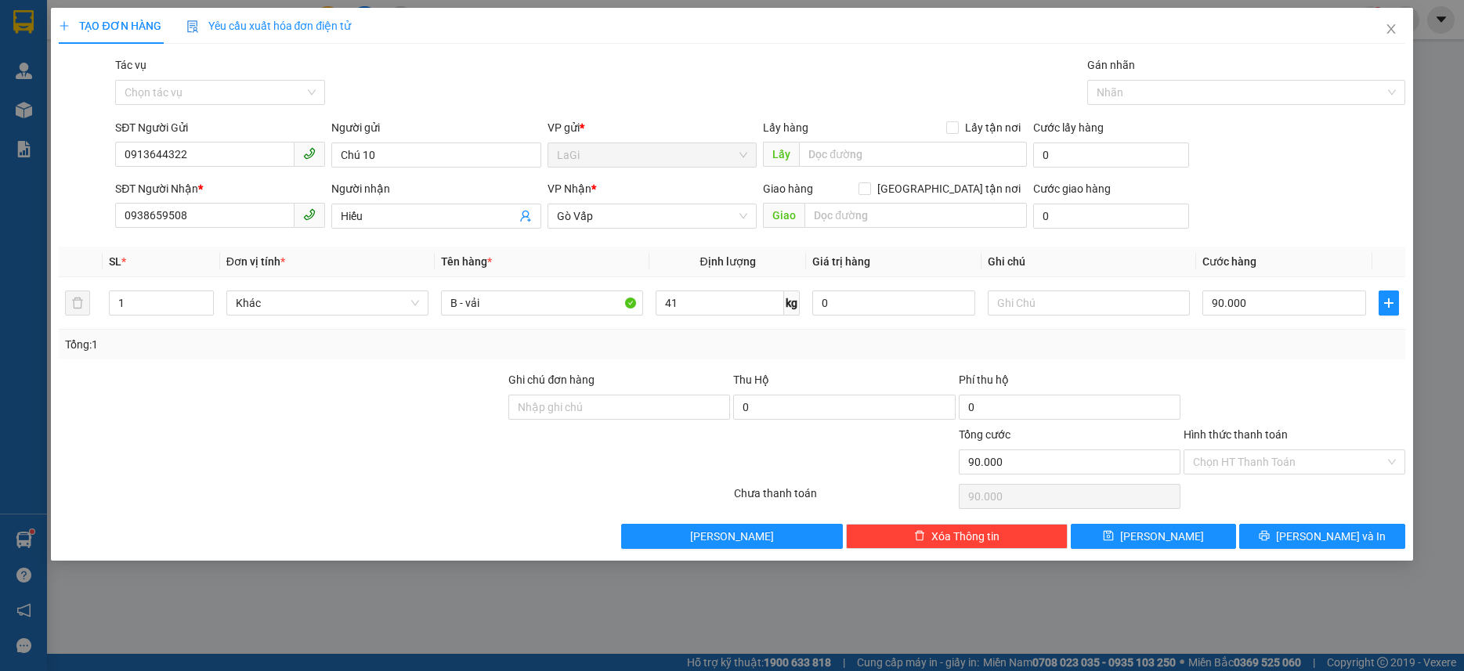
click at [1220, 371] on div at bounding box center [1294, 398] width 225 height 55
click at [1296, 471] on input "Hình thức thanh toán" at bounding box center [1289, 463] width 192 height 24
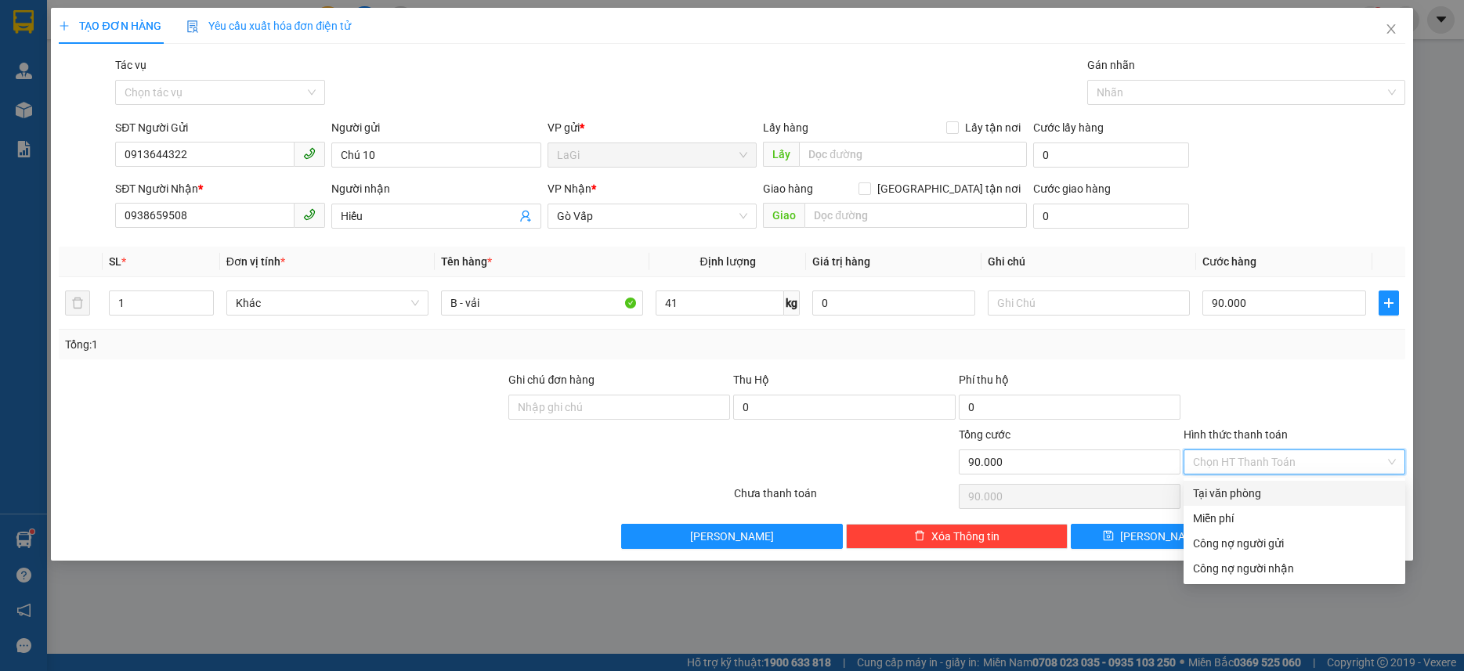
click at [1265, 479] on div "Transit Pickup Surcharge Ids Transit Deliver Surcharge Ids Transit Deliver Surc…" at bounding box center [732, 302] width 1346 height 493
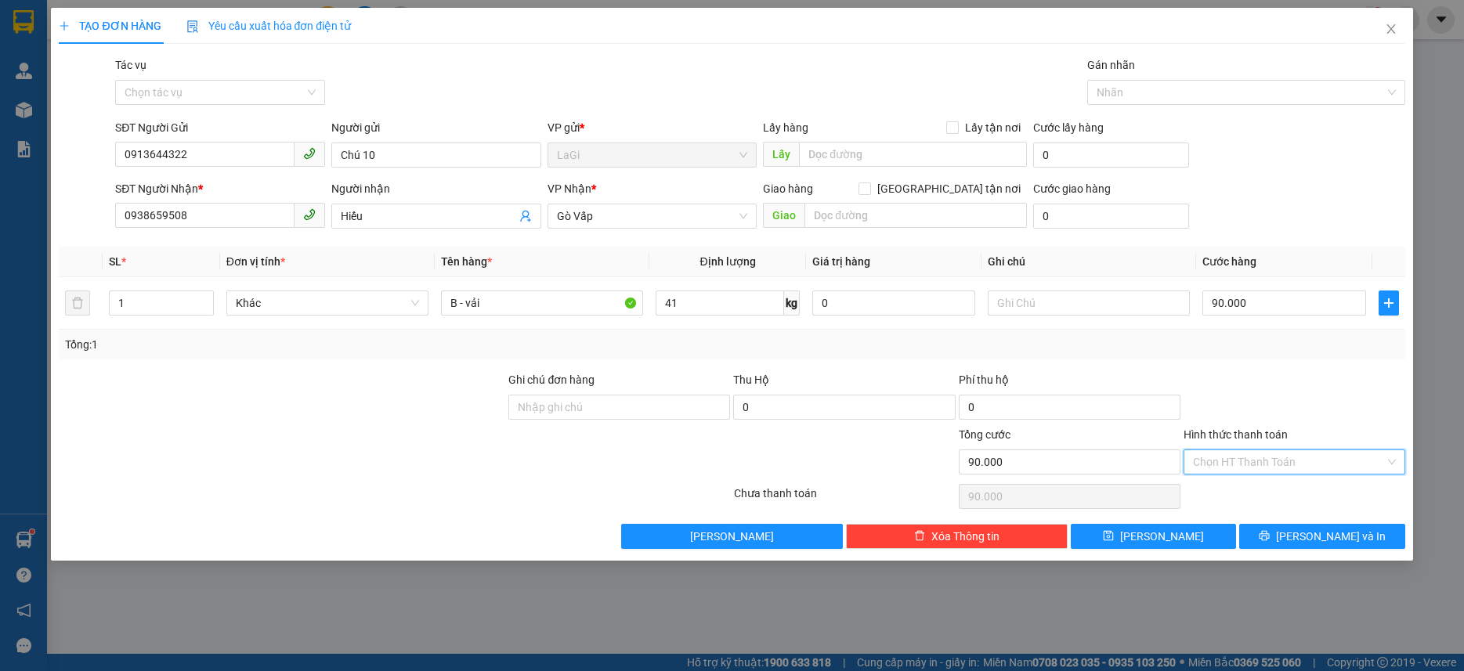
click at [1271, 453] on input "Hình thức thanh toán" at bounding box center [1289, 463] width 192 height 24
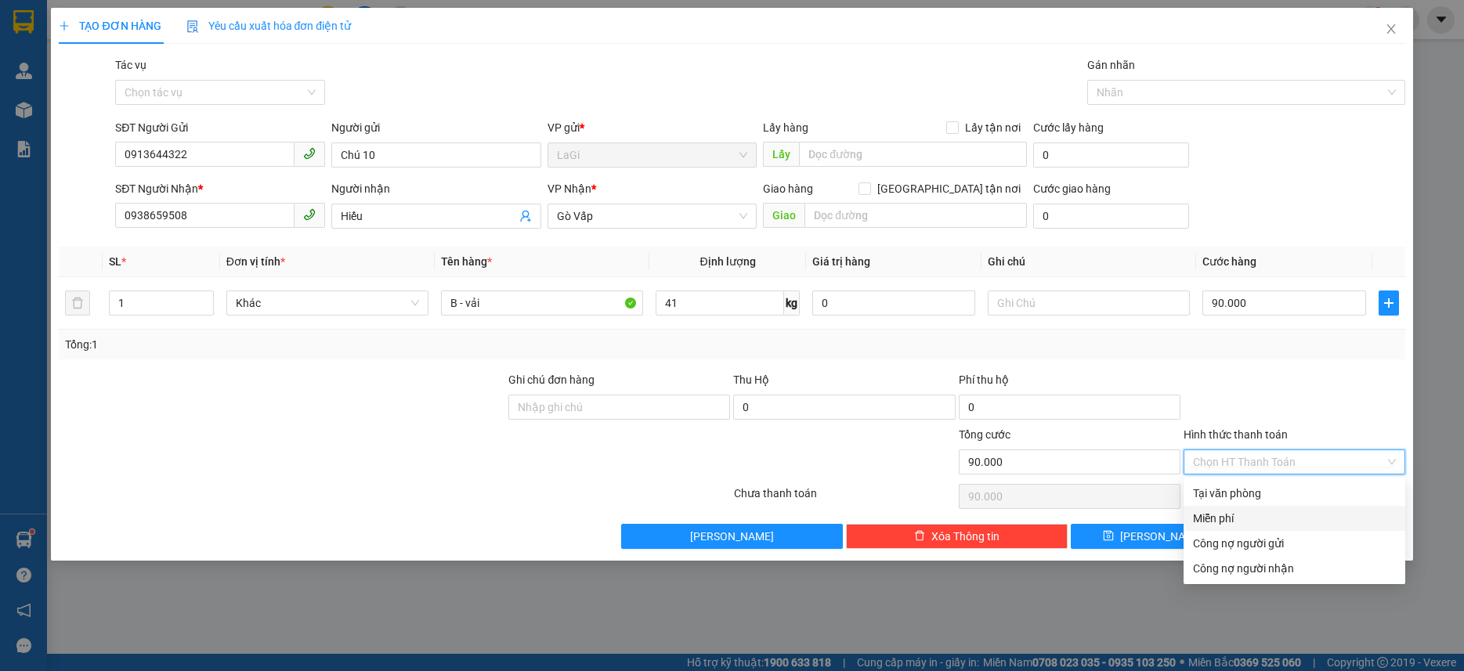
click at [1239, 508] on div "Miễn phí" at bounding box center [1295, 518] width 222 height 25
type input "0"
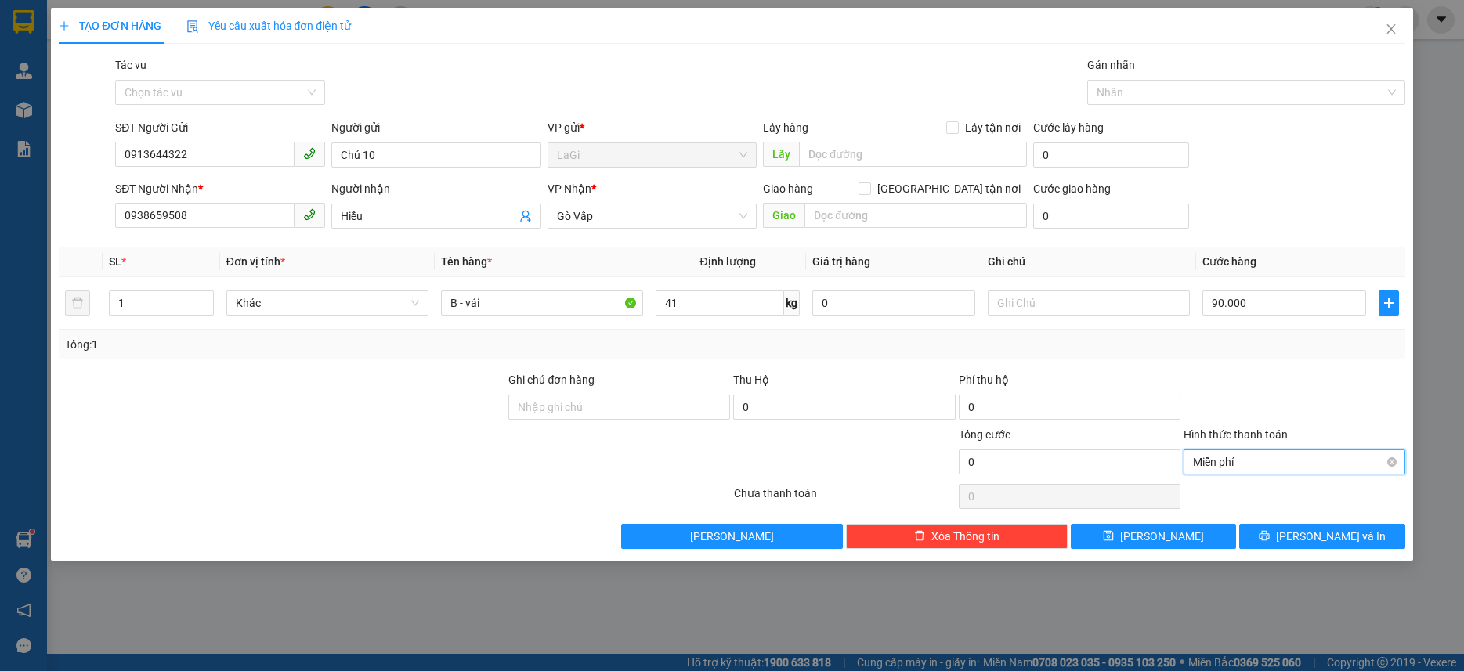
click at [1266, 472] on span "Miễn phí" at bounding box center [1294, 463] width 203 height 24
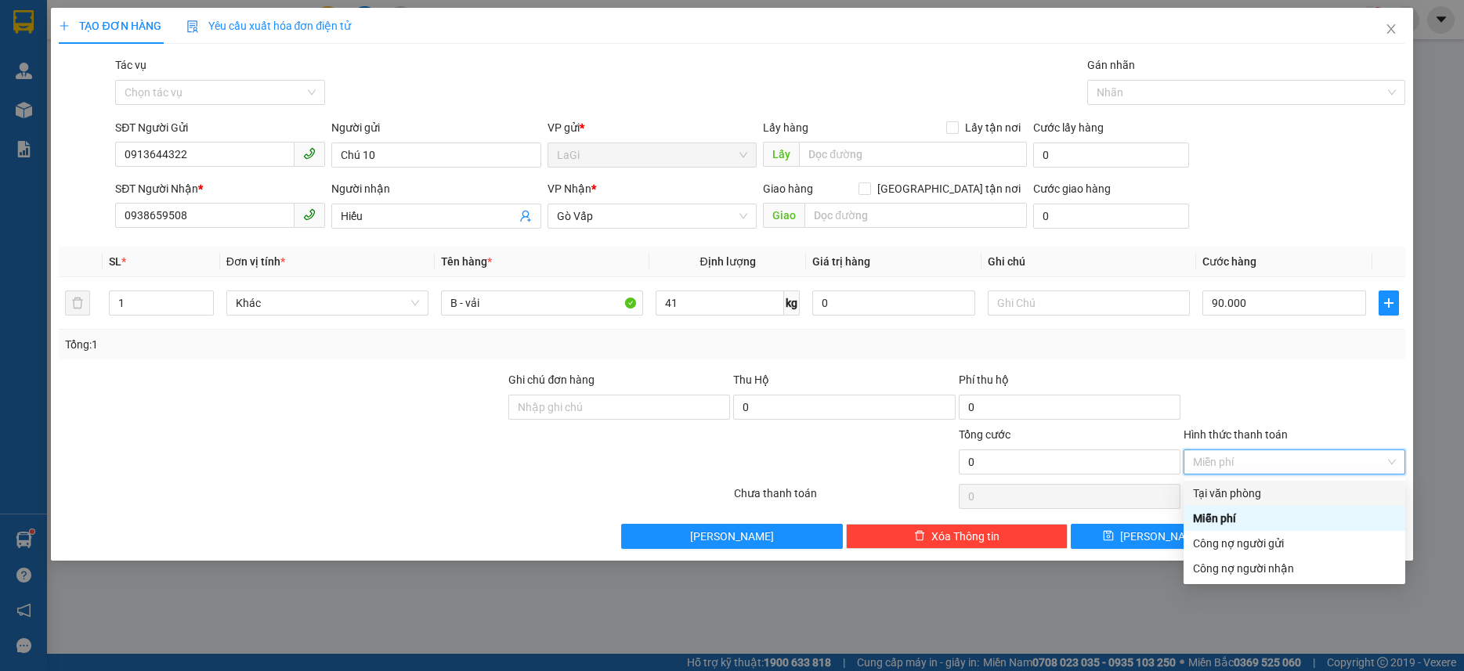
click at [1249, 494] on div "Tại văn phòng" at bounding box center [1294, 493] width 203 height 17
type input "90.000"
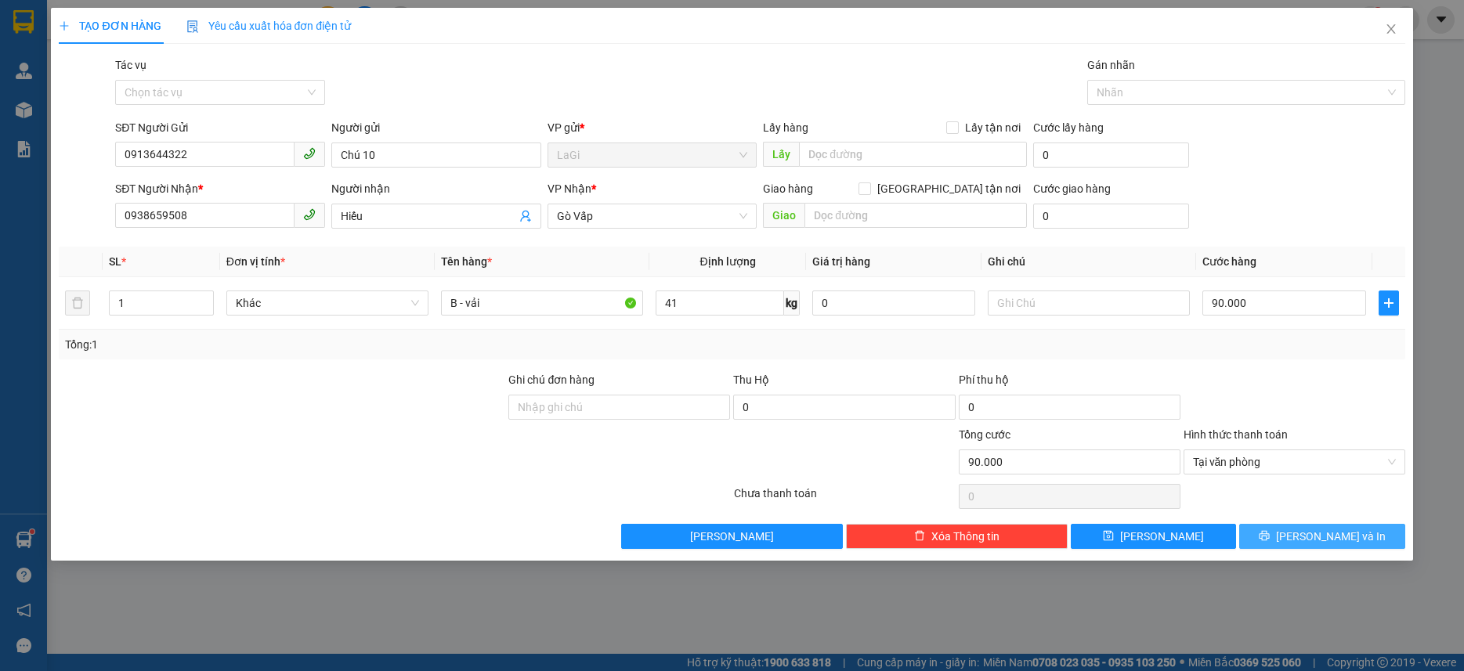
click at [1277, 534] on button "[PERSON_NAME] và In" at bounding box center [1321, 536] width 165 height 25
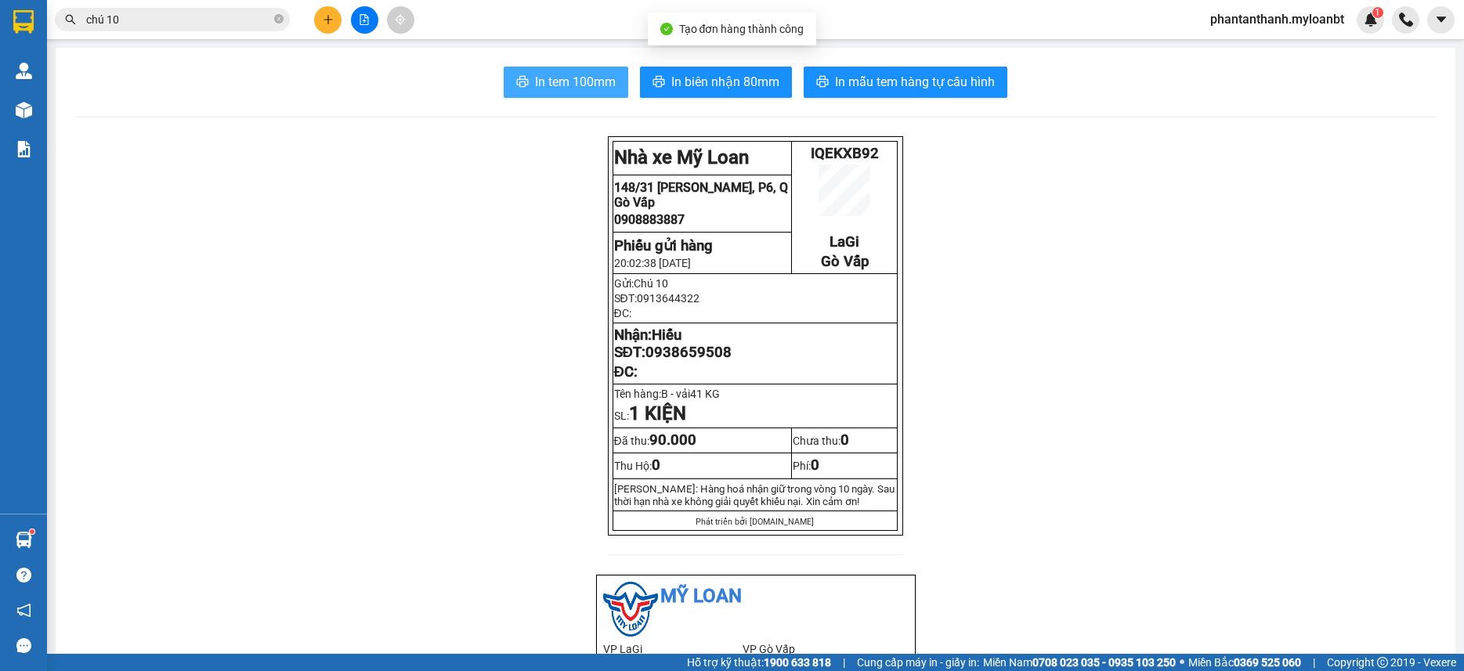
click at [591, 76] on span "In tem 100mm" at bounding box center [575, 82] width 81 height 20
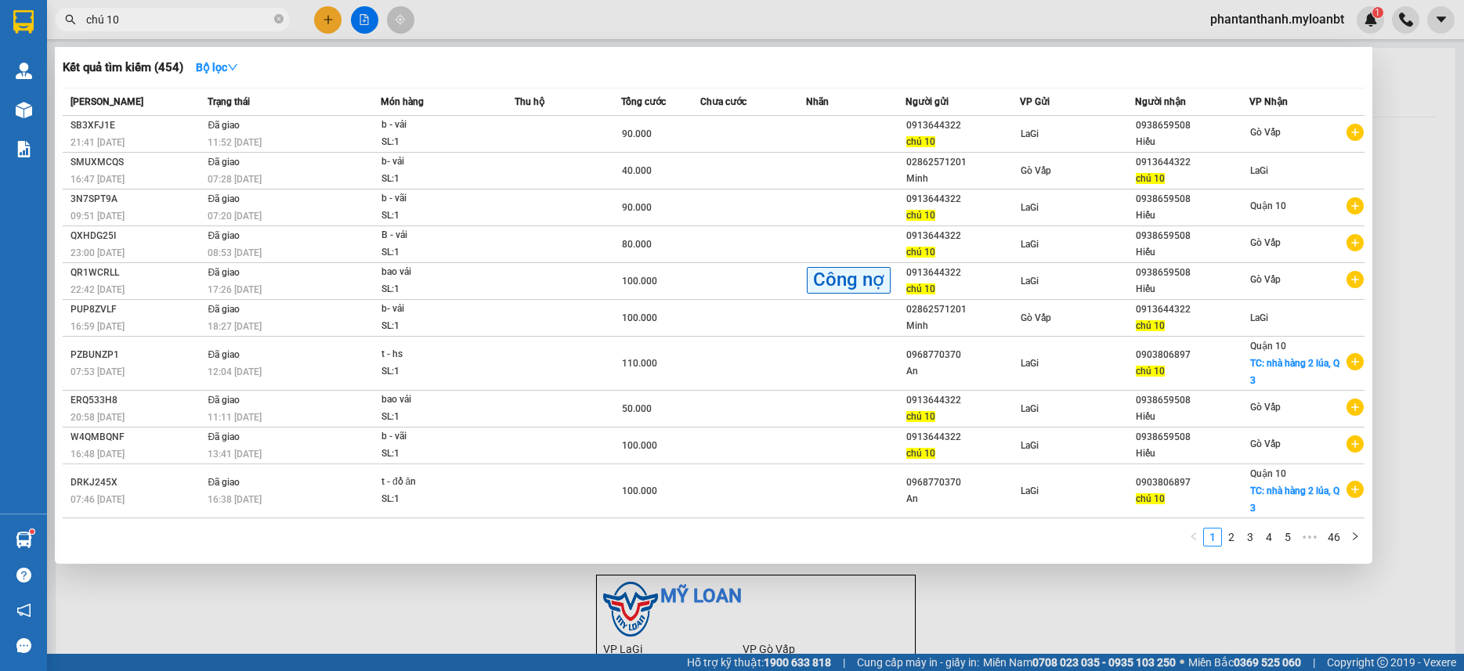
click at [157, 21] on input "chú 10" at bounding box center [178, 19] width 185 height 17
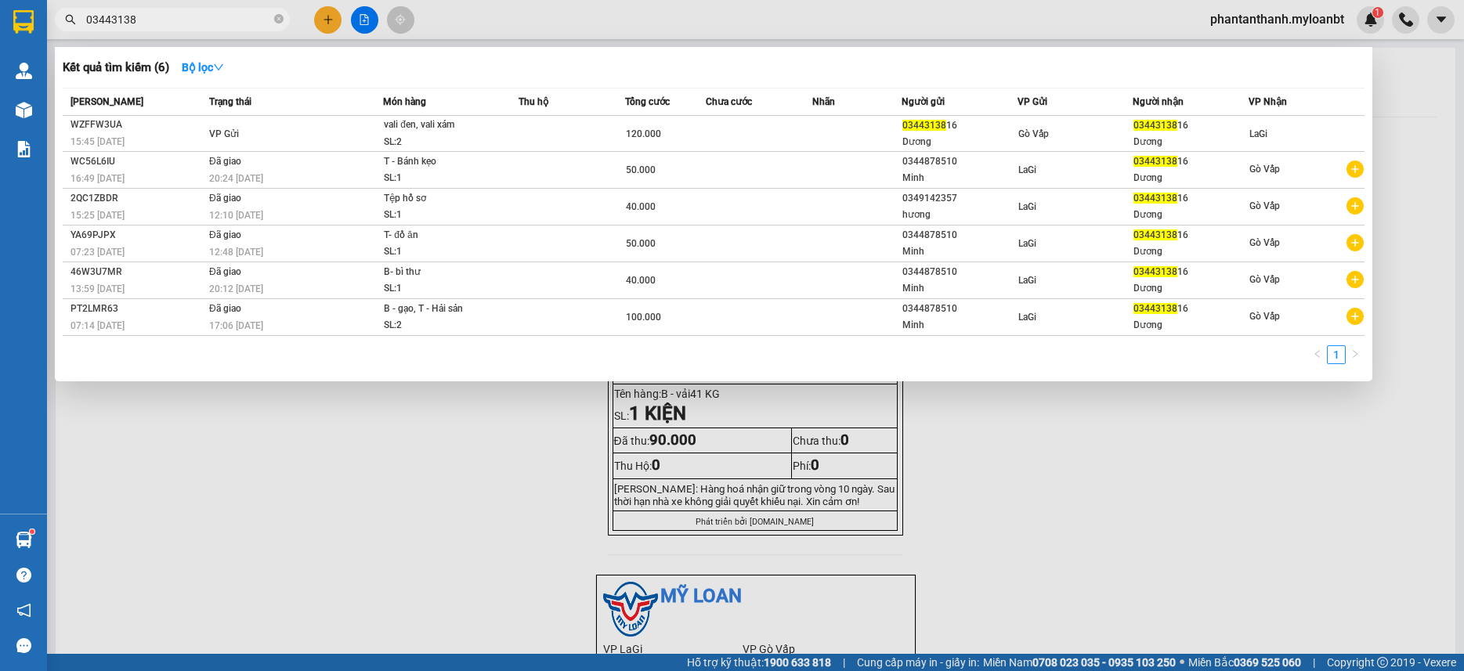
type input "034431381"
click at [280, 13] on span at bounding box center [278, 20] width 9 height 15
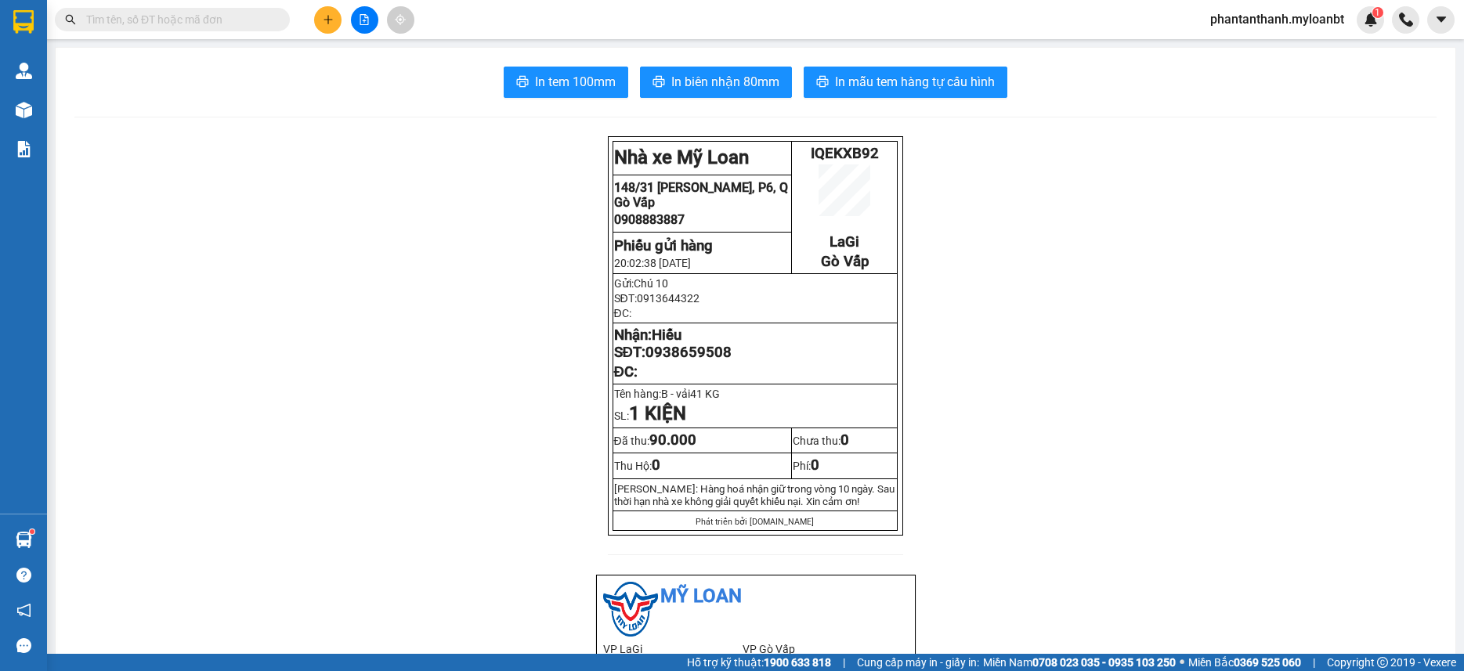
click at [327, 16] on icon "plus" at bounding box center [328, 19] width 11 height 11
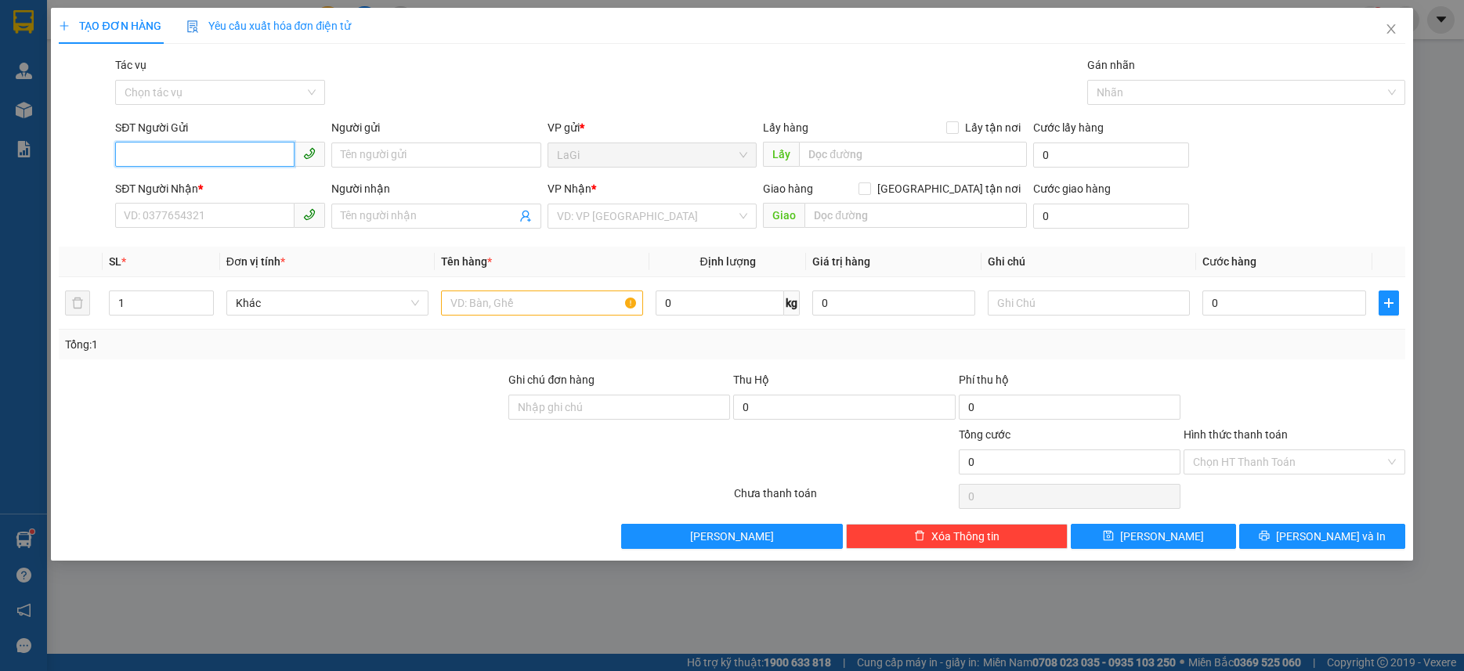
click at [240, 148] on input "SĐT Người Gửi" at bounding box center [204, 154] width 179 height 25
click at [273, 165] on input "SĐT Người Gửi" at bounding box center [204, 154] width 179 height 25
type input "0938184016"
click at [273, 165] on input "0938184016" at bounding box center [204, 154] width 179 height 25
click at [224, 181] on div "0938184016 - BS Hạnh" at bounding box center [220, 186] width 191 height 17
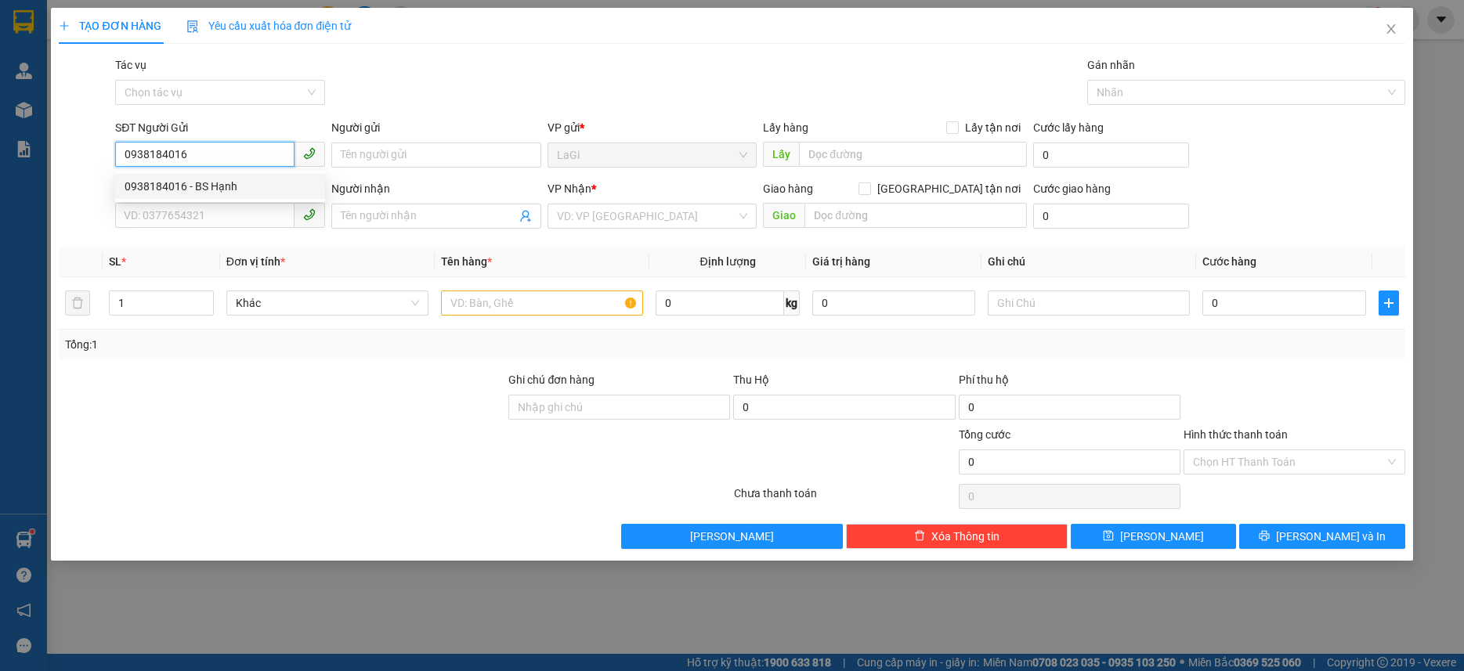
type input "BS Hạnh"
type input "0916628085"
type input "Phi"
type input "0938184016"
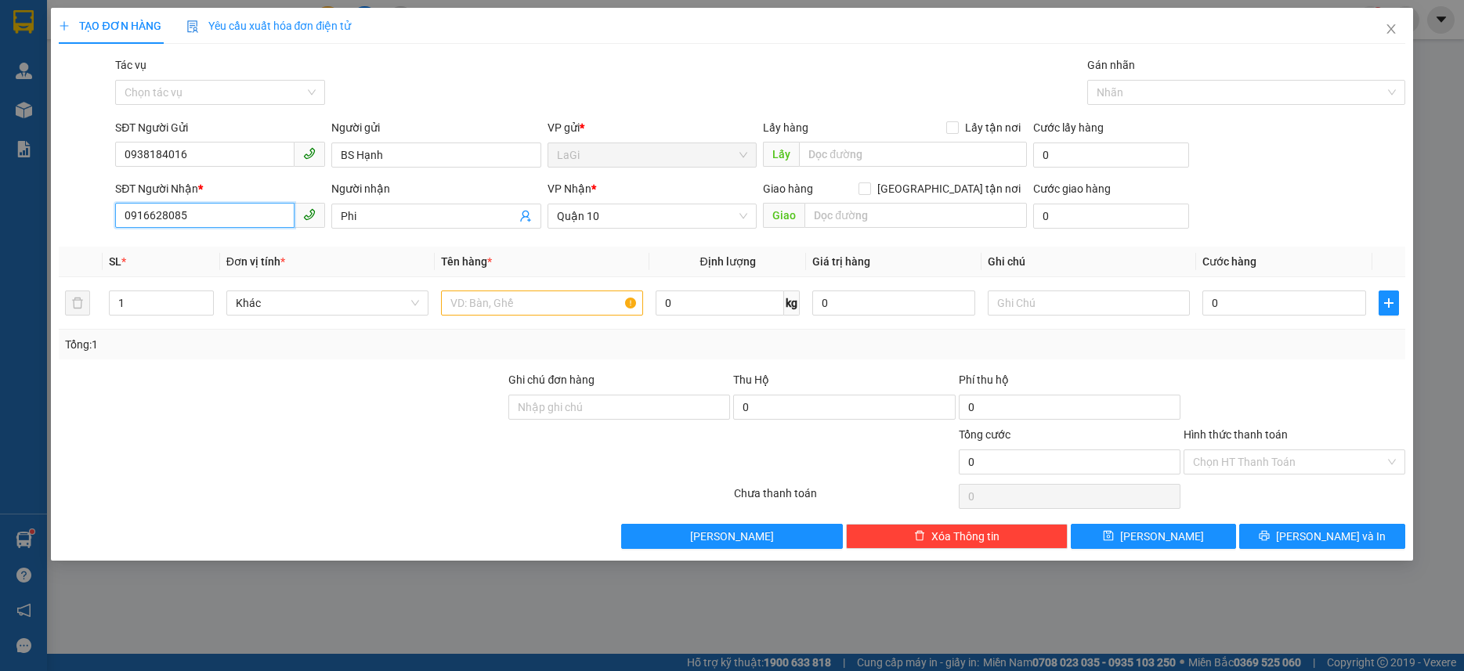
click at [226, 207] on input "0916628085" at bounding box center [204, 215] width 179 height 25
click at [498, 300] on input "text" at bounding box center [542, 303] width 202 height 25
type input "h"
click at [1316, 303] on input "0" at bounding box center [1284, 303] width 163 height 25
click at [1333, 370] on div "Transit Pickup Surcharge Ids Transit Deliver Surcharge Ids Transit Deliver Surc…" at bounding box center [732, 302] width 1346 height 493
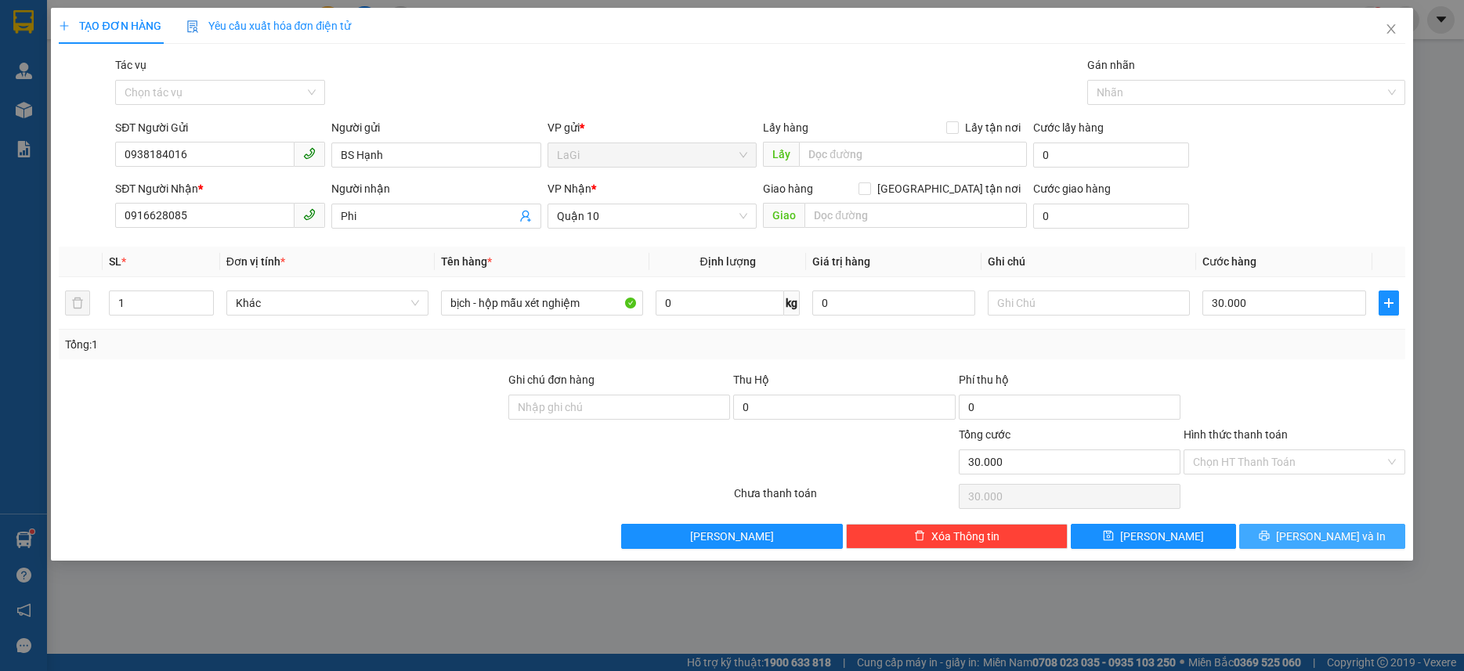
click at [1305, 530] on button "[PERSON_NAME] và In" at bounding box center [1321, 536] width 165 height 25
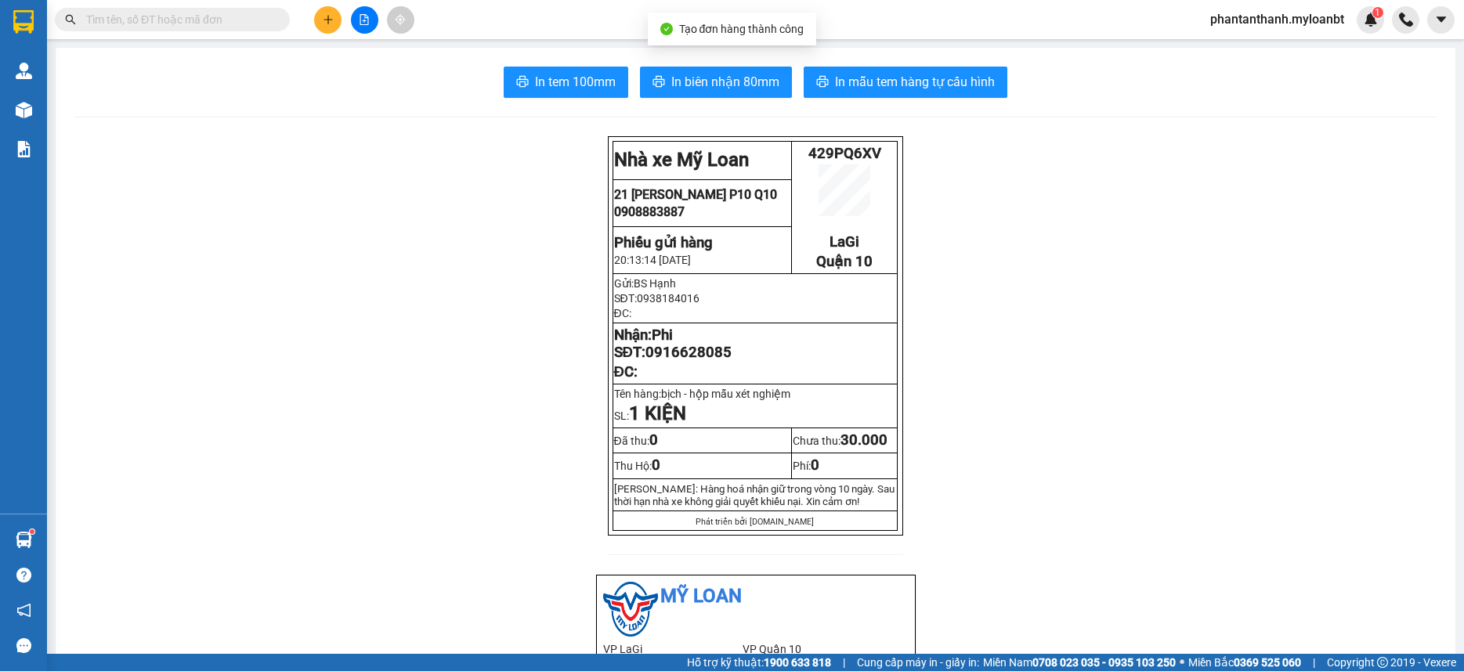
click at [884, 83] on span "In mẫu tem hàng tự cấu hình" at bounding box center [915, 82] width 160 height 20
click at [161, 19] on input "text" at bounding box center [178, 19] width 185 height 17
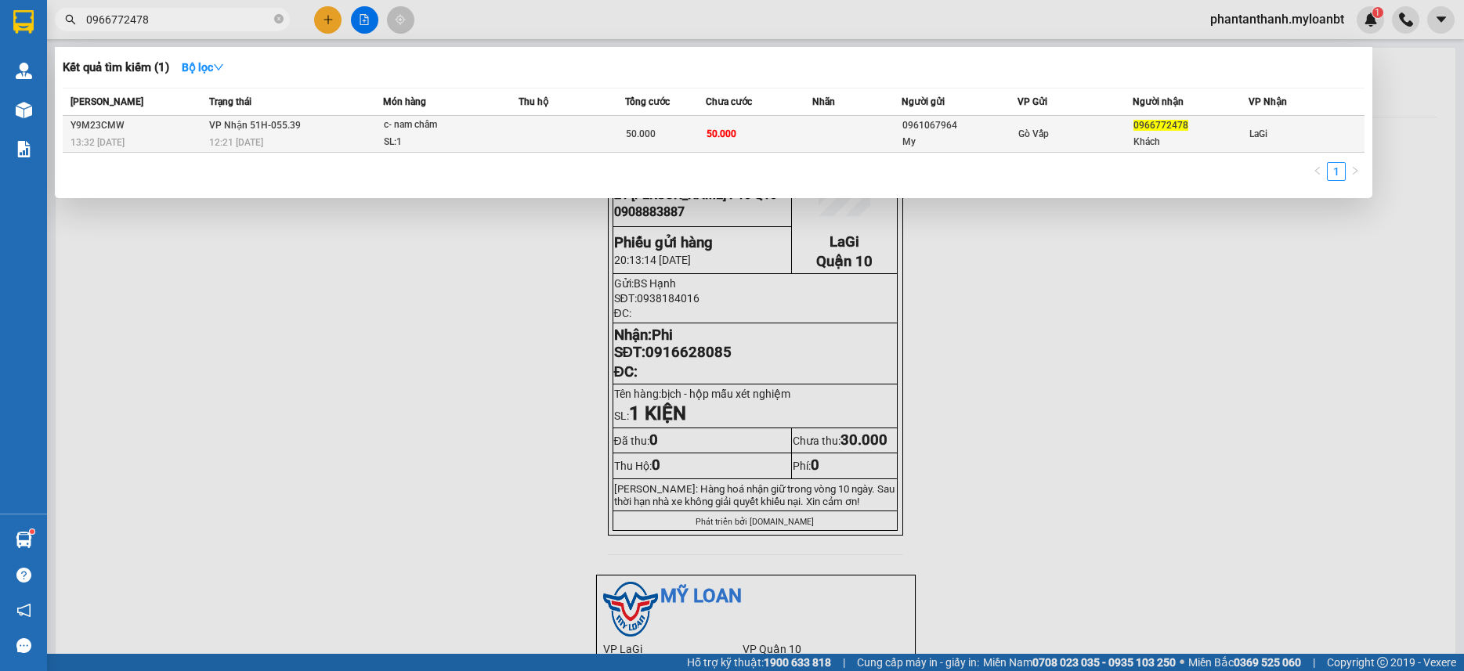
click at [411, 132] on div "c- nam châm" at bounding box center [443, 125] width 118 height 17
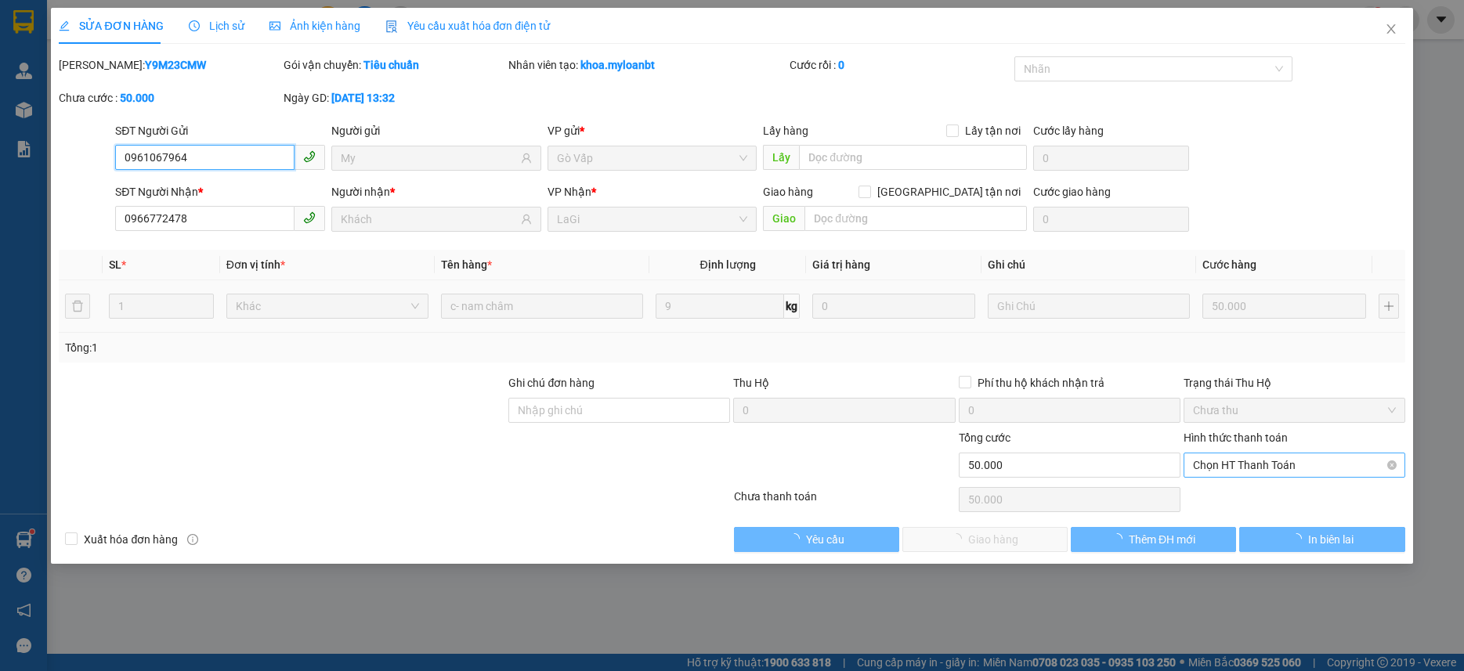
click at [1234, 464] on span "Chọn HT Thanh Toán" at bounding box center [1294, 466] width 203 height 24
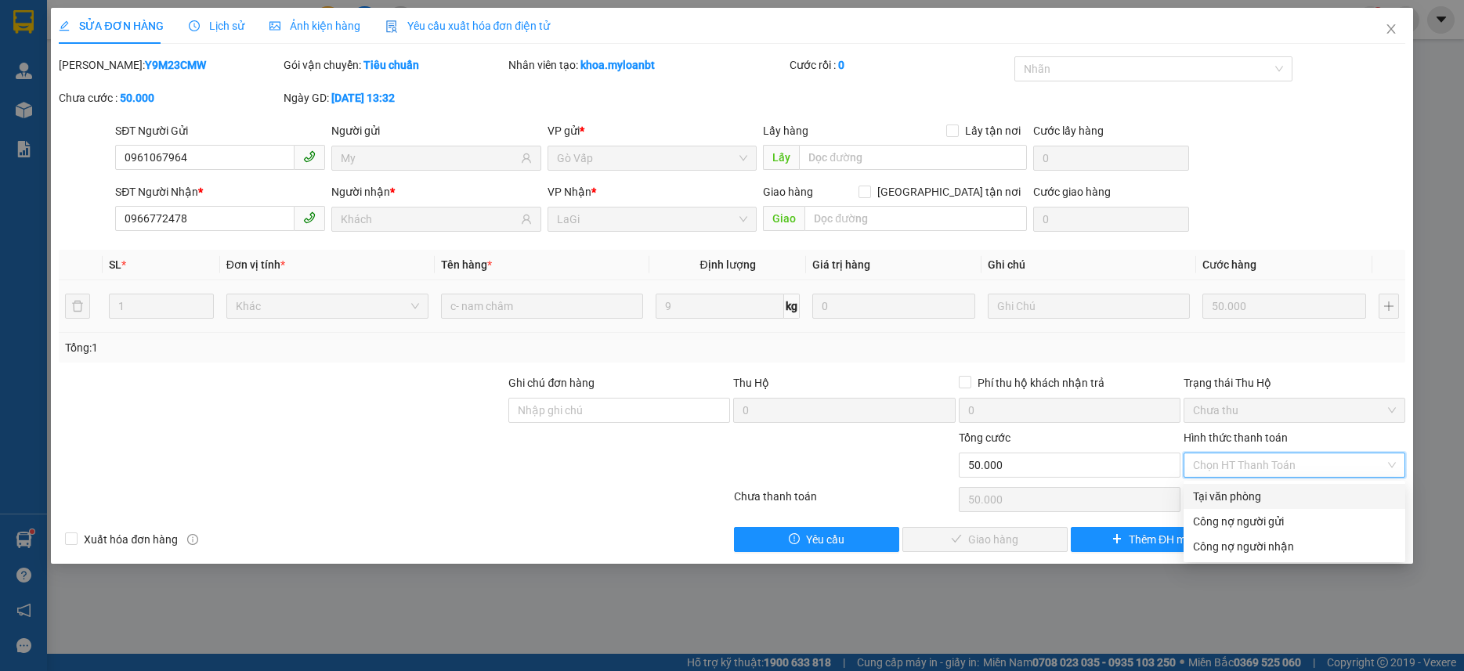
click at [1222, 488] on div "Tại văn phòng" at bounding box center [1294, 496] width 203 height 17
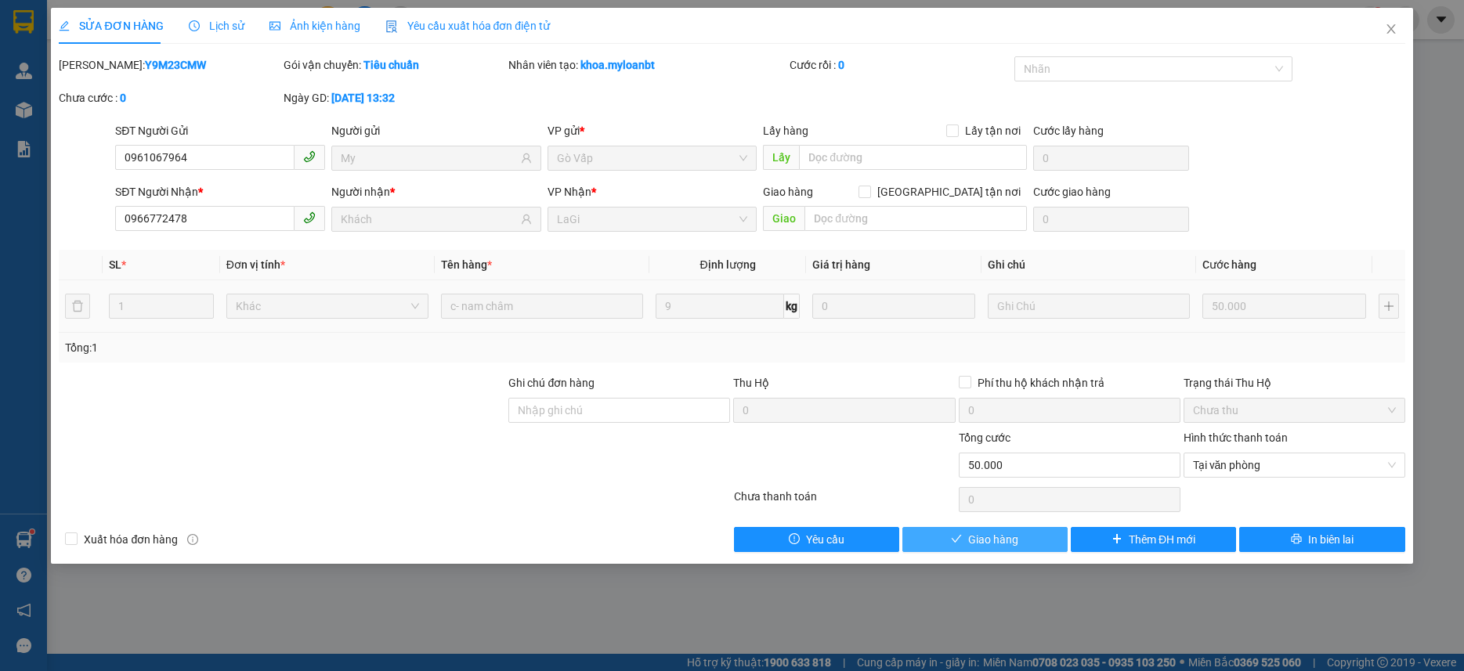
click at [1044, 538] on button "Giao hàng" at bounding box center [985, 539] width 165 height 25
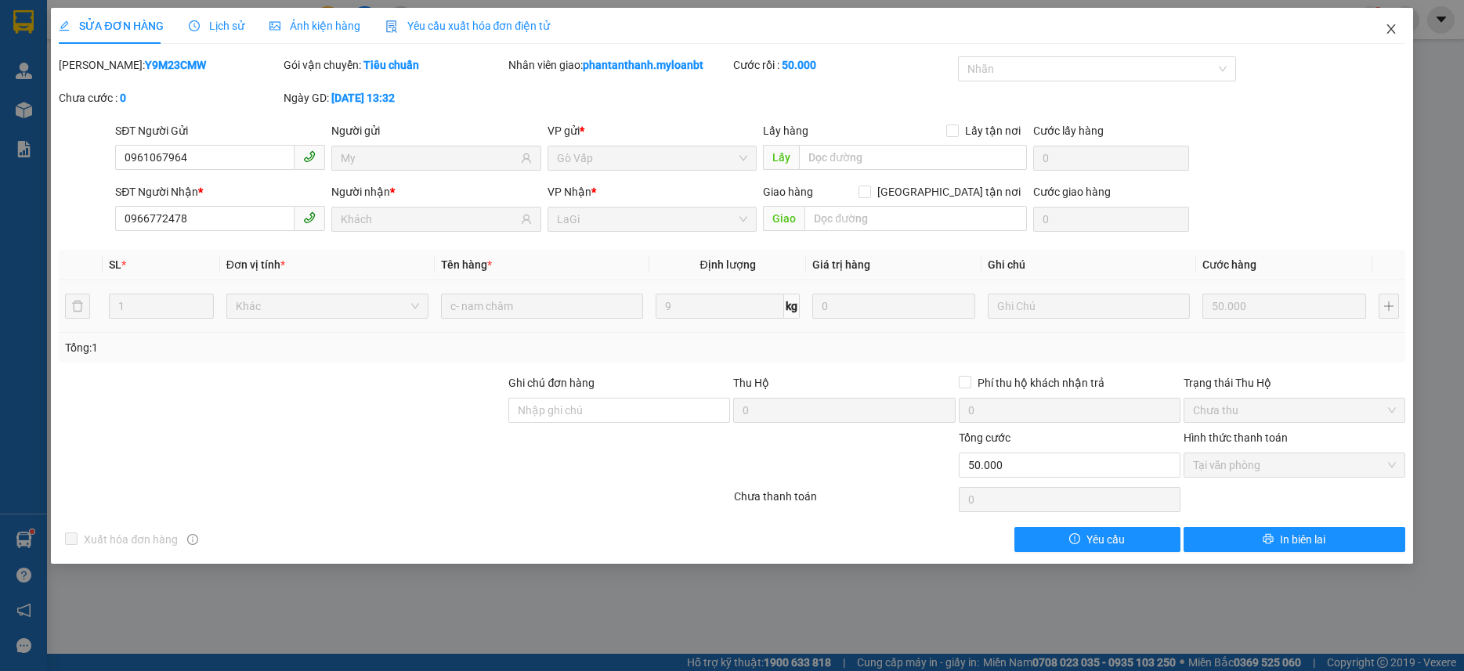
click at [1405, 37] on span "Close" at bounding box center [1392, 30] width 44 height 44
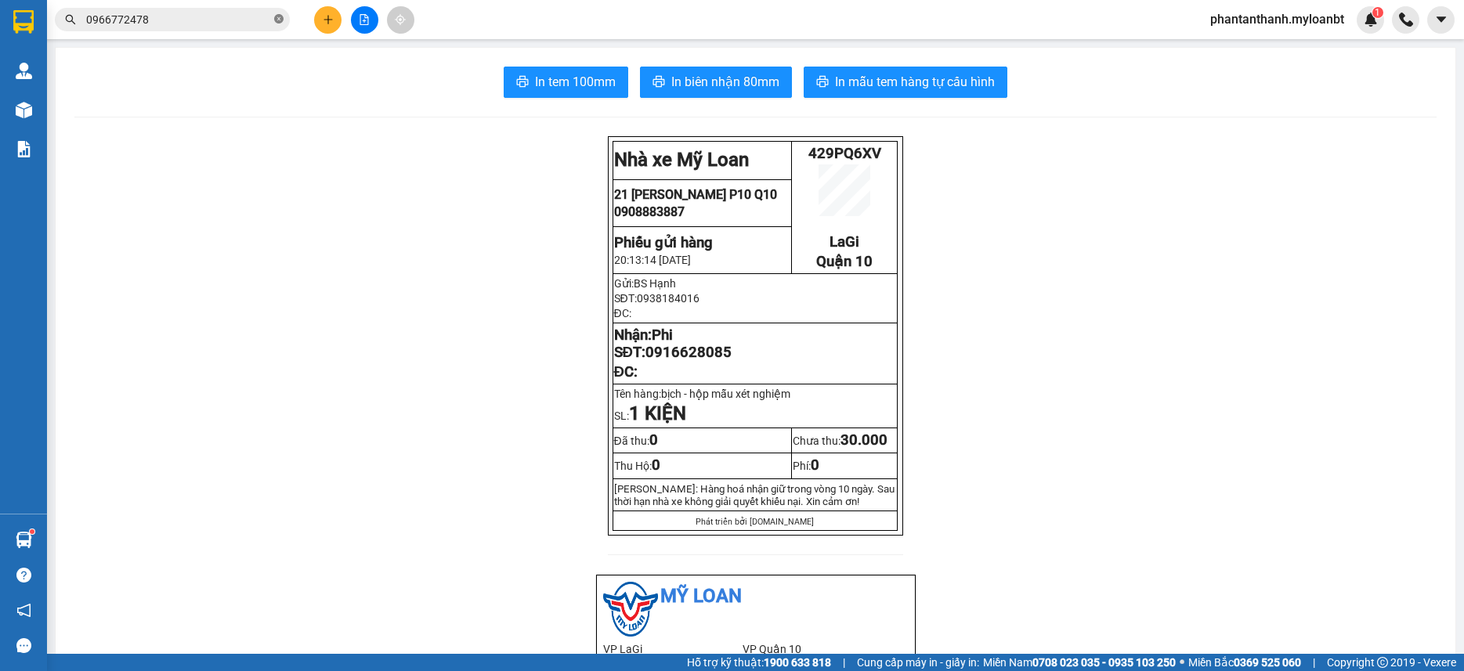
click at [282, 20] on icon "close-circle" at bounding box center [278, 18] width 9 height 9
click at [282, 20] on span at bounding box center [278, 19] width 9 height 17
click at [266, 21] on input "text" at bounding box center [178, 19] width 185 height 17
click at [326, 20] on icon "plus" at bounding box center [328, 19] width 9 height 1
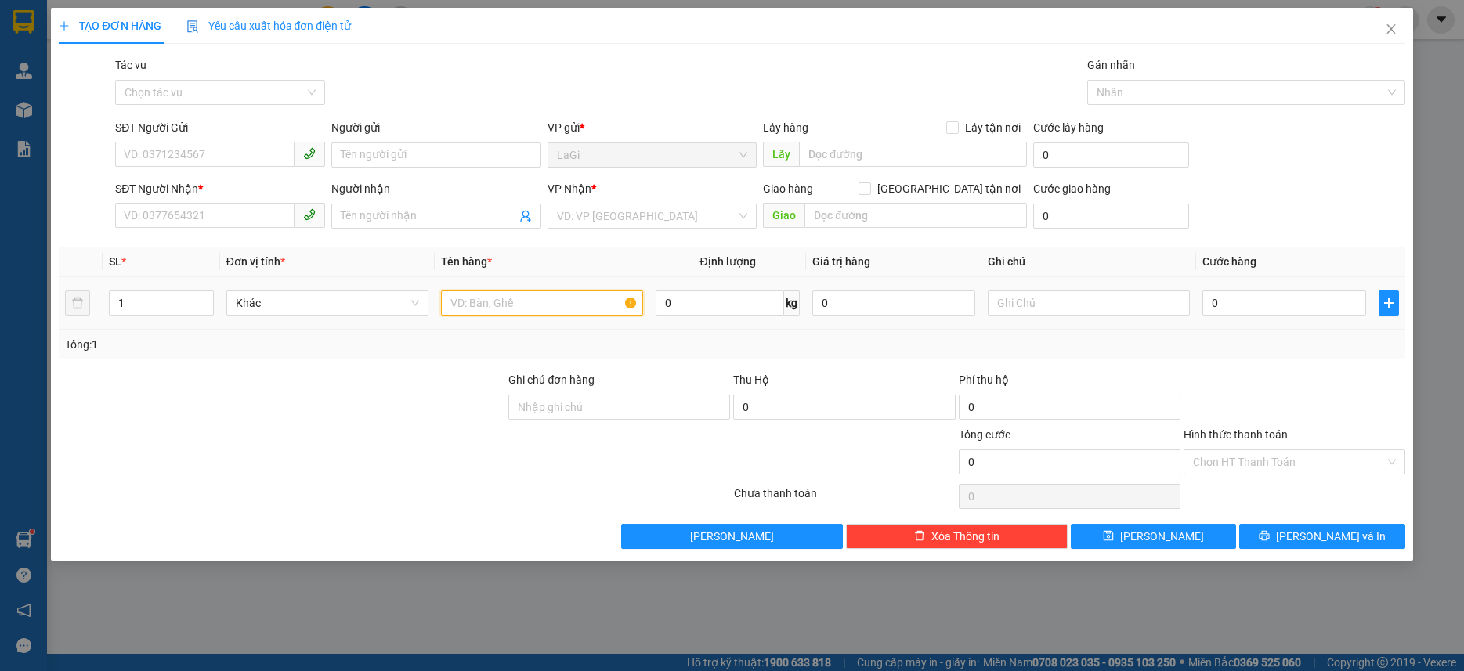
click at [479, 306] on input "text" at bounding box center [542, 303] width 202 height 25
click at [176, 156] on input "SĐT Người Gửi" at bounding box center [204, 154] width 179 height 25
click at [186, 184] on div "0986265712 - Thảo" at bounding box center [220, 186] width 191 height 17
click at [549, 303] on input "text" at bounding box center [542, 303] width 202 height 25
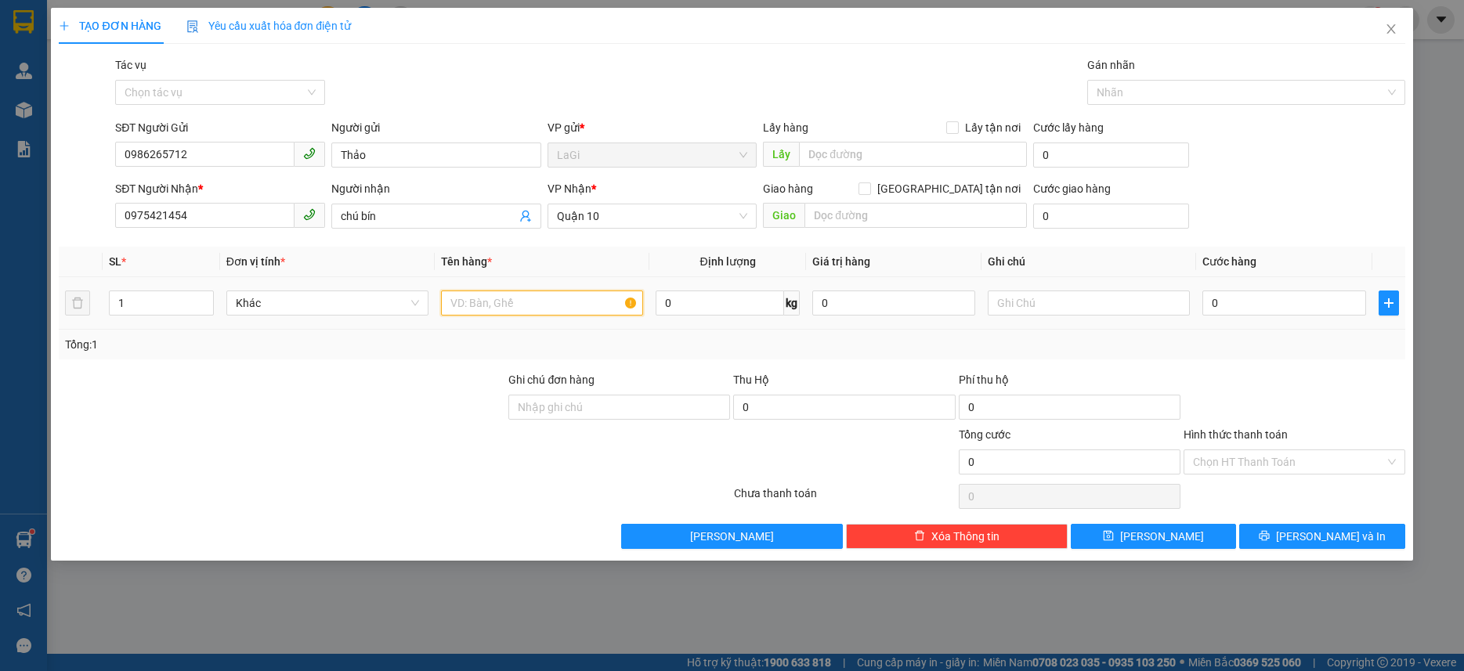
click at [549, 303] on input "text" at bounding box center [542, 303] width 202 height 25
click at [174, 303] on input "1" at bounding box center [161, 303] width 103 height 24
click at [546, 311] on input "text" at bounding box center [542, 303] width 202 height 25
click at [528, 307] on input "text" at bounding box center [542, 303] width 202 height 25
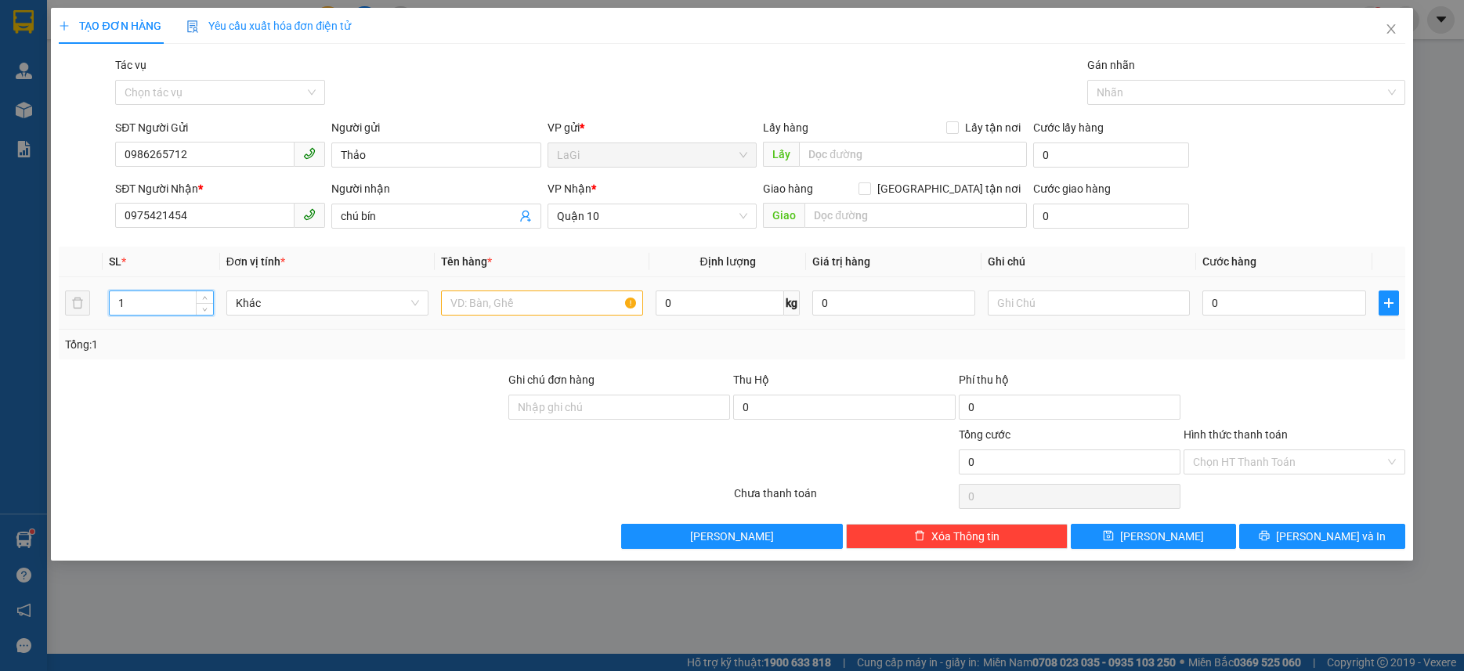
click at [194, 306] on input "1" at bounding box center [161, 303] width 103 height 24
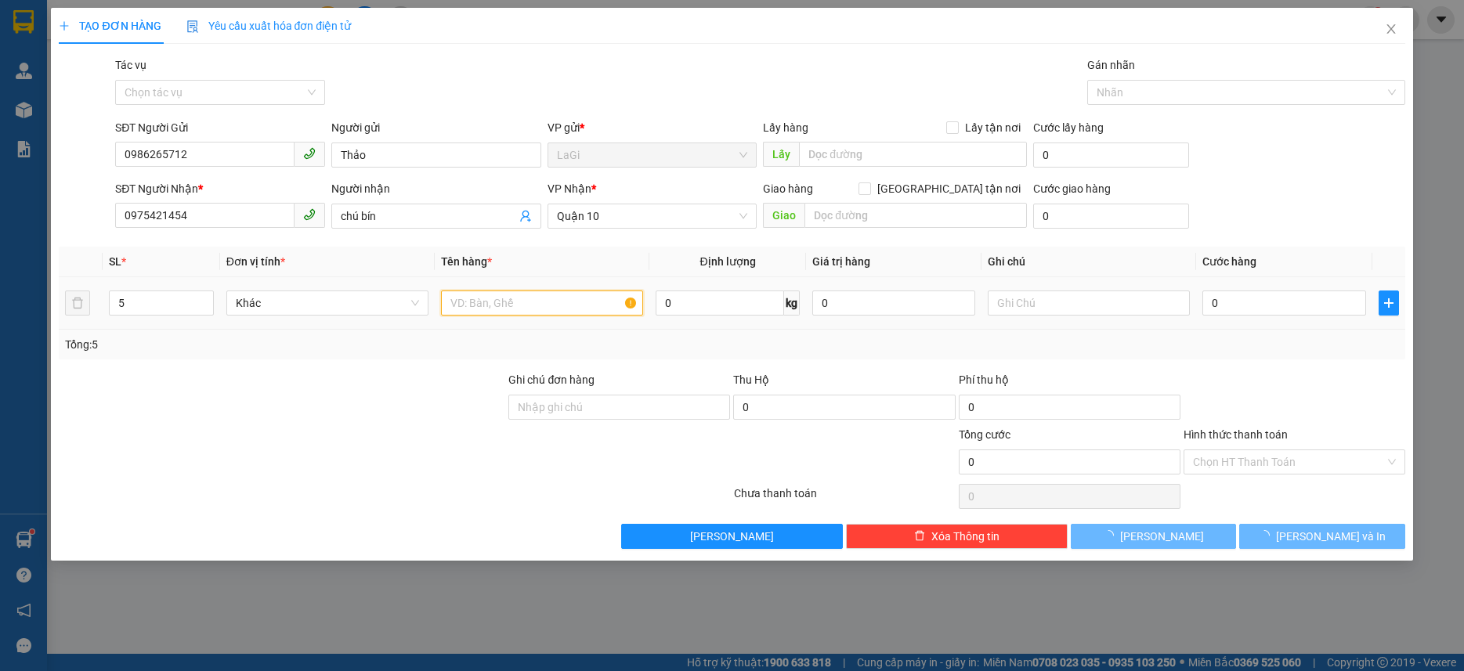
click at [521, 304] on input "text" at bounding box center [542, 303] width 202 height 25
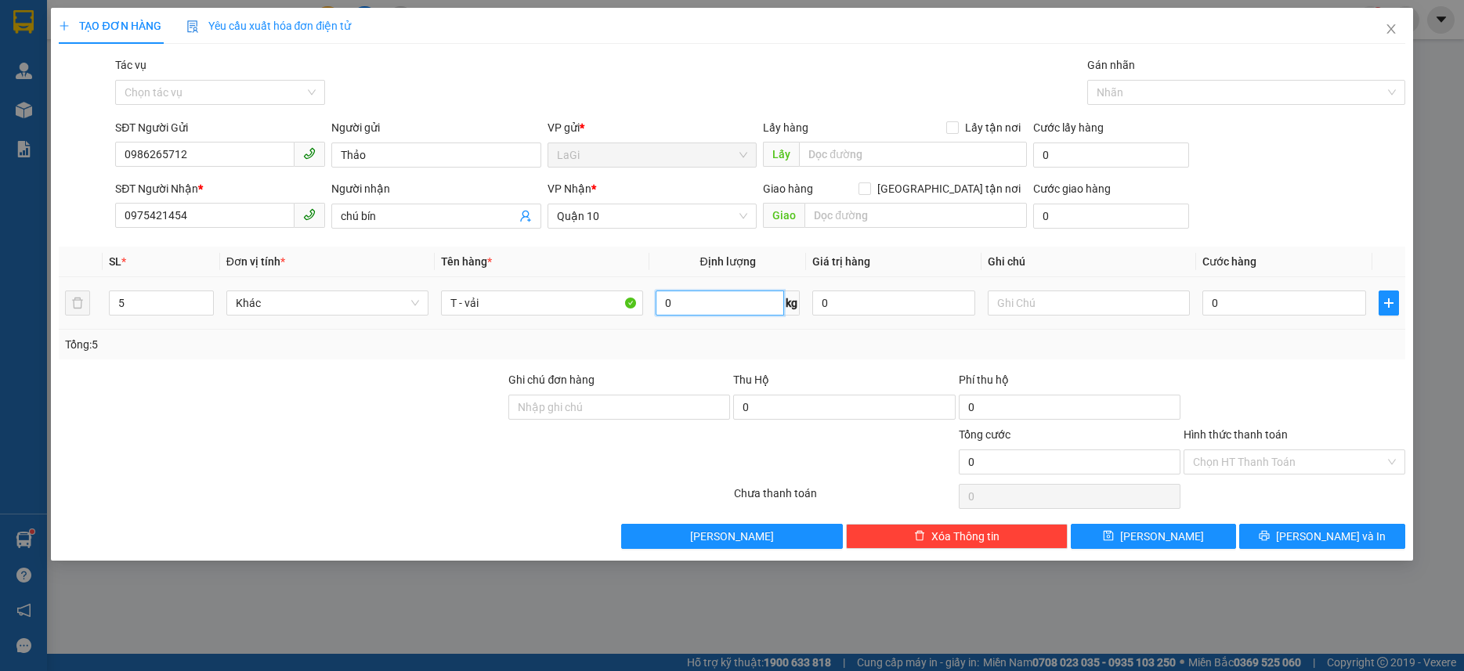
click at [752, 308] on input "0" at bounding box center [720, 303] width 128 height 25
click at [1276, 304] on input "0" at bounding box center [1284, 303] width 163 height 25
click at [1258, 352] on div "Tổng: 5" at bounding box center [731, 344] width 1333 height 17
click at [1271, 474] on div "Chọn HT Thanh Toán" at bounding box center [1295, 462] width 222 height 25
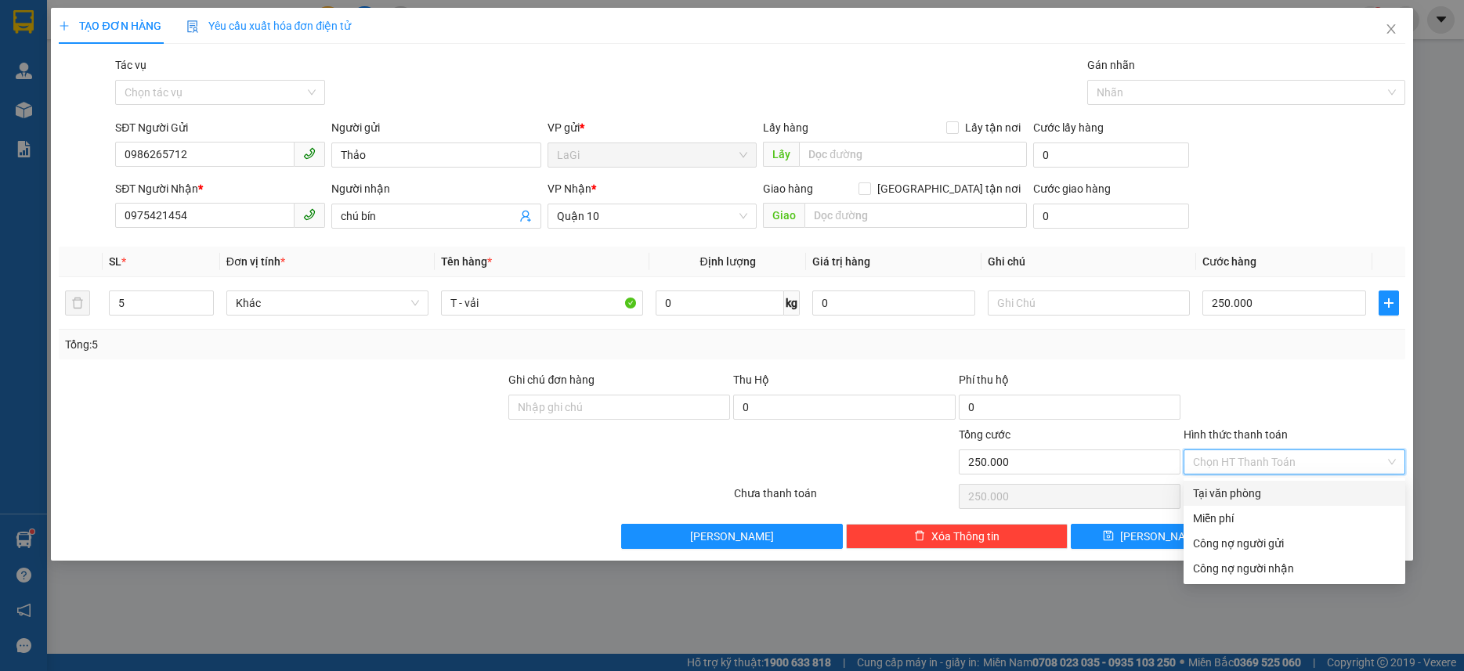
click at [1258, 501] on div "Tại văn phòng" at bounding box center [1294, 493] width 203 height 17
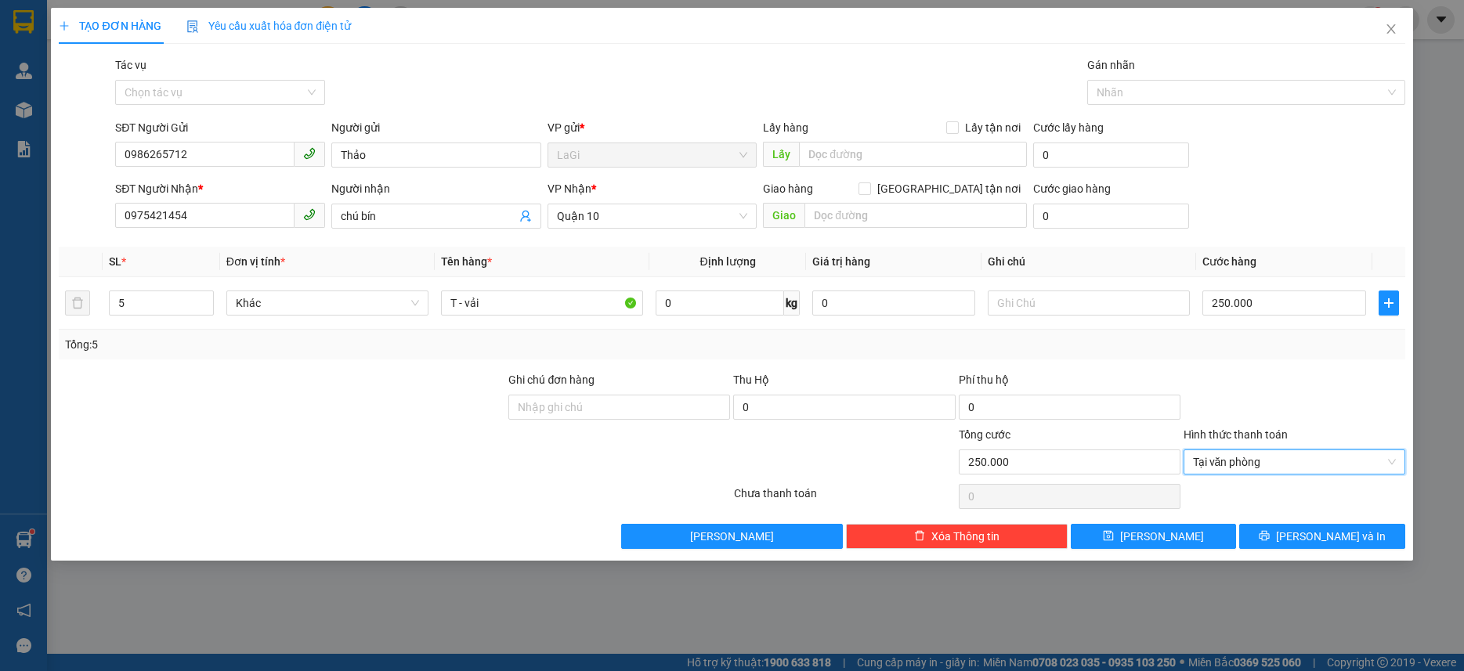
click at [1292, 406] on div at bounding box center [1294, 398] width 225 height 55
click at [1295, 527] on button "[PERSON_NAME] và In" at bounding box center [1321, 536] width 165 height 25
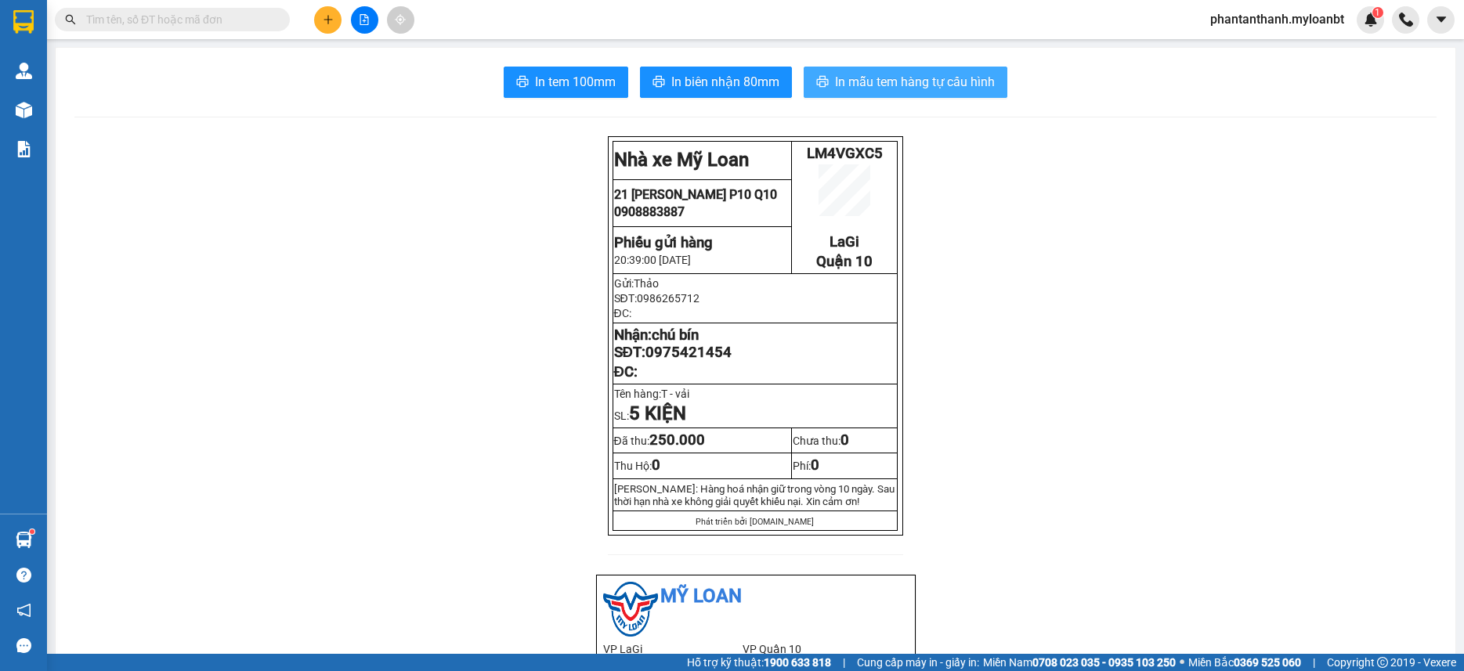
click at [864, 78] on span "In mẫu tem hàng tự cấu hình" at bounding box center [915, 82] width 160 height 20
click at [266, 22] on input "text" at bounding box center [178, 19] width 185 height 17
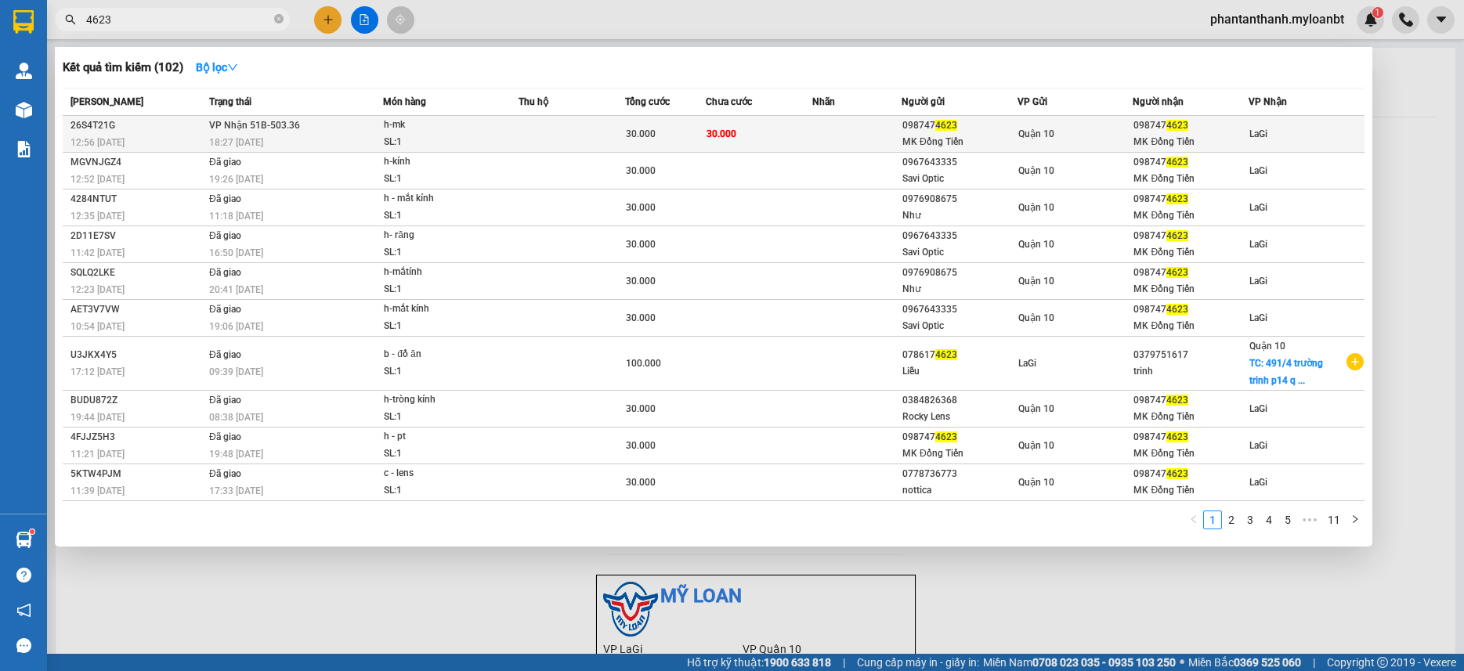
click at [316, 131] on td "VP Nhận 51B-503.36 18:27 - 13/08" at bounding box center [294, 134] width 178 height 37
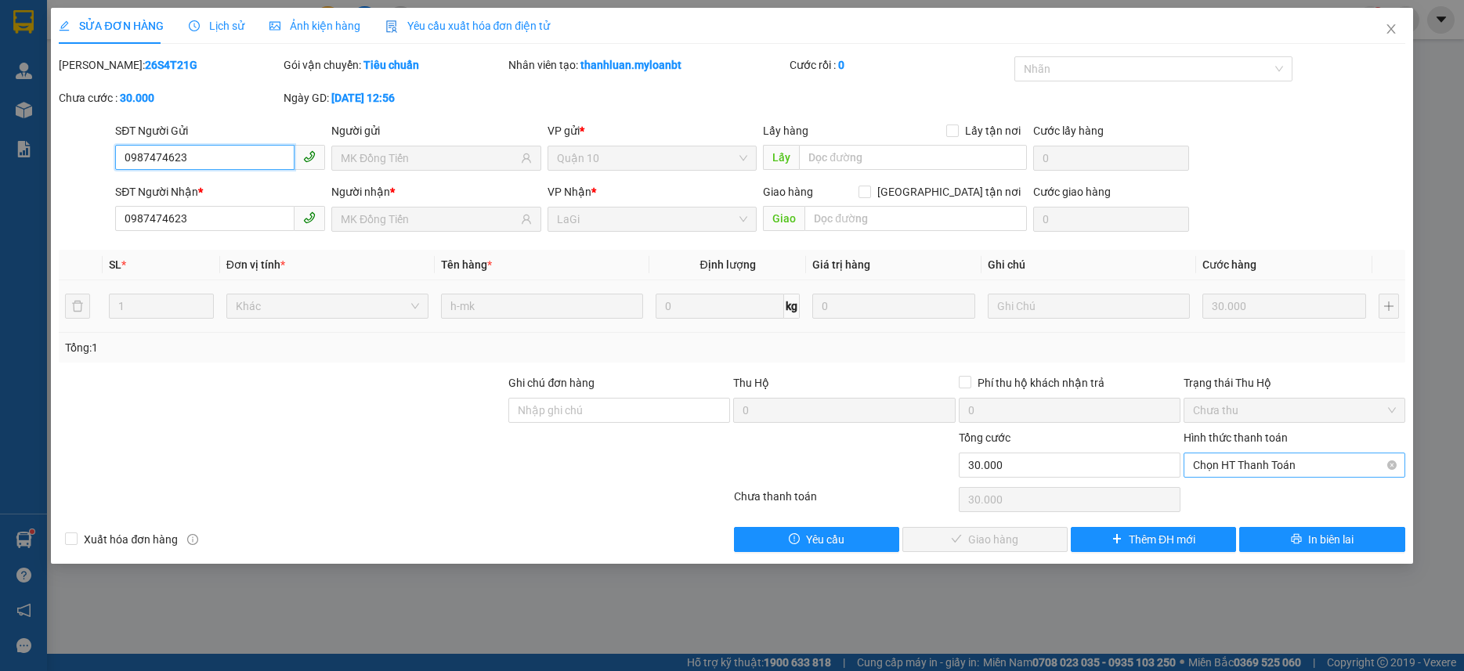
click at [1247, 458] on span "Chọn HT Thanh Toán" at bounding box center [1294, 466] width 203 height 24
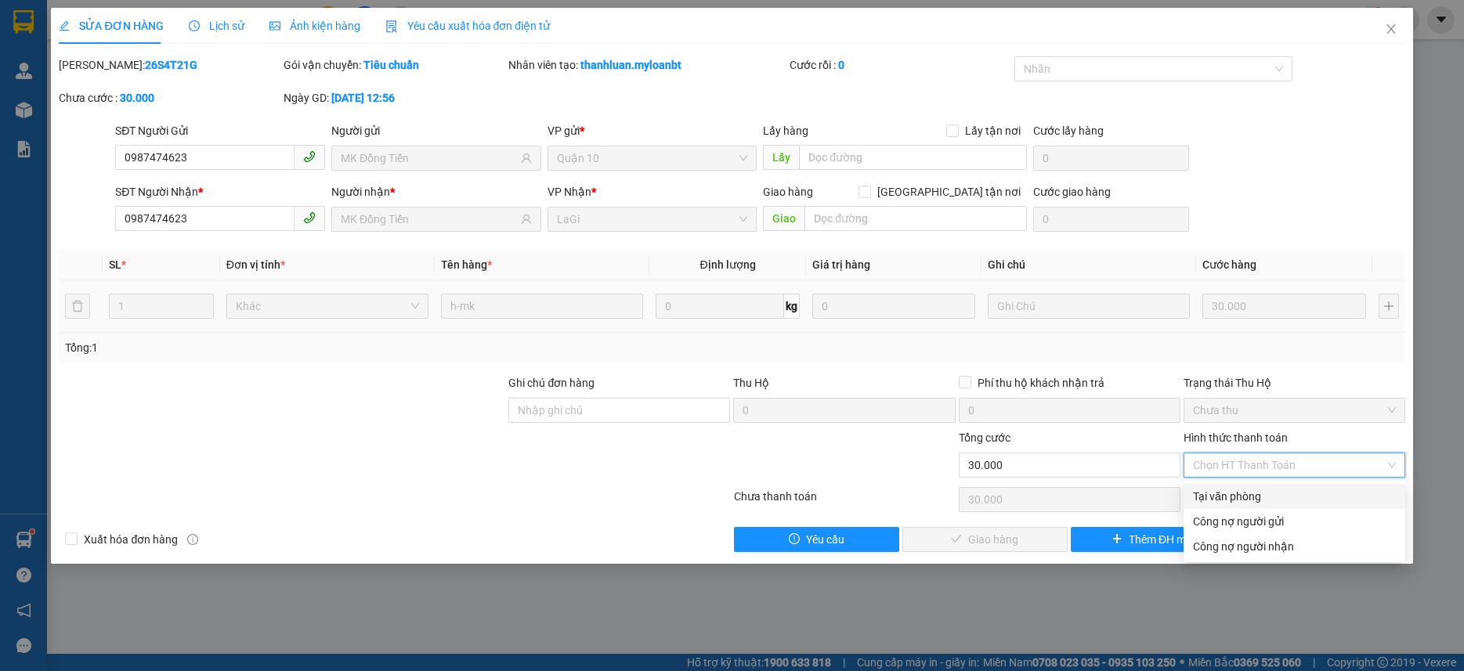
click at [1228, 484] on div "Tại văn phòng" at bounding box center [1295, 496] width 222 height 25
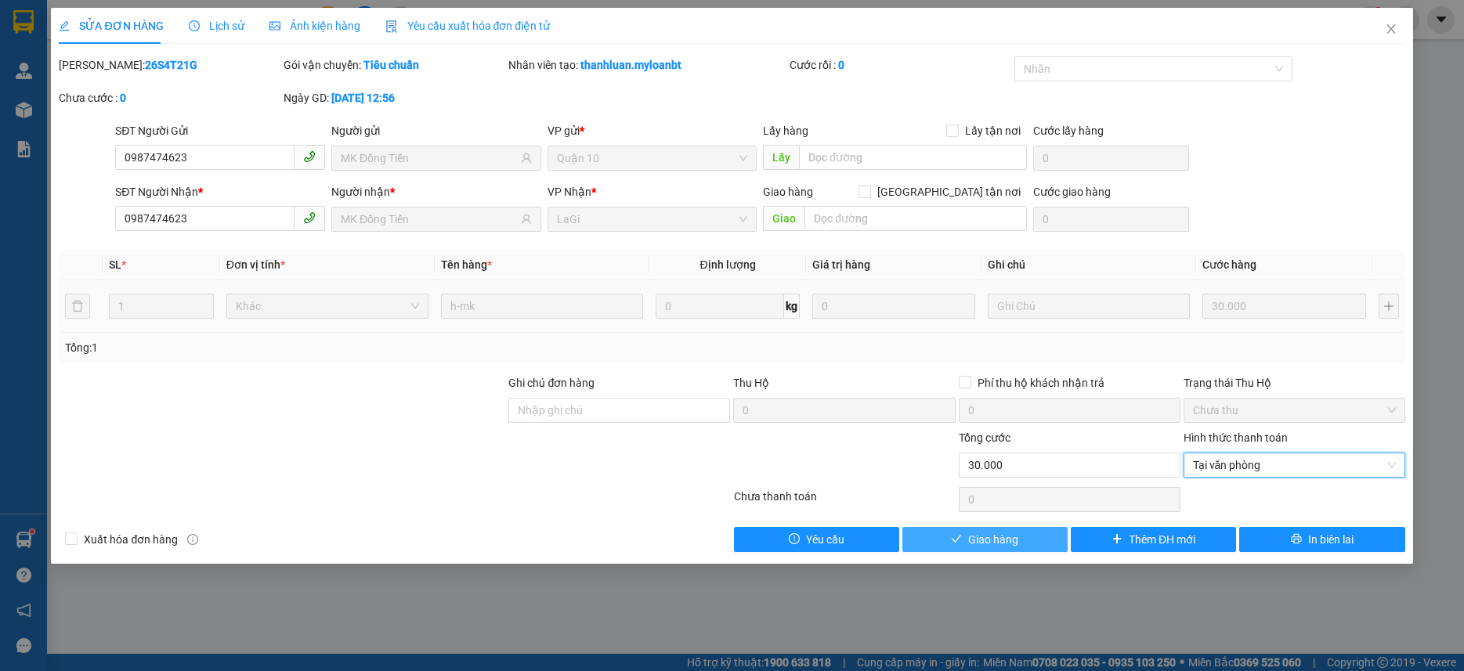
click at [979, 536] on span "Giao hàng" at bounding box center [993, 539] width 50 height 17
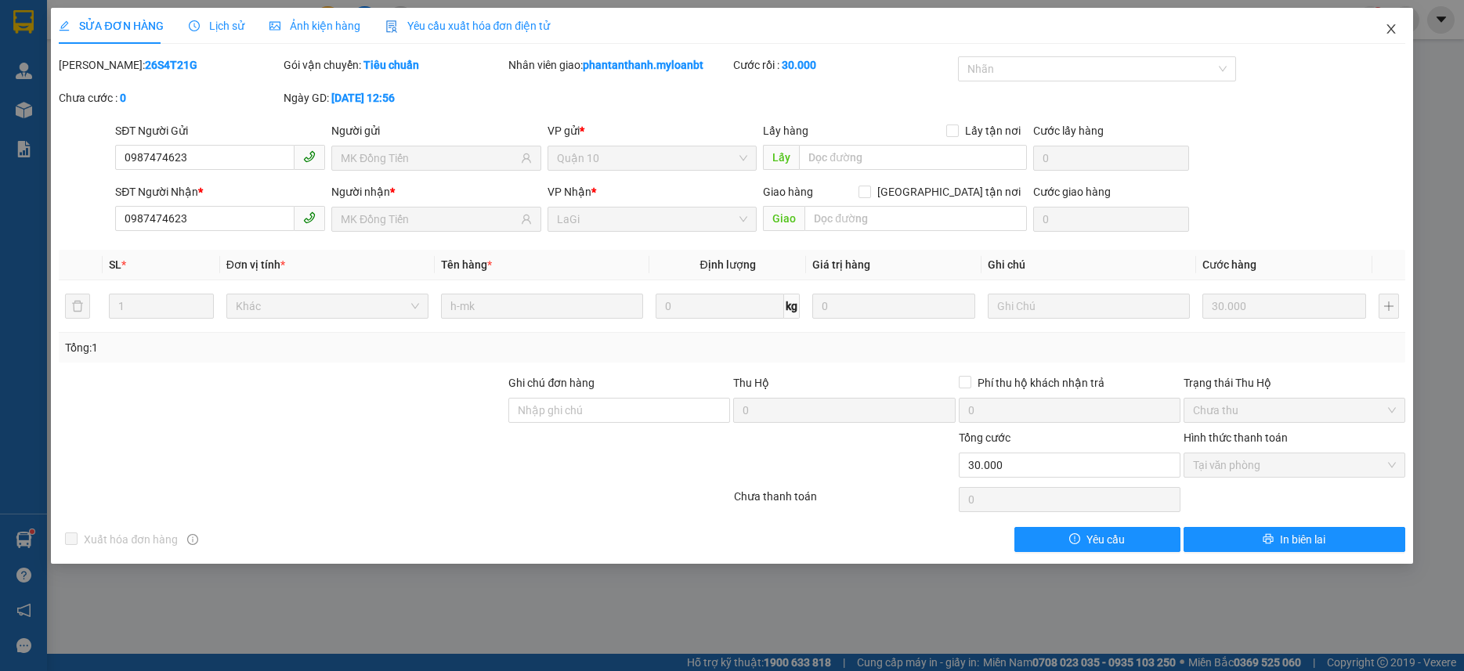
click at [1404, 31] on span "Close" at bounding box center [1392, 30] width 44 height 44
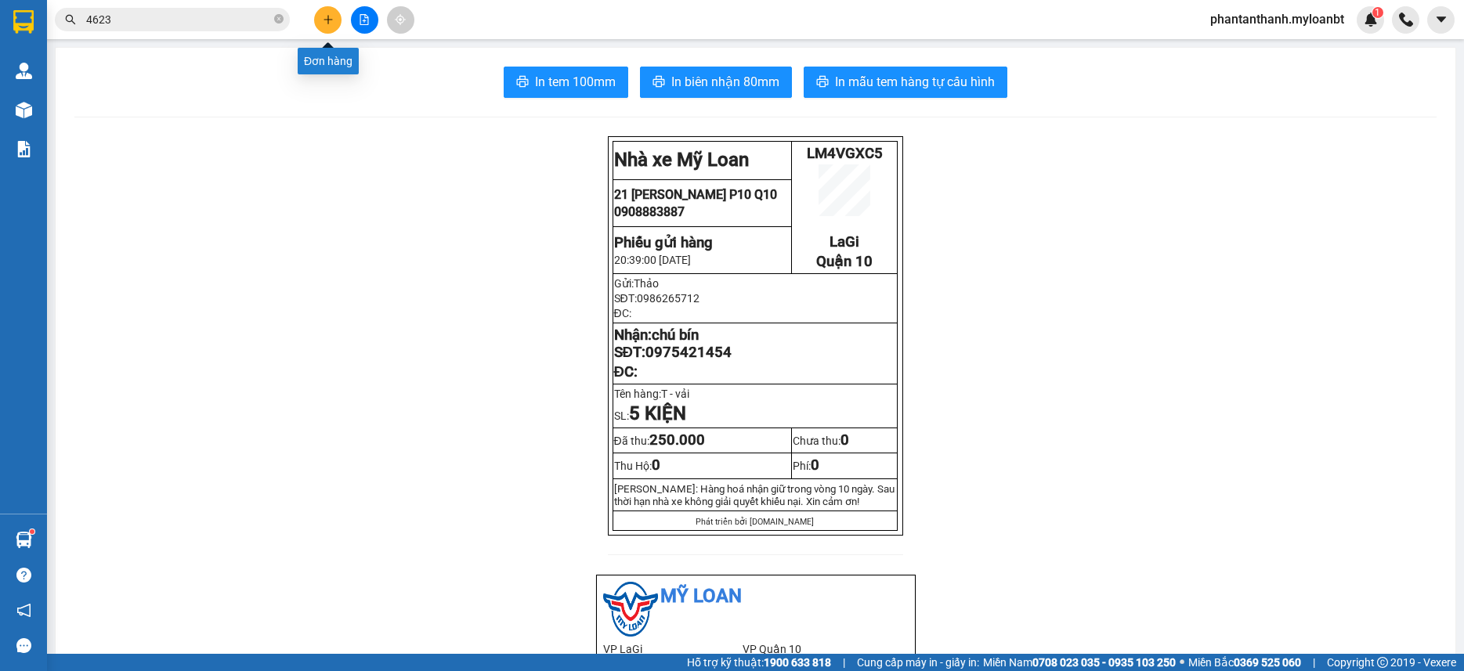
click at [323, 11] on button at bounding box center [327, 19] width 27 height 27
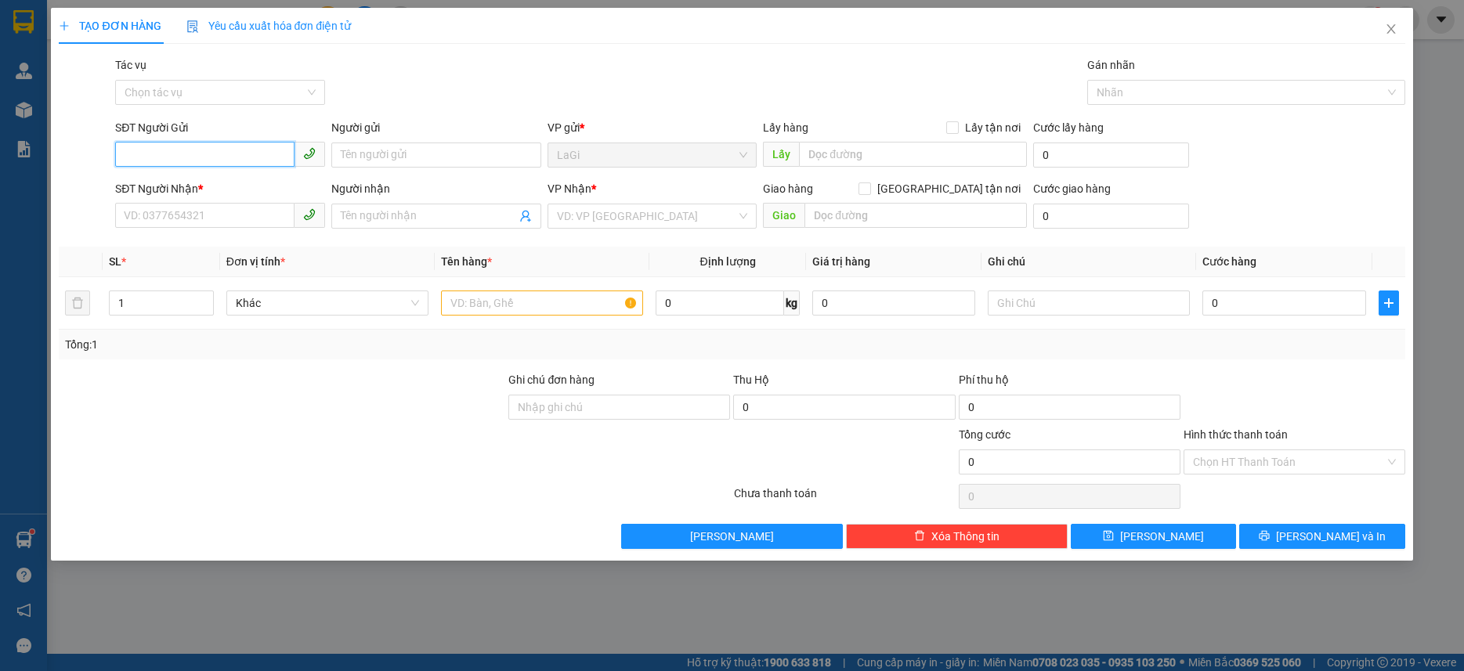
click at [226, 164] on input "SĐT Người Gửi" at bounding box center [204, 154] width 179 height 25
click at [233, 149] on input "SĐT Người Gửi" at bounding box center [204, 154] width 179 height 25
click at [207, 214] on input "SĐT Người Nhận *" at bounding box center [204, 215] width 179 height 25
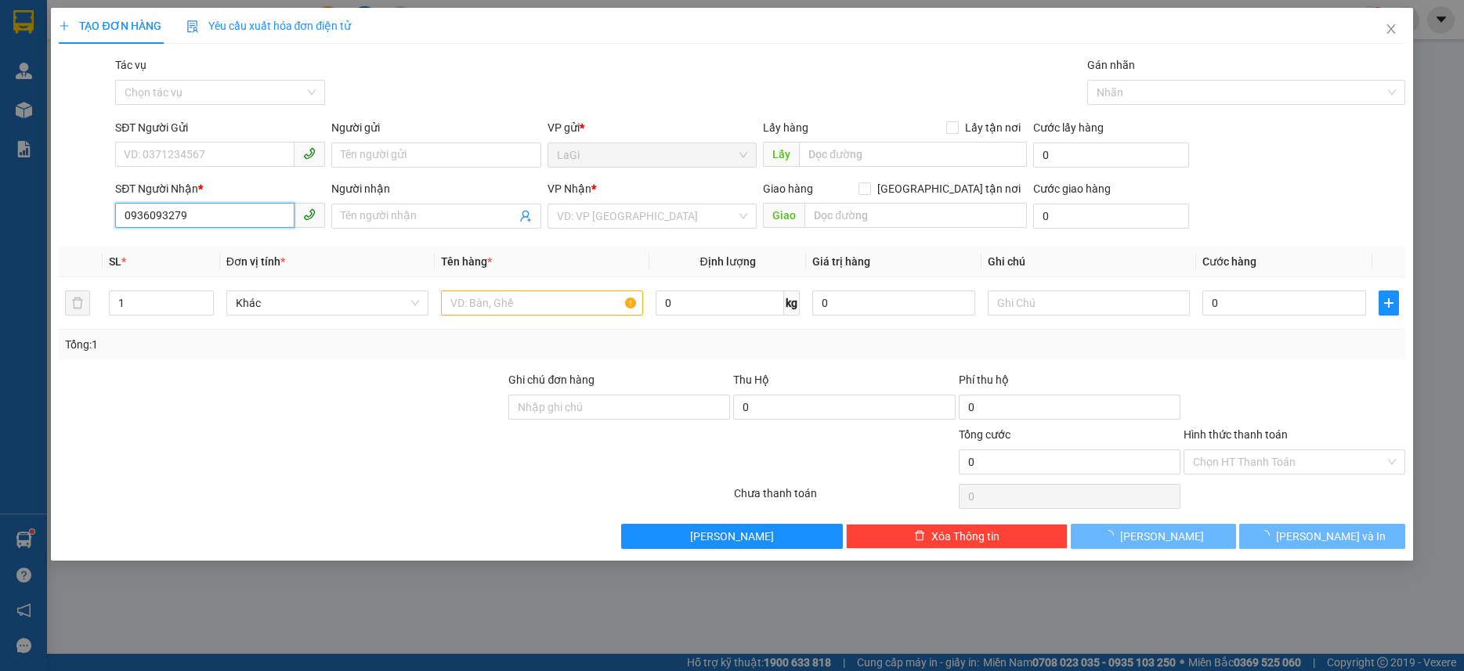
click at [207, 214] on input "0936093279" at bounding box center [204, 215] width 179 height 25
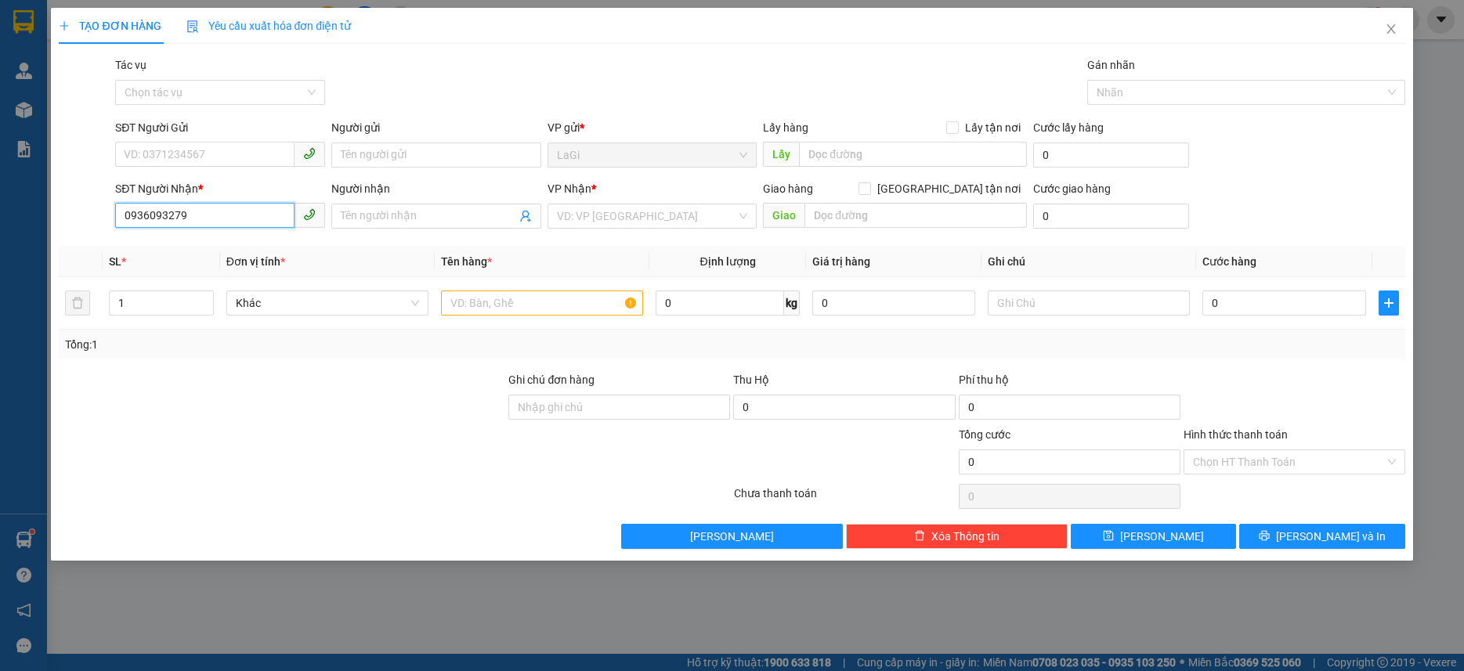
click at [207, 214] on input "0936093279" at bounding box center [204, 215] width 179 height 25
click at [206, 238] on div "0936093279 - Dinh" at bounding box center [220, 247] width 210 height 25
click at [258, 161] on input "SĐT Người Gửi" at bounding box center [204, 154] width 179 height 25
click at [262, 186] on div "0973455872 - Phượng" at bounding box center [220, 186] width 191 height 17
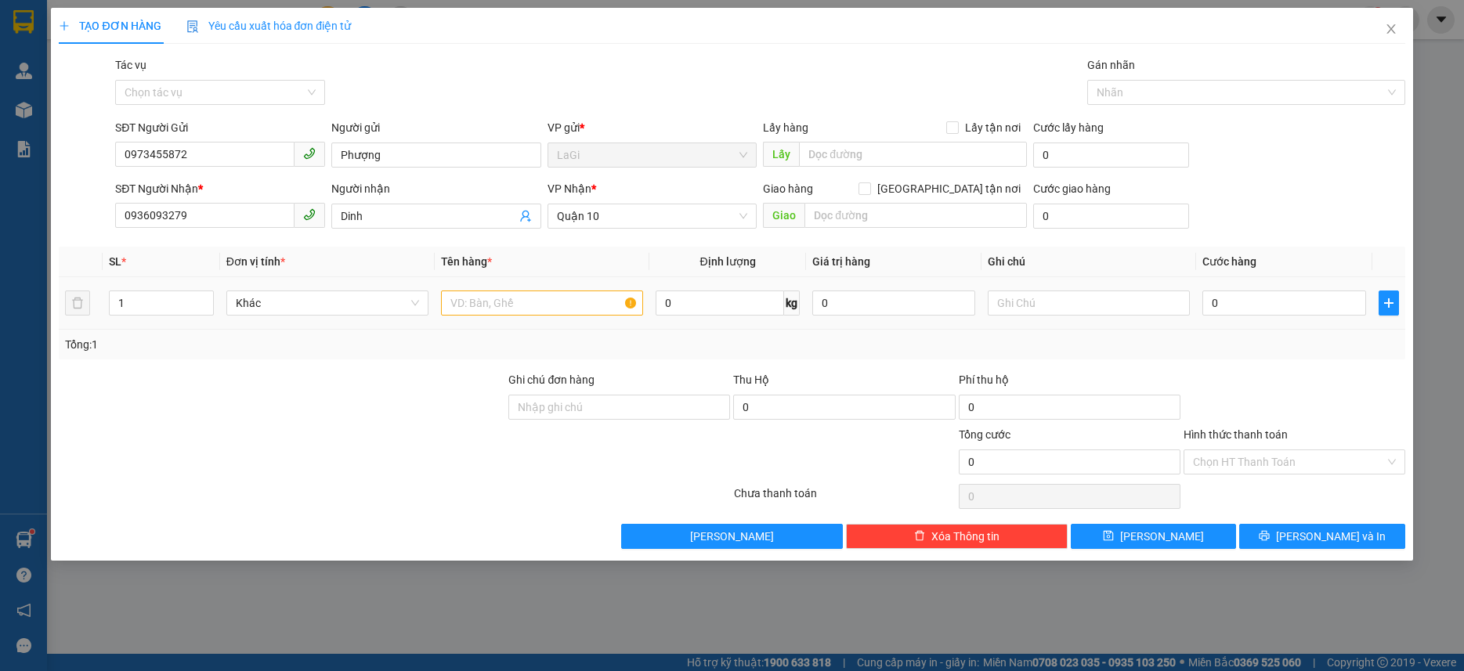
click at [551, 317] on div at bounding box center [542, 303] width 202 height 31
click at [551, 307] on input "text" at bounding box center [542, 303] width 202 height 25
click at [1225, 303] on input "0" at bounding box center [1284, 303] width 163 height 25
click at [1239, 366] on div "Transit Pickup Surcharge Ids Transit Deliver Surcharge Ids Transit Deliver Surc…" at bounding box center [732, 302] width 1346 height 493
click at [1288, 465] on input "Hình thức thanh toán" at bounding box center [1289, 463] width 192 height 24
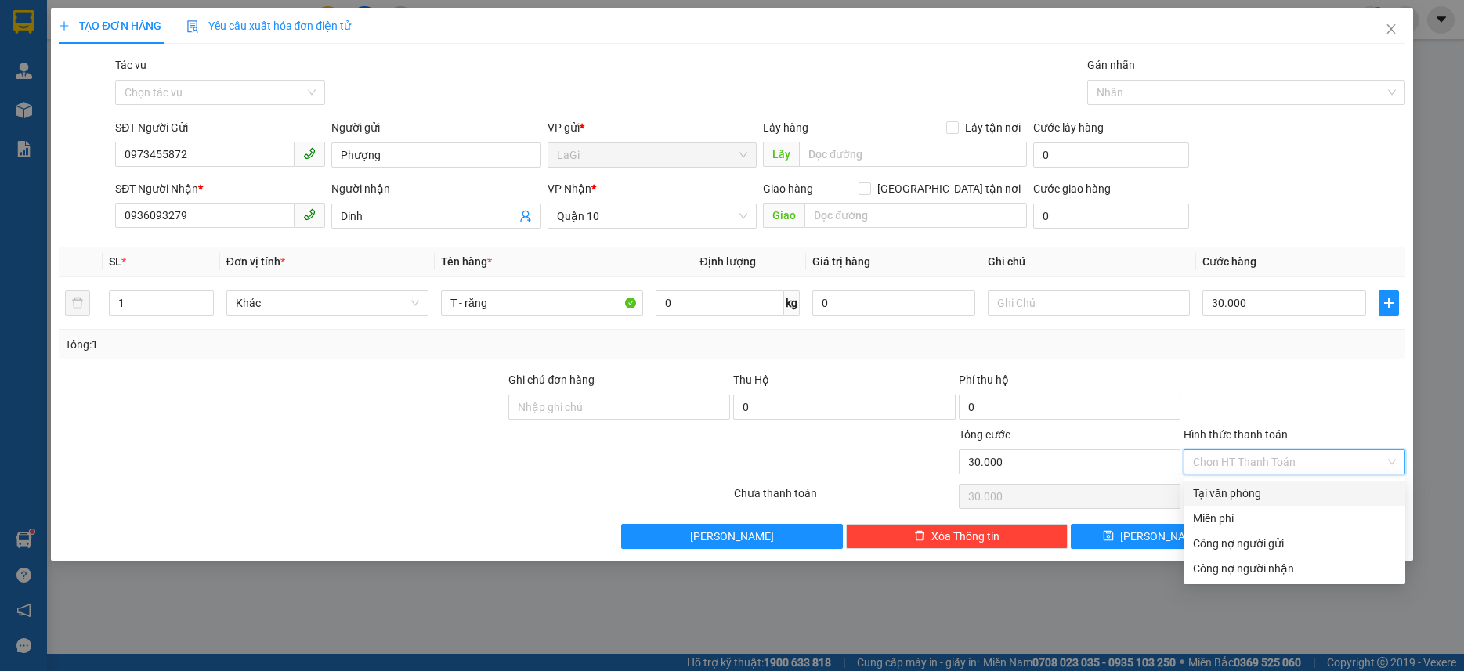
click at [1280, 494] on div "Tại văn phòng" at bounding box center [1294, 493] width 203 height 17
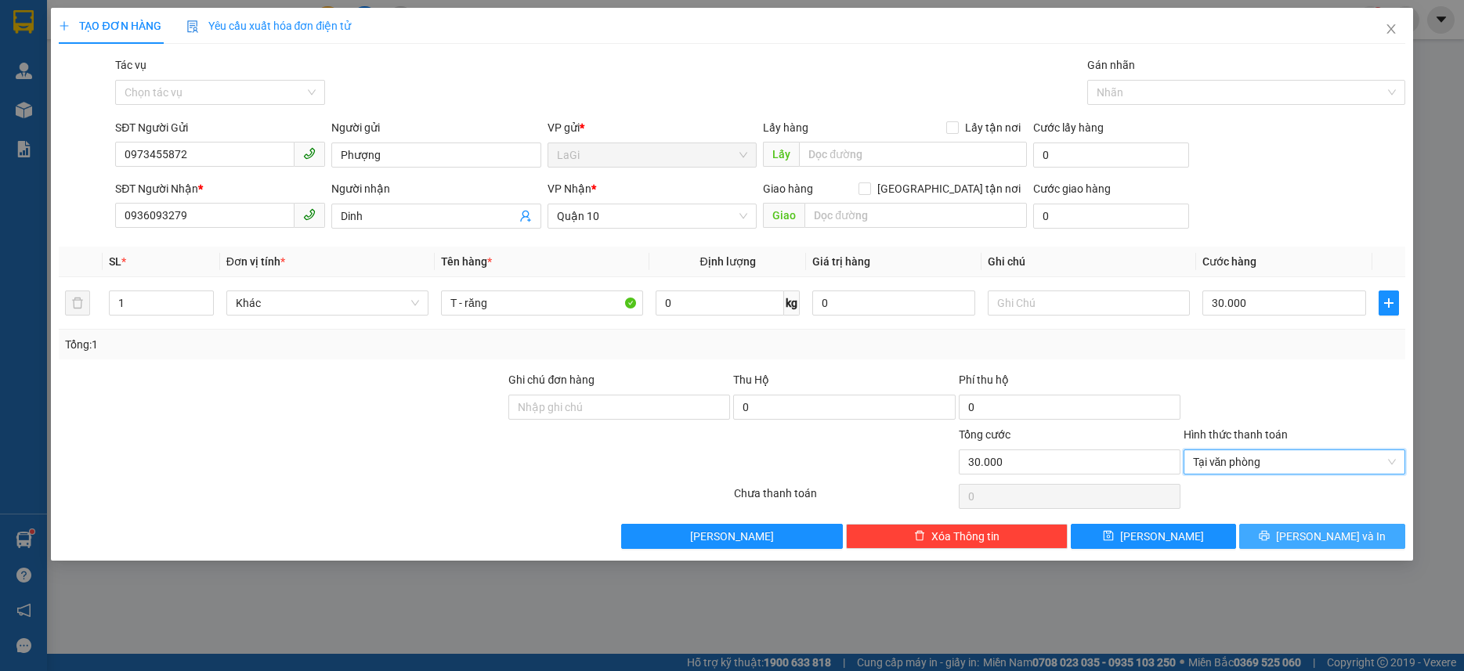
click at [1312, 532] on span "[PERSON_NAME] và In" at bounding box center [1331, 536] width 110 height 17
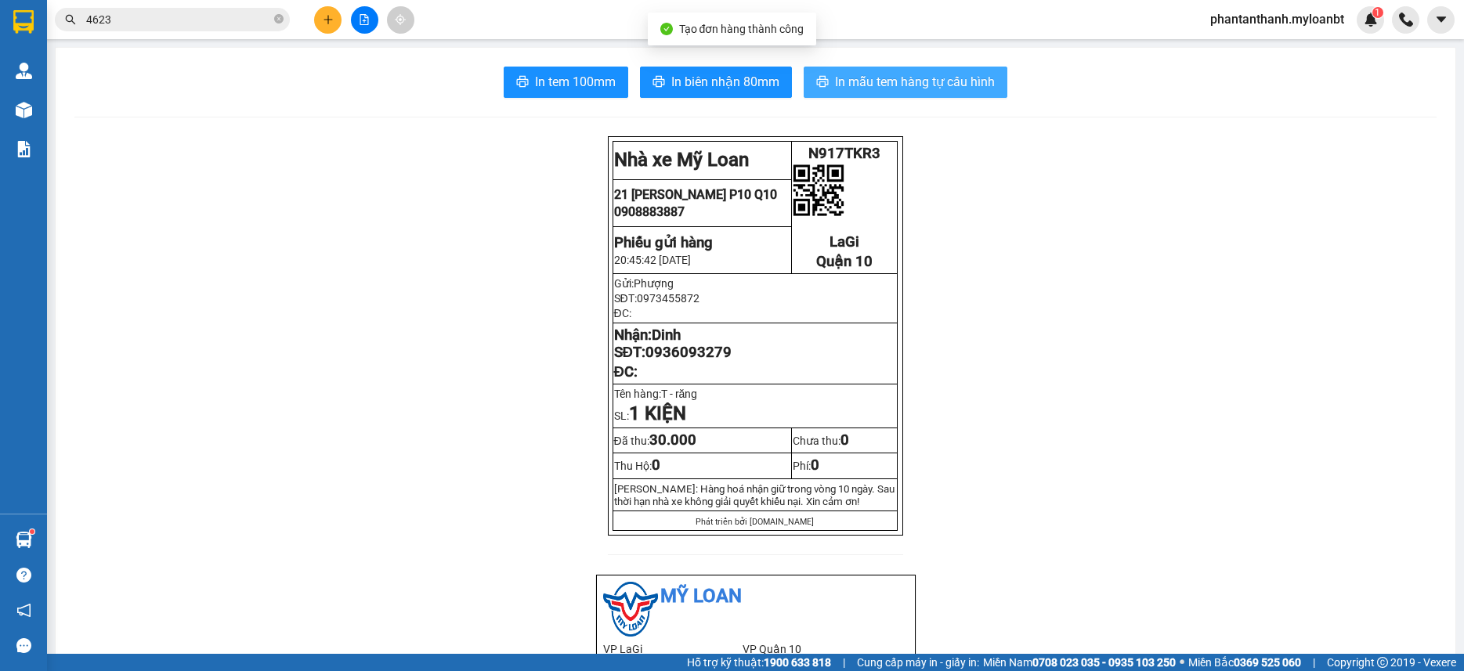
click at [866, 89] on span "In mẫu tem hàng tự cấu hình" at bounding box center [915, 82] width 160 height 20
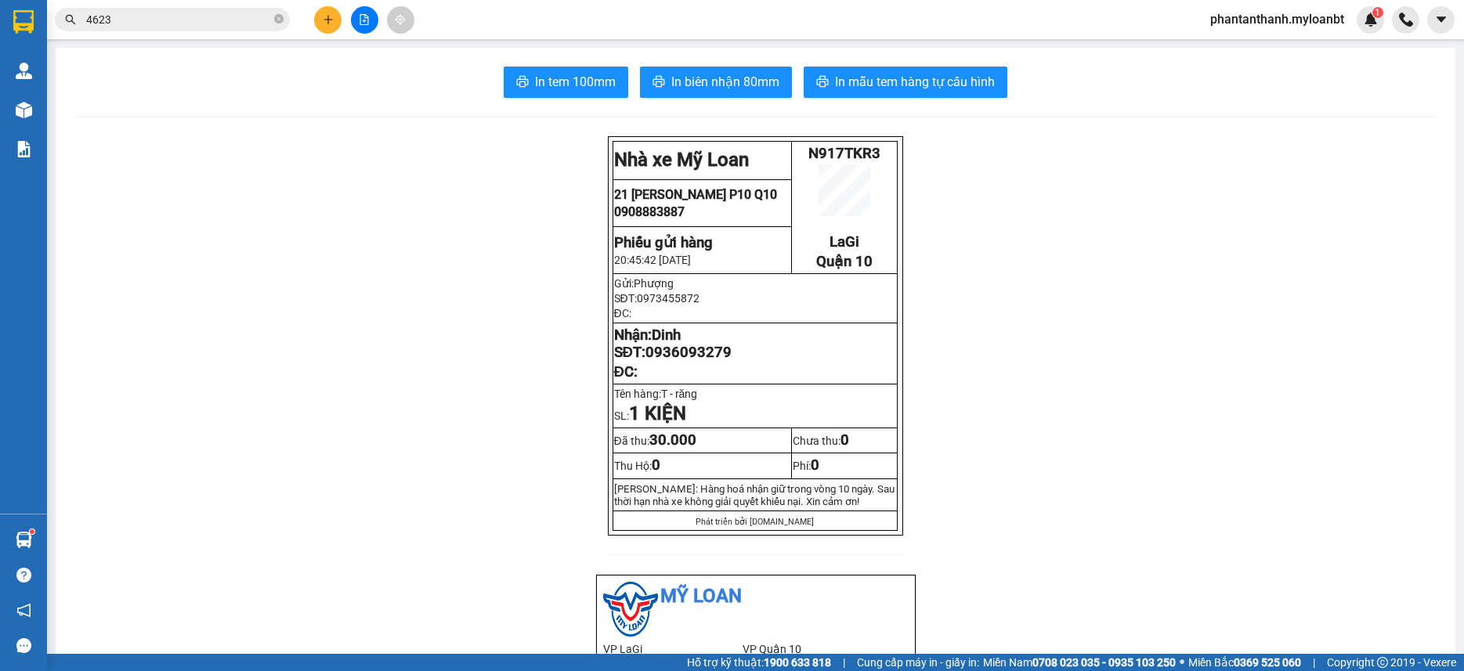
click at [206, 19] on input "4623" at bounding box center [178, 19] width 185 height 17
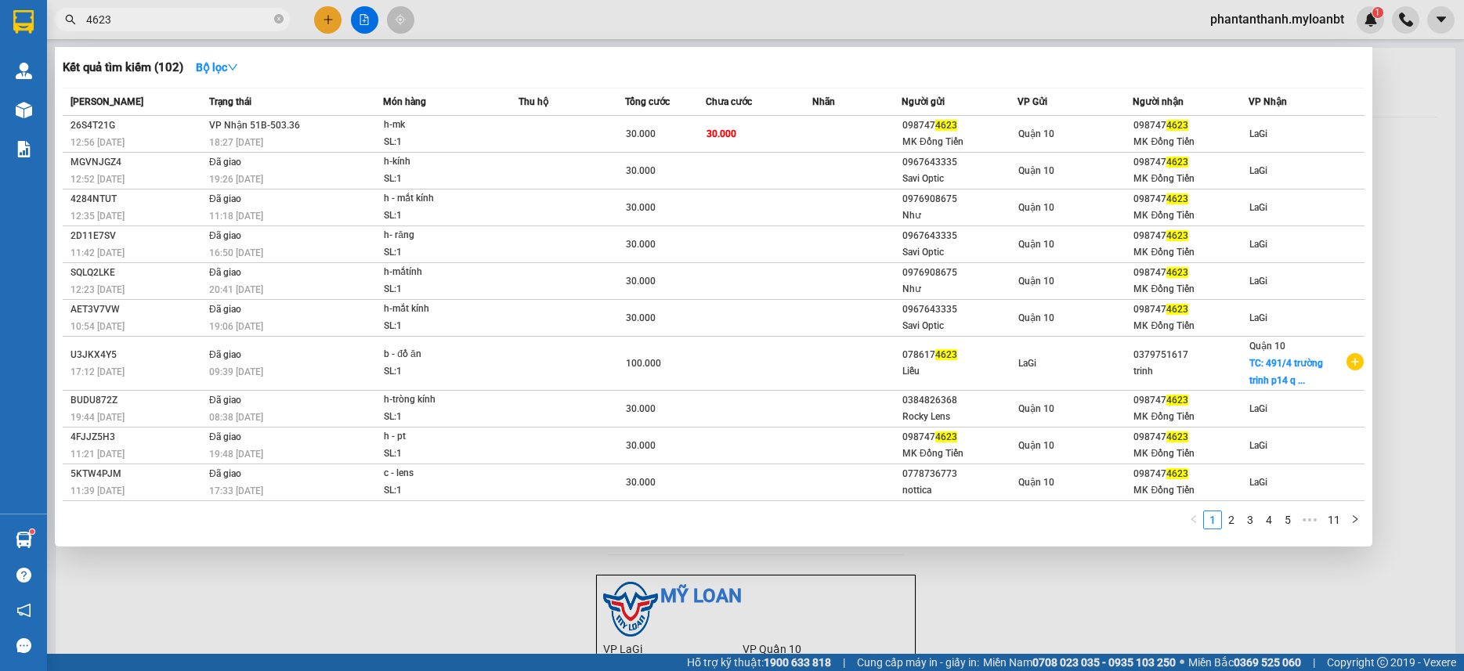
click at [206, 19] on input "4623" at bounding box center [178, 19] width 185 height 17
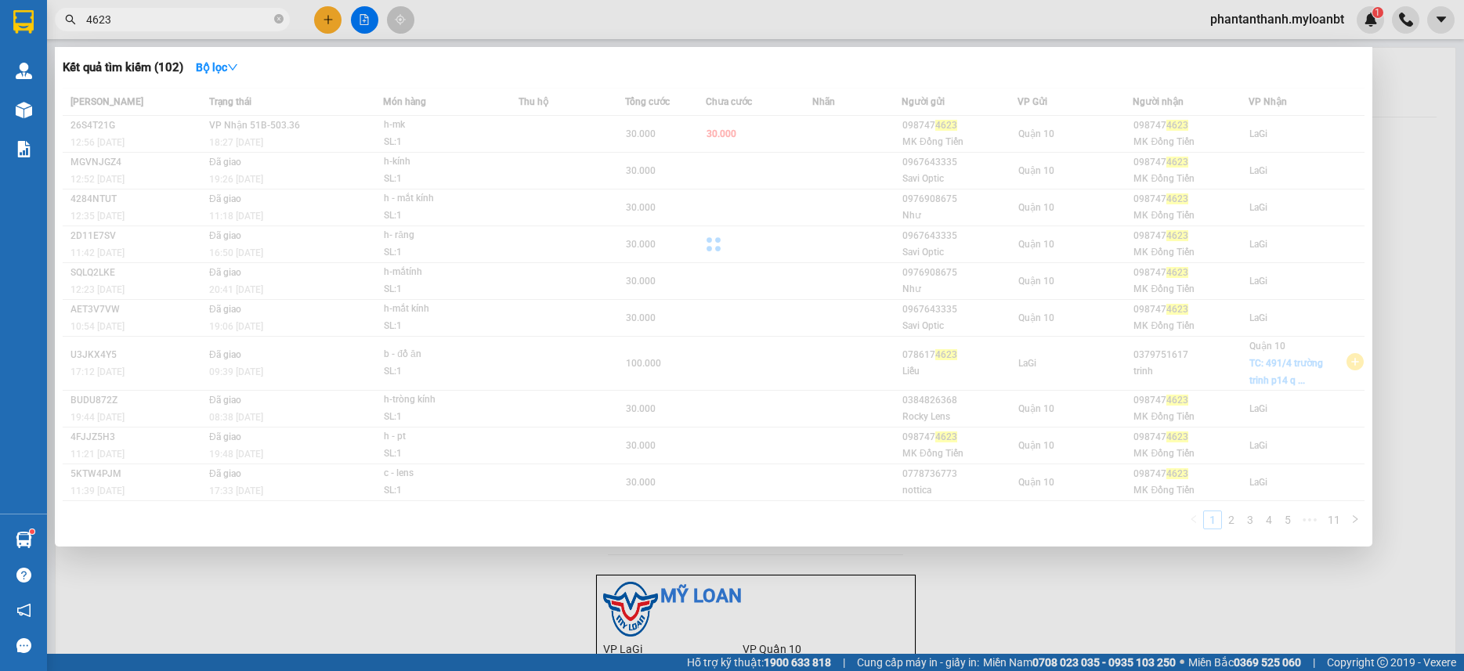
click at [206, 19] on input "4623" at bounding box center [178, 19] width 185 height 17
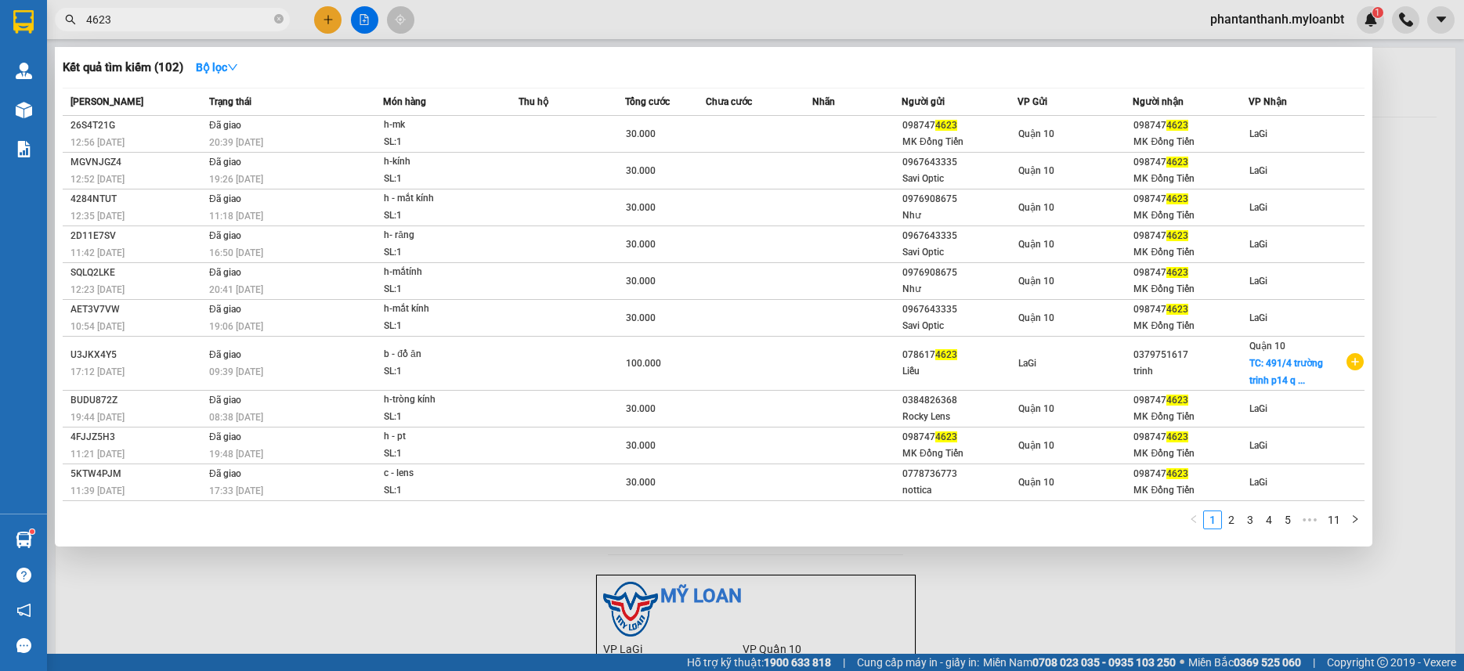
click at [206, 19] on input "4623" at bounding box center [178, 19] width 185 height 17
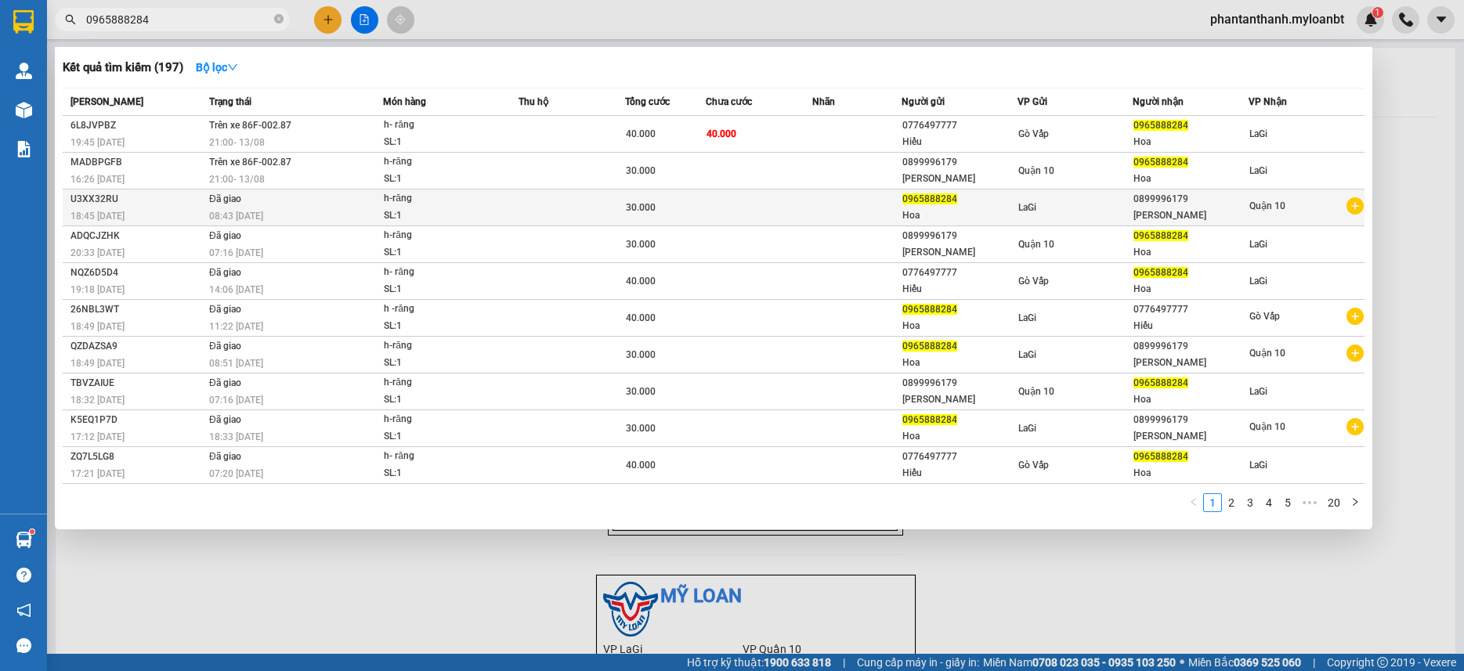
click at [876, 216] on td at bounding box center [856, 208] width 89 height 37
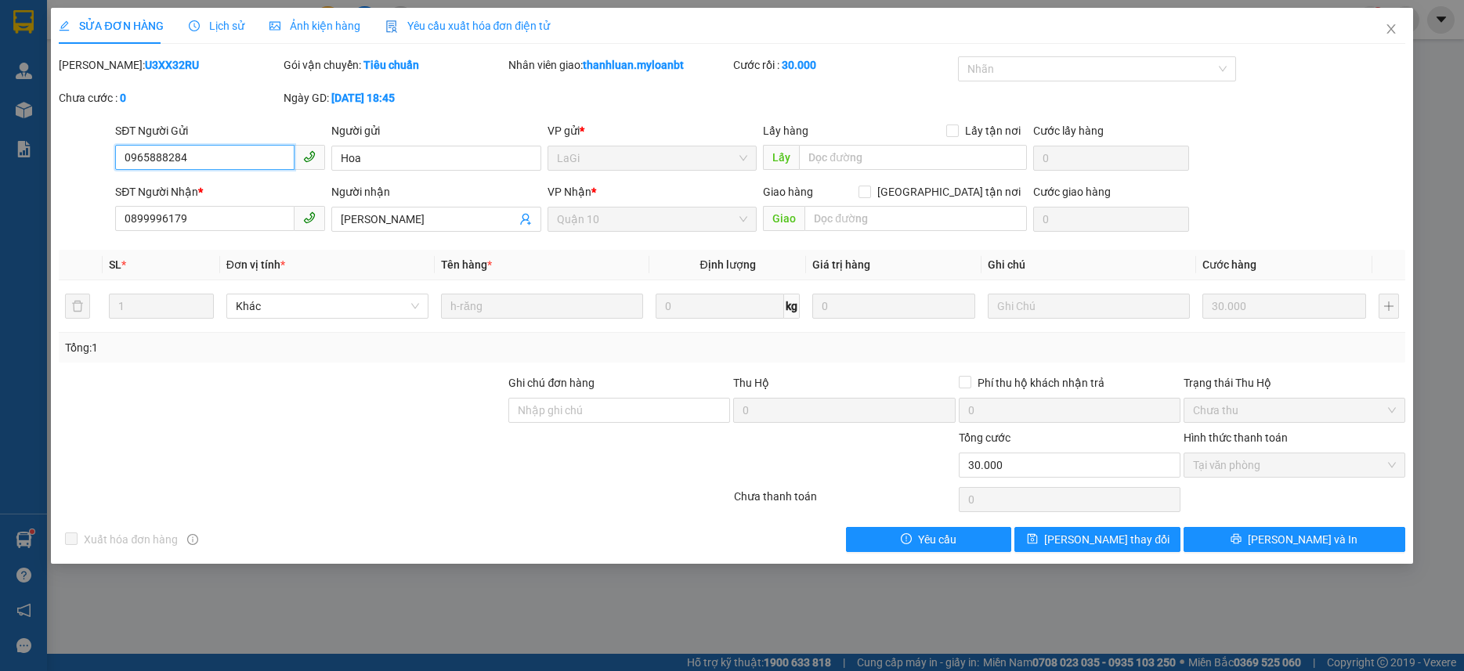
click at [226, 163] on input "0965888284" at bounding box center [204, 157] width 179 height 25
click at [1378, 28] on span "Close" at bounding box center [1392, 30] width 44 height 44
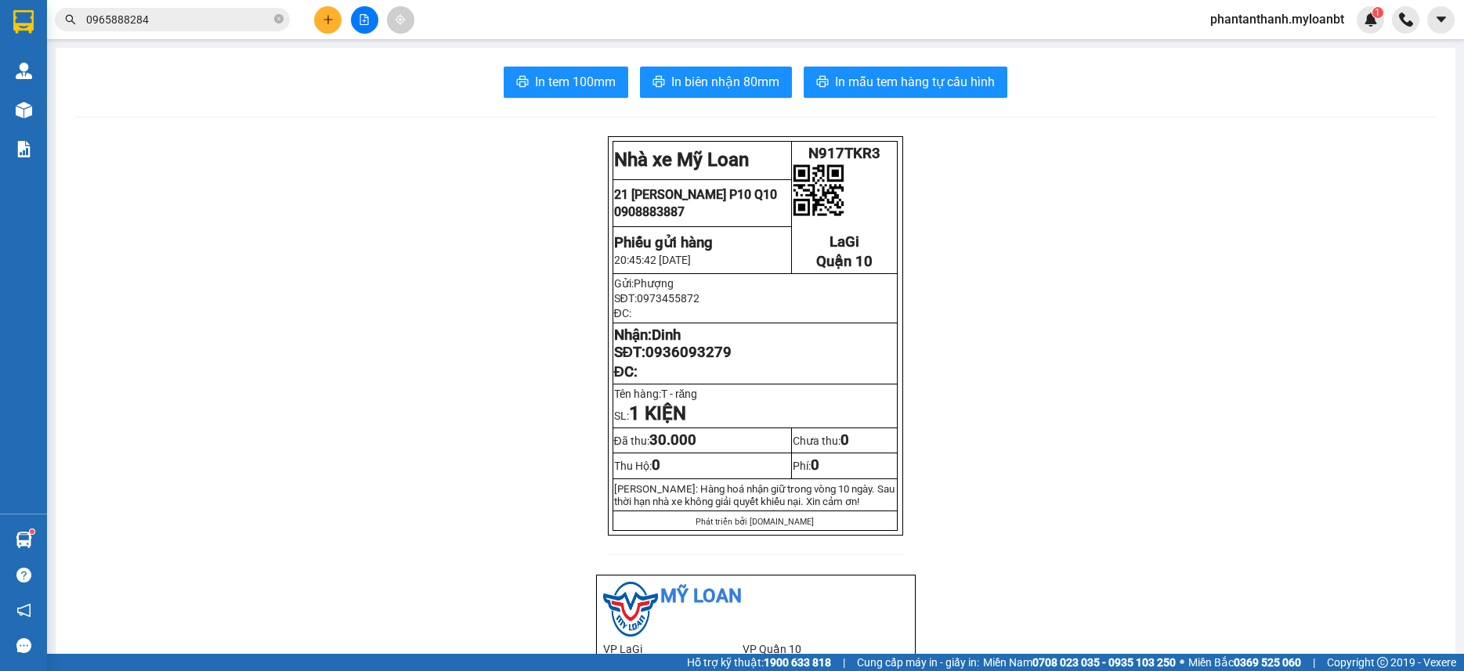
click at [195, 18] on input "0965888284" at bounding box center [178, 19] width 185 height 17
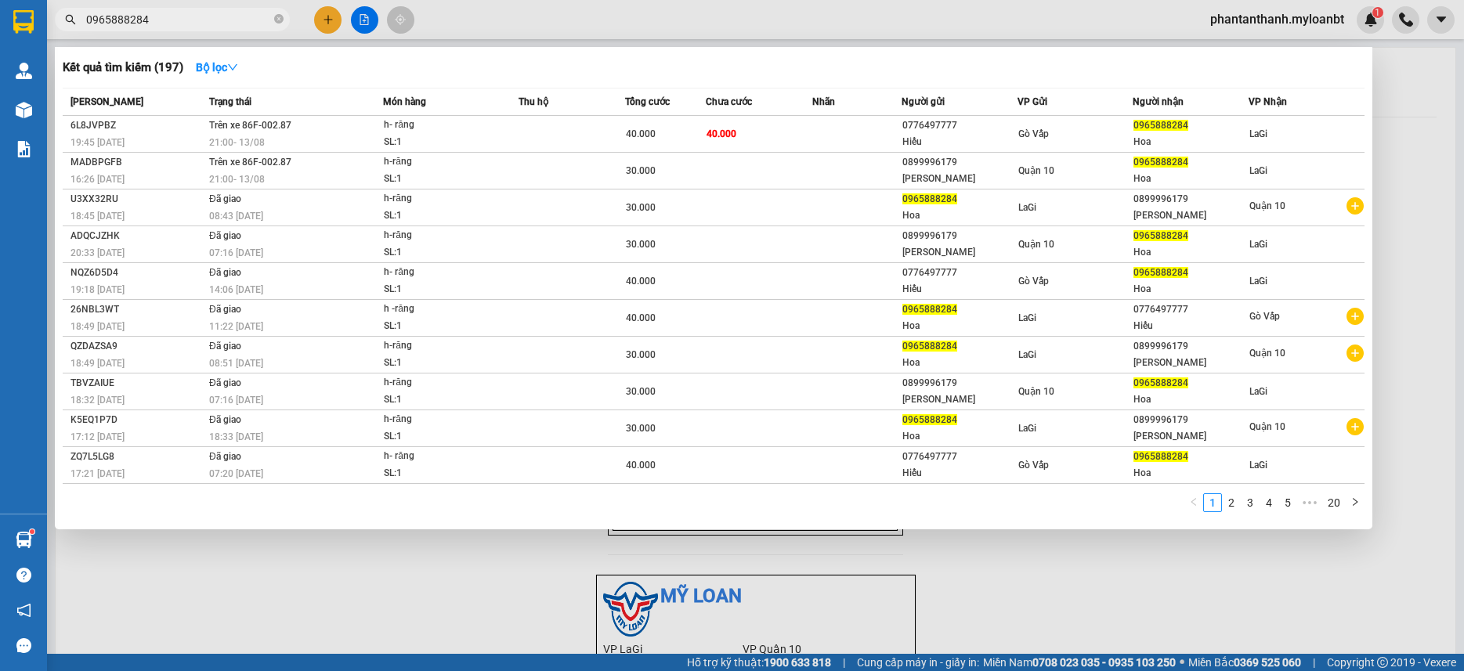
click at [195, 18] on input "0965888284" at bounding box center [178, 19] width 185 height 17
click at [755, 68] on div "Kết quả tìm kiếm ( 197 ) Bộ lọc" at bounding box center [714, 67] width 1302 height 25
click at [280, 20] on icon "close-circle" at bounding box center [278, 18] width 9 height 9
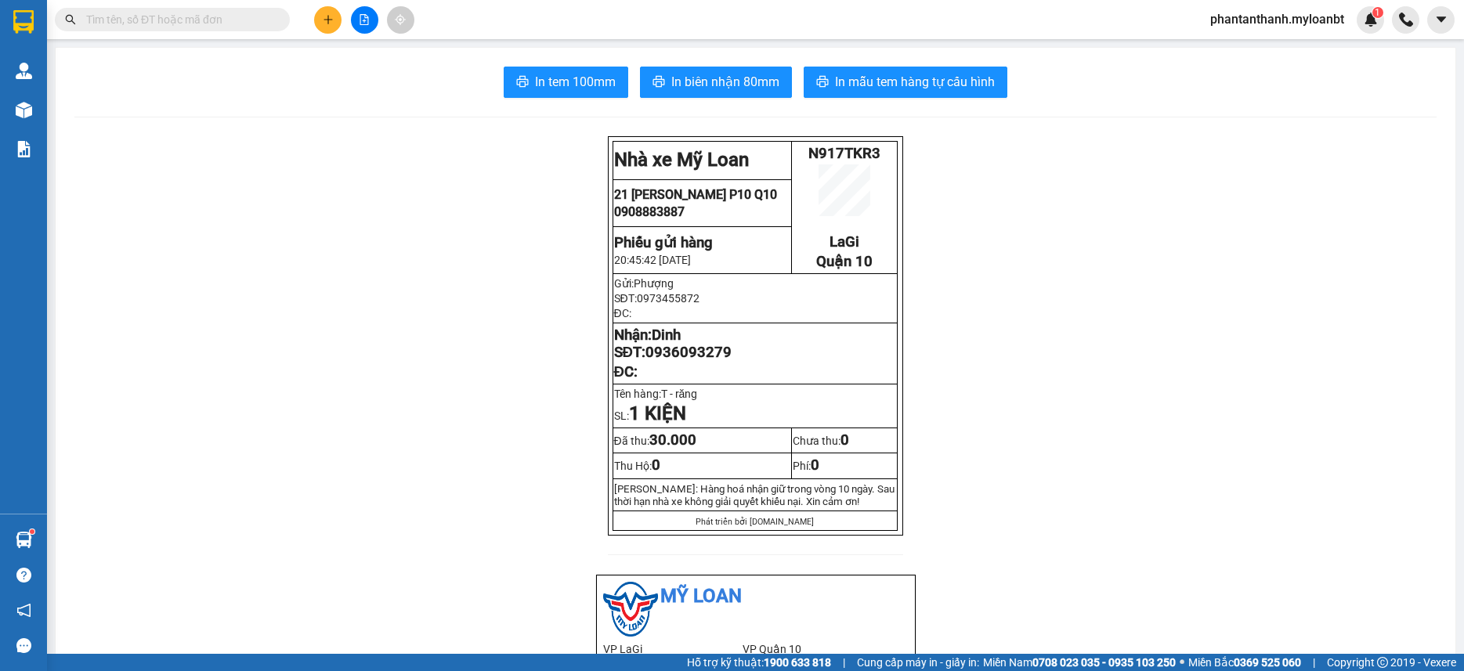
click at [255, 21] on input "text" at bounding box center [178, 19] width 185 height 17
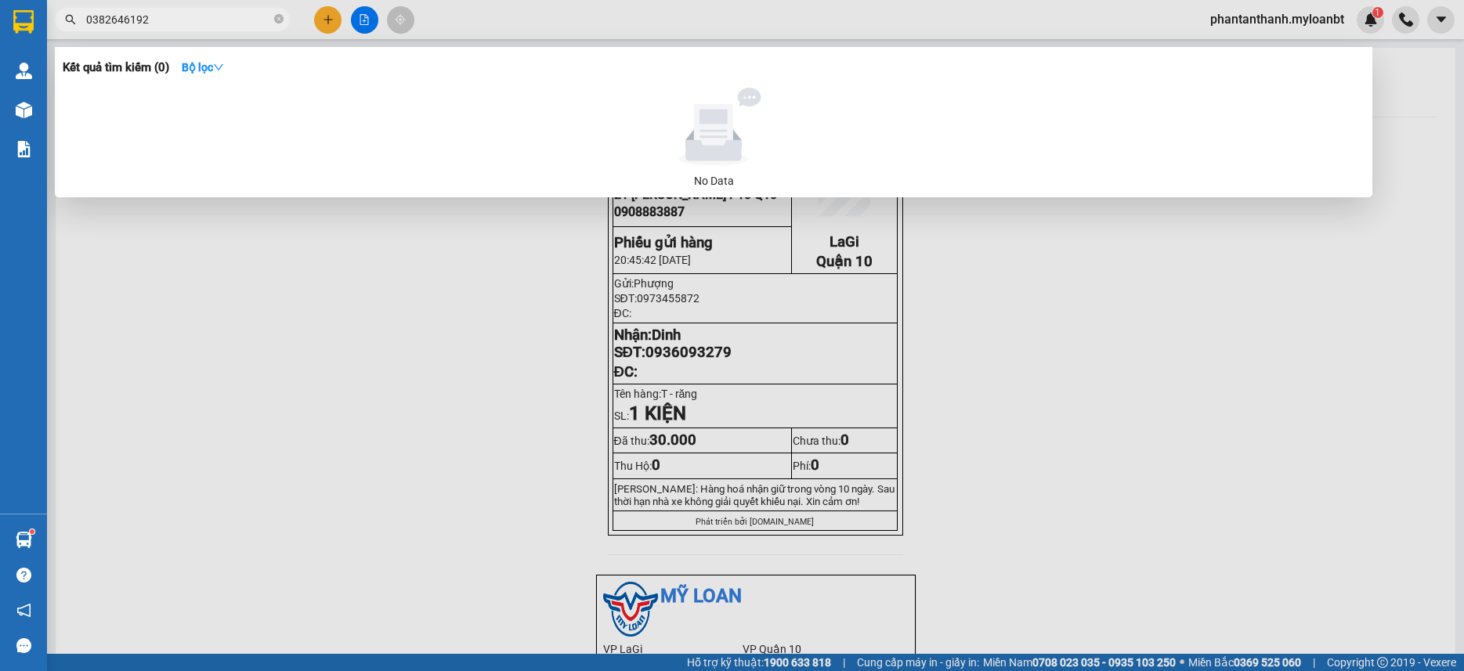
click at [197, 20] on input "0382646192" at bounding box center [178, 19] width 185 height 17
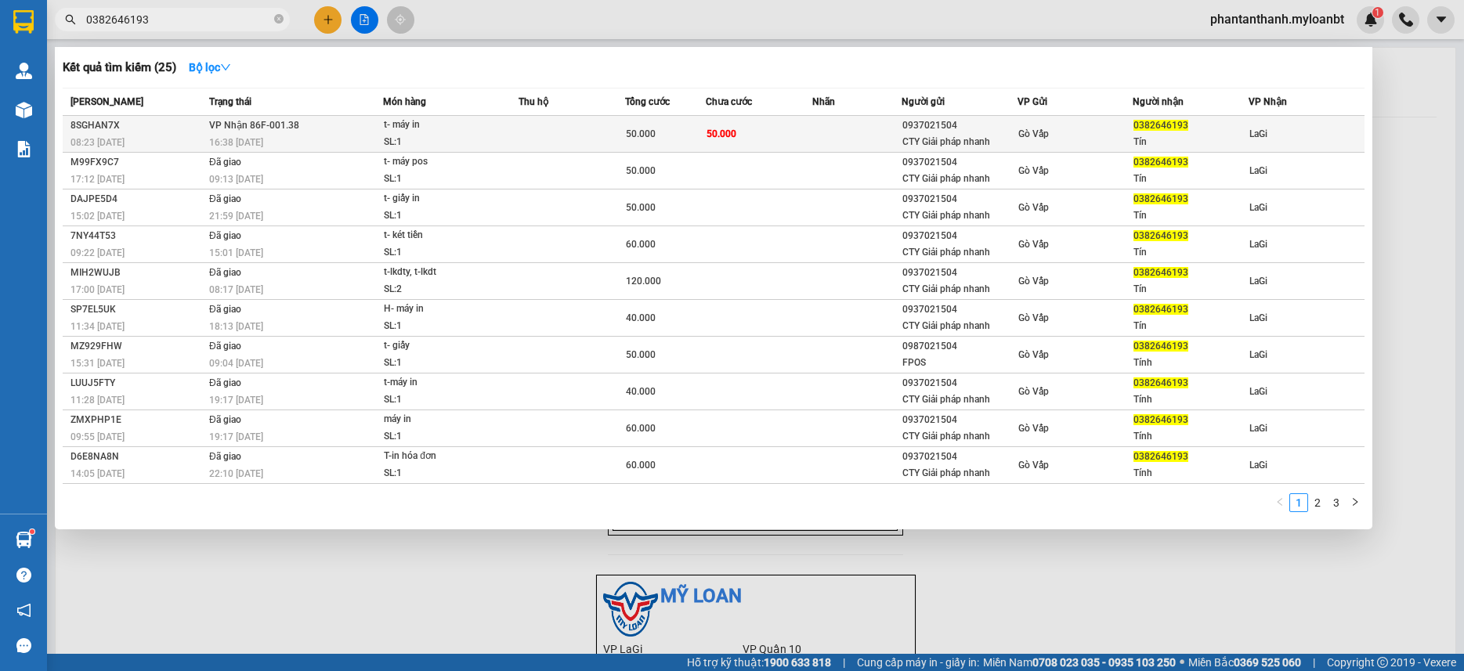
click at [214, 123] on span "VP Nhận 86F-001.38" at bounding box center [254, 125] width 90 height 11
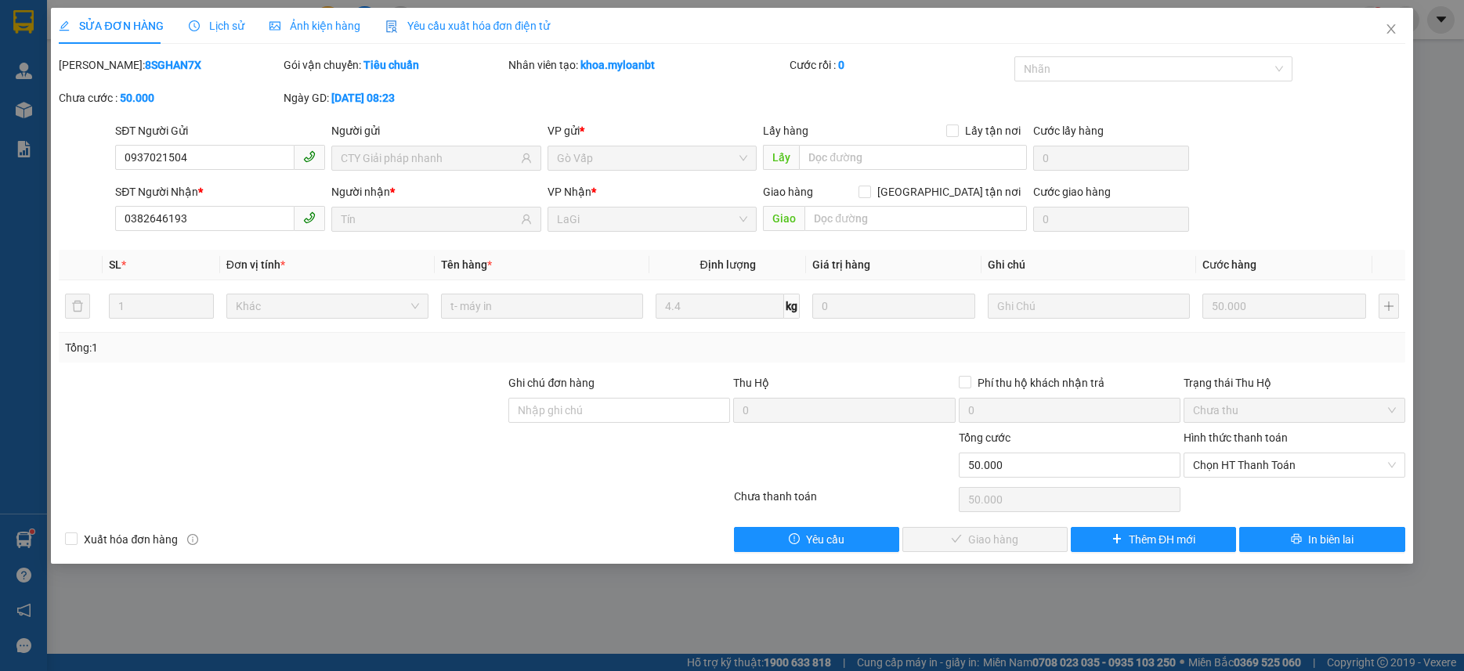
click at [1261, 481] on div "Hình thức thanh toán Chọn HT Thanh Toán" at bounding box center [1295, 456] width 222 height 55
click at [1259, 472] on span "Chọn HT Thanh Toán" at bounding box center [1294, 466] width 203 height 24
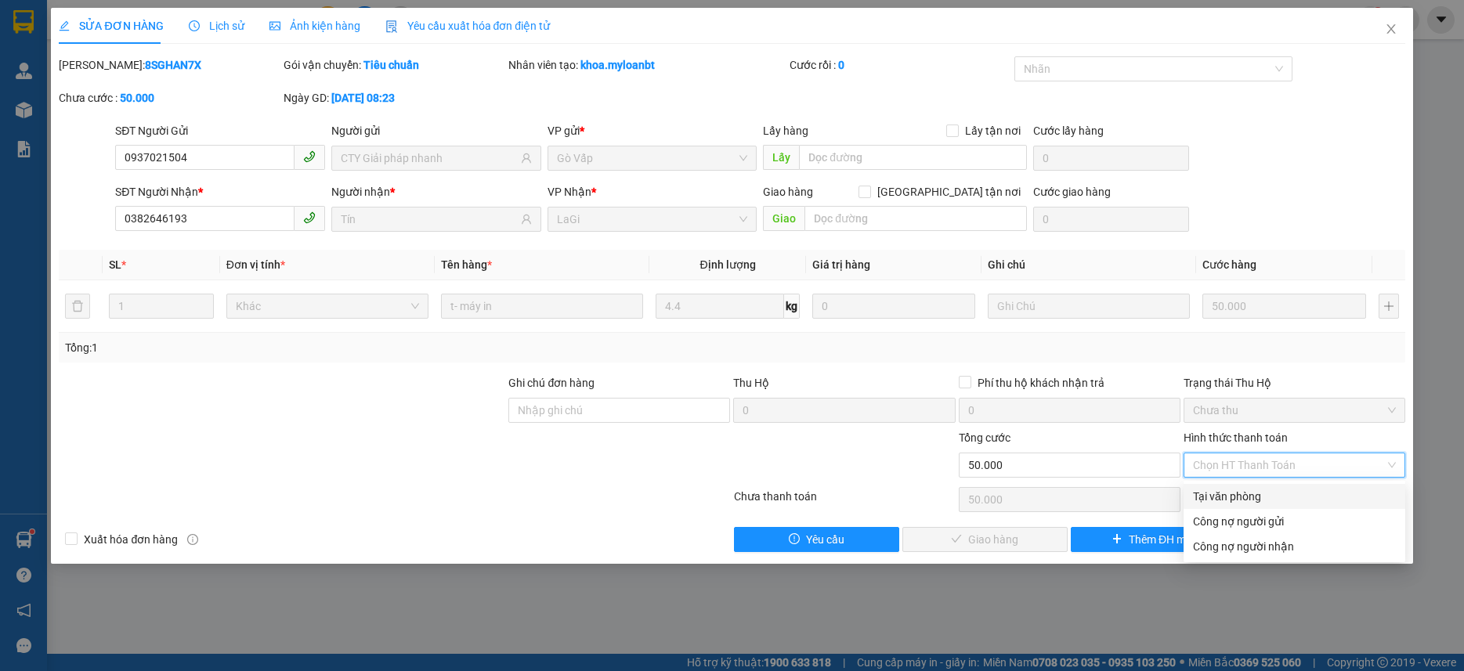
click at [1239, 503] on div "Tại văn phòng" at bounding box center [1294, 496] width 203 height 17
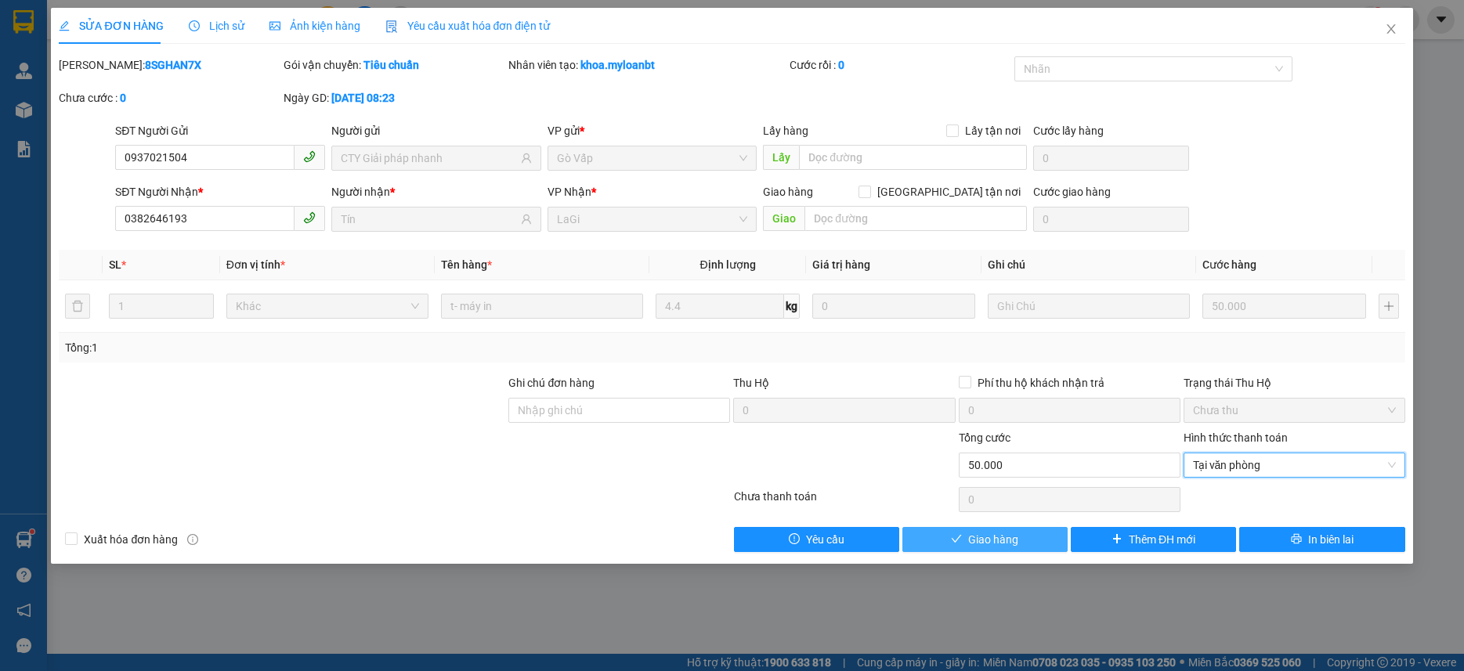
click at [1052, 534] on button "Giao hàng" at bounding box center [985, 539] width 165 height 25
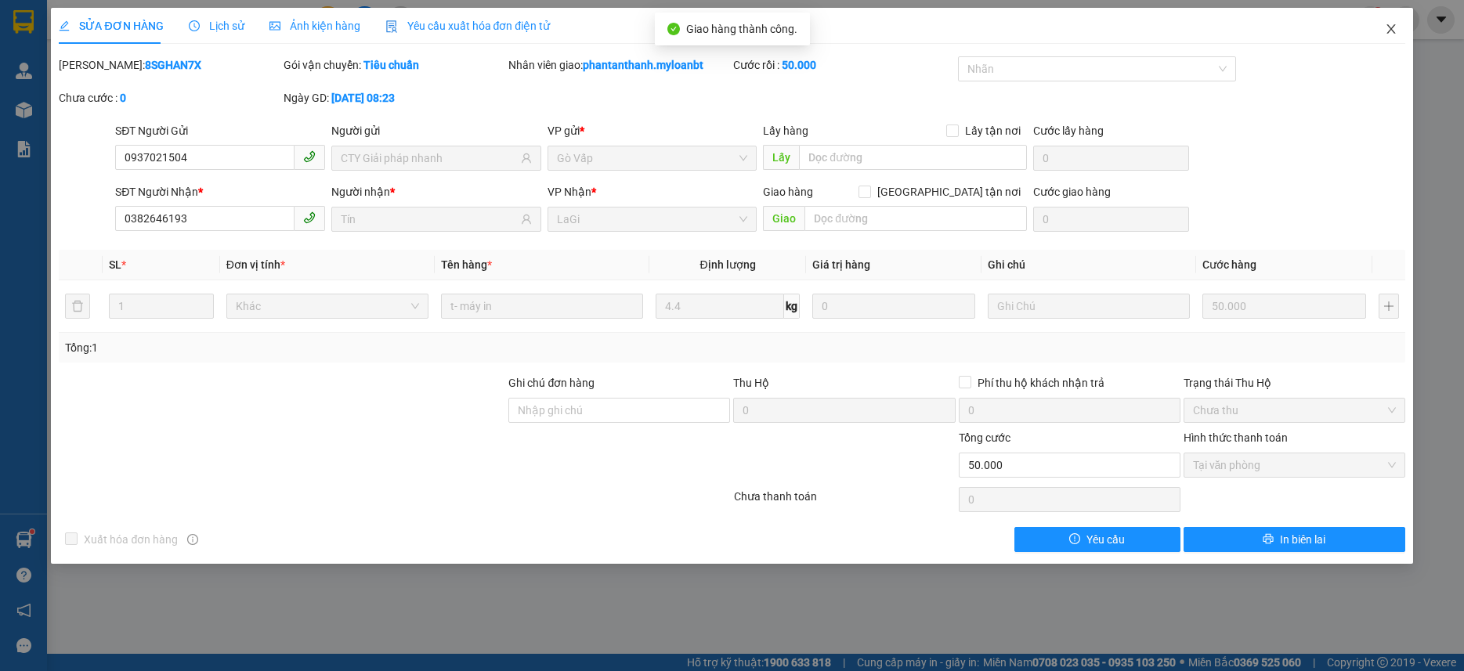
click at [1399, 29] on span "Close" at bounding box center [1392, 30] width 44 height 44
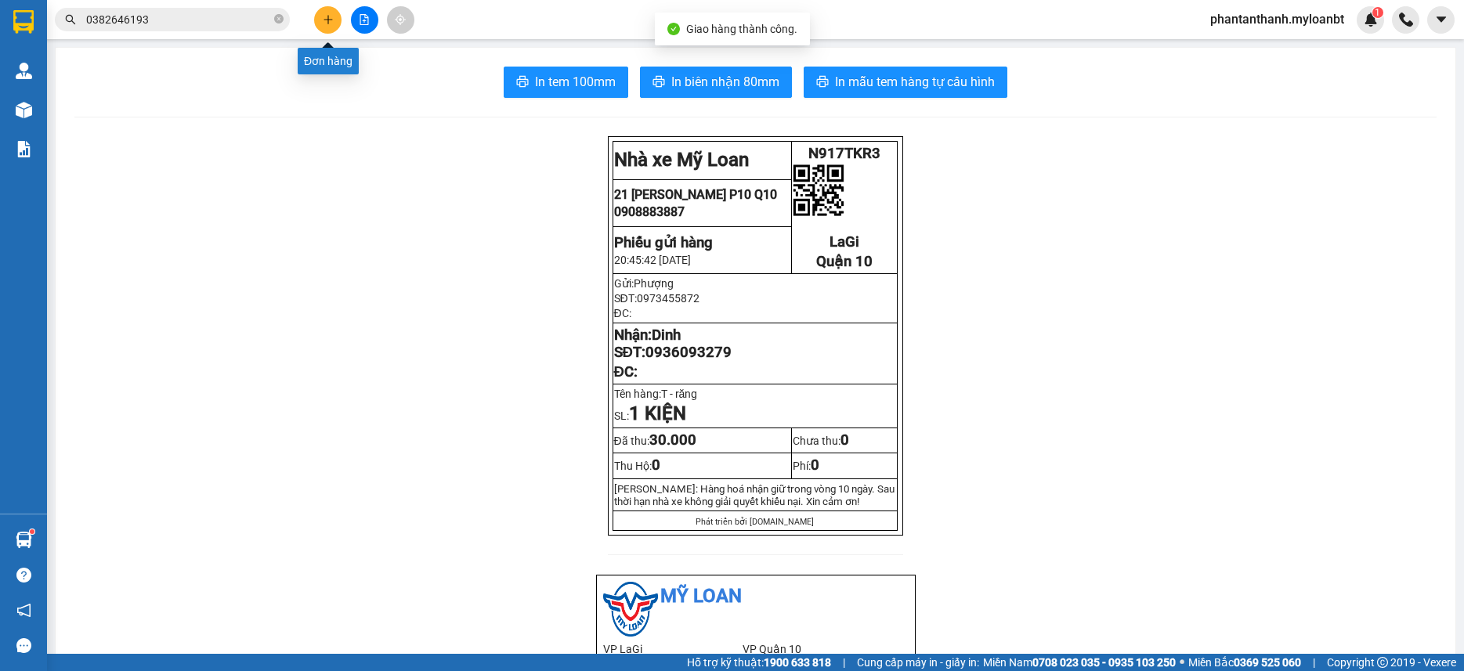
click at [338, 24] on button at bounding box center [327, 19] width 27 height 27
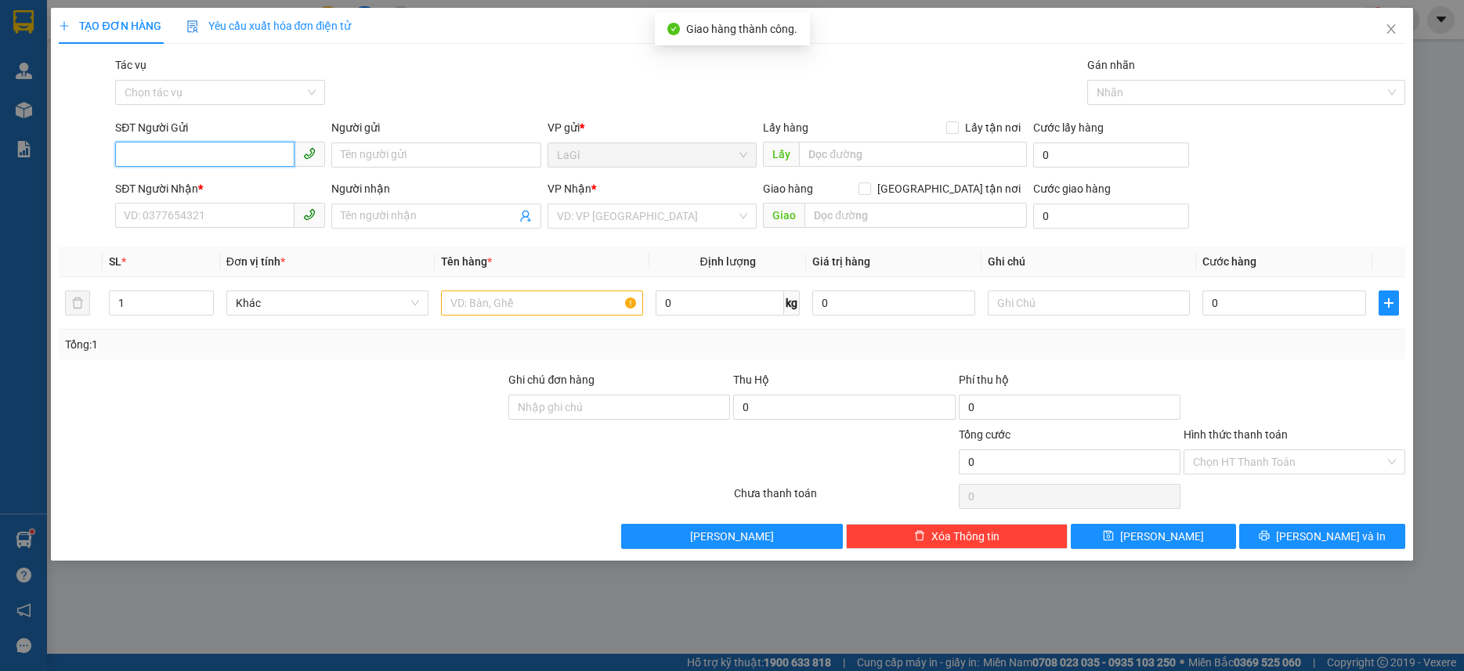
click at [258, 157] on input "SĐT Người Gửi" at bounding box center [204, 154] width 179 height 25
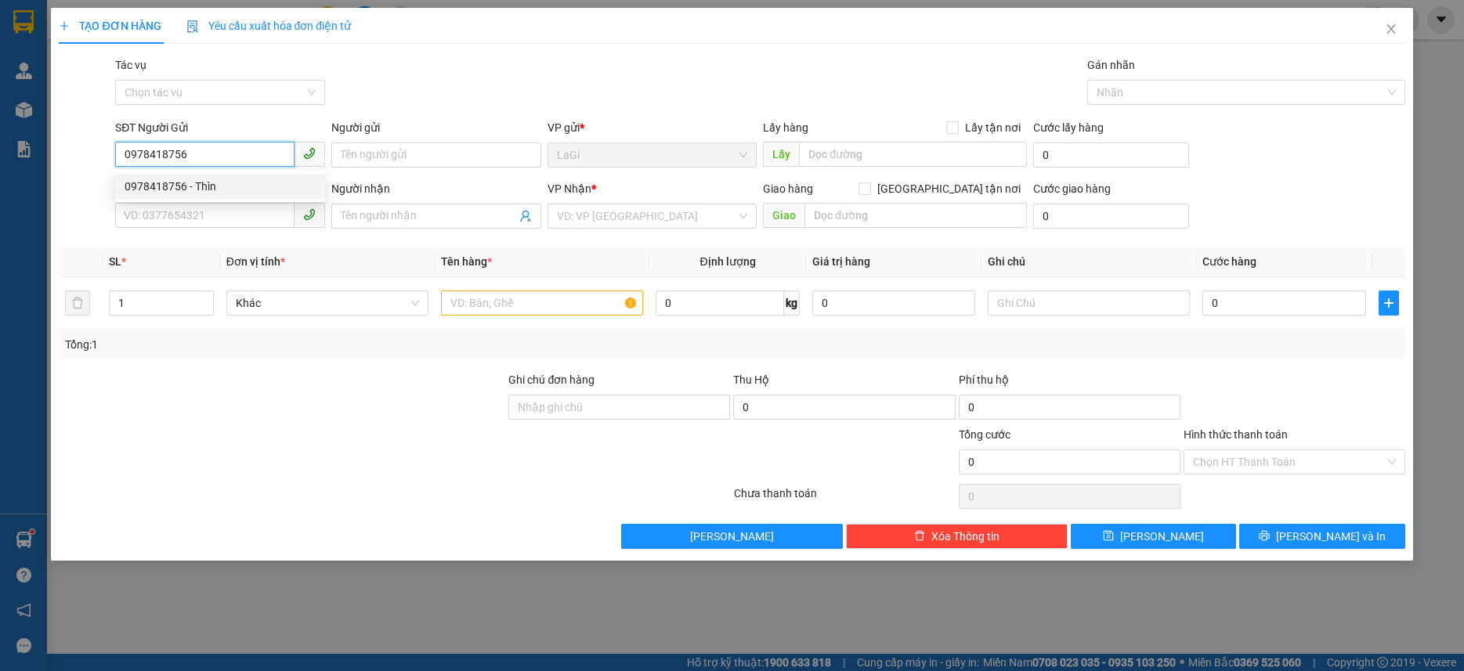
click at [206, 181] on div "0978418756 - Thìn" at bounding box center [220, 186] width 191 height 17
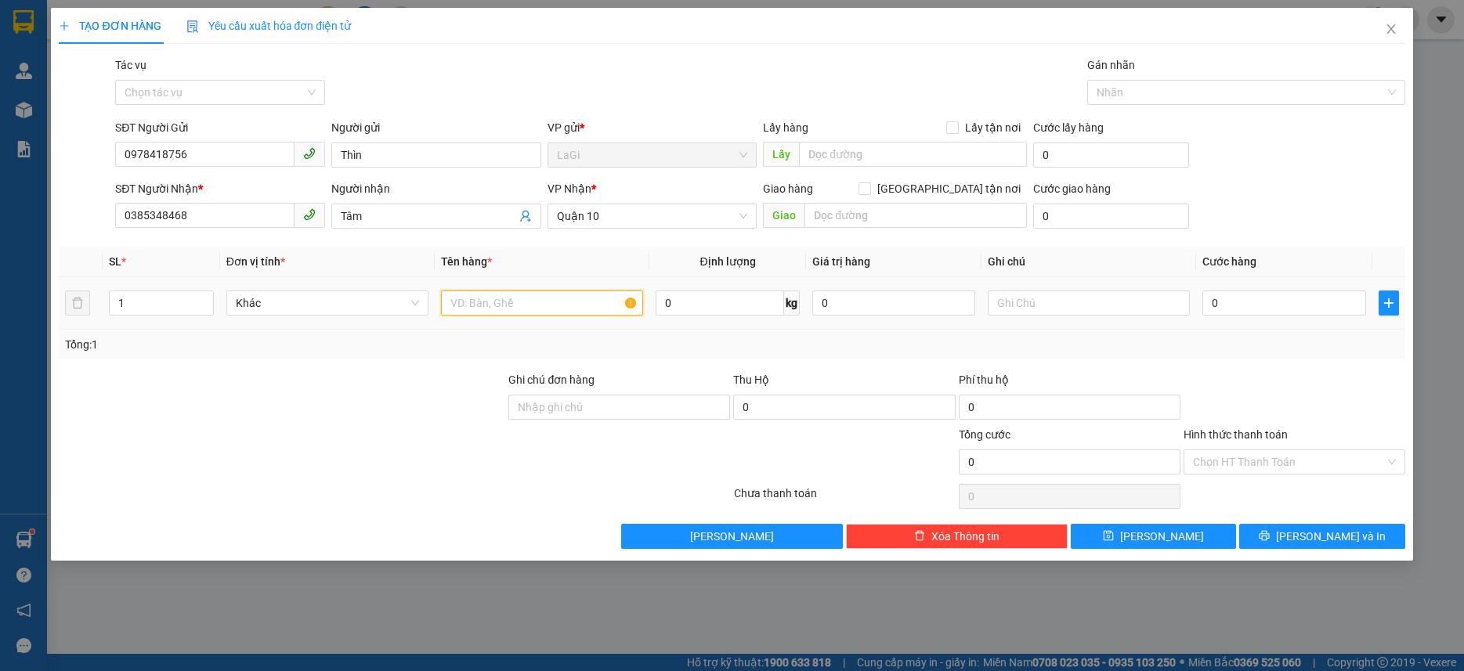
click at [529, 311] on input "text" at bounding box center [542, 303] width 202 height 25
click at [1221, 300] on input "0" at bounding box center [1284, 303] width 163 height 25
click at [715, 294] on input "0" at bounding box center [720, 303] width 128 height 25
click at [1207, 311] on input "0" at bounding box center [1284, 303] width 163 height 25
click at [1239, 341] on div "Tổng: 1" at bounding box center [731, 344] width 1333 height 17
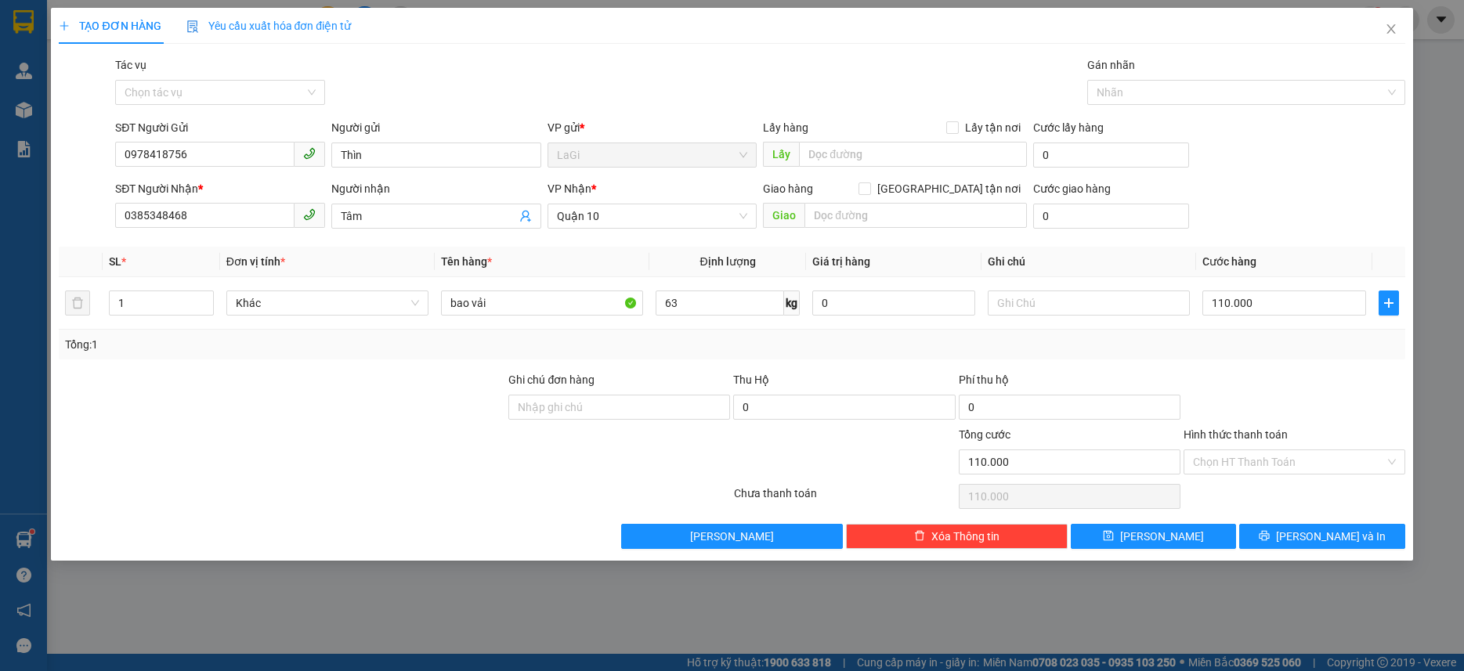
click at [1254, 447] on div "Hình thức thanh toán" at bounding box center [1295, 438] width 222 height 24
click at [1244, 461] on input "Hình thức thanh toán" at bounding box center [1289, 463] width 192 height 24
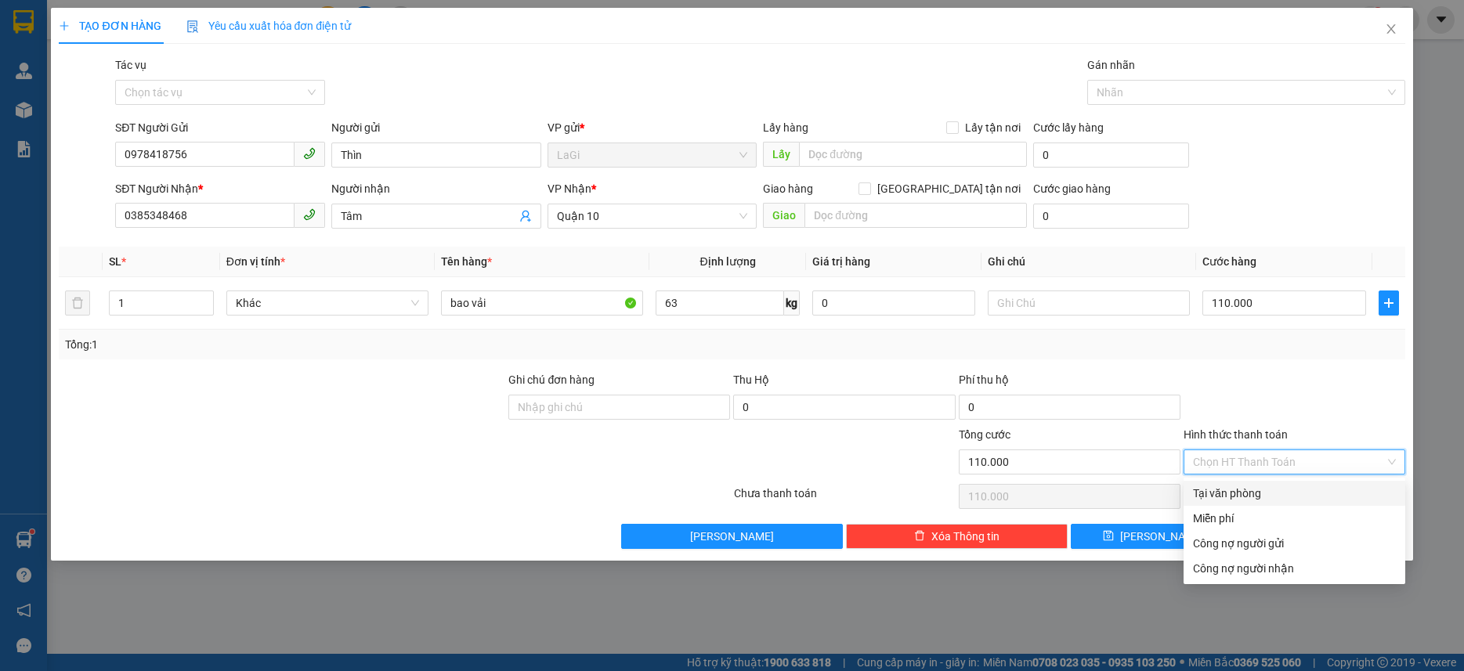
click at [1233, 486] on div "Tại văn phòng" at bounding box center [1294, 493] width 203 height 17
click at [1233, 486] on div "Chọn HT Thanh Toán" at bounding box center [1294, 496] width 225 height 31
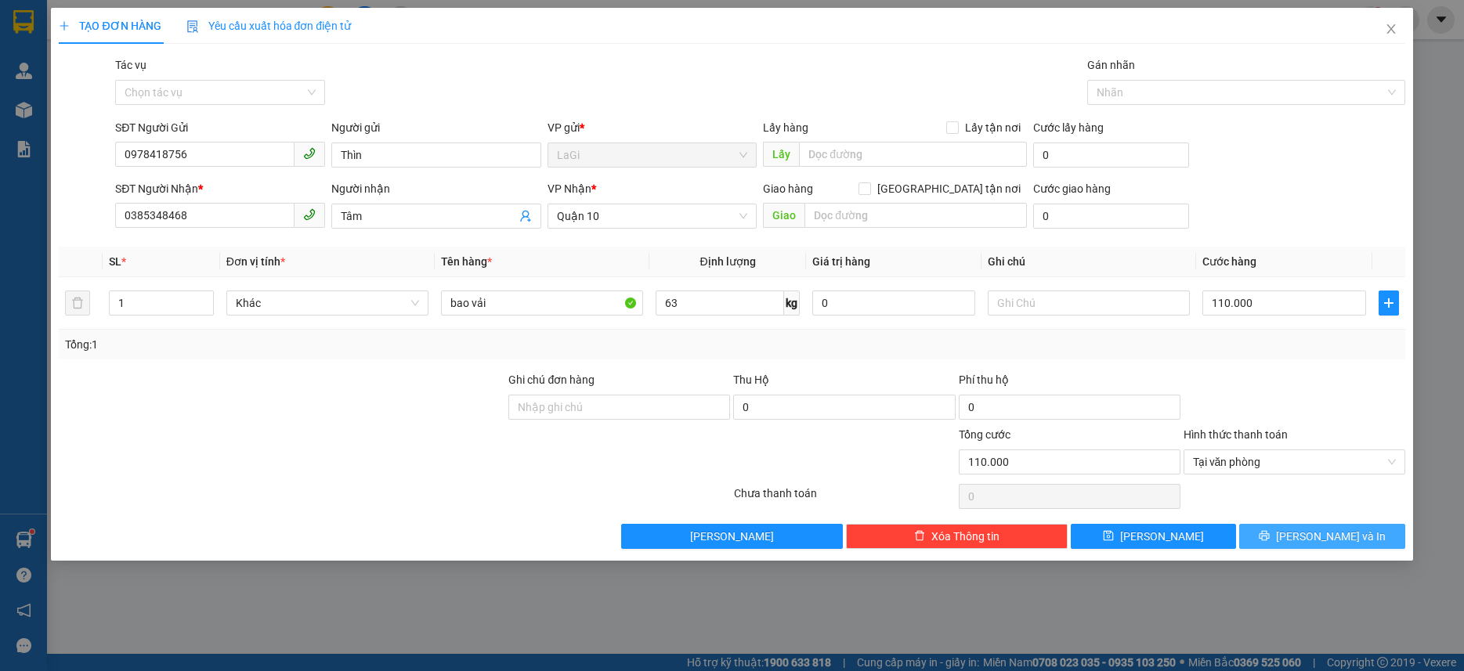
click at [1293, 530] on button "[PERSON_NAME] và In" at bounding box center [1321, 536] width 165 height 25
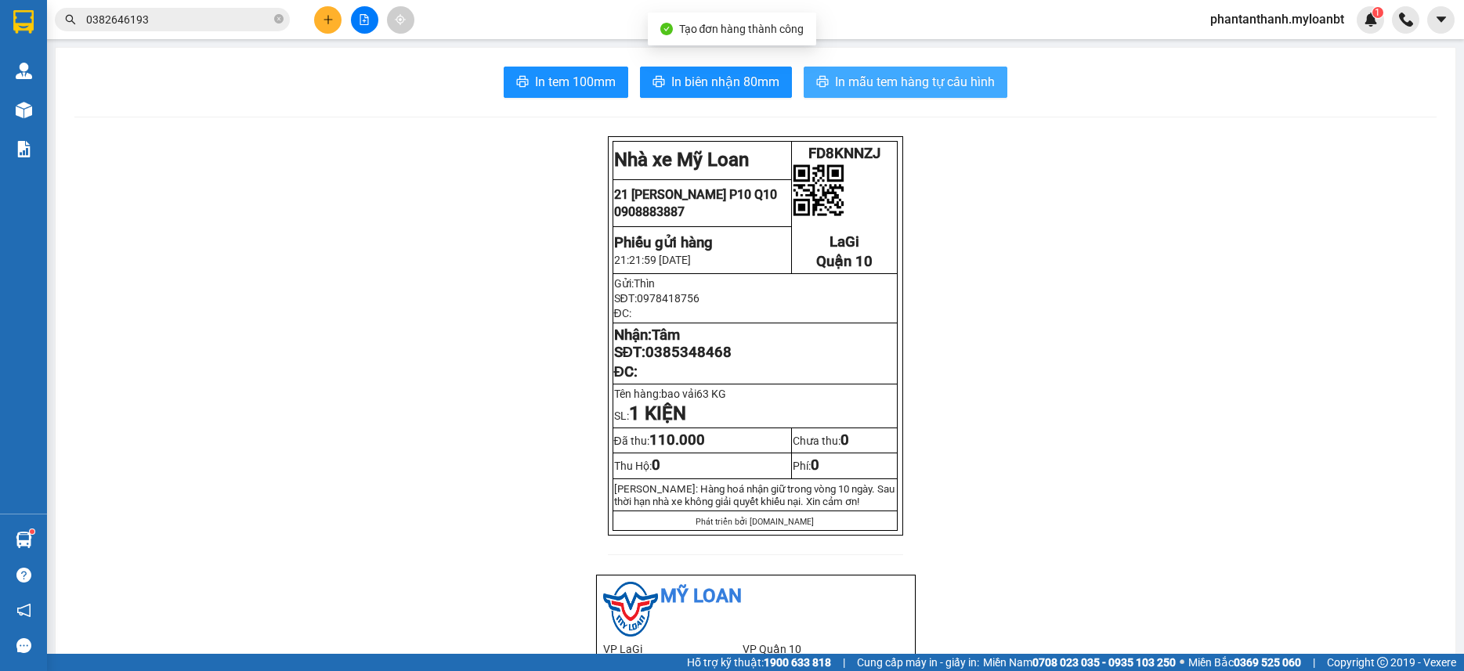
click at [827, 74] on button "In mẫu tem hàng tự cấu hình" at bounding box center [906, 82] width 204 height 31
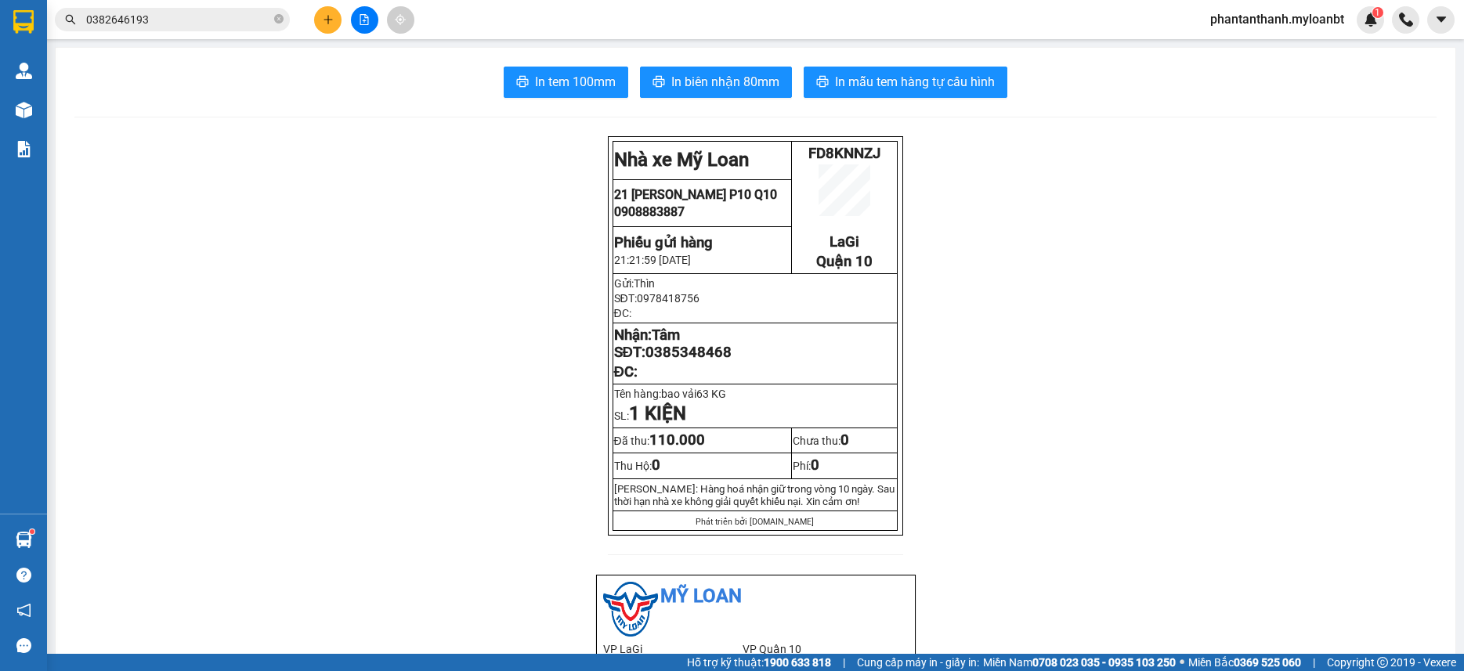
click at [324, 21] on icon "plus" at bounding box center [328, 19] width 11 height 11
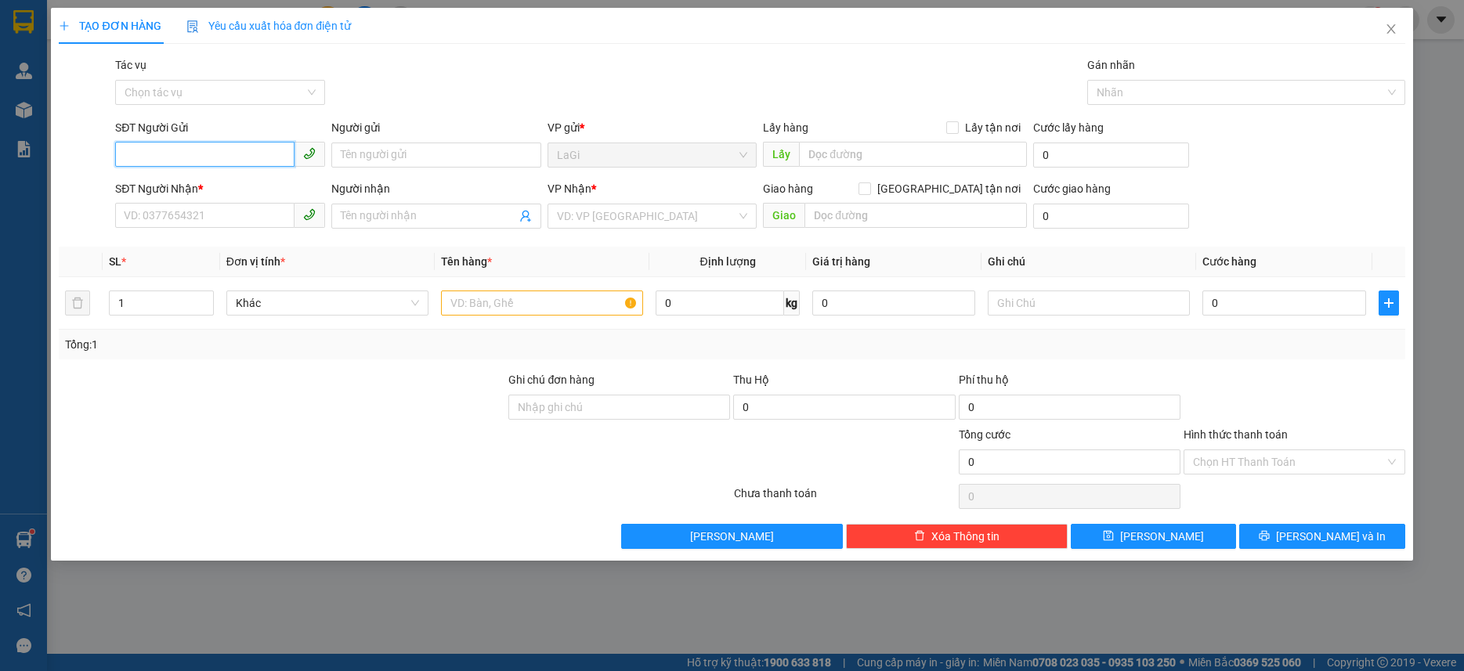
click at [253, 154] on input "SĐT Người Gửi" at bounding box center [204, 154] width 179 height 25
click at [194, 205] on input "SĐT Người Nhận *" at bounding box center [204, 215] width 179 height 25
click at [228, 147] on input "0392334041" at bounding box center [204, 154] width 179 height 25
click at [219, 190] on div "0392334041 - Duyên" at bounding box center [220, 186] width 191 height 17
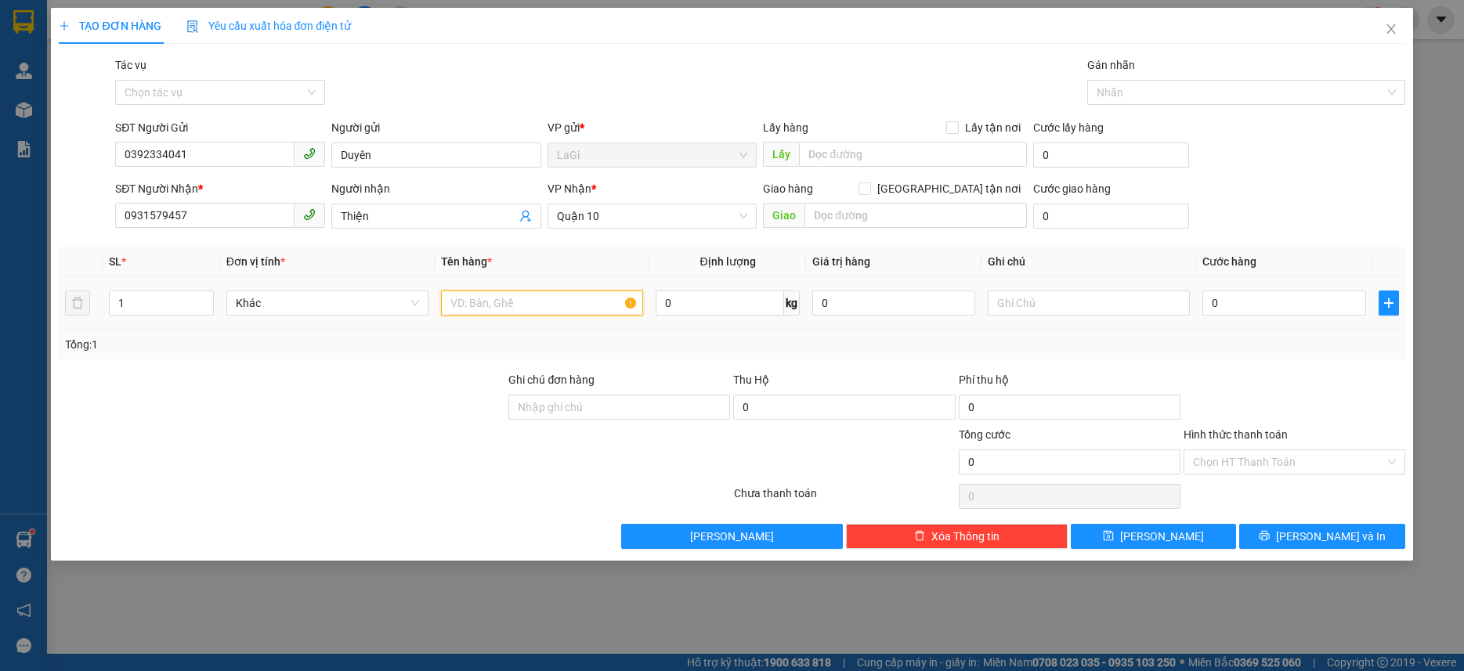
click at [499, 306] on input "text" at bounding box center [542, 303] width 202 height 25
click at [697, 306] on input "0" at bounding box center [720, 303] width 128 height 25
click at [761, 336] on div "Tổng: 1" at bounding box center [731, 344] width 1333 height 17
click at [1258, 306] on input "0" at bounding box center [1284, 303] width 163 height 25
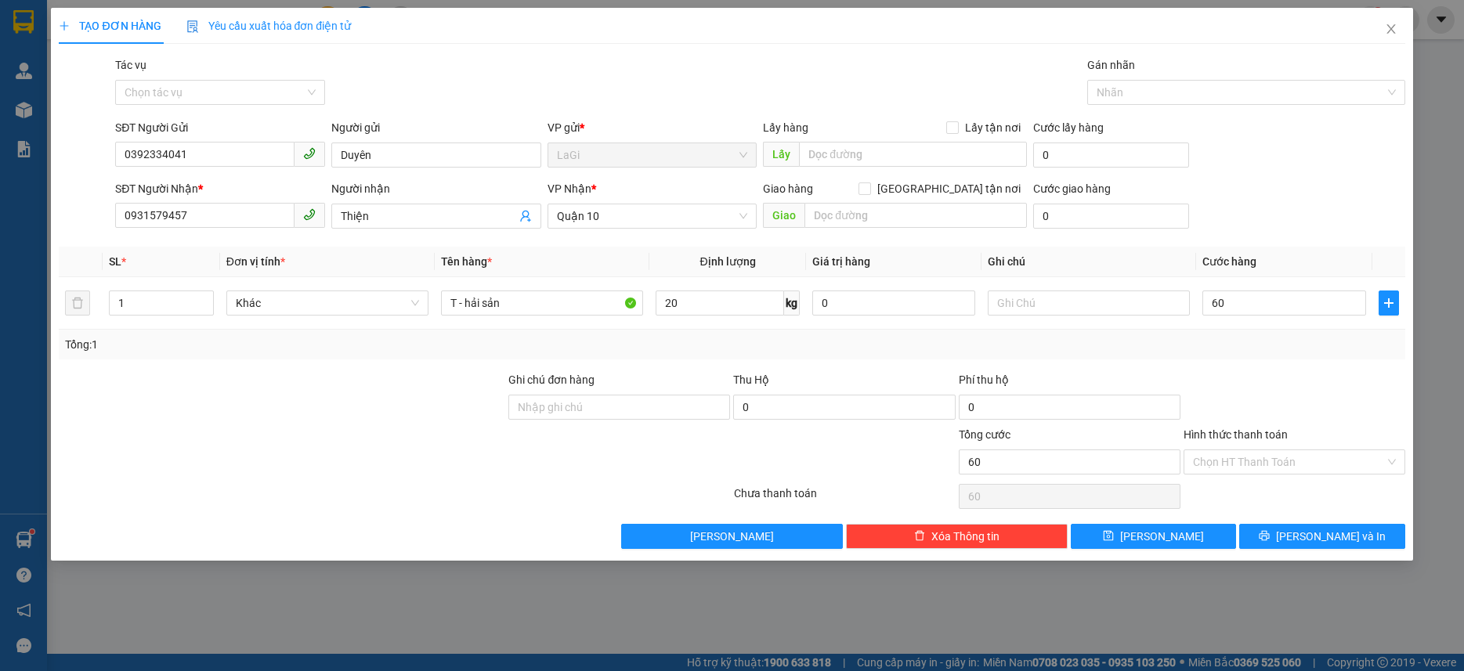
click at [1261, 354] on div "Tổng: 1" at bounding box center [732, 345] width 1346 height 30
click at [1291, 446] on div "Hình thức thanh toán" at bounding box center [1295, 438] width 222 height 24
click at [1276, 466] on input "Hình thức thanh toán" at bounding box center [1289, 463] width 192 height 24
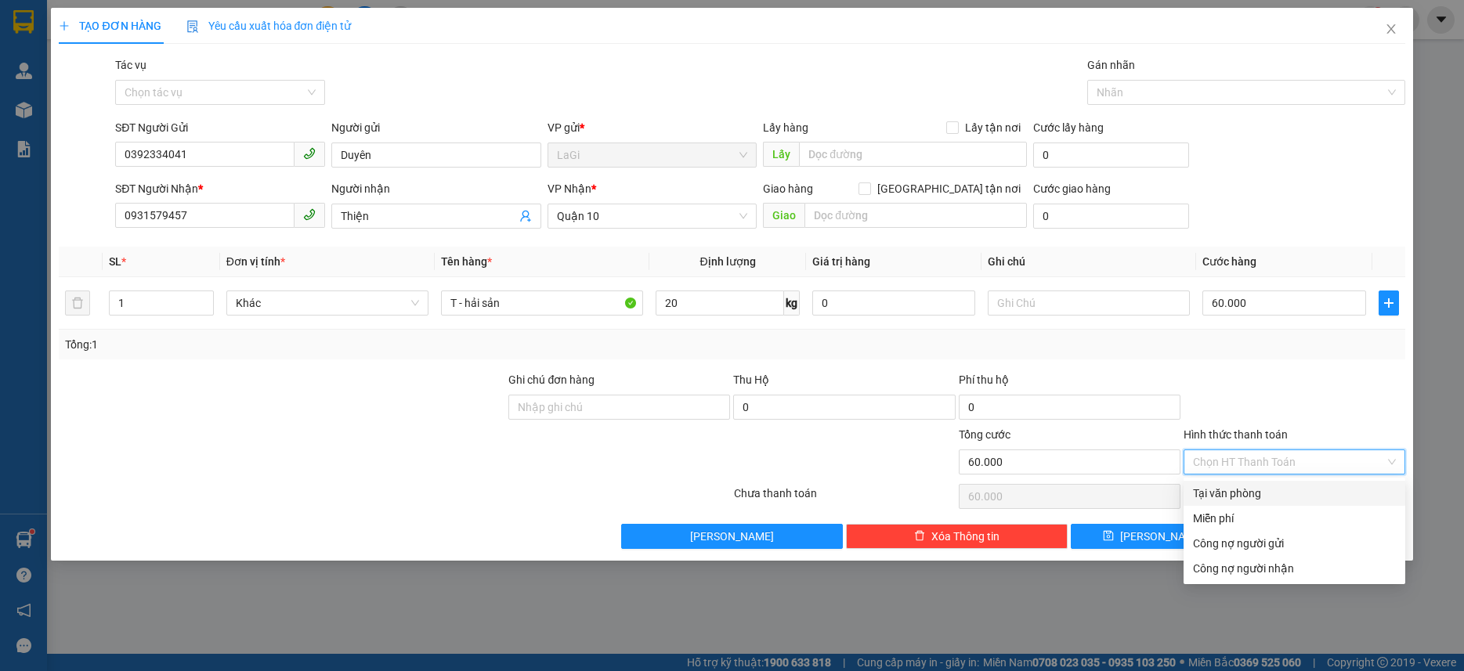
click at [1269, 486] on div "Tại văn phòng" at bounding box center [1294, 493] width 203 height 17
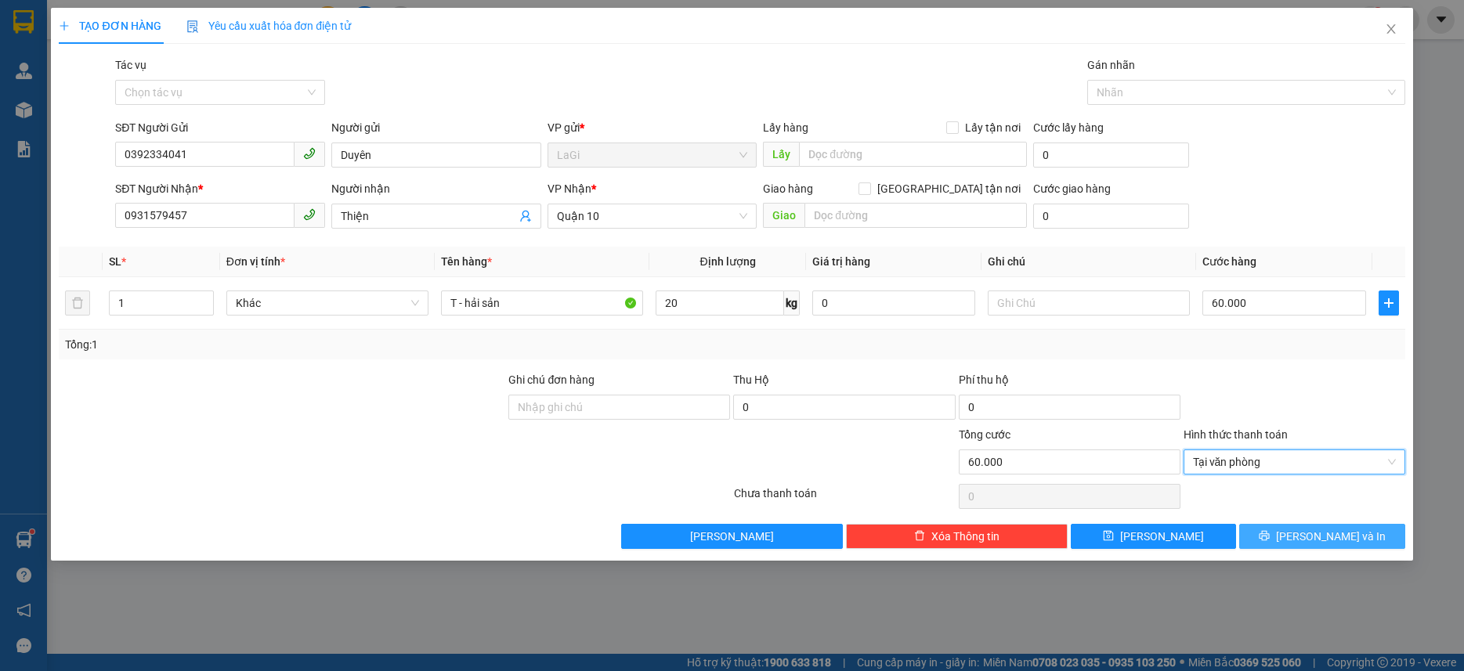
click at [1319, 537] on span "[PERSON_NAME] và In" at bounding box center [1331, 536] width 110 height 17
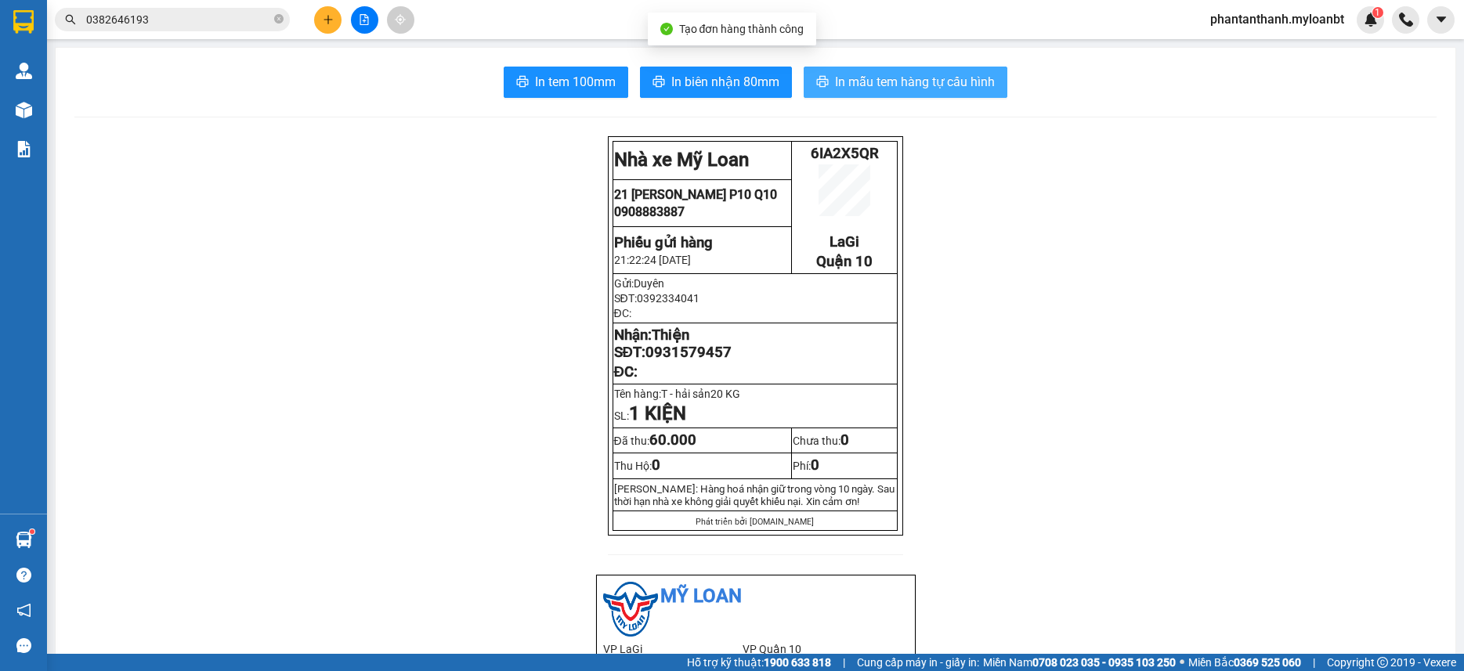
click at [856, 86] on span "In mẫu tem hàng tự cấu hình" at bounding box center [915, 82] width 160 height 20
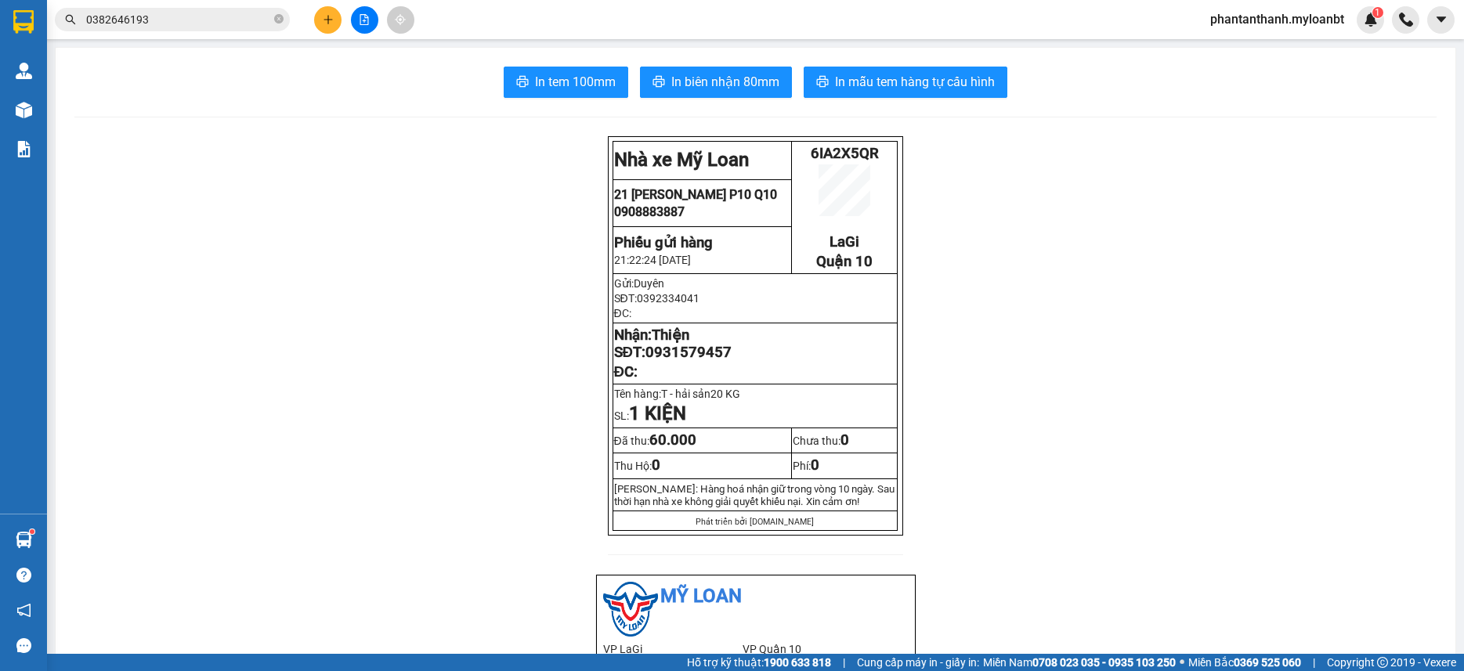
click at [140, 9] on span "0382646193" at bounding box center [172, 20] width 235 height 24
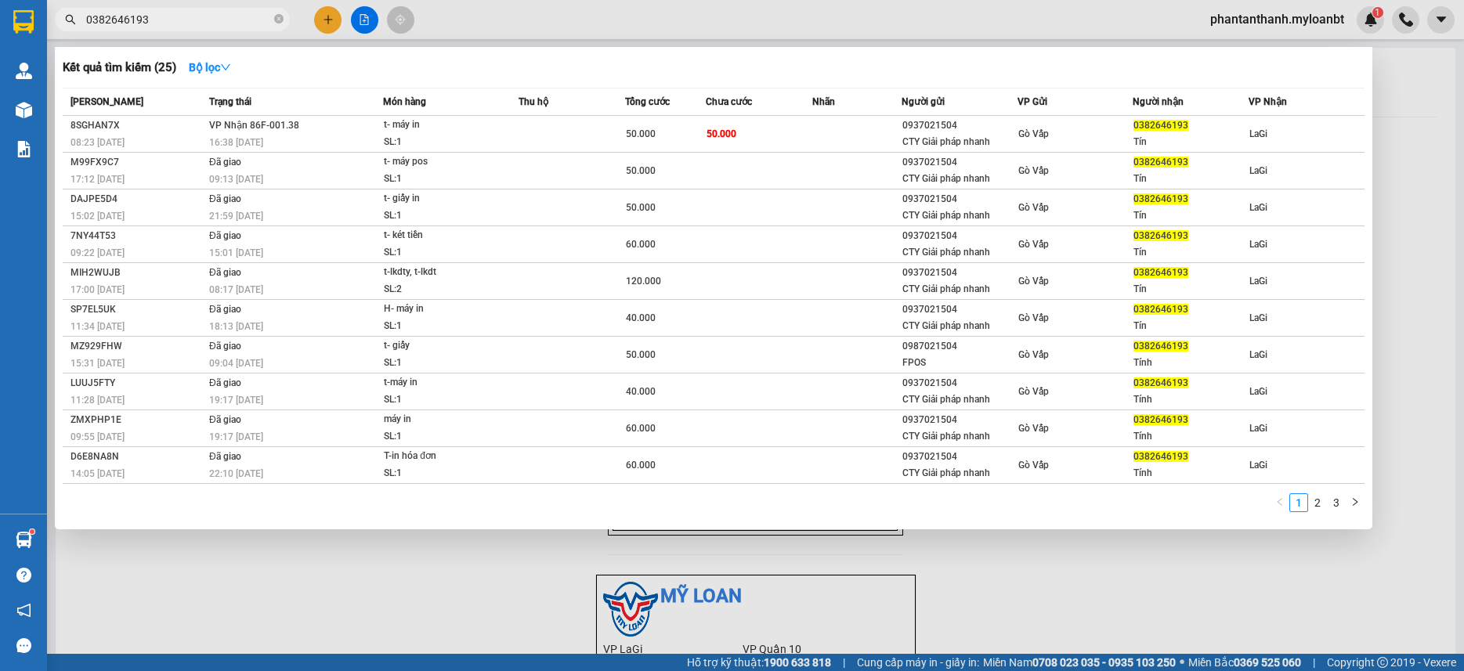
click at [140, 9] on span "0382646193" at bounding box center [172, 20] width 235 height 24
click at [144, 13] on input "0382646193" at bounding box center [178, 19] width 185 height 17
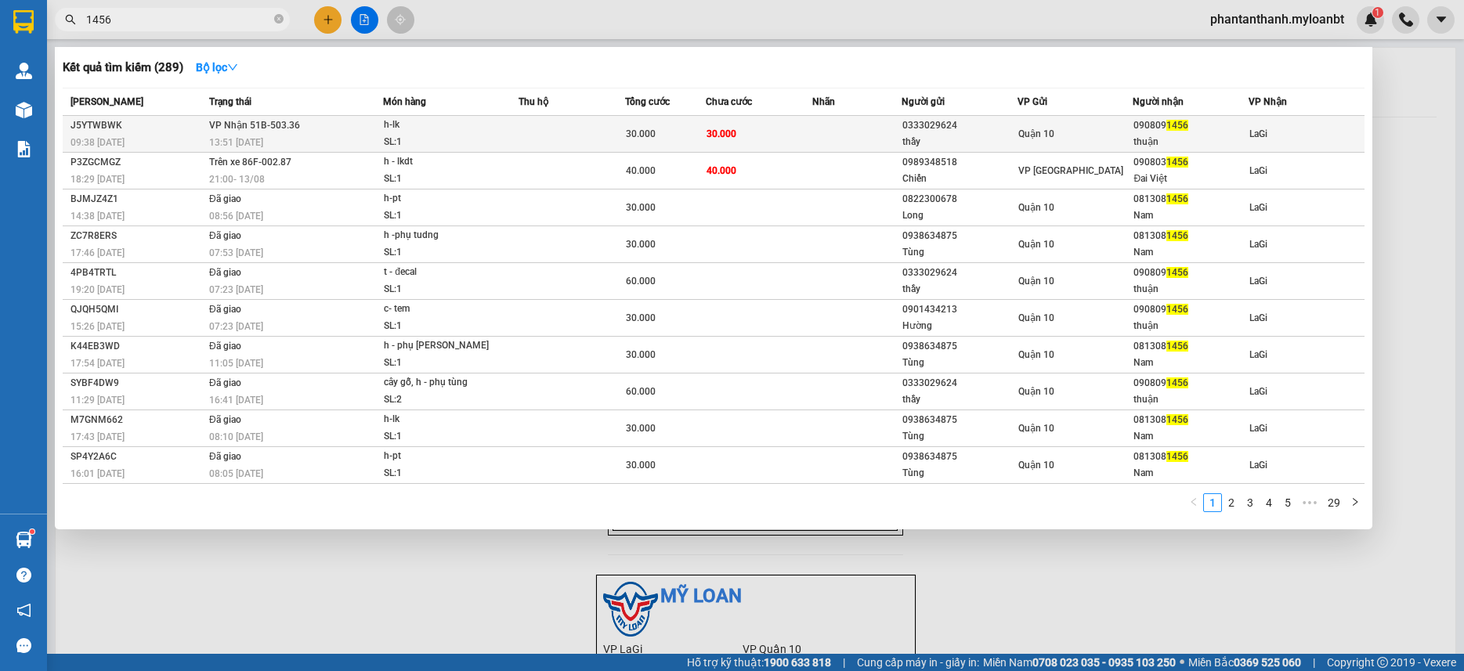
click at [685, 118] on td "30.000" at bounding box center [665, 134] width 80 height 37
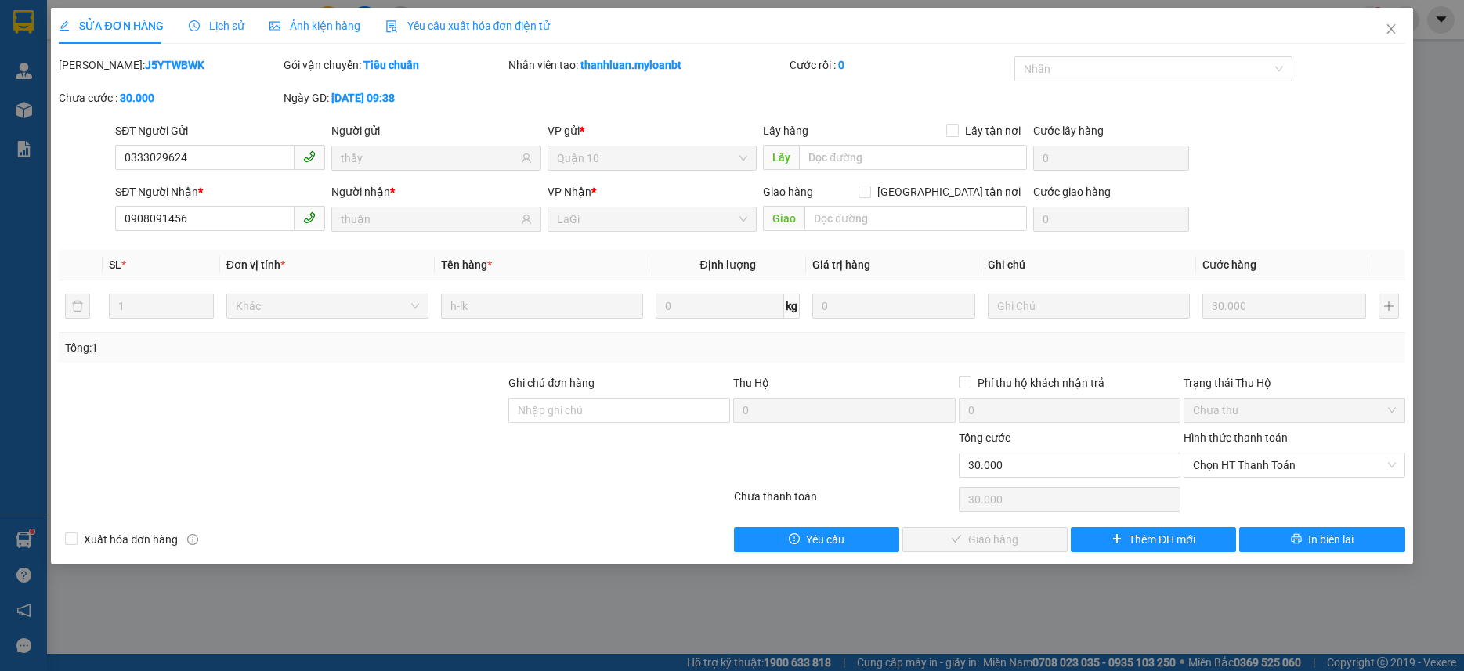
click at [1265, 478] on div "Hình thức thanh toán Chọn HT Thanh Toán" at bounding box center [1295, 456] width 222 height 55
click at [1266, 475] on span "Chọn HT Thanh Toán" at bounding box center [1294, 466] width 203 height 24
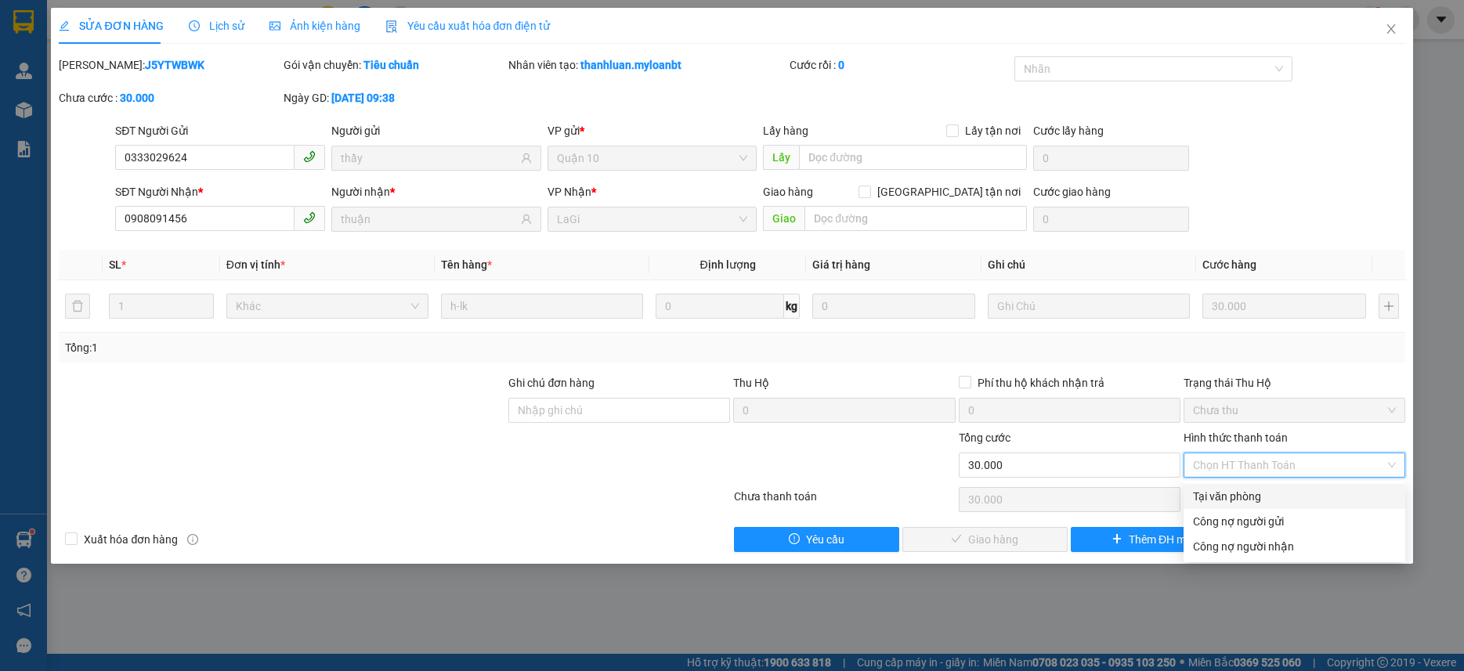
click at [1223, 494] on div "Tại văn phòng" at bounding box center [1294, 496] width 203 height 17
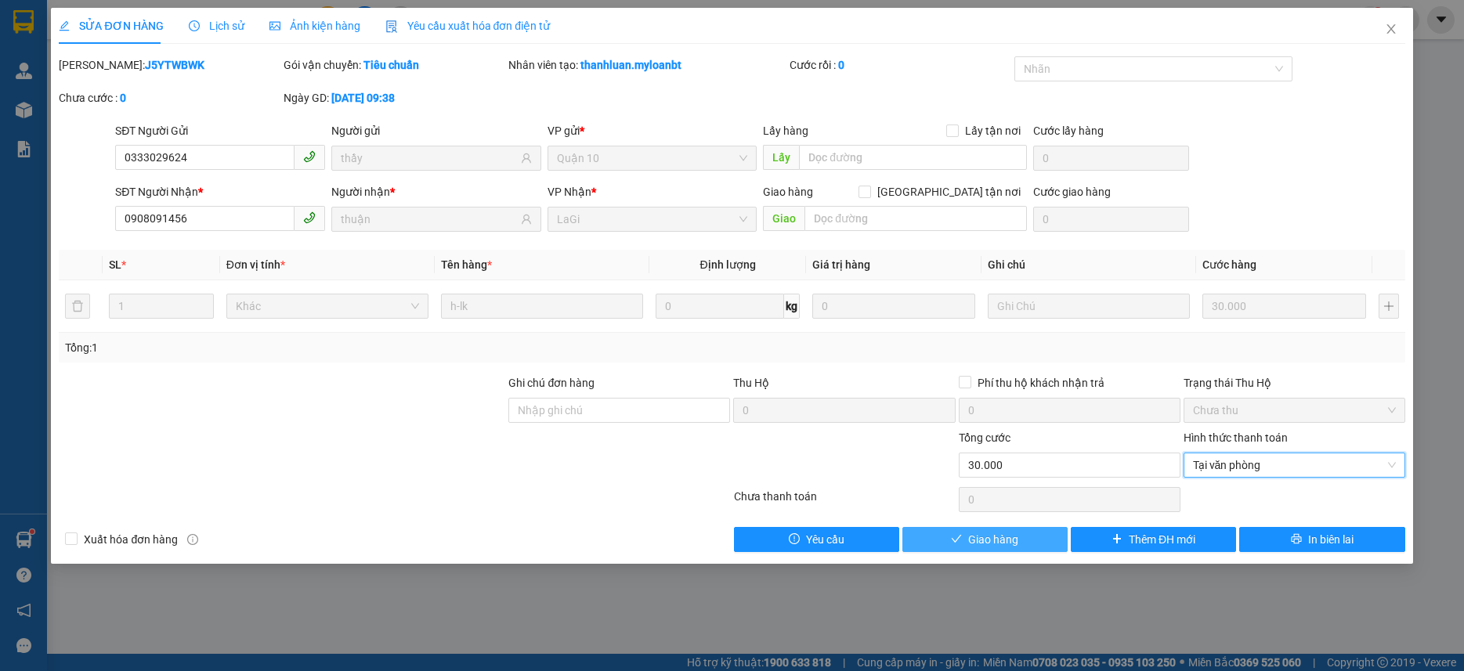
click at [1026, 528] on button "Giao hàng" at bounding box center [985, 539] width 165 height 25
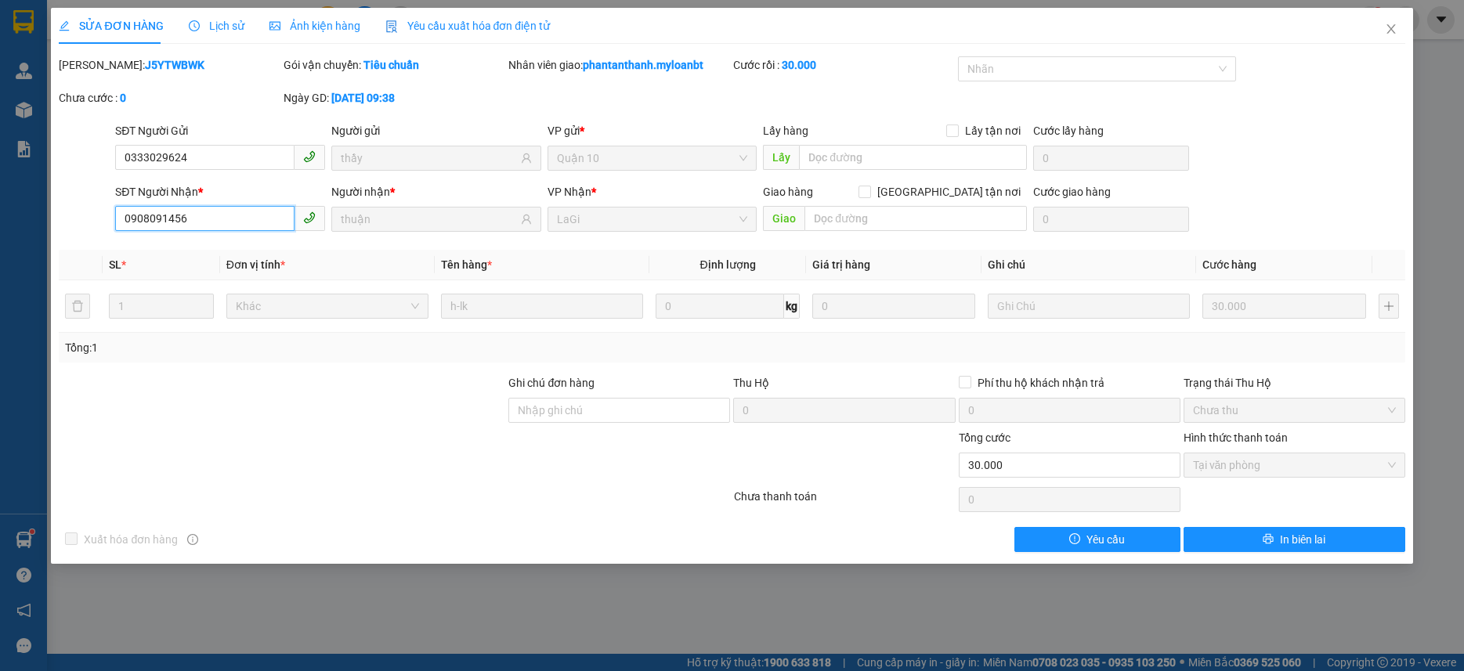
click at [239, 213] on input "0908091456" at bounding box center [204, 218] width 179 height 25
click at [1409, 35] on span "Close" at bounding box center [1392, 30] width 44 height 44
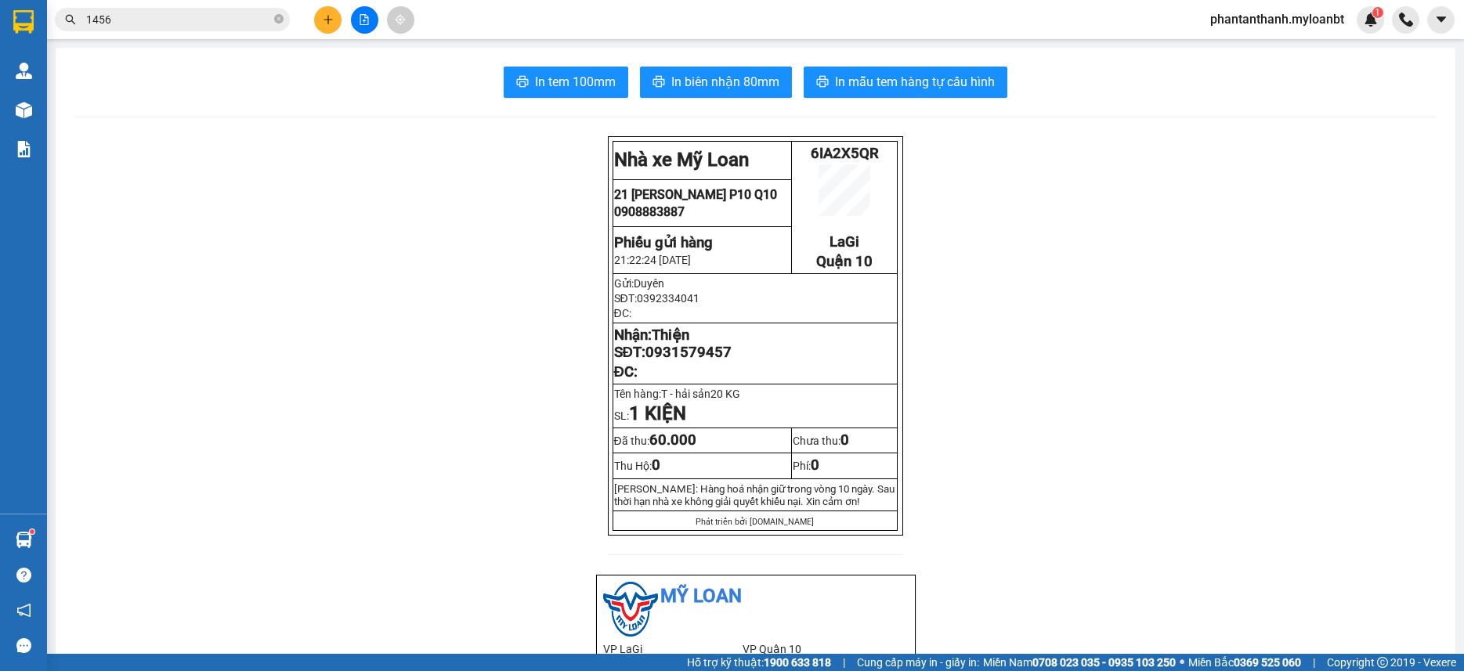
click at [223, 26] on input "1456" at bounding box center [178, 19] width 185 height 17
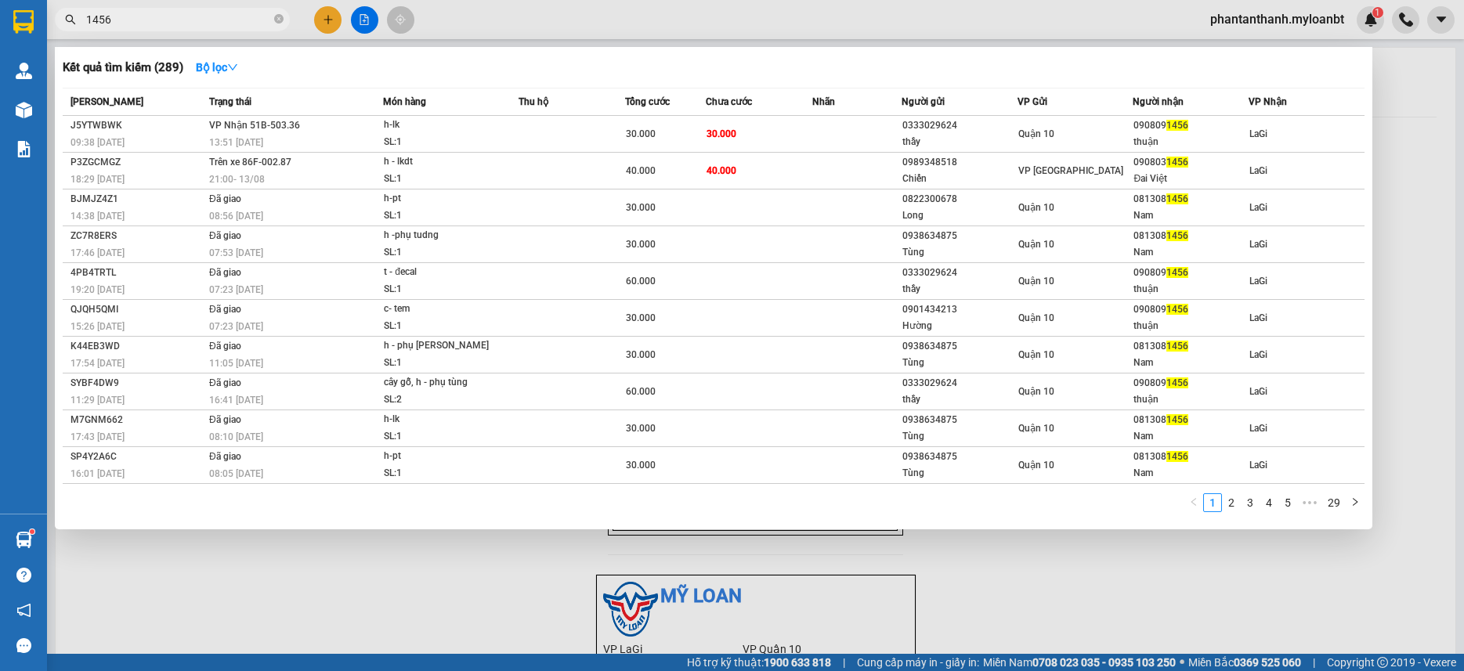
click at [223, 26] on input "1456" at bounding box center [178, 19] width 185 height 17
paste input "090809"
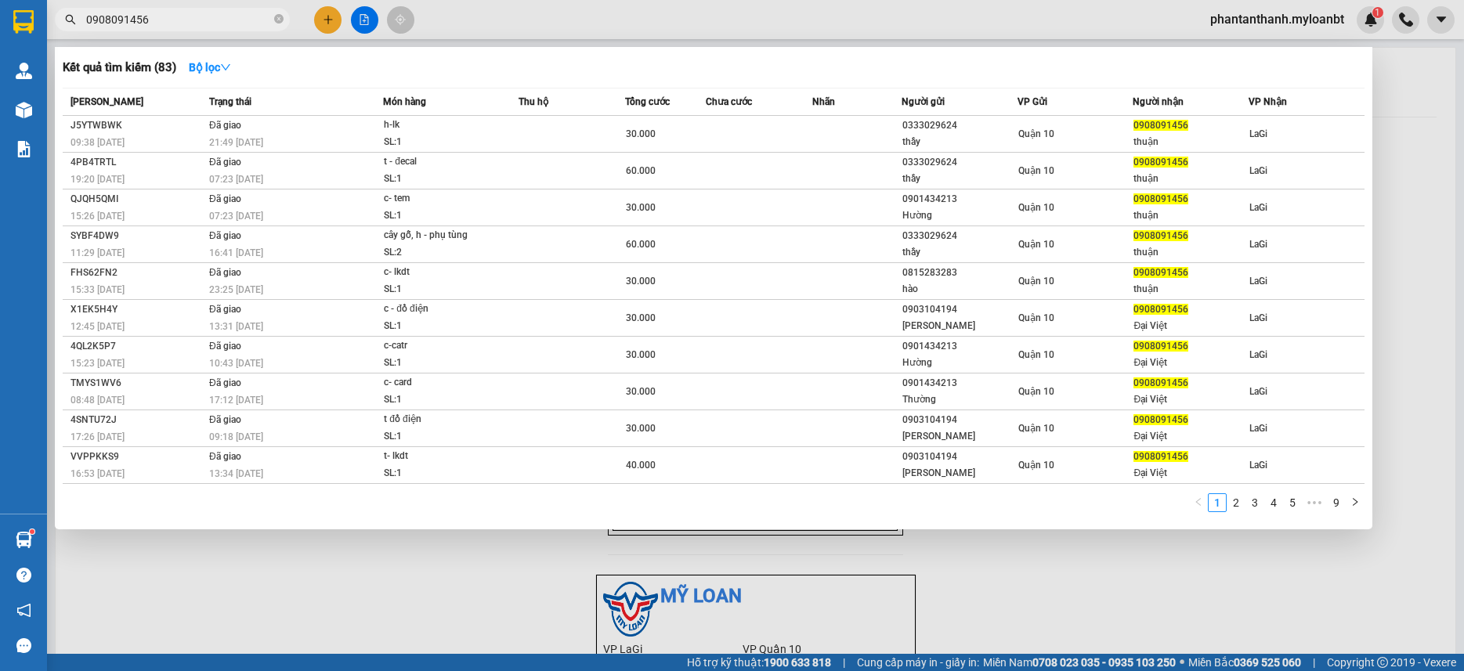
click at [192, 23] on input "0908091456" at bounding box center [178, 19] width 185 height 17
click at [190, 23] on input "090809" at bounding box center [178, 19] width 185 height 17
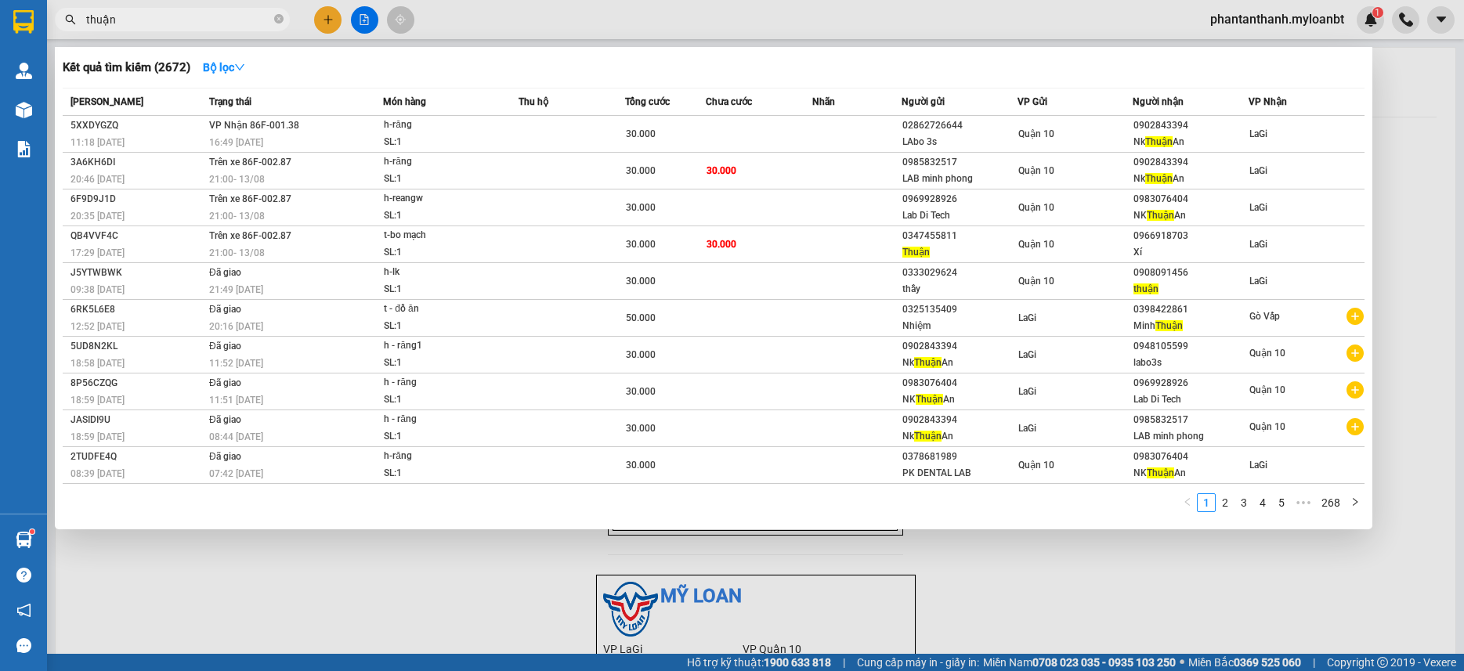
click at [192, 19] on input "thuận" at bounding box center [178, 19] width 185 height 17
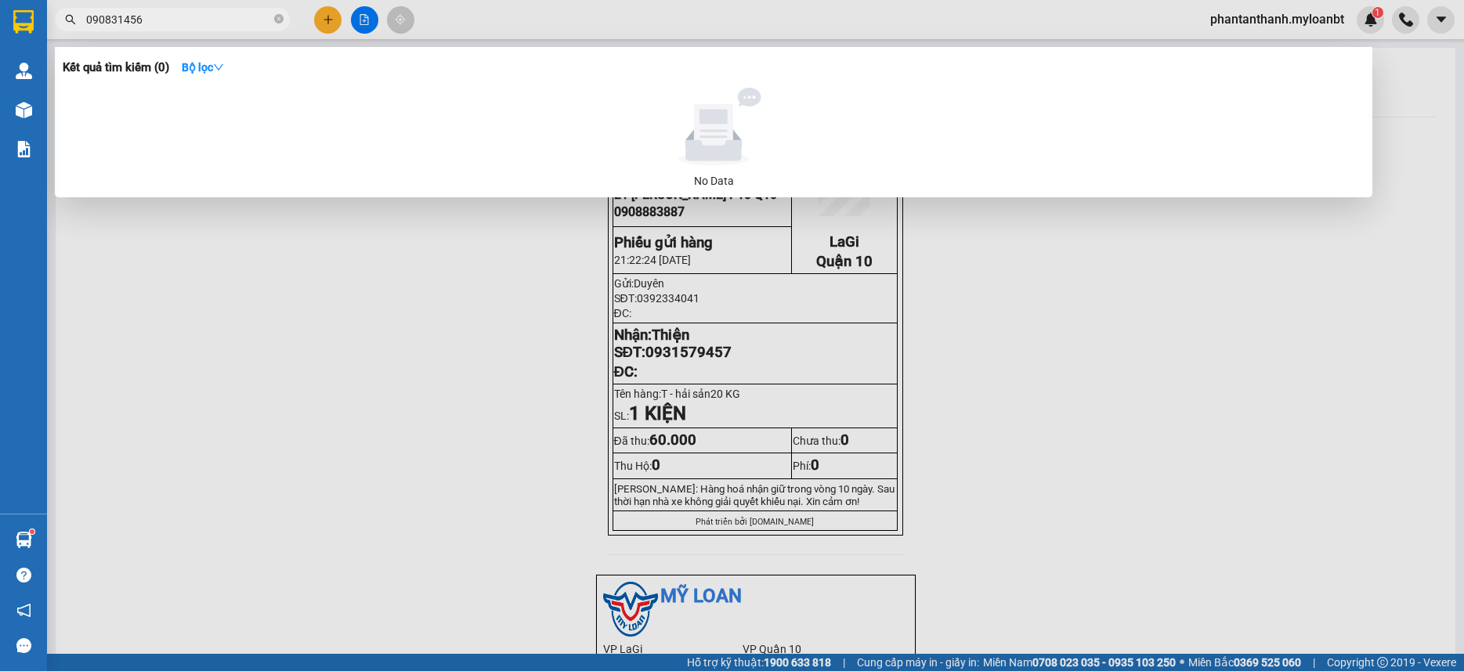
click at [110, 18] on input "090831456" at bounding box center [178, 19] width 185 height 17
